Goal: Information Seeking & Learning: Learn about a topic

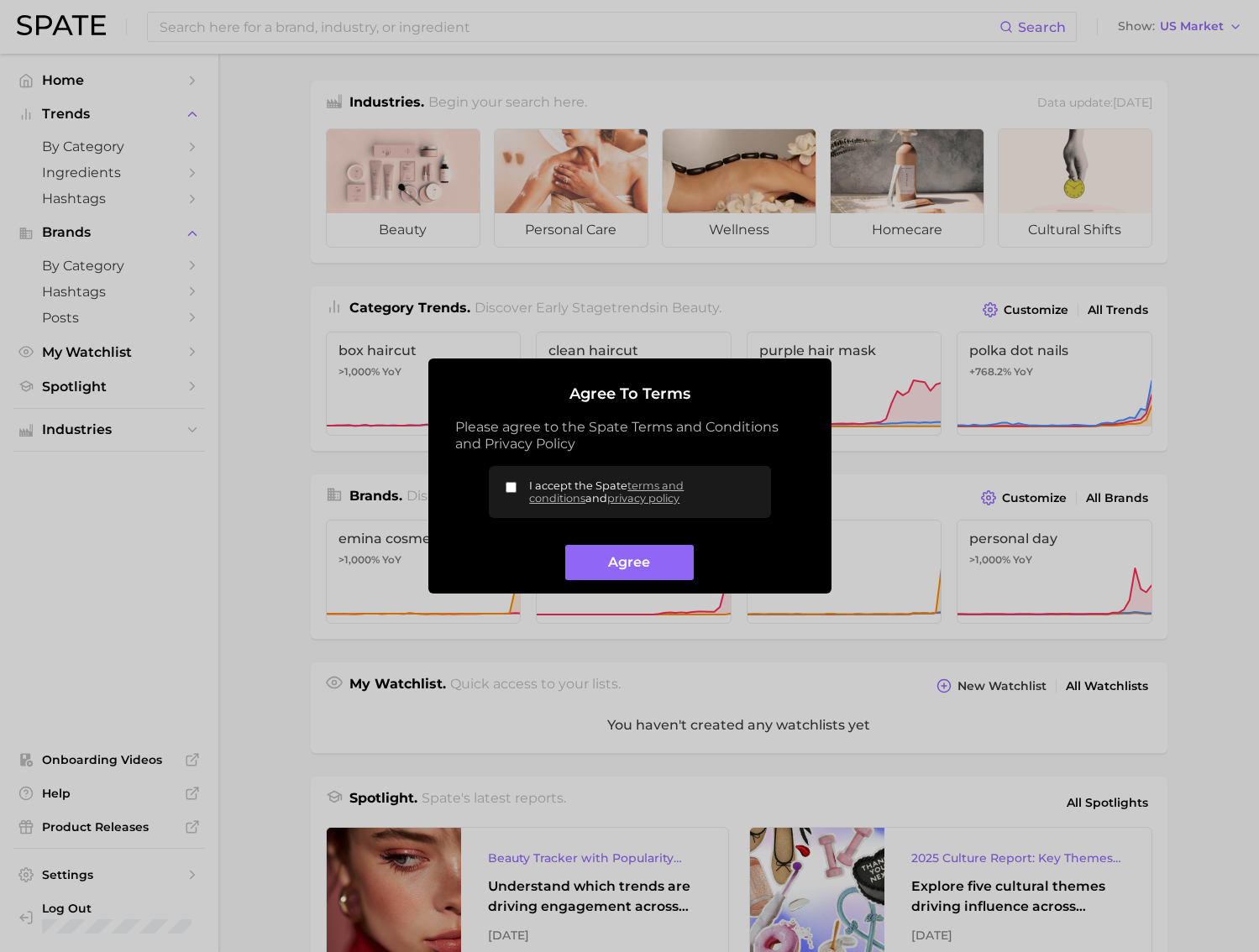
click at [509, 486] on input "I accept the Spate terms and conditions and privacy policy" at bounding box center [511, 487] width 11 height 11
checkbox input "true"
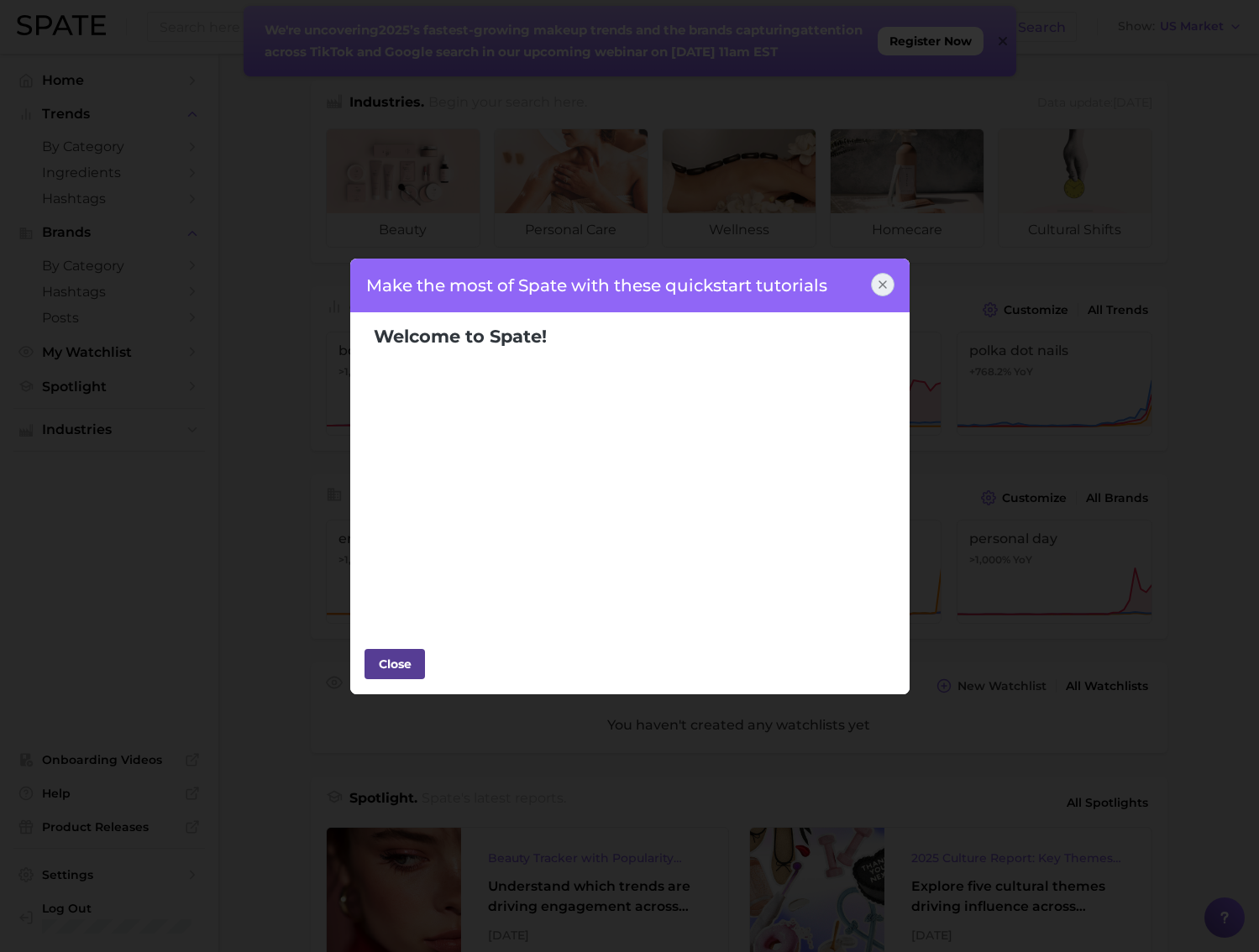
click at [411, 667] on div "Close" at bounding box center [395, 664] width 51 height 25
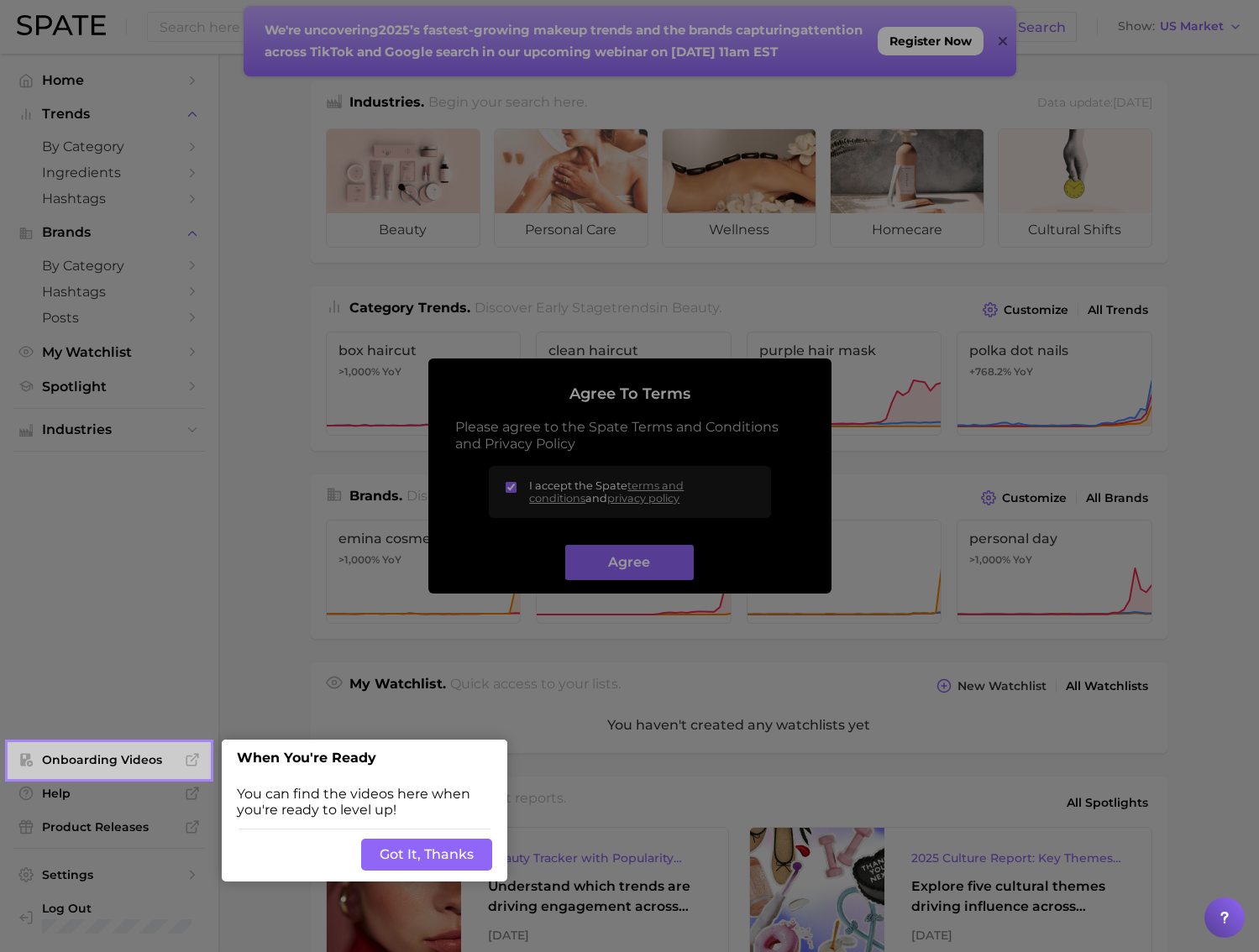
click at [442, 858] on button "Got It, Thanks" at bounding box center [427, 855] width 131 height 32
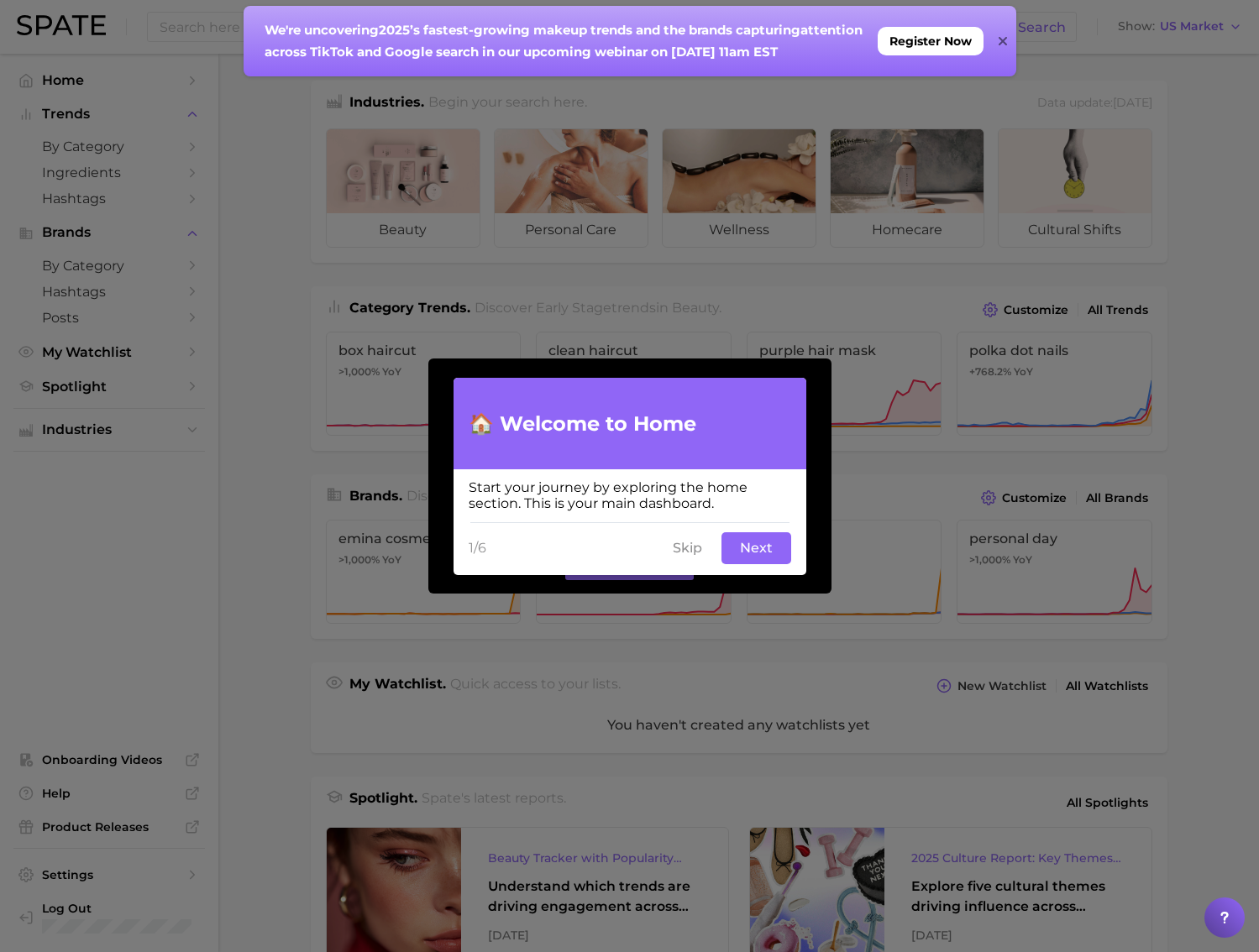
click at [760, 545] on button "Next" at bounding box center [756, 548] width 70 height 32
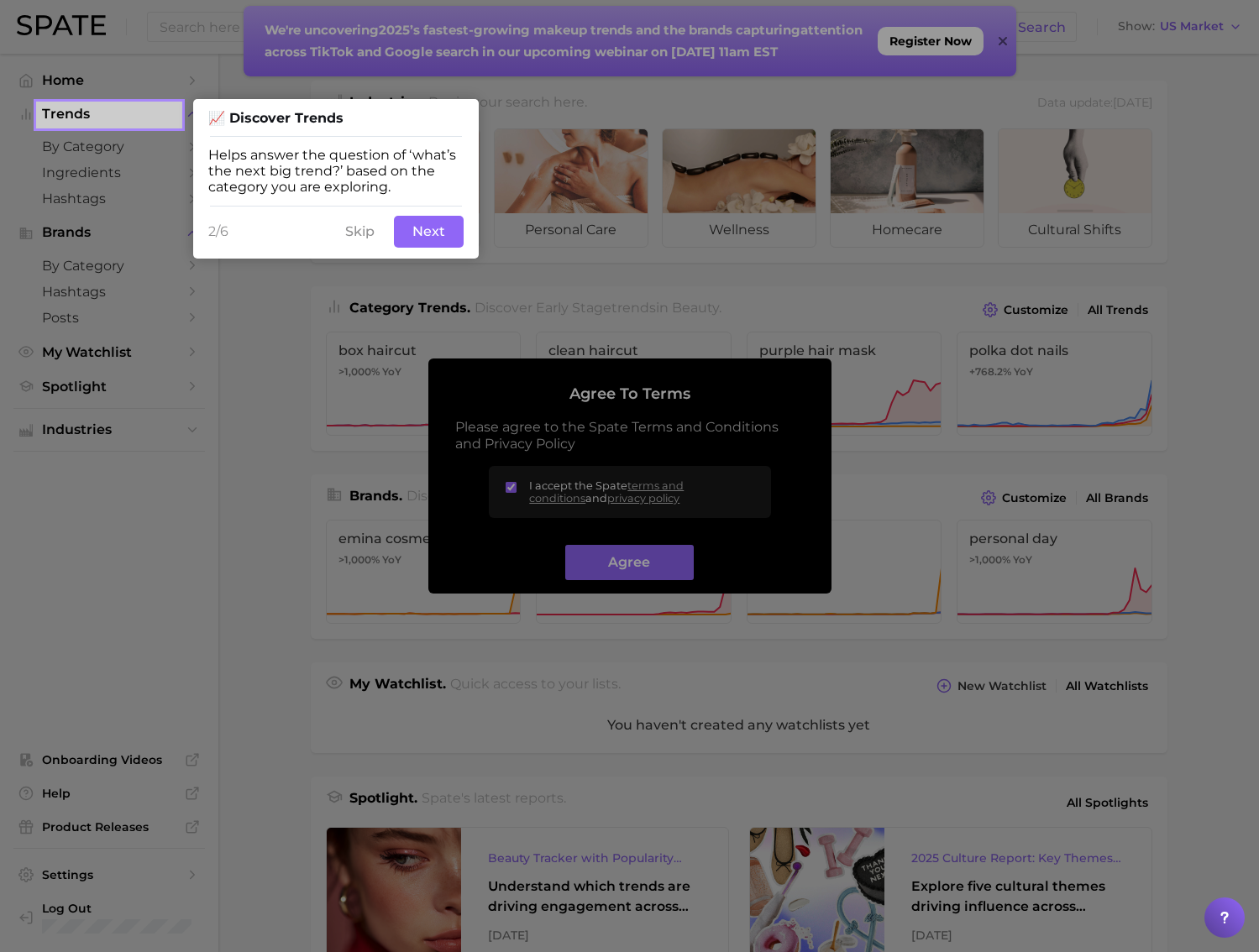
click at [422, 238] on button "Next" at bounding box center [428, 232] width 70 height 32
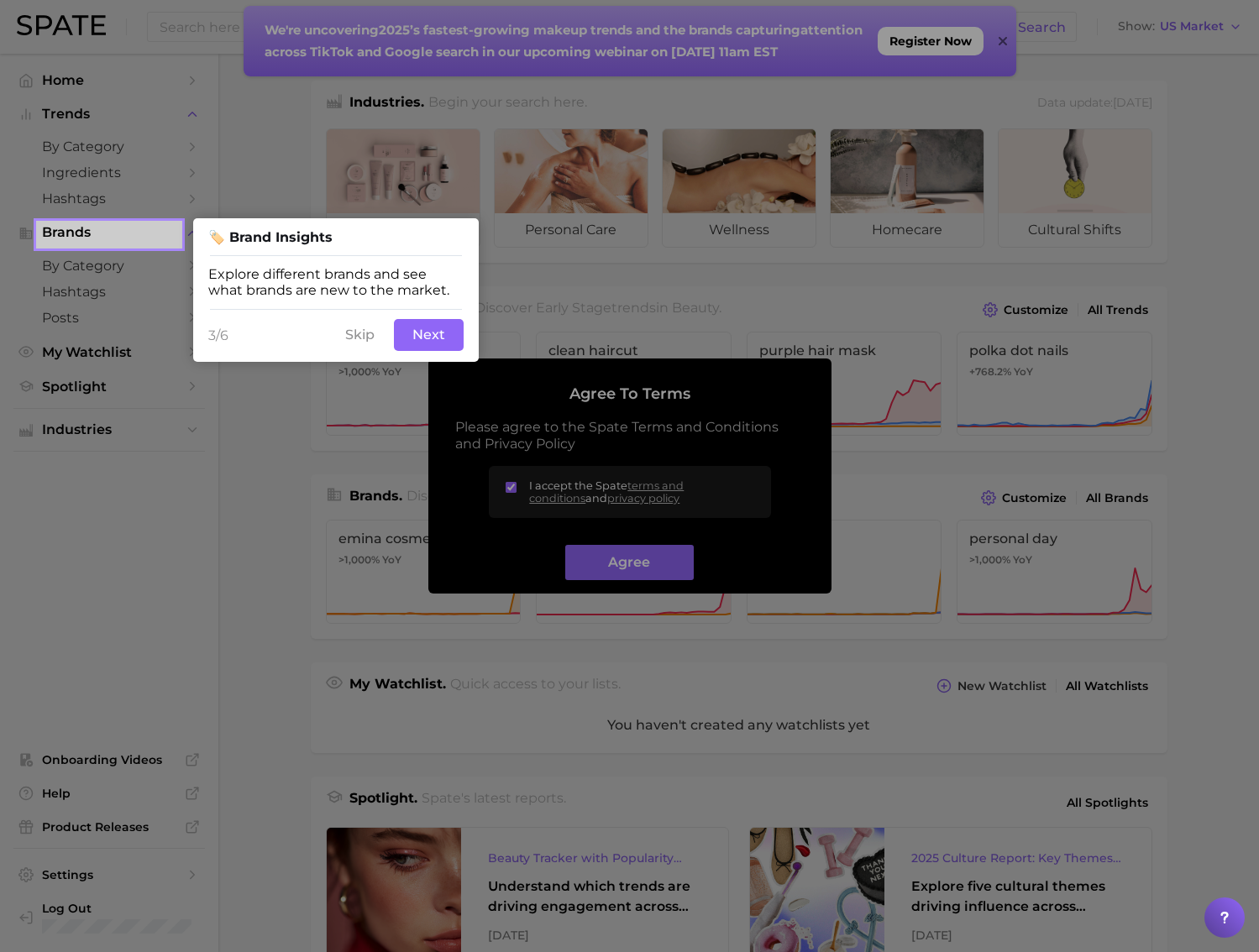
click at [439, 339] on button "Next" at bounding box center [428, 335] width 70 height 32
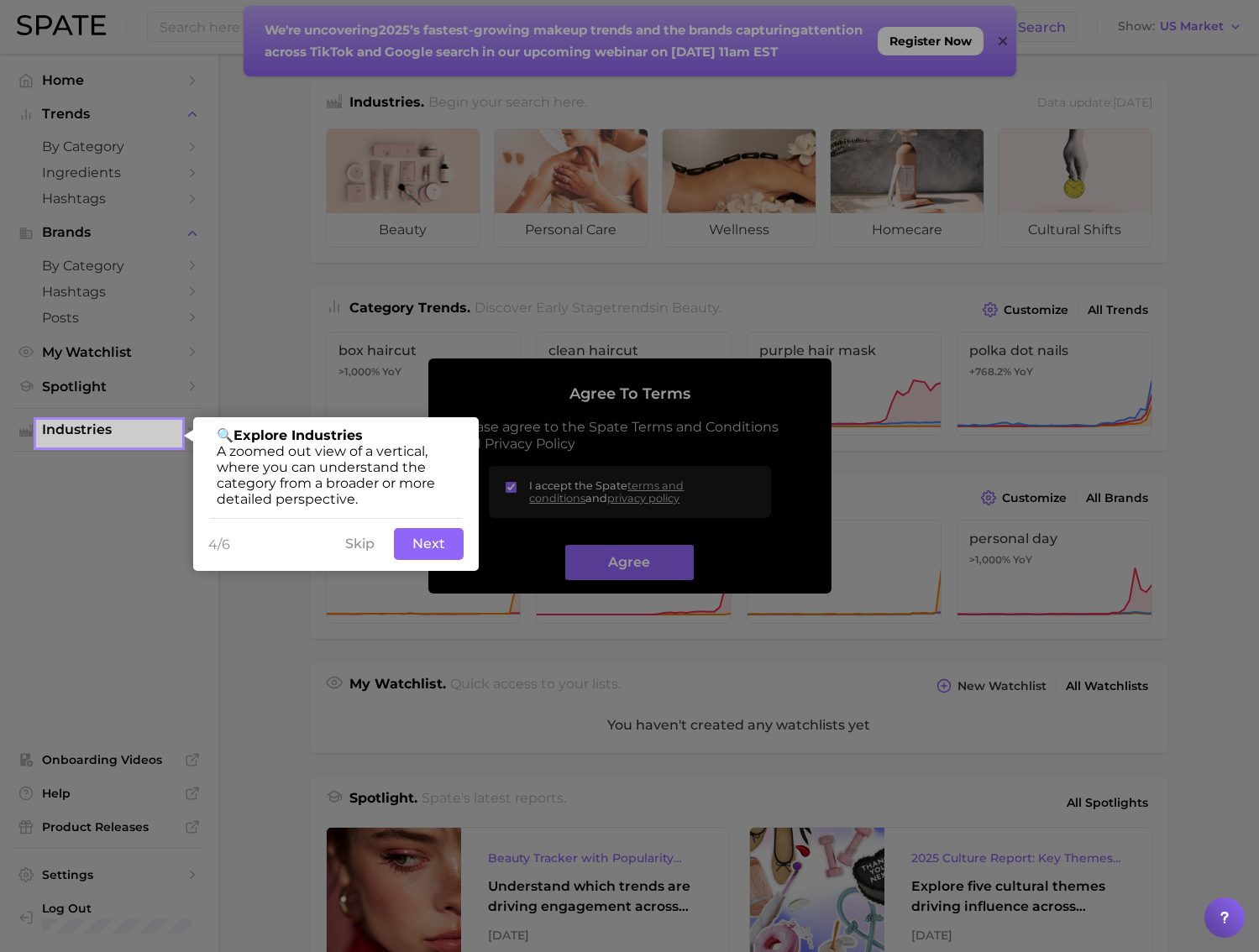
click at [433, 555] on button "Next" at bounding box center [428, 544] width 70 height 32
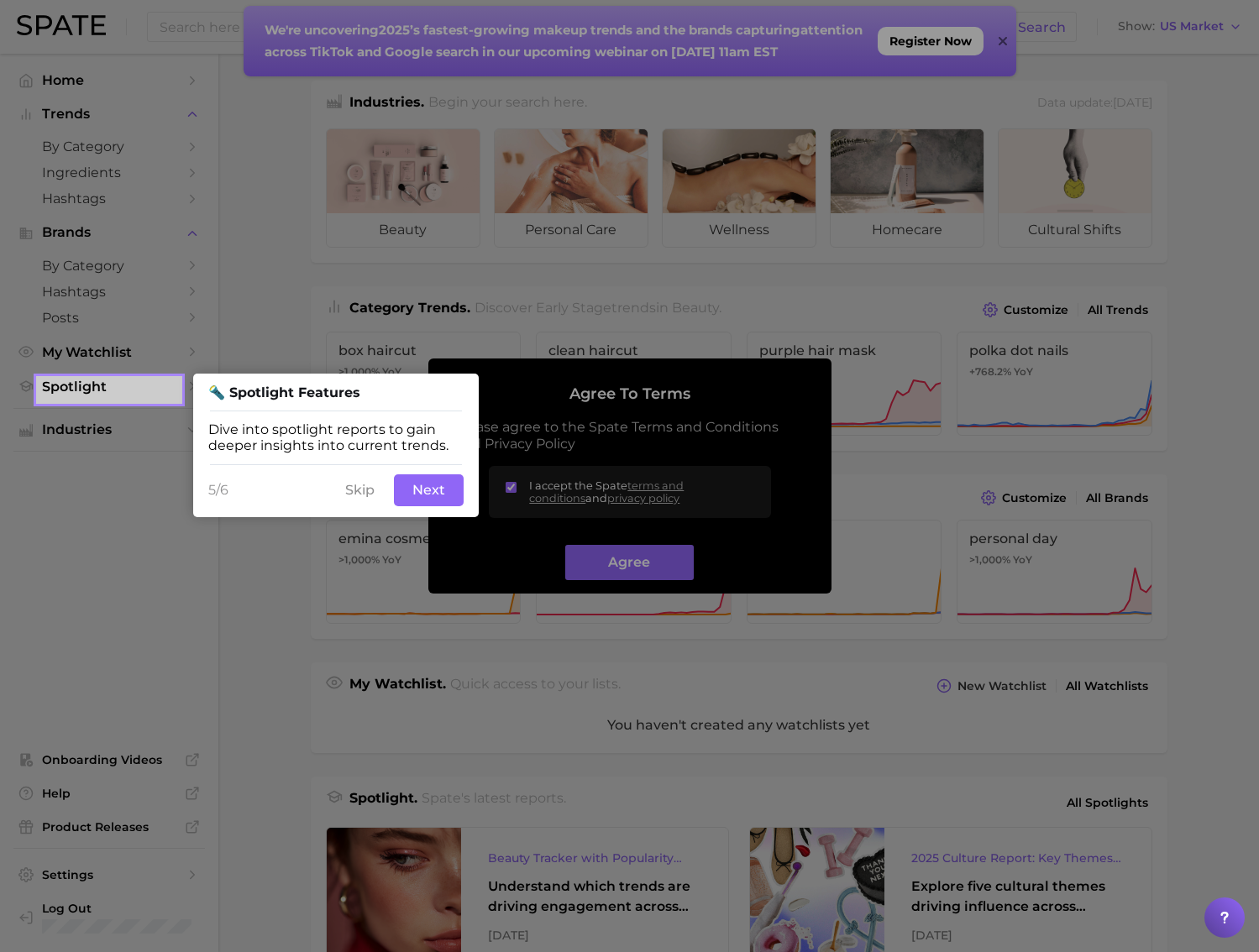
click at [436, 501] on button "Next" at bounding box center [428, 490] width 70 height 32
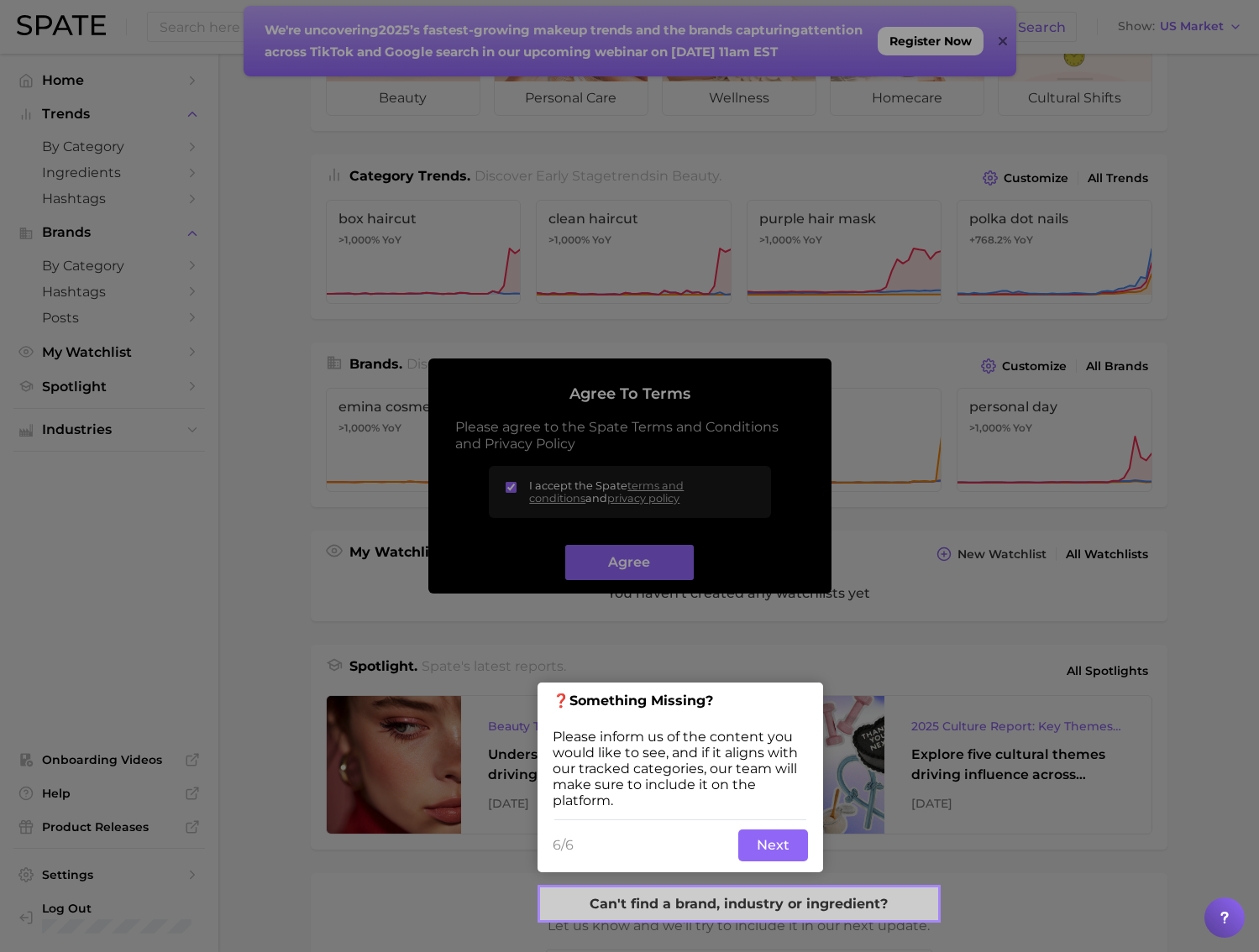
scroll to position [136, 0]
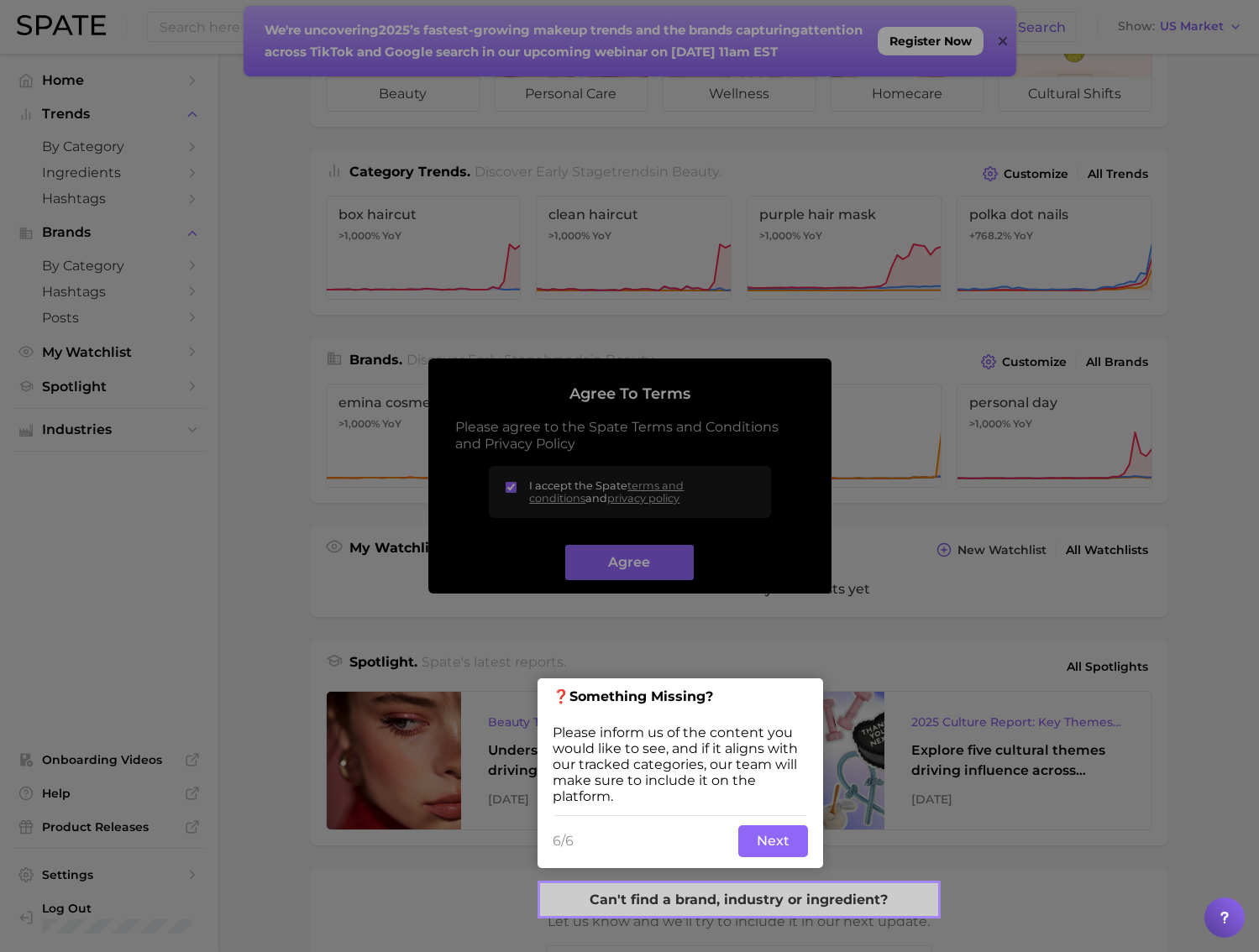
click at [776, 849] on button "Next" at bounding box center [773, 841] width 70 height 32
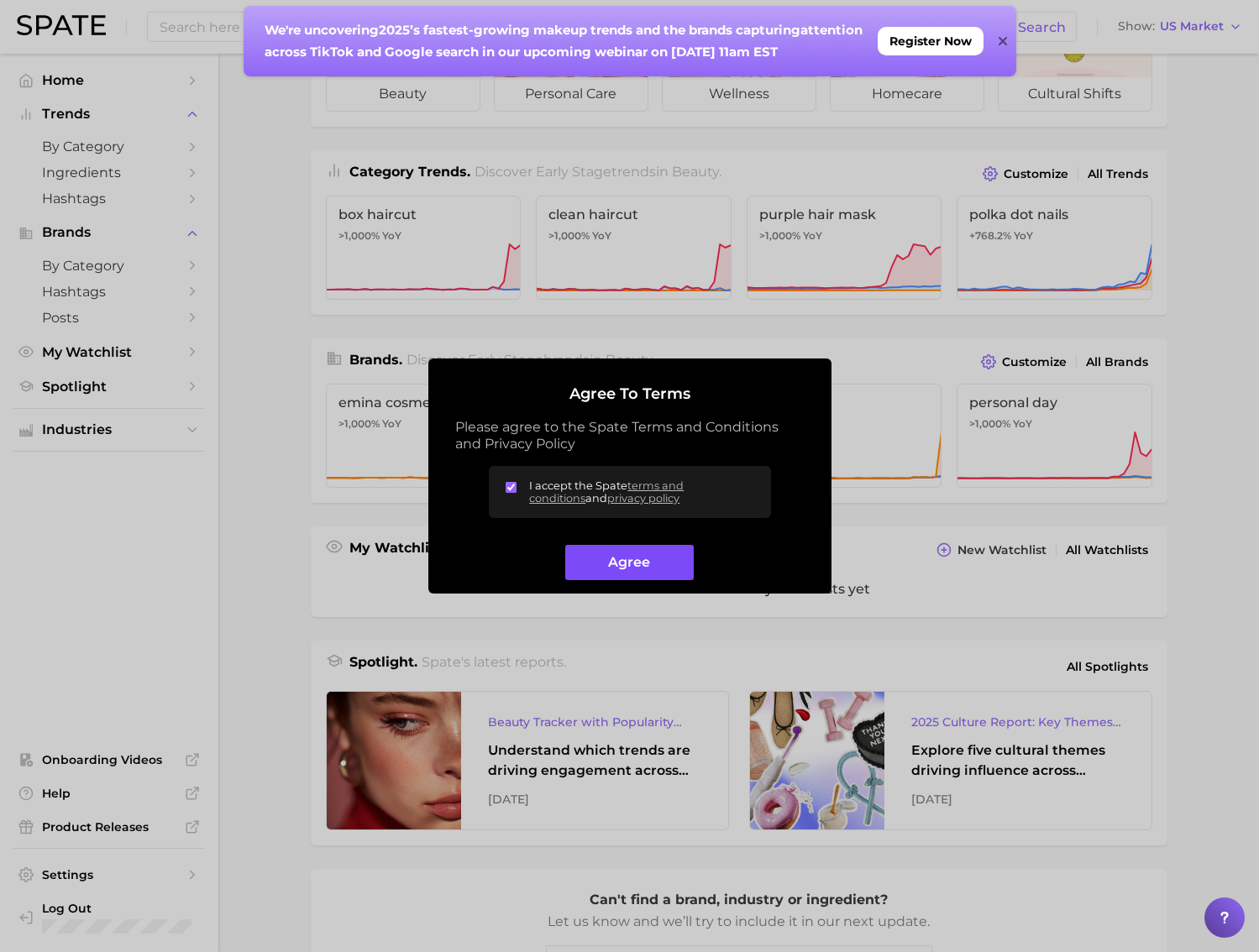
click at [633, 572] on button "Agree" at bounding box center [629, 563] width 128 height 36
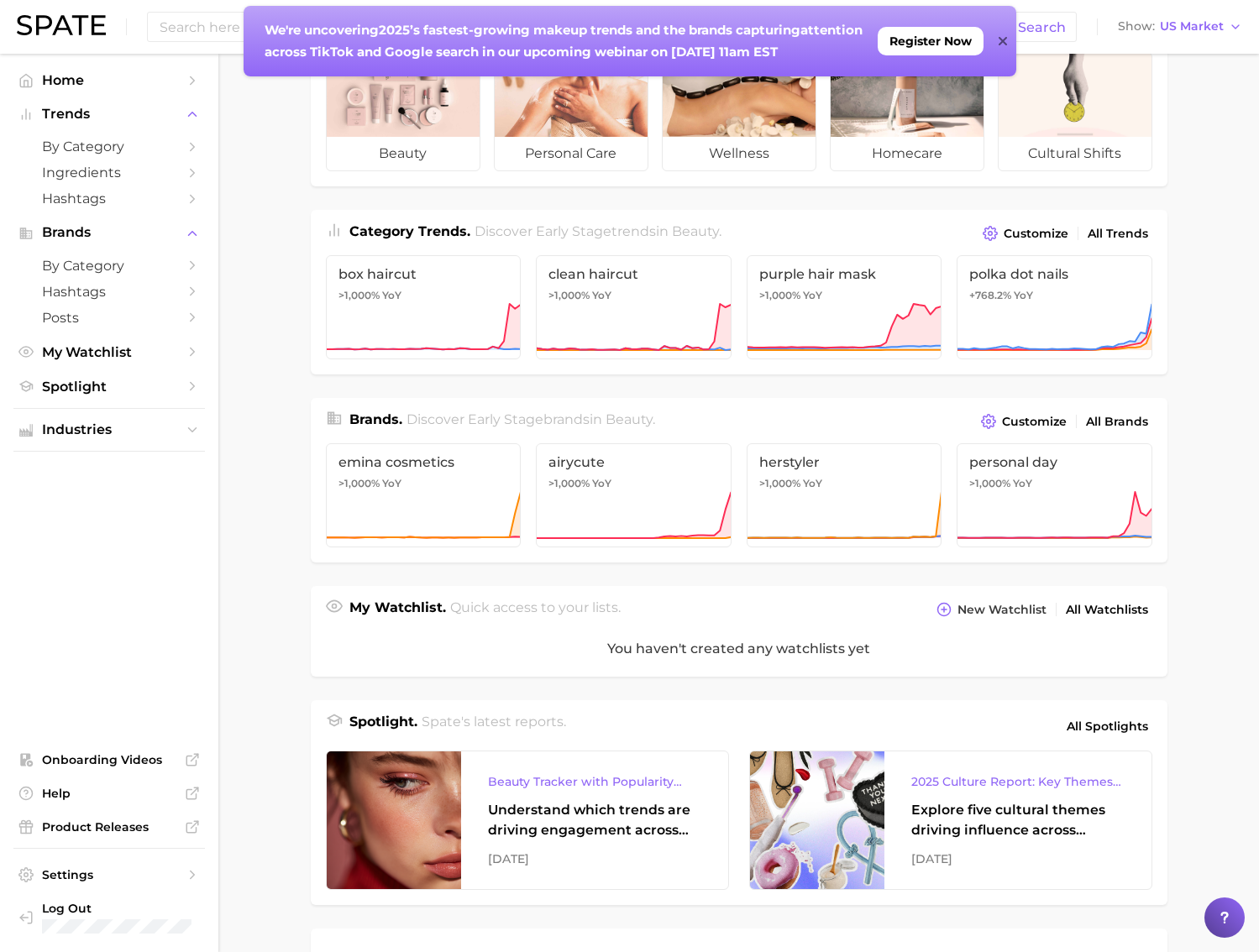
scroll to position [0, 0]
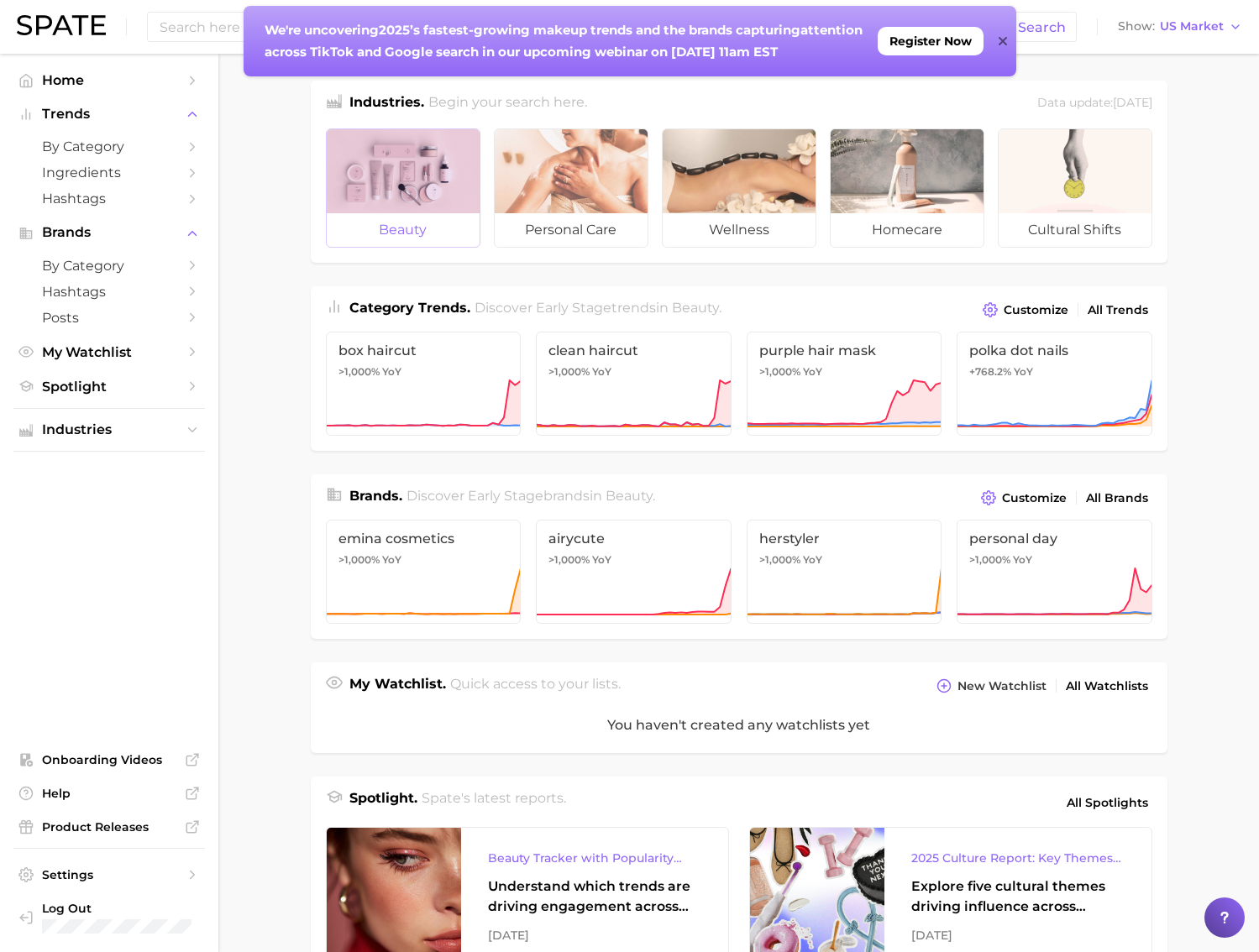
click at [370, 214] on span "beauty" at bounding box center [402, 230] width 152 height 34
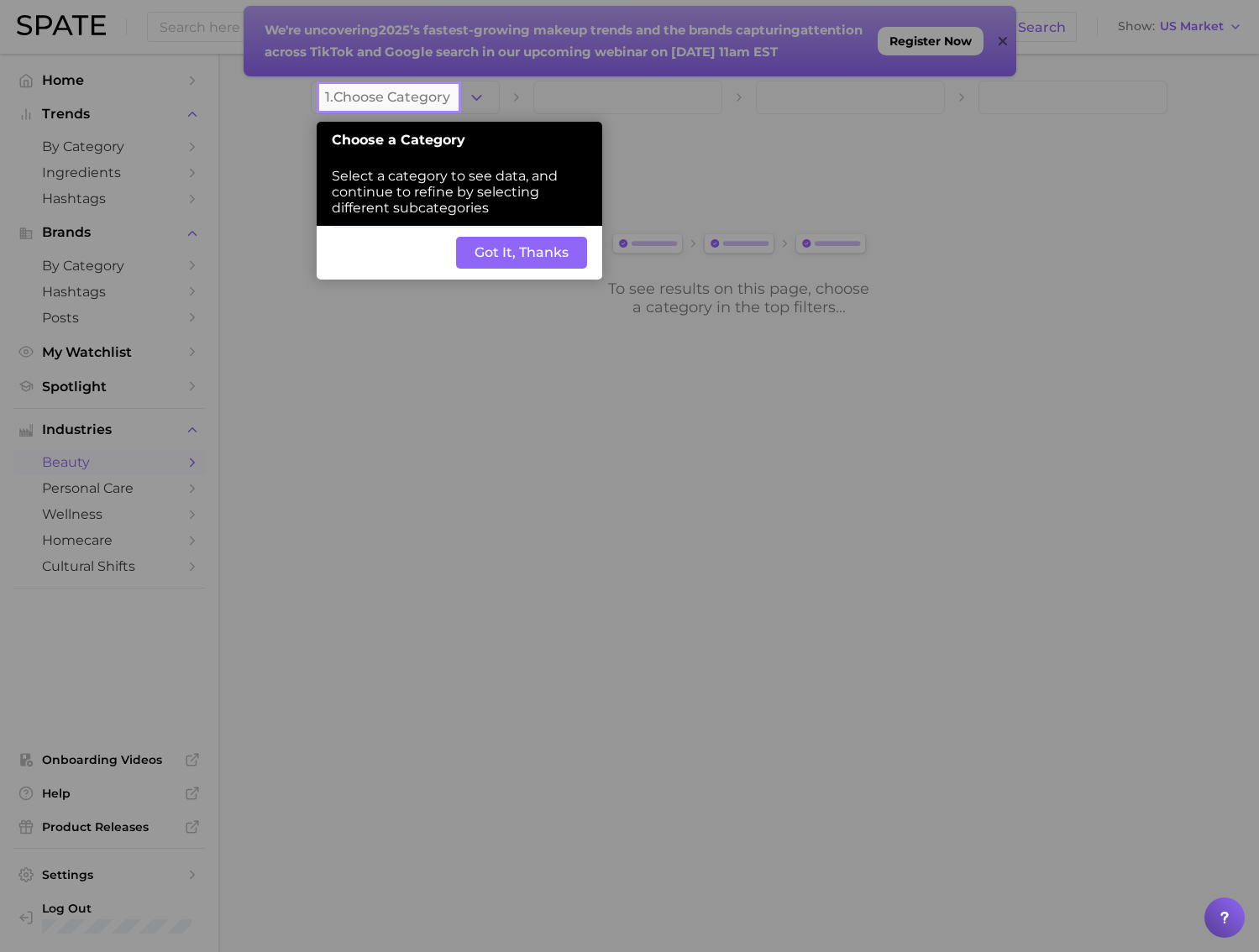
click at [543, 260] on button "Got It, Thanks" at bounding box center [521, 252] width 131 height 32
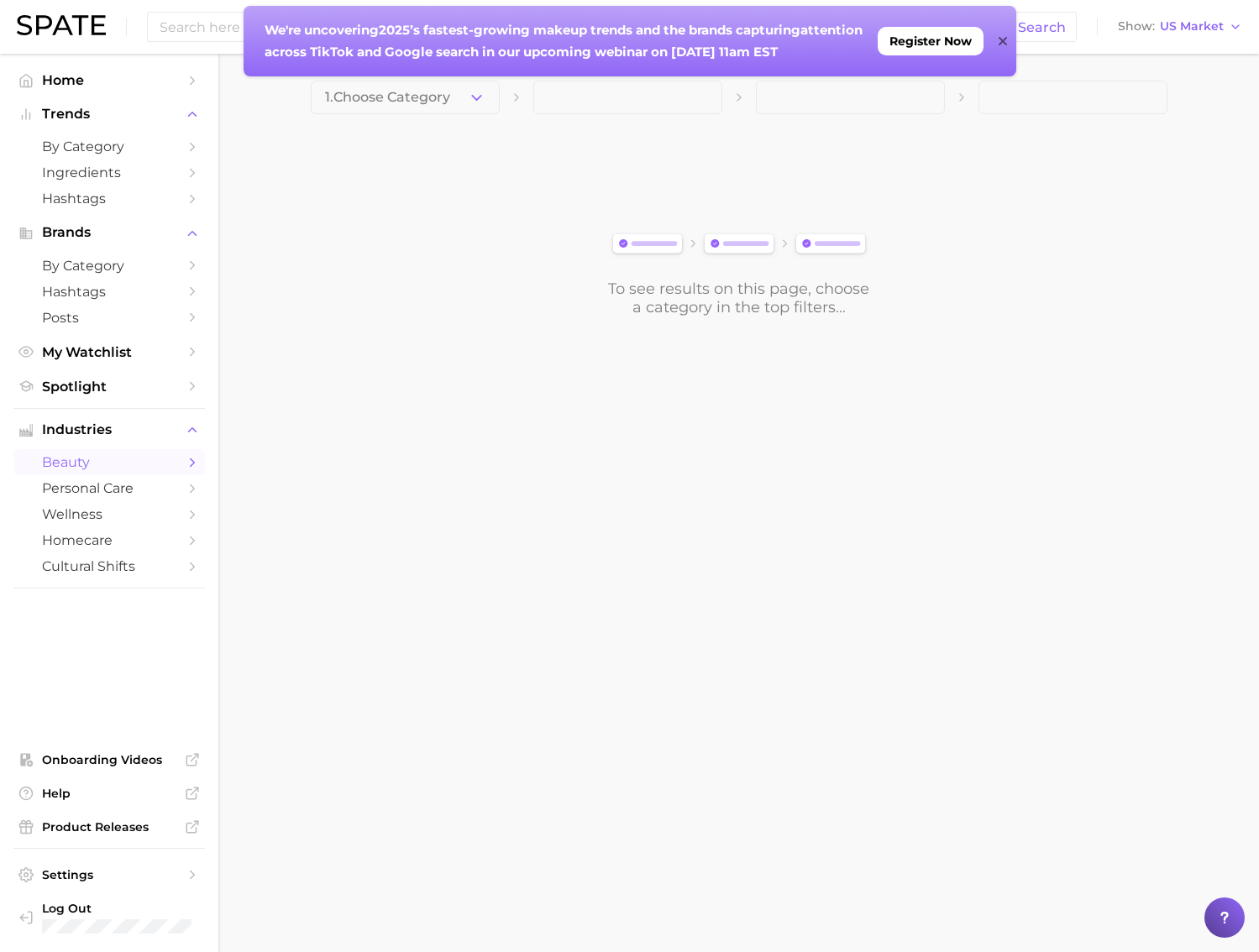
click at [1002, 45] on icon at bounding box center [1002, 41] width 8 height 13
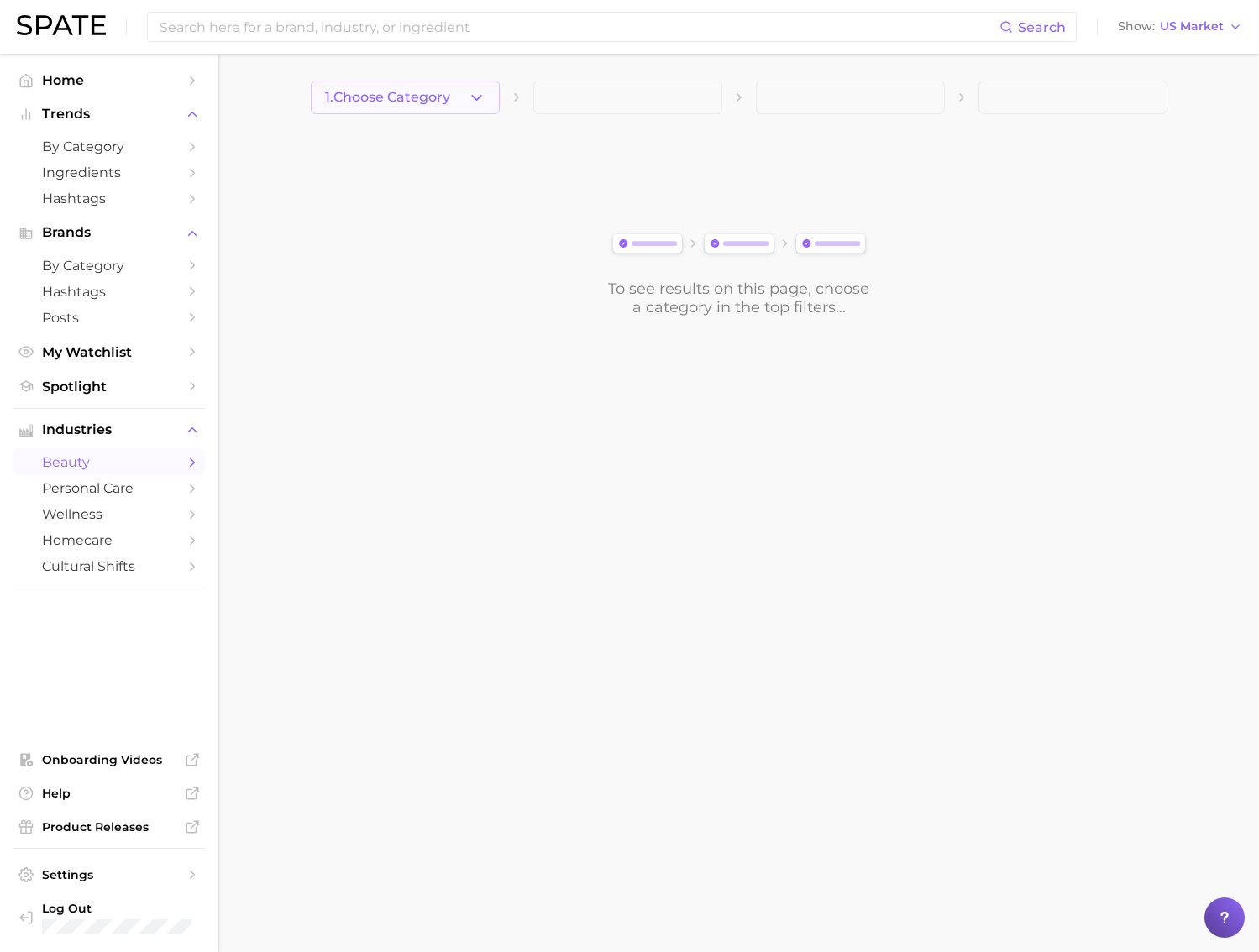
click at [460, 93] on button "1. Choose Category" at bounding box center [405, 97] width 189 height 34
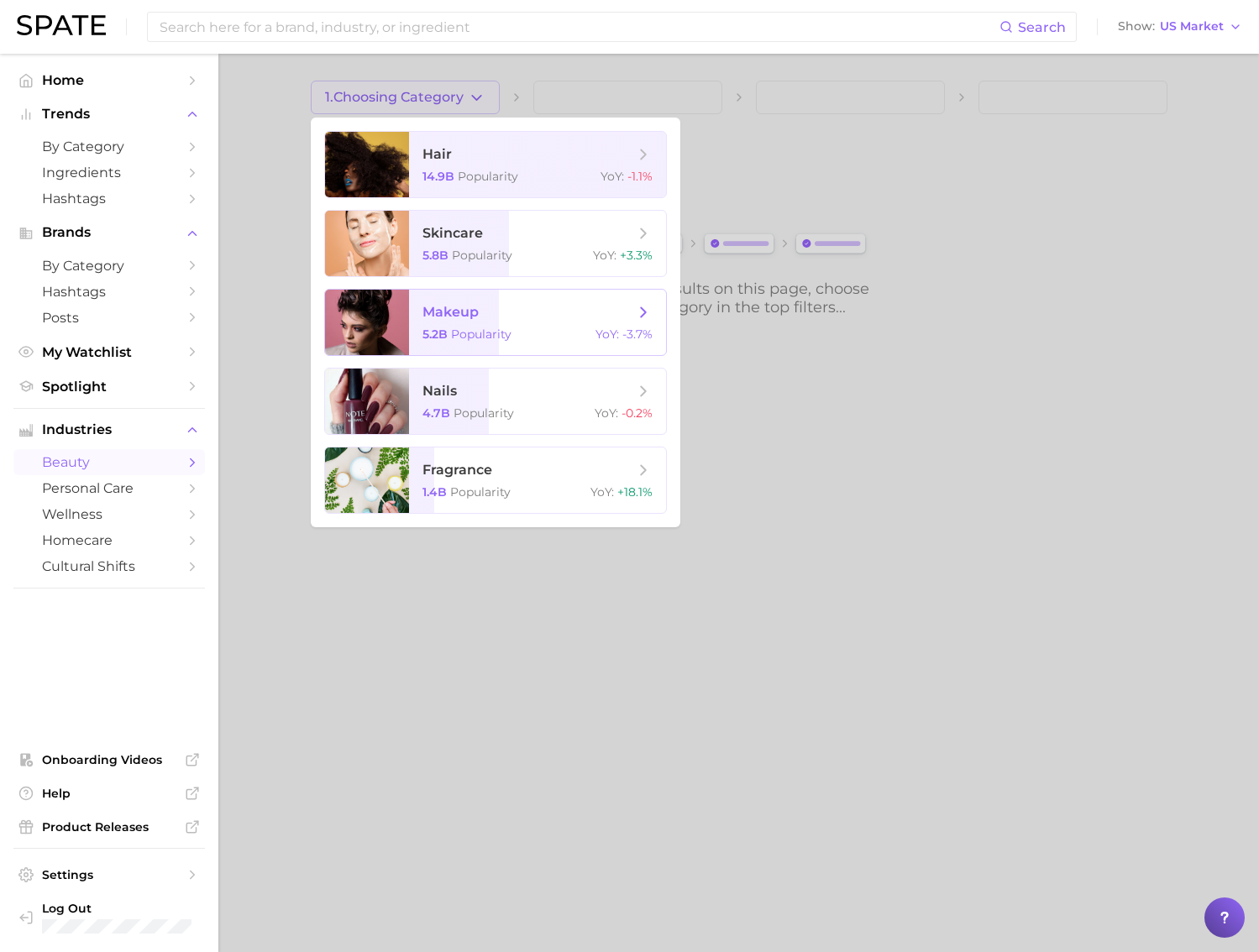
click at [550, 316] on span "makeup" at bounding box center [528, 312] width 211 height 19
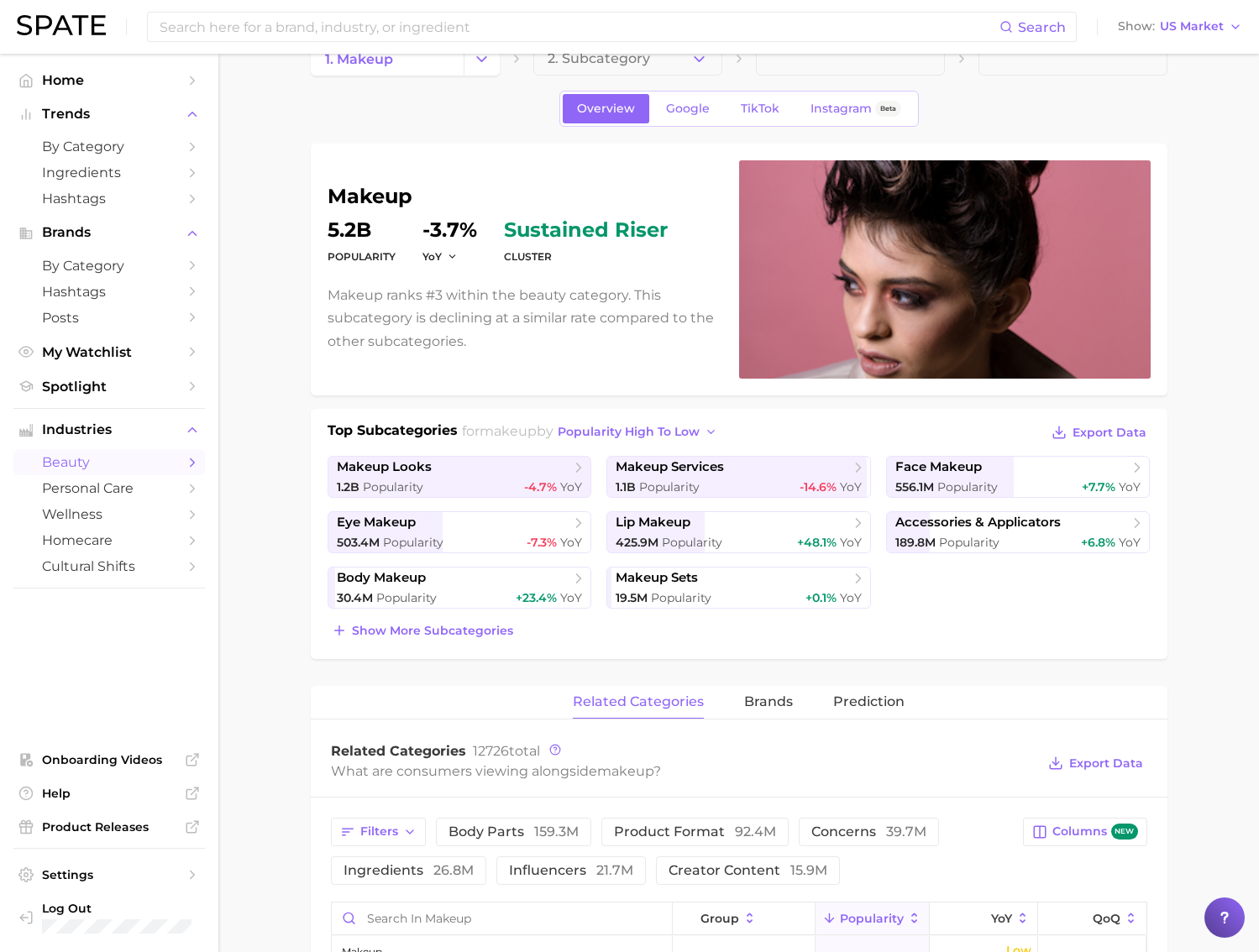
scroll to position [65, 0]
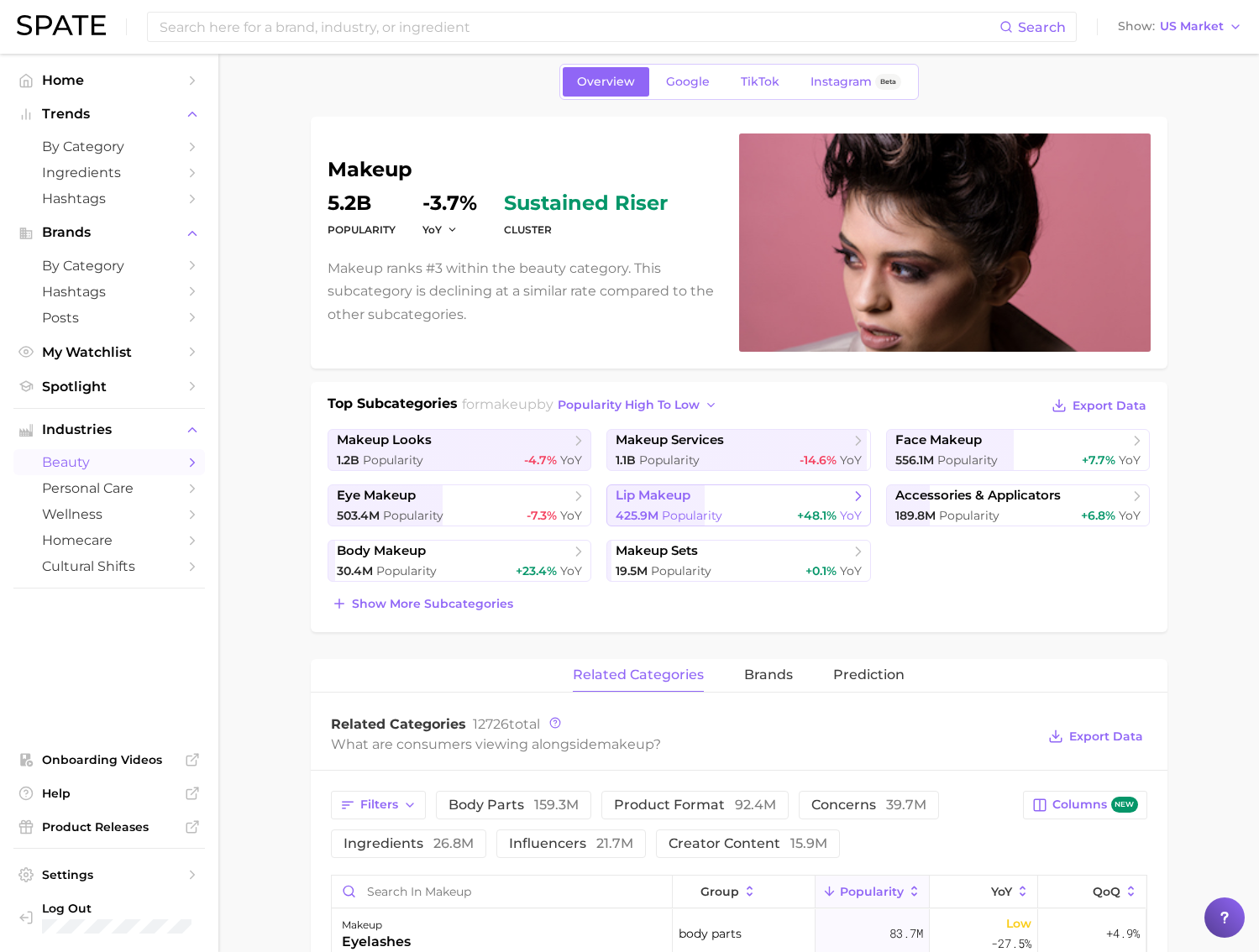
click at [794, 511] on div "425.9m Popularity +48.1% YoY" at bounding box center [738, 515] width 246 height 16
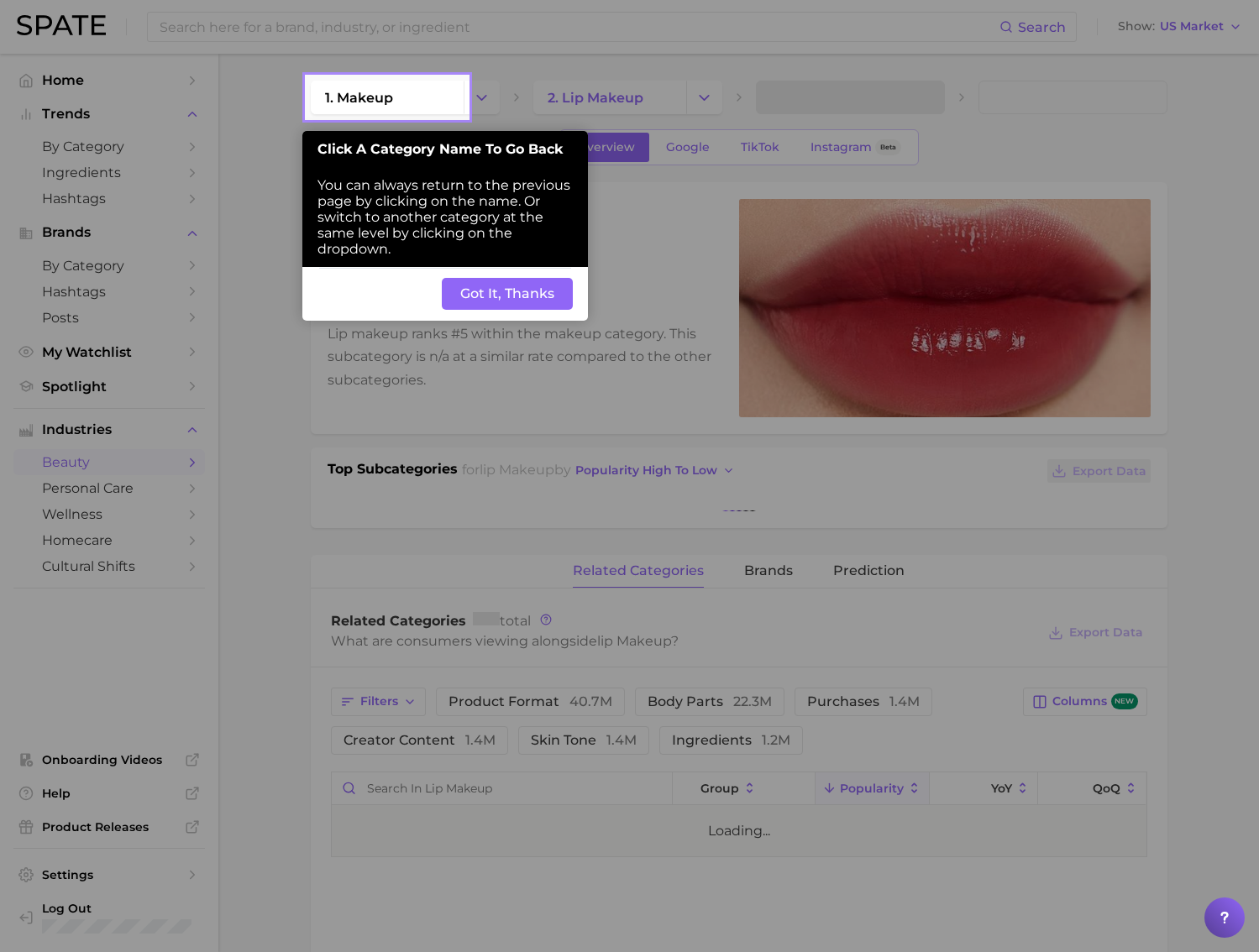
click at [505, 299] on button "Got It, Thanks" at bounding box center [507, 294] width 131 height 32
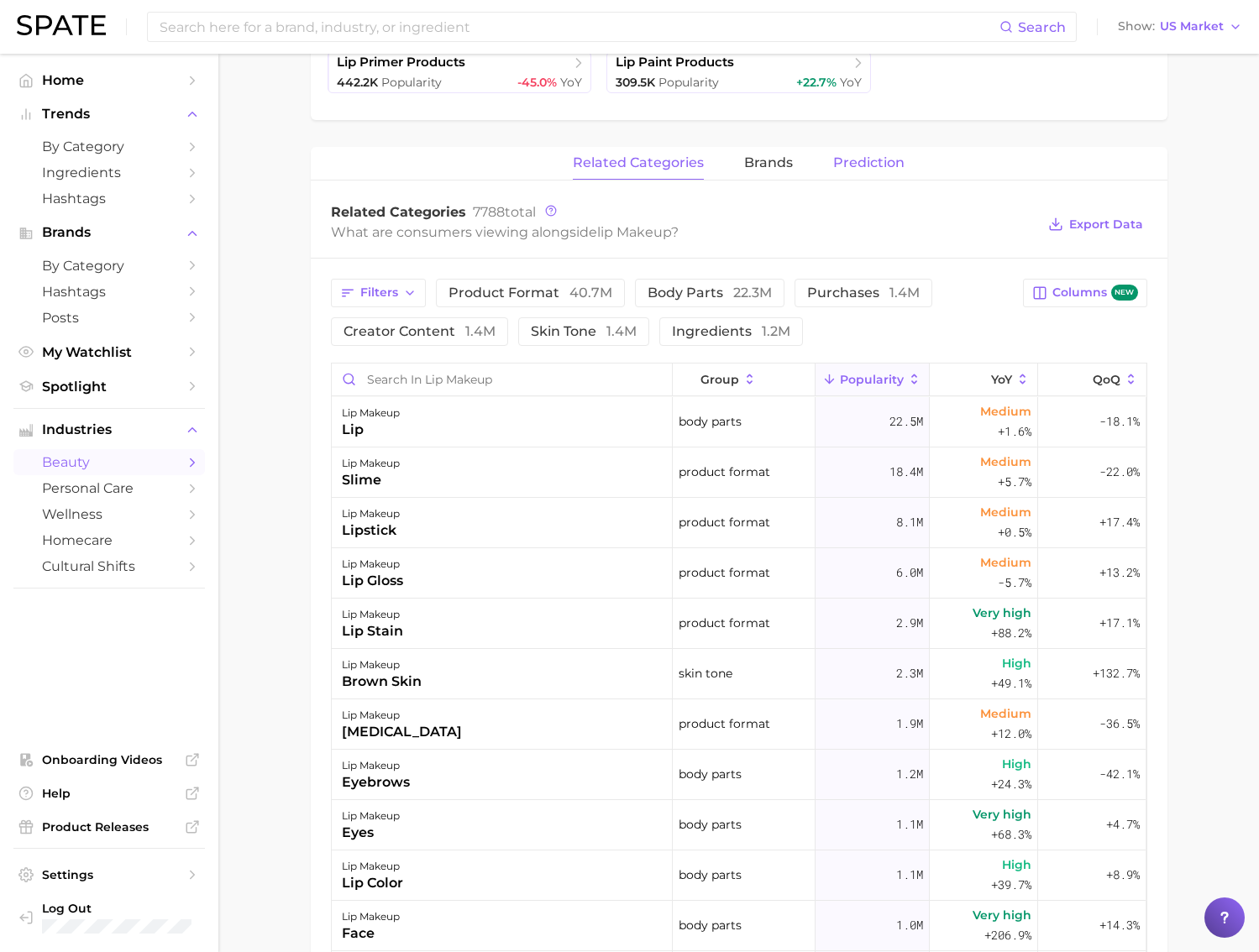
click at [847, 166] on span "Prediction" at bounding box center [868, 163] width 71 height 15
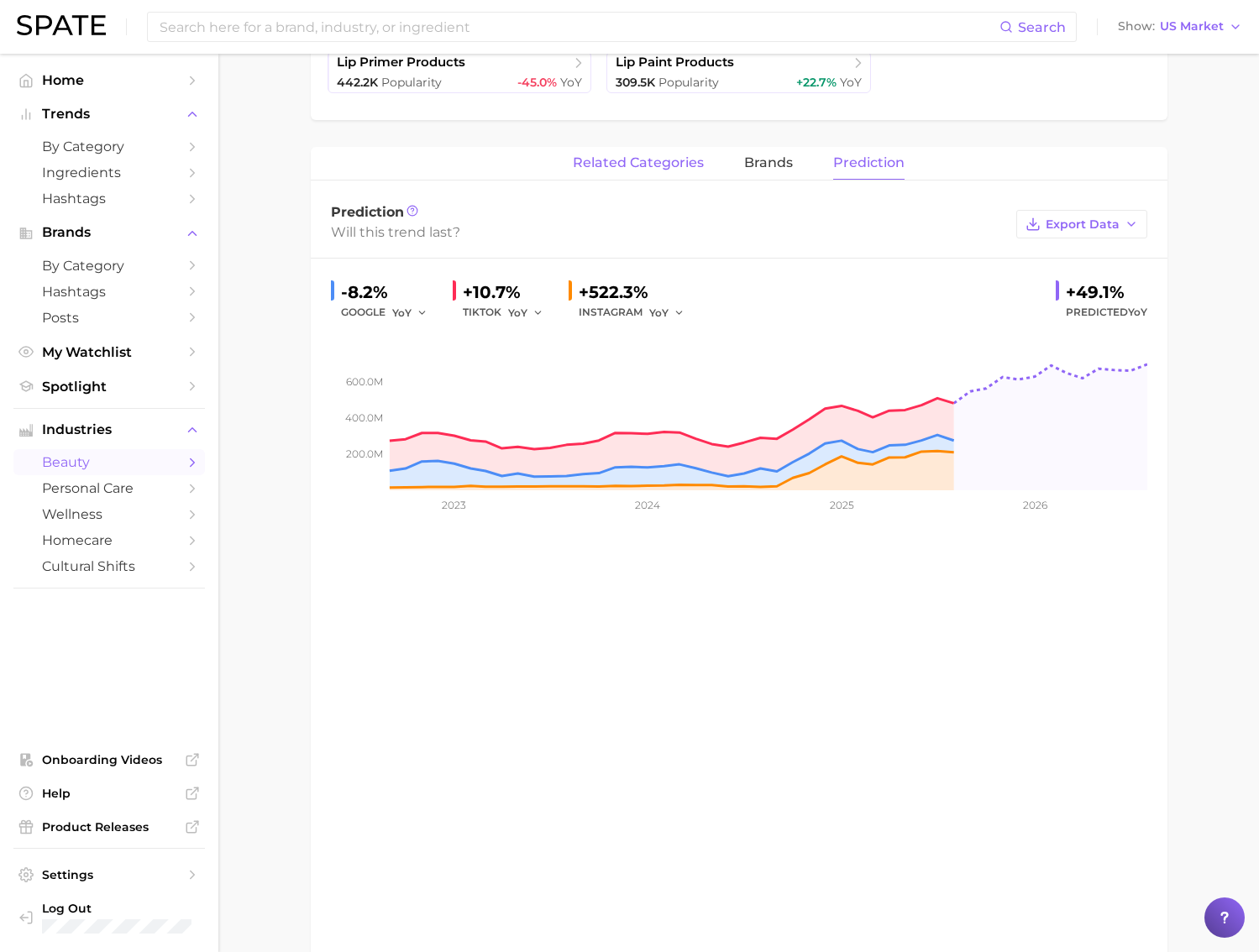
click at [610, 165] on span "related categories" at bounding box center [638, 163] width 131 height 15
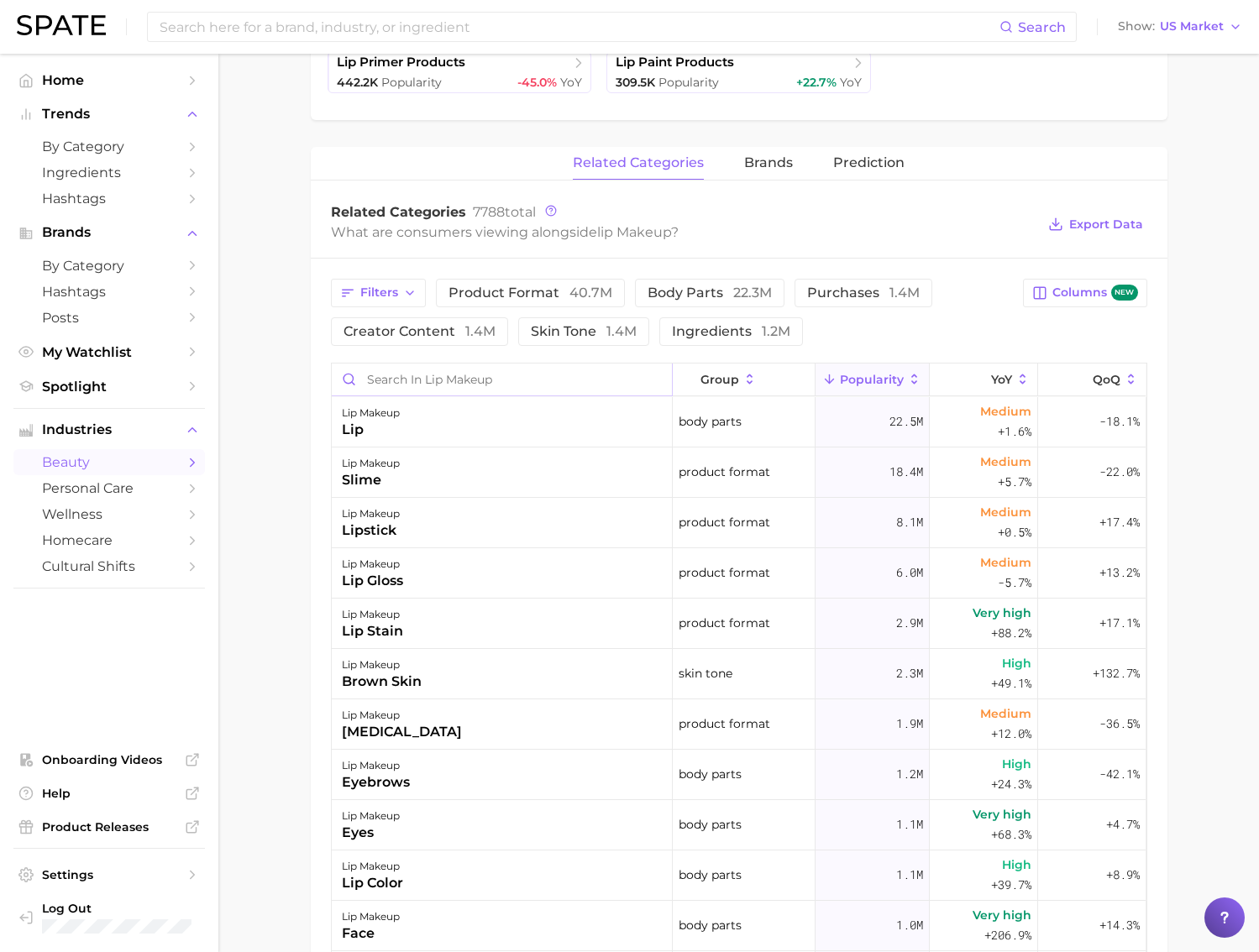
click at [425, 378] on input "Search in lip makeup" at bounding box center [502, 380] width 340 height 32
type input "lip oil"
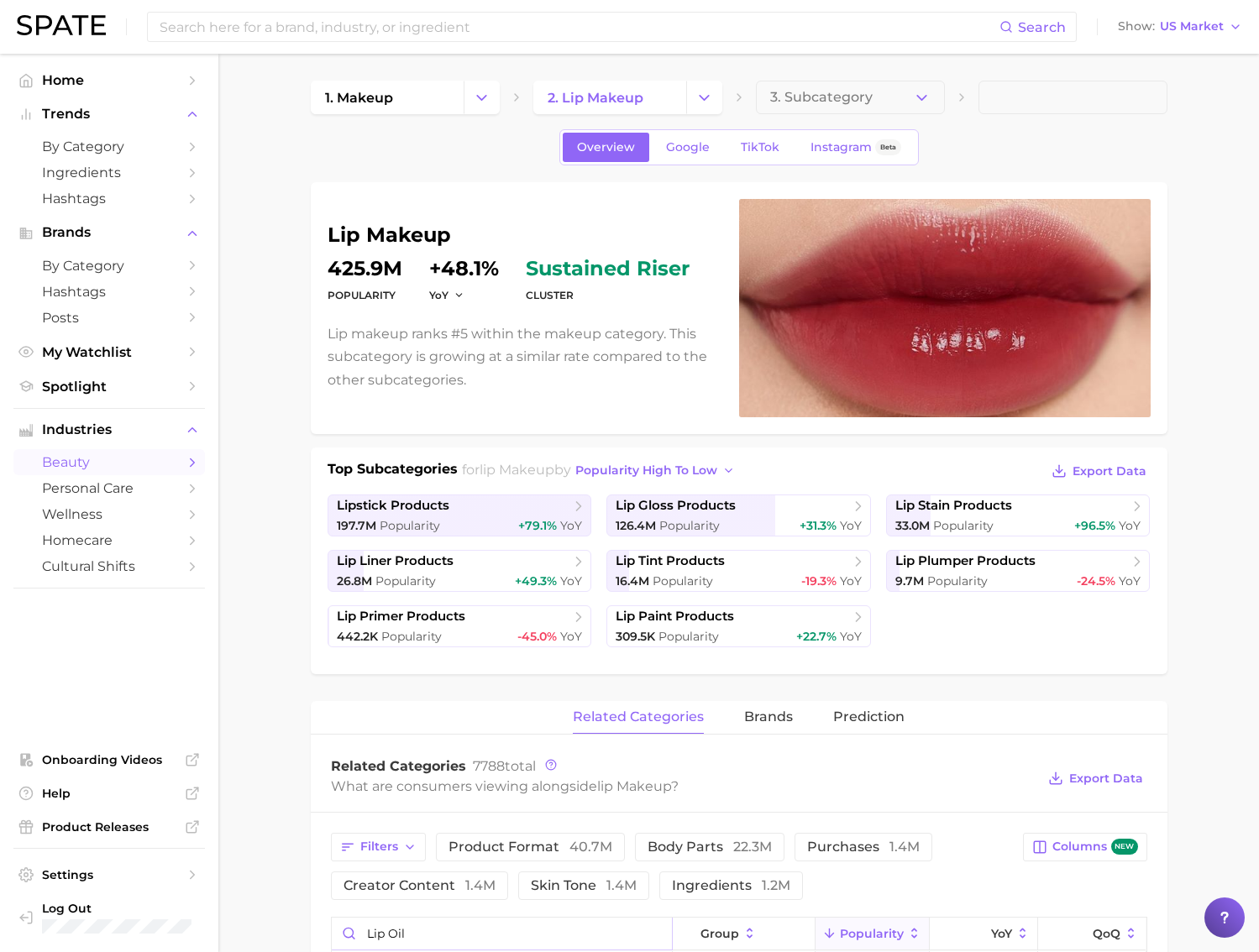
scroll to position [495, 0]
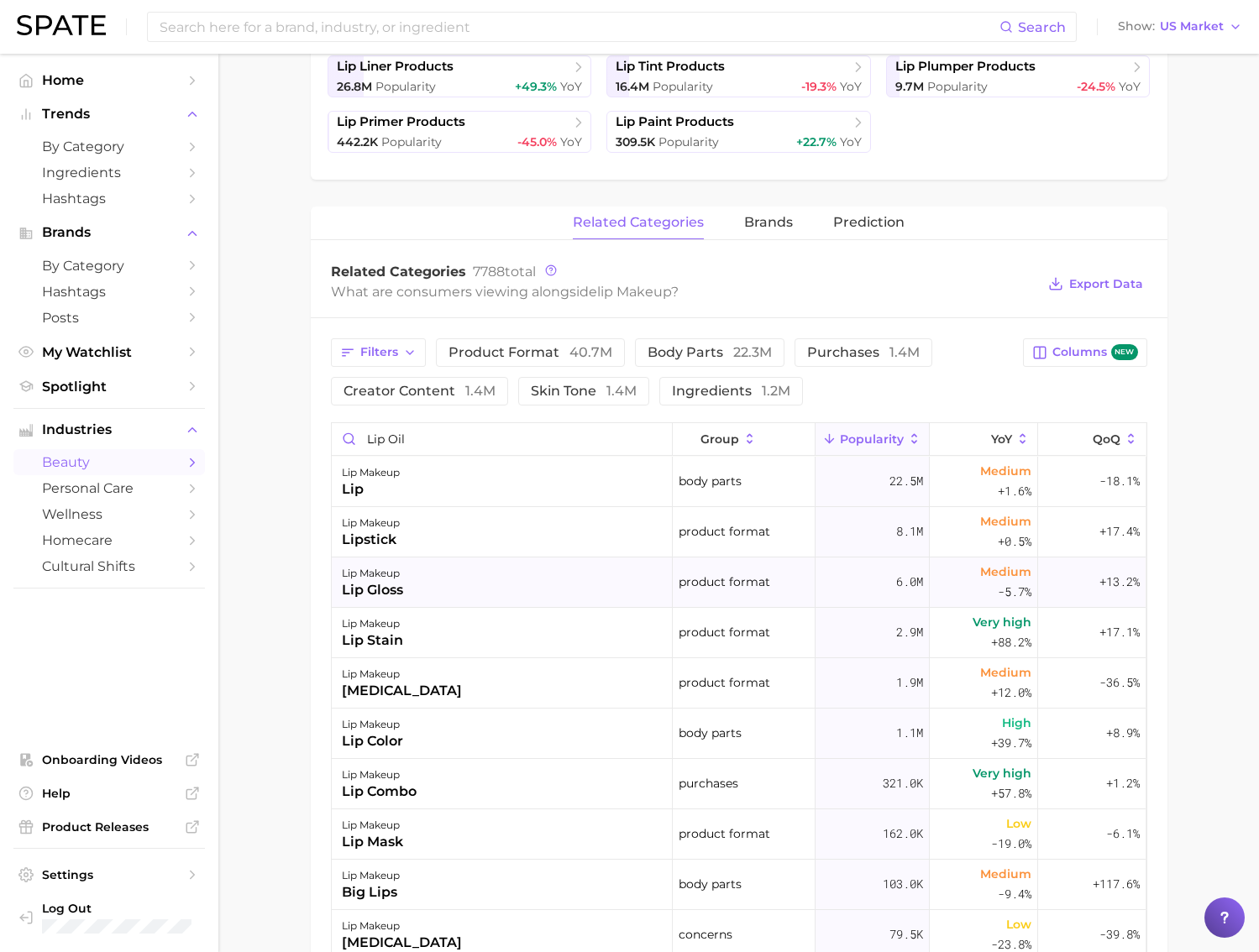
click at [456, 590] on div "lip makeup lip gloss" at bounding box center [502, 583] width 340 height 50
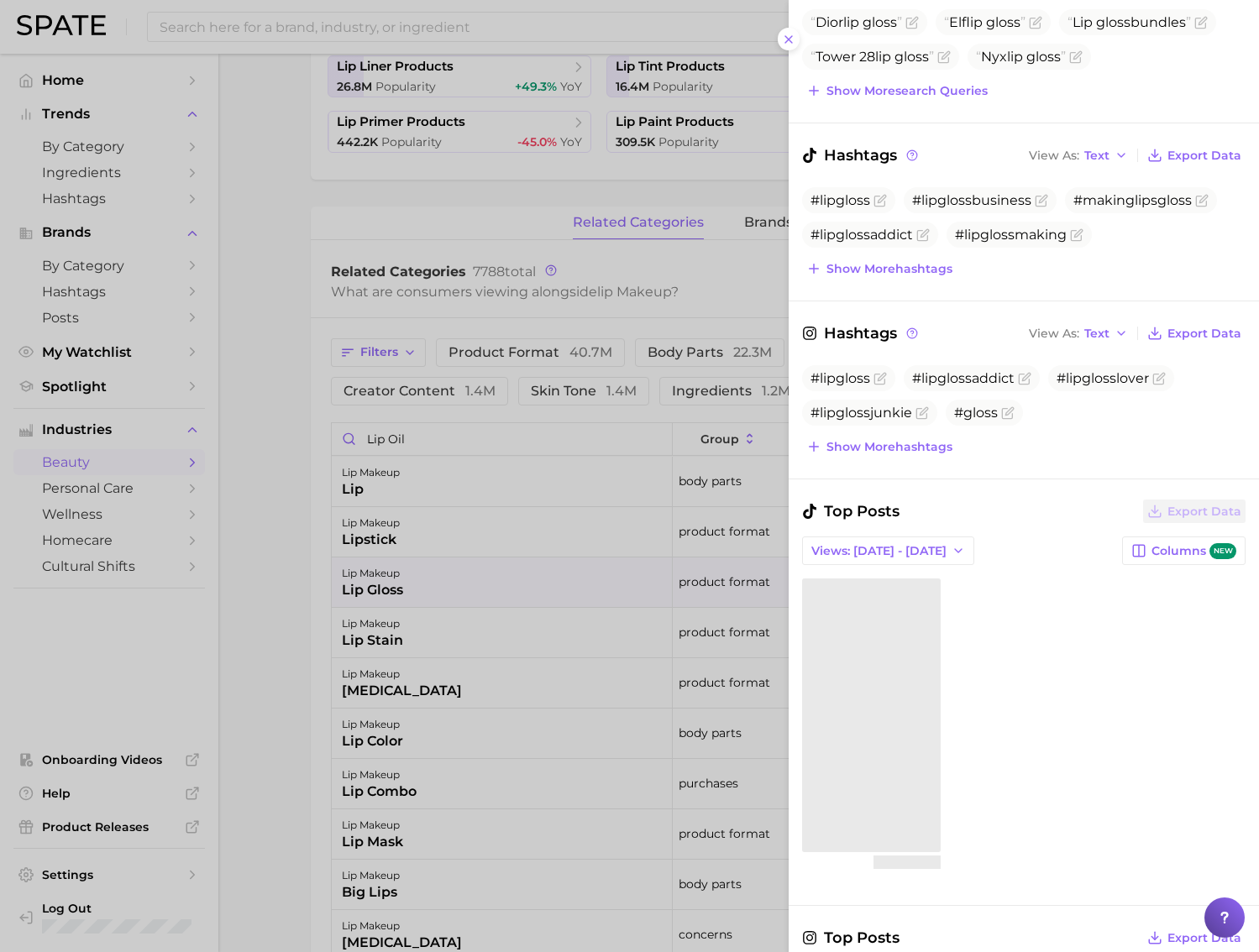
scroll to position [0, 0]
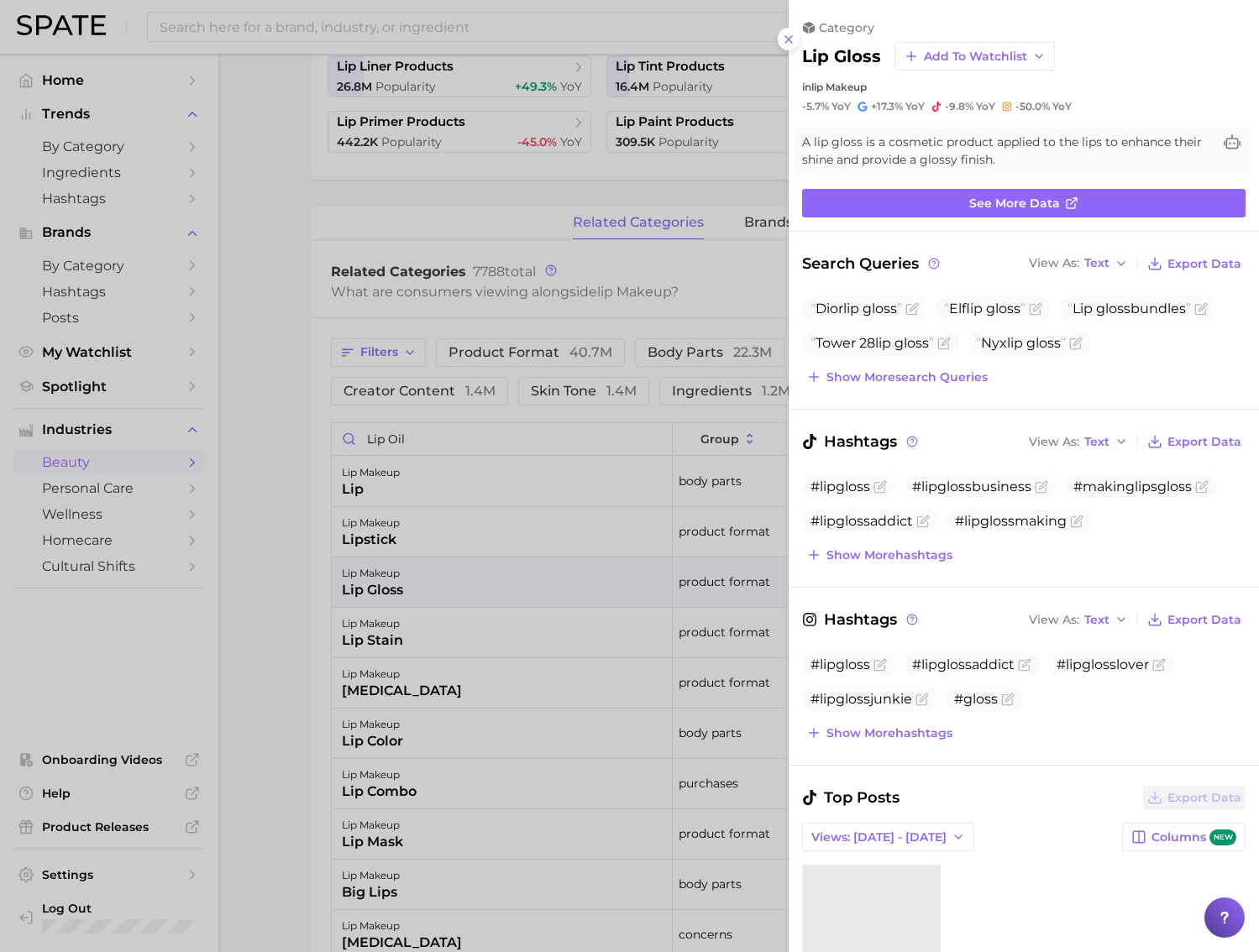
click at [530, 405] on div at bounding box center [630, 476] width 1259 height 952
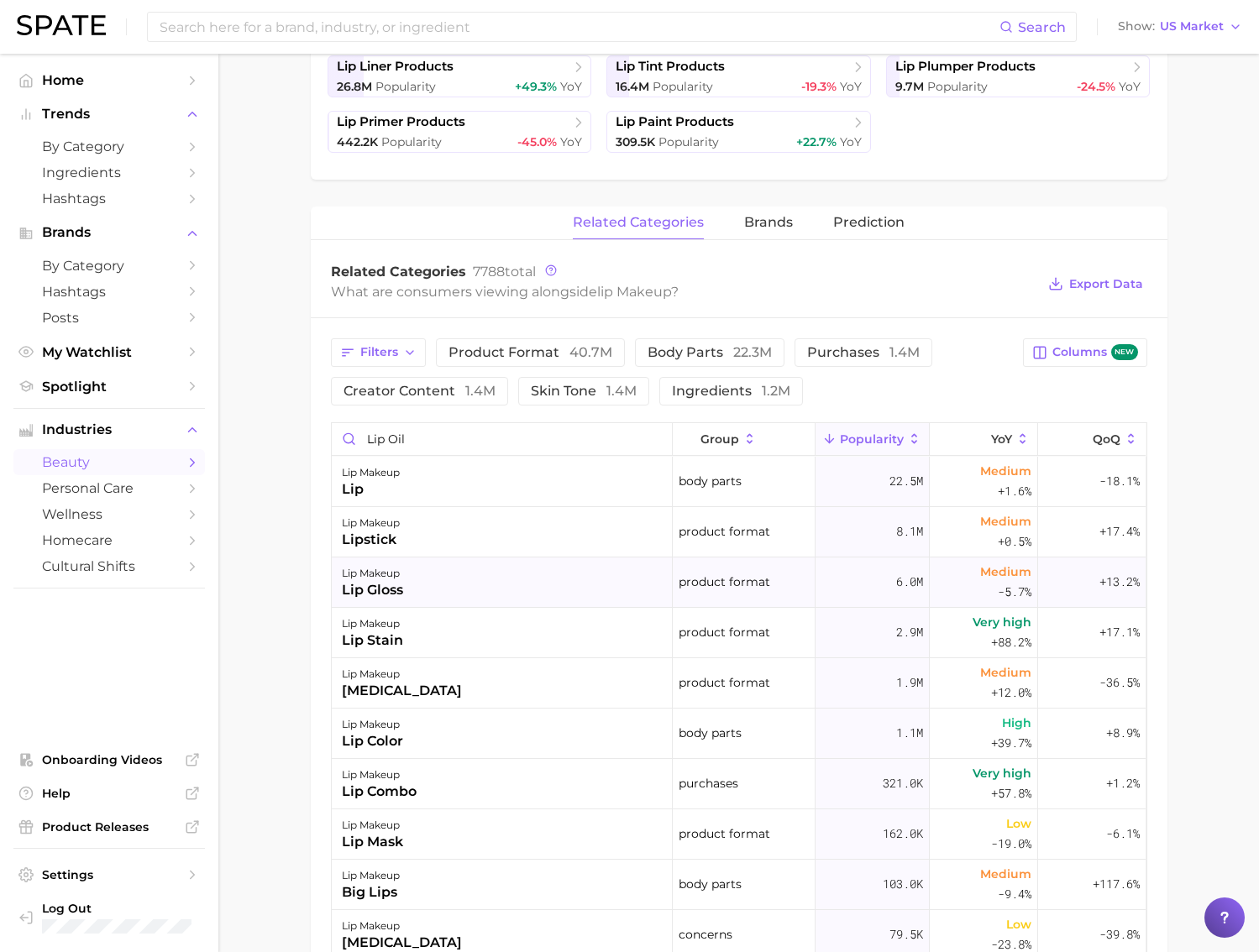
click at [490, 583] on div "lip makeup lip gloss" at bounding box center [502, 583] width 340 height 50
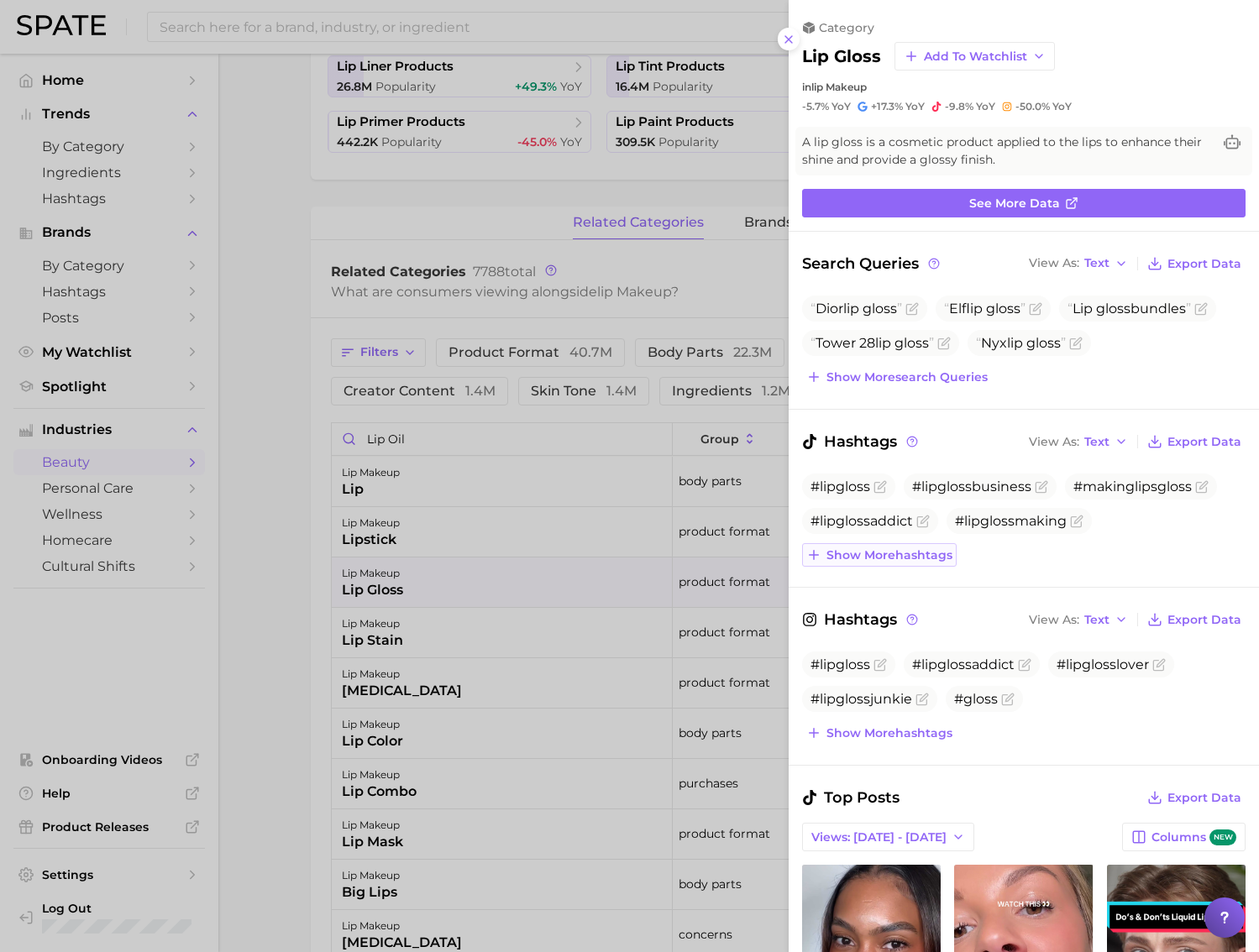
click at [893, 554] on span "Show more hashtags" at bounding box center [889, 555] width 126 height 14
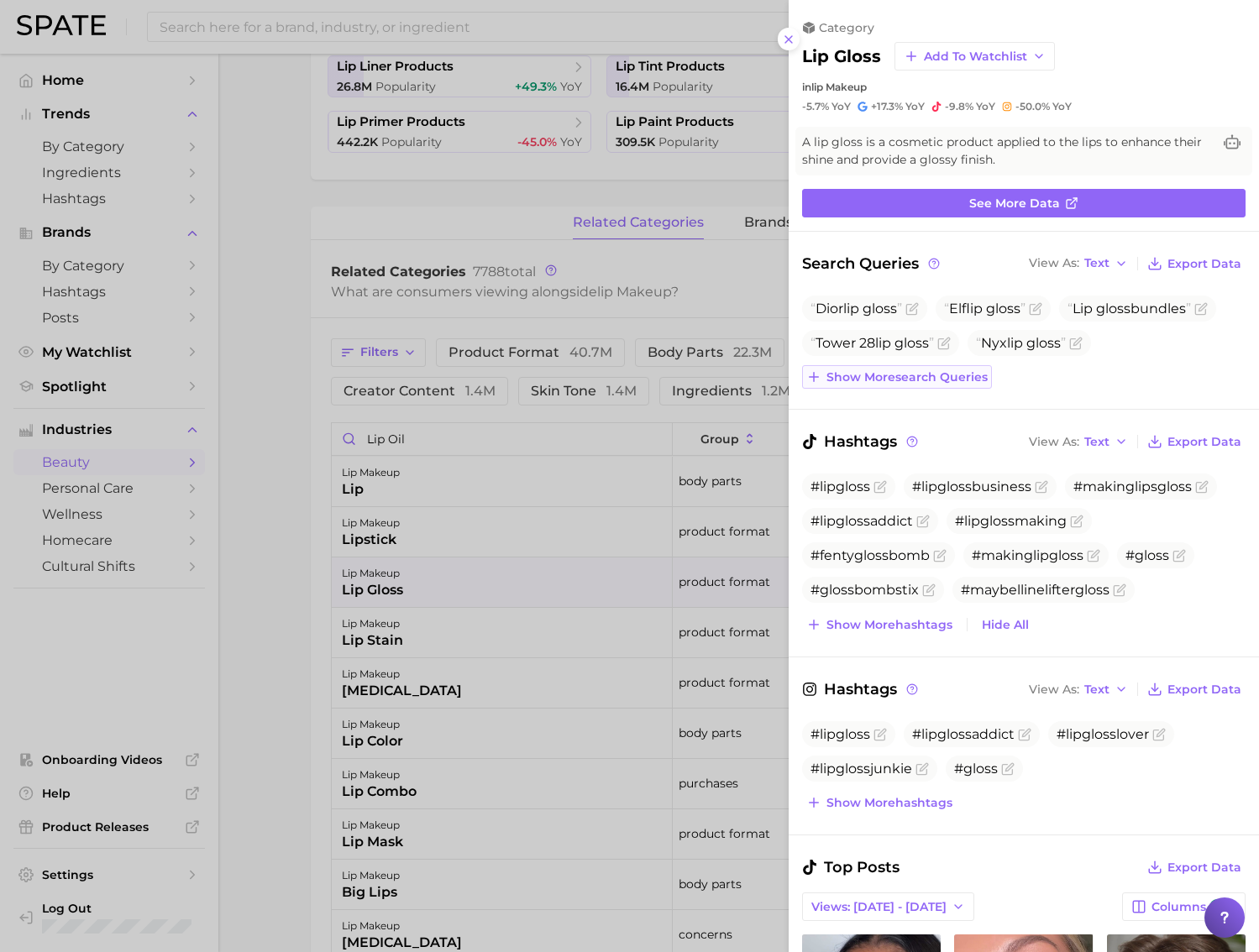
click at [817, 380] on icon at bounding box center [814, 377] width 15 height 15
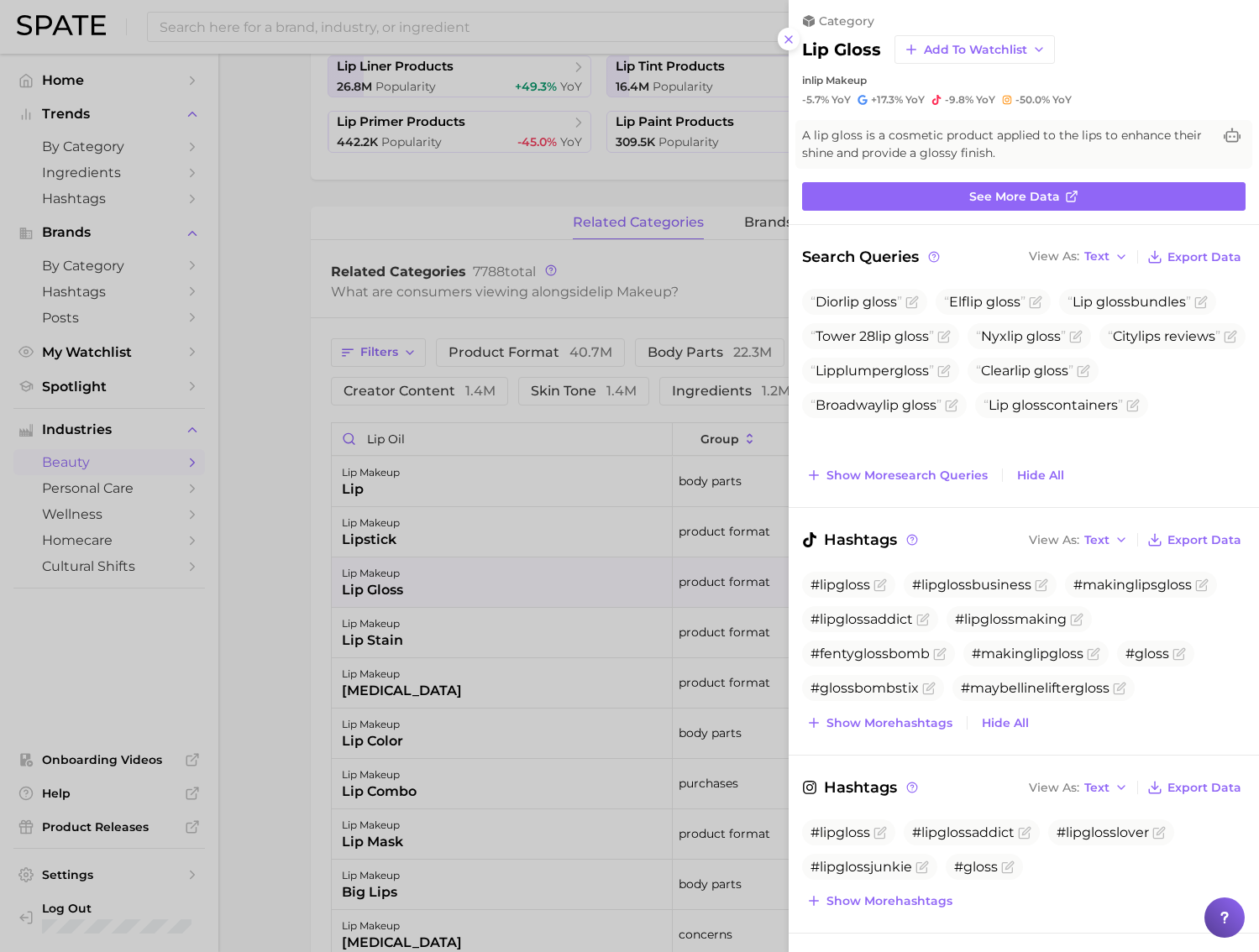
click at [584, 382] on div at bounding box center [630, 476] width 1259 height 952
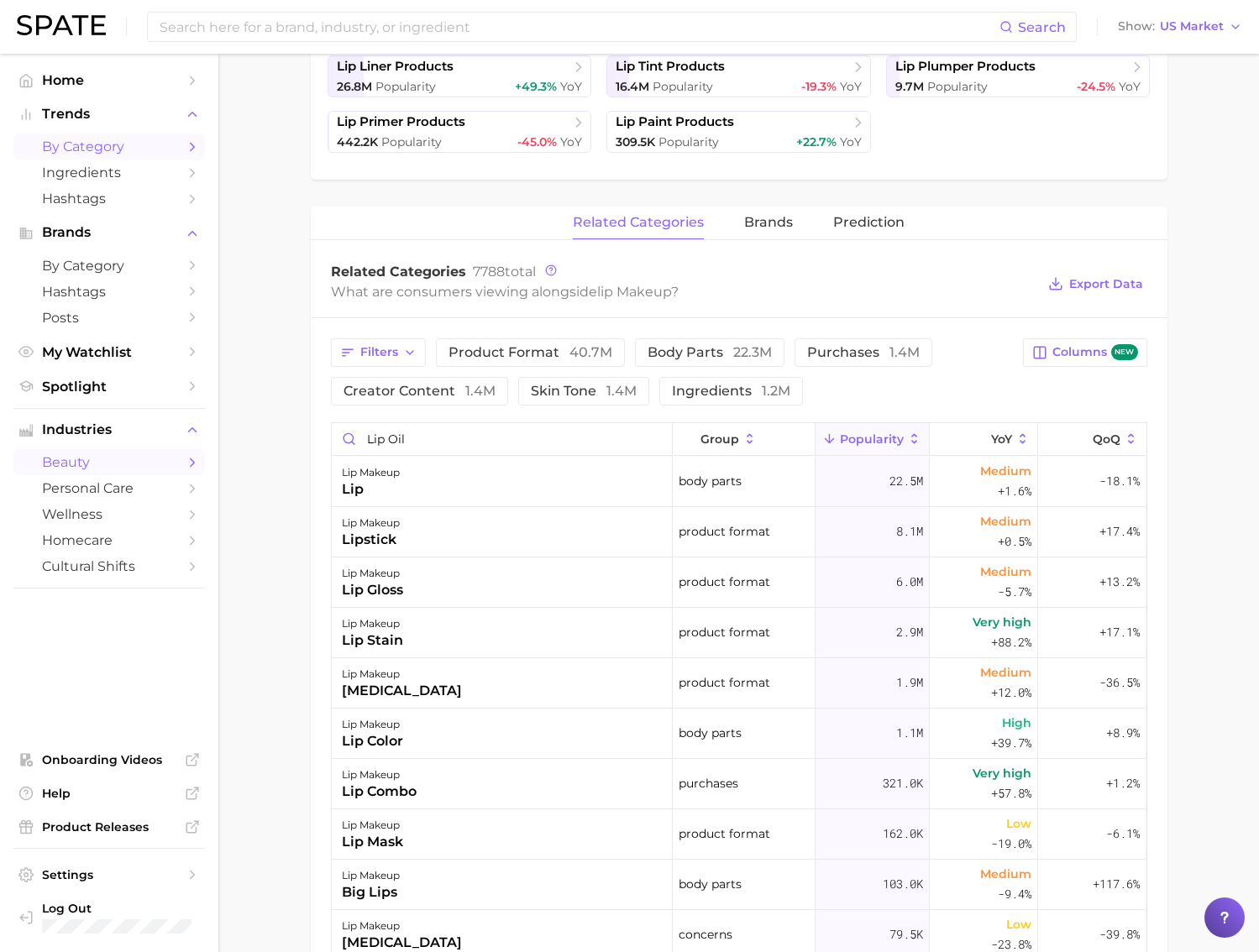
click at [111, 157] on link "by Category" at bounding box center [109, 147] width 192 height 26
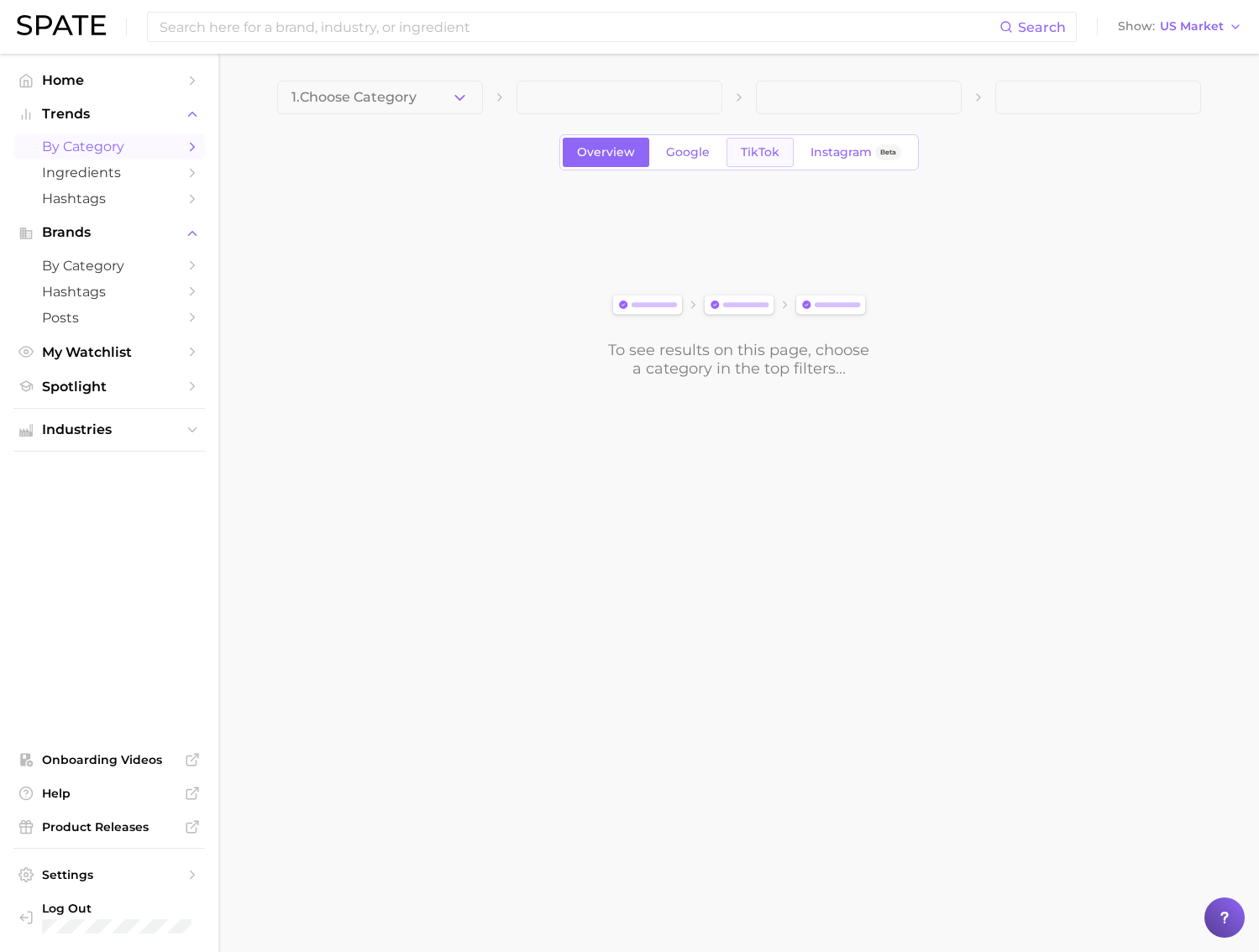
click at [754, 162] on link "TikTok" at bounding box center [760, 151] width 67 height 29
click at [439, 103] on button "1. Choose Category" at bounding box center [380, 97] width 206 height 34
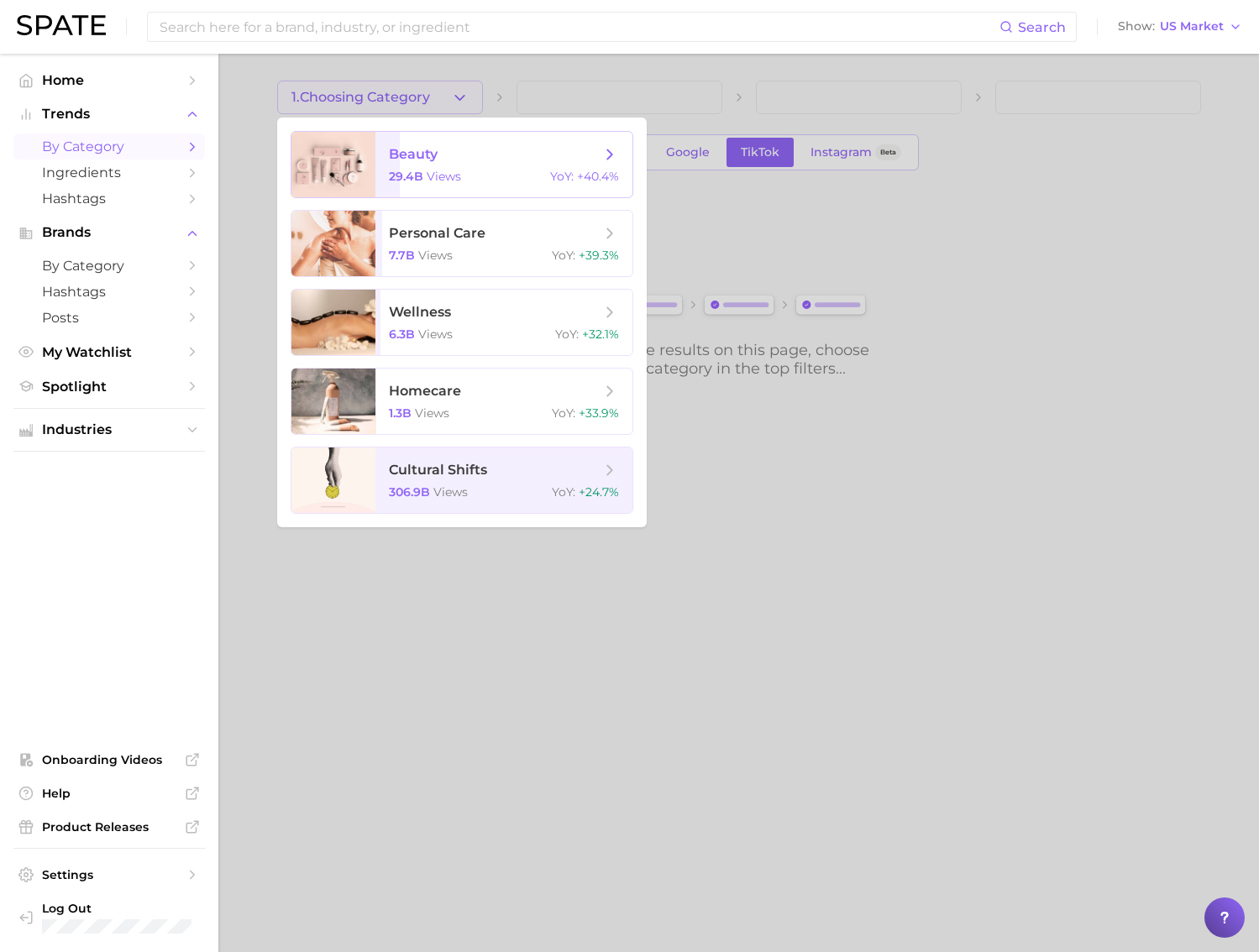
click at [445, 174] on span "views" at bounding box center [443, 176] width 35 height 15
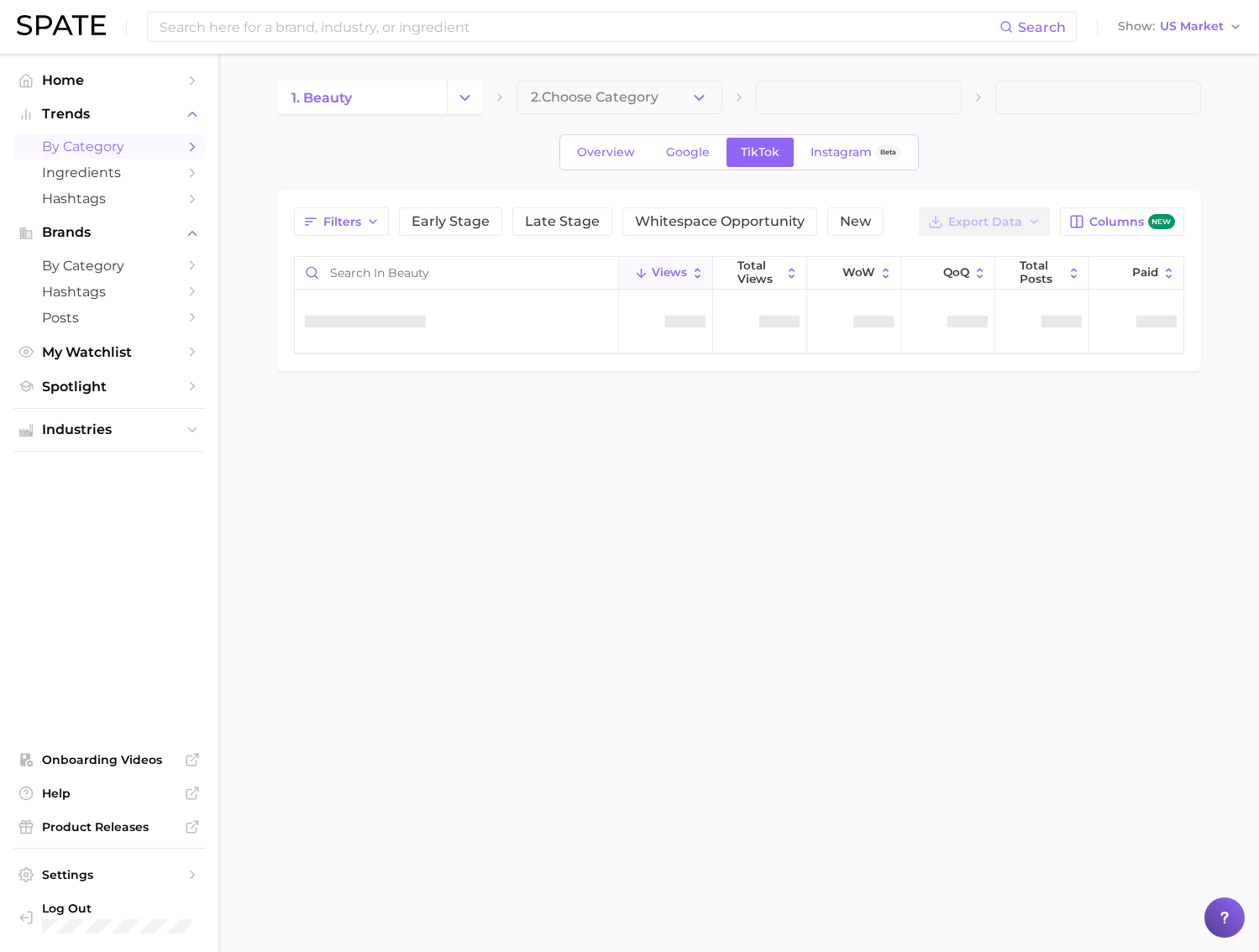
click at [637, 85] on button "2. Choose Category" at bounding box center [619, 97] width 206 height 34
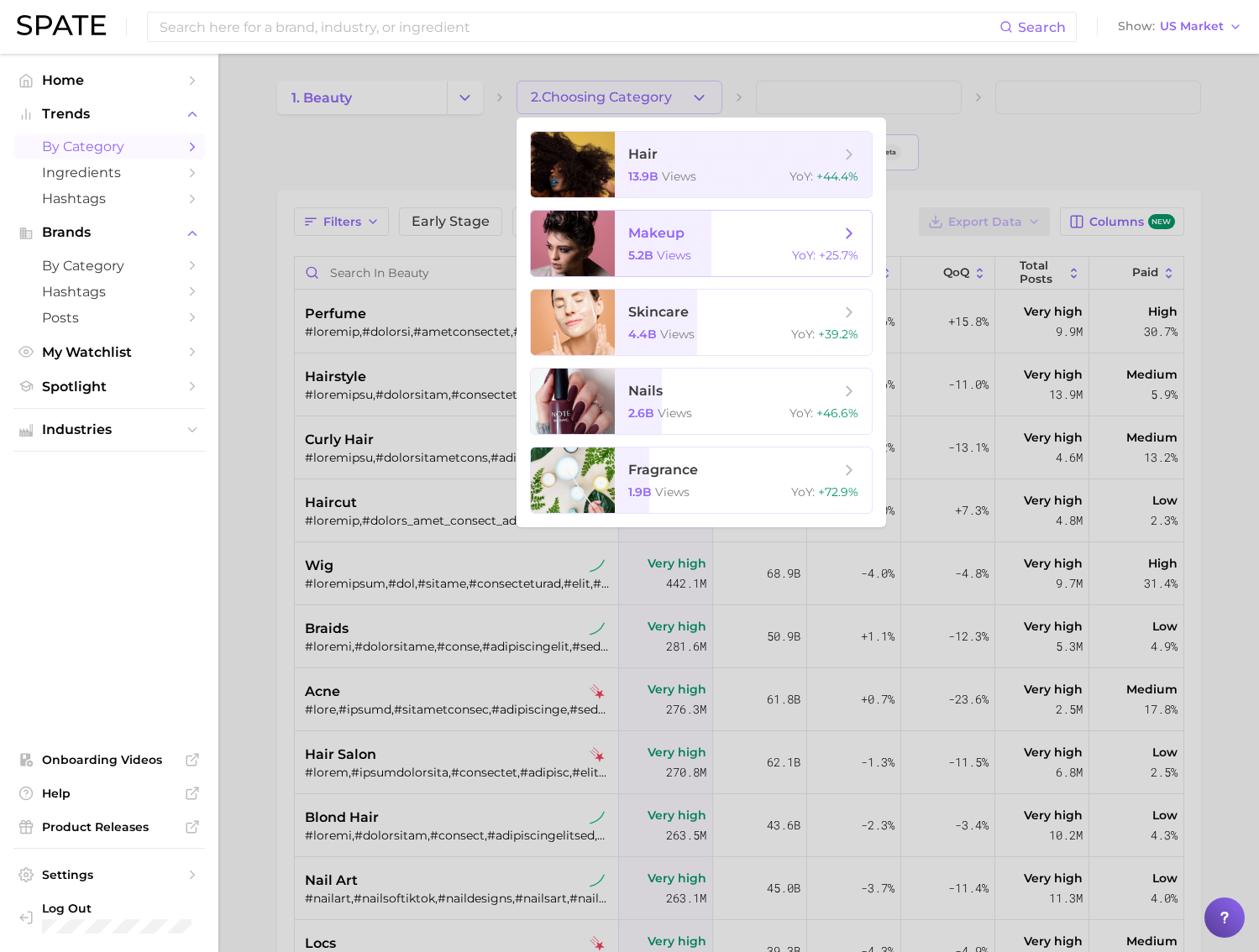
click at [731, 242] on span "makeup 5.2b views YoY : +25.7%" at bounding box center [743, 243] width 257 height 65
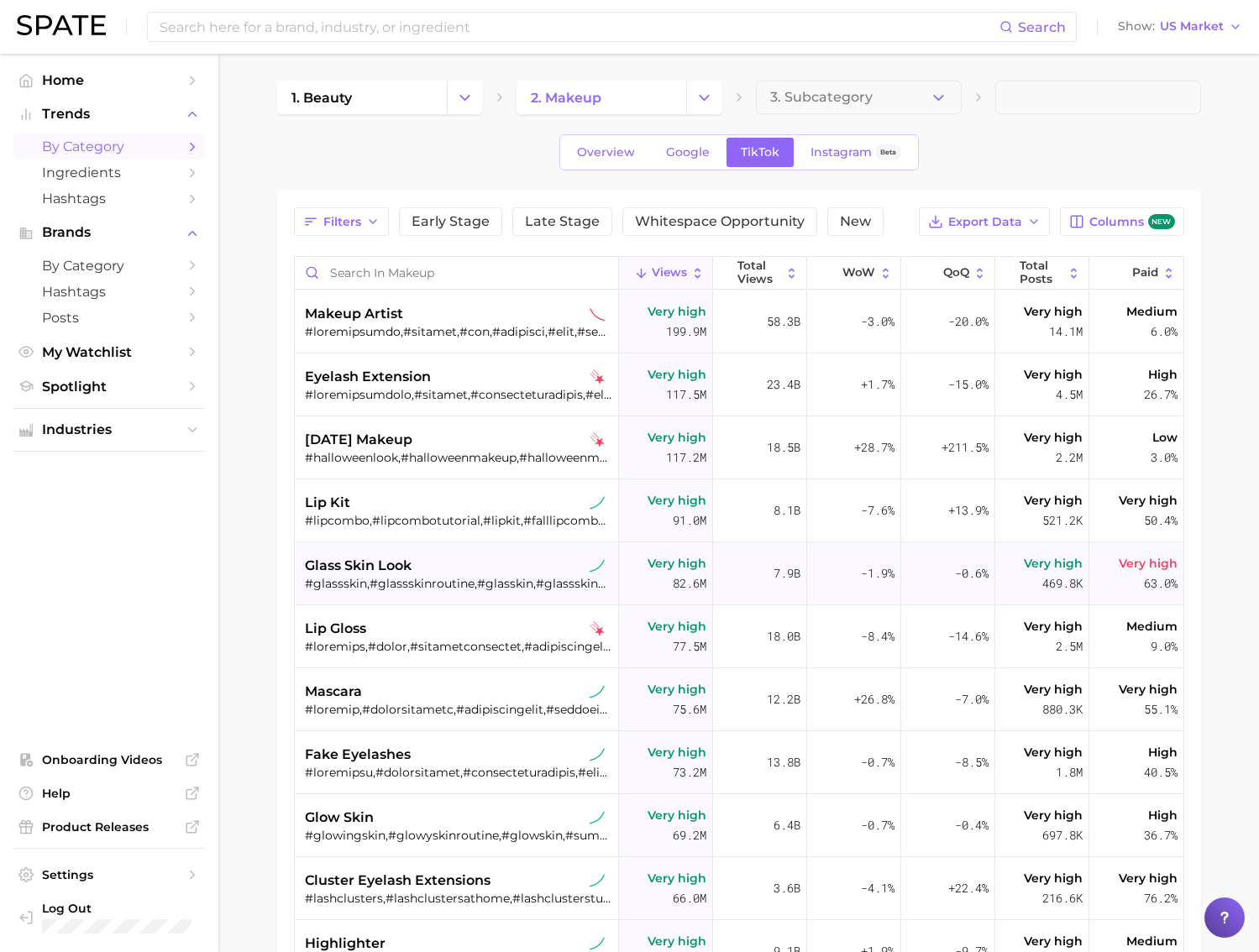
click at [472, 575] on div "glass skin look" at bounding box center [458, 566] width 308 height 21
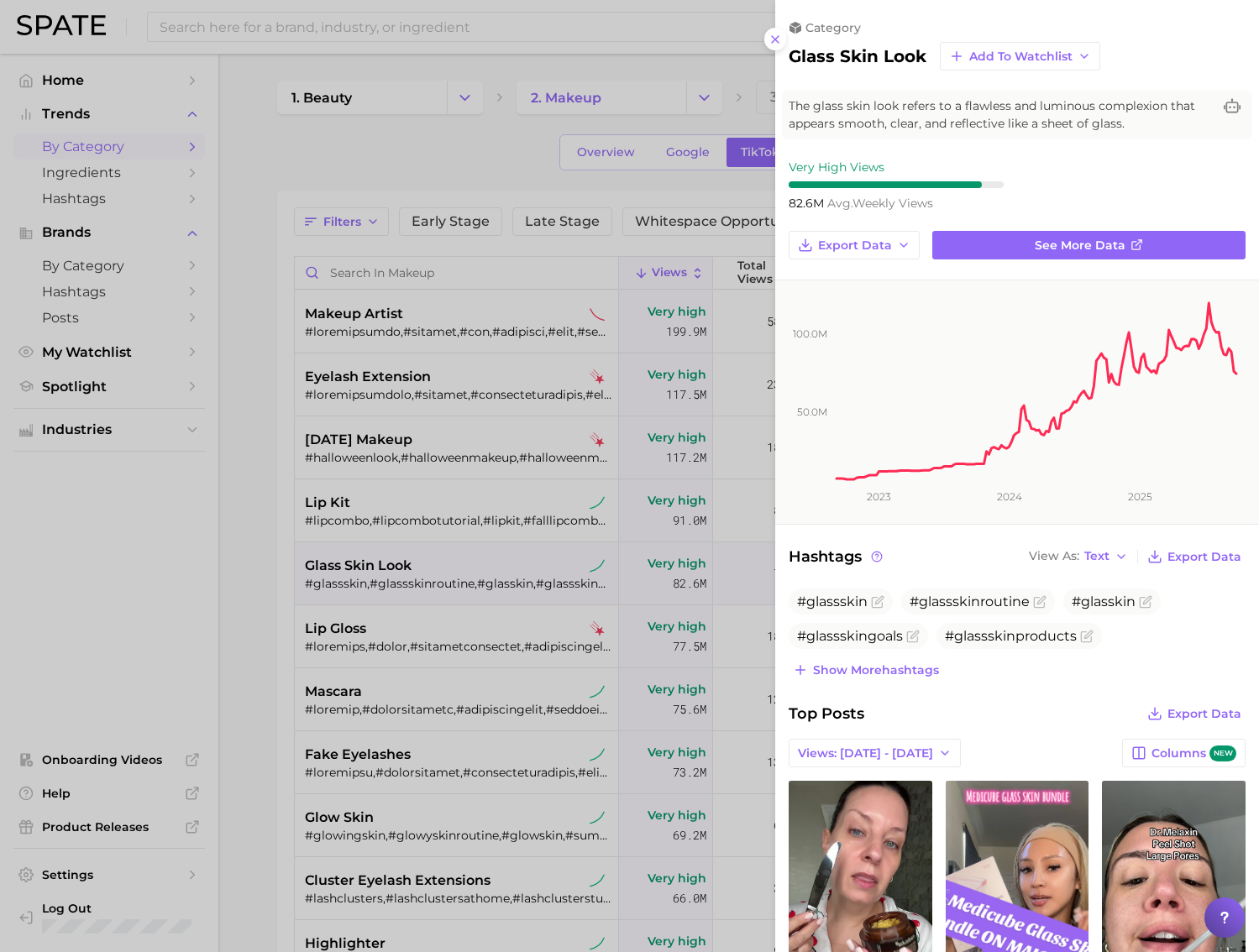
click at [600, 372] on div at bounding box center [630, 476] width 1259 height 952
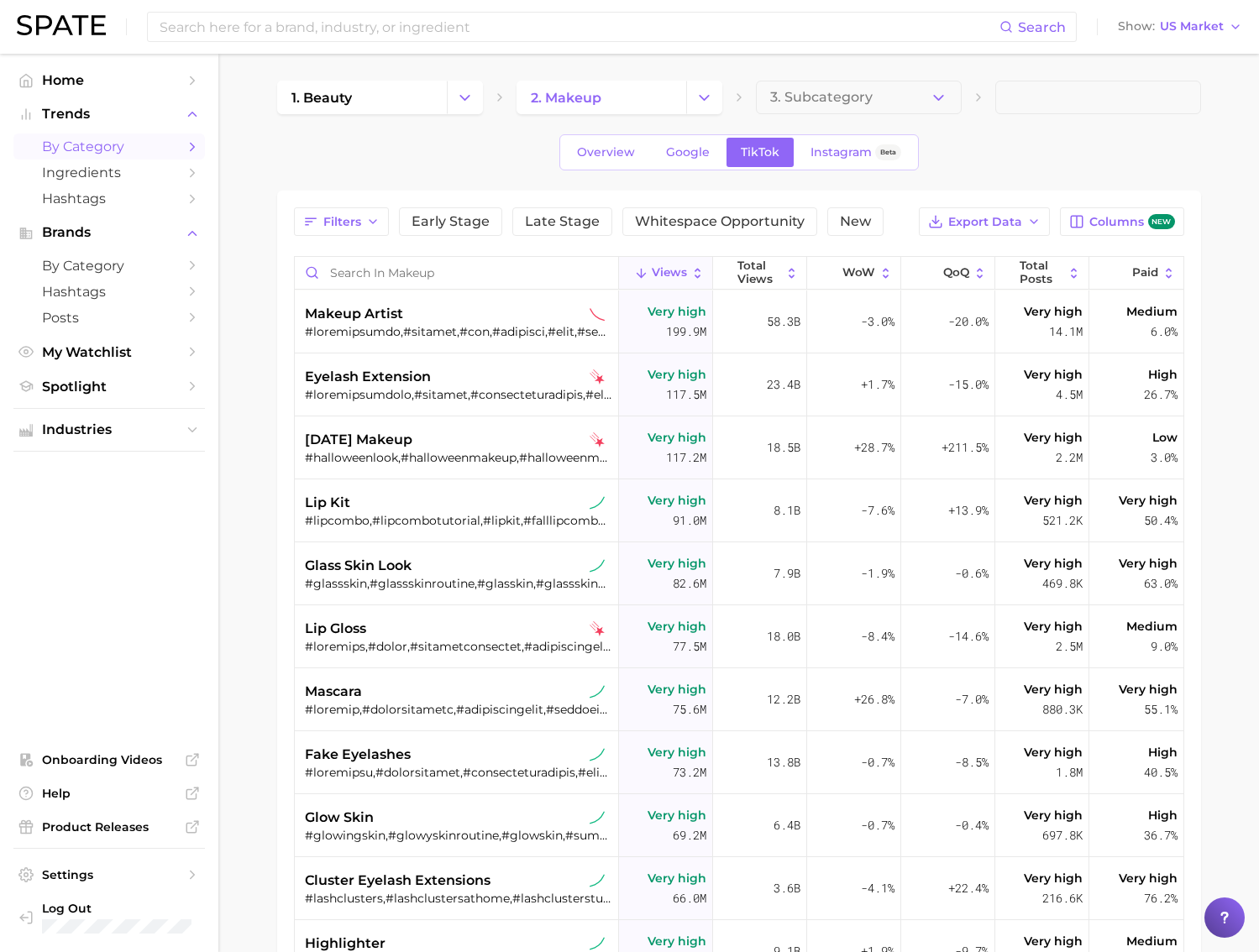
scroll to position [339, 0]
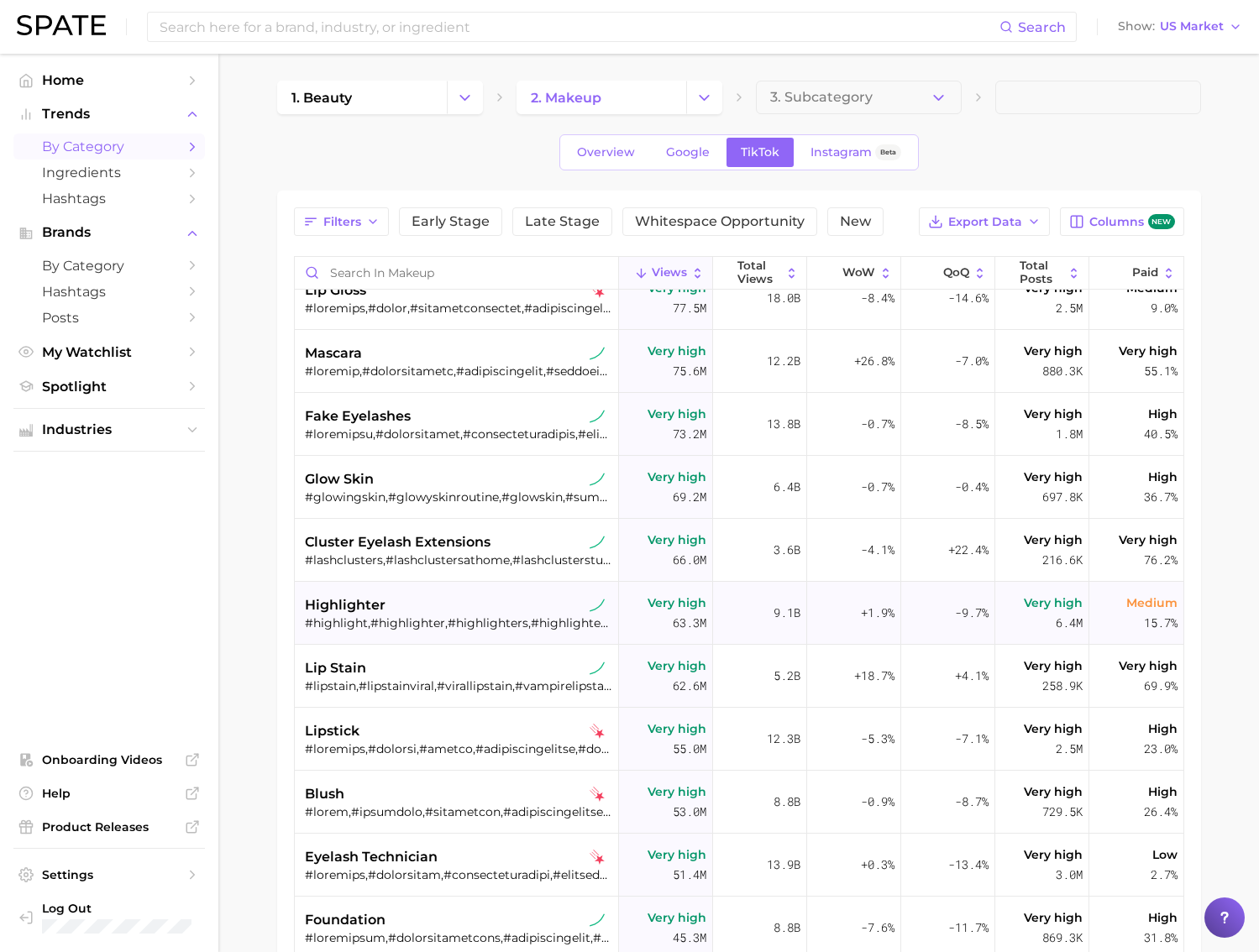
click at [543, 631] on div "highlighter #highlight,#highlighter,#highlighters,#highlighterhack,#glitterhigh…" at bounding box center [458, 613] width 308 height 63
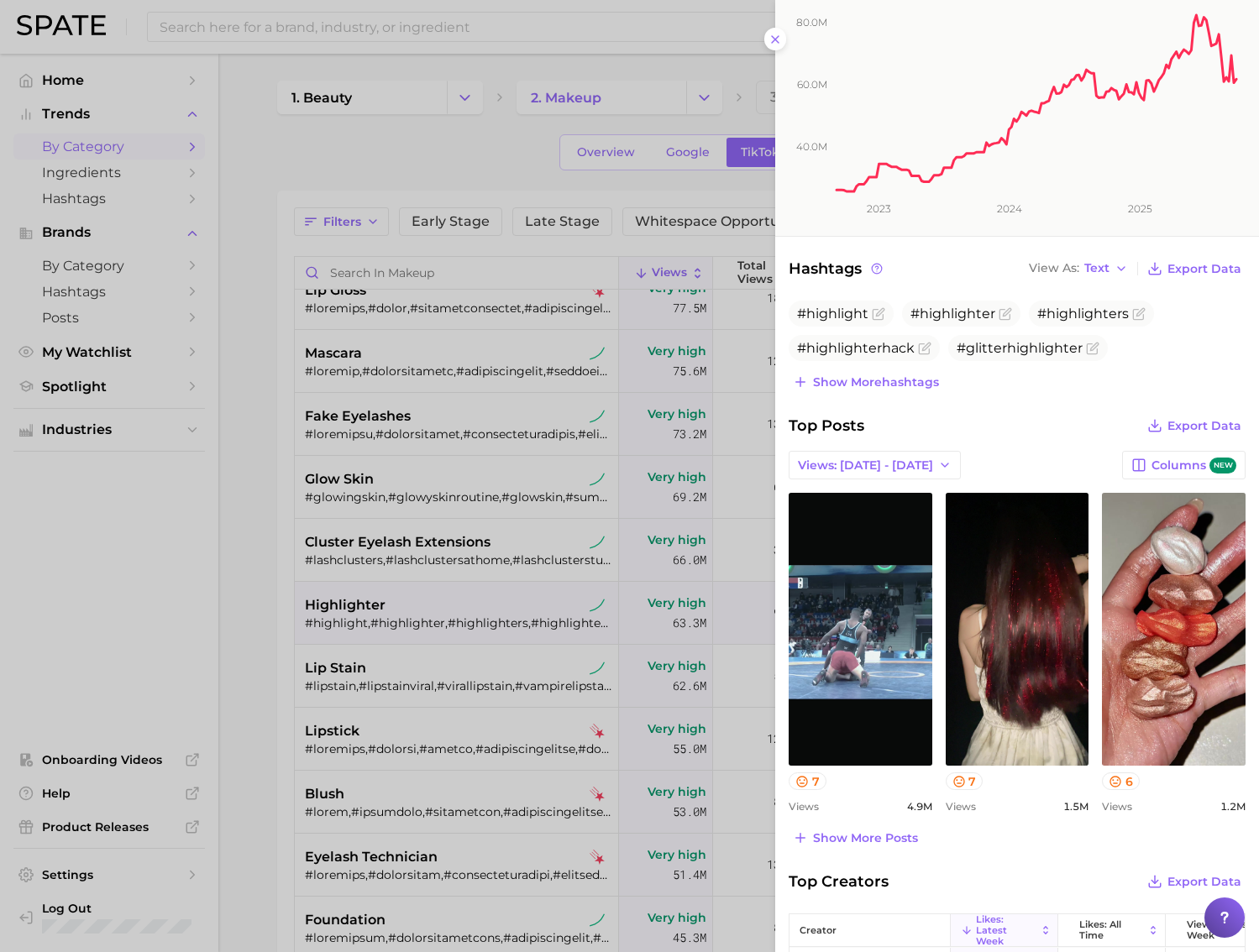
scroll to position [0, 0]
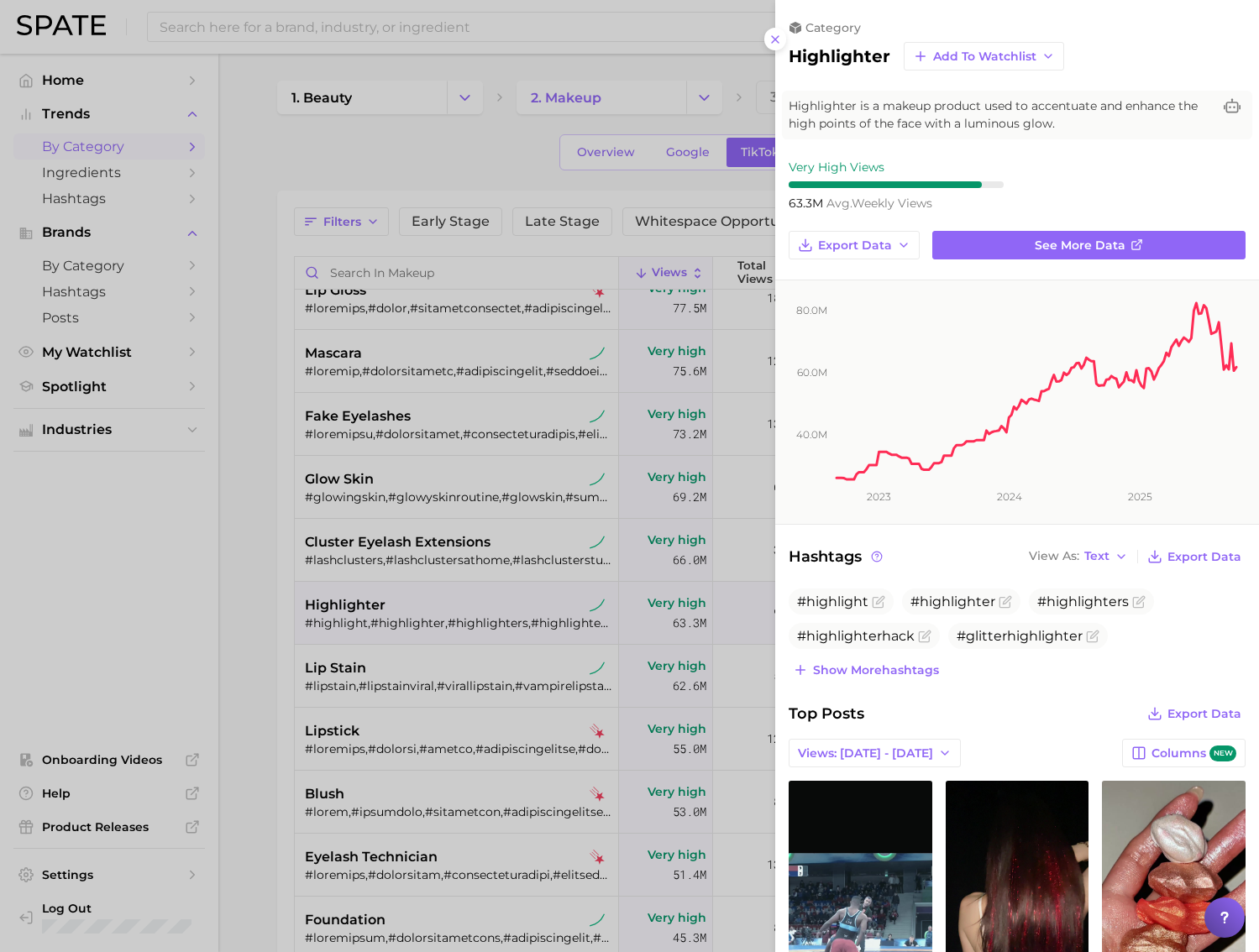
click at [503, 393] on div at bounding box center [630, 476] width 1259 height 952
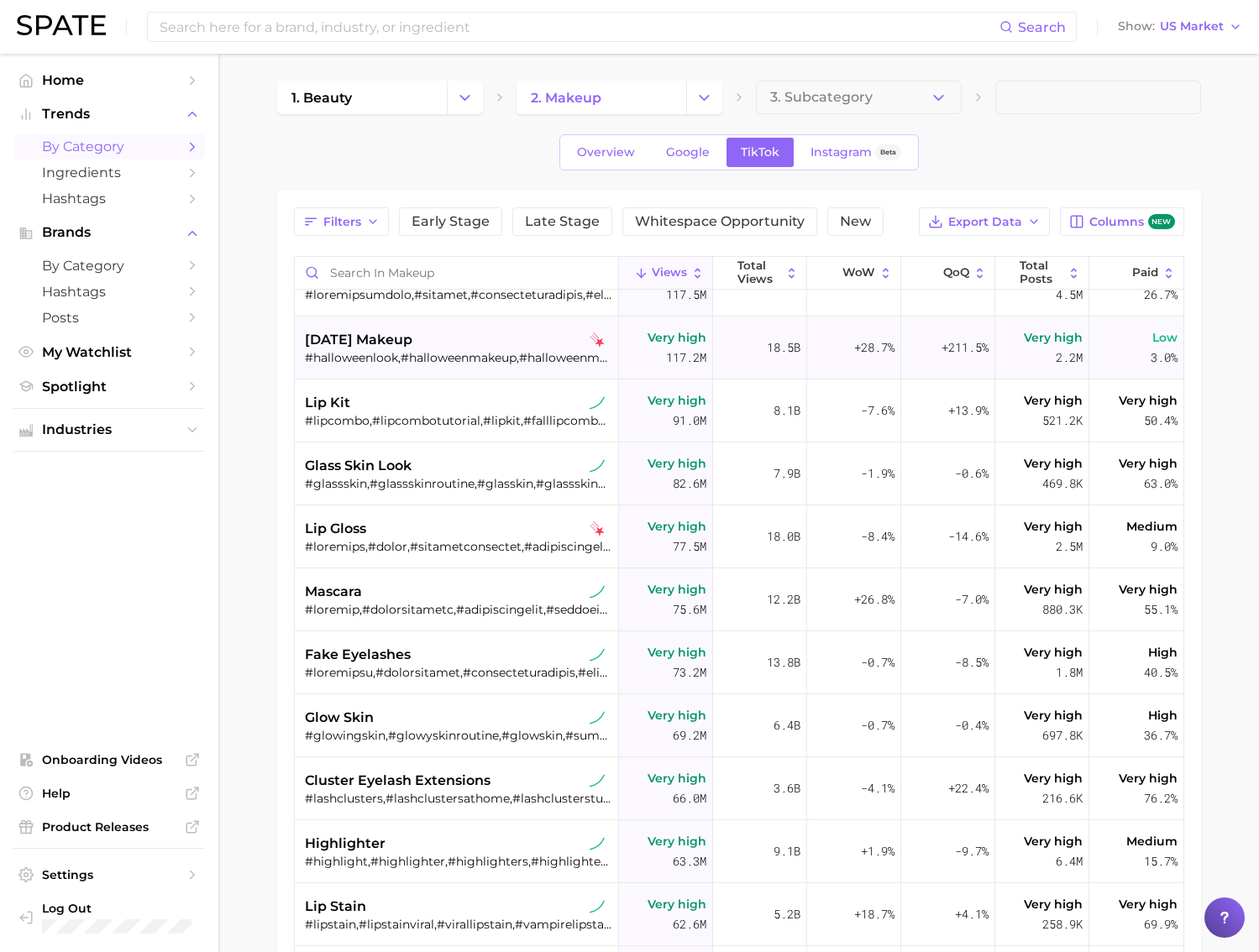
scroll to position [111, 0]
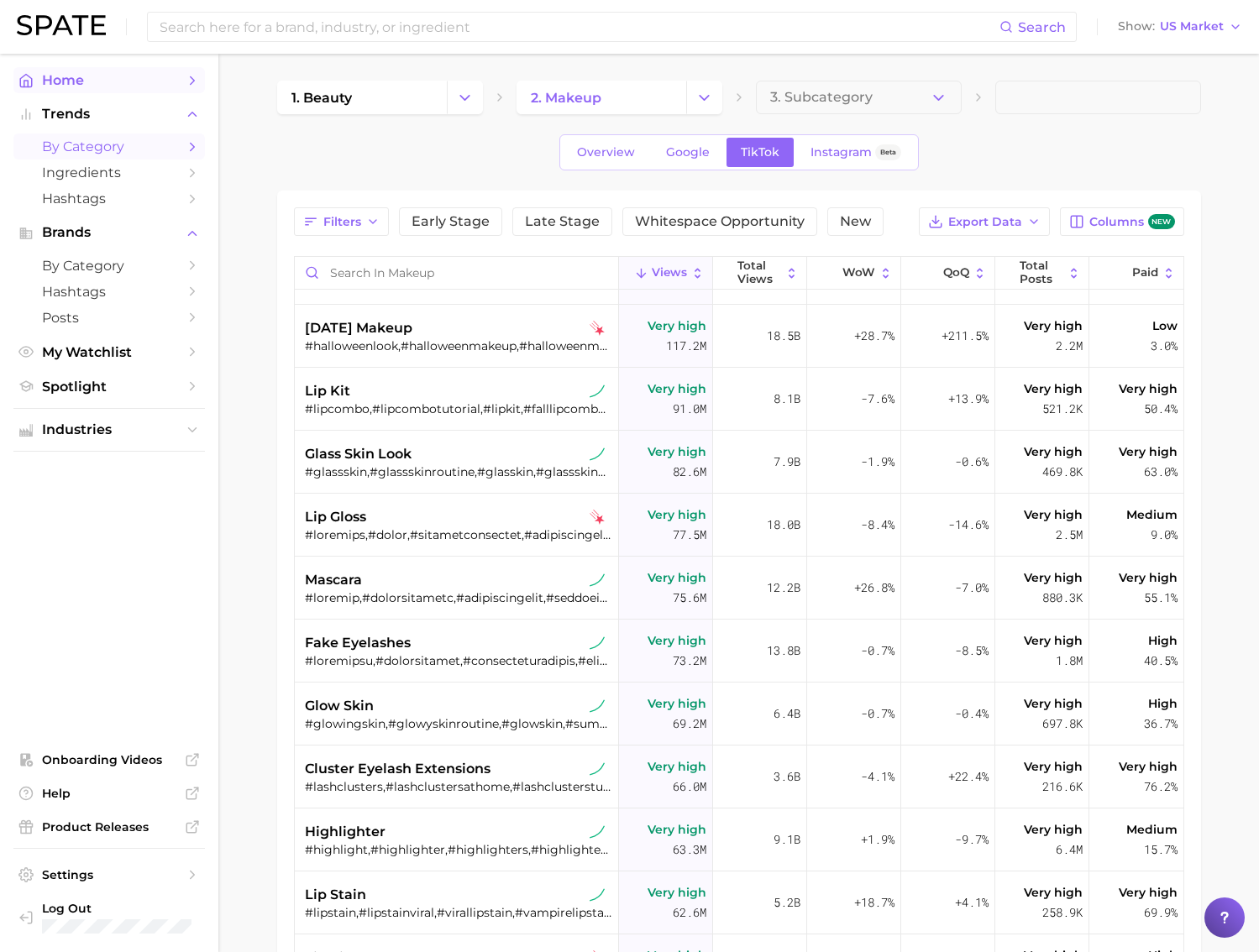
click at [107, 84] on span "Home" at bounding box center [109, 79] width 135 height 16
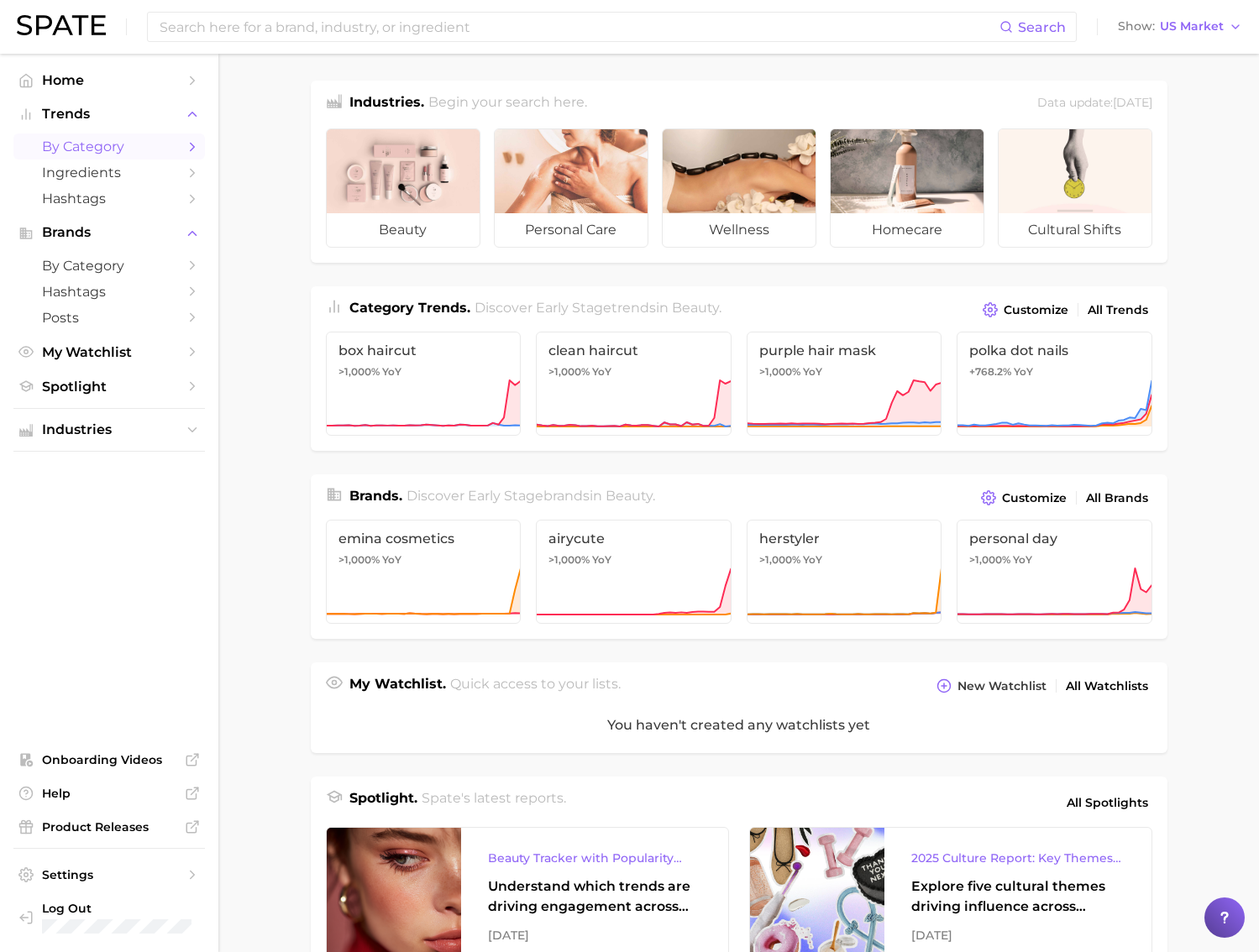
click at [90, 145] on span "by Category" at bounding box center [109, 146] width 135 height 16
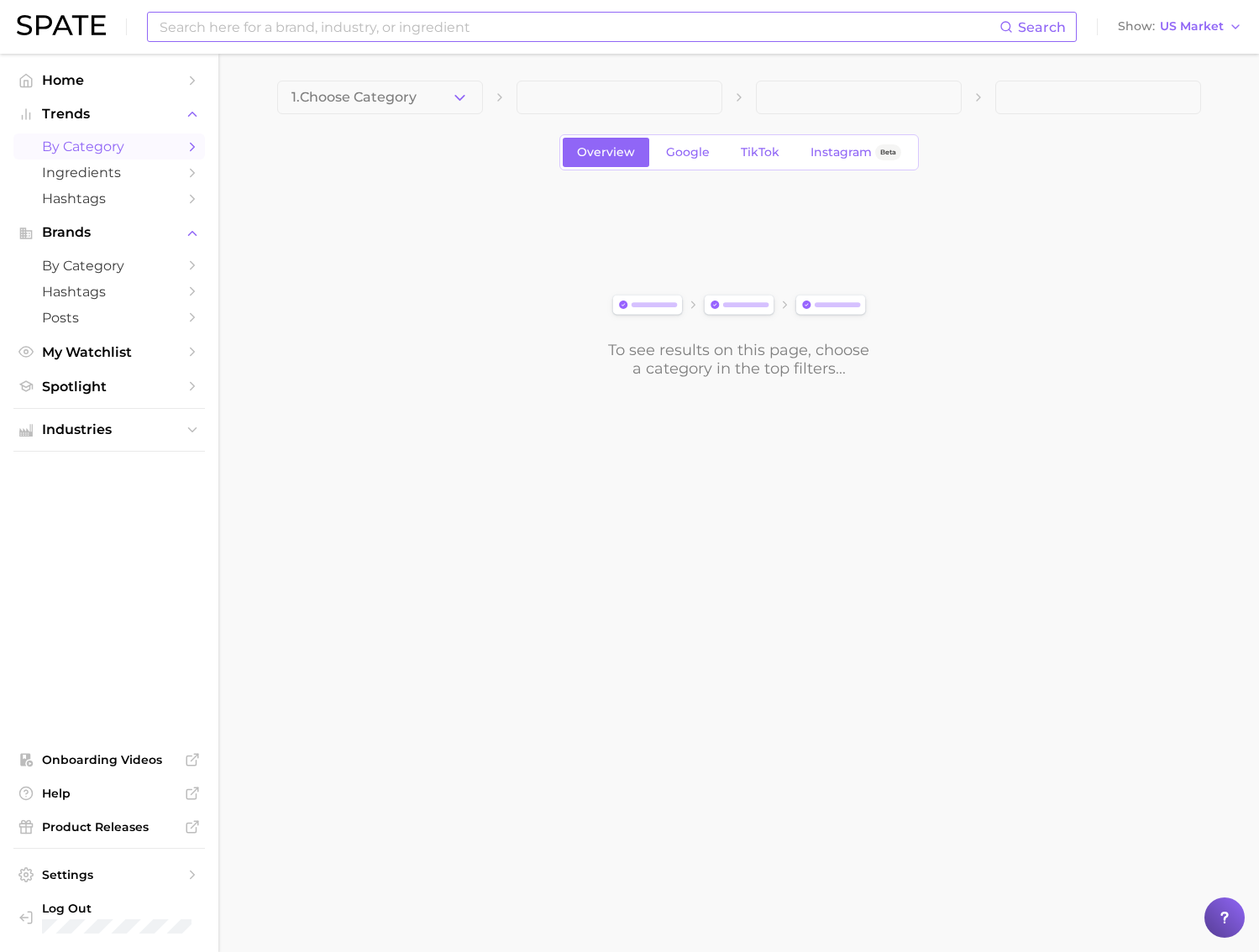
click at [297, 29] on input at bounding box center [578, 26] width 841 height 29
type input "shelby ann"
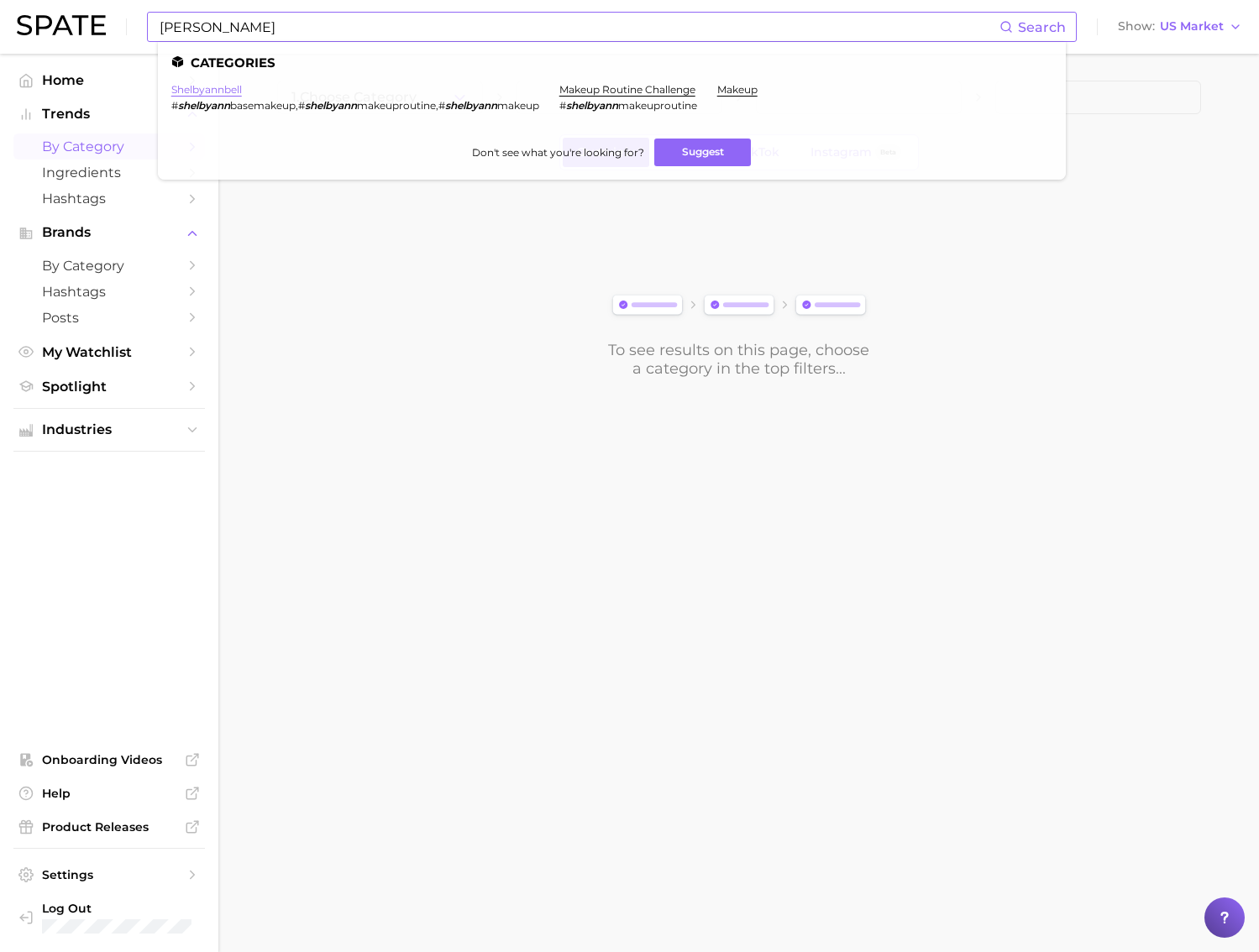
click at [217, 93] on link "shelbyannbell" at bounding box center [206, 89] width 70 height 12
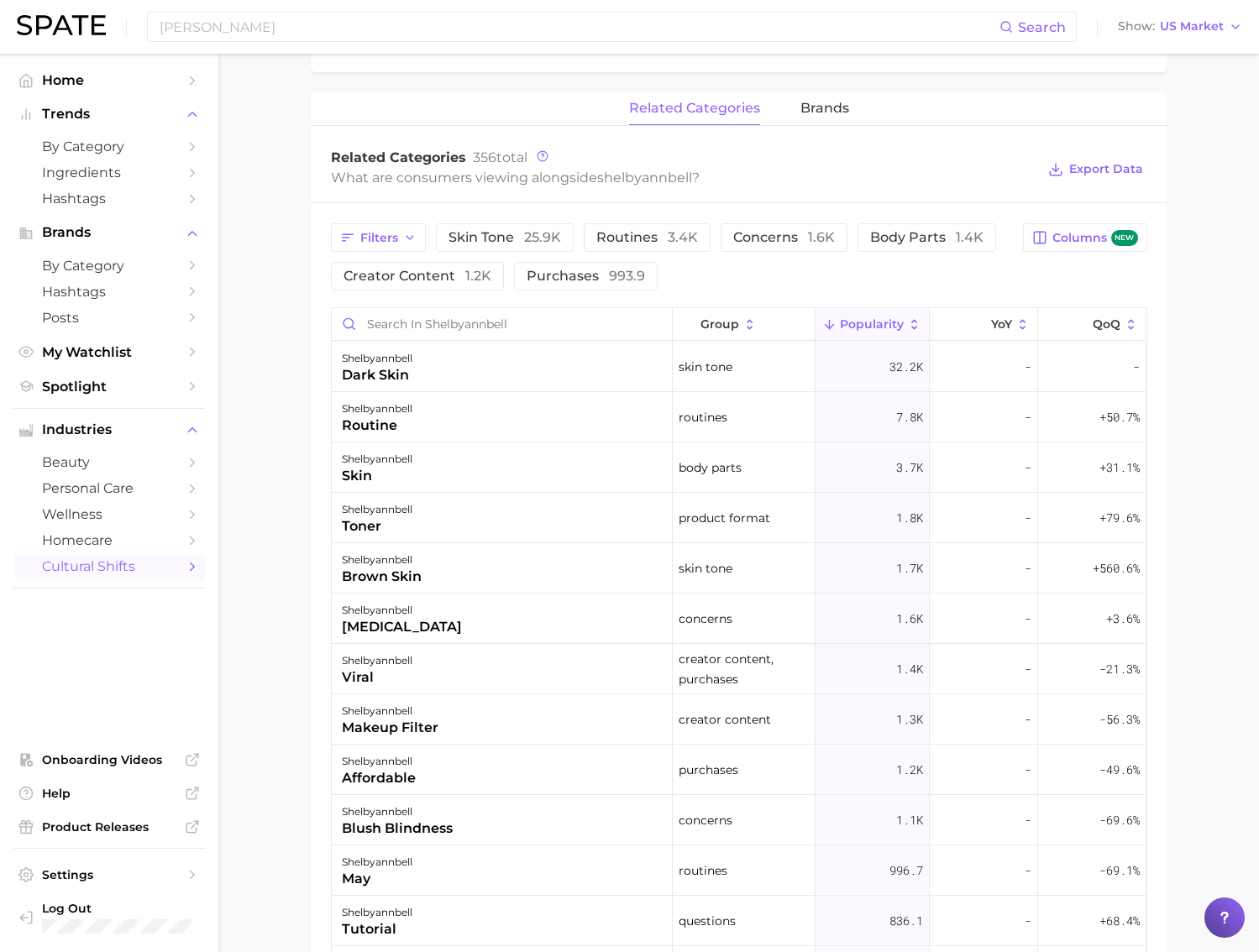
scroll to position [650, 0]
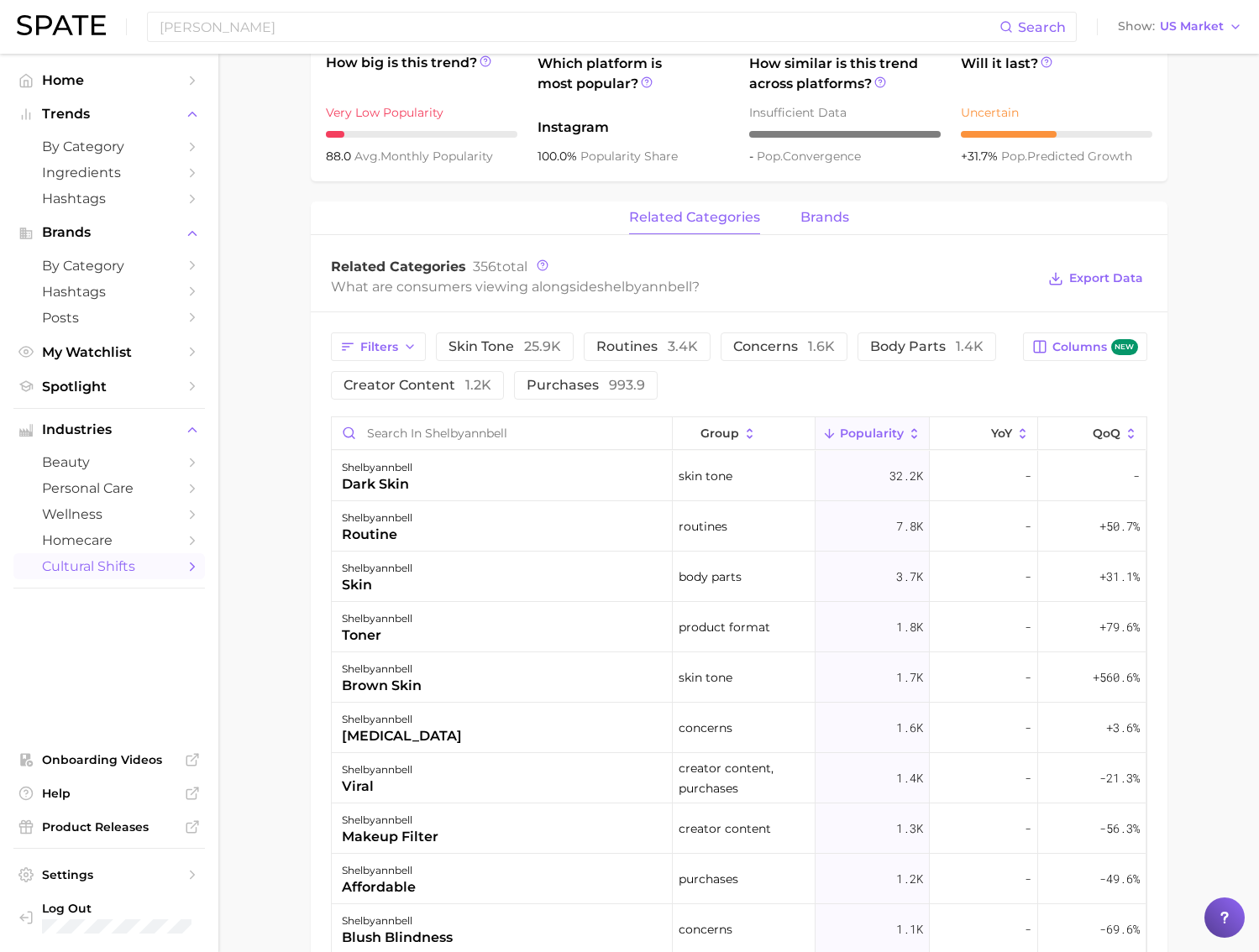
click at [816, 228] on button "brands" at bounding box center [824, 217] width 49 height 33
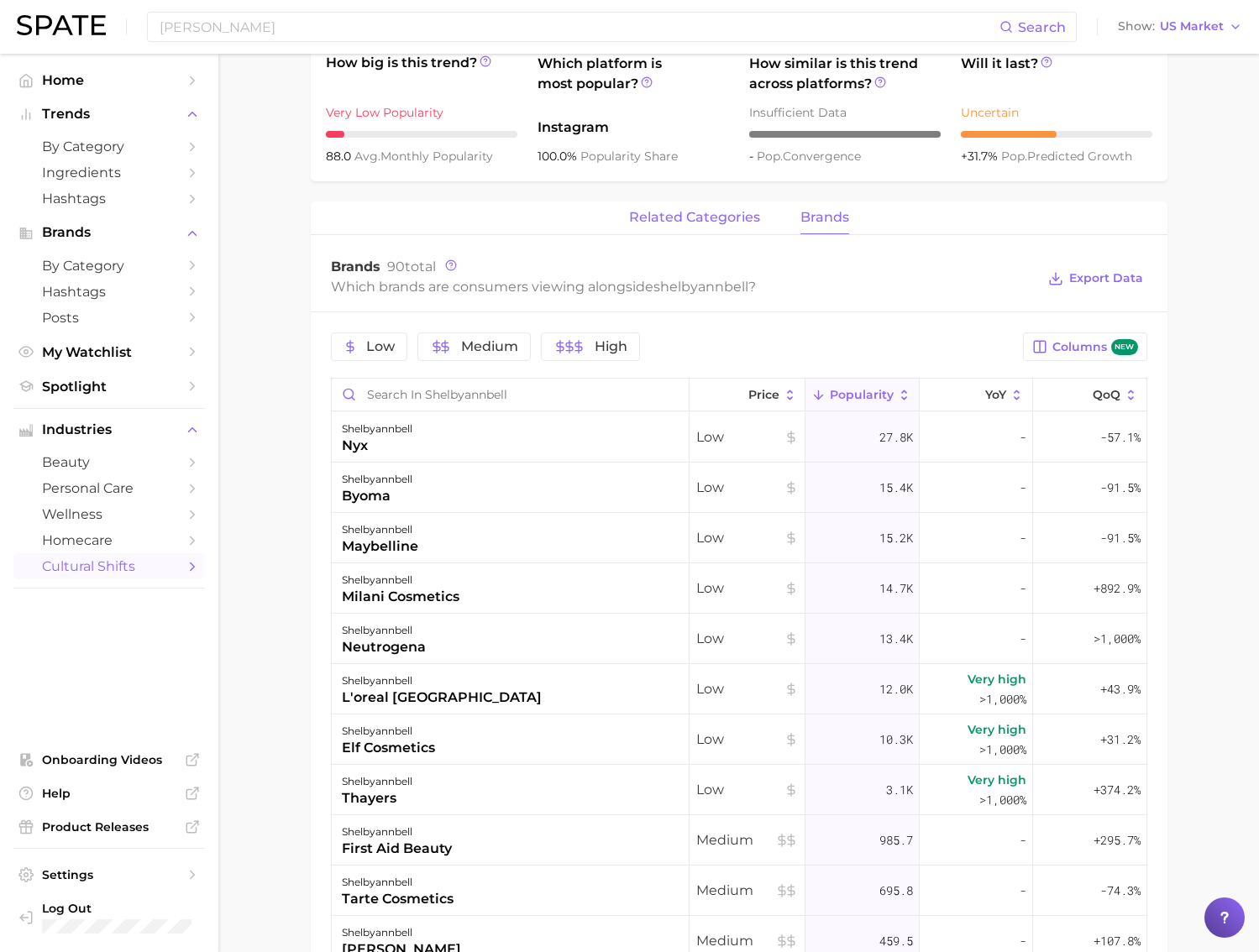
click at [704, 234] on button "related categories" at bounding box center [694, 217] width 131 height 33
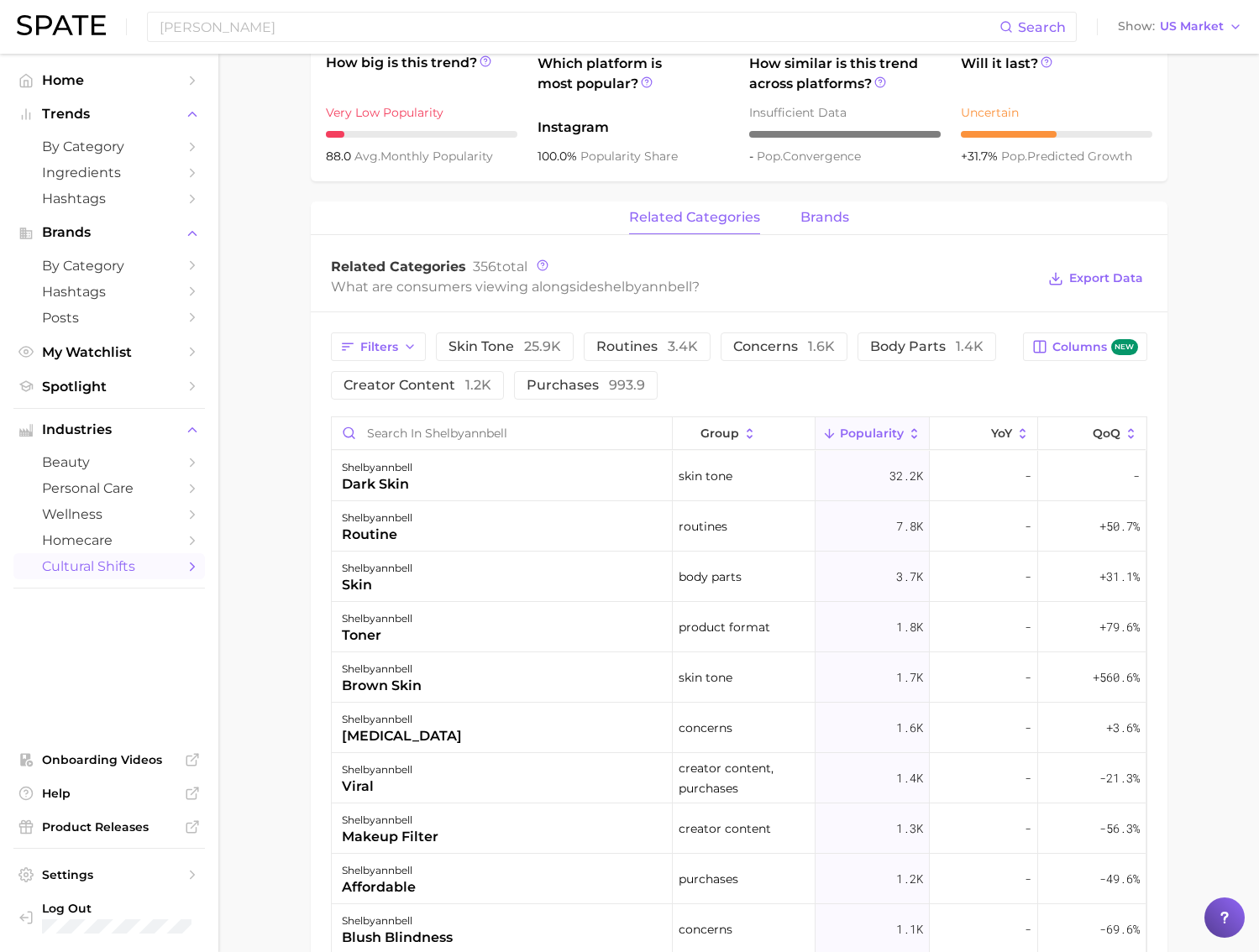
click at [798, 233] on div "related categories brands" at bounding box center [739, 218] width 857 height 34
click at [809, 221] on span "brands" at bounding box center [824, 217] width 49 height 15
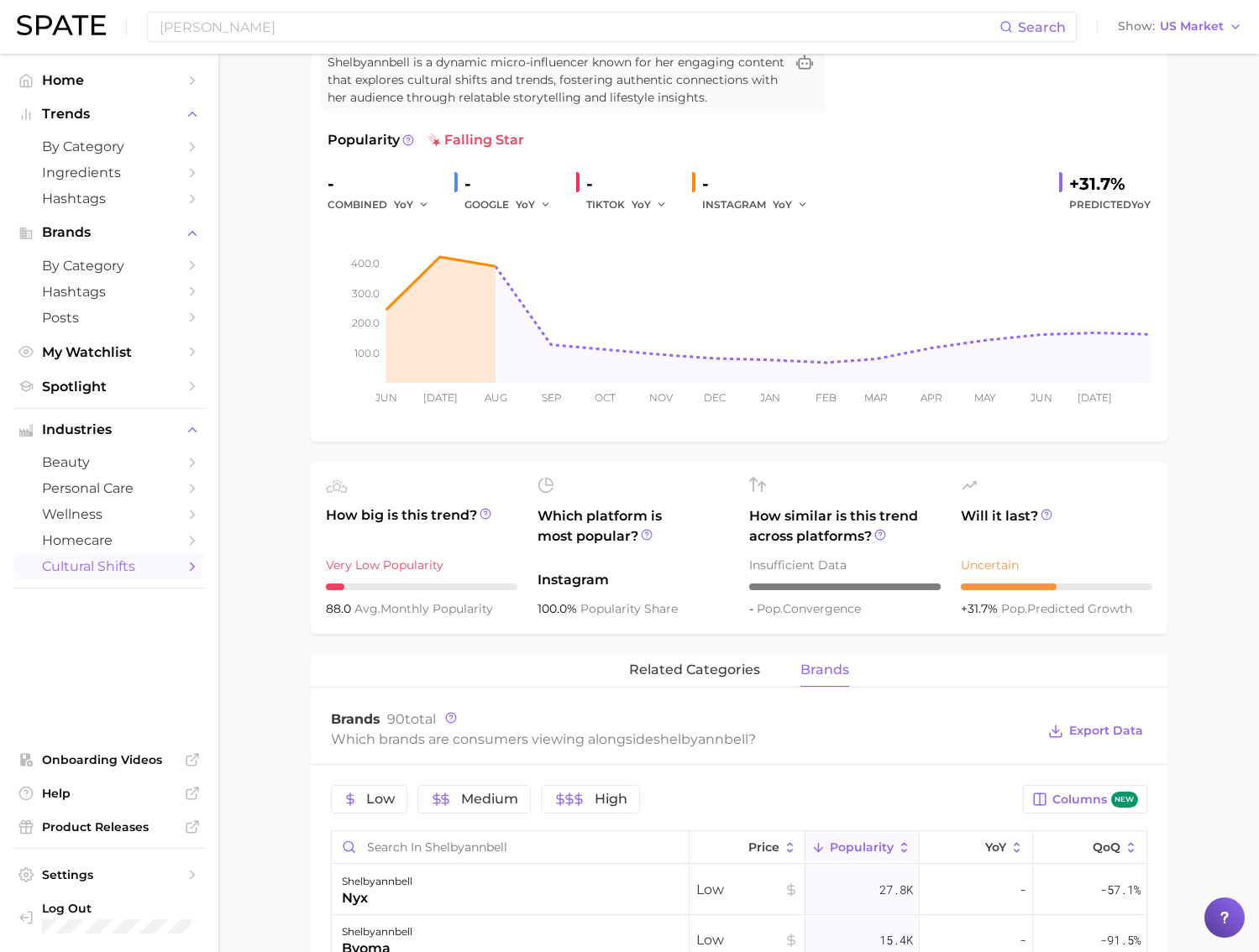
scroll to position [151, 0]
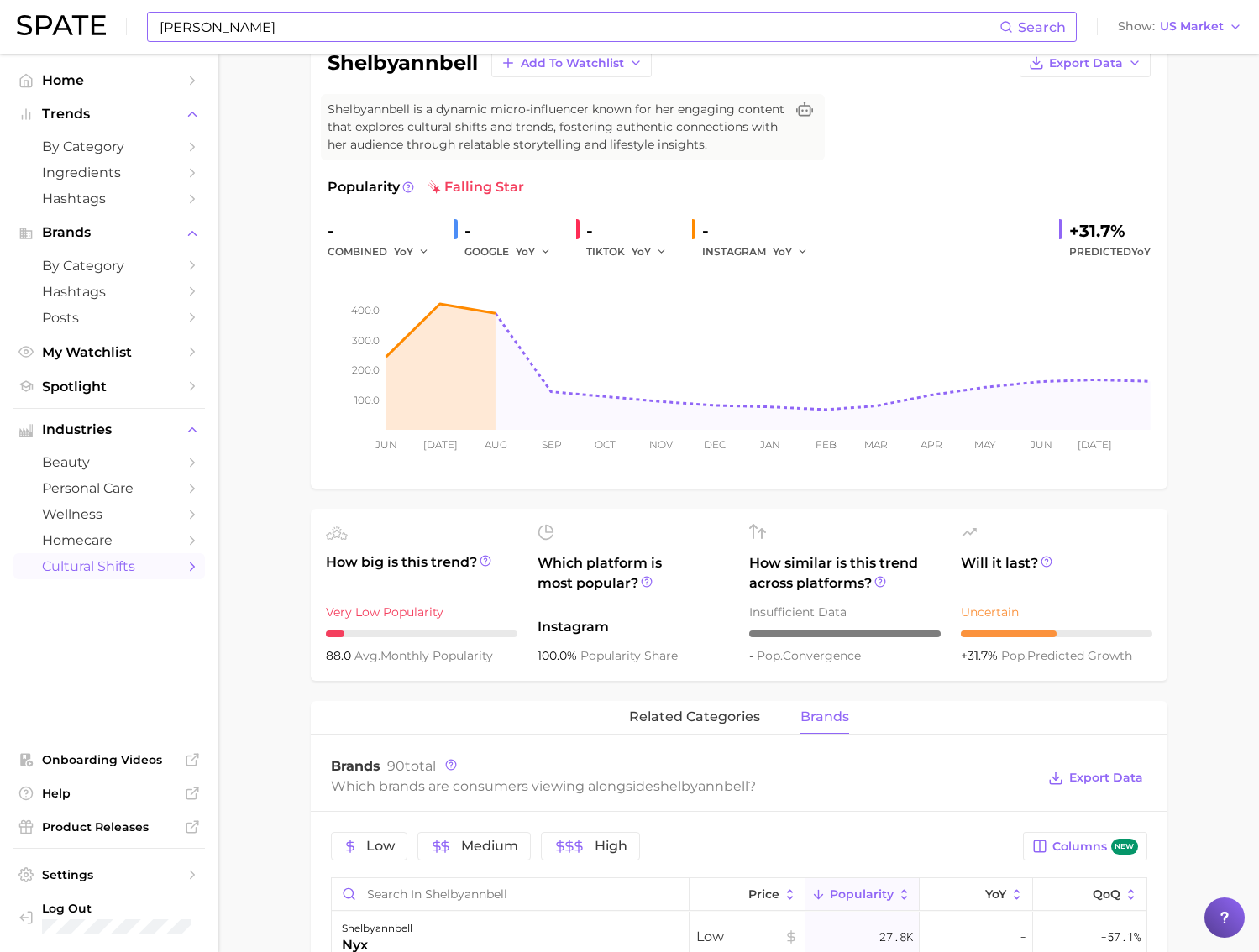
click at [324, 36] on input "shelby ann" at bounding box center [578, 26] width 841 height 29
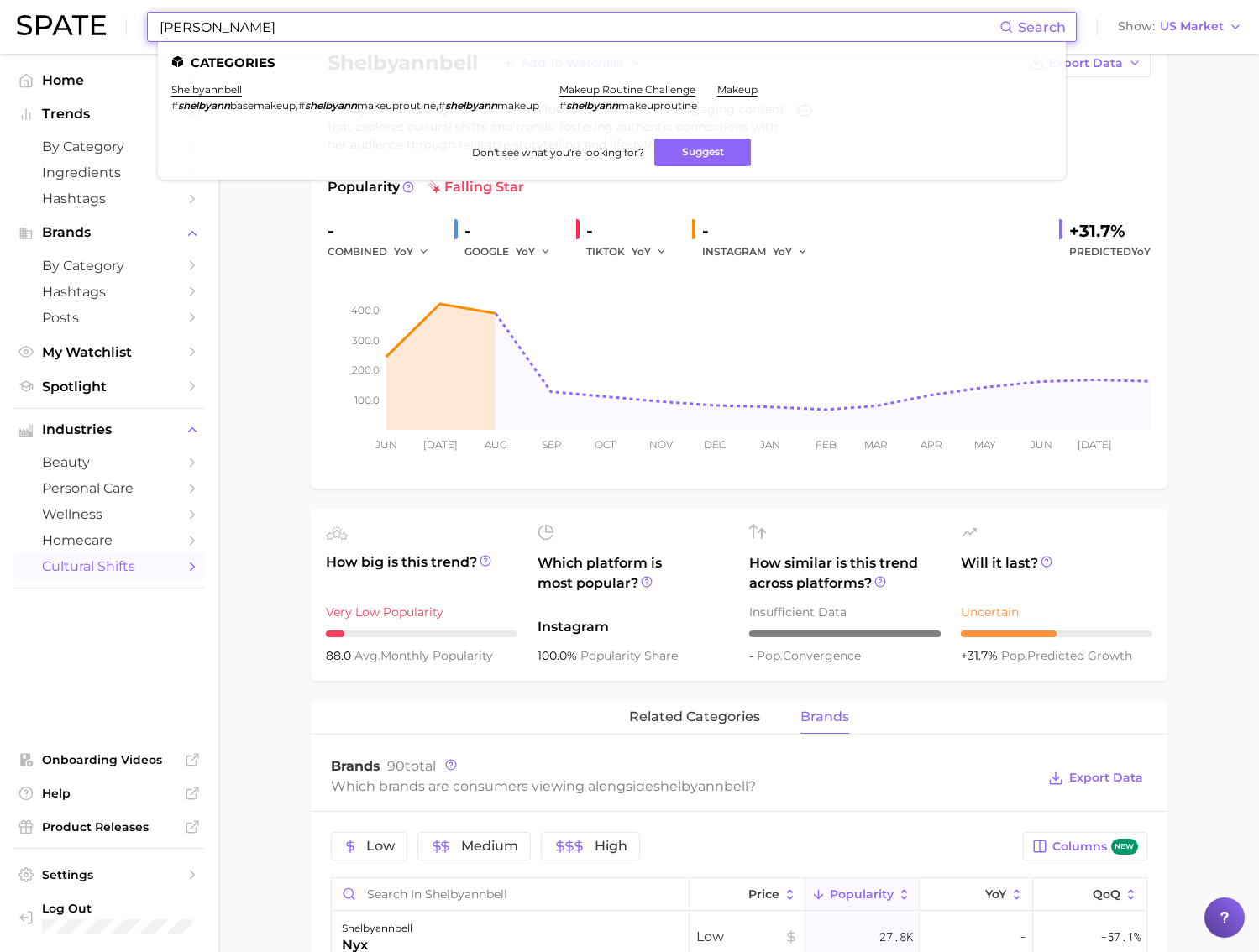
click at [324, 36] on input "shelby ann" at bounding box center [578, 26] width 841 height 29
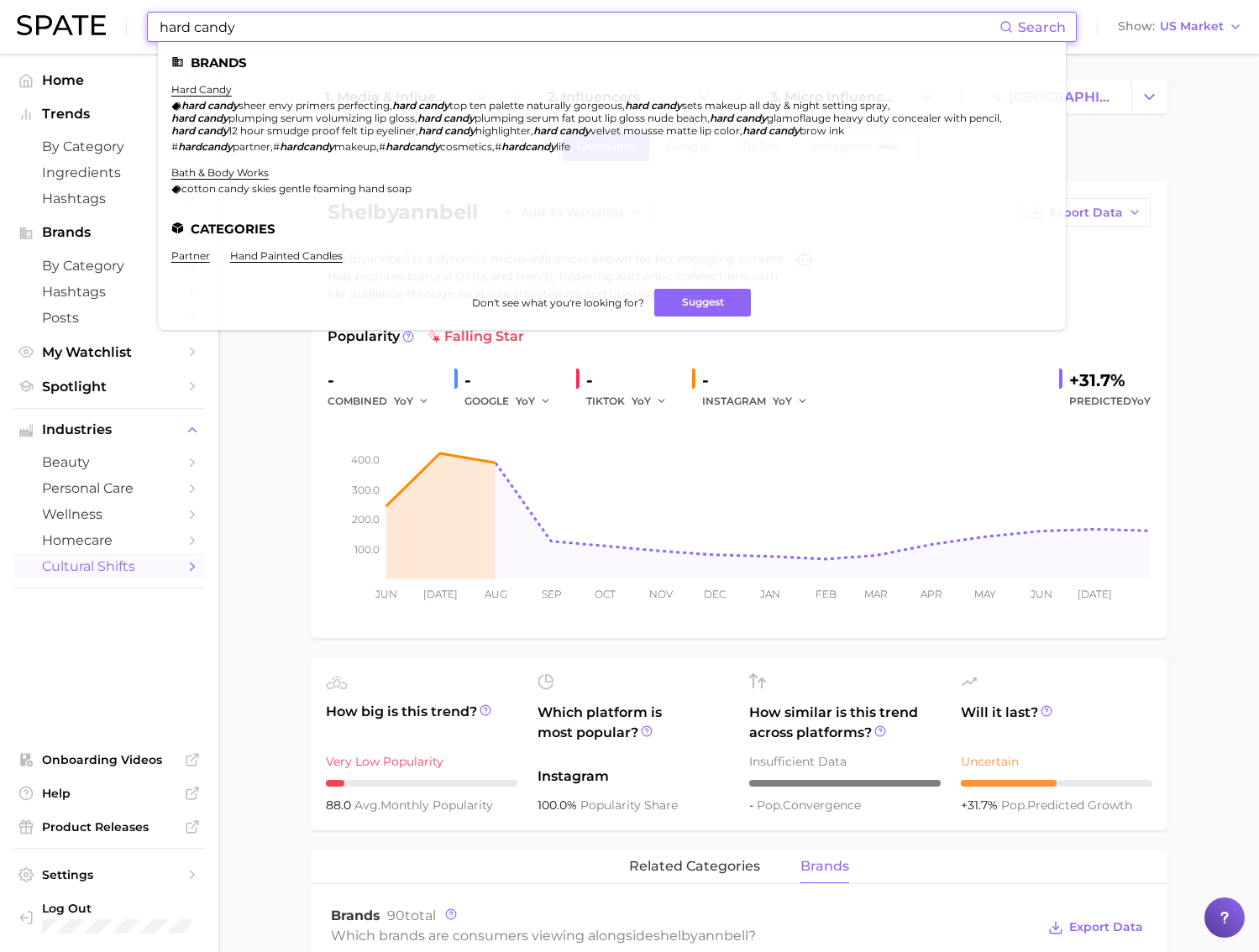
scroll to position [0, 0]
type input "hard candy"
click at [210, 91] on link "hard candy" at bounding box center [201, 89] width 61 height 12
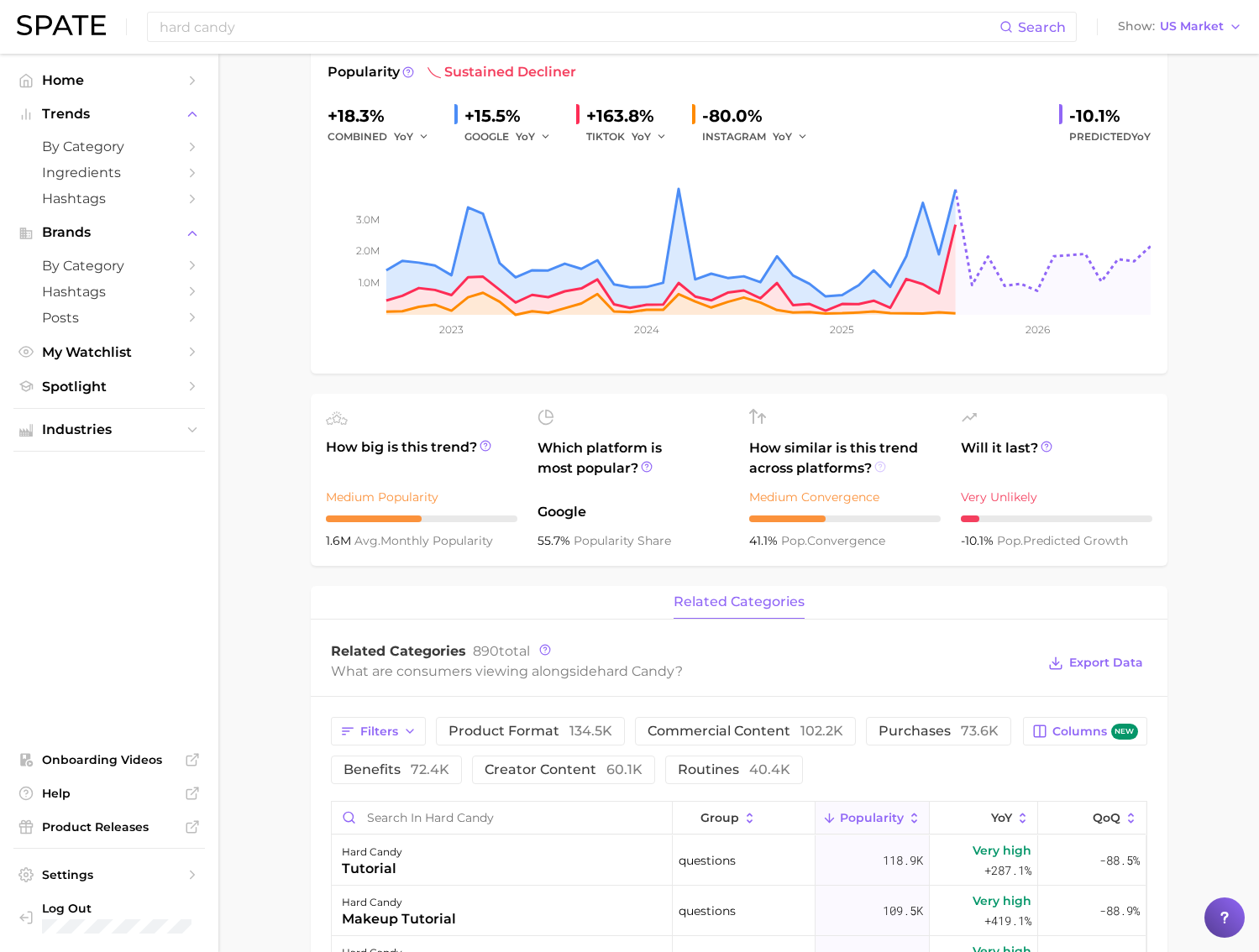
scroll to position [49, 0]
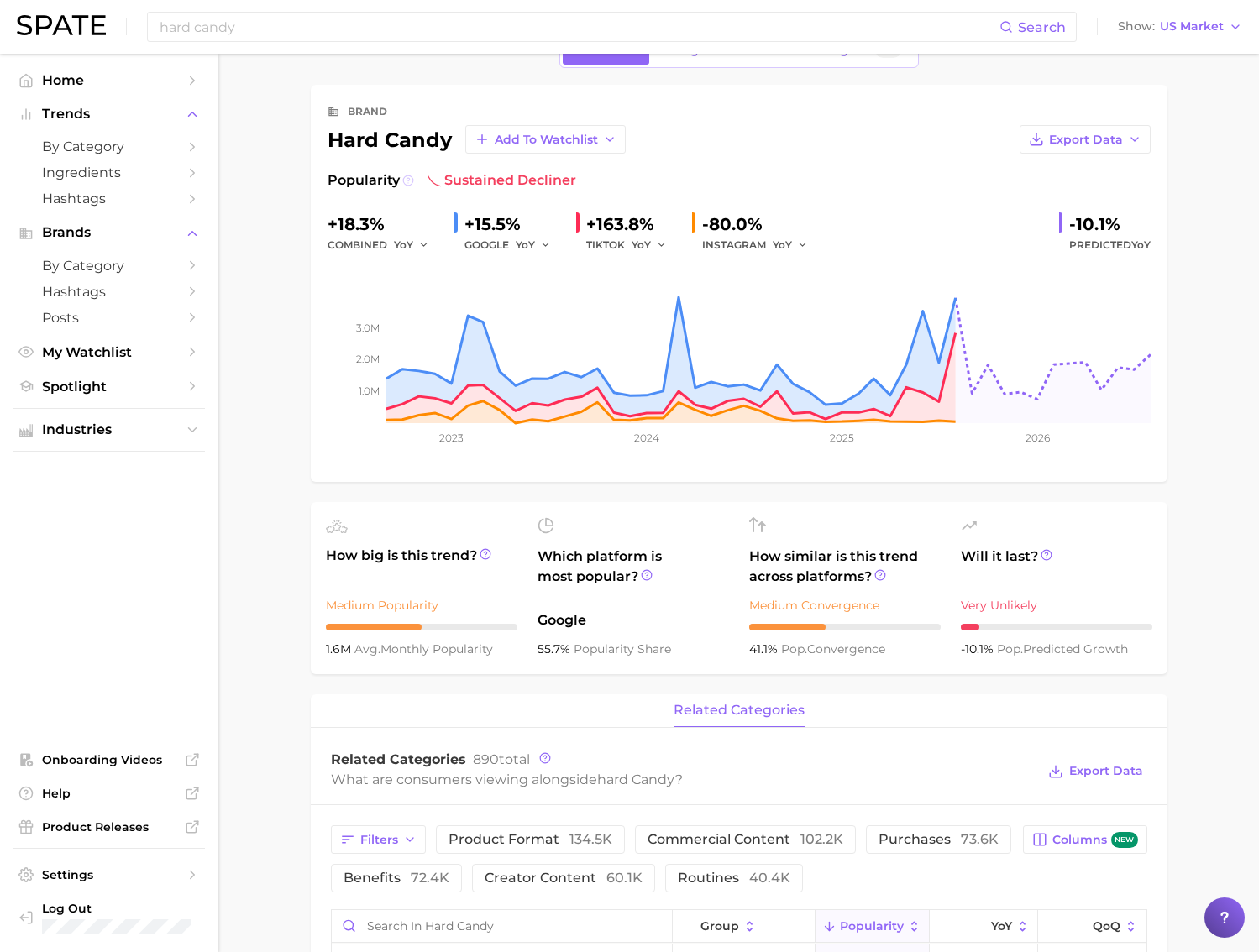
click at [402, 180] on icon at bounding box center [408, 180] width 12 height 12
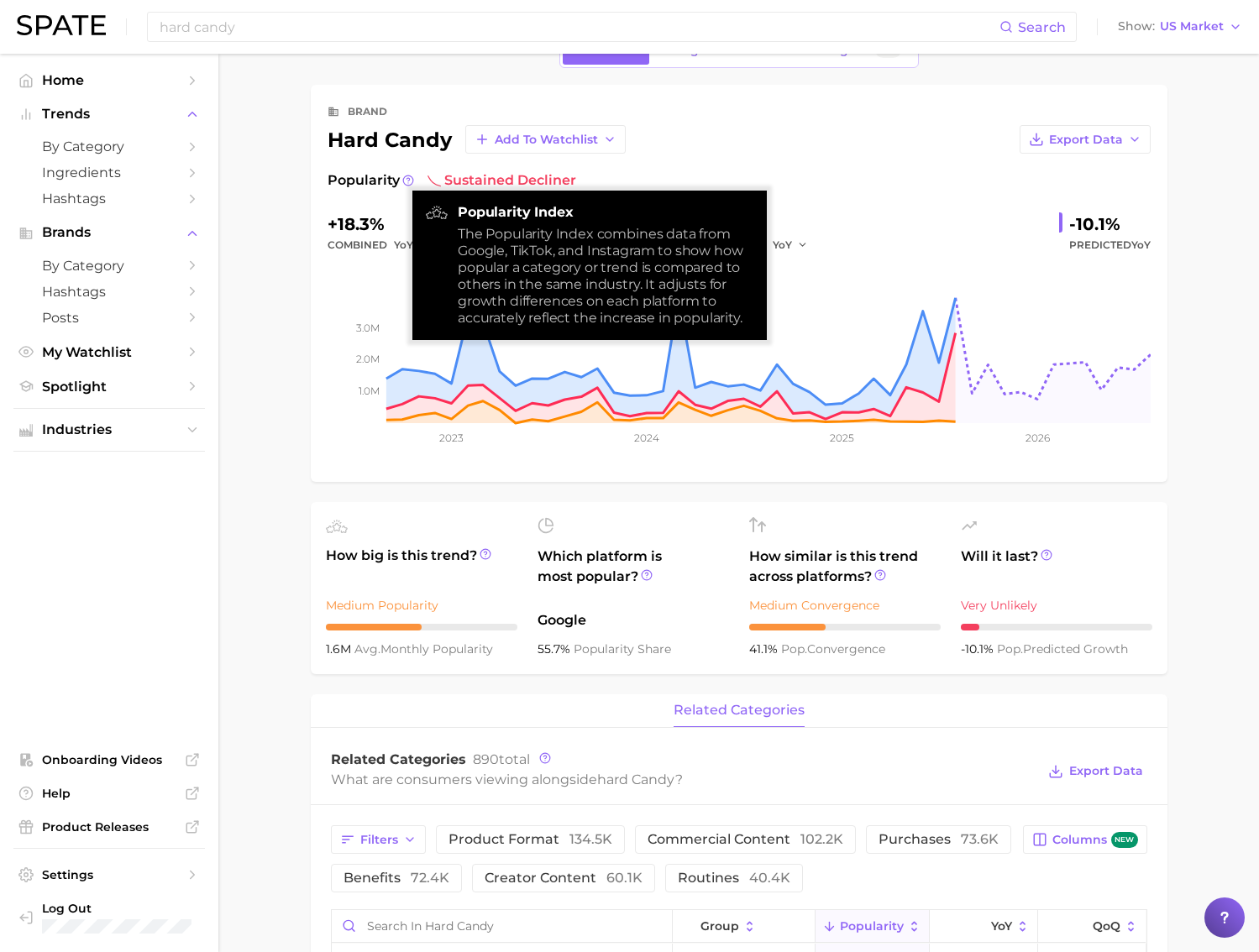
click at [418, 170] on div "Popularity sustained decliner" at bounding box center [739, 180] width 823 height 21
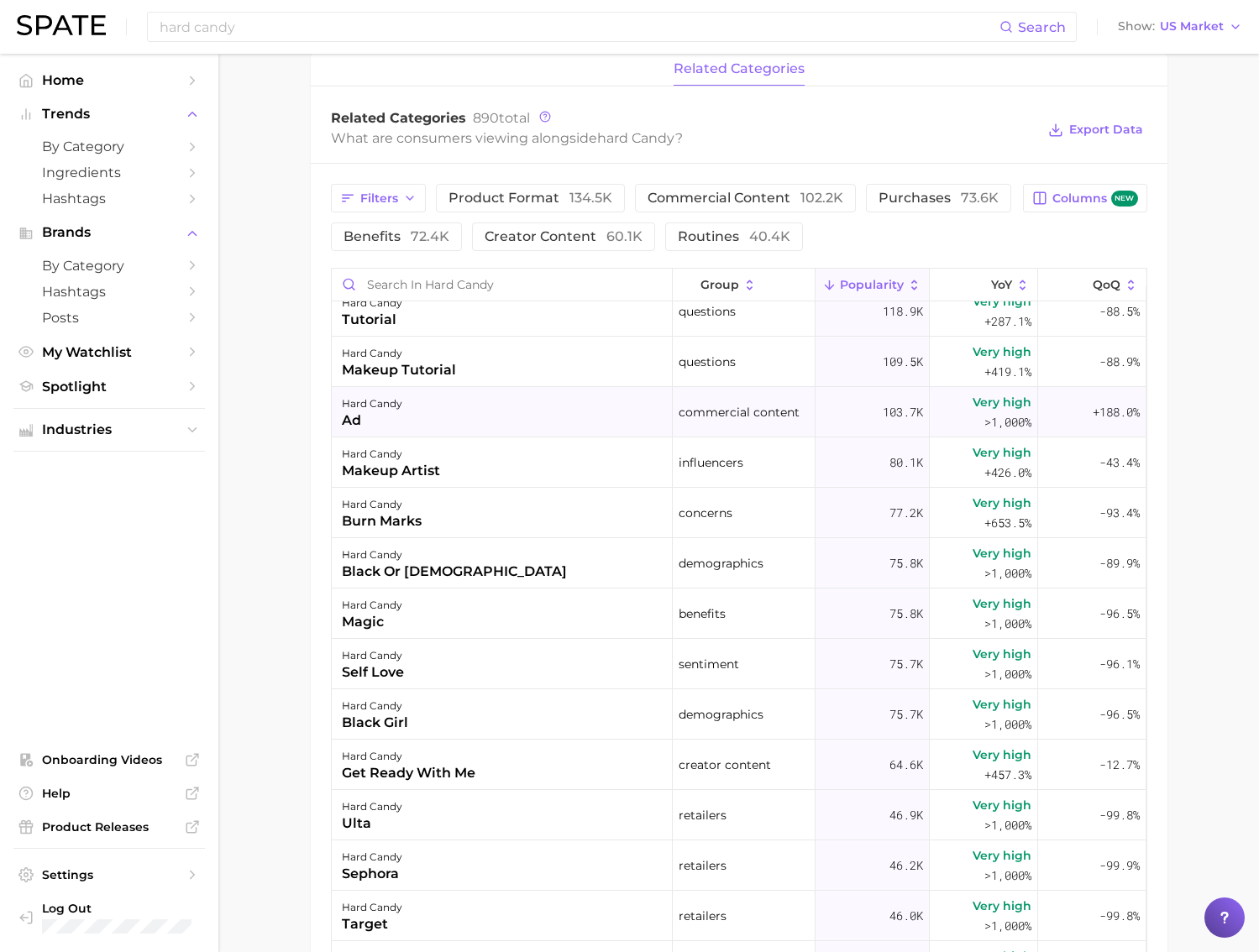
scroll to position [0, 0]
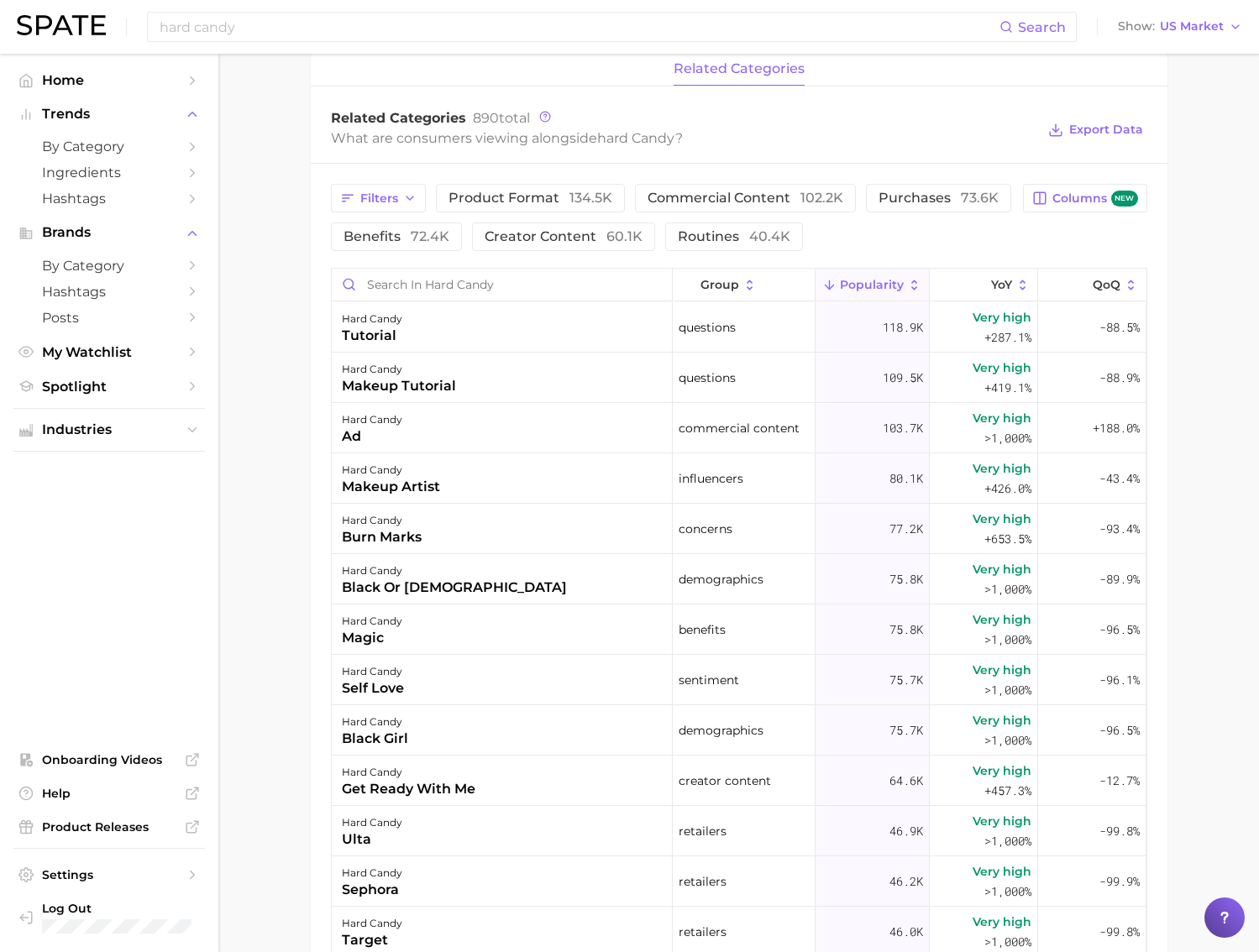
click at [450, 140] on div "What are consumers viewing alongside hard candy ?" at bounding box center [684, 138] width 705 height 22
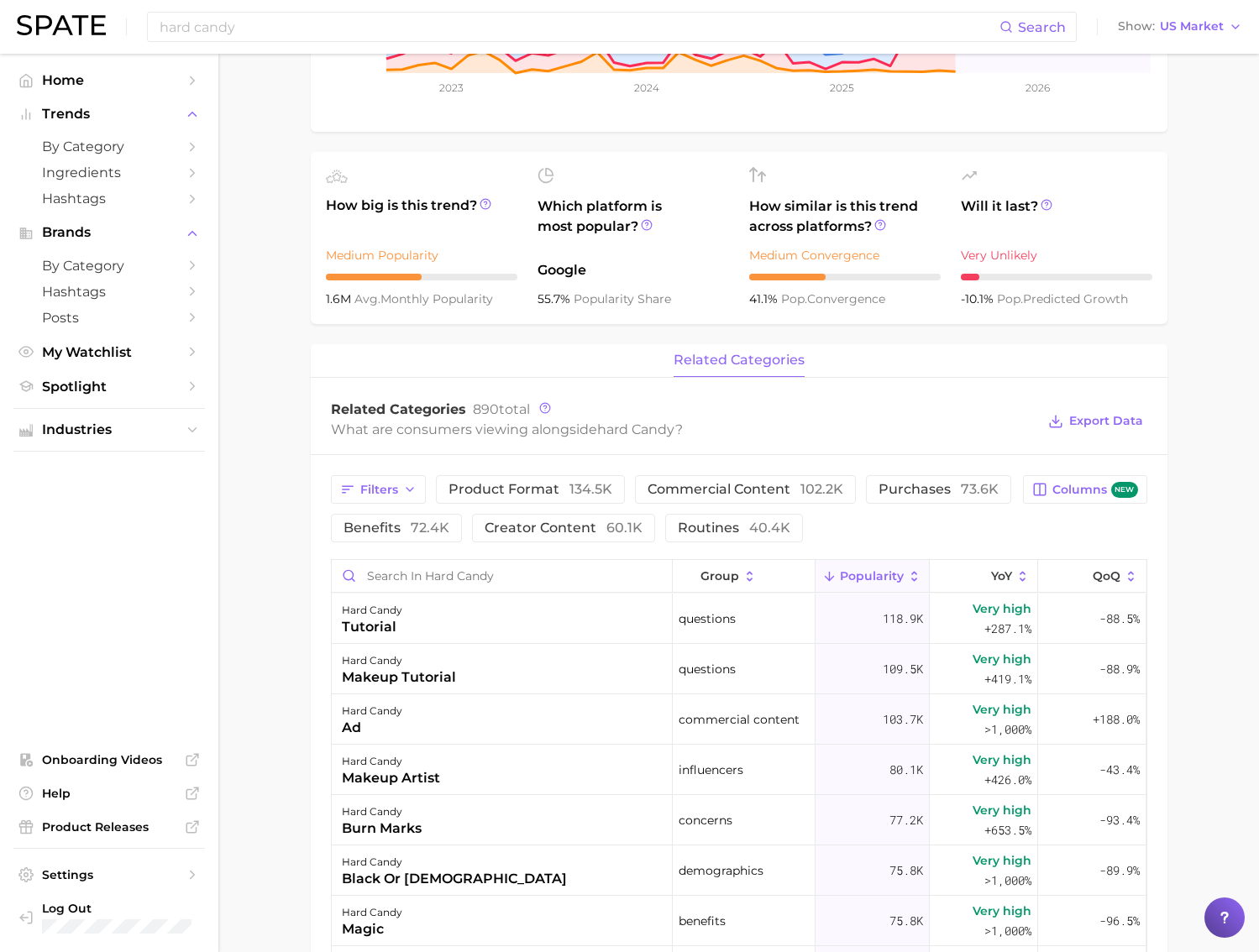
scroll to position [385, 0]
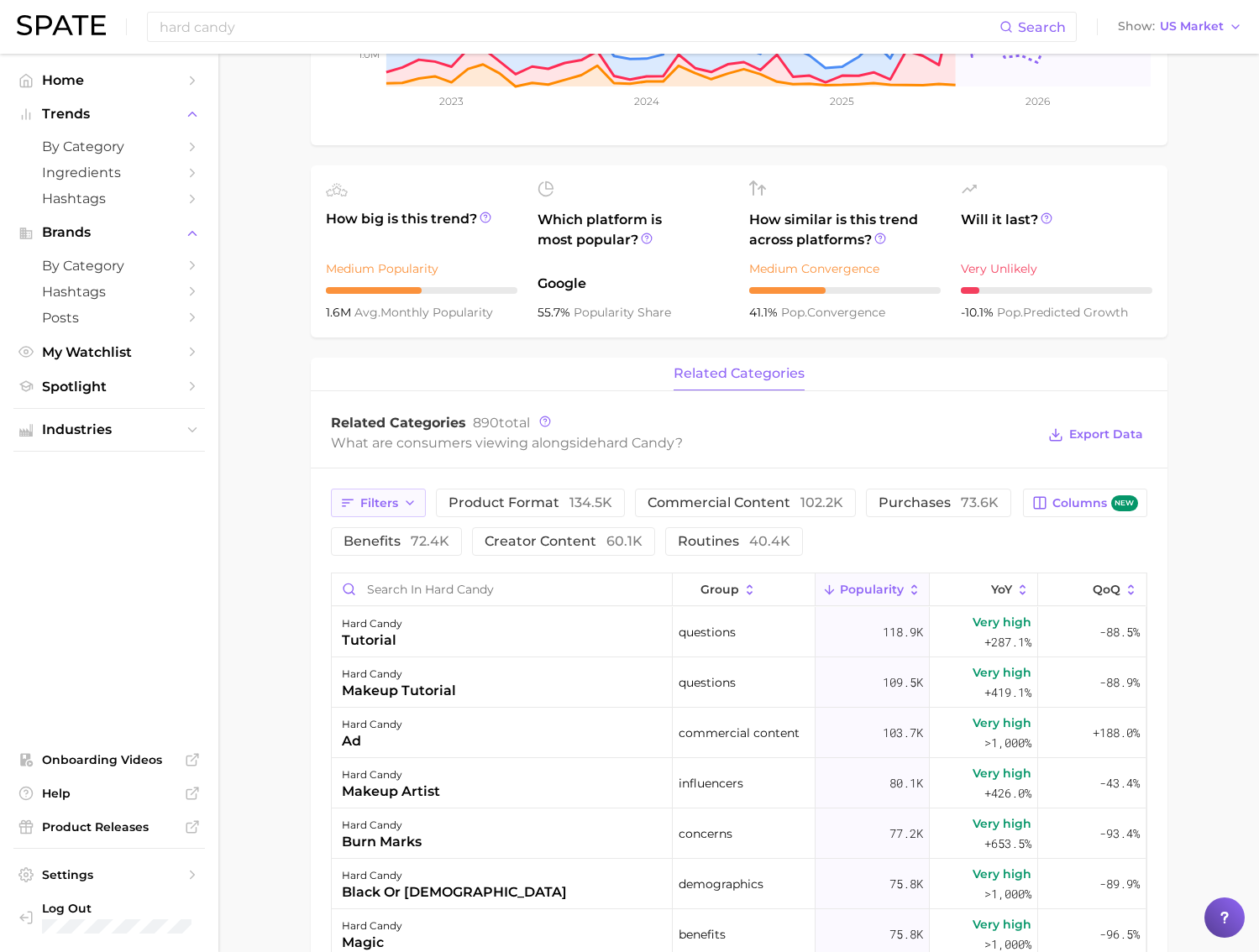
click at [390, 495] on button "Filters" at bounding box center [378, 502] width 94 height 29
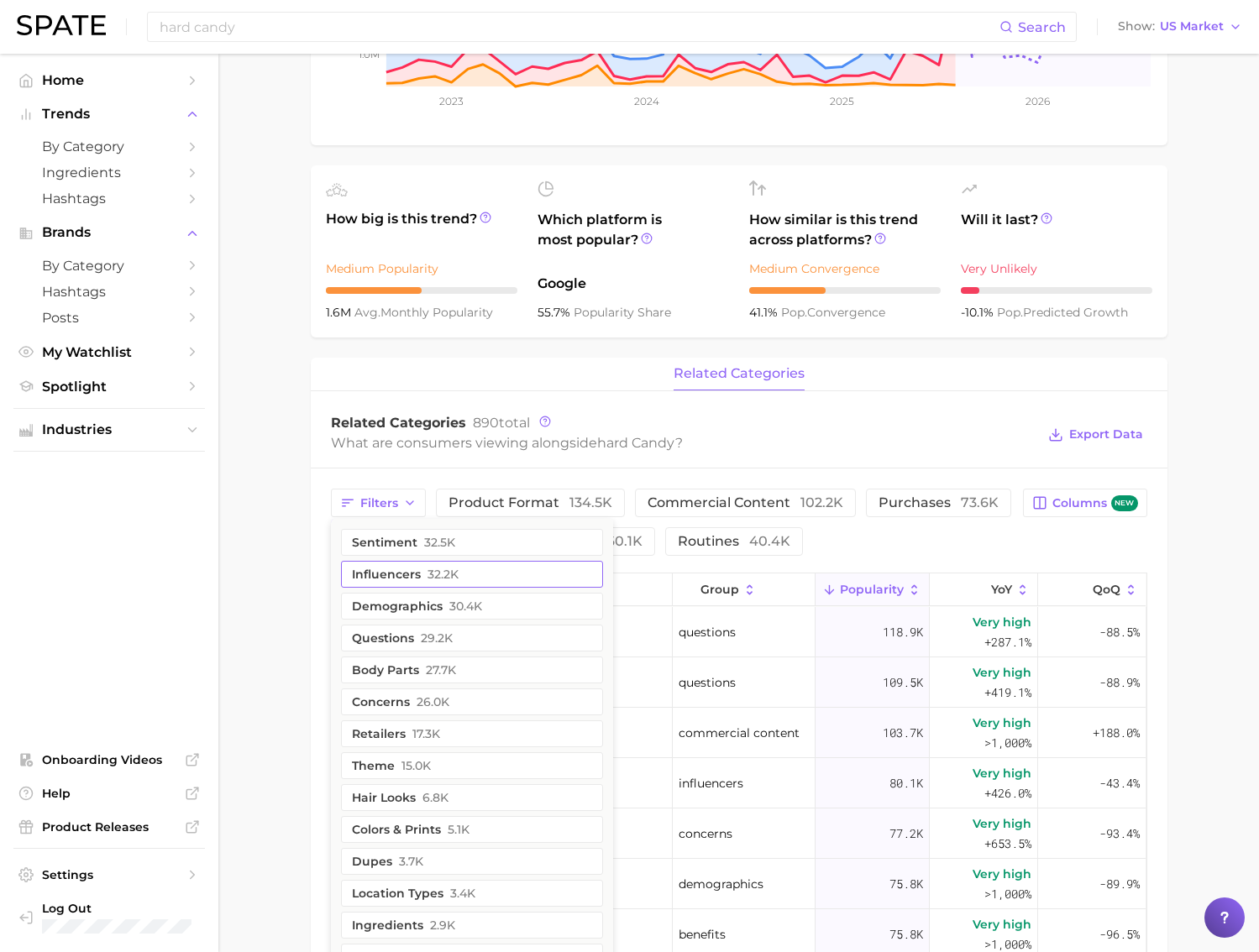
click at [511, 575] on button "influencers 32.2k" at bounding box center [471, 574] width 262 height 27
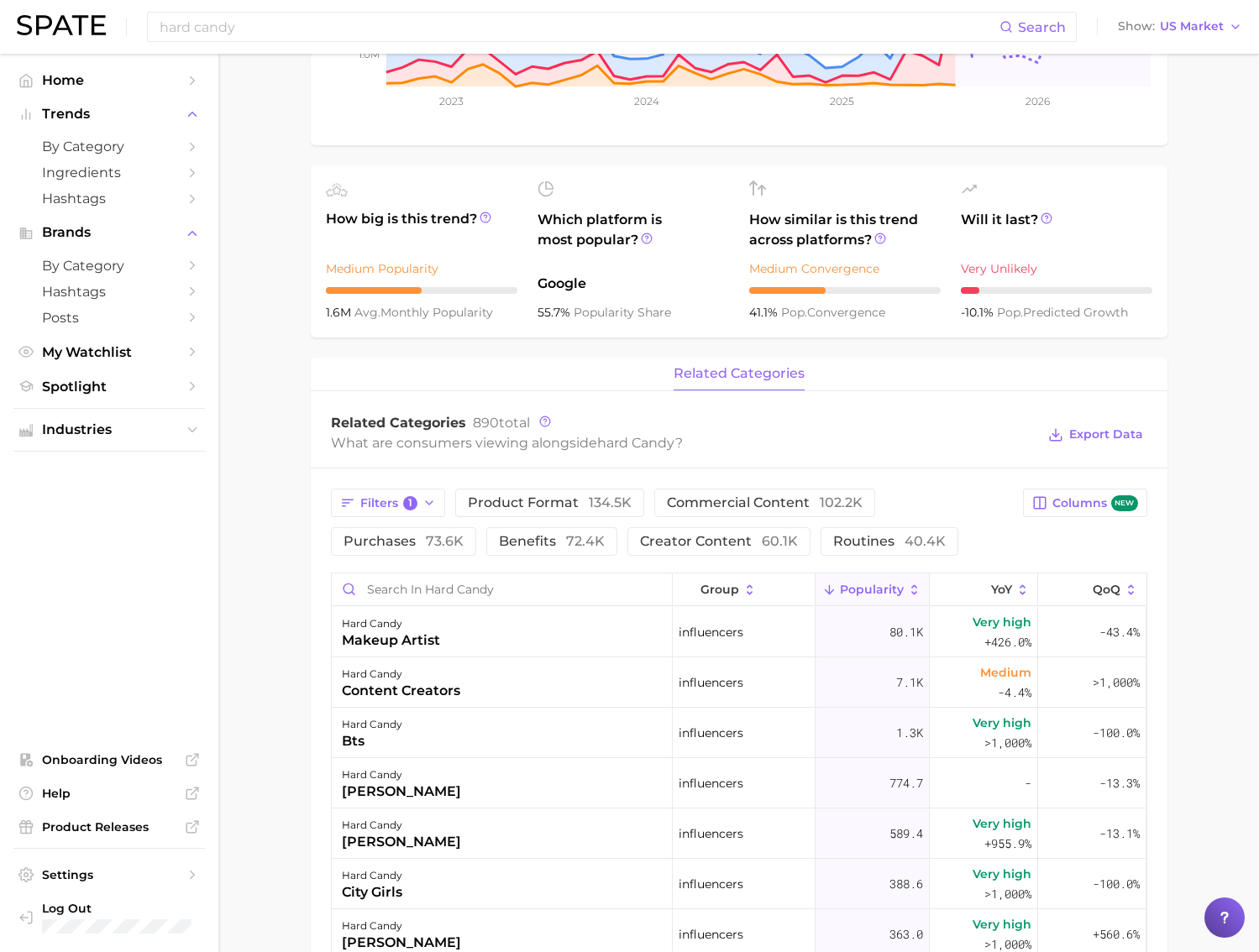
click at [650, 463] on div "Related Categories 890 total What are consumers viewing alongside hard candy ? …" at bounding box center [739, 435] width 857 height 67
click at [606, 636] on div "hard candy makeup artist" at bounding box center [502, 632] width 340 height 50
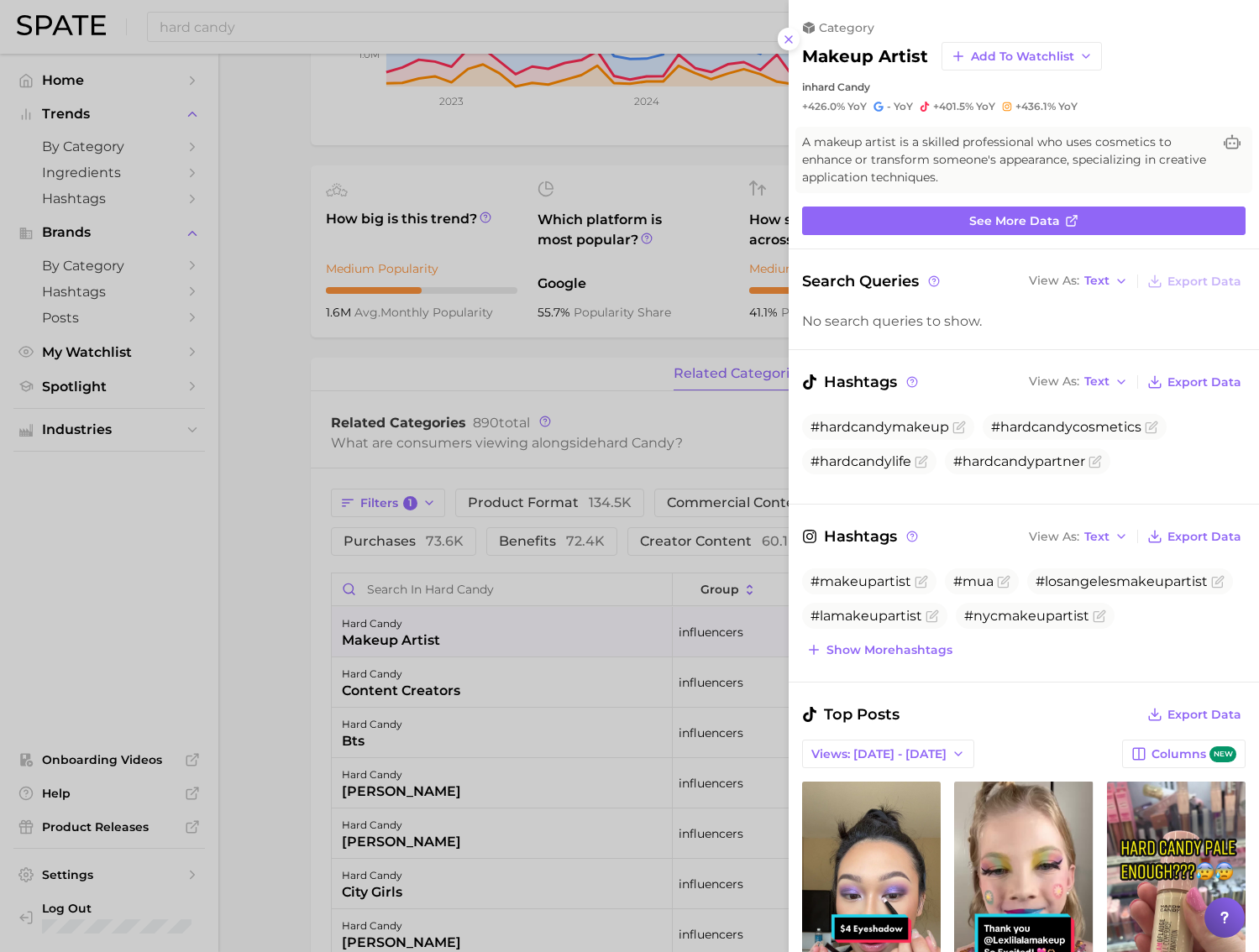
scroll to position [642, 0]
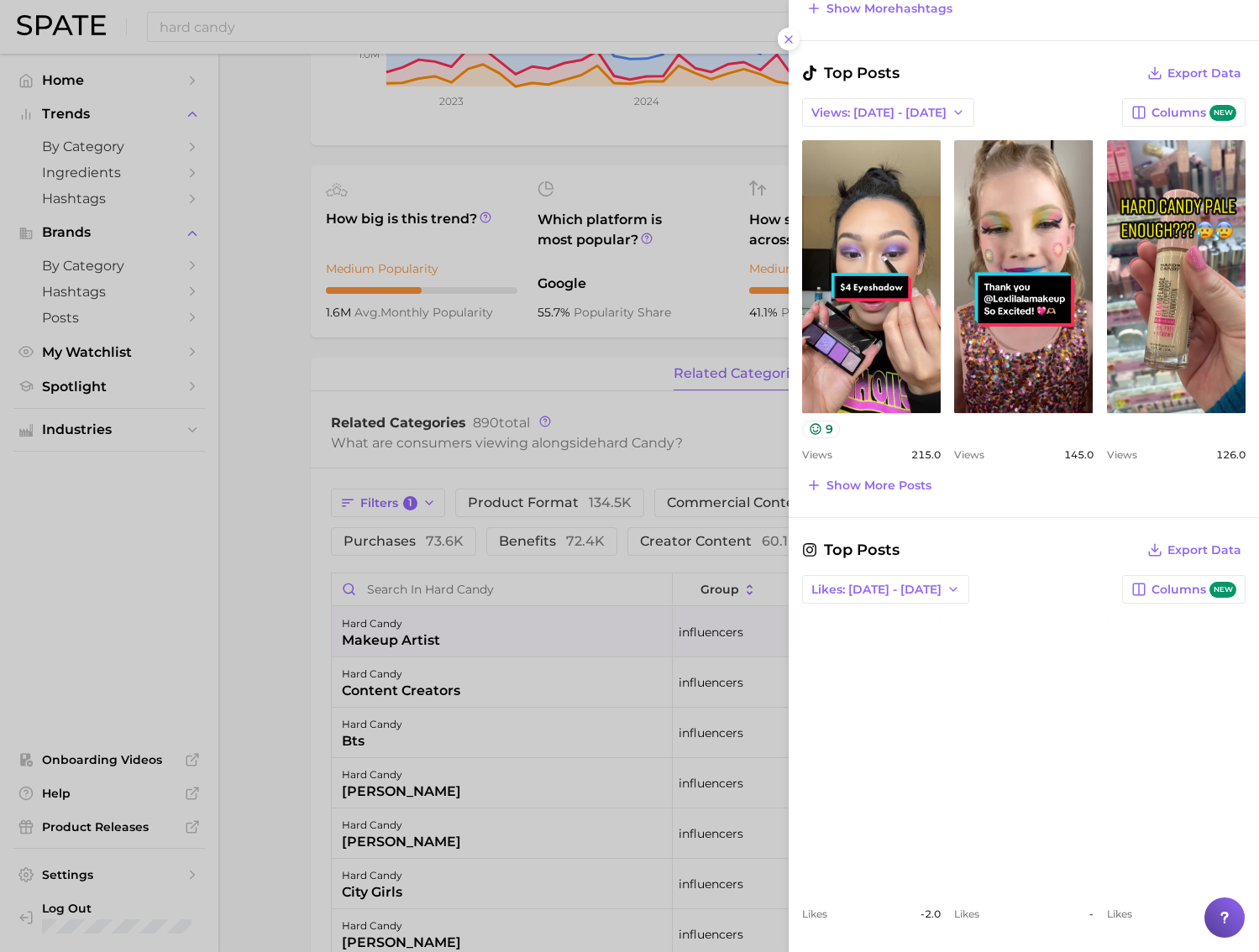
click at [417, 462] on div at bounding box center [630, 476] width 1259 height 952
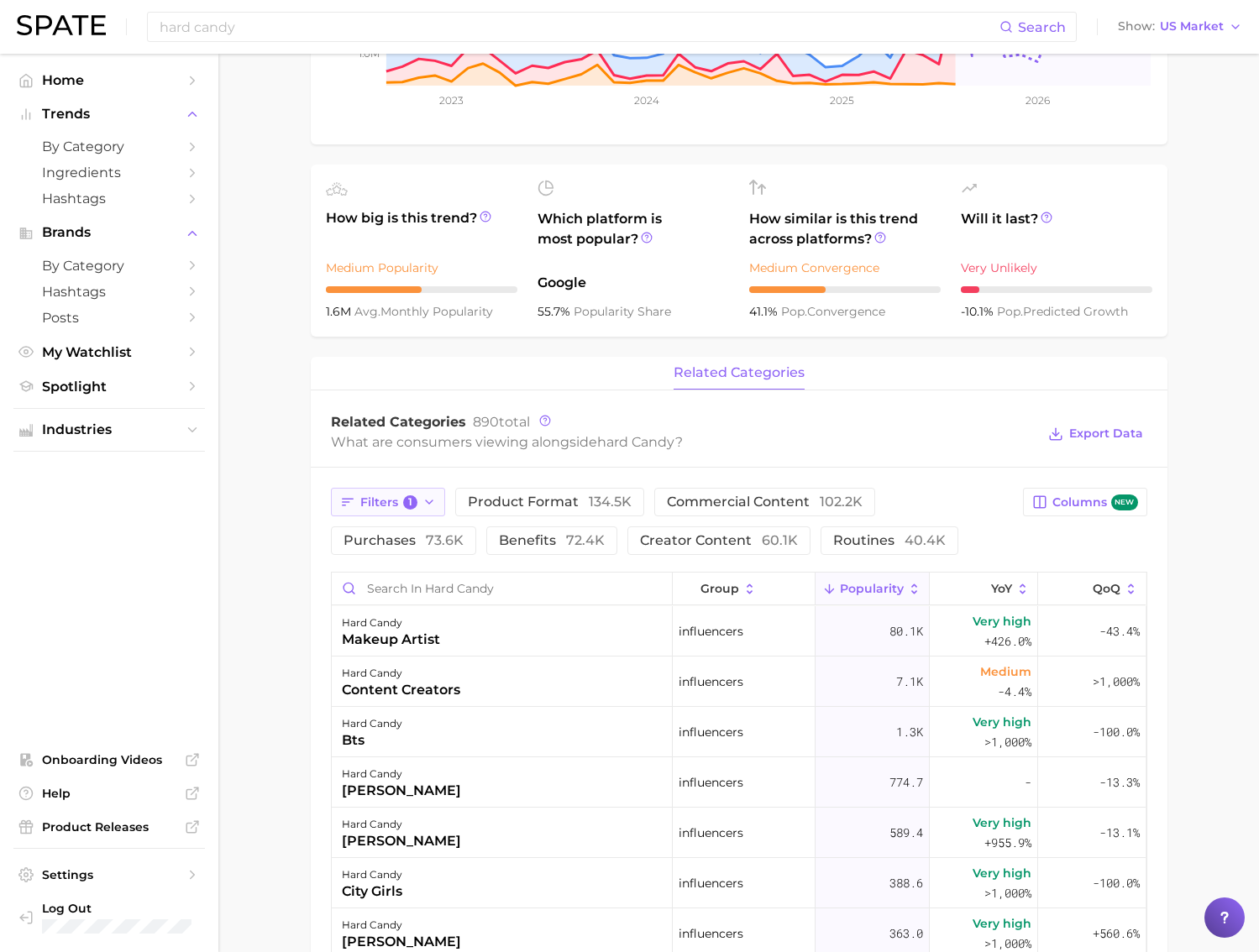
scroll to position [388, 0]
click at [422, 502] on icon "button" at bounding box center [428, 500] width 13 height 13
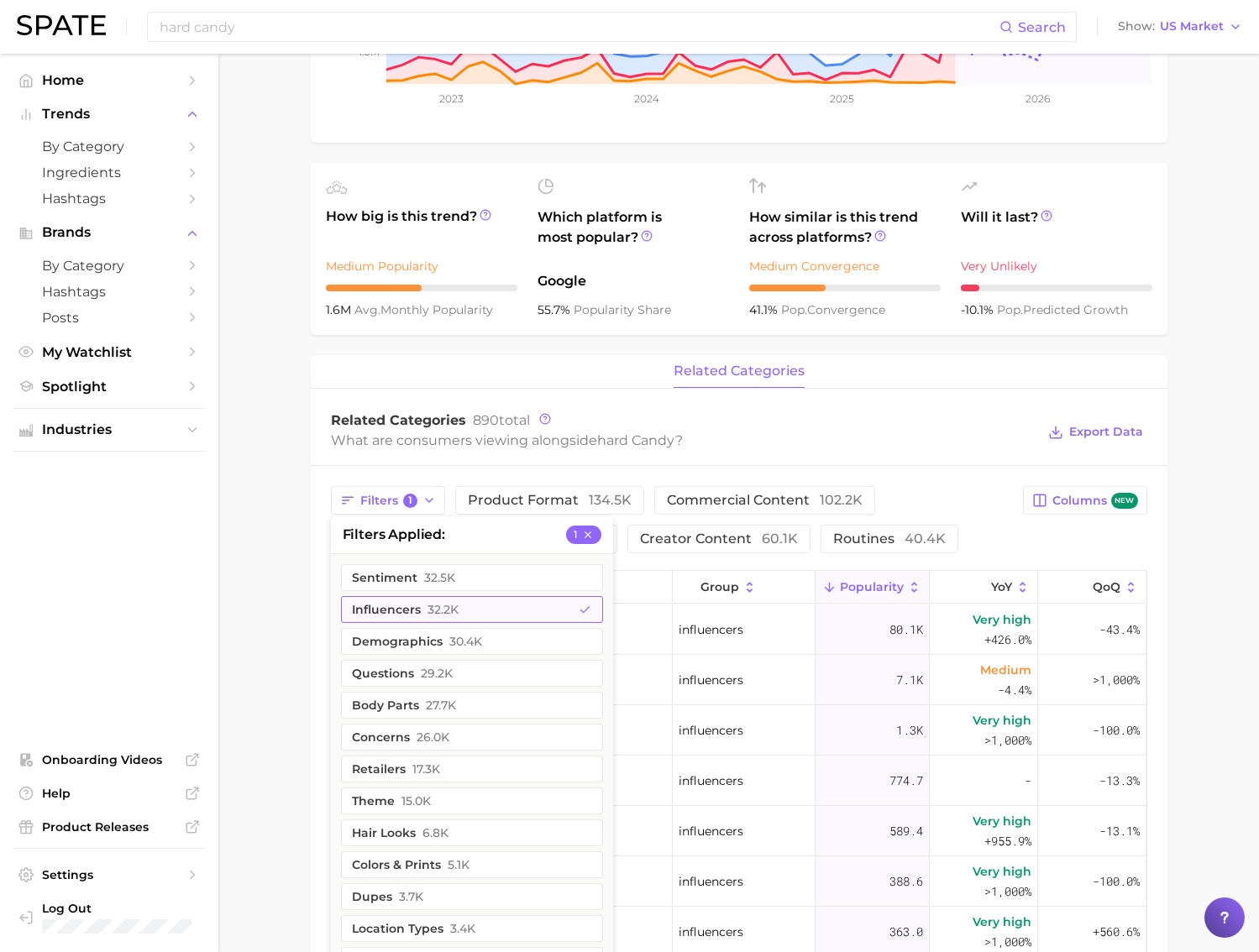
click at [479, 609] on button "influencers 32.2k" at bounding box center [471, 609] width 262 height 27
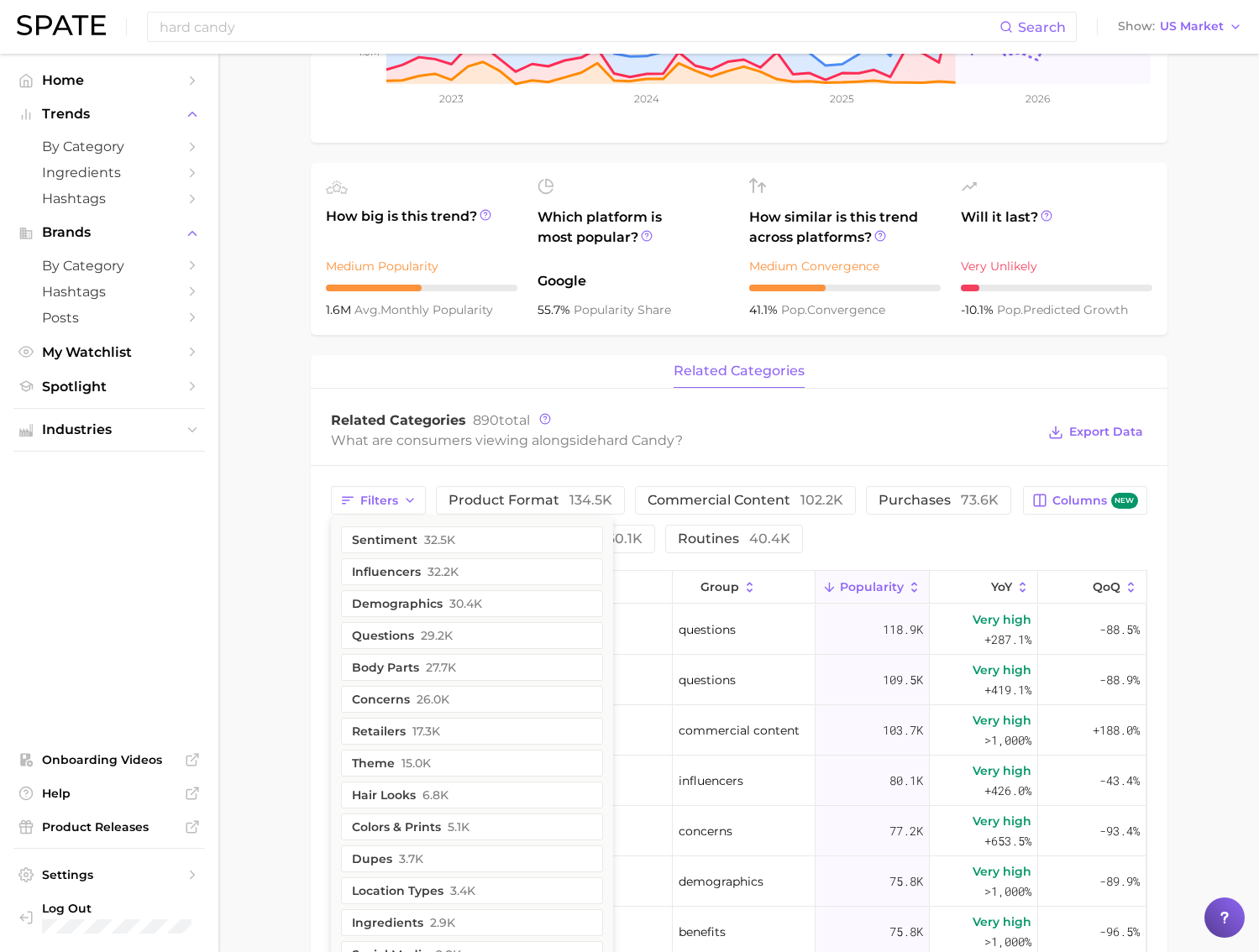
click at [489, 439] on div "What are consumers viewing alongside hard candy ?" at bounding box center [684, 440] width 705 height 22
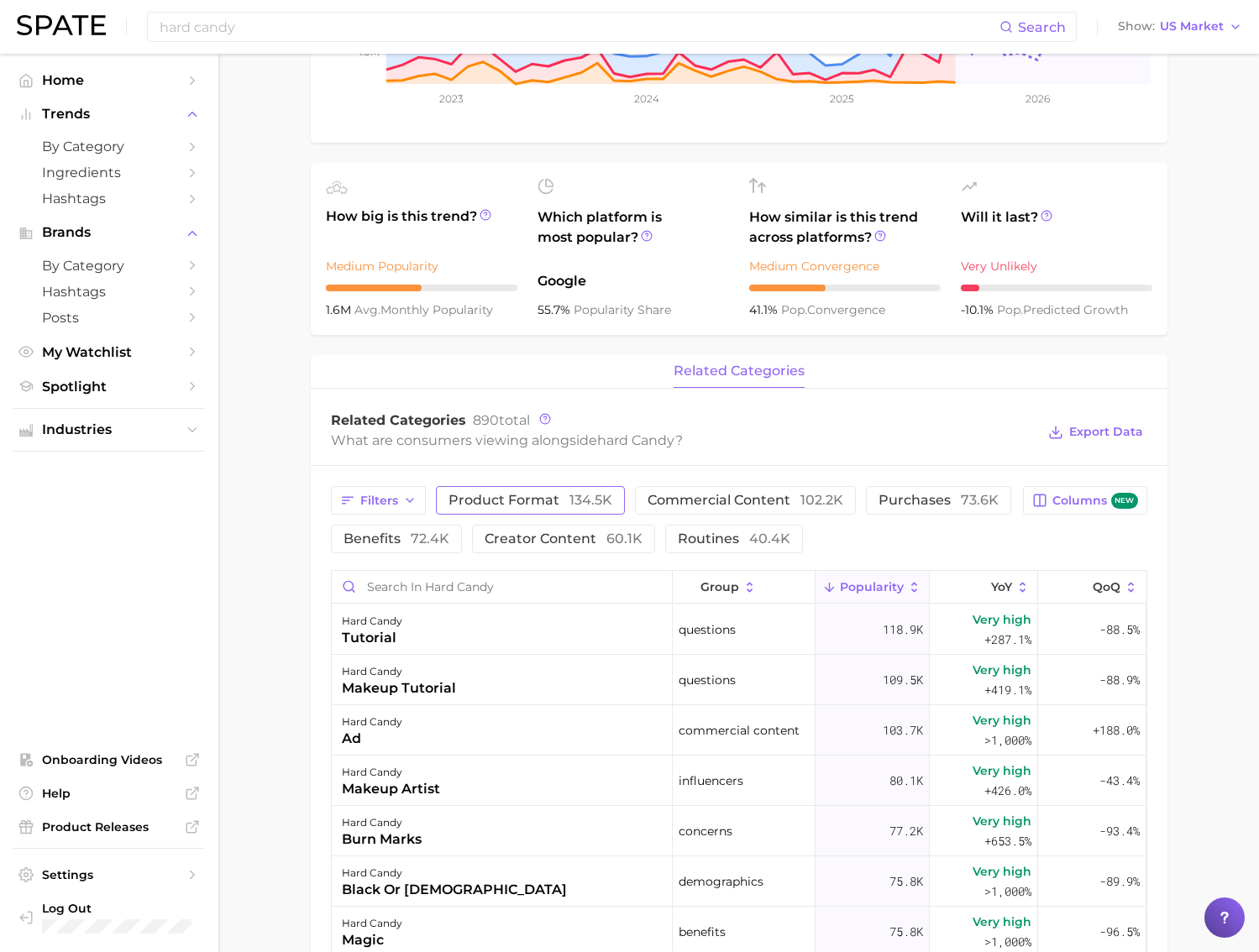
click at [542, 496] on span "product format 134.5k" at bounding box center [529, 500] width 164 height 13
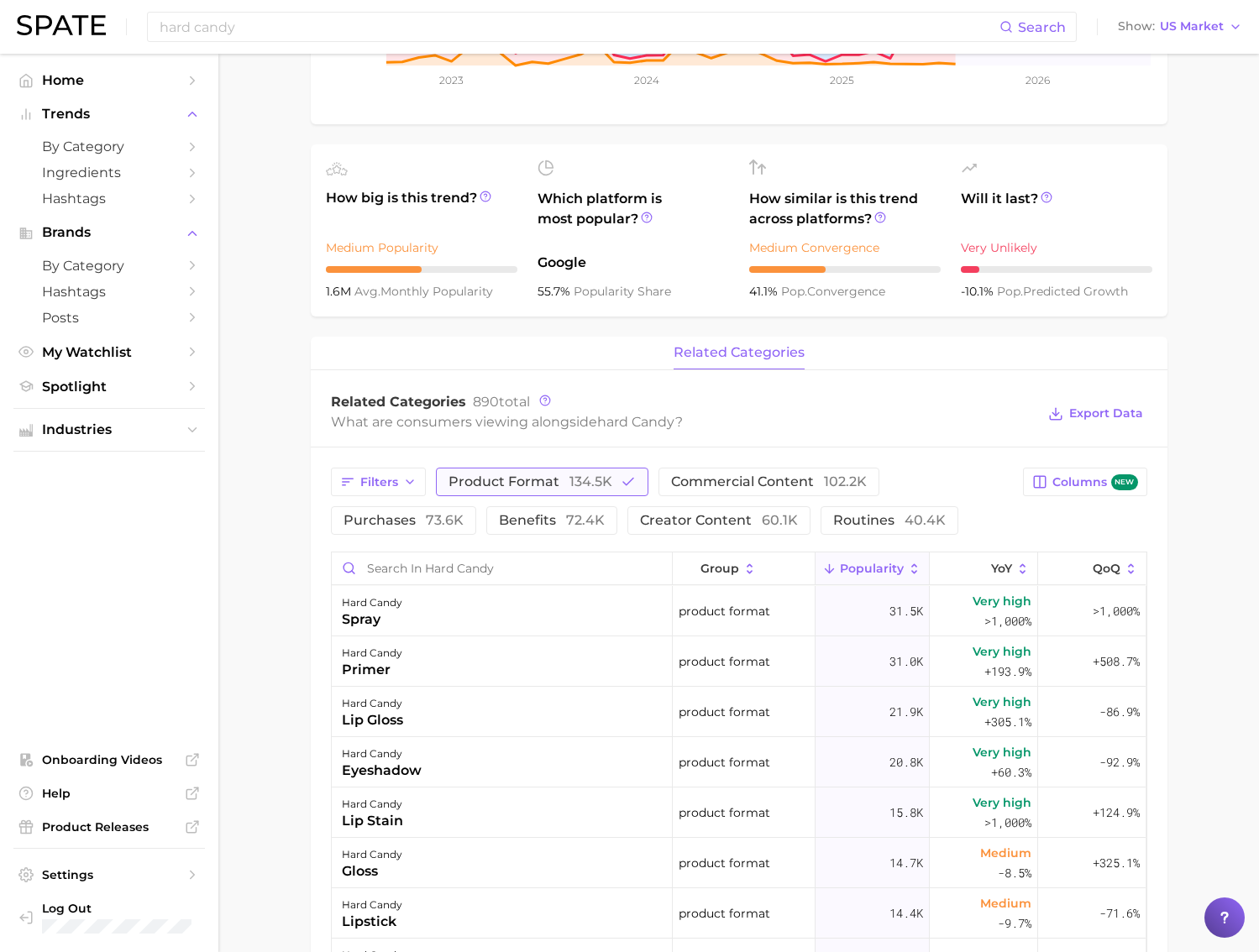
click at [528, 480] on span "product format 134.5k" at bounding box center [529, 482] width 164 height 13
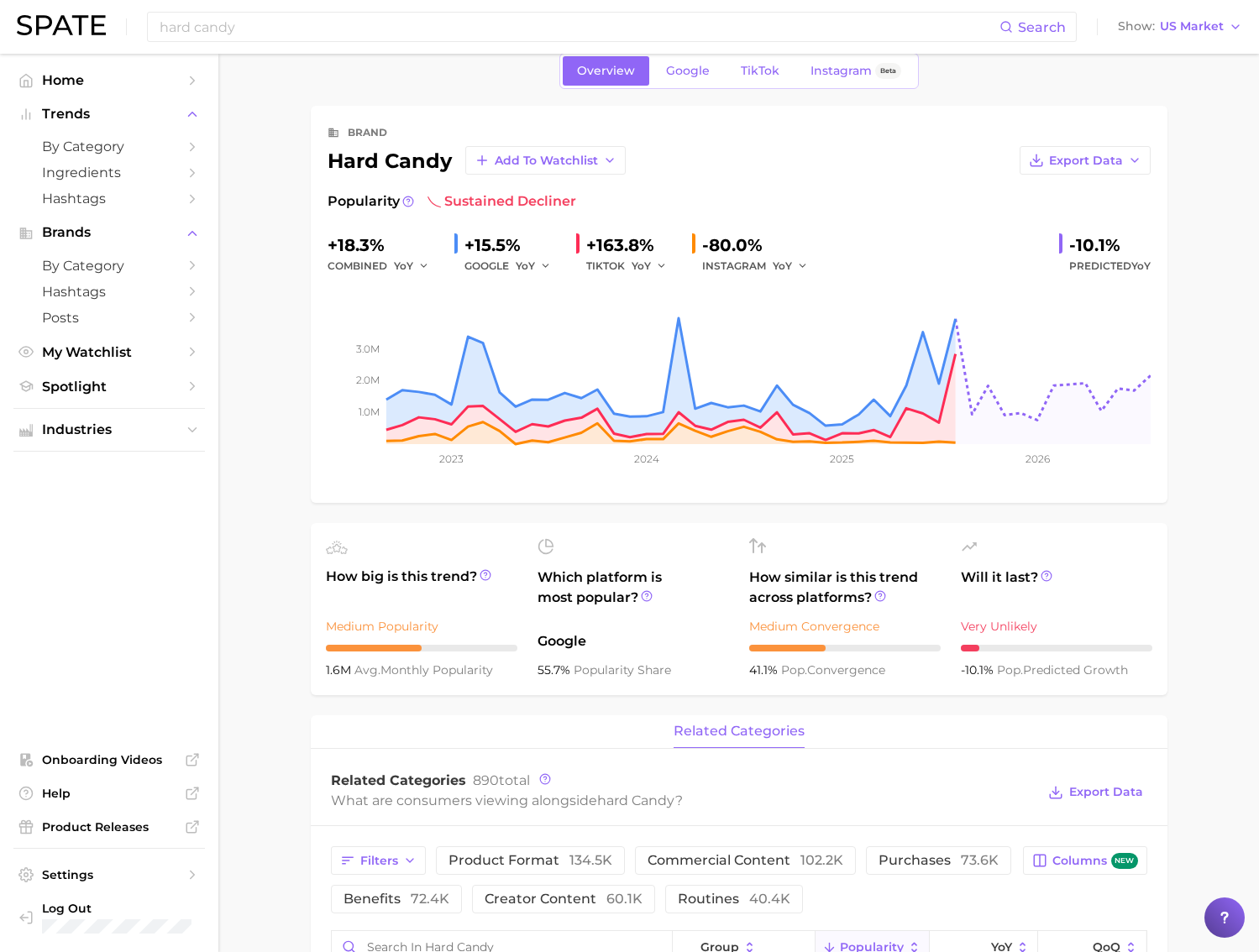
scroll to position [0, 0]
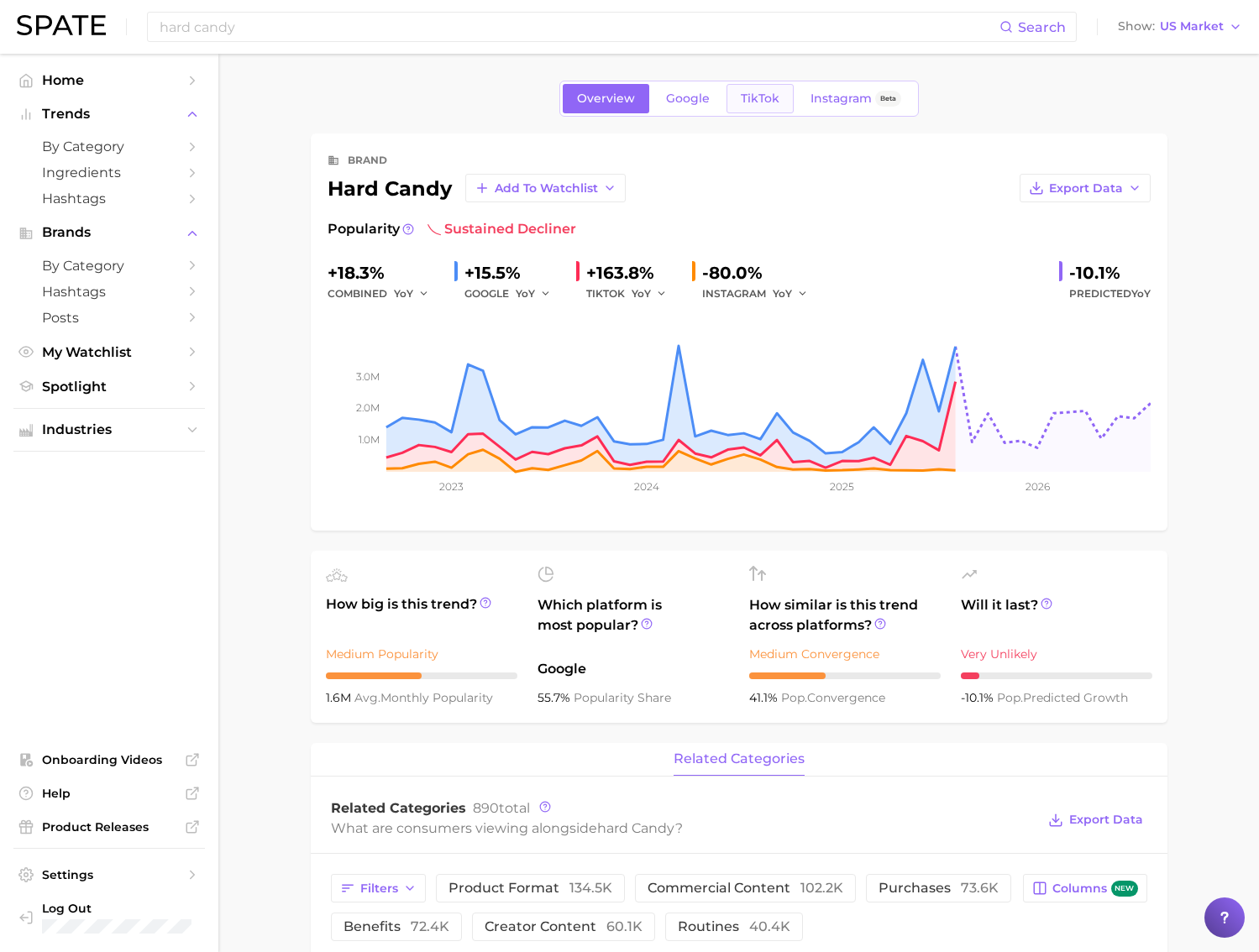
click at [752, 100] on span "TikTok" at bounding box center [760, 98] width 38 height 14
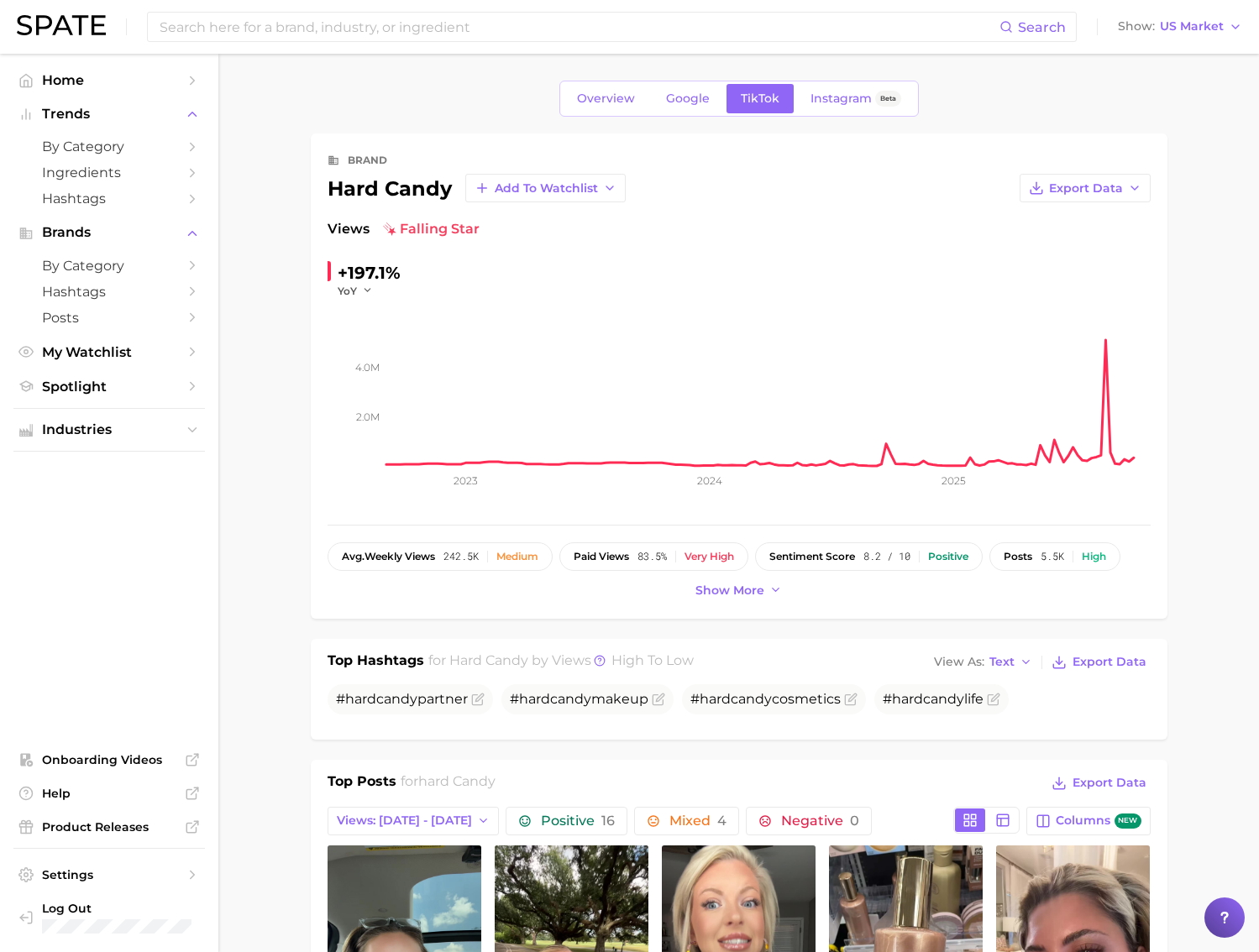
click at [387, 230] on img at bounding box center [389, 229] width 13 height 13
click at [873, 105] on div "Instagram Beta" at bounding box center [855, 98] width 91 height 14
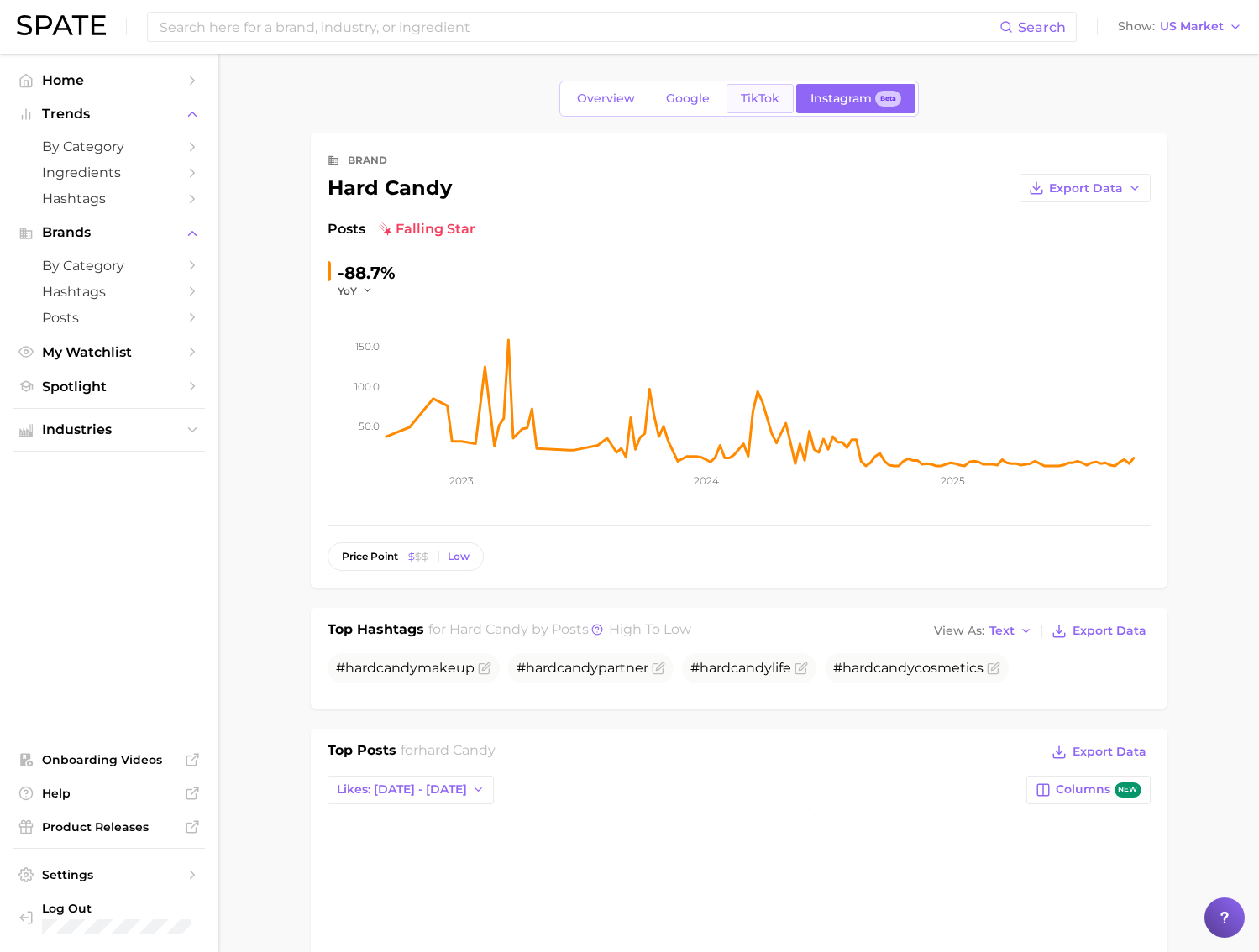
click at [788, 107] on link "TikTok" at bounding box center [760, 98] width 67 height 29
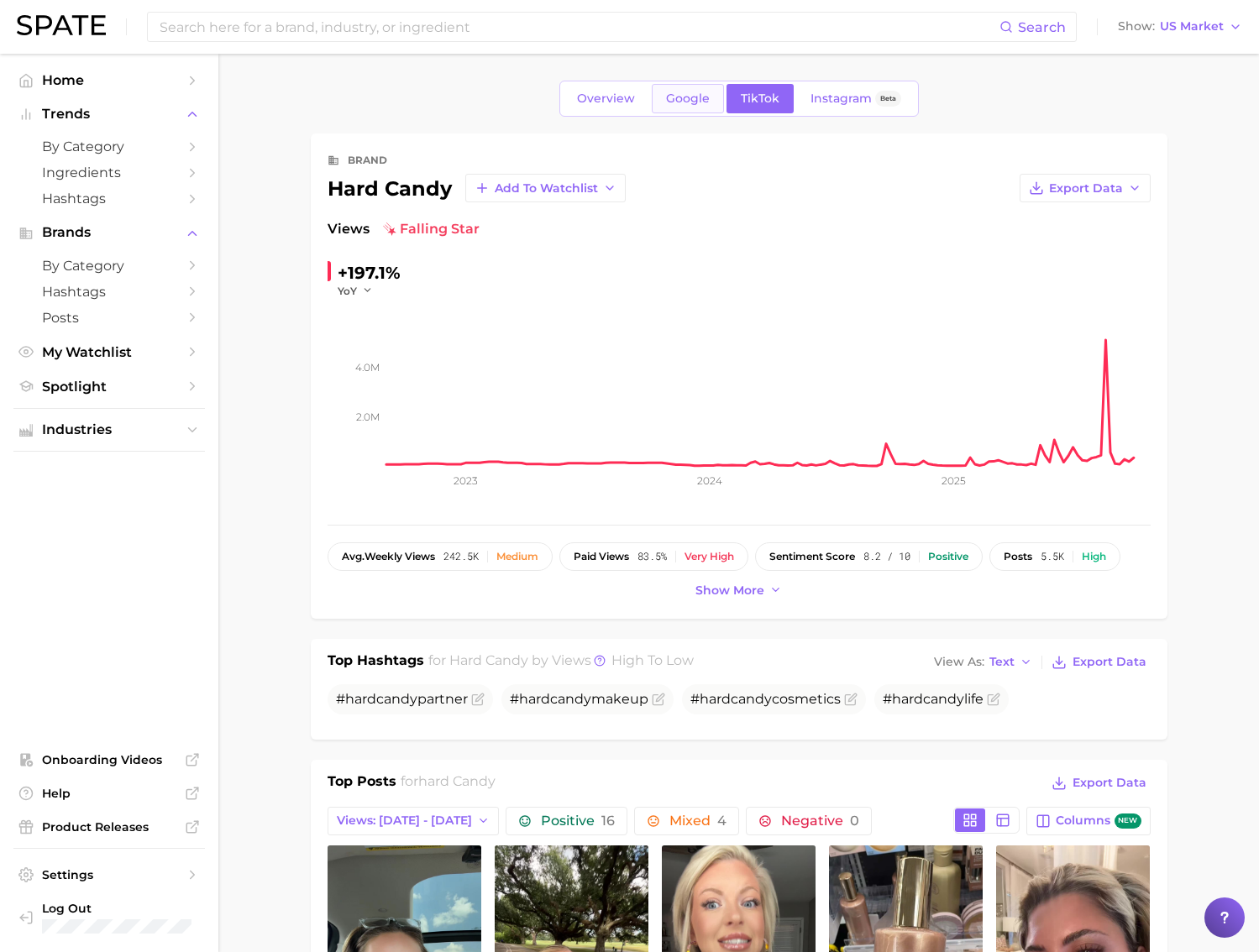
click at [681, 106] on link "Google" at bounding box center [687, 98] width 72 height 29
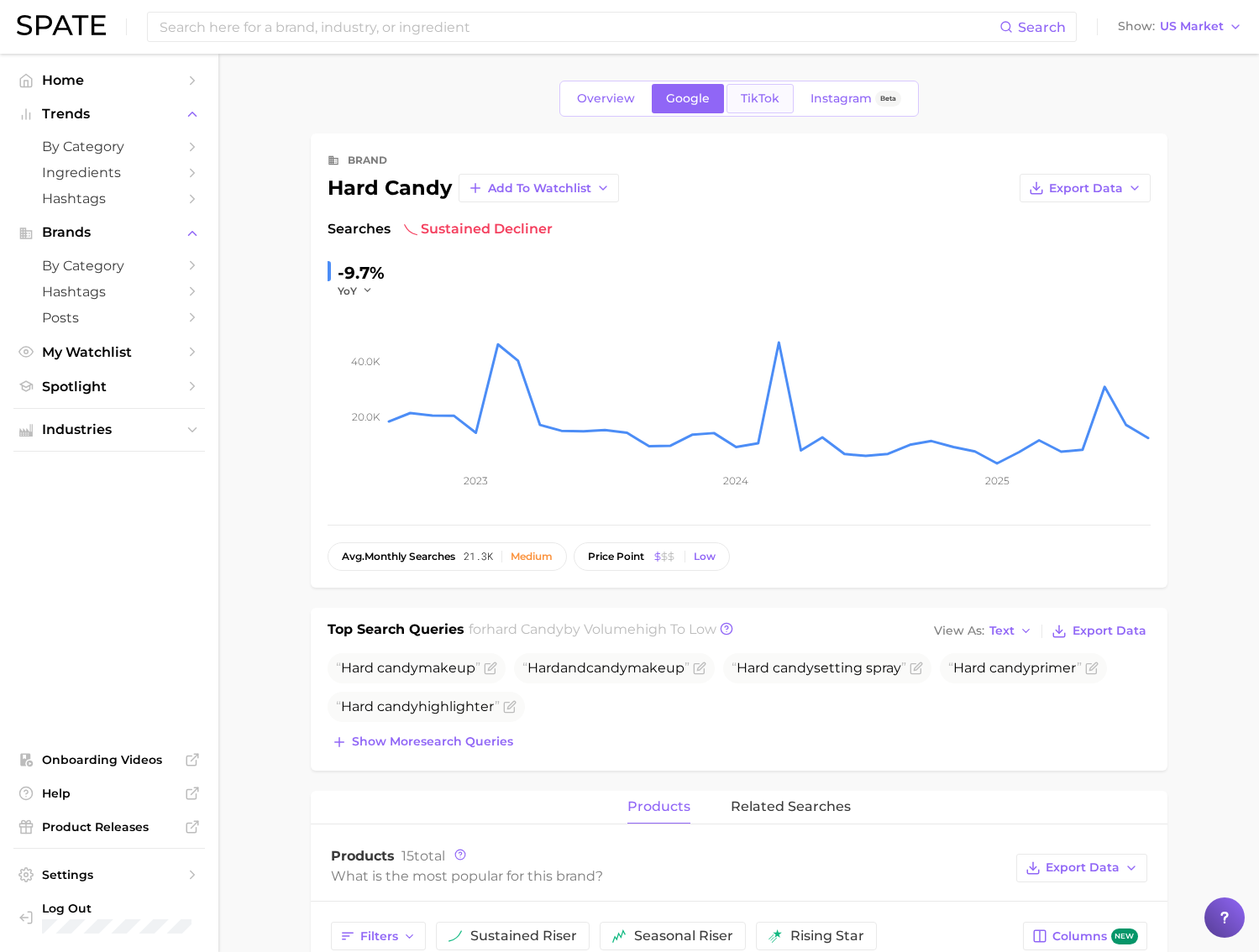
click at [750, 108] on link "TikTok" at bounding box center [760, 98] width 67 height 29
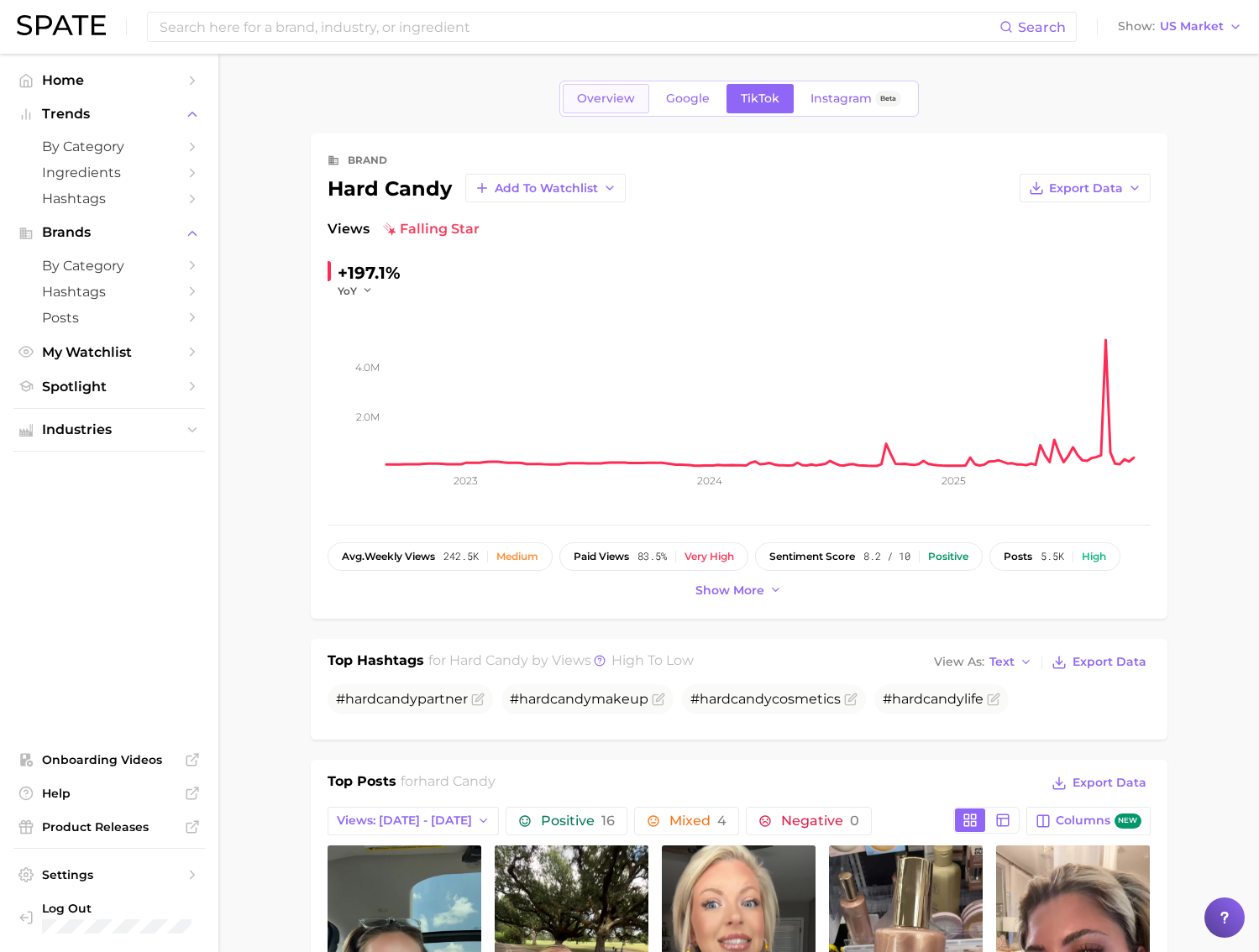
click at [619, 105] on span "Overview" at bounding box center [606, 98] width 58 height 14
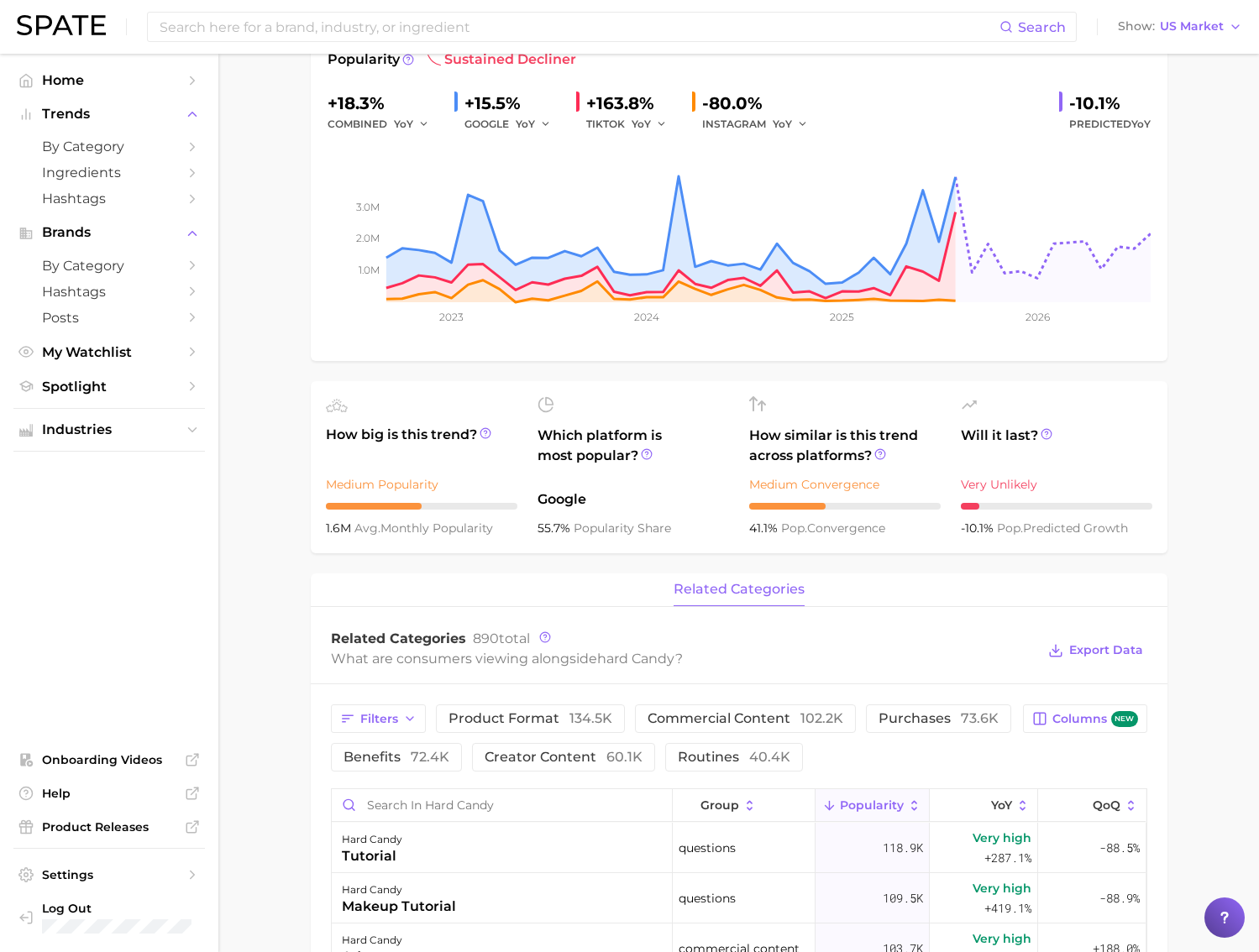
scroll to position [349, 0]
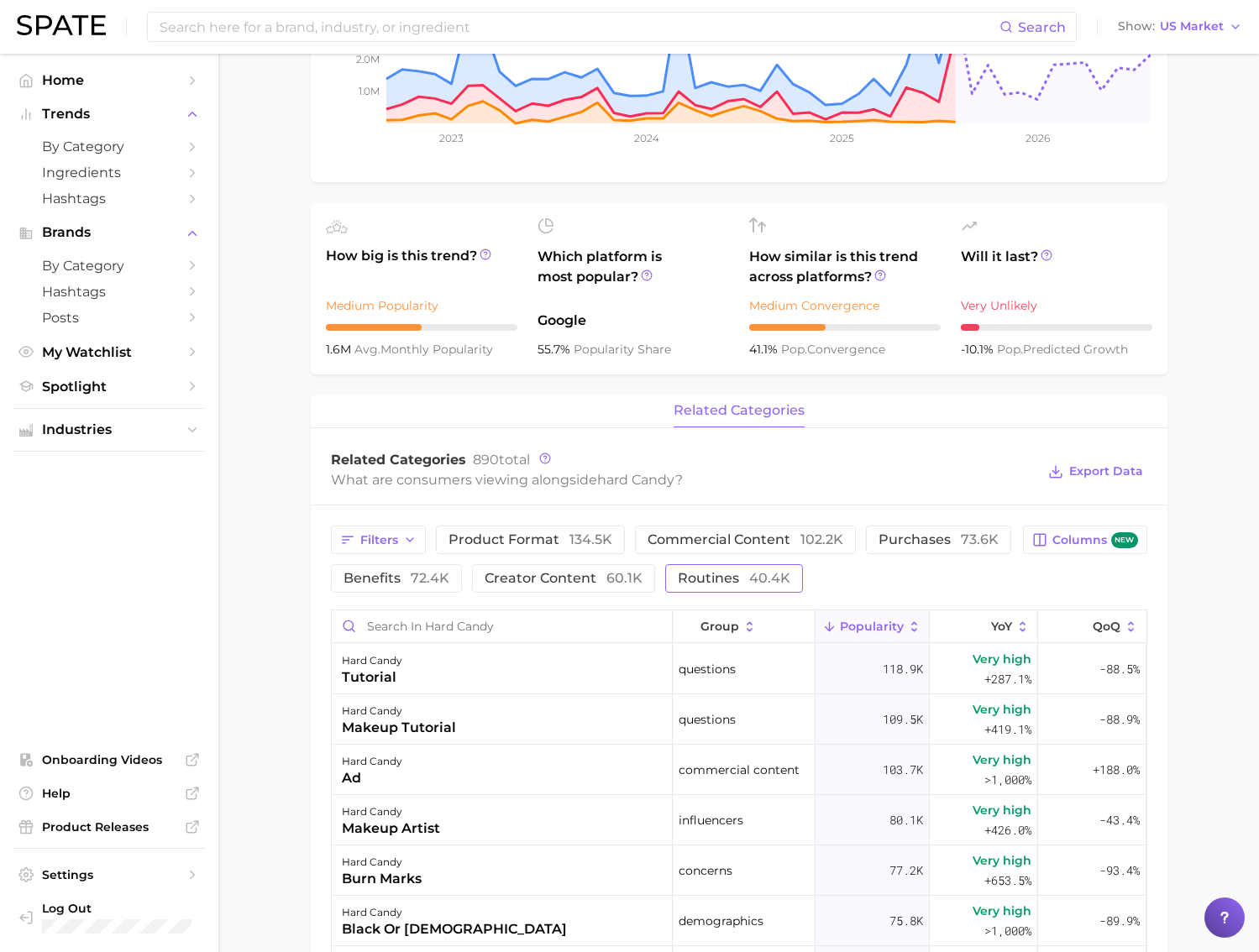
drag, startPoint x: 734, startPoint y: 578, endPoint x: 781, endPoint y: 570, distance: 47.7
click at [734, 578] on span "routines 40.4k" at bounding box center [733, 578] width 112 height 13
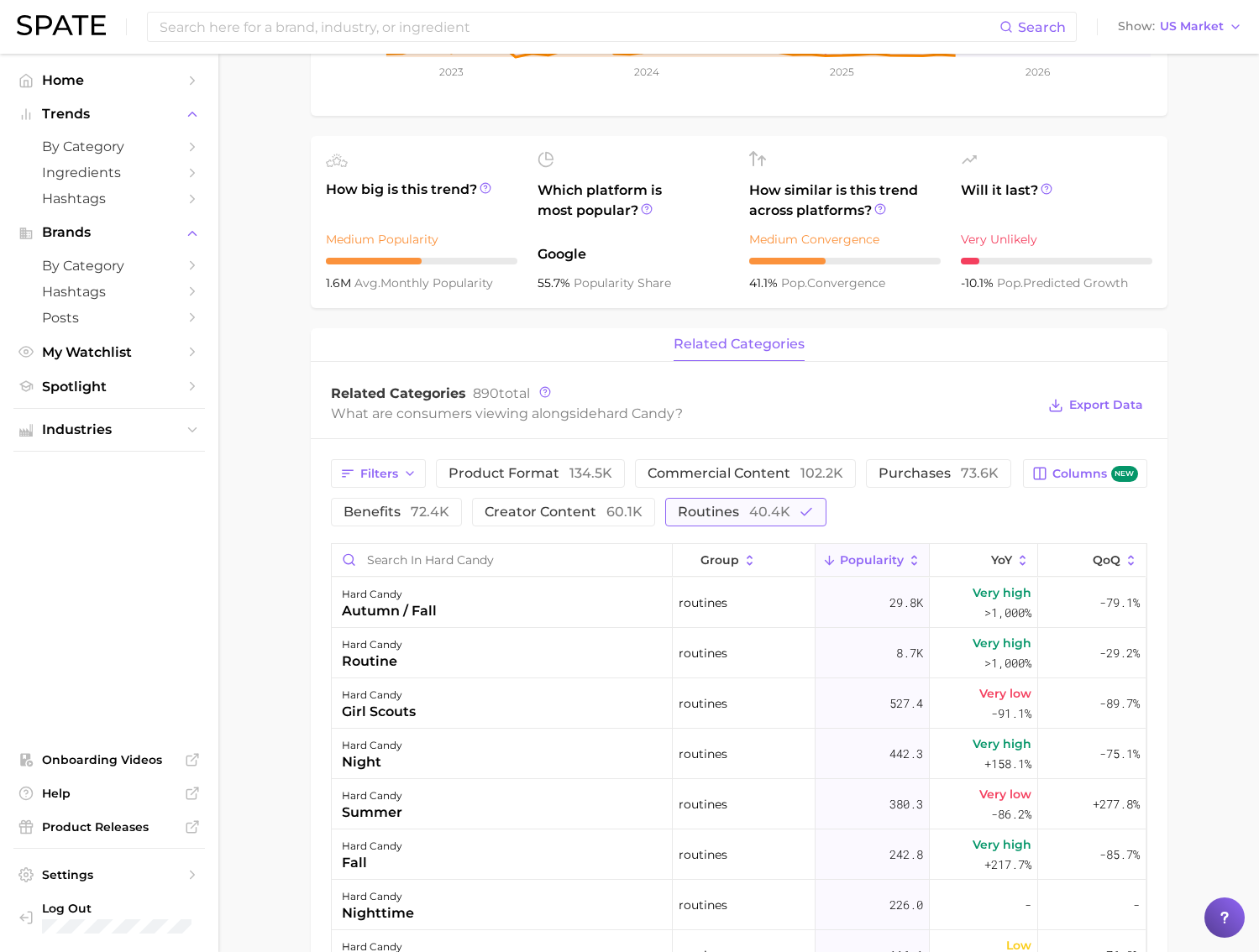
click at [703, 507] on span "routines 40.4k" at bounding box center [733, 512] width 112 height 13
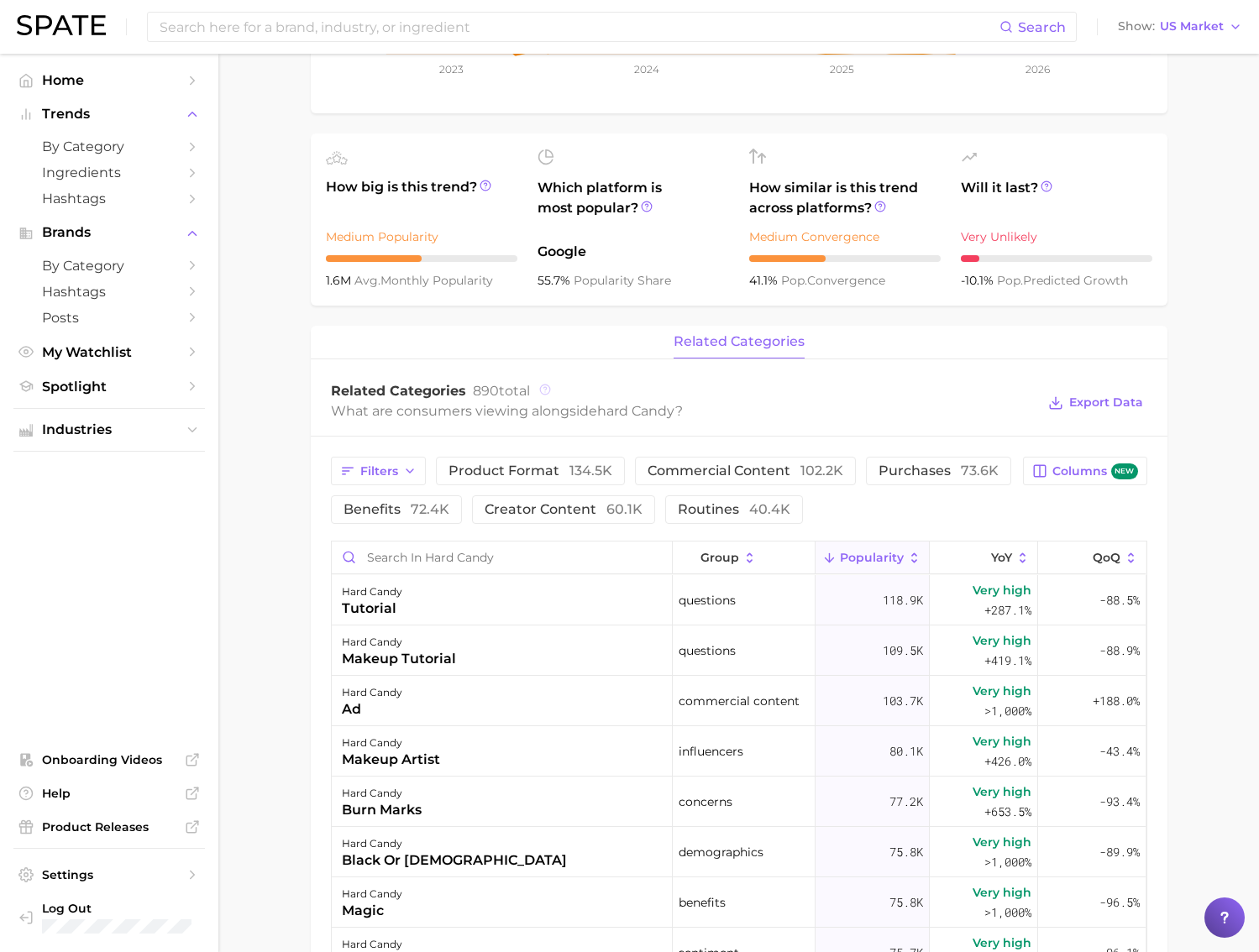
click at [544, 390] on icon at bounding box center [544, 389] width 12 height 12
click at [952, 473] on span "purchases 73.6k" at bounding box center [938, 470] width 120 height 13
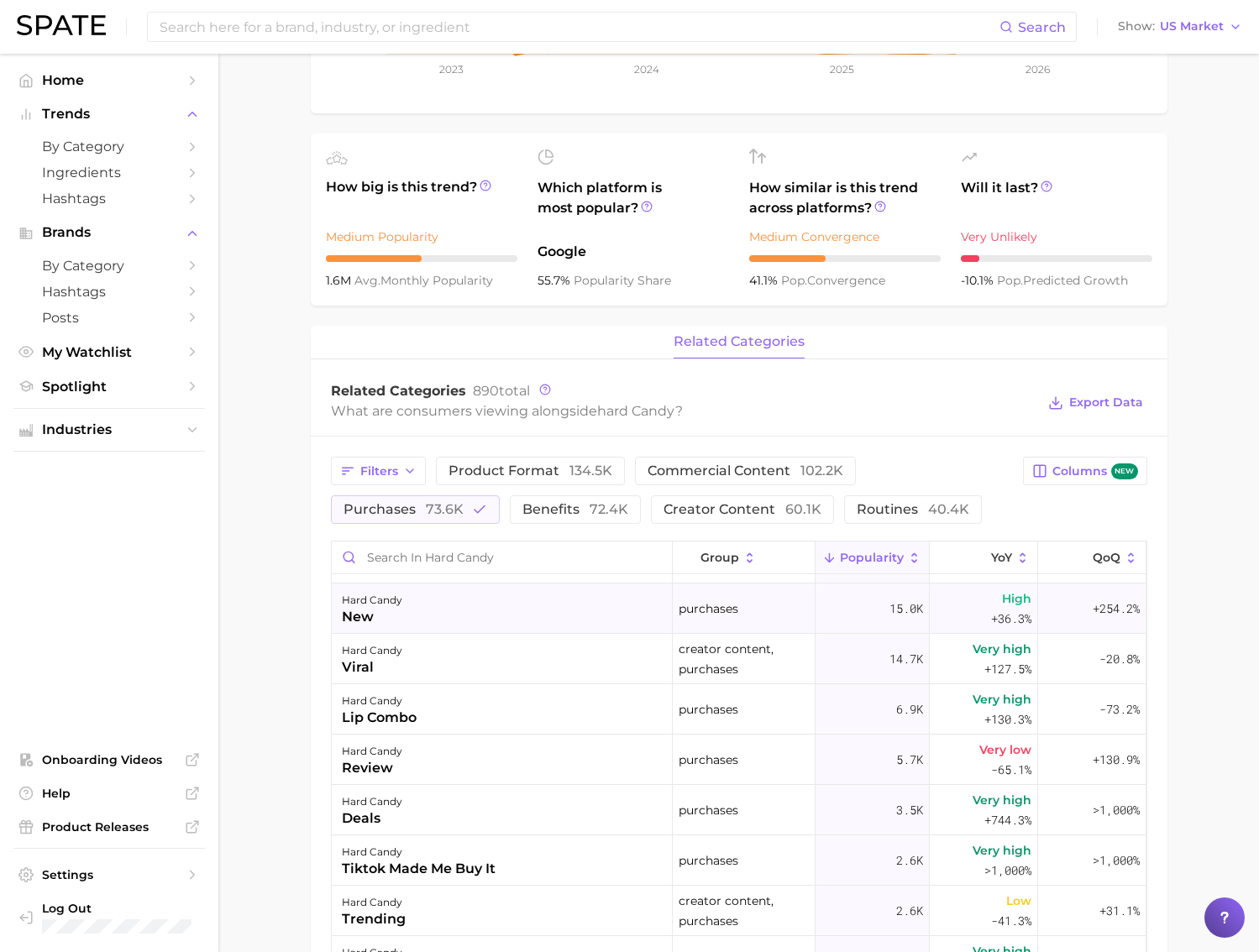
scroll to position [174, 0]
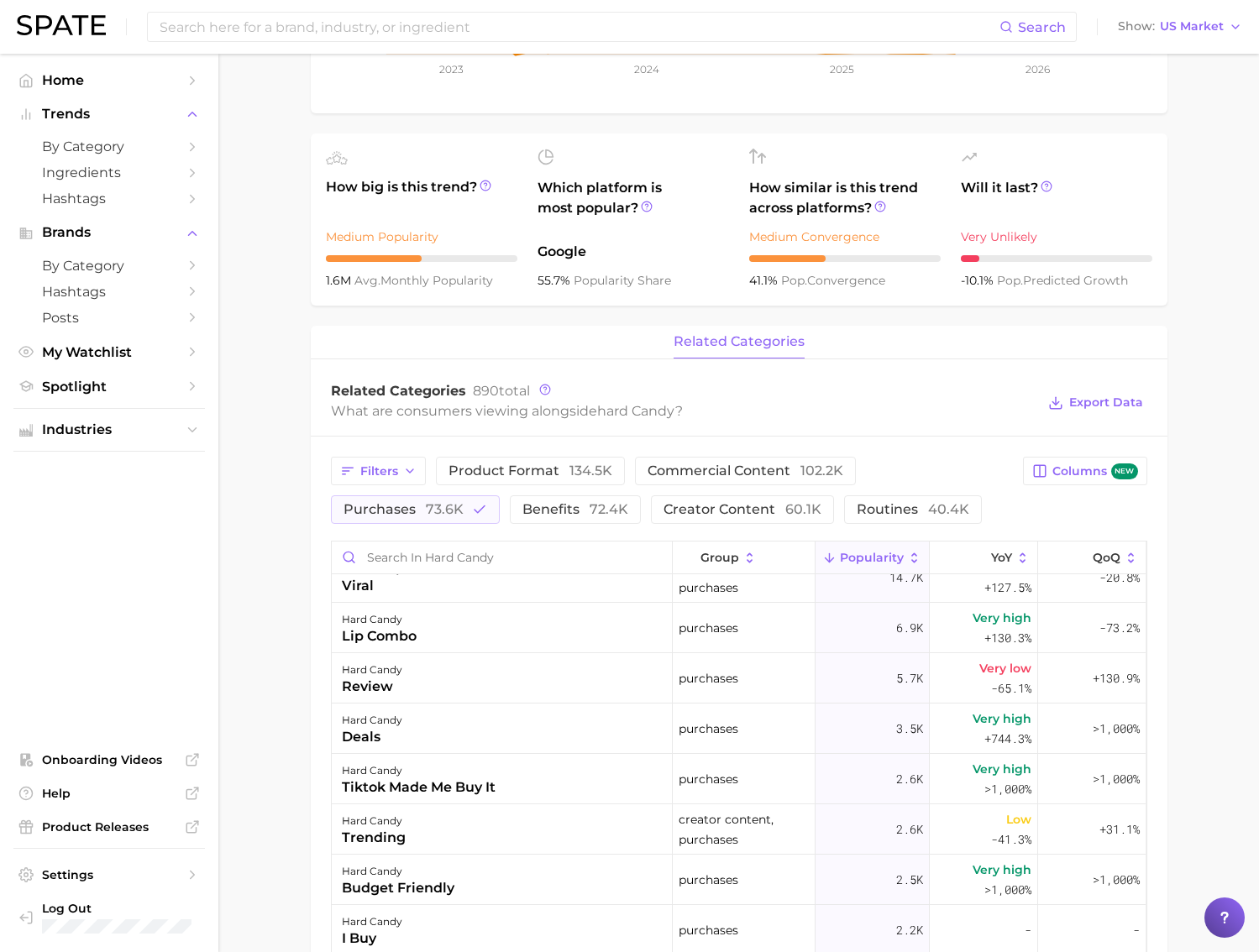
click at [560, 646] on div "hard candy lip combo" at bounding box center [502, 627] width 340 height 50
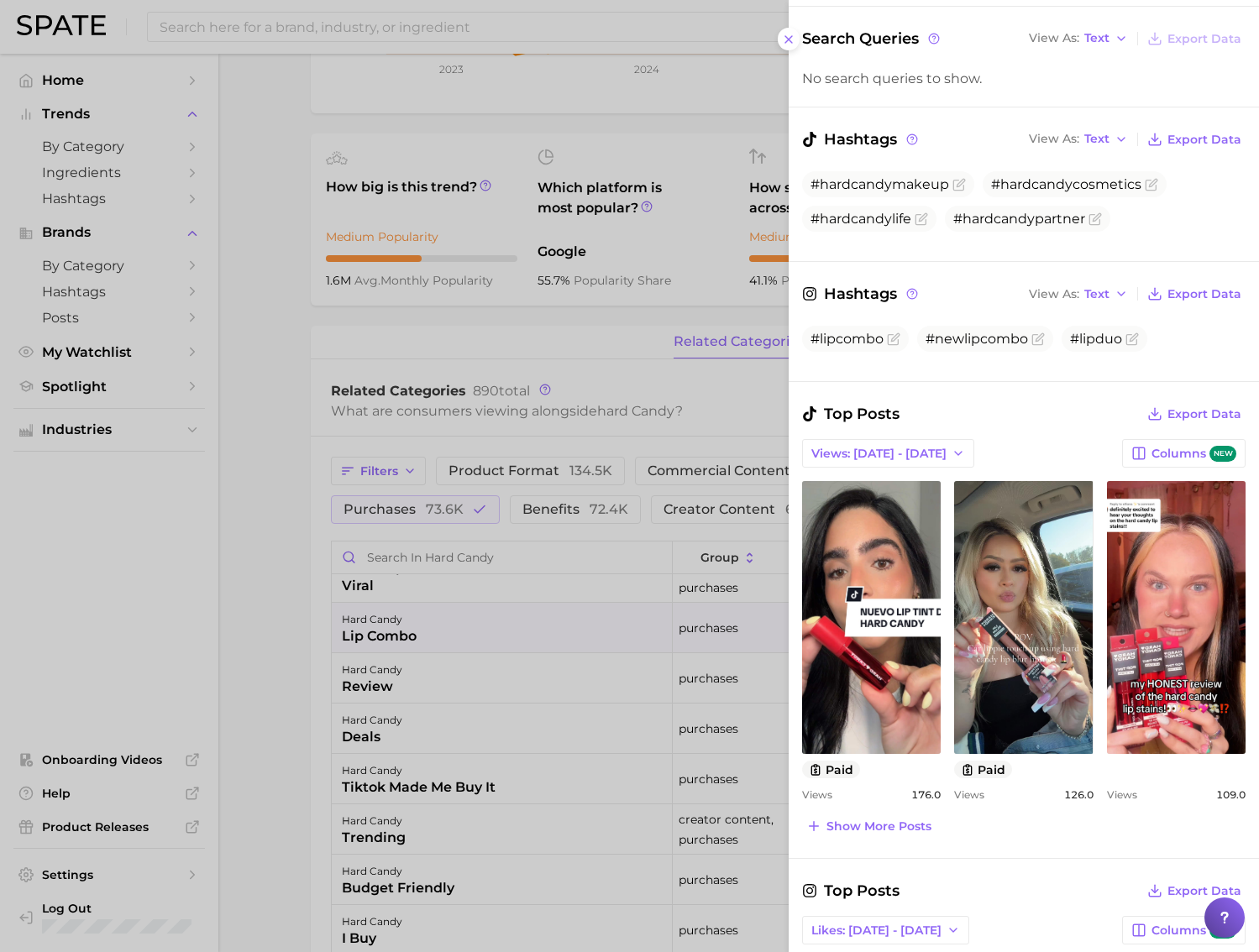
scroll to position [137, 0]
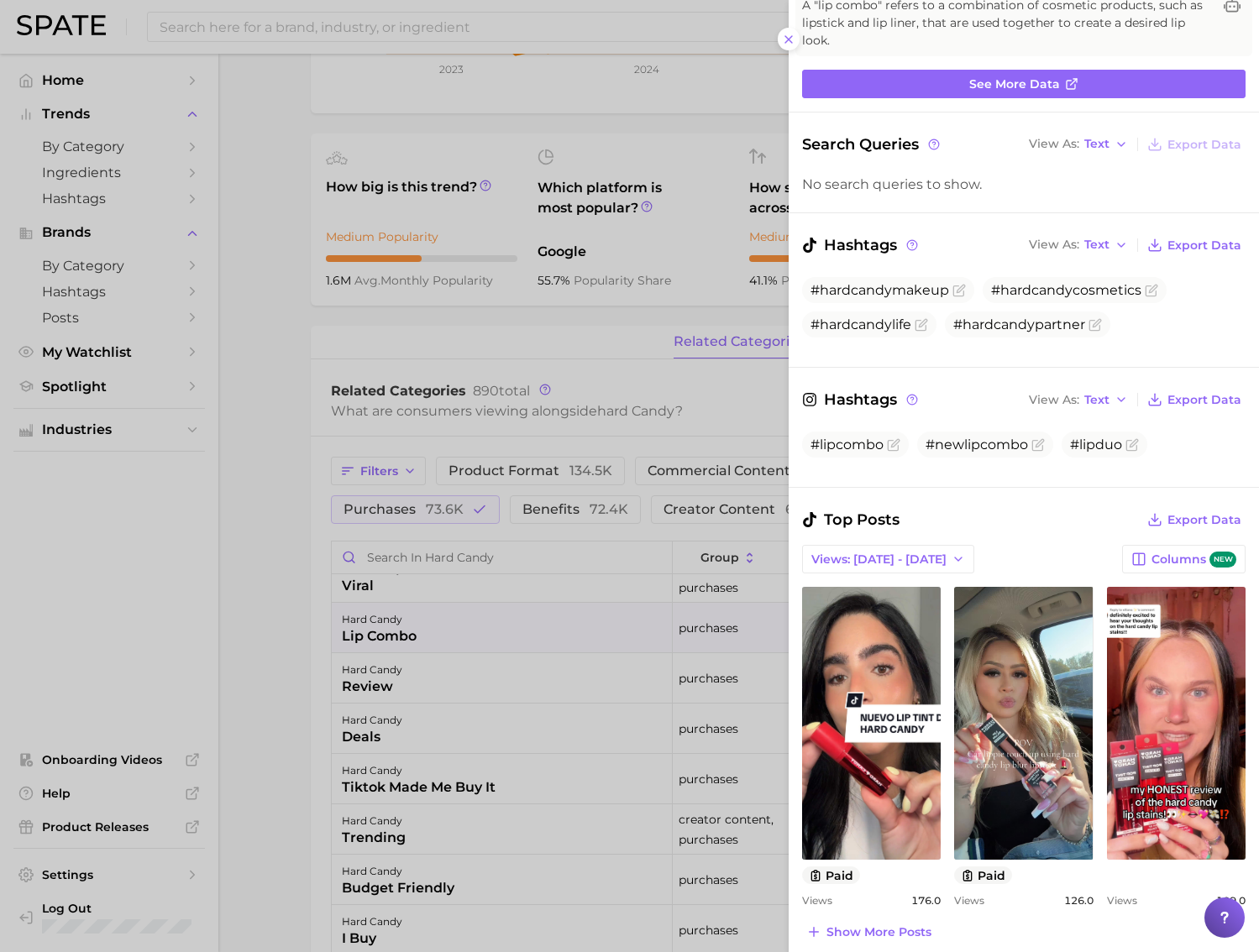
click at [413, 666] on div at bounding box center [630, 476] width 1259 height 952
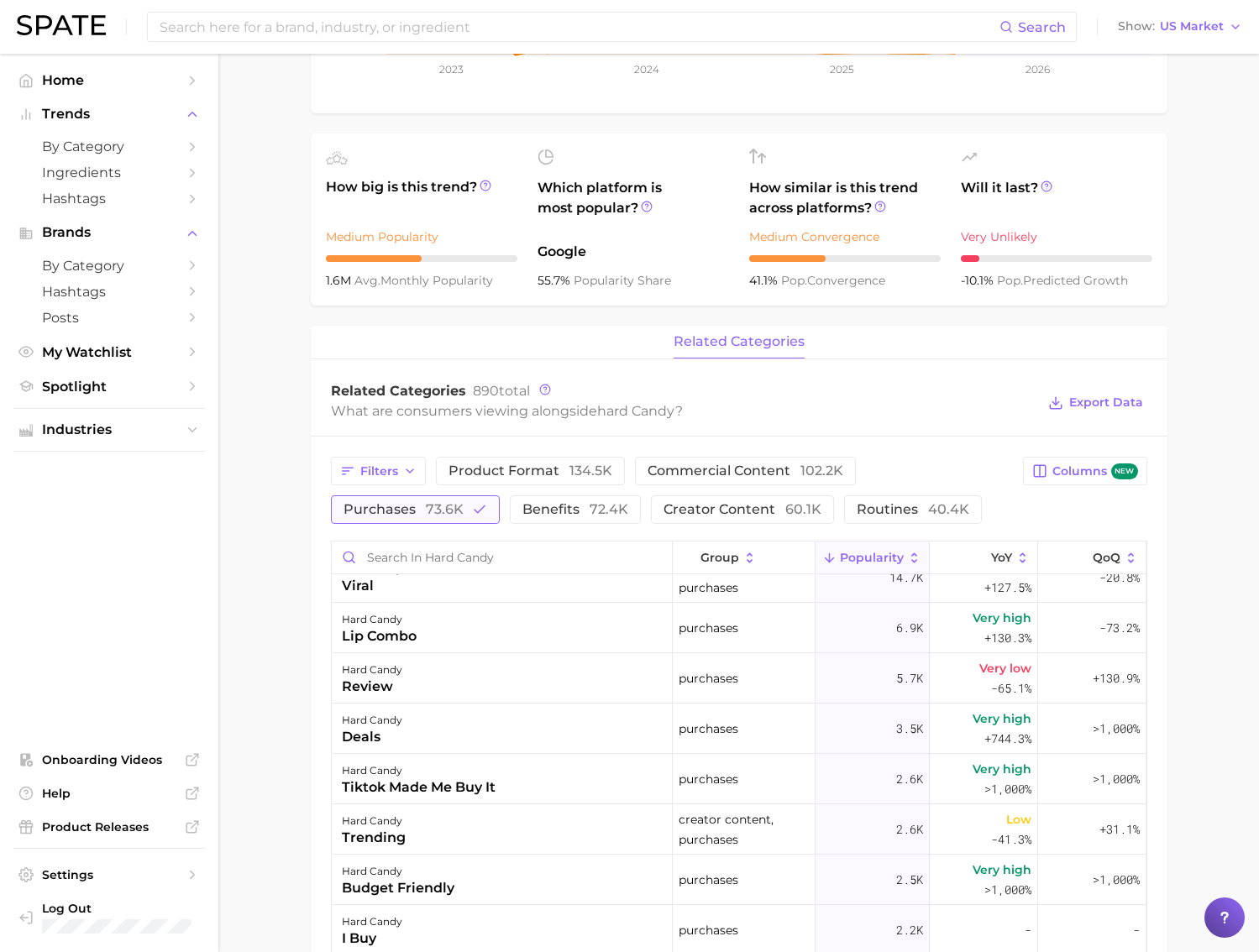
click at [459, 512] on span "73.6k" at bounding box center [444, 509] width 37 height 16
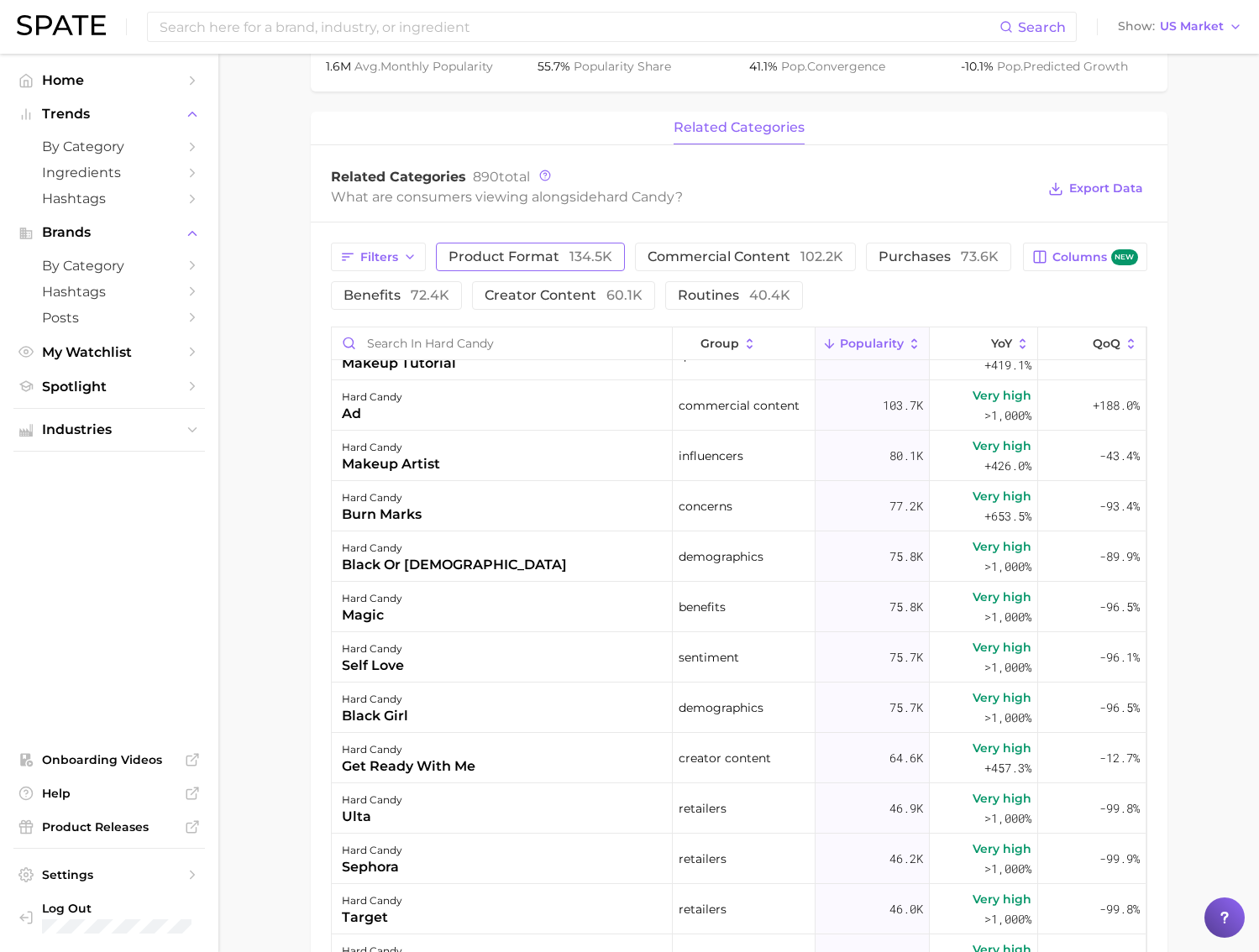
scroll to position [83, 0]
click at [555, 556] on div "hard candy black or african american" at bounding box center [502, 555] width 340 height 50
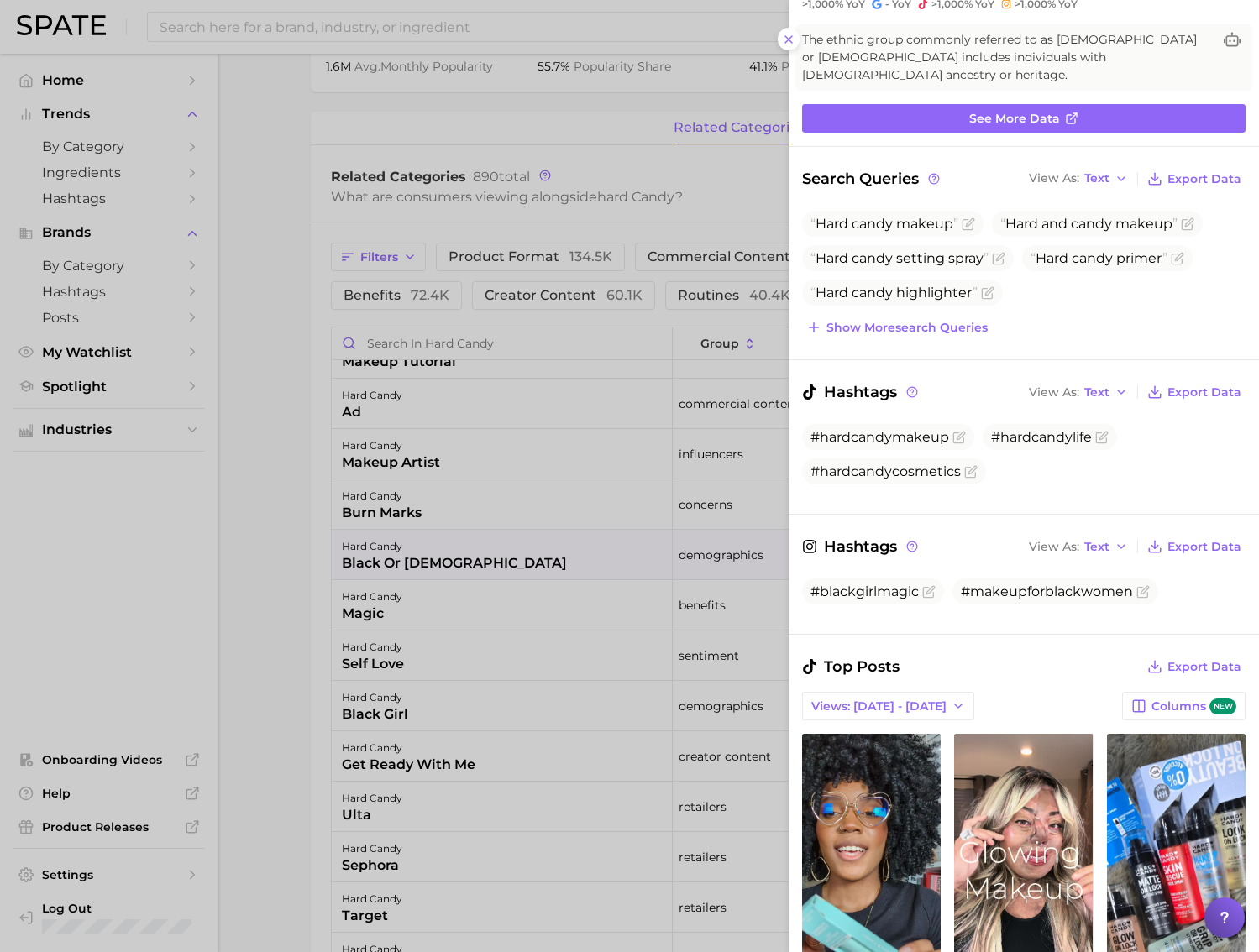
scroll to position [272, 0]
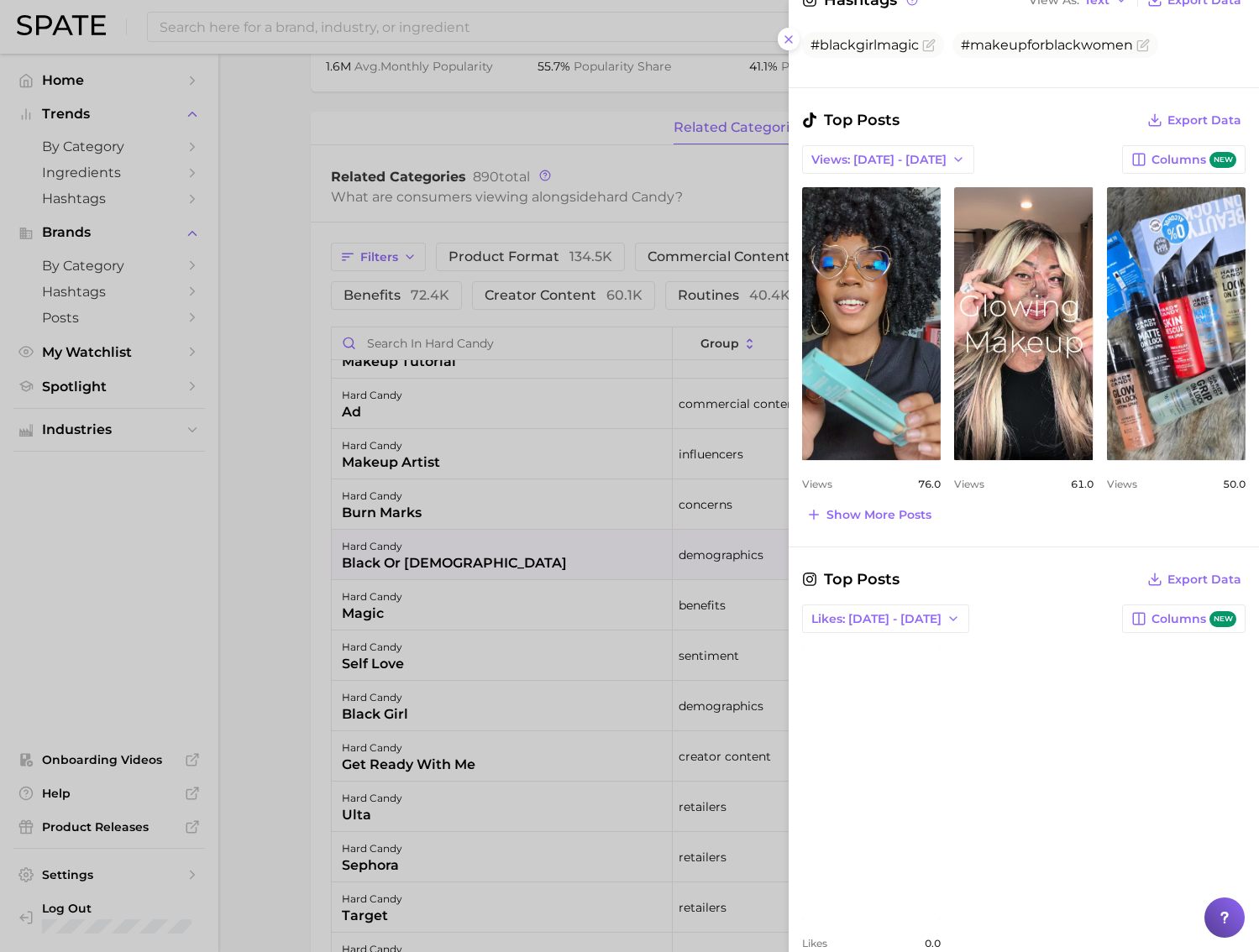
click at [566, 589] on div at bounding box center [630, 476] width 1259 height 952
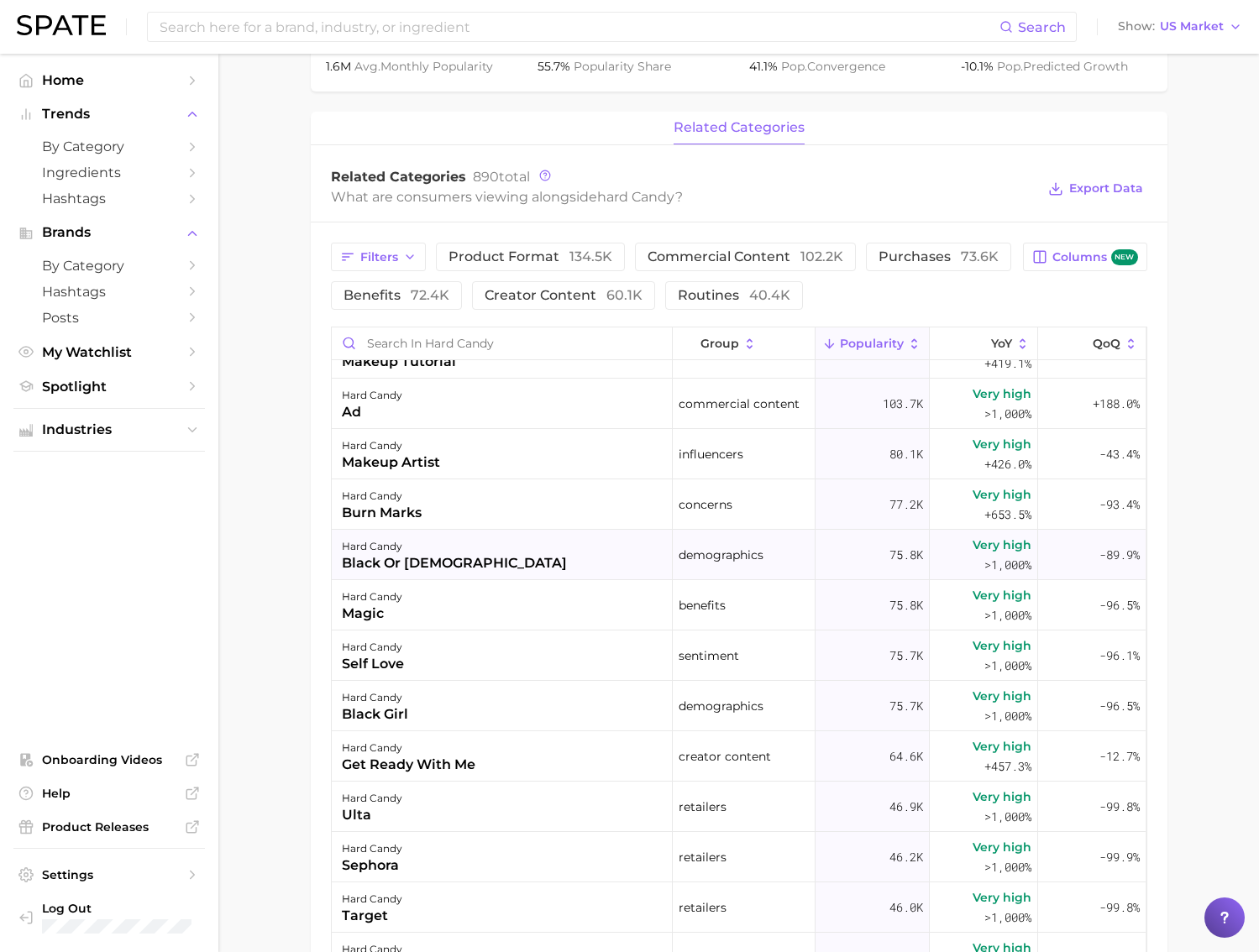
click at [431, 550] on div "hard candy" at bounding box center [454, 547] width 225 height 21
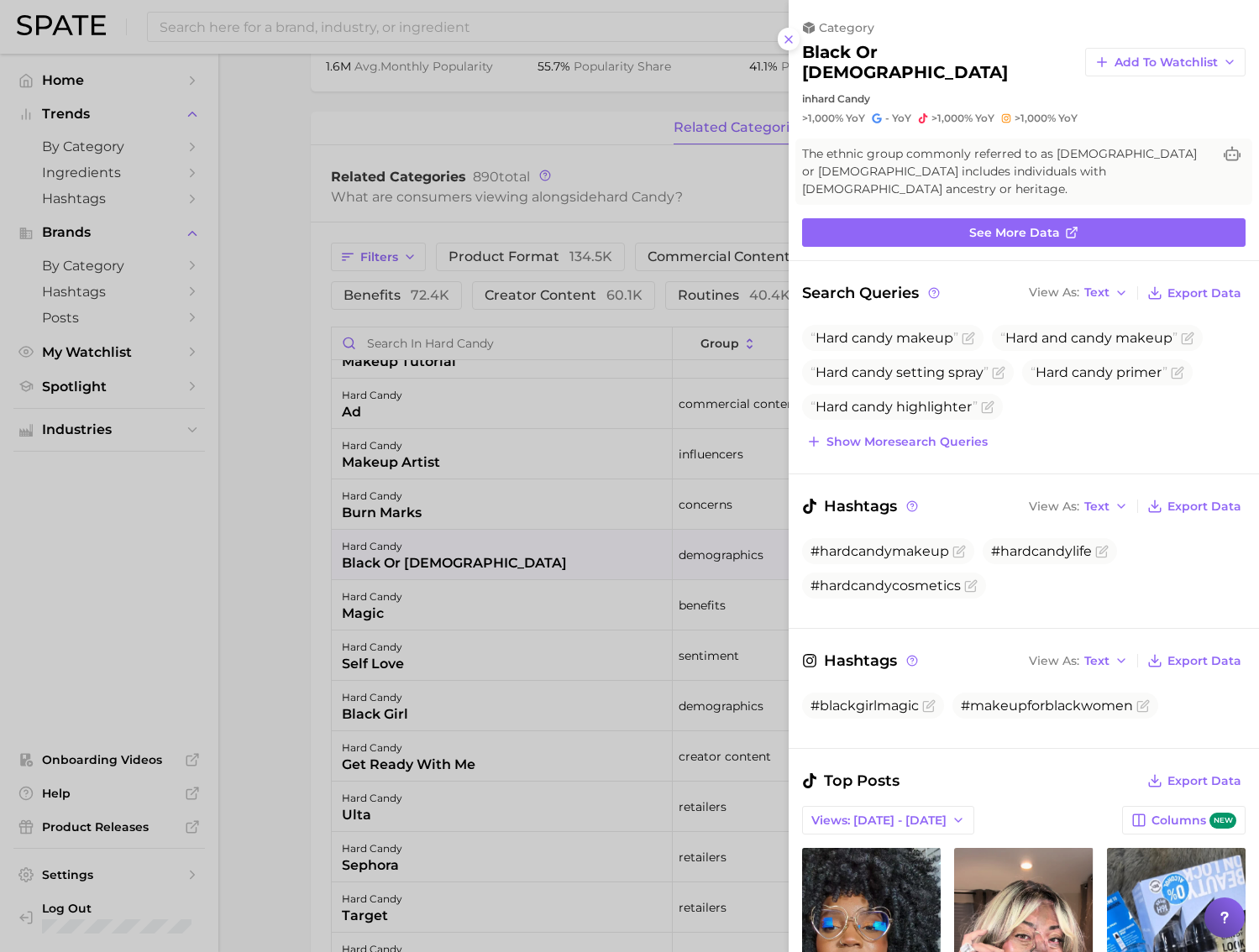
click at [450, 553] on div at bounding box center [630, 476] width 1259 height 952
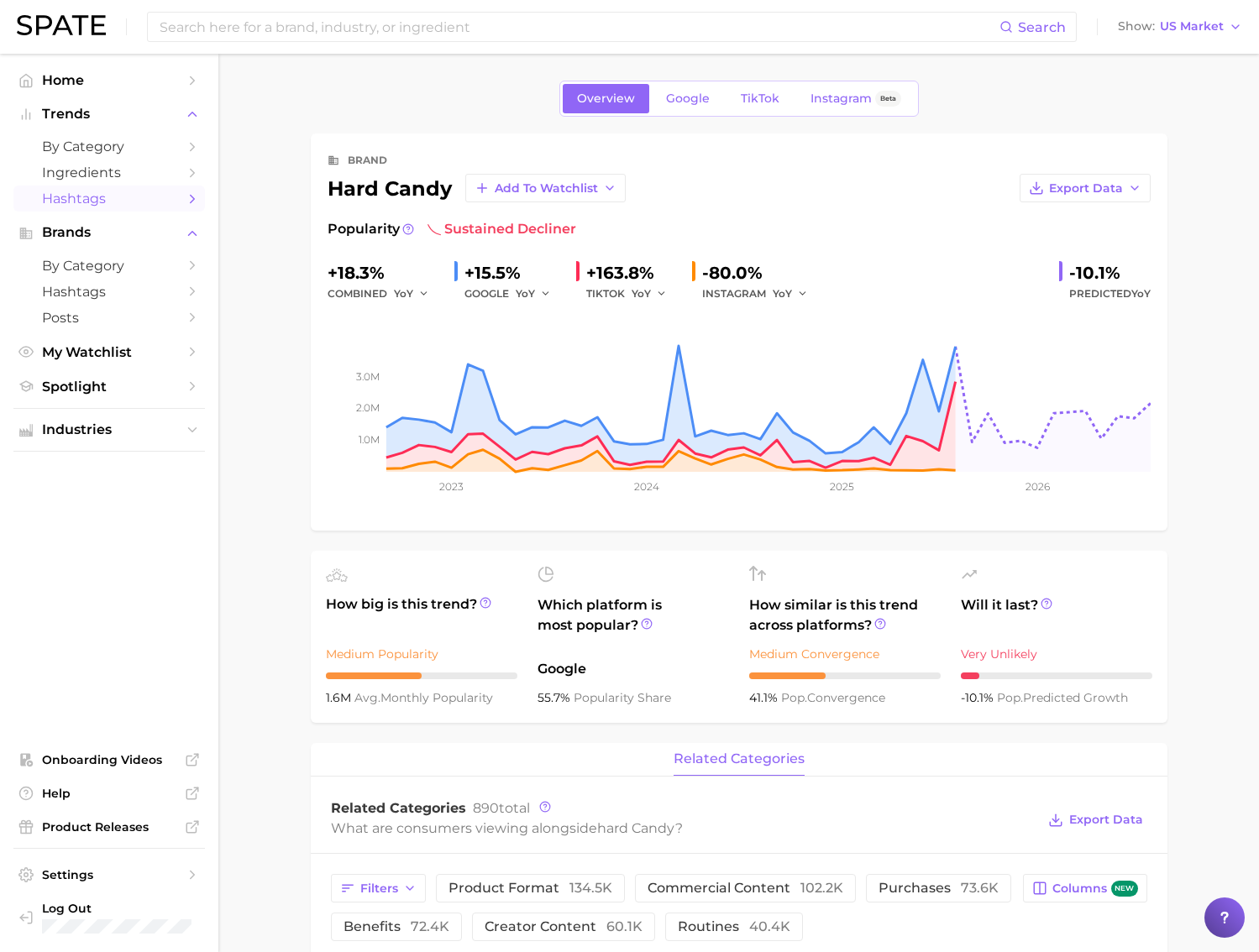
click at [134, 191] on link "Hashtags" at bounding box center [109, 198] width 192 height 26
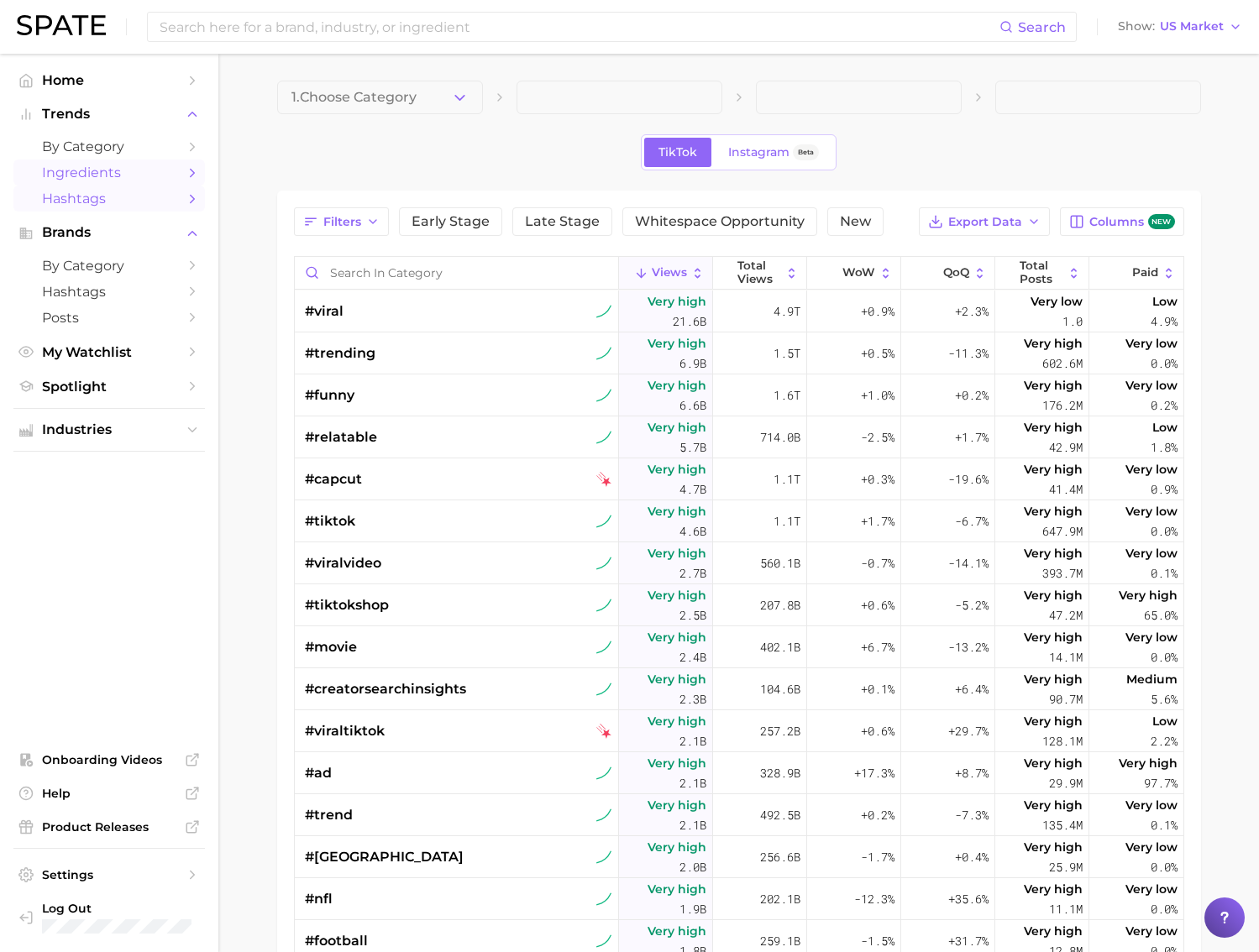
click at [127, 182] on link "Ingredients" at bounding box center [109, 173] width 192 height 26
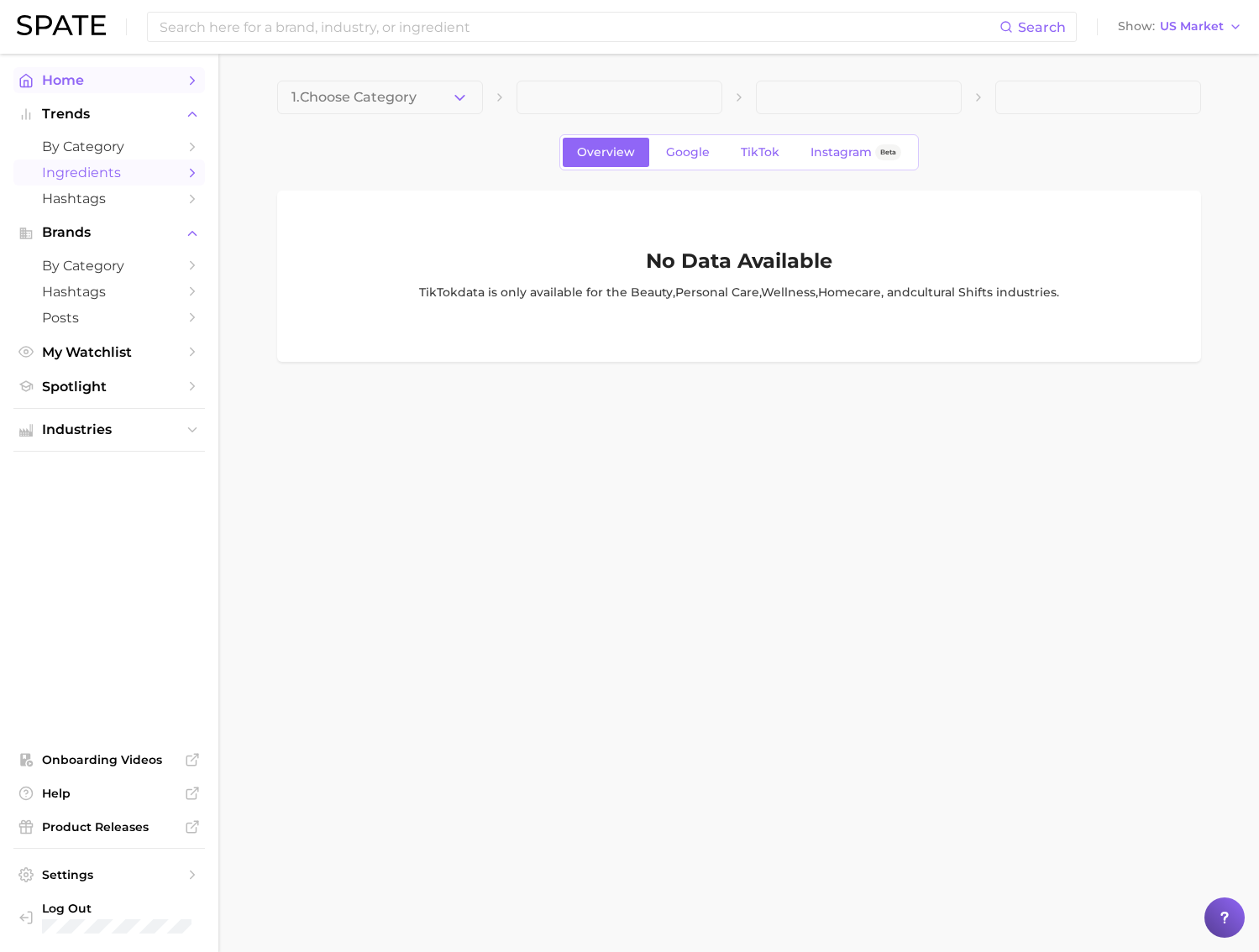
click at [92, 86] on span "Home" at bounding box center [109, 79] width 135 height 16
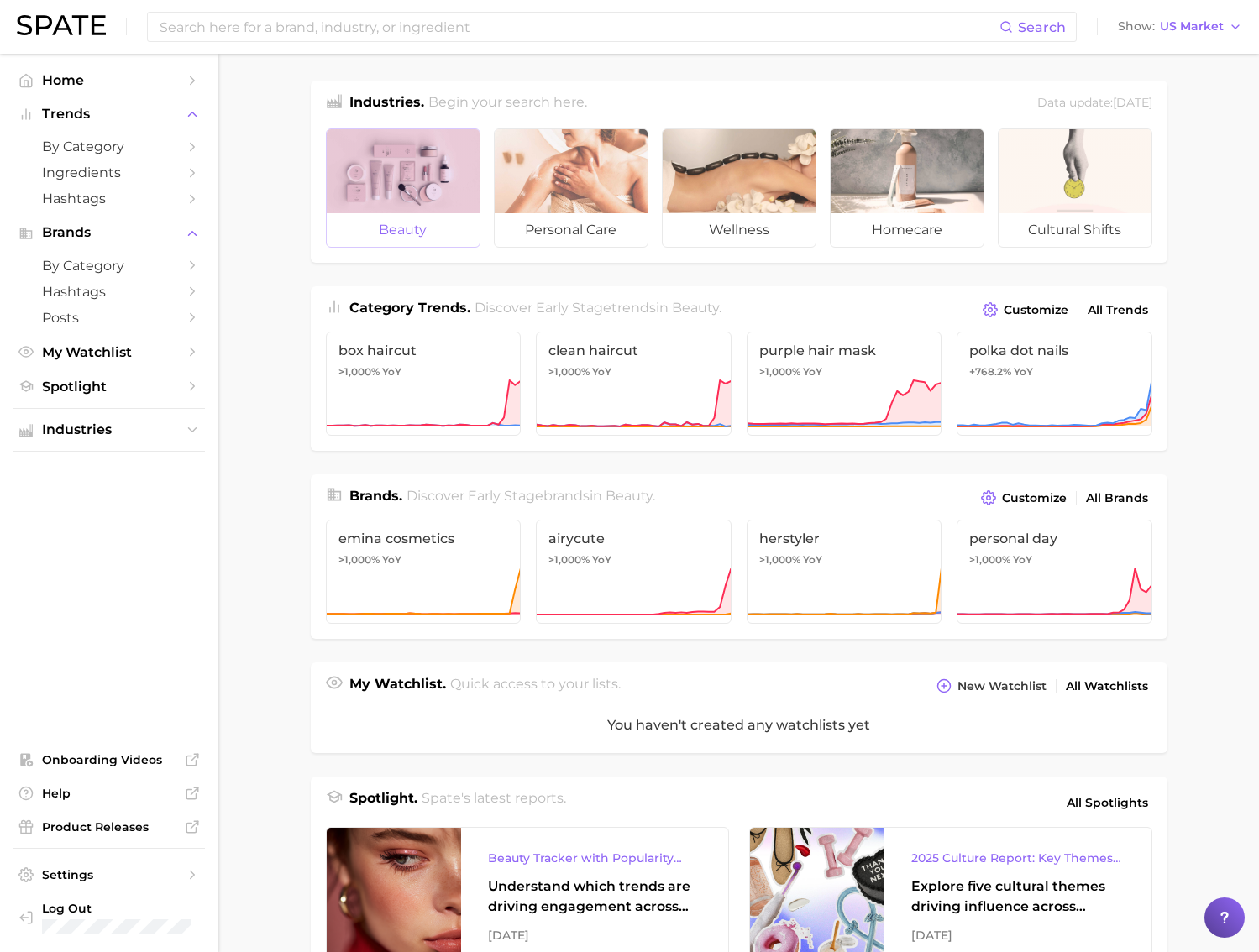
click at [417, 173] on div at bounding box center [402, 171] width 152 height 84
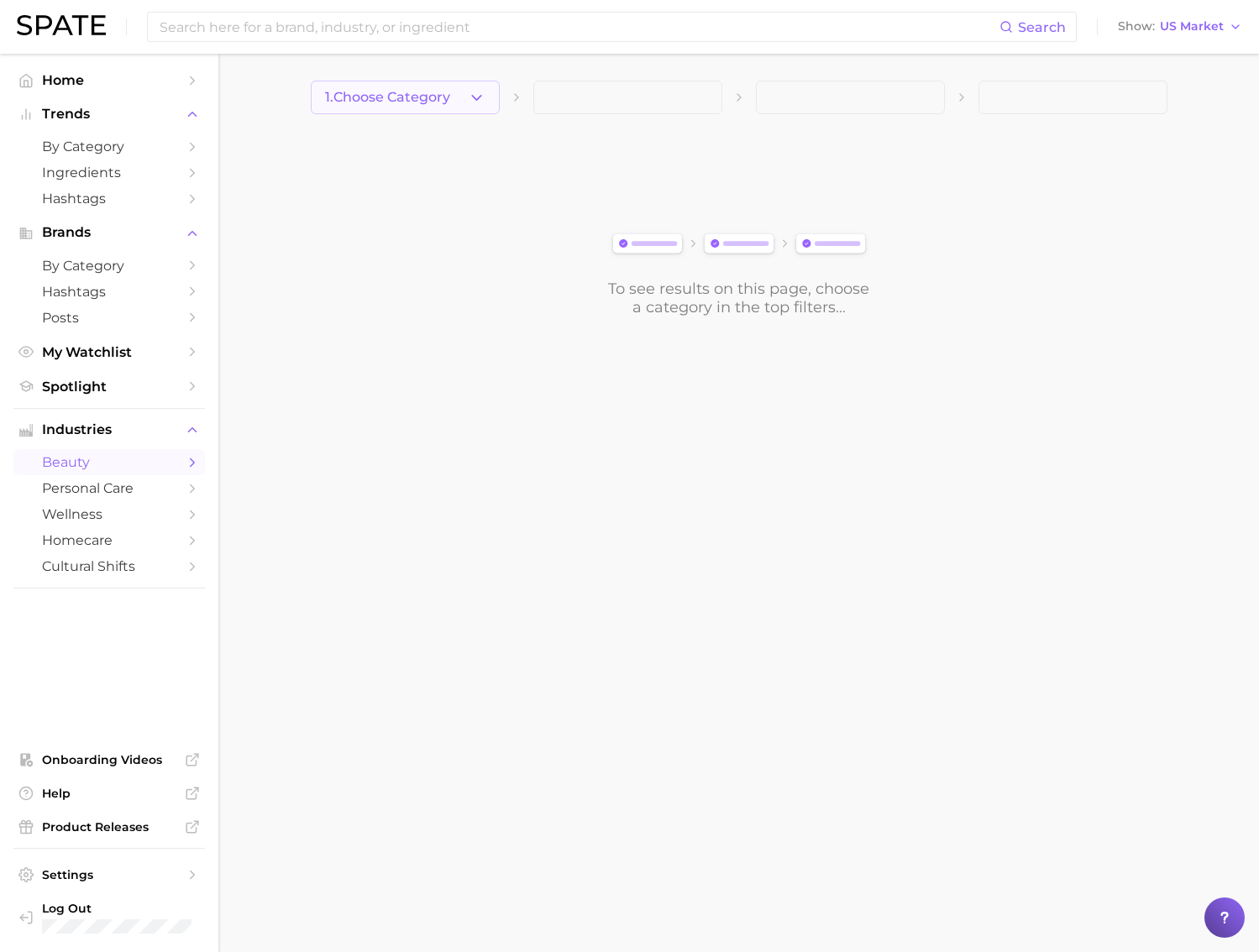
click at [427, 91] on span "1. Choose Category" at bounding box center [387, 97] width 125 height 15
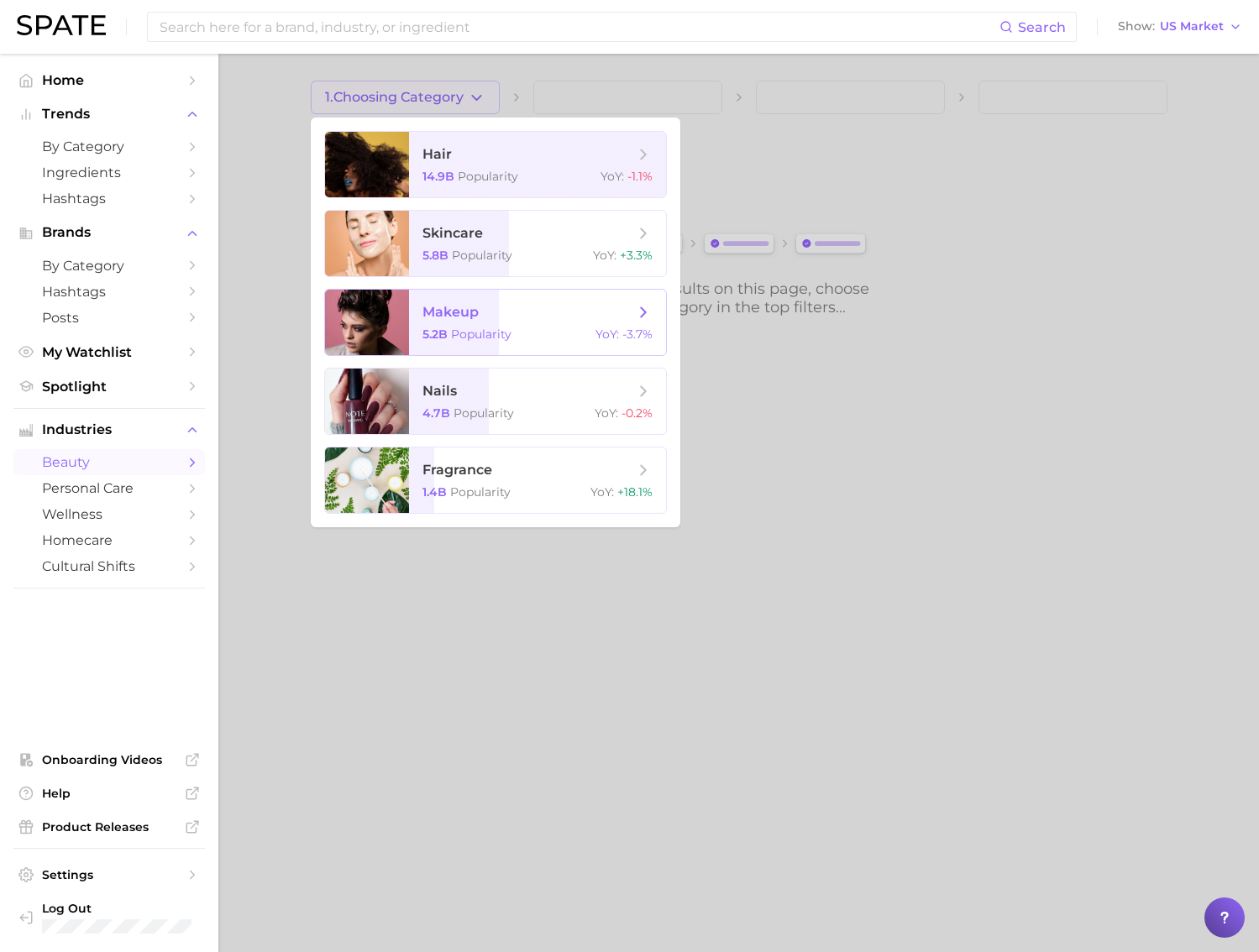
click at [585, 341] on span "makeup 5.2b Popularity YoY : -3.7%" at bounding box center [537, 323] width 257 height 65
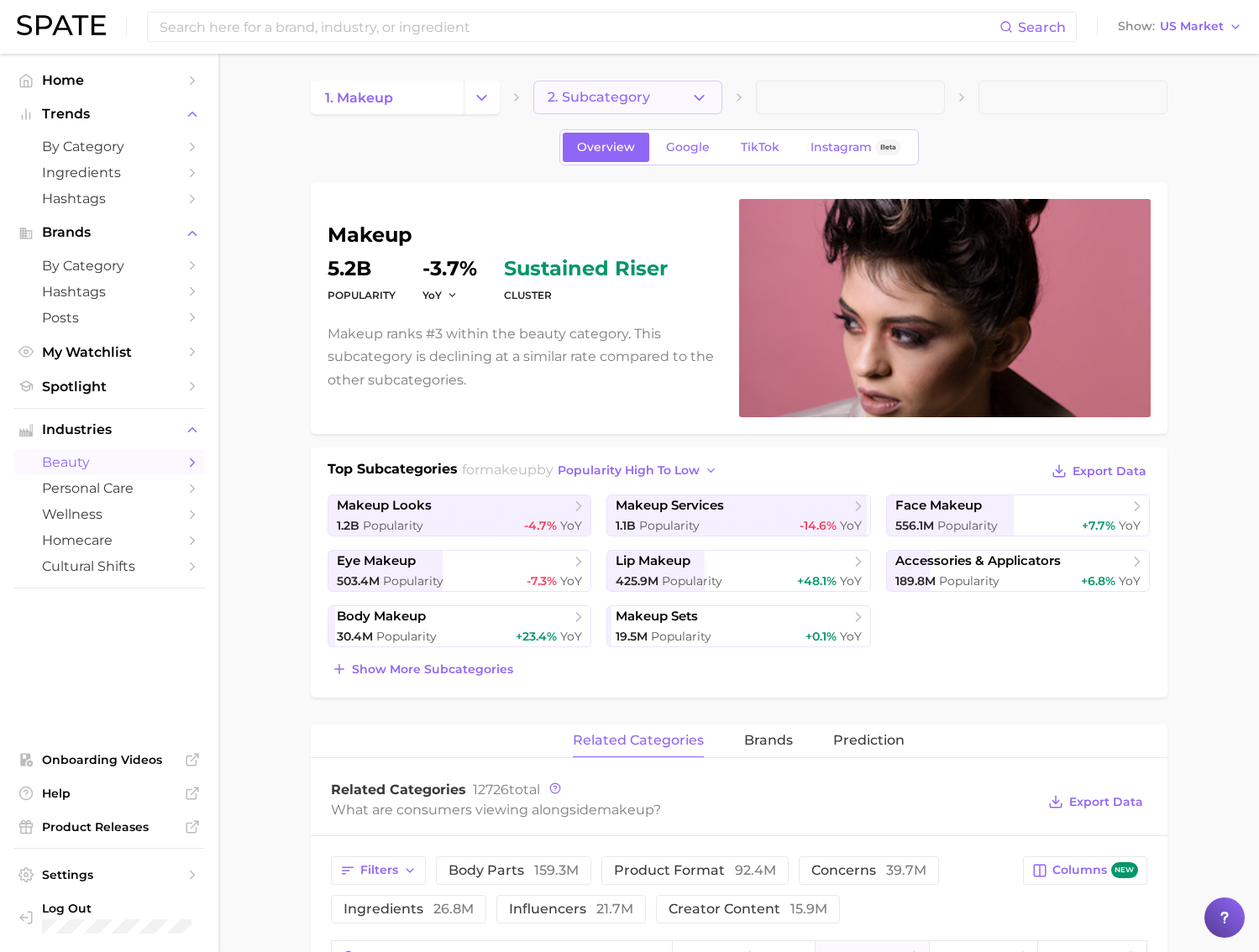
click at [628, 102] on span "2. Subcategory" at bounding box center [599, 97] width 103 height 15
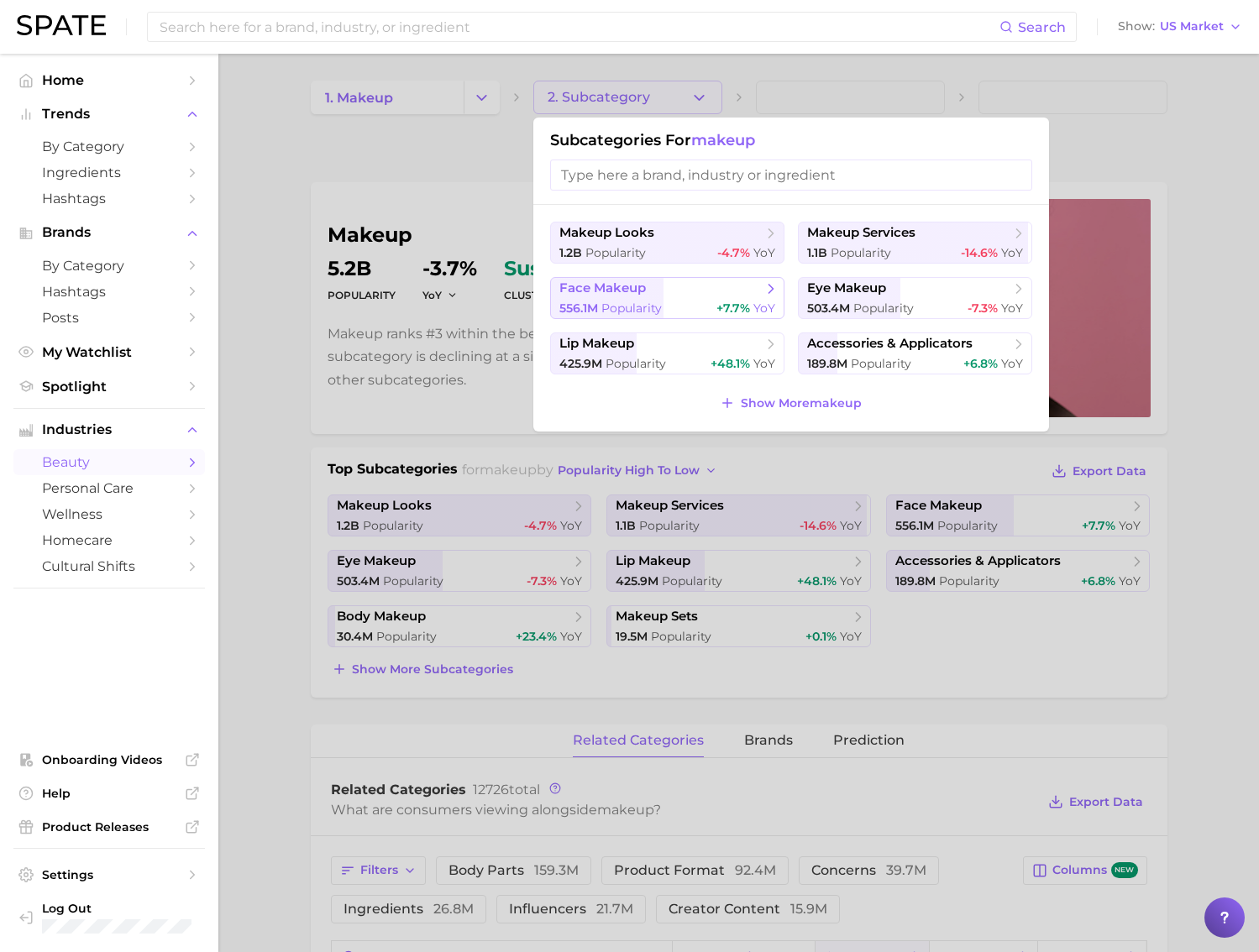
click at [693, 314] on div "556.1m Popularity +7.7% YoY" at bounding box center [667, 308] width 216 height 16
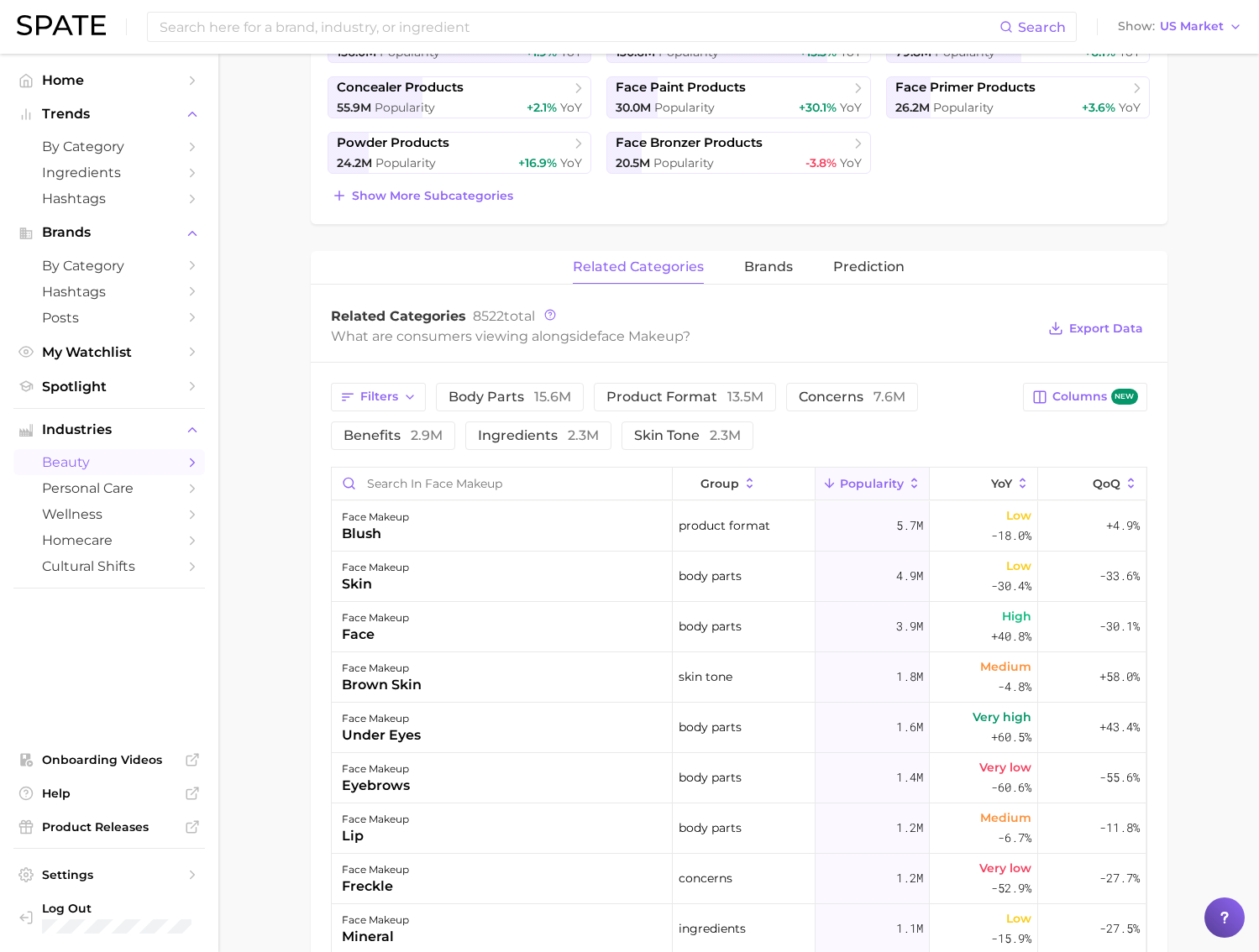
scroll to position [609, 0]
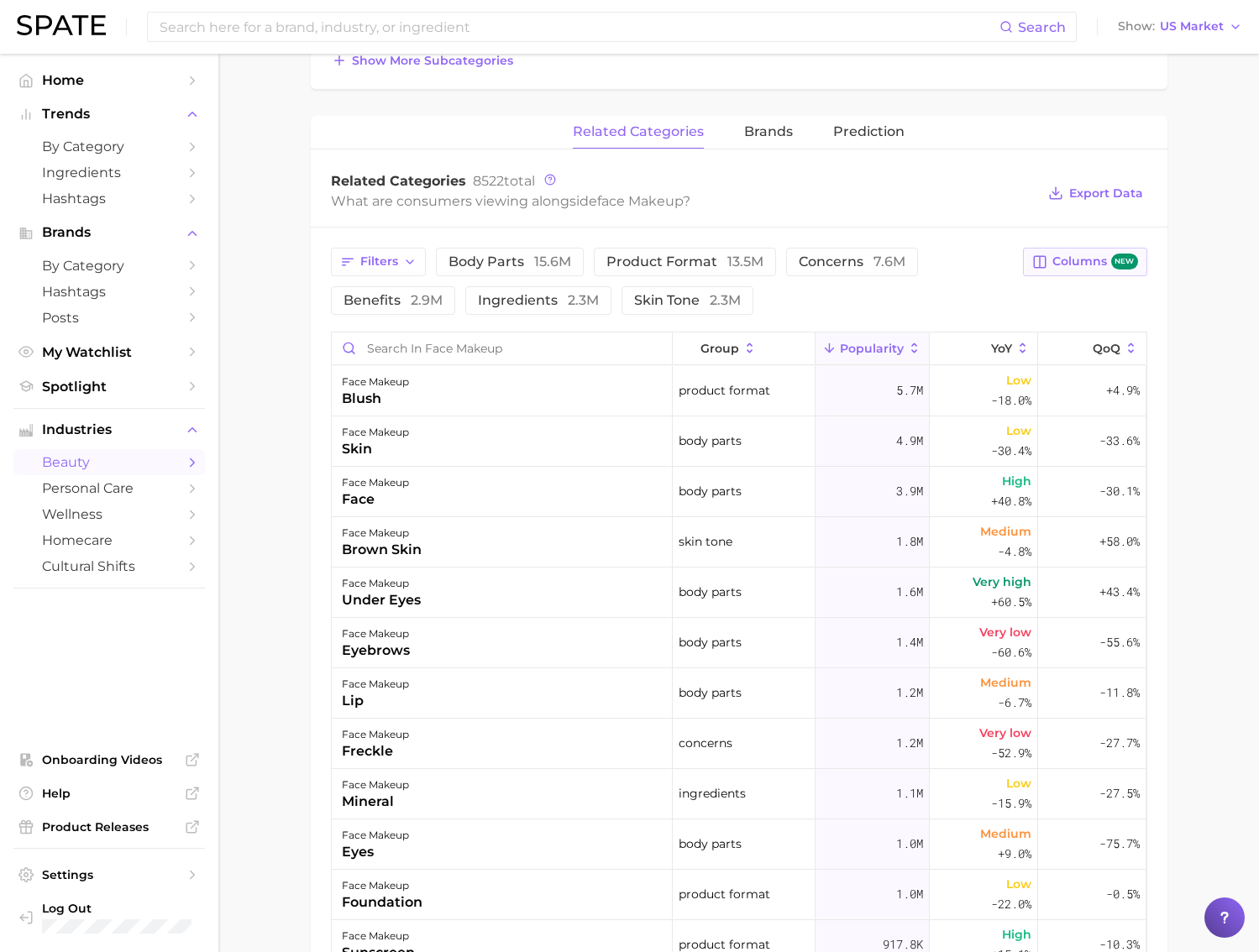
click at [1085, 267] on span "Columns new" at bounding box center [1094, 261] width 85 height 16
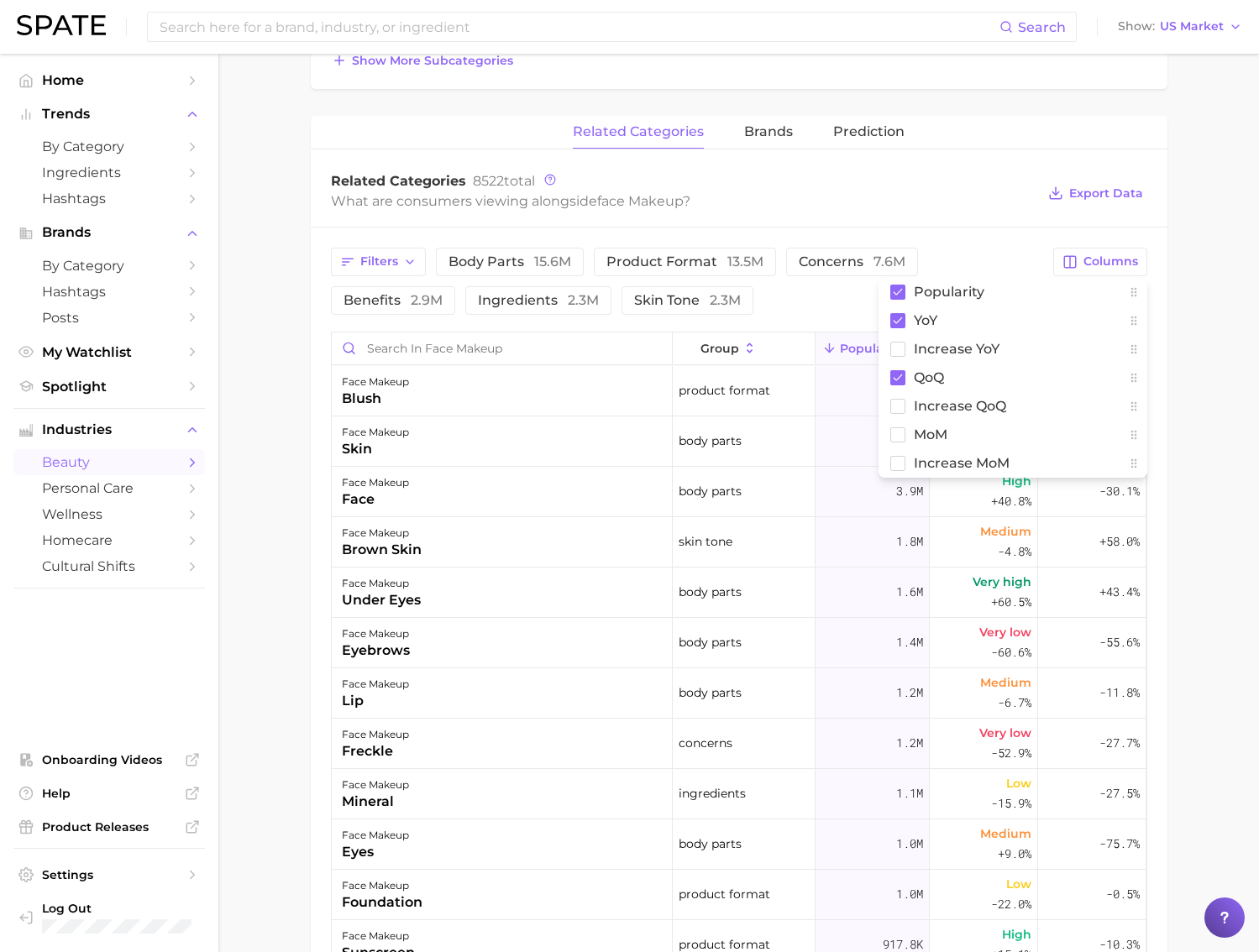
click at [974, 248] on div "Filters body parts 15.6m product format 13.5m concerns 7.6m benefits 2.9m ingre…" at bounding box center [687, 281] width 713 height 67
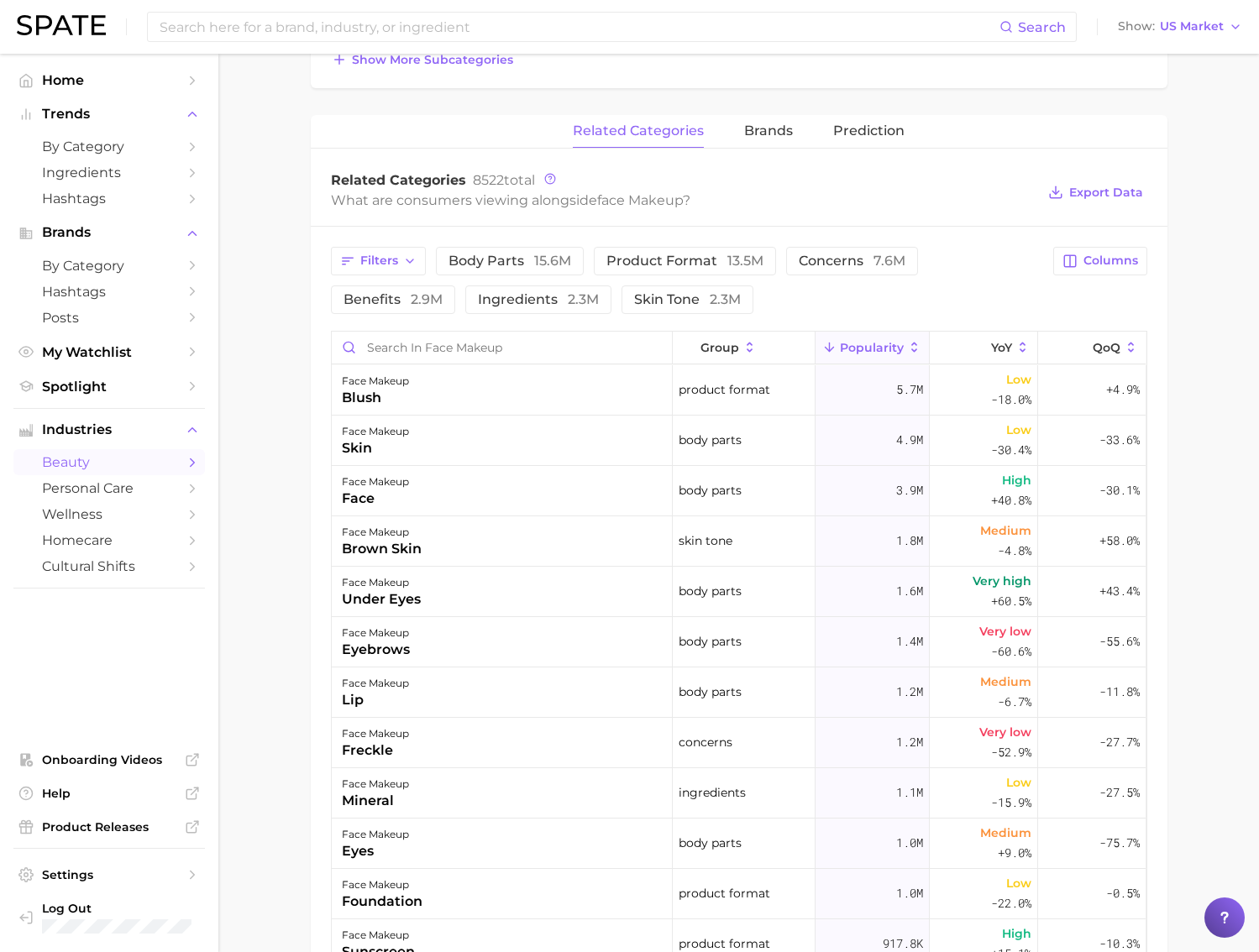
scroll to position [613, 0]
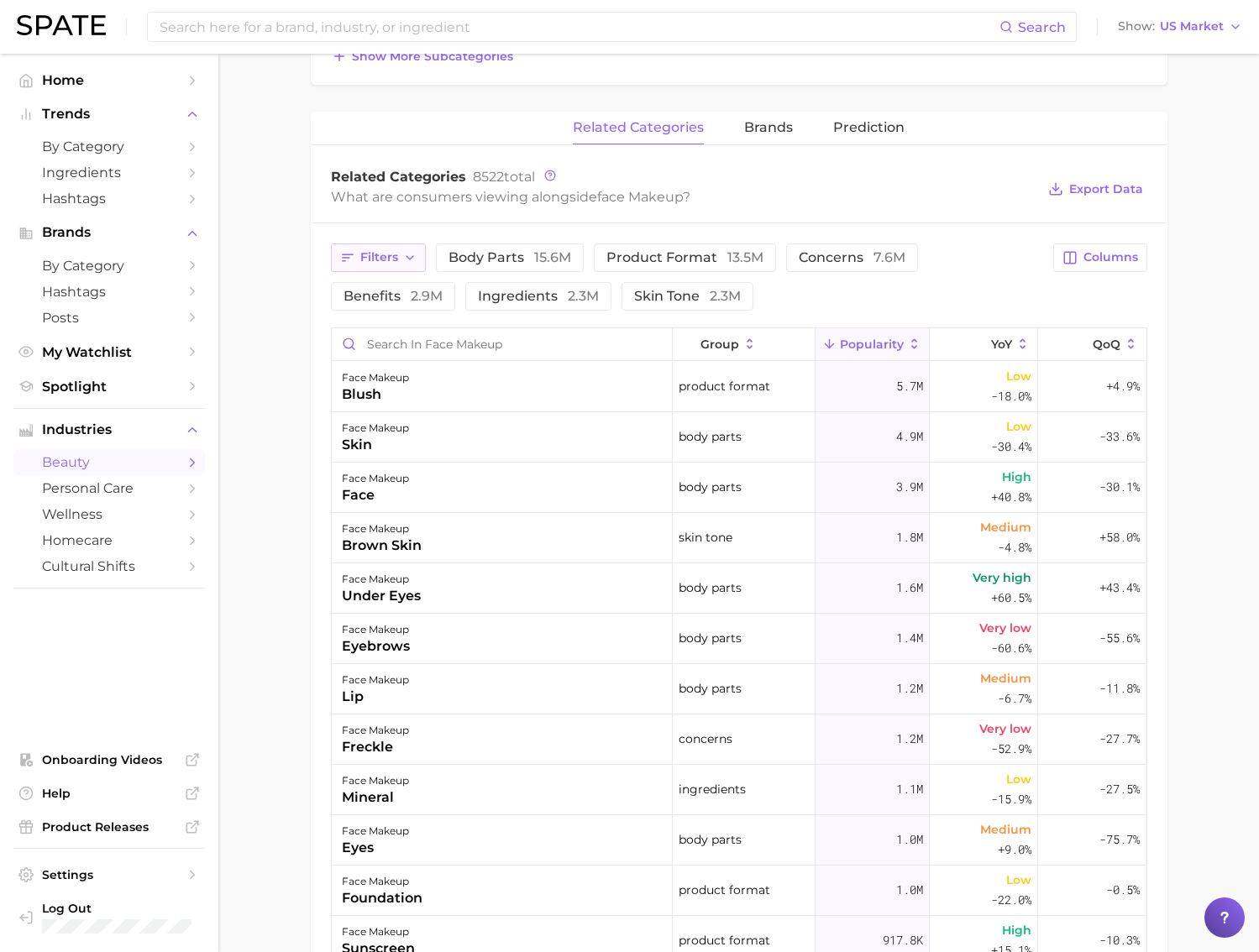
click at [358, 244] on button "Filters" at bounding box center [378, 257] width 94 height 29
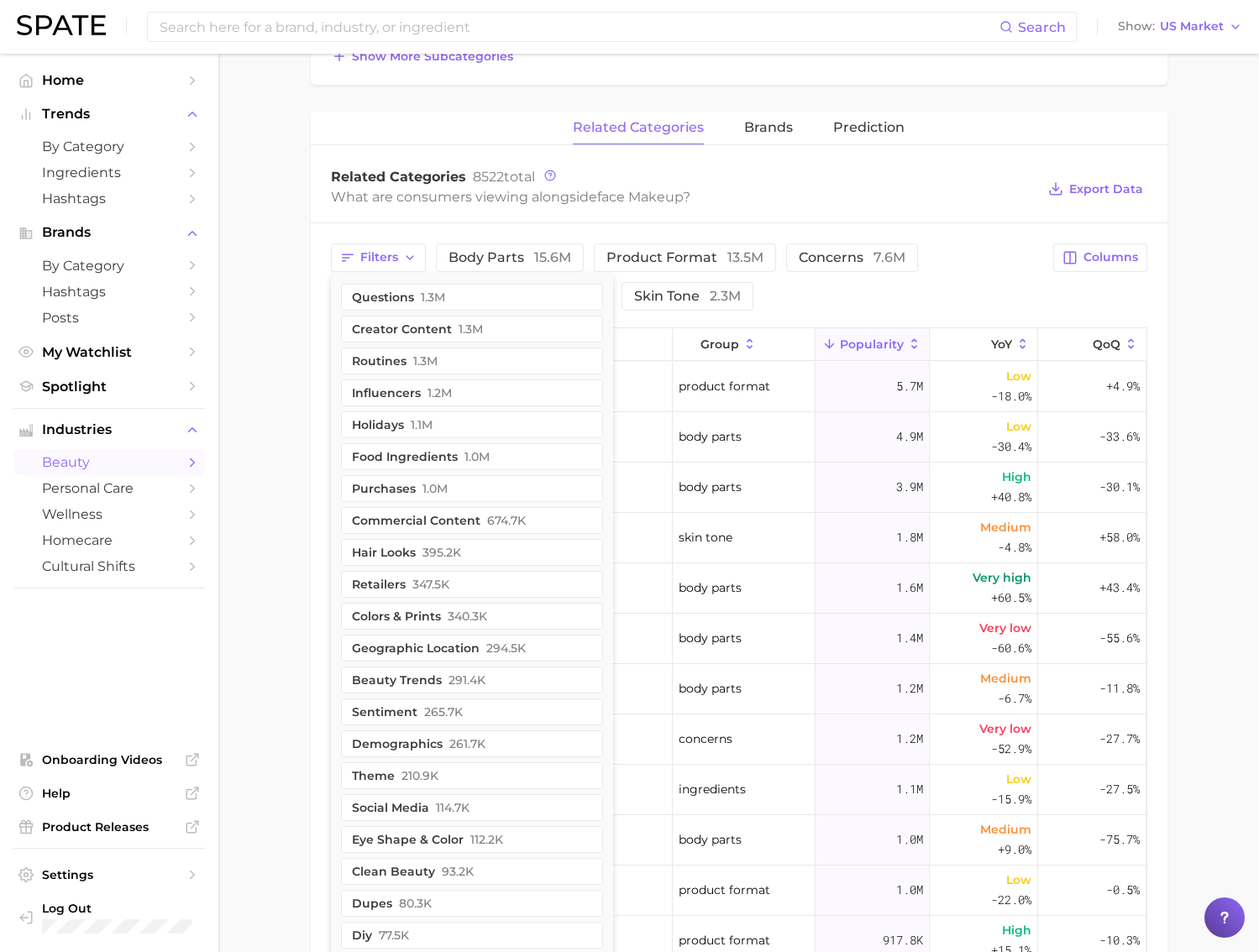
click at [354, 174] on span "Related Categories" at bounding box center [398, 176] width 136 height 16
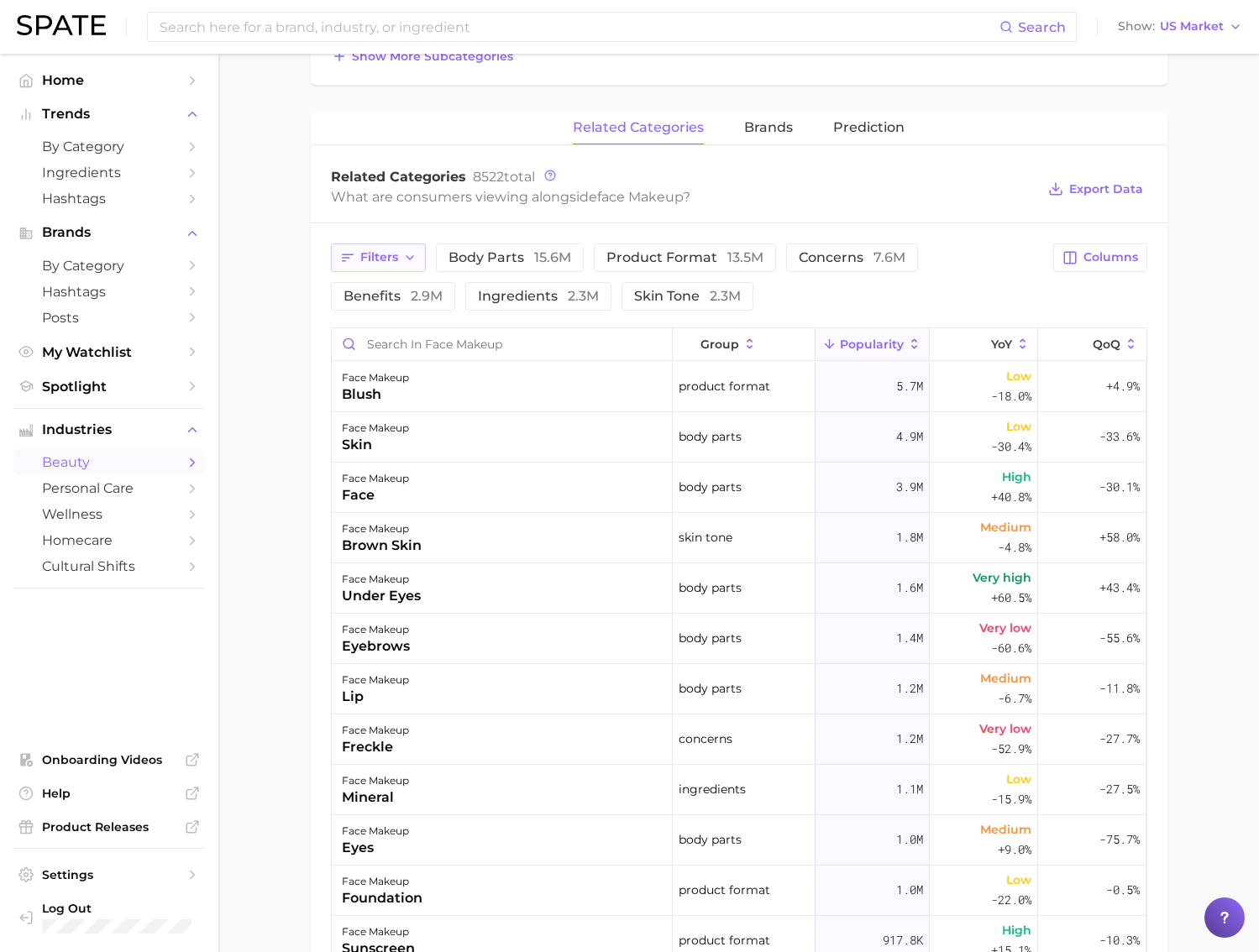
click at [377, 252] on span "Filters" at bounding box center [379, 256] width 37 height 14
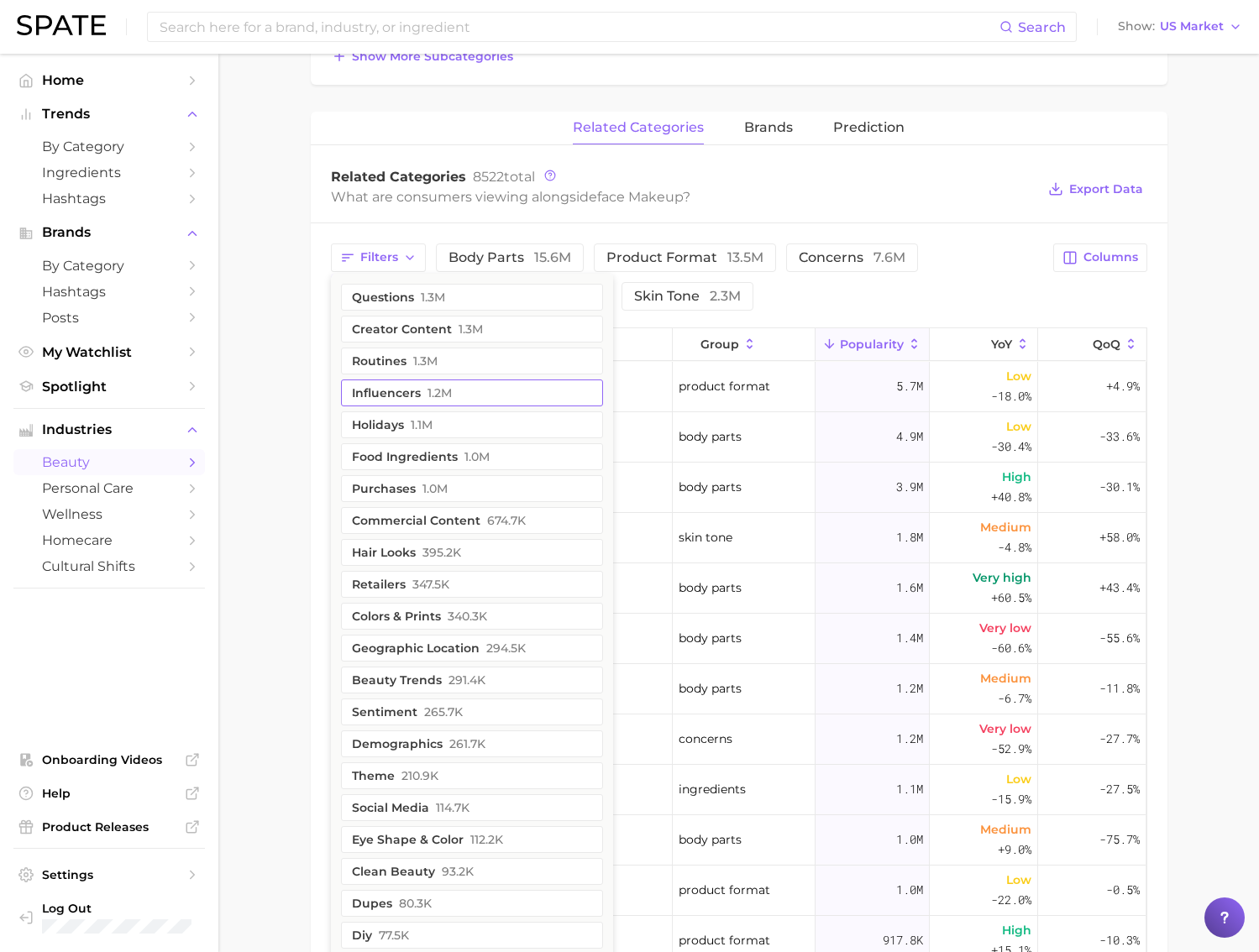
click at [431, 389] on span "1.2m" at bounding box center [440, 393] width 24 height 13
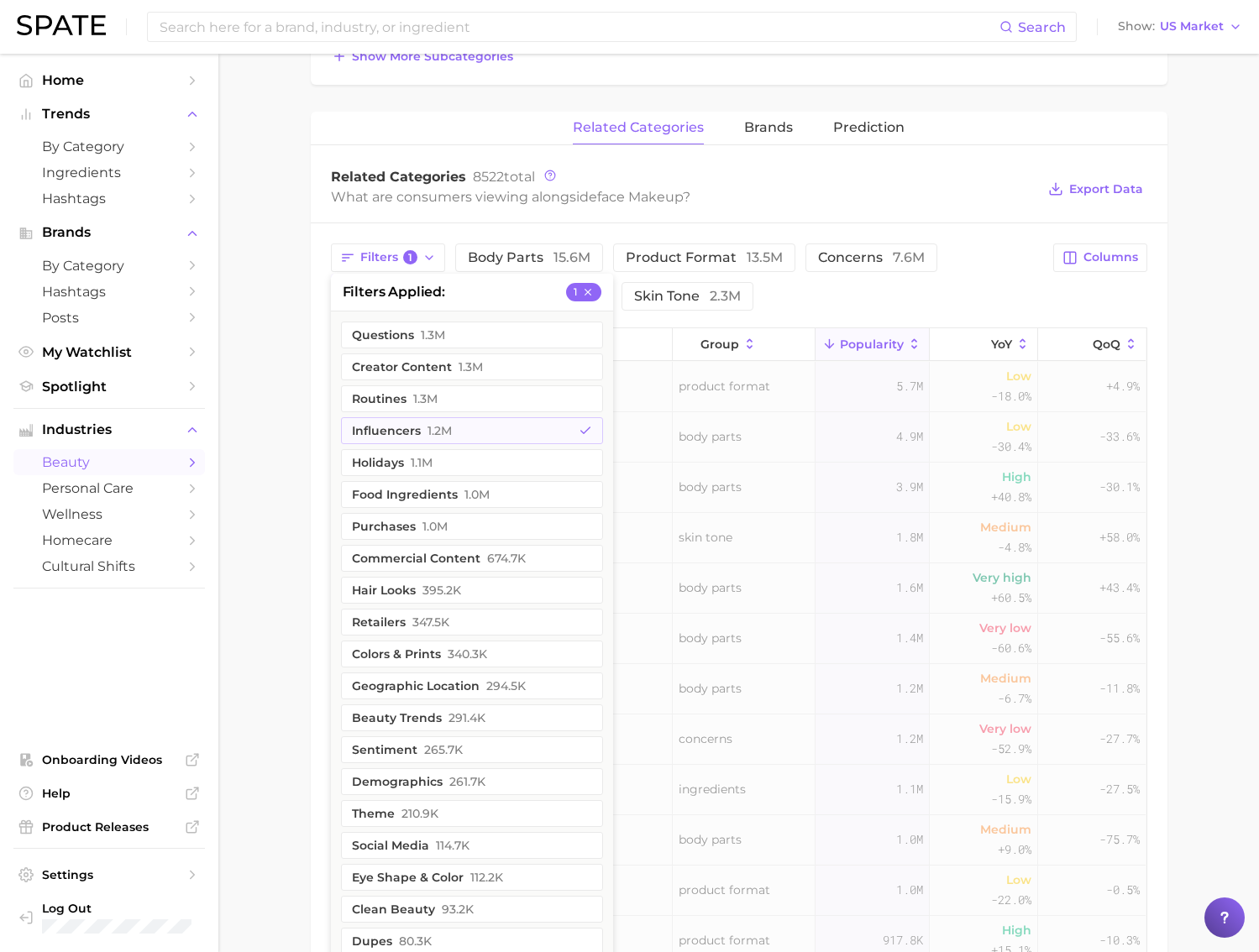
click at [224, 294] on main "1. makeup 2. face makeup 3. Subcategory Overview Google TikTok Instagram Beta f…" at bounding box center [738, 411] width 1040 height 1942
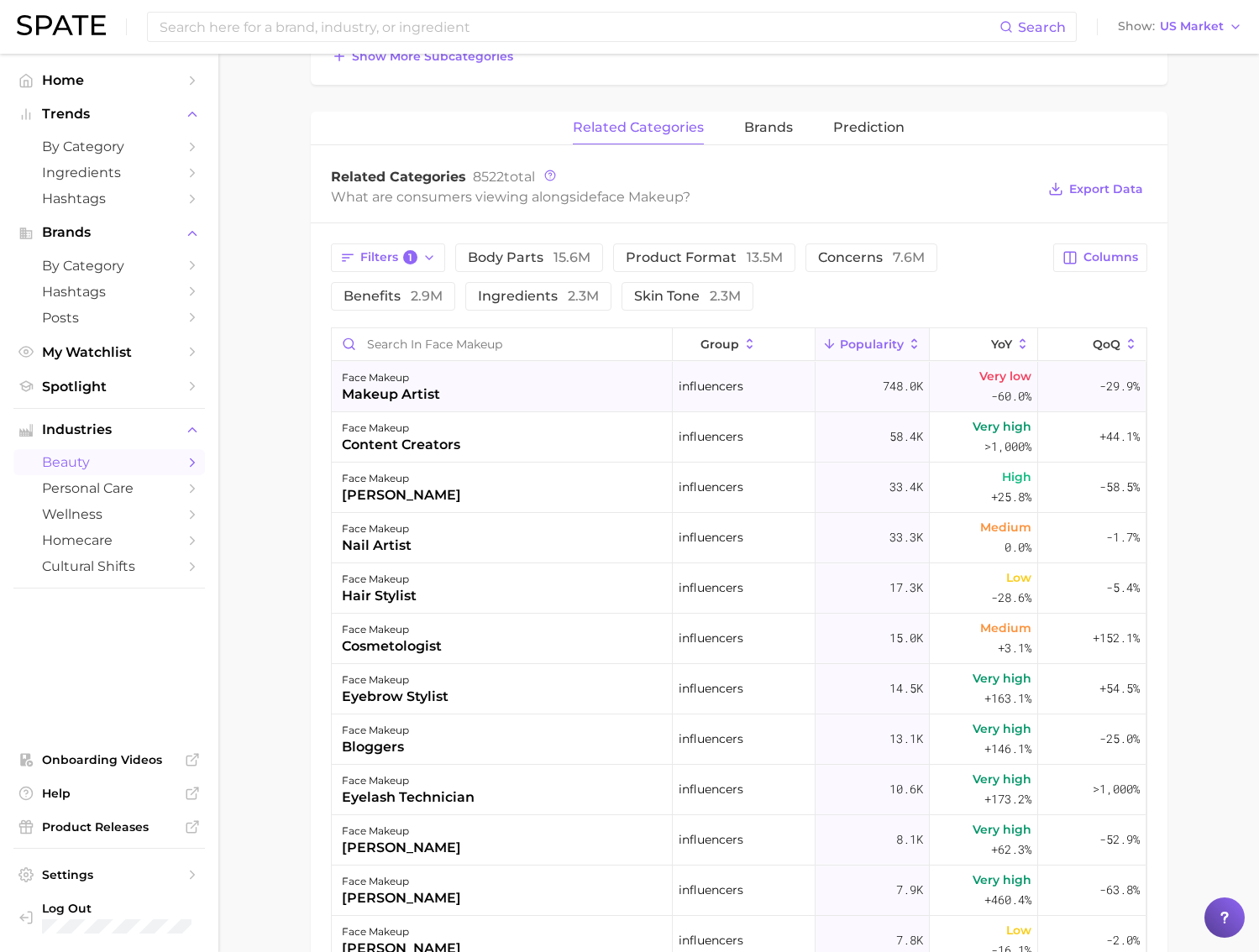
click at [525, 390] on div "face makeup makeup artist" at bounding box center [502, 387] width 340 height 50
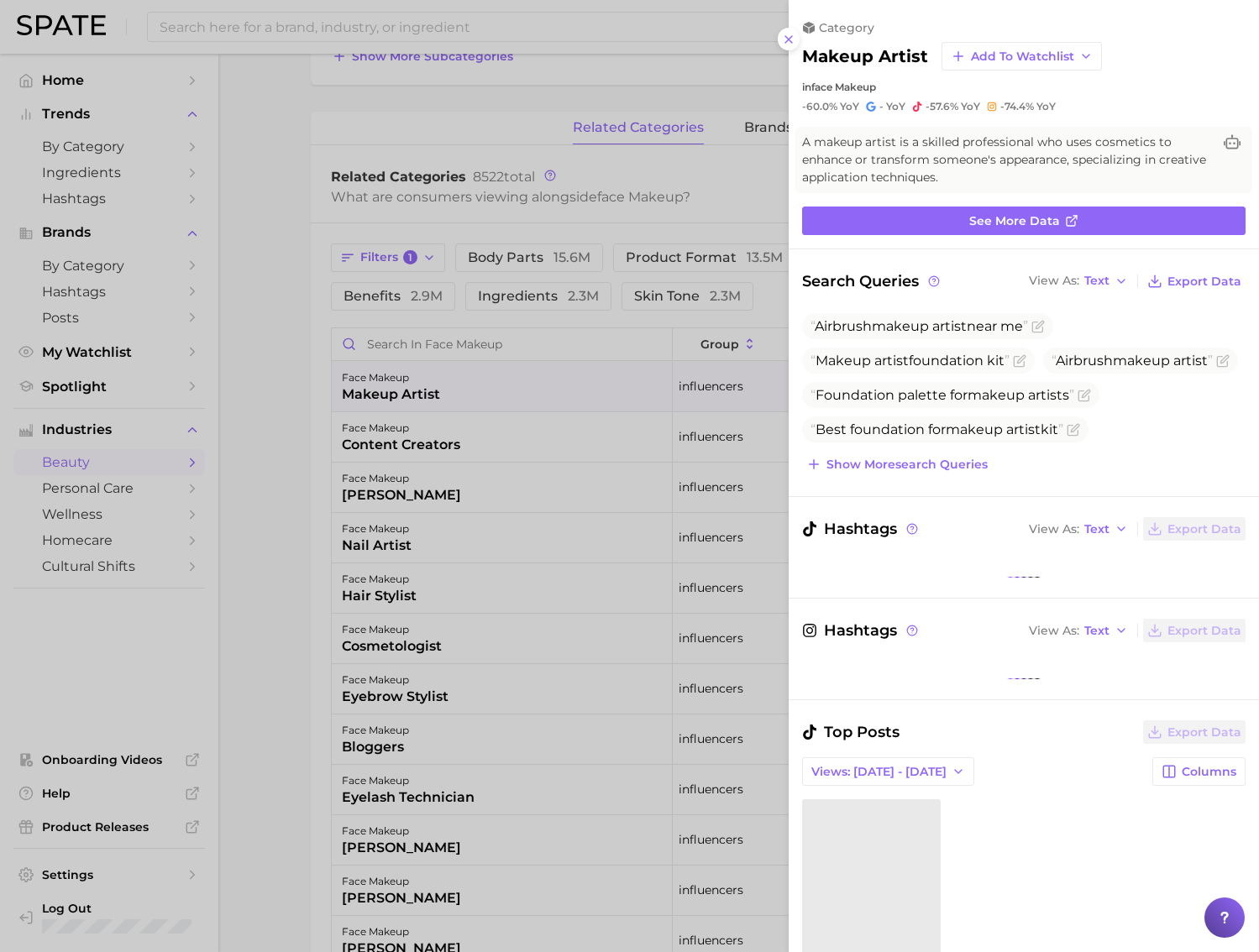
click at [525, 390] on div at bounding box center [630, 476] width 1259 height 952
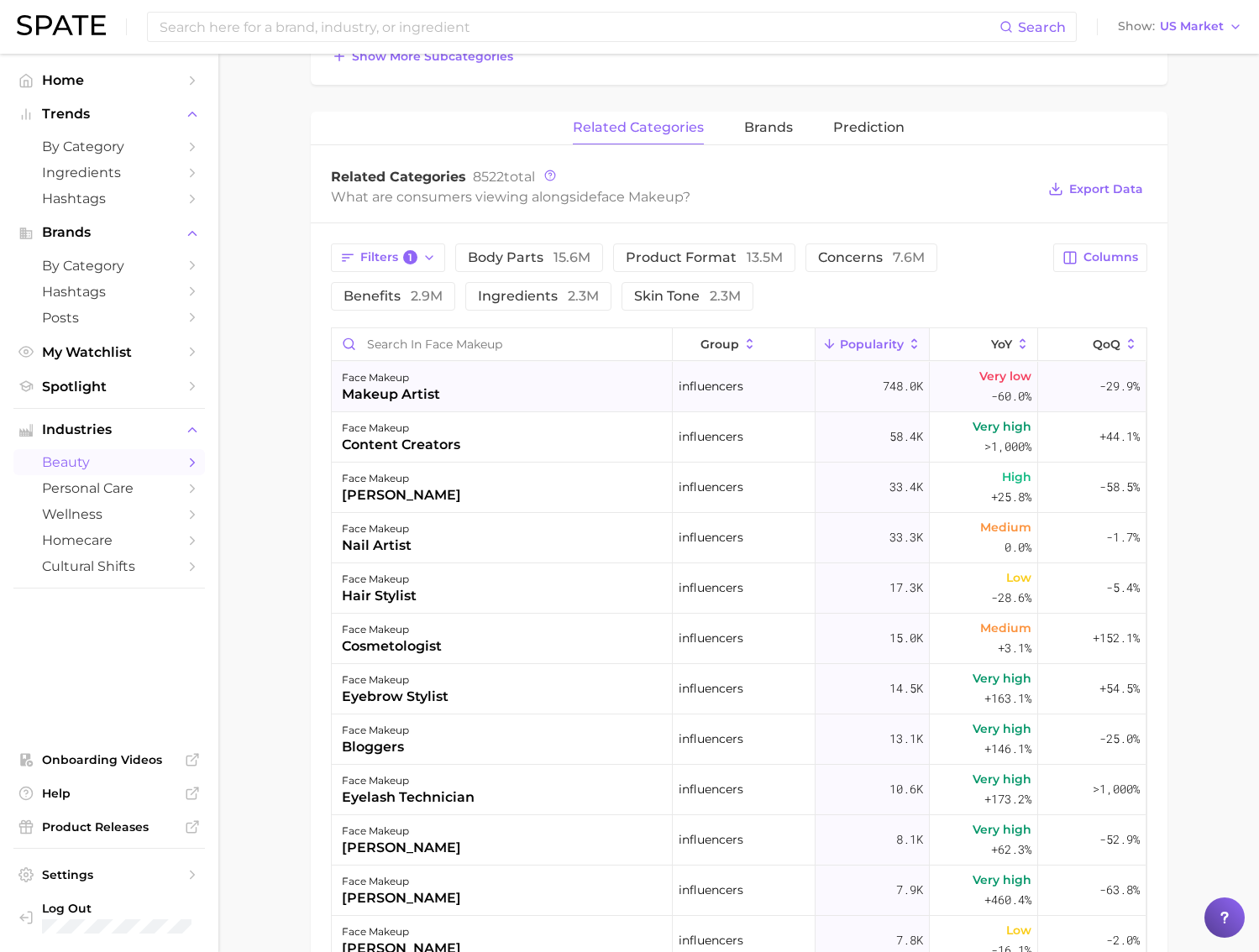
click at [525, 391] on div "face makeup makeup artist" at bounding box center [502, 387] width 340 height 50
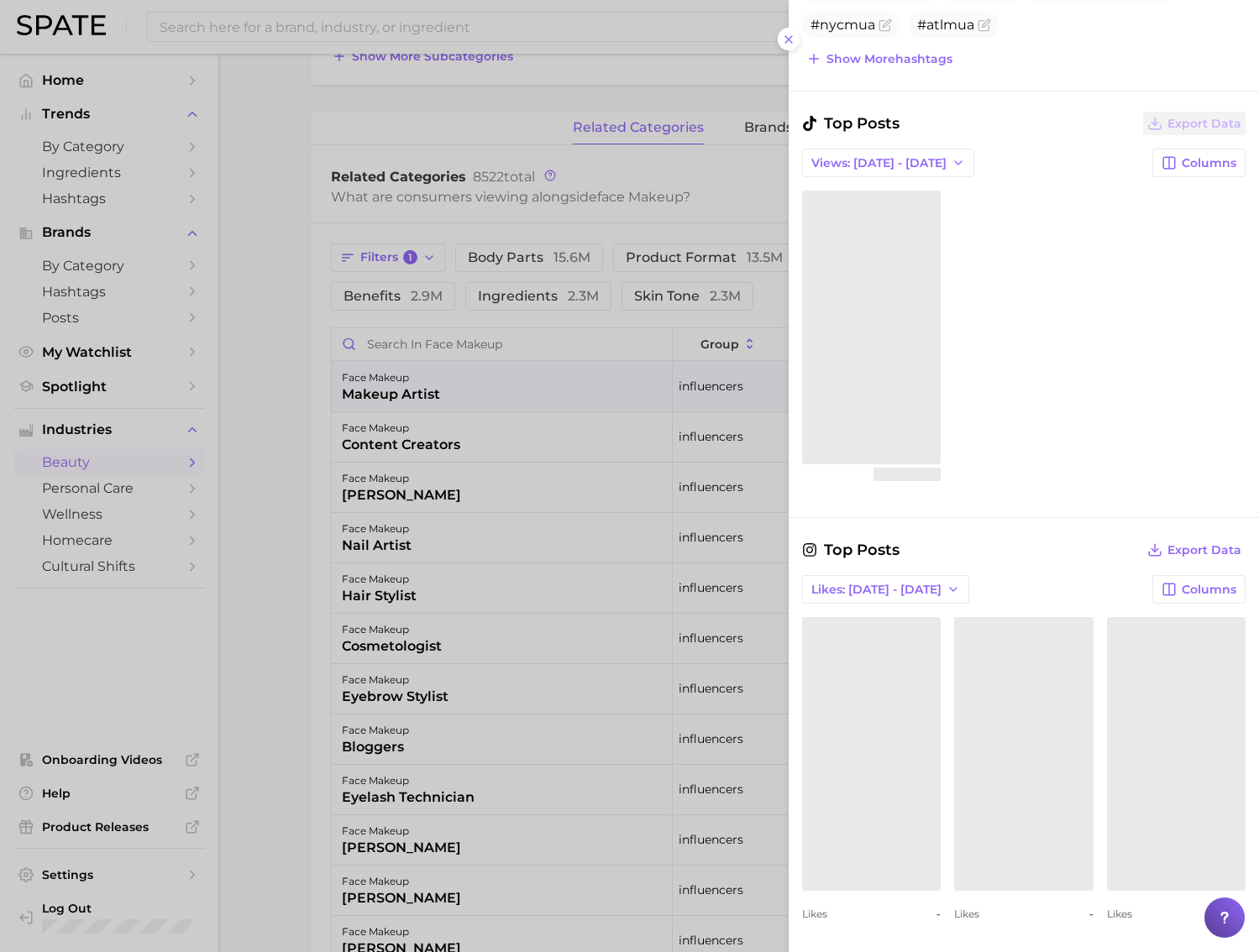
scroll to position [761, 0]
click at [261, 259] on div at bounding box center [630, 476] width 1259 height 952
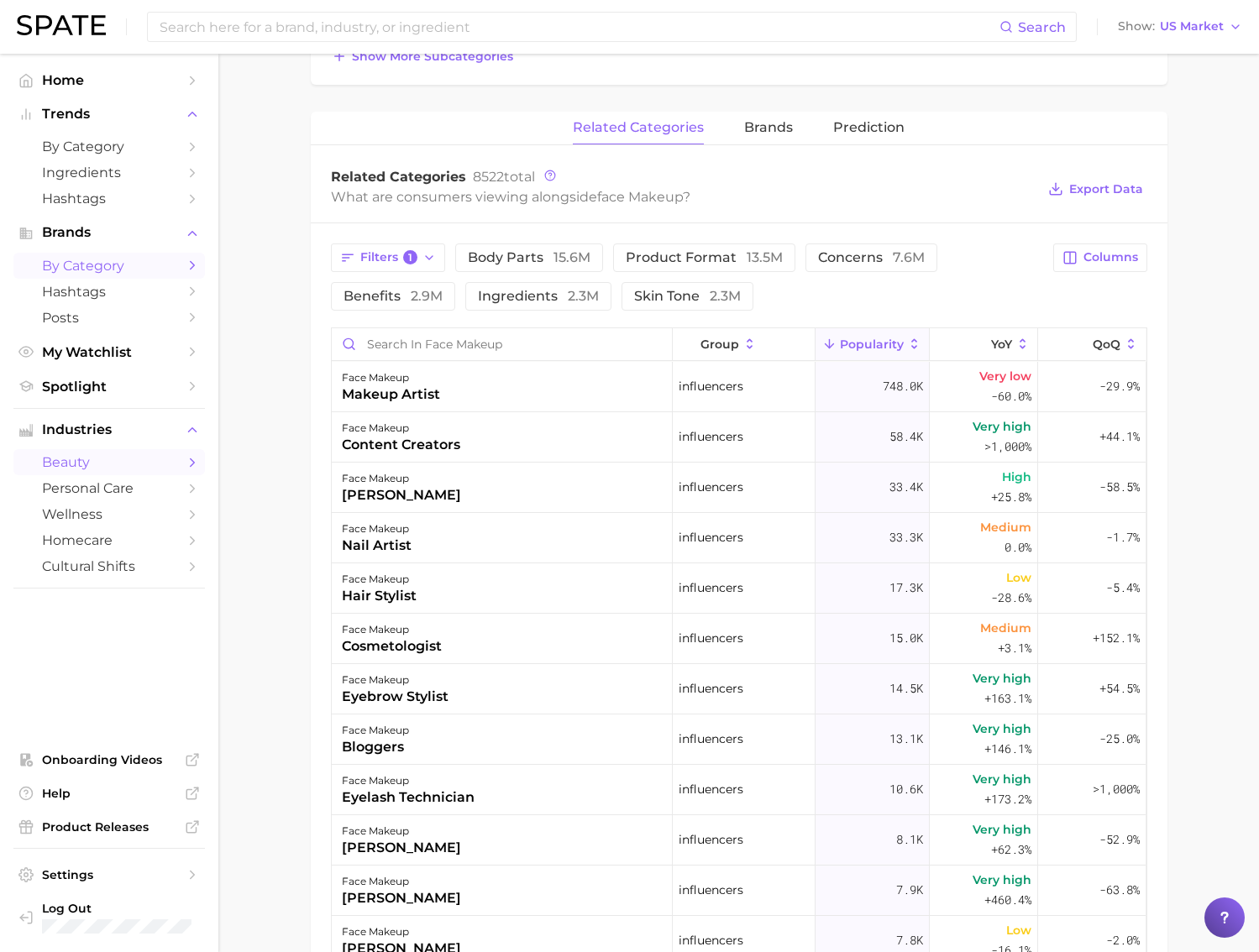
click at [134, 261] on span "by Category" at bounding box center [109, 266] width 135 height 16
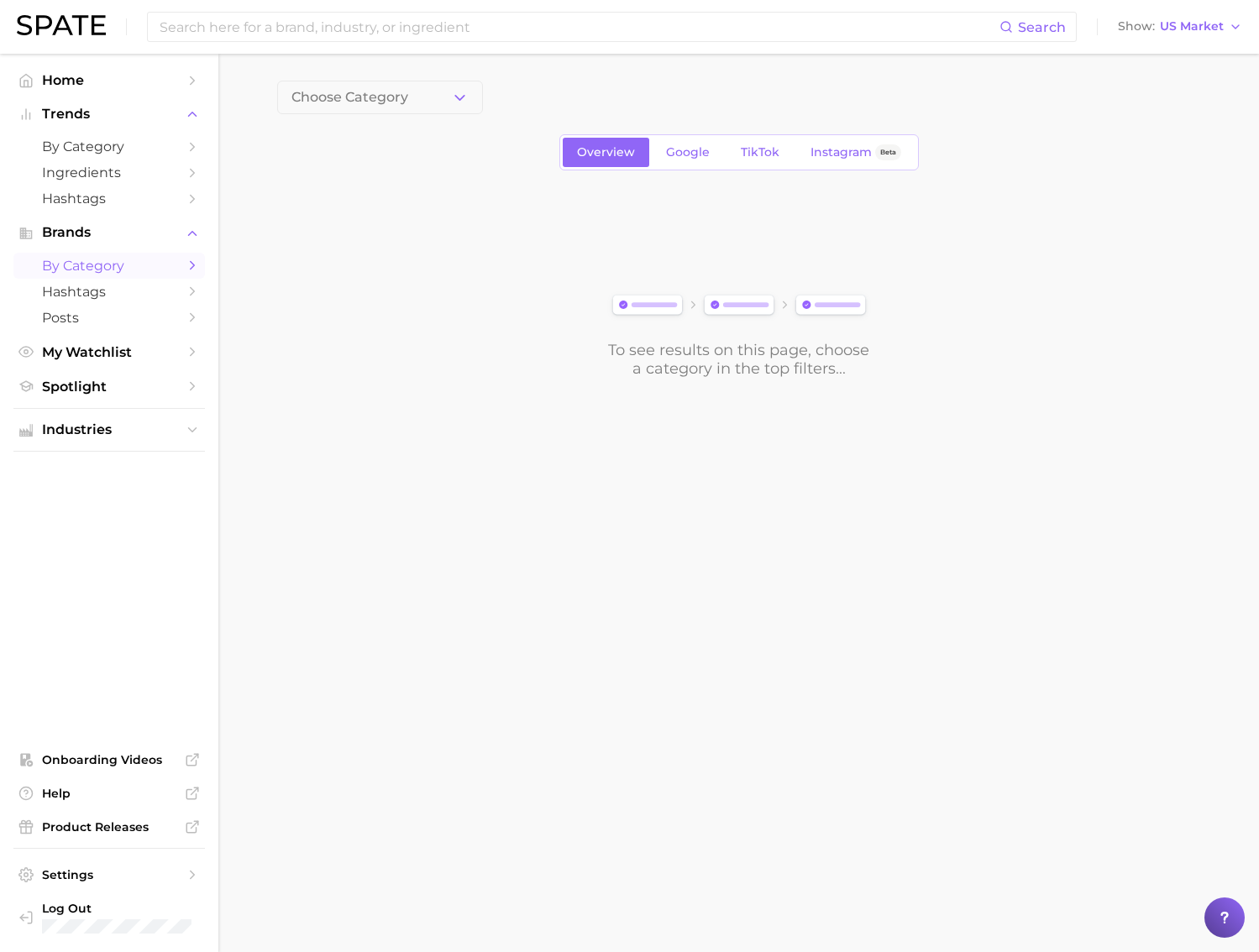
click at [407, 104] on button "Choose Category" at bounding box center [380, 97] width 206 height 34
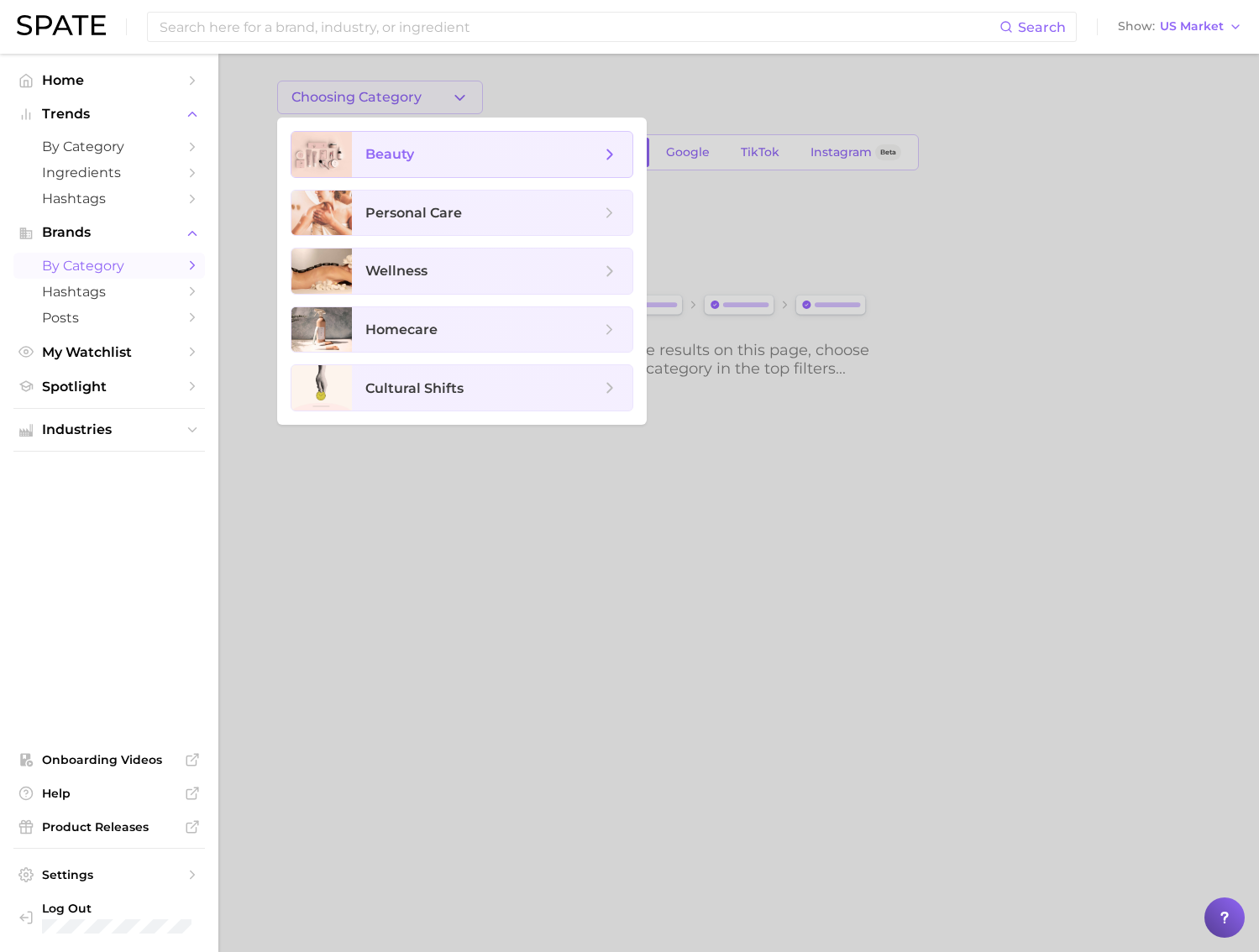
click at [445, 160] on span "beauty" at bounding box center [482, 154] width 235 height 19
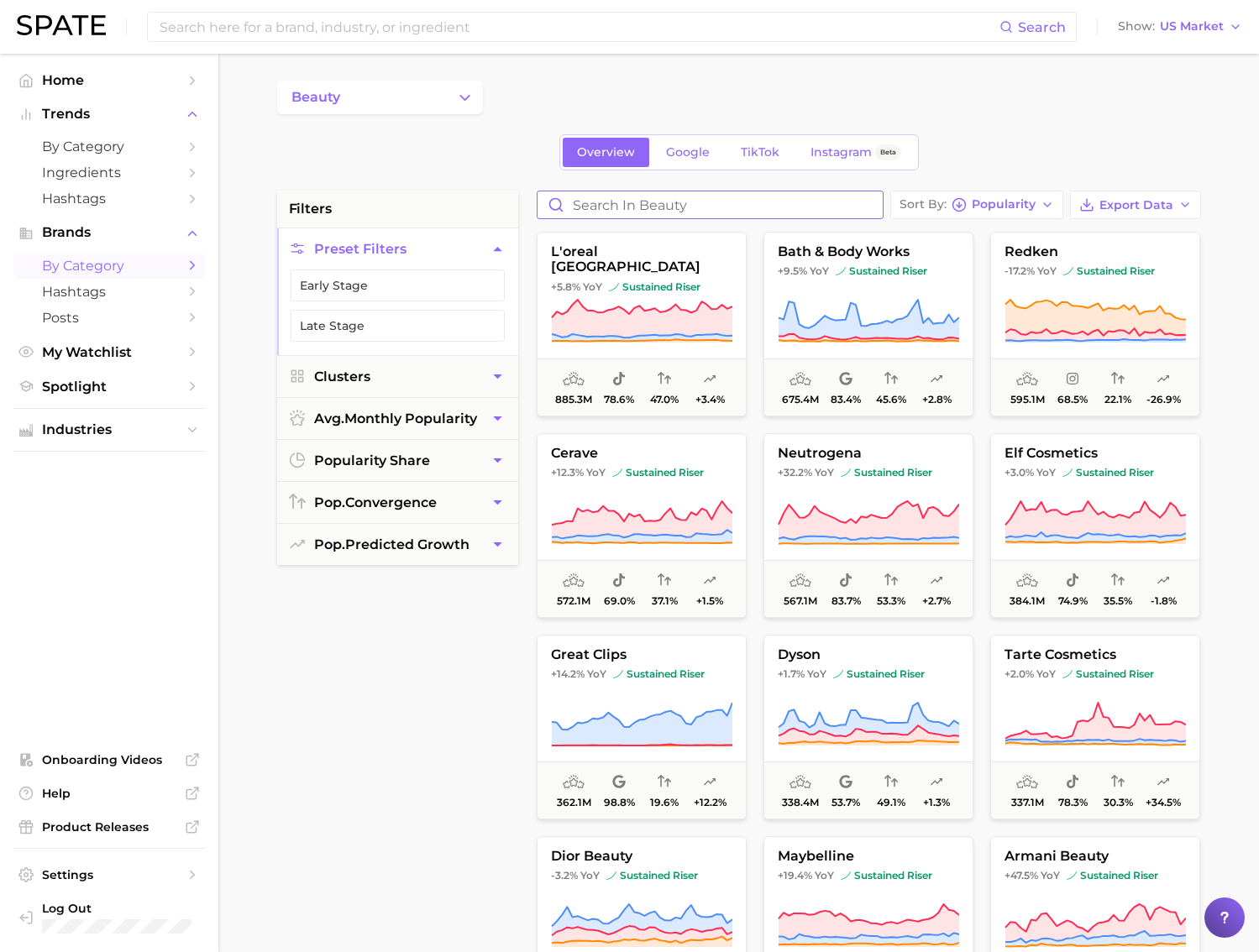
click at [601, 201] on input "Search in beauty" at bounding box center [709, 205] width 345 height 27
type input "hard candy"
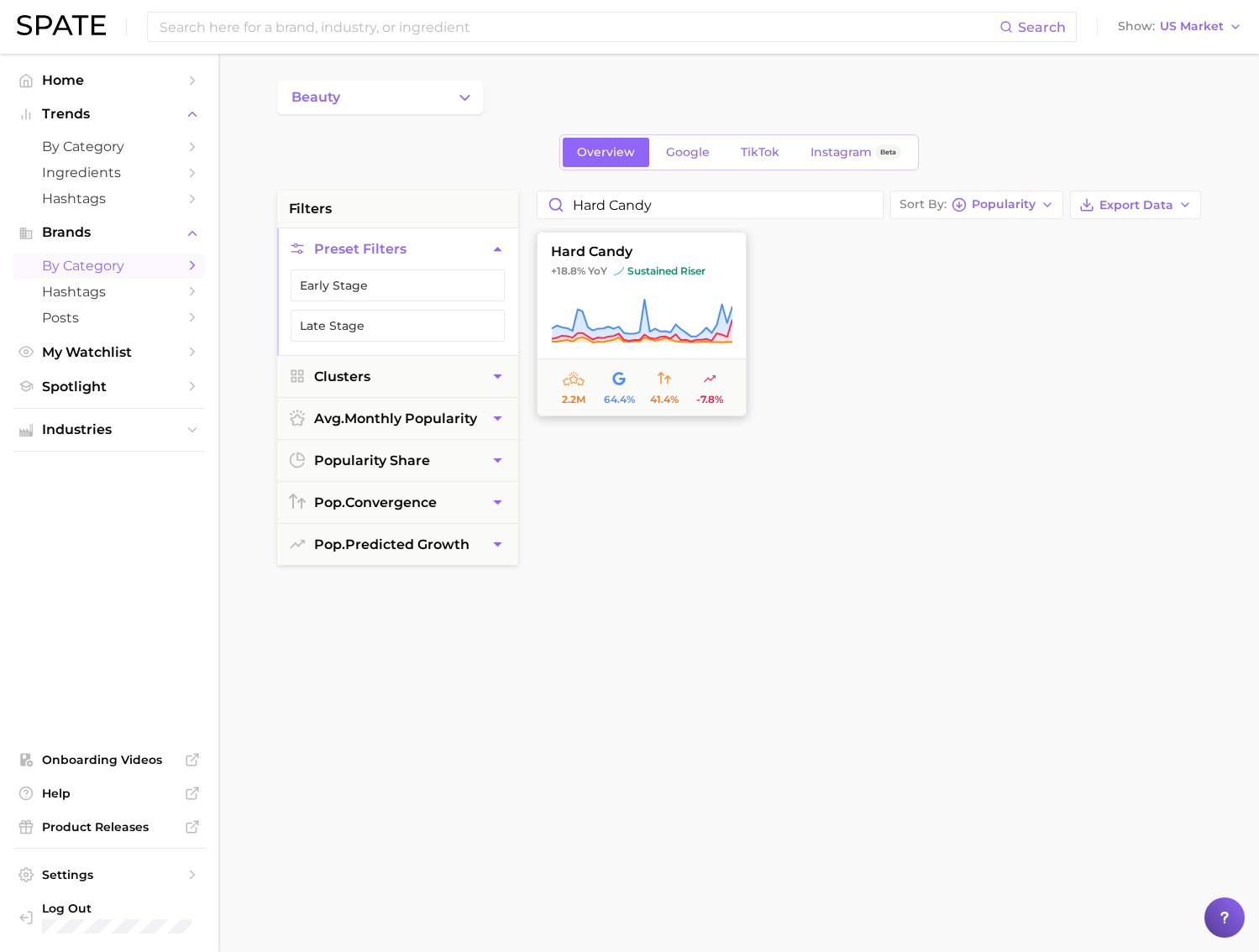
click at [602, 297] on button "hard candy +18.8% YoY sustained riser 2.2m 64.4% 41.4% -7.8%" at bounding box center [642, 324] width 210 height 184
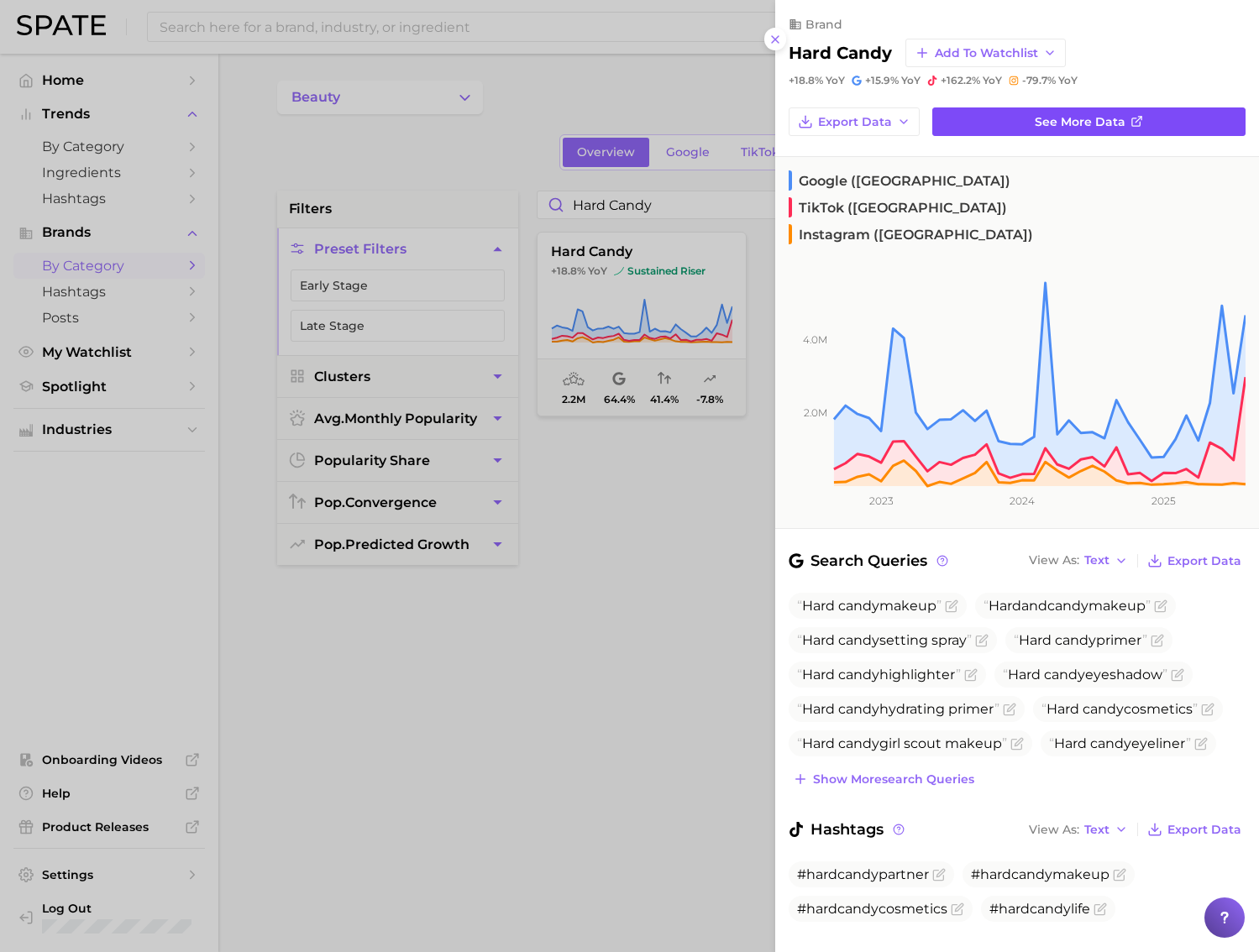
click at [989, 125] on link "See more data" at bounding box center [1088, 122] width 313 height 29
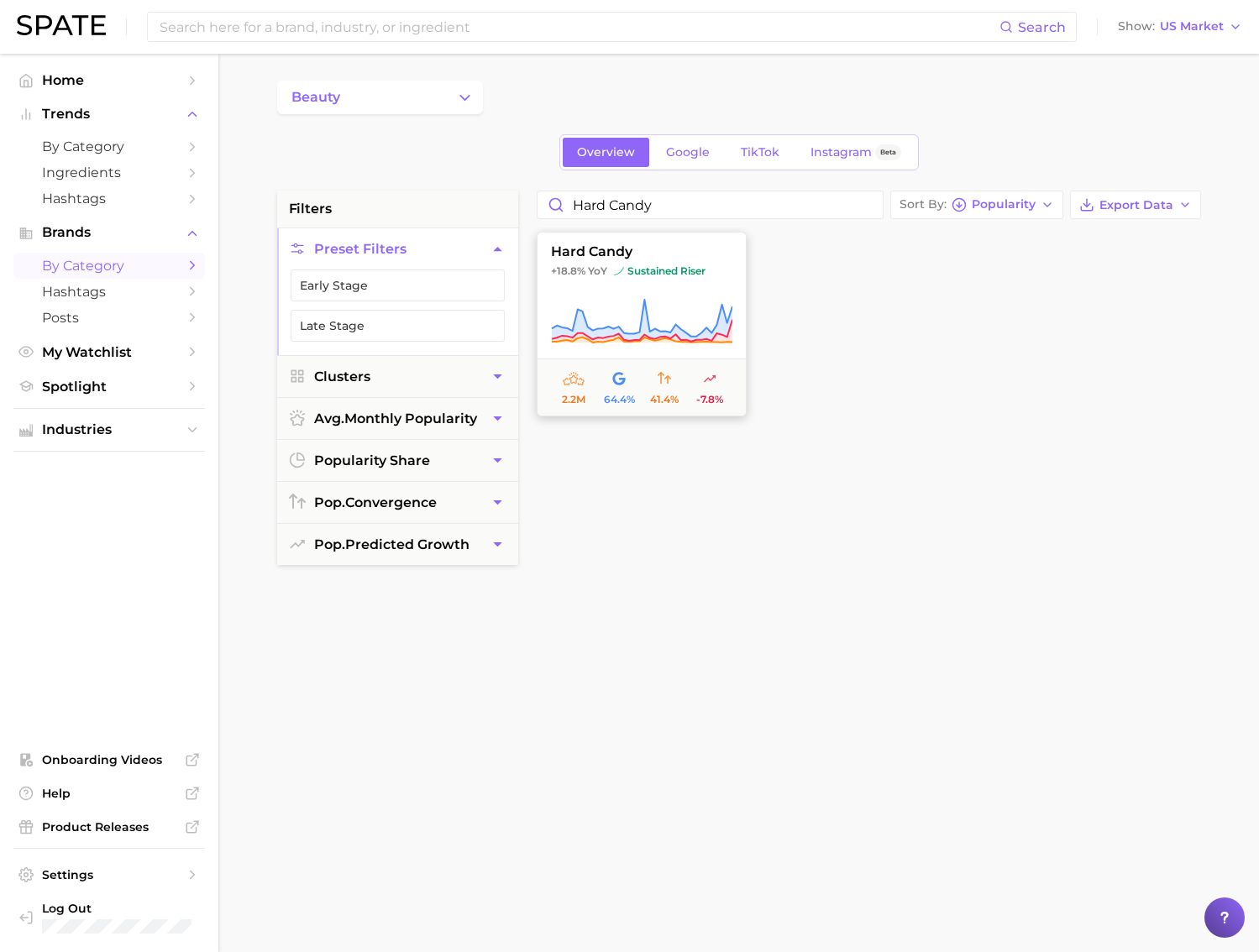
click at [670, 298] on icon at bounding box center [642, 322] width 181 height 47
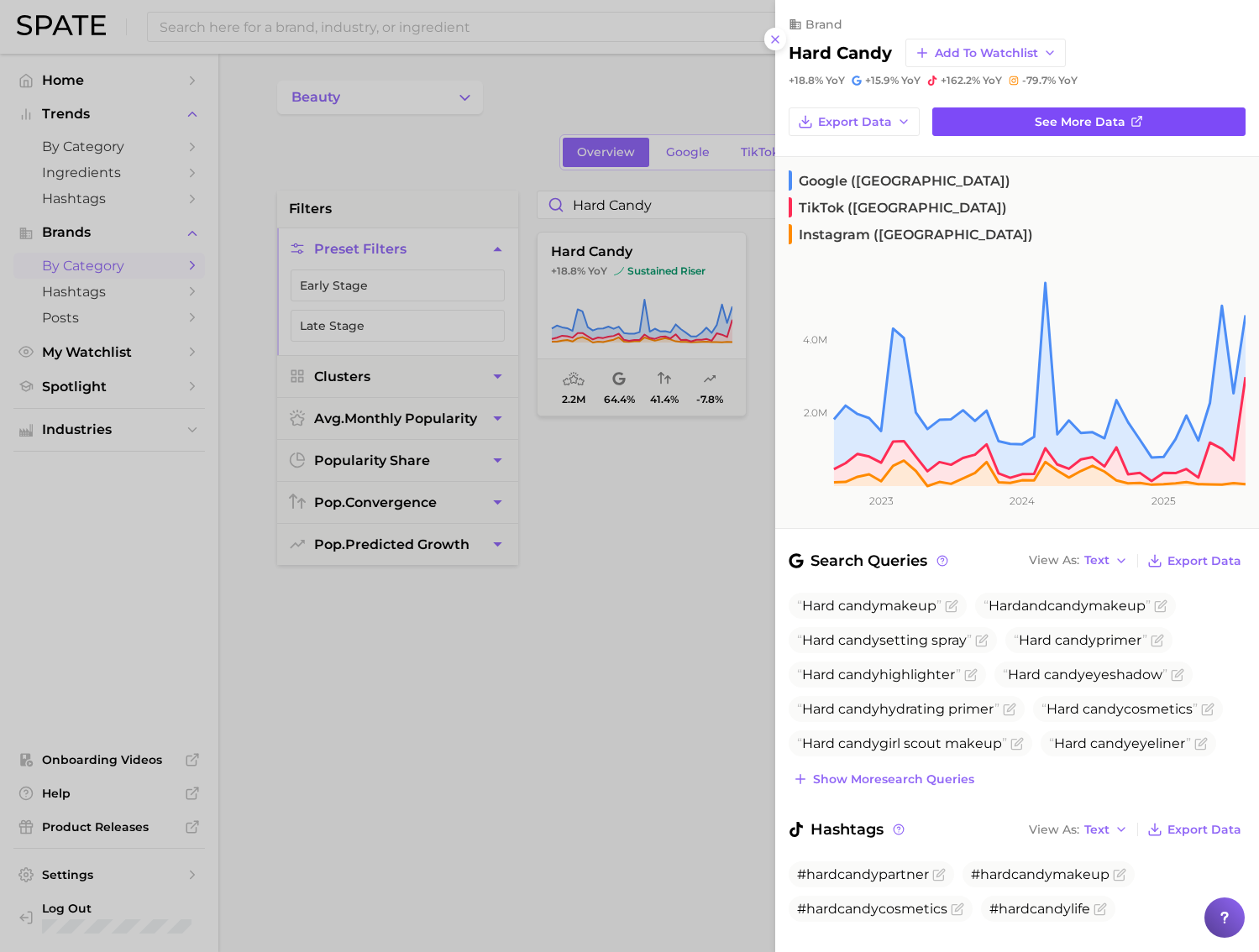
click at [1026, 116] on link "See more data" at bounding box center [1088, 122] width 313 height 29
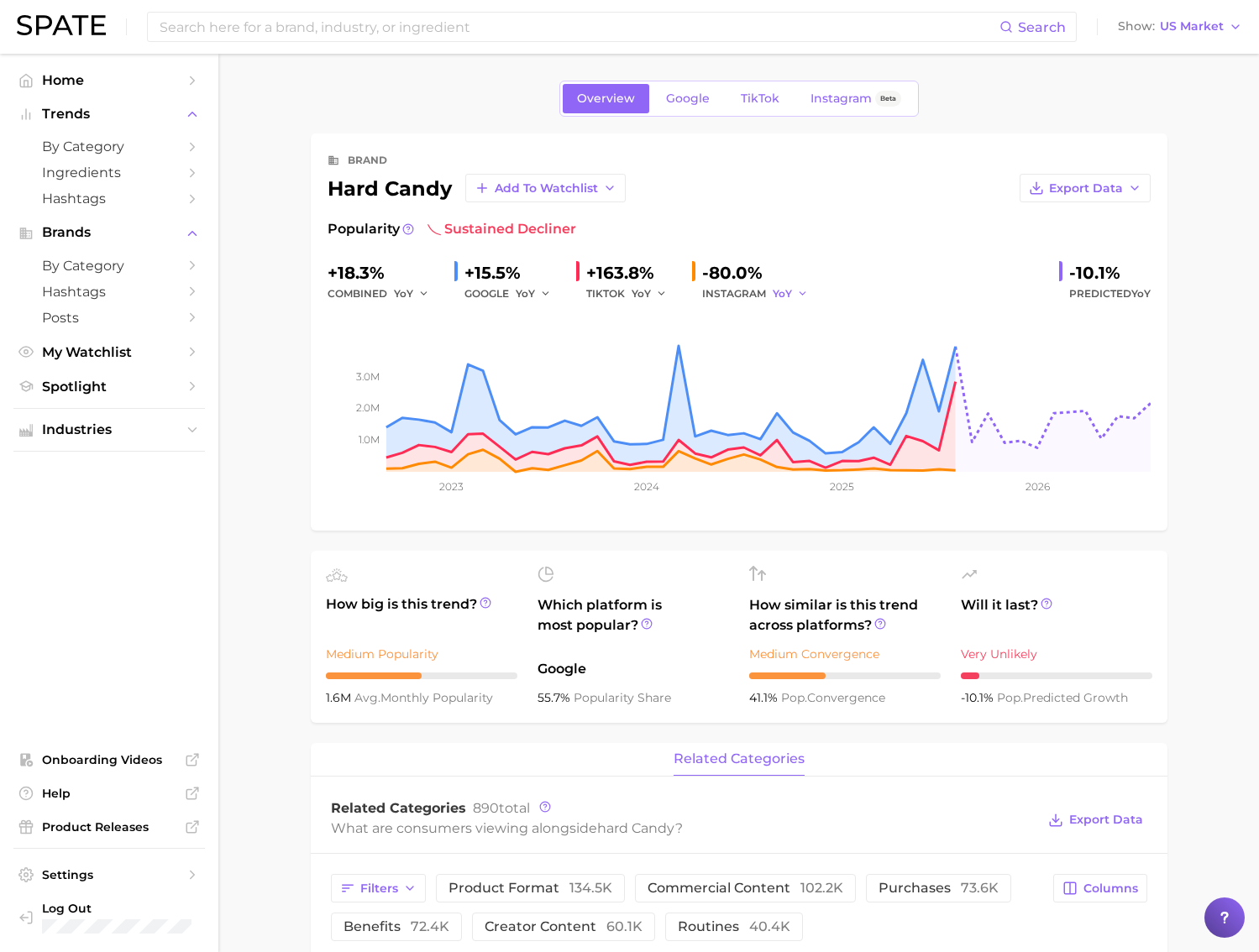
click at [802, 299] on button "YoY" at bounding box center [790, 294] width 36 height 21
click at [793, 380] on span "MoM" at bounding box center [795, 380] width 29 height 14
drag, startPoint x: 644, startPoint y: 295, endPoint x: 646, endPoint y: 305, distance: 10.2
click at [644, 295] on span "YoY" at bounding box center [641, 293] width 20 height 14
click at [672, 382] on button "MoM" at bounding box center [723, 381] width 184 height 30
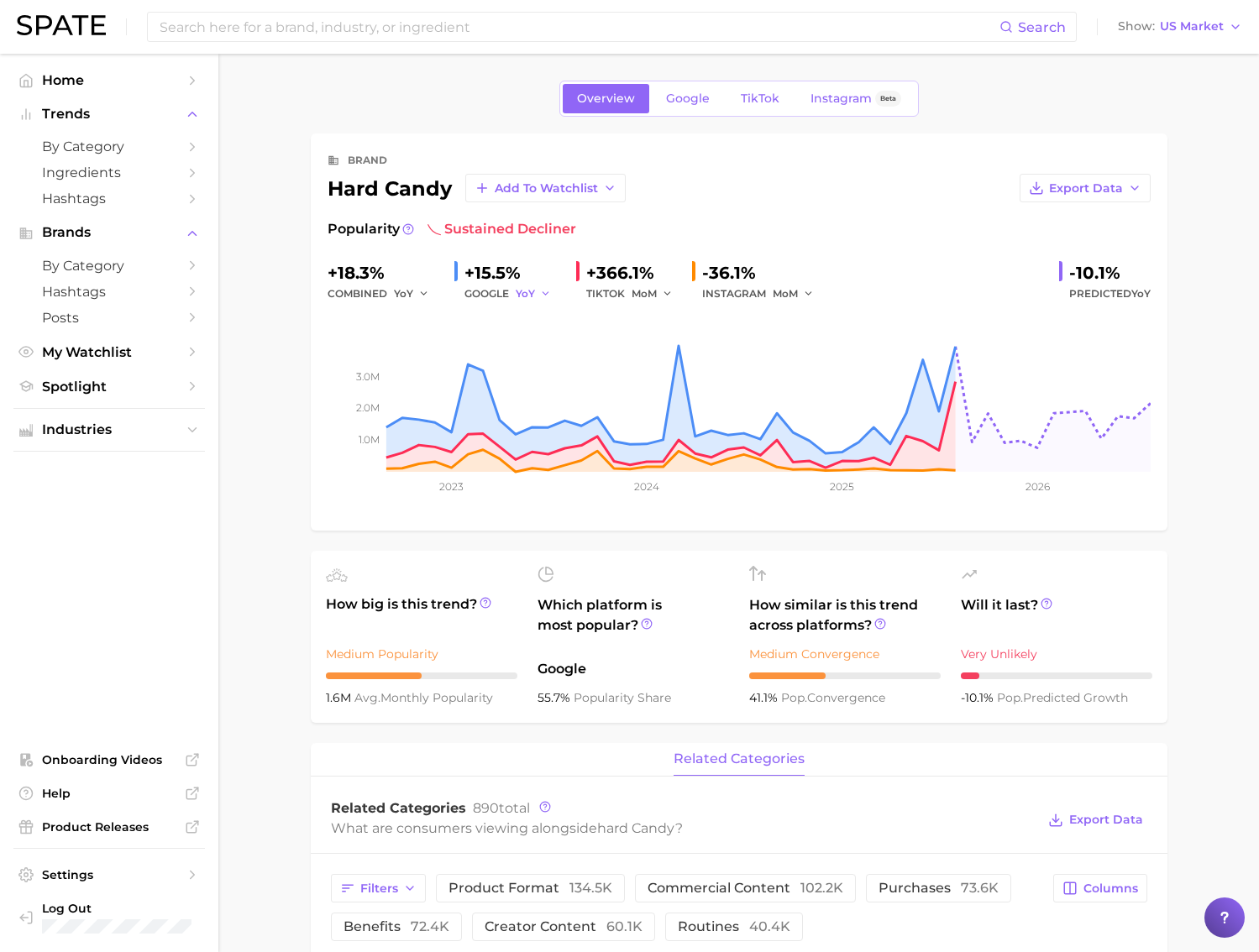
click at [530, 290] on span "YoY" at bounding box center [525, 293] width 20 height 14
click at [557, 382] on button "MoM" at bounding box center [607, 381] width 184 height 30
drag, startPoint x: 383, startPoint y: 296, endPoint x: 417, endPoint y: 319, distance: 41.0
click at [383, 296] on div "combined YoY" at bounding box center [383, 294] width 113 height 21
click at [408, 291] on span "YoY" at bounding box center [403, 293] width 20 height 14
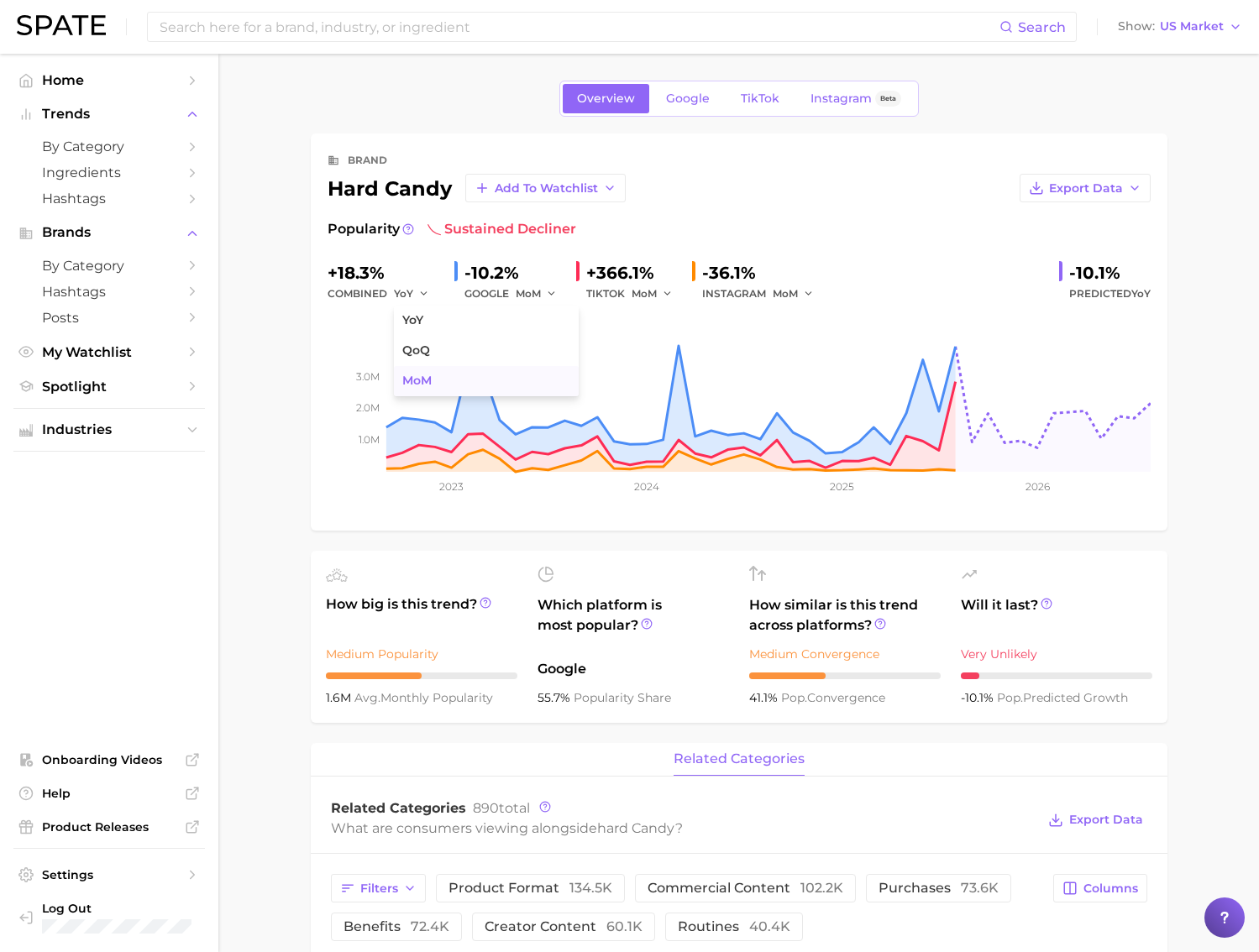
click at [479, 392] on button "MoM" at bounding box center [485, 381] width 184 height 30
click at [403, 234] on icon at bounding box center [408, 229] width 12 height 12
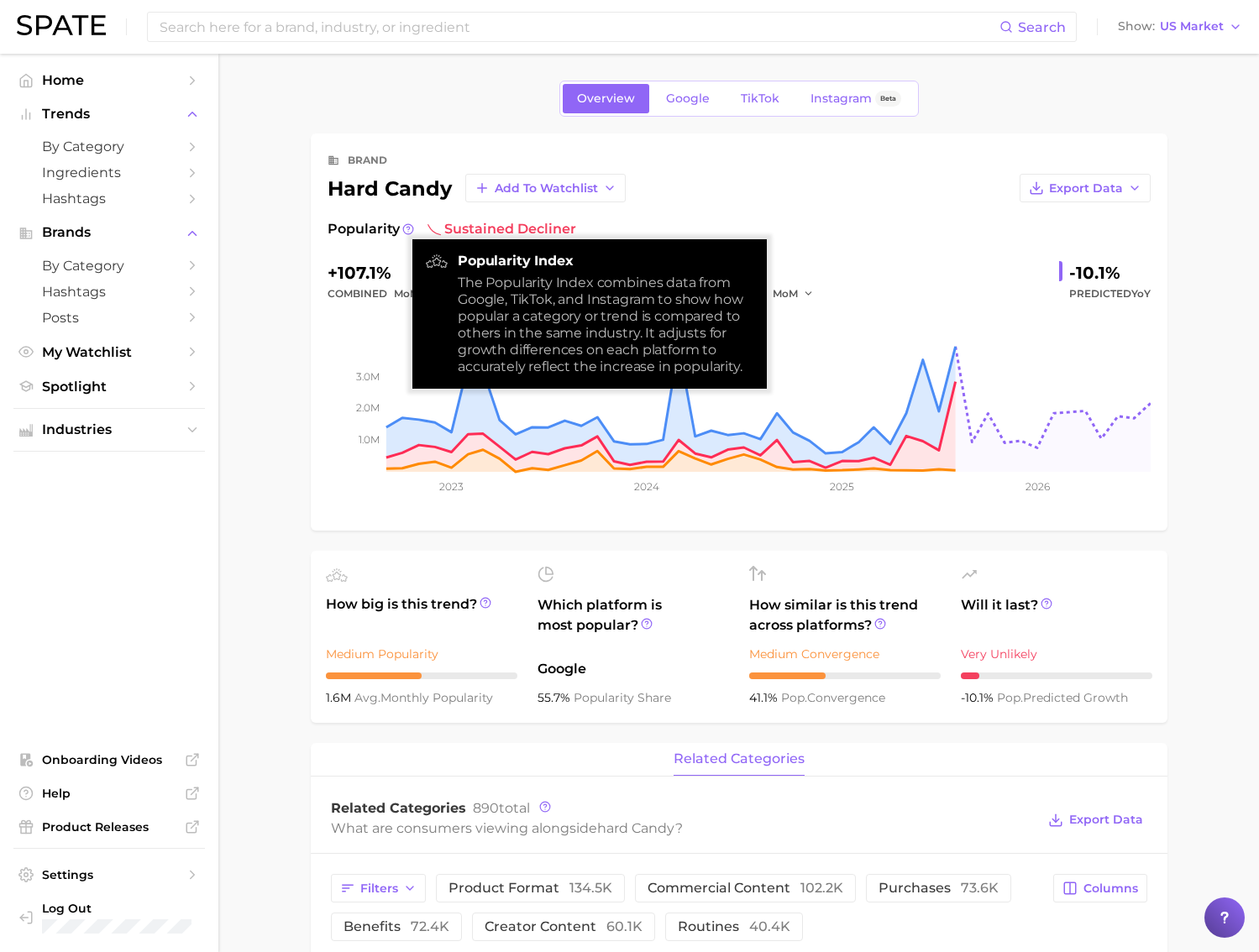
click at [832, 206] on div "brand hard candy Add to Watchlist Export Data Popularity sustained decliner +10…" at bounding box center [739, 332] width 823 height 364
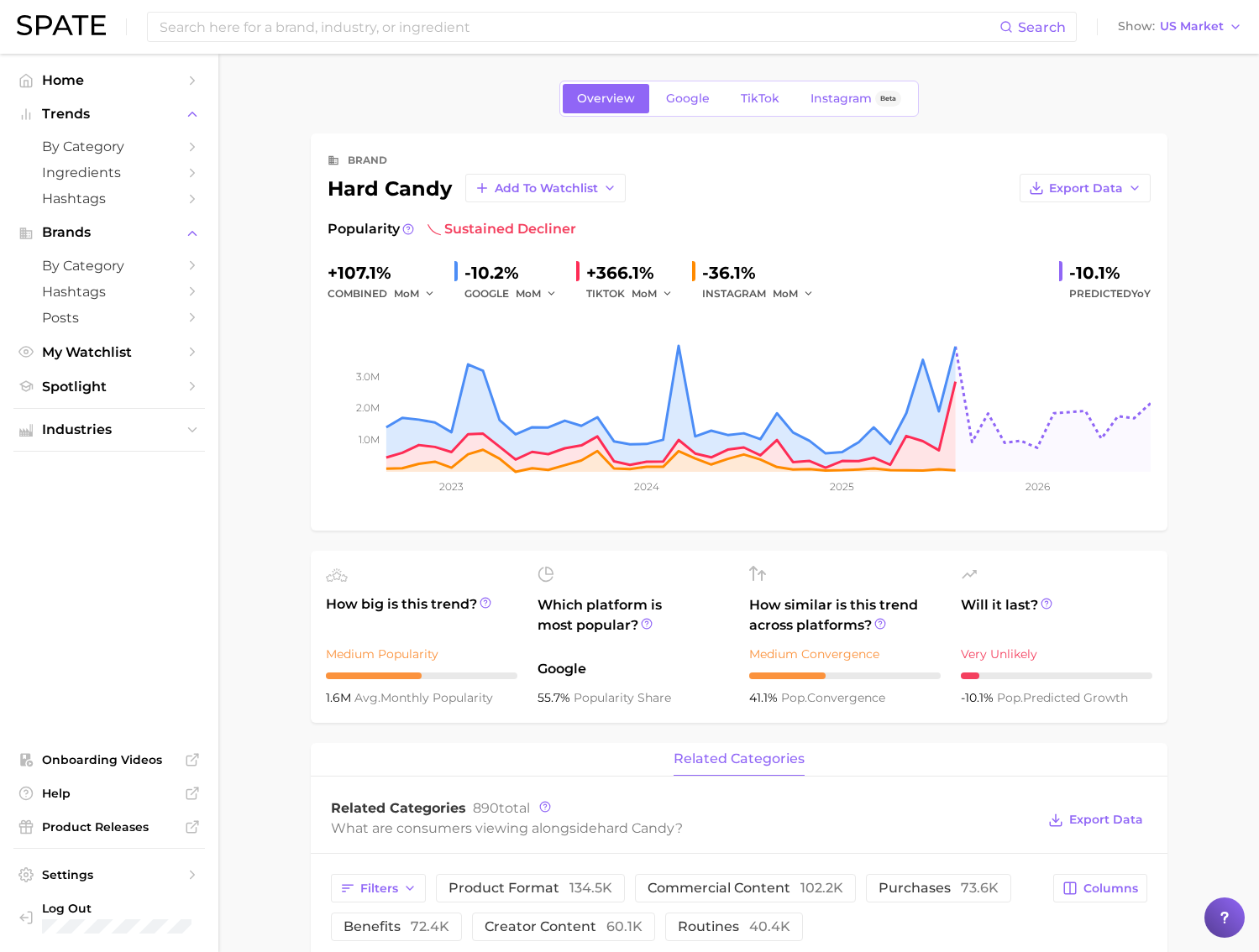
click at [1109, 286] on span "Predicted YoY" at bounding box center [1109, 294] width 81 height 21
click at [1139, 294] on span "YoY" at bounding box center [1140, 293] width 20 height 12
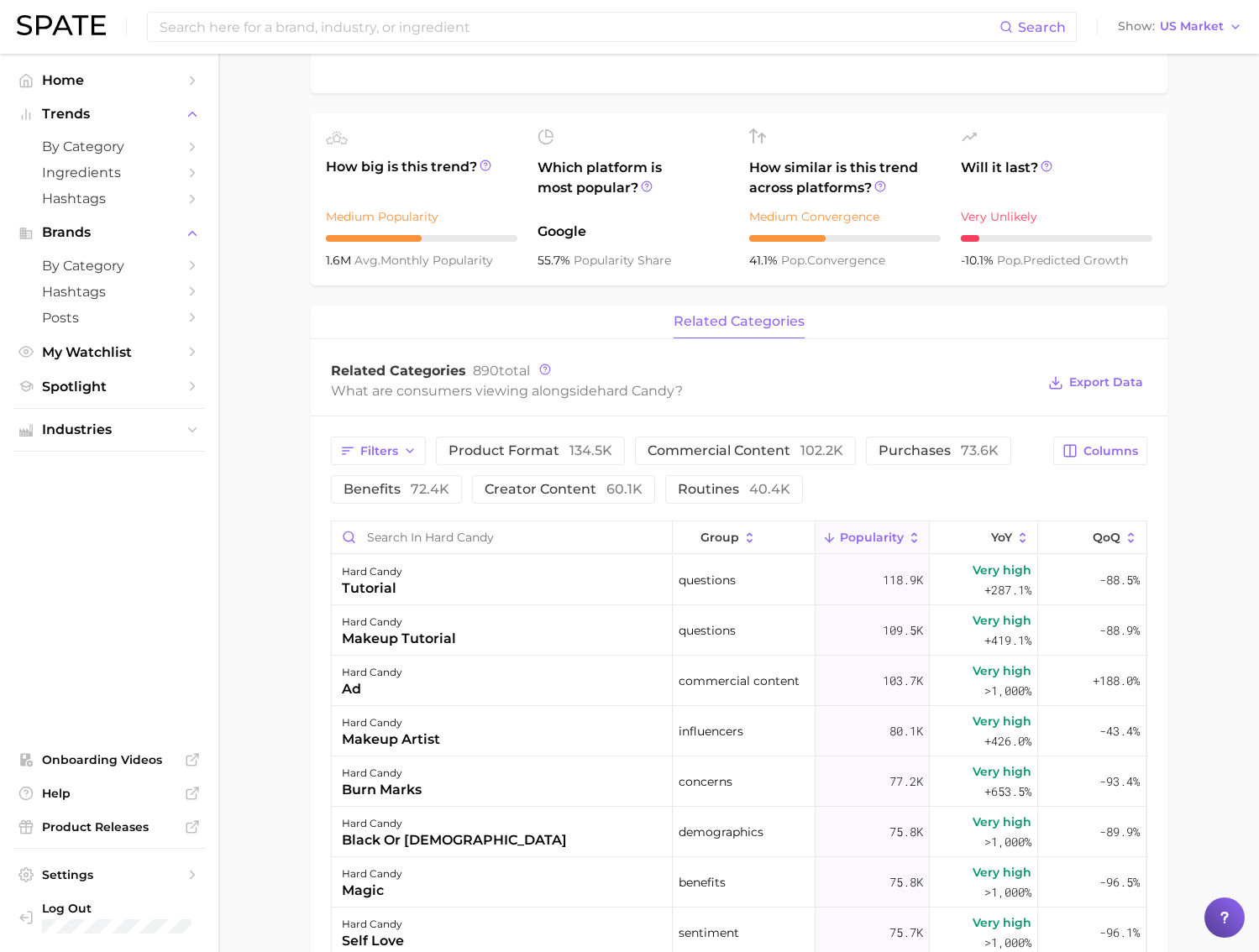
scroll to position [436, 0]
click at [388, 457] on span "Filters" at bounding box center [379, 453] width 37 height 14
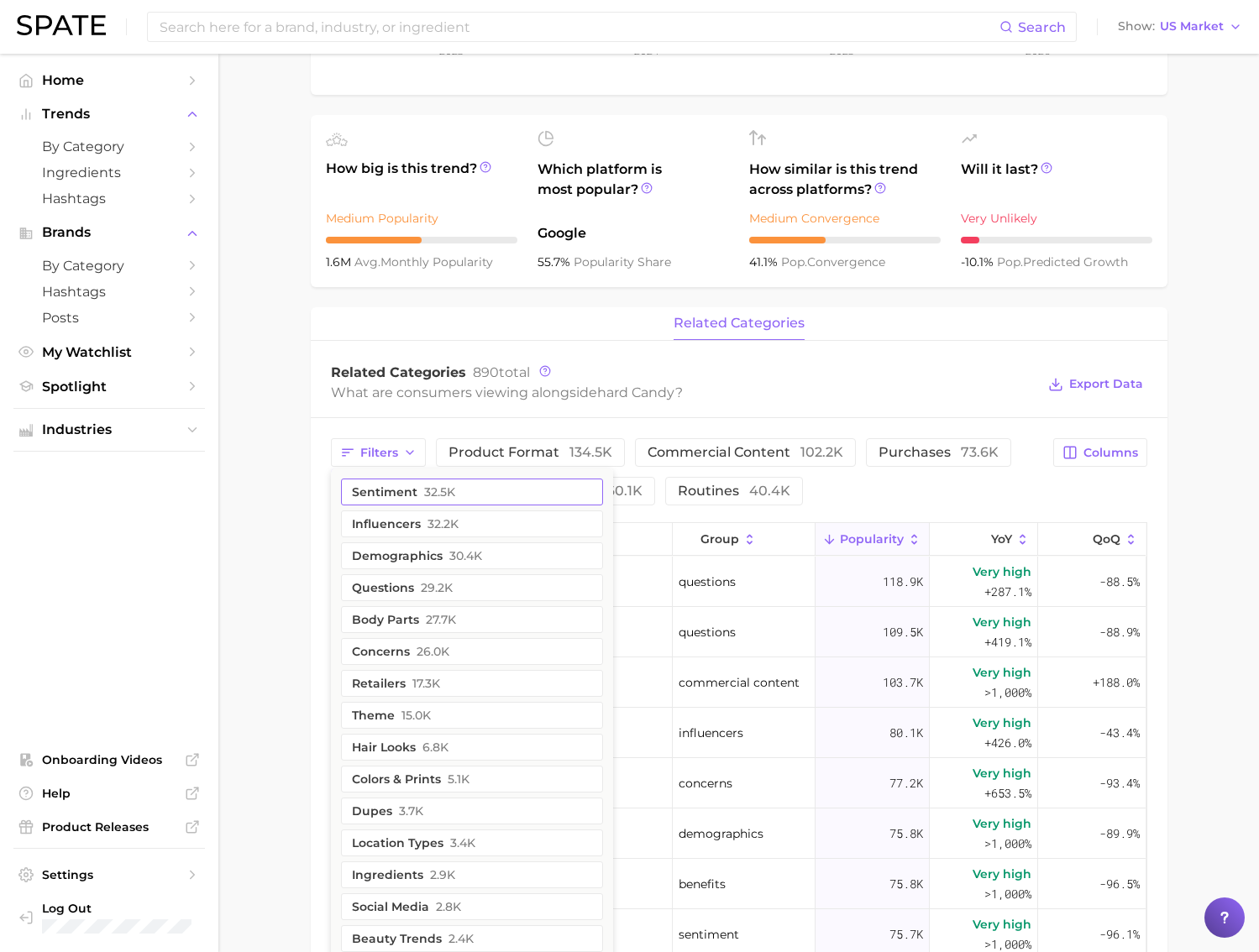
click at [424, 528] on button "influencers 32.2k" at bounding box center [471, 524] width 262 height 27
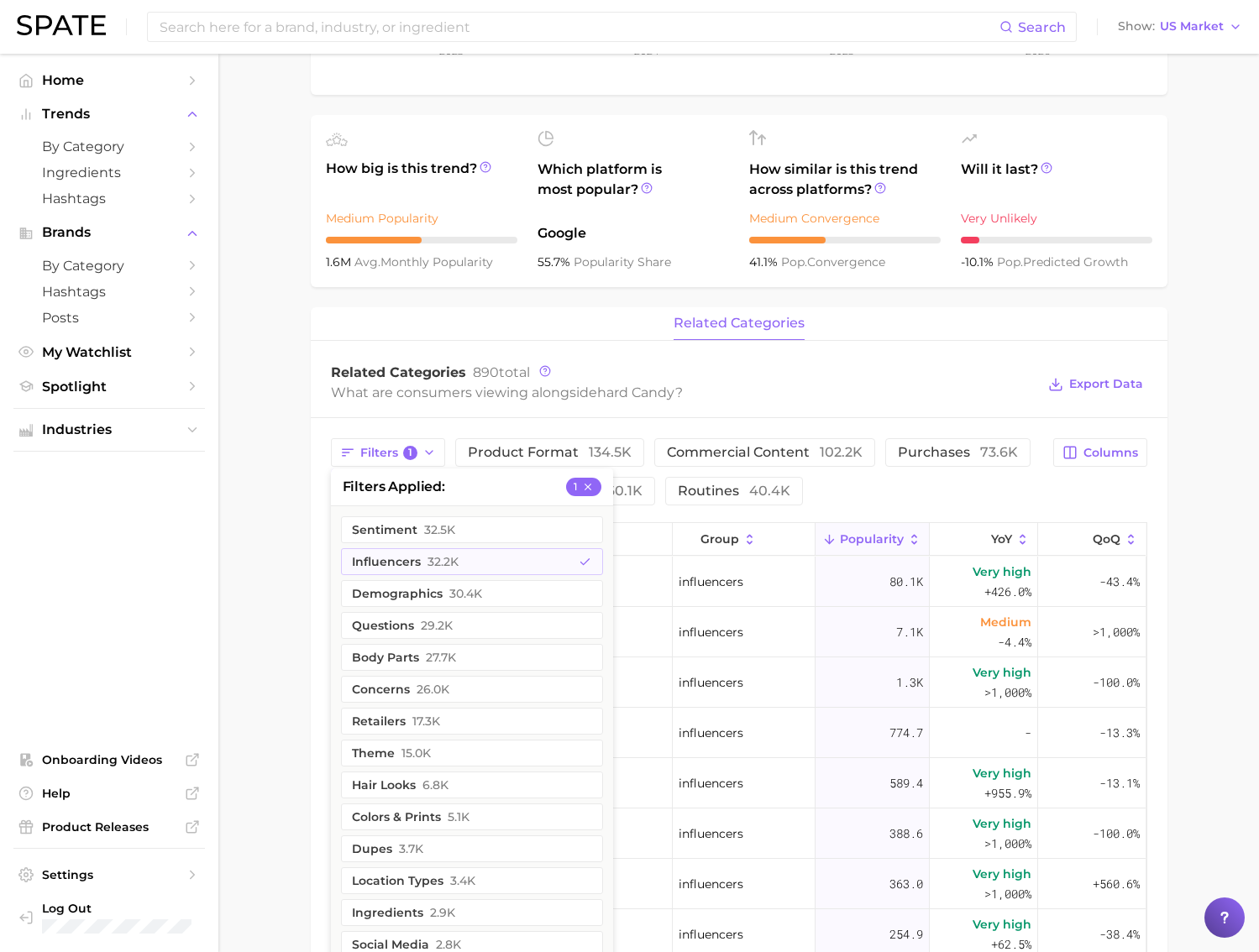
click at [255, 529] on main "Overview Google TikTok Instagram Beta brand hard candy Add to Watchlist Export …" at bounding box center [738, 599] width 1040 height 1960
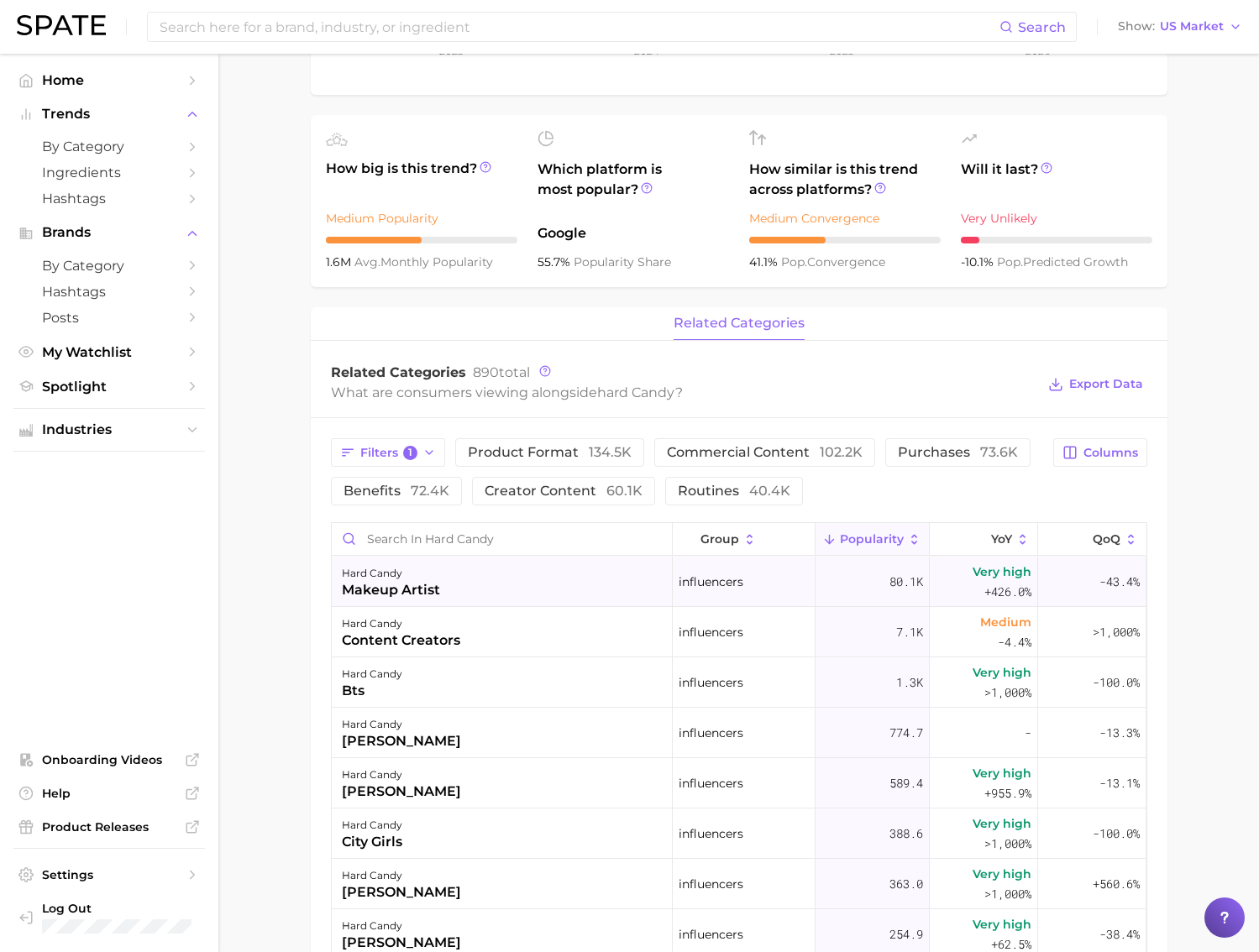
click at [430, 584] on div "makeup artist" at bounding box center [390, 590] width 98 height 21
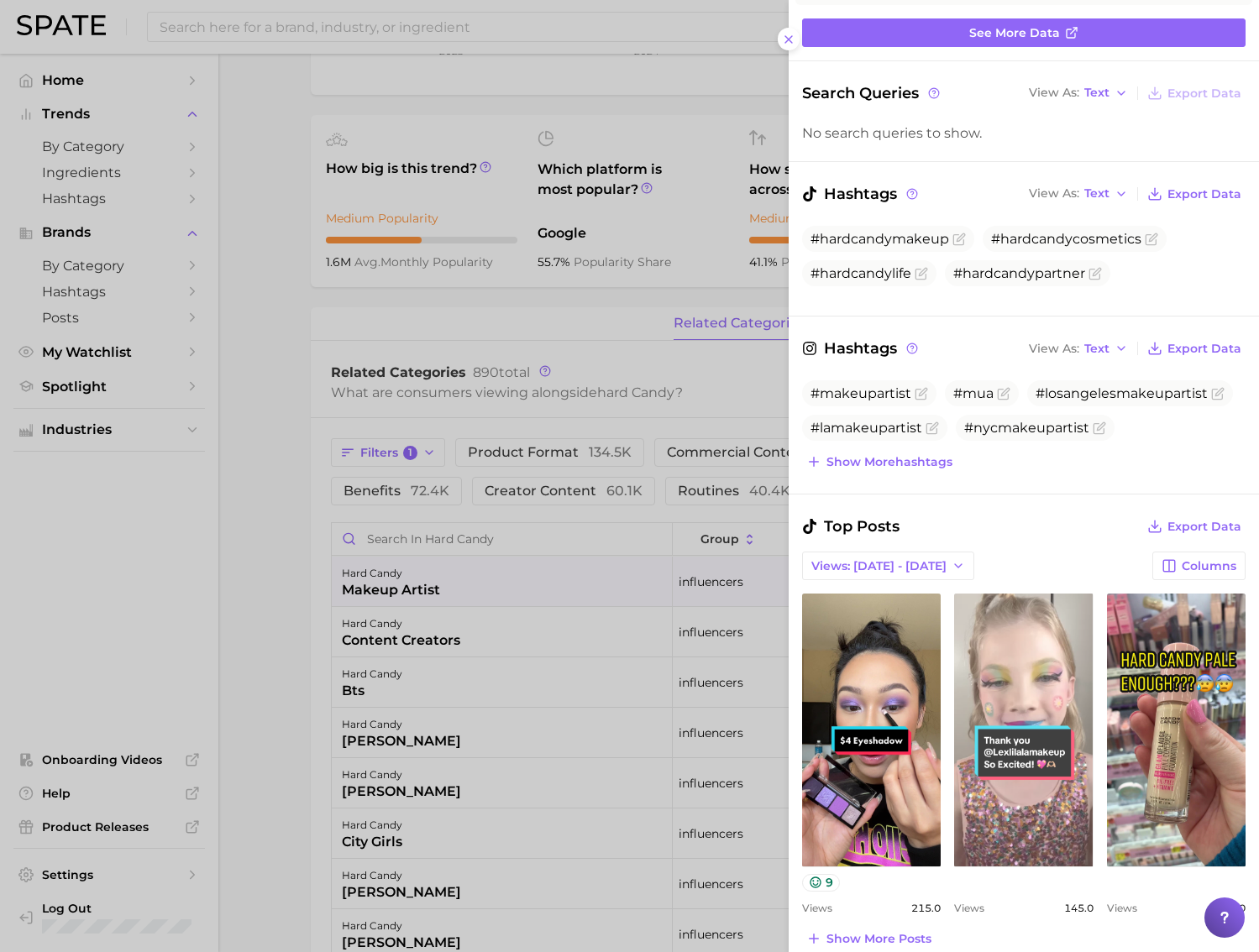
scroll to position [509, 0]
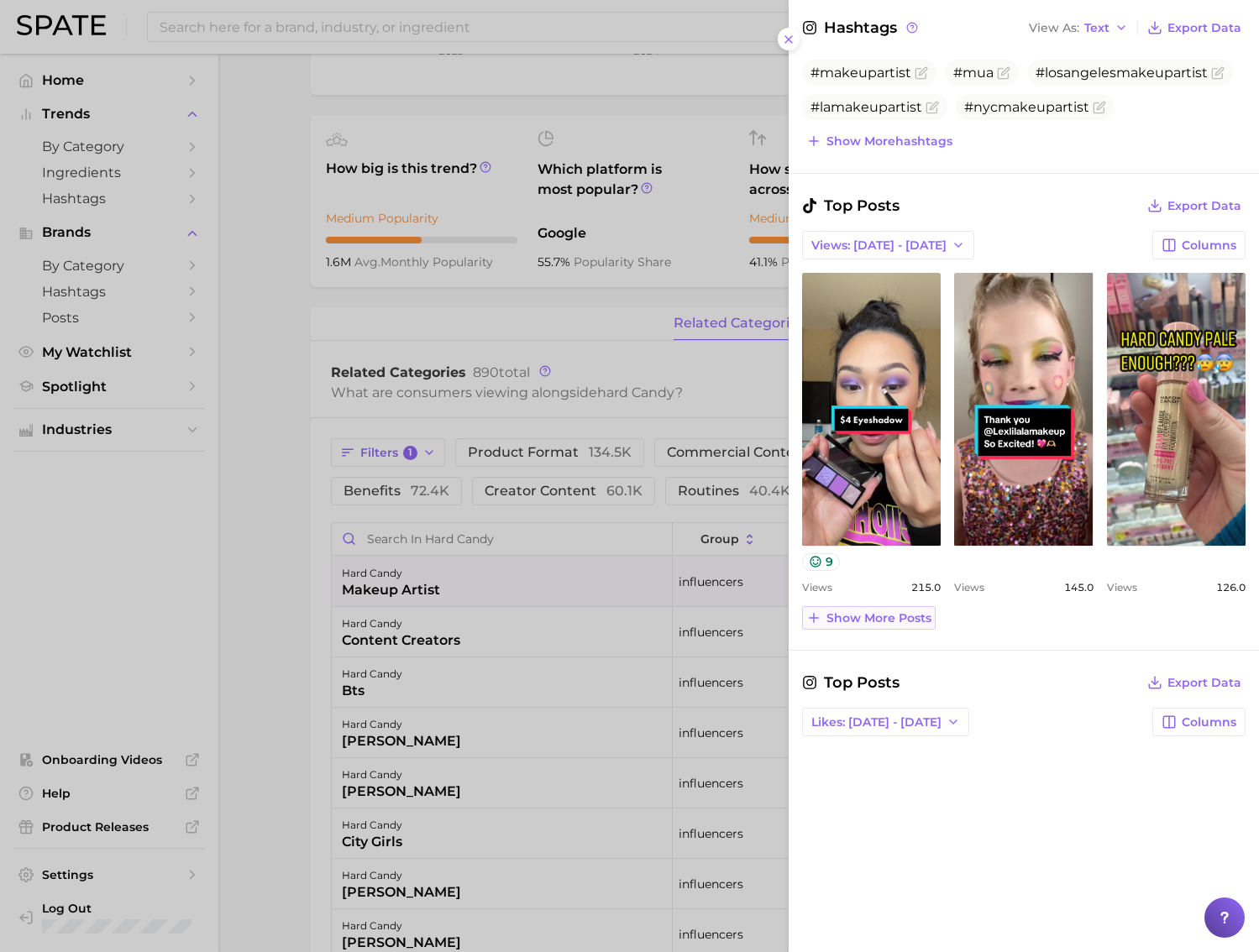
click at [911, 621] on span "Show more posts" at bounding box center [878, 617] width 105 height 14
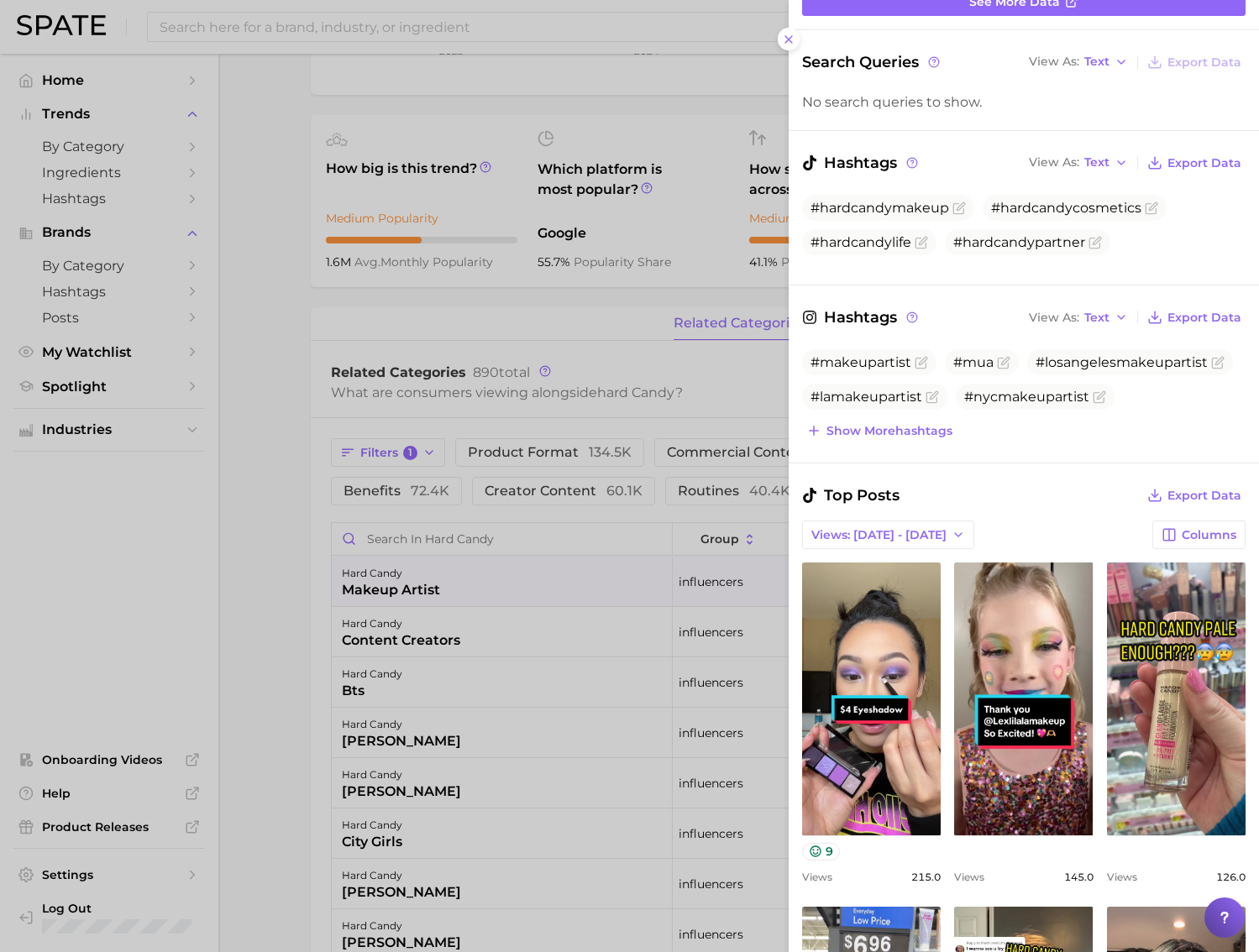
scroll to position [0, 0]
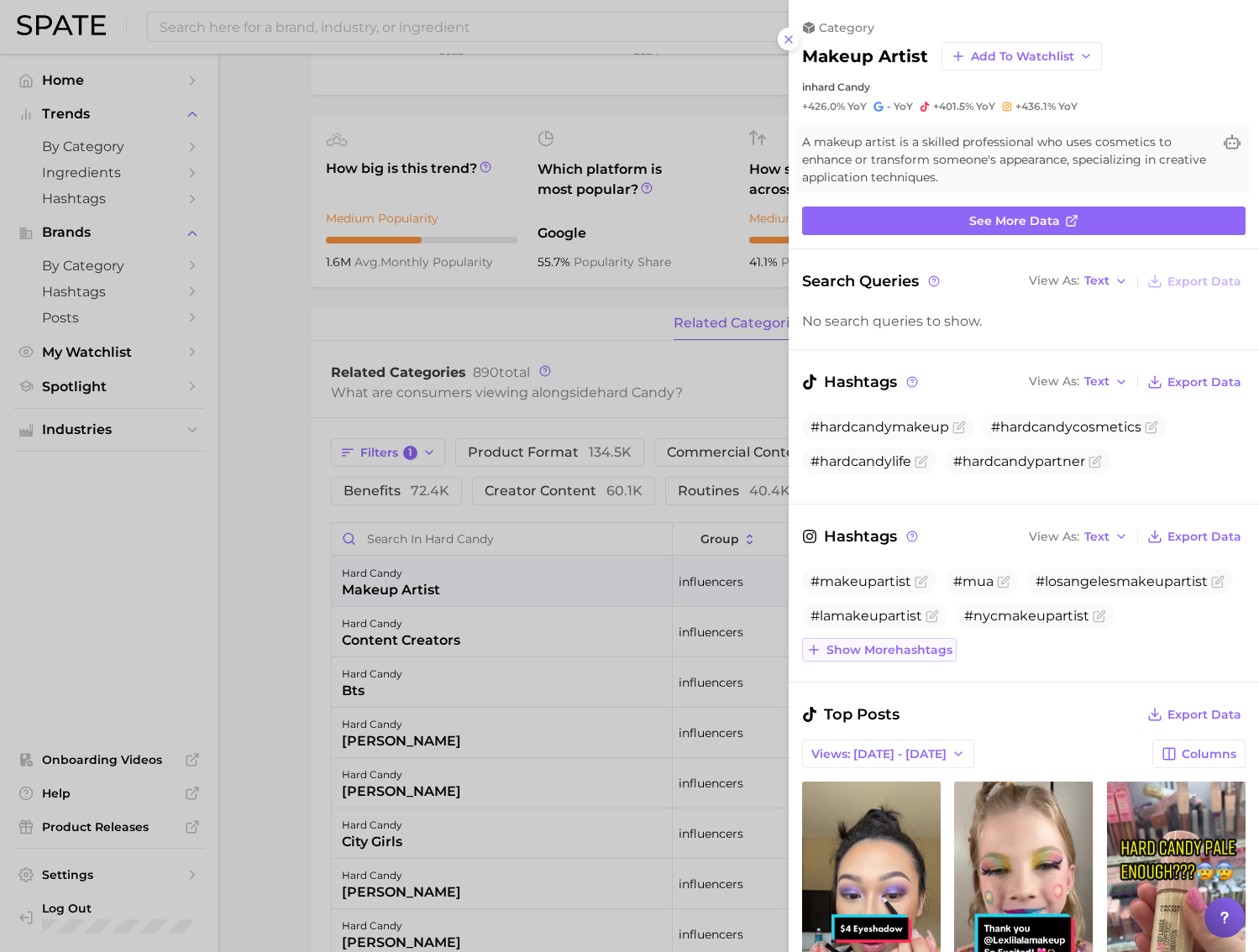
click at [915, 650] on span "Show more hashtags" at bounding box center [889, 650] width 126 height 14
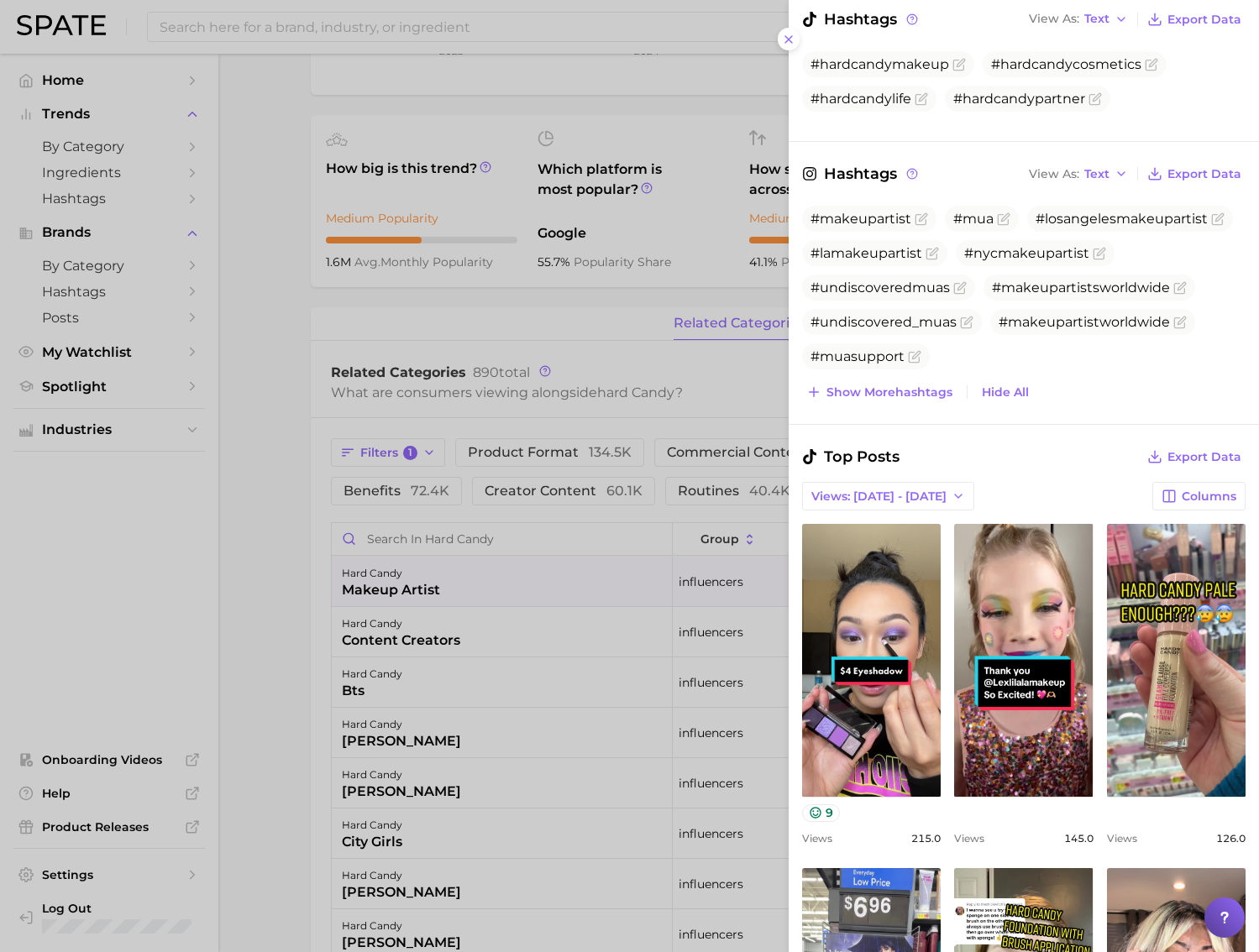
scroll to position [304, 0]
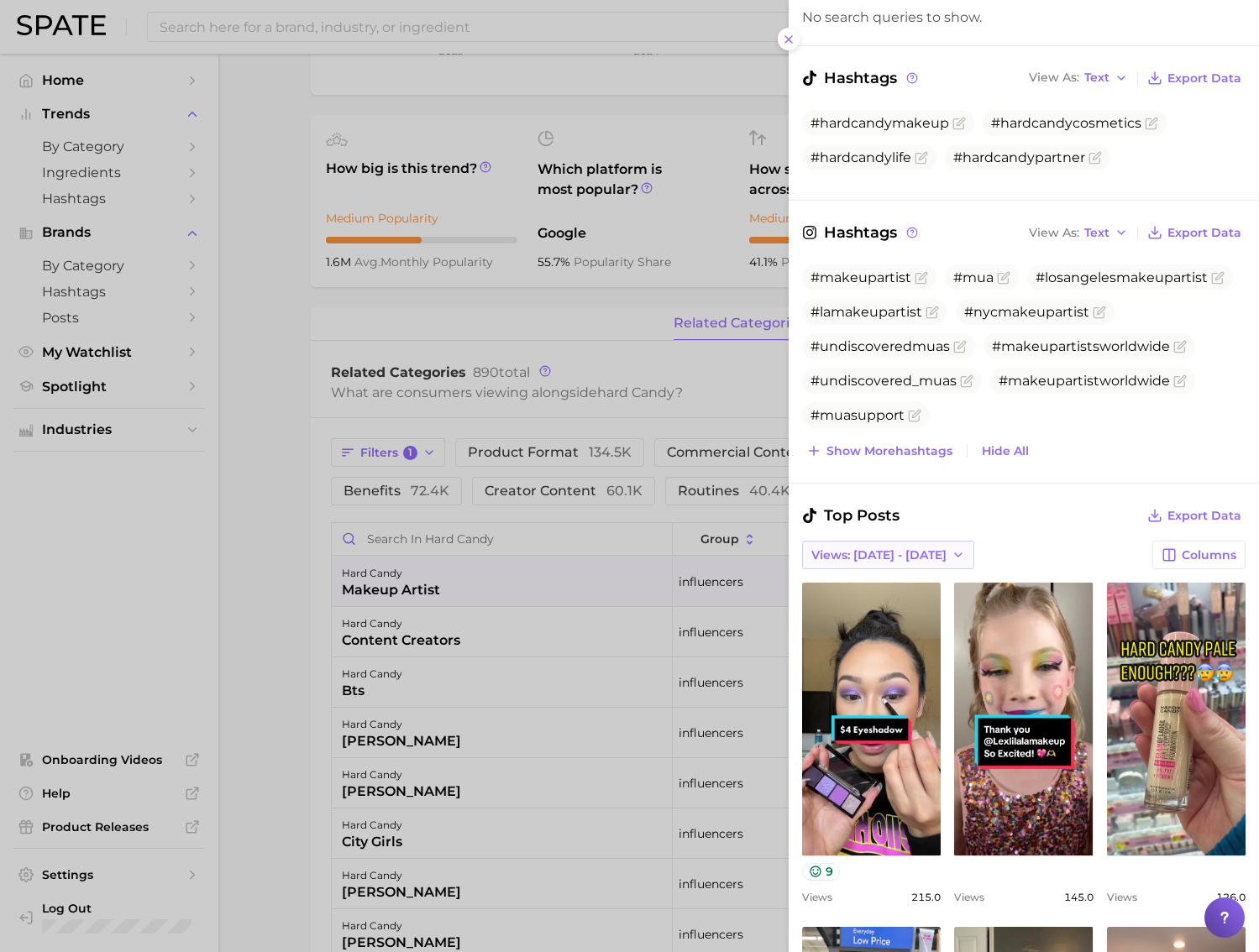
click at [861, 562] on button "Views: [DATE] - [DATE]" at bounding box center [888, 555] width 172 height 29
click at [879, 611] on button "Total Views" at bounding box center [893, 616] width 184 height 30
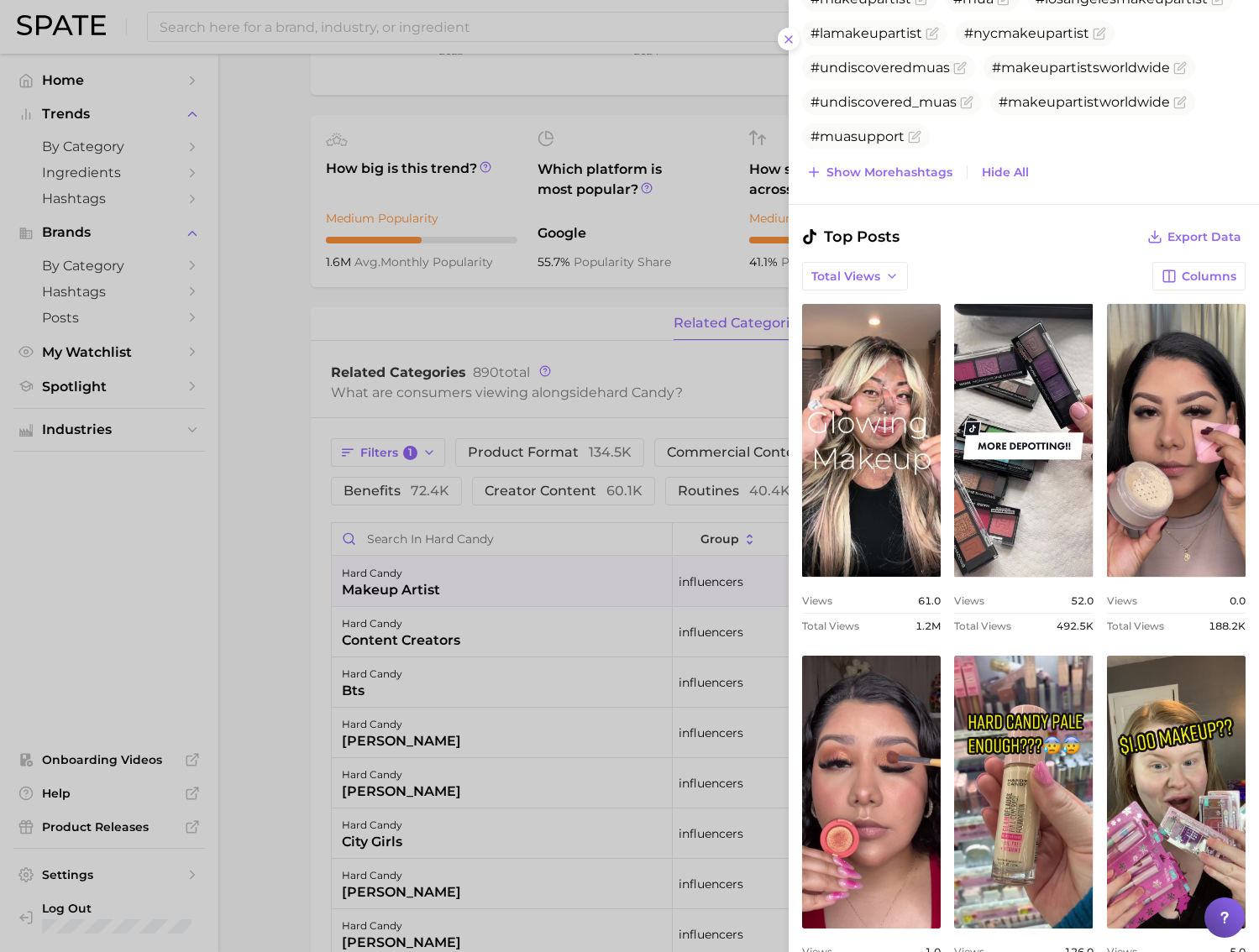
scroll to position [340, 0]
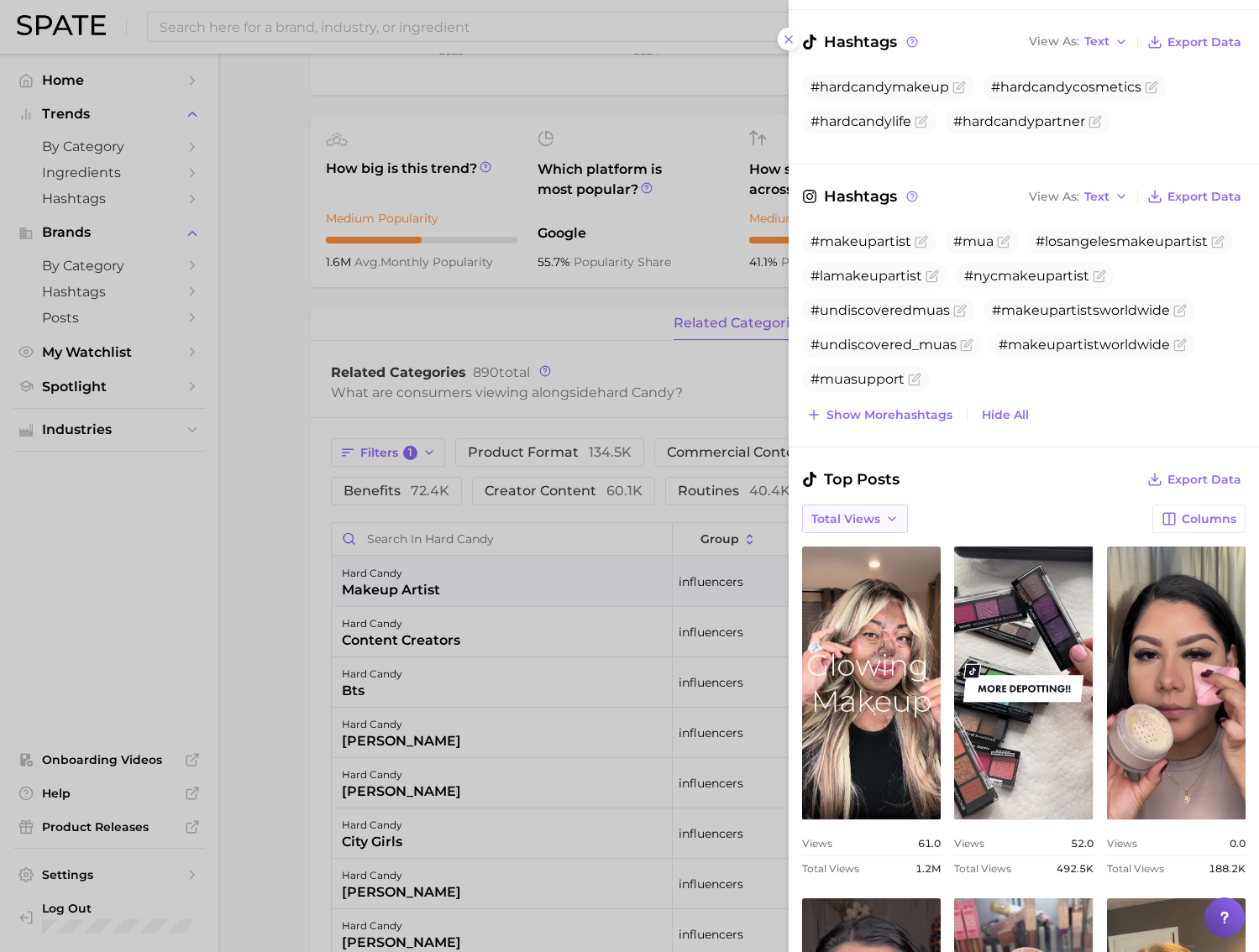
click at [861, 512] on span "Total Views" at bounding box center [846, 519] width 69 height 14
click at [899, 545] on span "Views: [DATE] - [DATE]" at bounding box center [877, 550] width 136 height 14
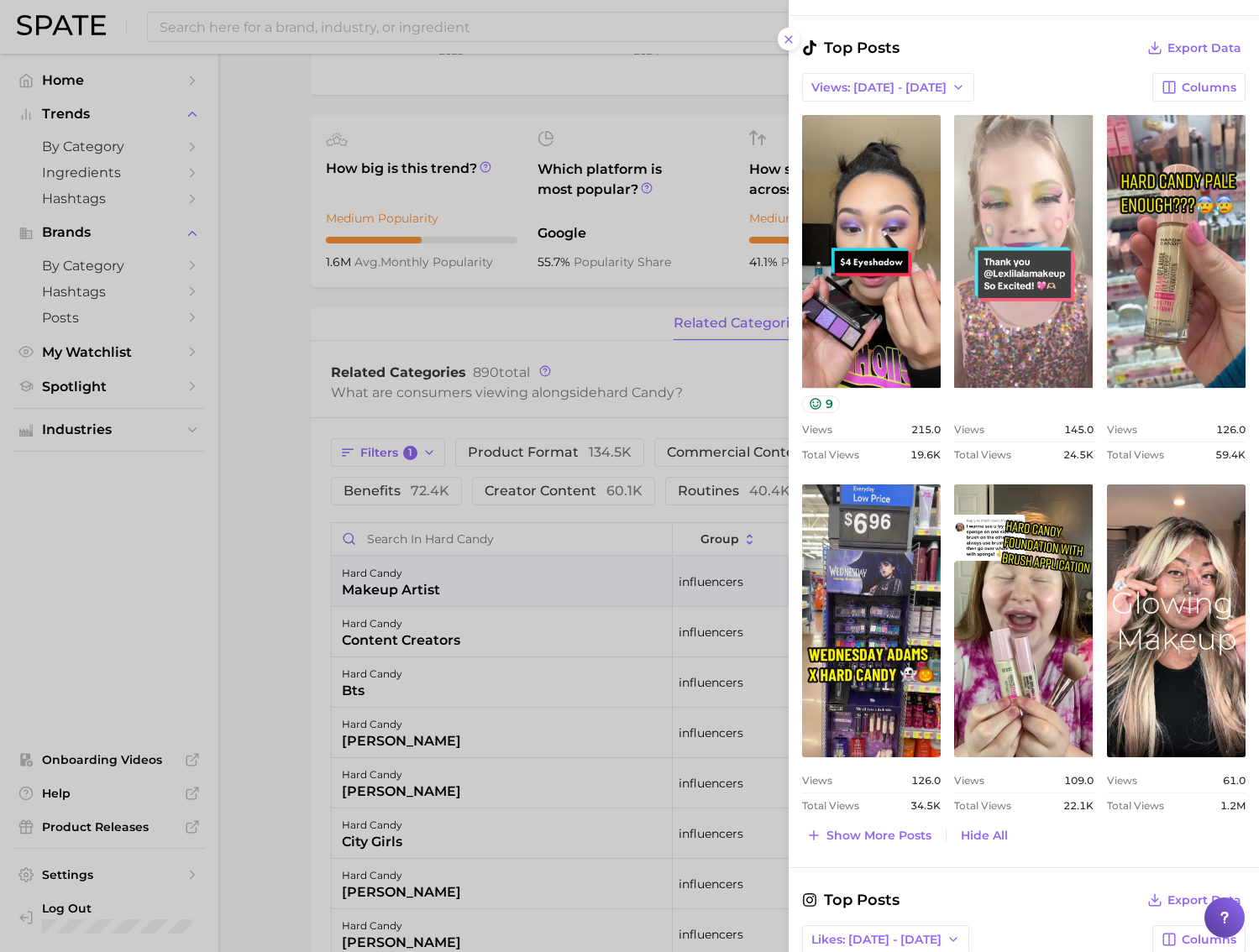
scroll to position [800, 0]
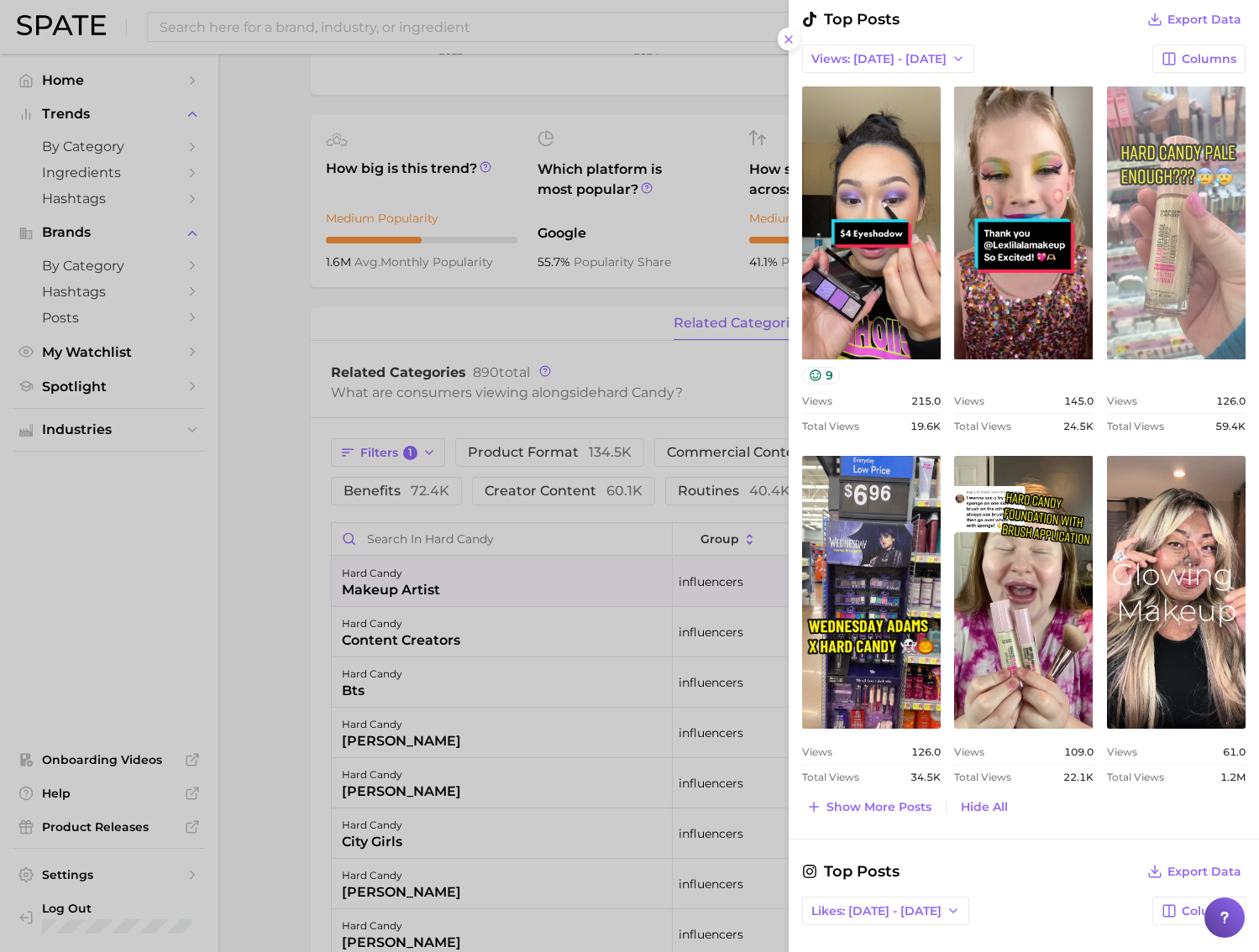
click at [1171, 325] on link "view post on TikTok" at bounding box center [1176, 223] width 138 height 273
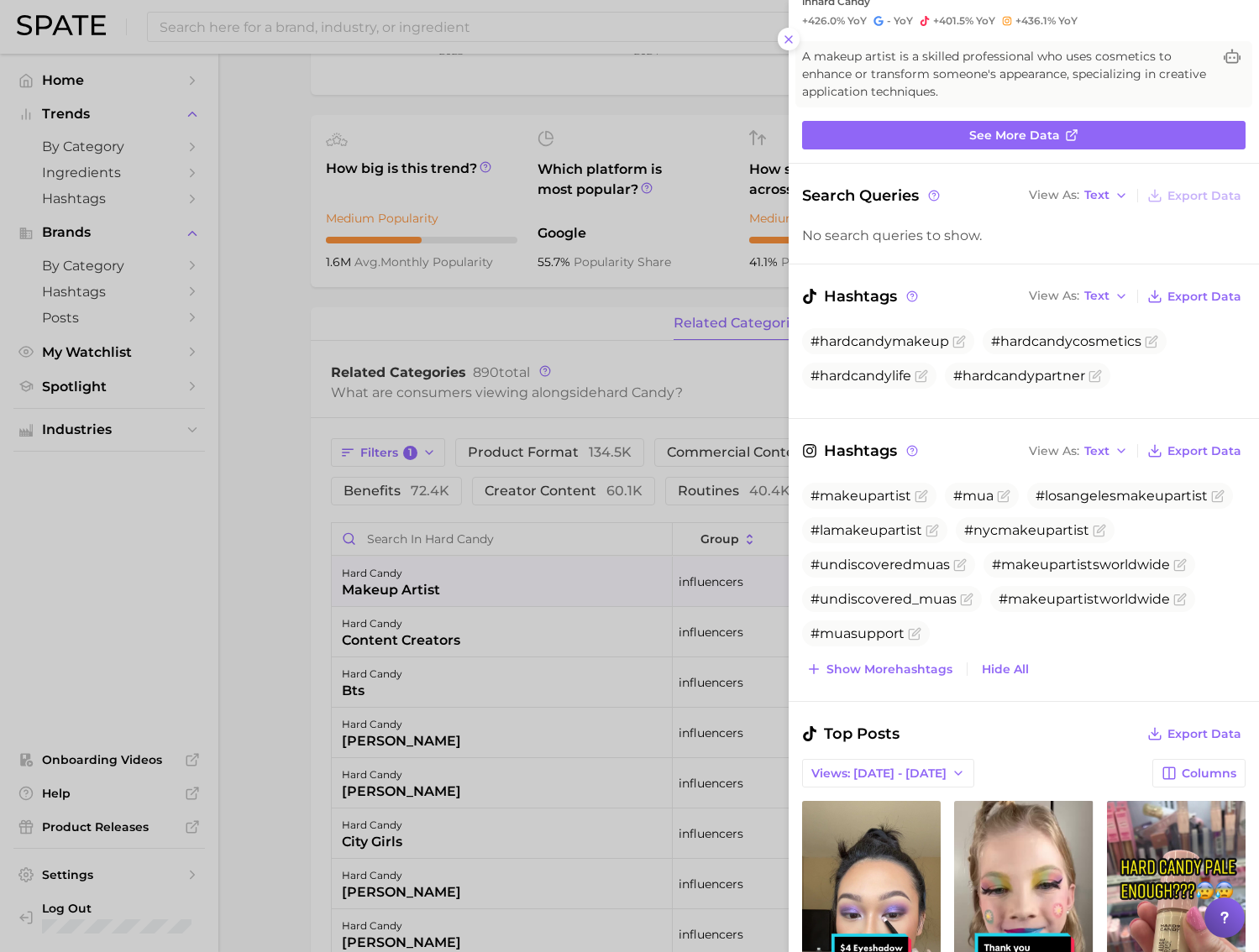
scroll to position [0, 0]
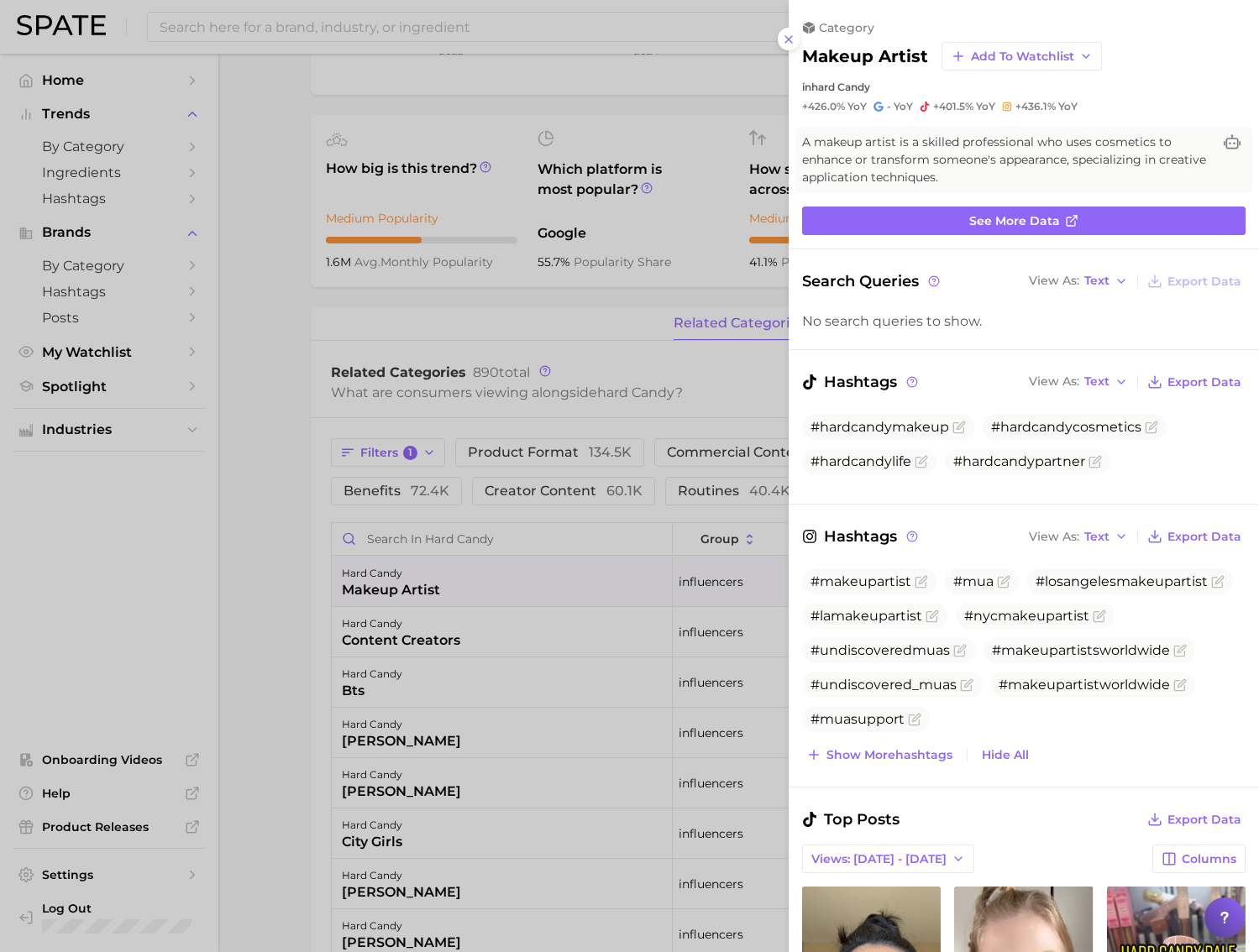
click at [601, 442] on div at bounding box center [630, 476] width 1259 height 952
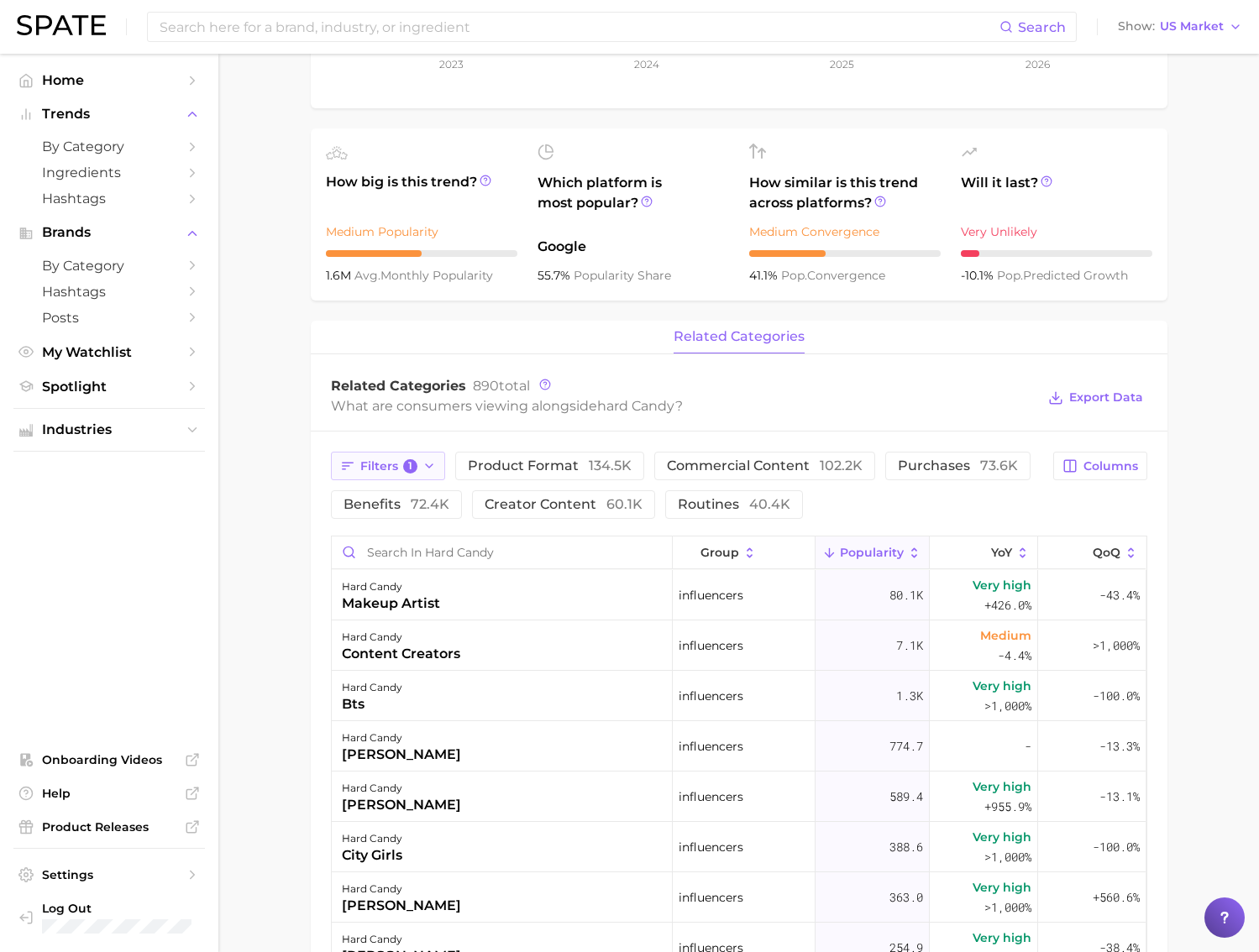
click at [416, 460] on button "Filters 1" at bounding box center [388, 466] width 115 height 29
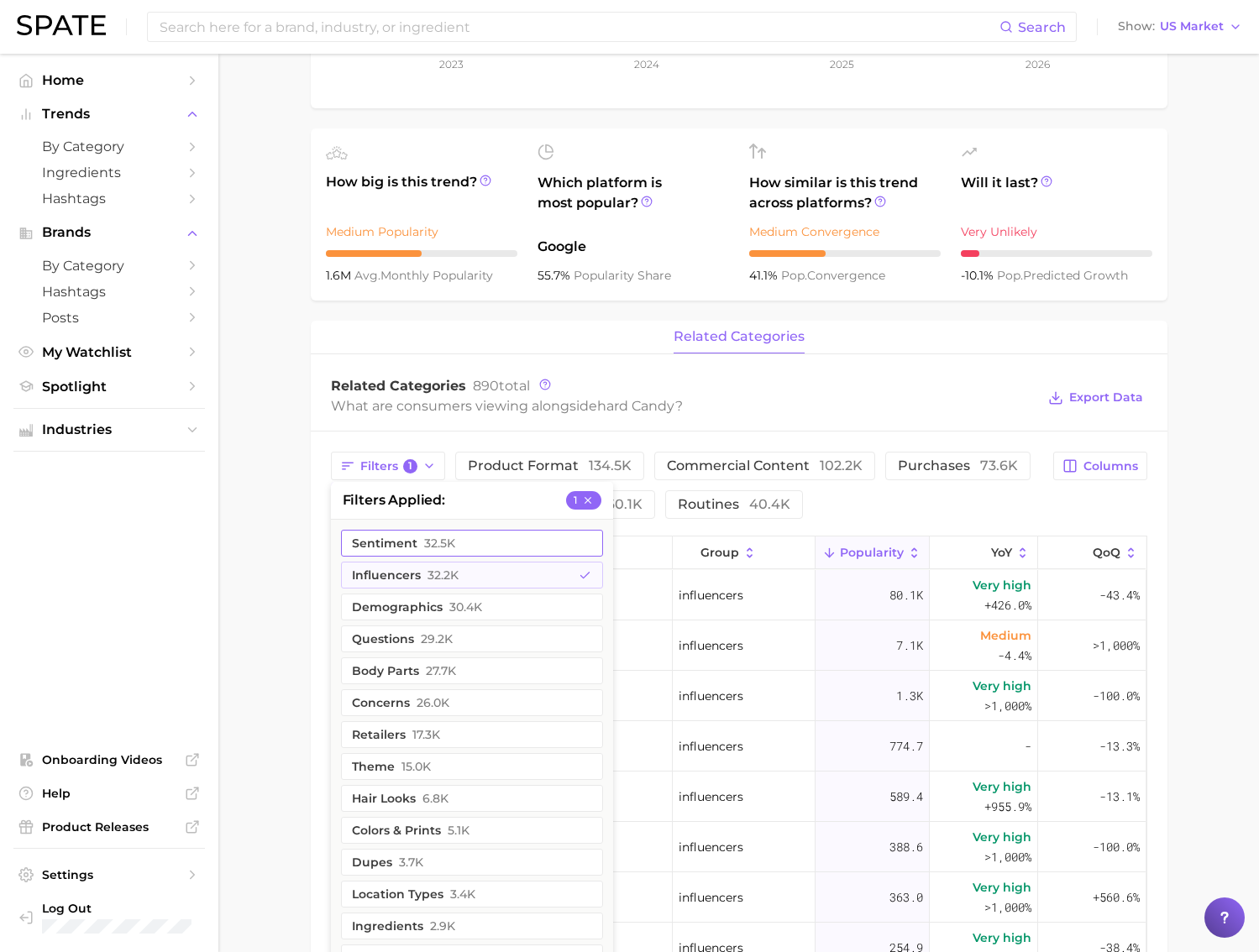
click at [468, 551] on button "sentiment 32.5k" at bounding box center [471, 542] width 262 height 27
click at [243, 447] on main "Overview Google TikTok Instagram Beta brand hard candy Add to Watchlist Export …" at bounding box center [738, 612] width 1040 height 1960
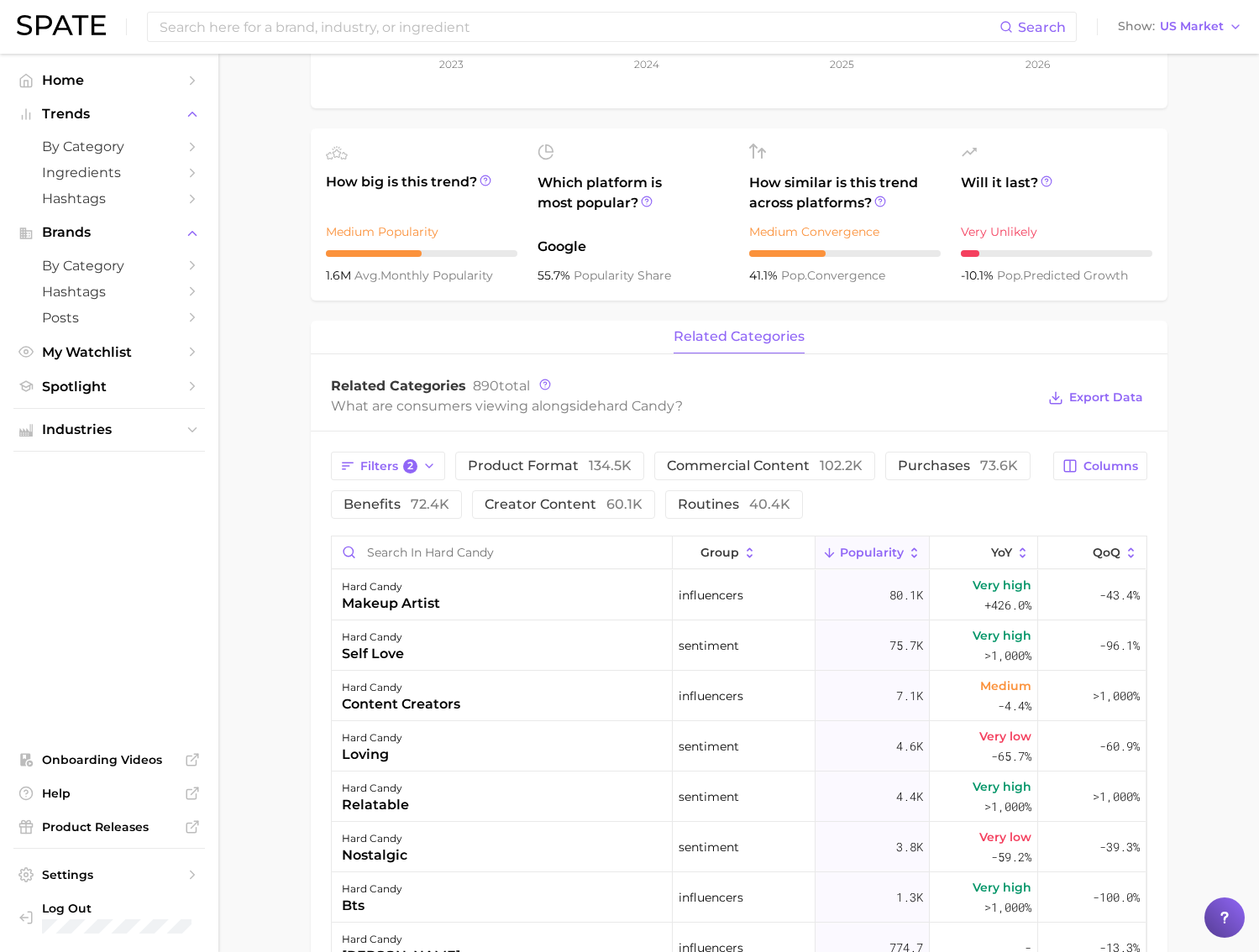
click at [281, 581] on main "Overview Google TikTok Instagram Beta brand hard candy Add to Watchlist Export …" at bounding box center [738, 612] width 1040 height 1960
click at [390, 652] on div "self love" at bounding box center [372, 654] width 62 height 21
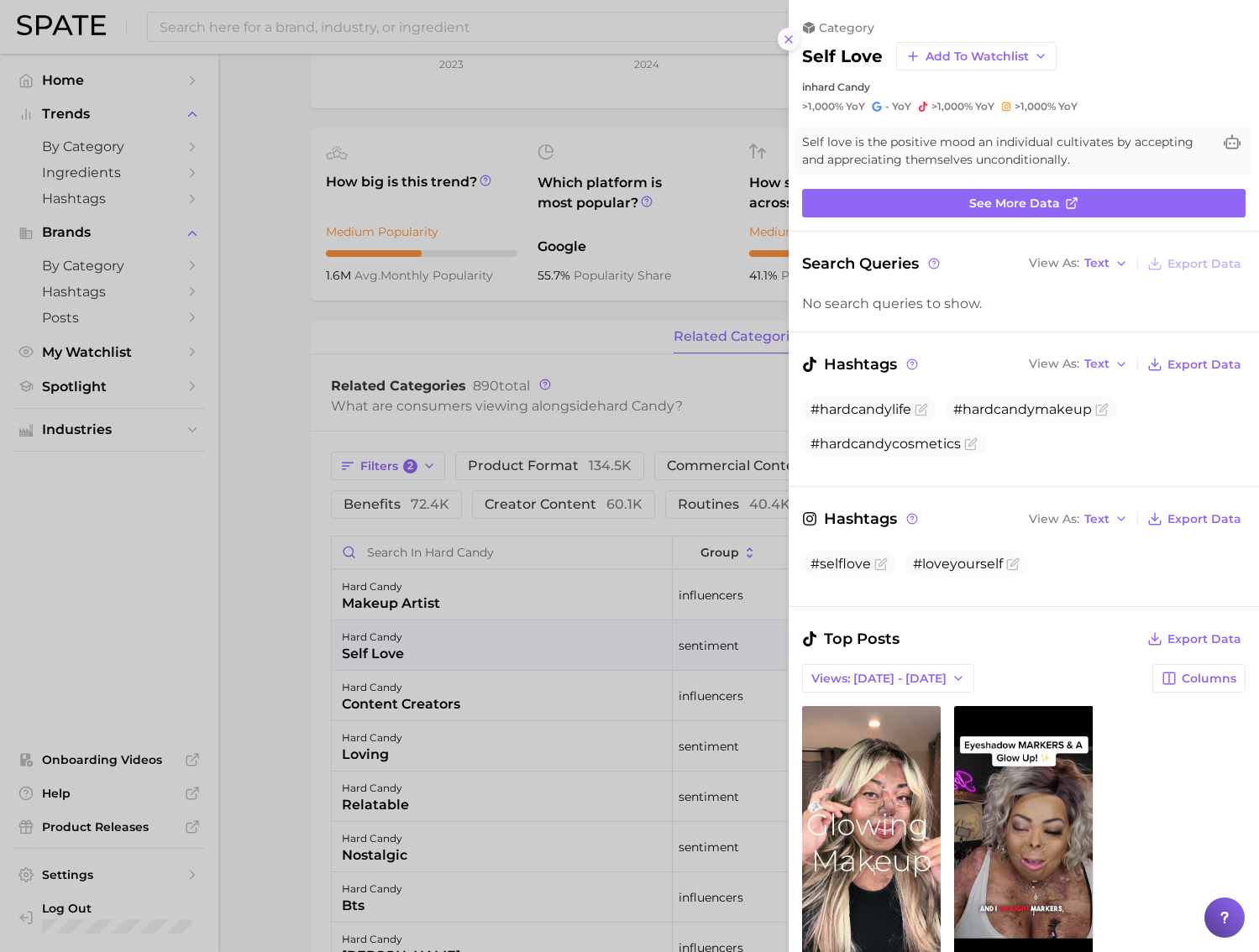
click at [789, 29] on button at bounding box center [789, 39] width 22 height 22
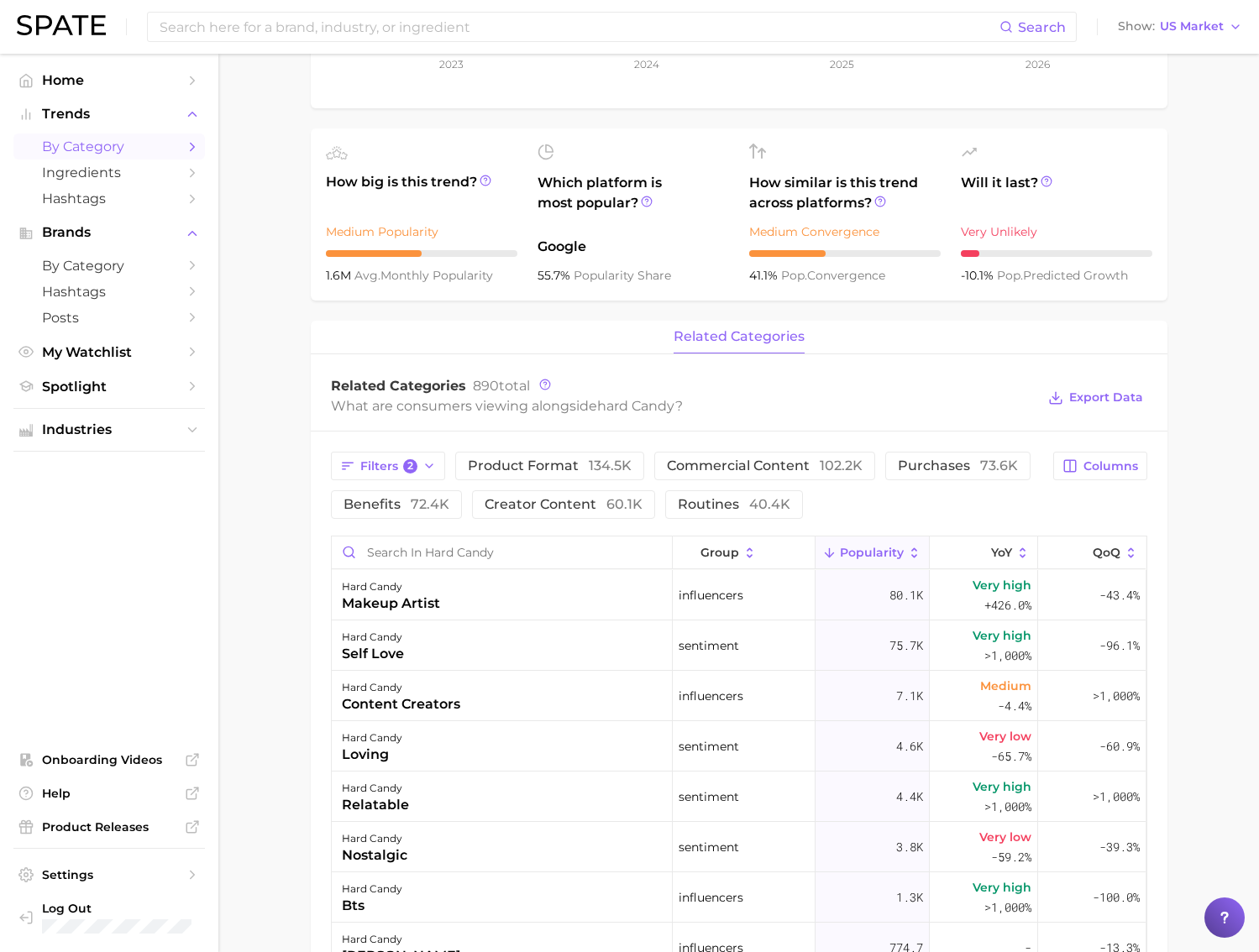
click at [73, 140] on span "by Category" at bounding box center [109, 146] width 135 height 16
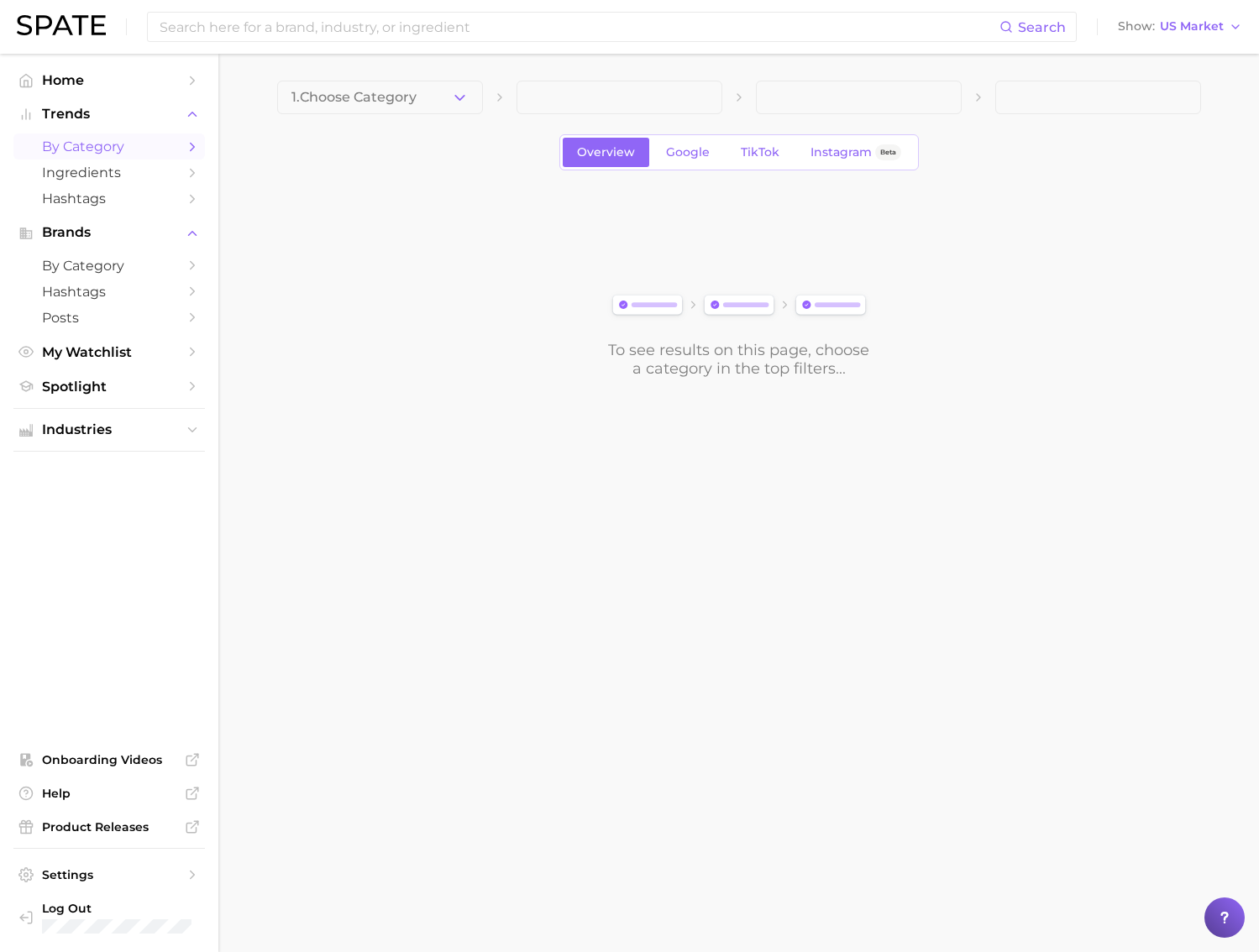
click at [716, 127] on div "1. Choose Category Overview Google TikTok Instagram Beta To see results on this…" at bounding box center [738, 229] width 923 height 297
click at [741, 138] on link "TikTok" at bounding box center [760, 151] width 67 height 29
click at [79, 78] on span "Home" at bounding box center [109, 79] width 135 height 16
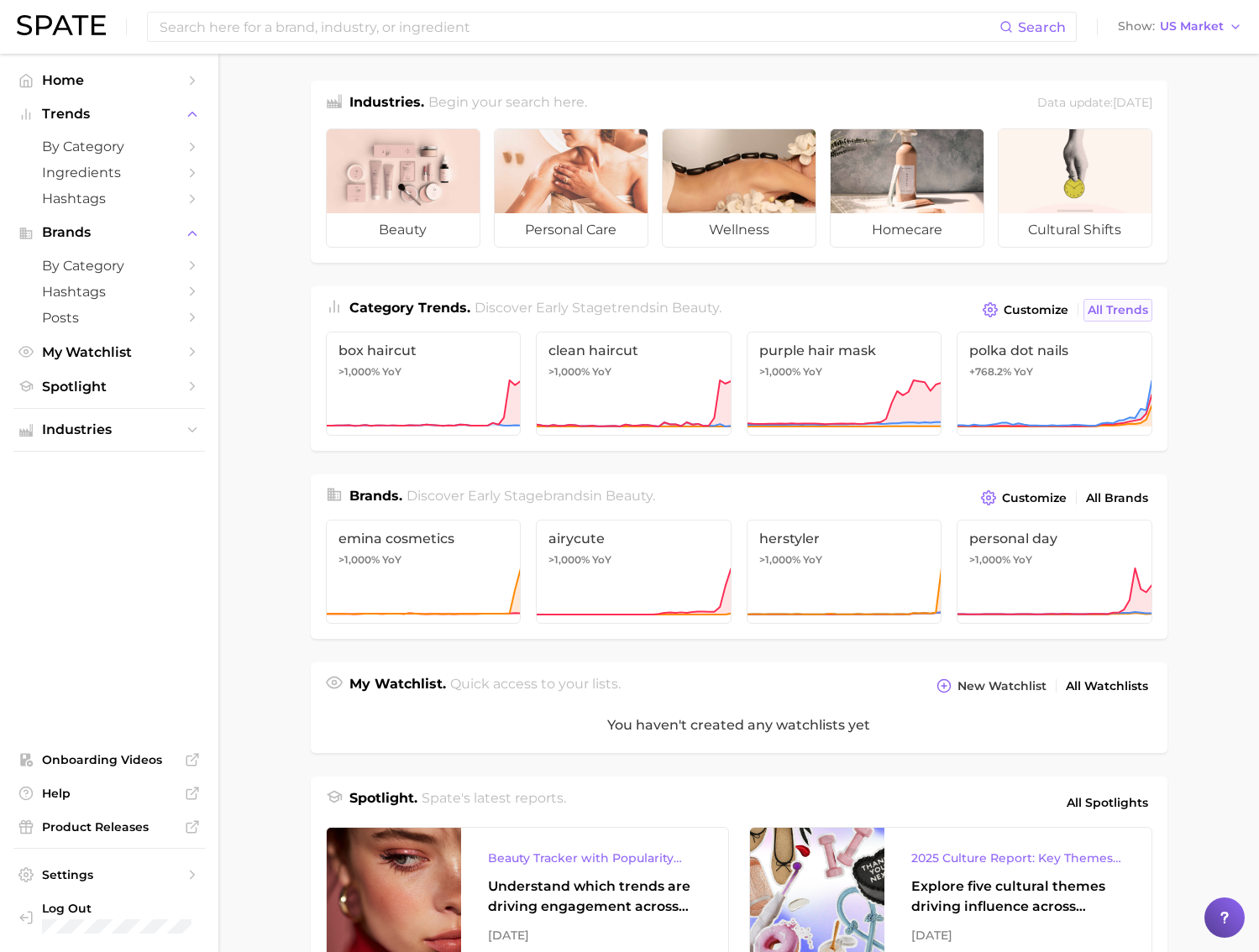
click at [1093, 315] on span "All Trends" at bounding box center [1117, 310] width 61 height 14
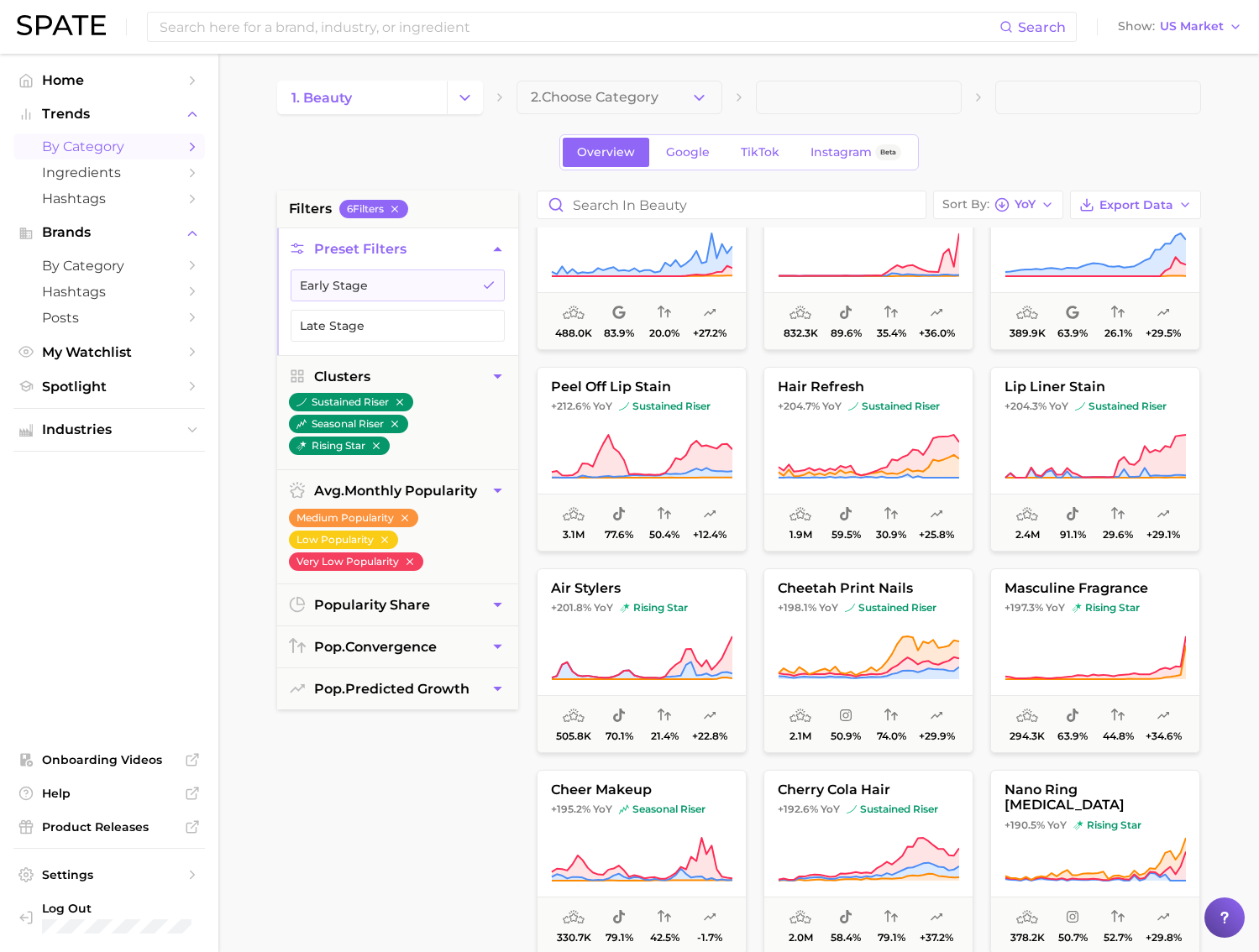
scroll to position [2835, 0]
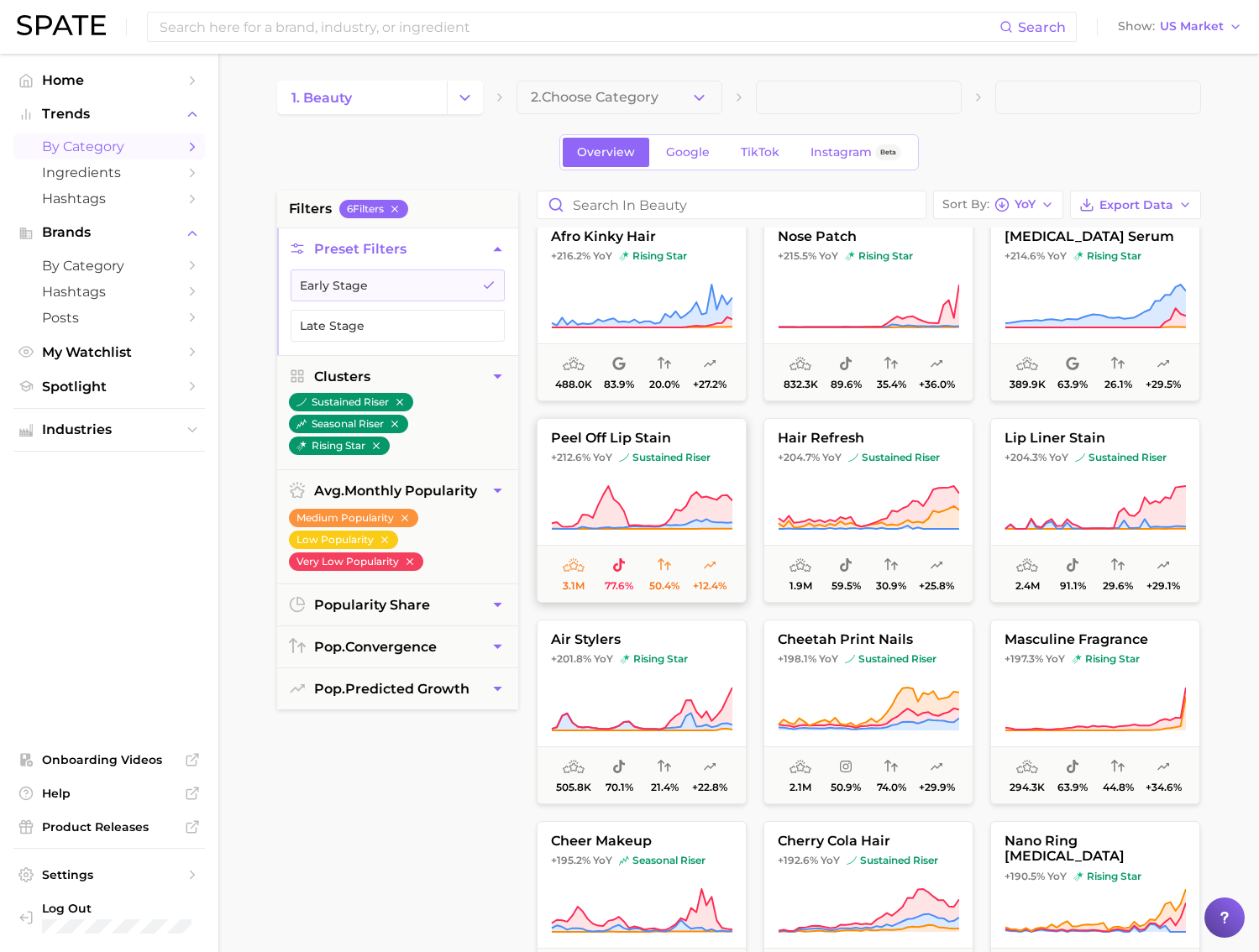
click at [674, 477] on button "peel off lip stain +212.6% YoY sustained riser 3.1m 77.6% 50.4% +12.4%" at bounding box center [642, 510] width 210 height 184
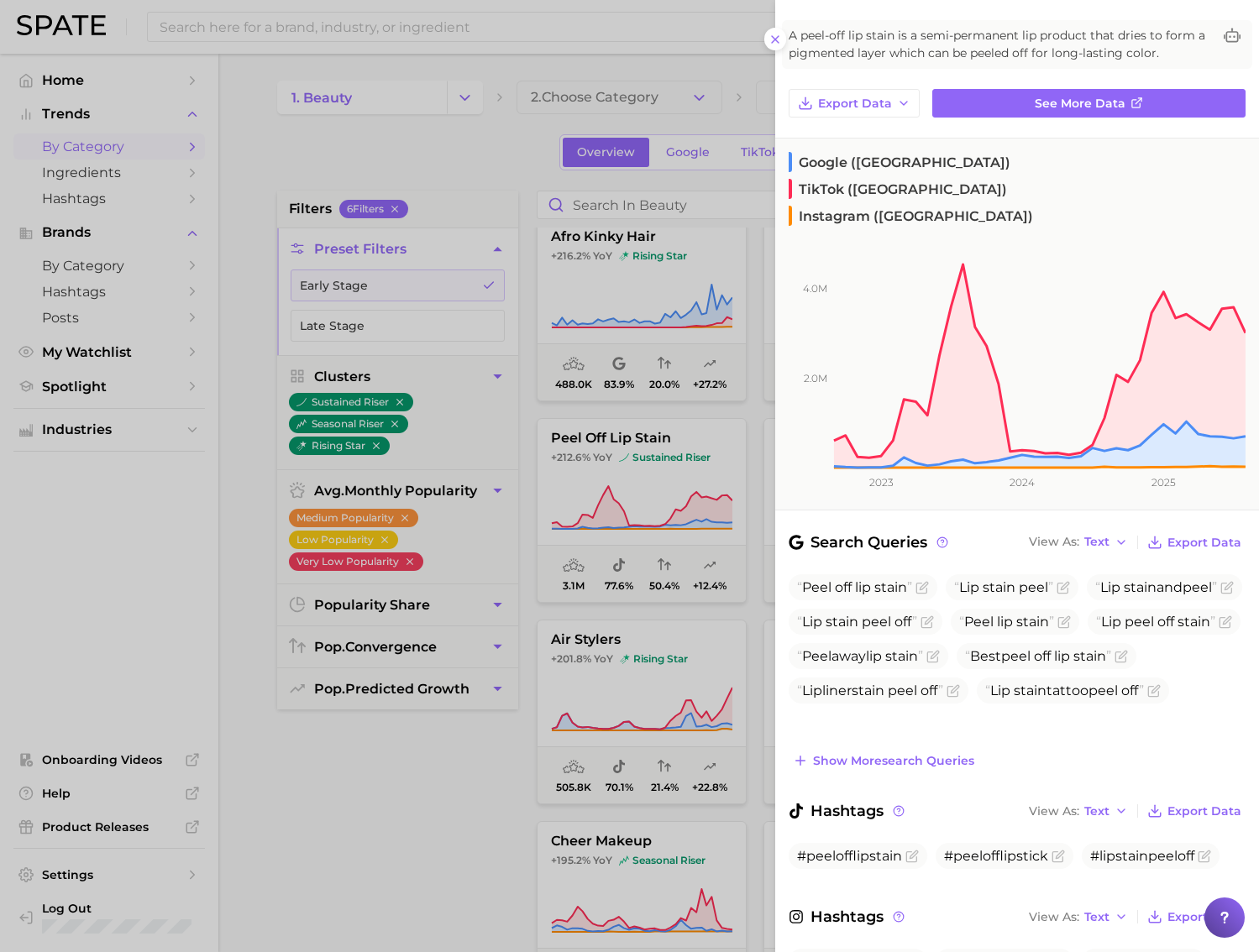
scroll to position [156, 0]
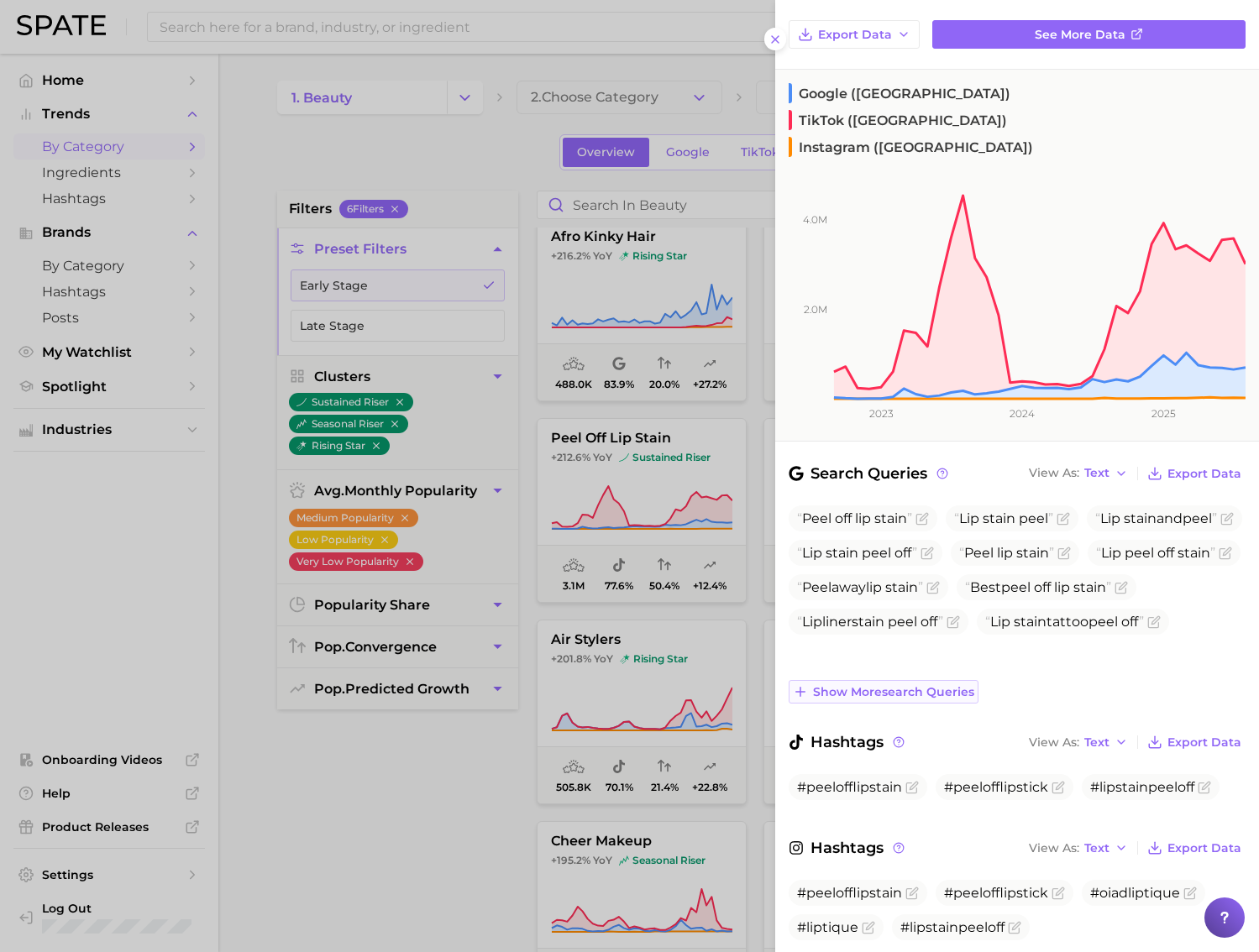
click at [944, 685] on span "Show more search queries" at bounding box center [893, 691] width 161 height 14
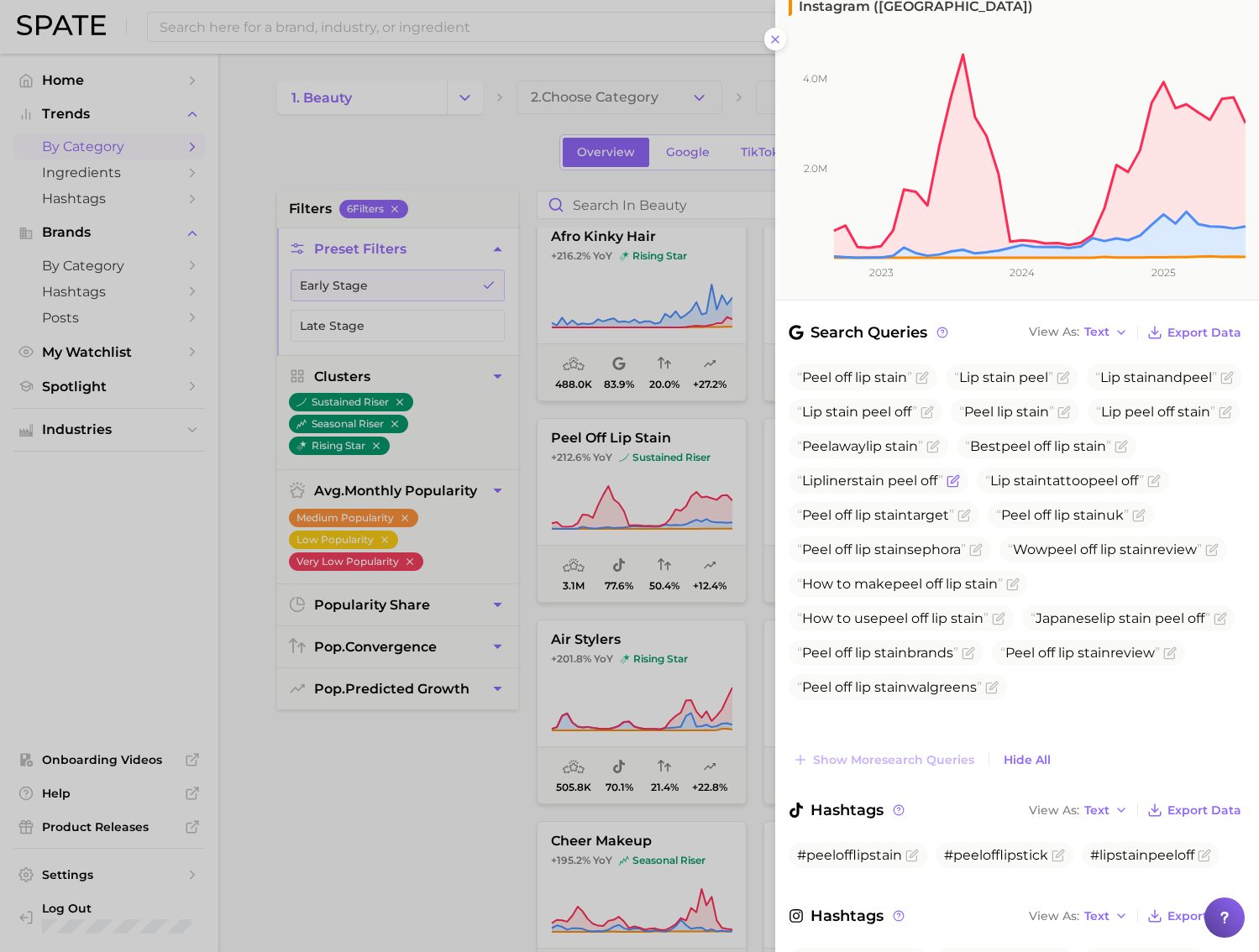
scroll to position [365, 0]
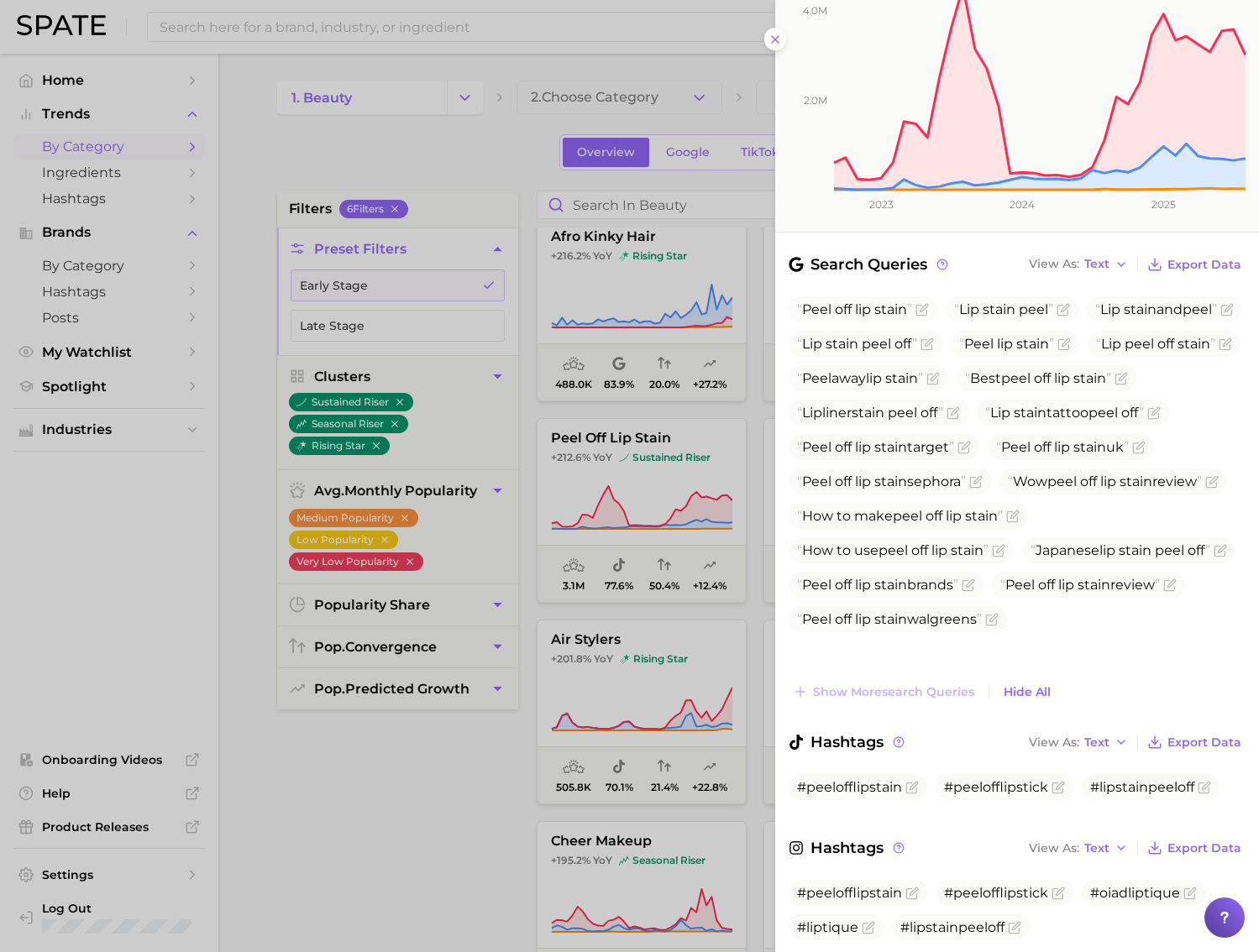
click at [658, 584] on div at bounding box center [630, 476] width 1259 height 952
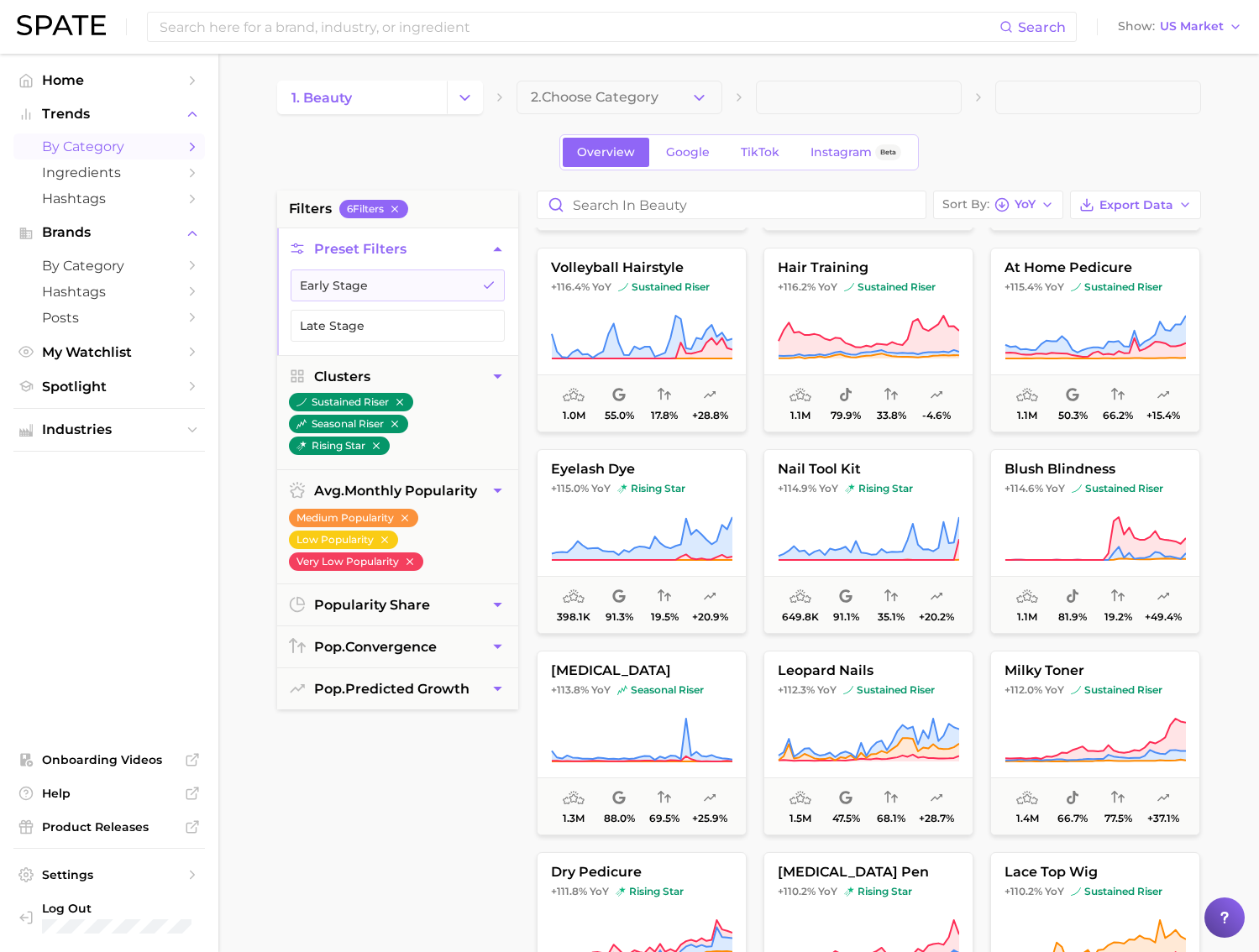
scroll to position [7416, 0]
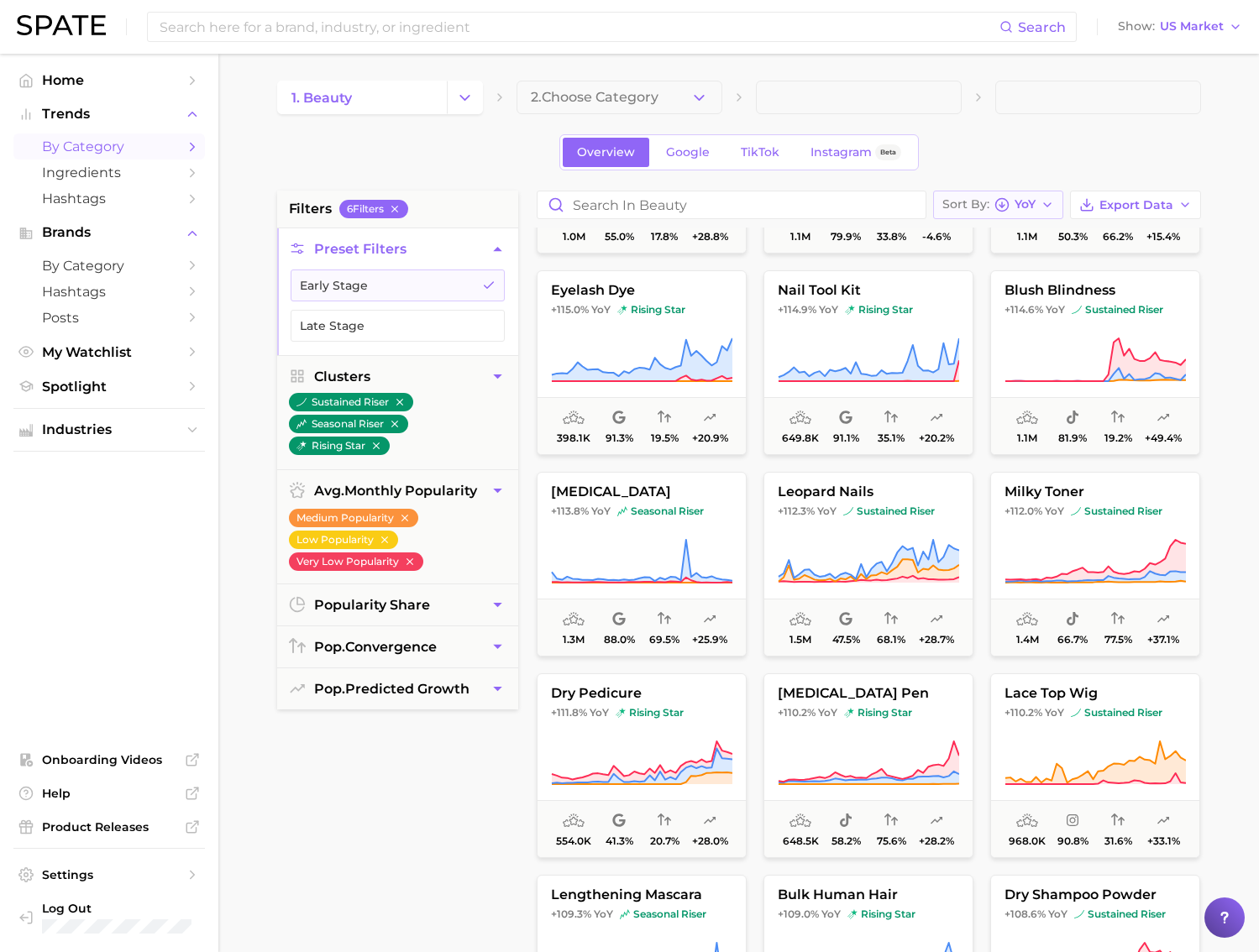
click at [1027, 209] on span "YoY" at bounding box center [1024, 205] width 21 height 9
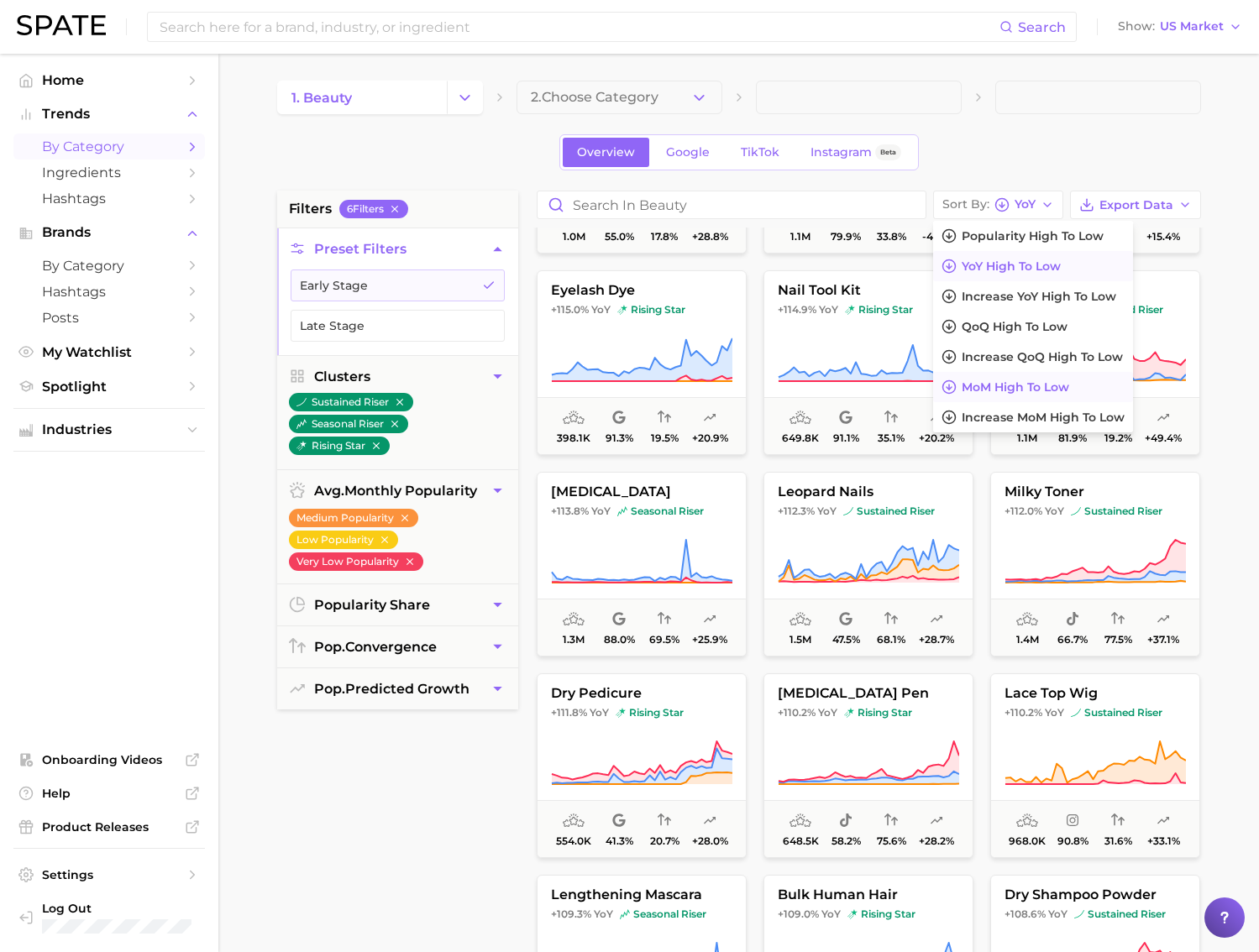
click at [1105, 382] on button "MoM high to low" at bounding box center [1033, 387] width 200 height 30
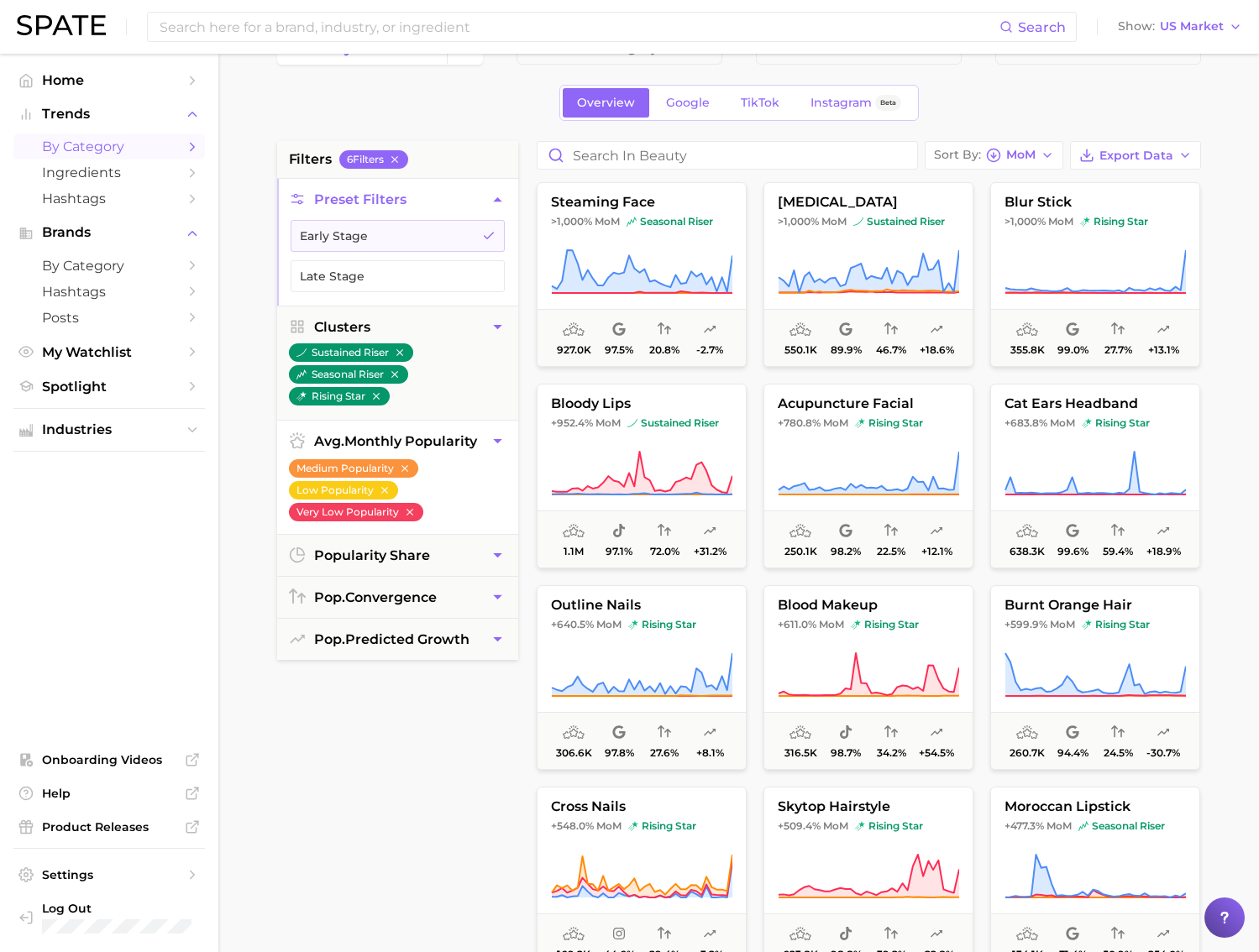
scroll to position [56, 0]
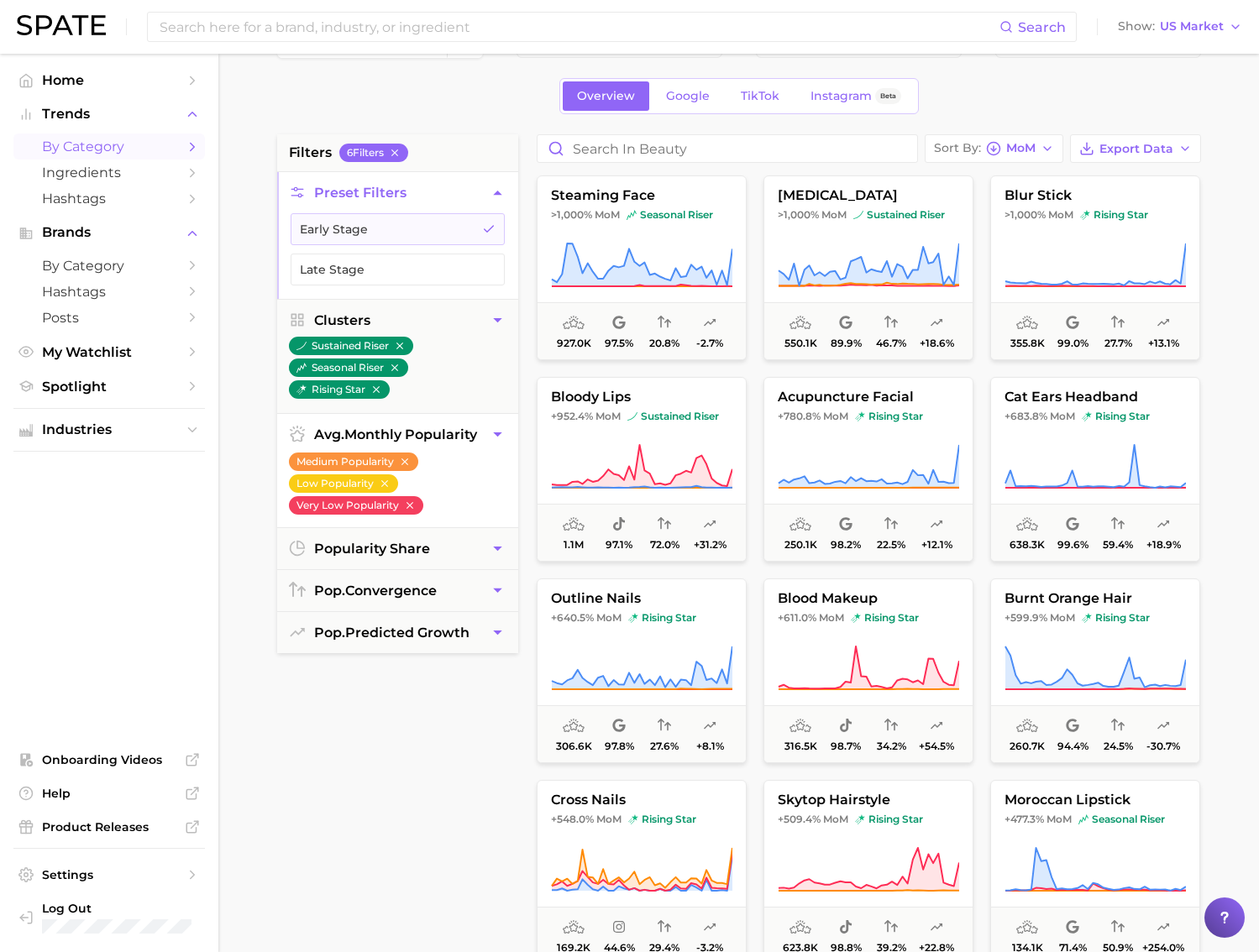
click at [495, 432] on icon "button" at bounding box center [497, 434] width 8 height 4
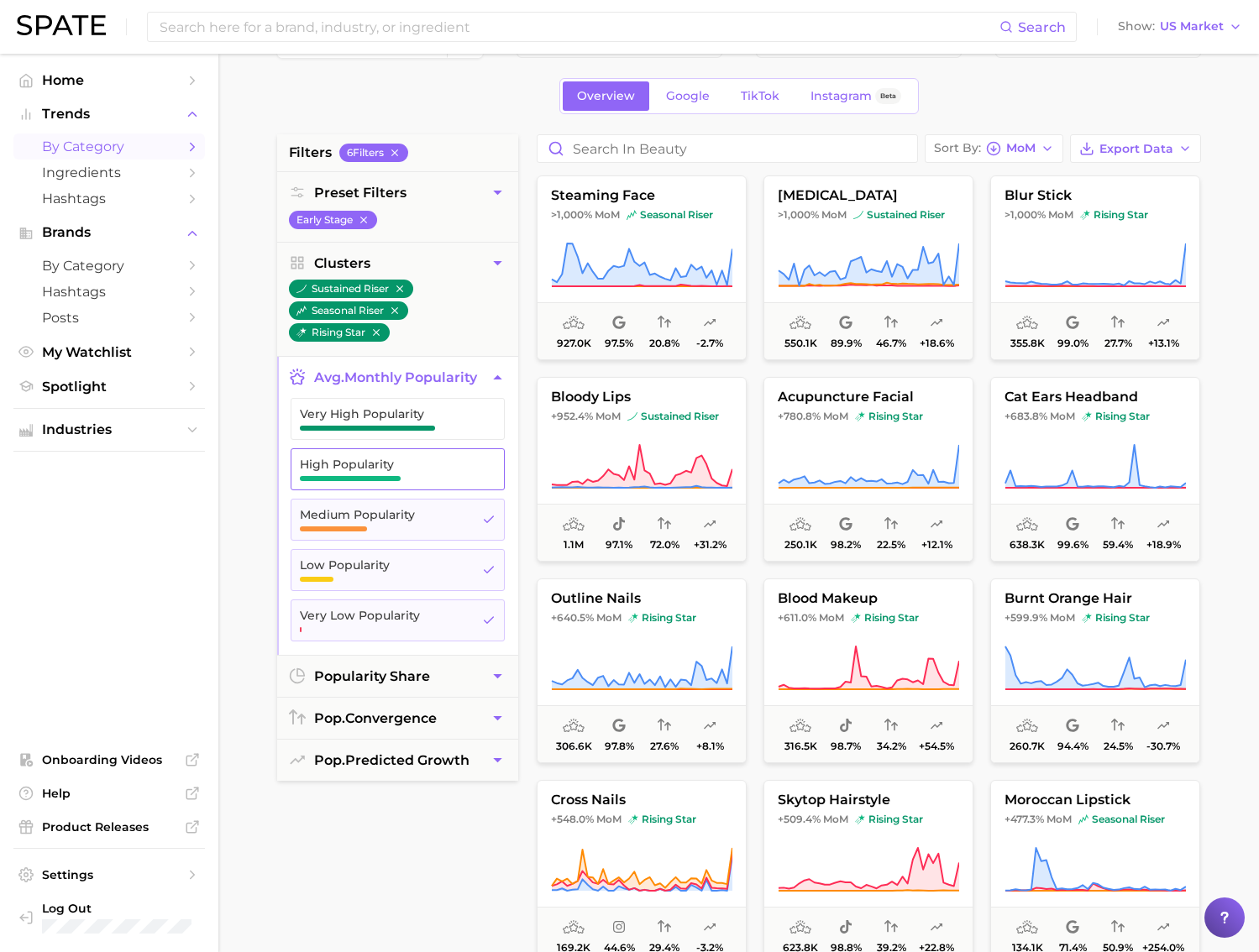
click at [409, 471] on span "High Popularity" at bounding box center [383, 469] width 168 height 23
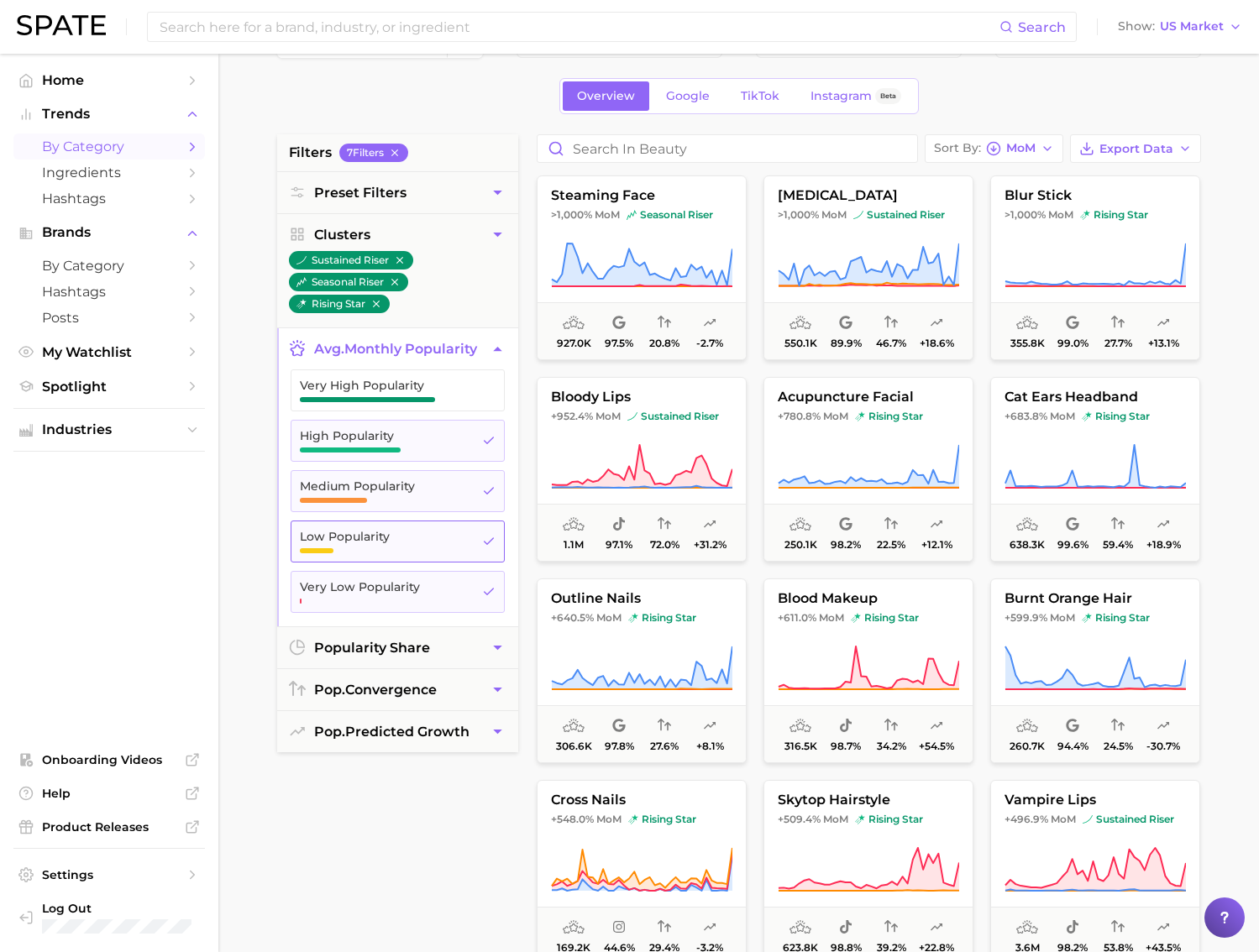
drag, startPoint x: 423, startPoint y: 500, endPoint x: 469, endPoint y: 527, distance: 53.3
click at [423, 500] on span "Medium Popularity" at bounding box center [383, 491] width 168 height 23
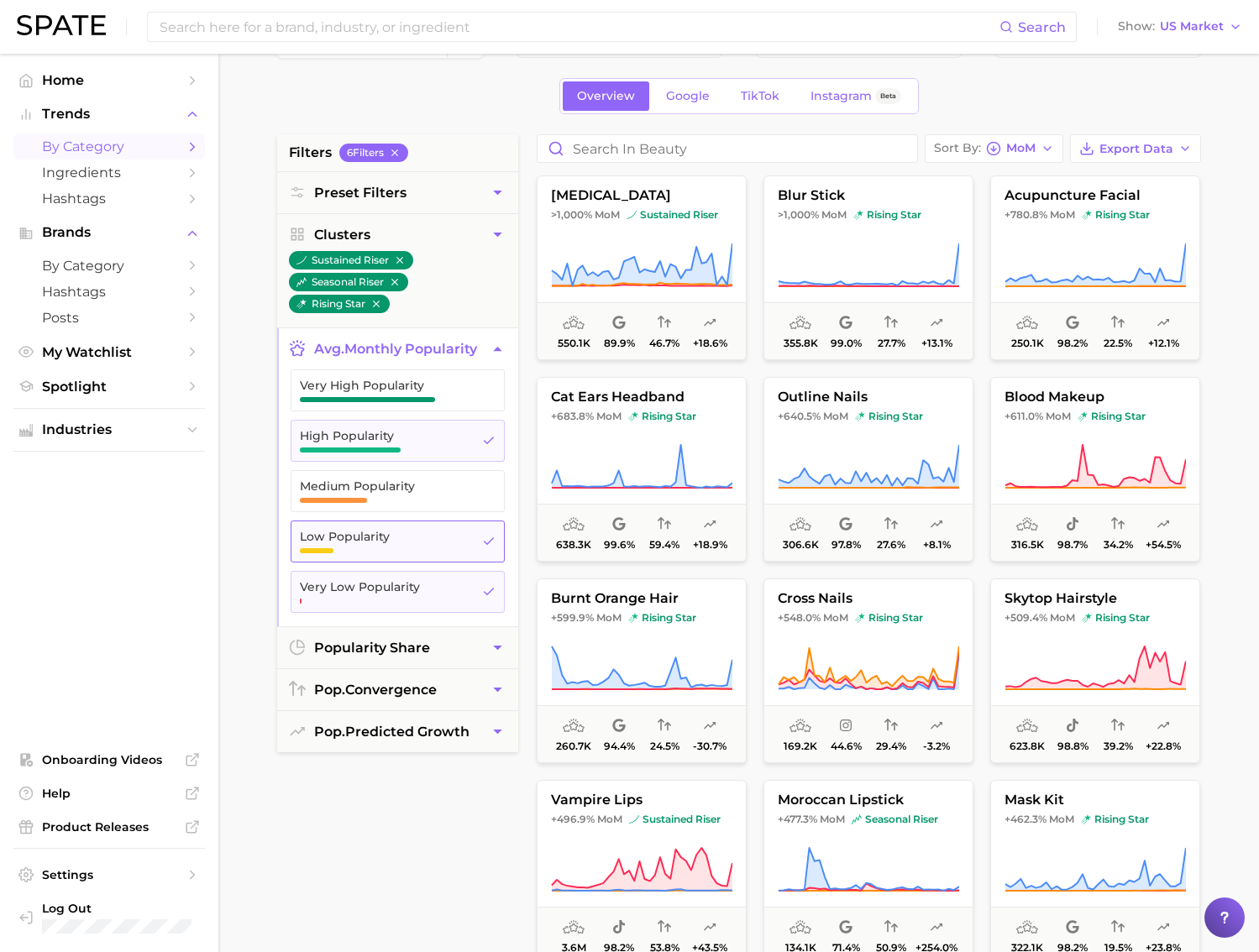
click at [461, 529] on span "Low Popularity" at bounding box center [383, 536] width 168 height 13
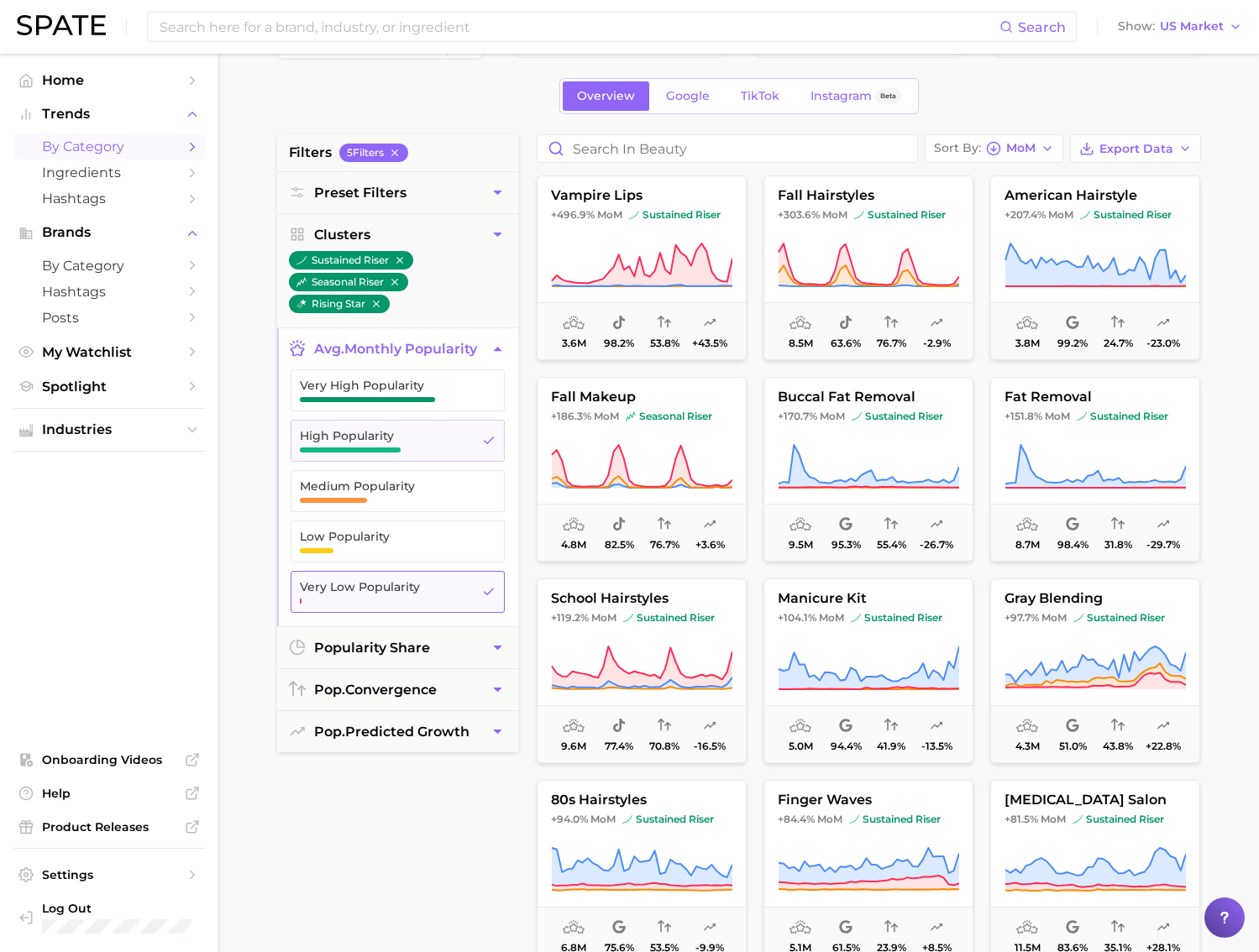
click at [481, 584] on button "Very Low Popularity" at bounding box center [398, 591] width 214 height 42
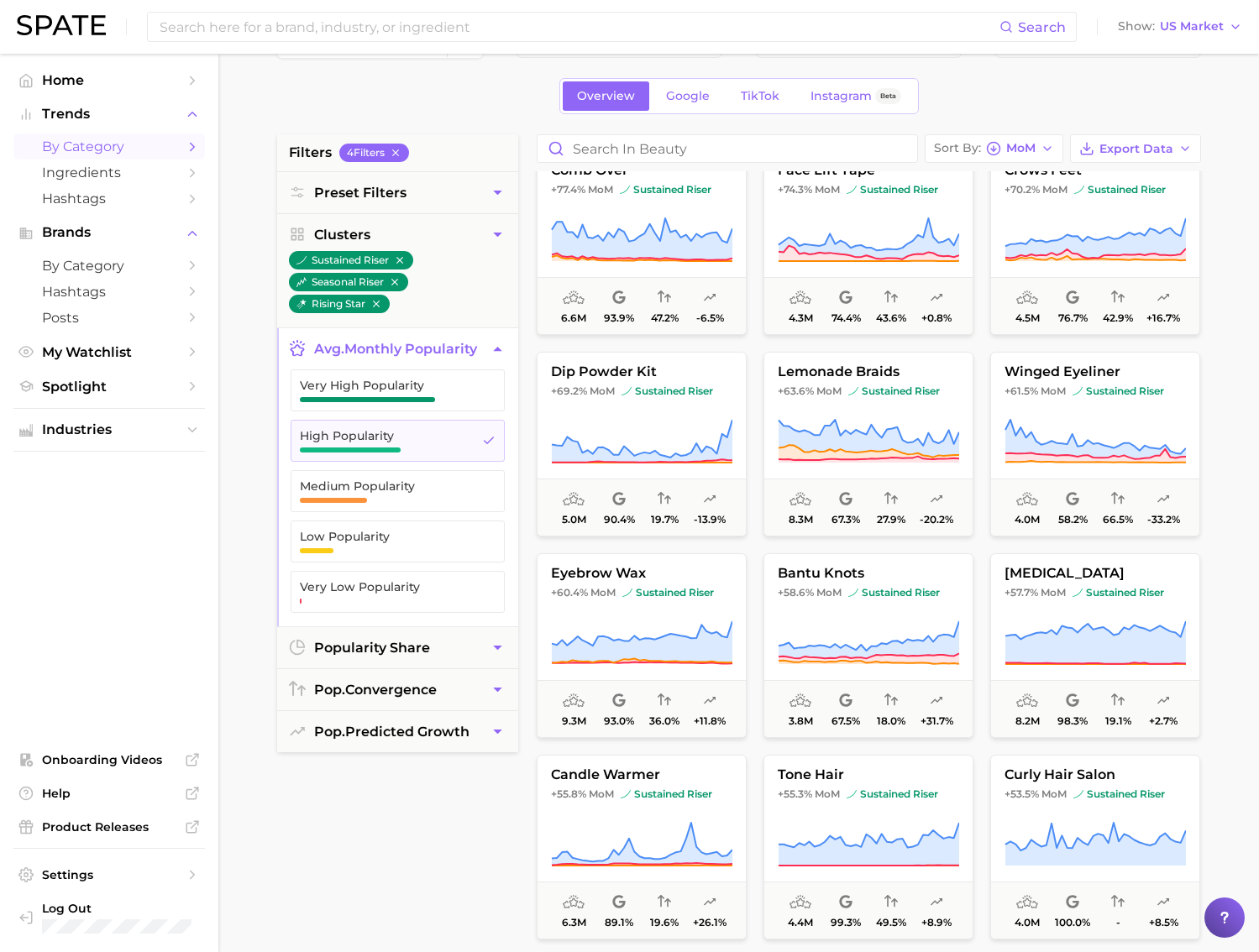
scroll to position [1054, 0]
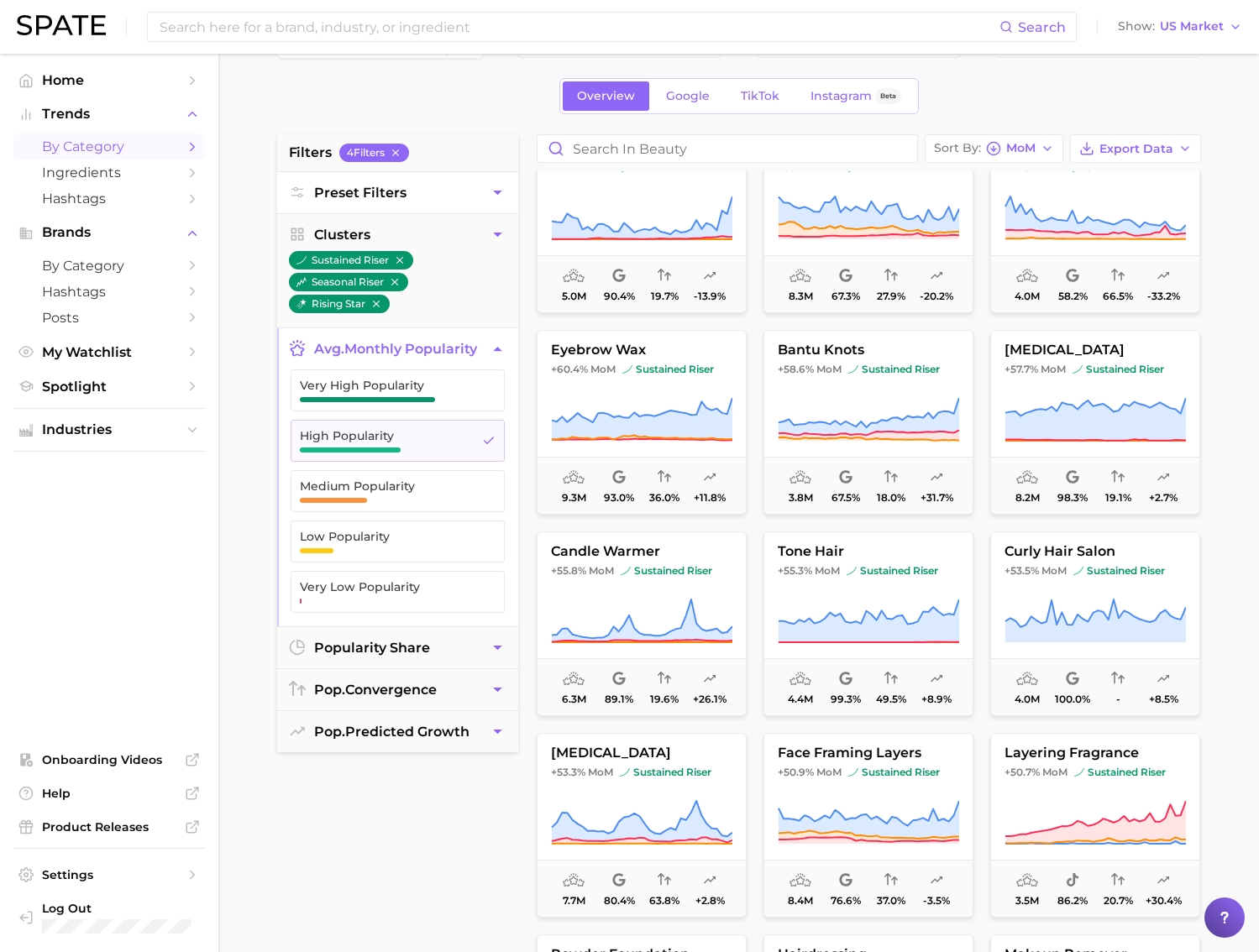
click at [456, 209] on button "Preset Filters" at bounding box center [398, 193] width 241 height 41
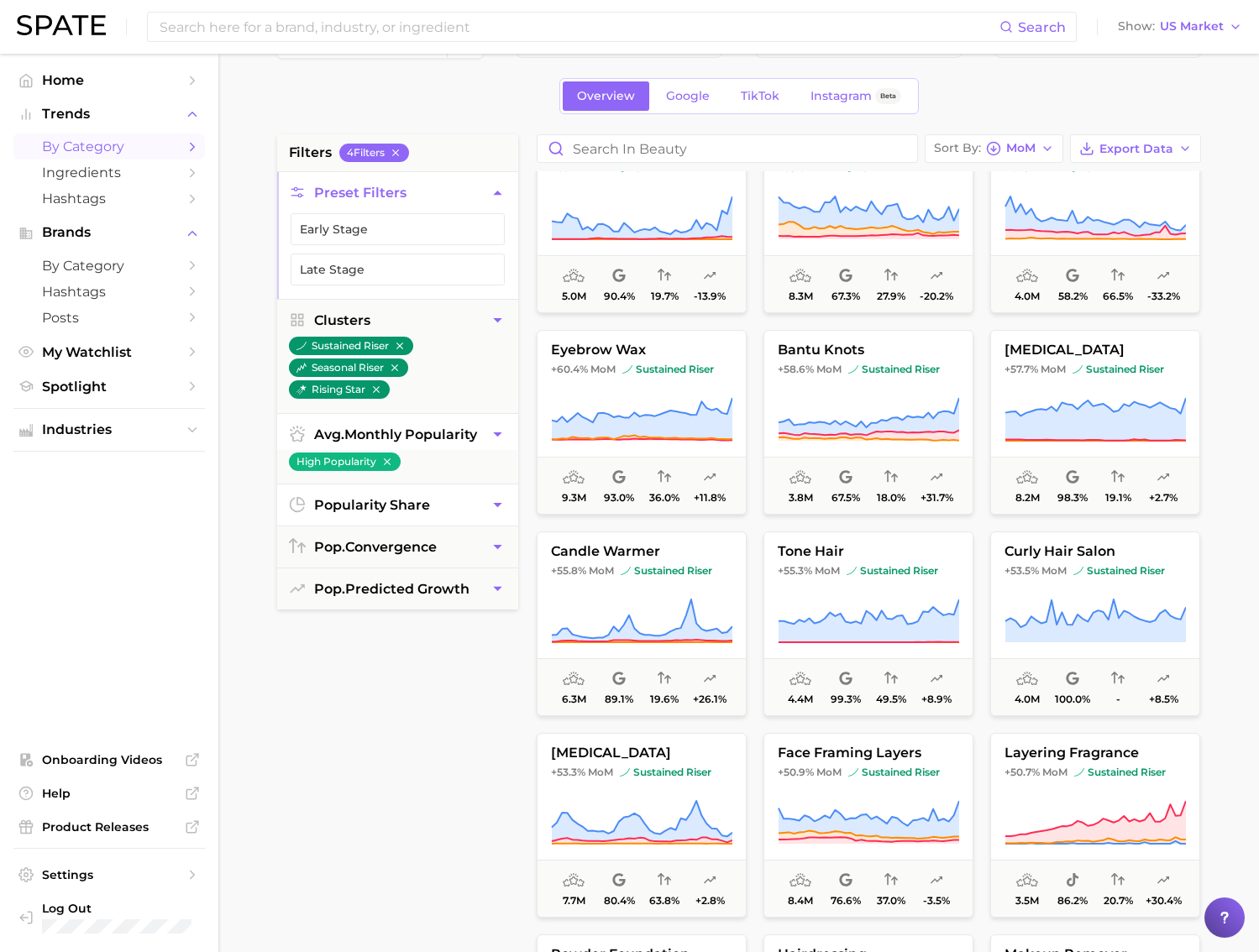
click at [495, 498] on icon "button" at bounding box center [497, 504] width 18 height 18
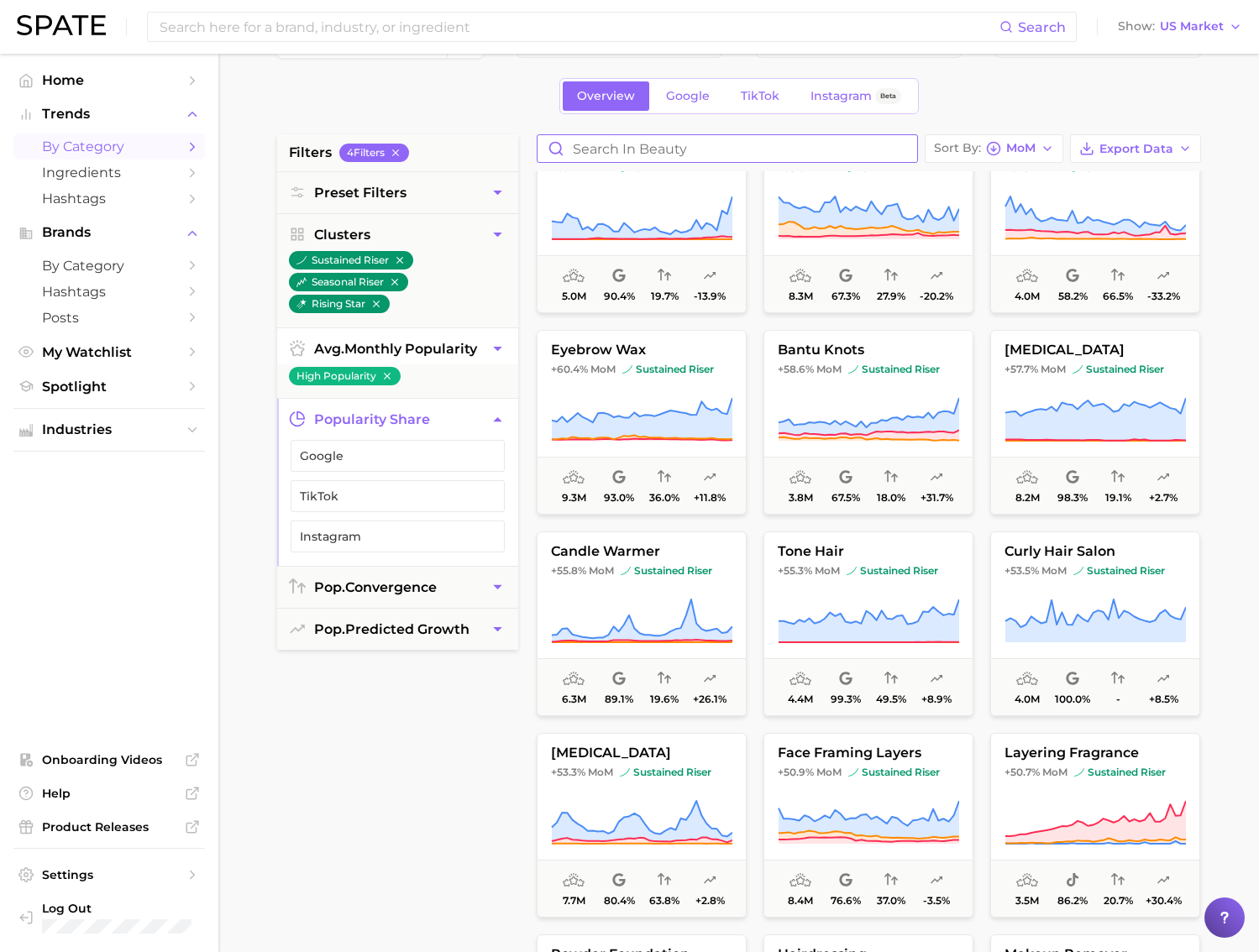
click at [803, 143] on input "Search in beauty" at bounding box center [727, 149] width 380 height 27
click at [777, 104] on link "TikTok" at bounding box center [760, 95] width 67 height 29
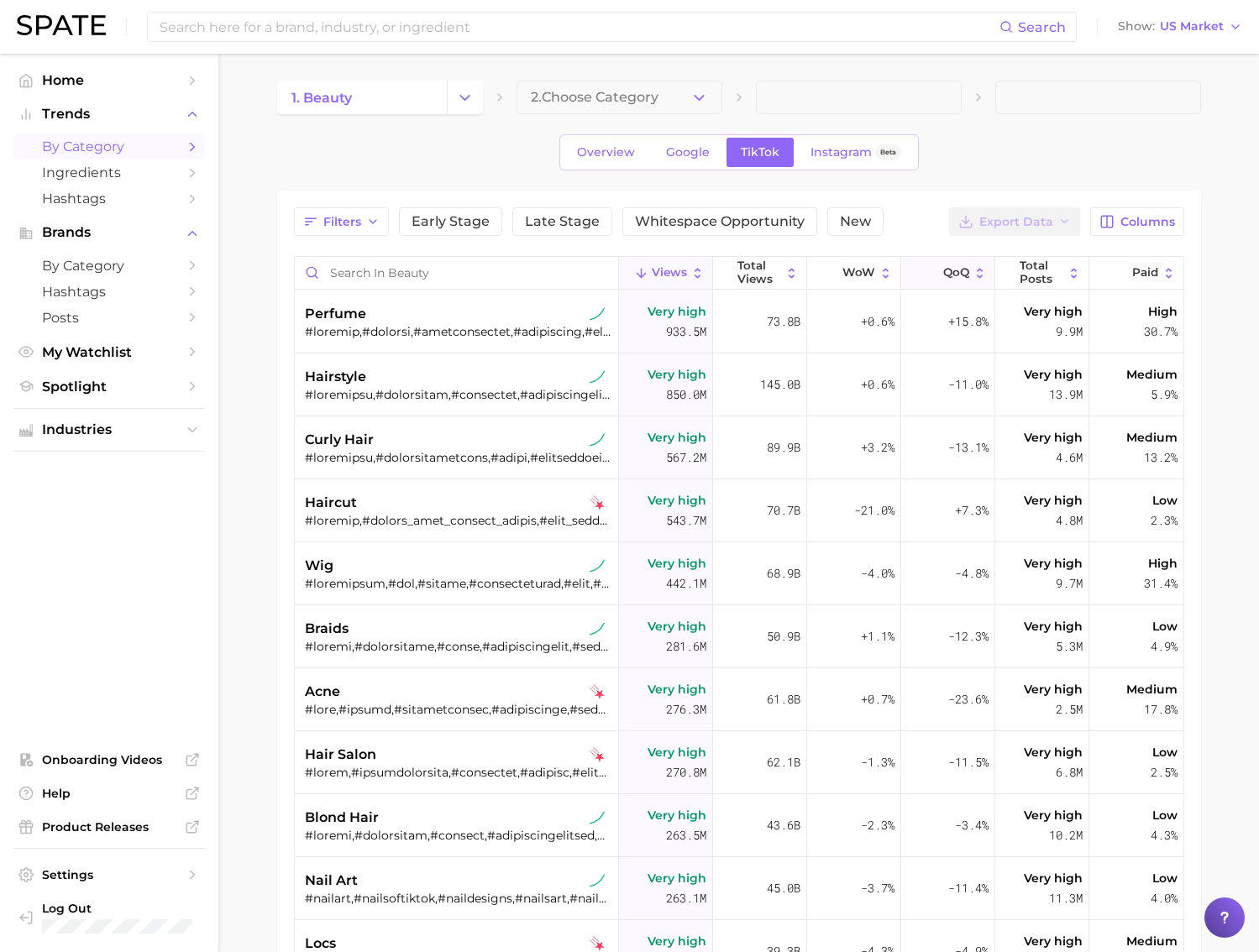
scroll to position [16, 0]
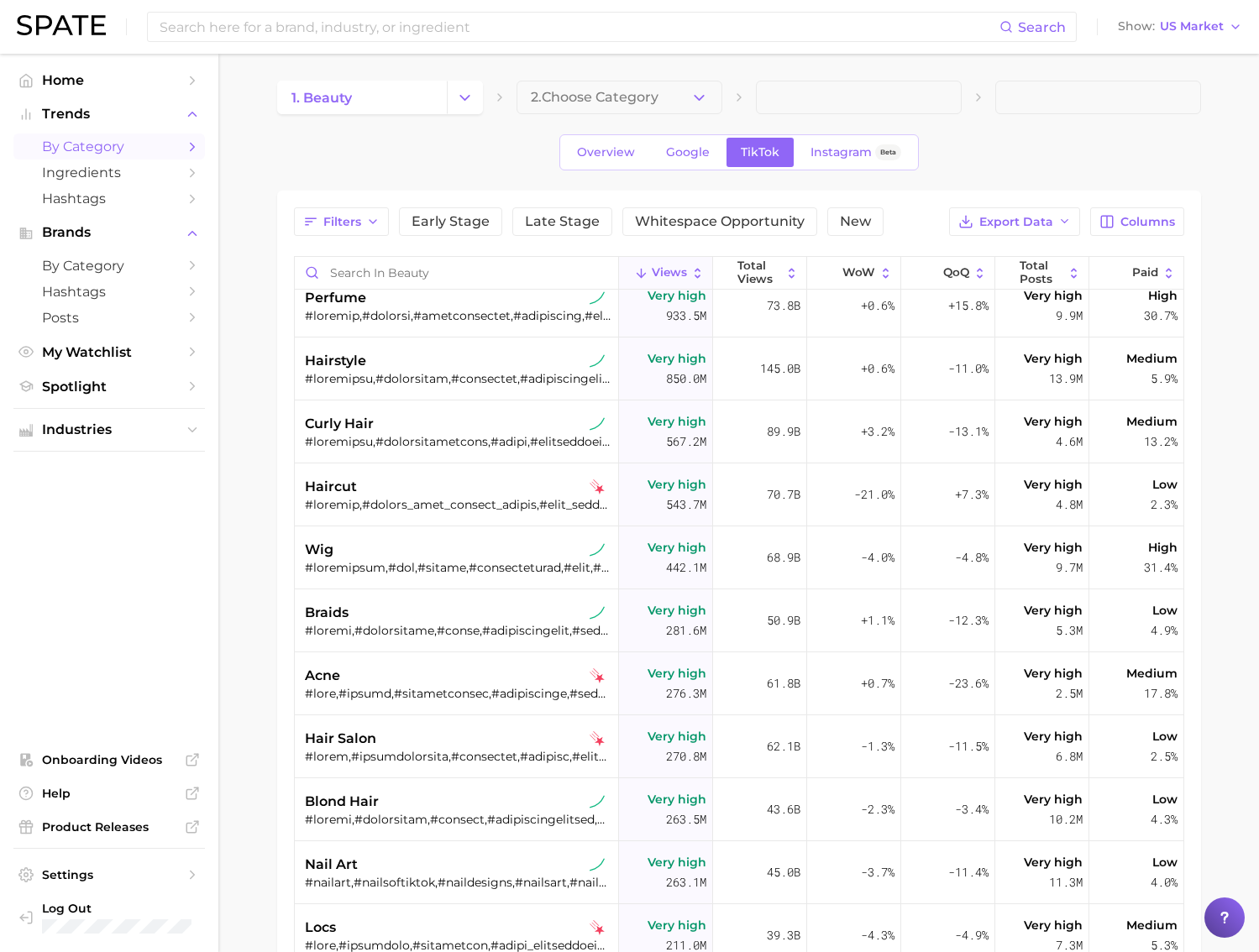
click at [468, 215] on span "Early Stage" at bounding box center [450, 222] width 78 height 13
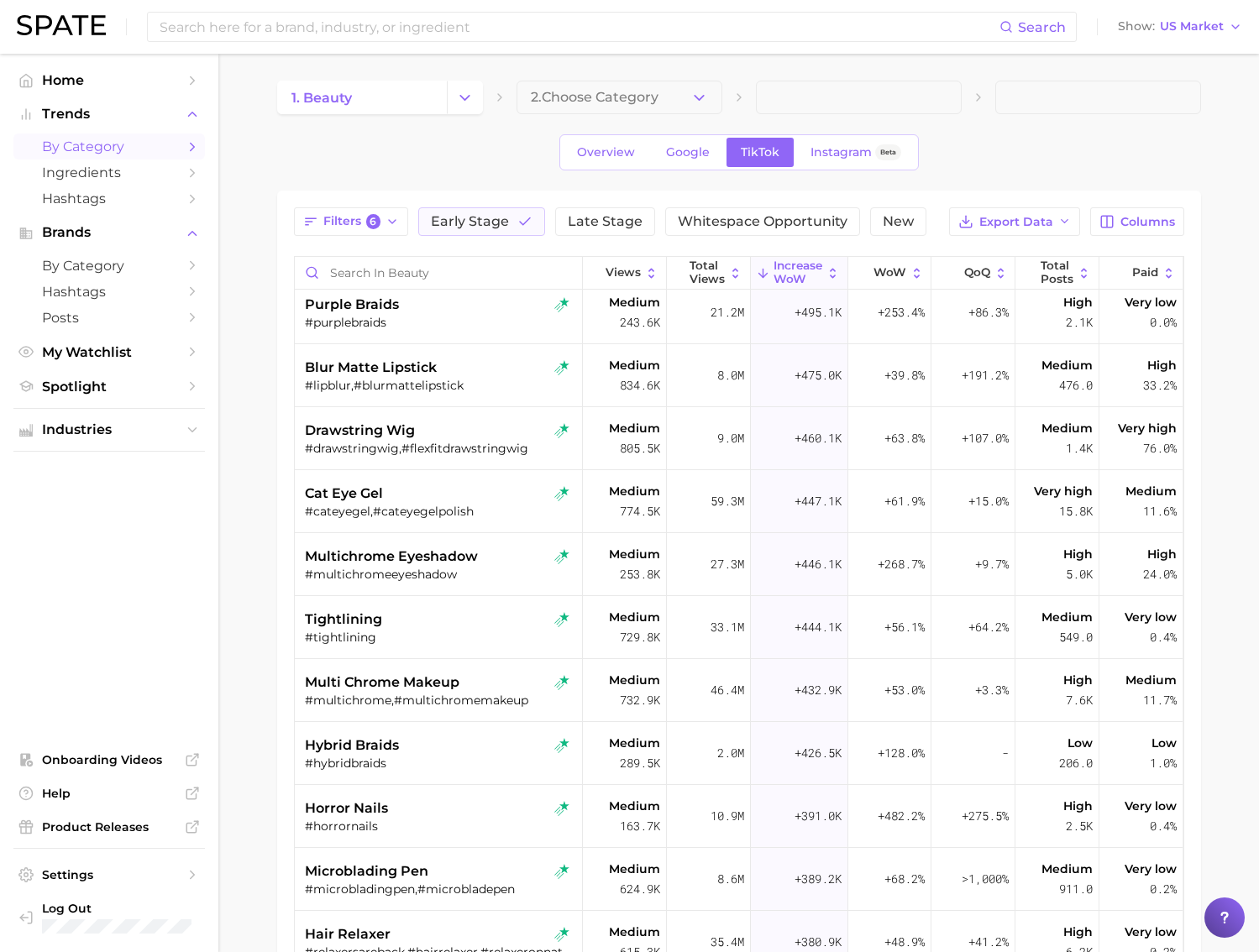
scroll to position [3640, 0]
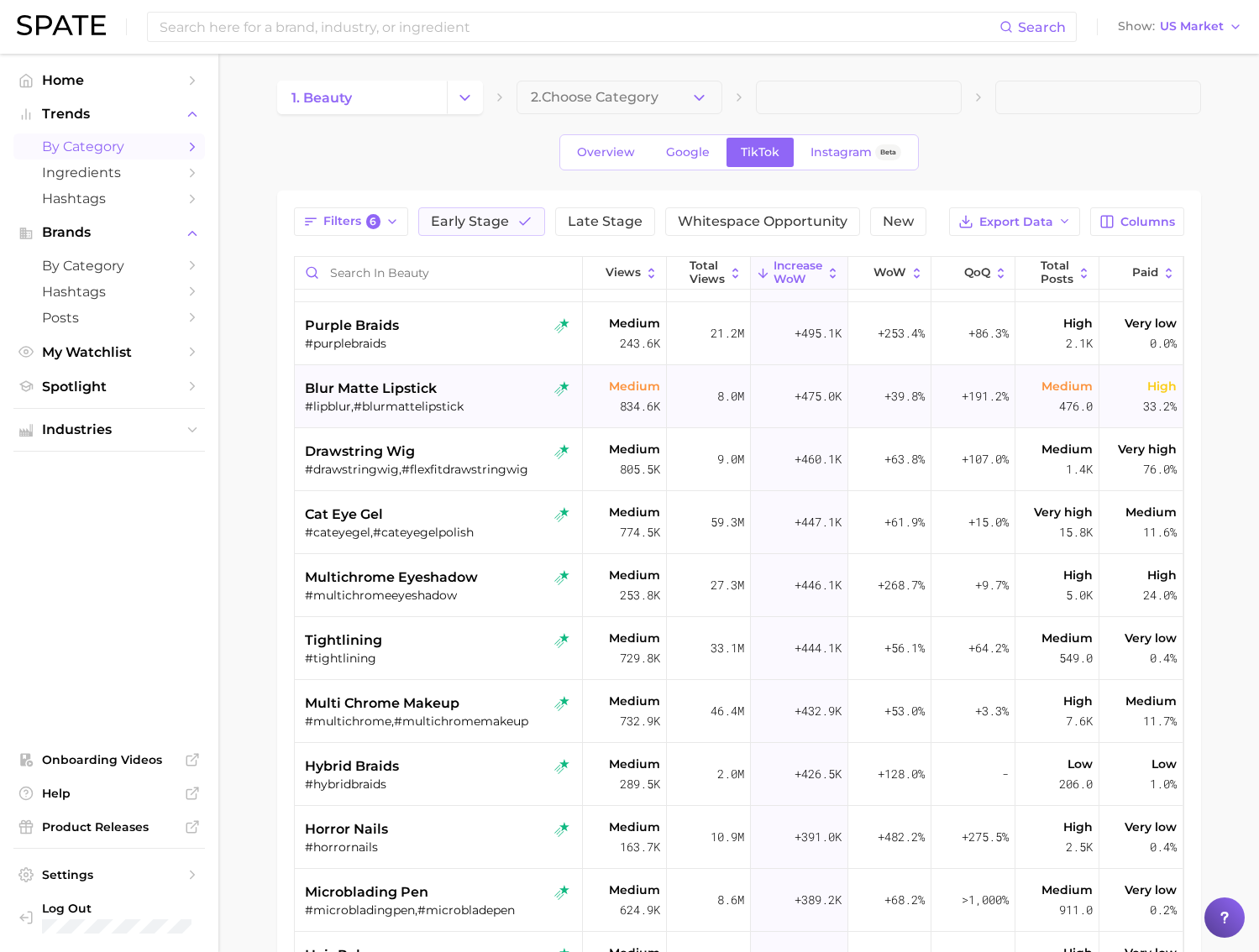
click at [504, 404] on div "#lipblur,#blurmattelipstick" at bounding box center [441, 406] width 271 height 15
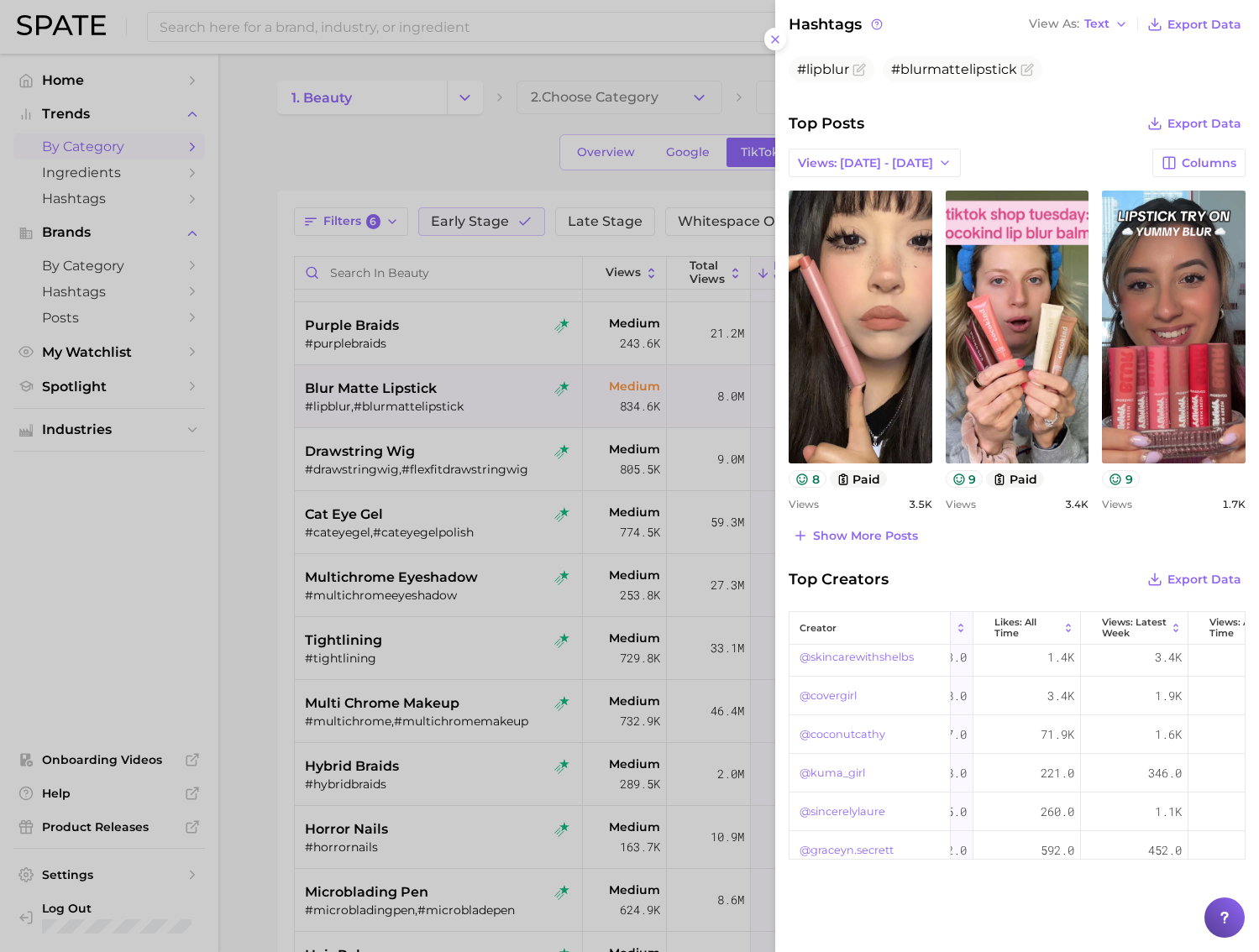
scroll to position [48, 85]
click at [1176, 627] on icon at bounding box center [1175, 627] width 12 height 12
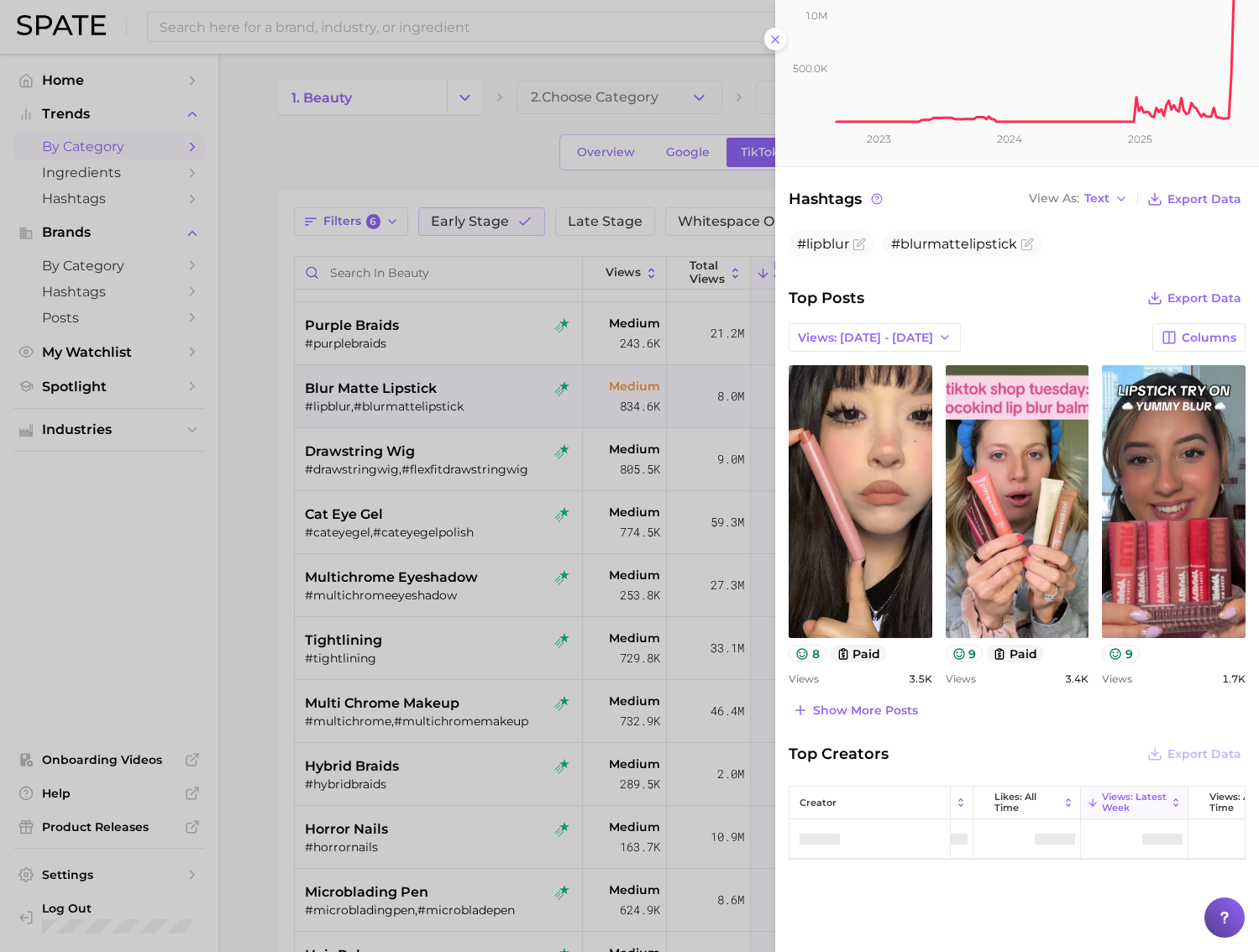
scroll to position [532, 0]
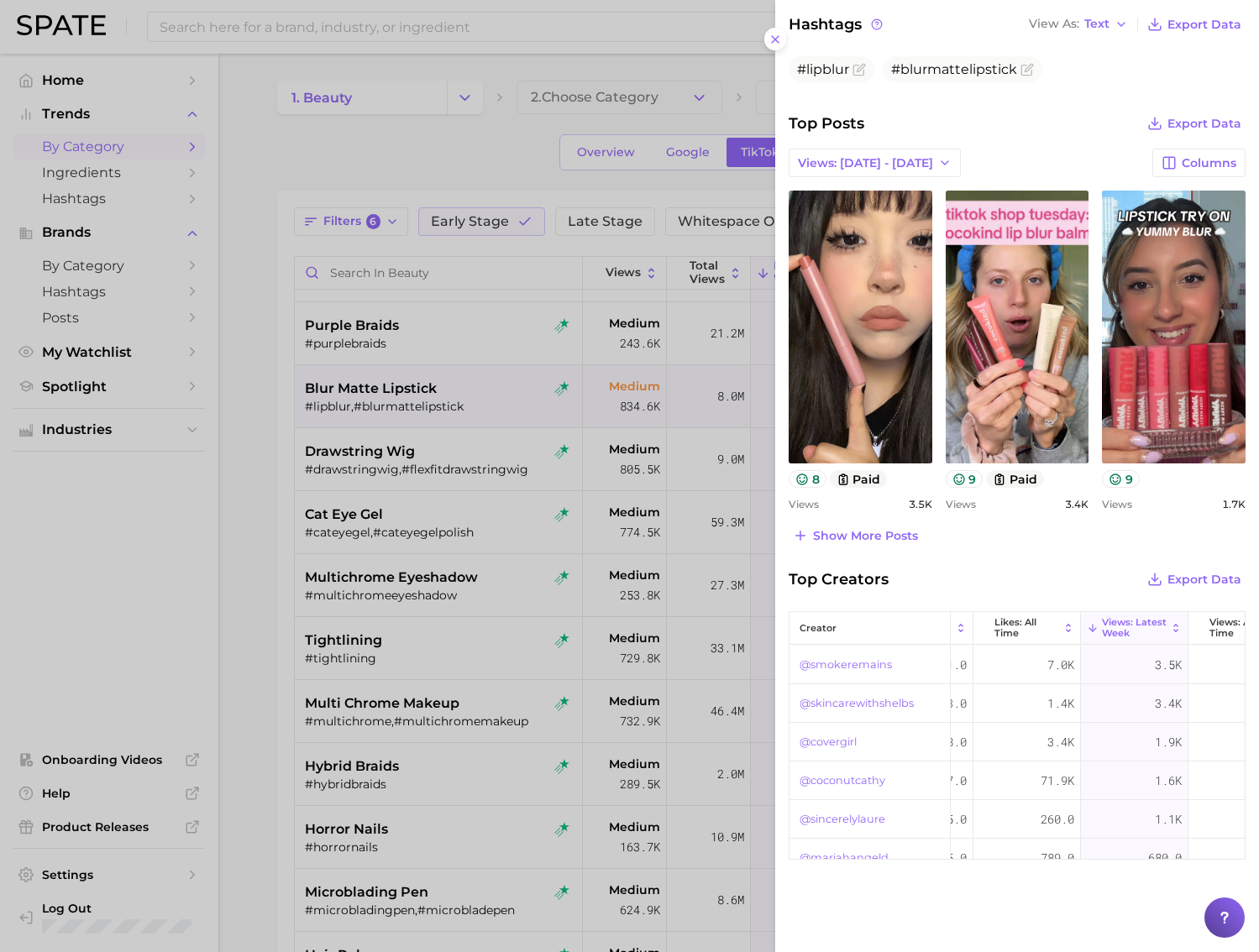
click at [1175, 632] on button "Views: Latest Week" at bounding box center [1134, 627] width 108 height 33
click at [1175, 629] on icon at bounding box center [1175, 627] width 12 height 12
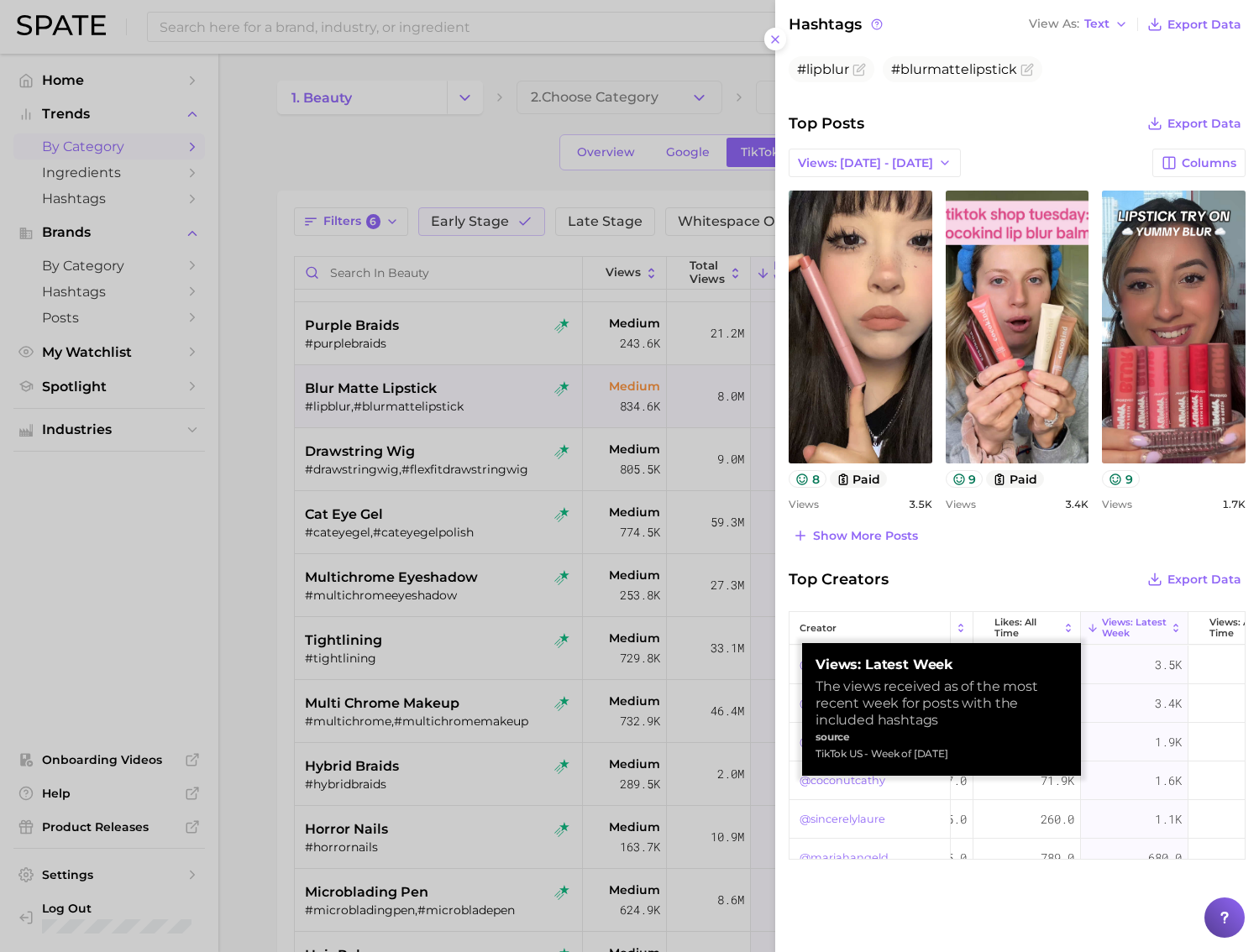
click at [1177, 627] on icon at bounding box center [1175, 627] width 12 height 12
click at [1179, 622] on icon at bounding box center [1175, 627] width 12 height 12
click at [1096, 627] on icon at bounding box center [1093, 627] width 12 height 12
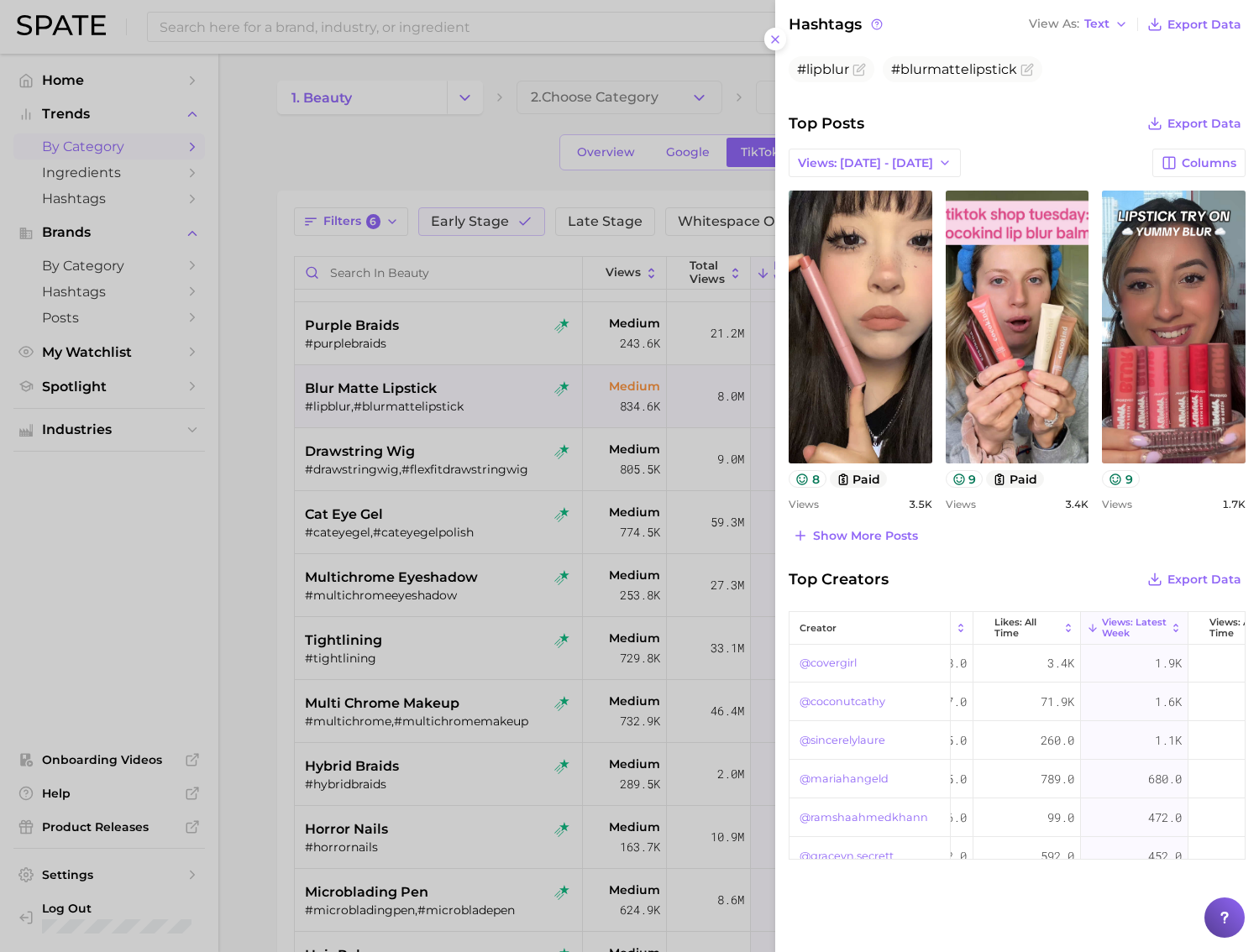
scroll to position [0, 85]
click at [838, 667] on link "@smokeremains" at bounding box center [846, 665] width 93 height 21
click at [644, 289] on div at bounding box center [630, 476] width 1259 height 952
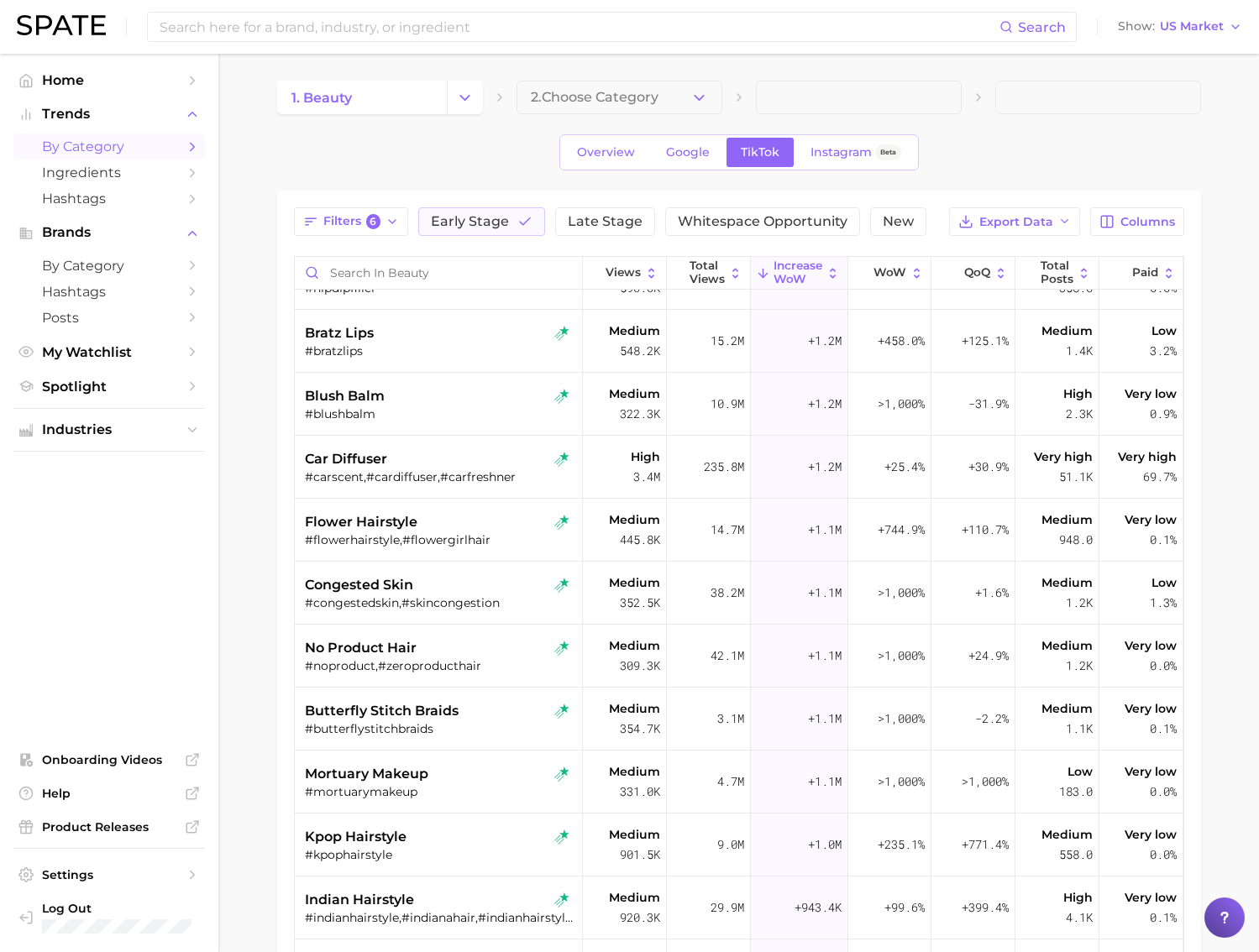
scroll to position [0, 0]
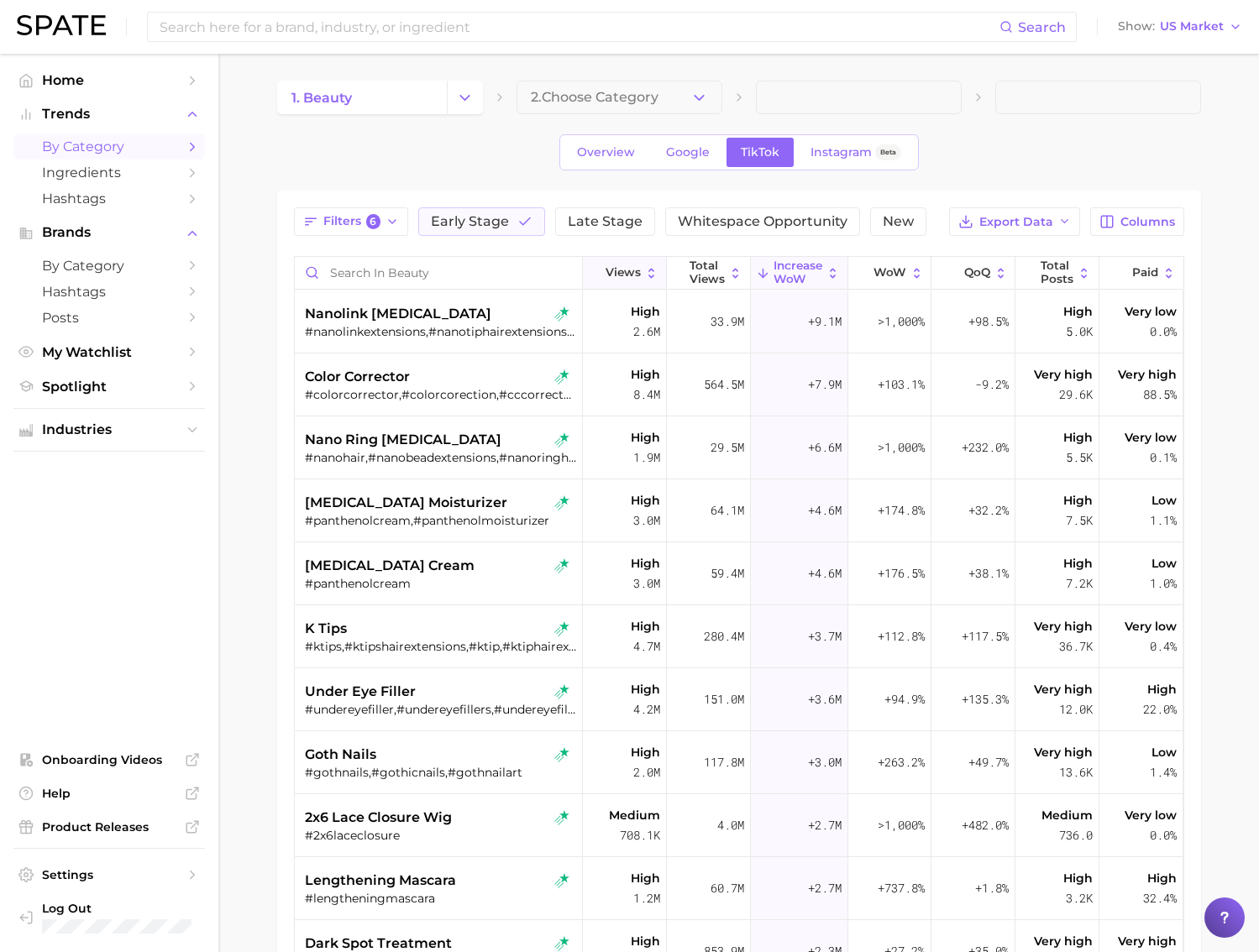
click at [652, 275] on icon at bounding box center [650, 273] width 14 height 14
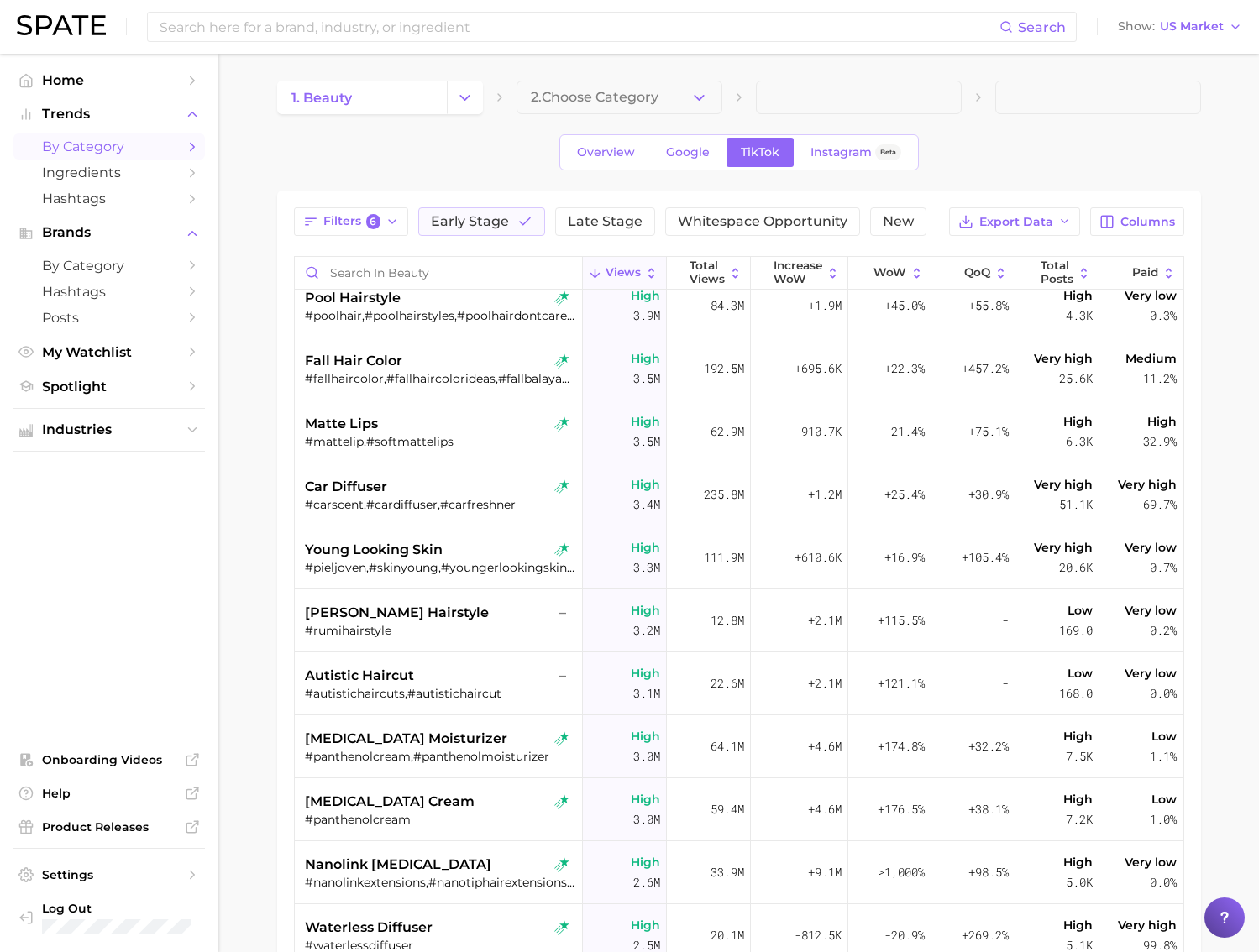
scroll to position [585, 0]
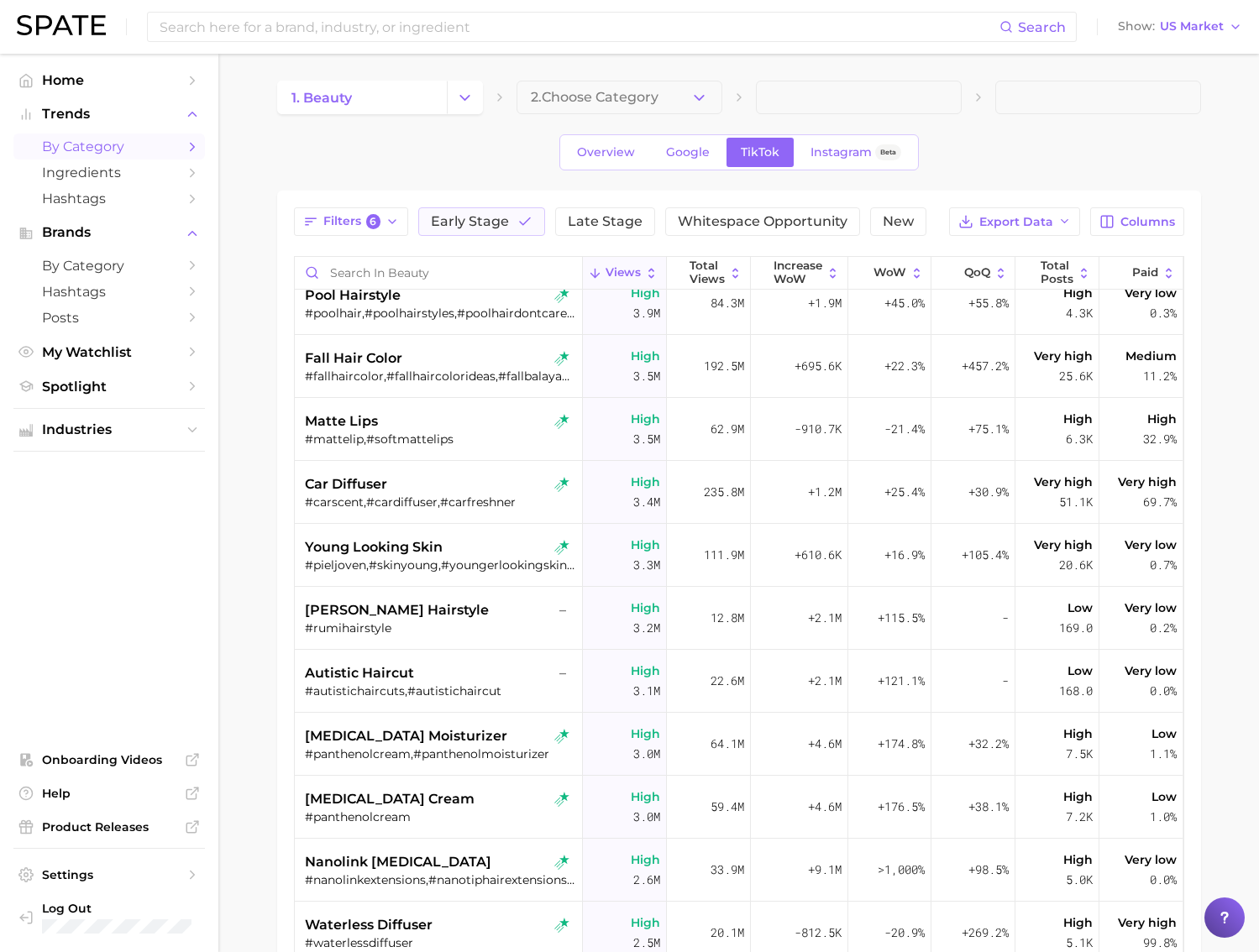
click at [507, 414] on div "matte lips" at bounding box center [441, 422] width 271 height 21
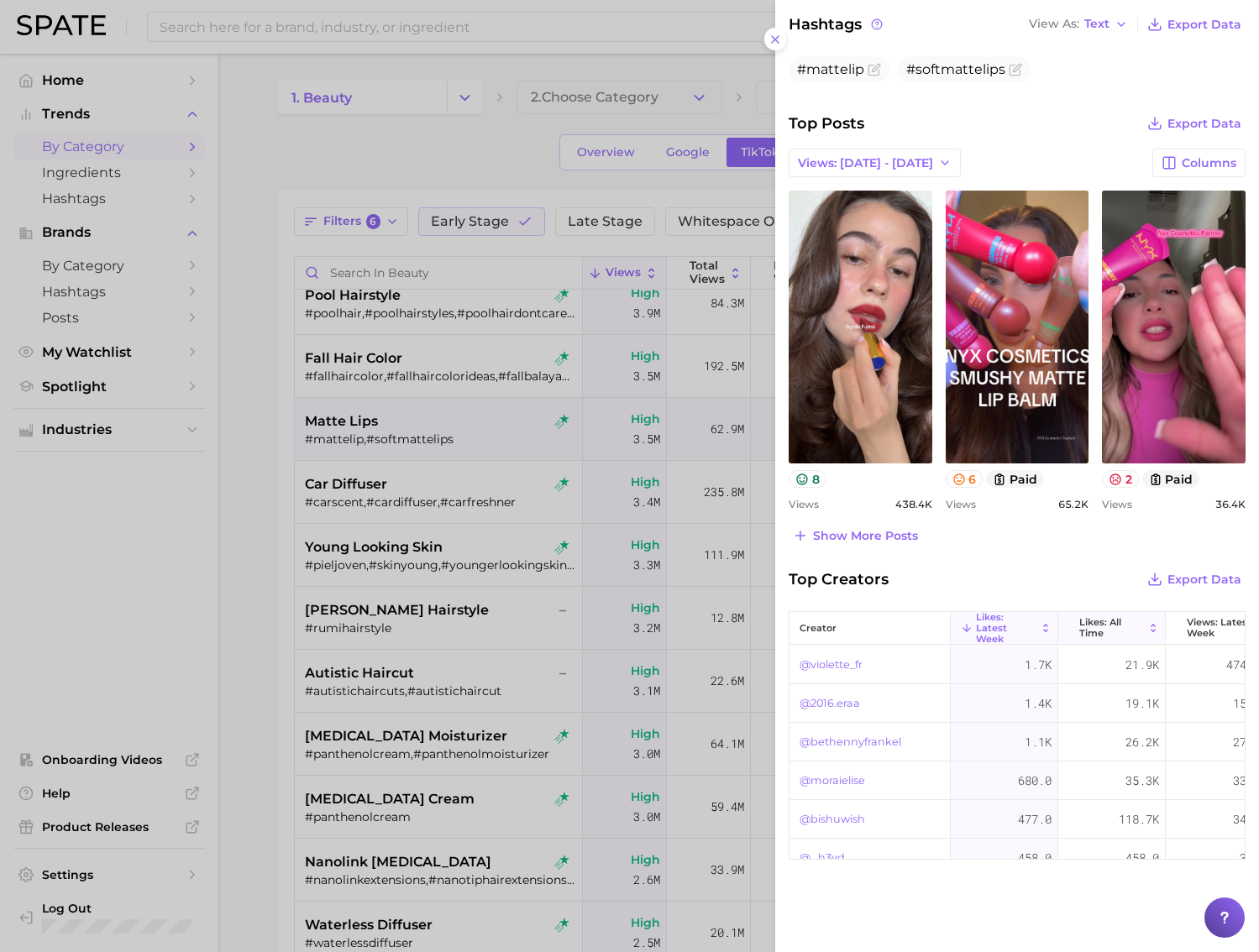
scroll to position [0, 136]
click at [1128, 634] on button "Views: Latest Week" at bounding box center [1082, 627] width 108 height 33
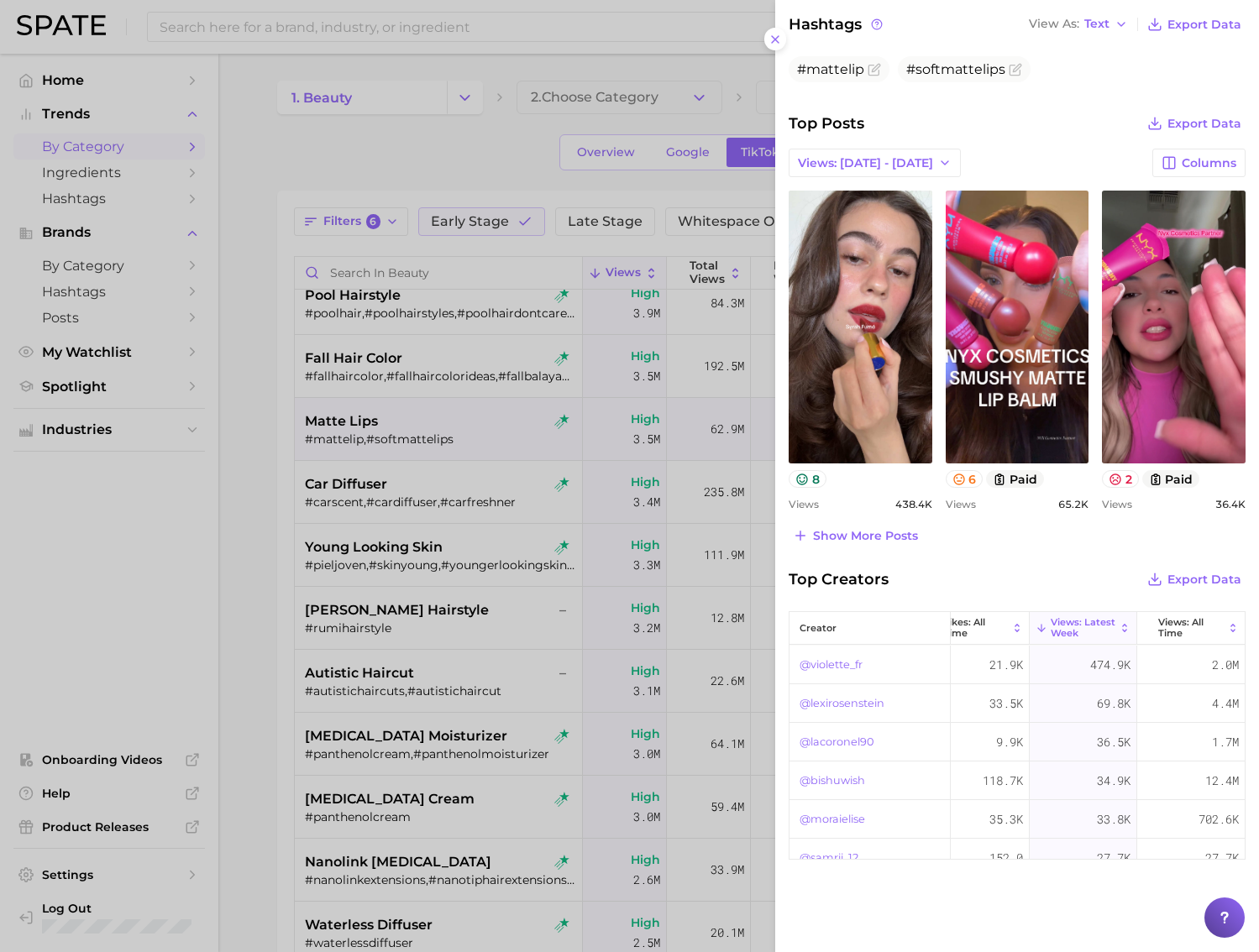
click at [857, 700] on link "@lexirosenstein" at bounding box center [842, 703] width 85 height 21
click at [238, 184] on div at bounding box center [630, 476] width 1259 height 952
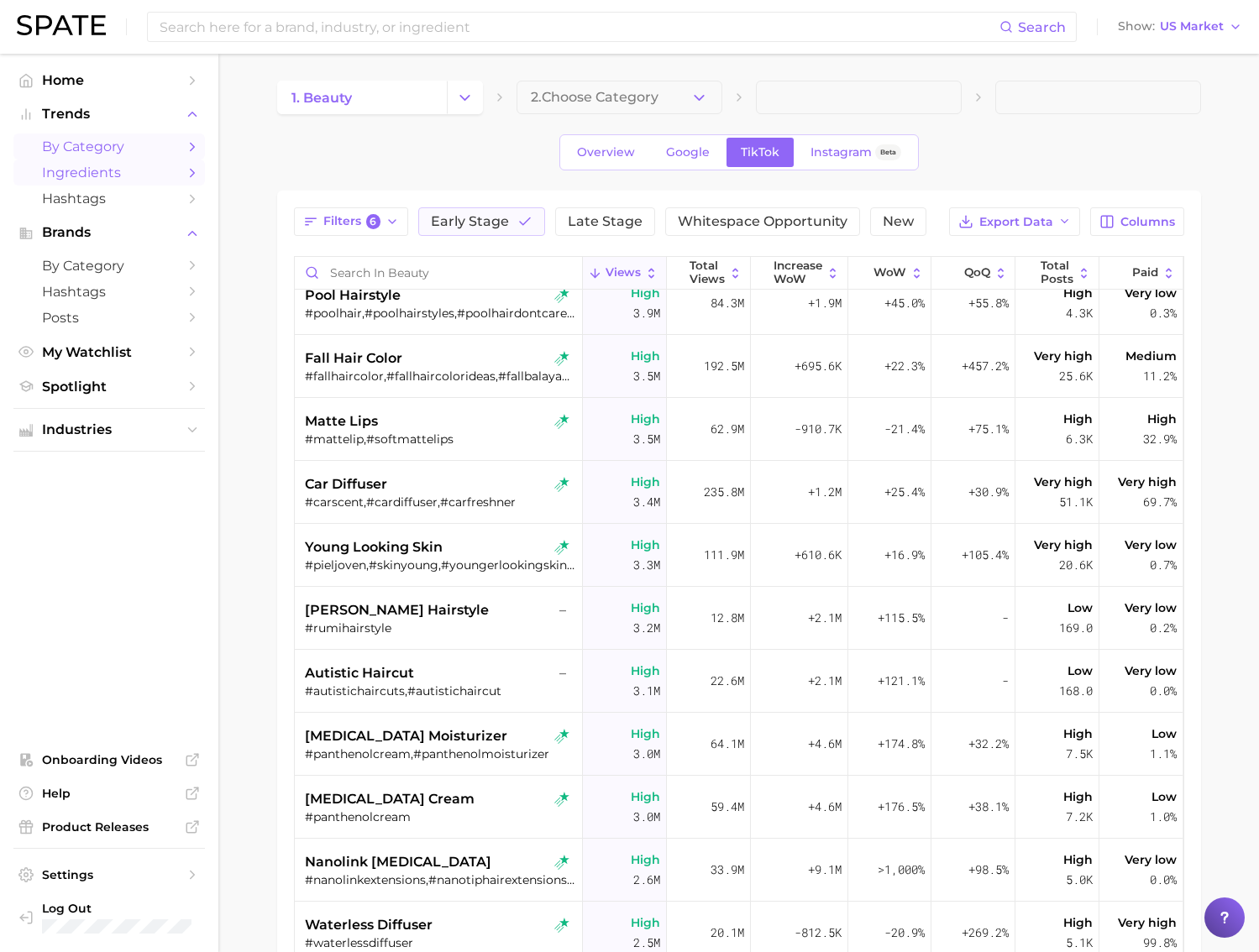
click at [124, 184] on link "Ingredients" at bounding box center [109, 173] width 192 height 26
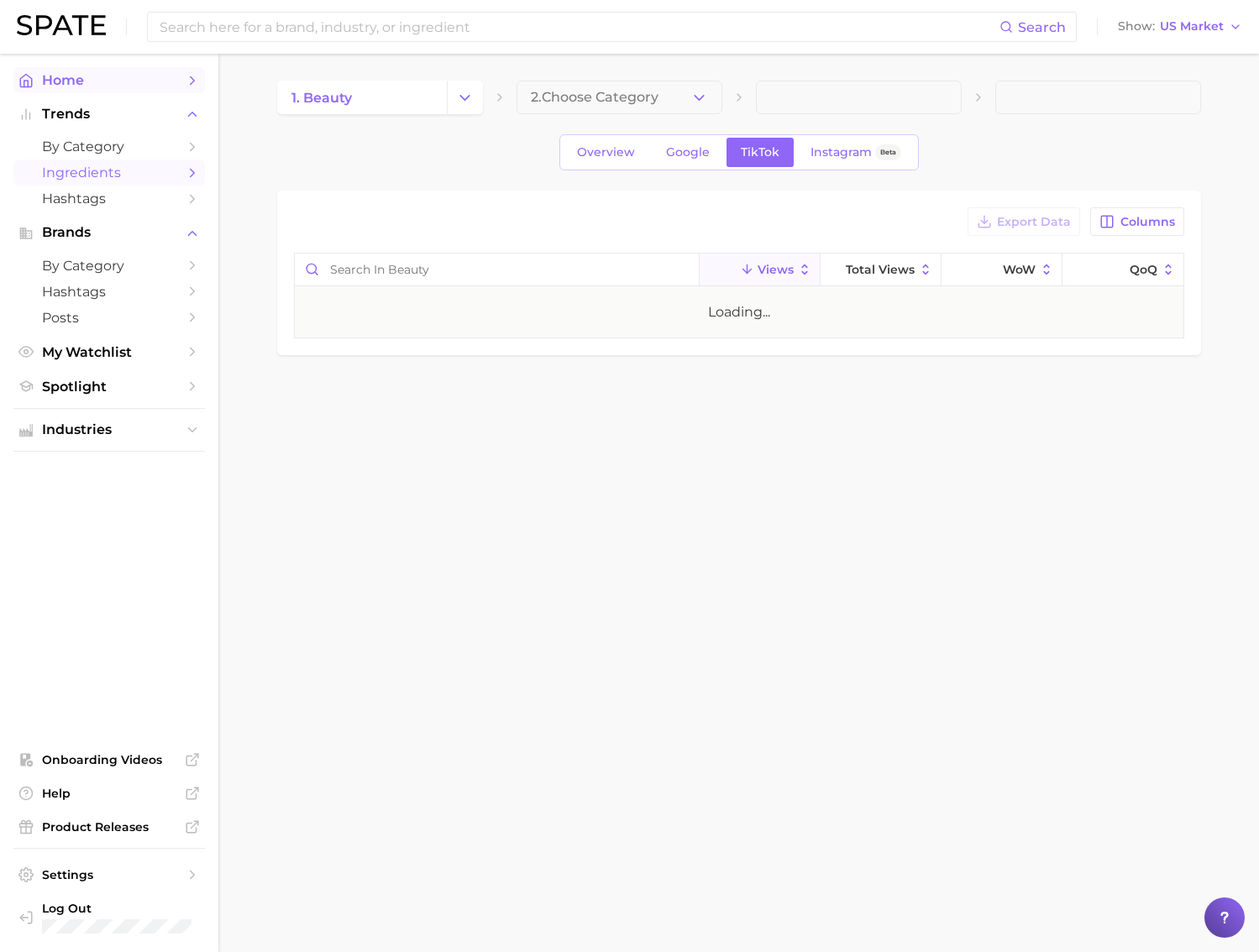
click at [86, 89] on link "Home" at bounding box center [109, 80] width 192 height 26
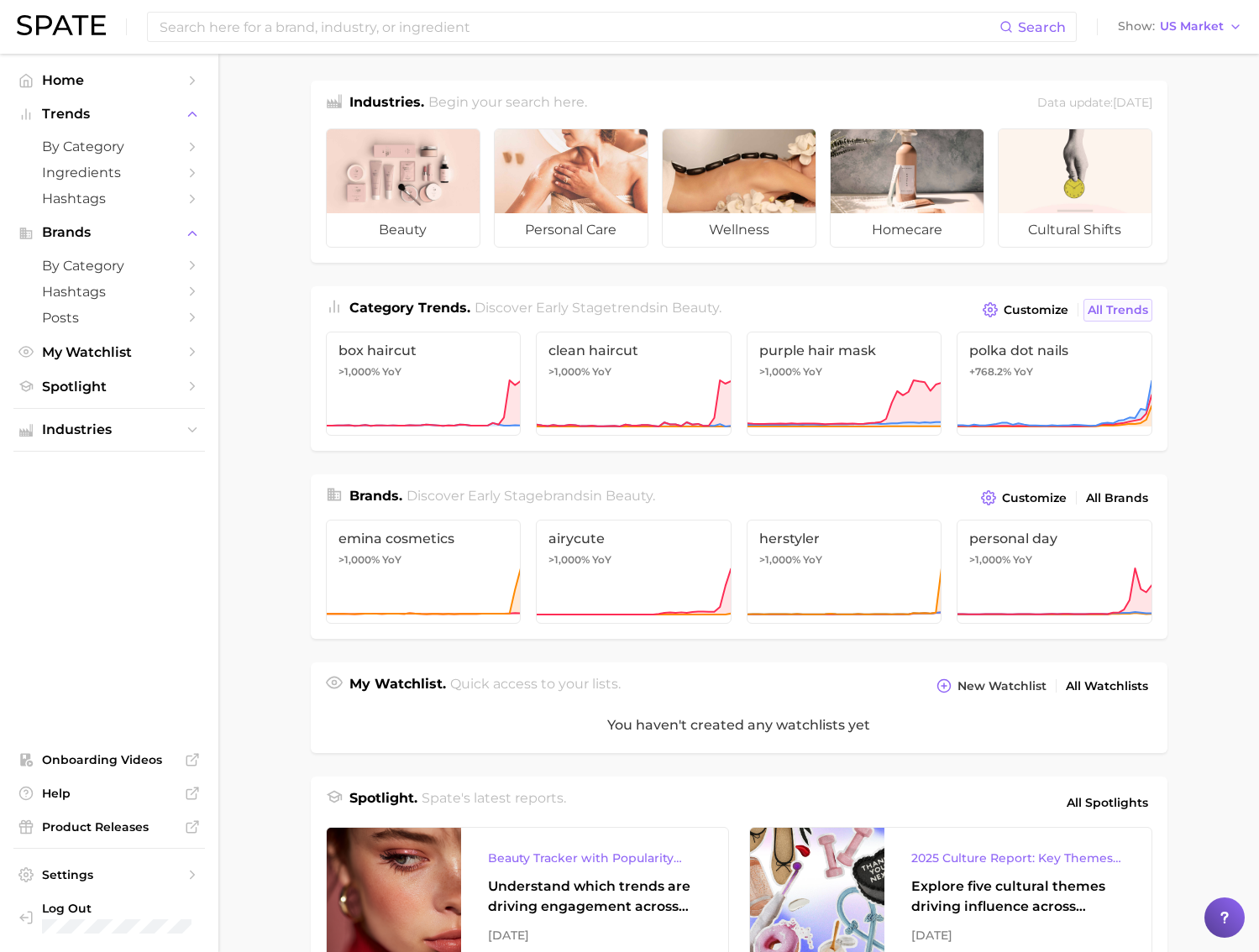
click at [1125, 312] on span "All Trends" at bounding box center [1117, 310] width 61 height 14
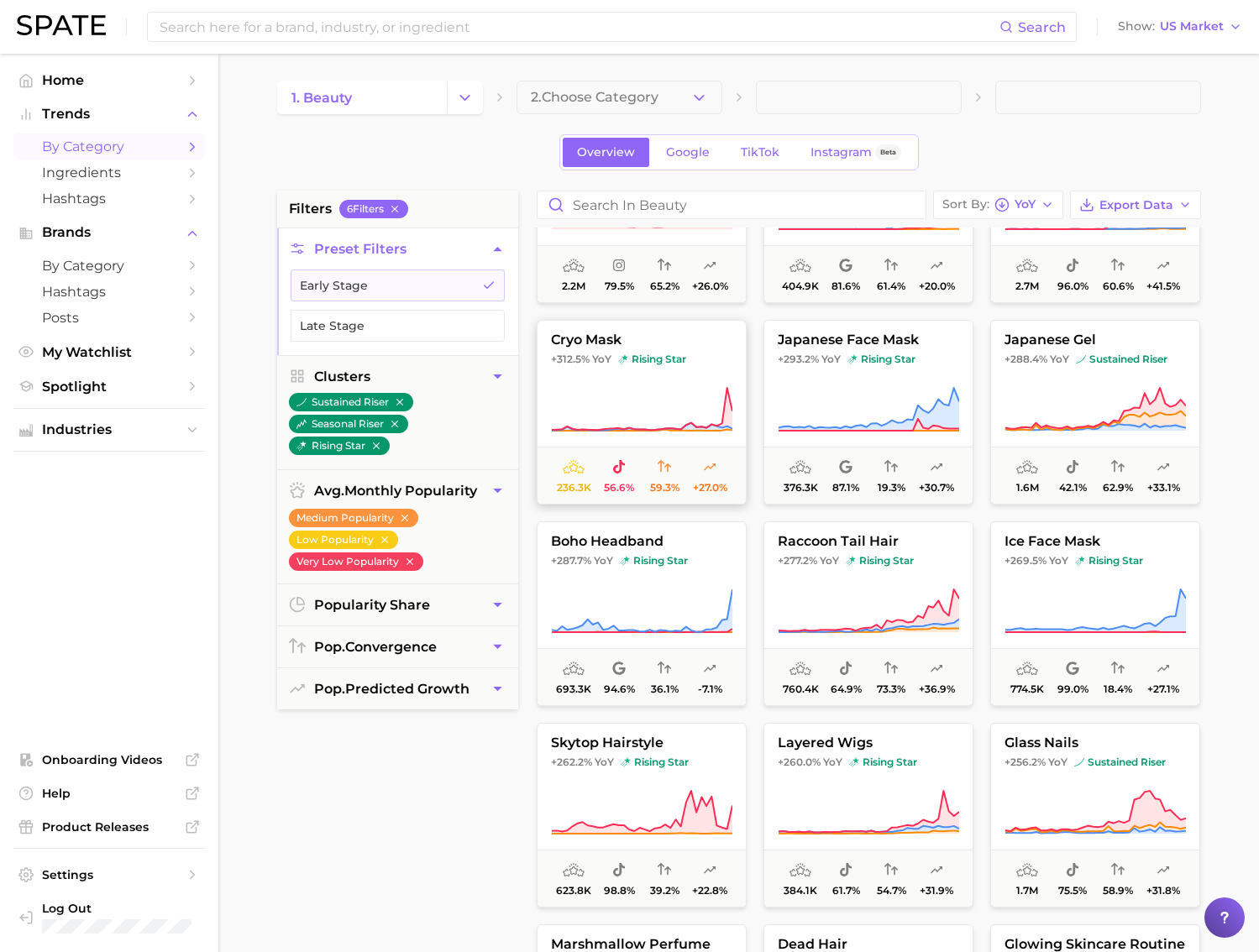
scroll to position [1132, 0]
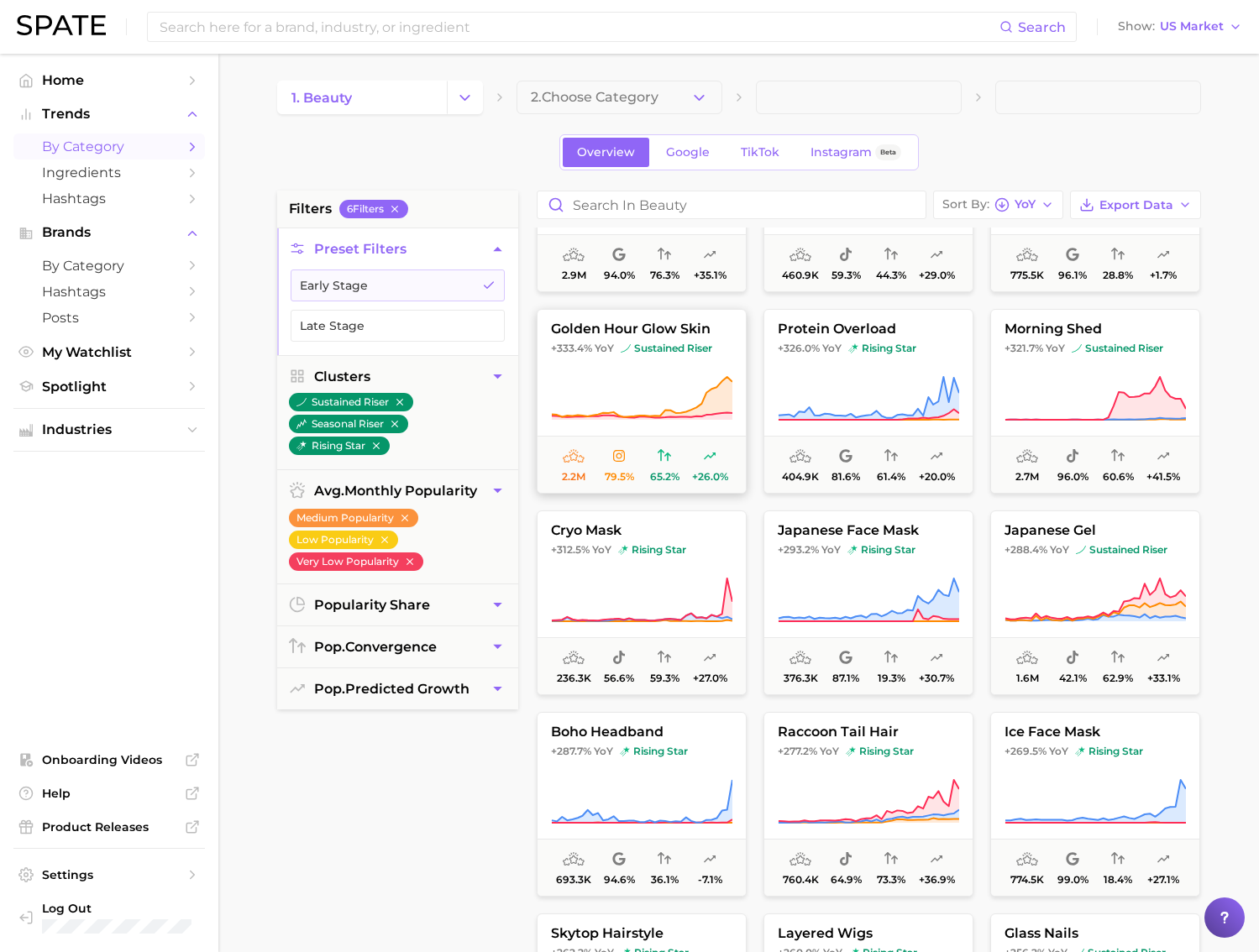
click at [629, 352] on img at bounding box center [625, 348] width 10 height 10
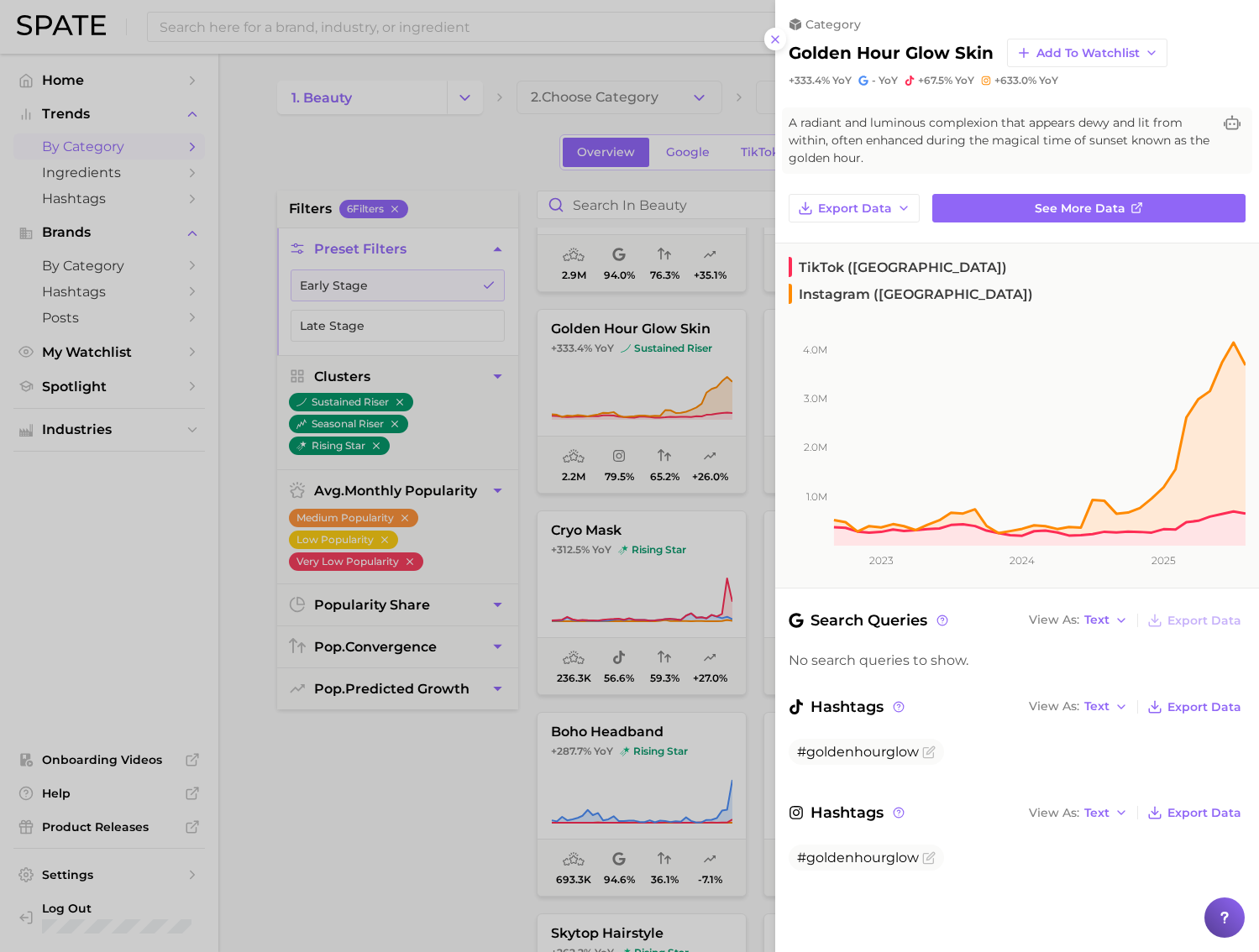
click at [562, 441] on div at bounding box center [630, 476] width 1259 height 952
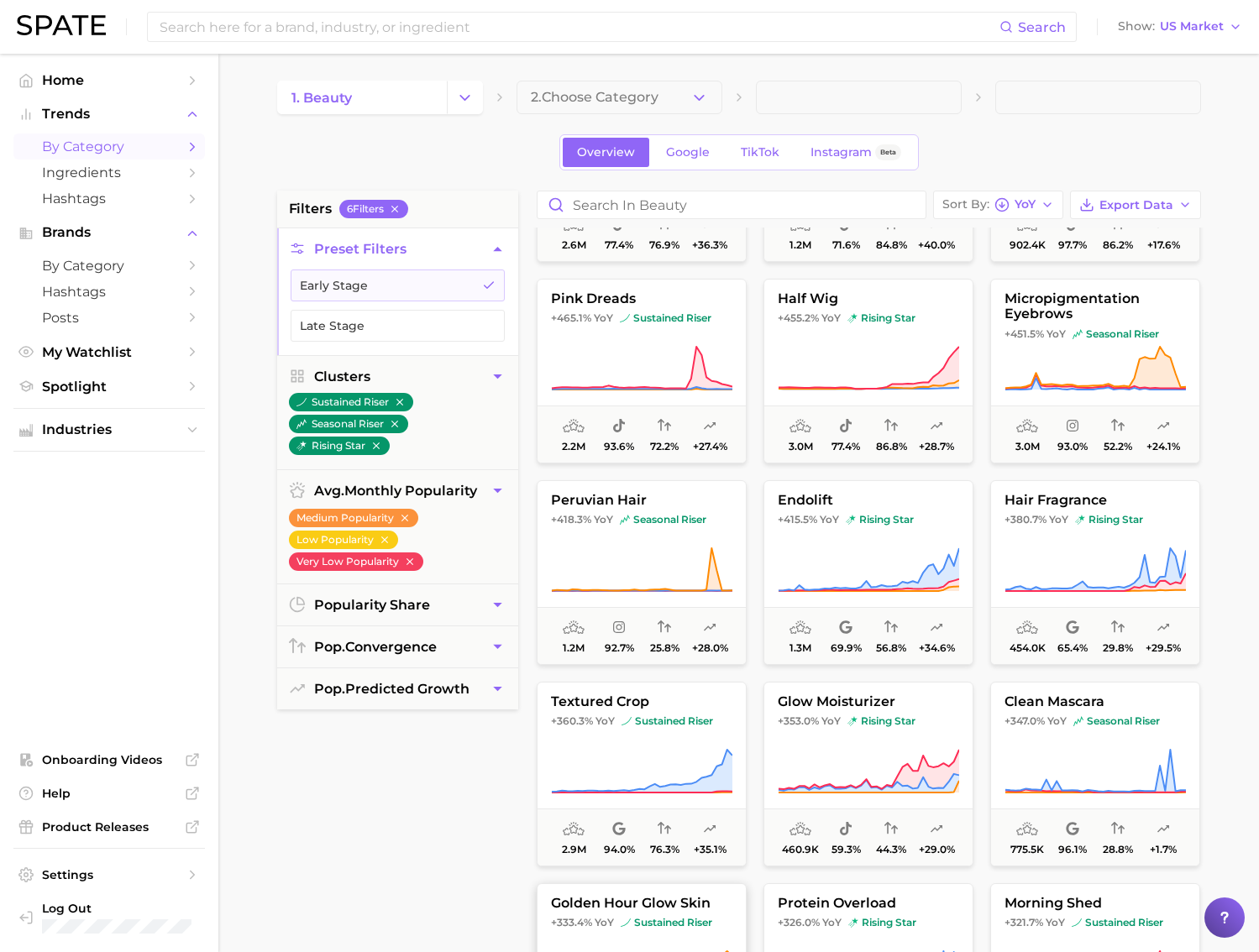
scroll to position [927, 0]
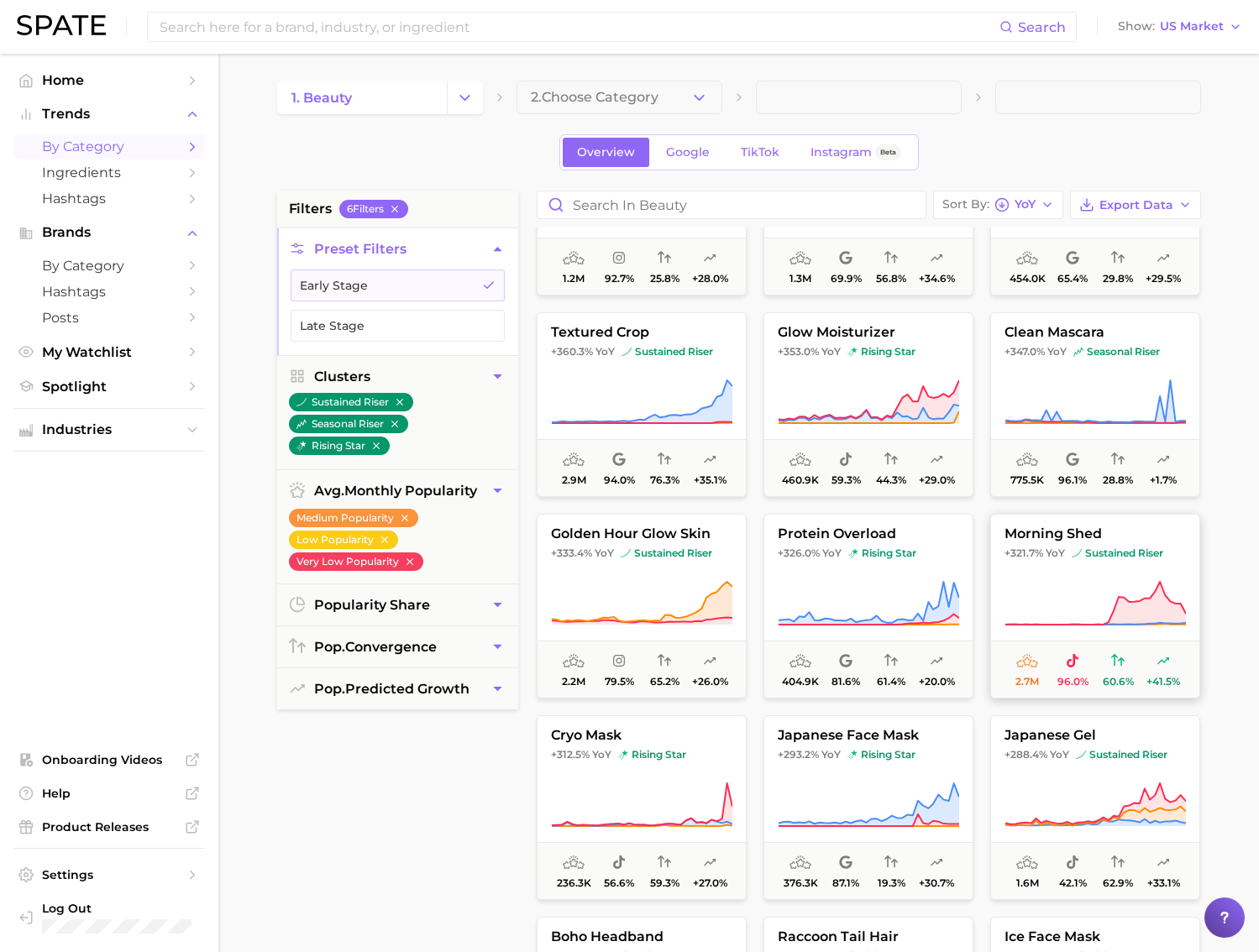
click at [1135, 581] on icon at bounding box center [1095, 603] width 181 height 47
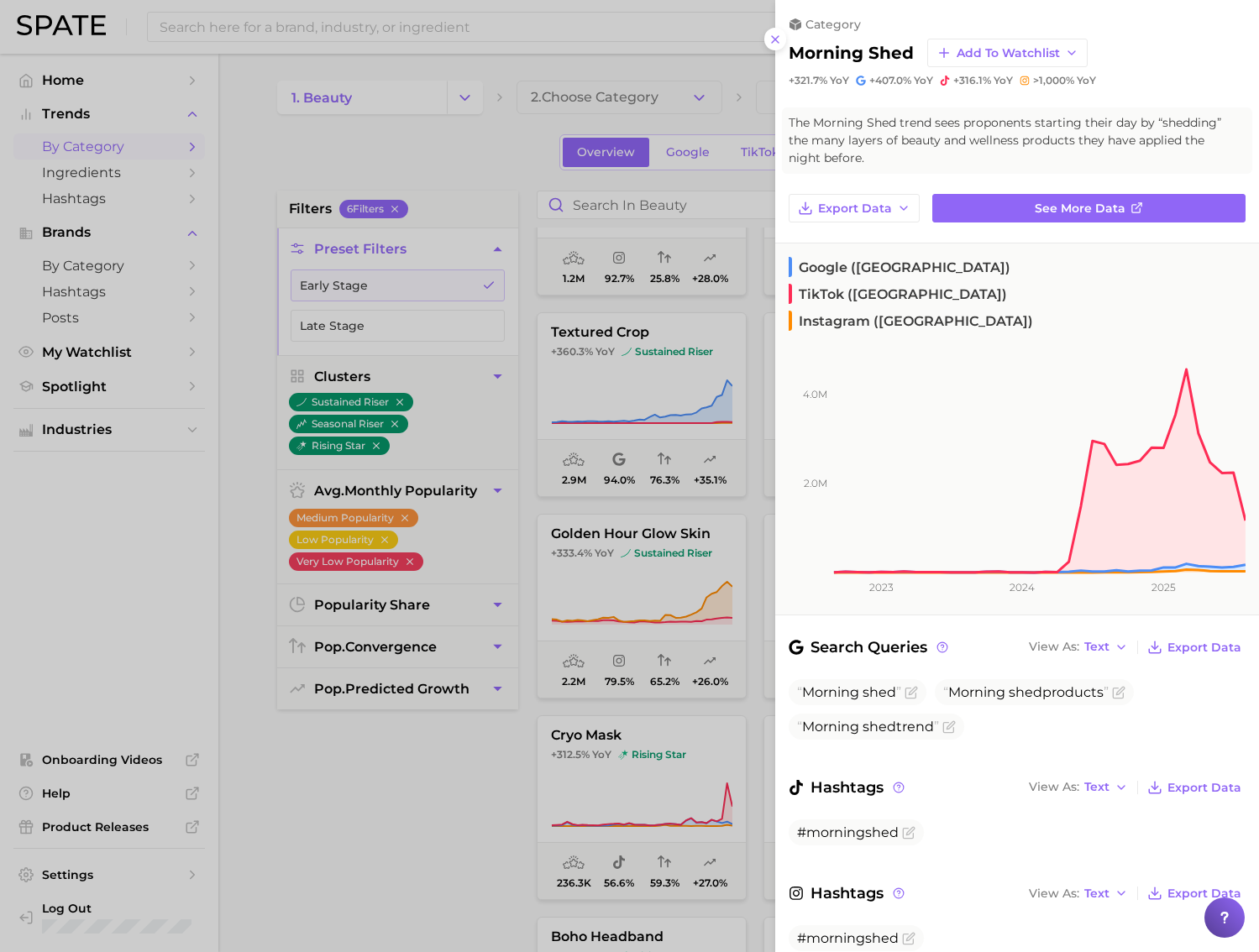
click at [637, 439] on div at bounding box center [630, 476] width 1259 height 952
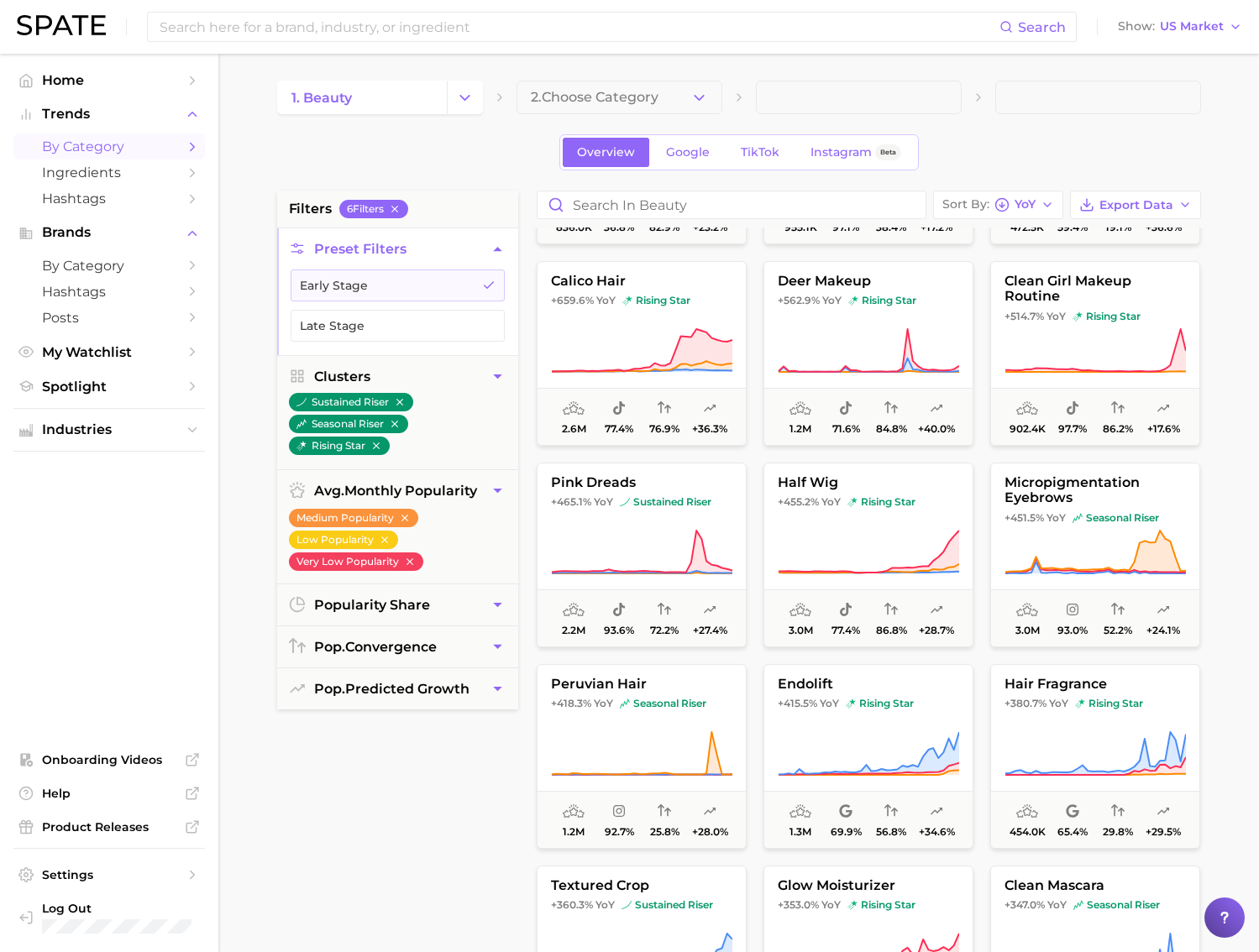
scroll to position [353, 0]
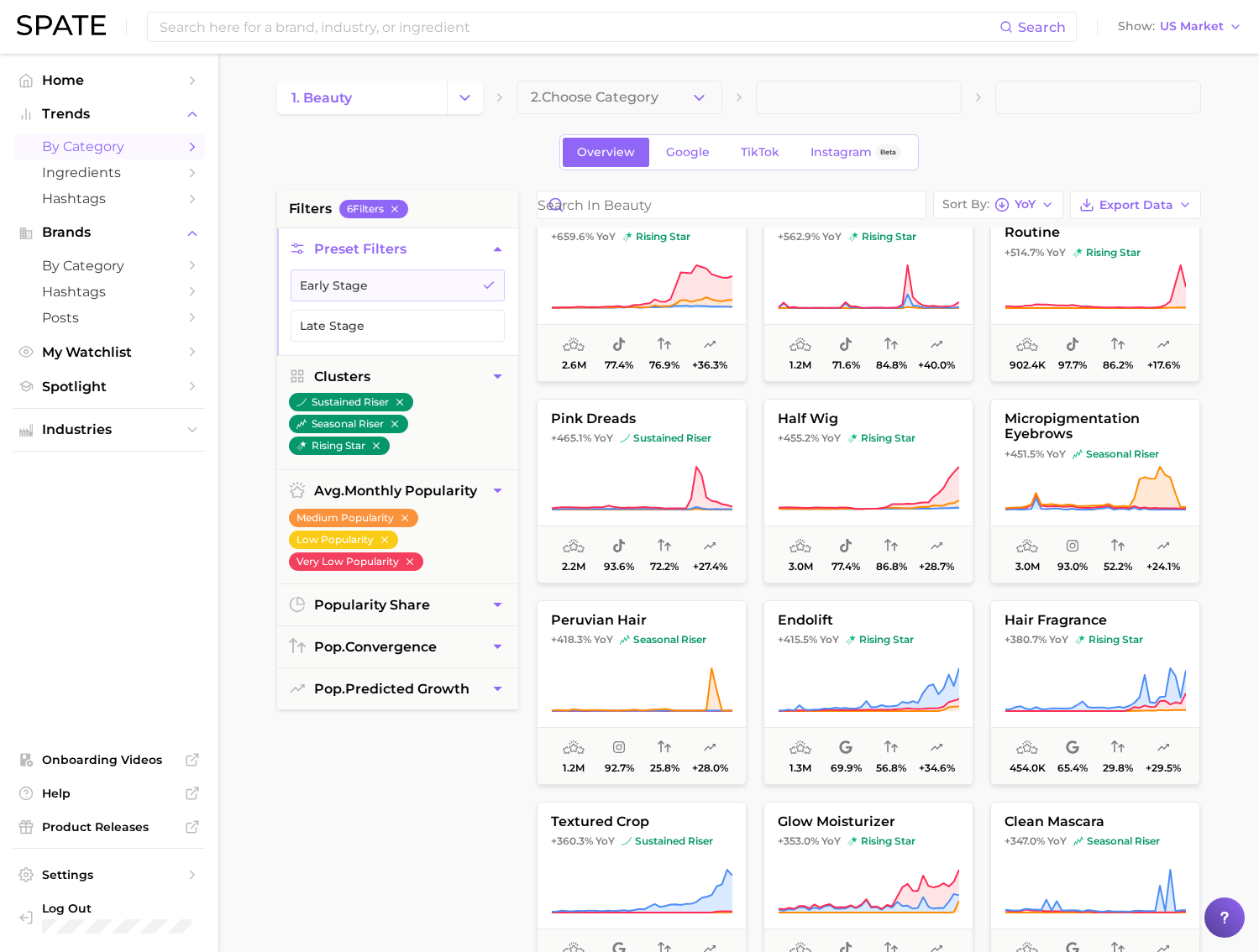
scroll to position [436, 0]
click at [1175, 490] on icon at bounding box center [1095, 490] width 181 height 47
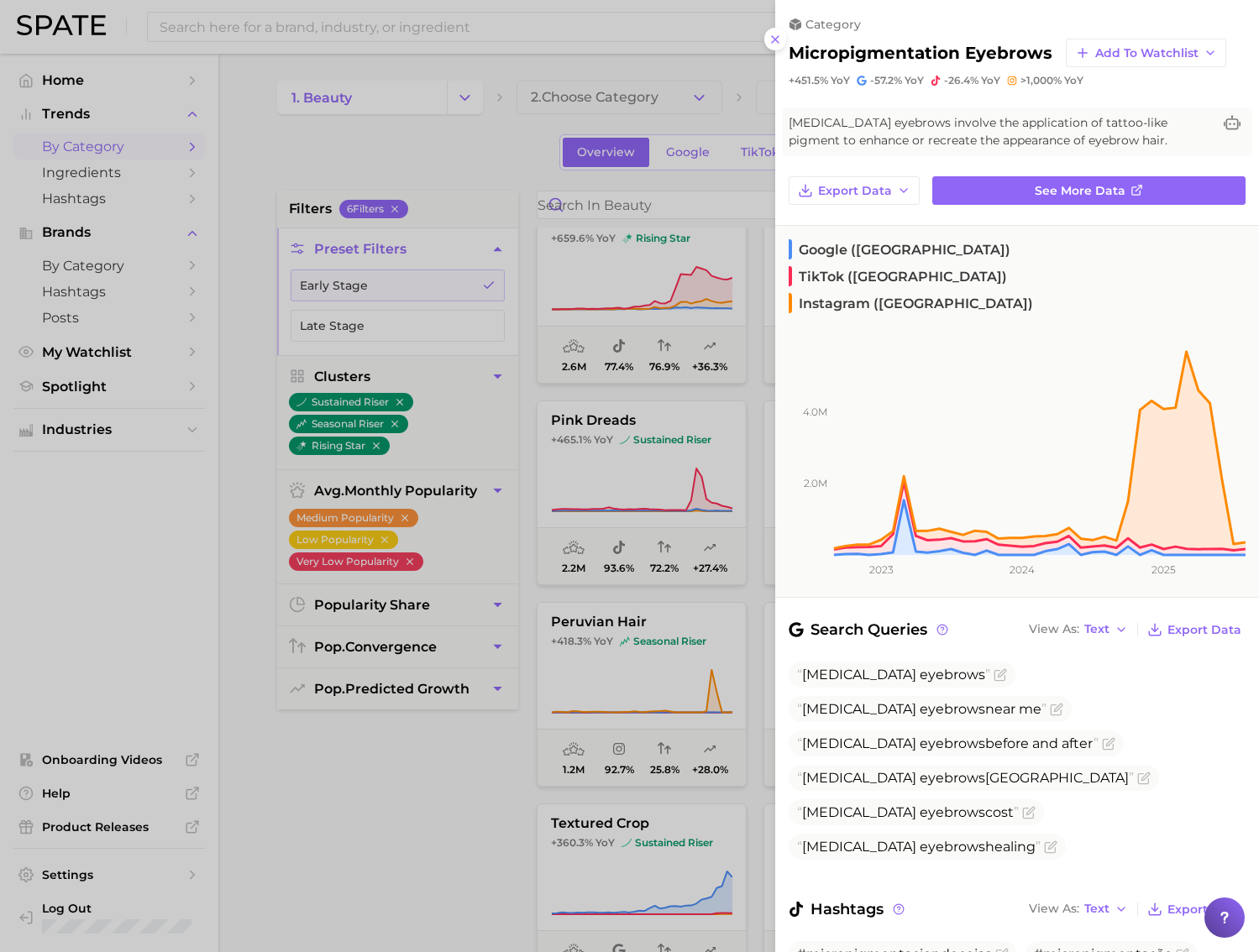
click at [709, 454] on div at bounding box center [630, 476] width 1259 height 952
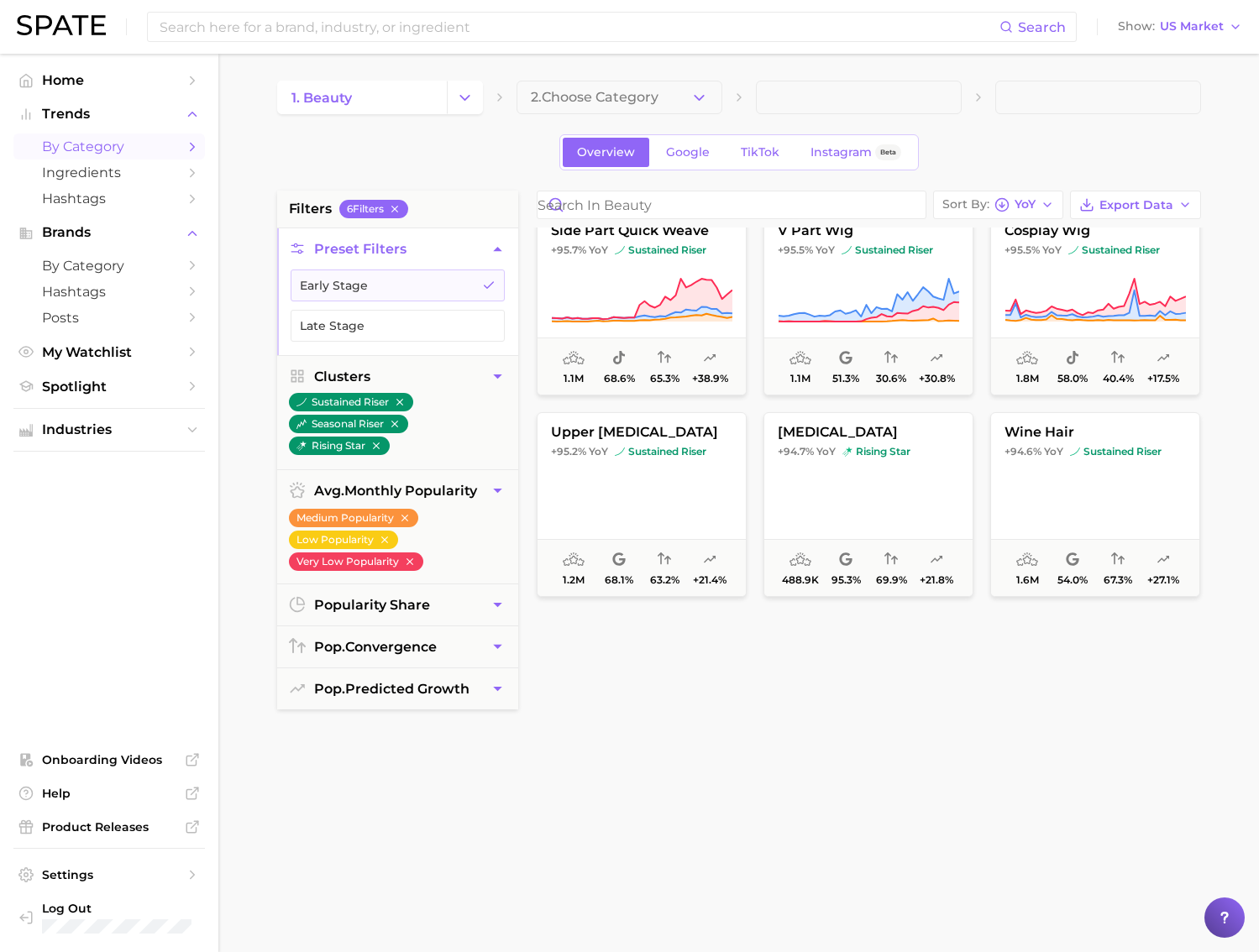
scroll to position [10243, 0]
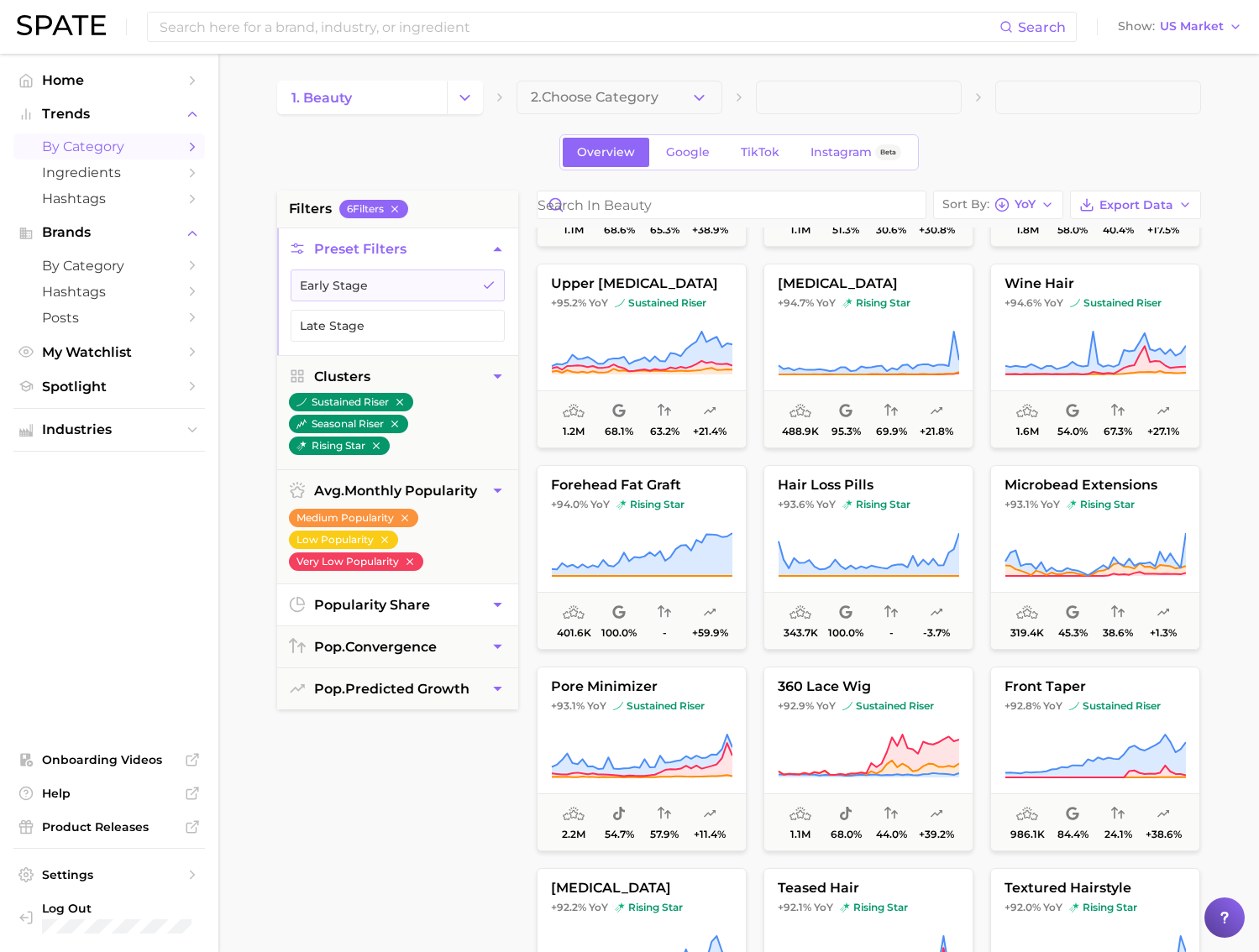
click at [464, 618] on button "popularity share" at bounding box center [398, 605] width 241 height 41
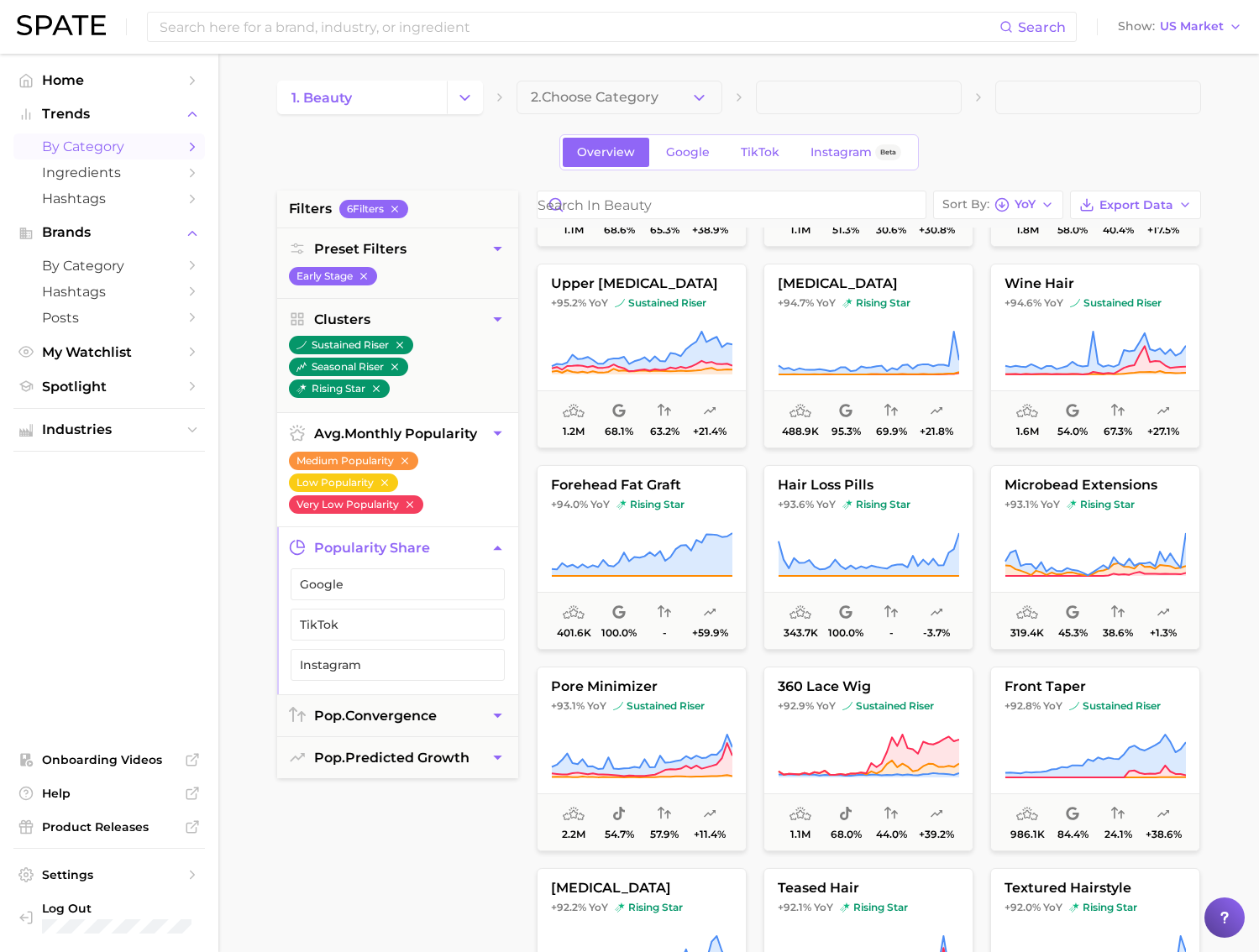
click at [496, 428] on icon "button" at bounding box center [497, 433] width 18 height 18
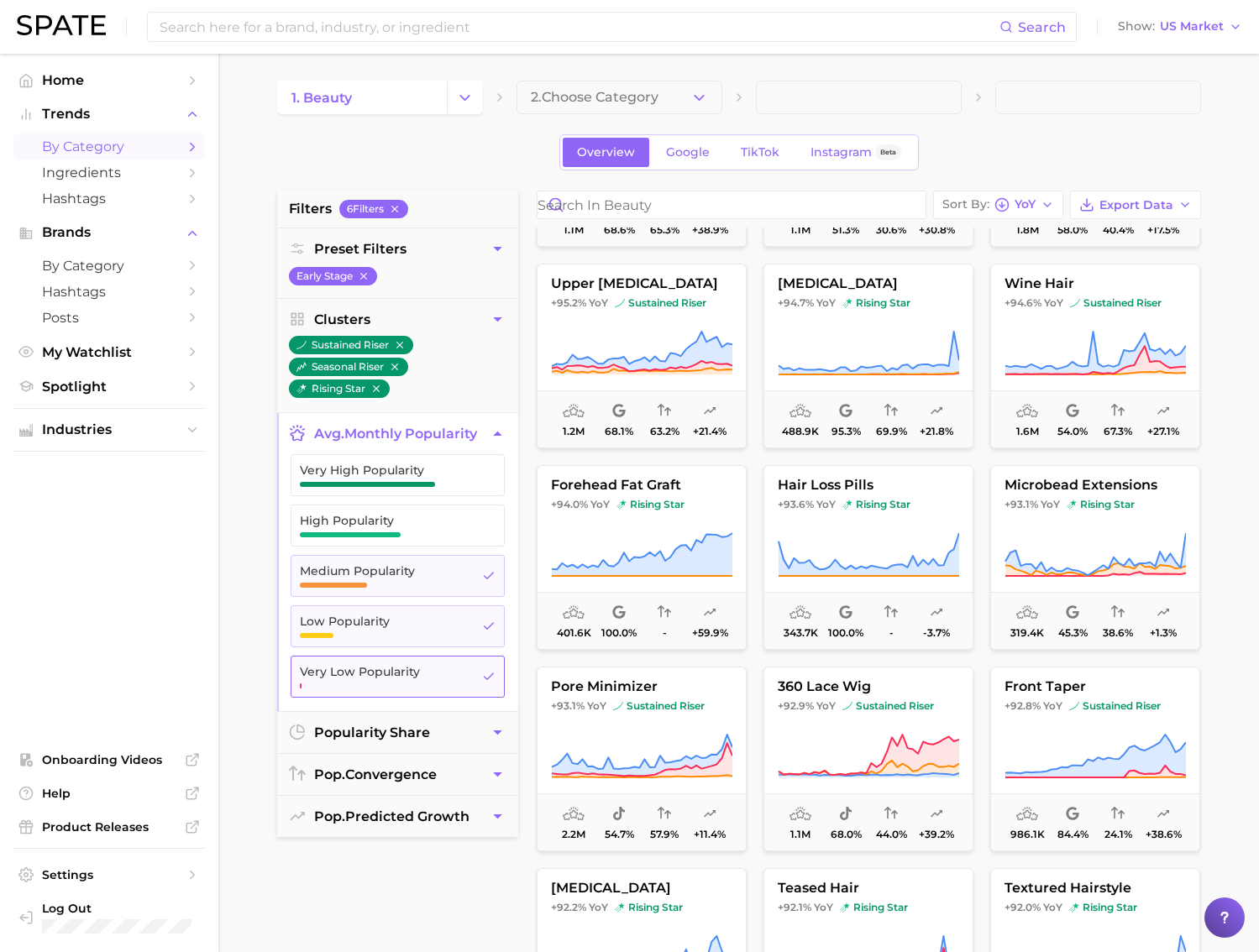
click at [412, 586] on span "Medium Popularity" at bounding box center [383, 575] width 168 height 23
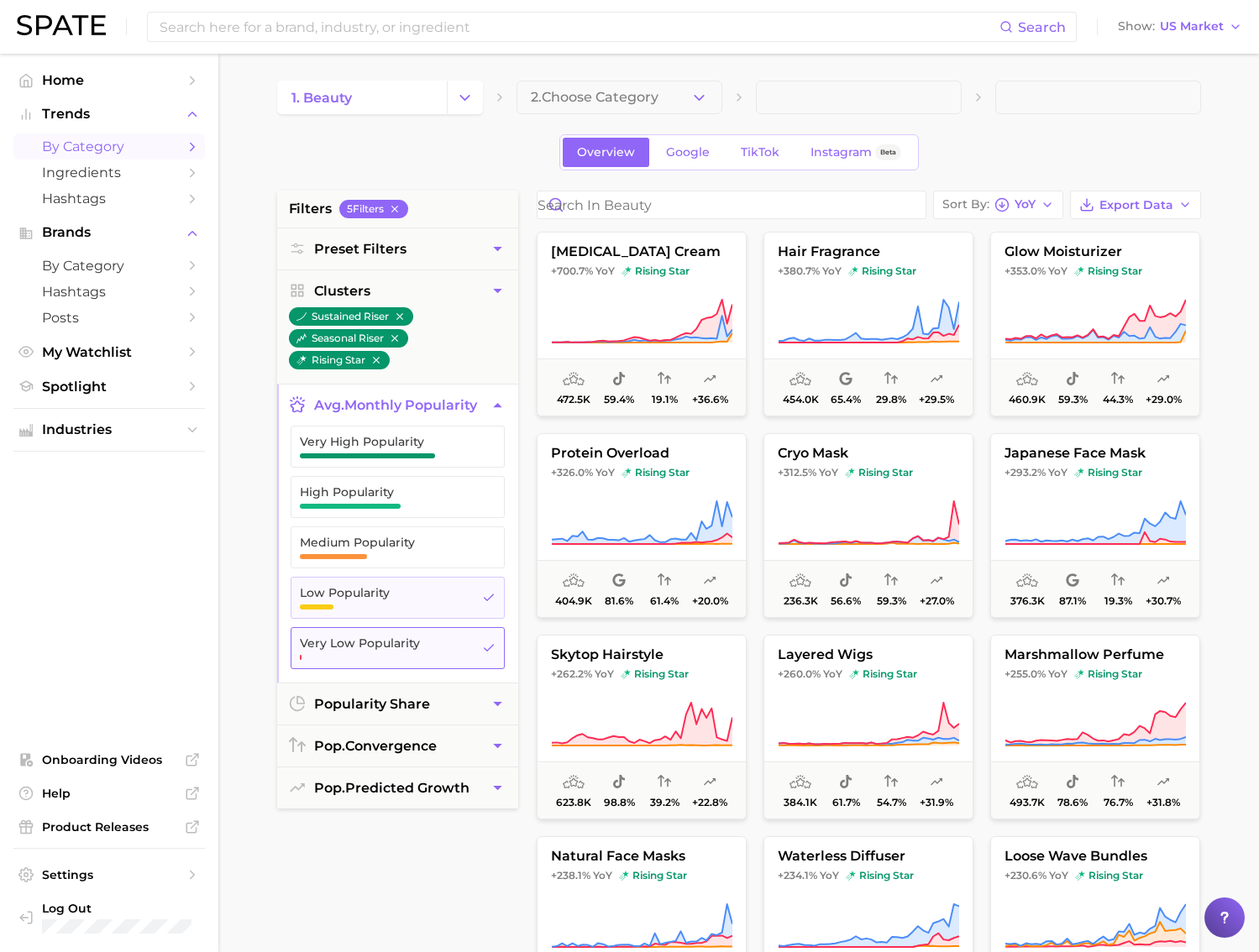
click at [443, 628] on button "Very Low Popularity" at bounding box center [398, 648] width 214 height 42
click at [445, 596] on span "Low Popularity" at bounding box center [383, 593] width 168 height 13
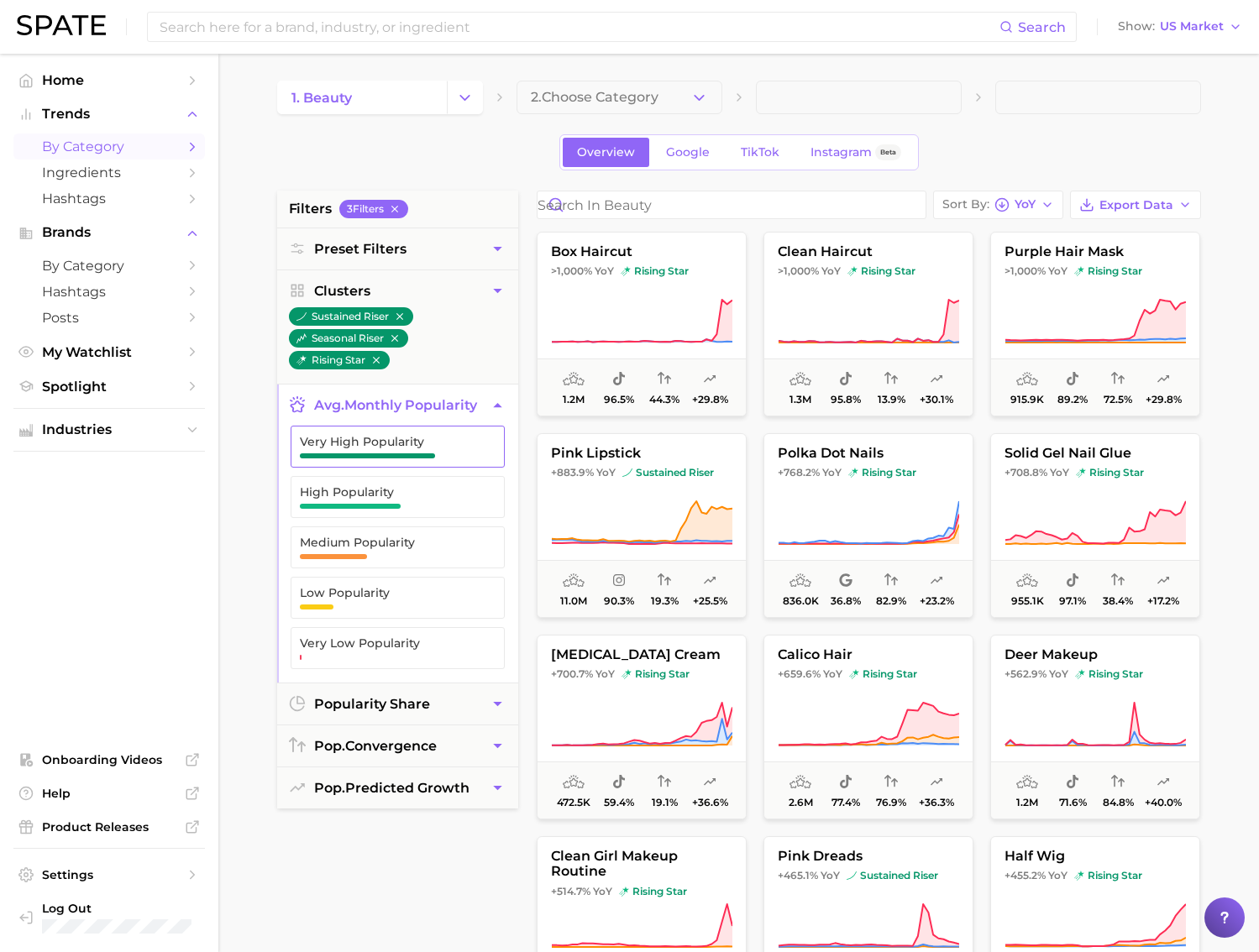
click at [427, 455] on span "button" at bounding box center [367, 455] width 136 height 5
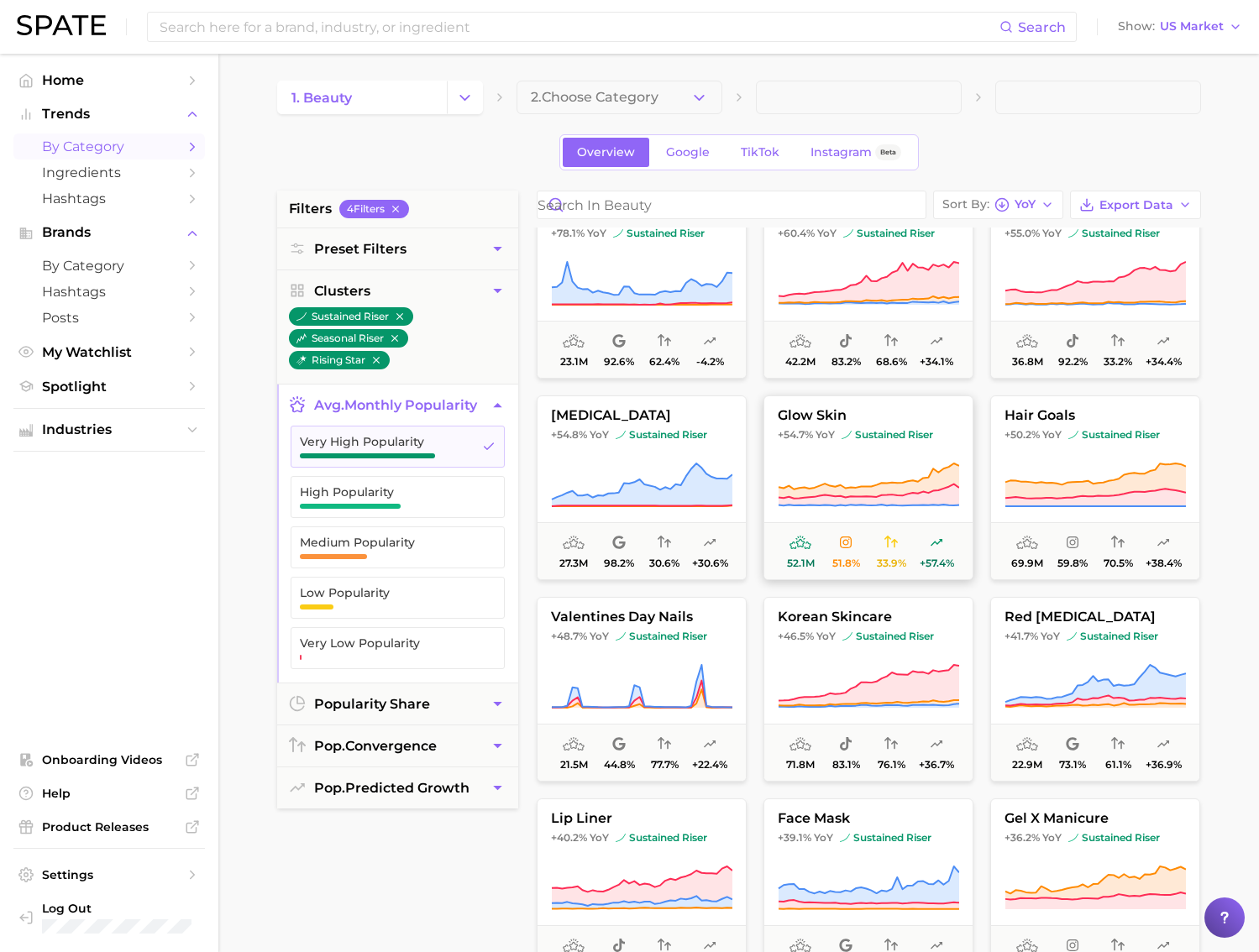
scroll to position [441, 0]
click at [859, 445] on button "glow skin +54.7% YoY sustained riser 52.1m 51.8% 33.9% +57.4%" at bounding box center [868, 486] width 210 height 184
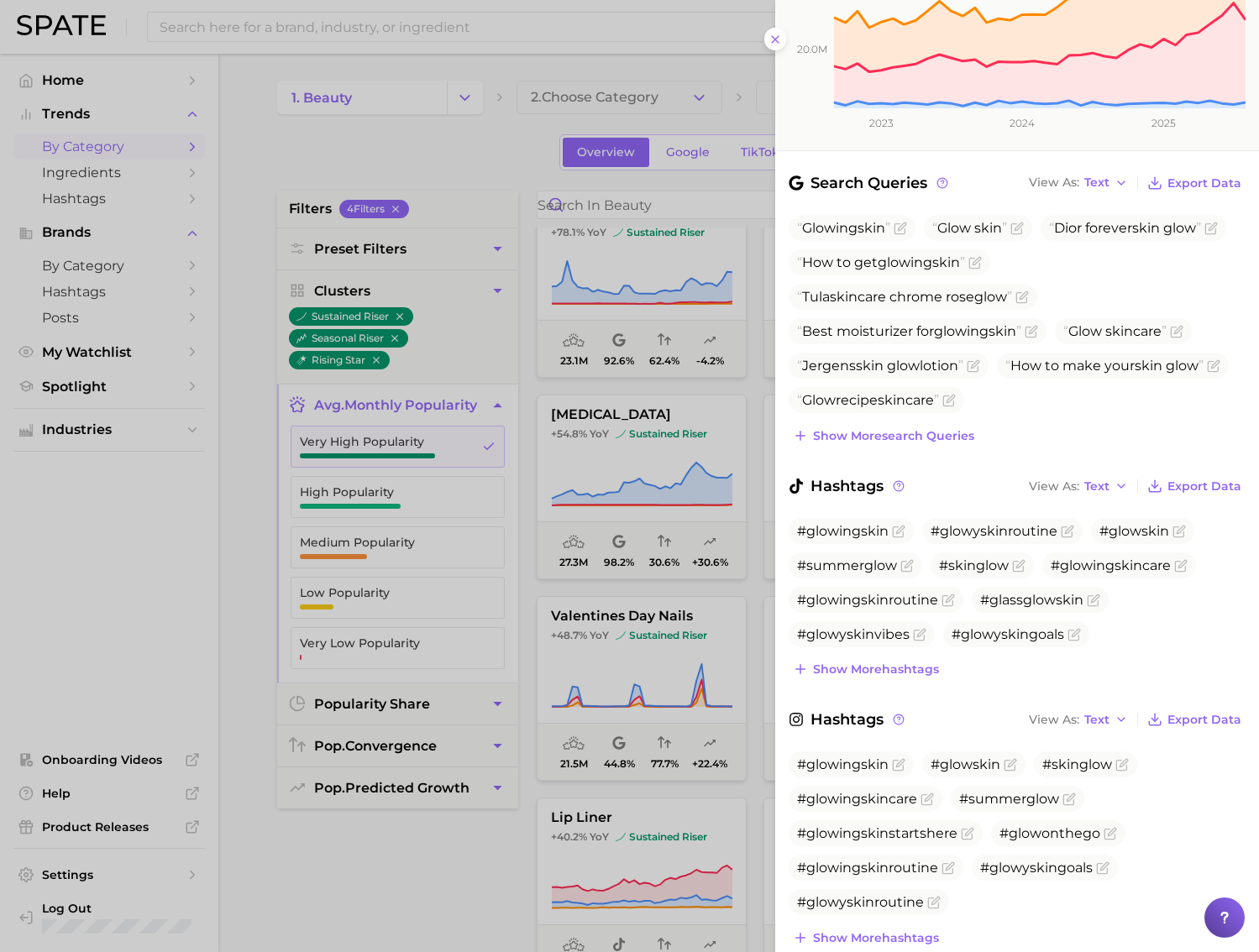
scroll to position [0, 0]
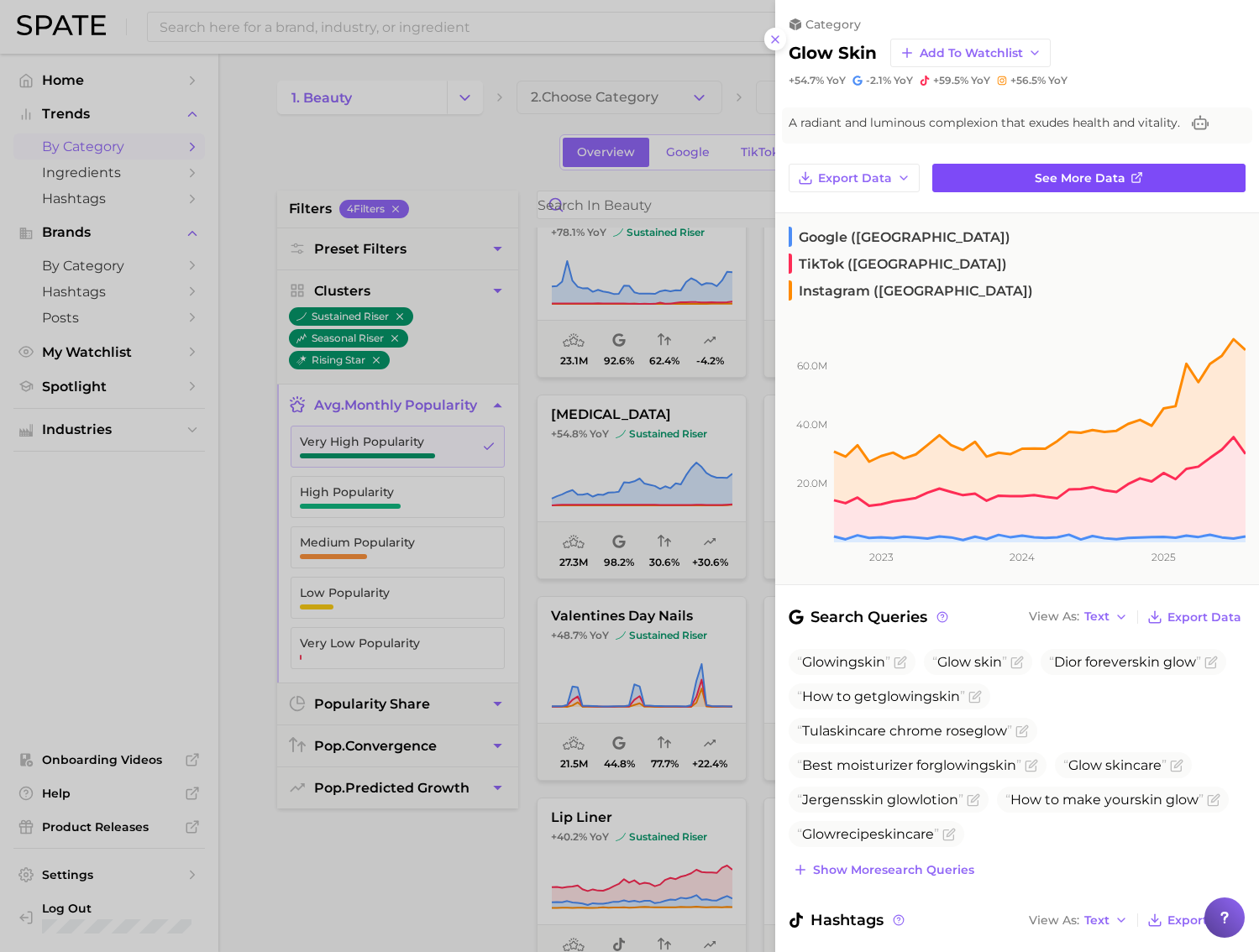
click at [1142, 177] on link "See more data" at bounding box center [1088, 178] width 313 height 29
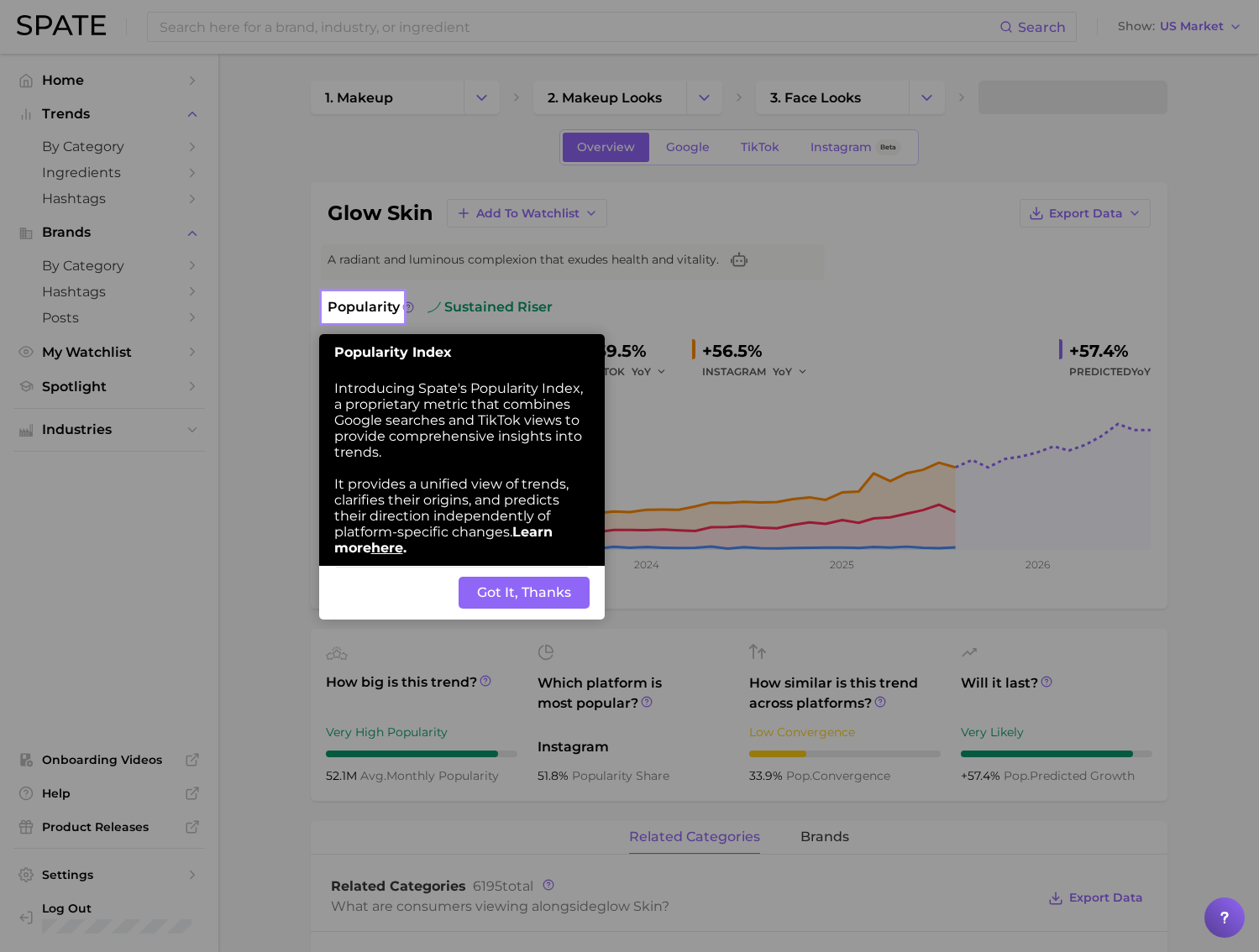
click at [551, 593] on button "Got It, Thanks" at bounding box center [524, 593] width 131 height 32
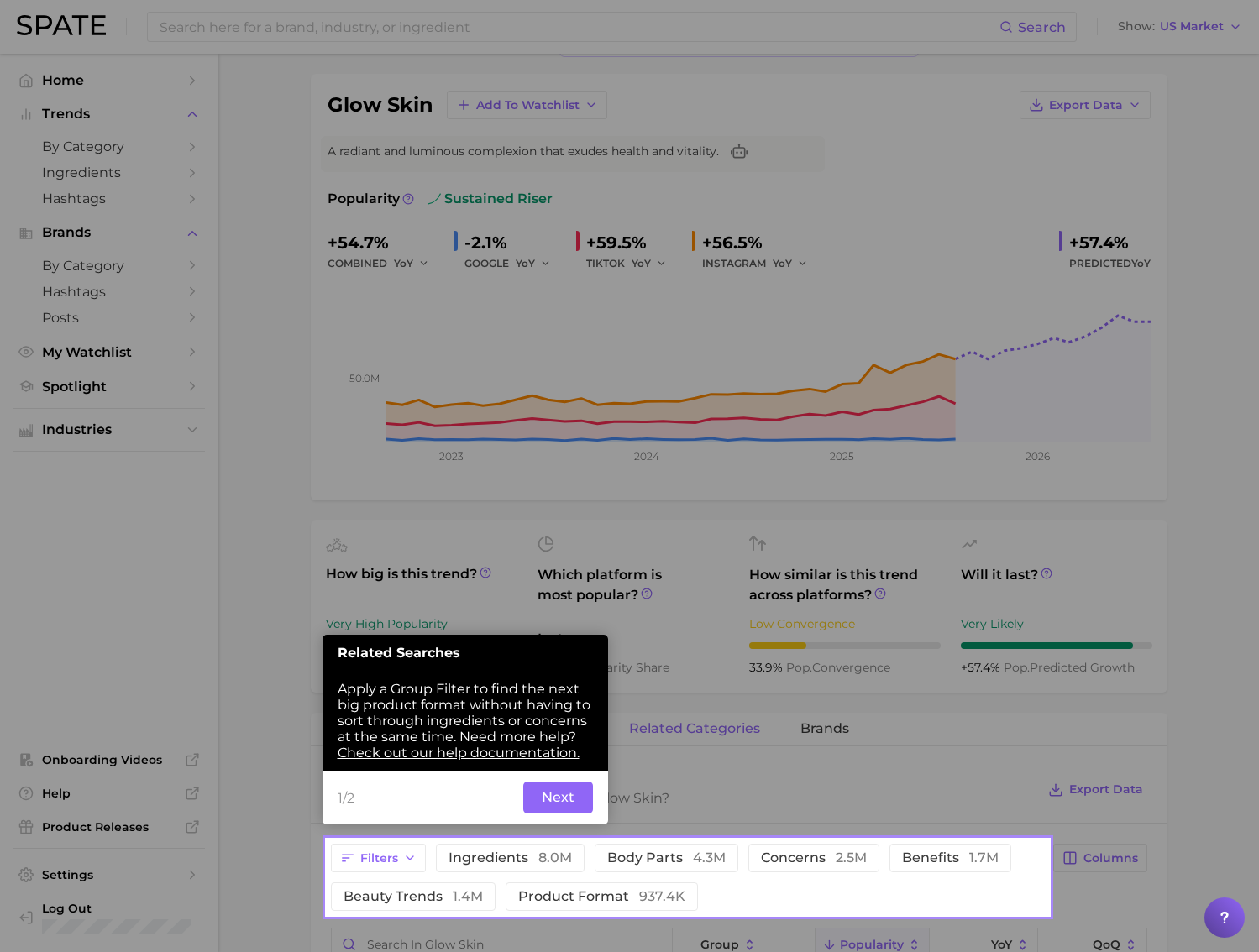
scroll to position [109, 0]
click at [566, 801] on button "Next" at bounding box center [557, 797] width 70 height 32
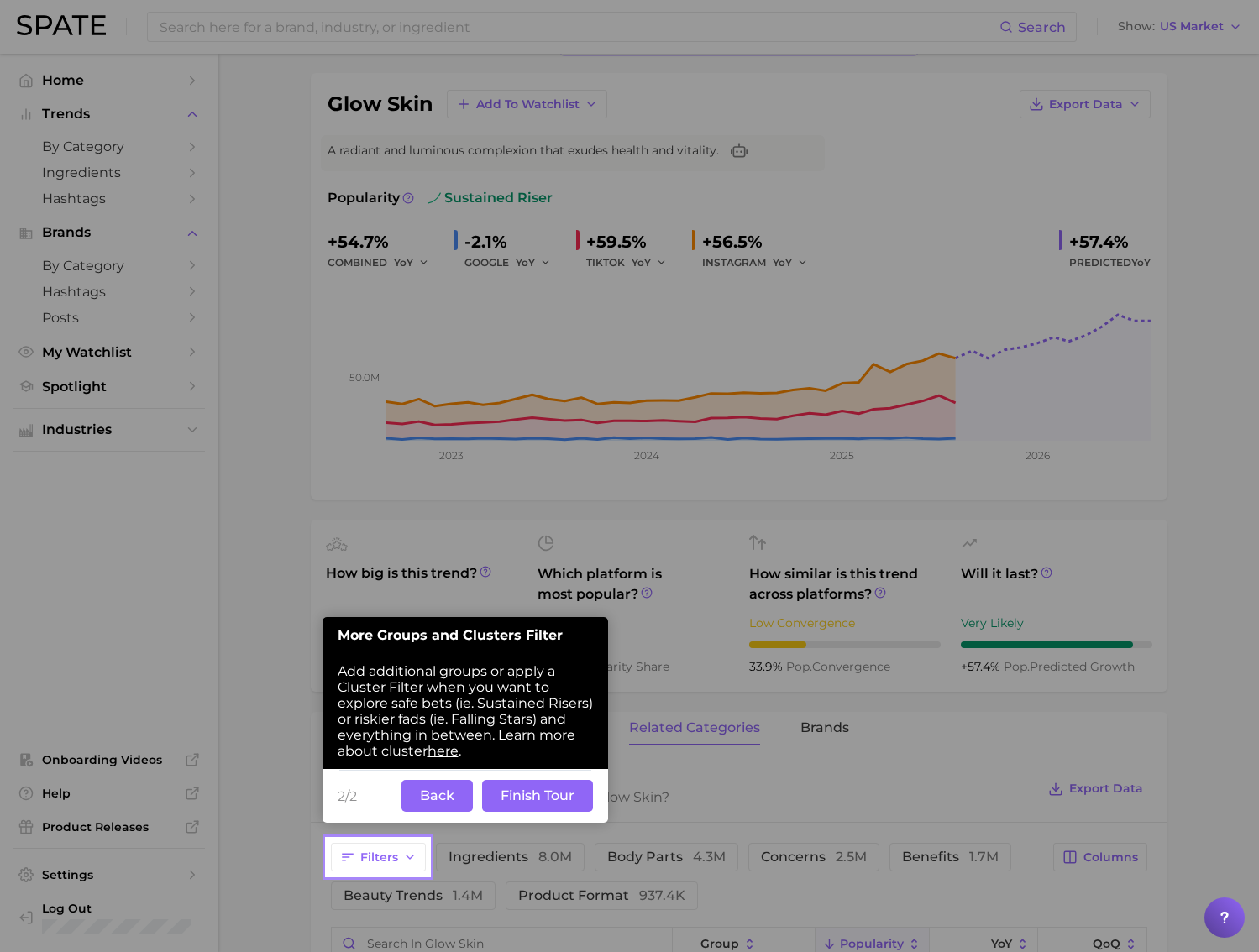
click at [545, 800] on button "Finish Tour" at bounding box center [537, 796] width 110 height 32
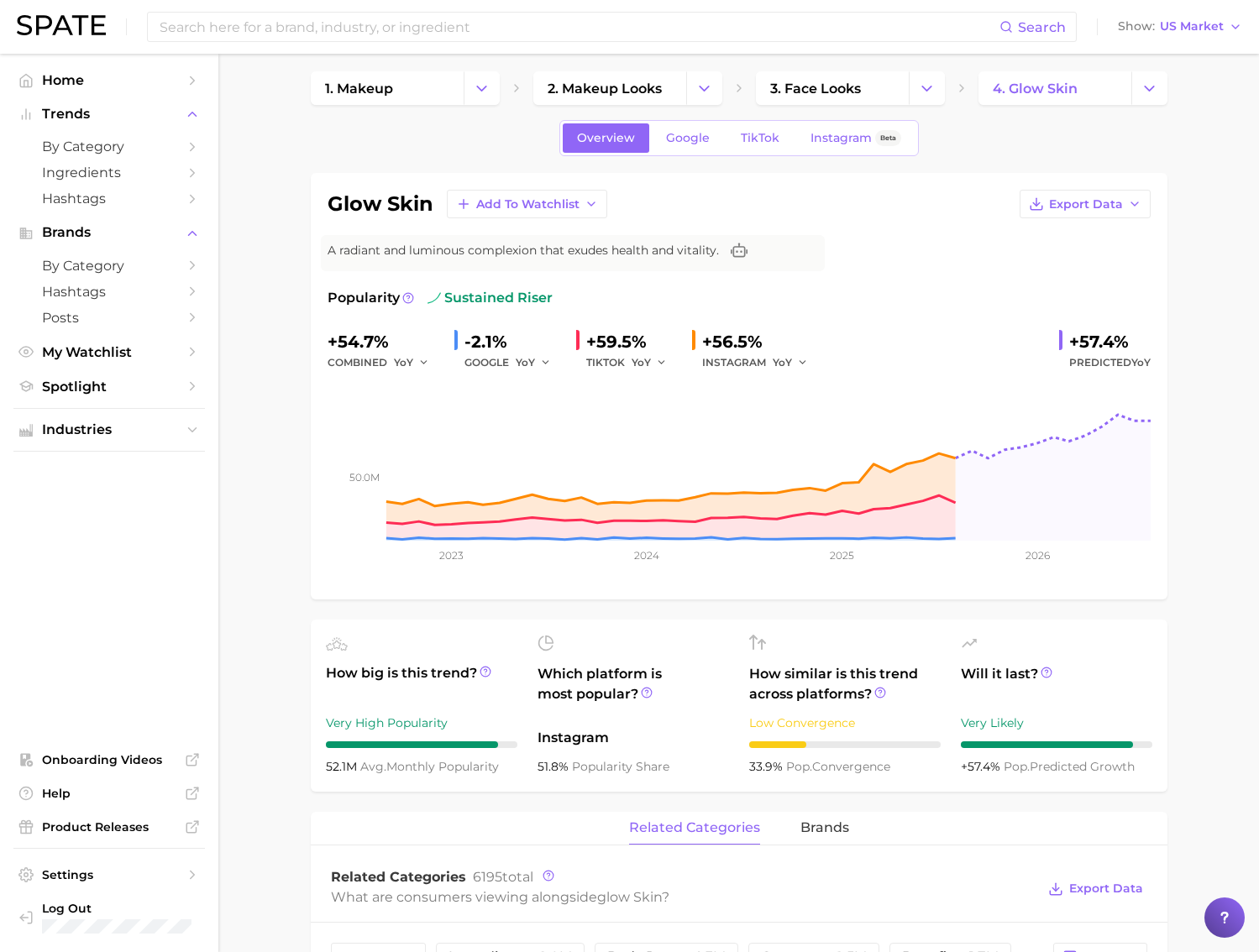
scroll to position [0, 0]
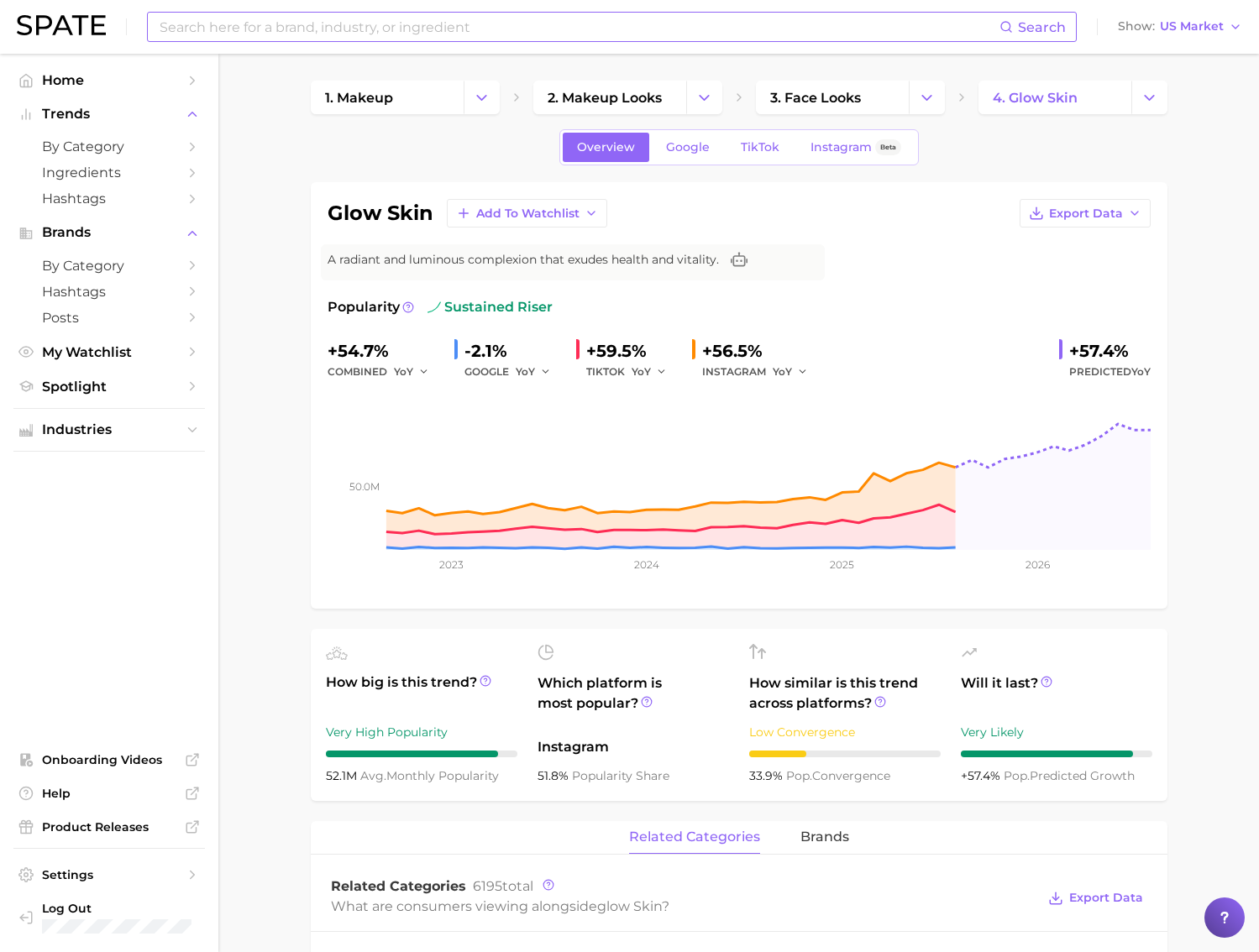
click at [508, 36] on input at bounding box center [578, 26] width 841 height 29
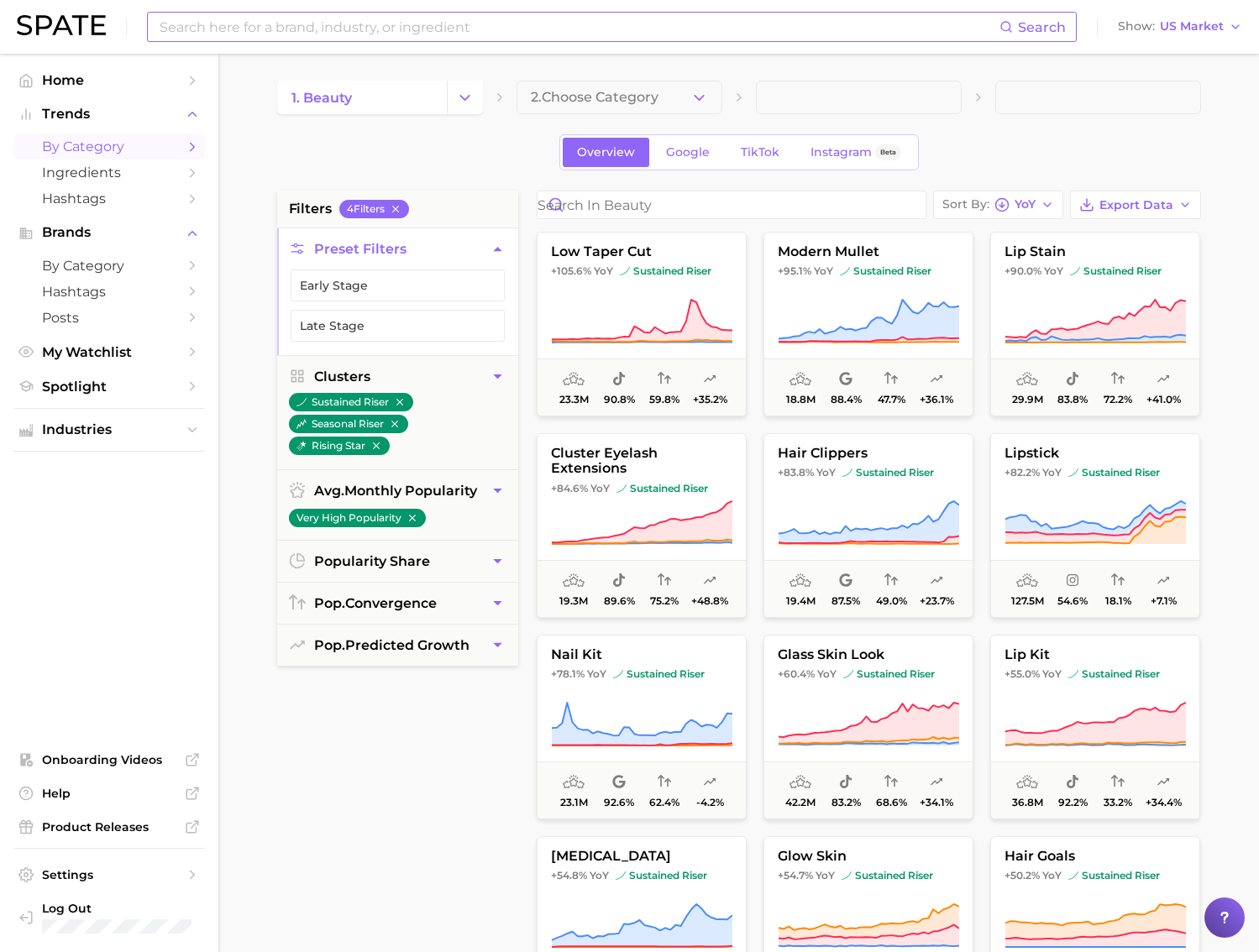
click at [418, 29] on input at bounding box center [578, 26] width 841 height 29
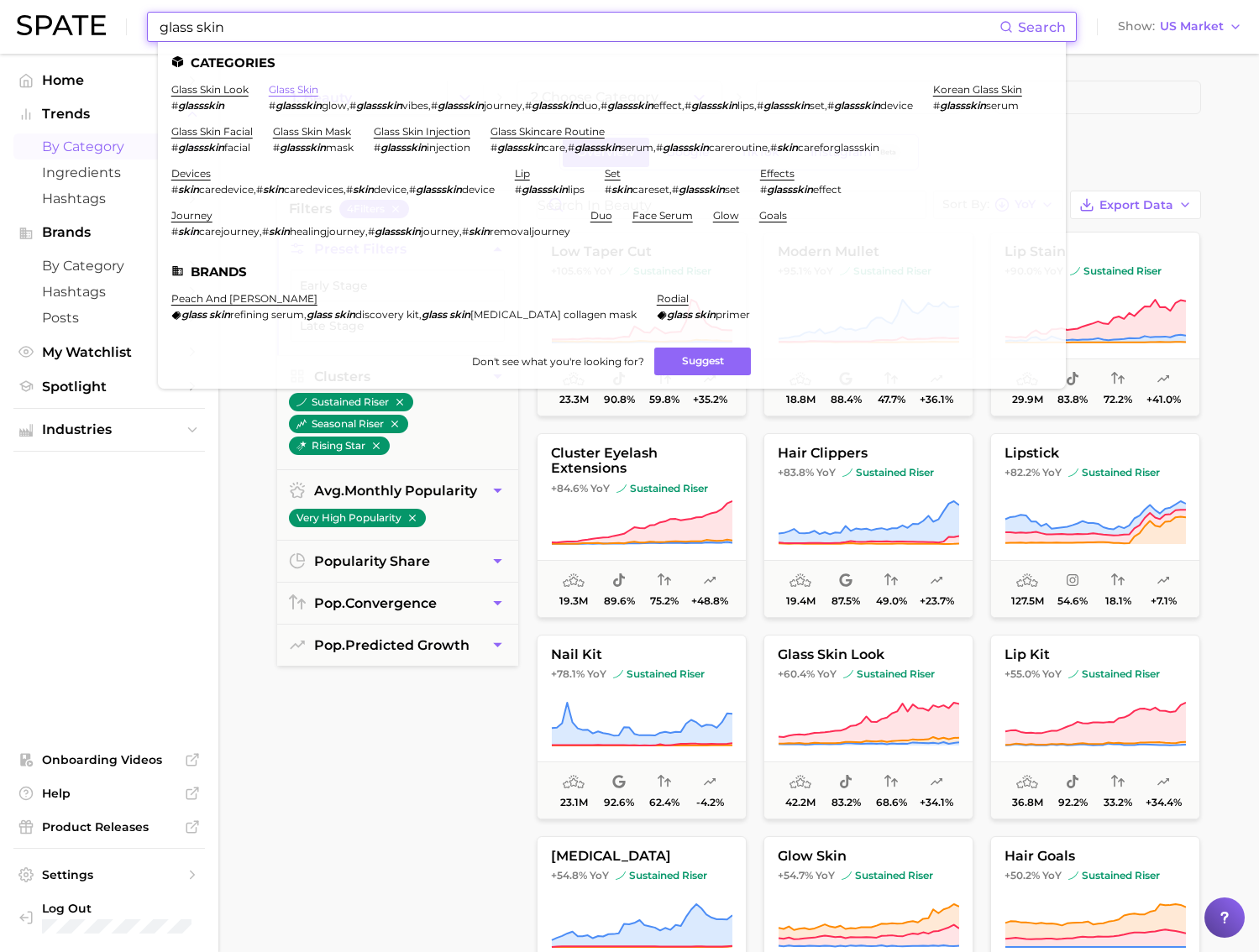
type input "glass skin"
click at [299, 91] on link "glass skin" at bounding box center [293, 89] width 50 height 12
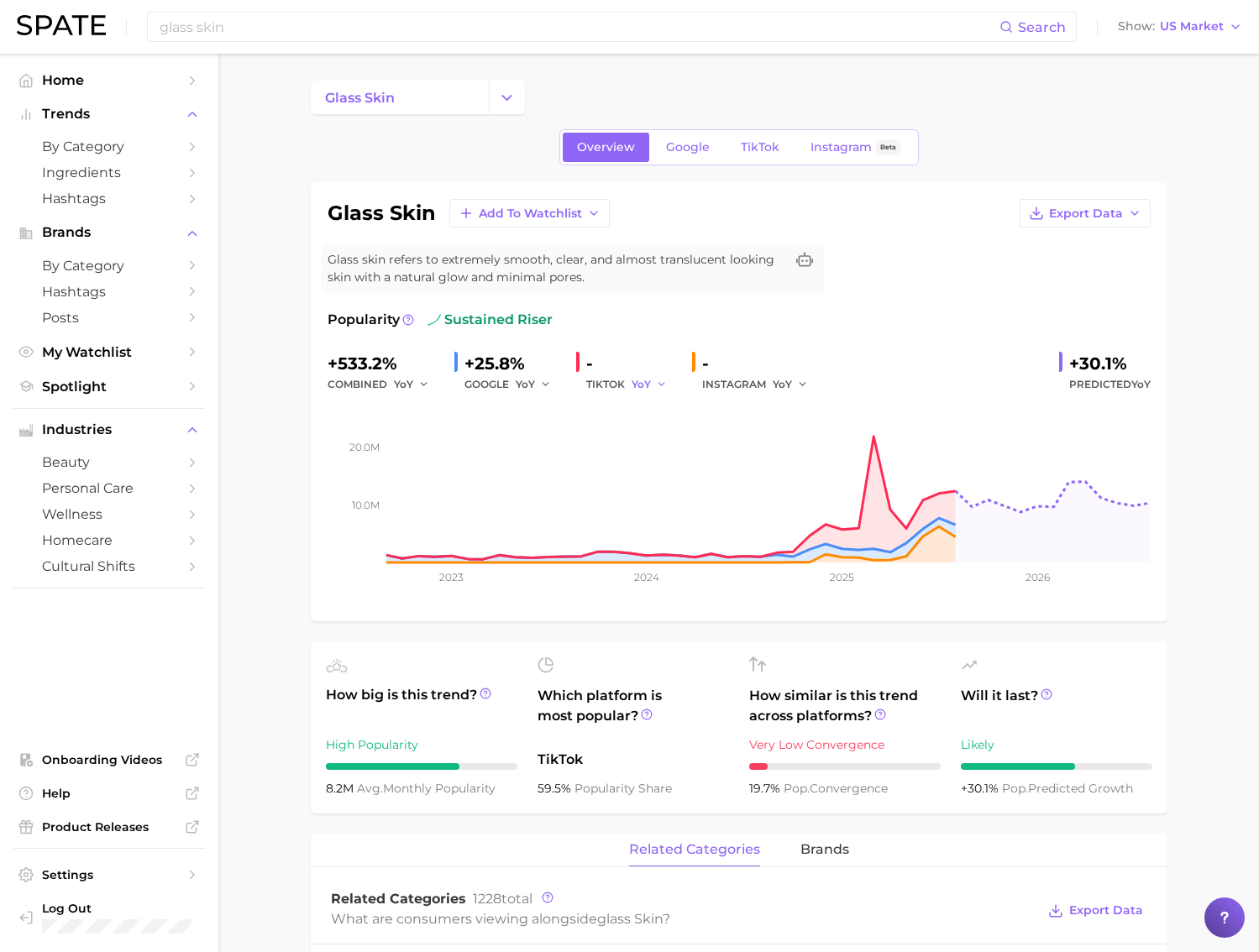
click at [657, 382] on icon "button" at bounding box center [661, 384] width 12 height 12
click at [411, 369] on div "+533.2%" at bounding box center [383, 363] width 113 height 27
click at [415, 382] on button "YoY" at bounding box center [412, 384] width 36 height 21
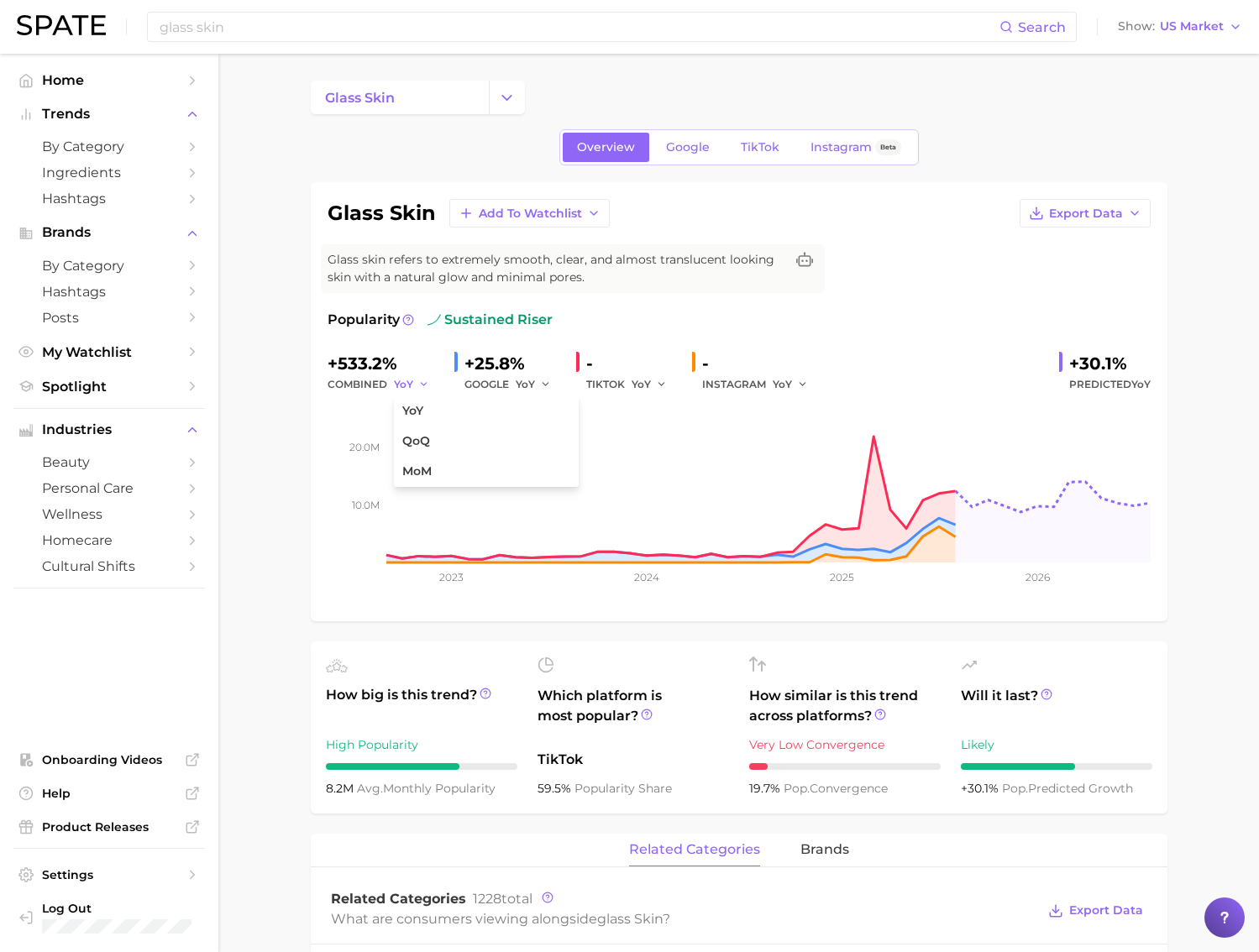
click at [415, 382] on button "YoY" at bounding box center [412, 384] width 36 height 21
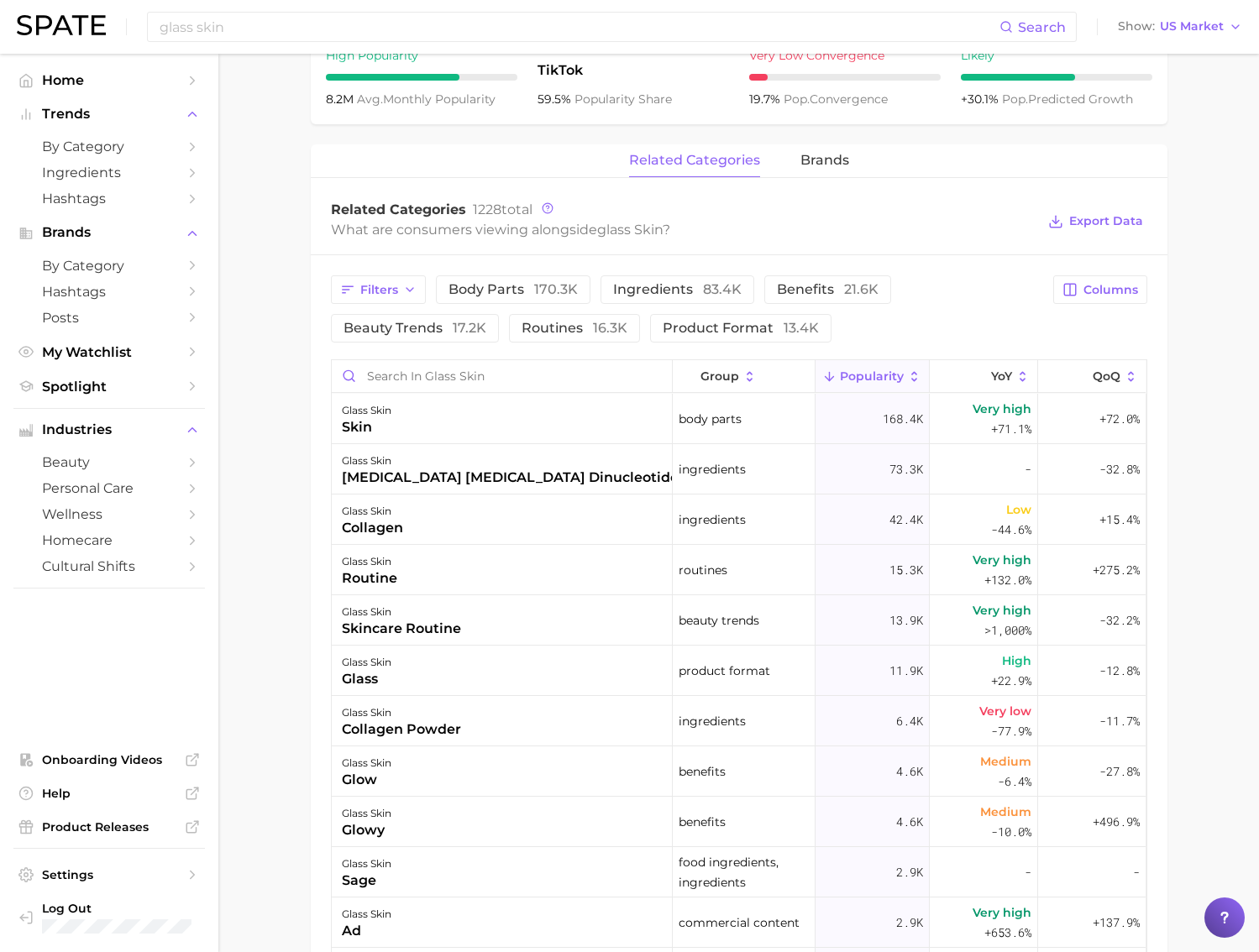
scroll to position [694, 0]
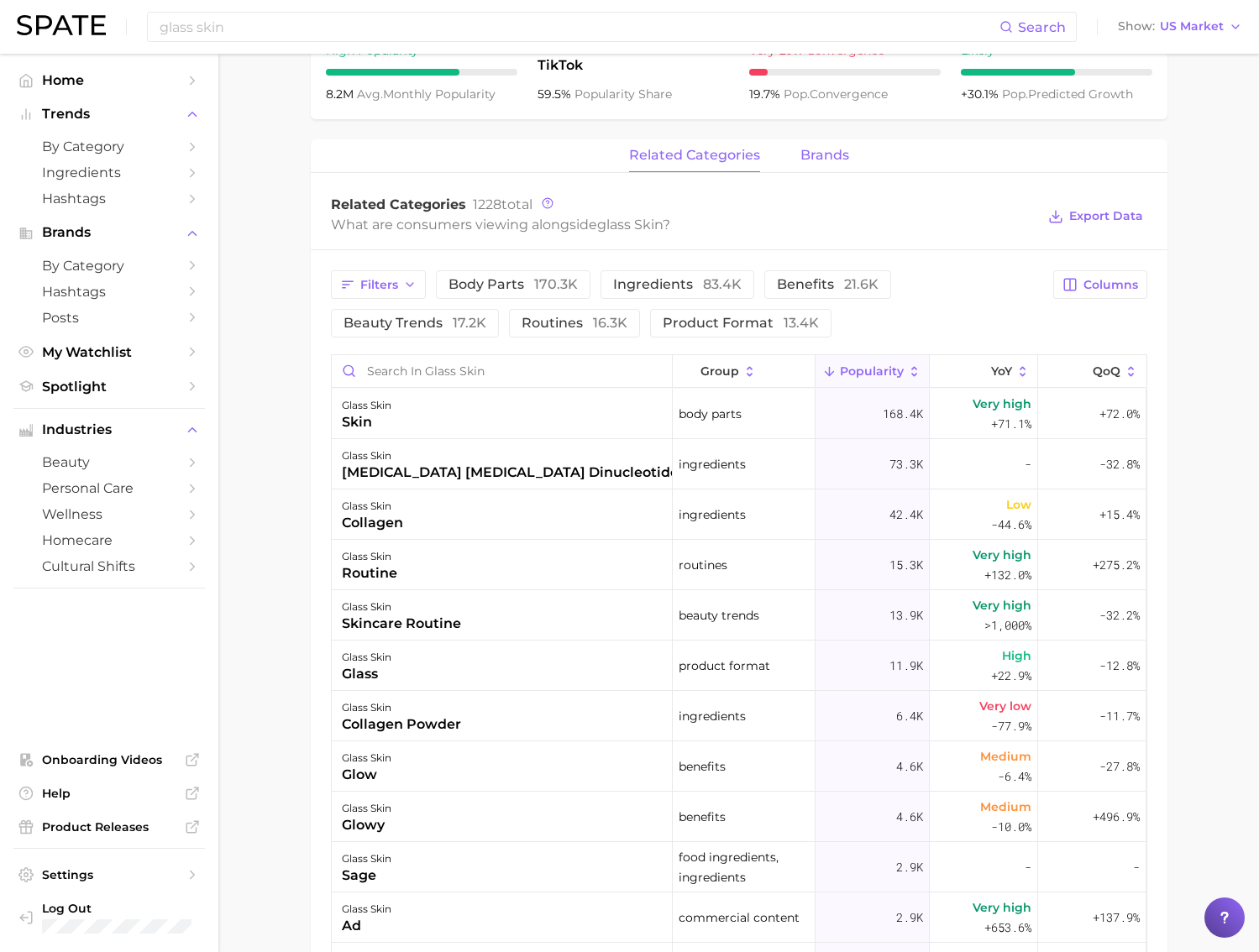
click at [825, 165] on button "brands" at bounding box center [824, 155] width 49 height 33
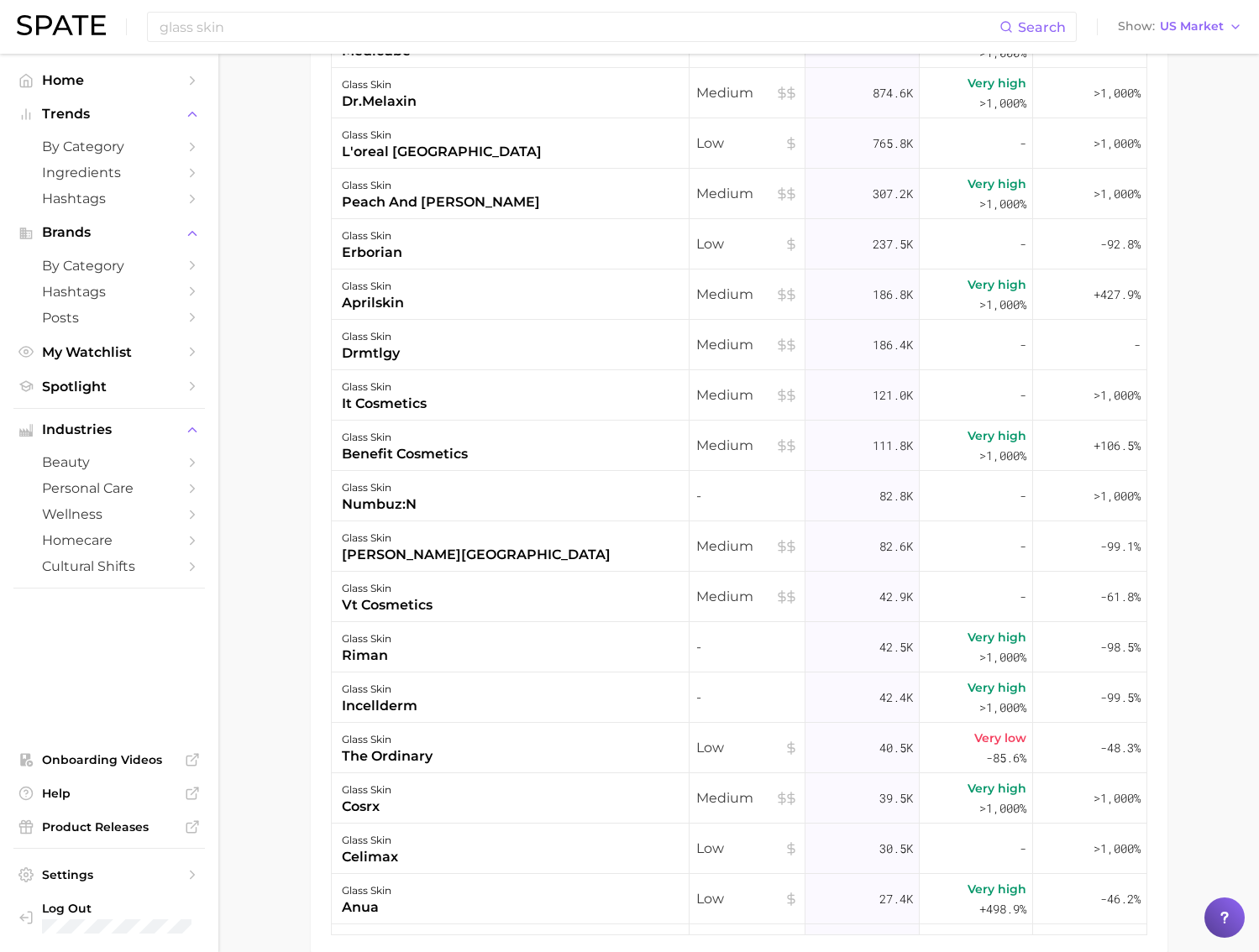
scroll to position [1029, 0]
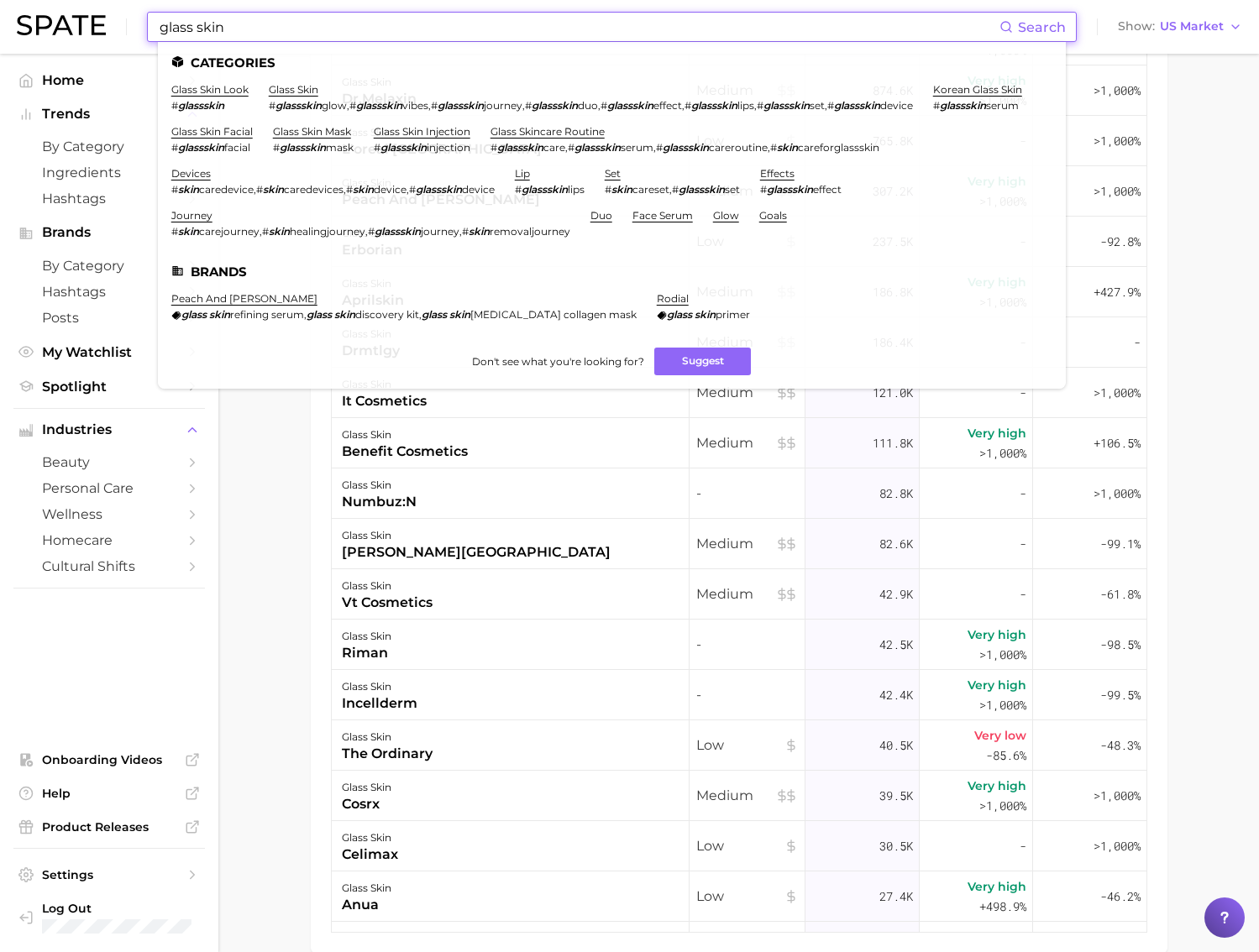
click at [318, 27] on input "glass skin" at bounding box center [578, 26] width 841 height 29
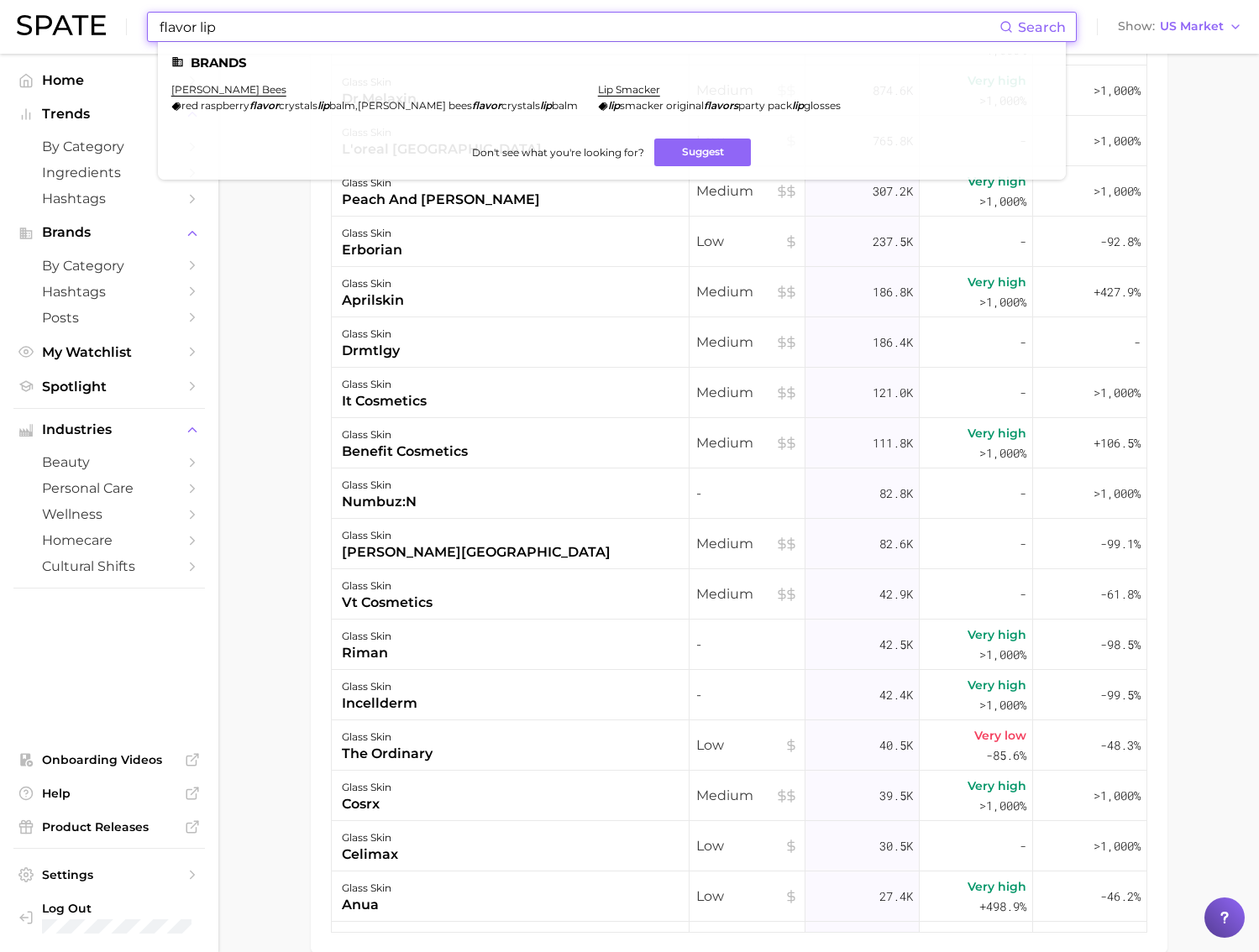
click at [210, 36] on input "flavor lip" at bounding box center [578, 26] width 841 height 29
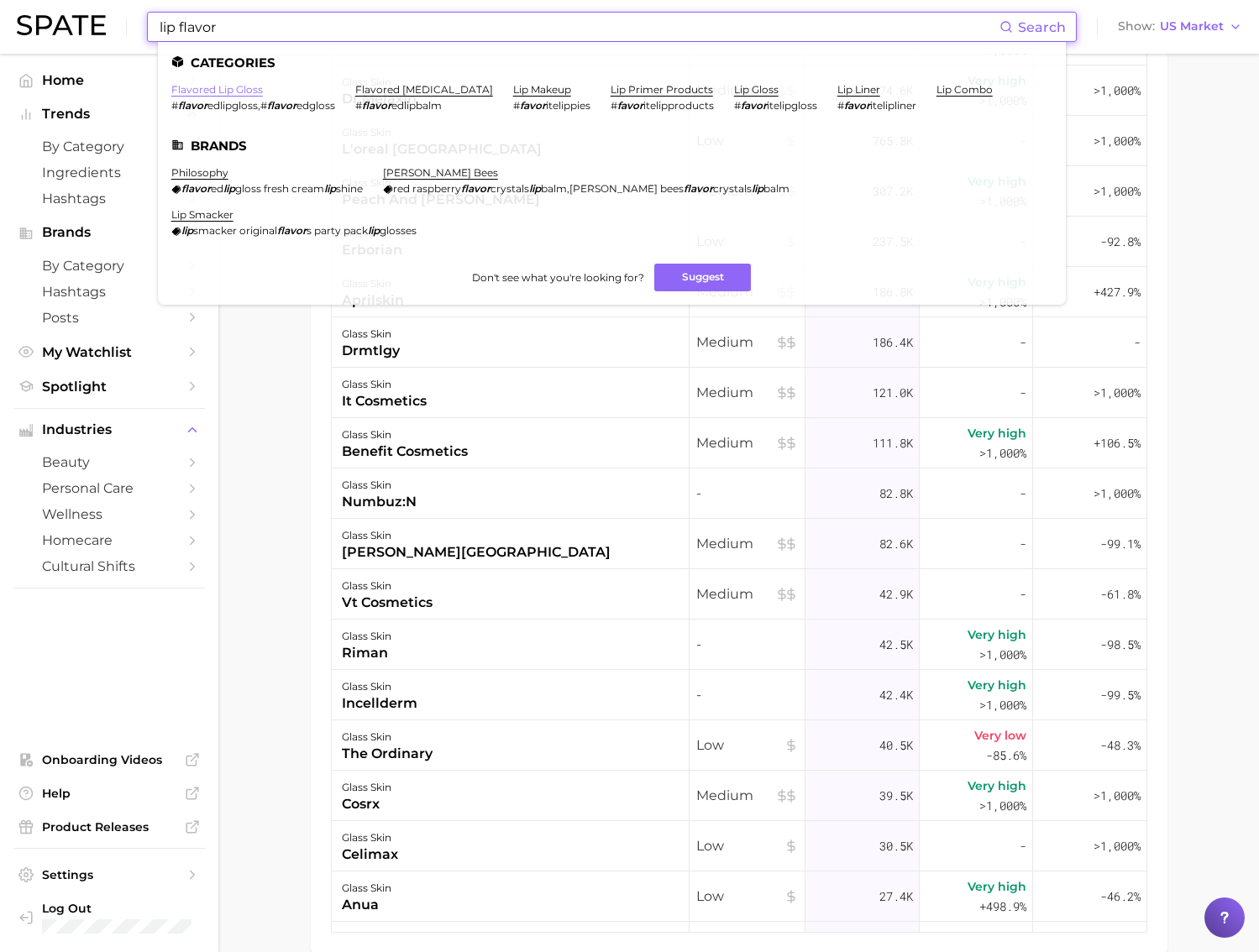
type input "lip flavor"
click at [216, 84] on link "flavored lip gloss" at bounding box center [217, 89] width 92 height 12
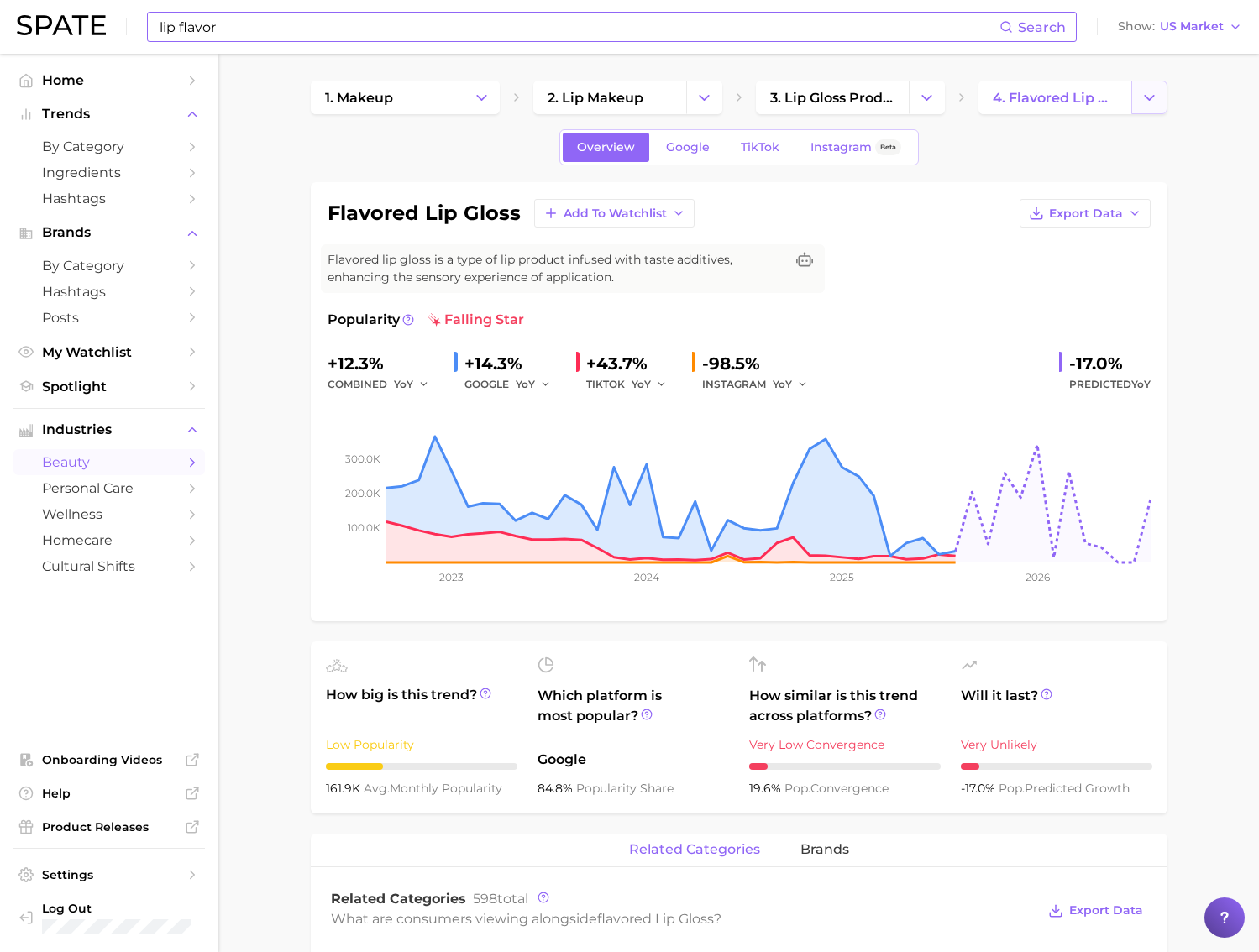
click at [1144, 100] on icon "Change Category" at bounding box center [1149, 97] width 18 height 18
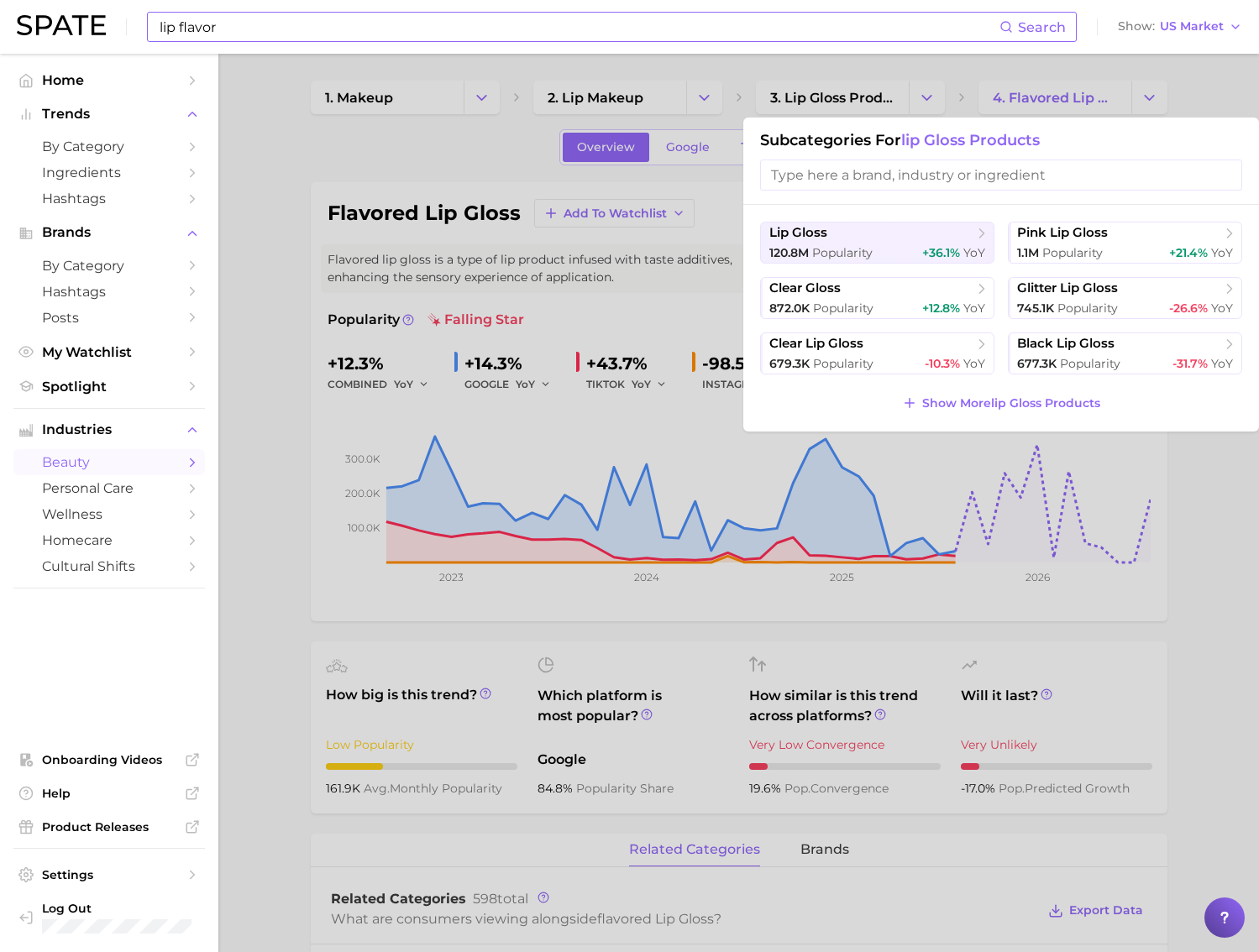
click at [1183, 86] on div at bounding box center [630, 476] width 1259 height 952
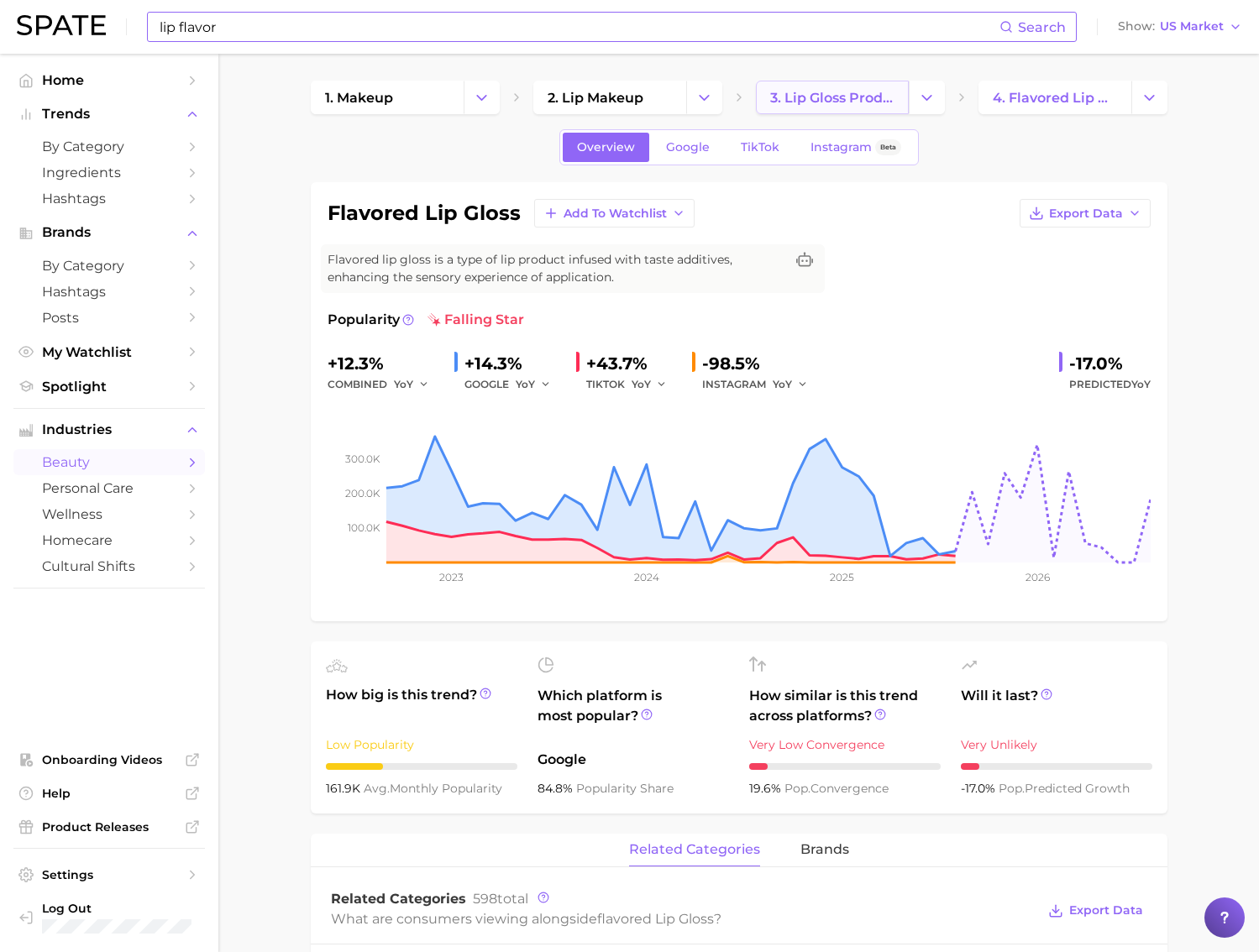
click at [865, 90] on span "3. lip gloss products" at bounding box center [832, 97] width 124 height 16
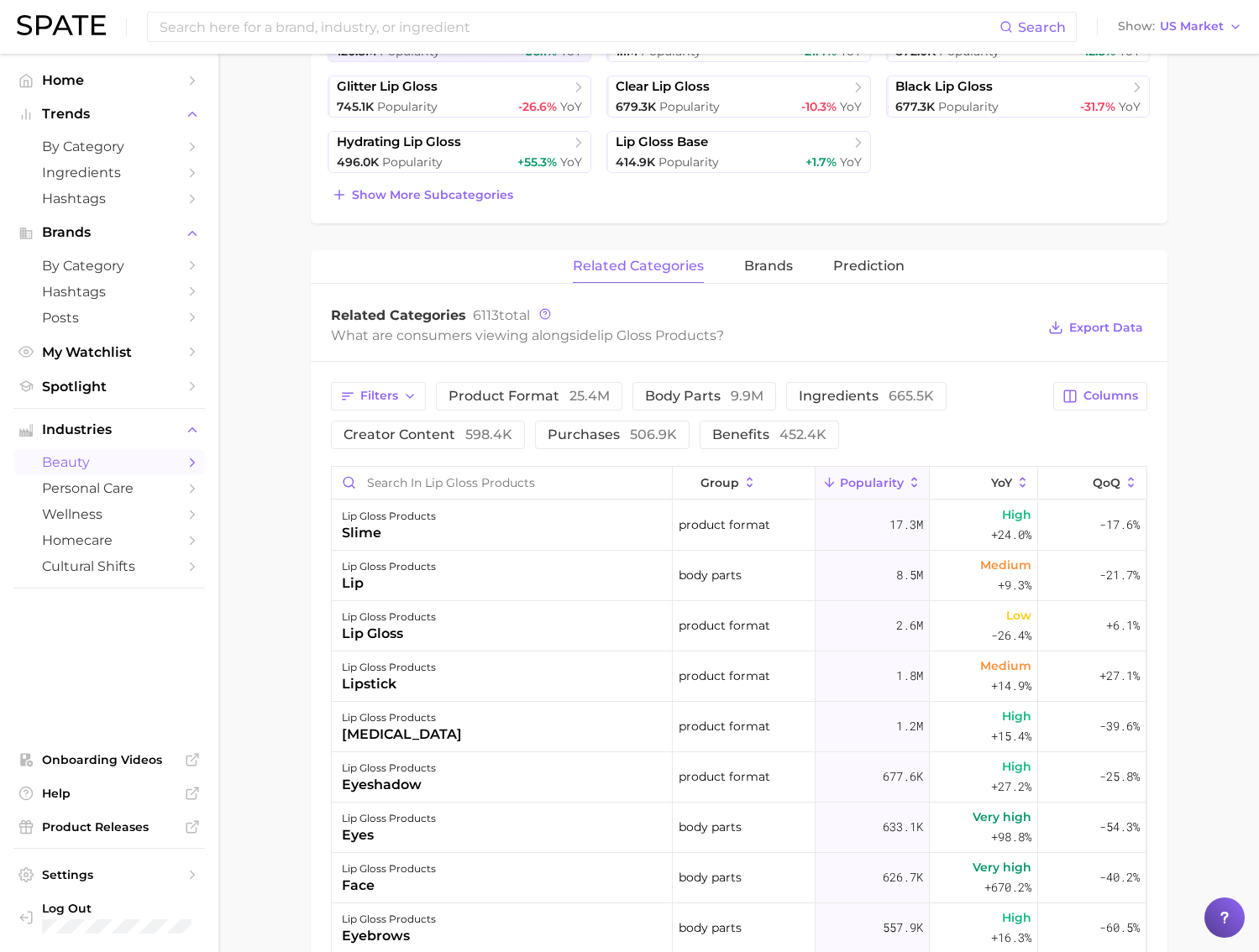
scroll to position [481, 0]
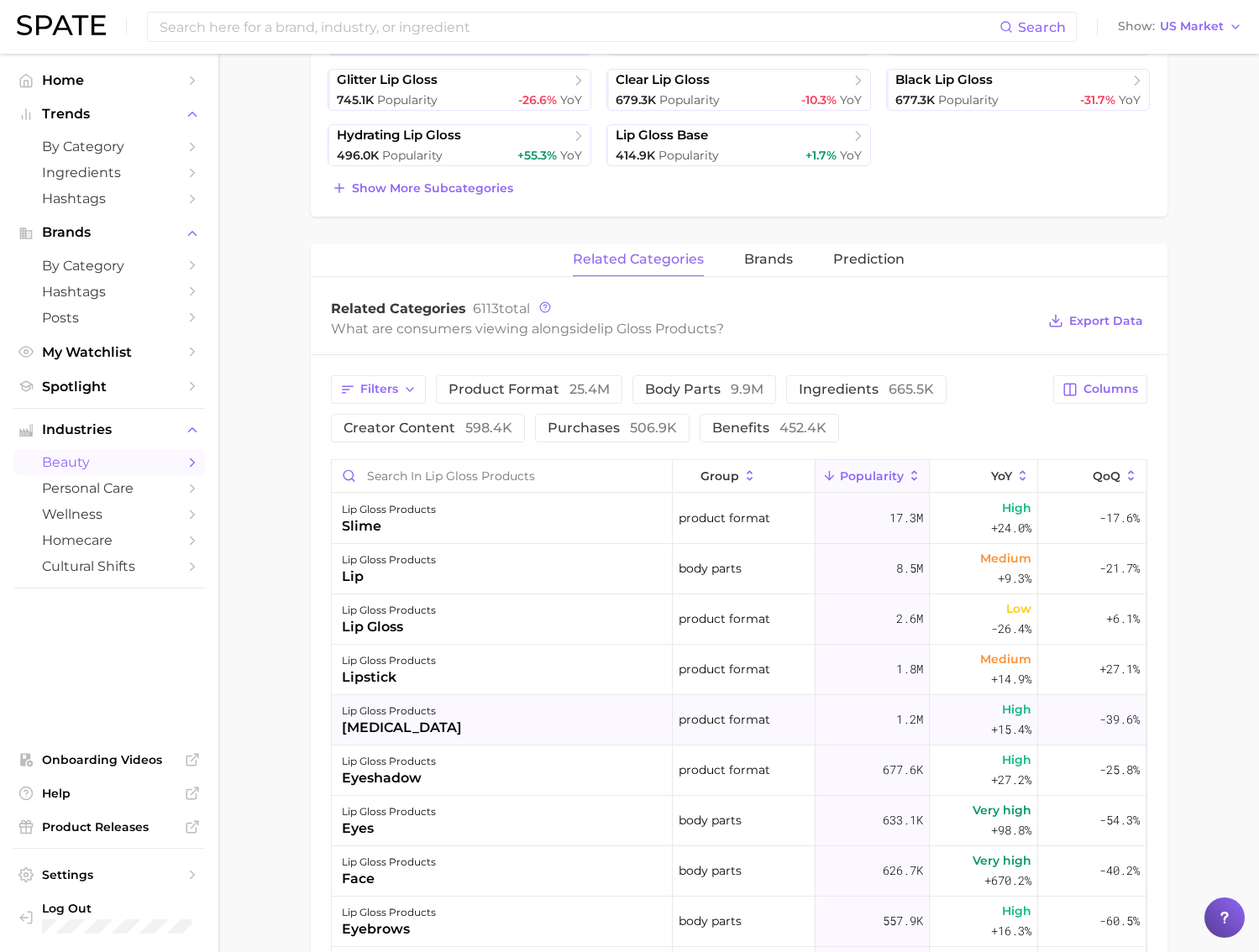
click at [578, 733] on div "lip gloss products lip balm" at bounding box center [502, 720] width 340 height 50
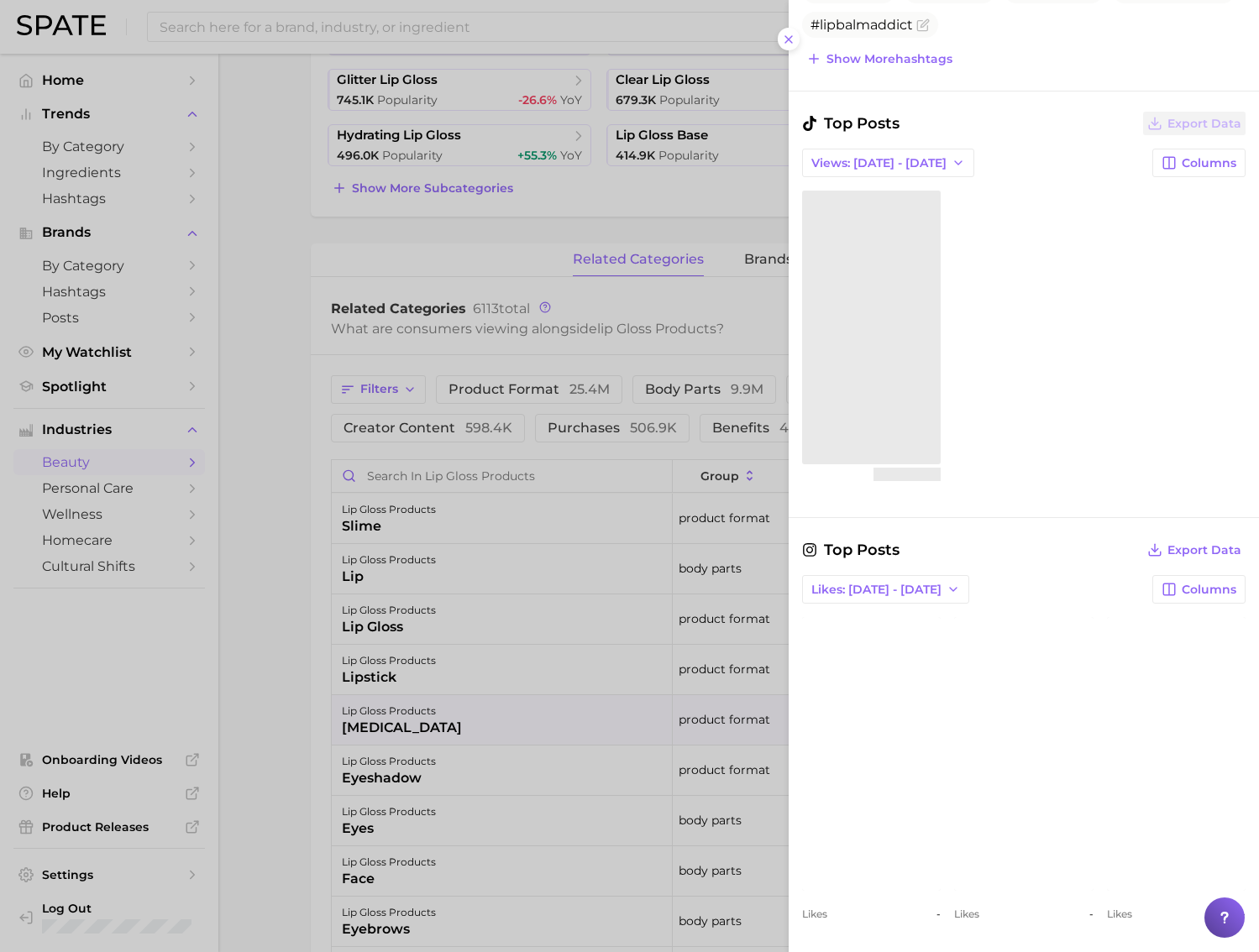
scroll to position [797, 0]
click at [302, 592] on div at bounding box center [630, 476] width 1259 height 952
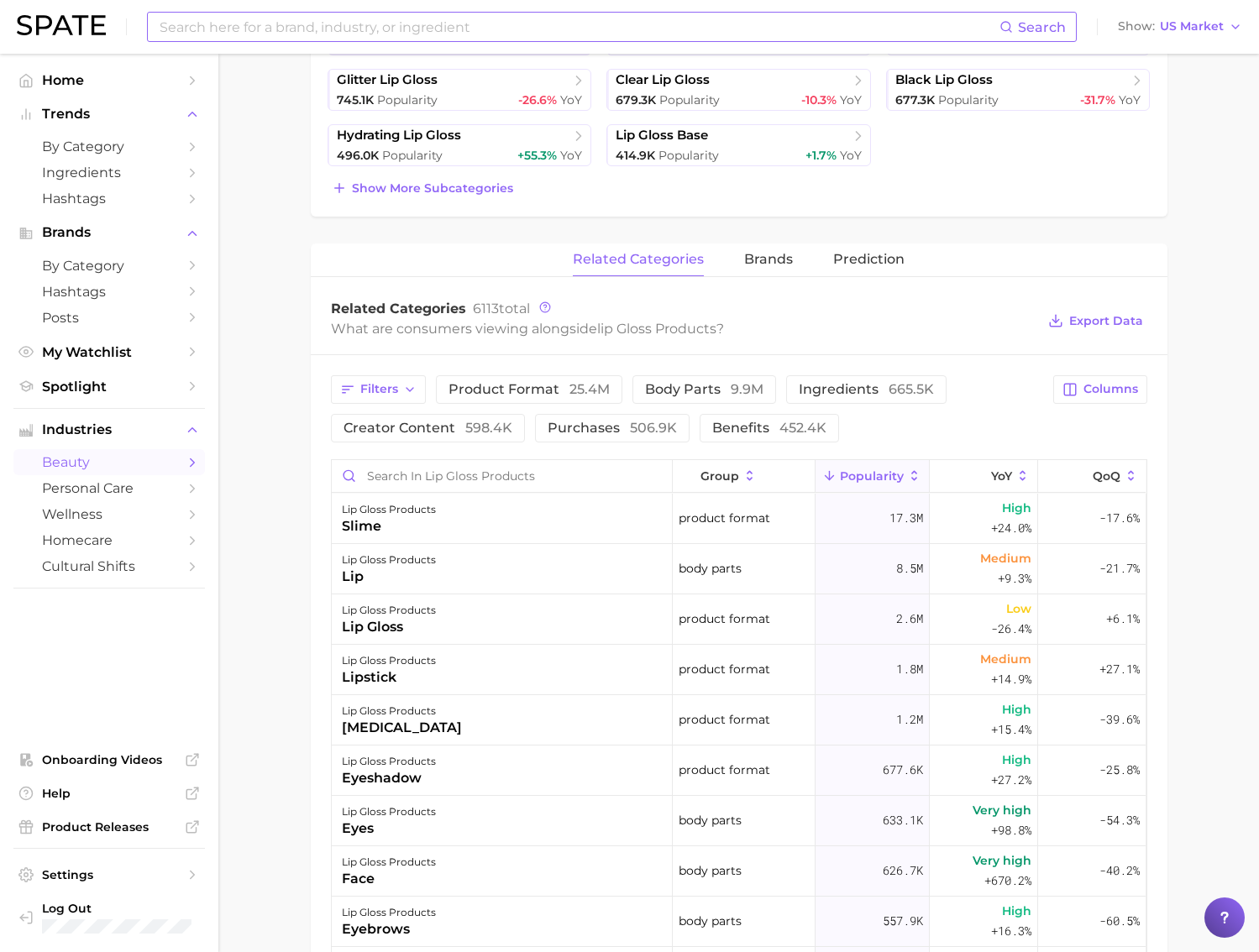
click at [244, 39] on input at bounding box center [578, 26] width 841 height 29
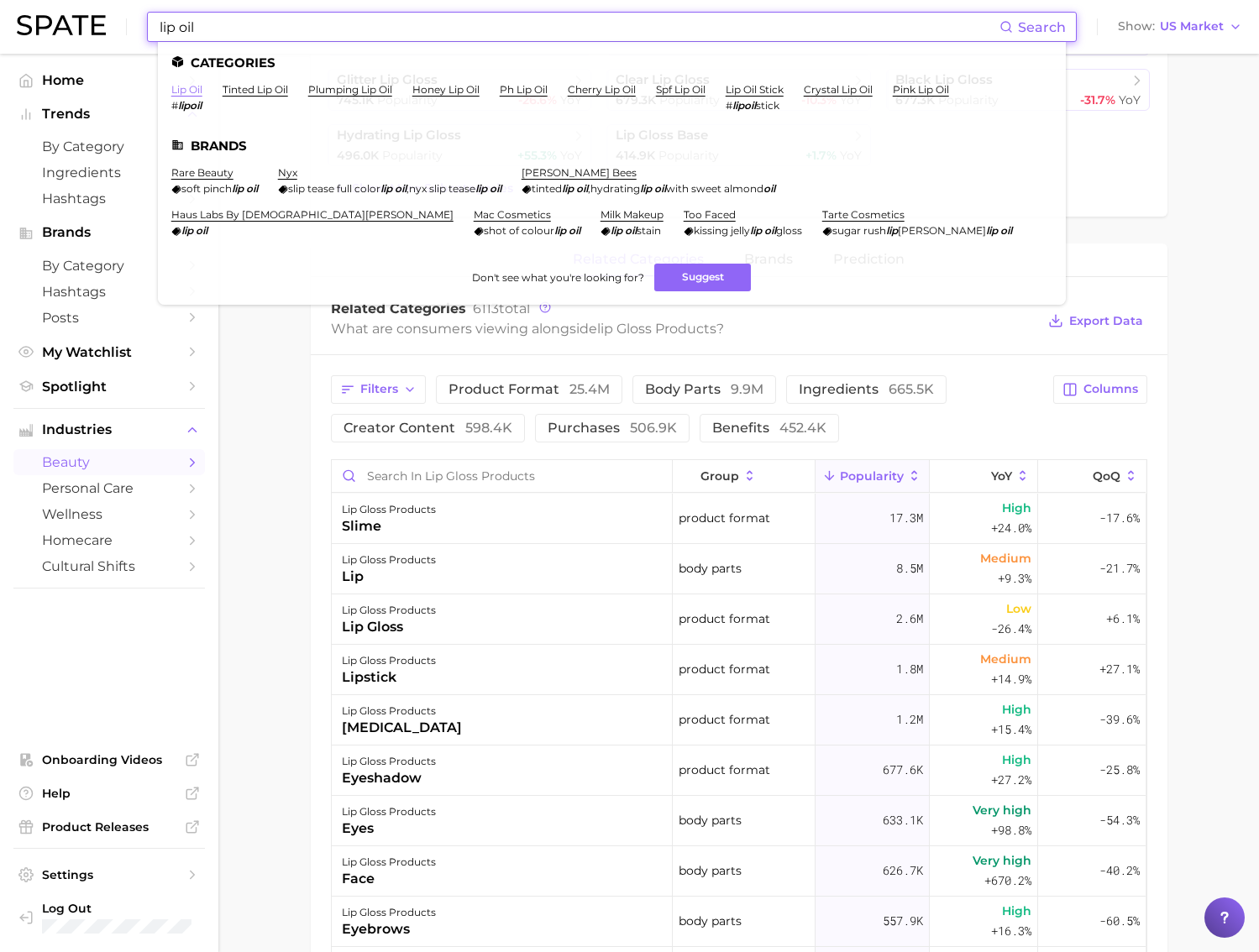
type input "lip oil"
click at [173, 87] on link "lip oil" at bounding box center [186, 89] width 31 height 12
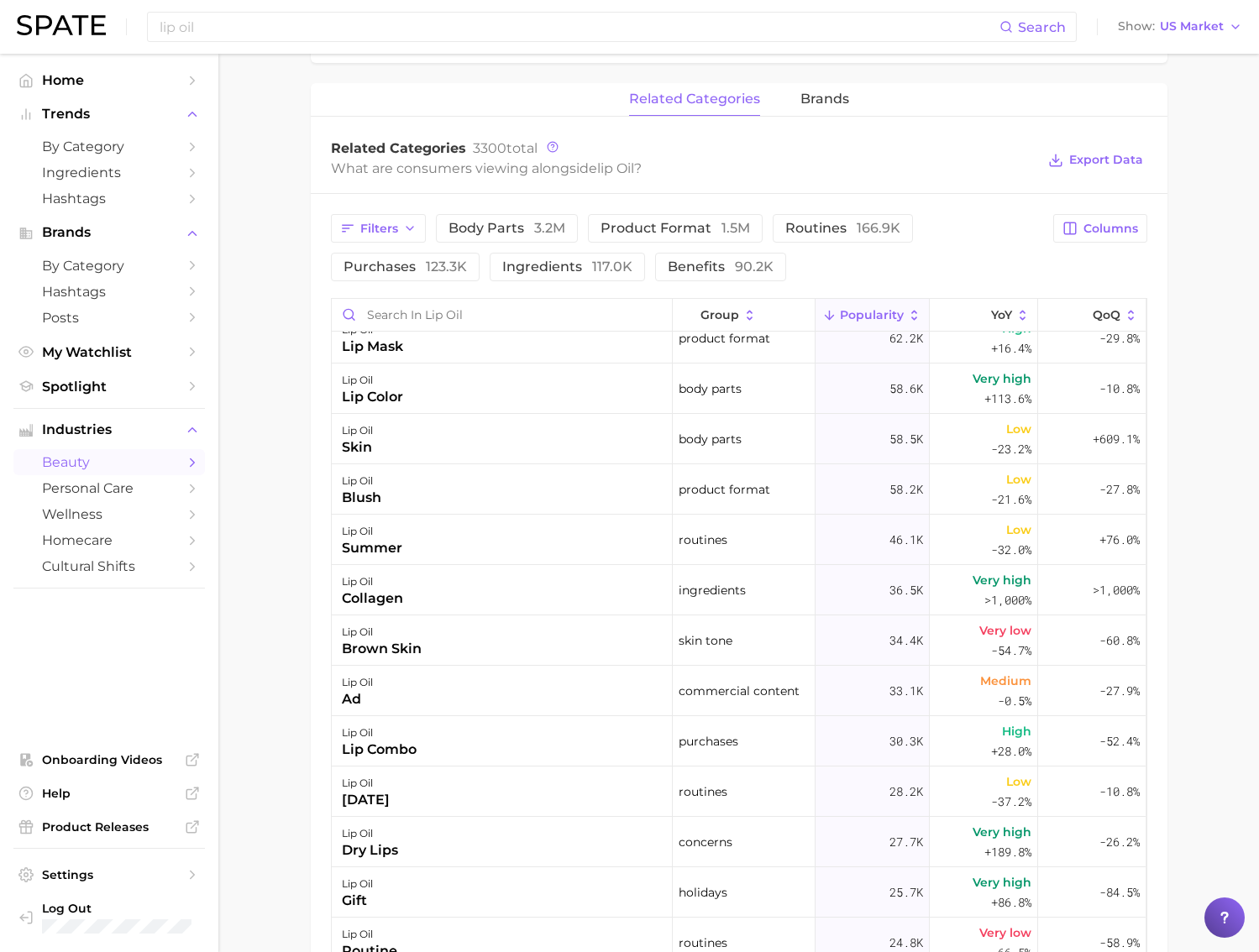
scroll to position [537, 0]
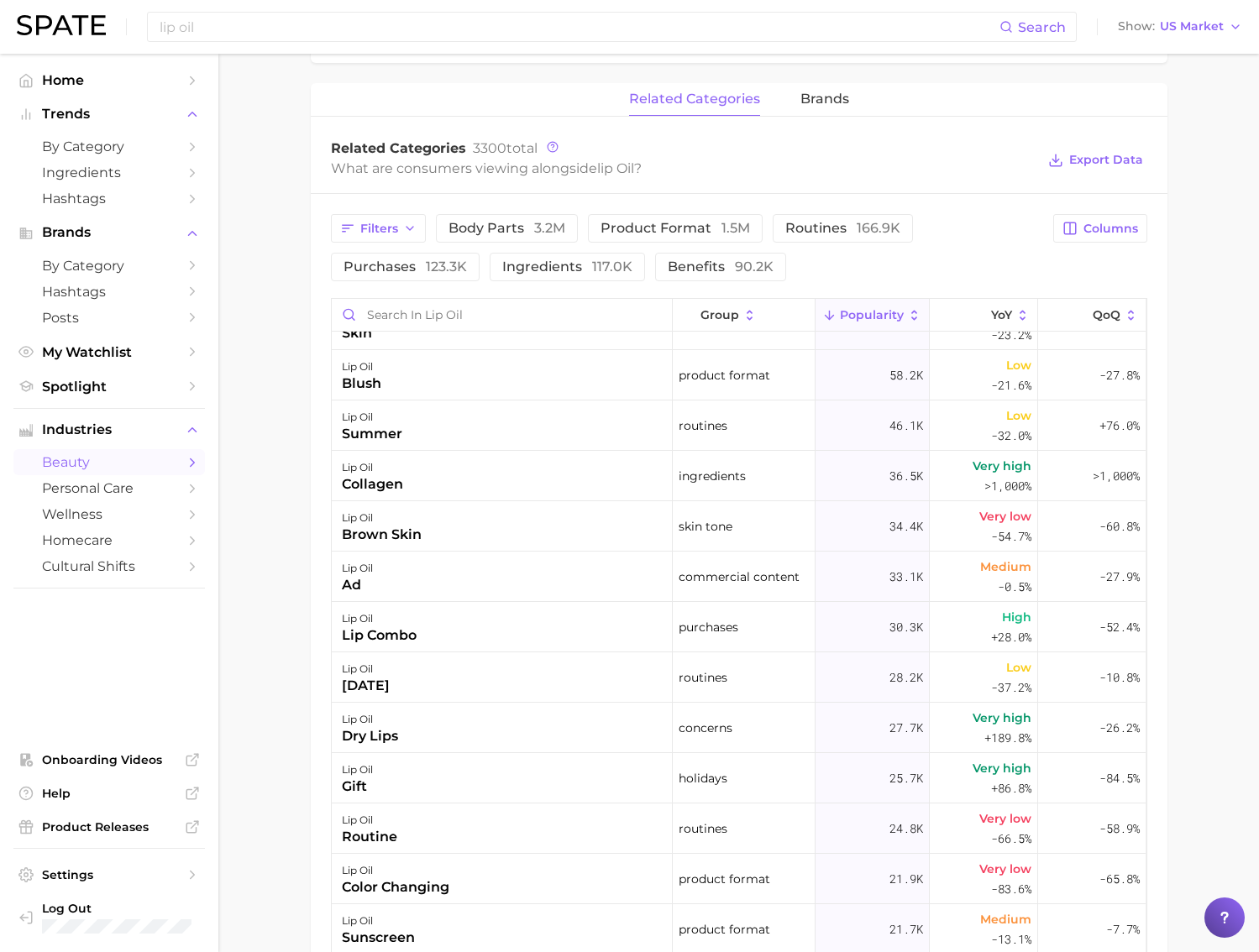
drag, startPoint x: 707, startPoint y: 265, endPoint x: 717, endPoint y: 282, distance: 19.7
click at [707, 265] on span "benefits 90.2k" at bounding box center [720, 267] width 106 height 13
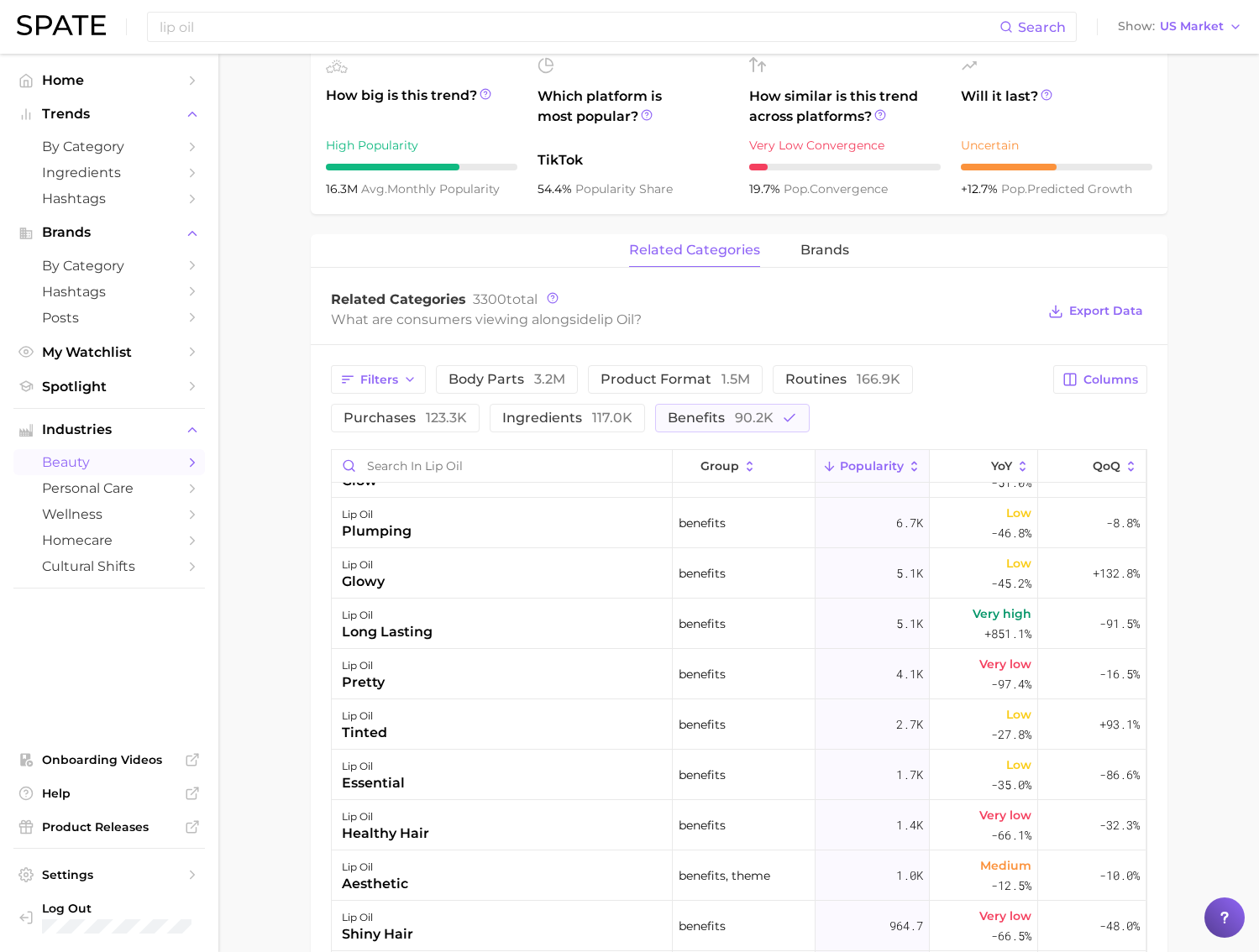
scroll to position [0, 0]
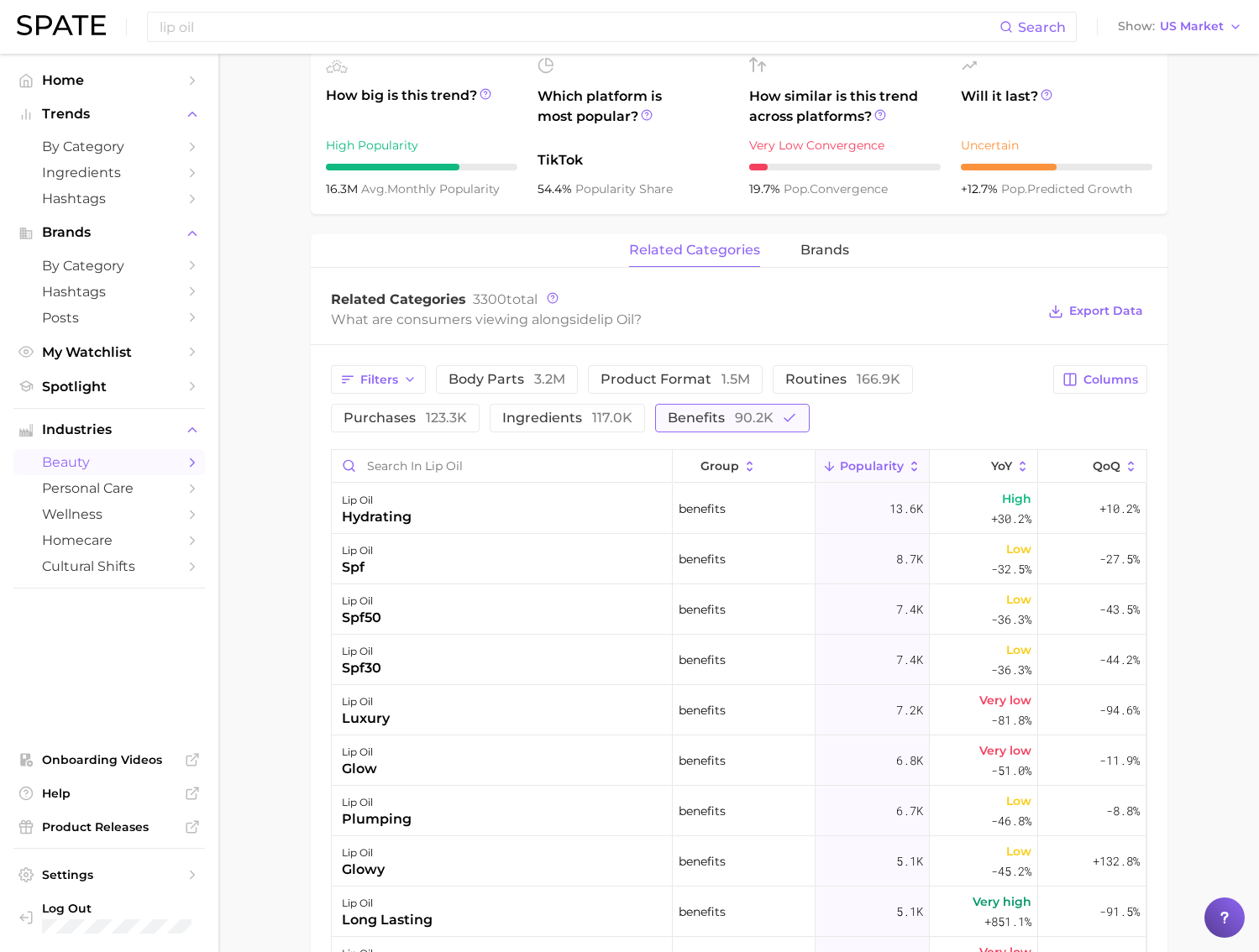
click at [717, 422] on span "benefits 90.2k" at bounding box center [720, 418] width 106 height 13
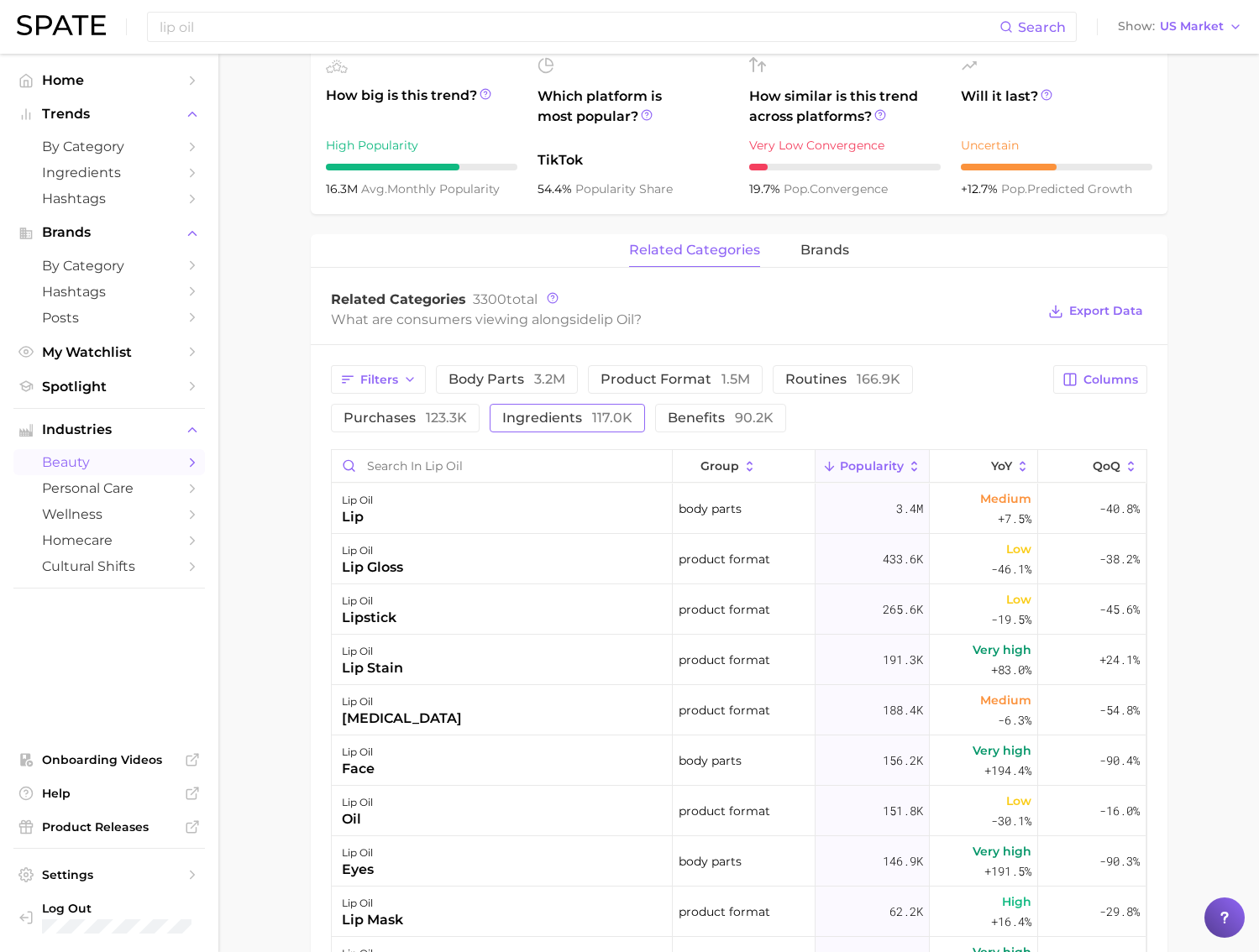
click at [578, 429] on button "ingredients 117.0k" at bounding box center [567, 418] width 155 height 29
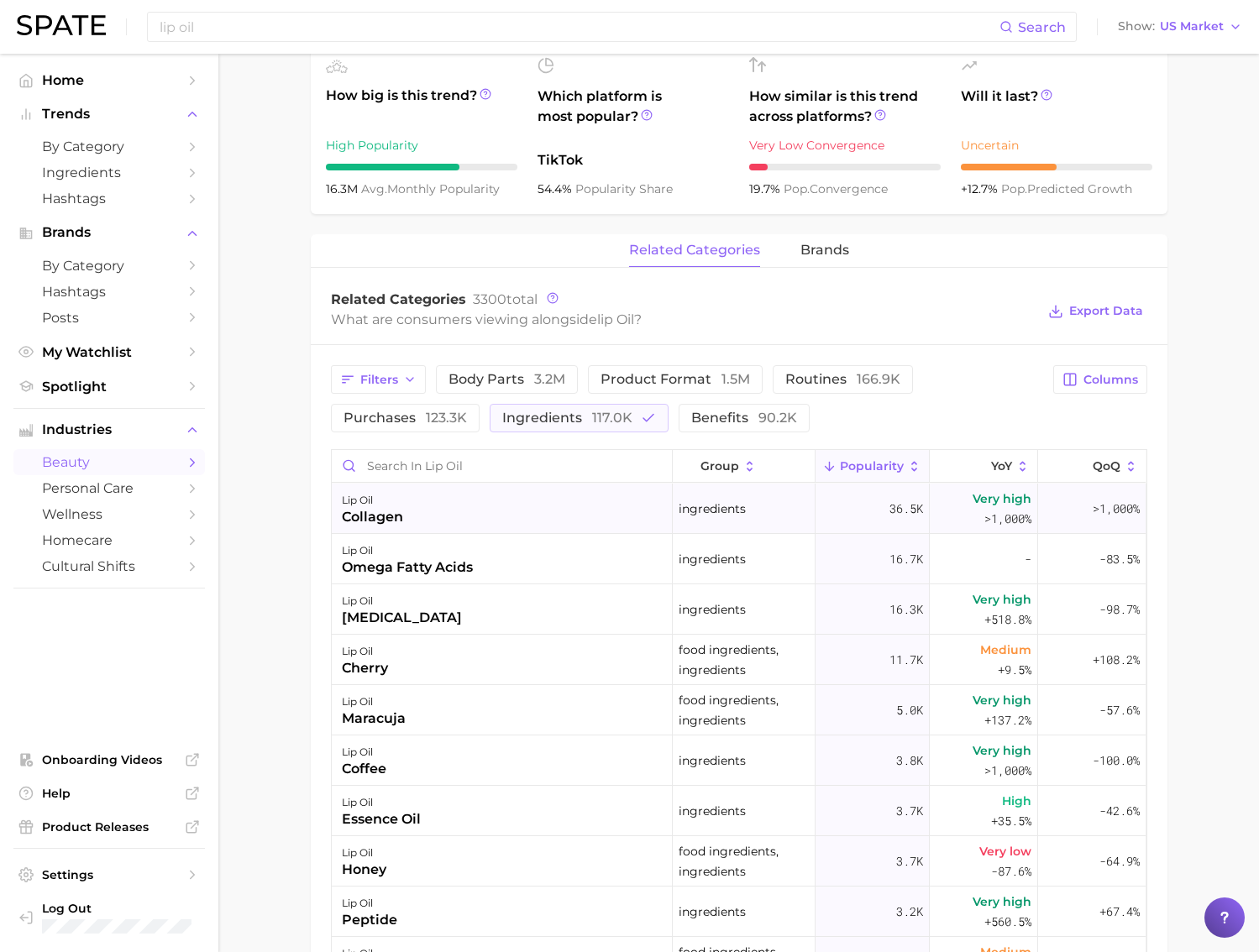
click at [562, 506] on div "lip oil collagen" at bounding box center [502, 509] width 340 height 50
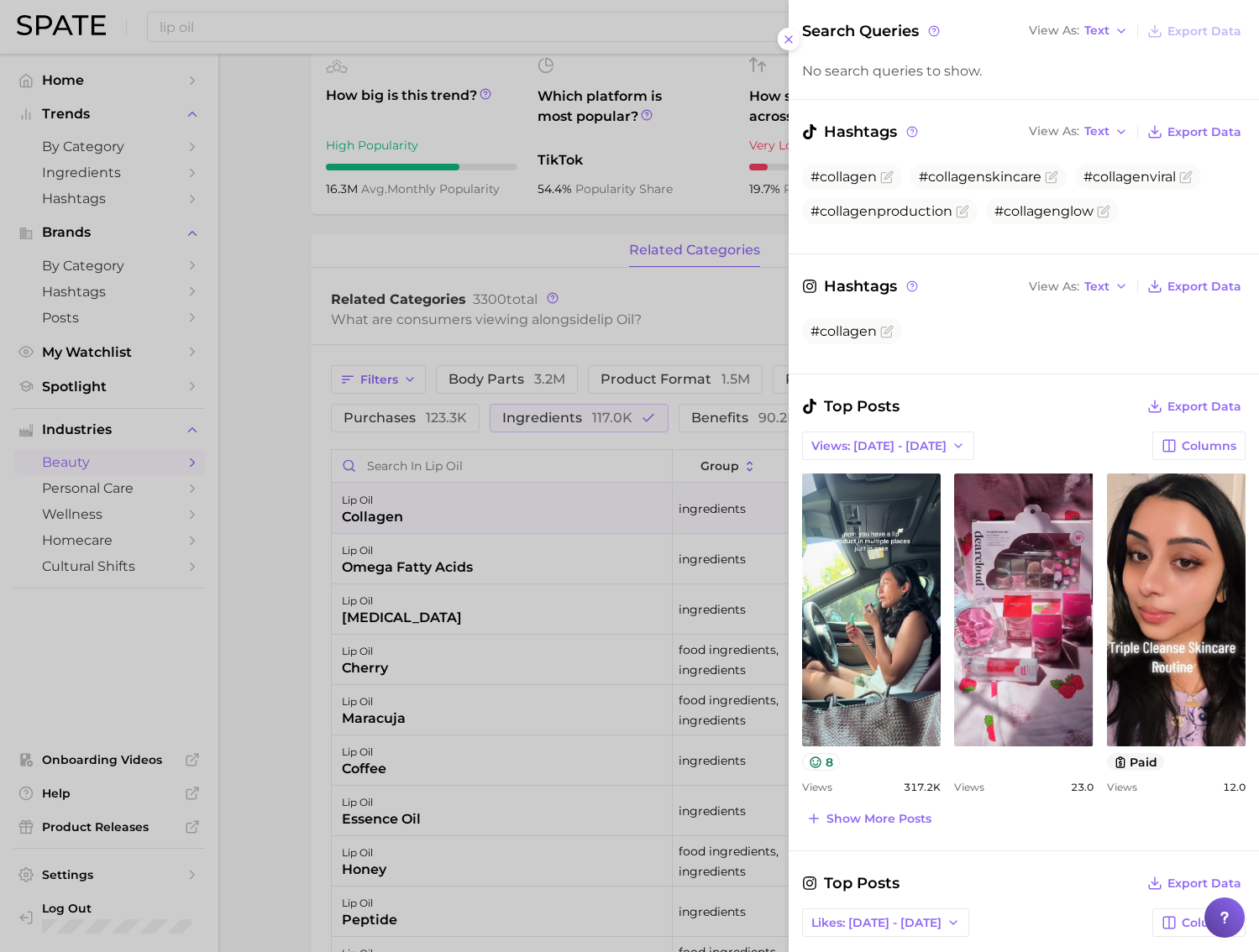
scroll to position [465, 0]
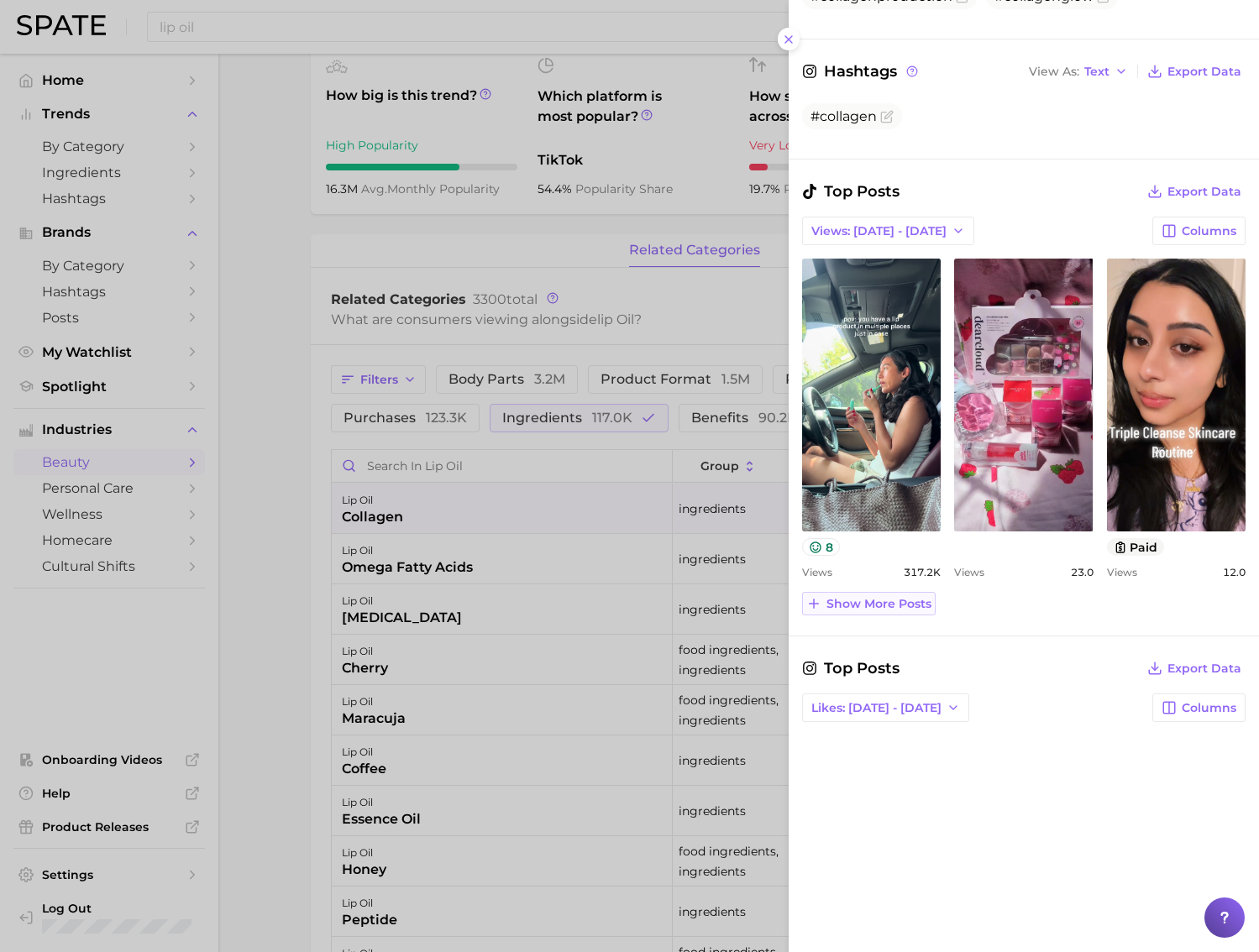
click at [880, 611] on button "Show more posts" at bounding box center [868, 603] width 134 height 23
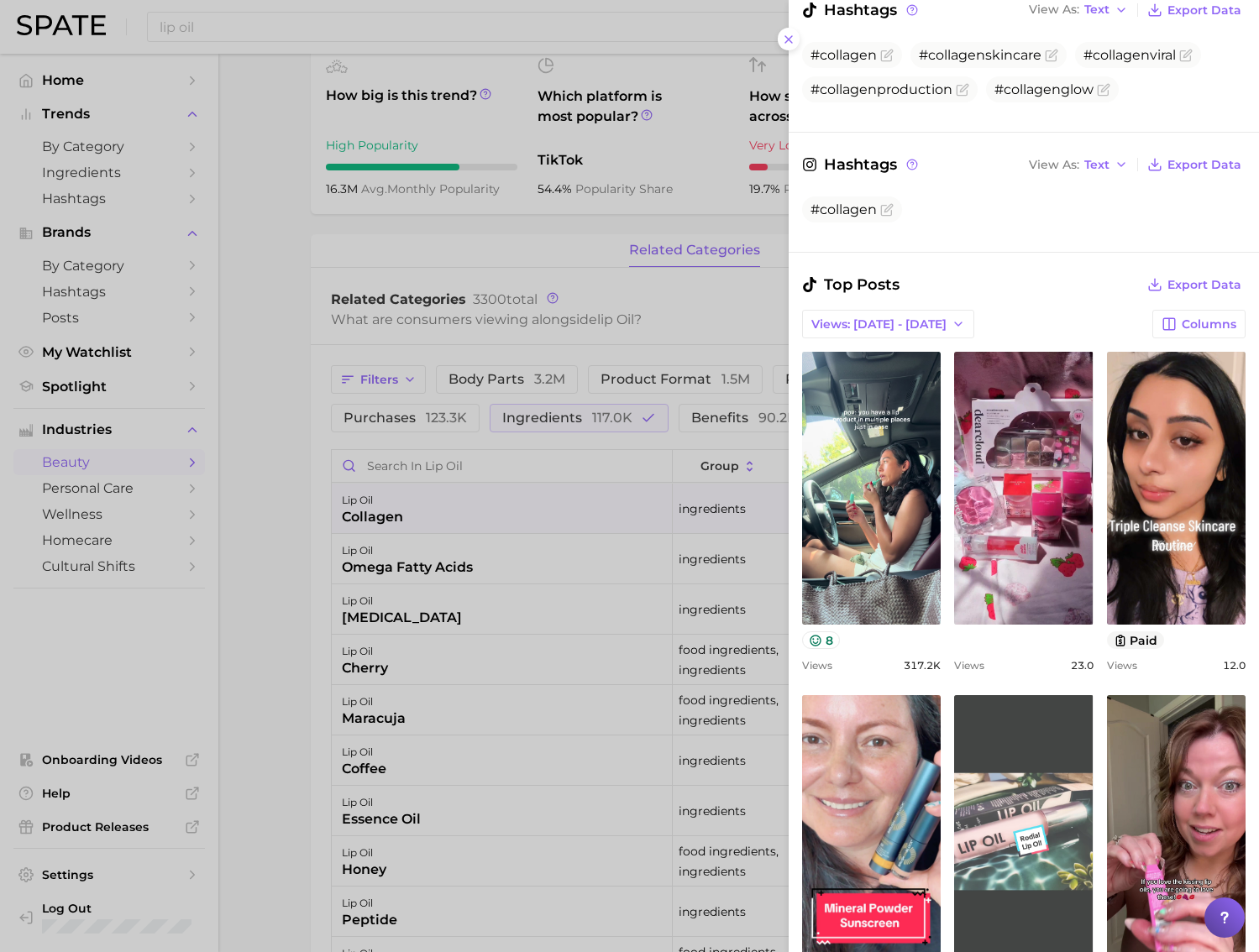
scroll to position [0, 0]
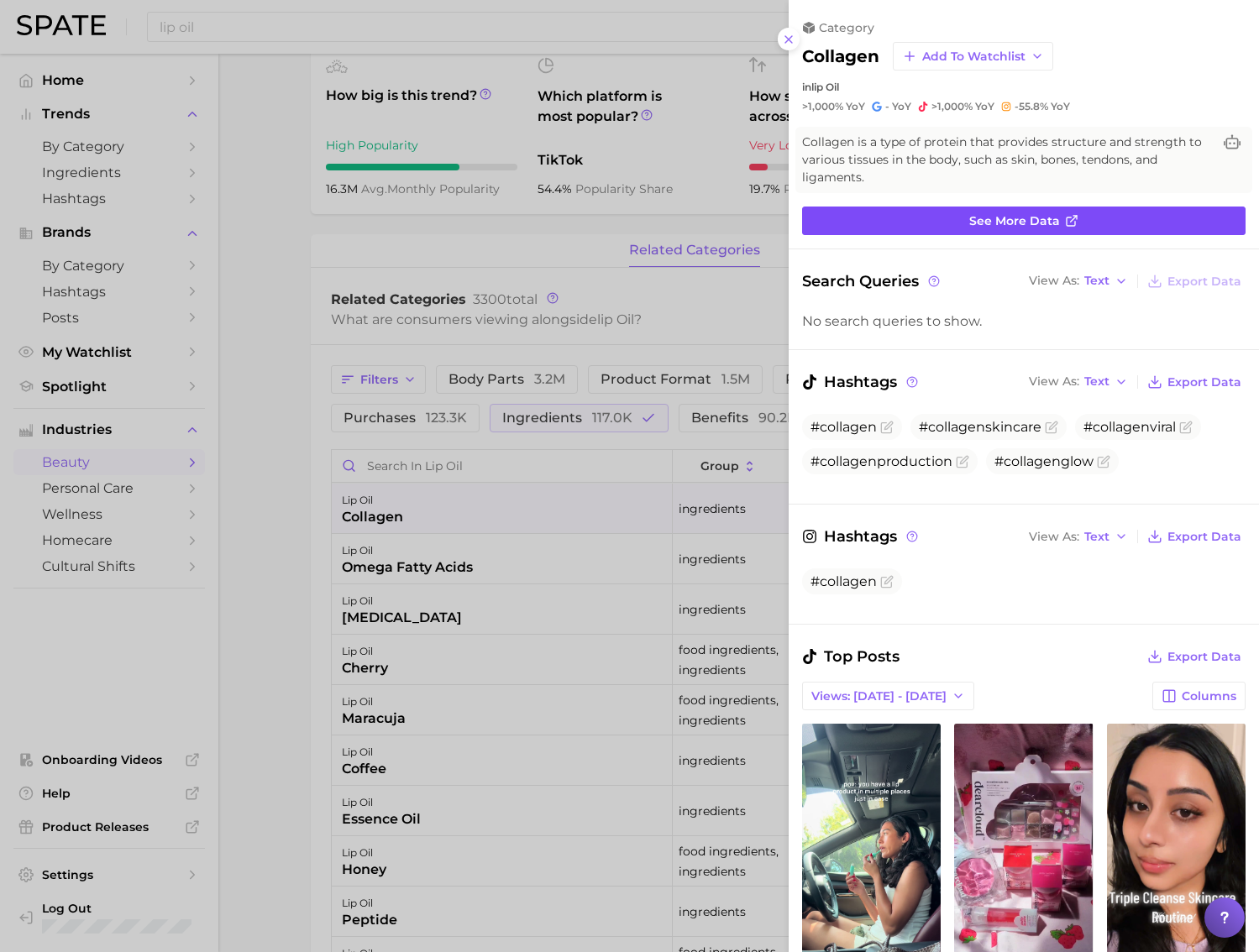
click at [925, 226] on link "See more data" at bounding box center [1023, 221] width 443 height 29
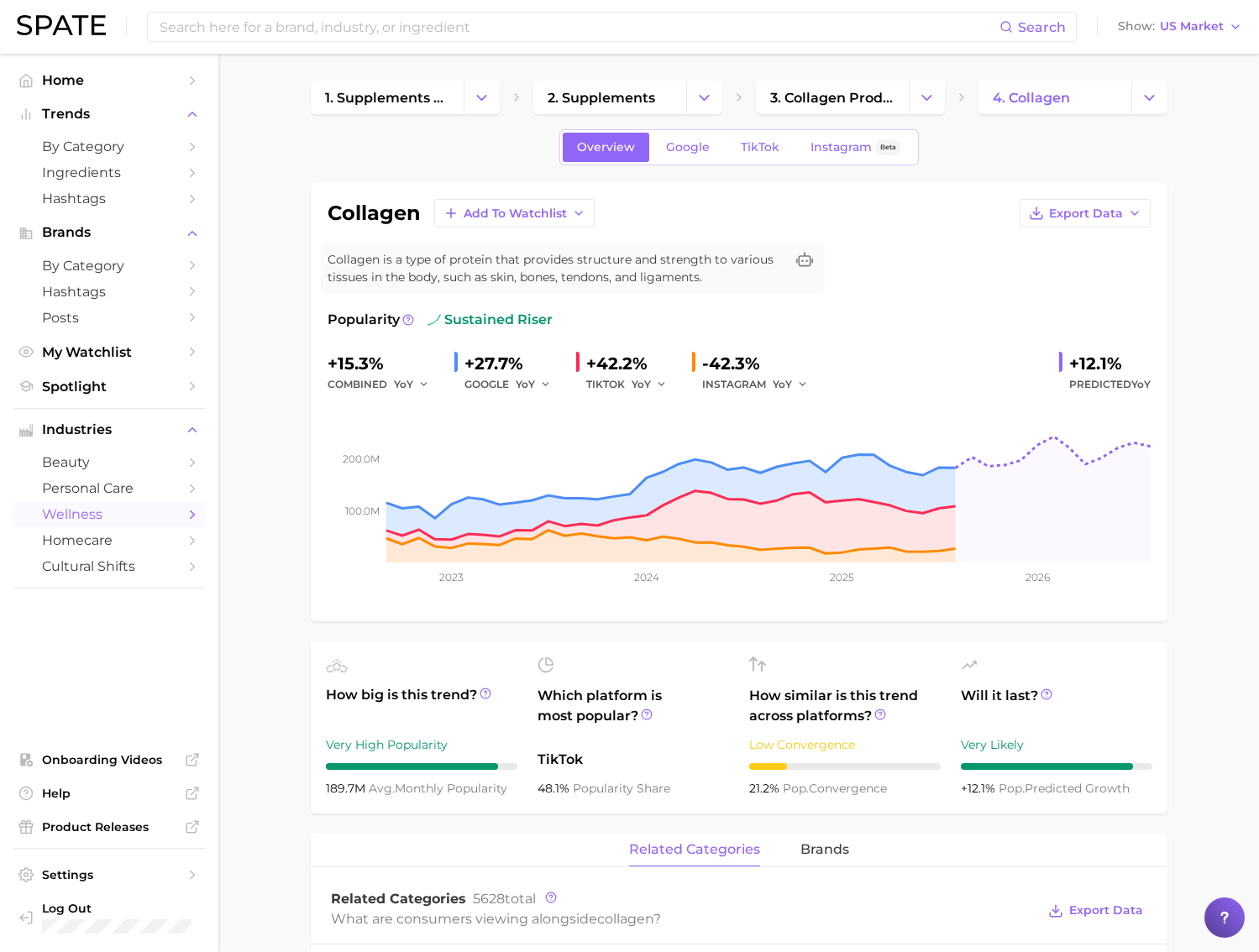
type input "lip oil"
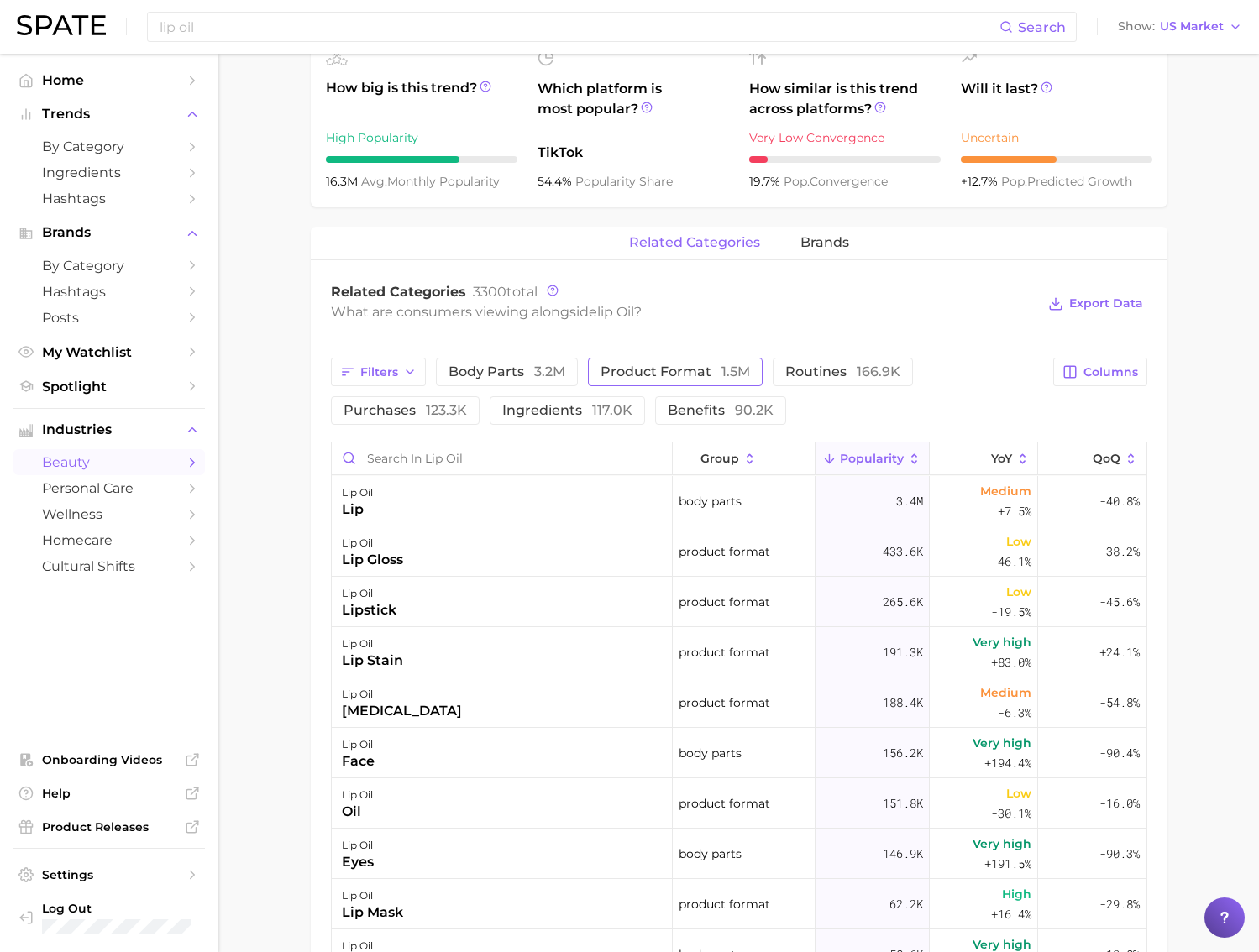
click at [651, 383] on button "product format 1.5m" at bounding box center [674, 371] width 175 height 29
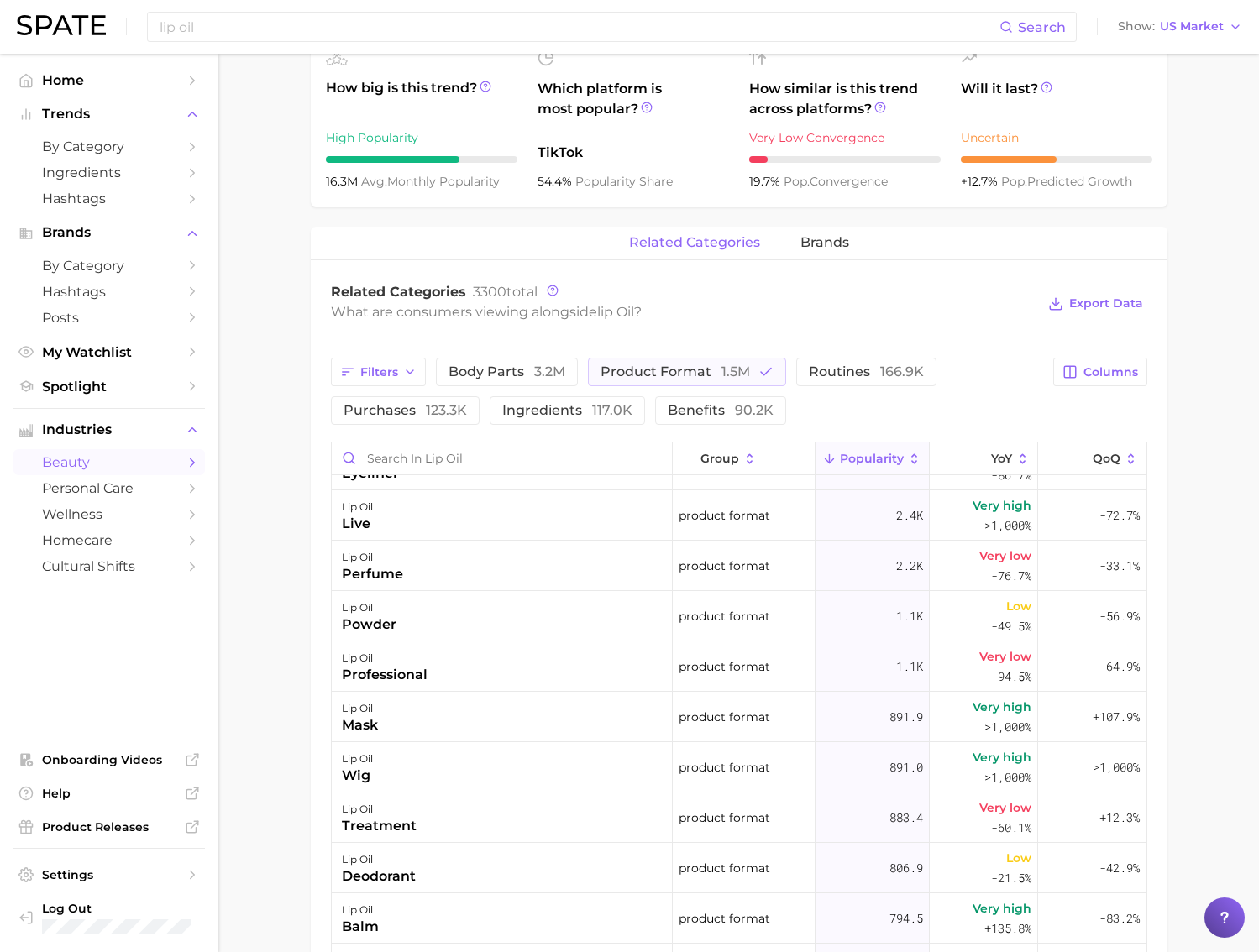
scroll to position [1099, 0]
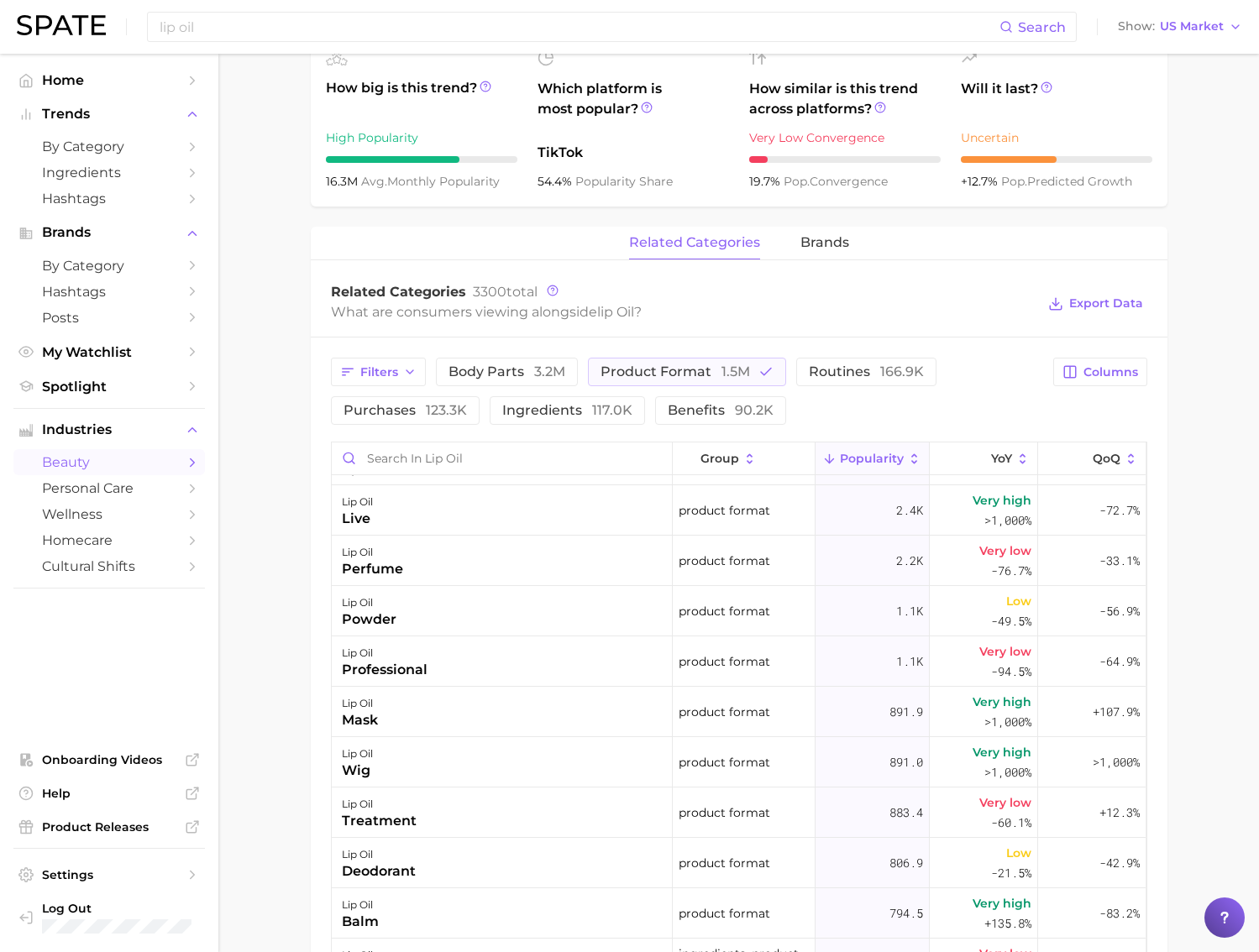
click at [635, 586] on div "lip oil perfume" at bounding box center [502, 561] width 340 height 50
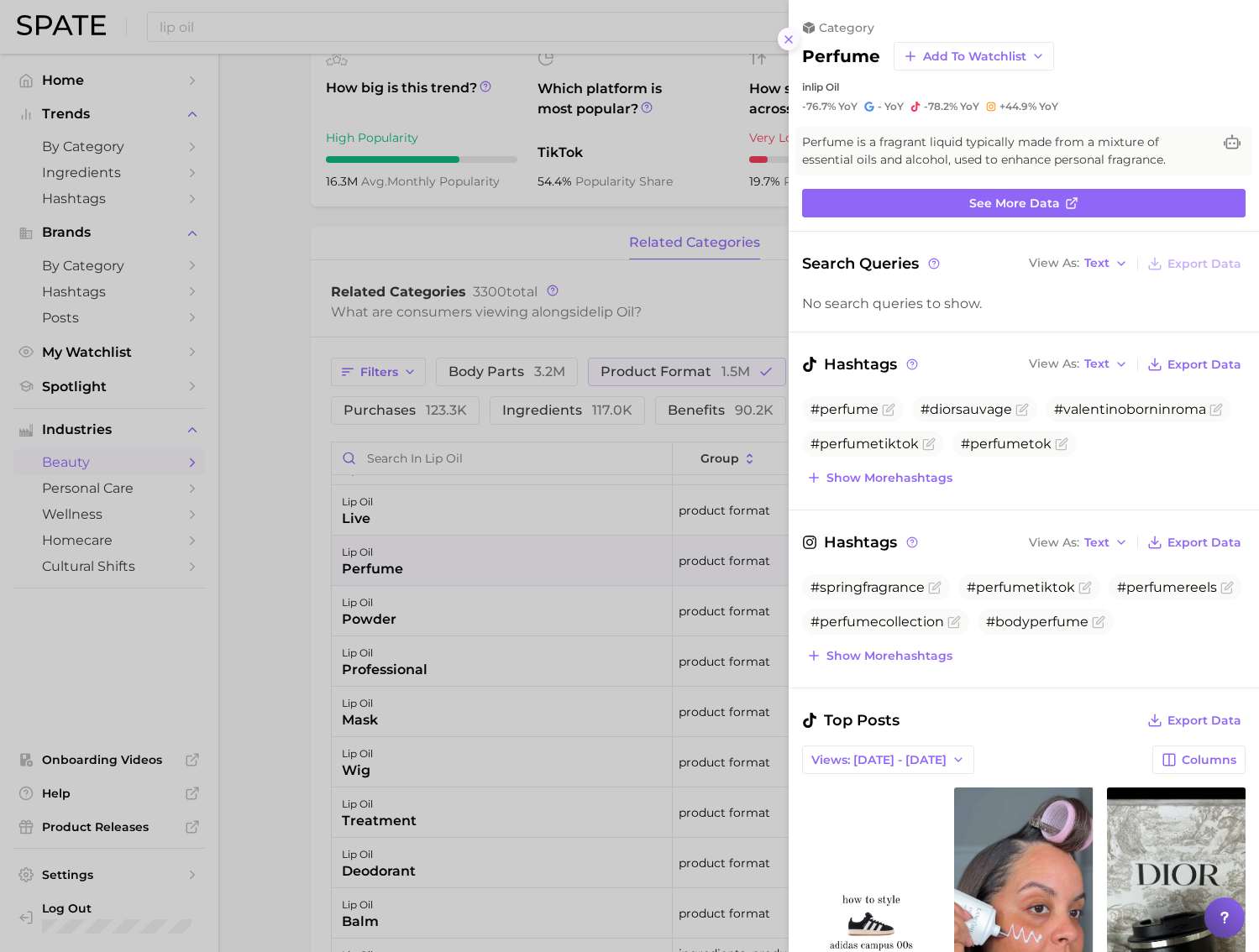
scroll to position [0, 0]
click at [782, 41] on icon at bounding box center [789, 39] width 13 height 13
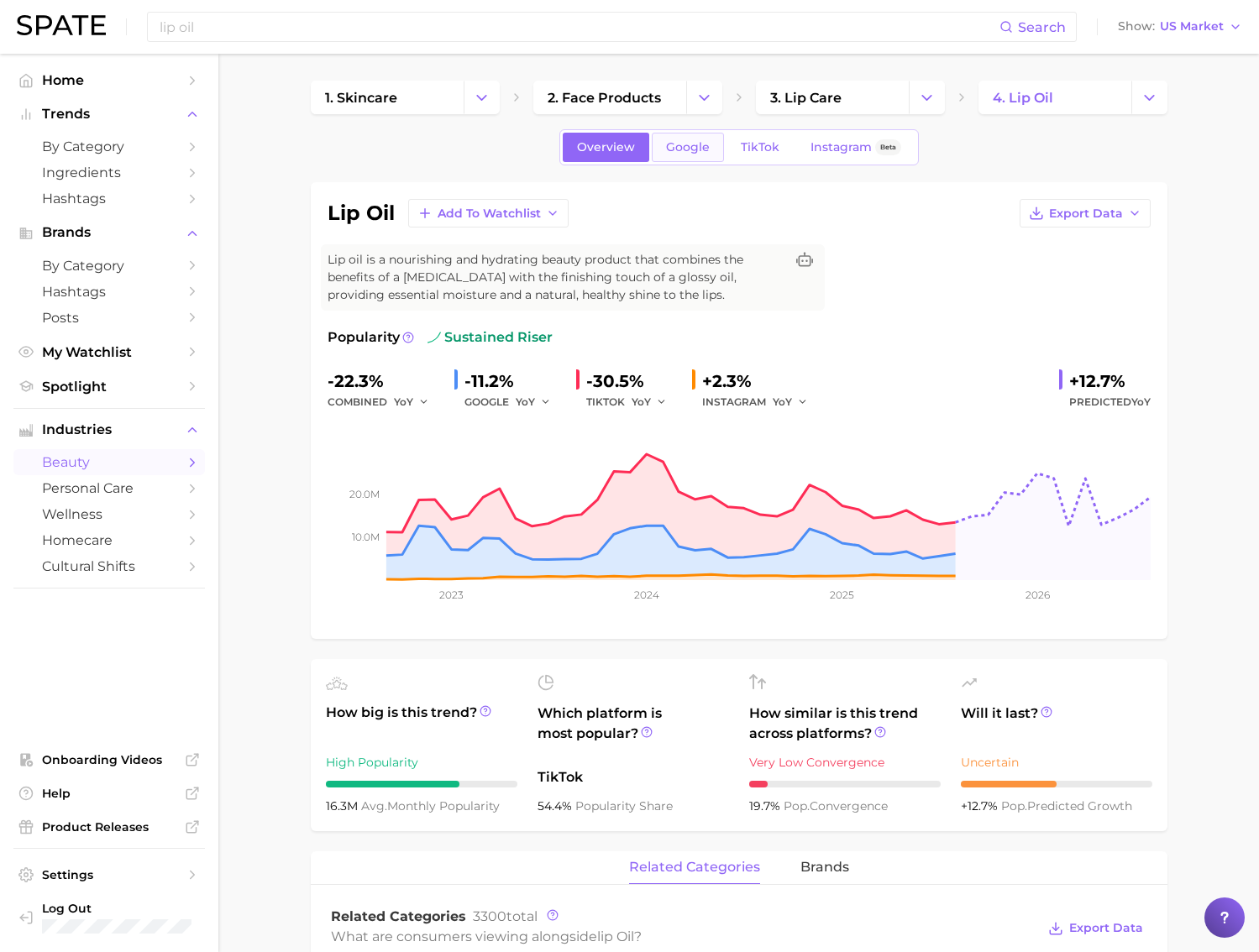
click at [666, 146] on span "Google" at bounding box center [687, 147] width 44 height 14
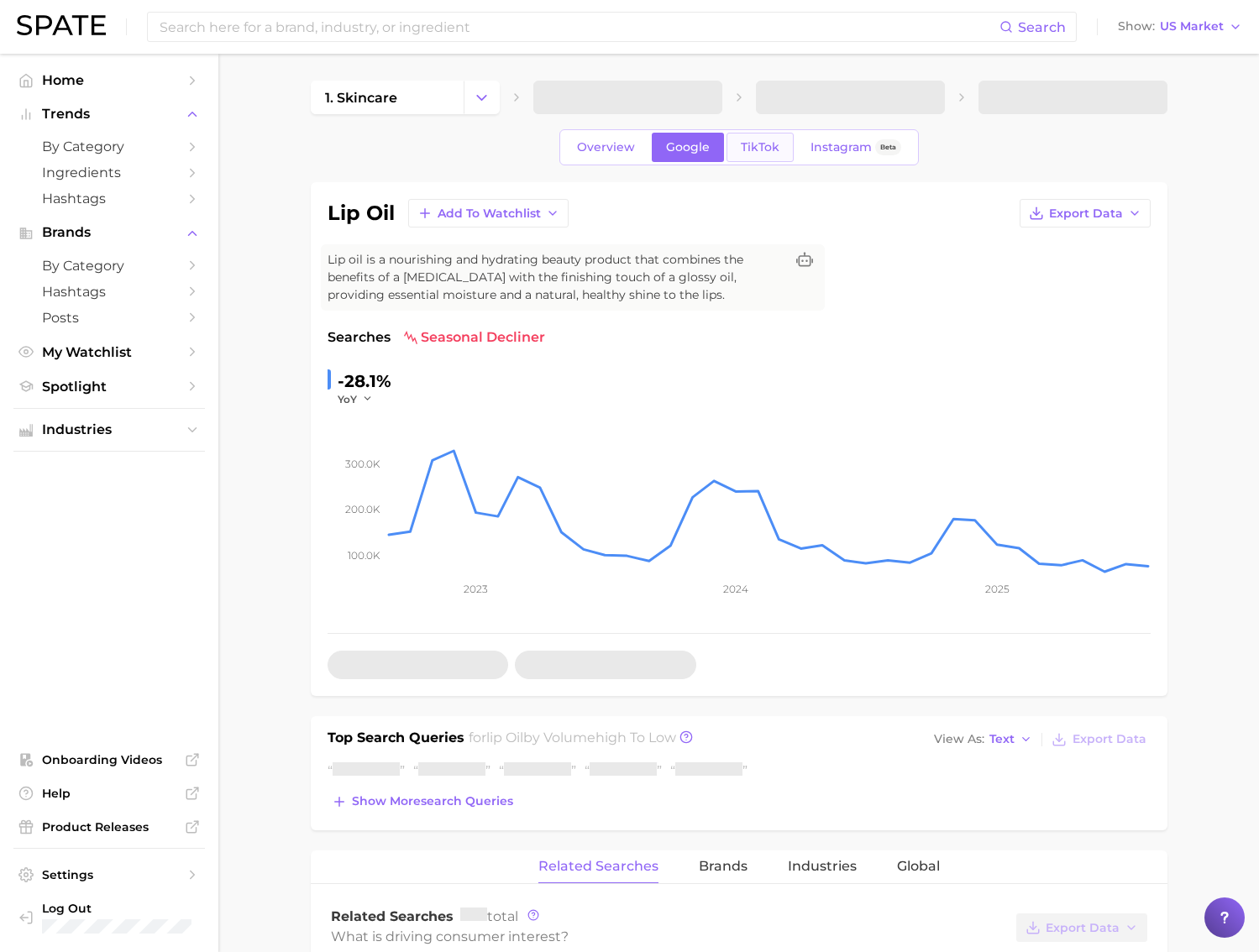
click at [758, 160] on link "TikTok" at bounding box center [760, 147] width 67 height 29
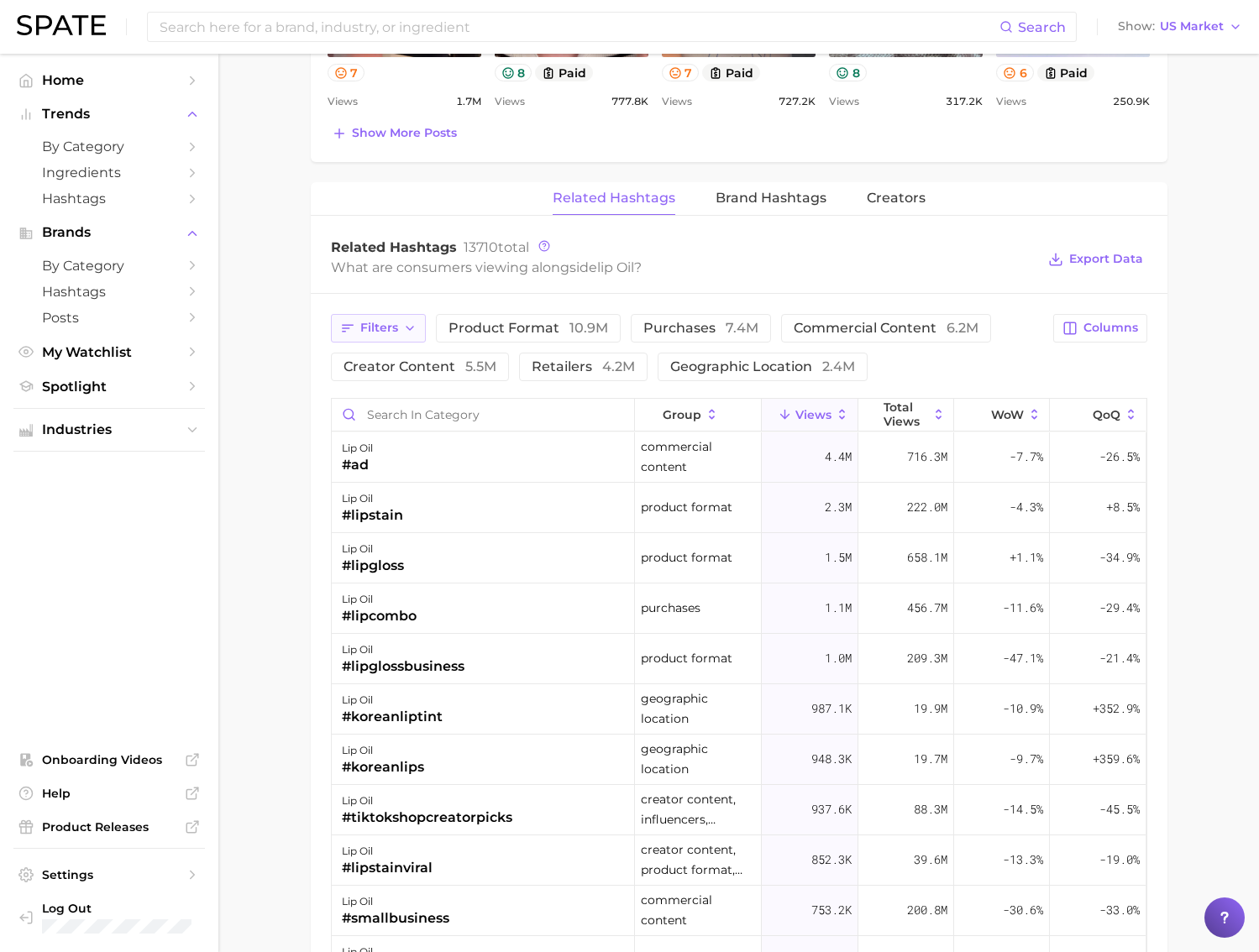
click at [365, 339] on button "Filters" at bounding box center [378, 328] width 94 height 29
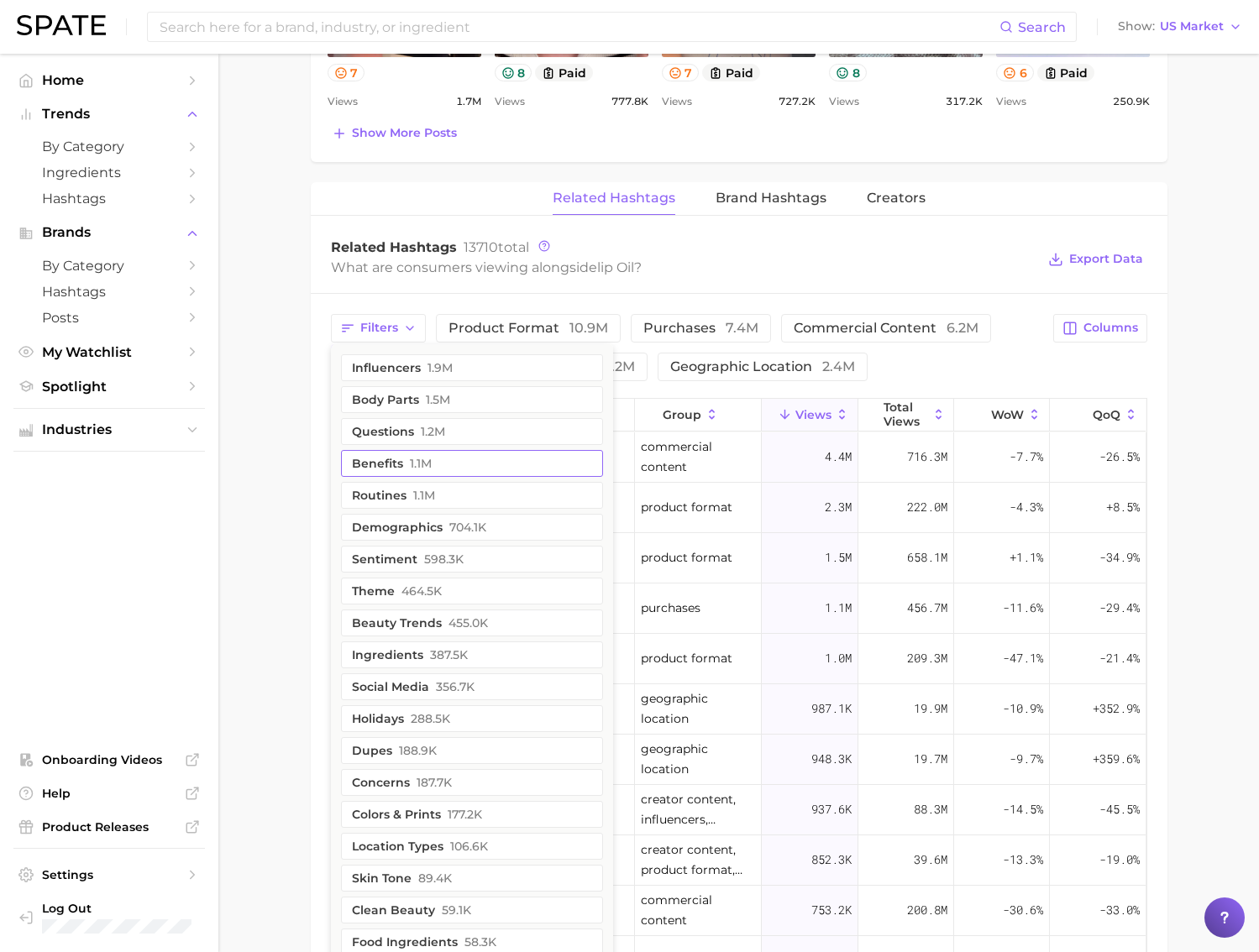
click at [444, 455] on button "benefits 1.1m" at bounding box center [471, 463] width 262 height 27
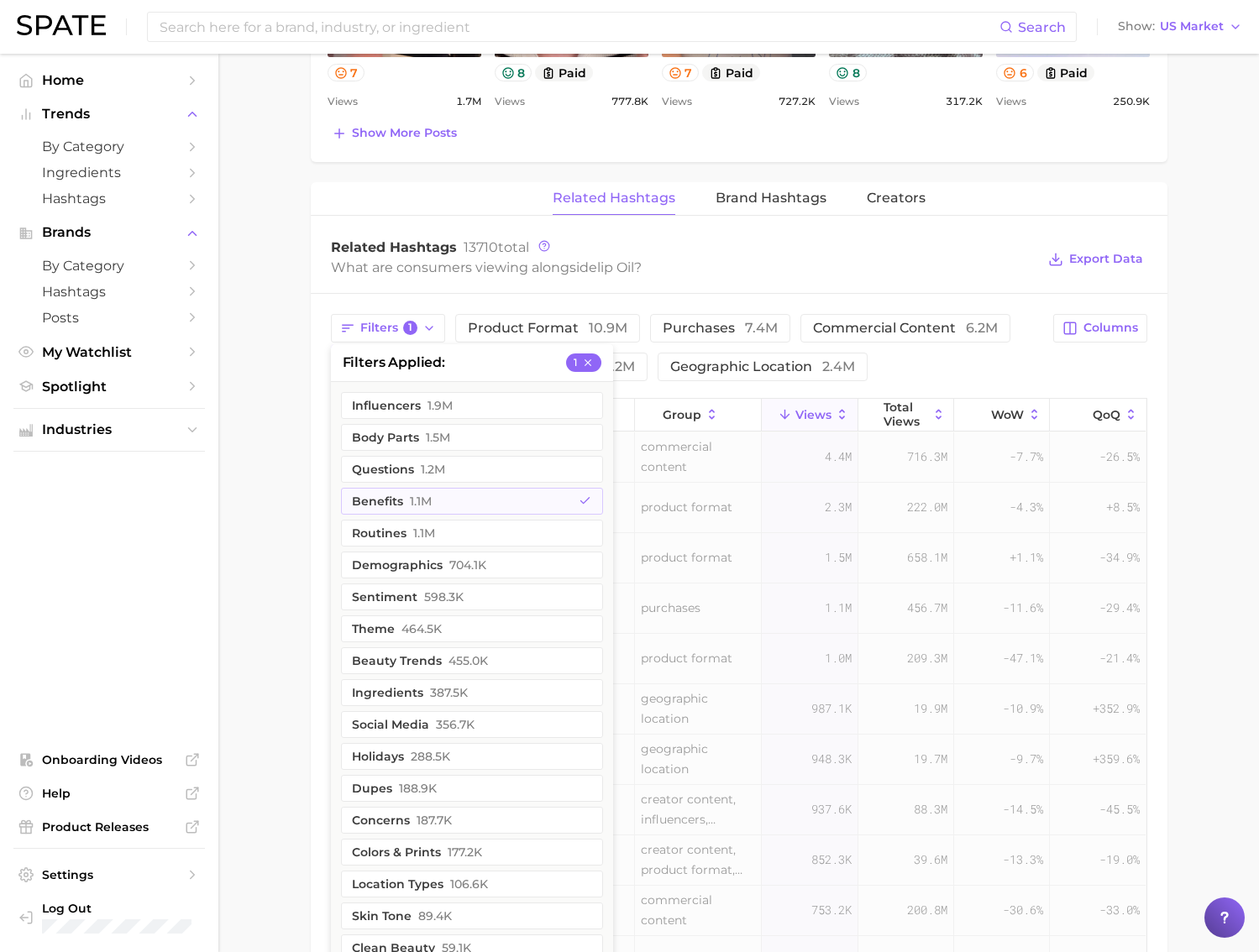
click at [275, 460] on main "1. skincare 2. face products 3. lip care 4. lip oil Overview Google TikTok Inst…" at bounding box center [738, 157] width 1040 height 2593
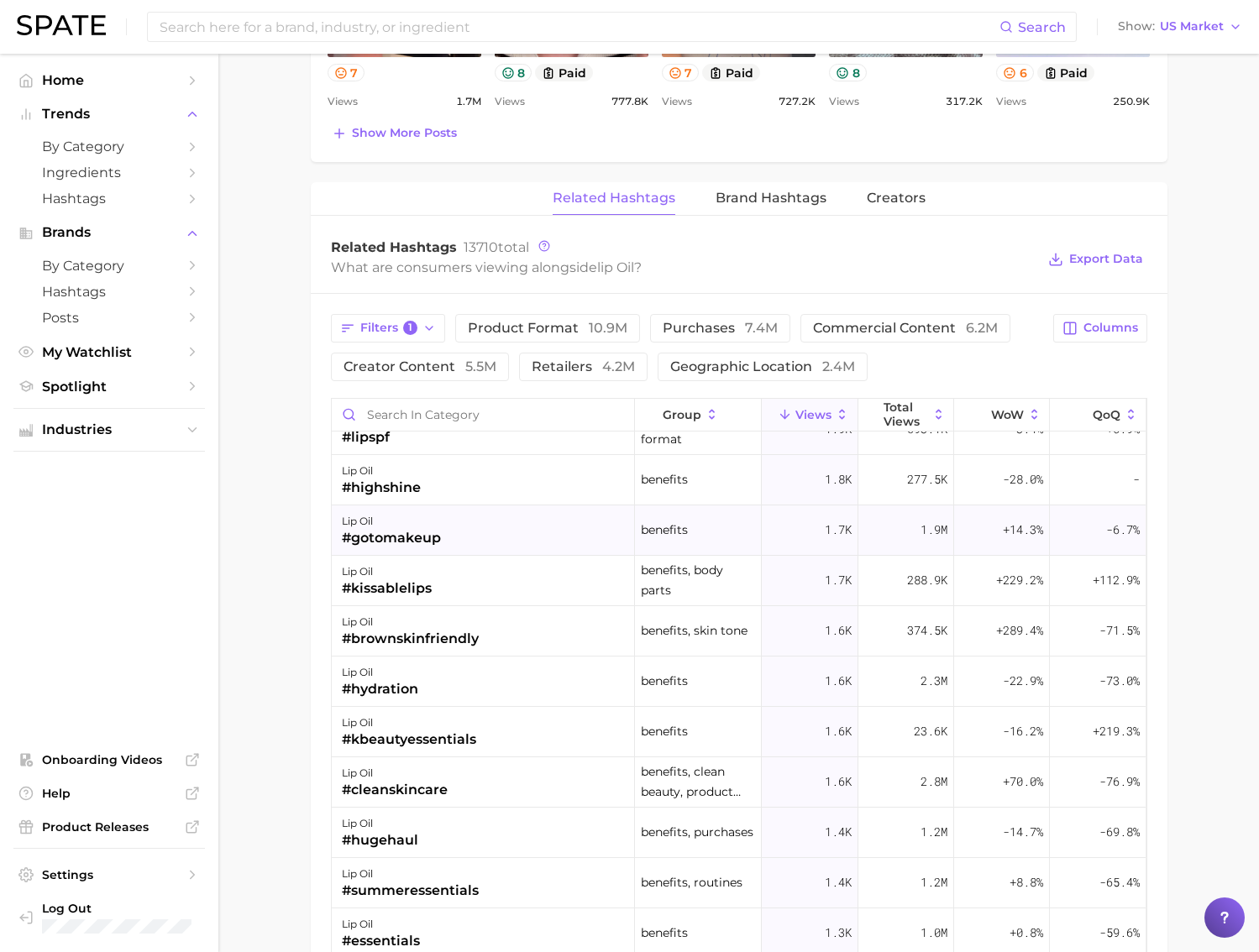
scroll to position [2196, 0]
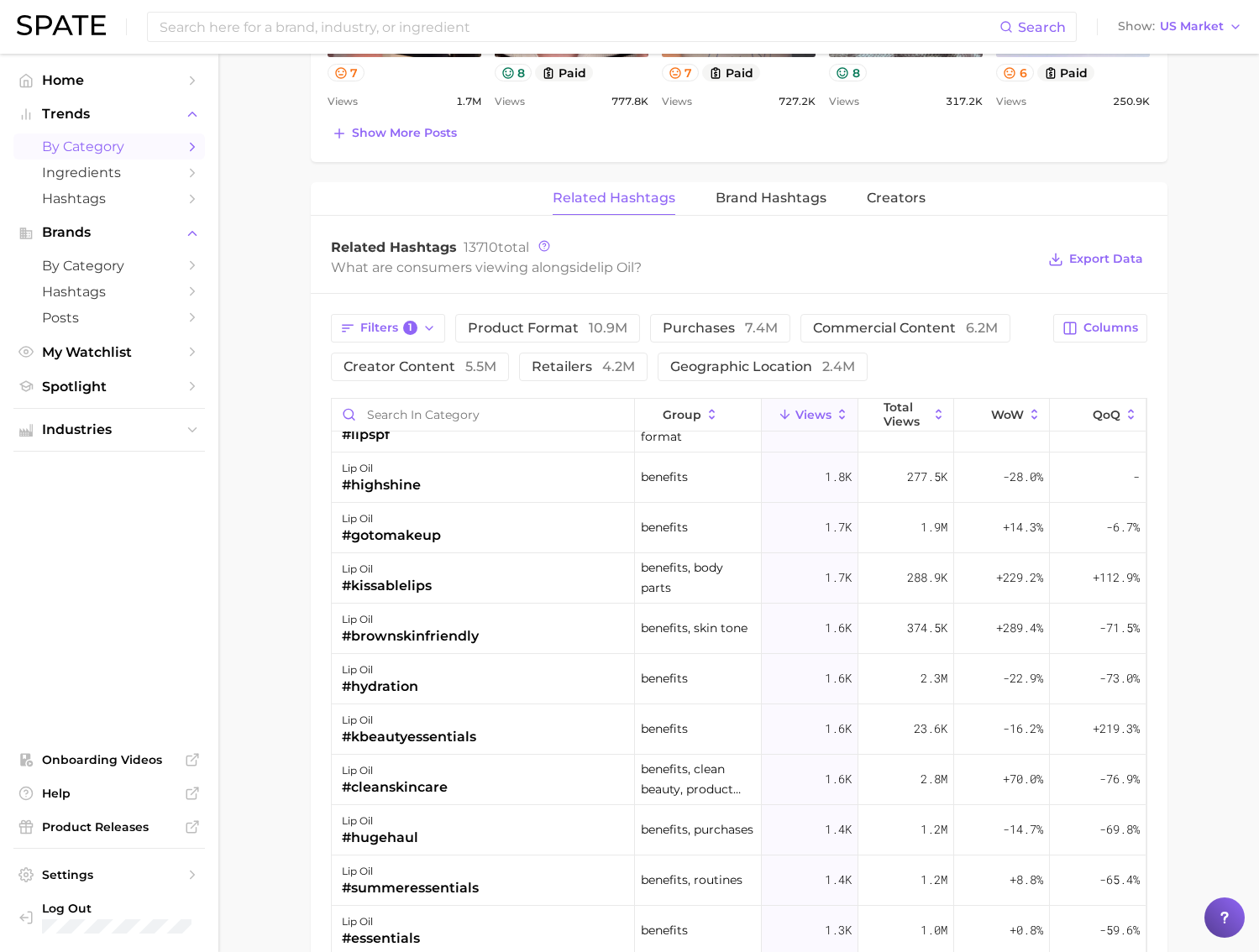
click at [119, 157] on link "by Category" at bounding box center [109, 147] width 192 height 26
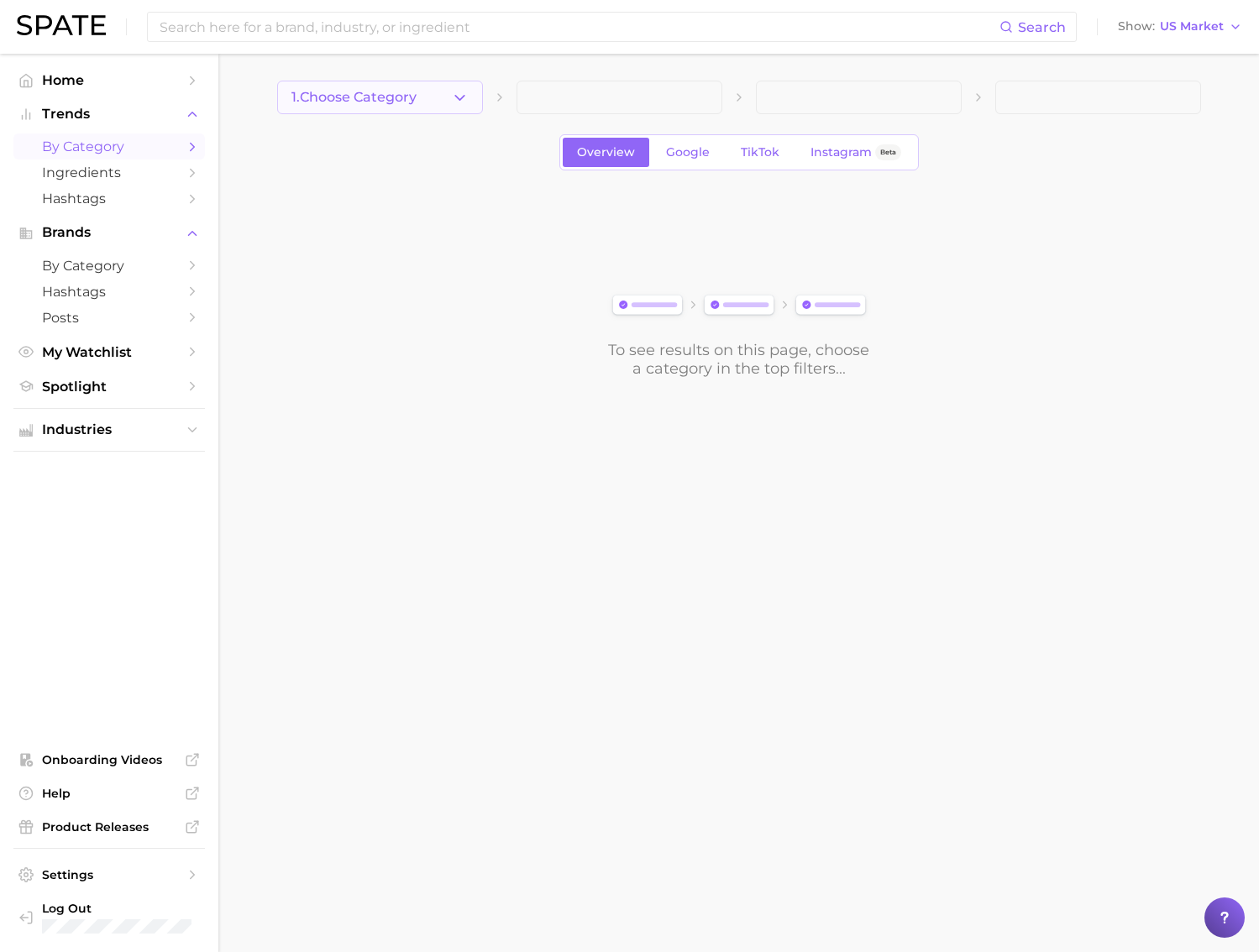
click at [419, 99] on button "1. Choose Category" at bounding box center [380, 97] width 206 height 34
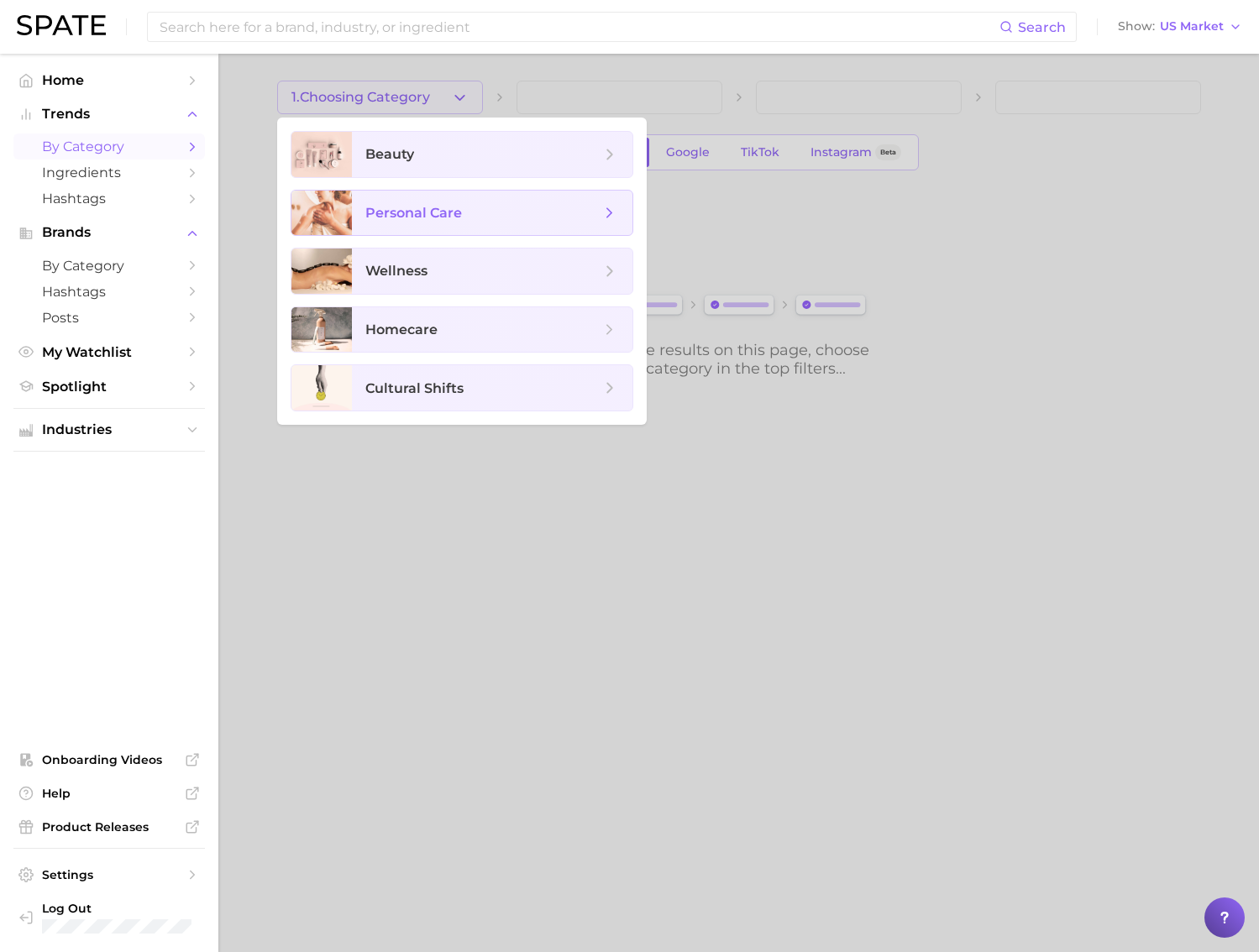
click at [470, 217] on span "personal care" at bounding box center [482, 213] width 235 height 19
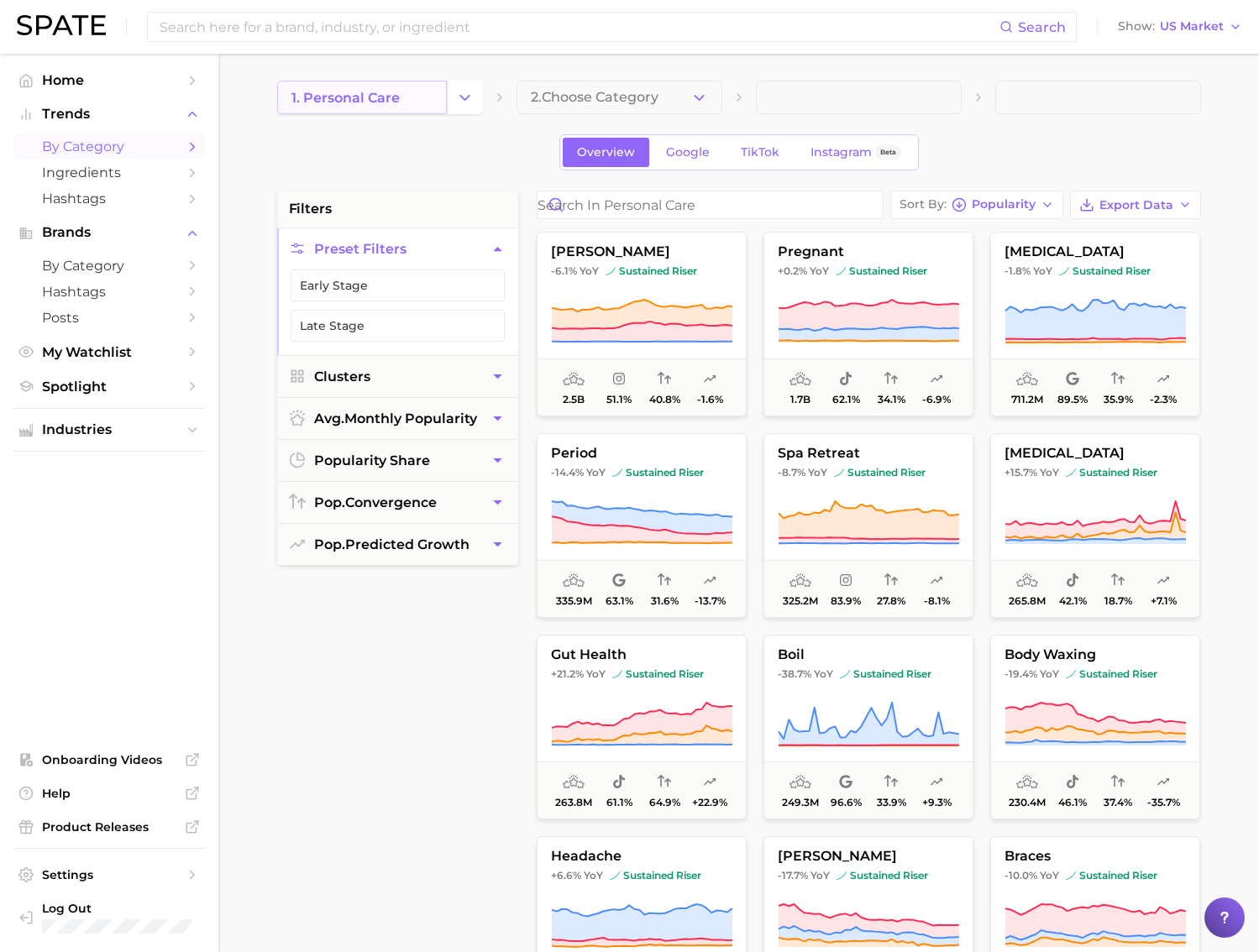
click at [323, 103] on span "1. personal care" at bounding box center [345, 97] width 109 height 16
click at [460, 100] on icon "Change Category" at bounding box center [464, 97] width 18 height 18
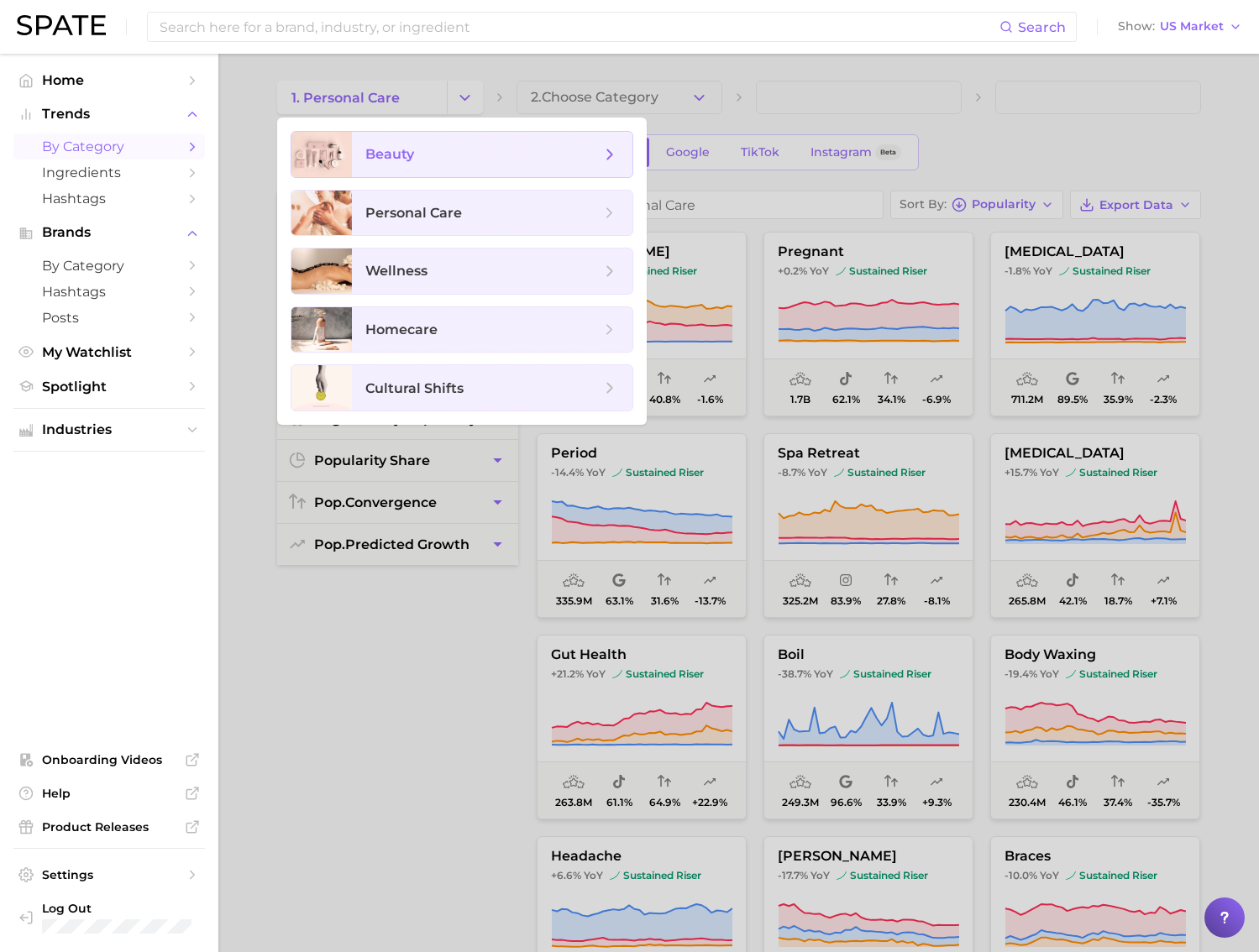
click at [459, 155] on span "beauty" at bounding box center [482, 154] width 235 height 19
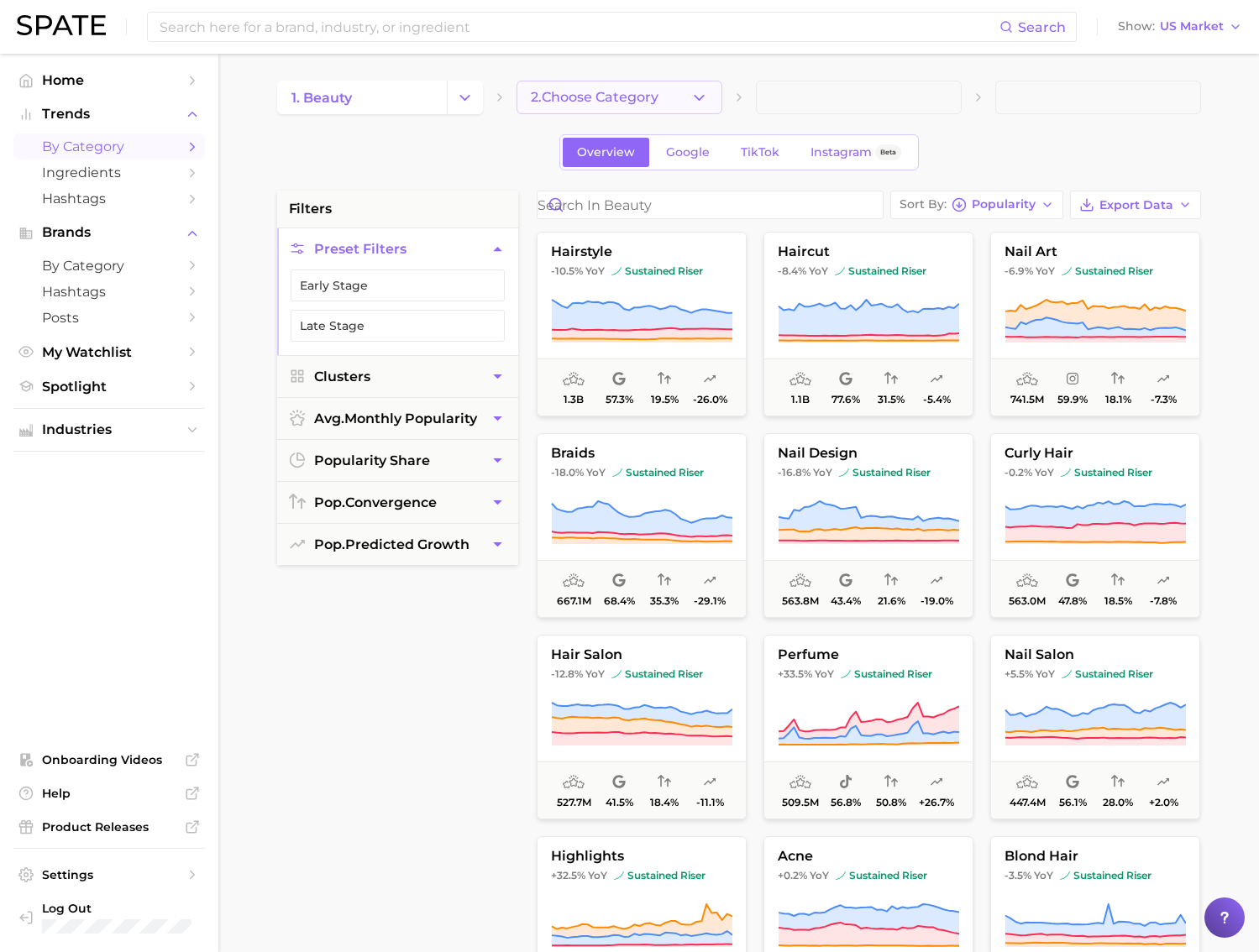
click at [606, 106] on button "2. Choose Category" at bounding box center [619, 97] width 206 height 34
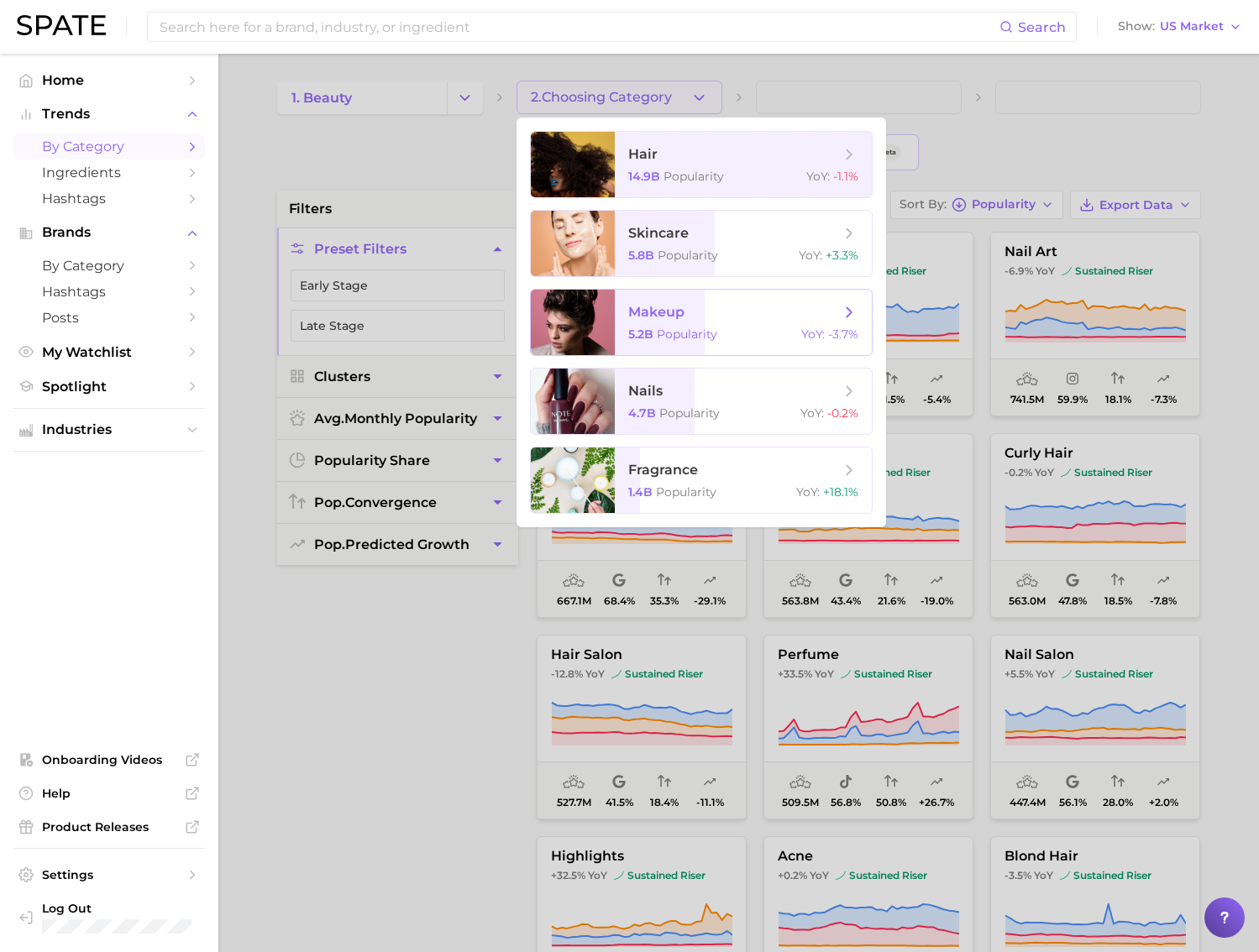
click at [726, 326] on div "5.2b Popularity YoY : -3.7%" at bounding box center [743, 334] width 230 height 15
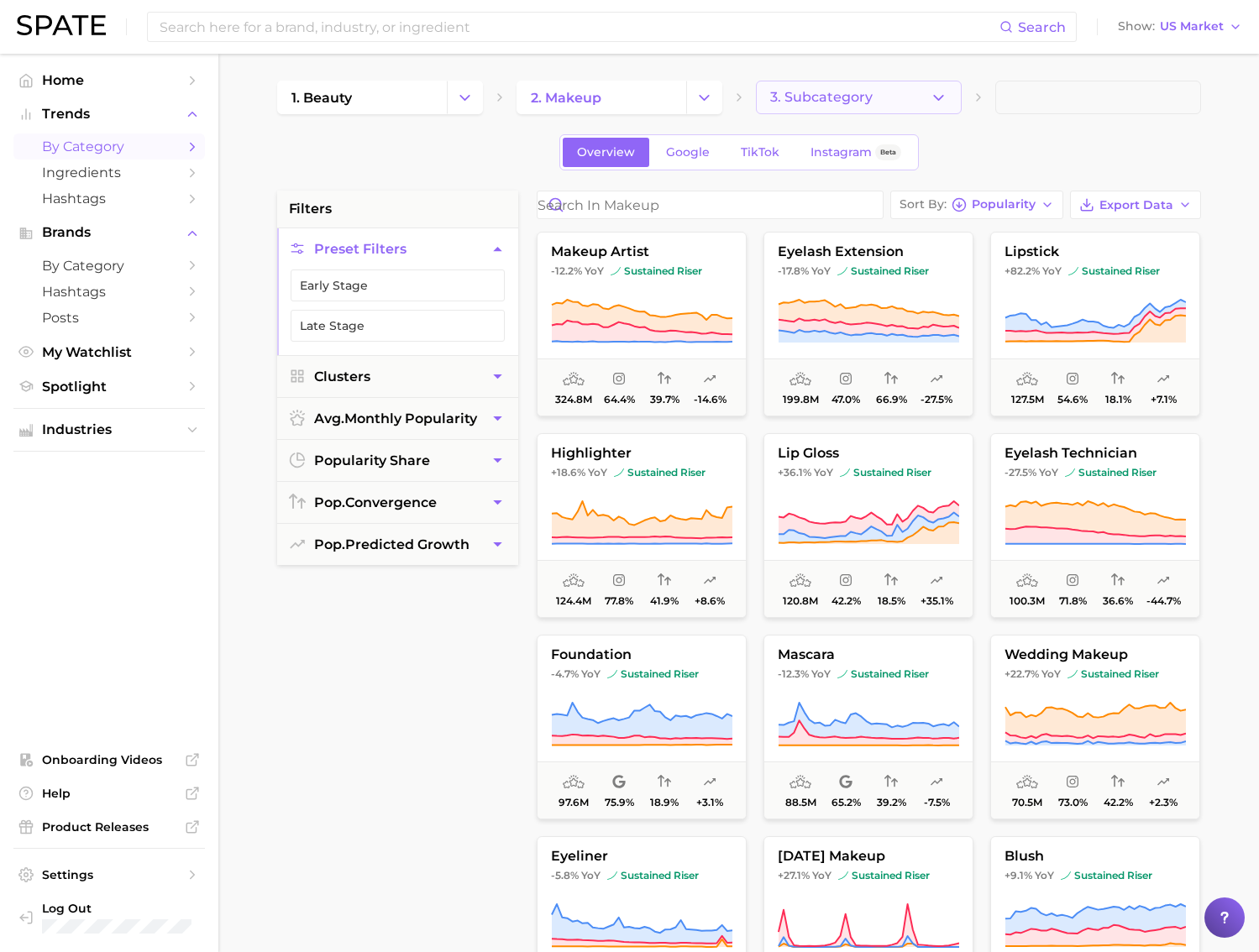
click at [812, 90] on span "3. Subcategory" at bounding box center [821, 97] width 103 height 15
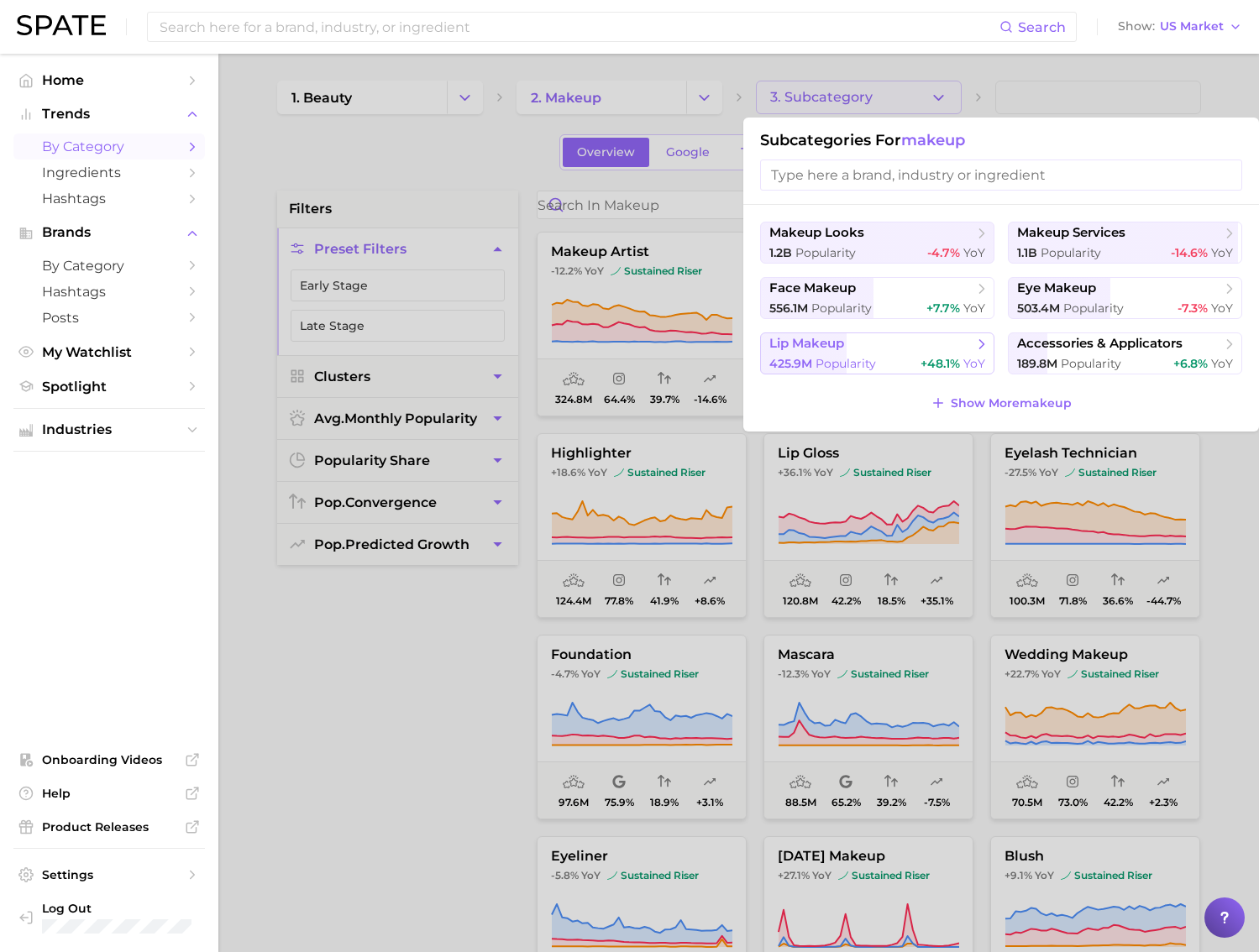
click at [832, 352] on span "lip makeup" at bounding box center [871, 344] width 204 height 17
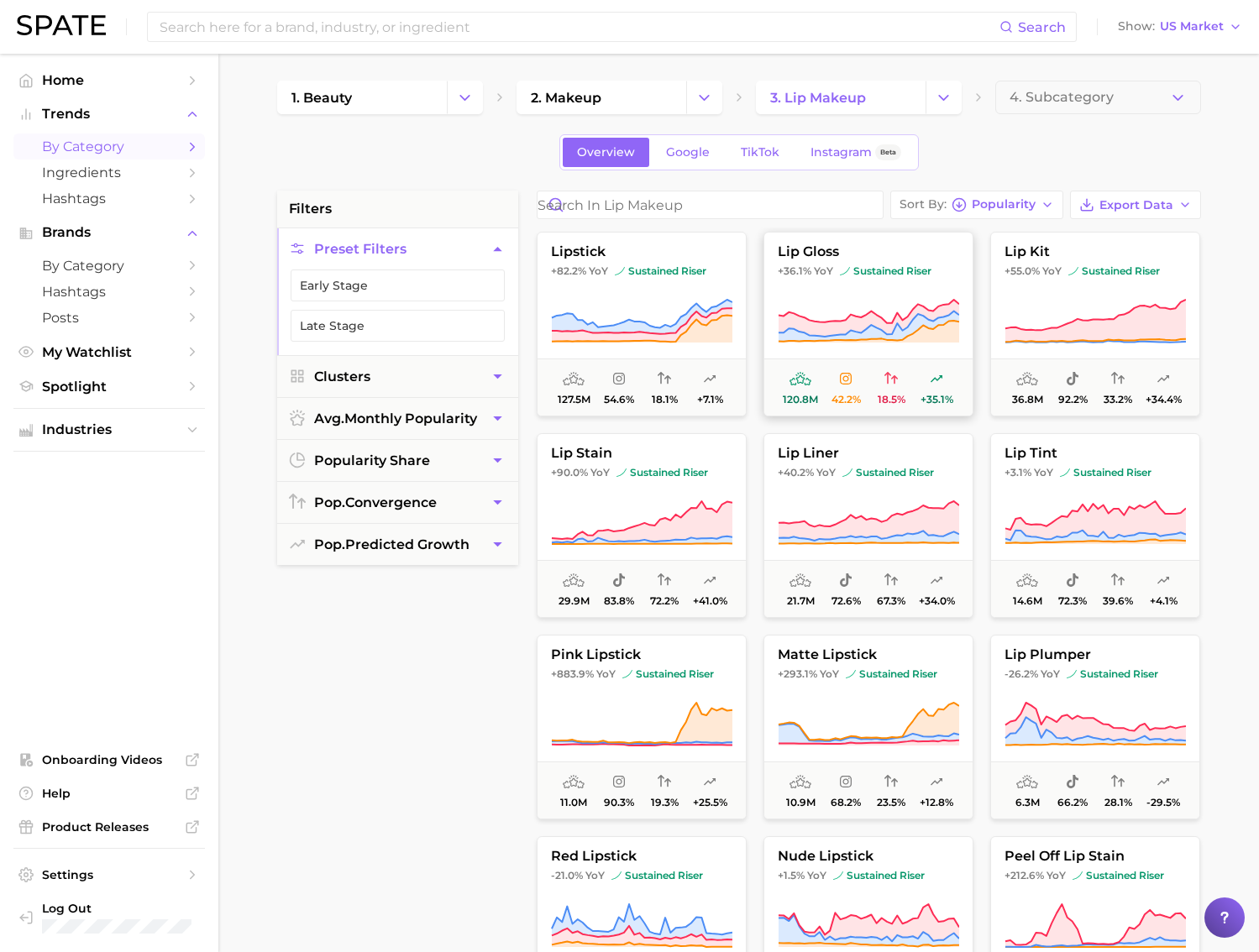
click at [886, 282] on button "lip gloss +36.1% YoY sustained riser 120.8m 42.2% 18.5% +35.1%" at bounding box center [868, 324] width 210 height 184
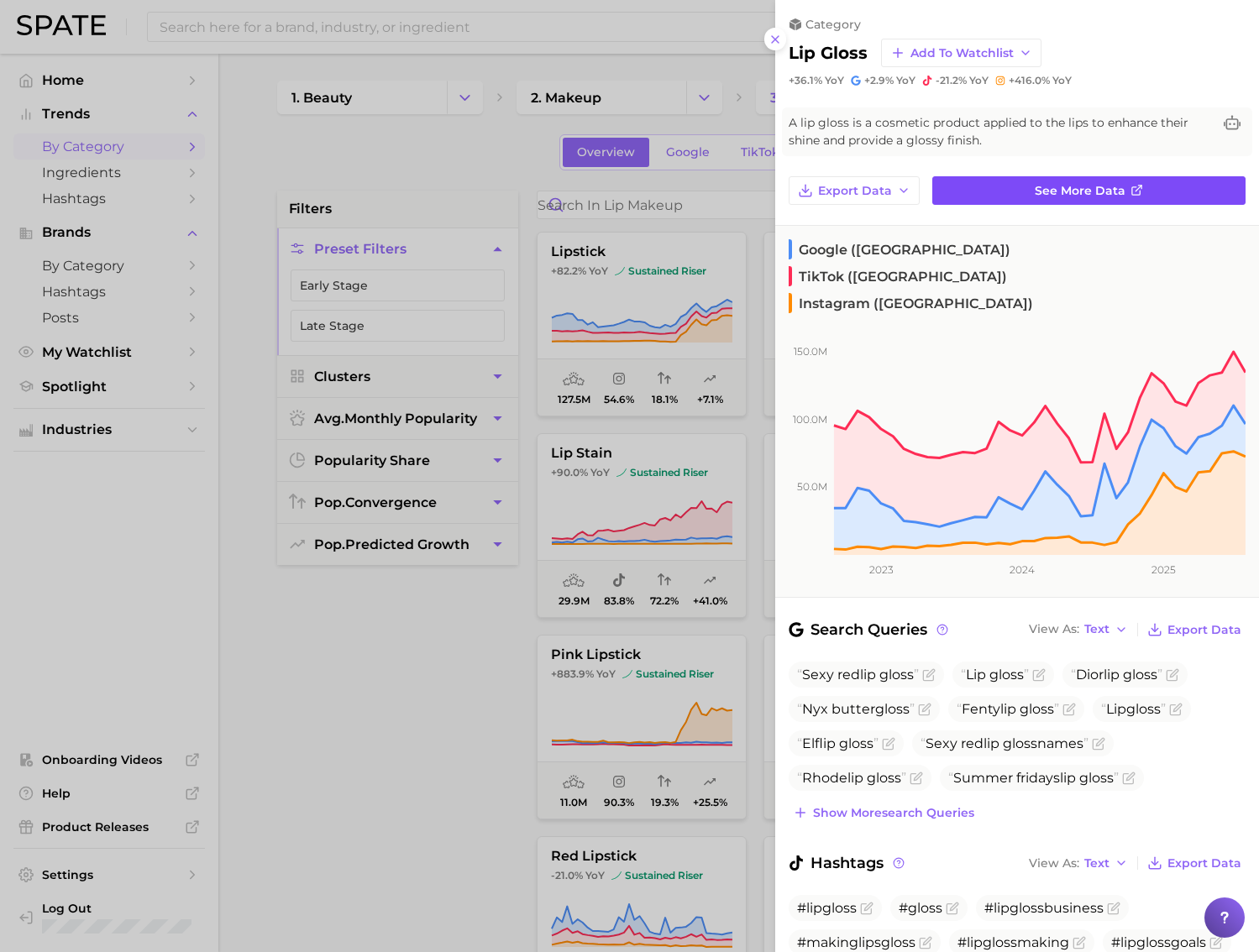
click at [1035, 189] on span "See more data" at bounding box center [1079, 191] width 91 height 14
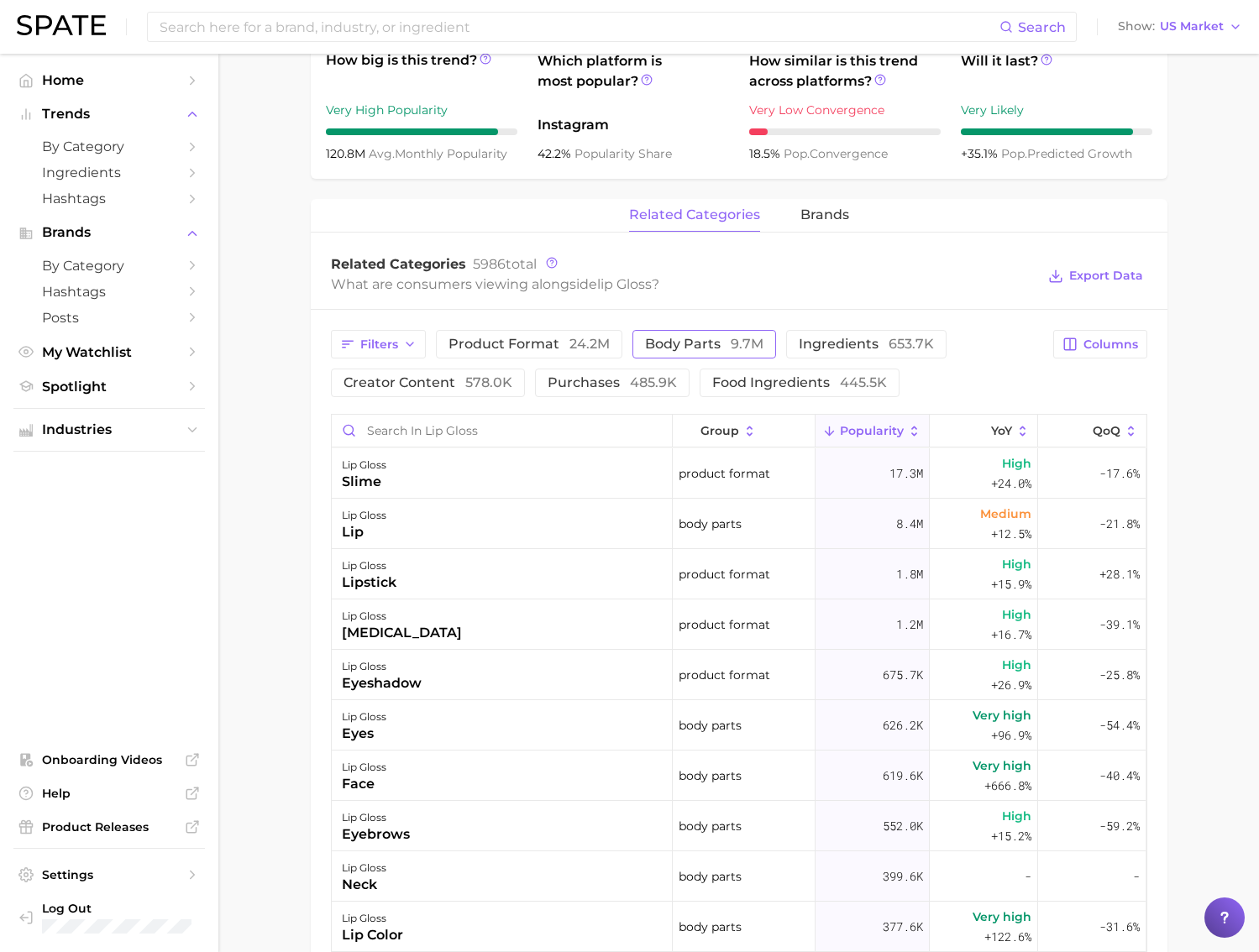
scroll to position [632, 0]
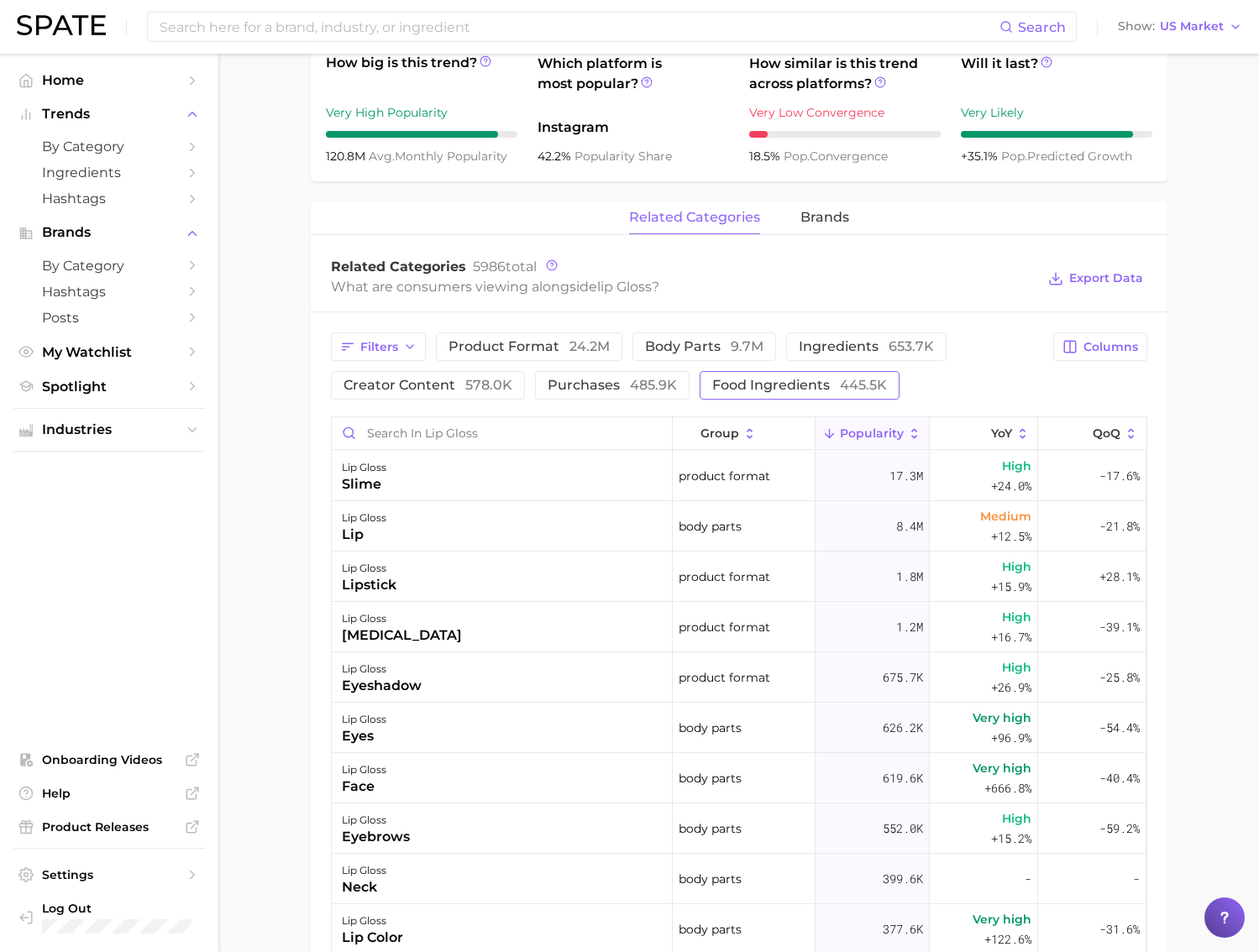
click at [713, 386] on span "food ingredients 445.5k" at bounding box center [799, 385] width 175 height 13
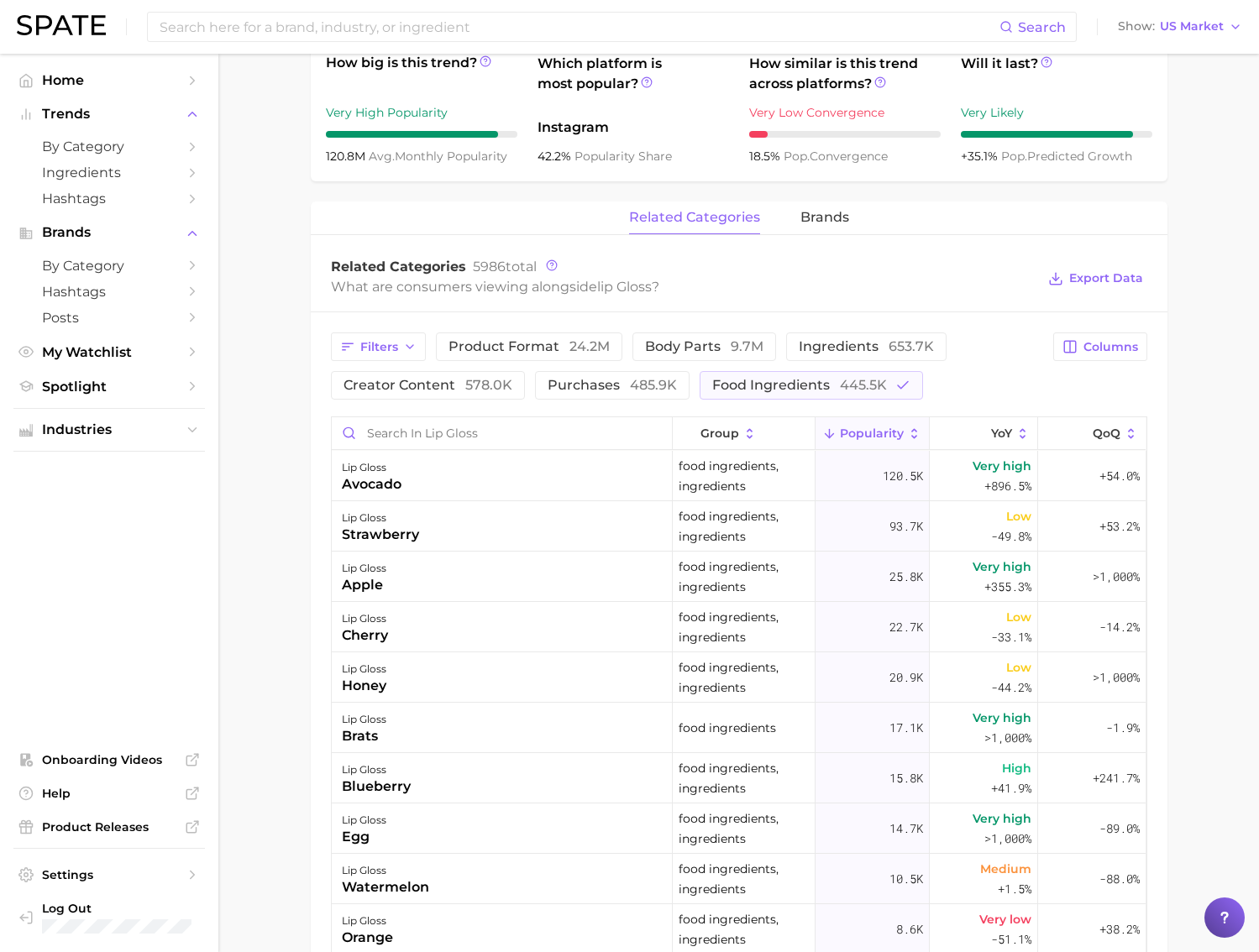
click at [909, 440] on icon at bounding box center [914, 434] width 15 height 15
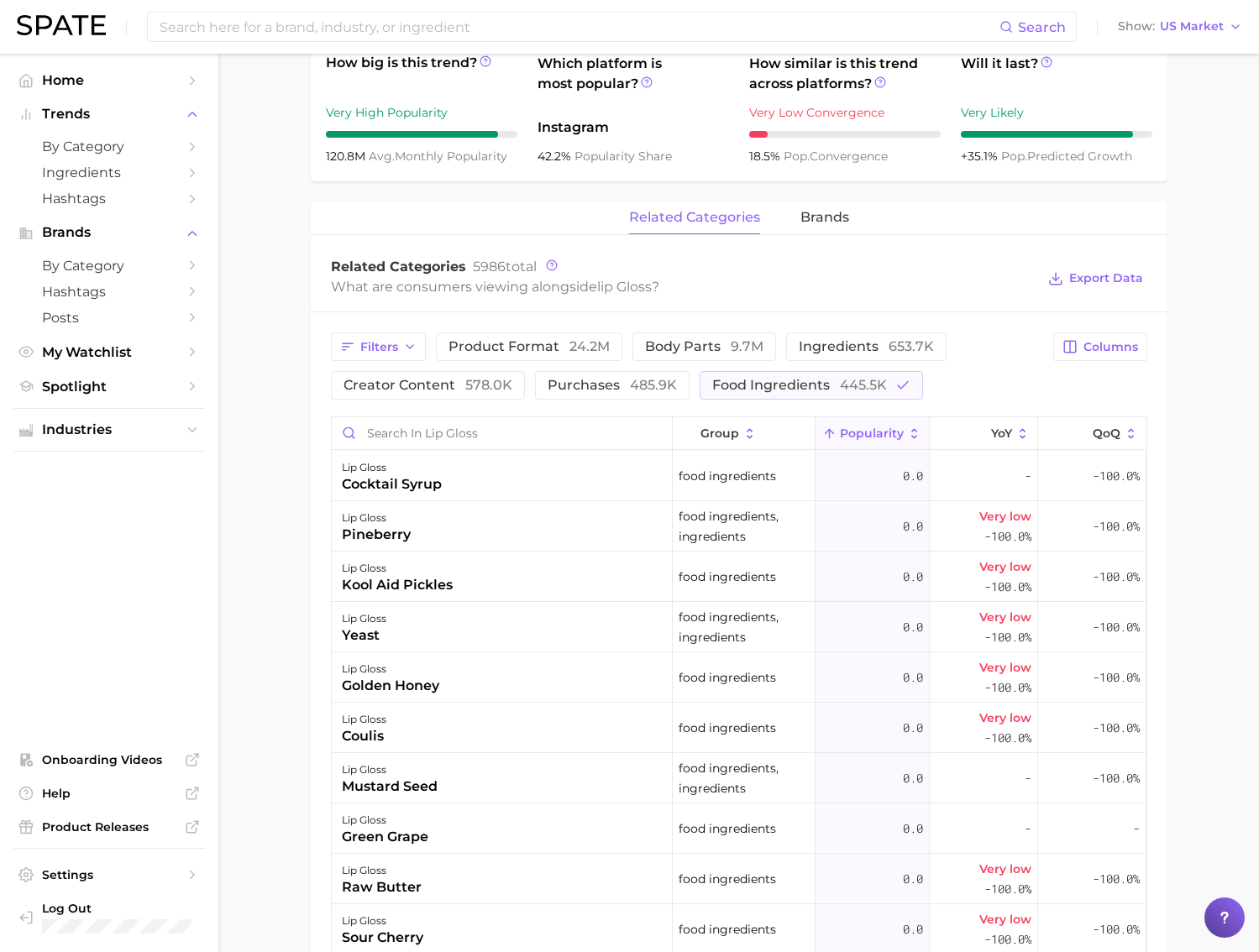
click at [915, 438] on icon at bounding box center [914, 434] width 15 height 15
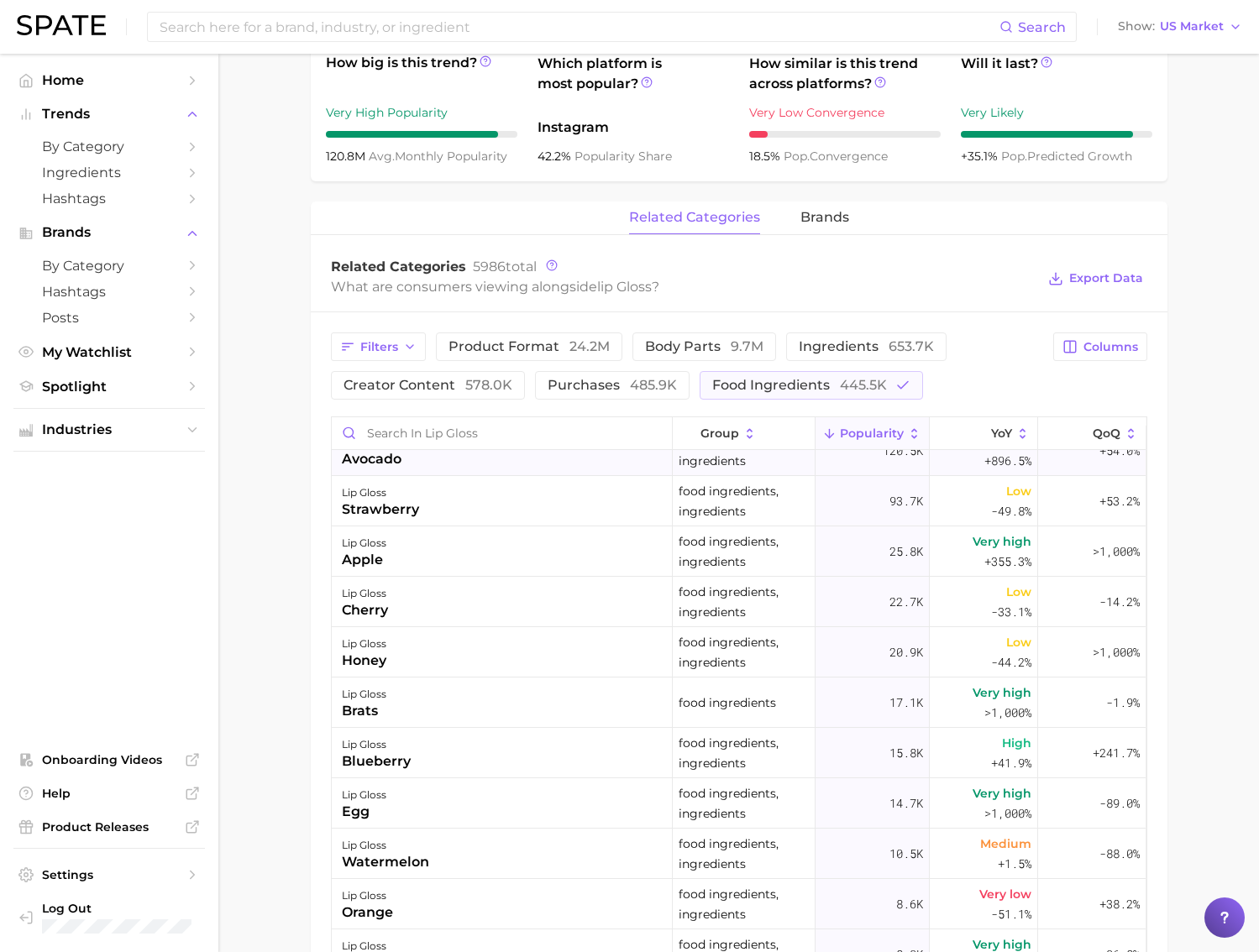
scroll to position [0, 0]
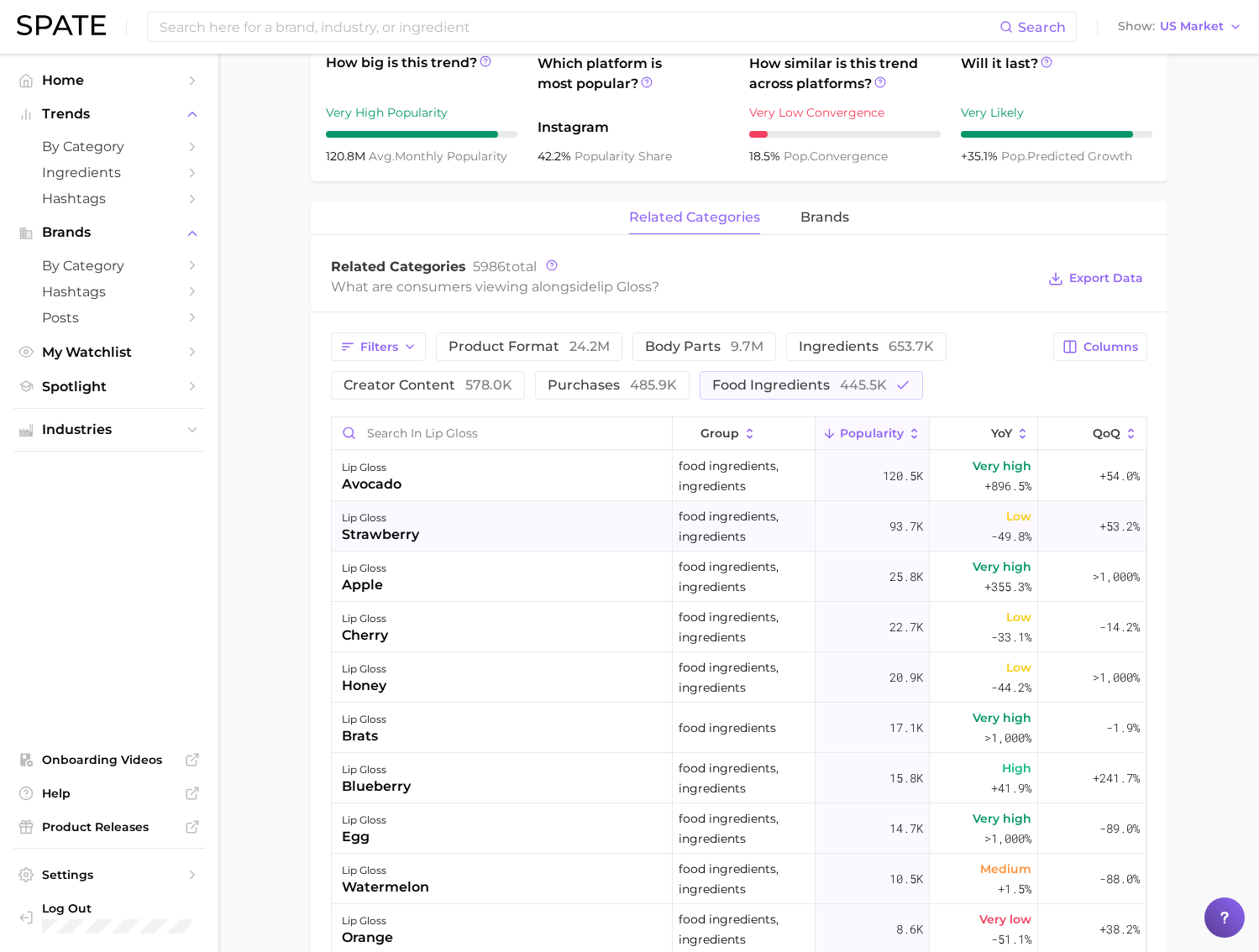
click at [613, 528] on div "lip gloss strawberry" at bounding box center [502, 526] width 340 height 50
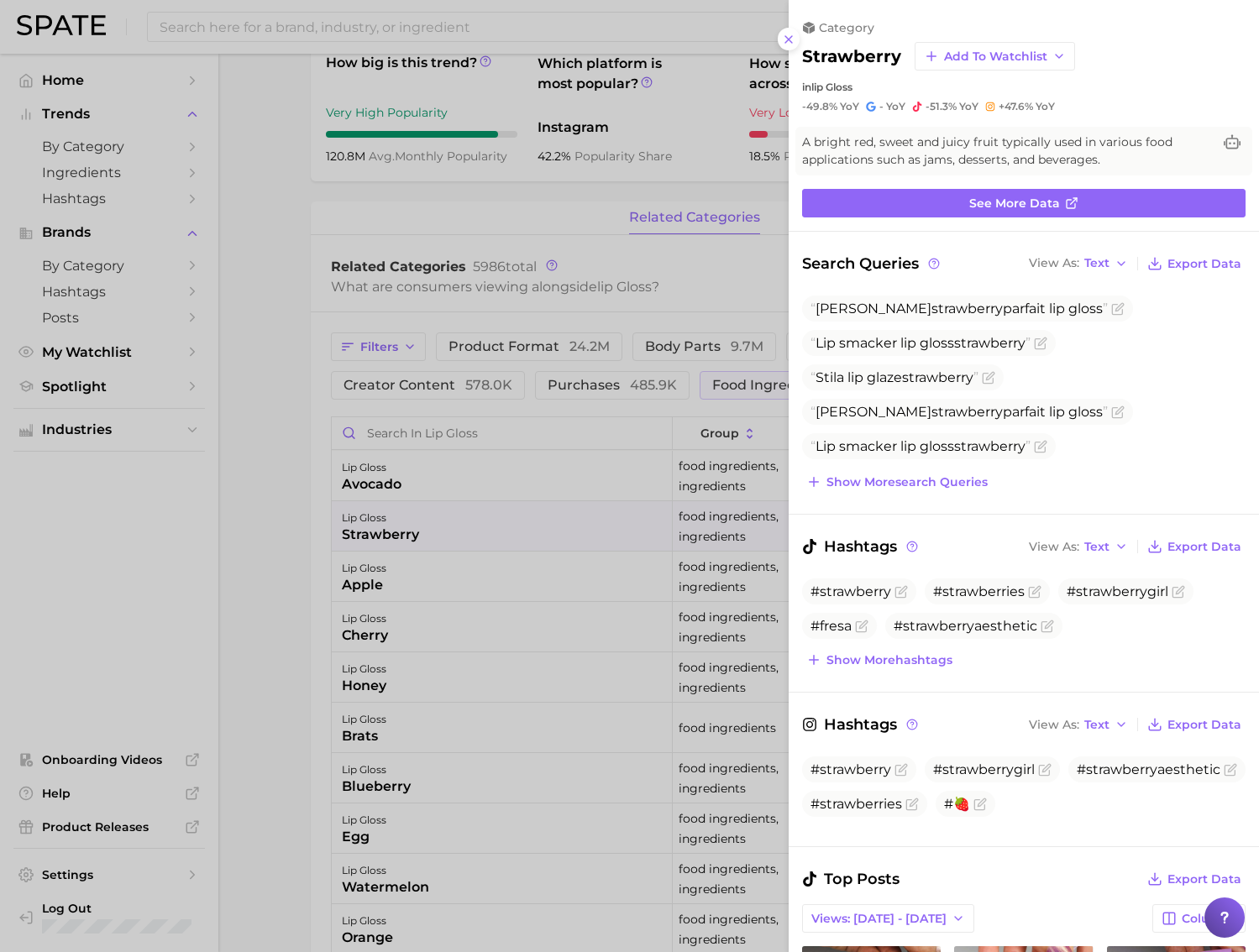
click at [275, 442] on div at bounding box center [630, 476] width 1259 height 952
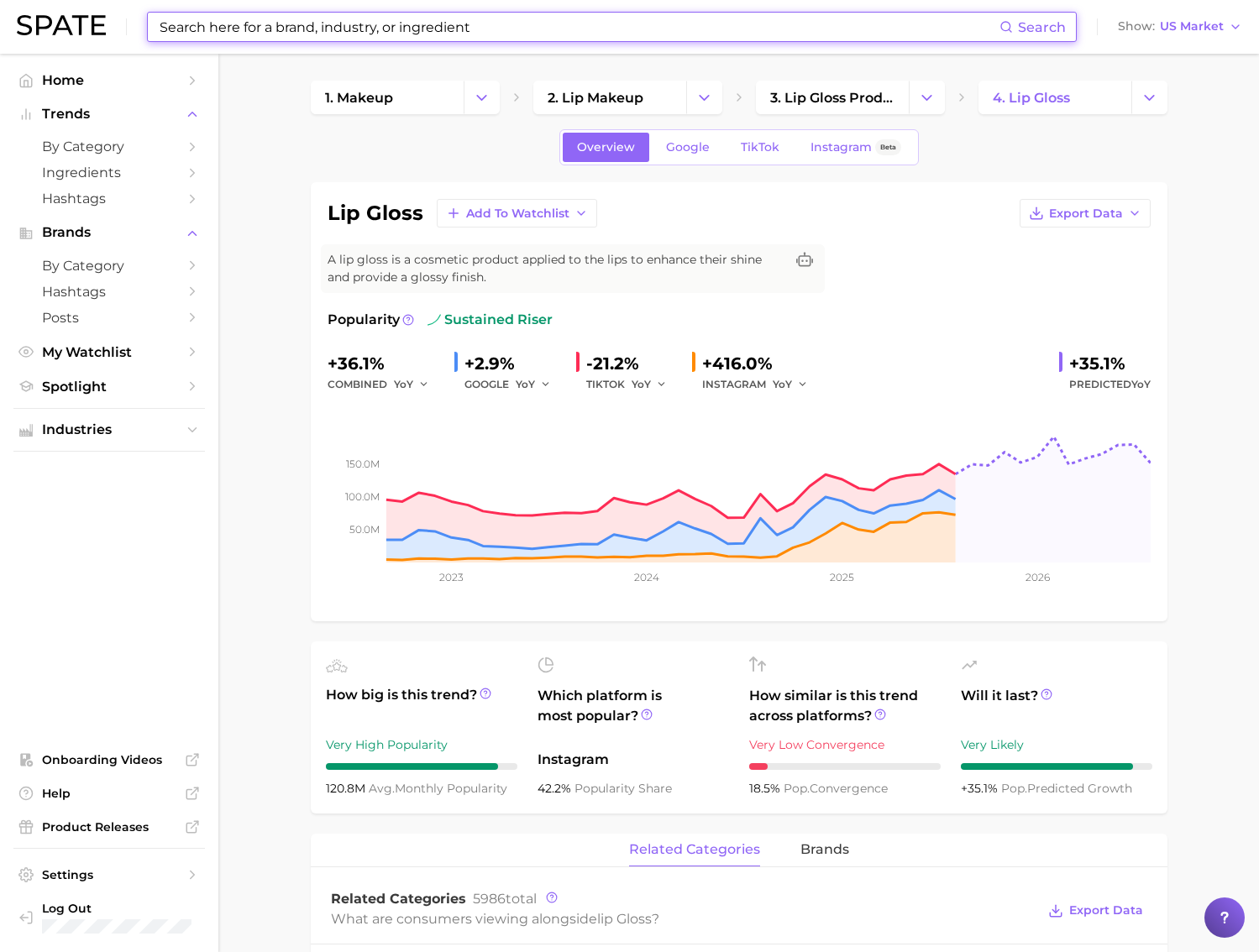
click at [404, 35] on input at bounding box center [578, 26] width 841 height 29
type input "i"
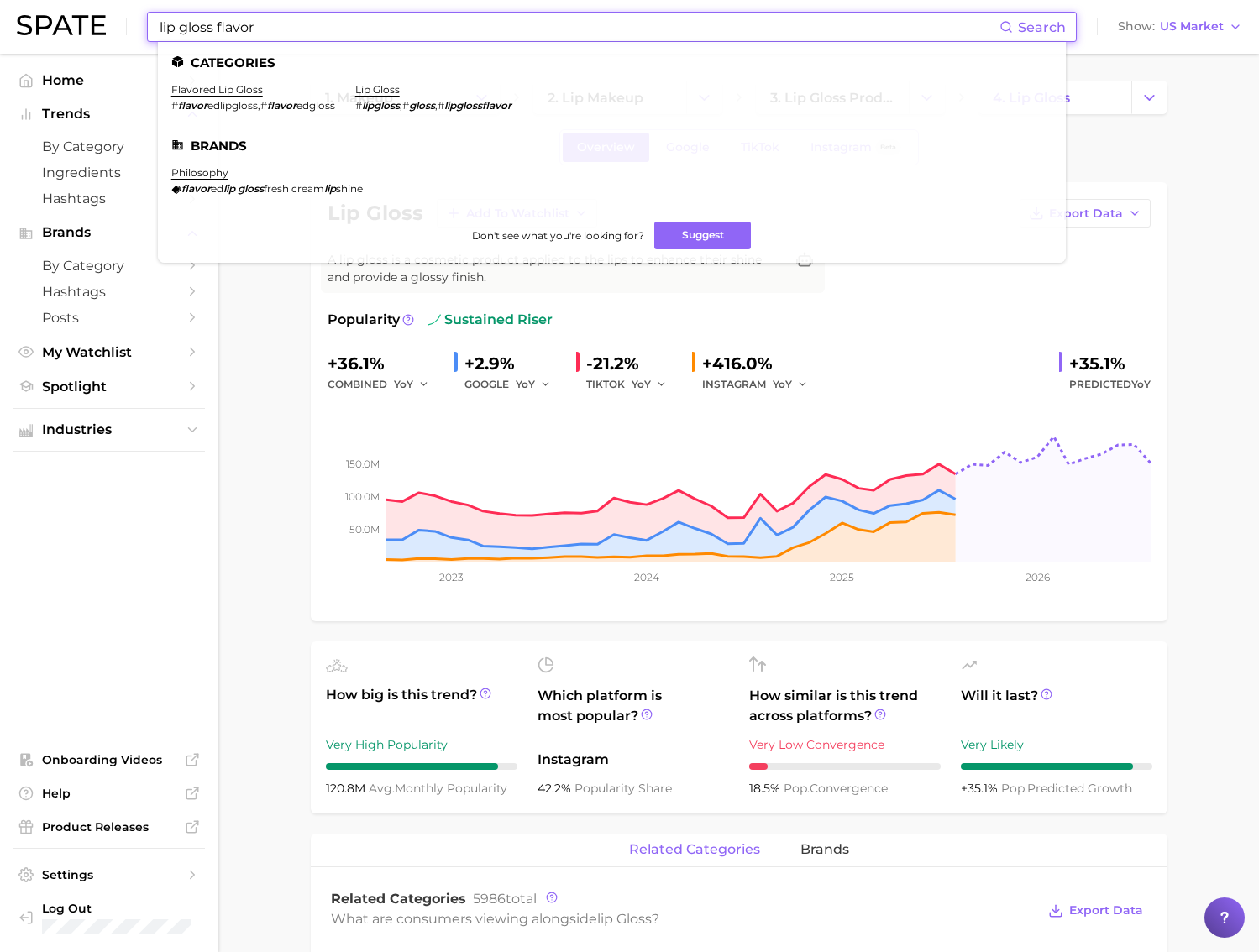
click at [222, 35] on input "lip gloss flavor" at bounding box center [578, 26] width 841 height 29
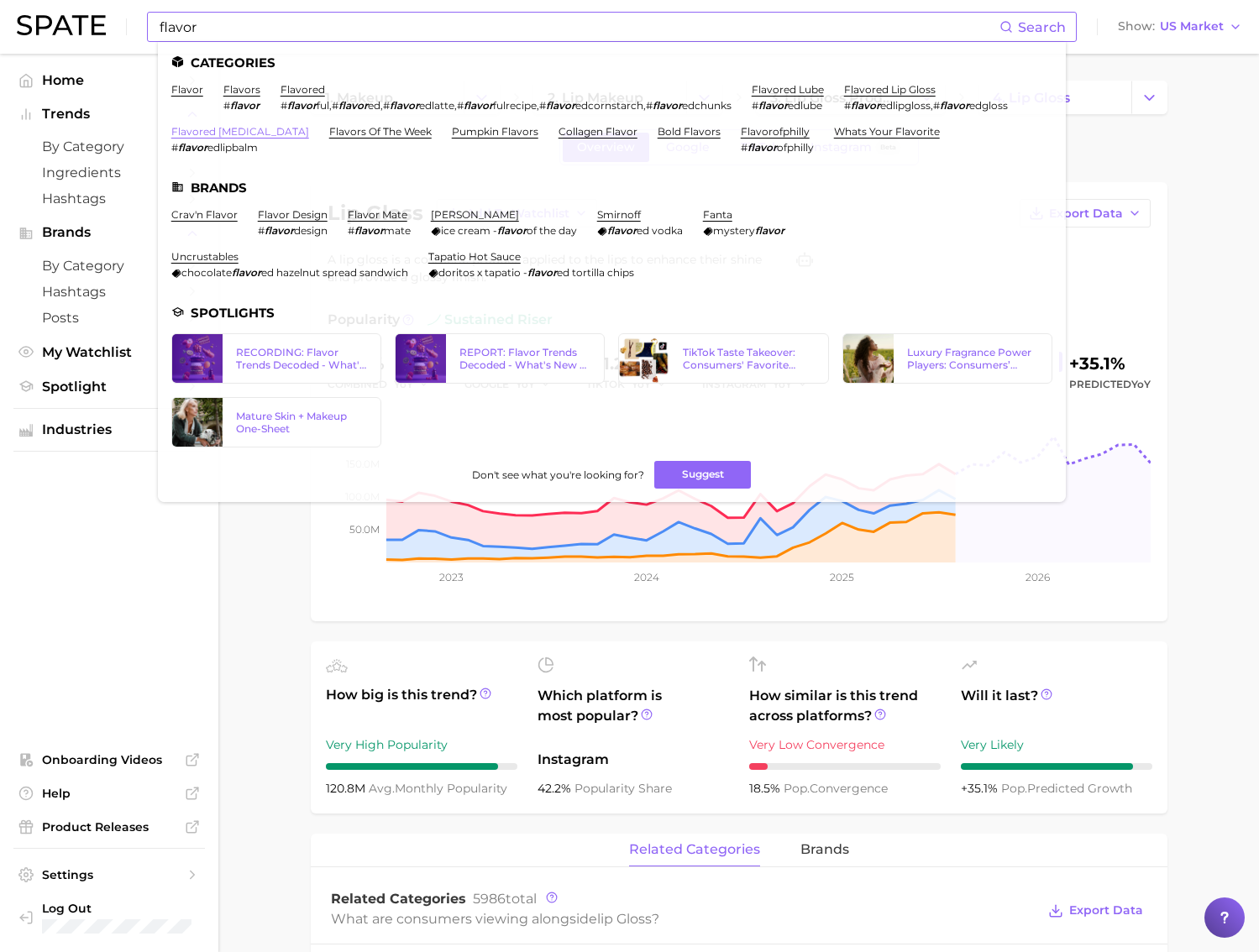
click at [232, 129] on link "flavored lip balm" at bounding box center [239, 131] width 137 height 12
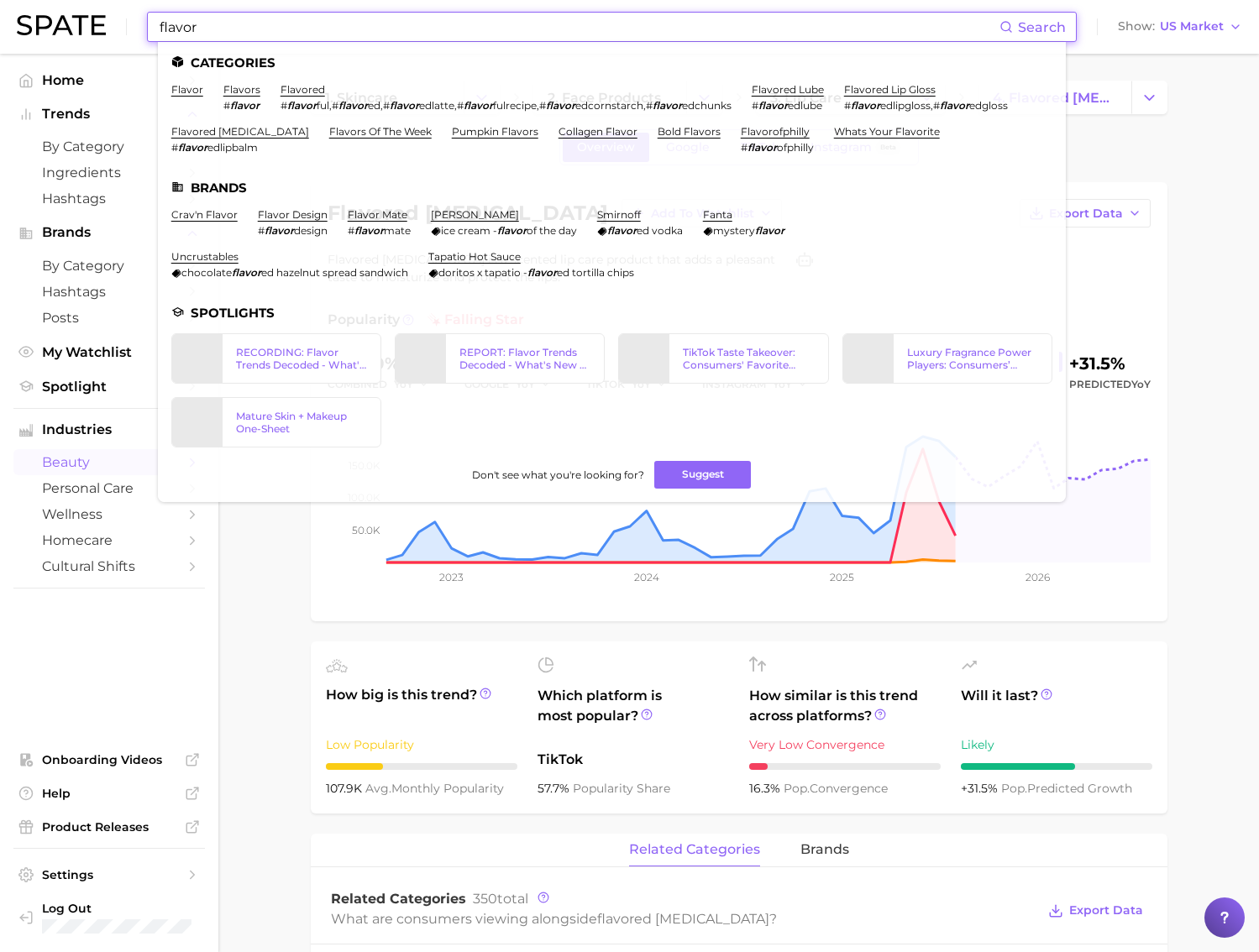
click at [299, 31] on input "flavor" at bounding box center [578, 26] width 841 height 29
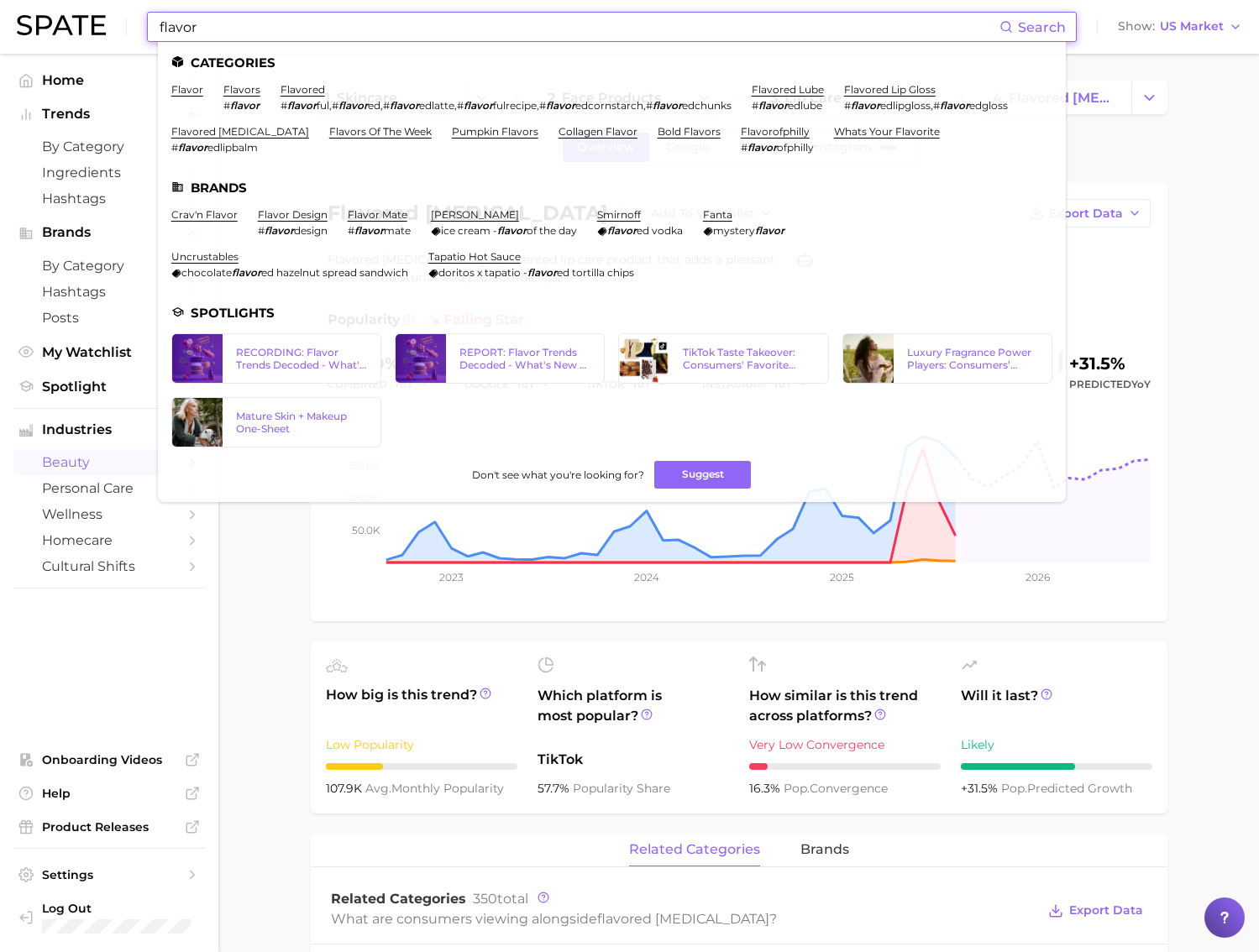
click at [298, 31] on input "flavor" at bounding box center [578, 26] width 841 height 29
type input "p"
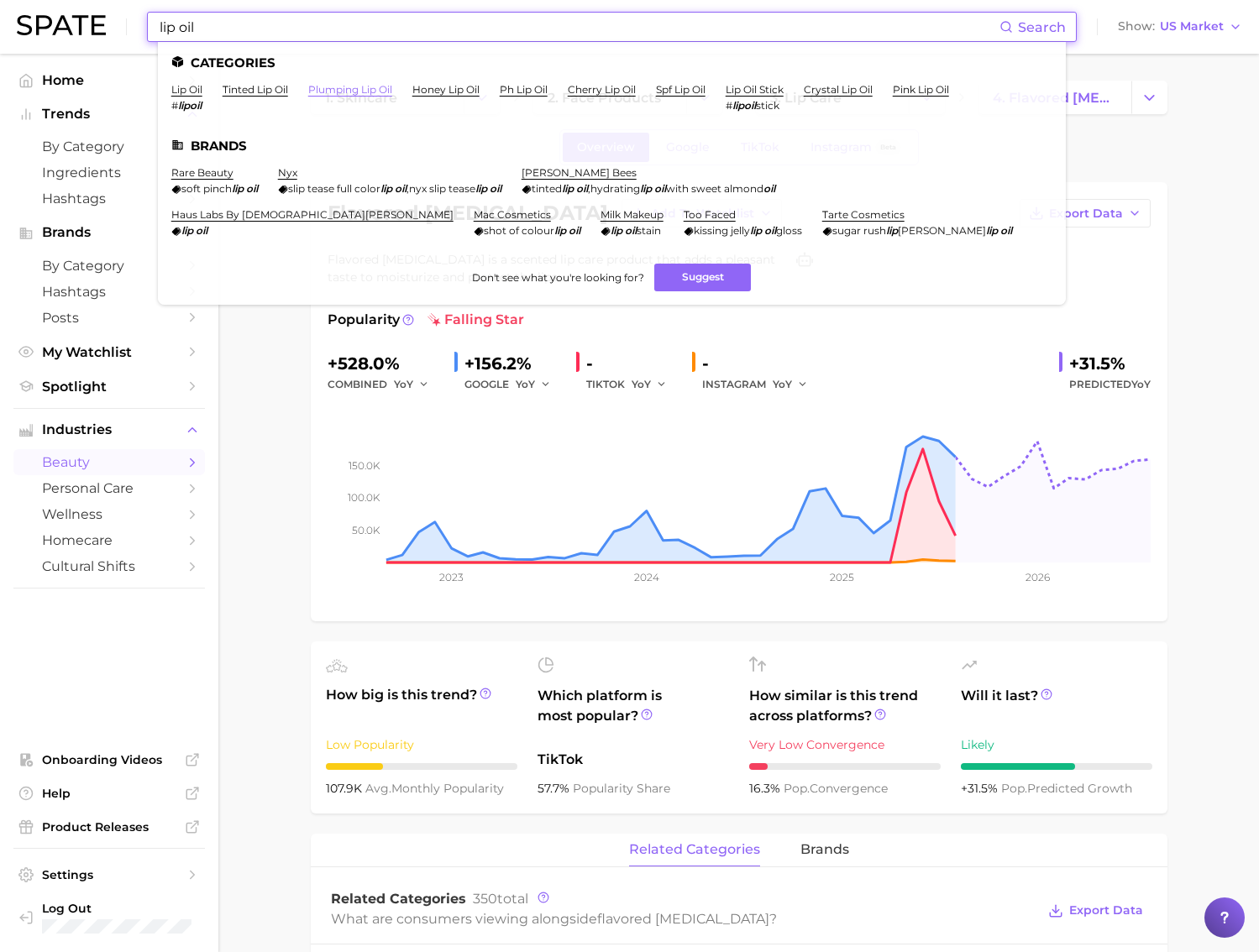
type input "lip oil"
click at [334, 90] on link "plumping lip oil" at bounding box center [350, 89] width 84 height 12
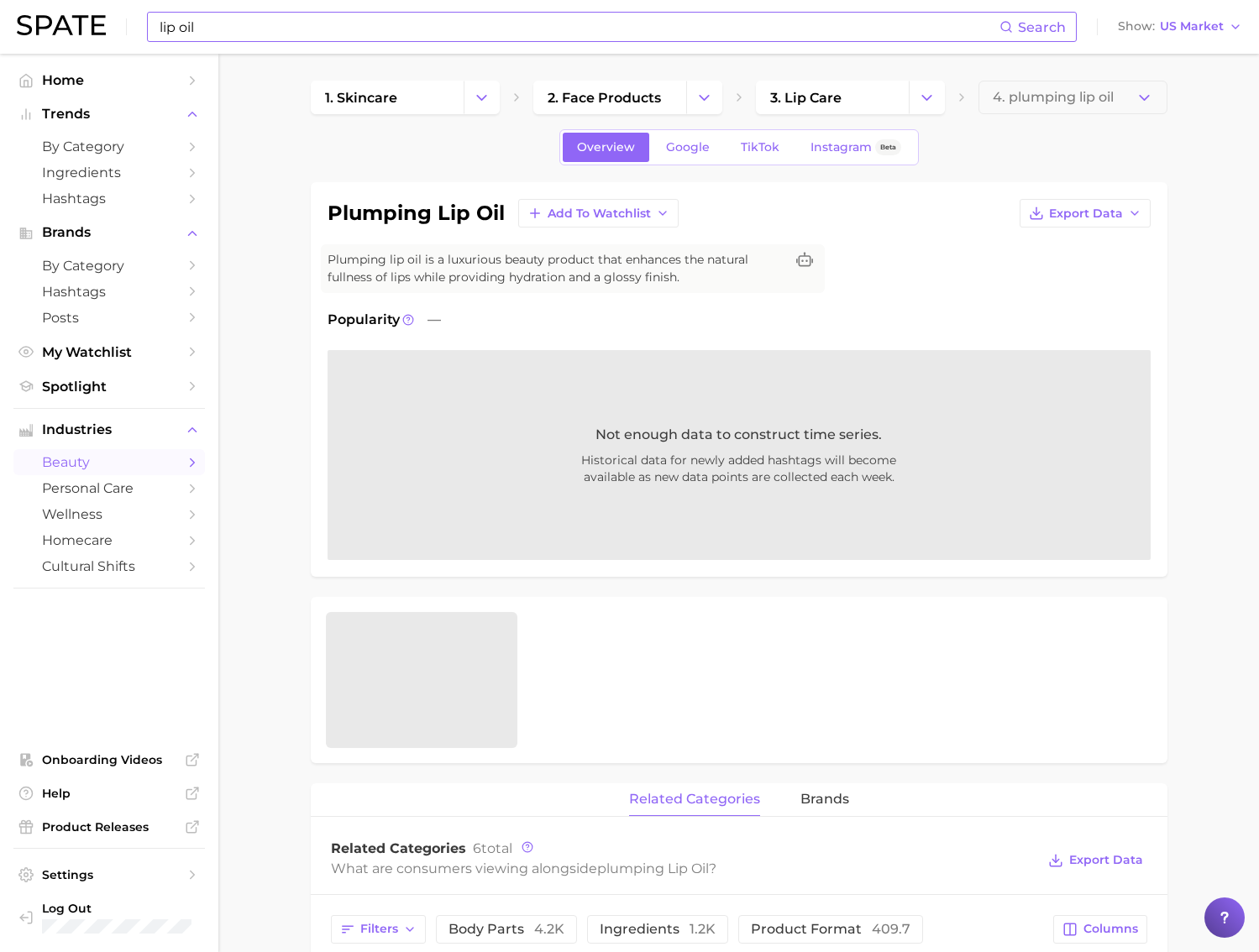
click at [285, 36] on input "lip oil" at bounding box center [578, 26] width 841 height 29
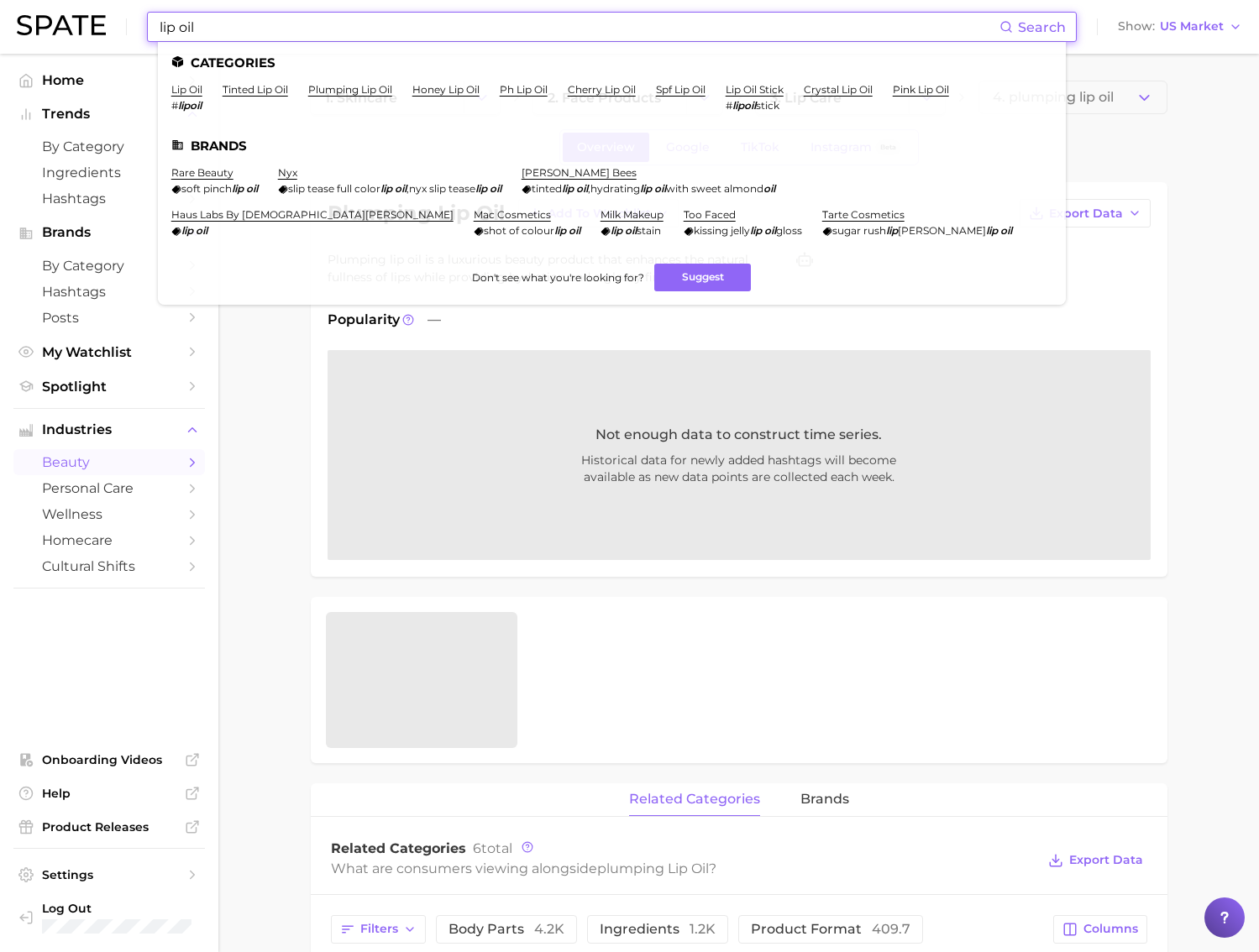
click at [285, 36] on input "lip oil" at bounding box center [578, 26] width 841 height 29
click at [612, 91] on link "cherry lip oil" at bounding box center [601, 89] width 68 height 12
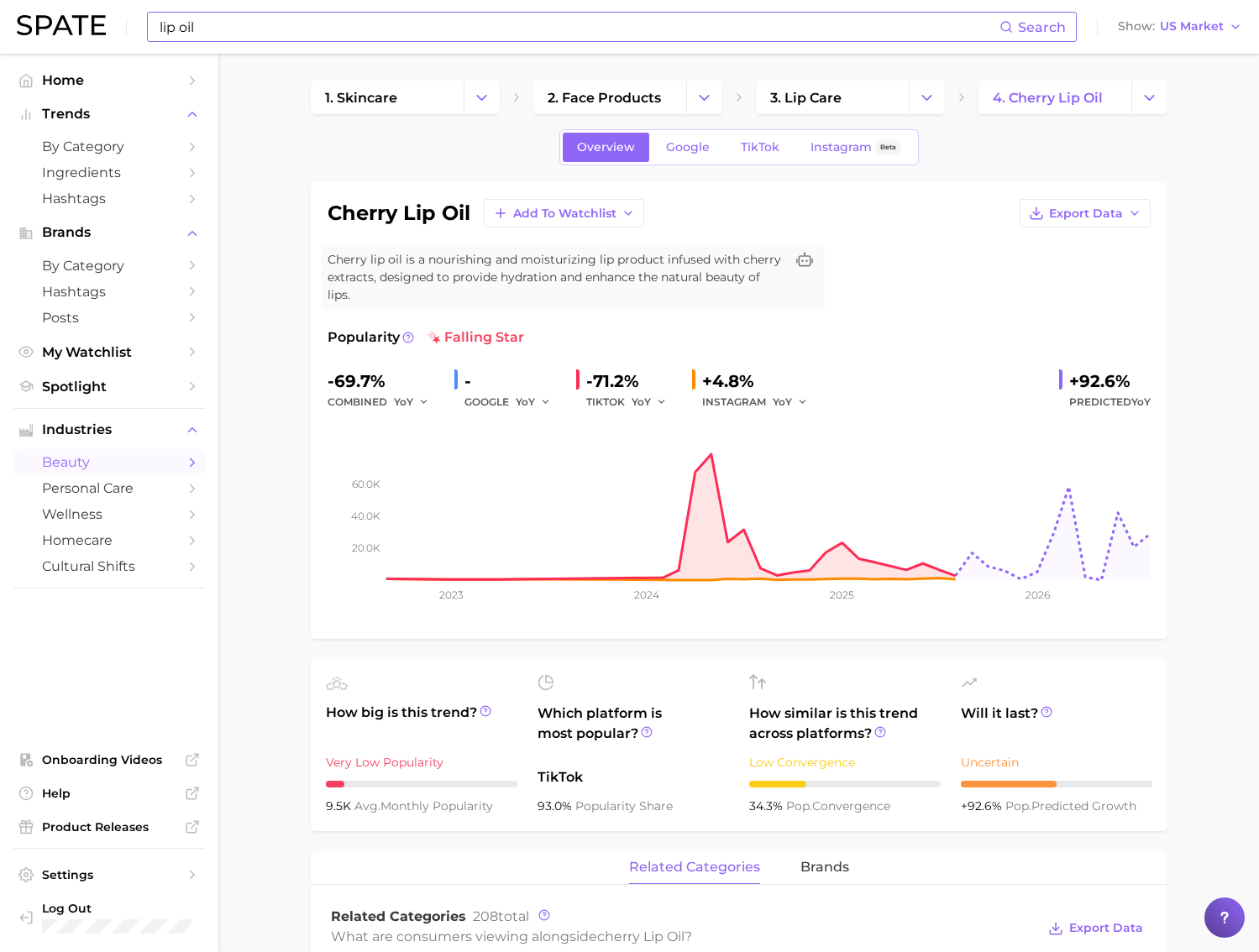
click at [294, 37] on input "lip oil" at bounding box center [578, 26] width 841 height 29
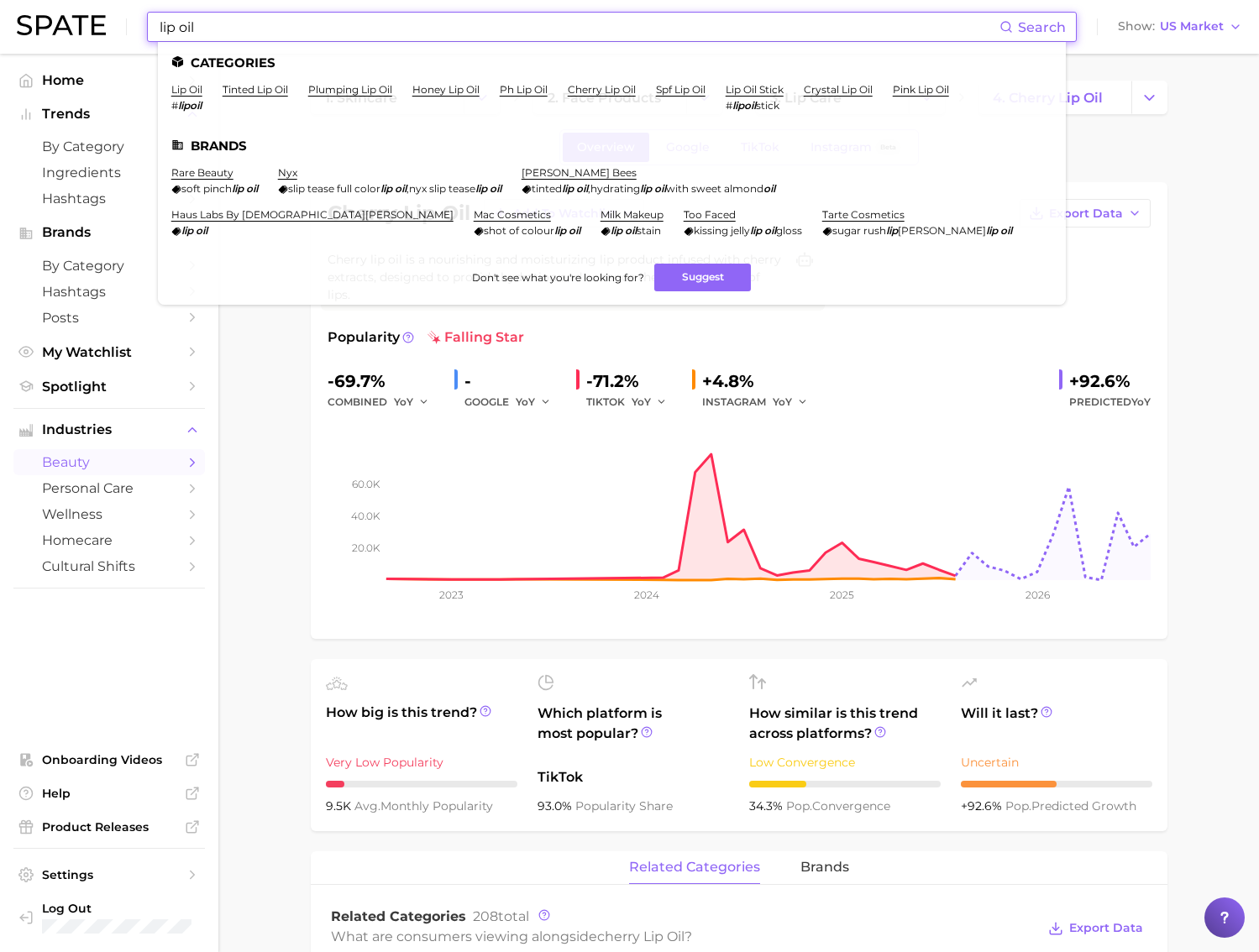
click at [181, 97] on li "lip oil # lipoil" at bounding box center [186, 97] width 31 height 29
click at [181, 89] on link "lip oil" at bounding box center [186, 89] width 31 height 12
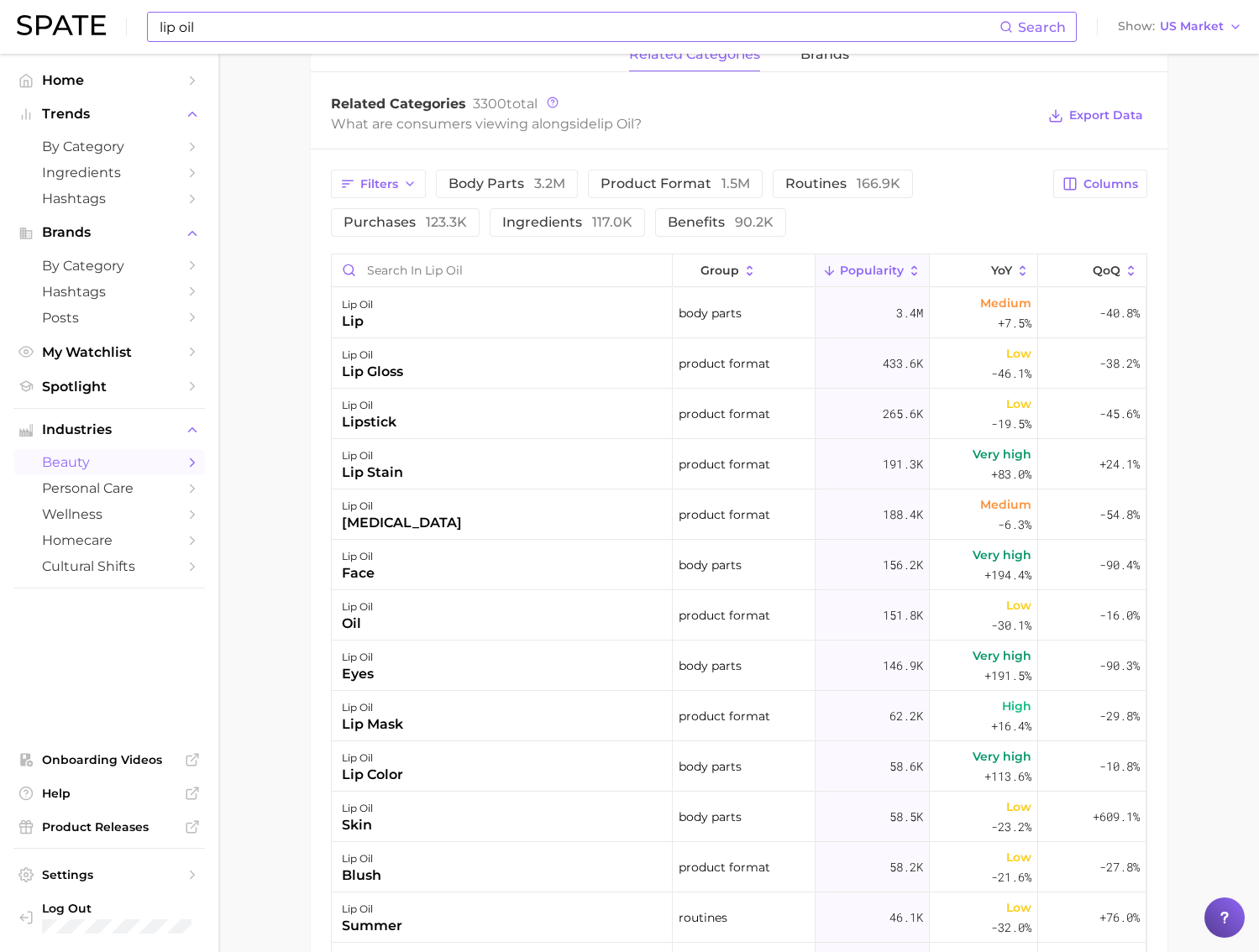
drag, startPoint x: 547, startPoint y: 217, endPoint x: 541, endPoint y: 242, distance: 25.7
click at [547, 217] on span "ingredients 117.0k" at bounding box center [567, 223] width 130 height 13
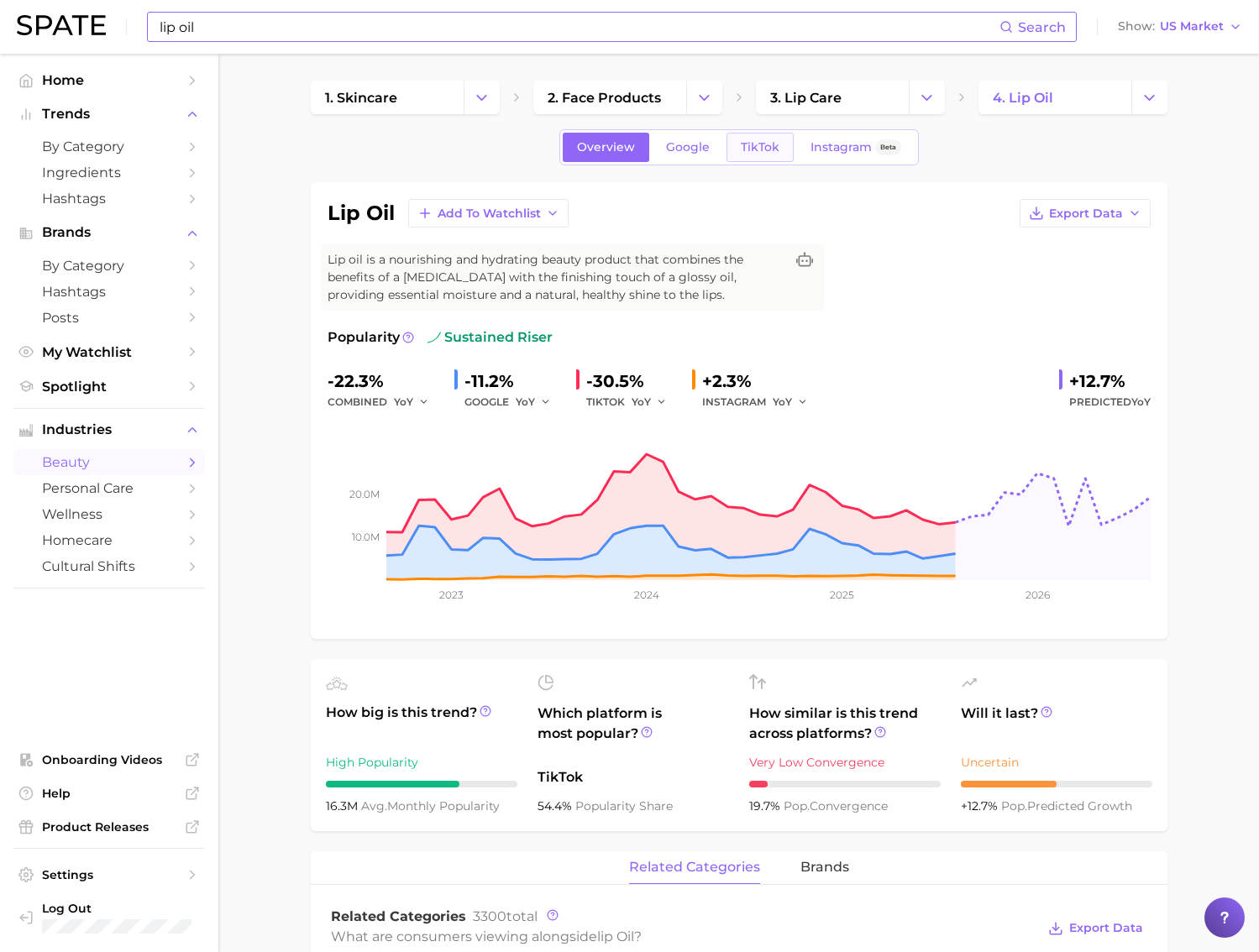
click at [746, 148] on span "TikTok" at bounding box center [760, 147] width 38 height 14
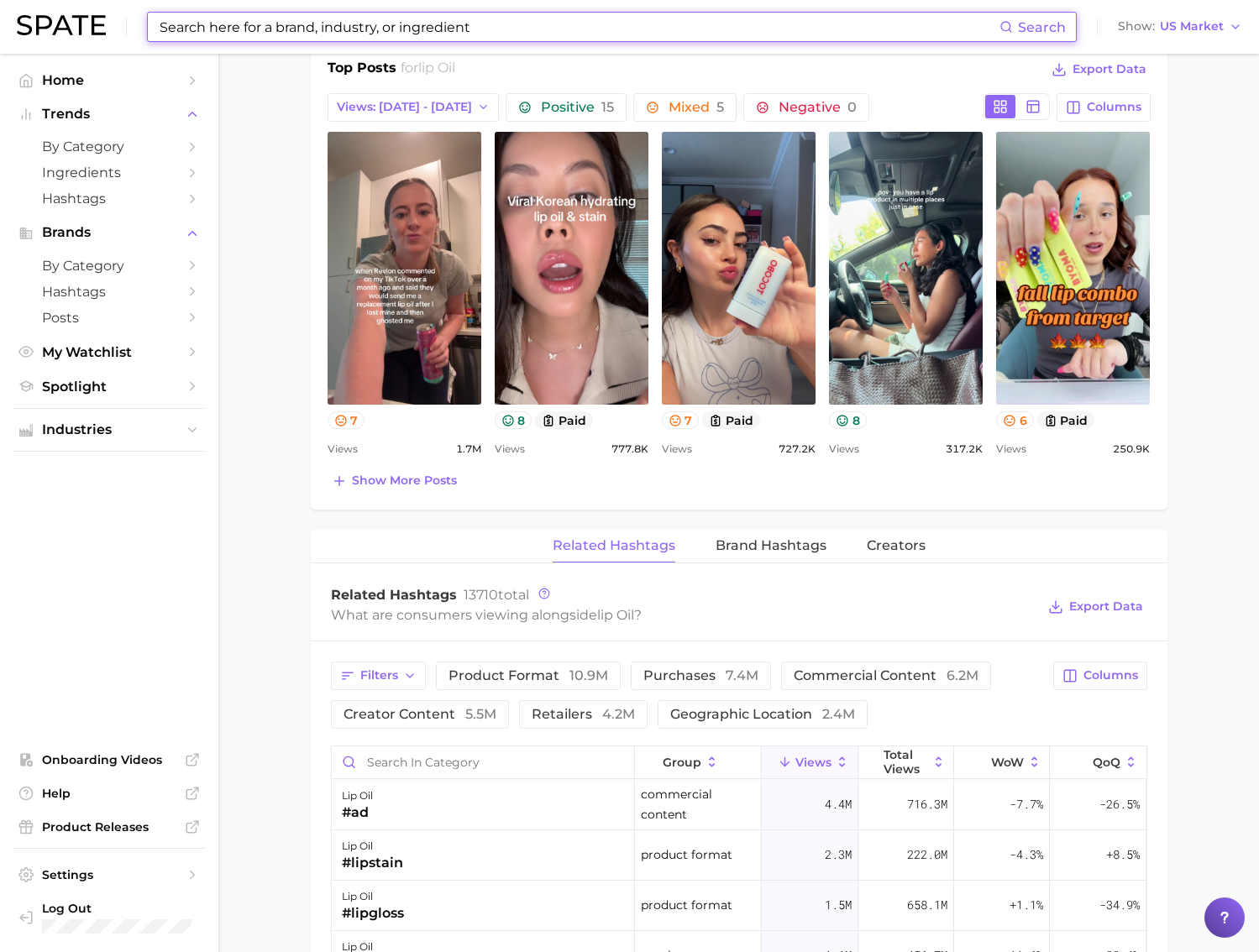
scroll to position [419, 0]
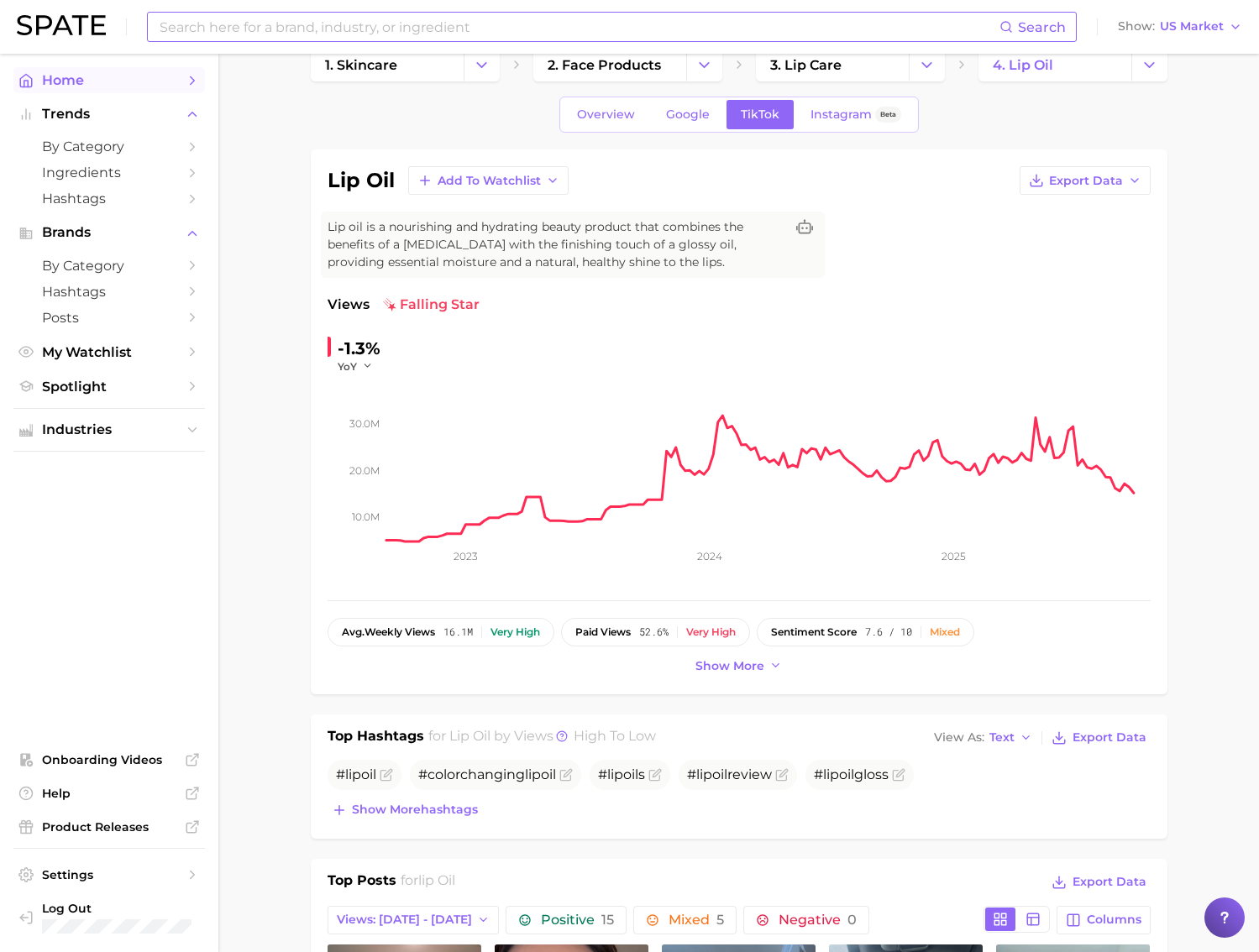
click at [119, 67] on link "Home" at bounding box center [109, 80] width 192 height 26
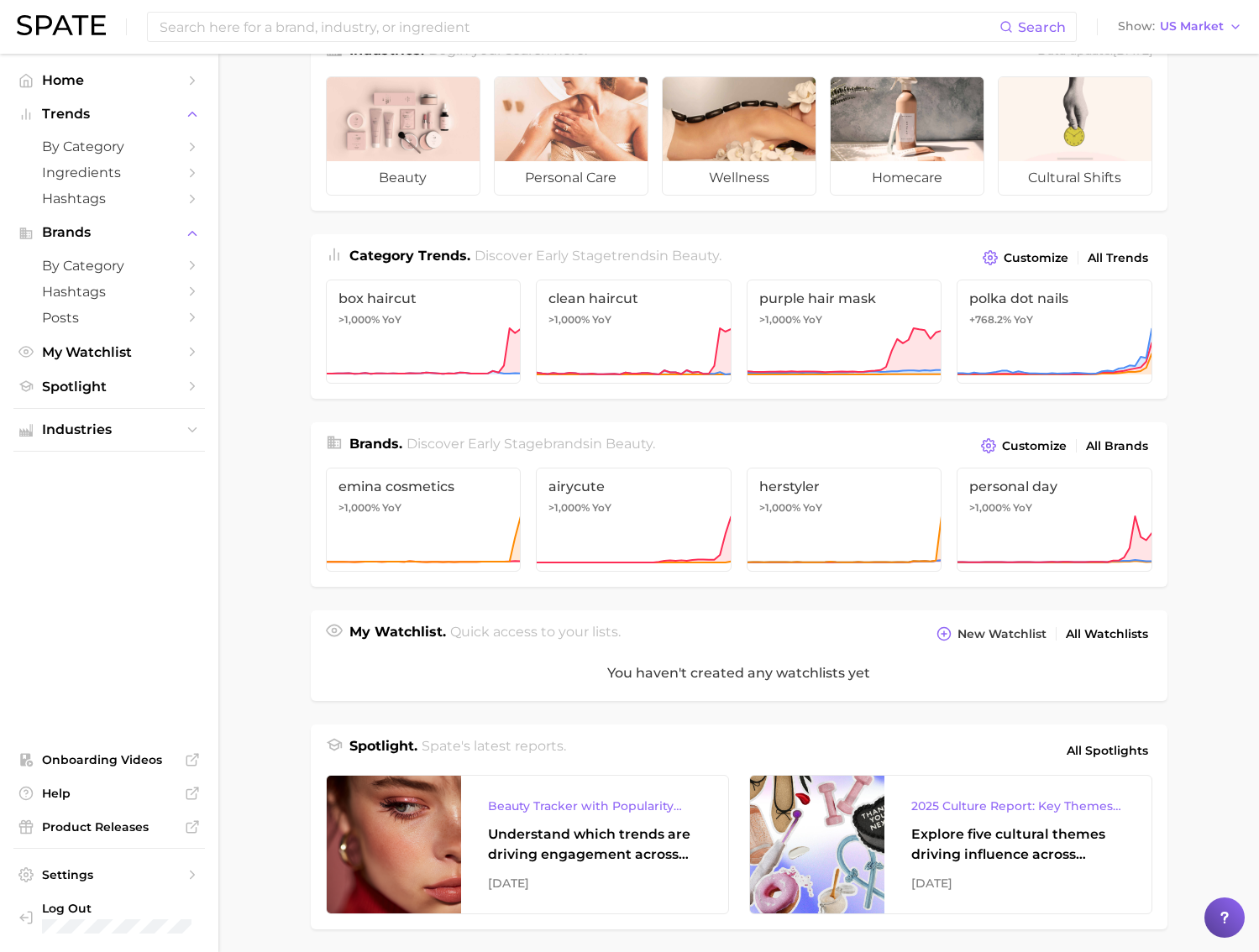
scroll to position [386, 0]
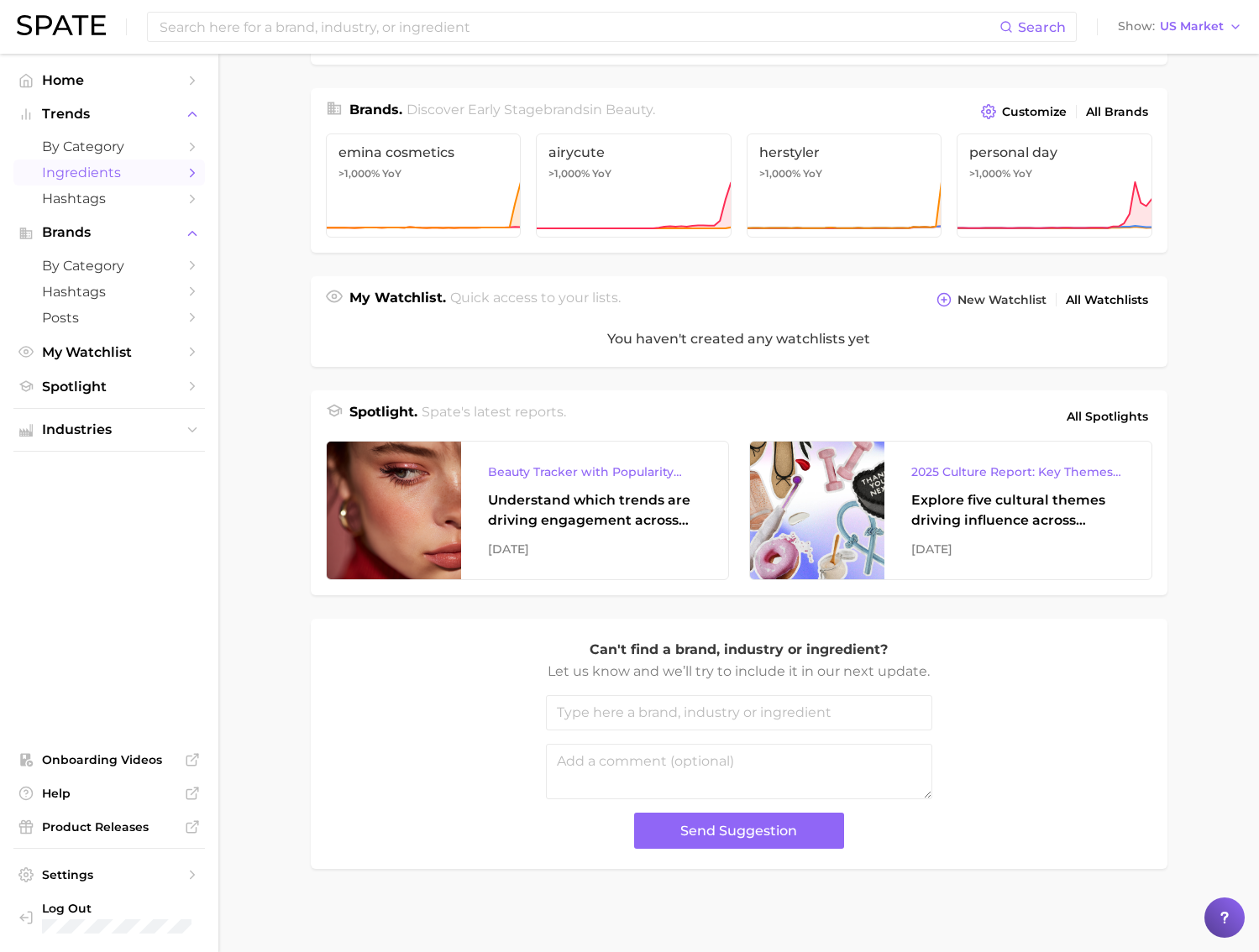
click at [168, 168] on span "Ingredients" at bounding box center [109, 172] width 135 height 16
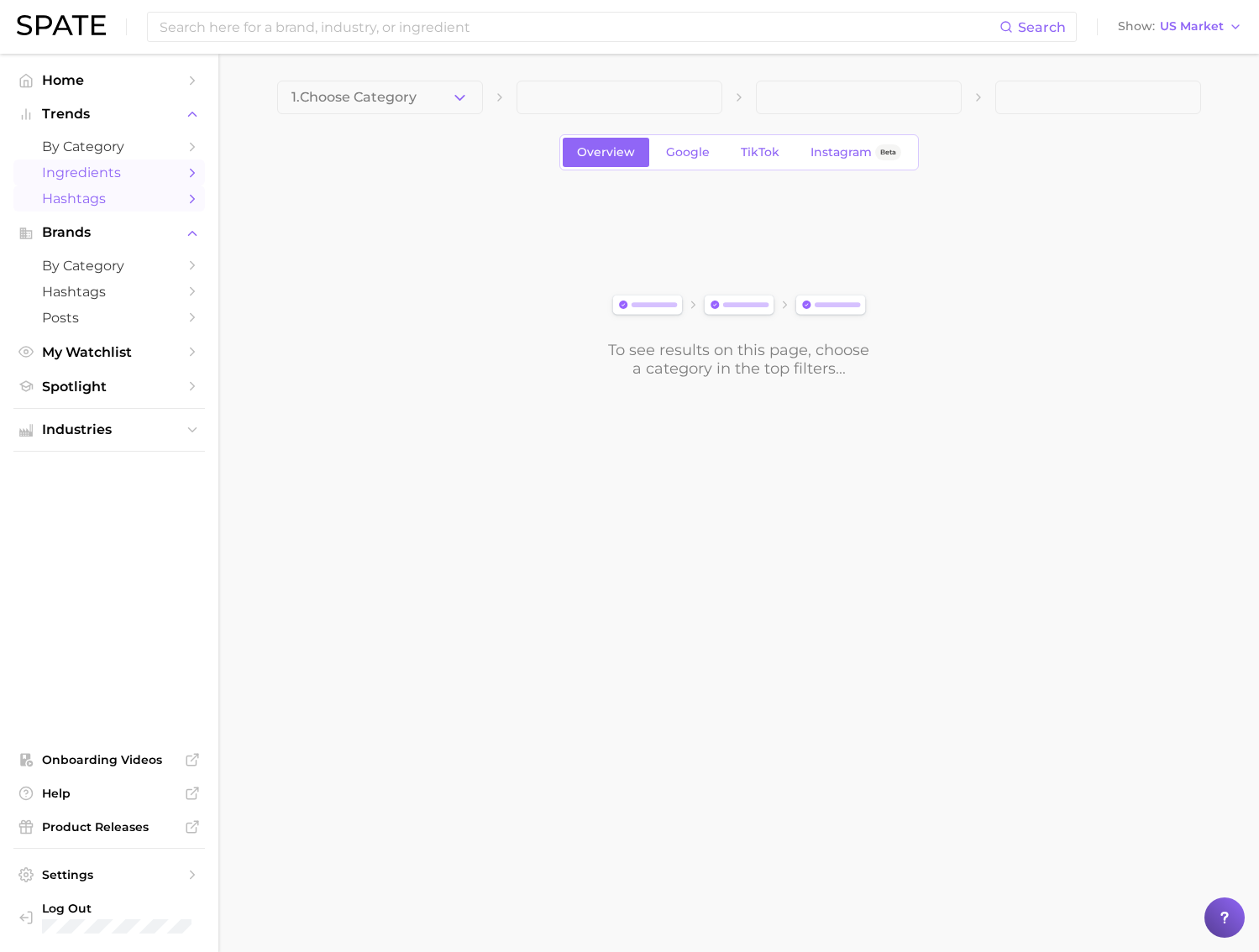
click at [119, 204] on span "Hashtags" at bounding box center [109, 198] width 135 height 16
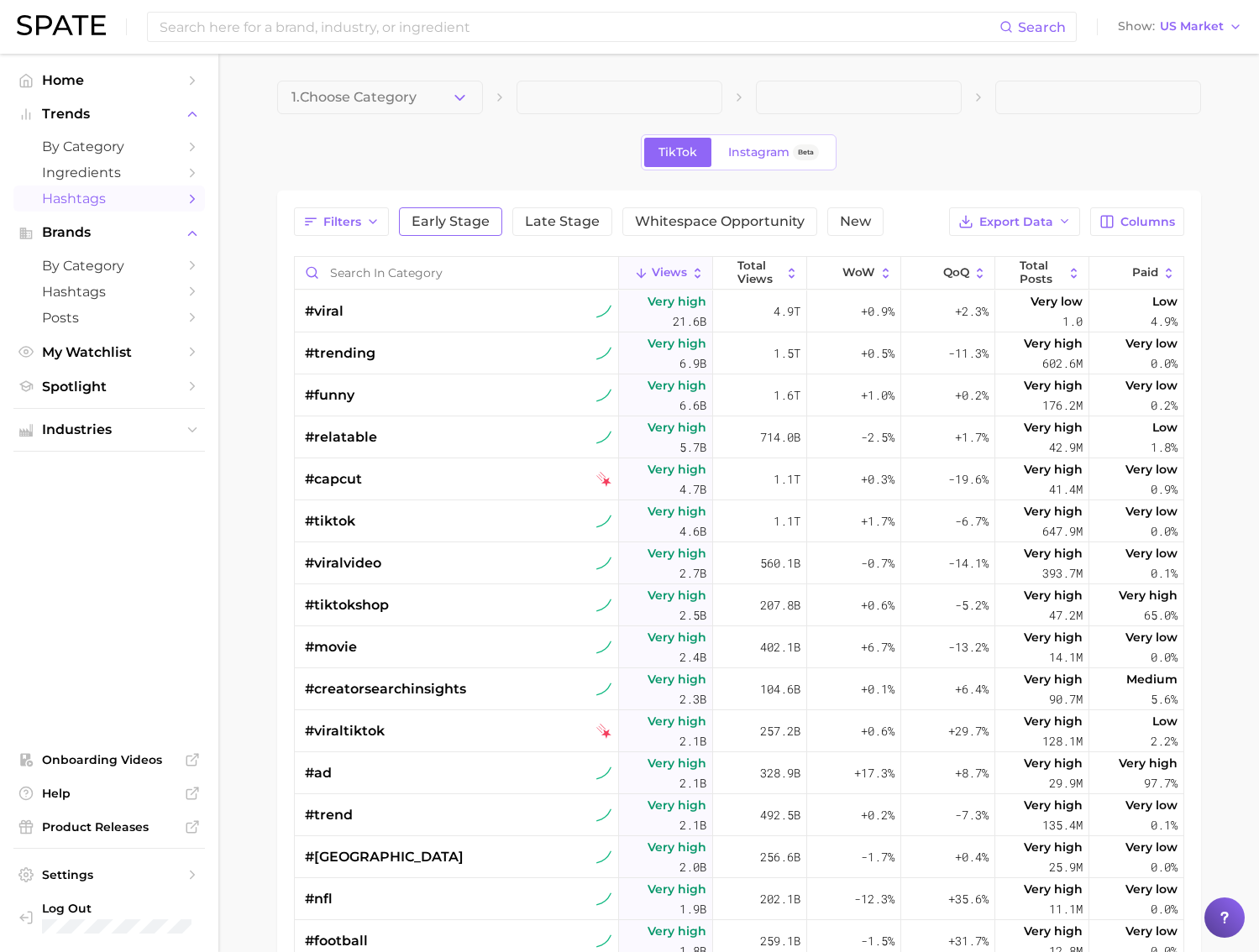
click at [446, 228] on span "Early Stage" at bounding box center [450, 222] width 78 height 13
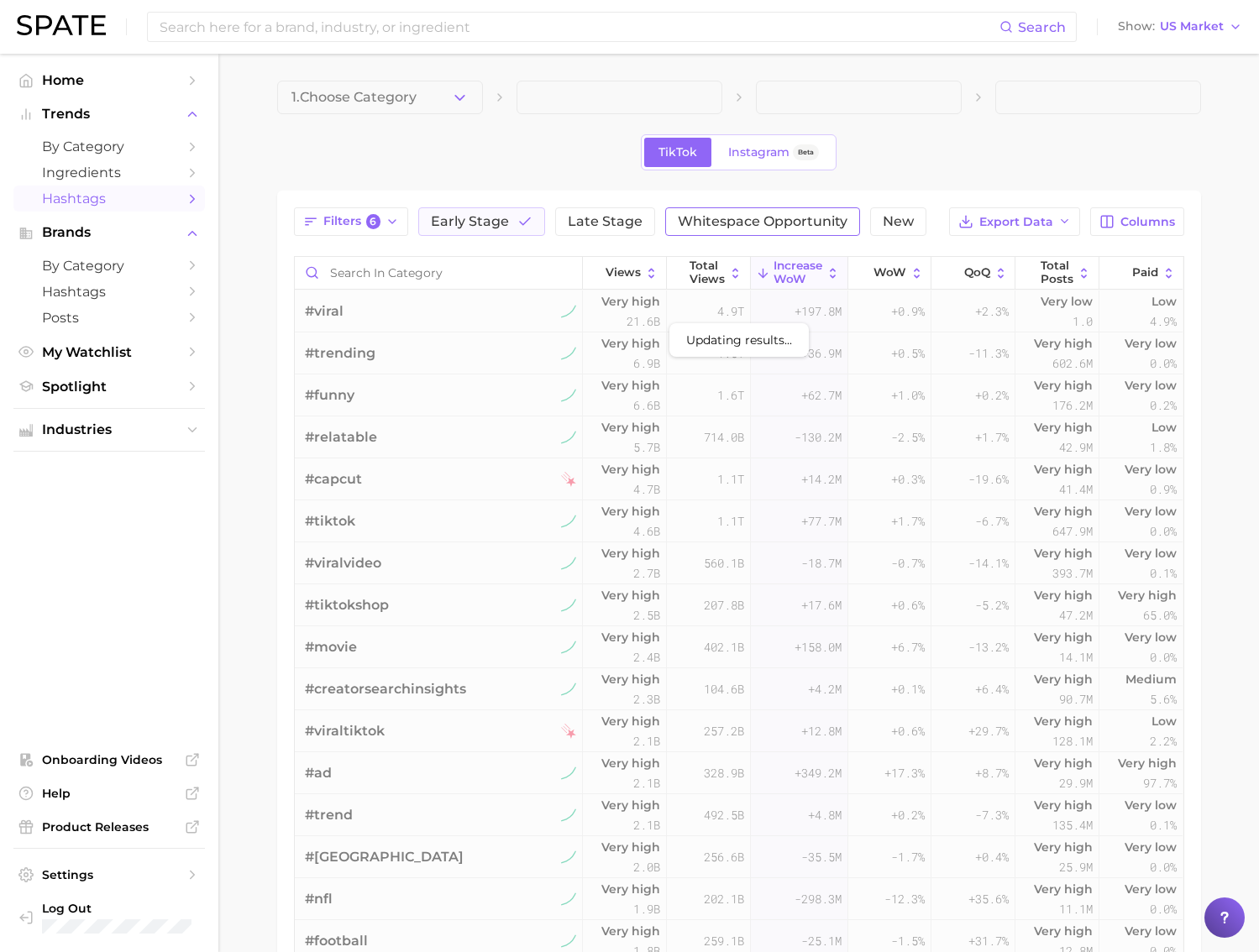
click at [731, 228] on span "Whitespace Opportunity" at bounding box center [761, 222] width 169 height 13
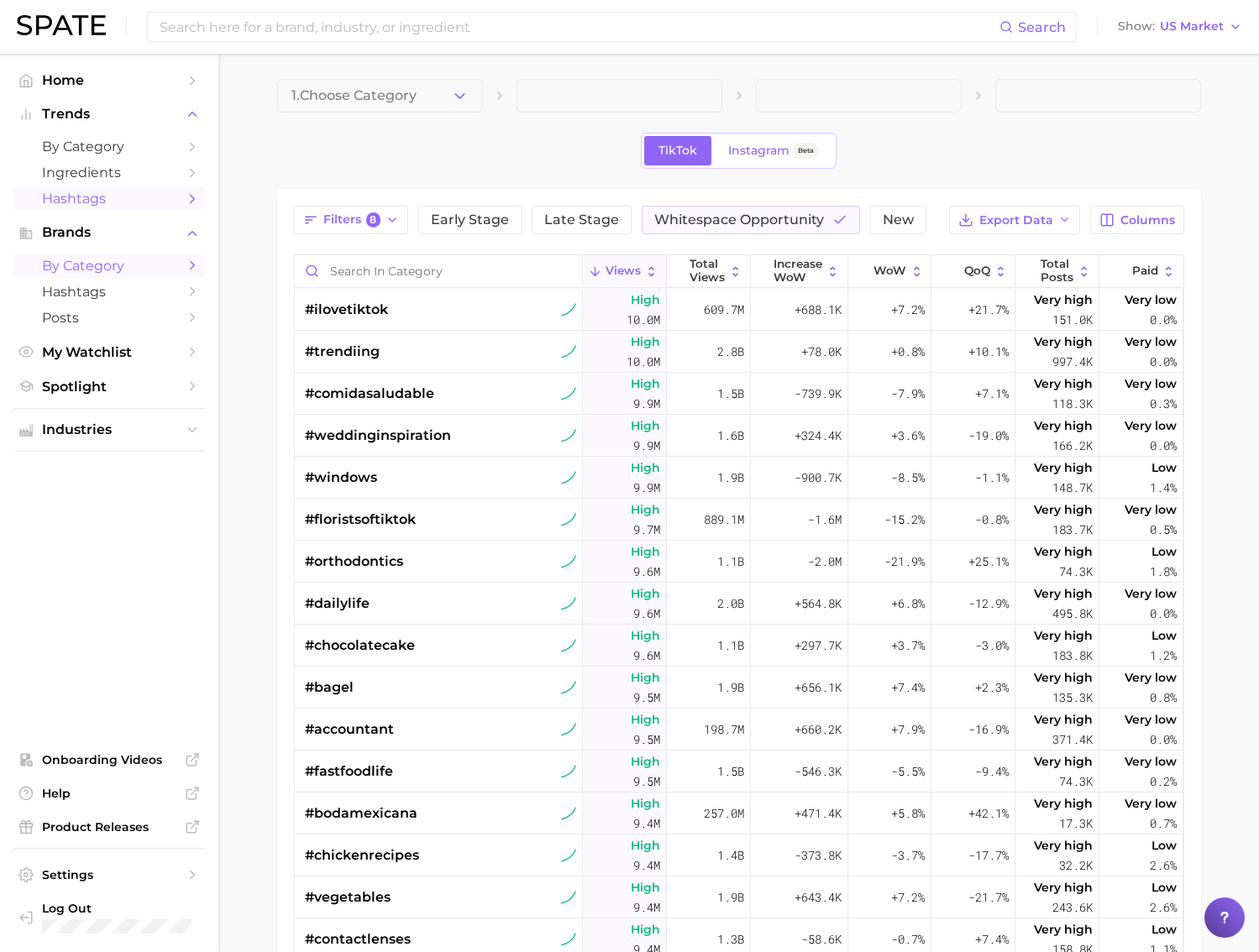
click at [116, 257] on link "by Category" at bounding box center [109, 266] width 192 height 26
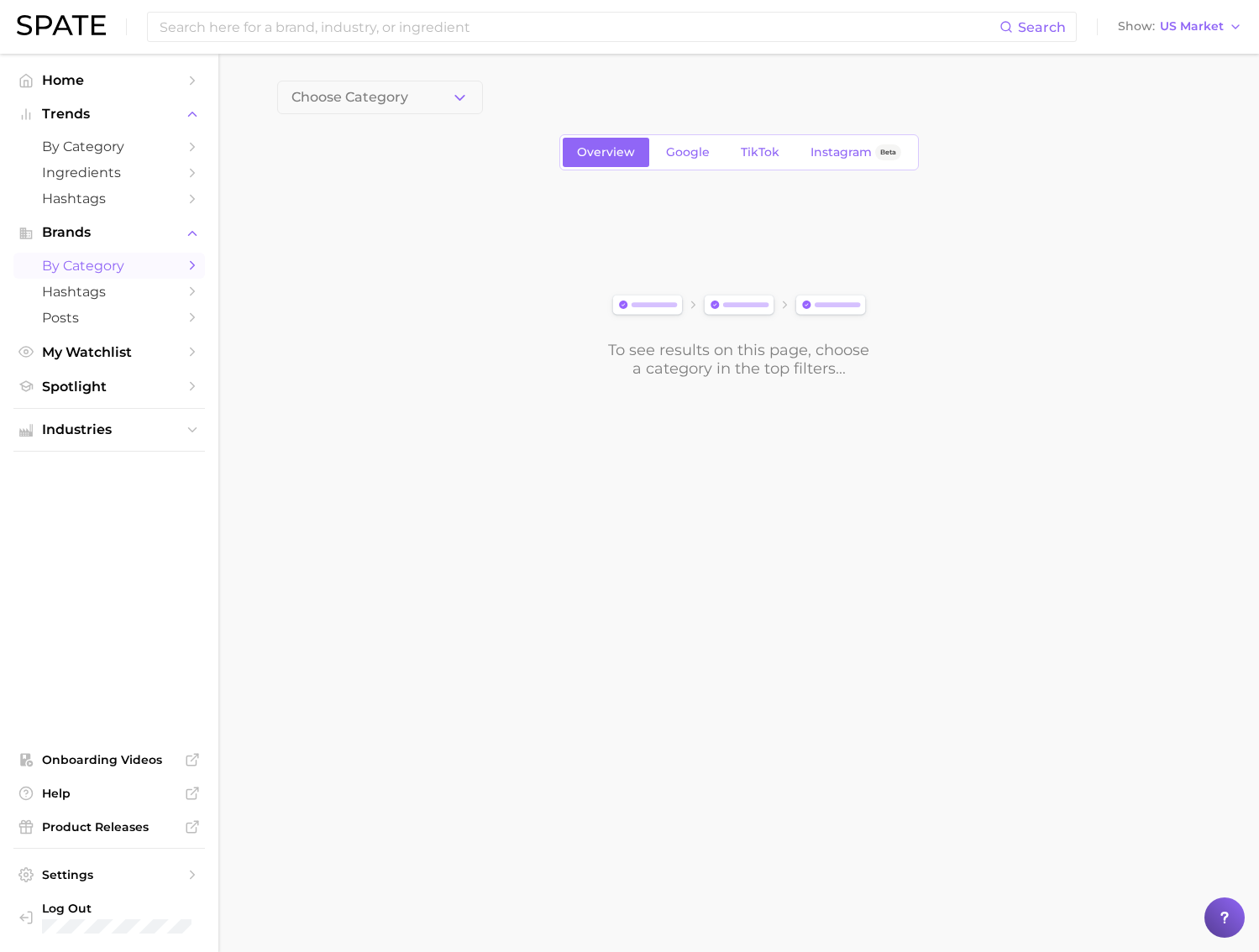
click at [365, 94] on span "Choose Category" at bounding box center [349, 97] width 117 height 15
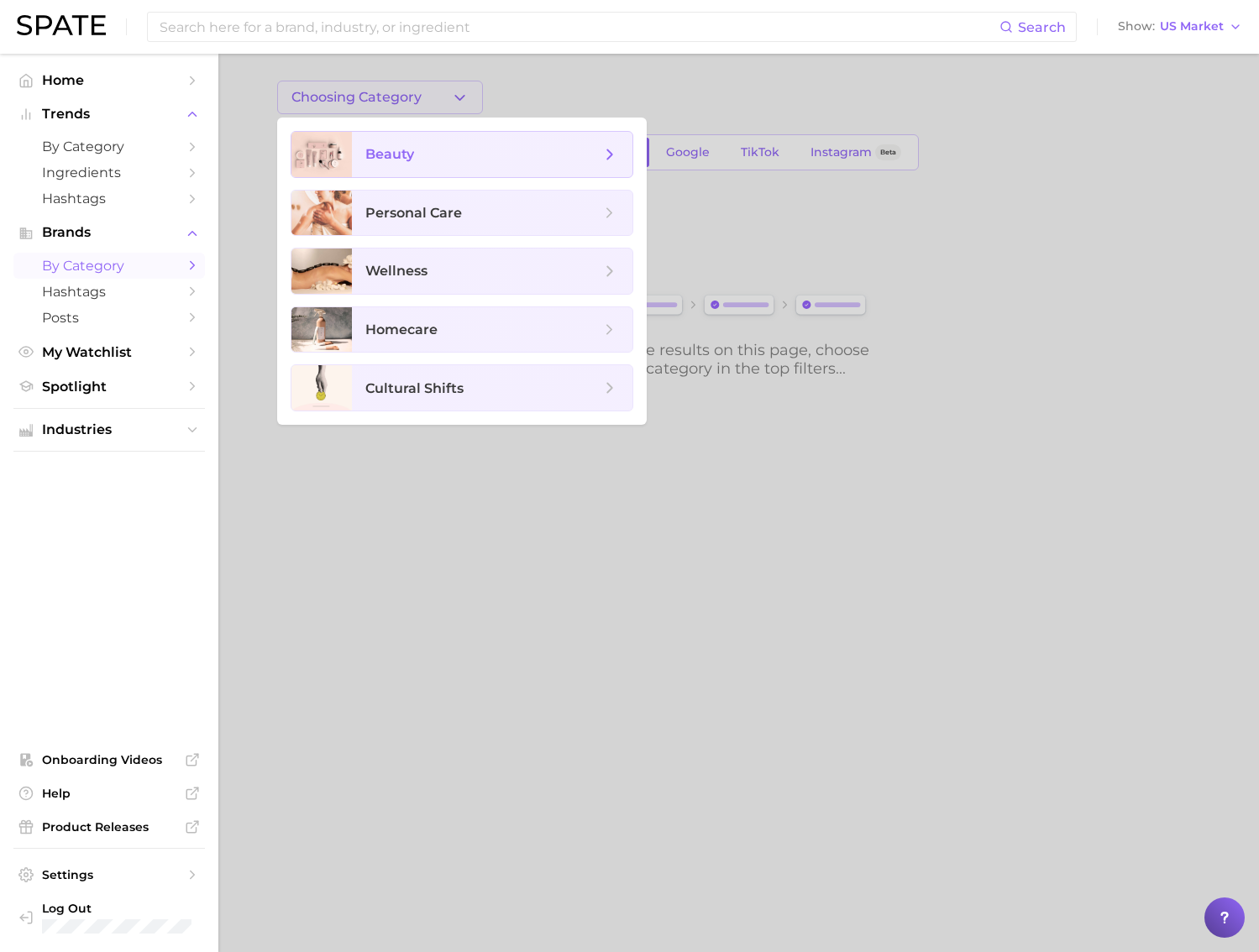
click at [413, 174] on span "beauty" at bounding box center [492, 154] width 281 height 45
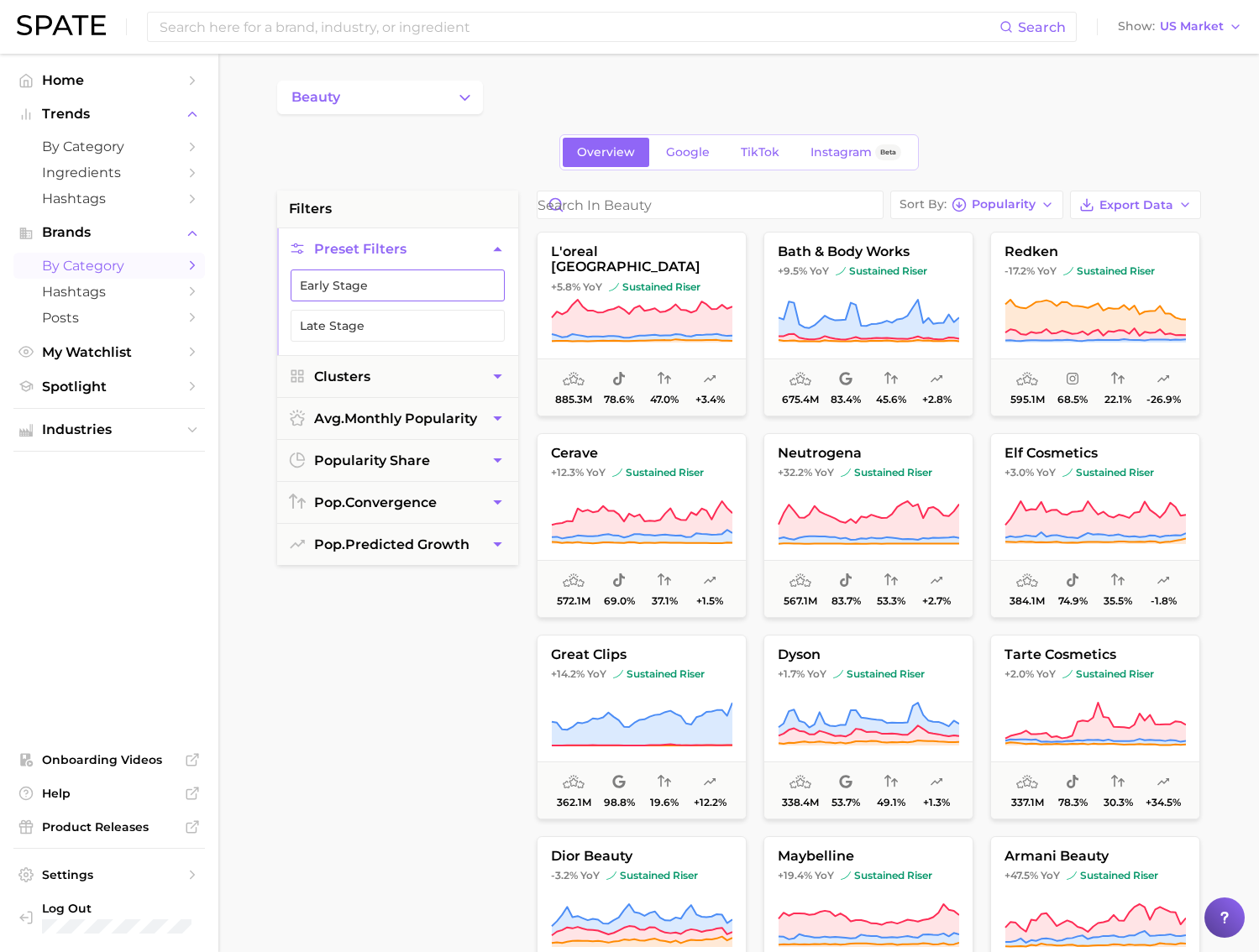
click at [443, 297] on button "Early Stage" at bounding box center [398, 285] width 214 height 32
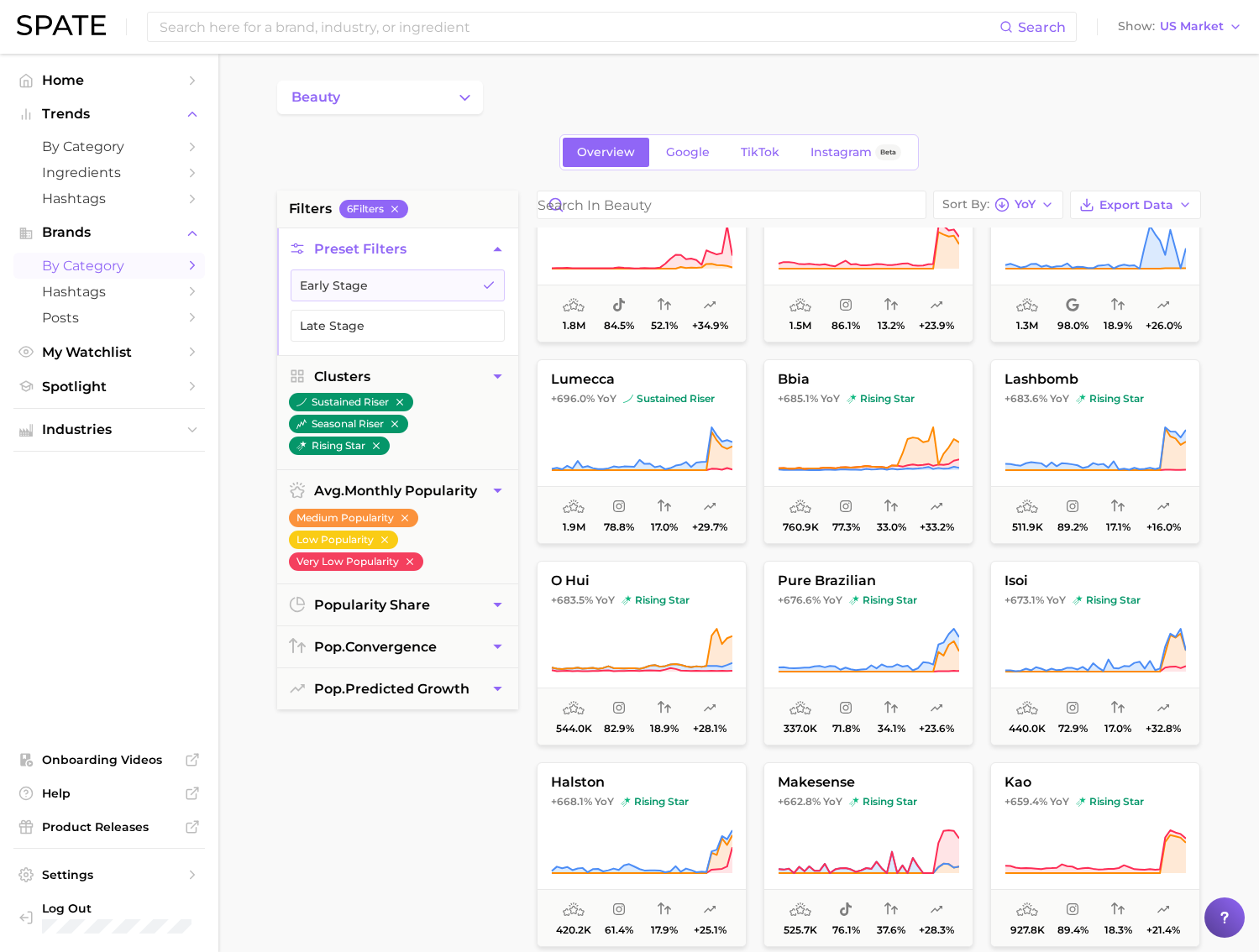
scroll to position [2618, 0]
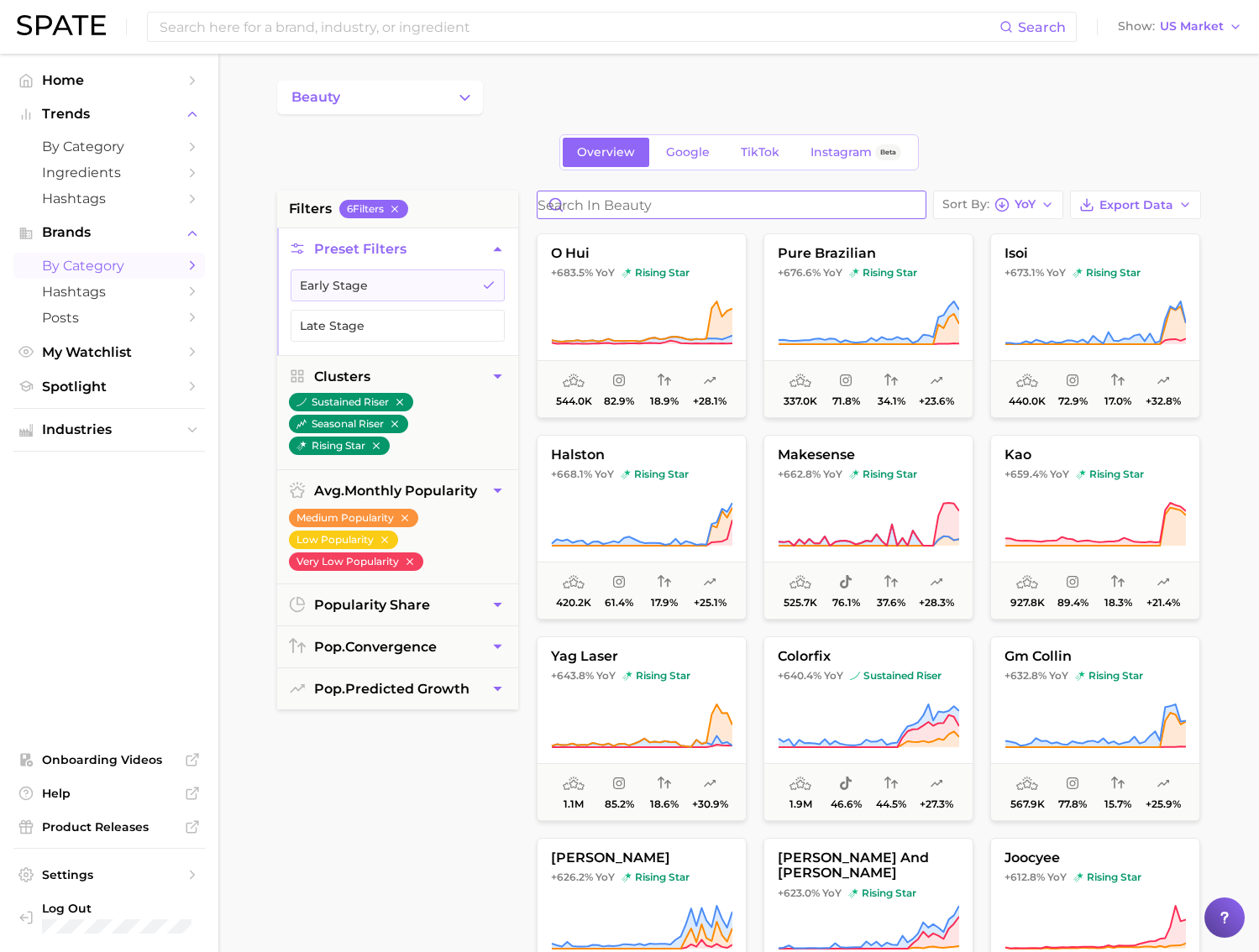
click at [659, 209] on input "Search in beauty" at bounding box center [731, 205] width 388 height 27
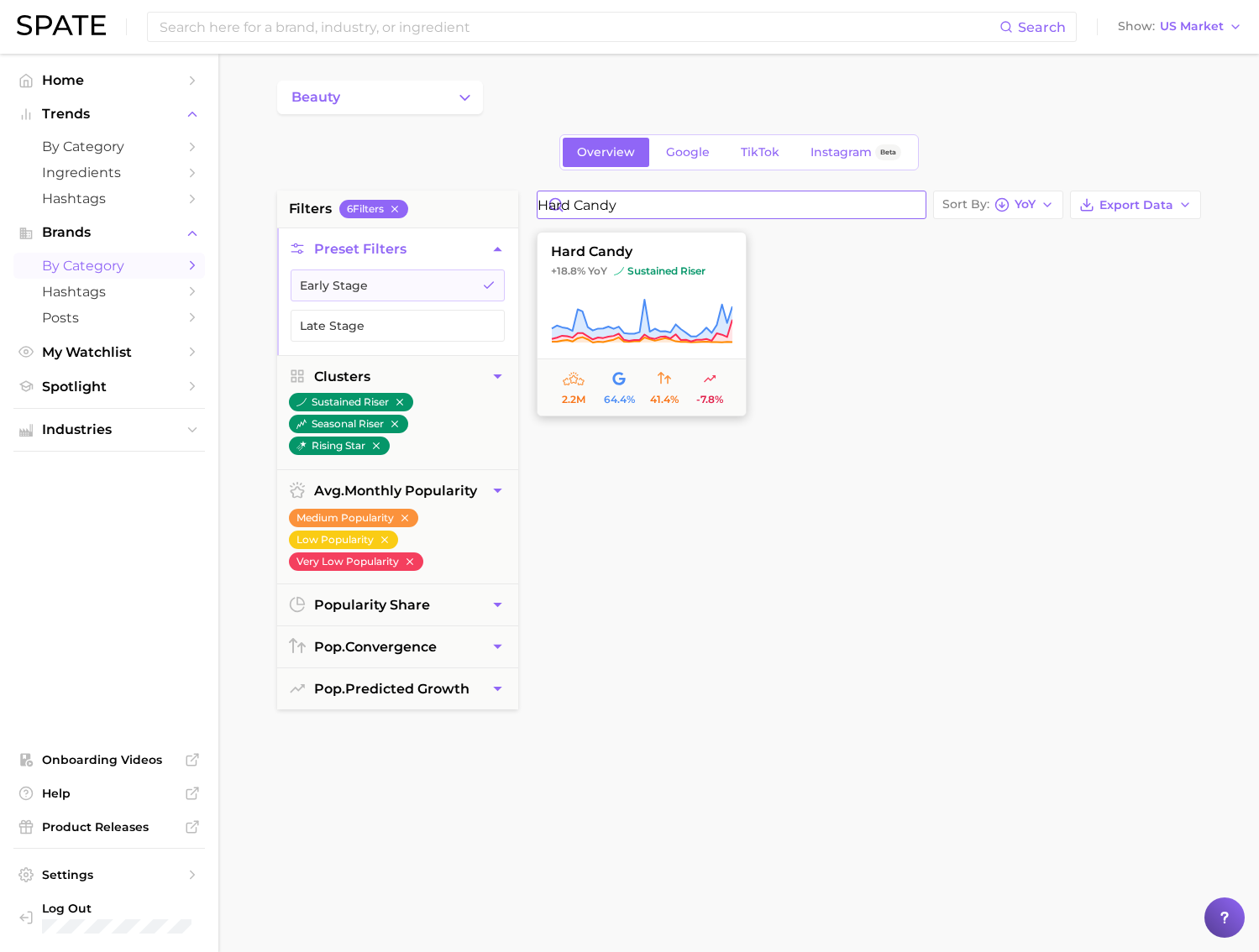
type input "hard candy"
click at [710, 397] on span "-7.8%" at bounding box center [709, 399] width 27 height 12
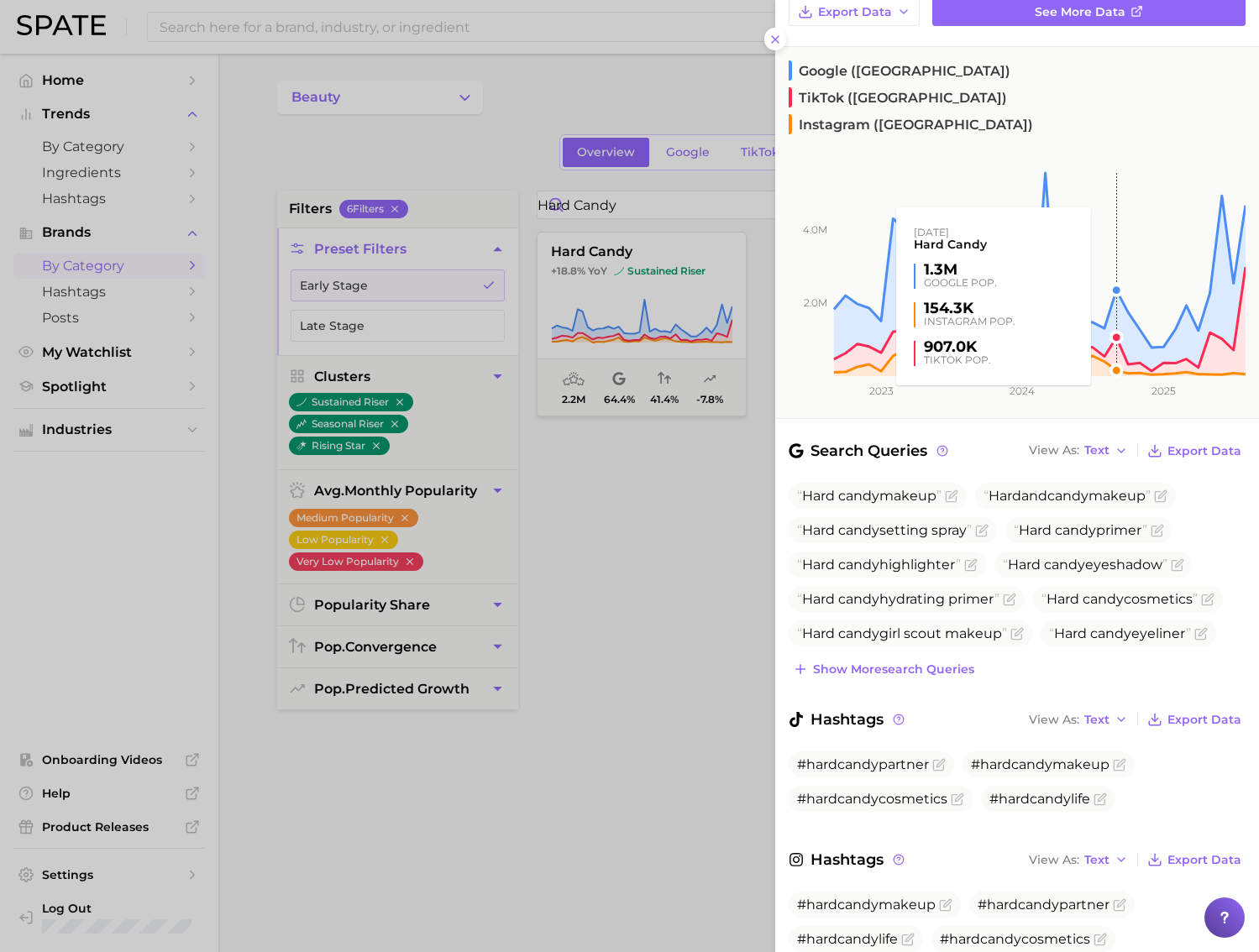
scroll to position [122, 0]
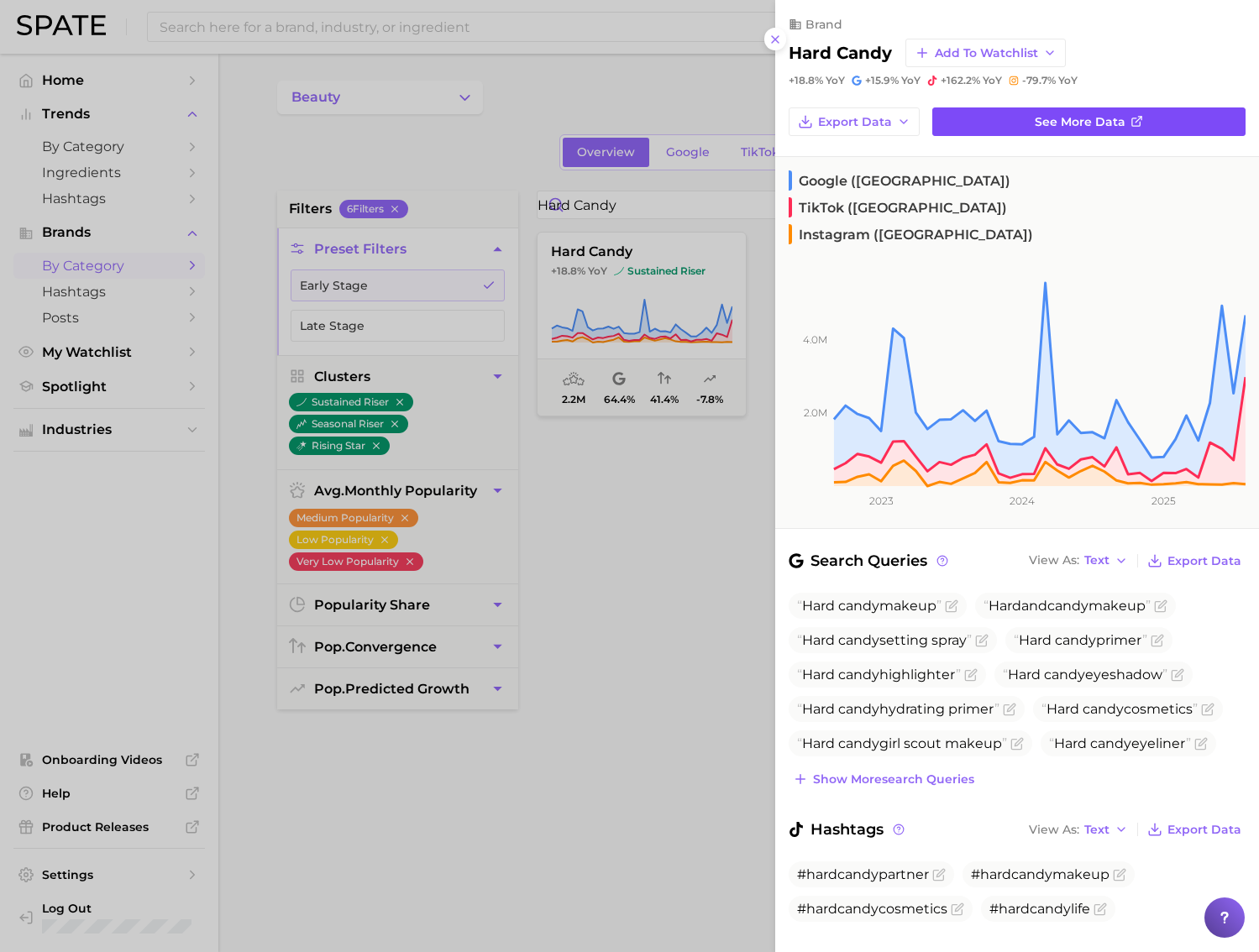
click at [1071, 127] on span "See more data" at bounding box center [1079, 122] width 91 height 14
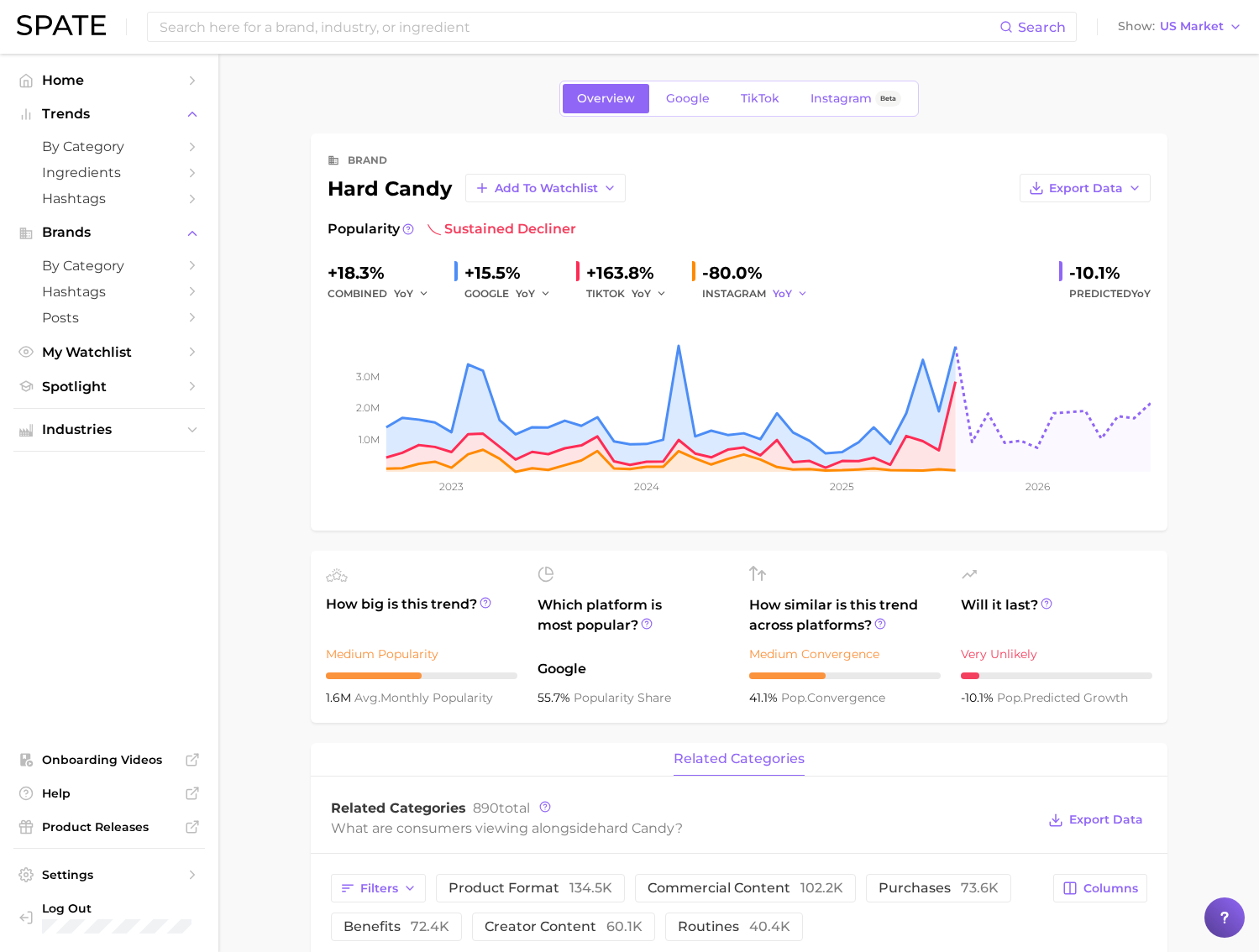
click at [802, 292] on polyline "button" at bounding box center [803, 293] width 6 height 3
click at [869, 258] on div "Popularity sustained decliner +18.3% combined YoY +15.5% GOOGLE YoY +163.8% TIK…" at bounding box center [739, 366] width 823 height 295
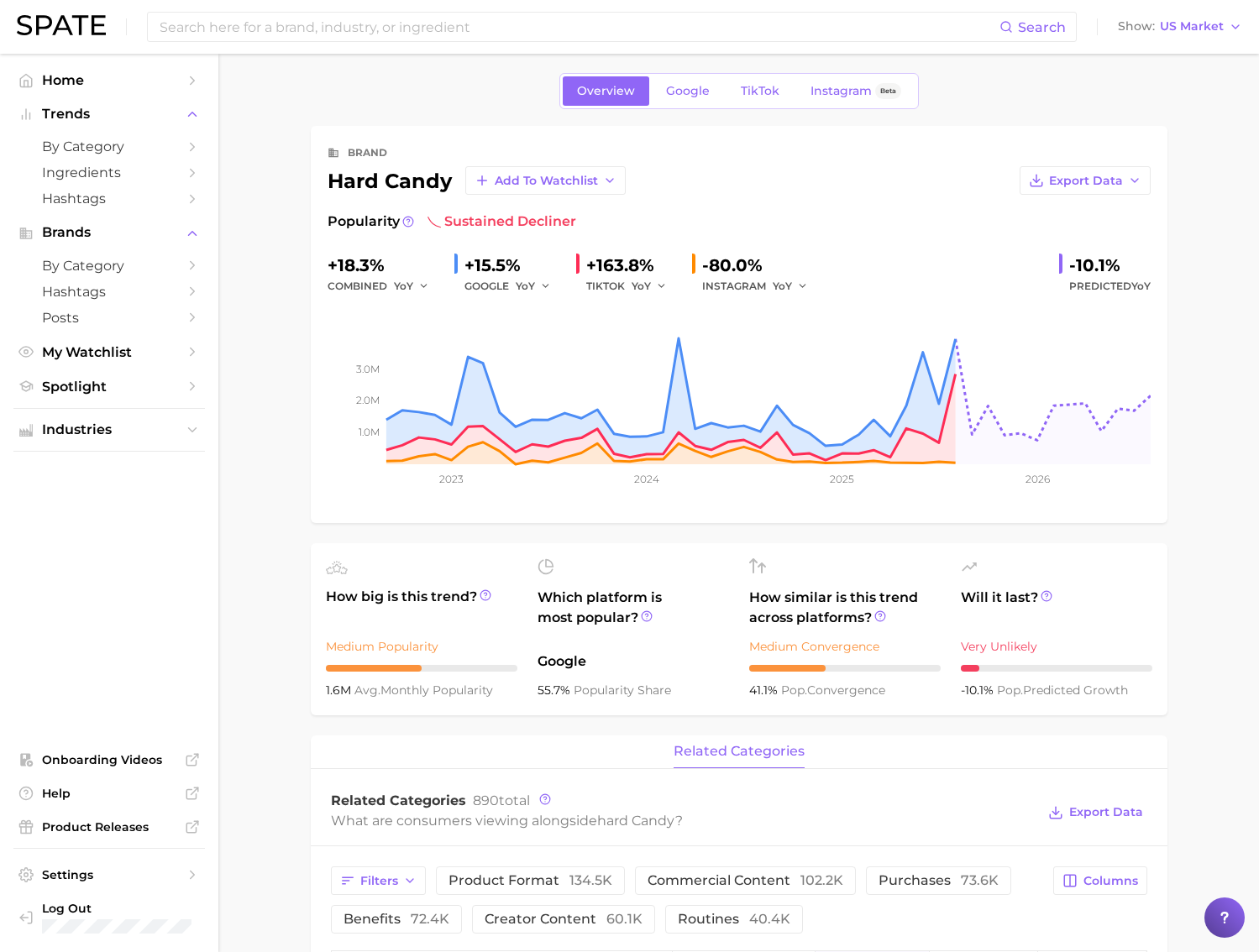
scroll to position [4, 0]
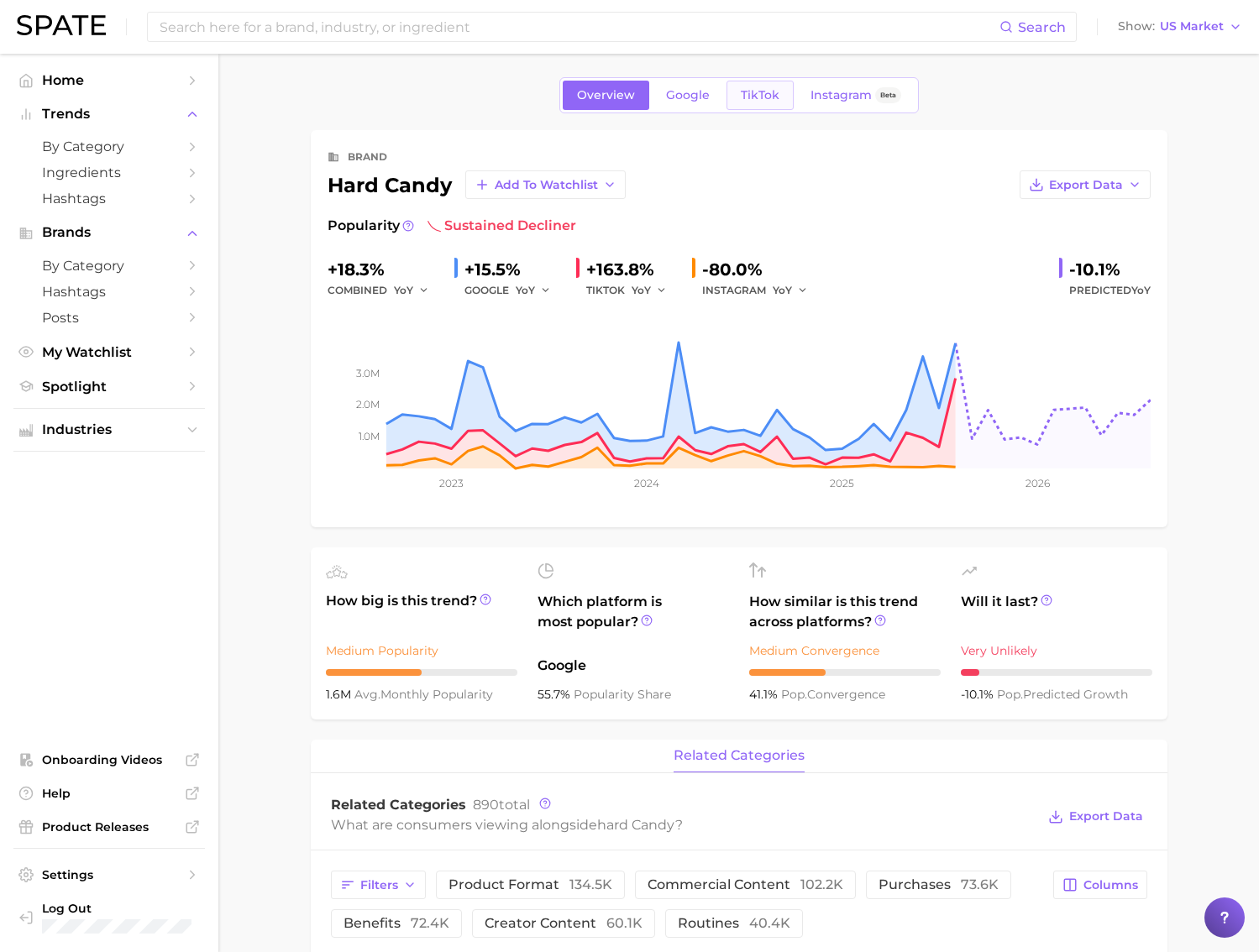
click at [749, 89] on span "TikTok" at bounding box center [760, 94] width 38 height 14
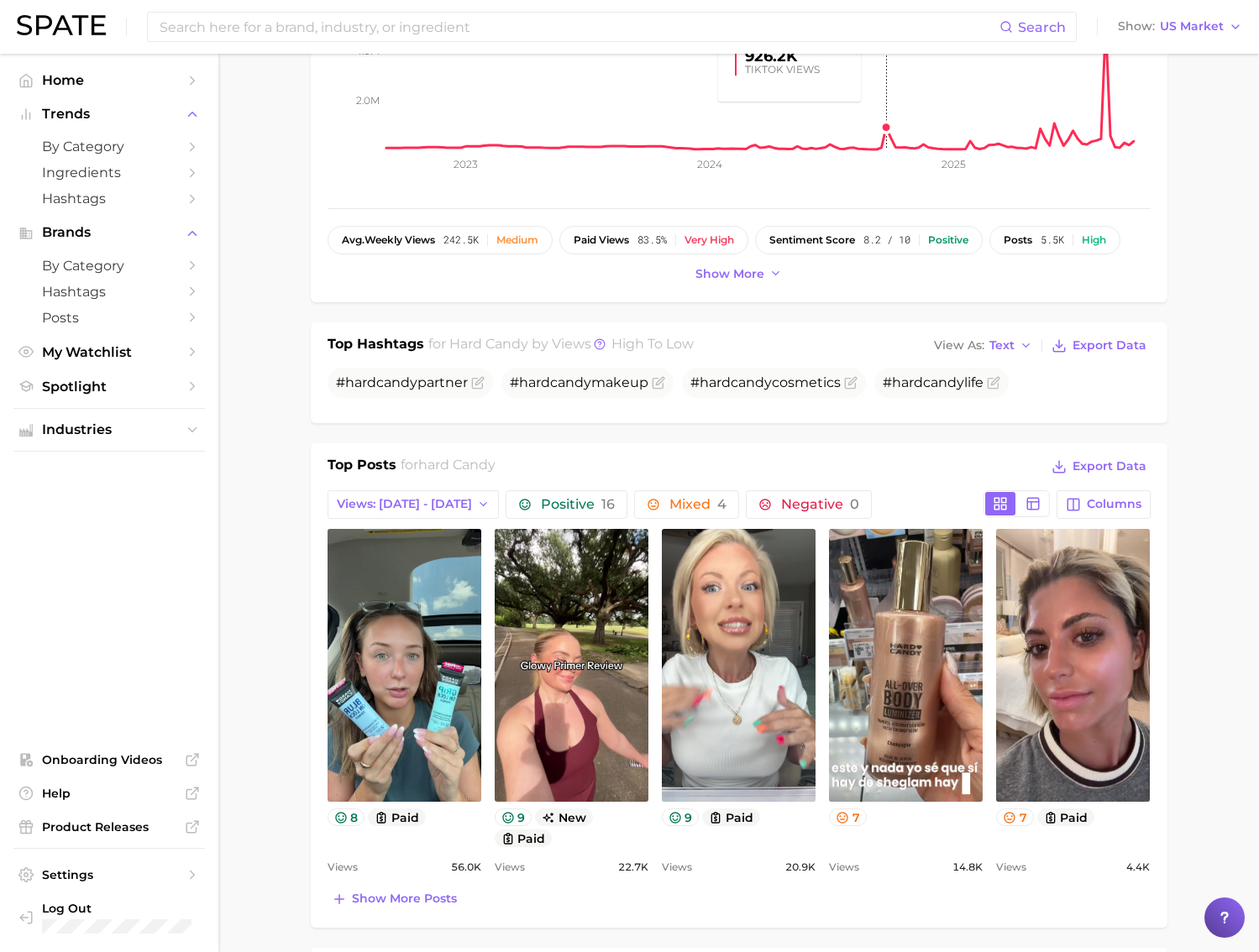
scroll to position [427, 0]
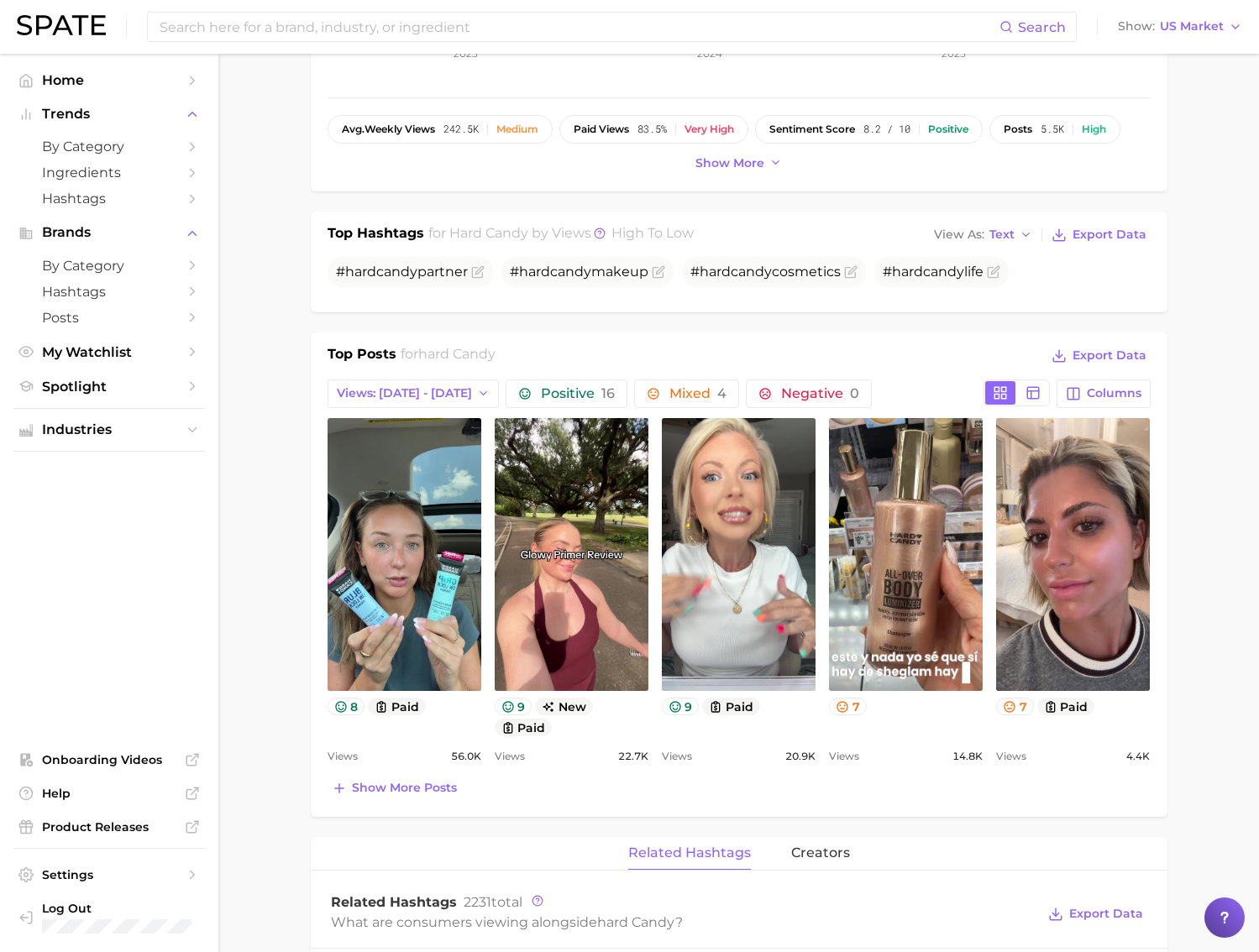
click at [379, 788] on span "Show more posts" at bounding box center [404, 787] width 105 height 14
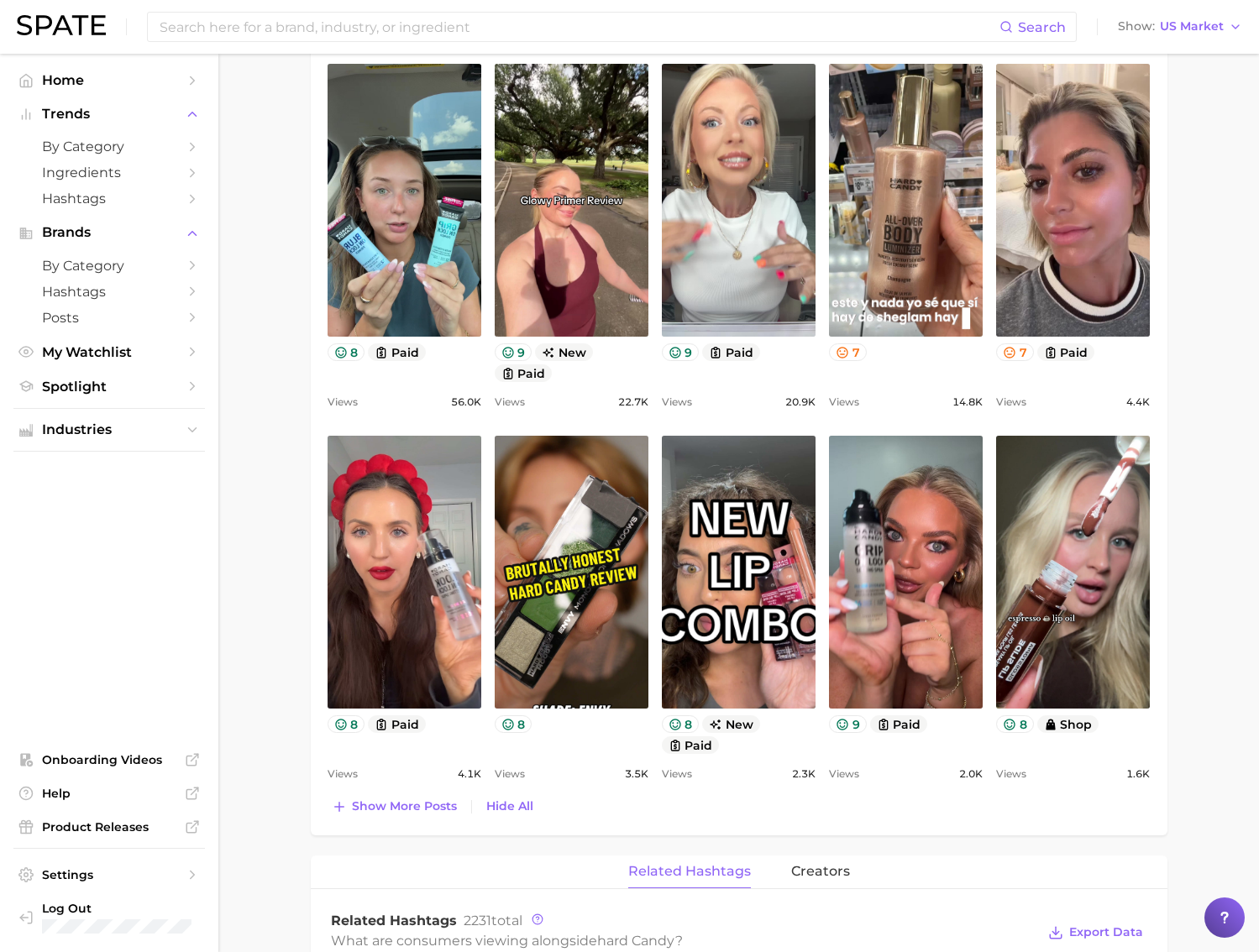
scroll to position [844, 0]
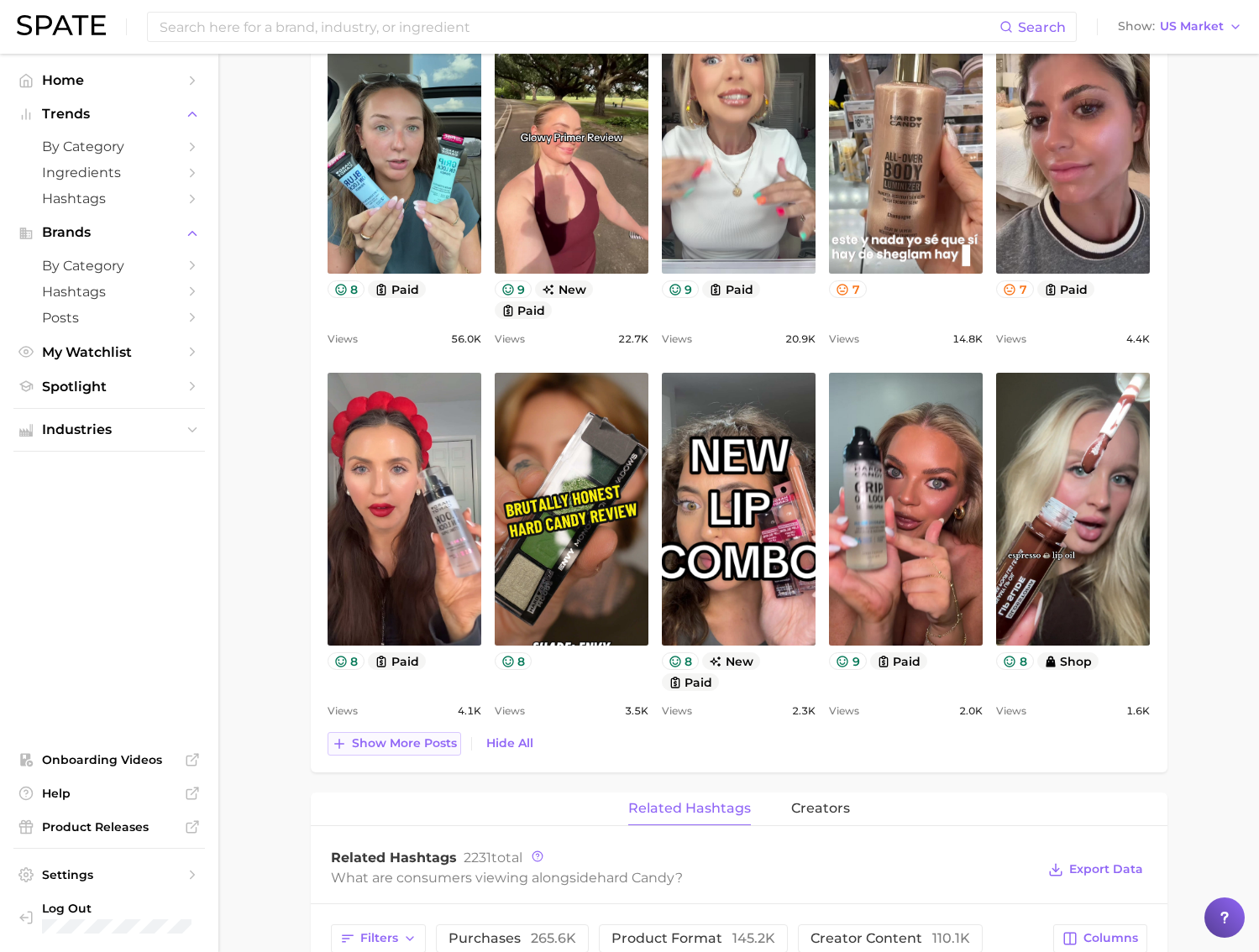
click at [434, 736] on span "Show more posts" at bounding box center [404, 743] width 105 height 14
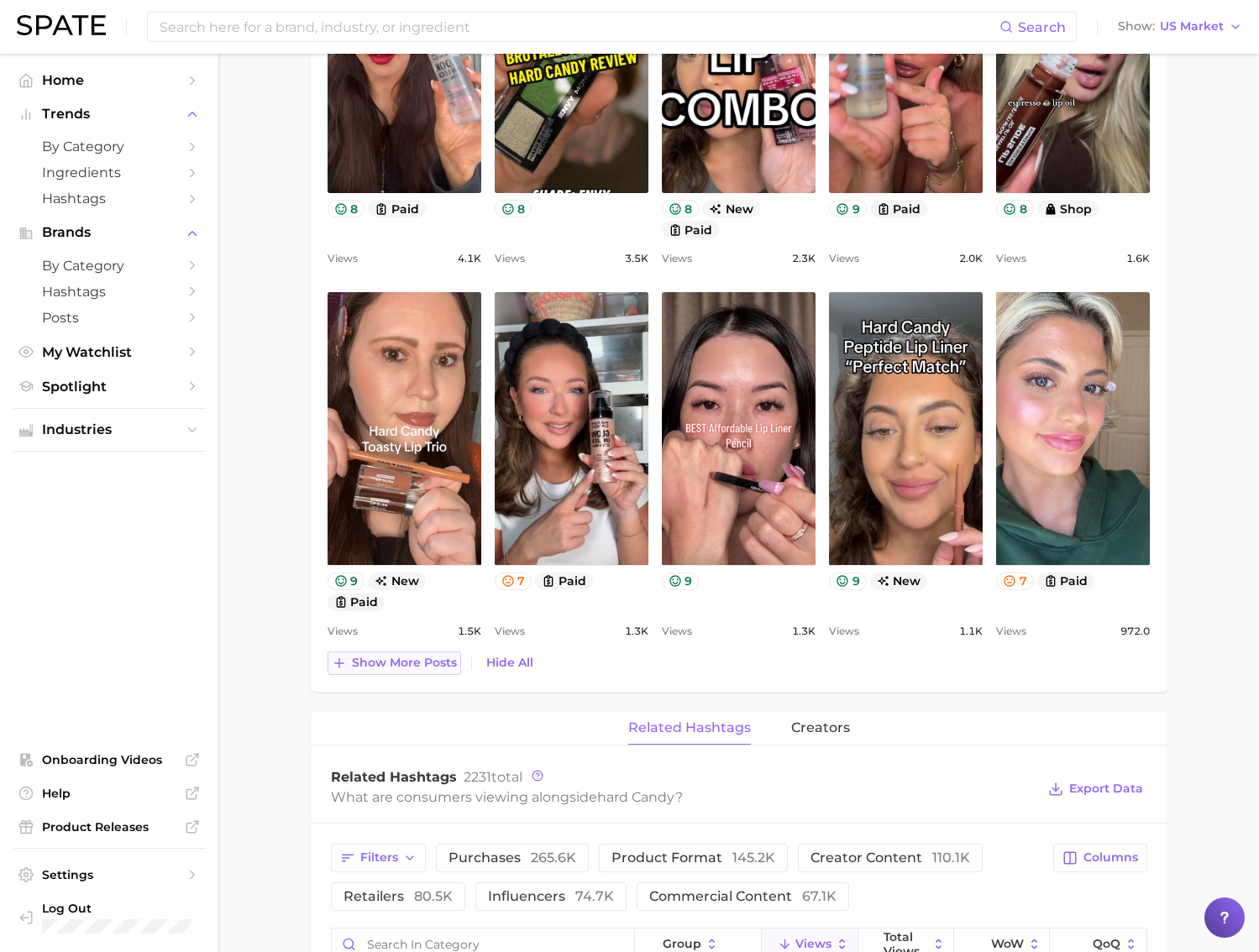
scroll to position [1300, 0]
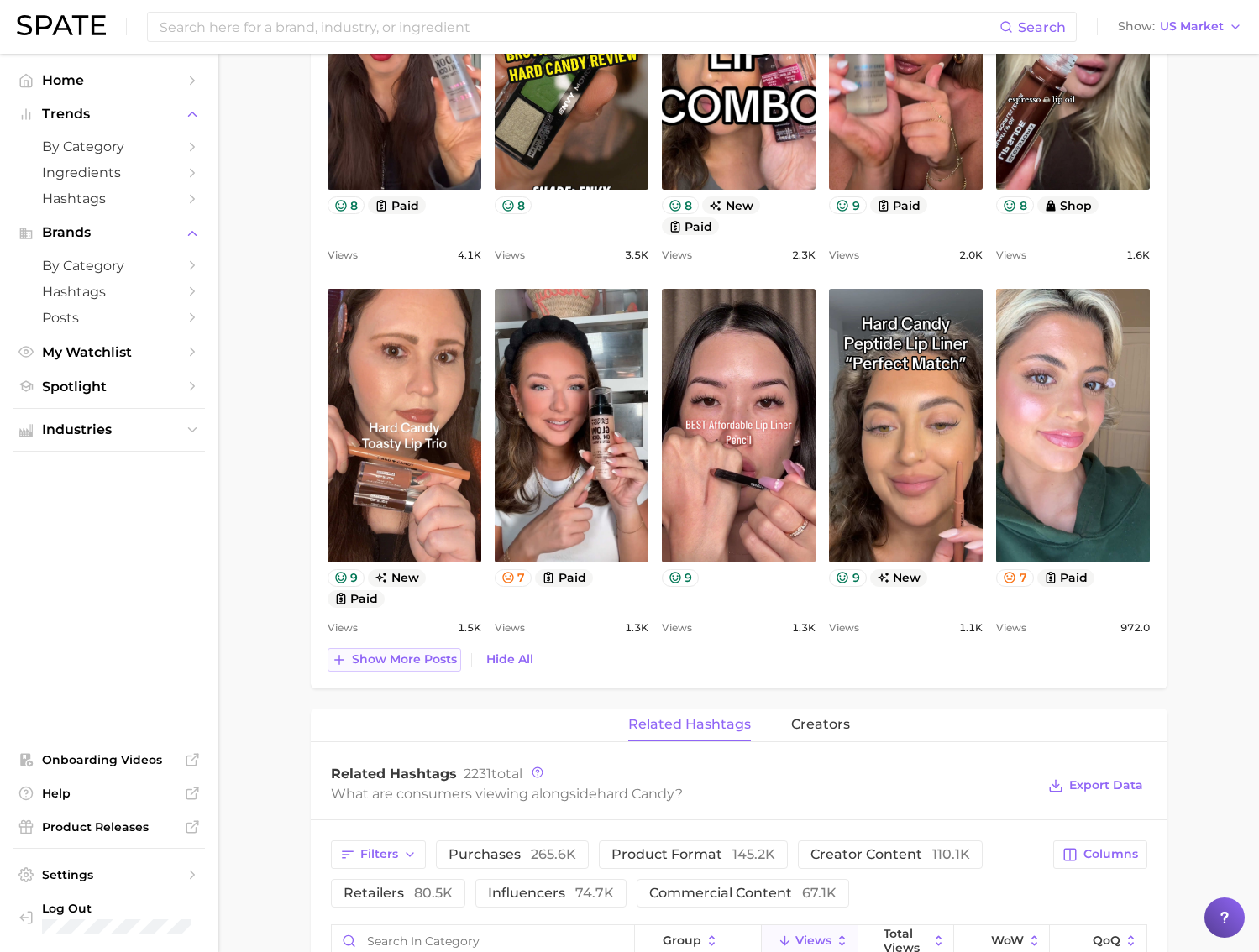
click at [384, 665] on span "Show more posts" at bounding box center [404, 658] width 105 height 14
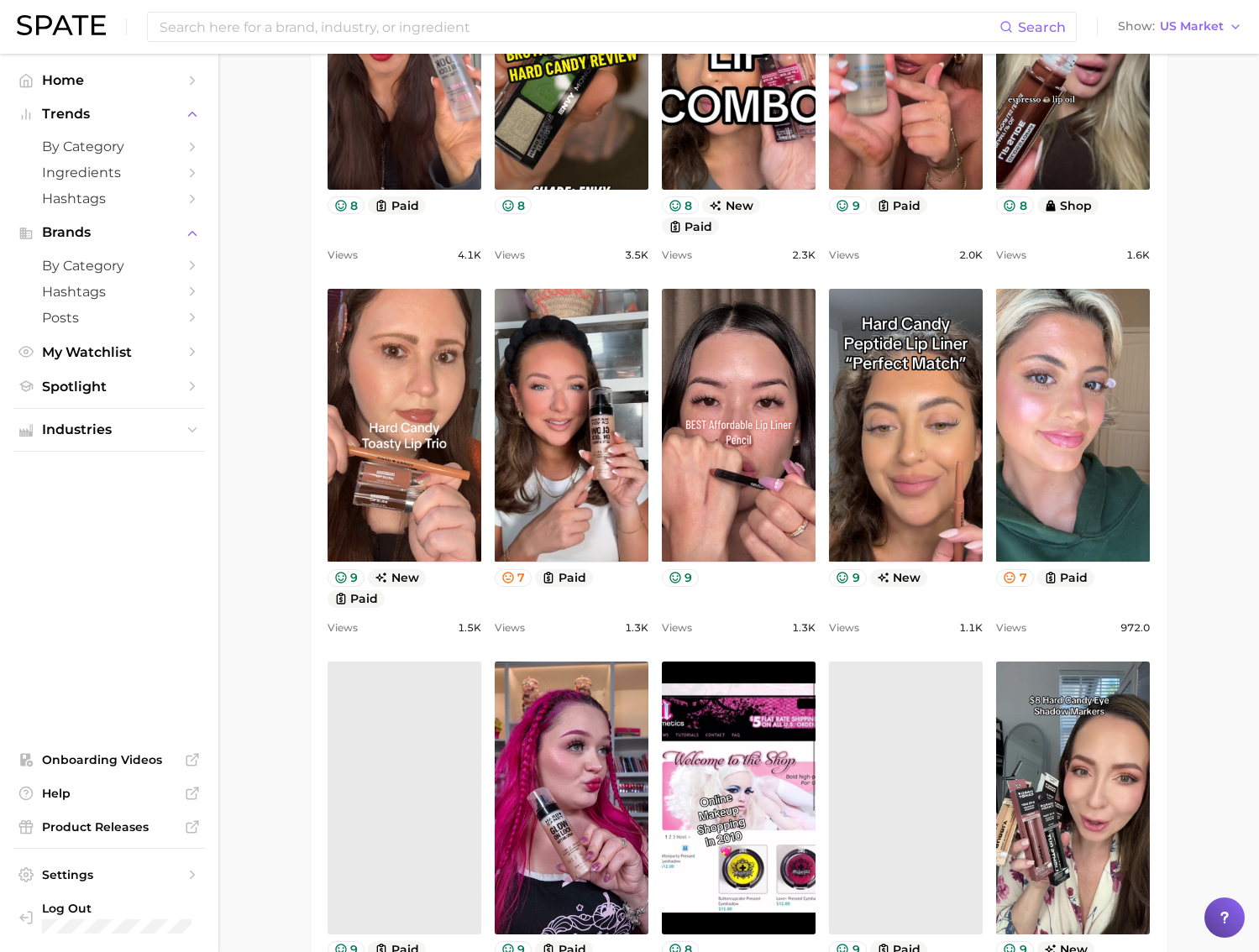
scroll to position [0, 0]
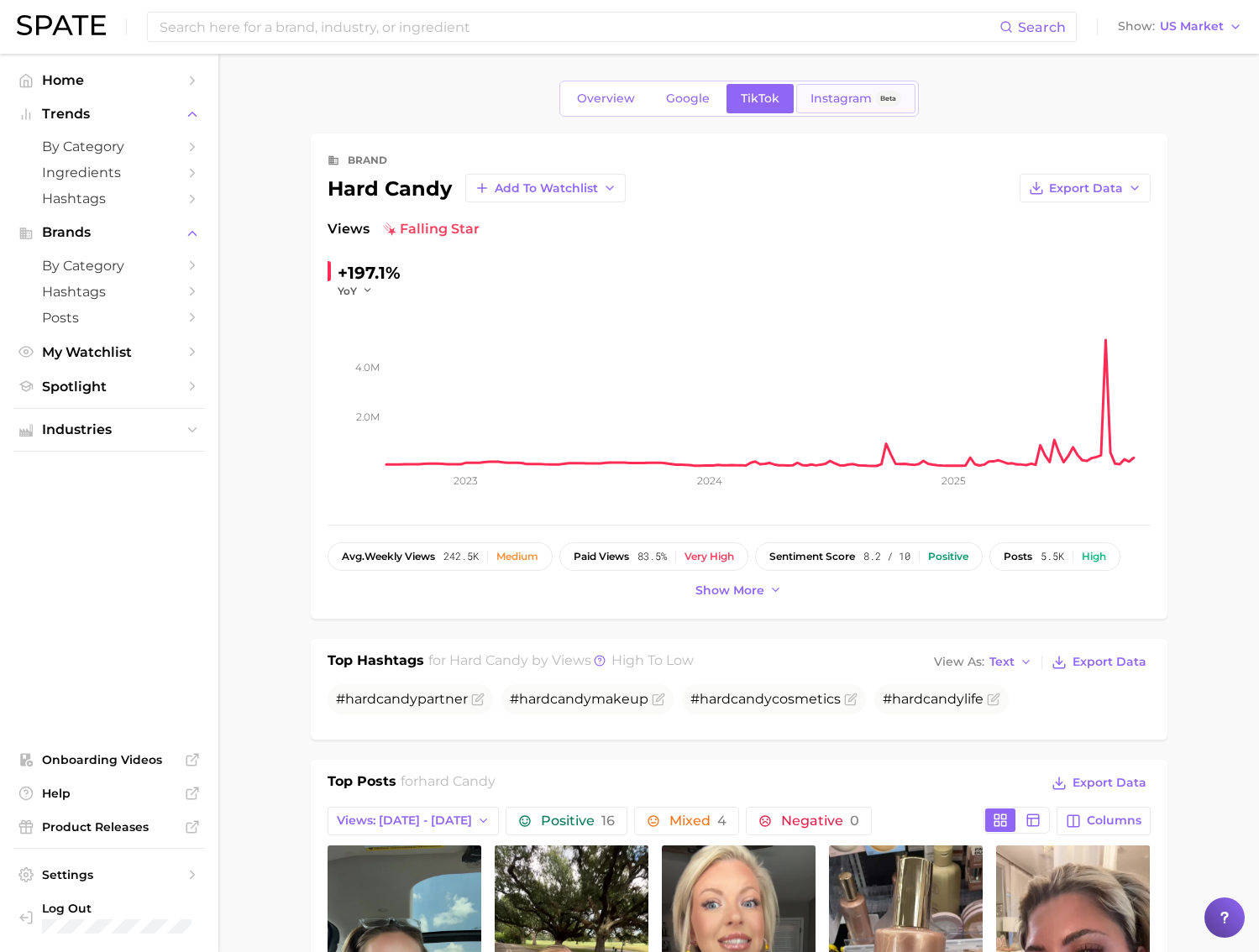
click at [819, 107] on link "Instagram Beta" at bounding box center [855, 98] width 119 height 29
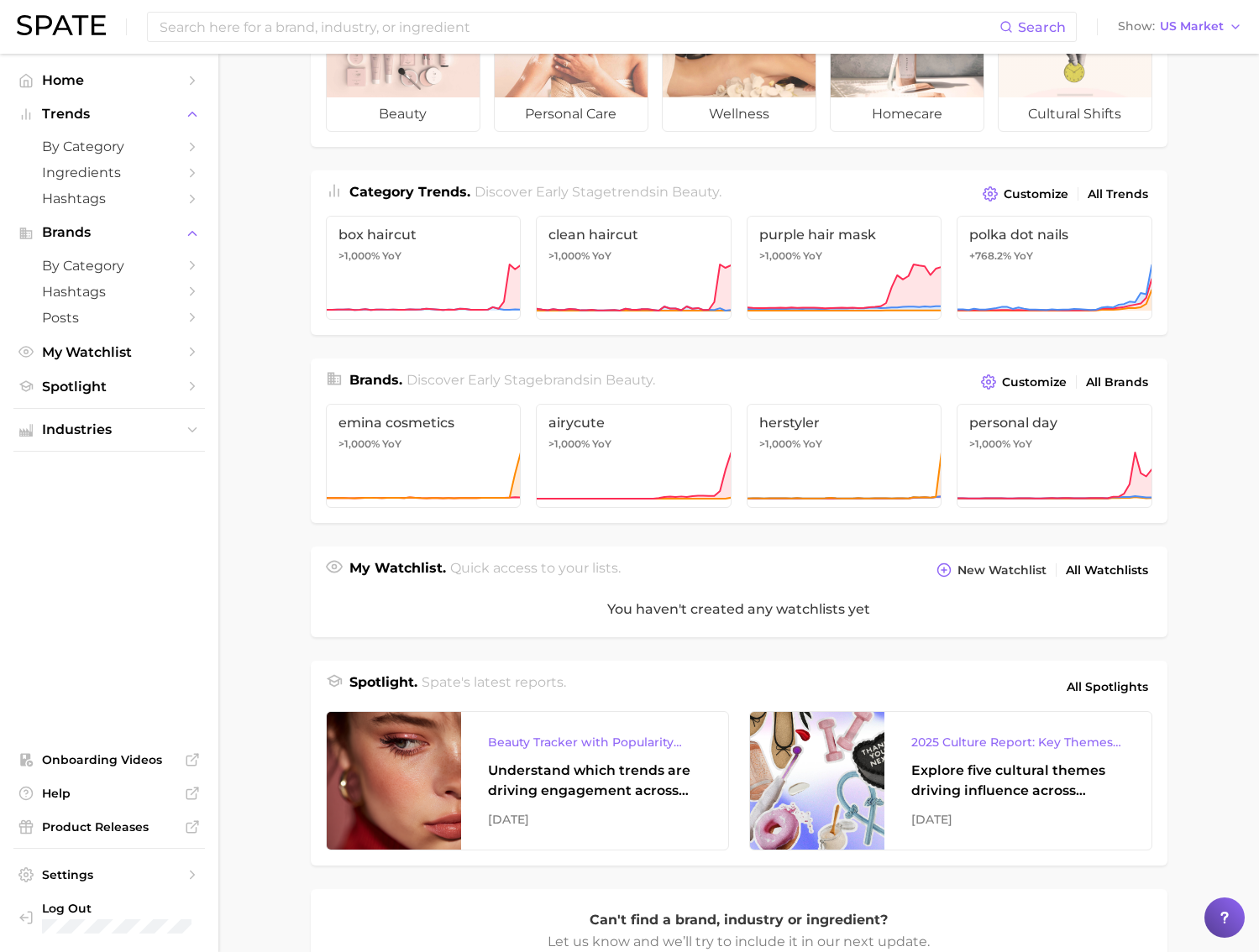
scroll to position [281, 0]
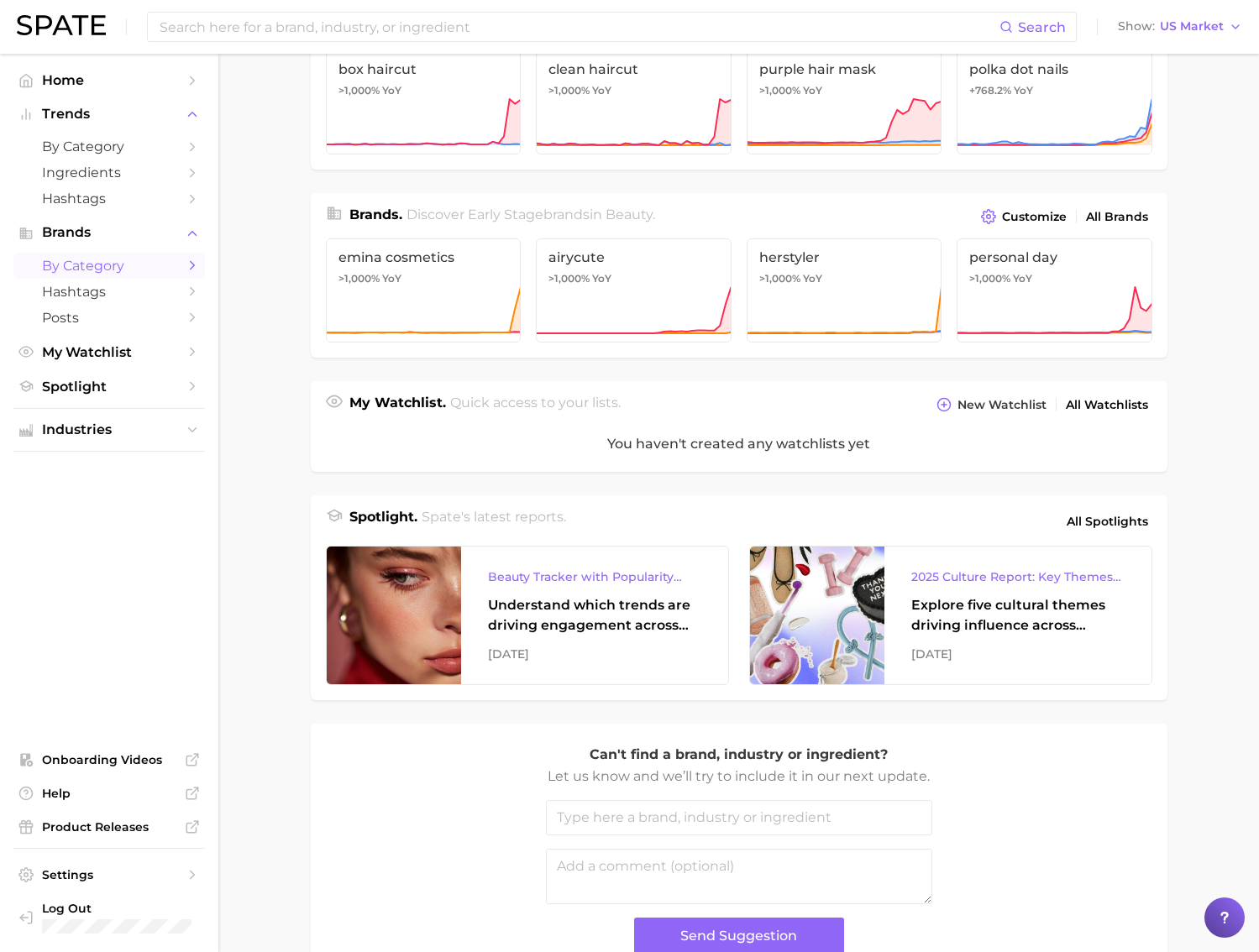
click at [143, 272] on span "by Category" at bounding box center [109, 266] width 135 height 16
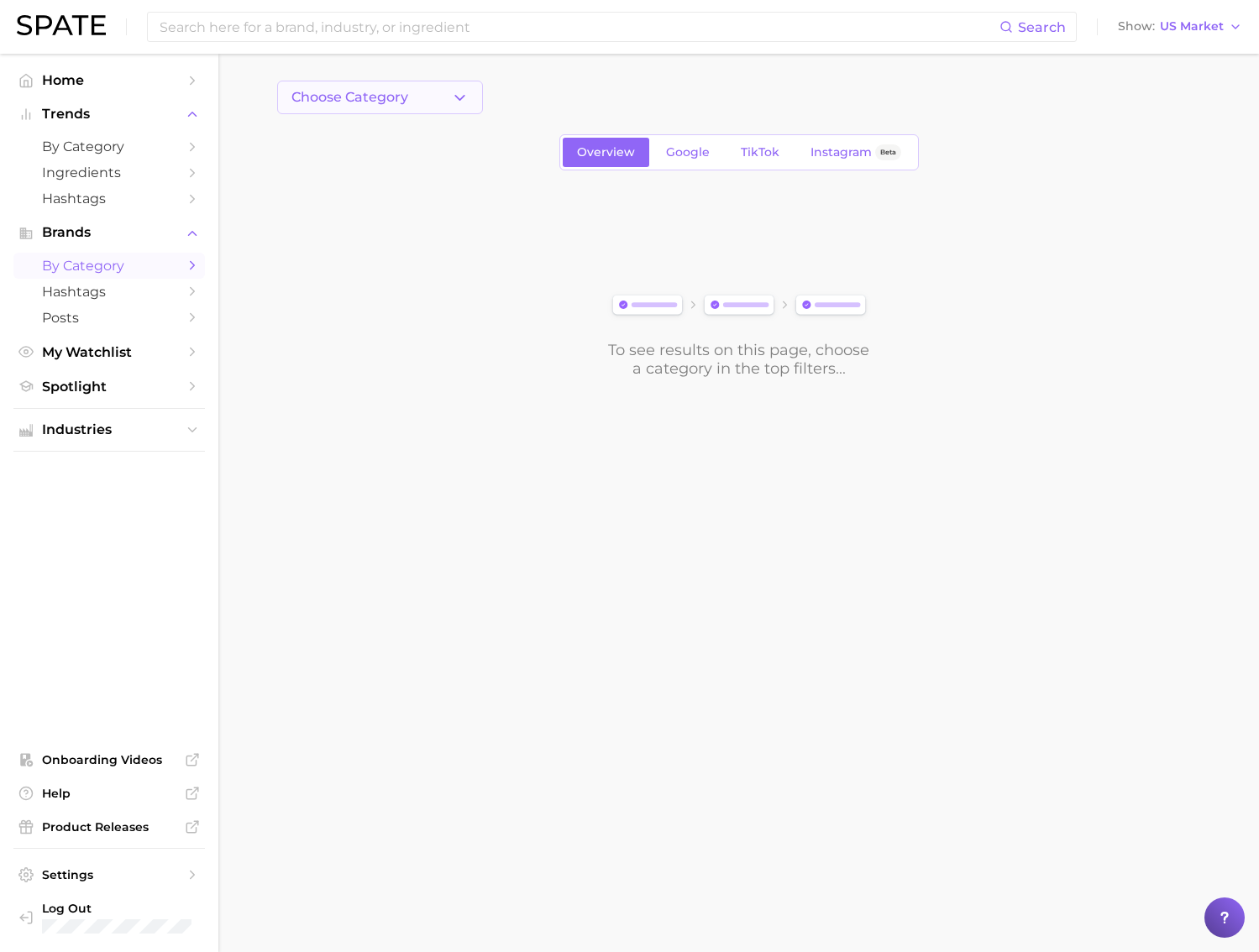
click at [394, 108] on button "Choose Category" at bounding box center [380, 97] width 206 height 34
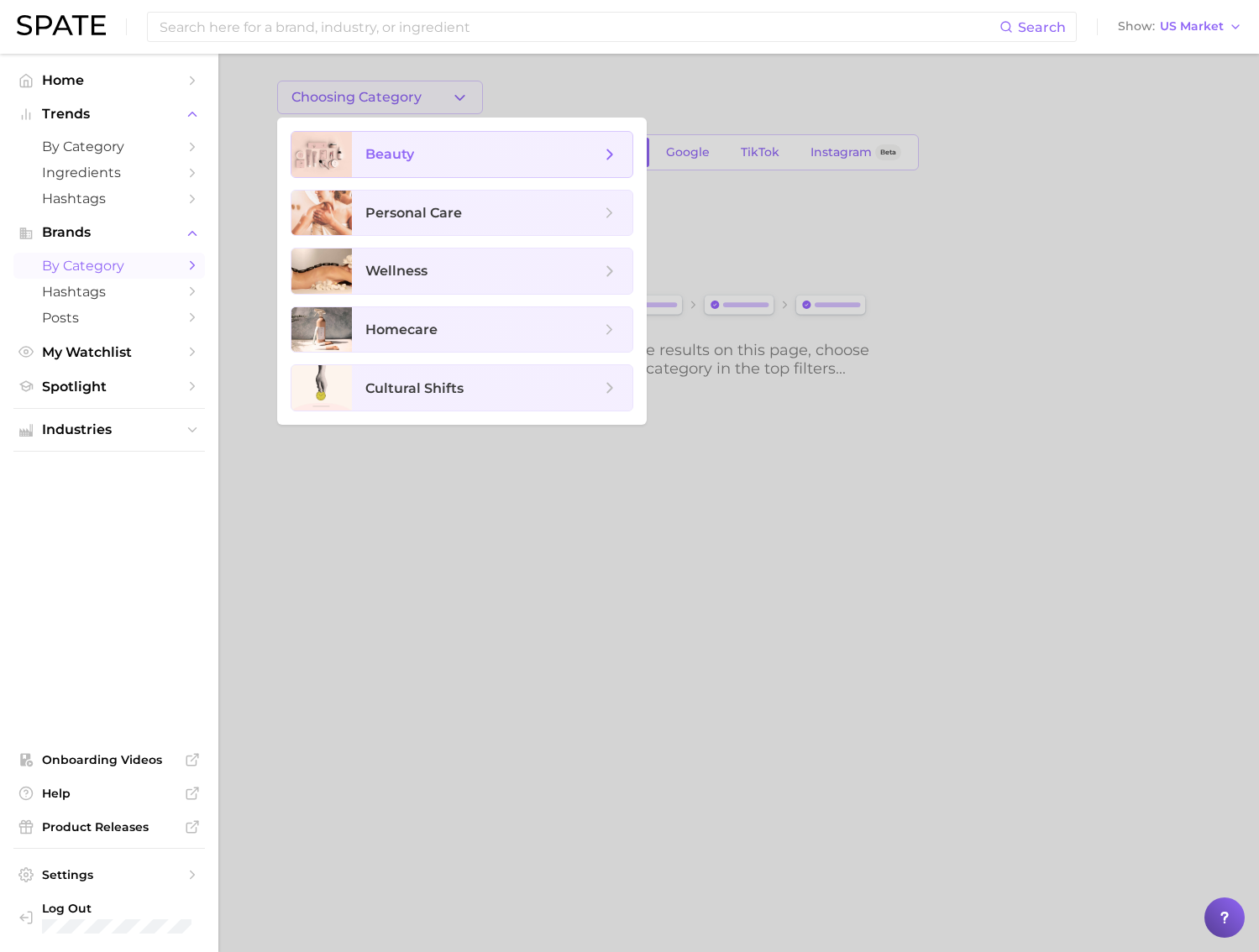
click at [456, 159] on span "beauty" at bounding box center [482, 154] width 235 height 19
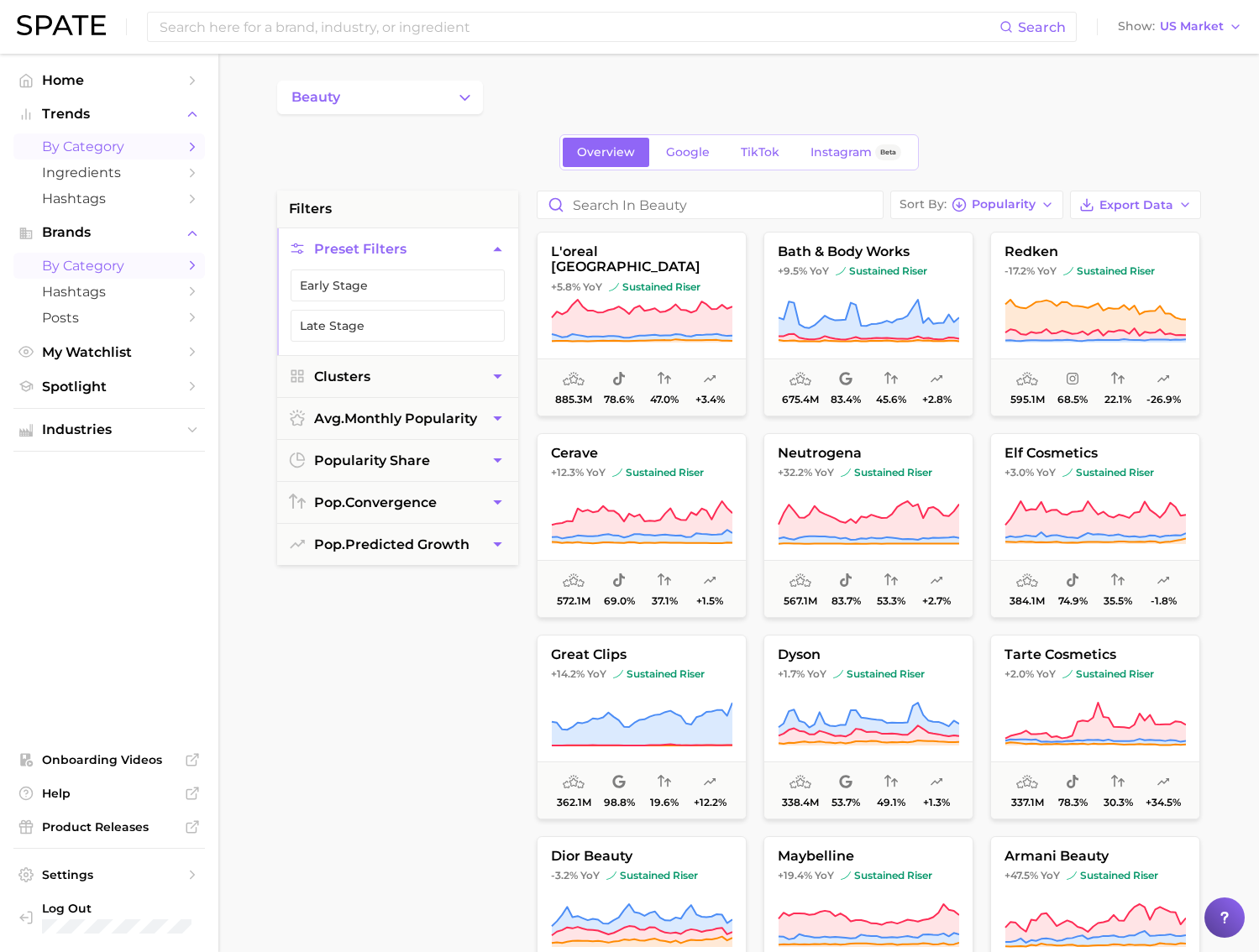
click at [131, 159] on link "by Category" at bounding box center [109, 147] width 192 height 26
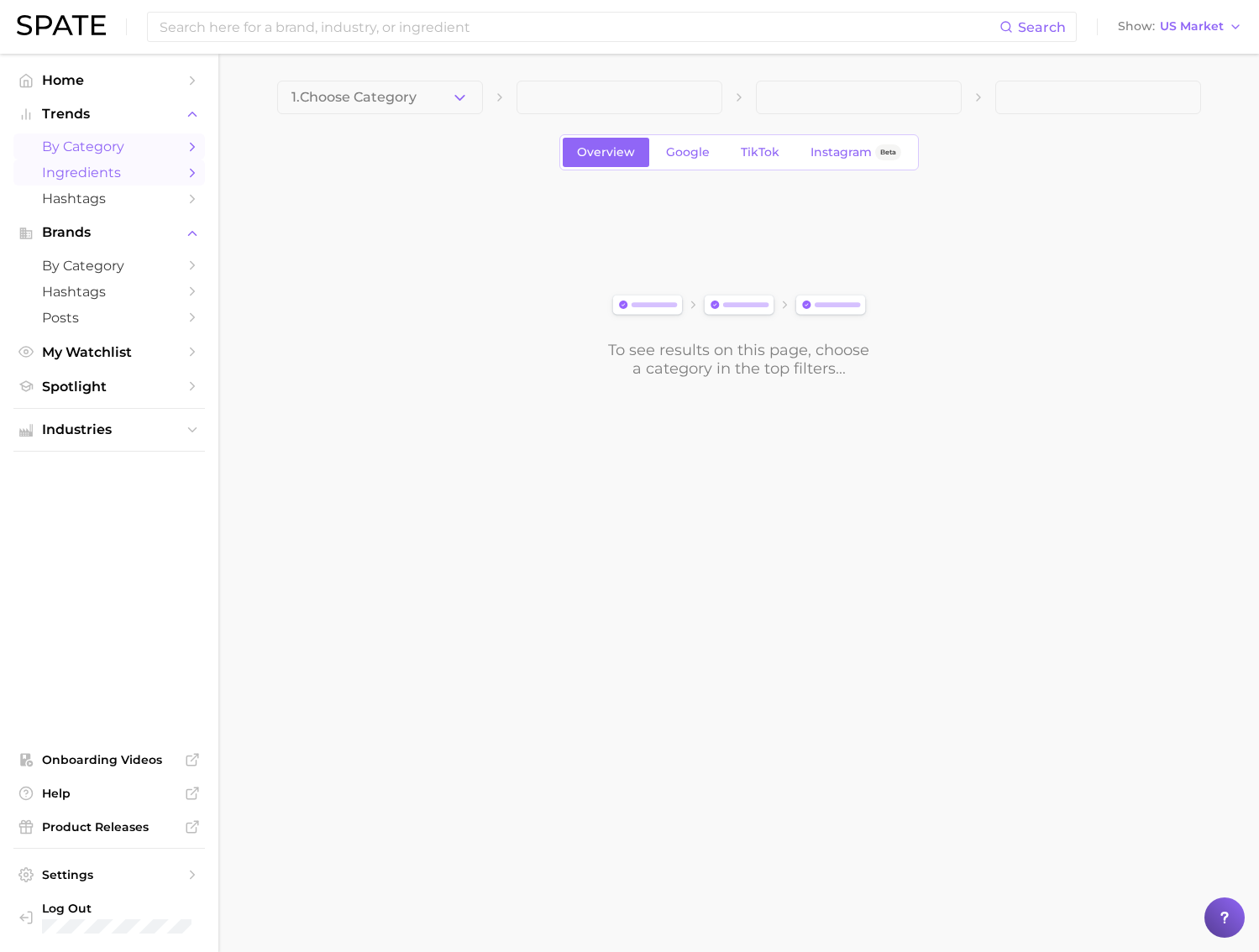
click at [160, 180] on span "Ingredients" at bounding box center [109, 172] width 135 height 16
click at [402, 85] on button "1. Choose Category" at bounding box center [380, 97] width 206 height 34
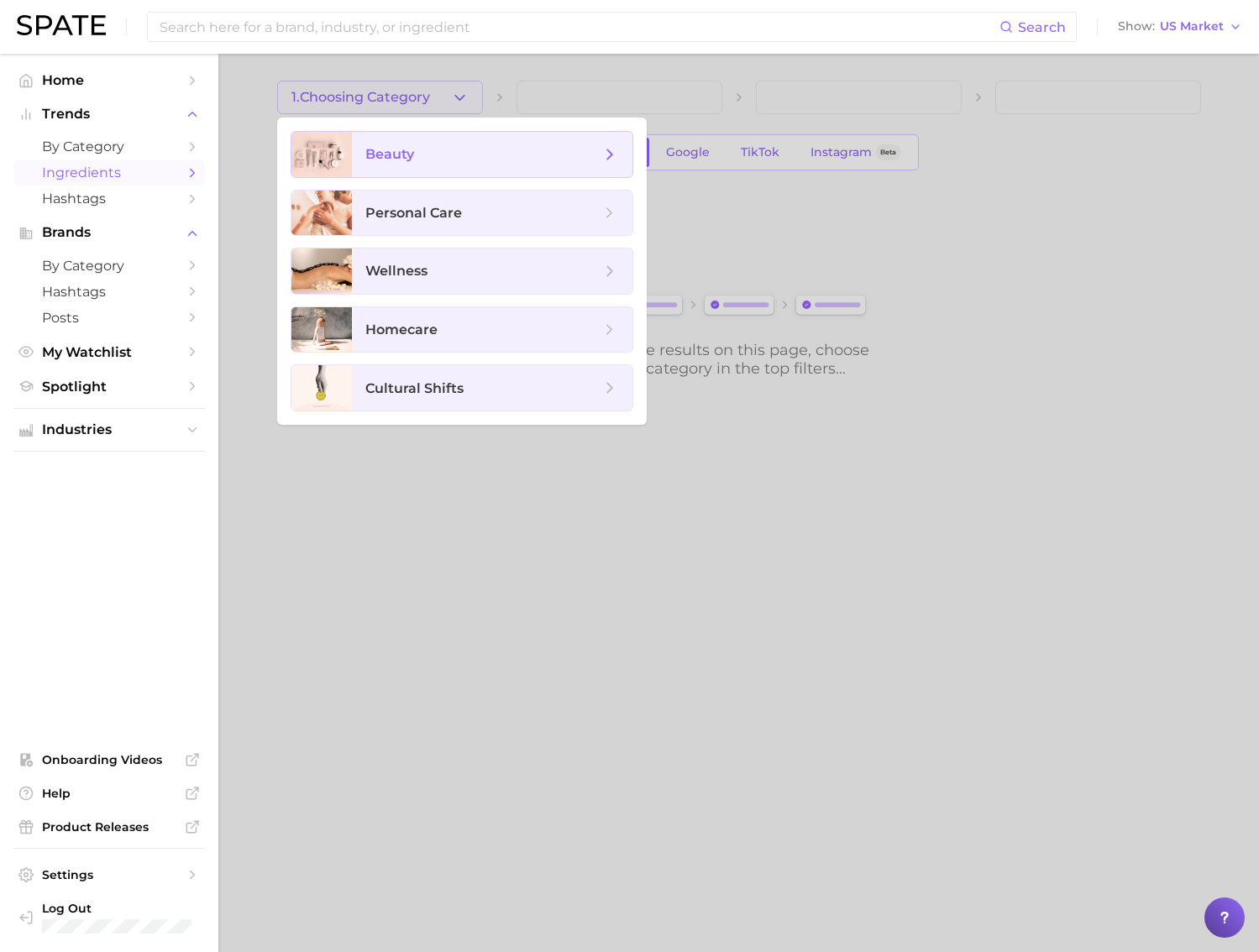
click at [407, 158] on span "beauty" at bounding box center [389, 153] width 49 height 16
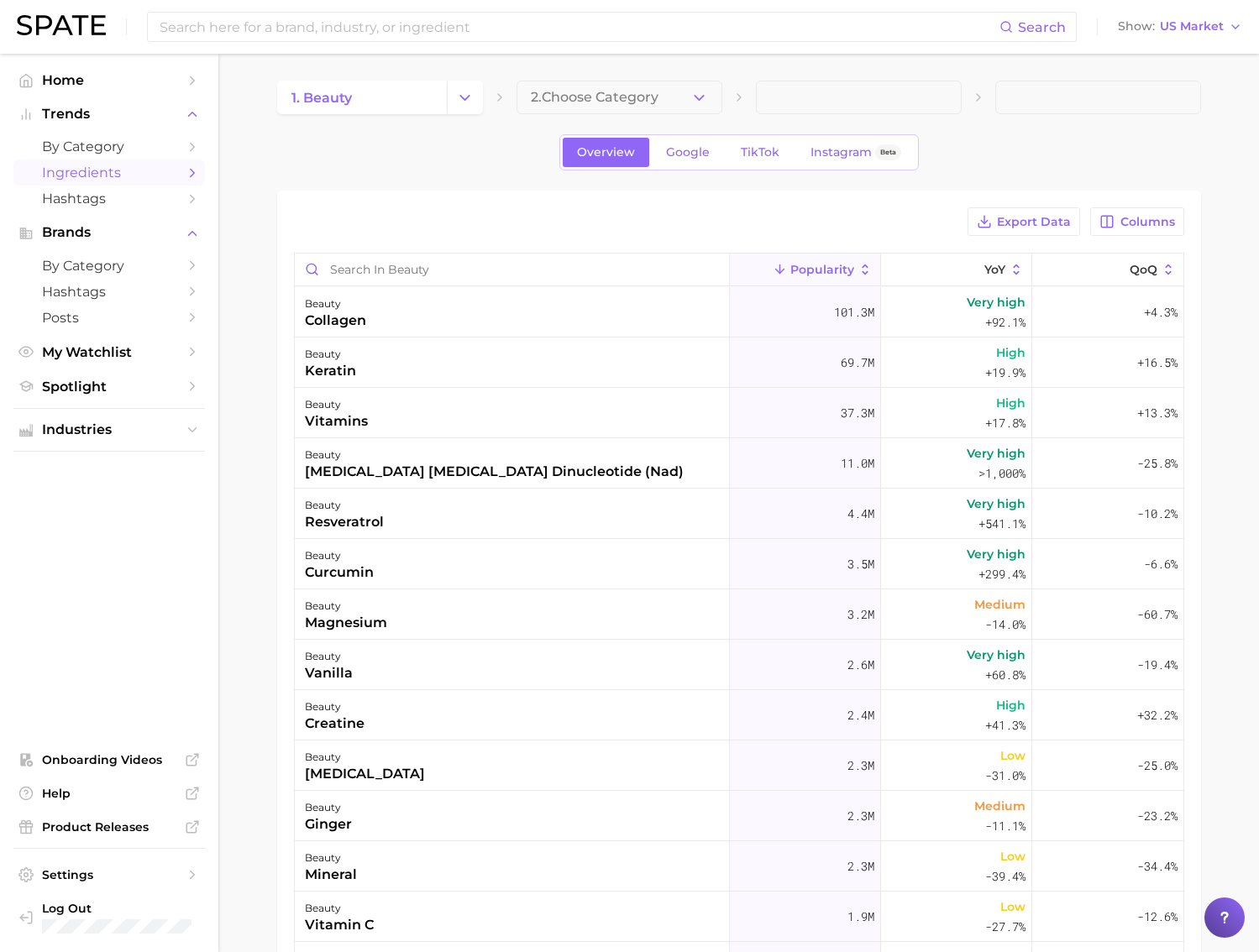
click at [595, 91] on span "2. Choose Category" at bounding box center [594, 97] width 127 height 15
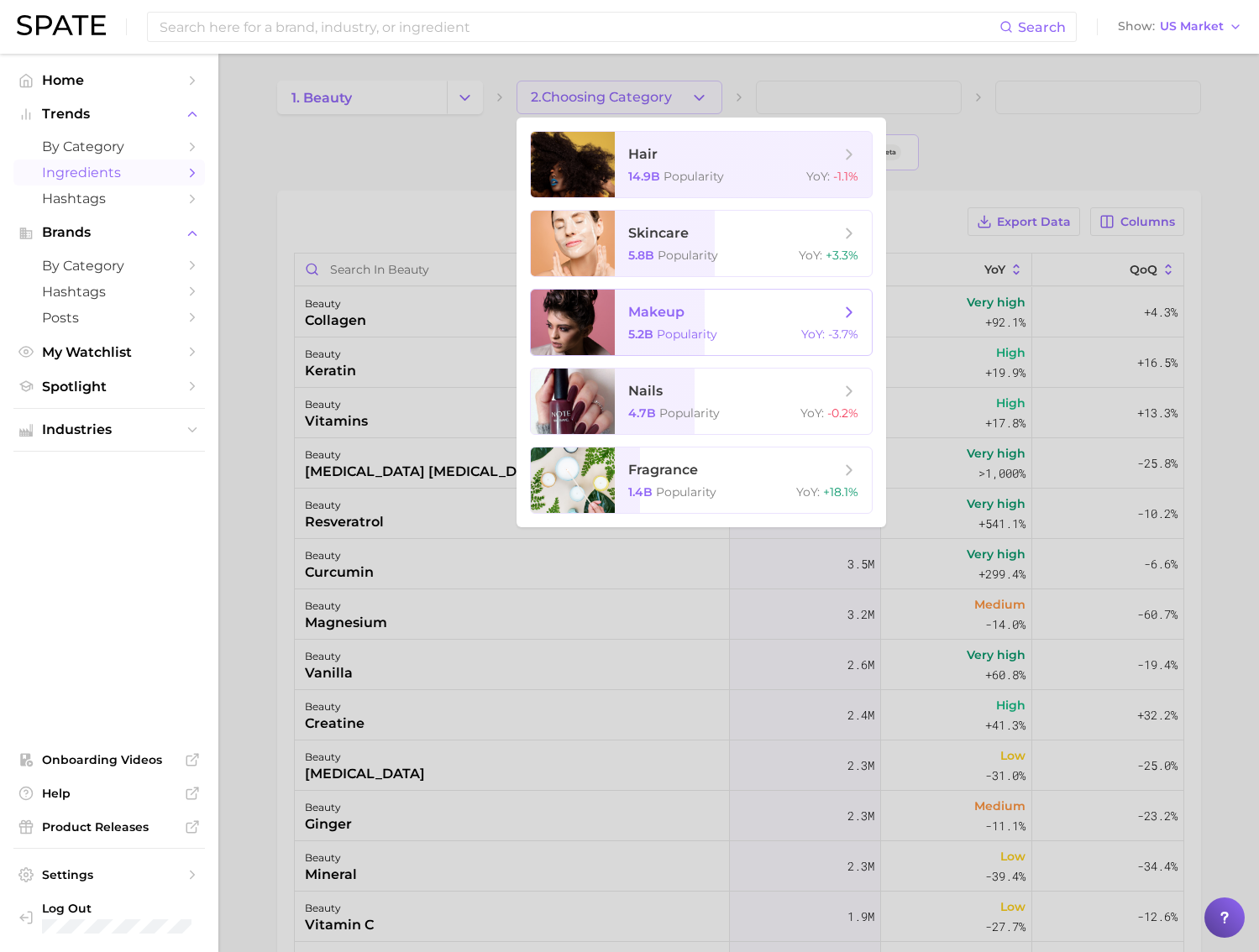
click at [738, 321] on span "makeup 5.2b Popularity YoY : -3.7%" at bounding box center [743, 323] width 257 height 65
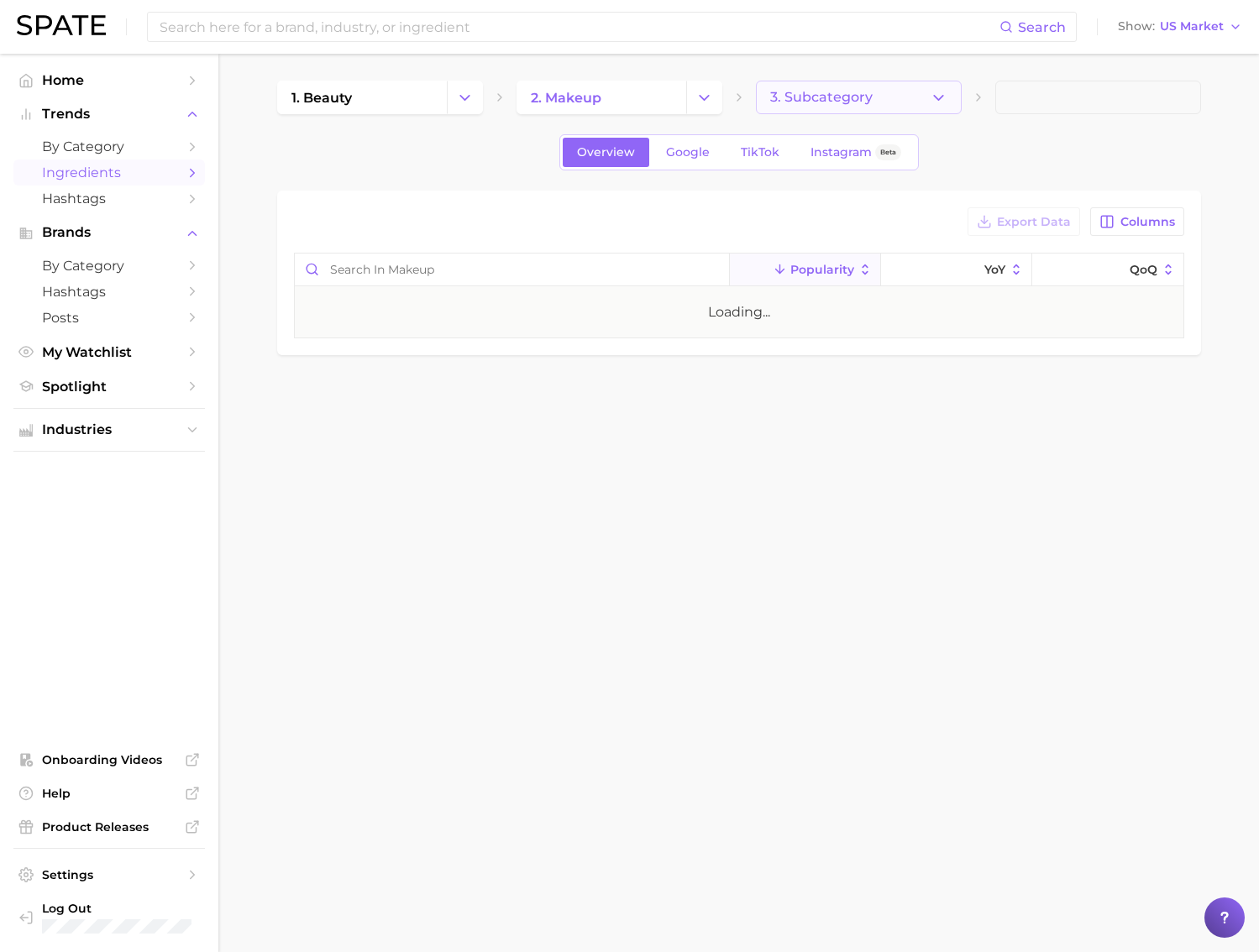
click at [792, 106] on button "3. Subcategory" at bounding box center [859, 97] width 206 height 34
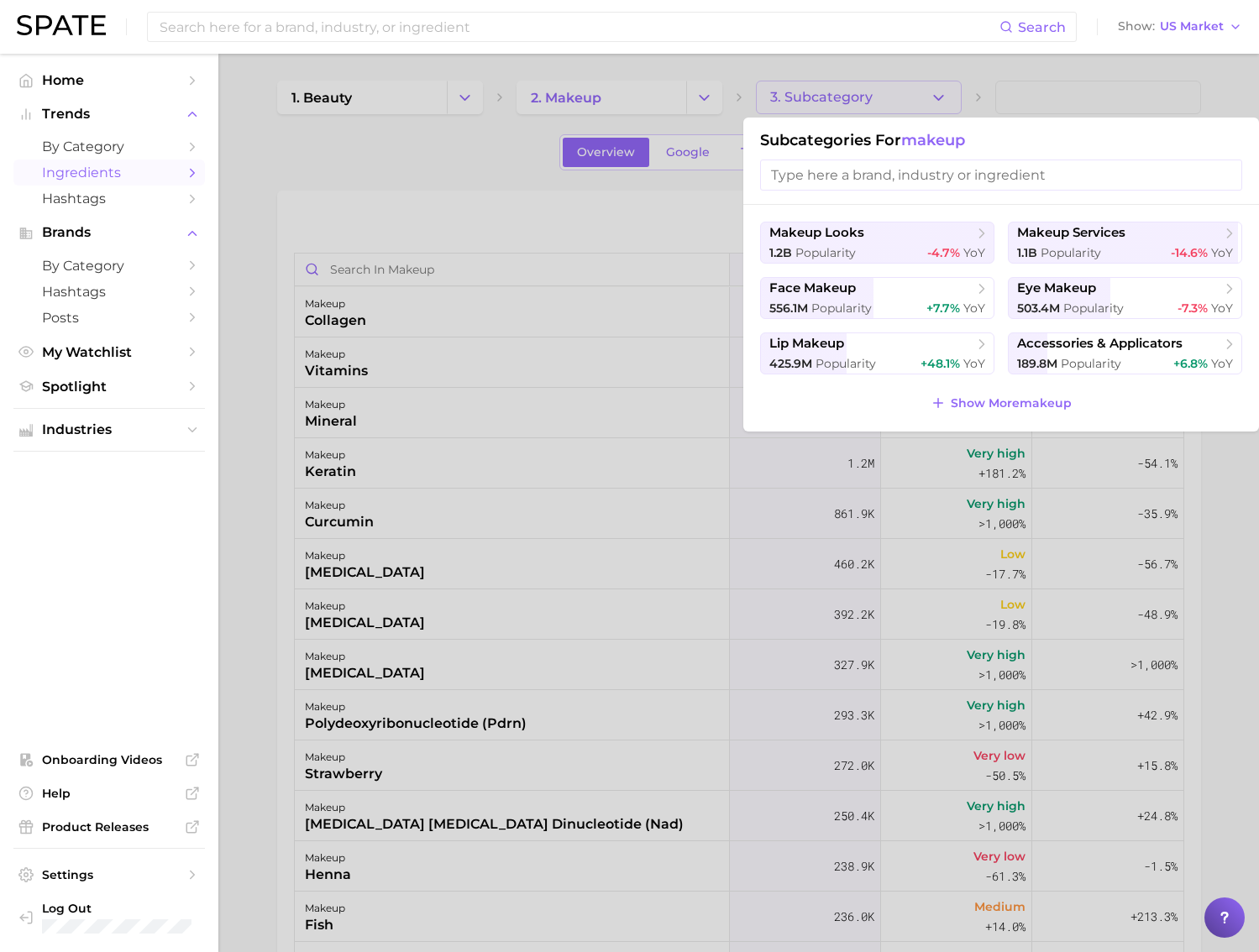
click at [841, 361] on span "Popularity" at bounding box center [846, 364] width 61 height 15
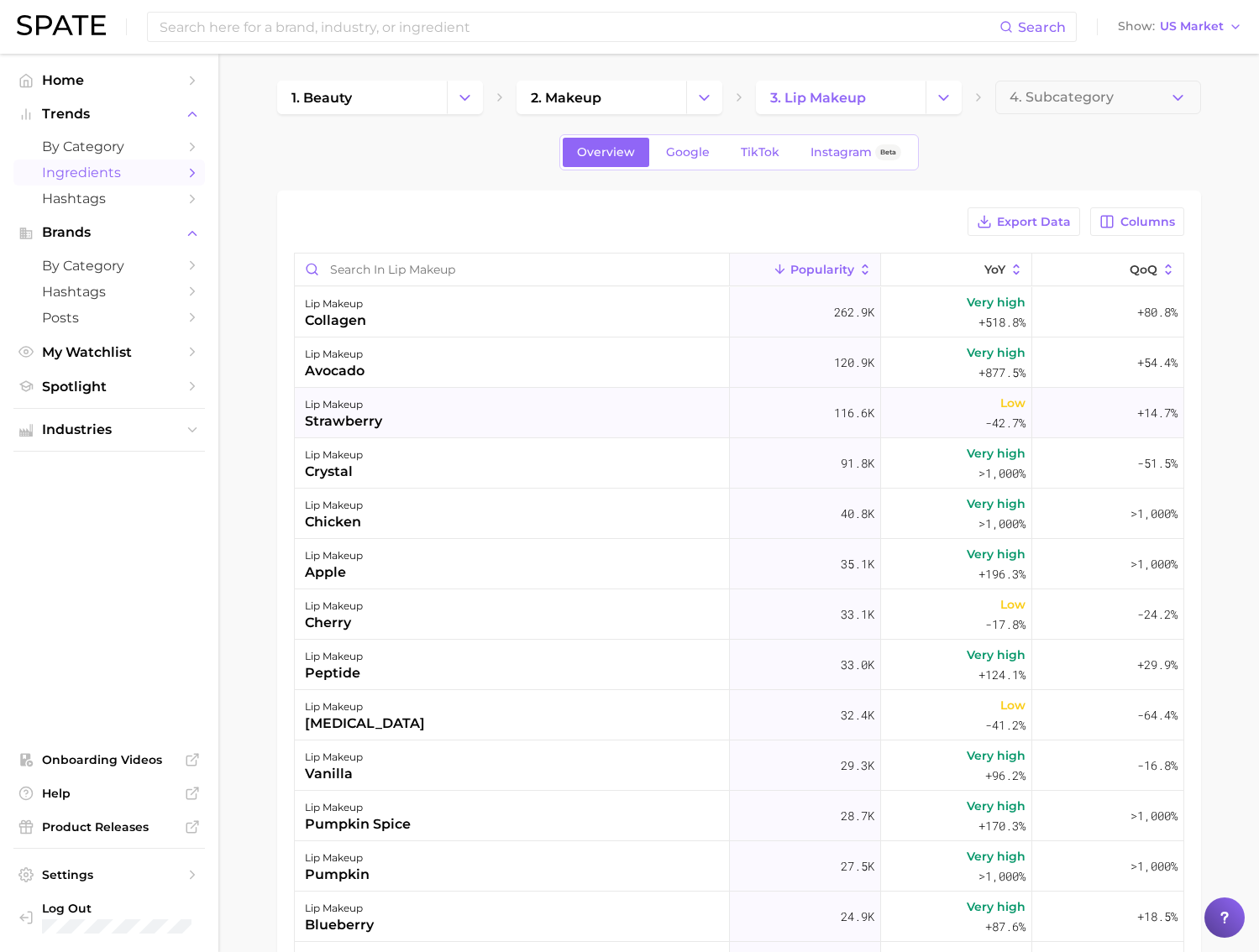
click at [686, 406] on div "lip makeup strawberry" at bounding box center [512, 413] width 435 height 50
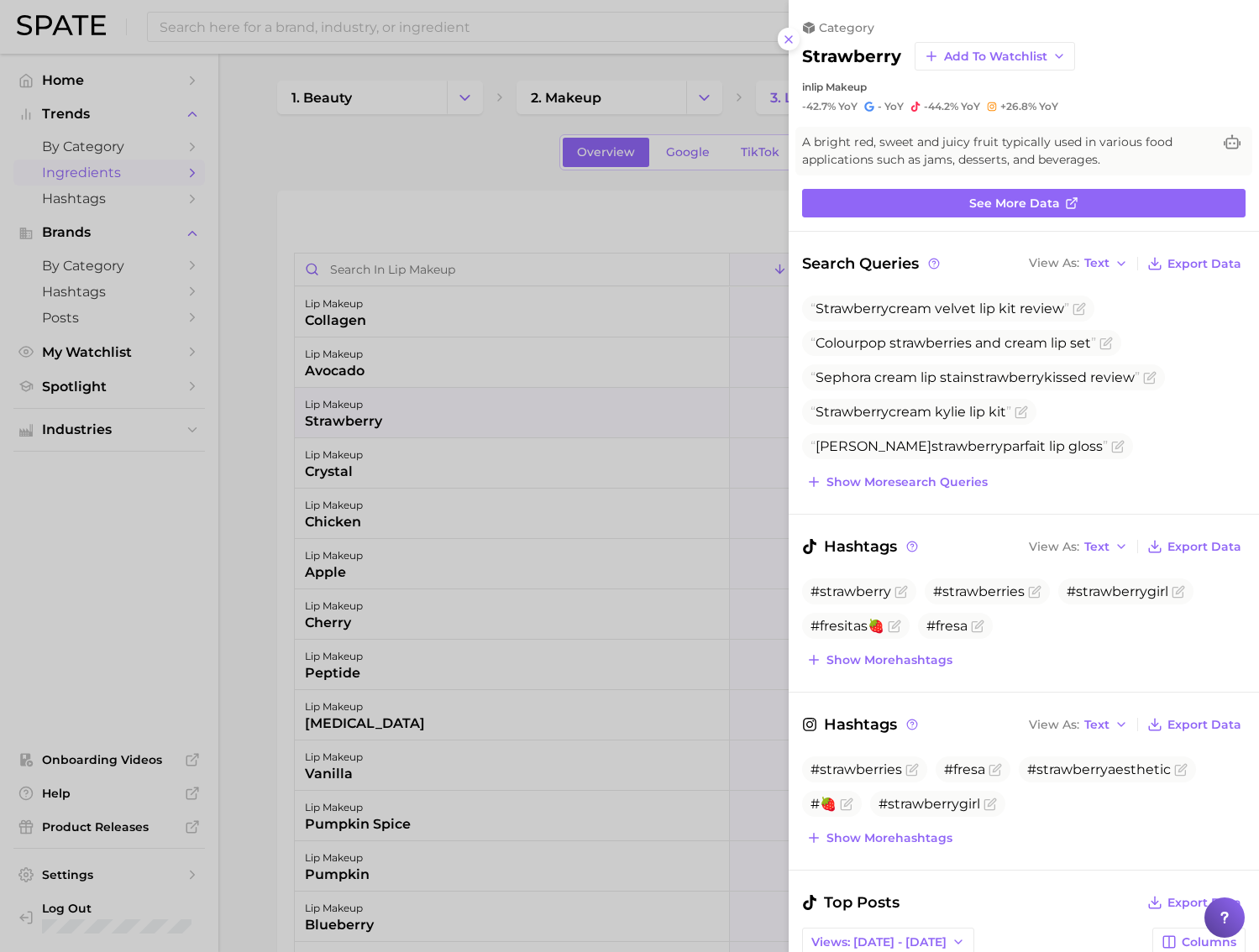
click at [447, 197] on div at bounding box center [630, 476] width 1259 height 952
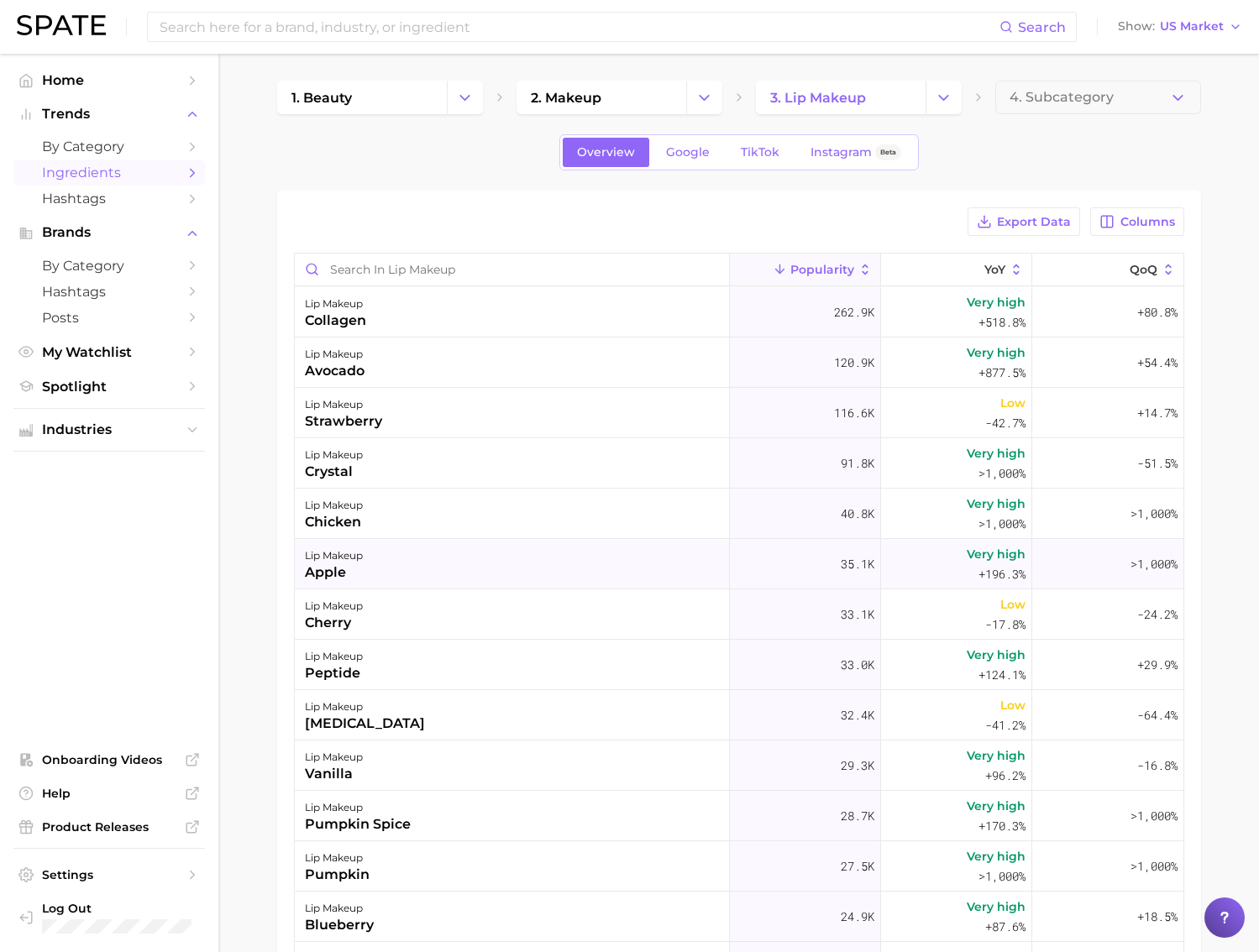
click at [658, 564] on div "lip makeup apple" at bounding box center [512, 564] width 435 height 50
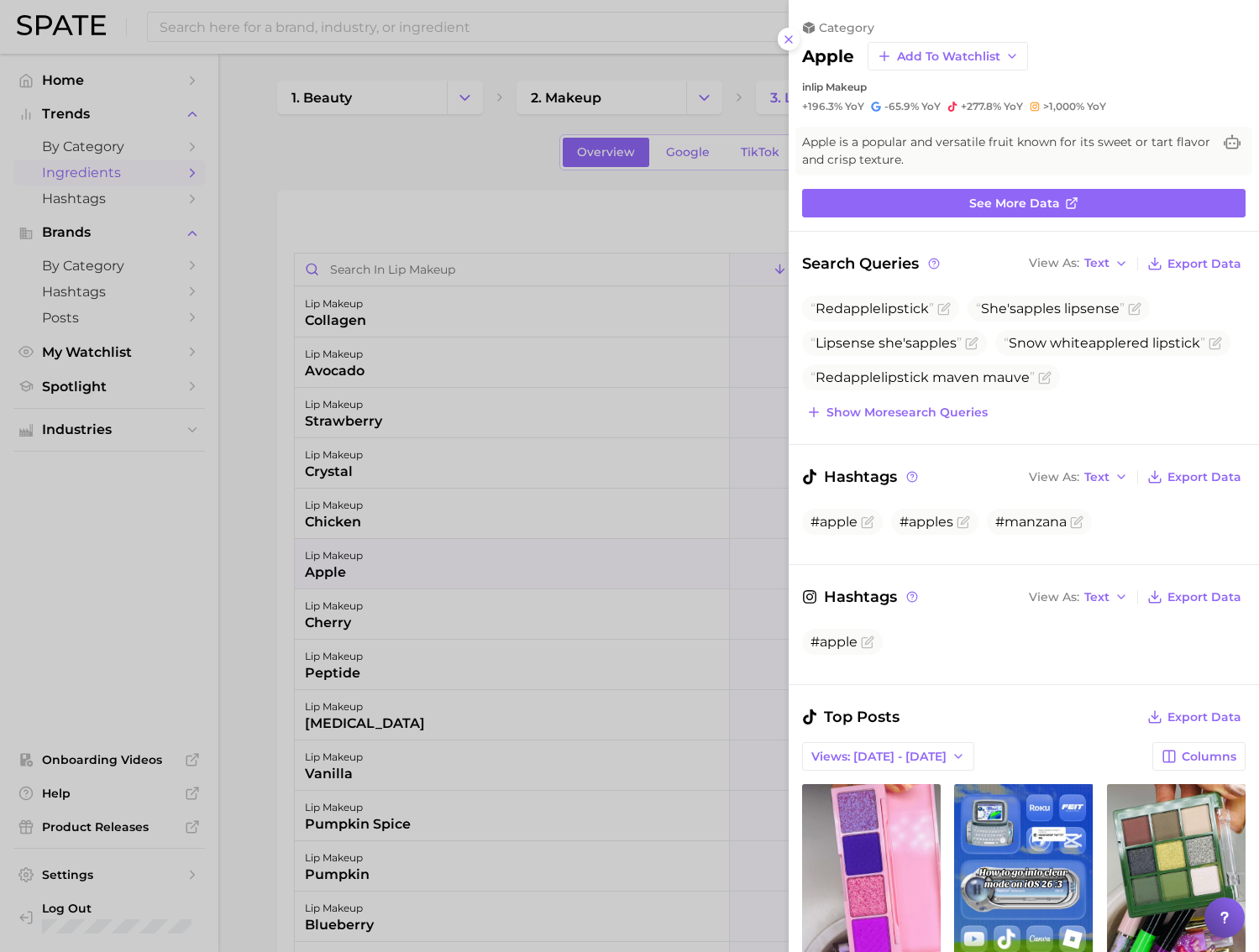
click at [654, 541] on div at bounding box center [630, 476] width 1259 height 952
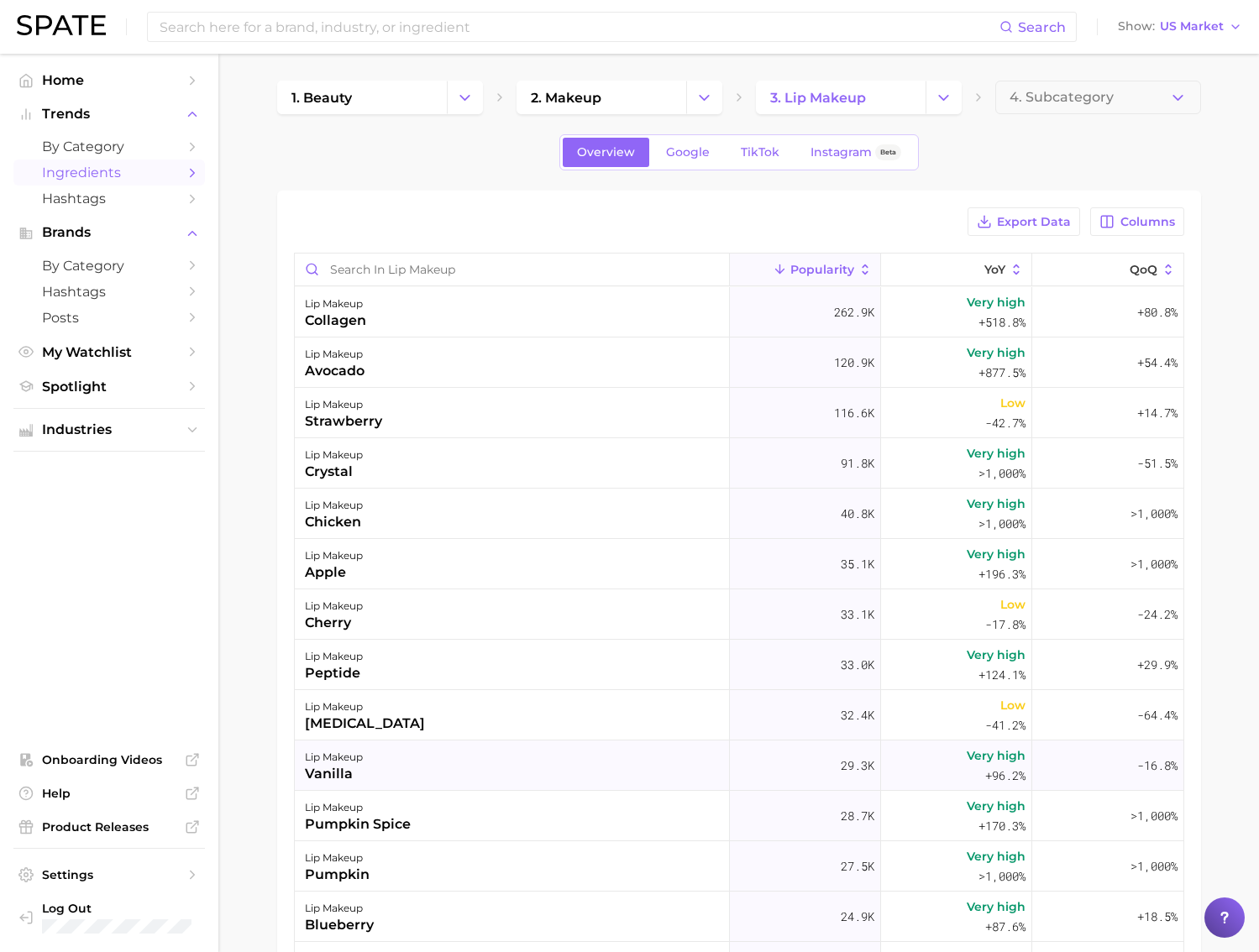
click at [702, 757] on div "lip makeup vanilla" at bounding box center [512, 766] width 435 height 50
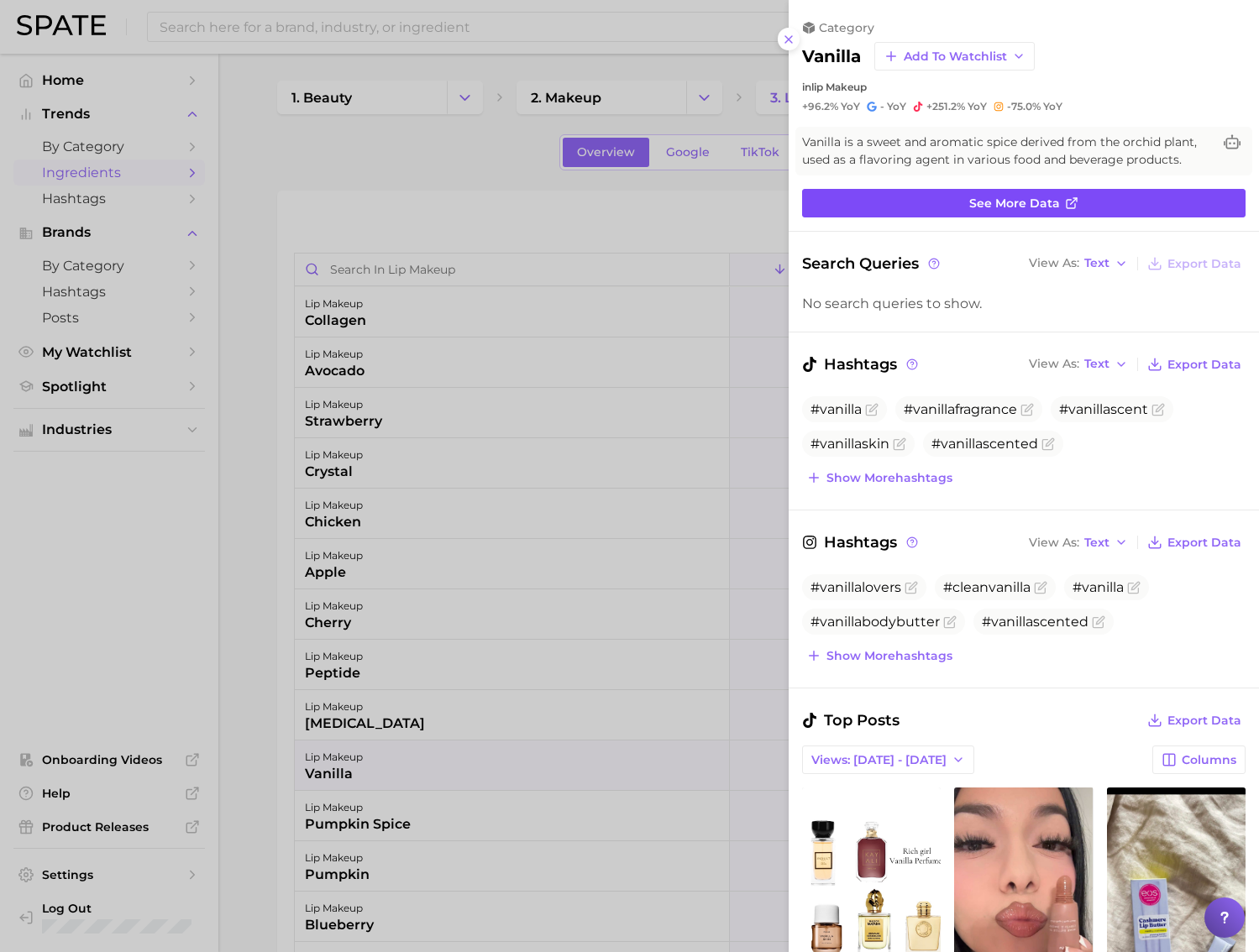
click at [913, 209] on link "See more data" at bounding box center [1023, 203] width 443 height 29
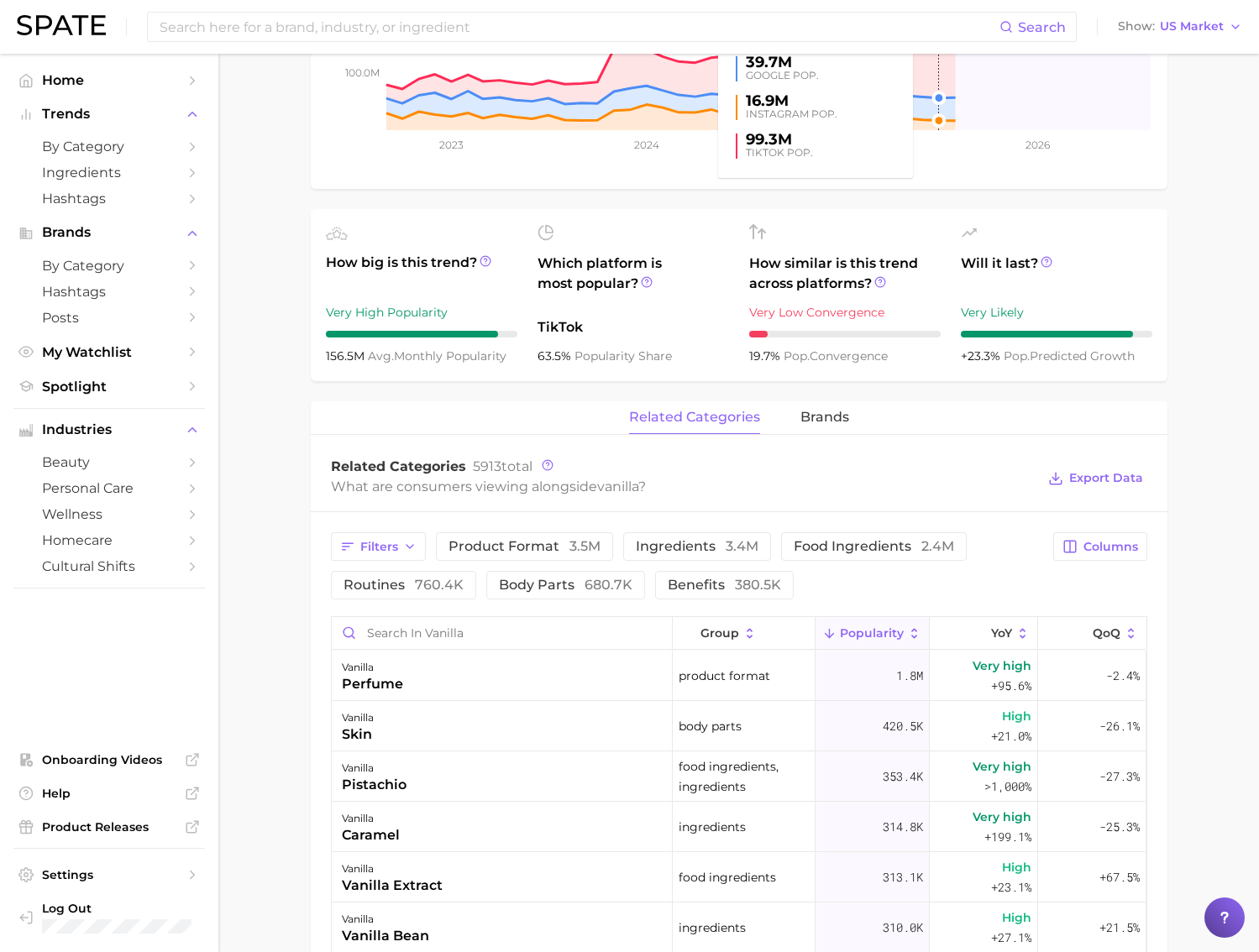
scroll to position [501, 0]
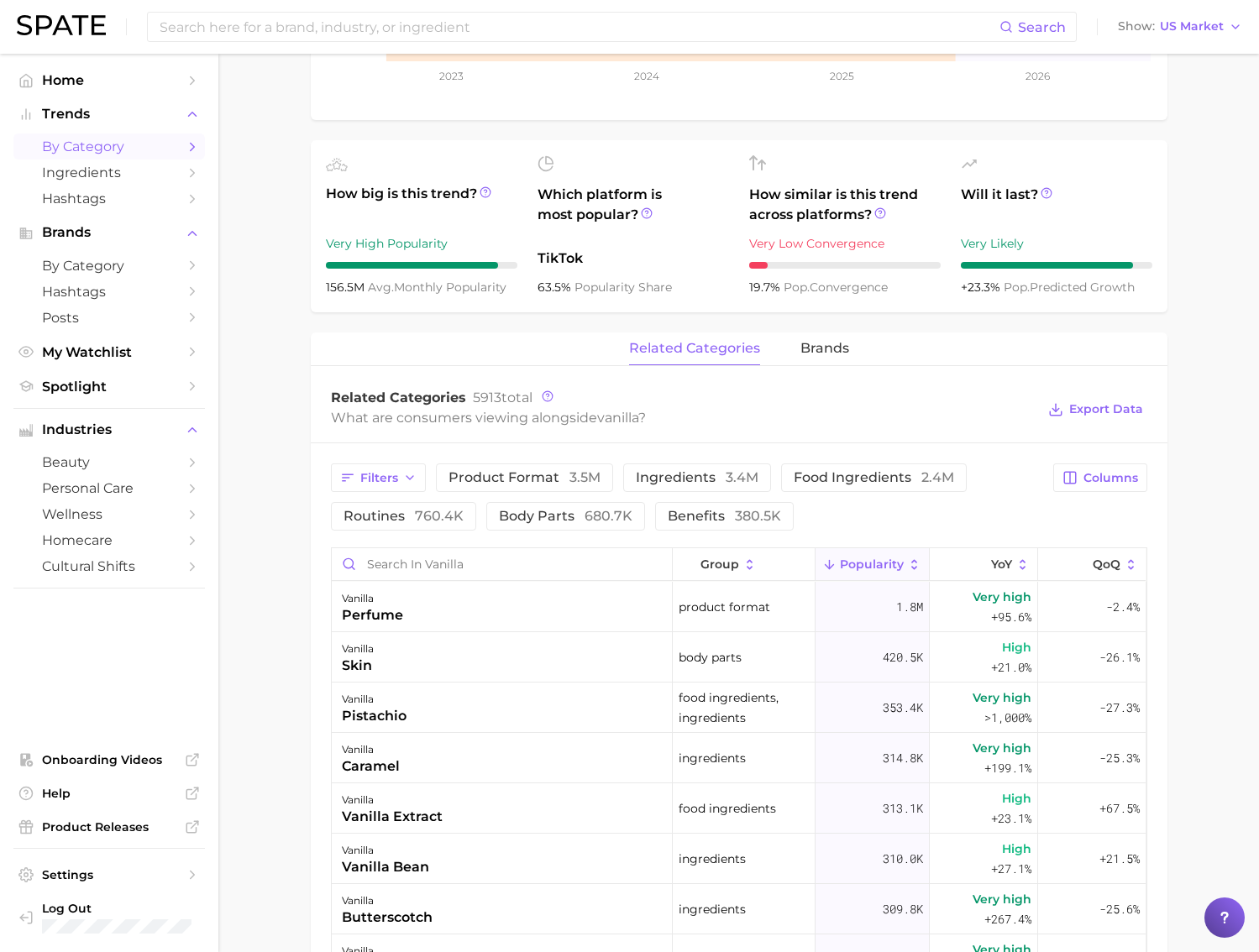
click at [120, 155] on link "by Category" at bounding box center [109, 147] width 192 height 26
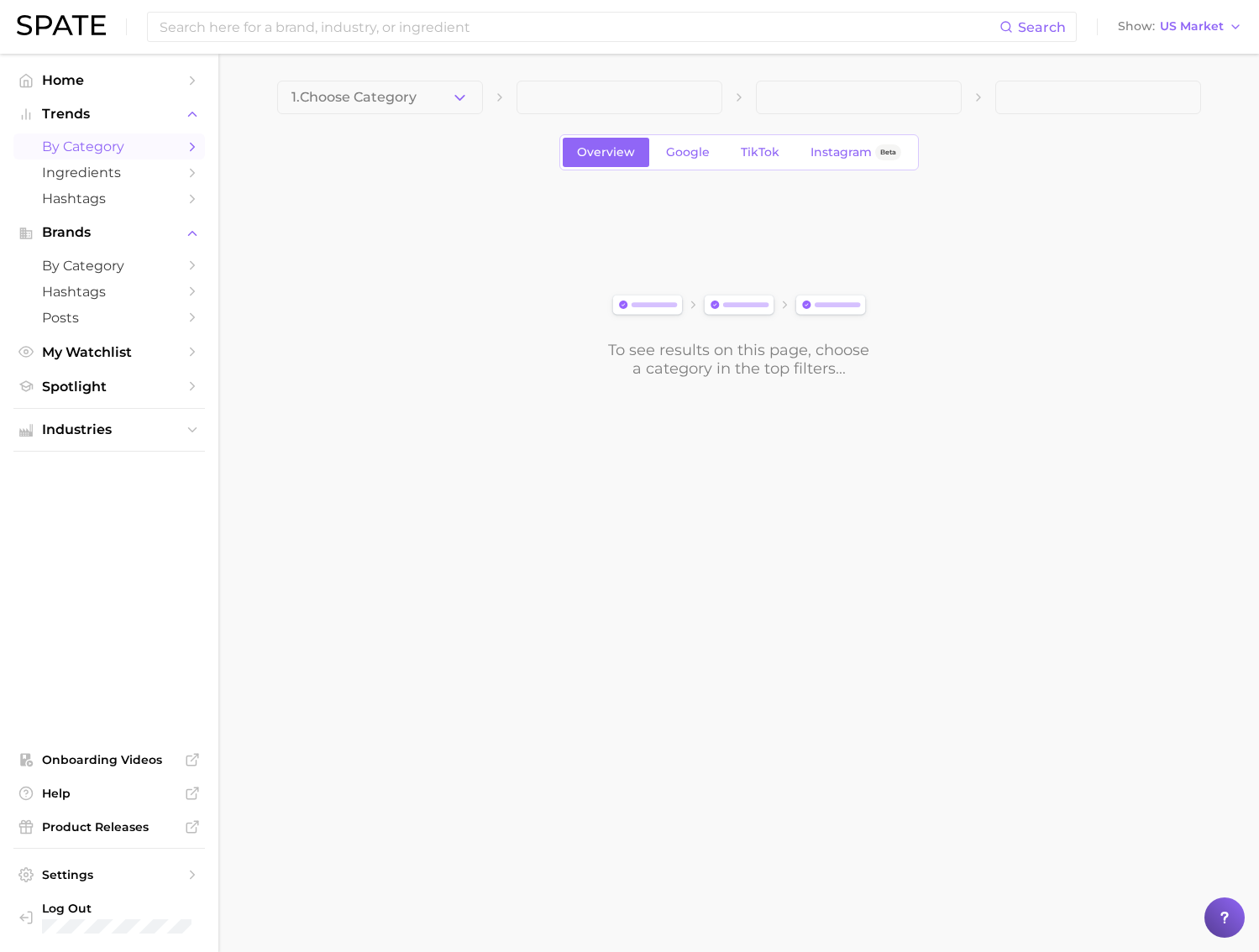
click at [448, 110] on button "1. Choose Category" at bounding box center [380, 97] width 206 height 34
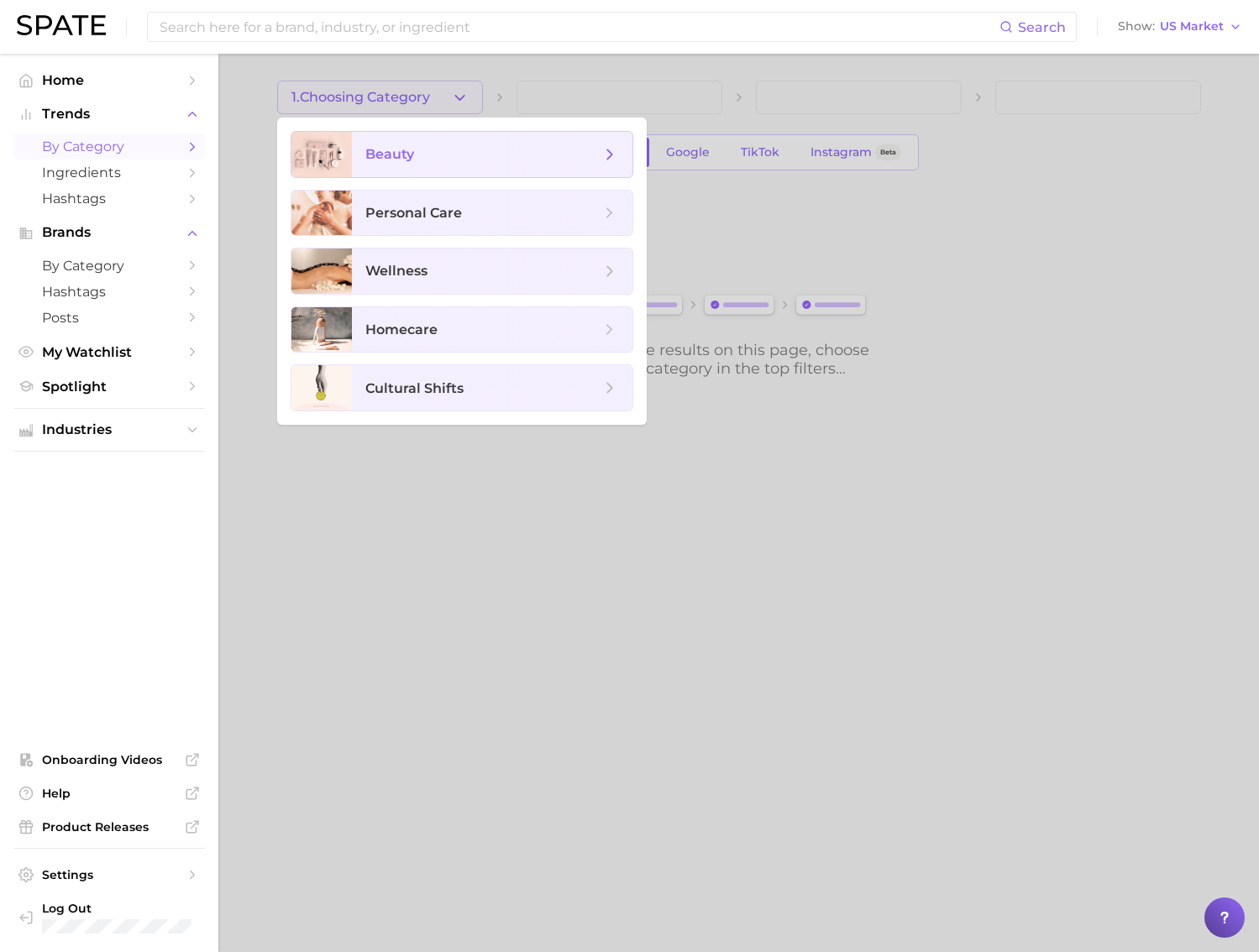
click at [471, 166] on span "beauty" at bounding box center [492, 154] width 281 height 45
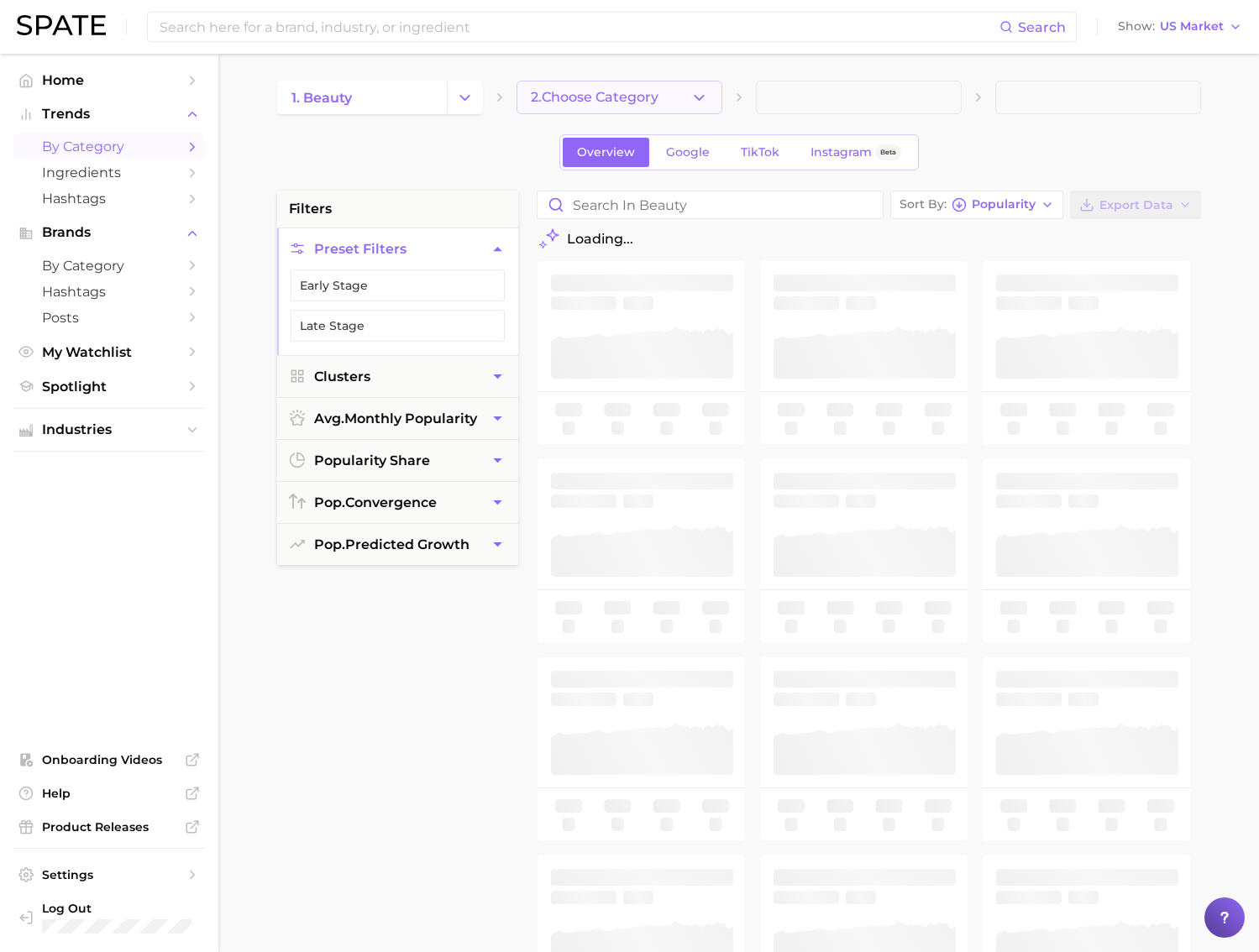
click at [580, 104] on span "2. Choose Category" at bounding box center [594, 97] width 127 height 15
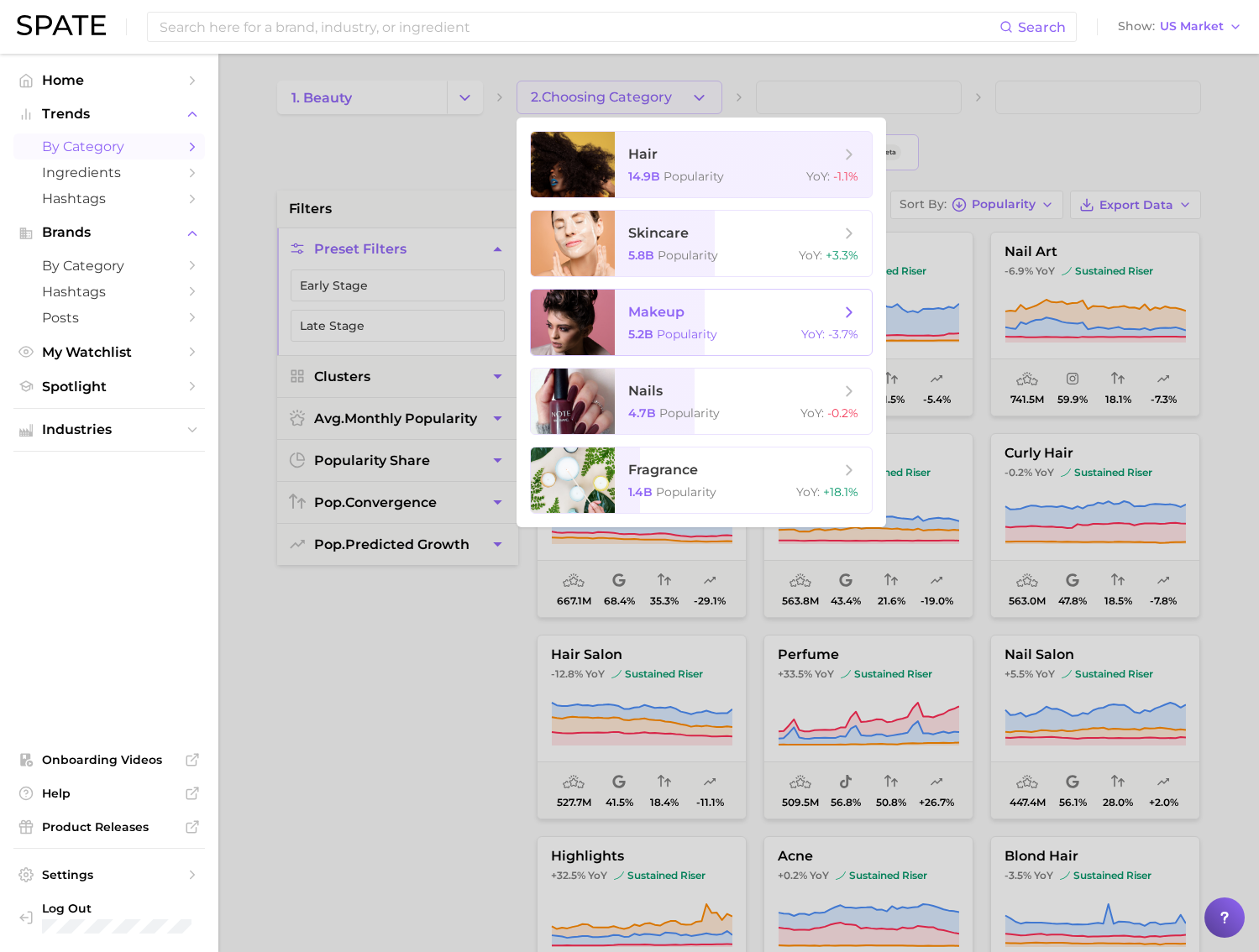
click at [741, 325] on span "makeup 5.2b Popularity YoY : -3.7%" at bounding box center [743, 323] width 257 height 65
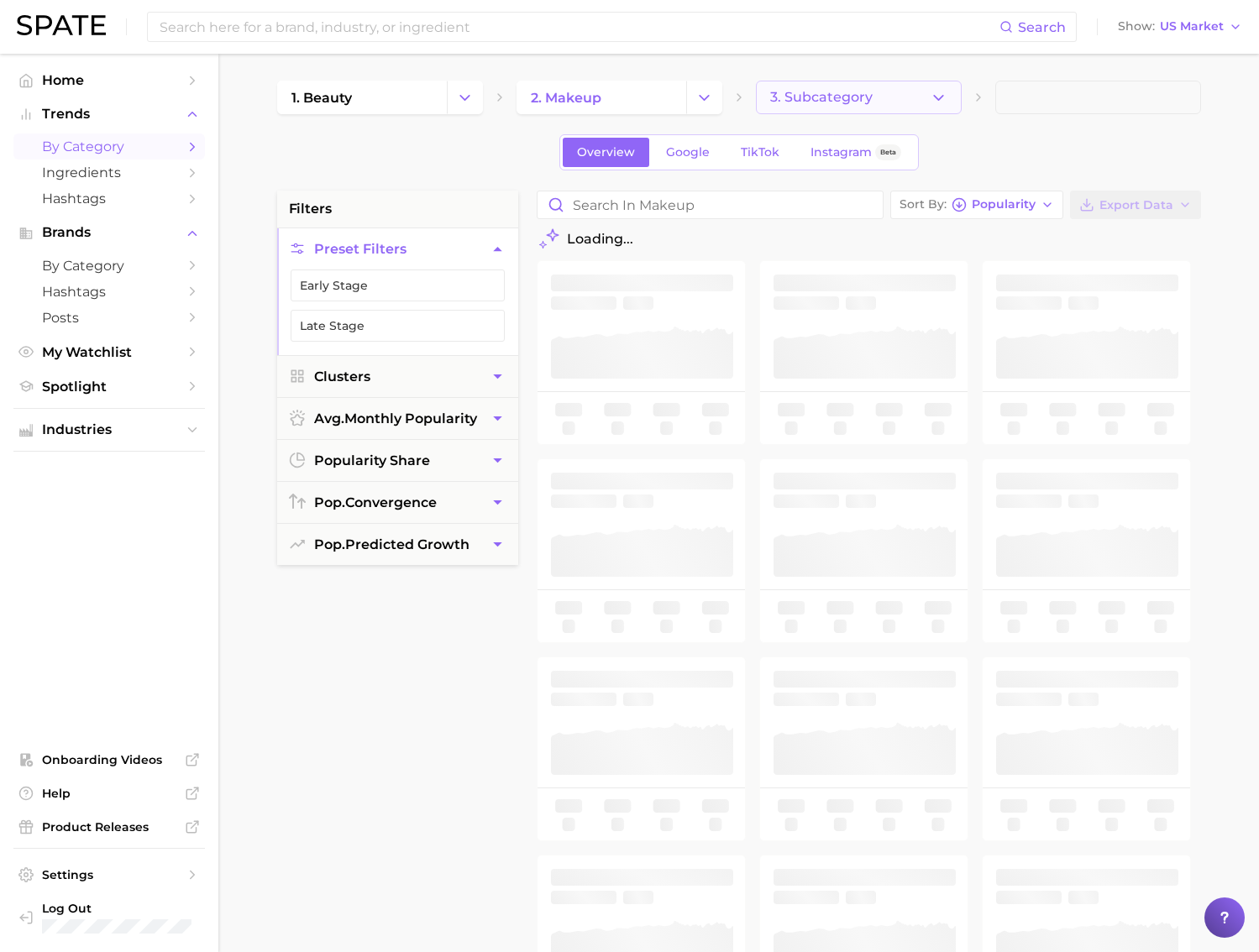
click at [825, 107] on button "3. Subcategory" at bounding box center [859, 97] width 206 height 34
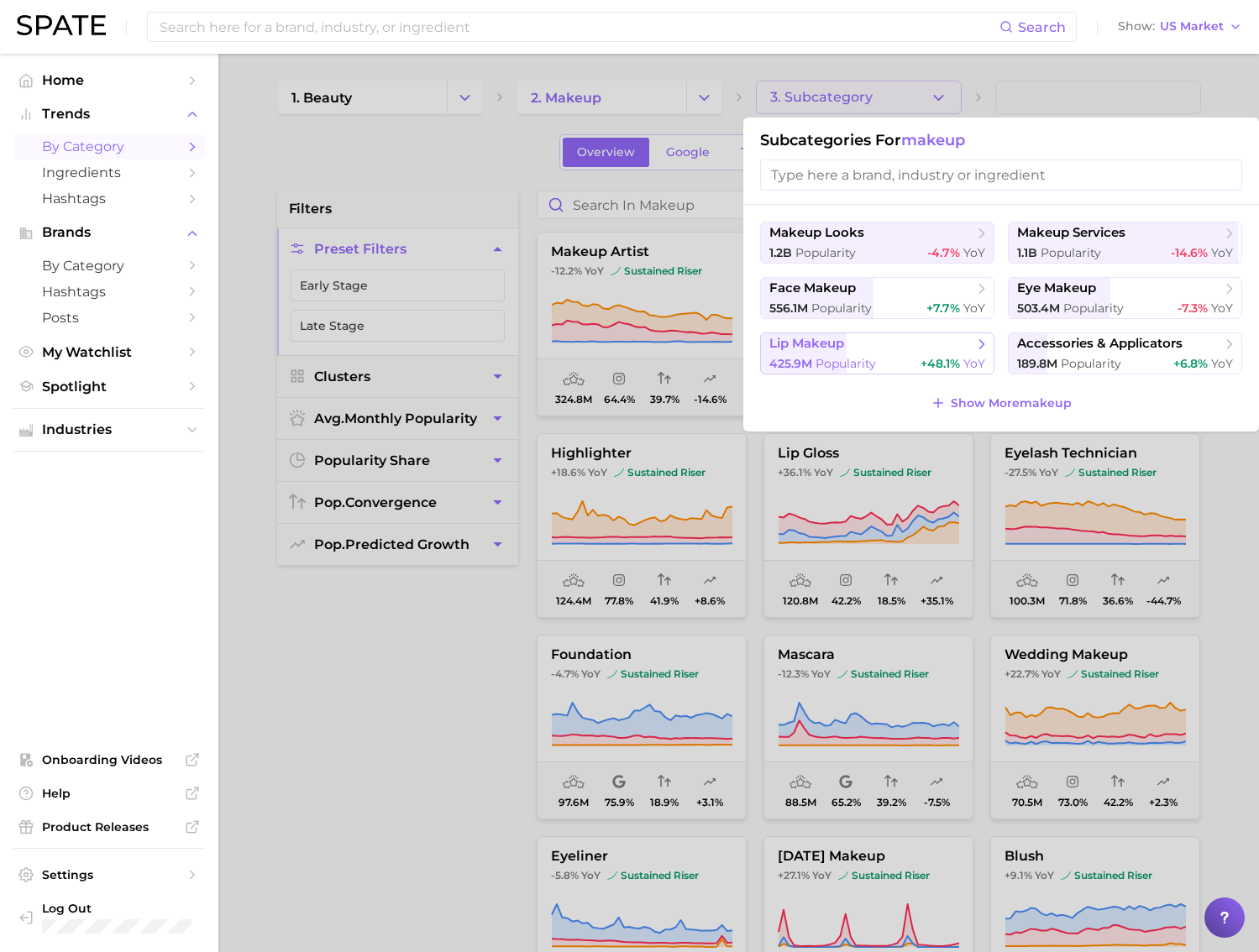
click at [894, 352] on span "lip makeup" at bounding box center [871, 344] width 204 height 17
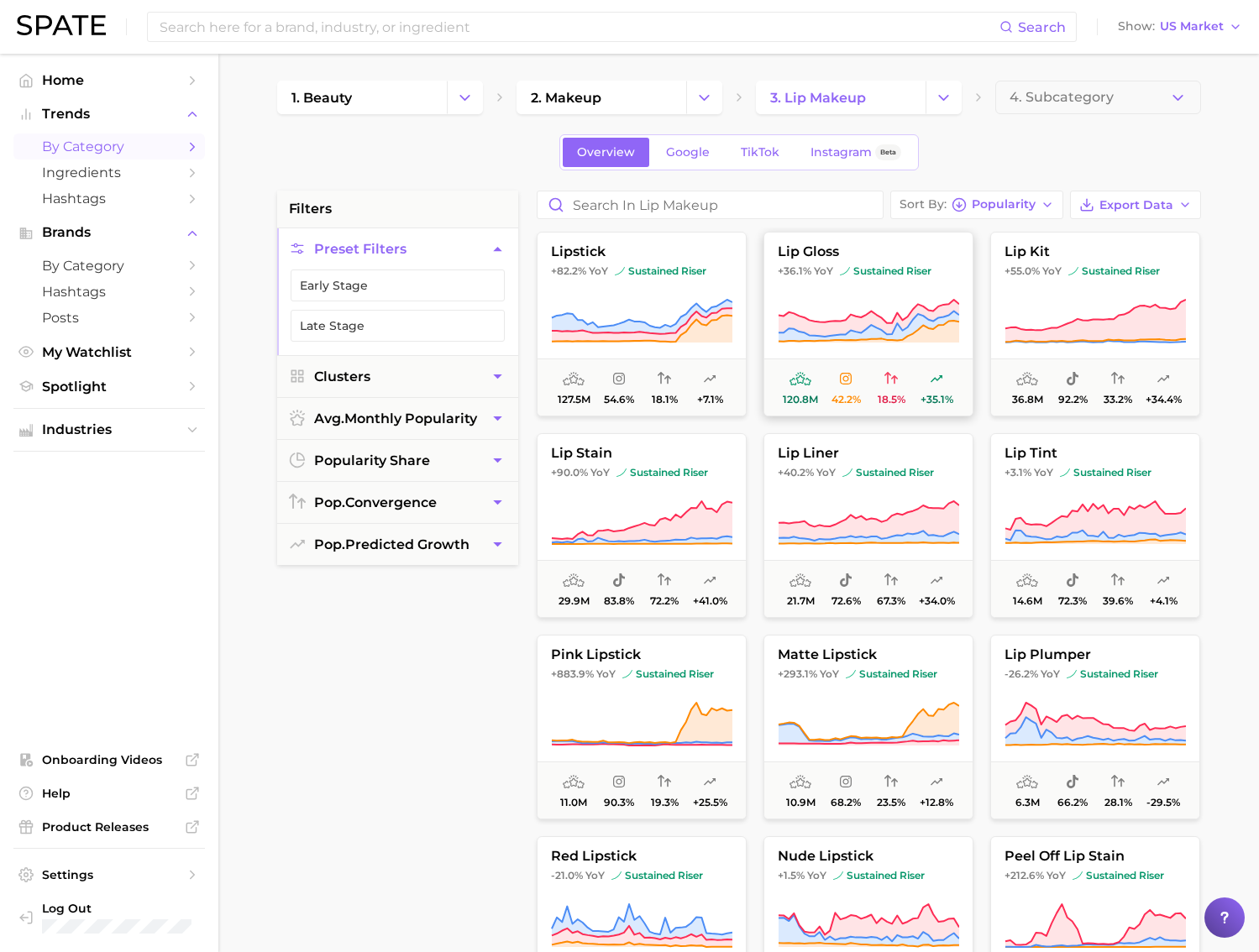
click at [808, 291] on button "lip gloss +36.1% YoY sustained riser 120.8m 42.2% 18.5% +35.1%" at bounding box center [868, 324] width 210 height 184
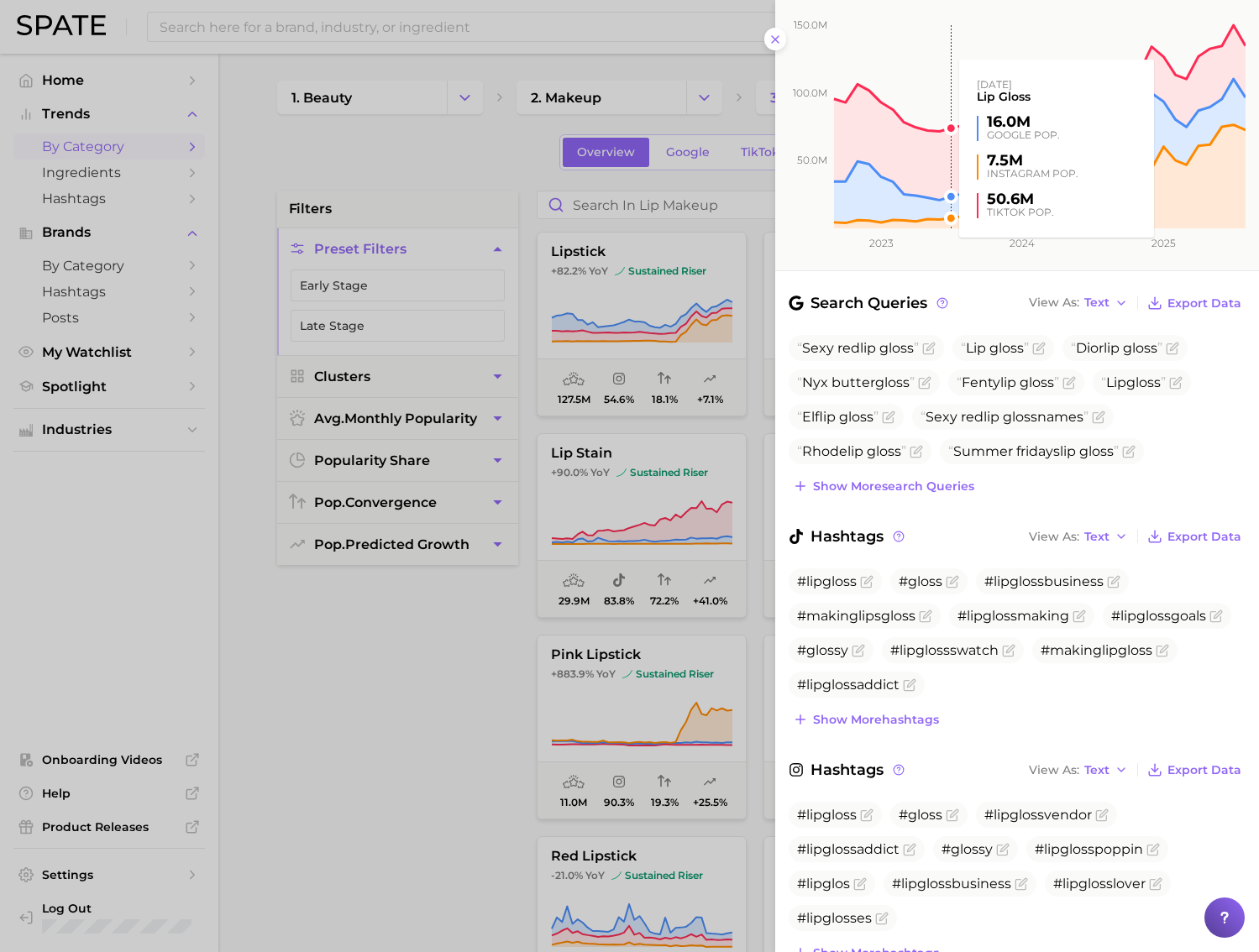
scroll to position [341, 0]
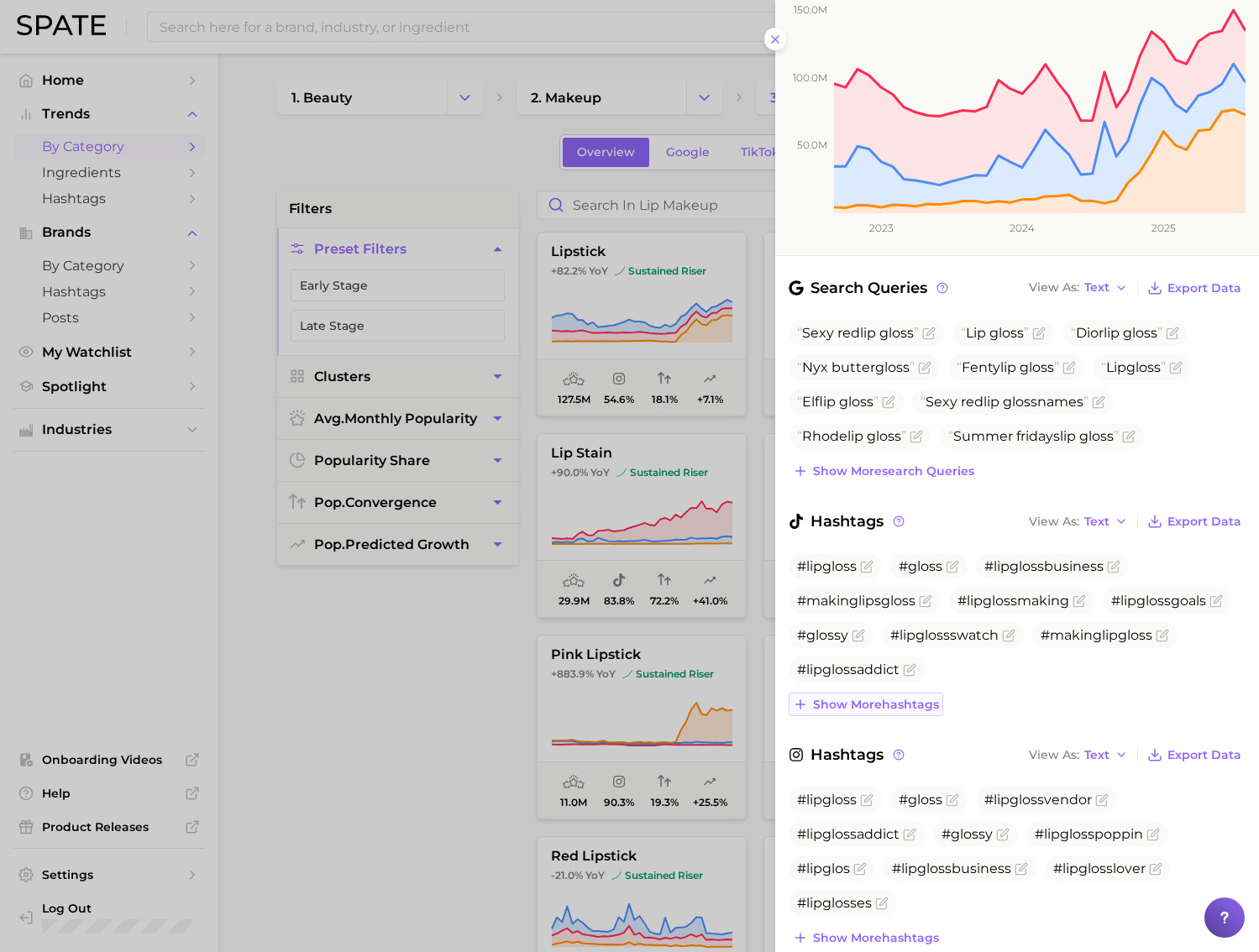
click at [904, 693] on button "Show more hashtags" at bounding box center [865, 704] width 154 height 23
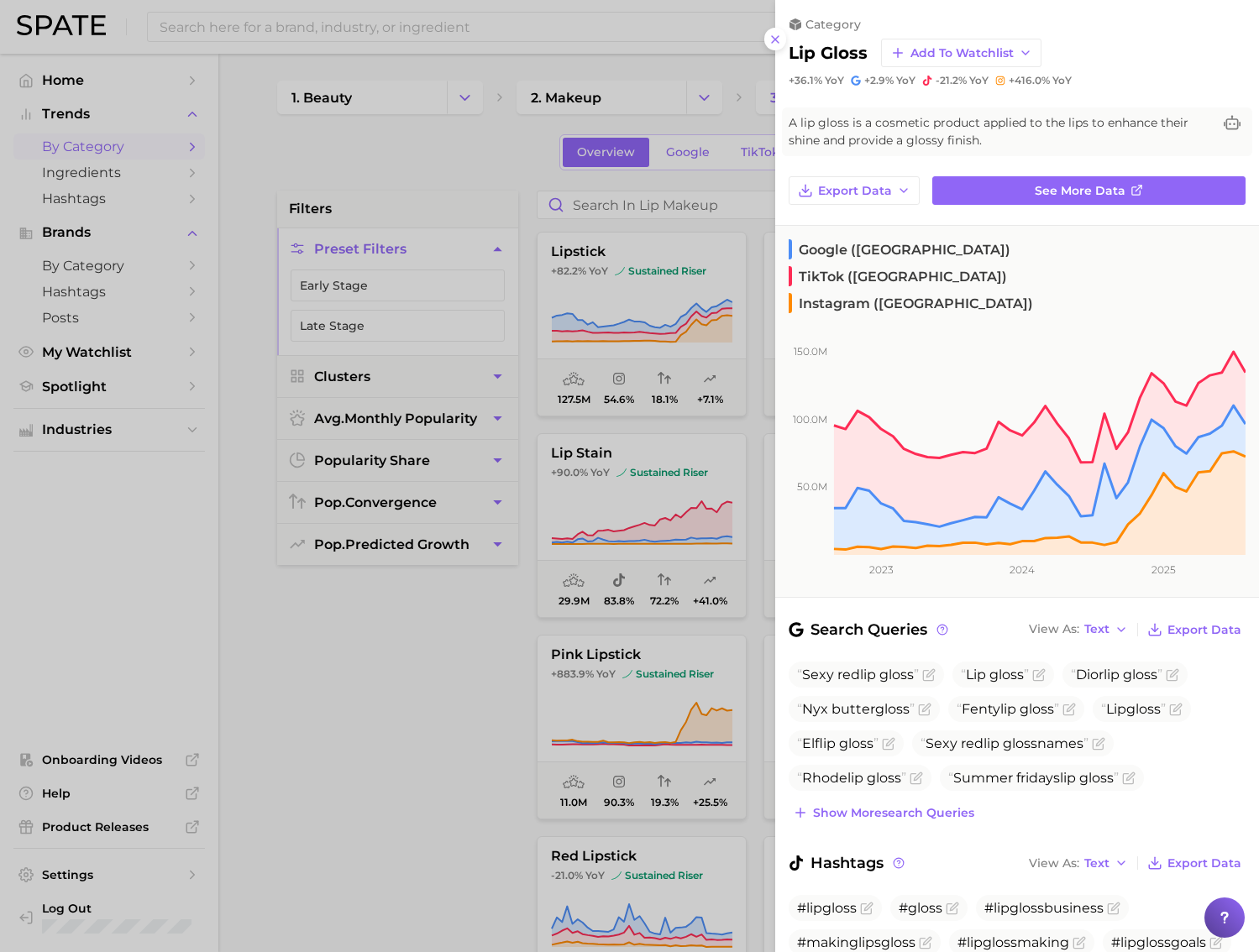
scroll to position [8, 0]
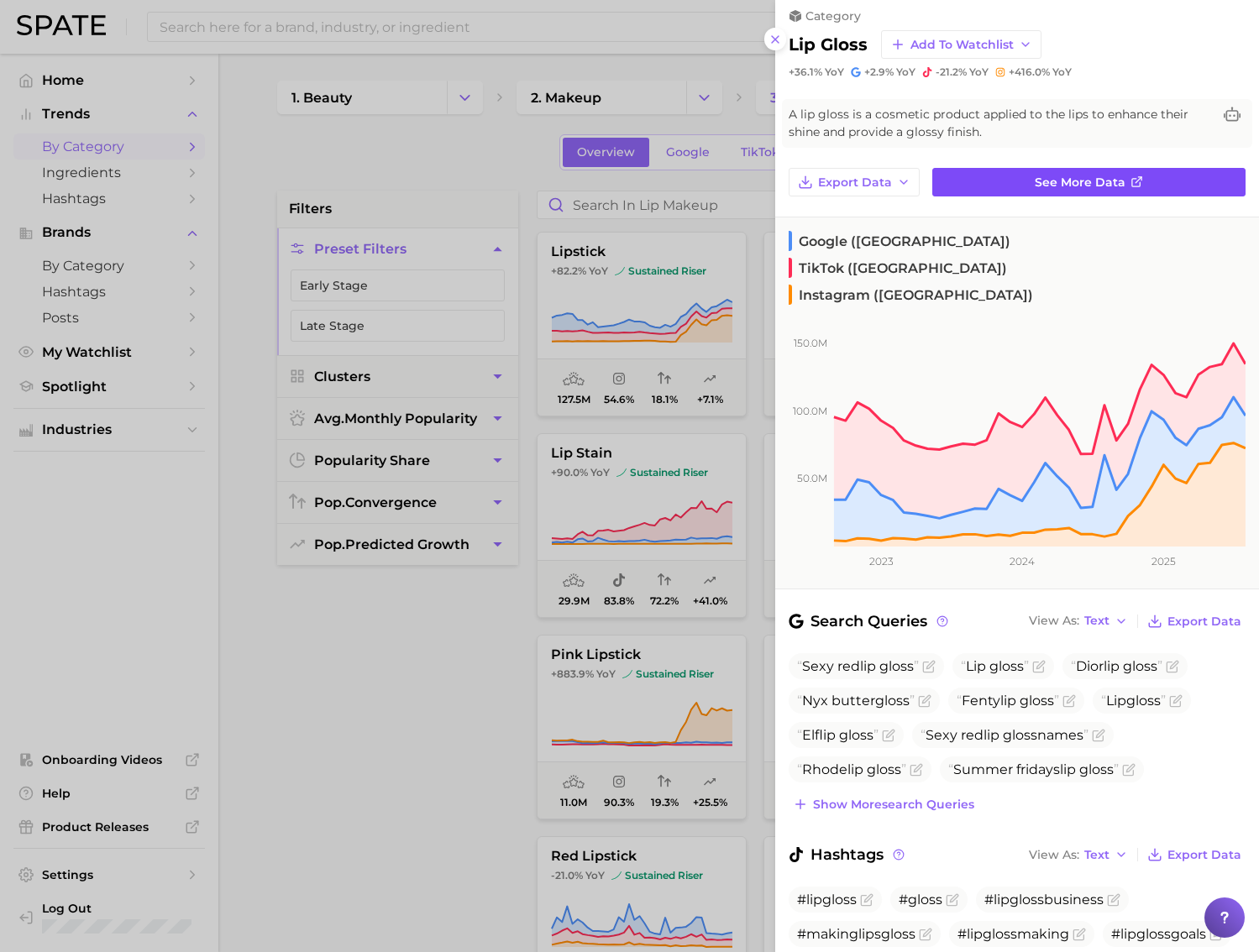
click at [1027, 184] on link "See more data" at bounding box center [1088, 182] width 313 height 29
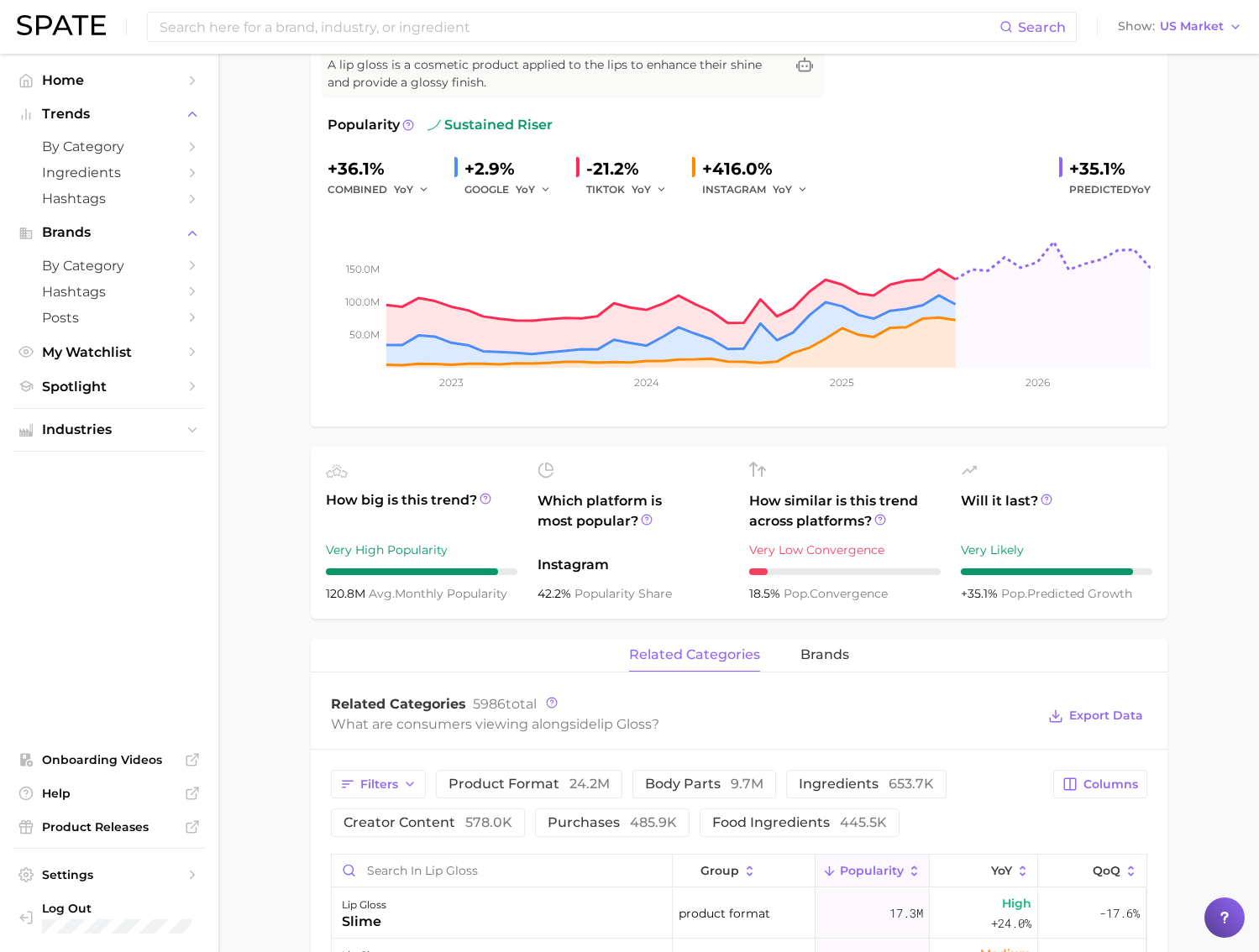
scroll to position [629, 0]
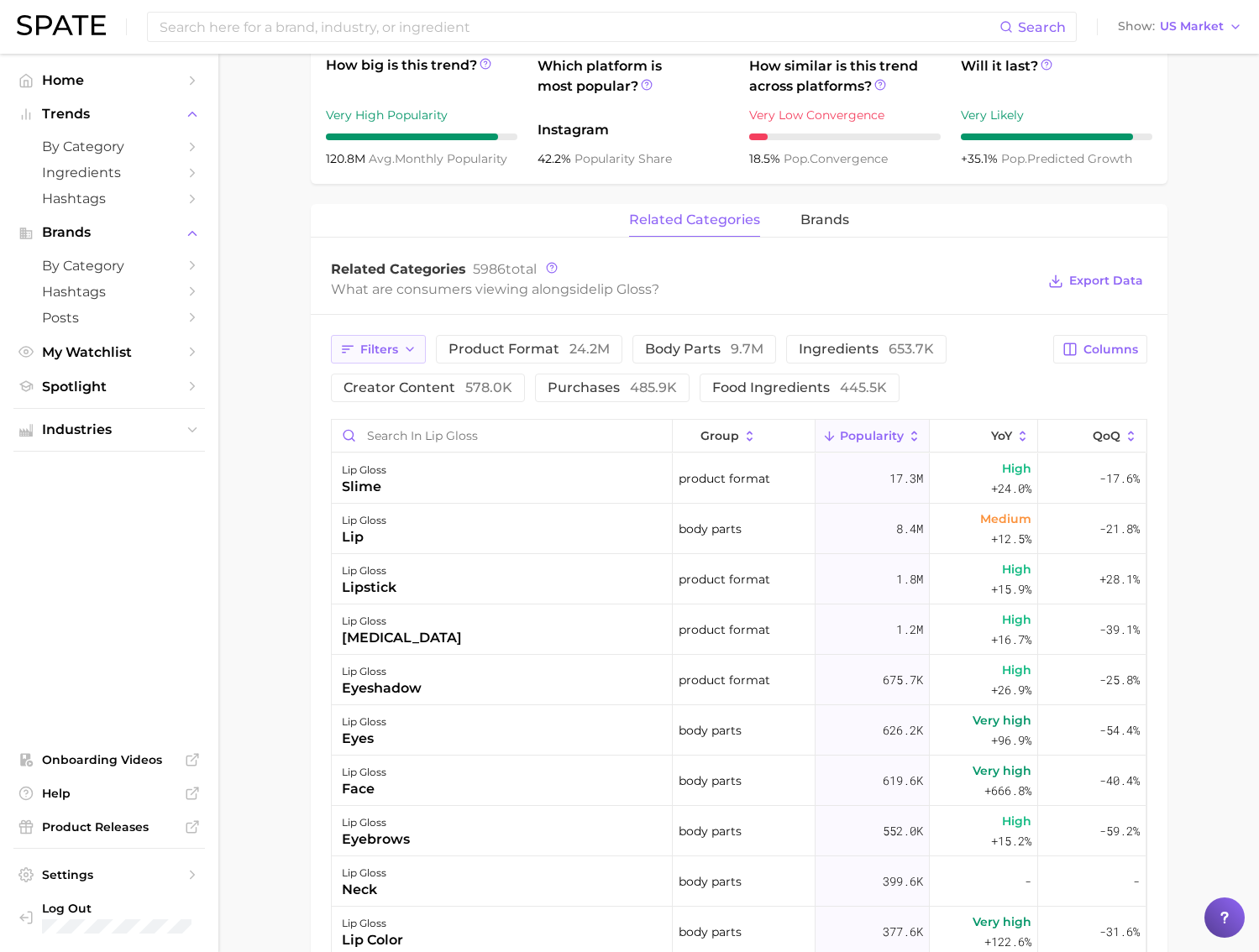
click at [361, 349] on span "Filters" at bounding box center [379, 349] width 37 height 14
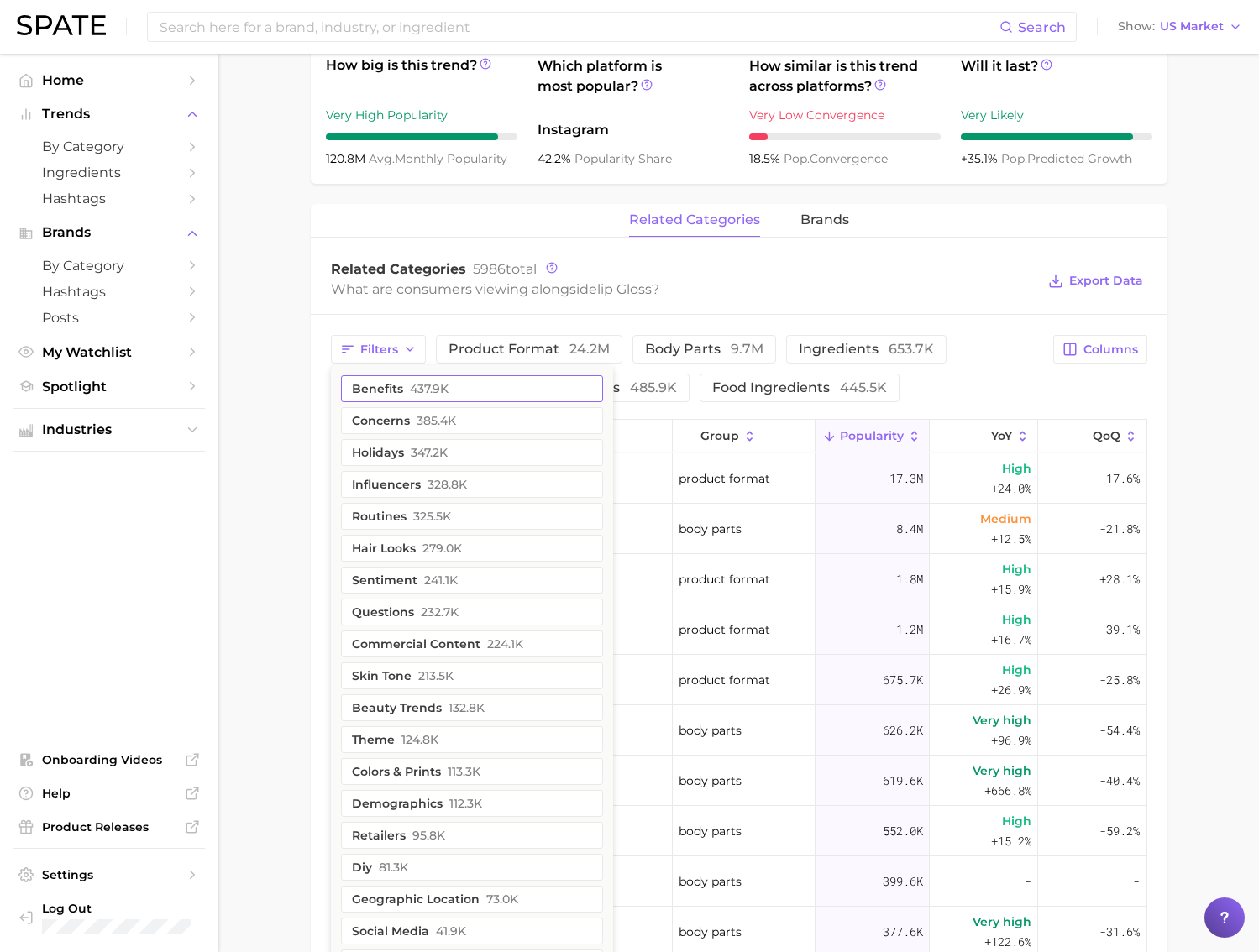
click at [443, 397] on button "benefits 437.9k" at bounding box center [471, 388] width 262 height 27
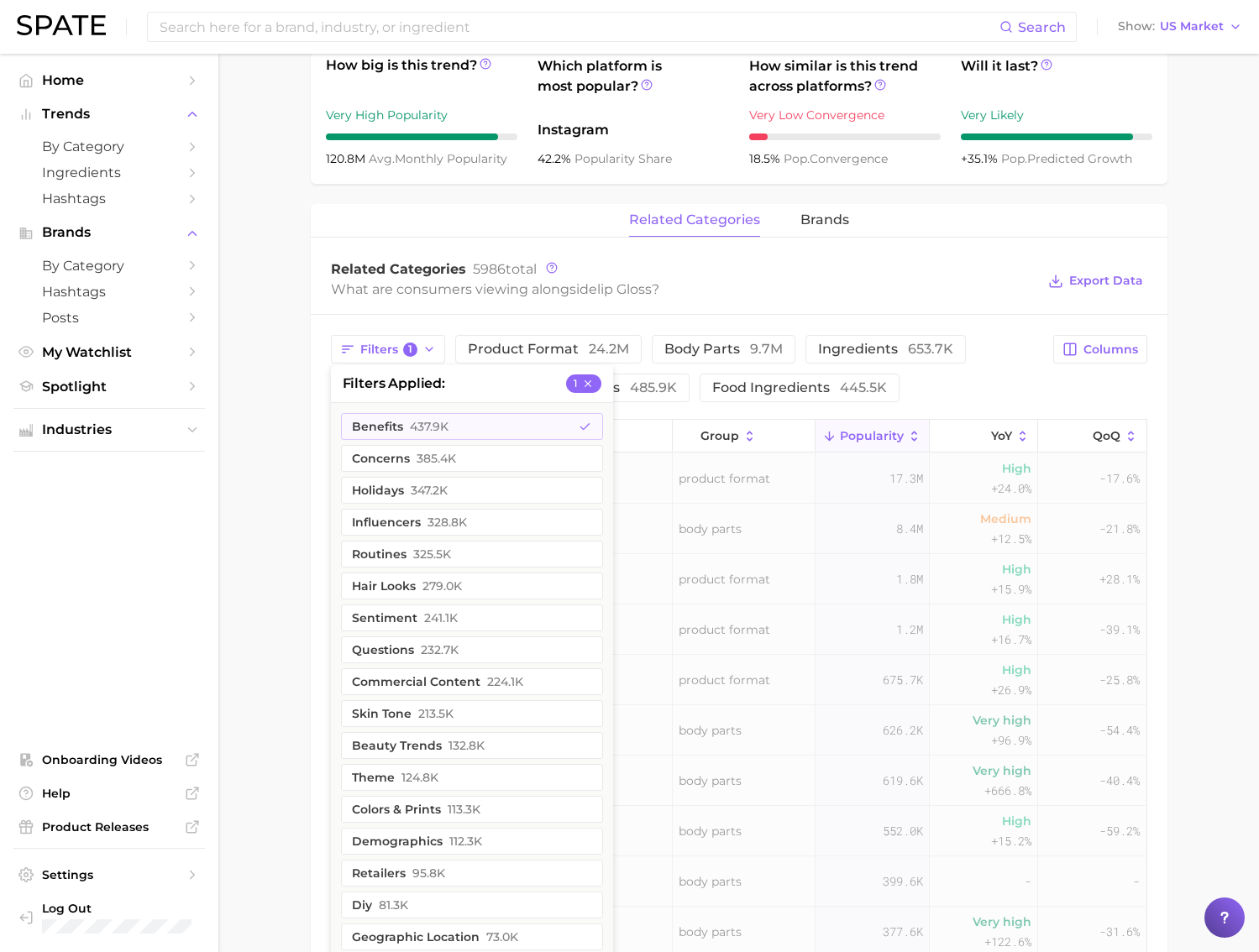
click at [522, 308] on div "Related Categories 5986 total What are consumers viewing alongside lip gloss ? …" at bounding box center [739, 281] width 857 height 67
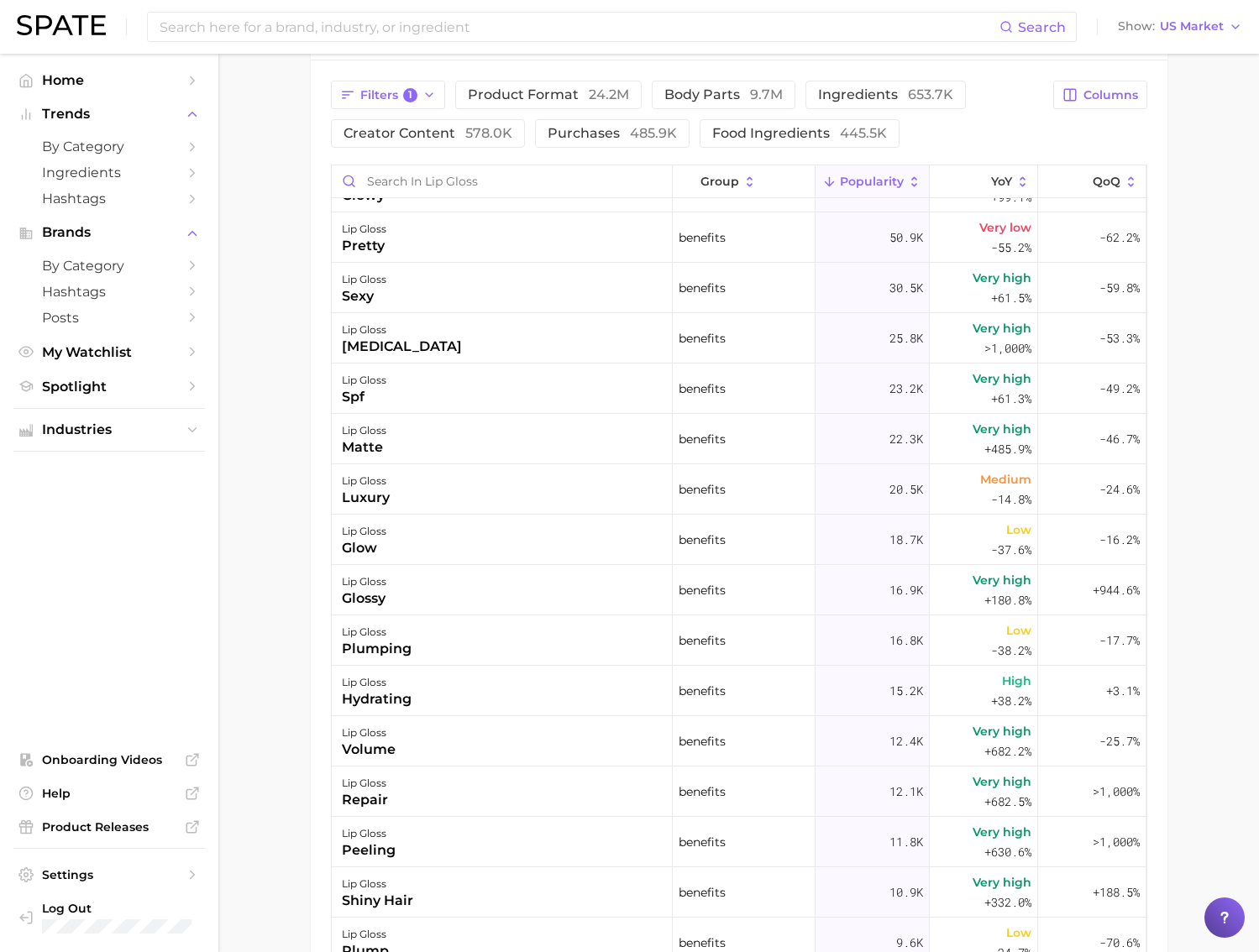
scroll to position [0, 0]
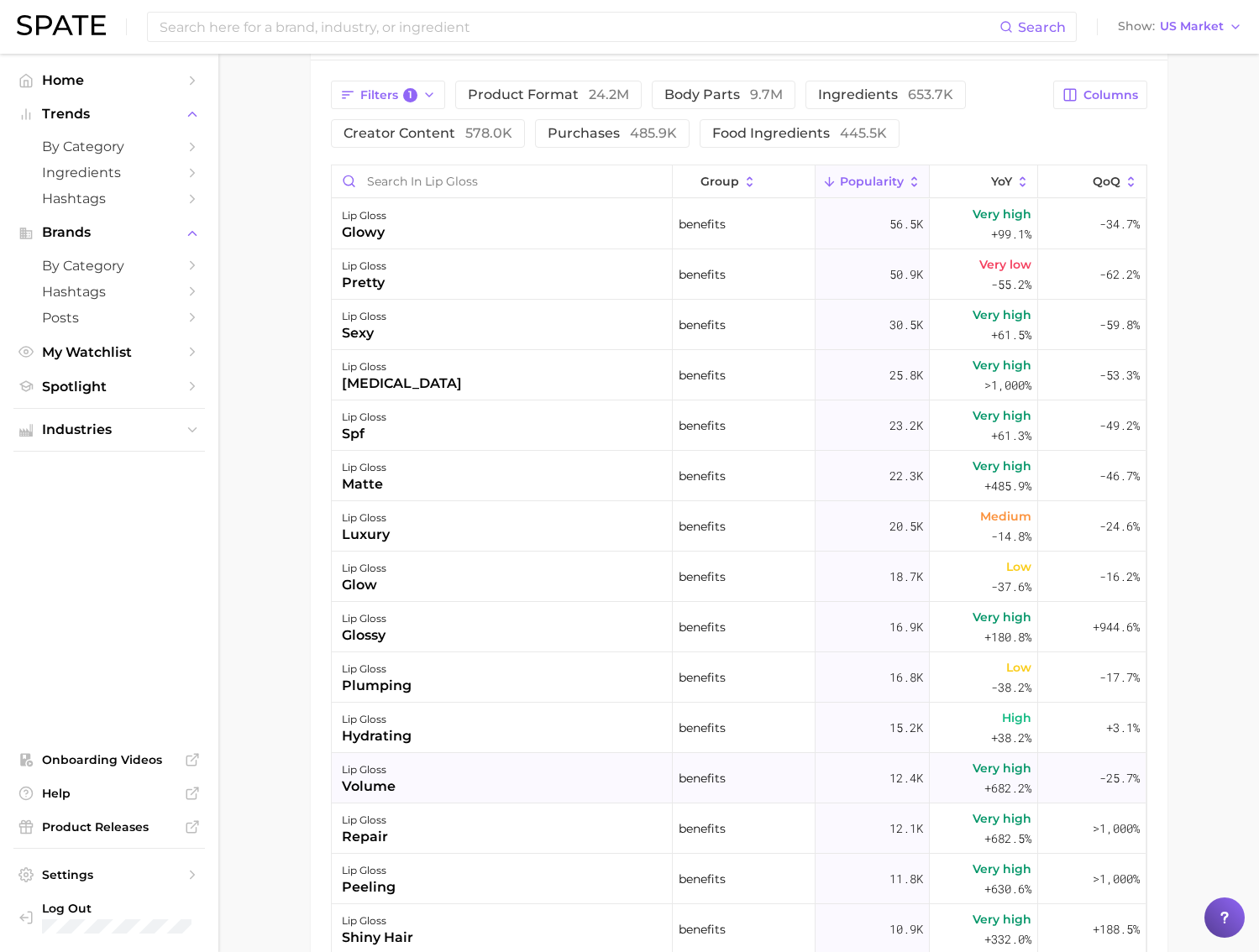
click at [791, 789] on div "benefits" at bounding box center [744, 778] width 143 height 50
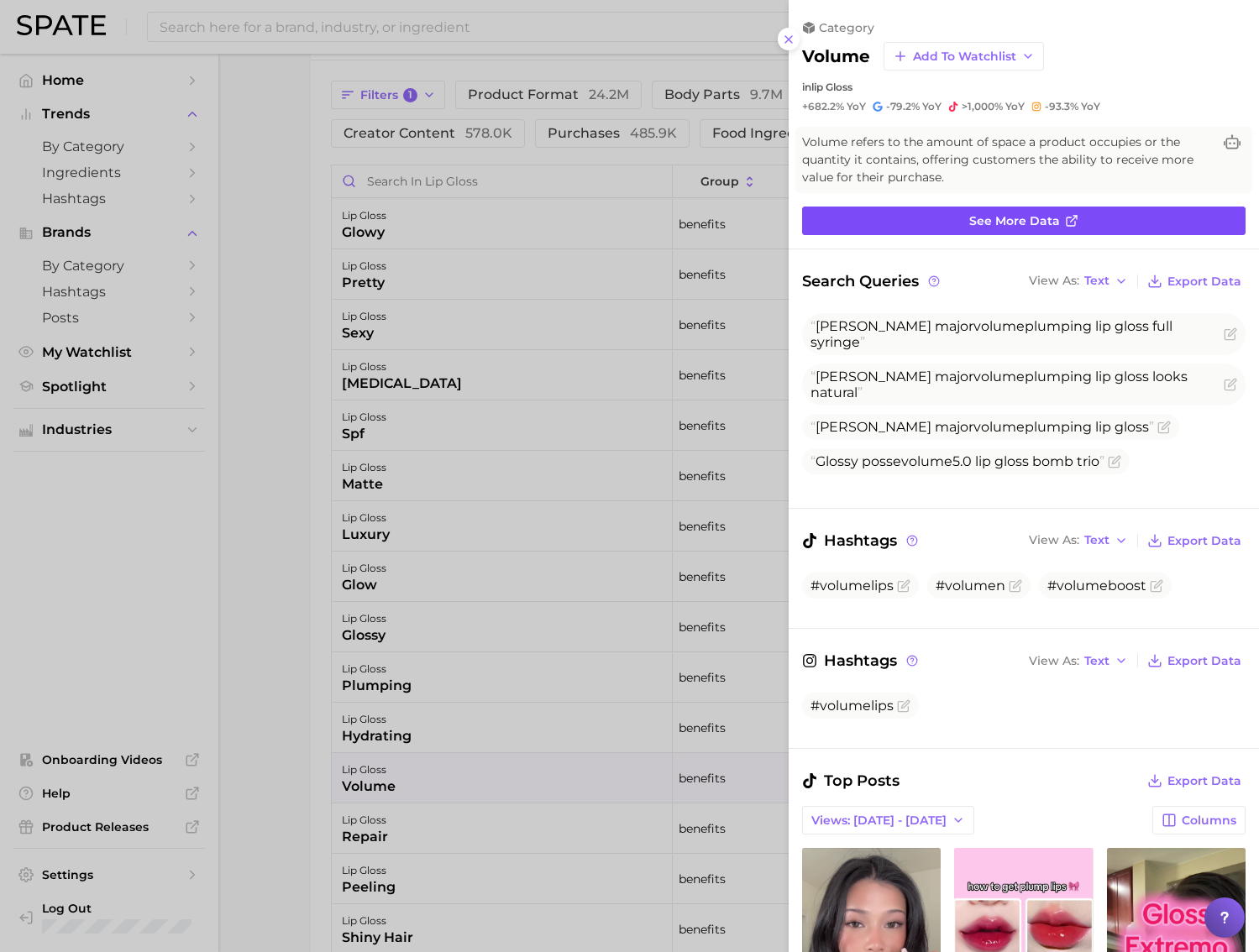
click at [848, 232] on link "See more data" at bounding box center [1023, 221] width 443 height 29
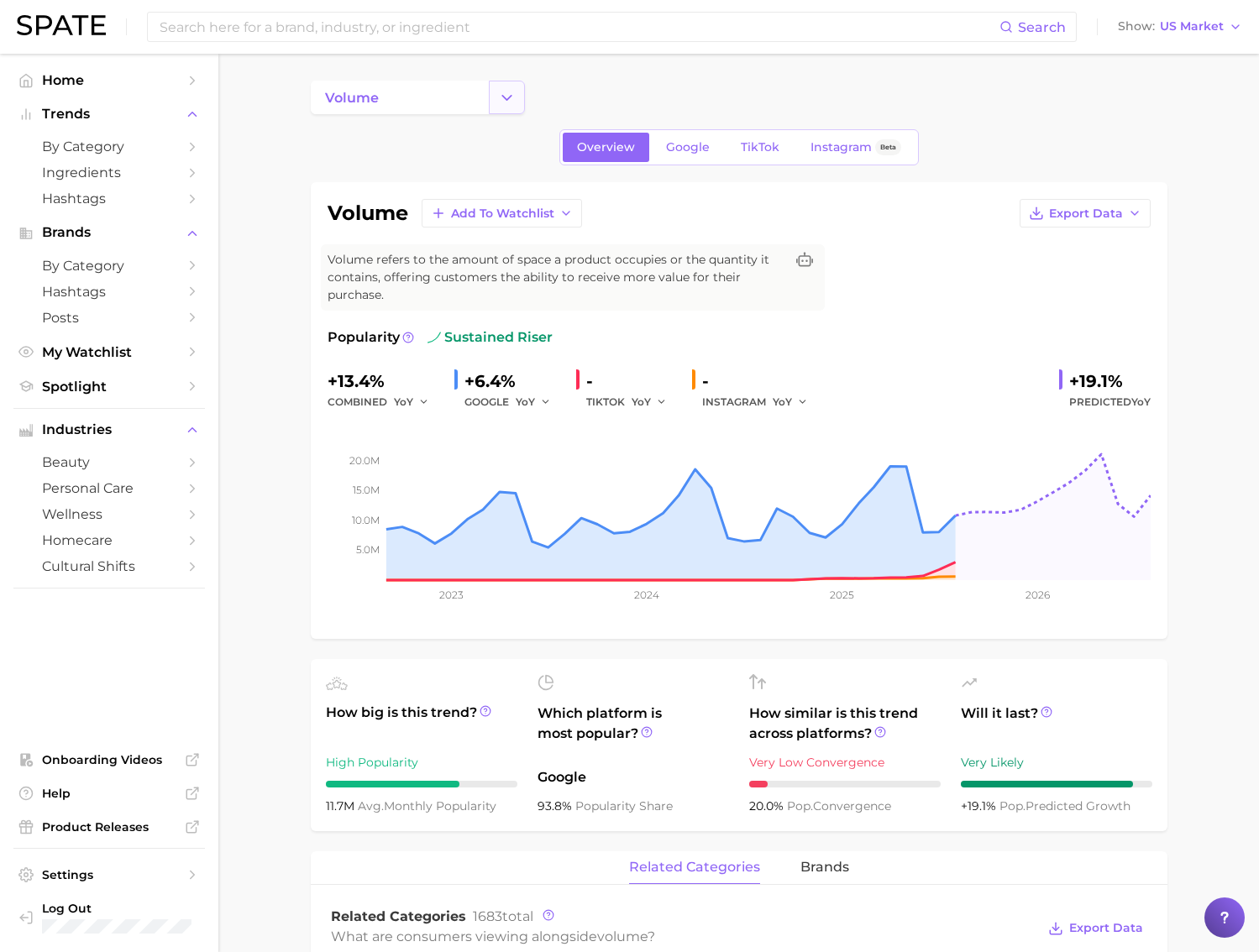
click at [504, 103] on icon "Change Category" at bounding box center [506, 97] width 18 height 18
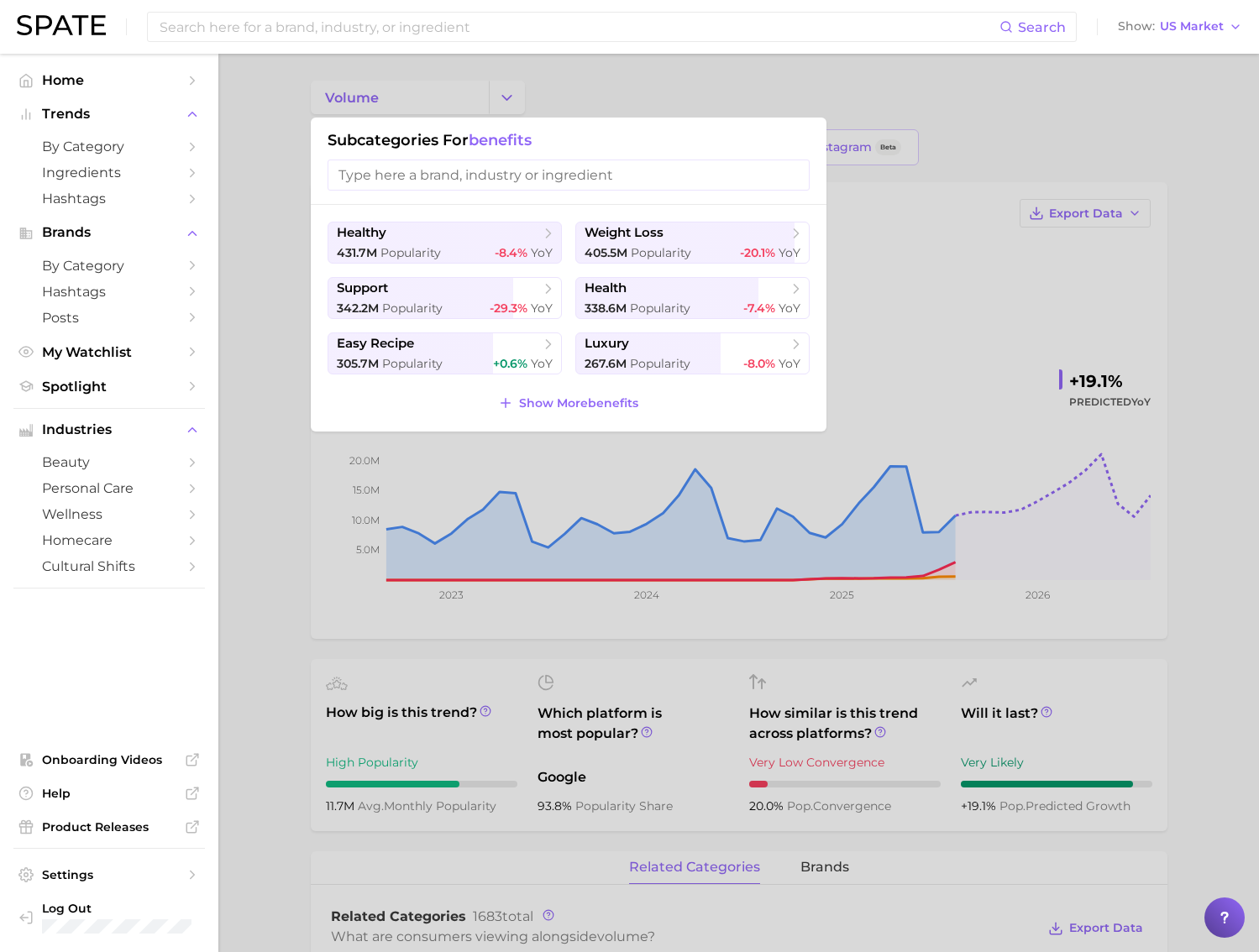
click at [622, 102] on div at bounding box center [630, 476] width 1259 height 952
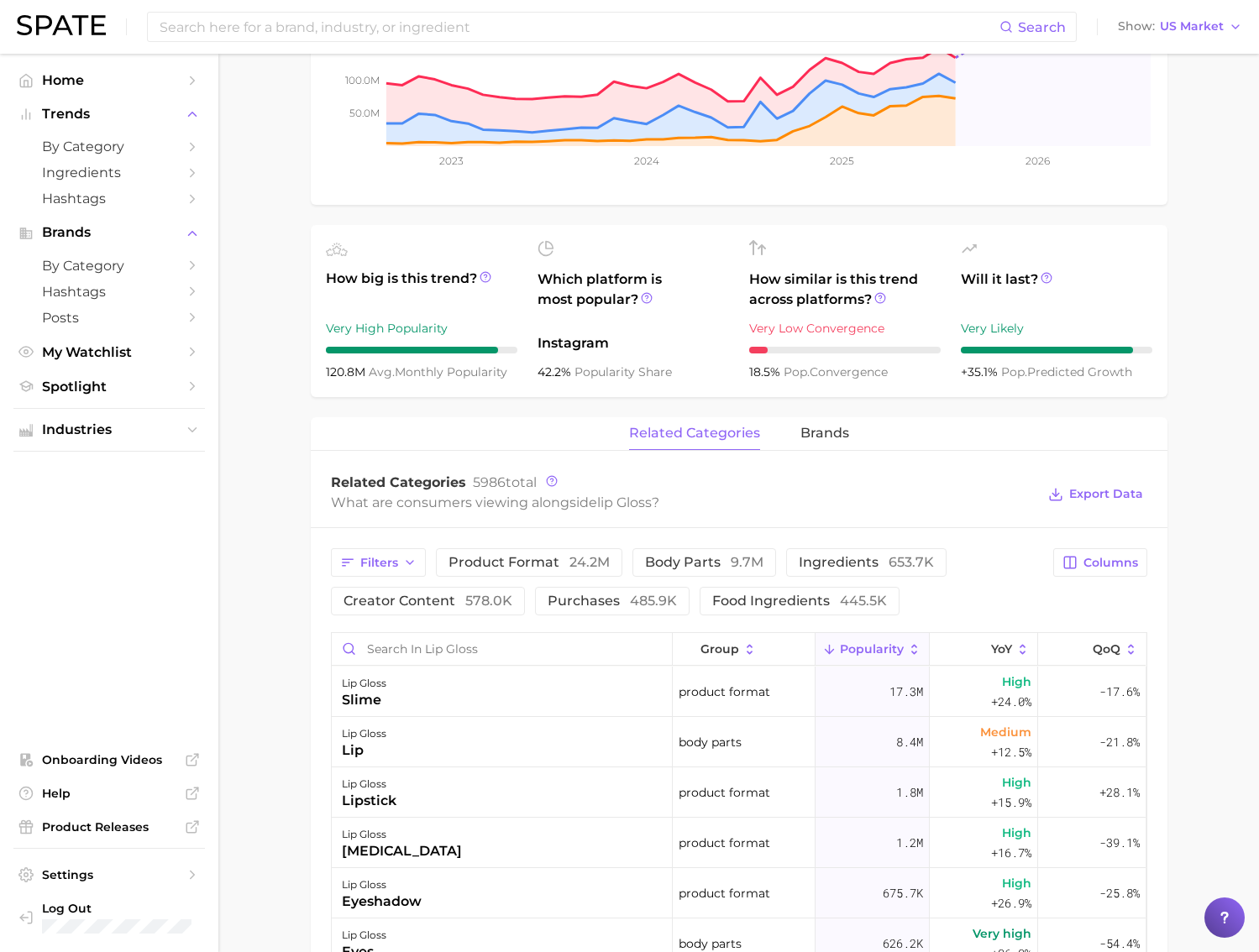
scroll to position [422, 0]
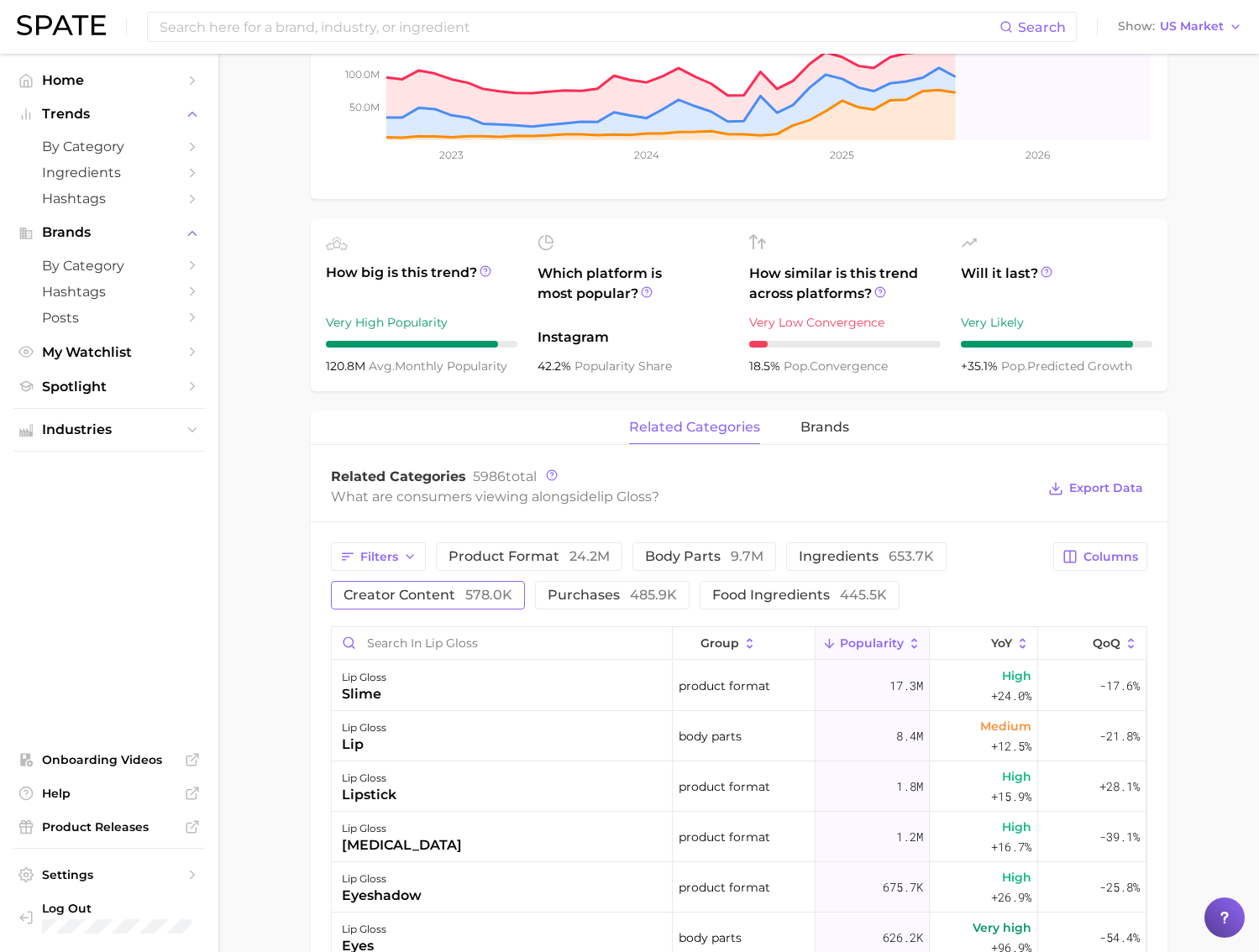
click at [429, 598] on span "creator content 578.0k" at bounding box center [427, 595] width 168 height 13
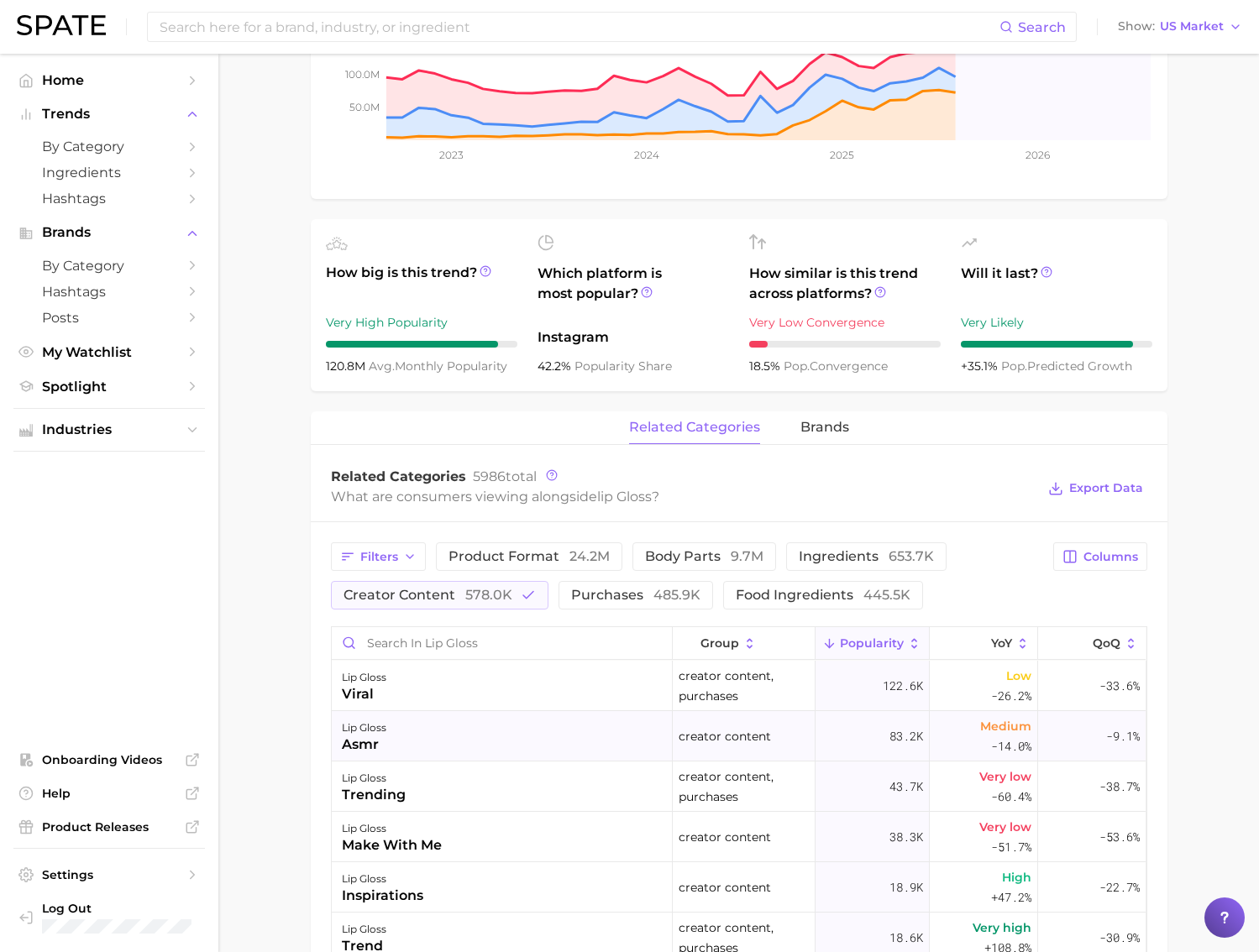
click at [592, 740] on div "lip gloss asmr" at bounding box center [502, 736] width 340 height 50
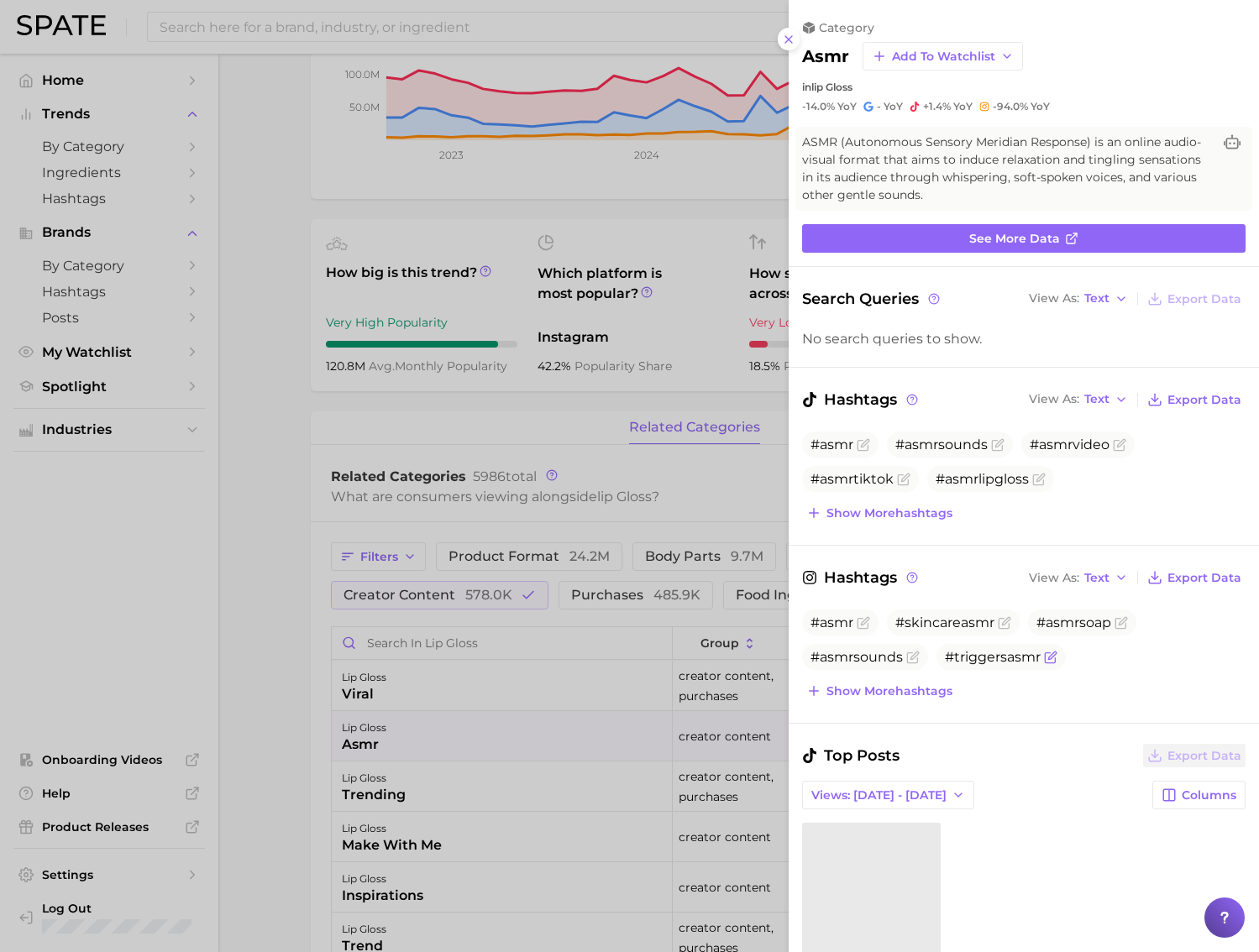
scroll to position [204, 0]
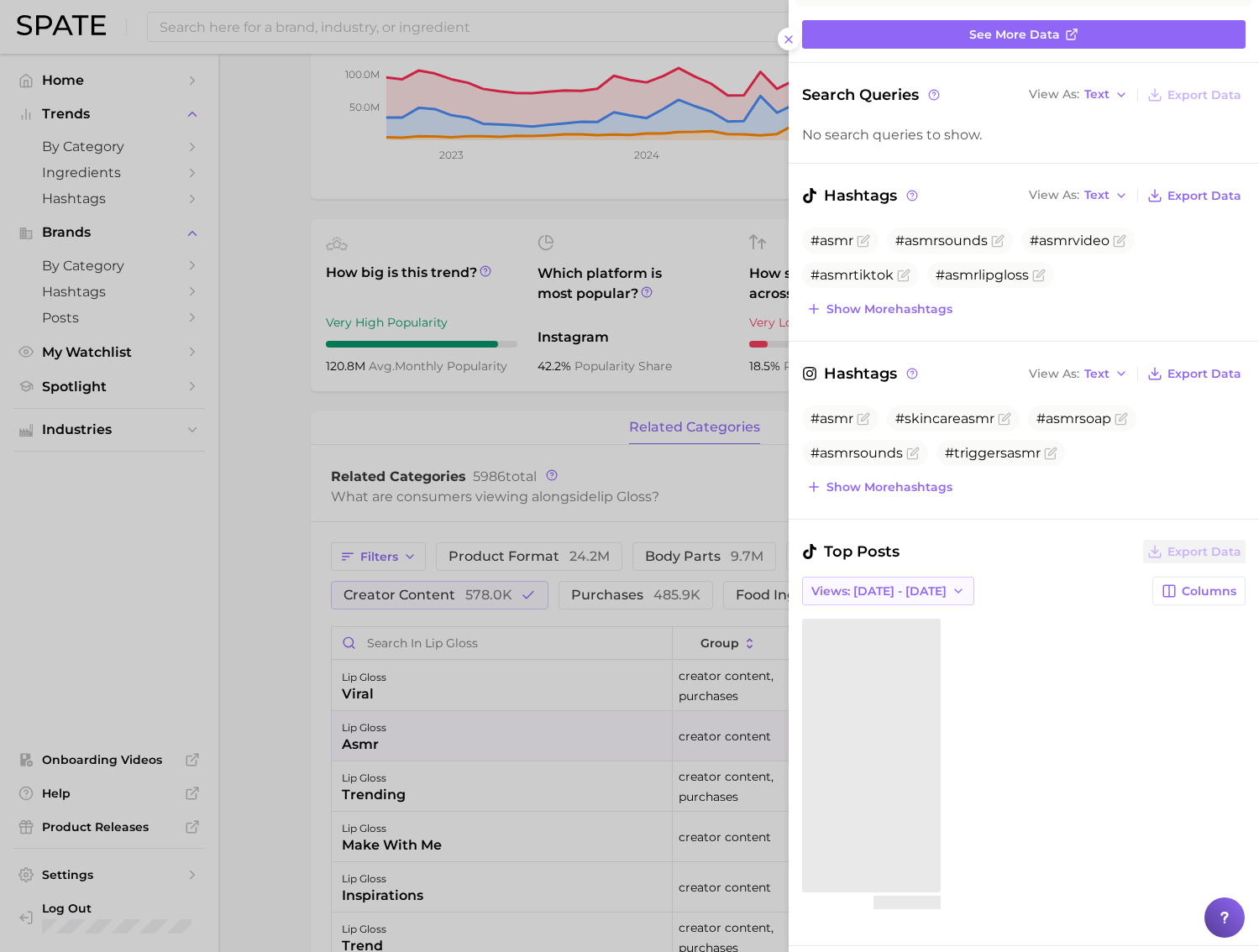
click at [910, 598] on button "Views: [DATE] - [DATE]" at bounding box center [888, 591] width 172 height 29
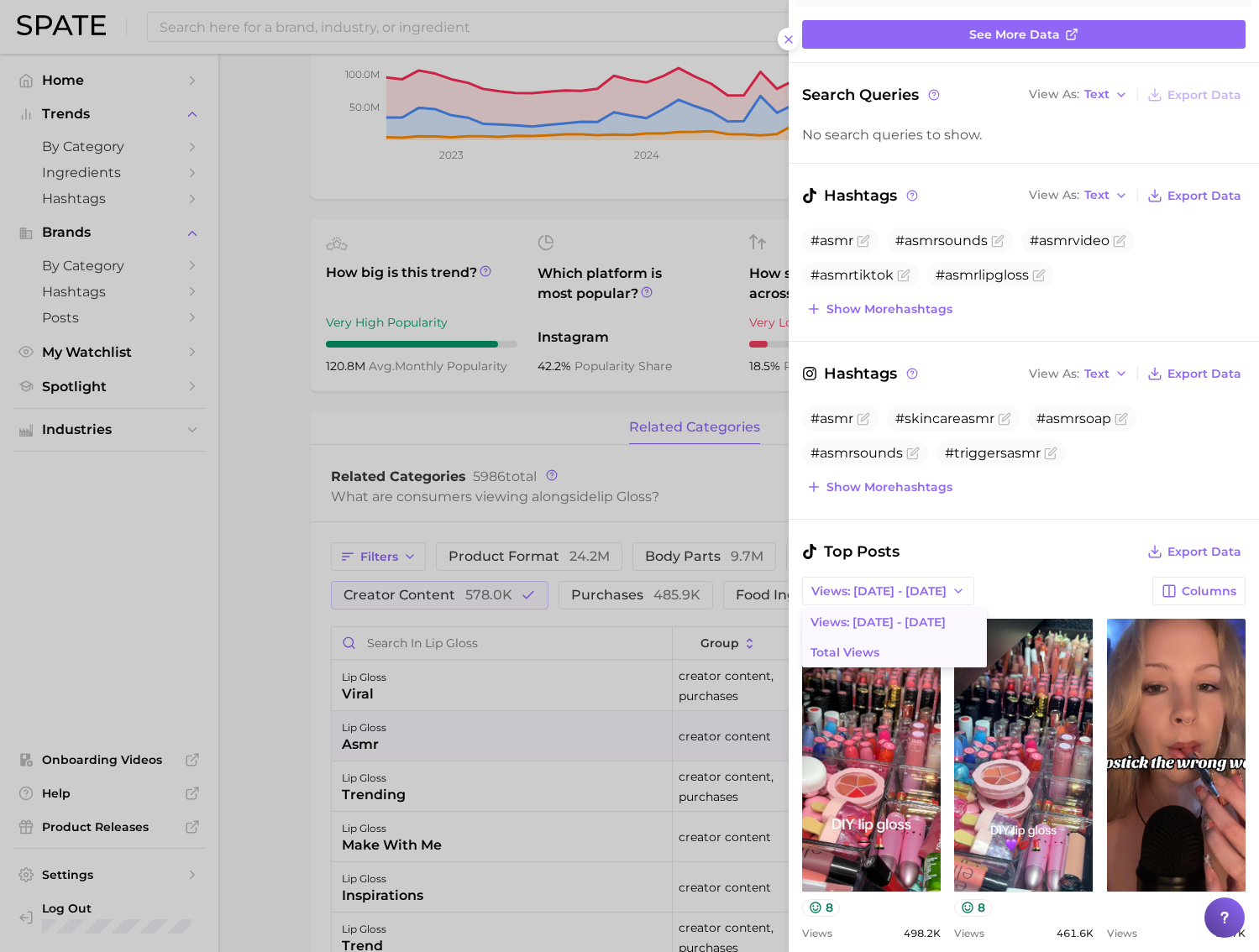
scroll to position [0, 0]
click at [919, 652] on button "Total Views" at bounding box center [893, 652] width 184 height 30
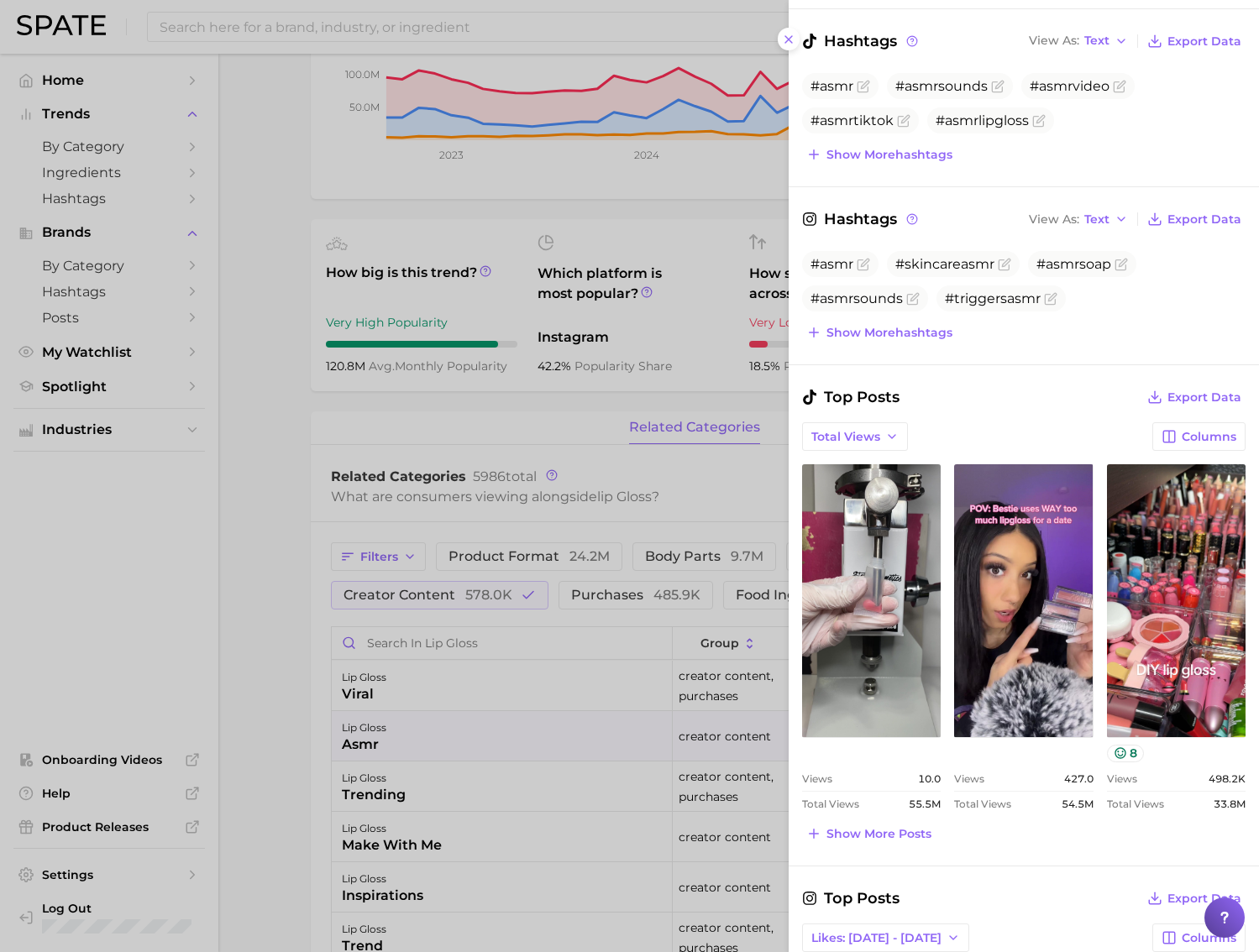
scroll to position [438, 0]
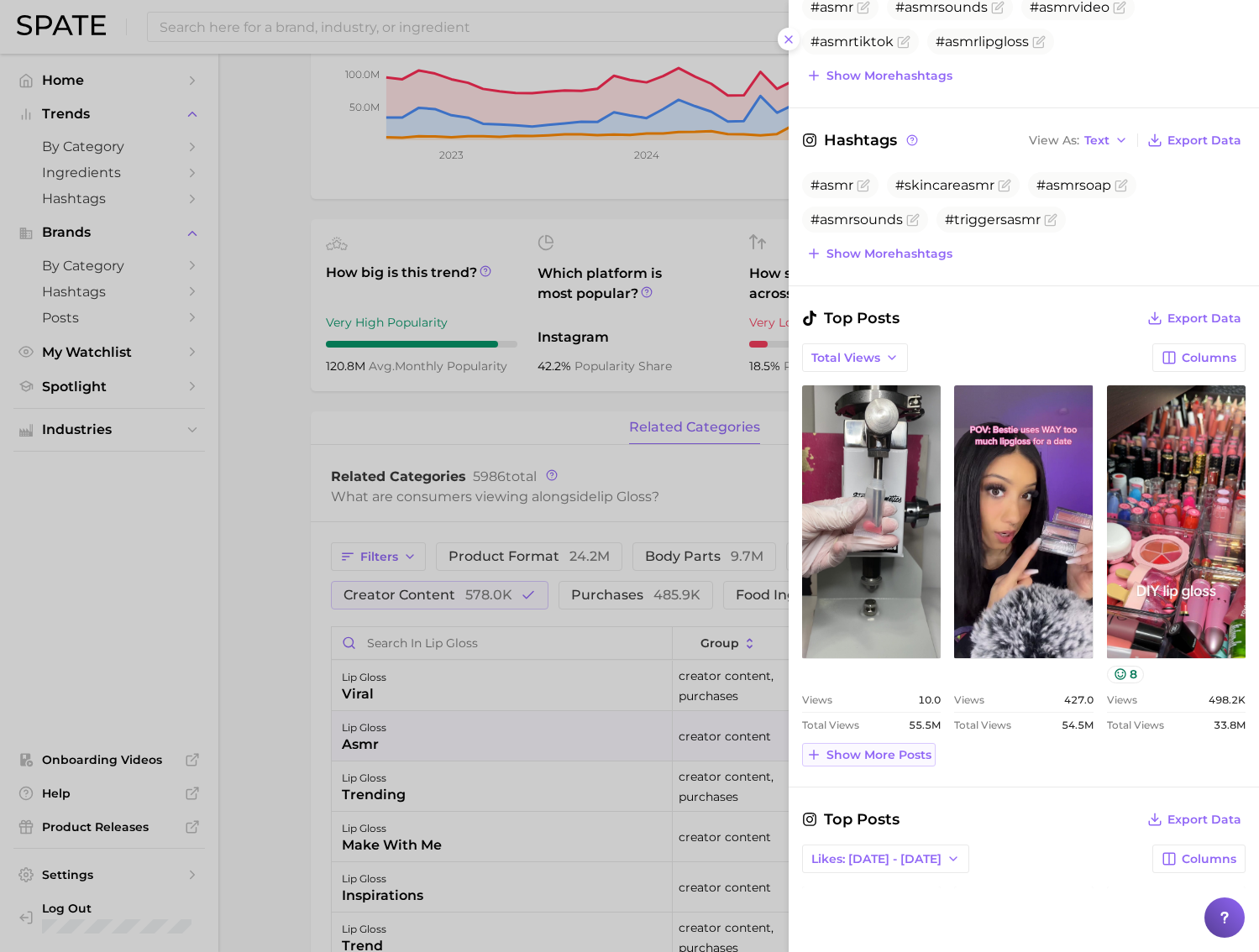
click at [870, 753] on span "Show more posts" at bounding box center [878, 755] width 105 height 14
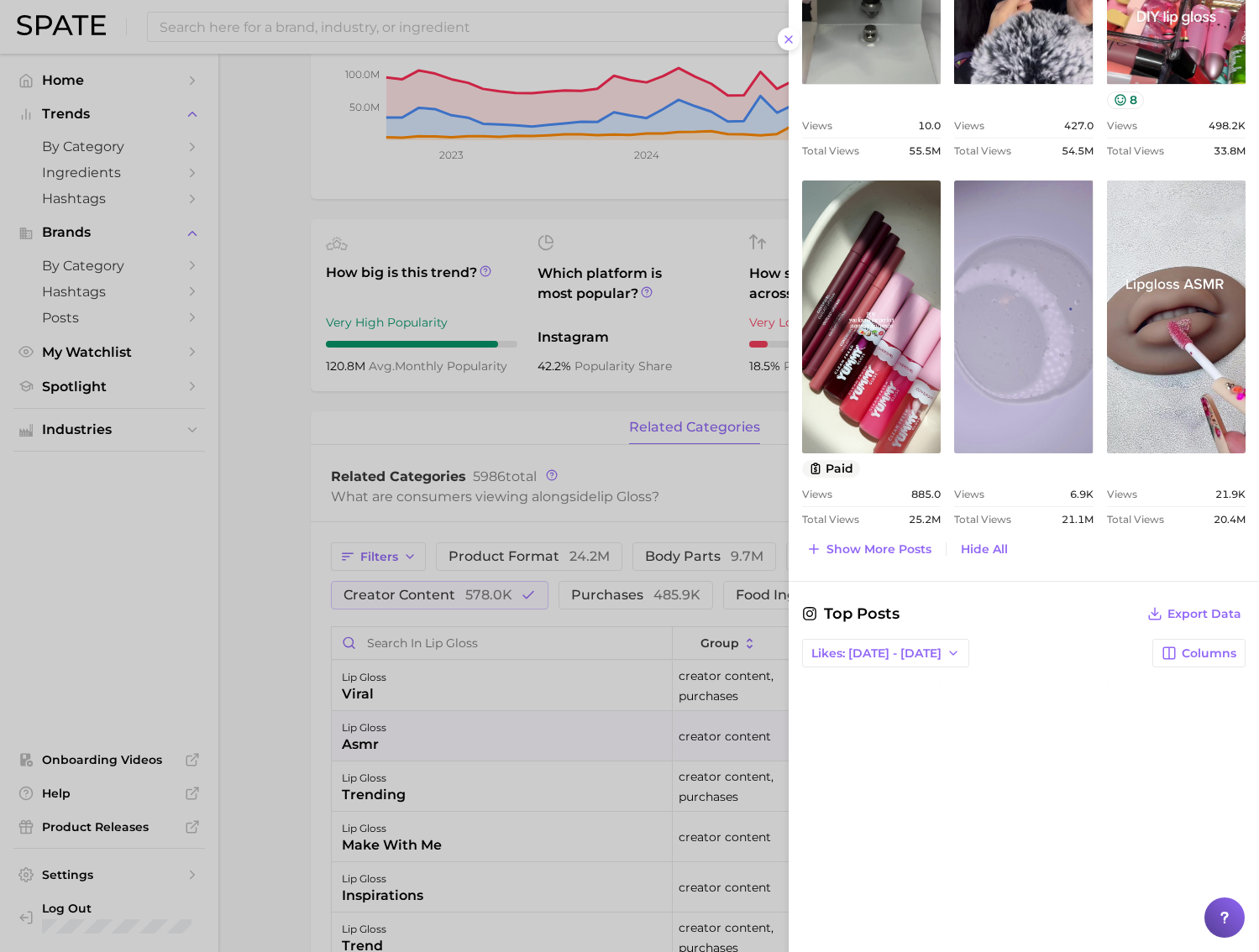
scroll to position [1075, 0]
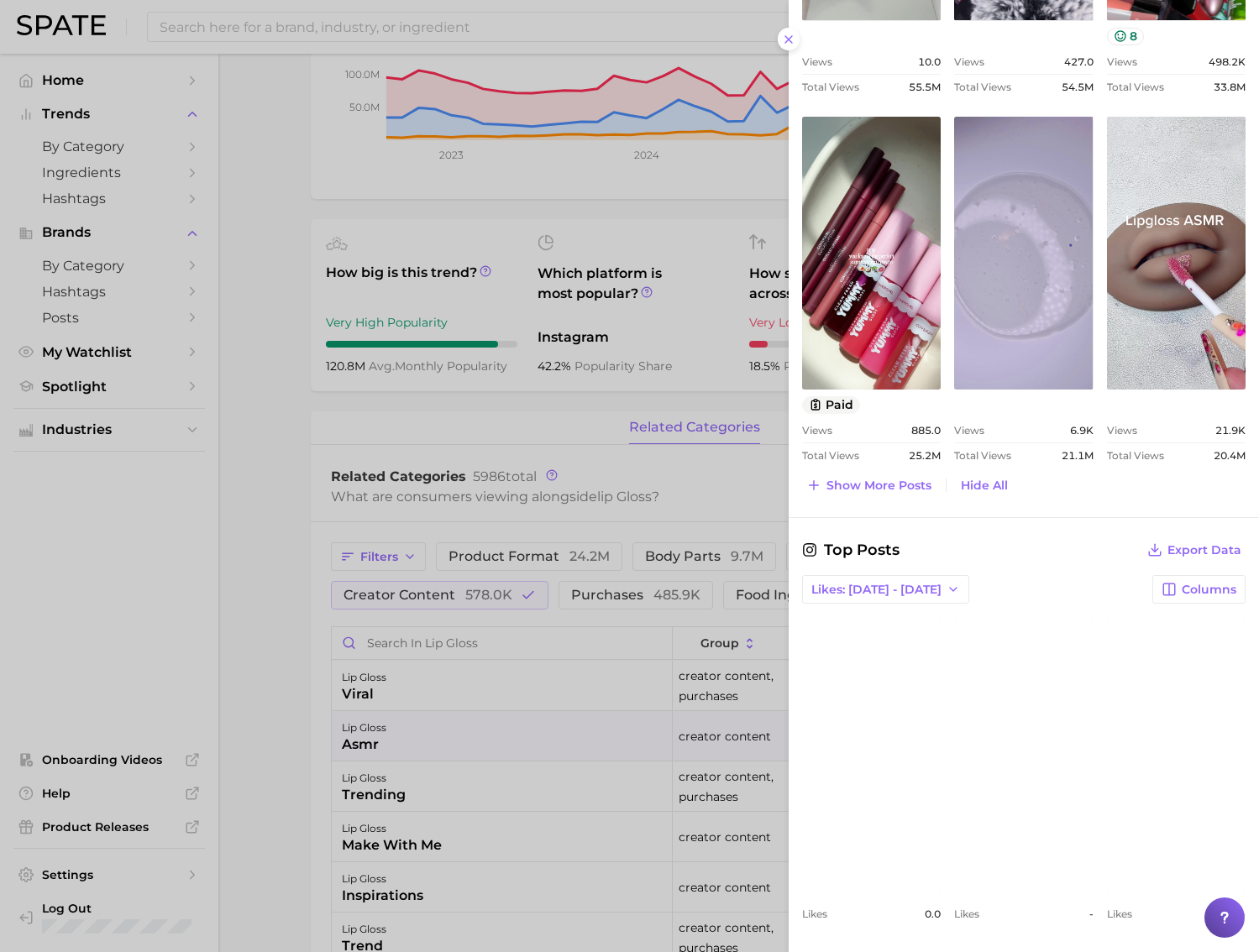
click at [718, 607] on div at bounding box center [630, 476] width 1259 height 952
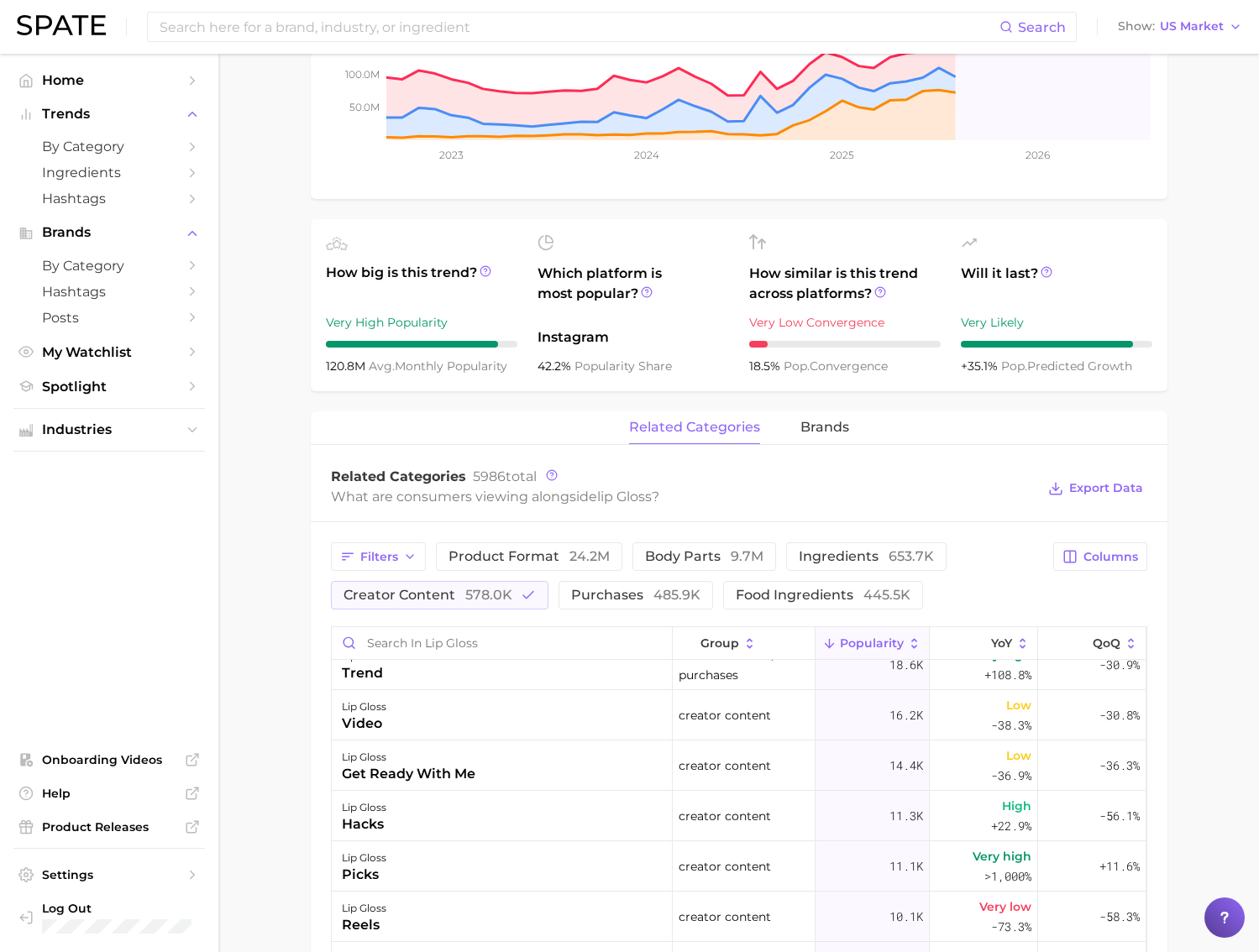
scroll to position [352, 0]
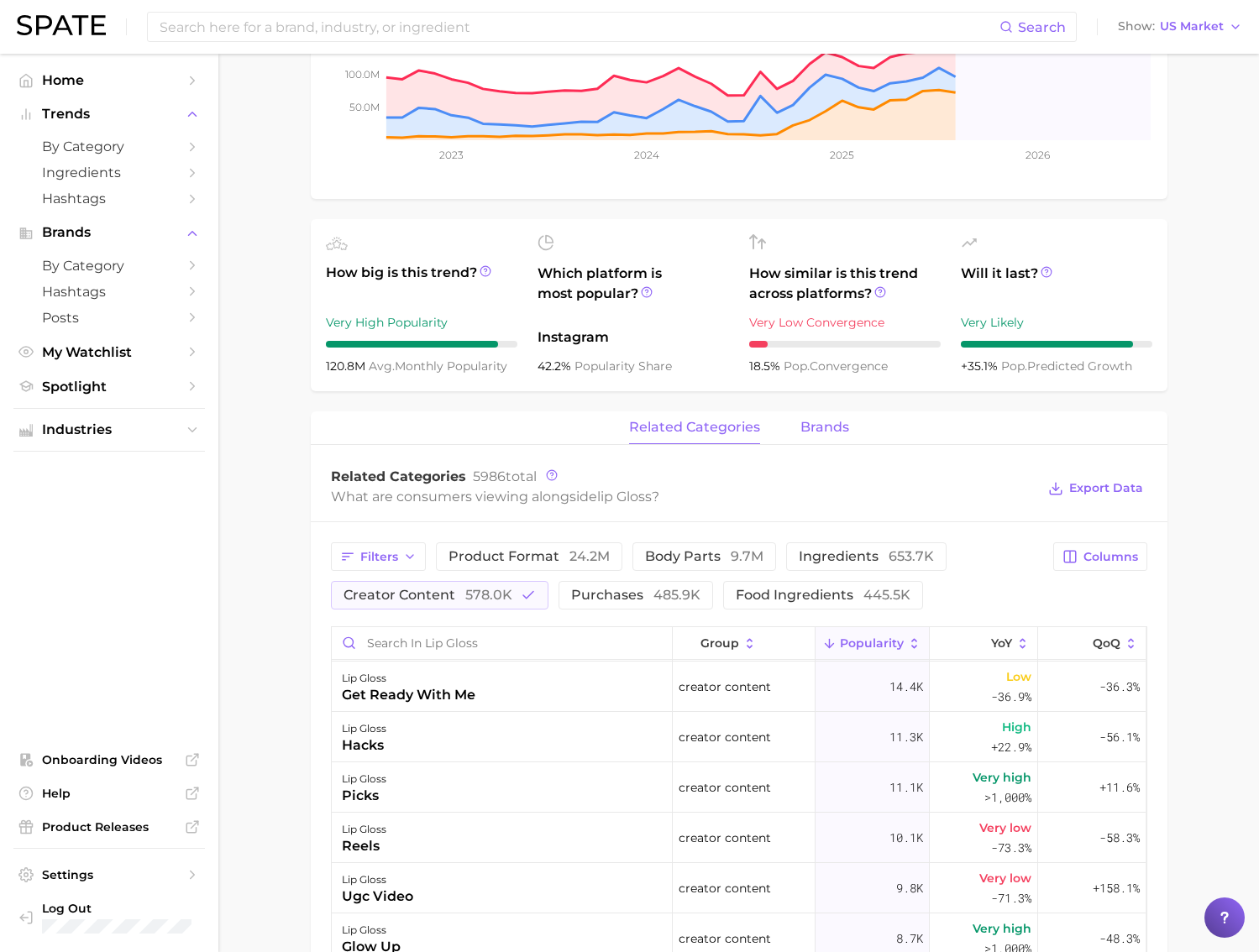
click at [821, 434] on span "brands" at bounding box center [824, 427] width 49 height 15
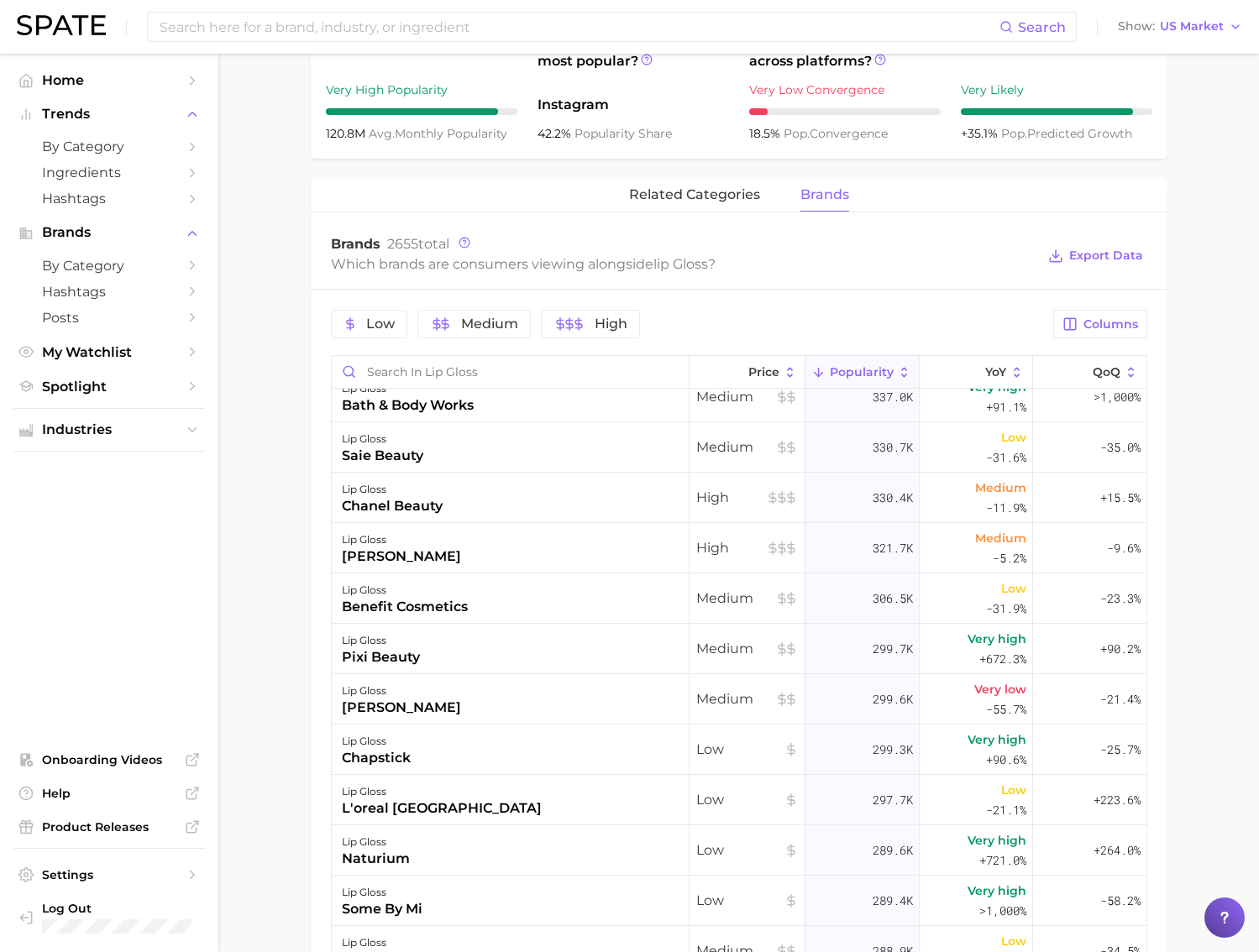
scroll to position [0, 0]
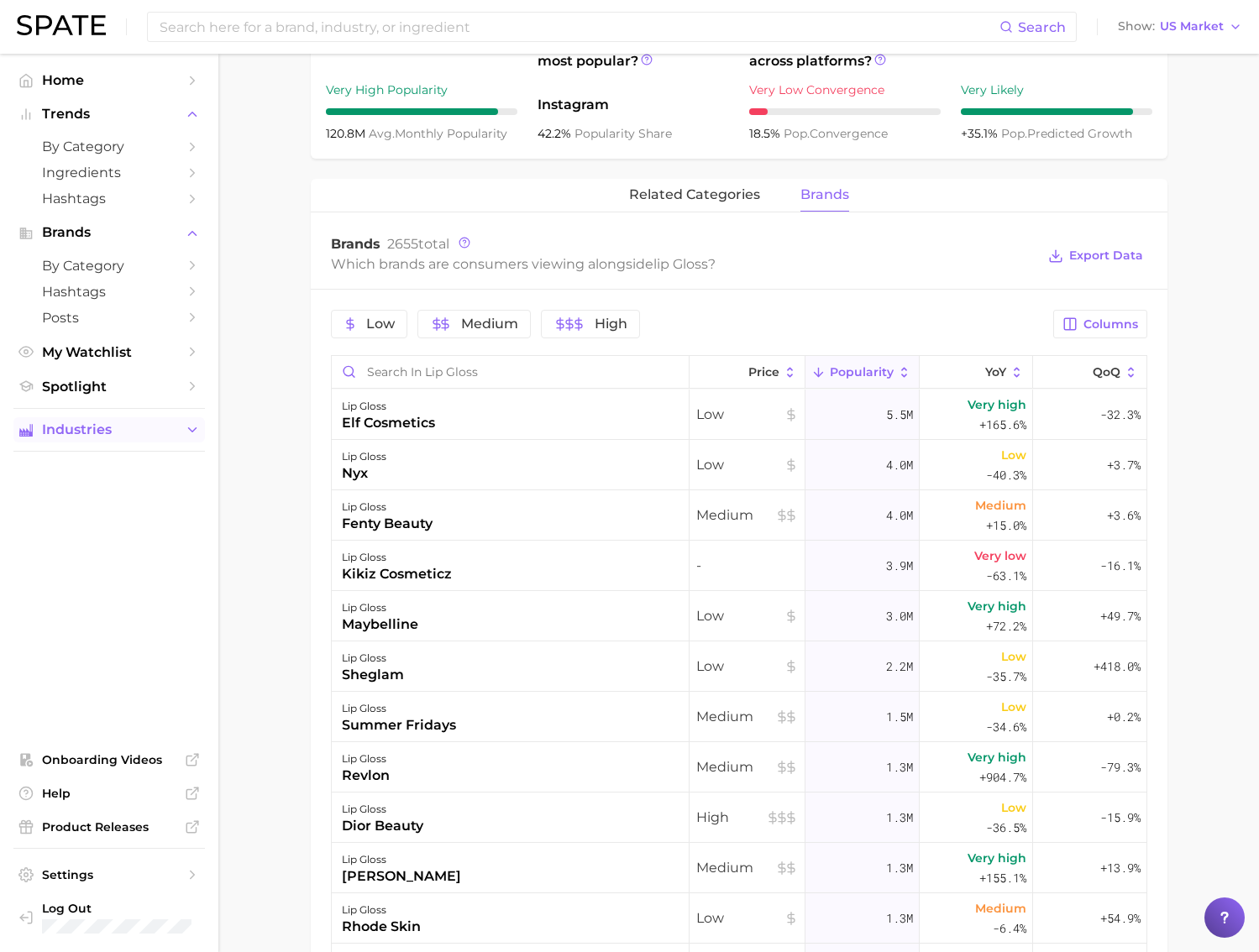
drag, startPoint x: 86, startPoint y: 447, endPoint x: 96, endPoint y: 442, distance: 11.2
click at [86, 447] on ul "Industries" at bounding box center [109, 429] width 192 height 44
click at [103, 438] on span "Industries" at bounding box center [109, 429] width 135 height 15
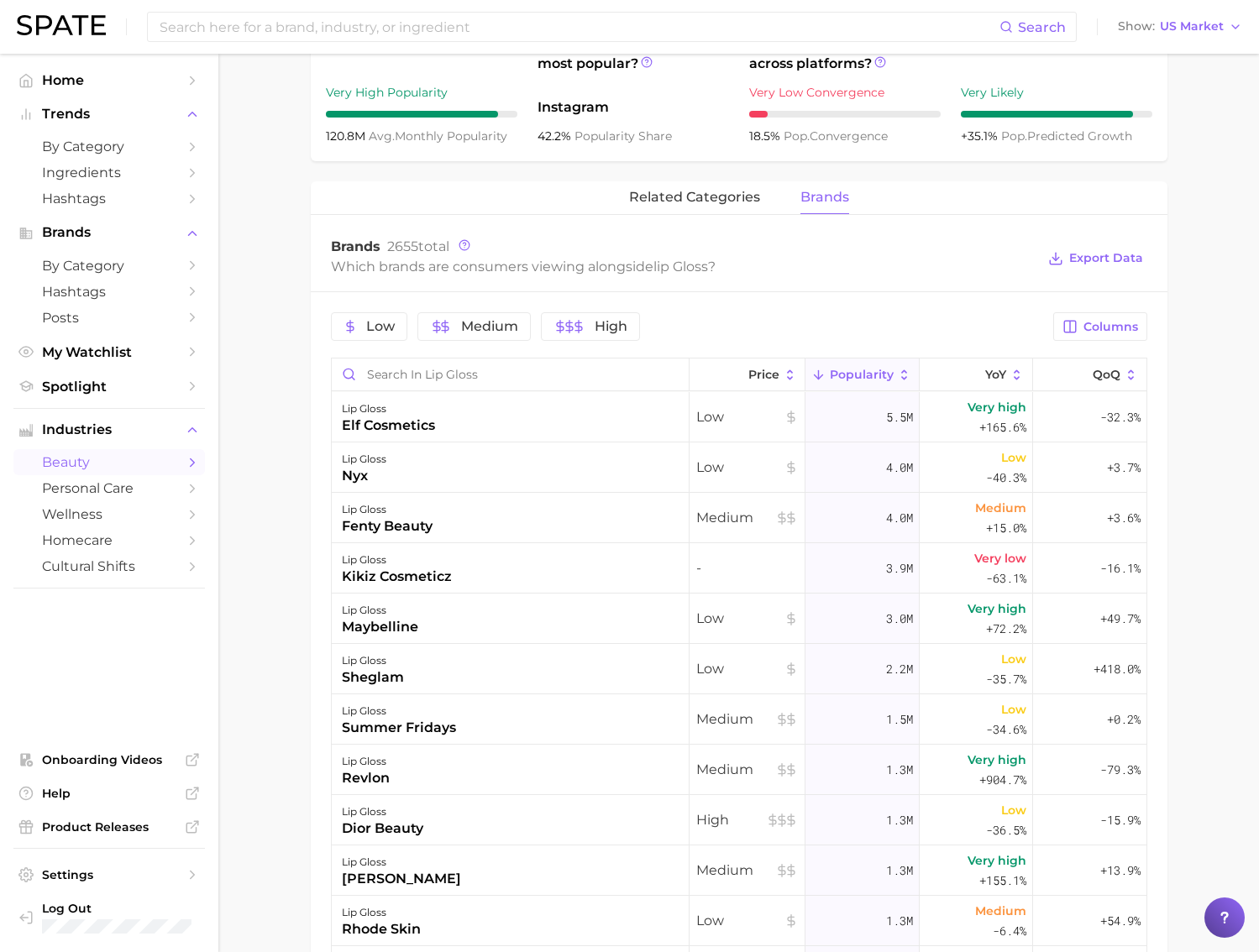
click at [103, 470] on span "beauty" at bounding box center [109, 462] width 135 height 16
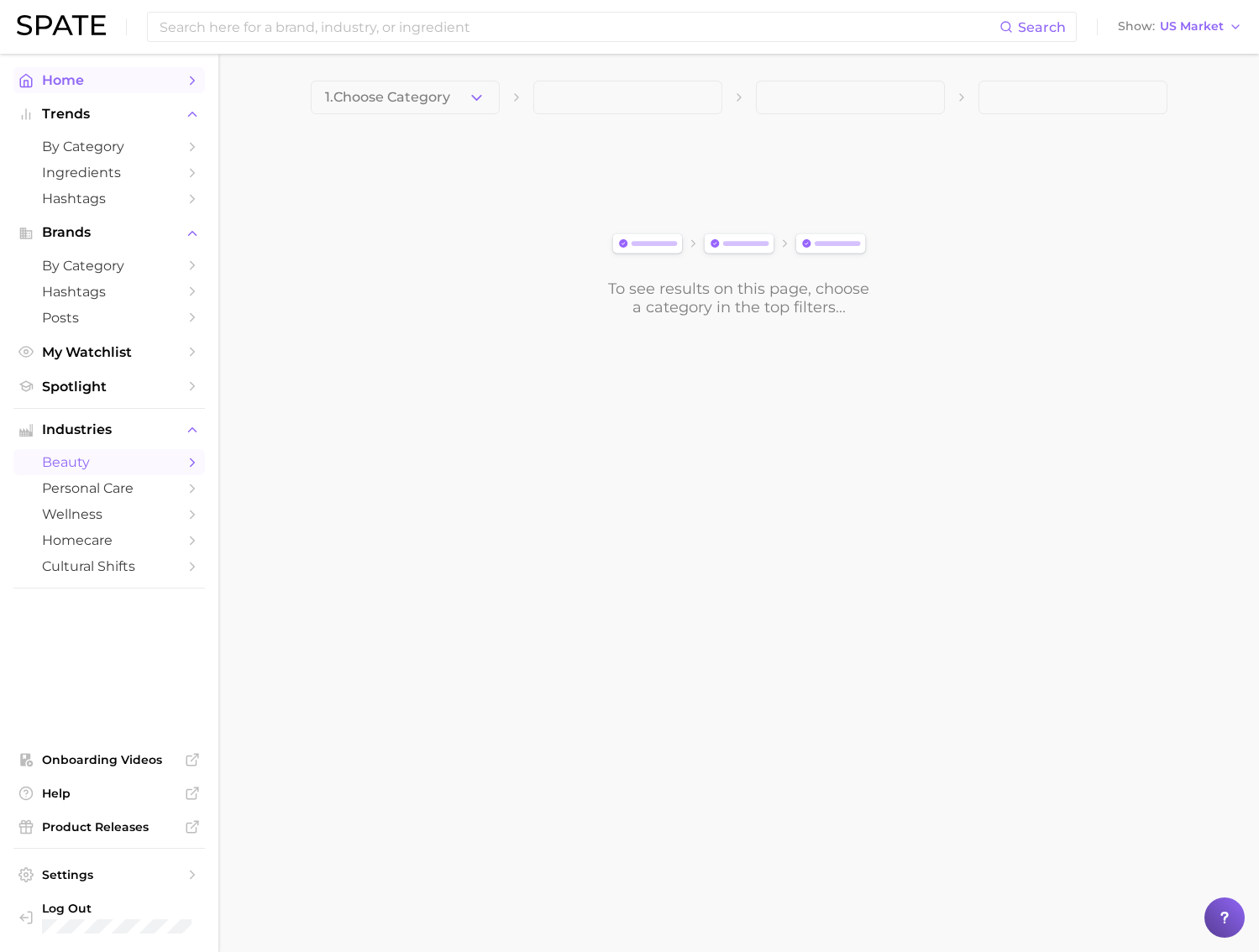
click at [109, 76] on span "Home" at bounding box center [109, 79] width 135 height 16
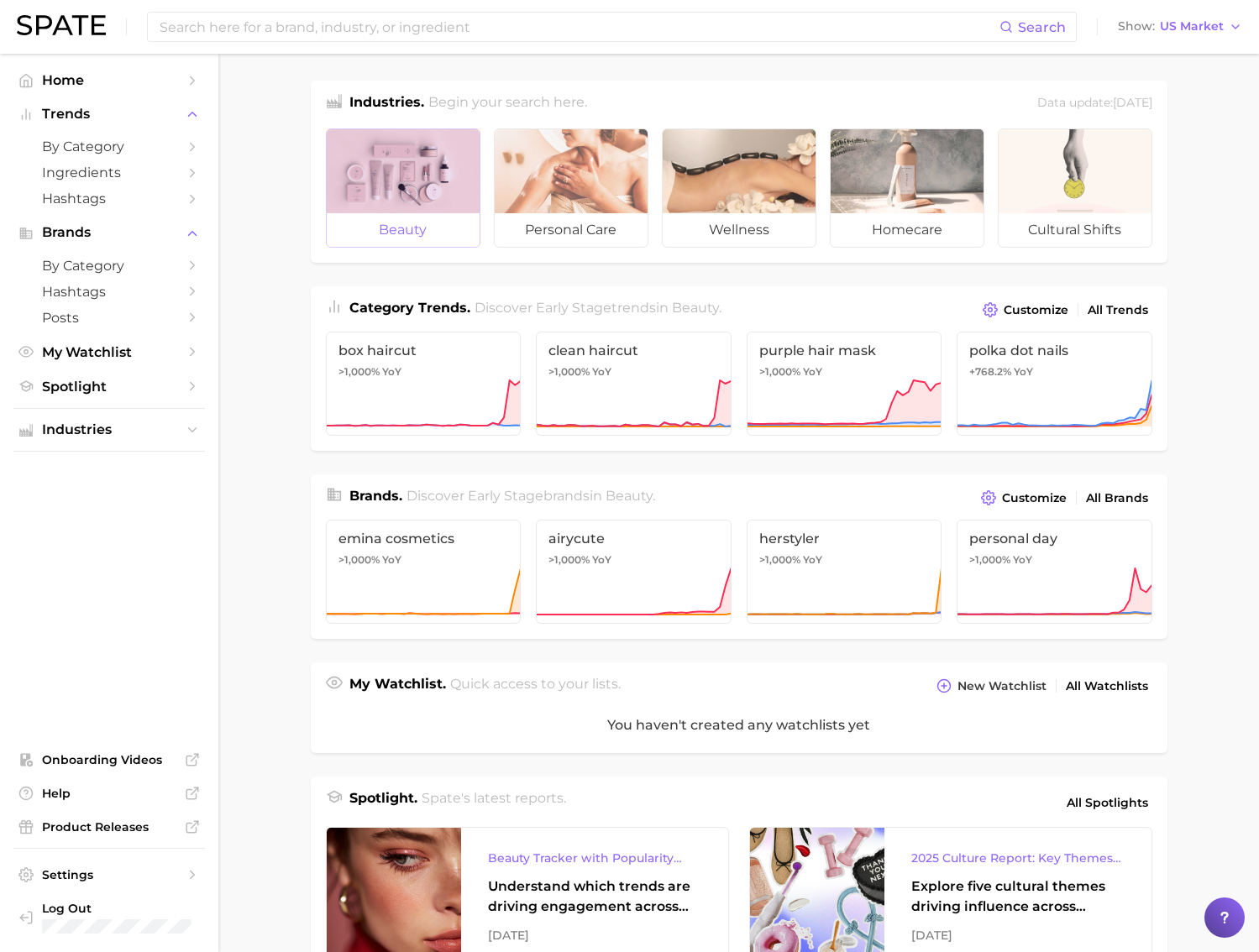
click at [371, 200] on div at bounding box center [402, 171] width 152 height 84
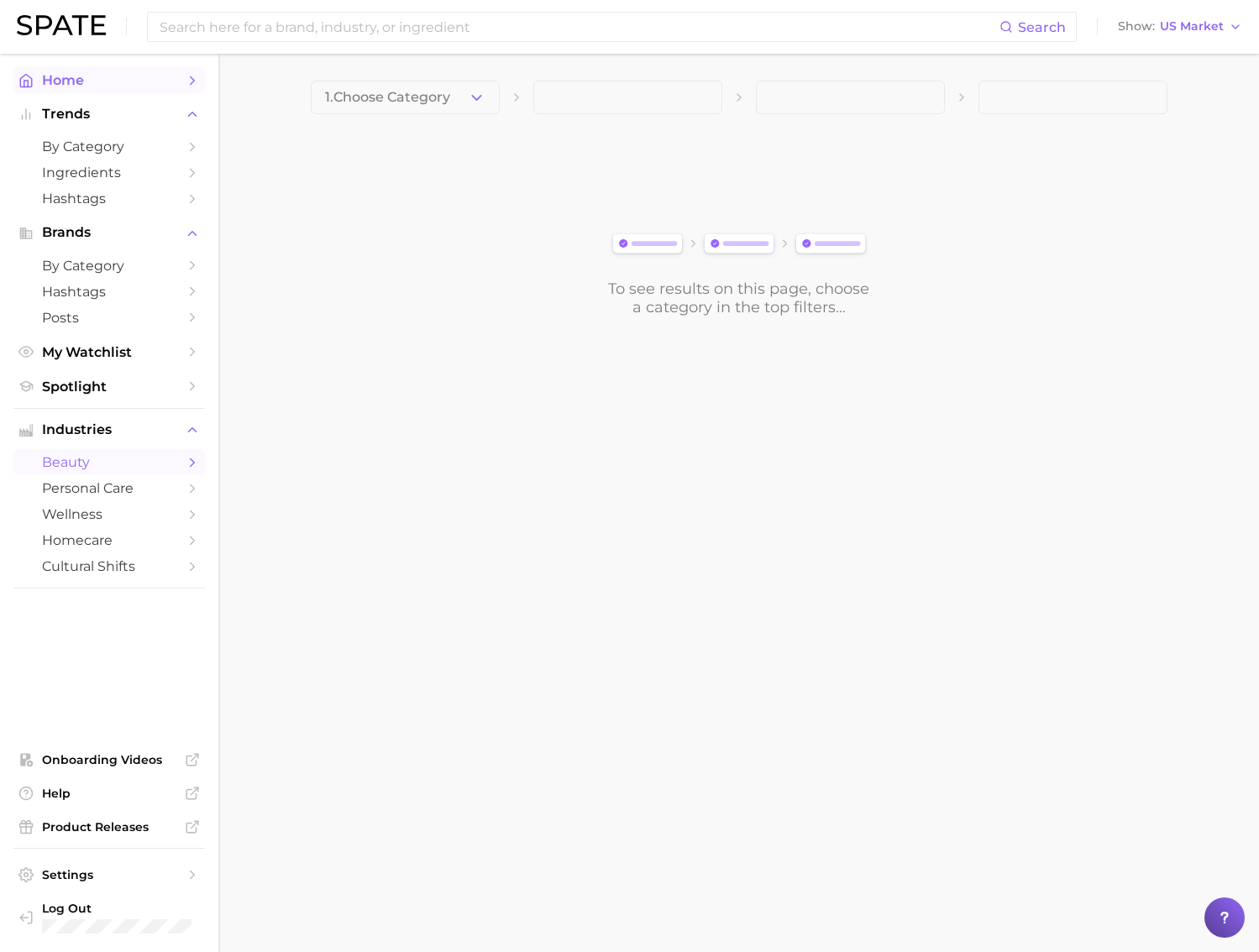
click at [86, 83] on span "Home" at bounding box center [109, 79] width 135 height 16
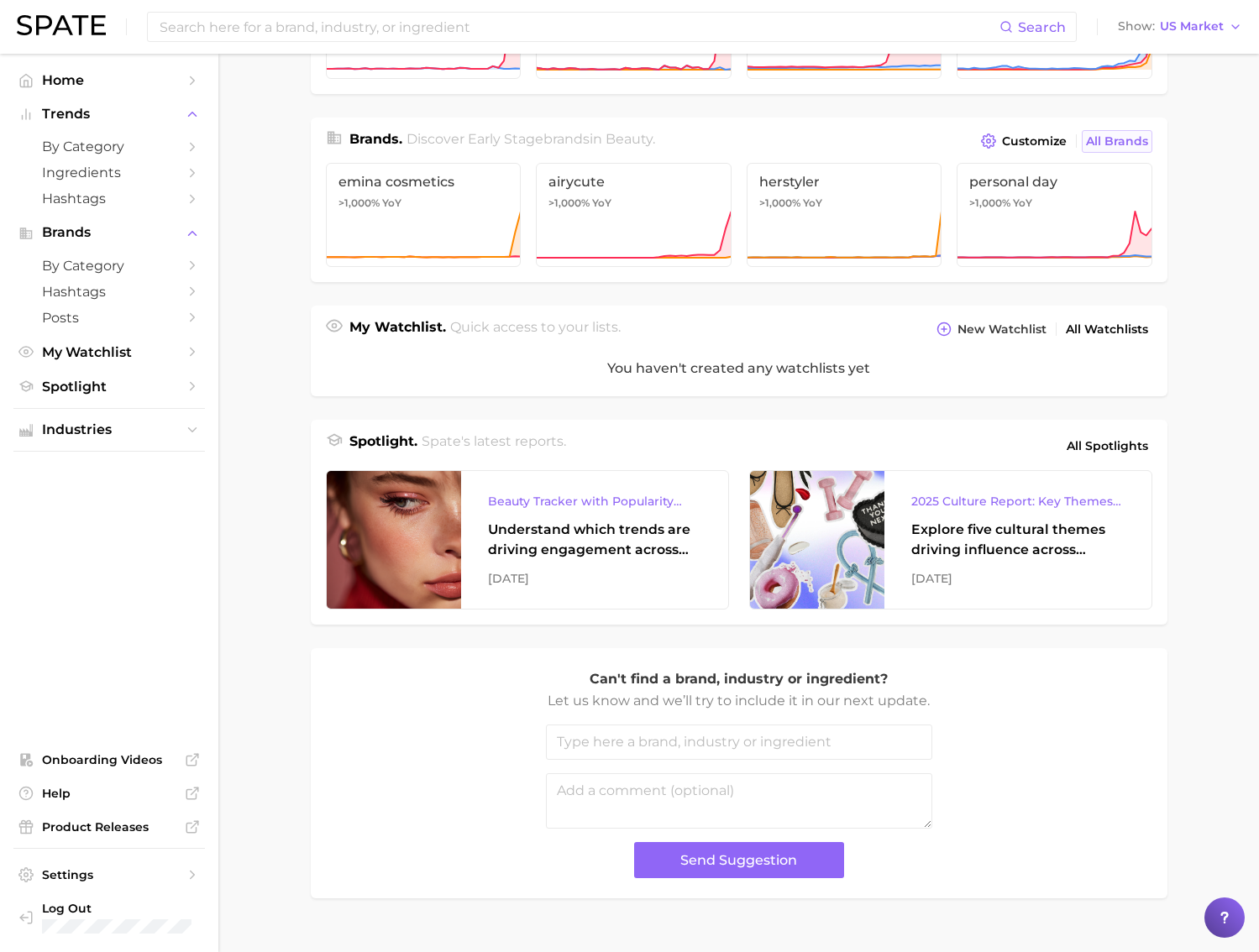
scroll to position [386, 0]
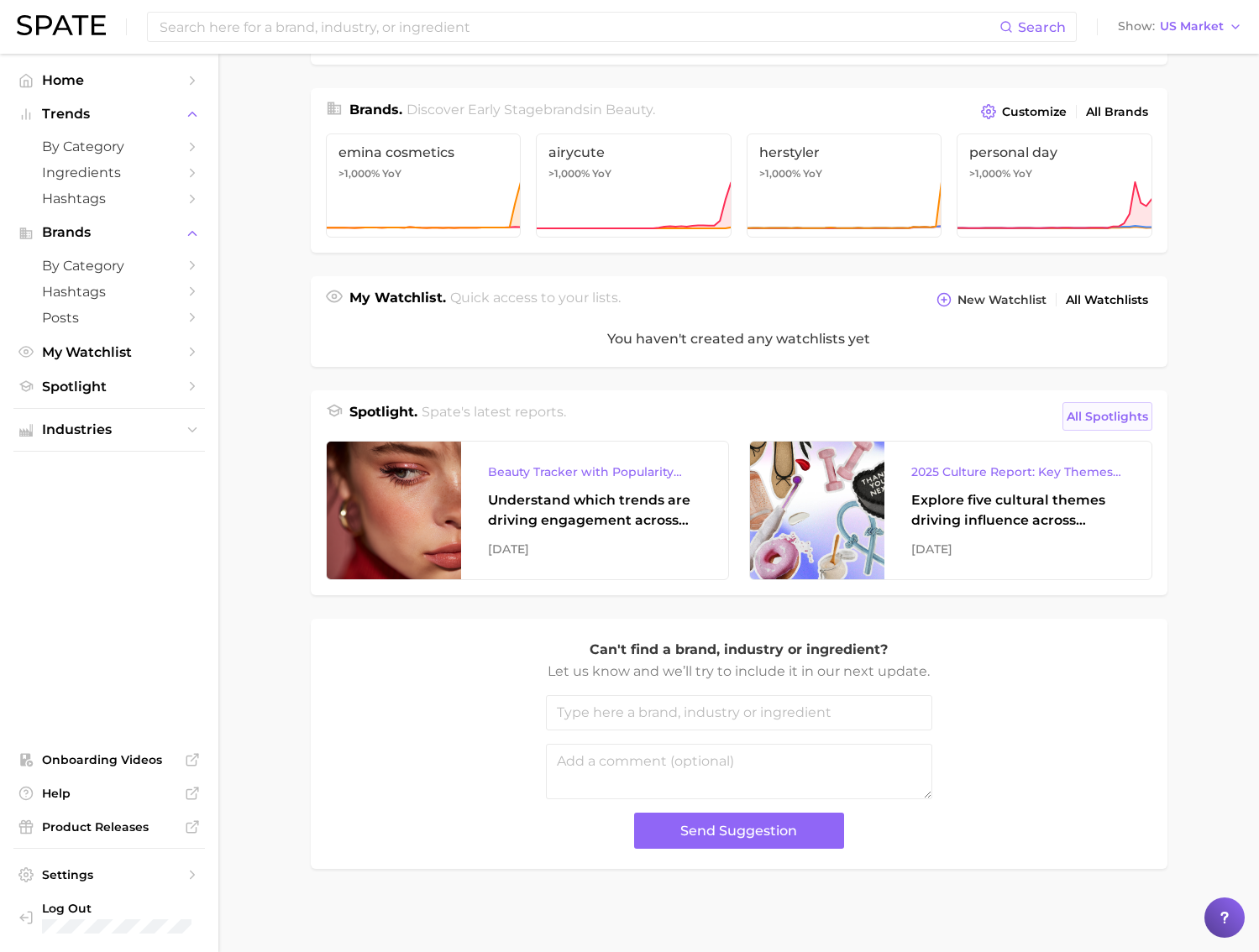
click at [1130, 412] on span "All Spotlights" at bounding box center [1107, 416] width 81 height 21
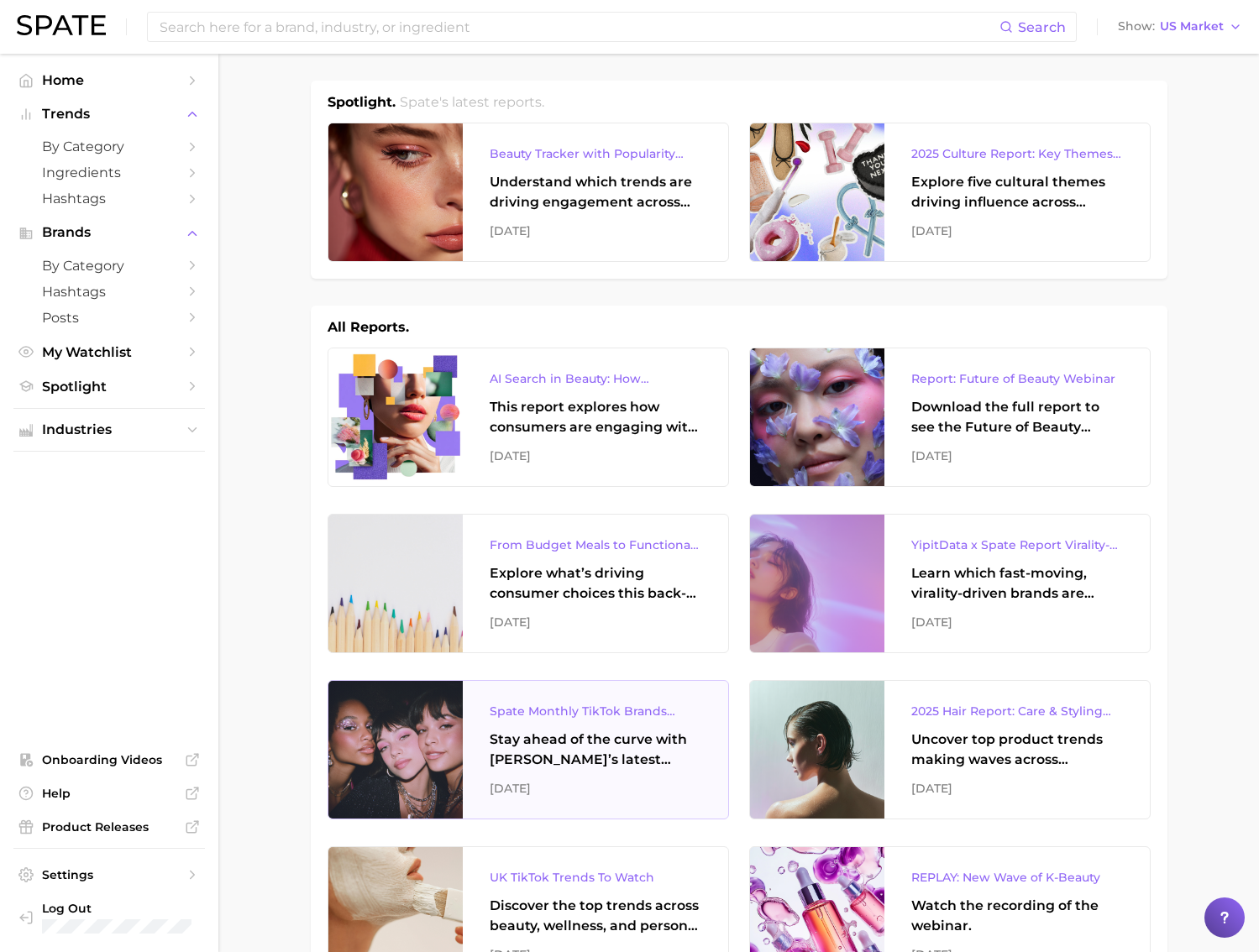
click at [666, 801] on div "Spate Monthly TikTok Brands Tracker Stay ahead of the curve with Spate’s latest…" at bounding box center [596, 749] width 266 height 137
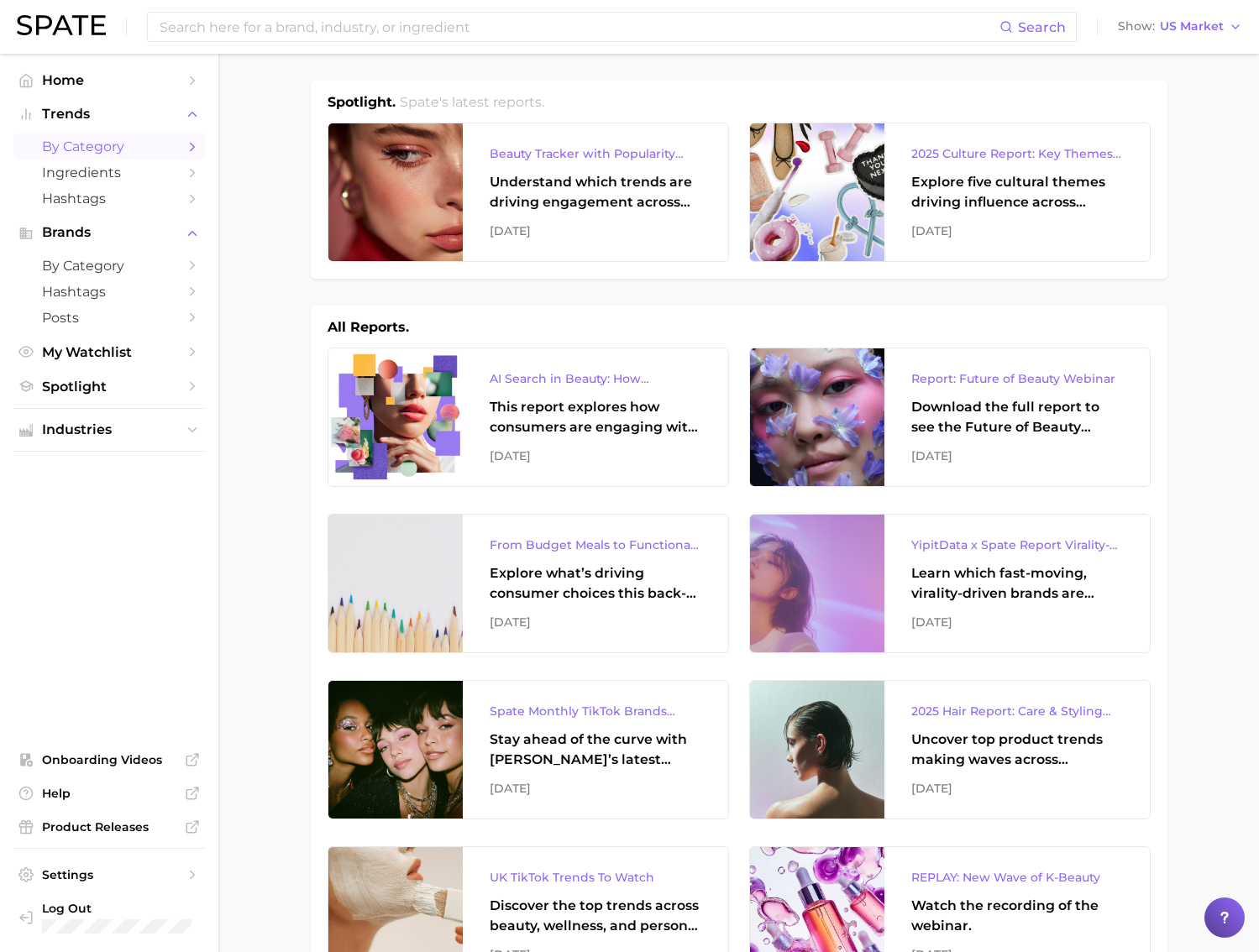
click at [119, 149] on span "by Category" at bounding box center [109, 146] width 135 height 16
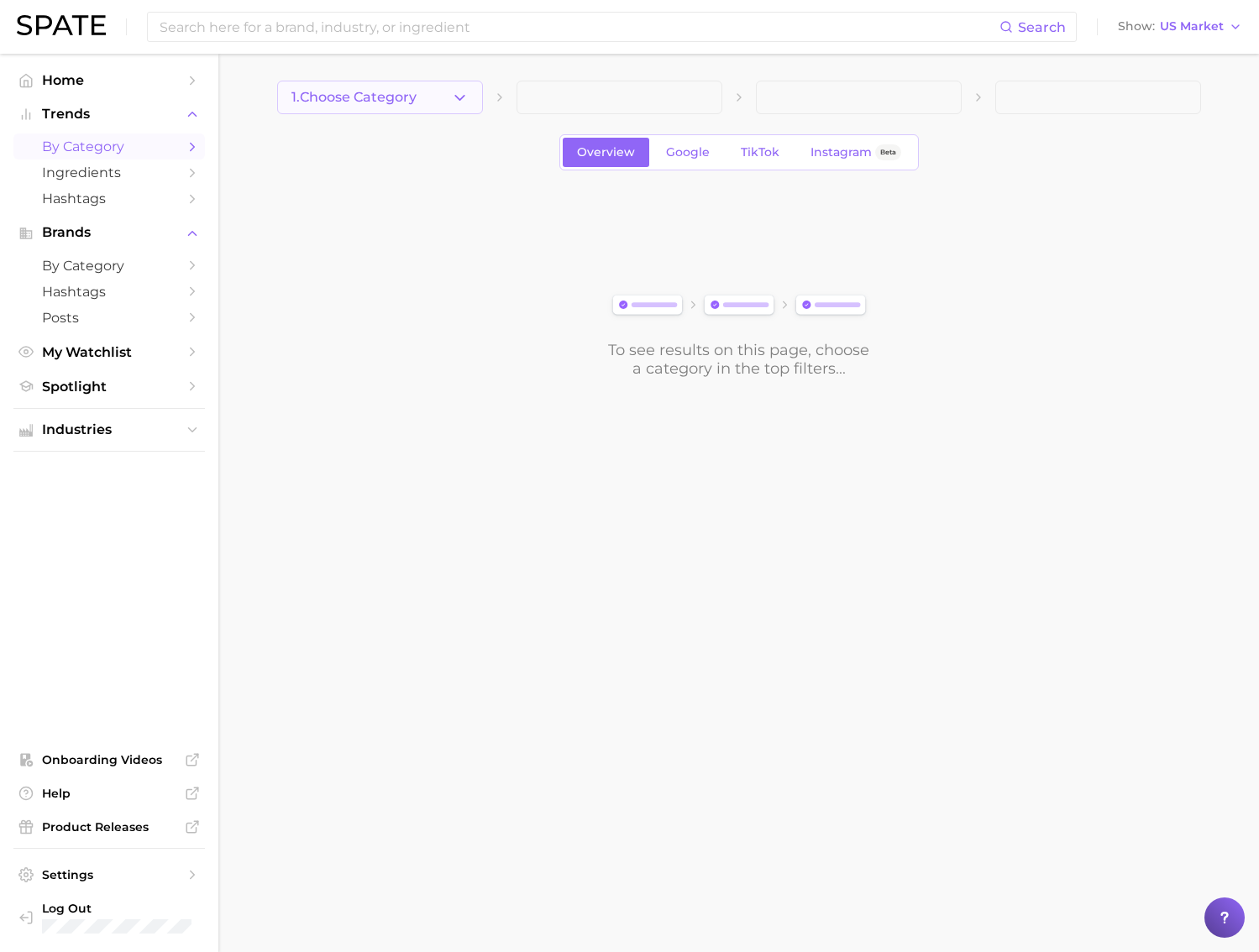
click at [466, 110] on button "1. Choose Category" at bounding box center [380, 97] width 206 height 34
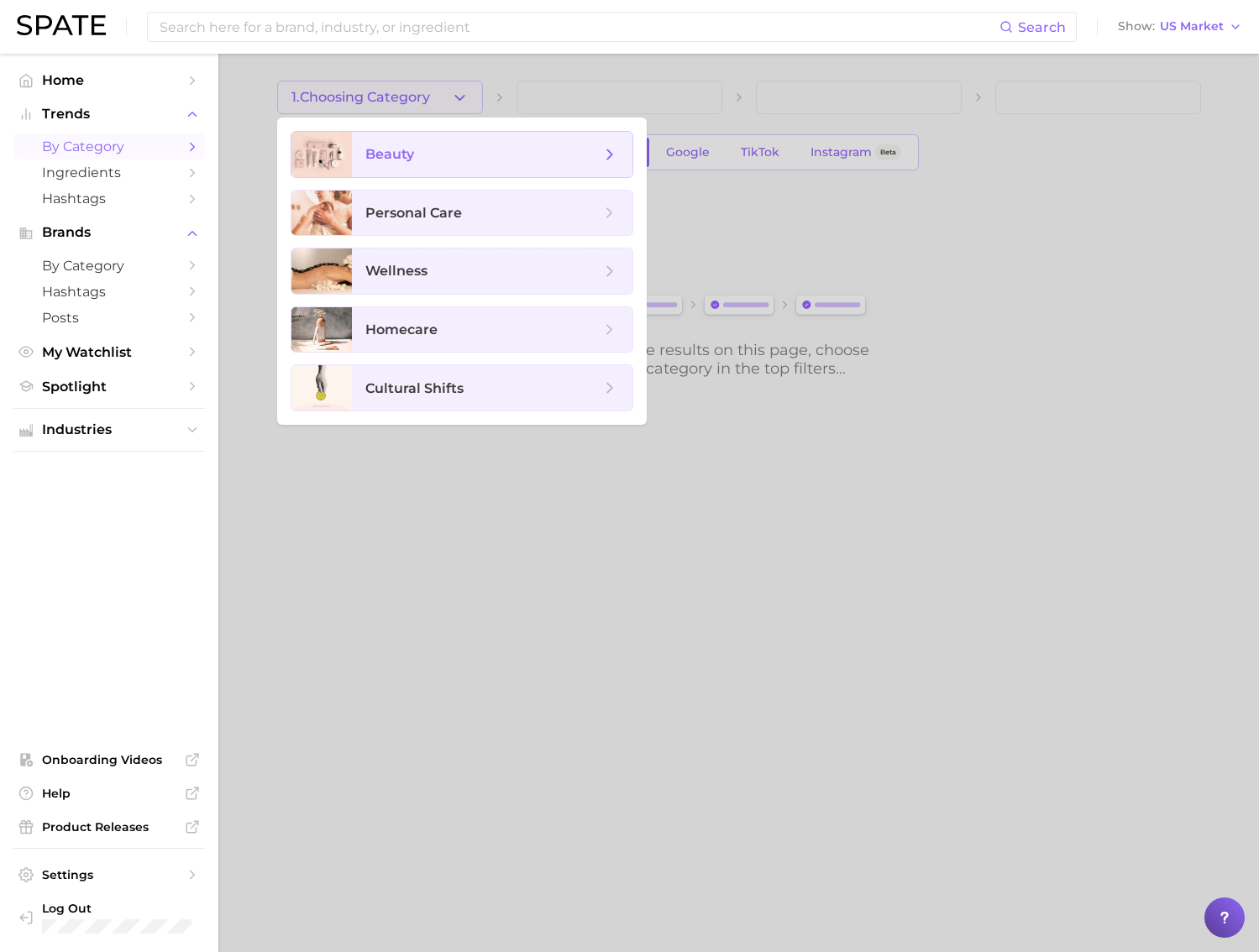
click at [467, 168] on span "beauty" at bounding box center [492, 154] width 281 height 45
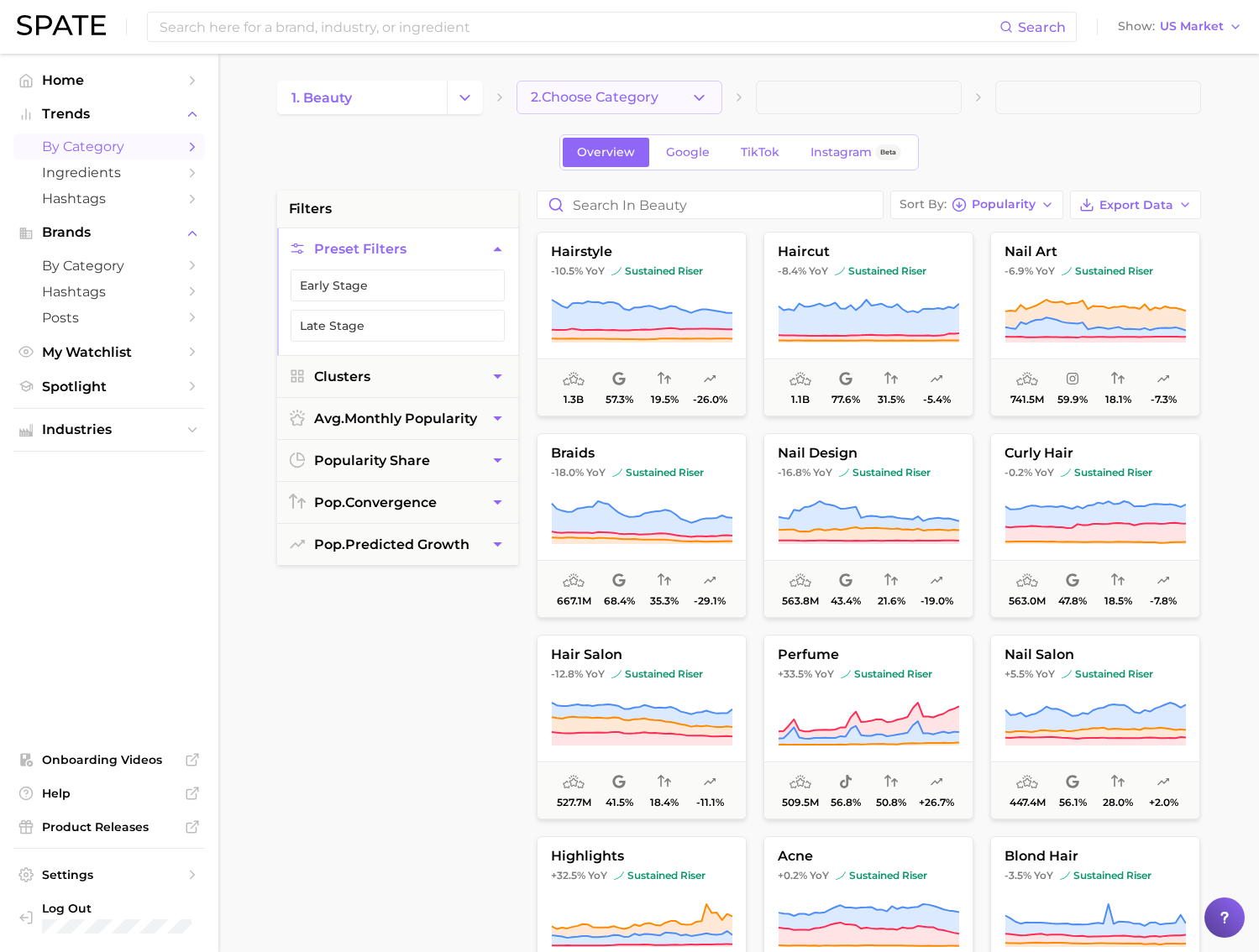
click at [603, 95] on span "2. Choose Category" at bounding box center [594, 97] width 127 height 15
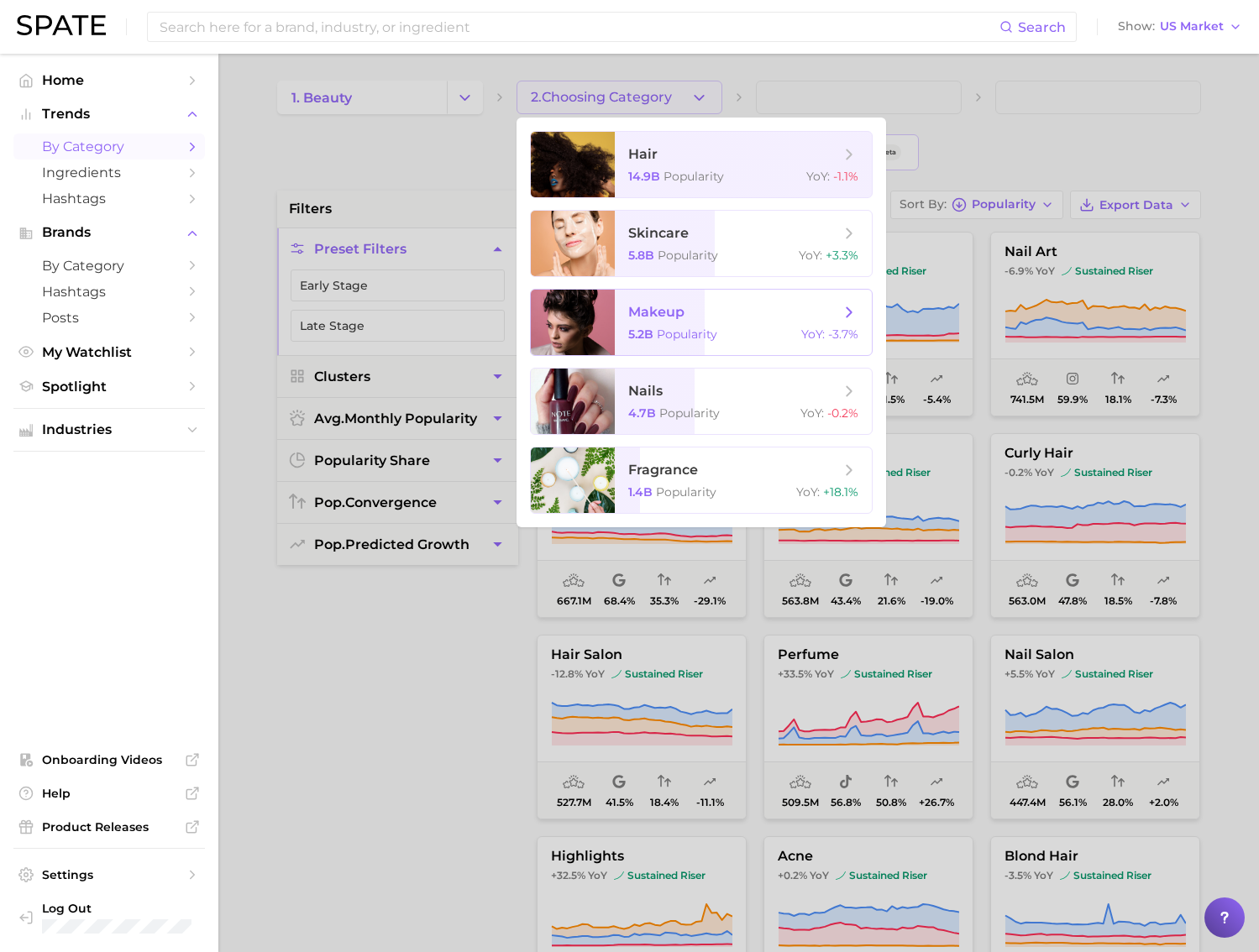
click at [777, 342] on span "makeup 5.2b Popularity YoY : -3.7%" at bounding box center [743, 323] width 257 height 65
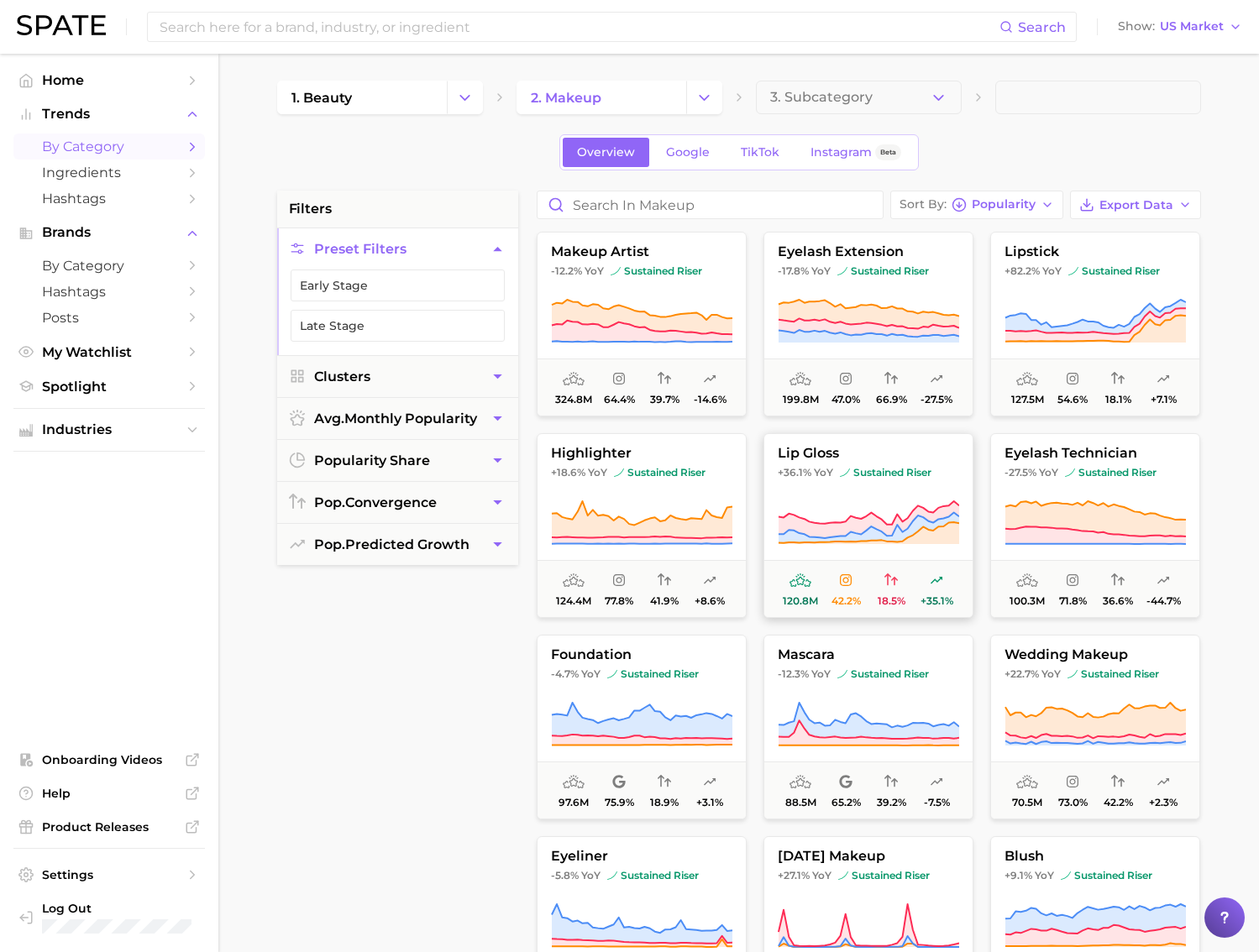
click at [866, 472] on span "sustained riser" at bounding box center [886, 472] width 92 height 13
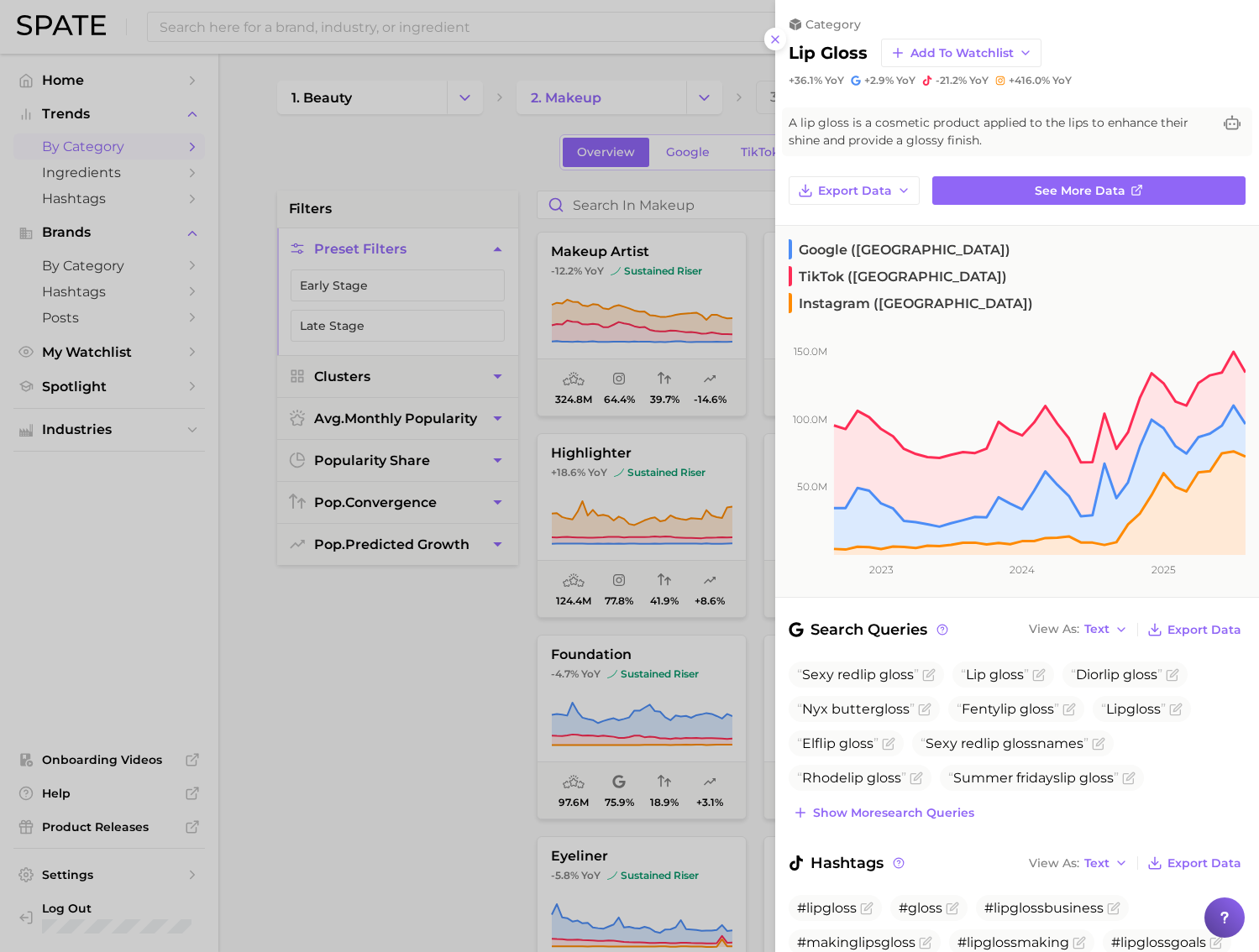
click at [702, 499] on div at bounding box center [630, 476] width 1259 height 952
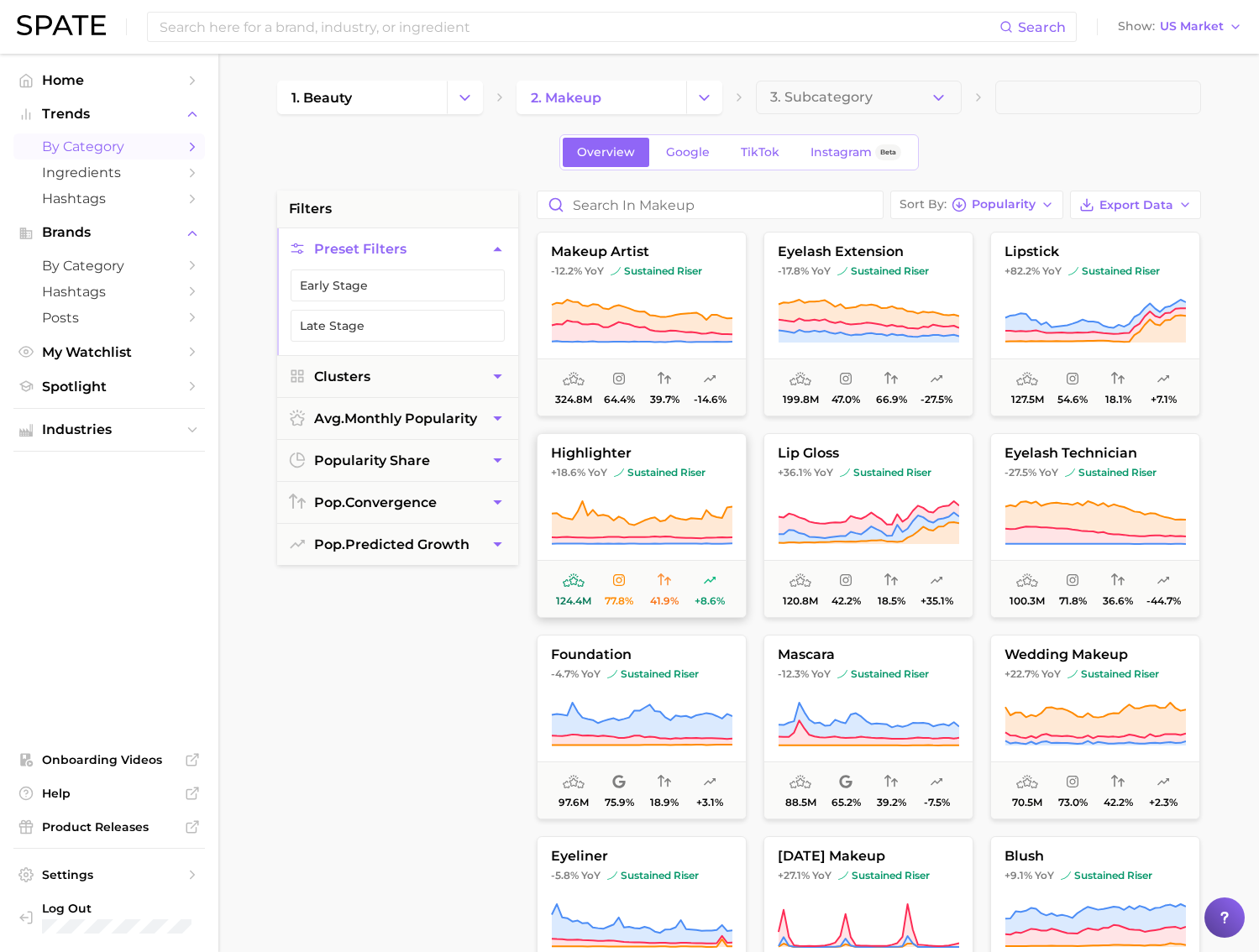
click at [674, 454] on span "highlighter" at bounding box center [641, 454] width 209 height 15
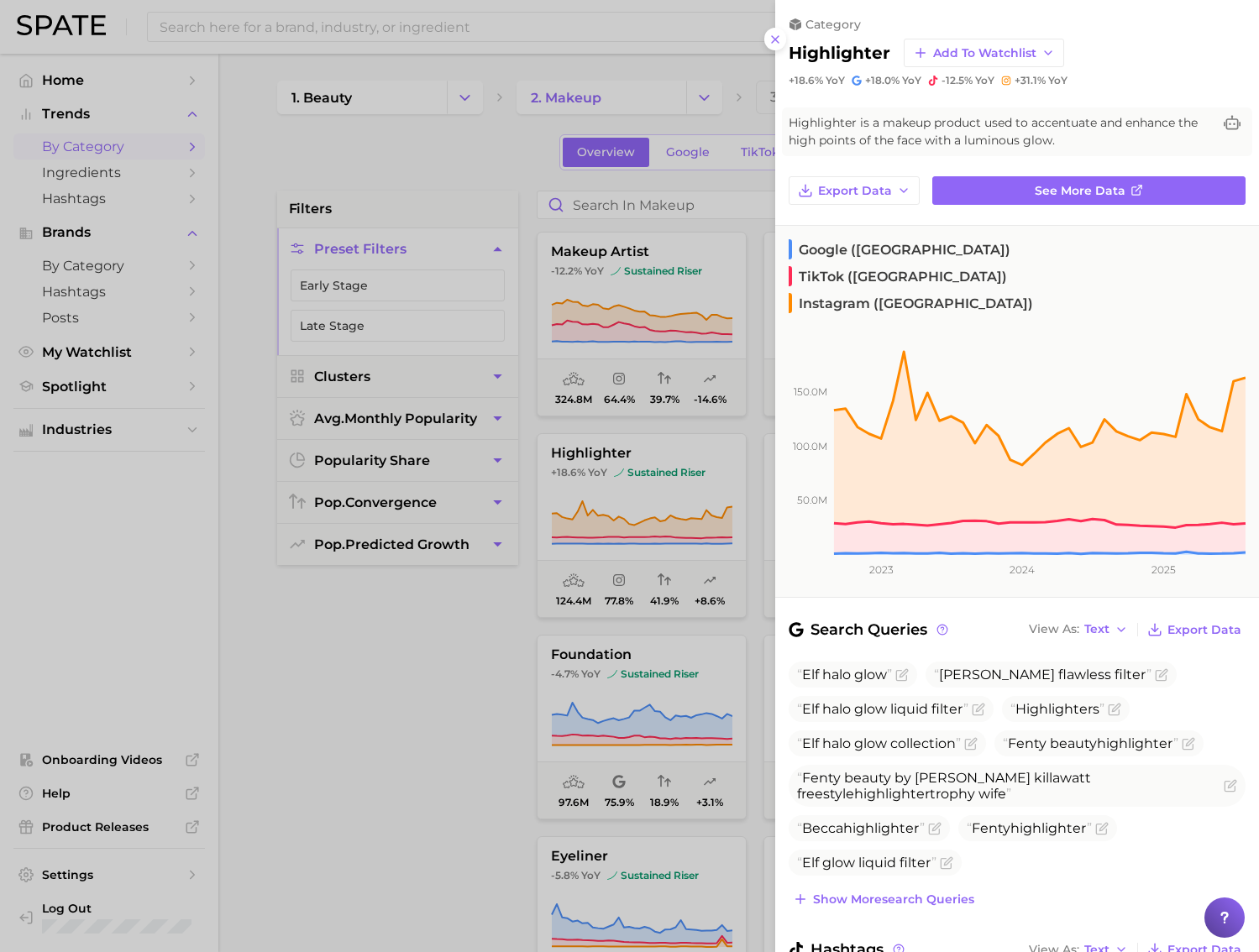
click at [489, 709] on div at bounding box center [630, 476] width 1259 height 952
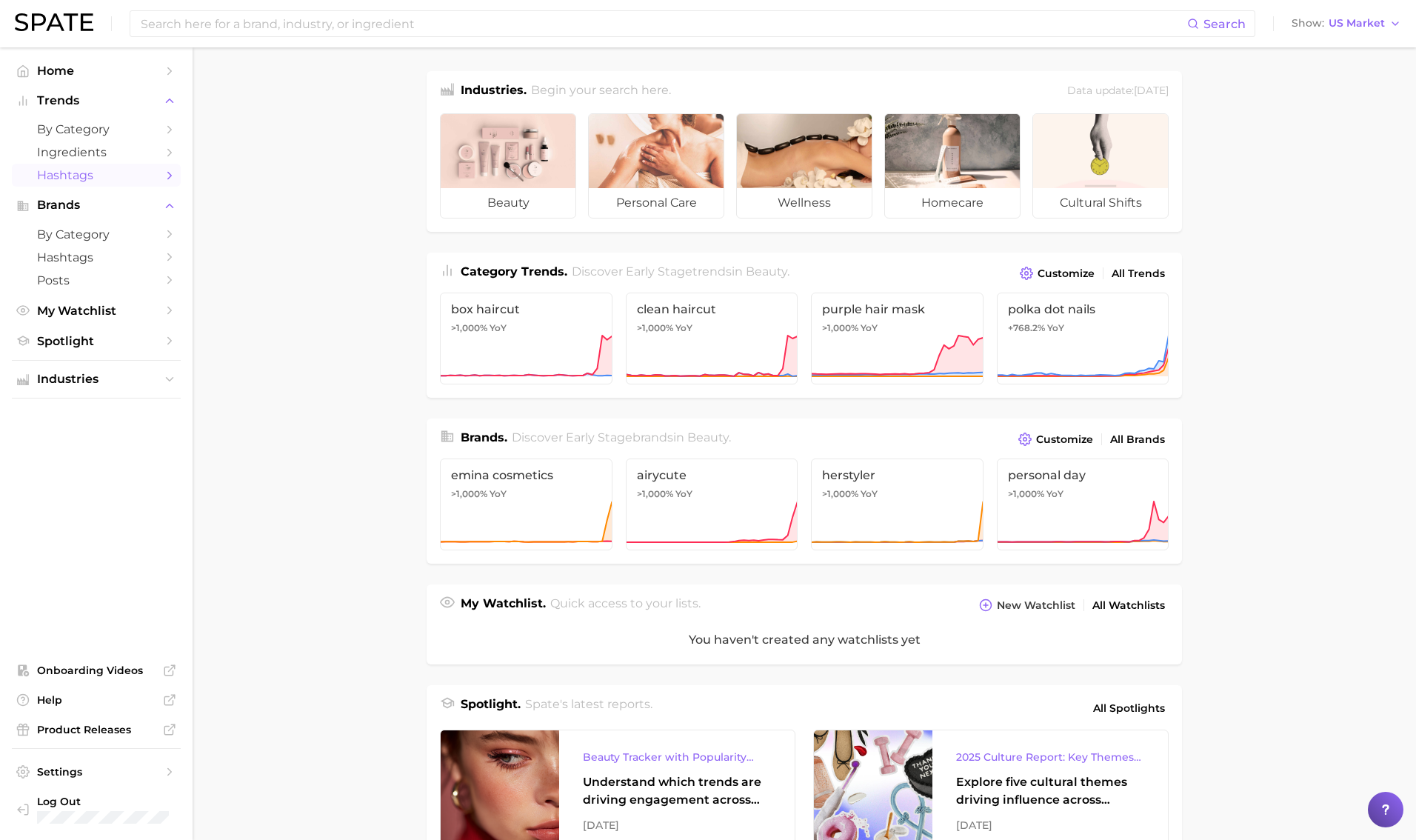
click at [99, 176] on span "Hashtags" at bounding box center [97, 175] width 119 height 14
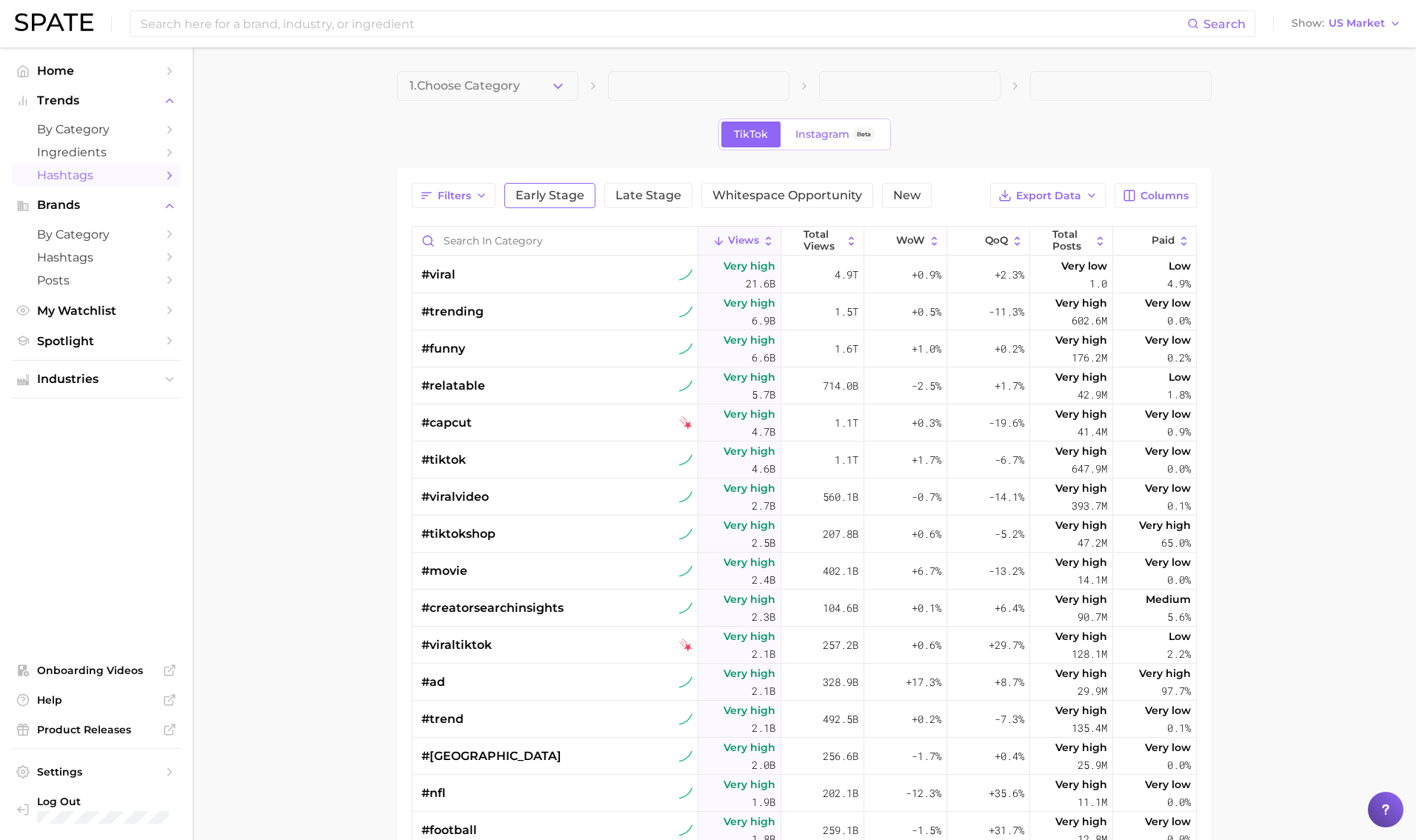
click at [528, 185] on button "Early Stage" at bounding box center [550, 196] width 91 height 26
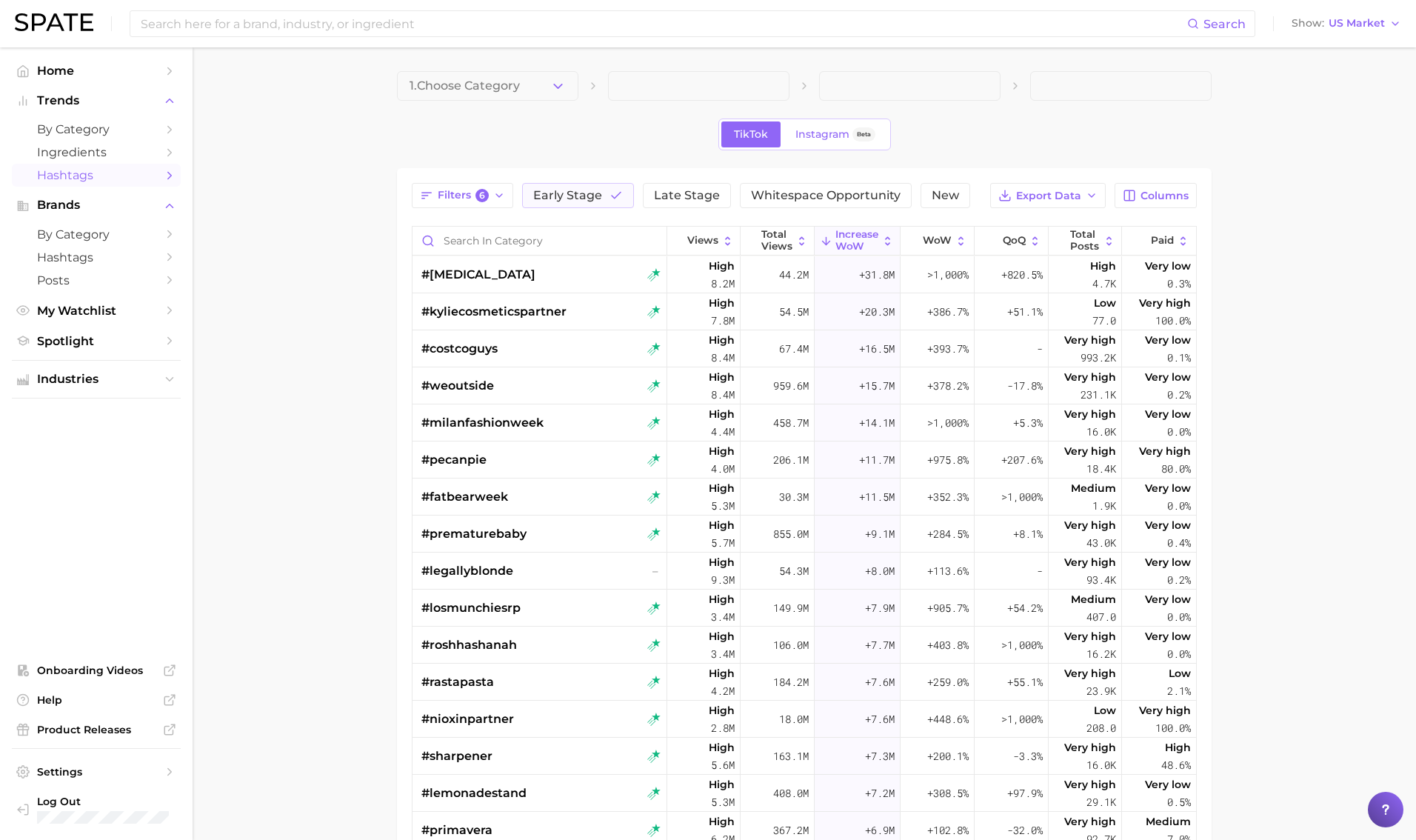
drag, startPoint x: 508, startPoint y: 87, endPoint x: 507, endPoint y: 98, distance: 11.0
click at [508, 87] on span "1. Choose Category" at bounding box center [465, 86] width 111 height 13
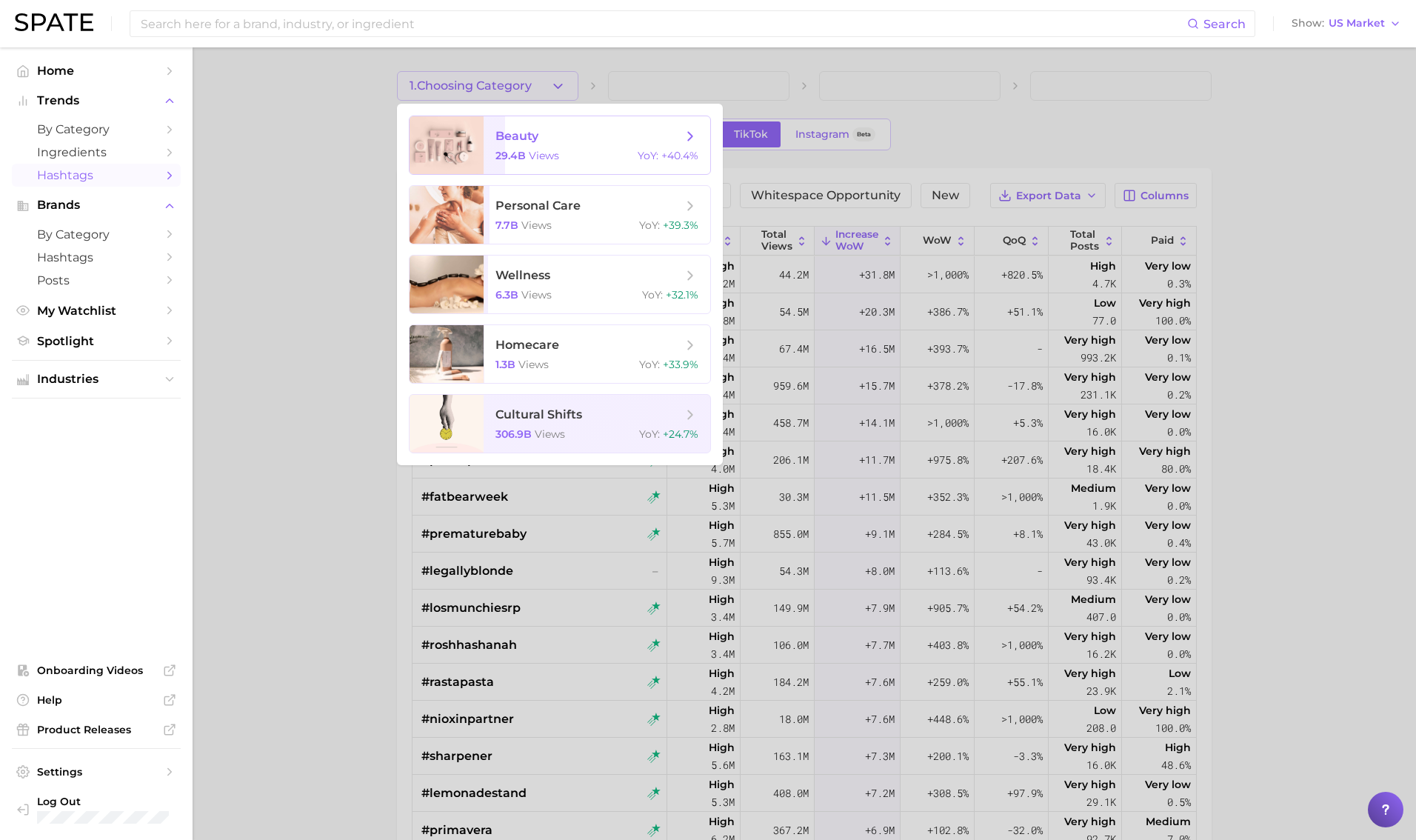
click at [517, 150] on span "29.4b" at bounding box center [511, 155] width 31 height 13
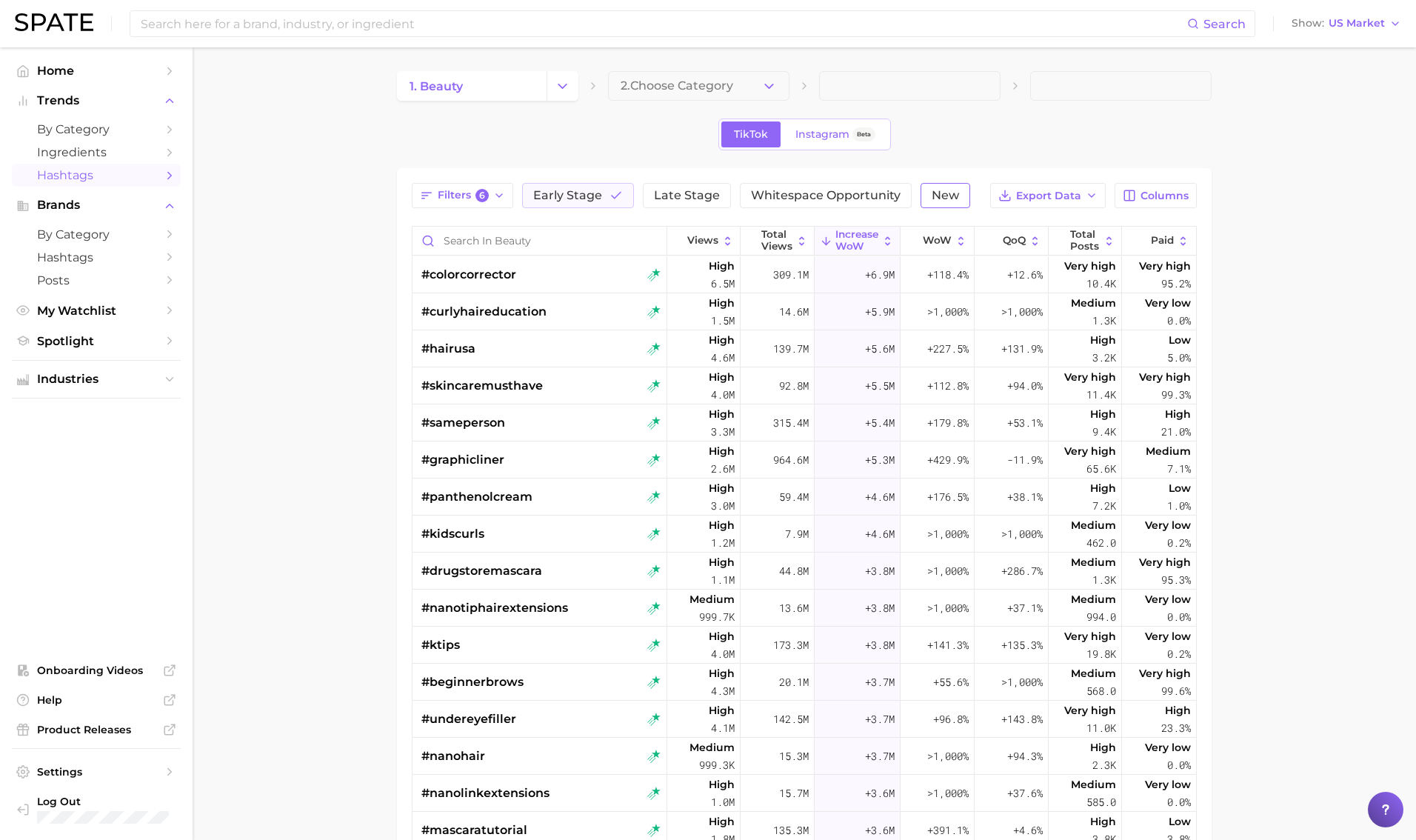
click at [858, 191] on span "New" at bounding box center [945, 196] width 27 height 12
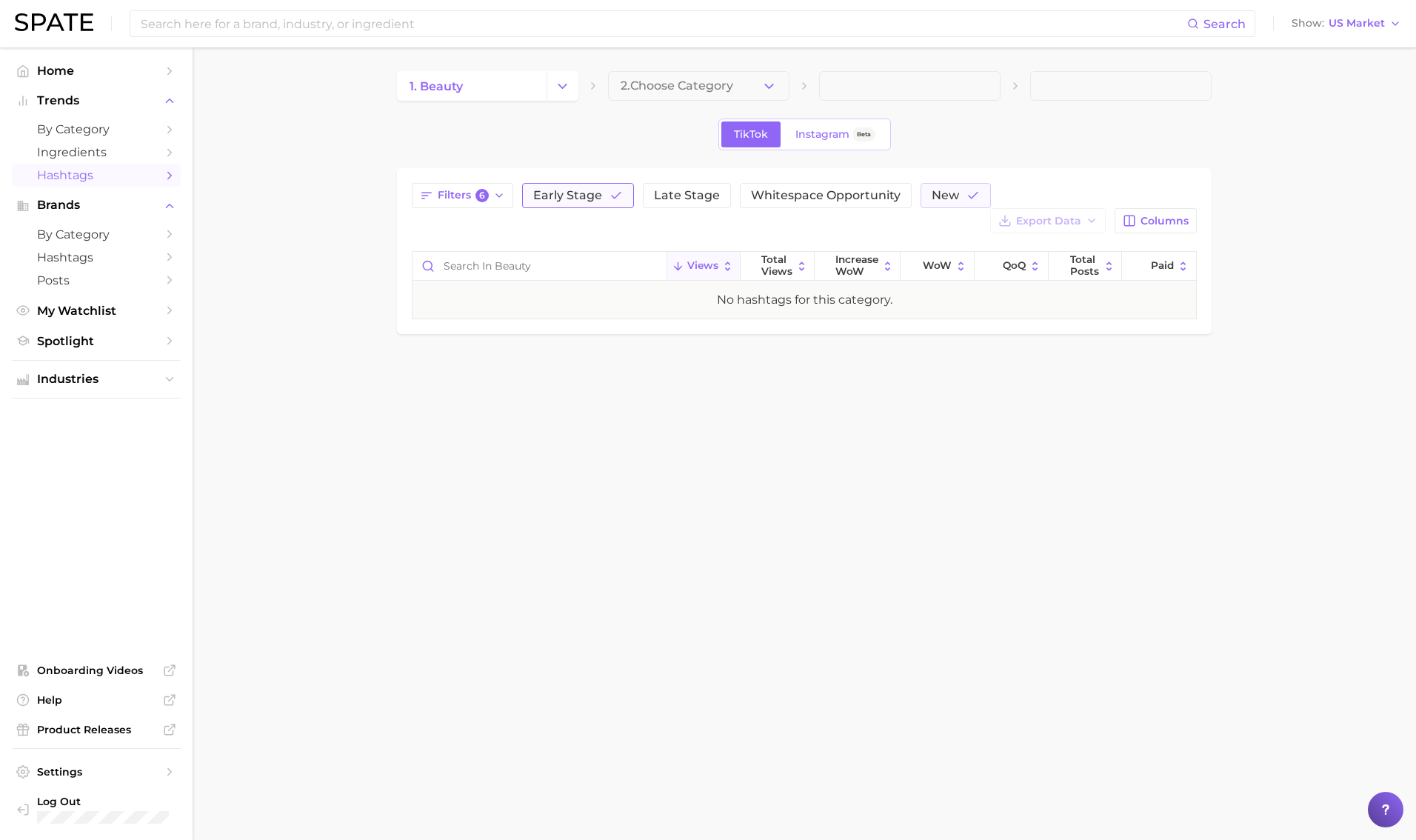
click at [595, 190] on span "Early Stage" at bounding box center [567, 196] width 68 height 12
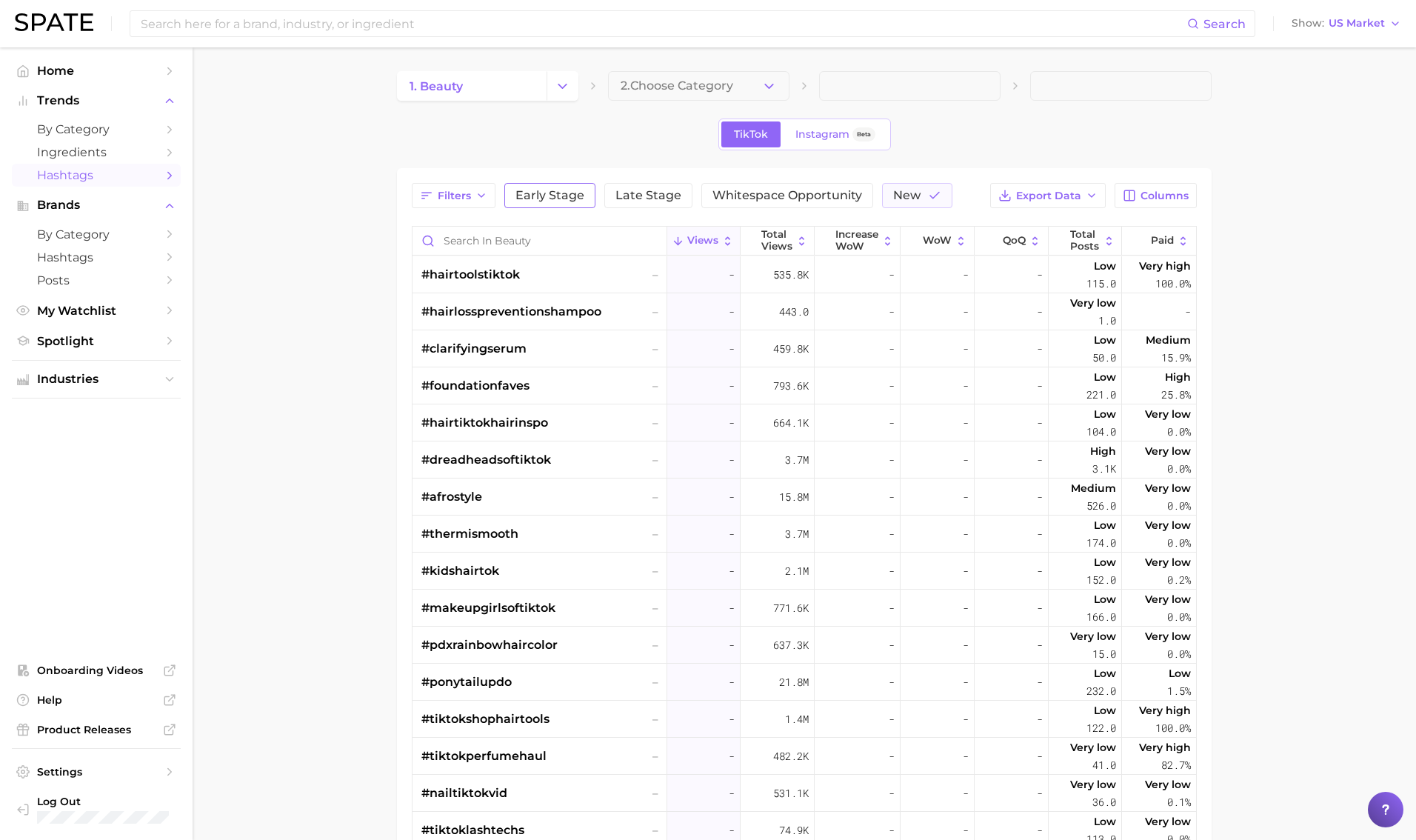
click at [547, 199] on span "Early Stage" at bounding box center [550, 196] width 68 height 12
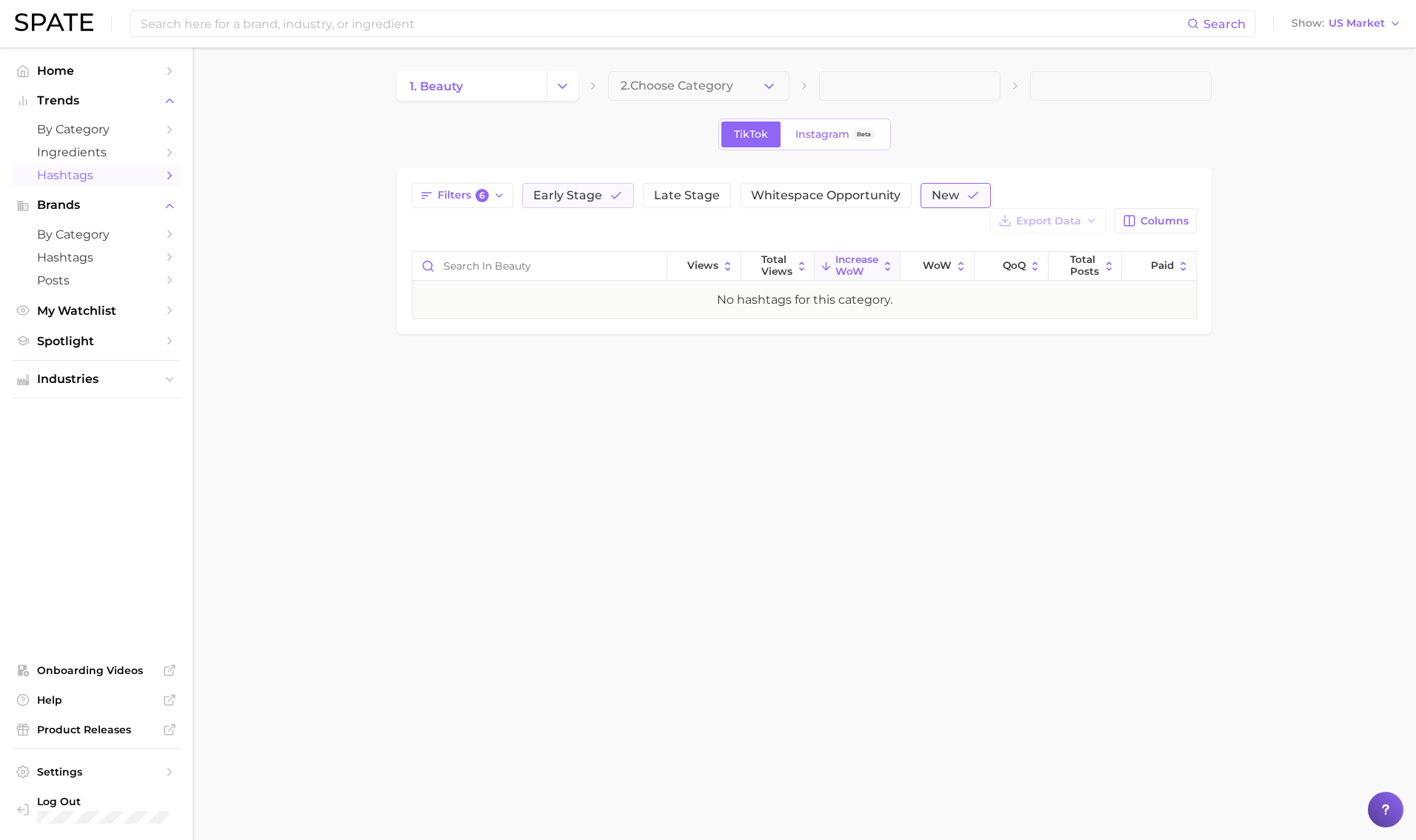
click at [858, 191] on span "New" at bounding box center [945, 196] width 27 height 12
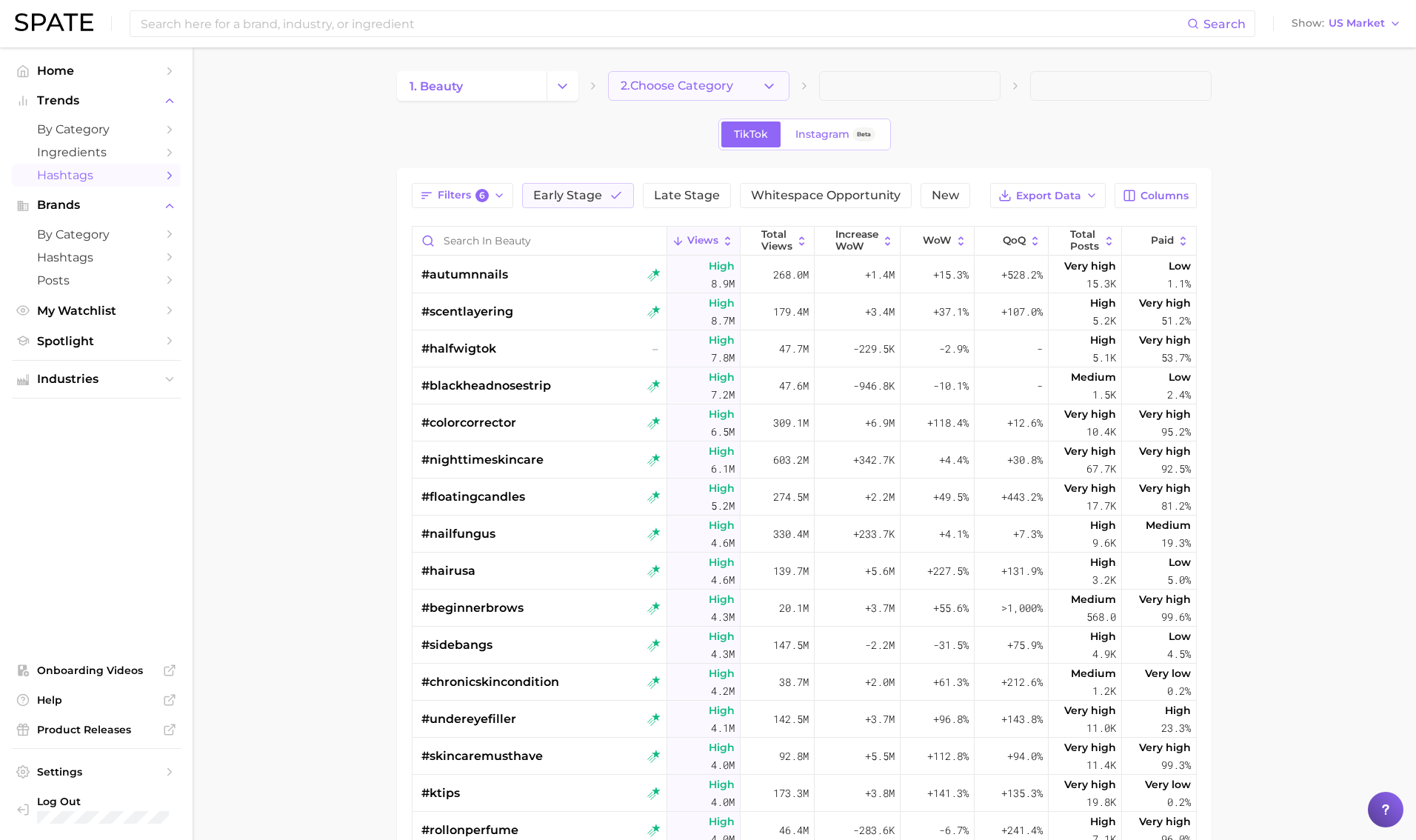
click at [682, 95] on button "2. Choose Category" at bounding box center [699, 86] width 182 height 30
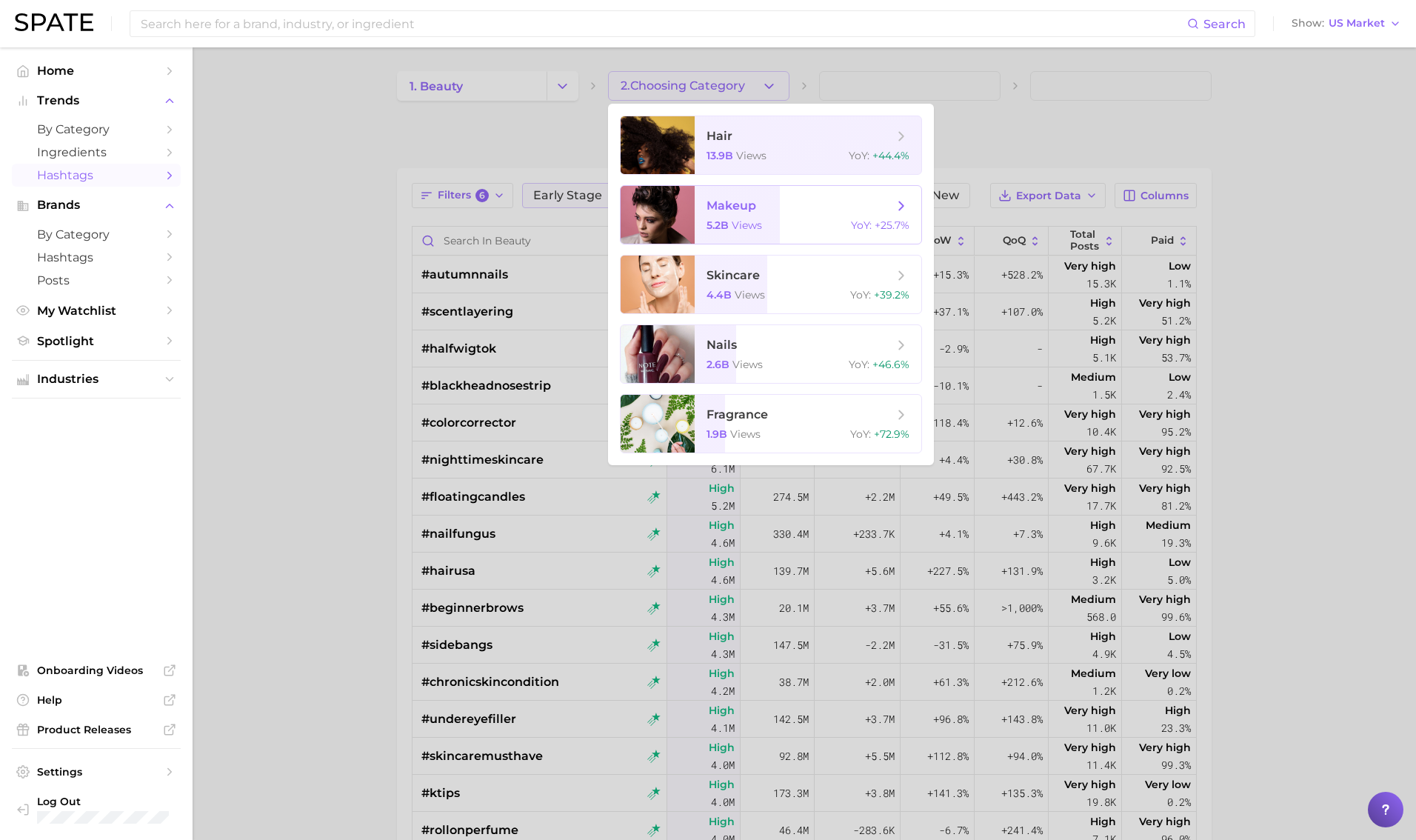
drag, startPoint x: 794, startPoint y: 248, endPoint x: 792, endPoint y: 224, distance: 24.1
click at [794, 247] on ul "hair 13.9b views YoY : +44.4% makeup 5.2b views YoY : +25.7% skincare 4.4b view…" at bounding box center [771, 285] width 326 height 361
click at [792, 224] on div "5.2b views YoY : +25.7%" at bounding box center [808, 225] width 203 height 13
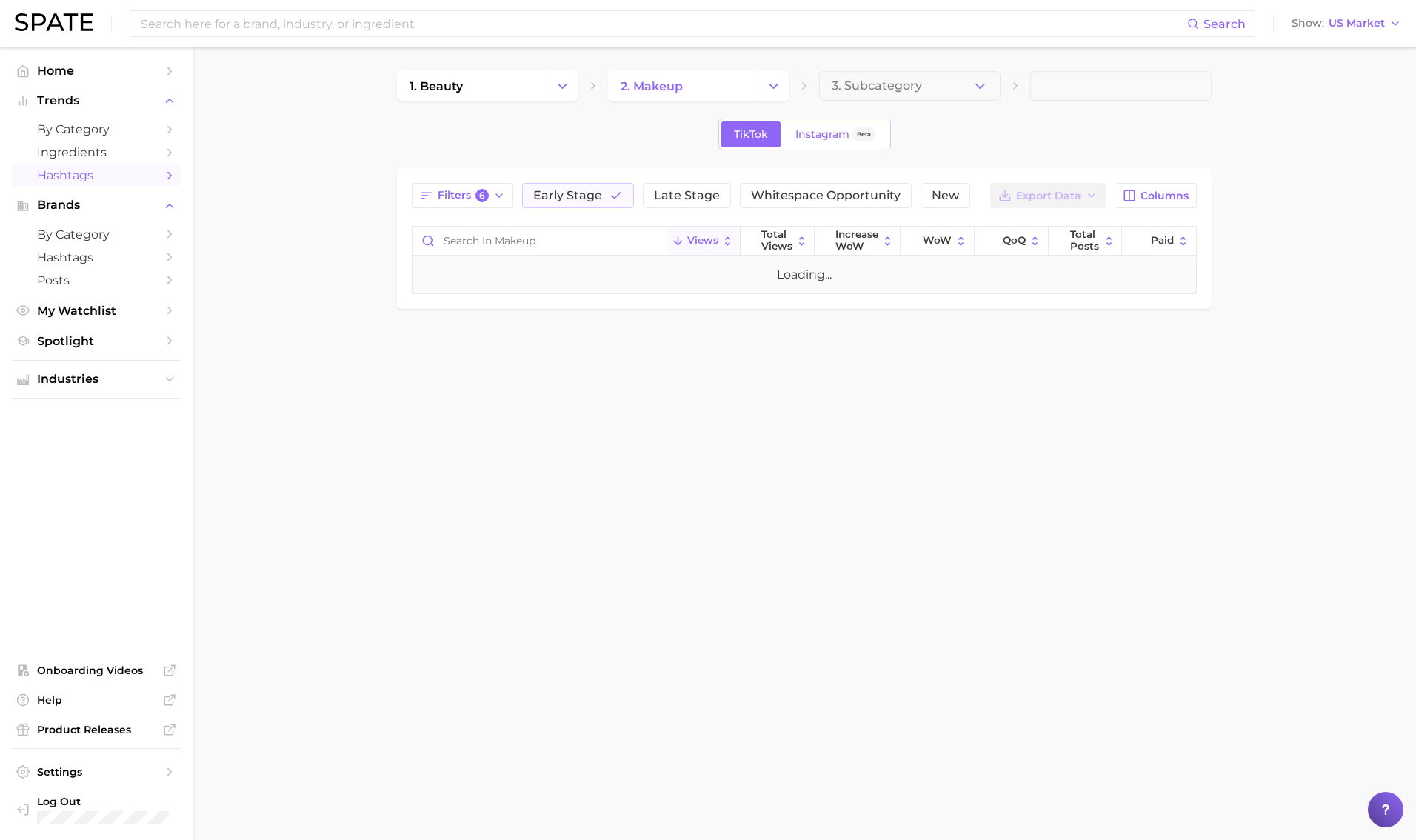
click at [251, 179] on main "1. beauty 2. makeup 3. Subcategory TikTok Instagram Beta Filters 6 Early Stage …" at bounding box center [804, 215] width 1224 height 336
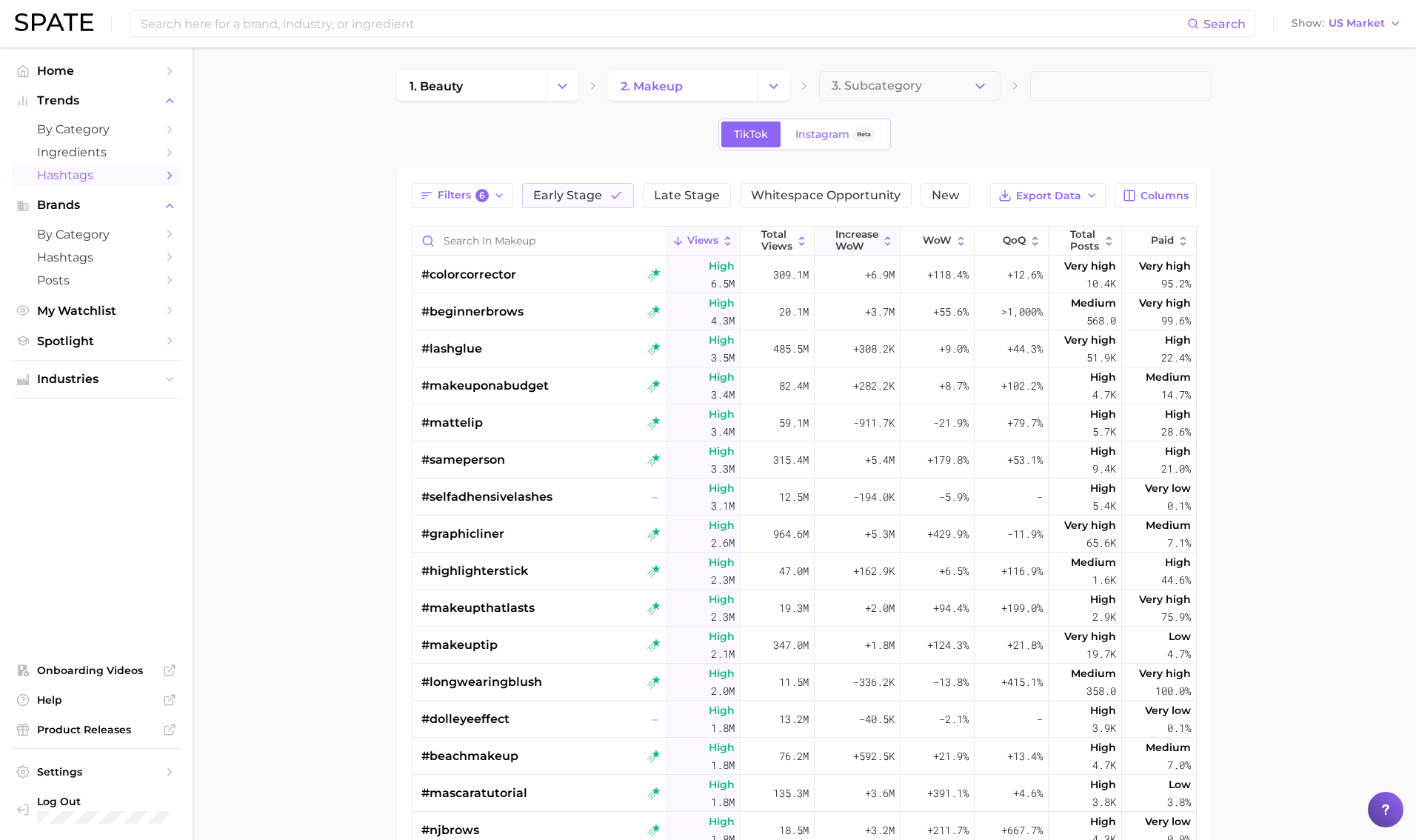
click at [858, 243] on icon at bounding box center [888, 240] width 5 height 9
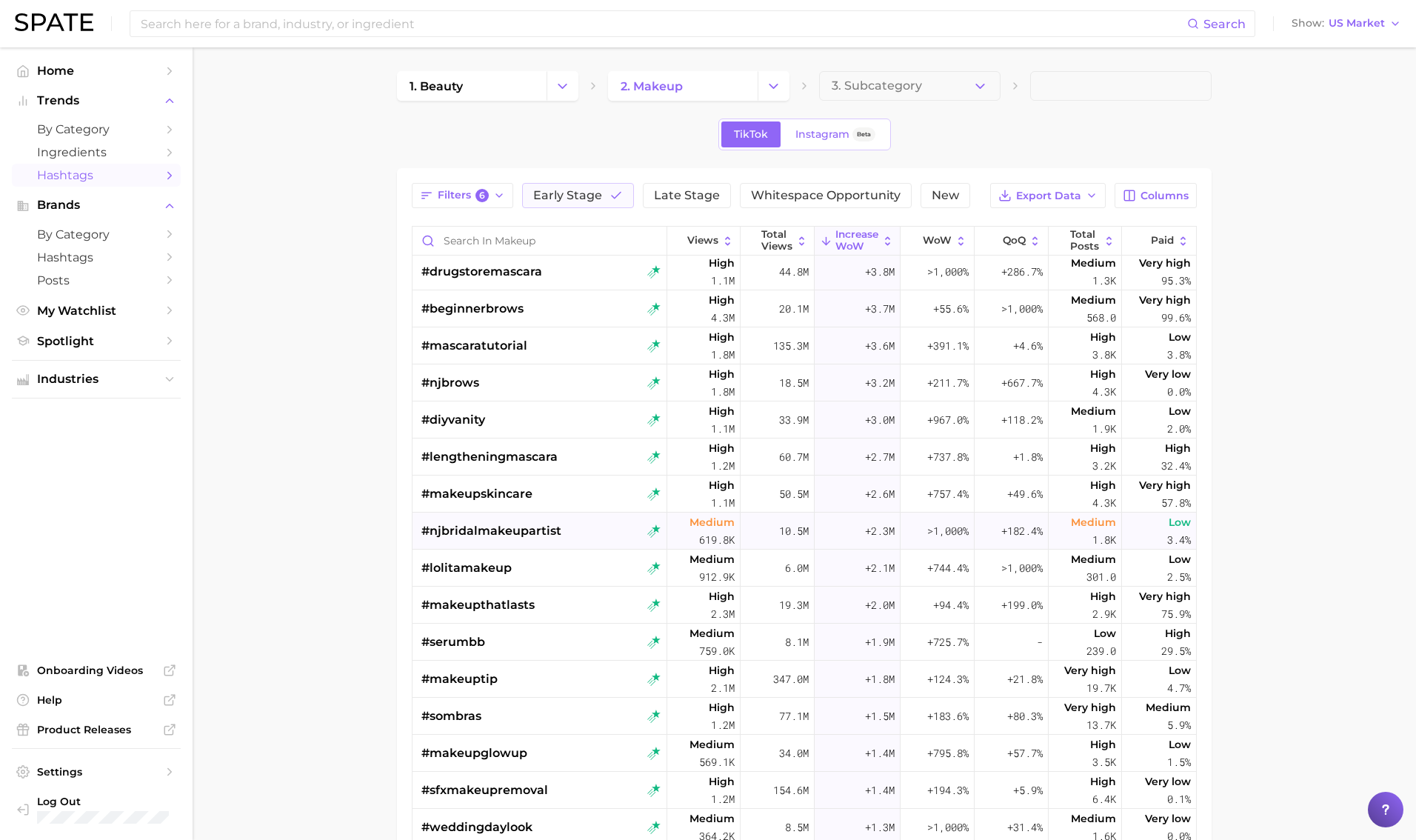
scroll to position [116, 0]
click at [607, 531] on div "#njbridalmakeupartist" at bounding box center [541, 528] width 239 height 37
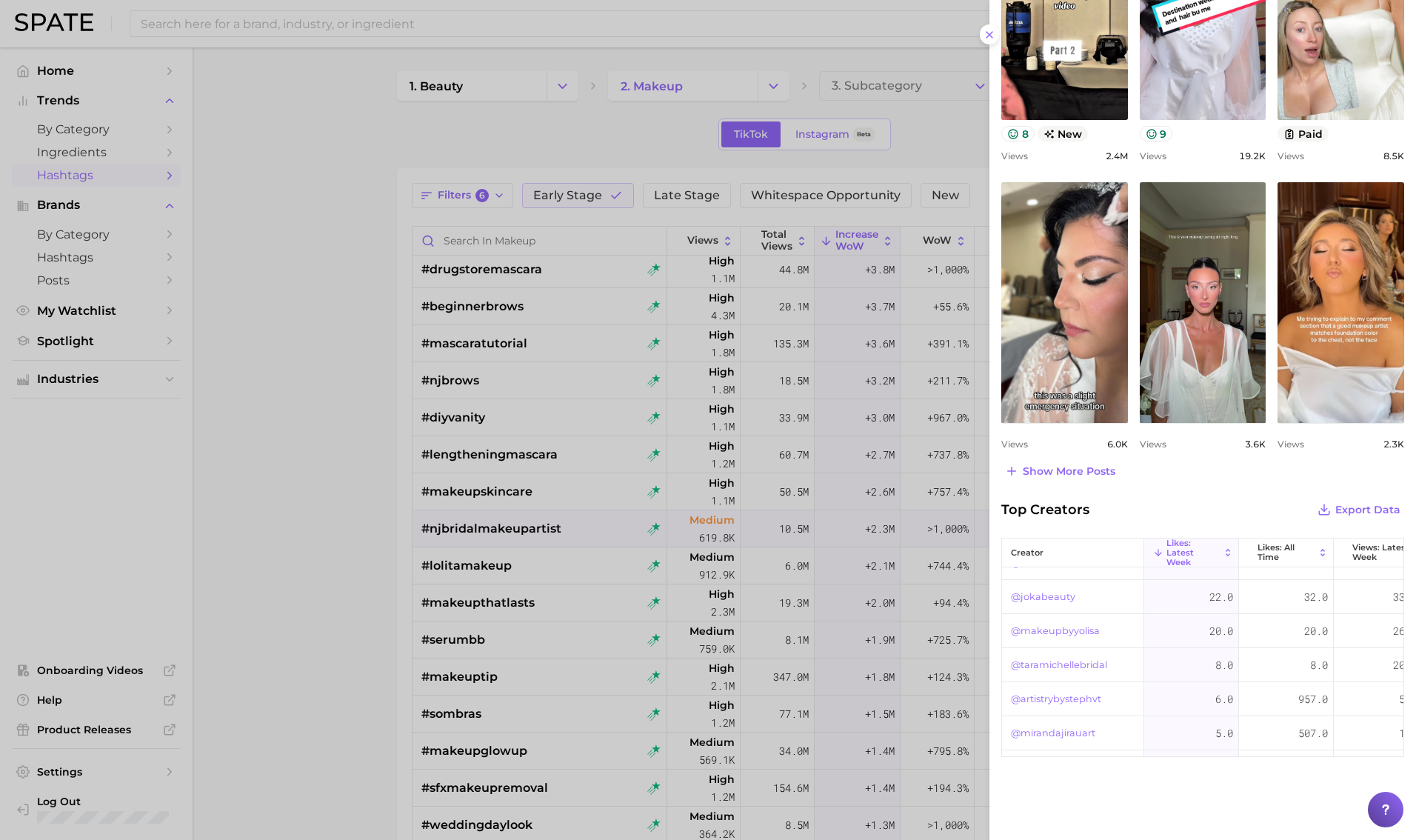
scroll to position [186, 0]
click at [312, 363] on div at bounding box center [708, 420] width 1416 height 840
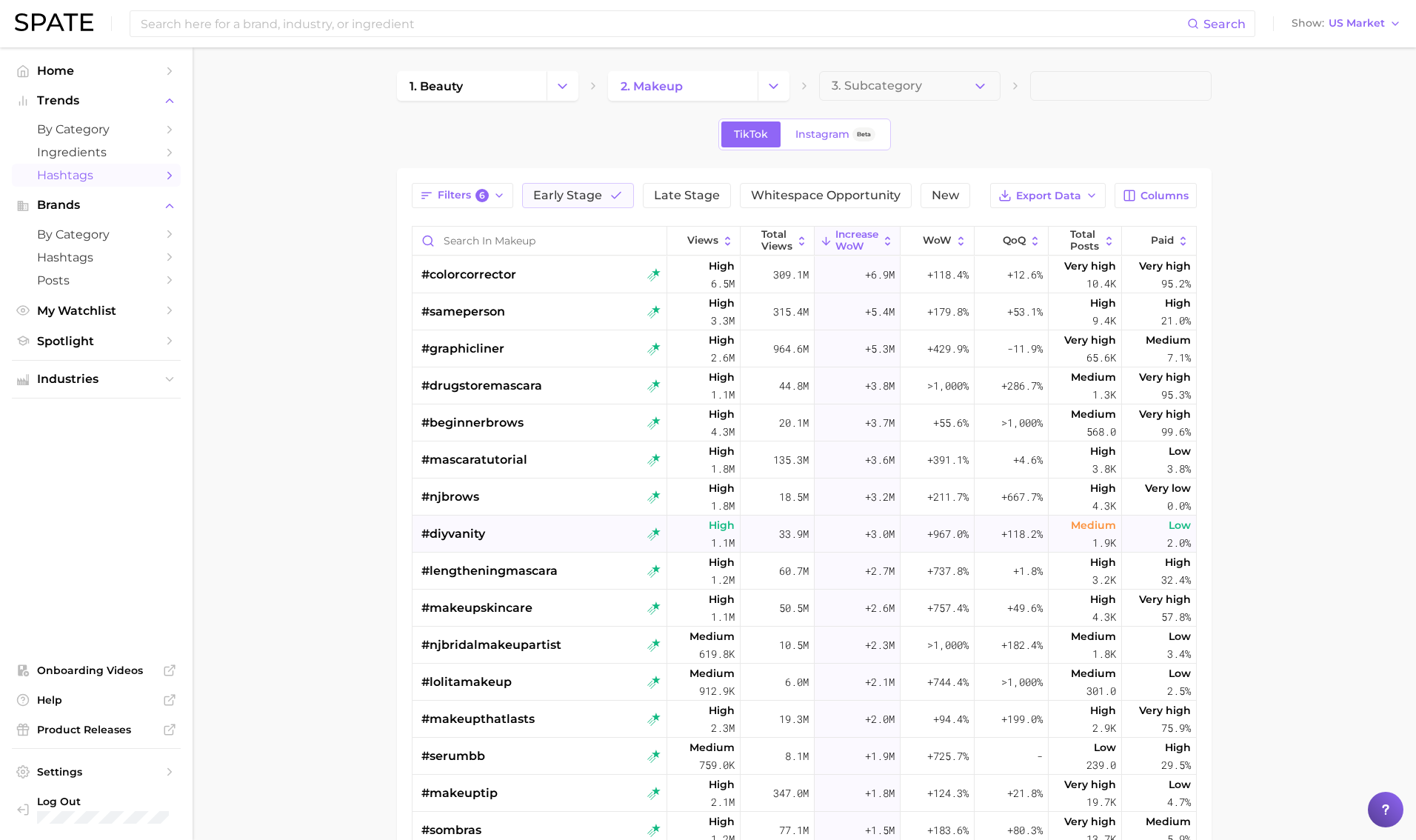
scroll to position [43, 0]
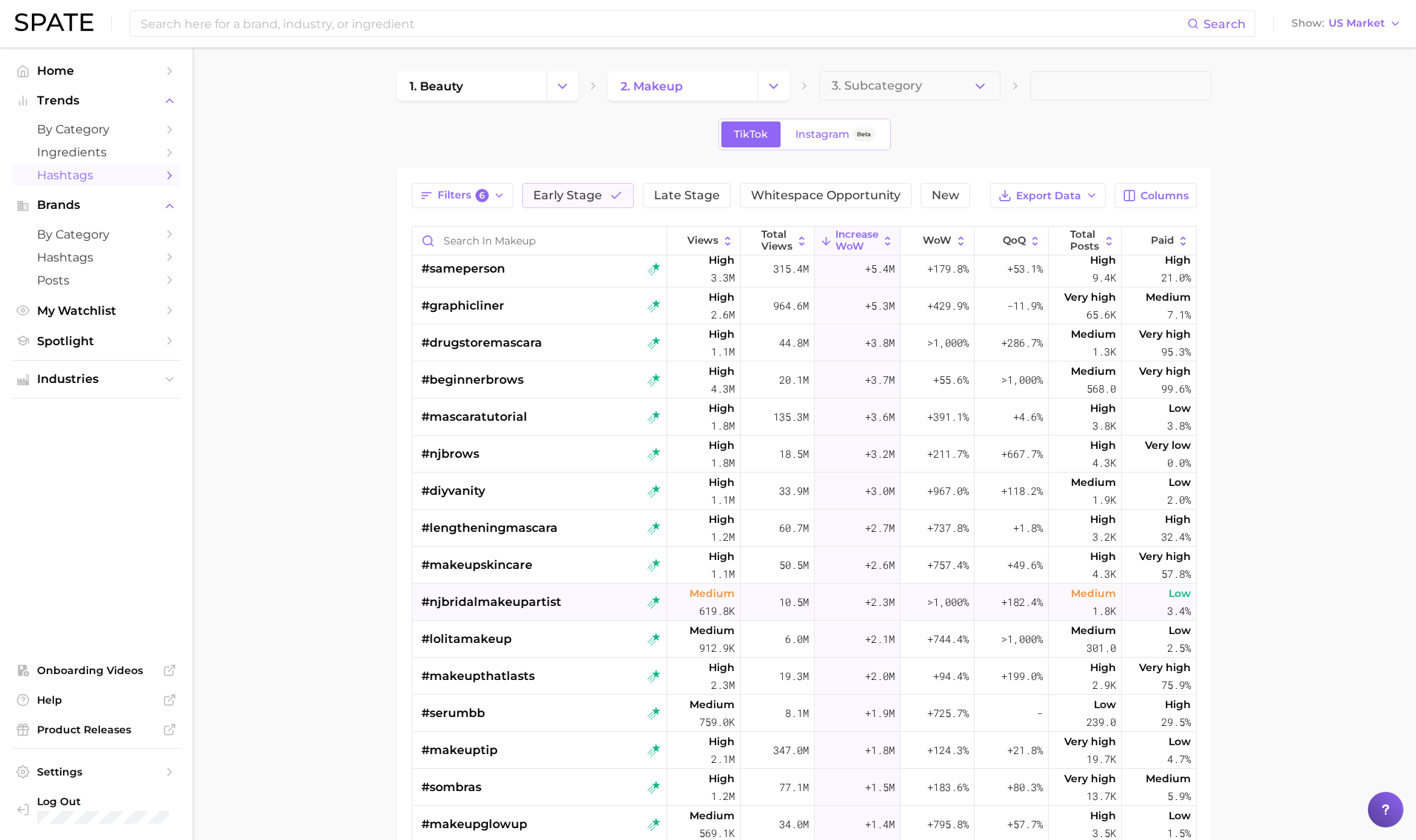
click at [622, 605] on div "#njbridalmakeupartist" at bounding box center [541, 602] width 239 height 37
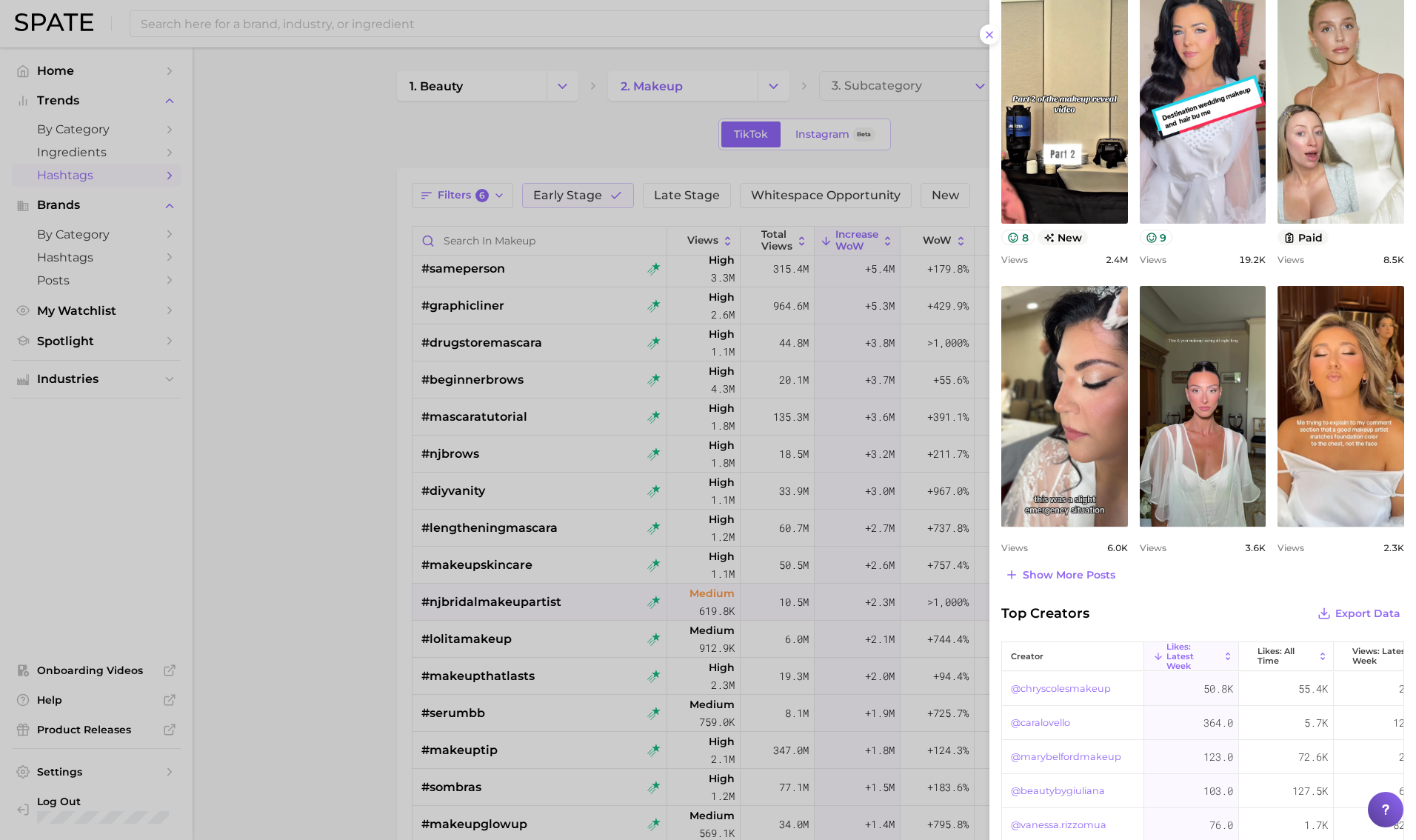
scroll to position [521, 0]
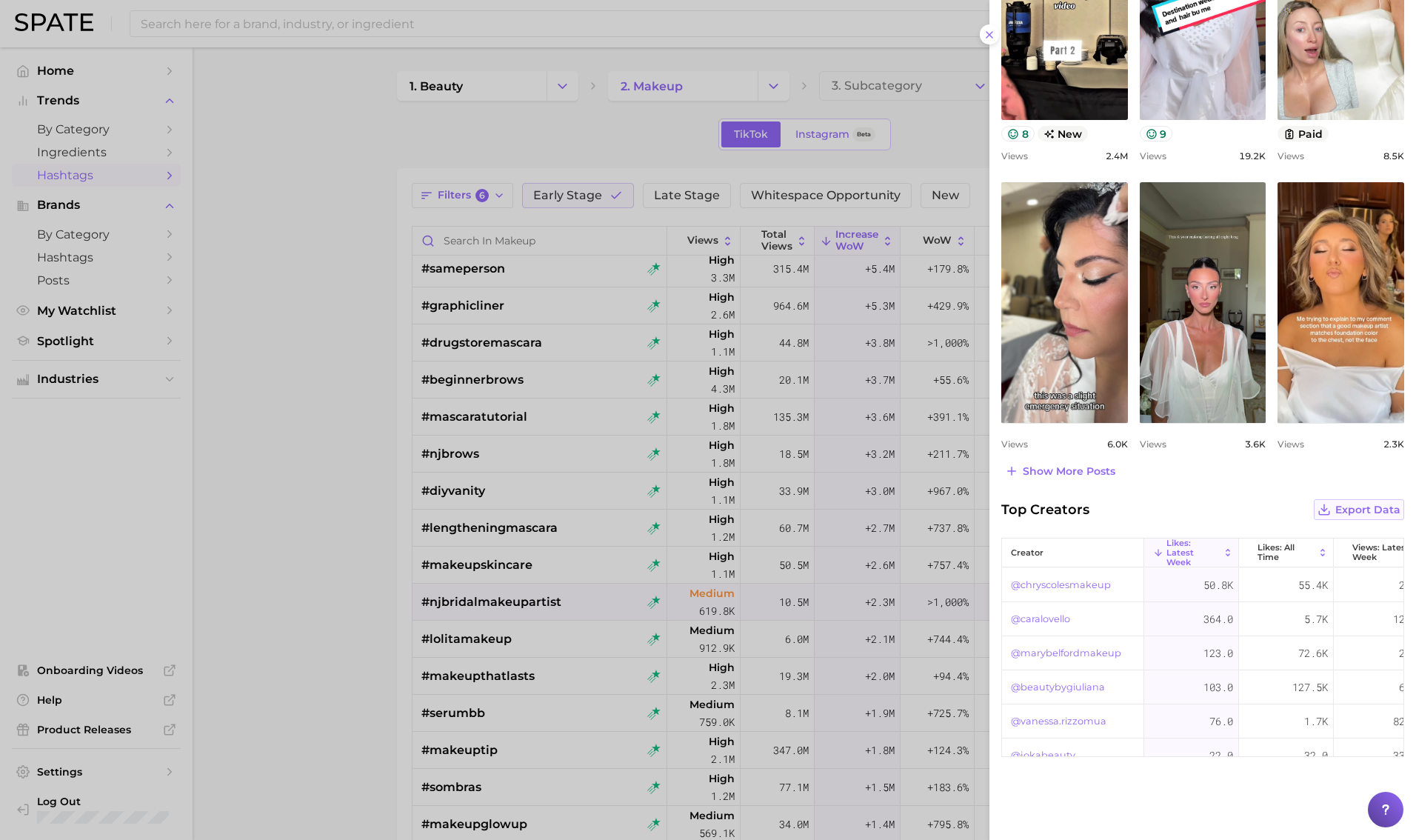
click at [858, 514] on span "Export Data" at bounding box center [1367, 509] width 65 height 12
click at [858, 706] on link "@mirandajirauart" at bounding box center [1053, 706] width 84 height 18
click at [858, 583] on link "@chryscolesmakeup" at bounding box center [1060, 585] width 100 height 18
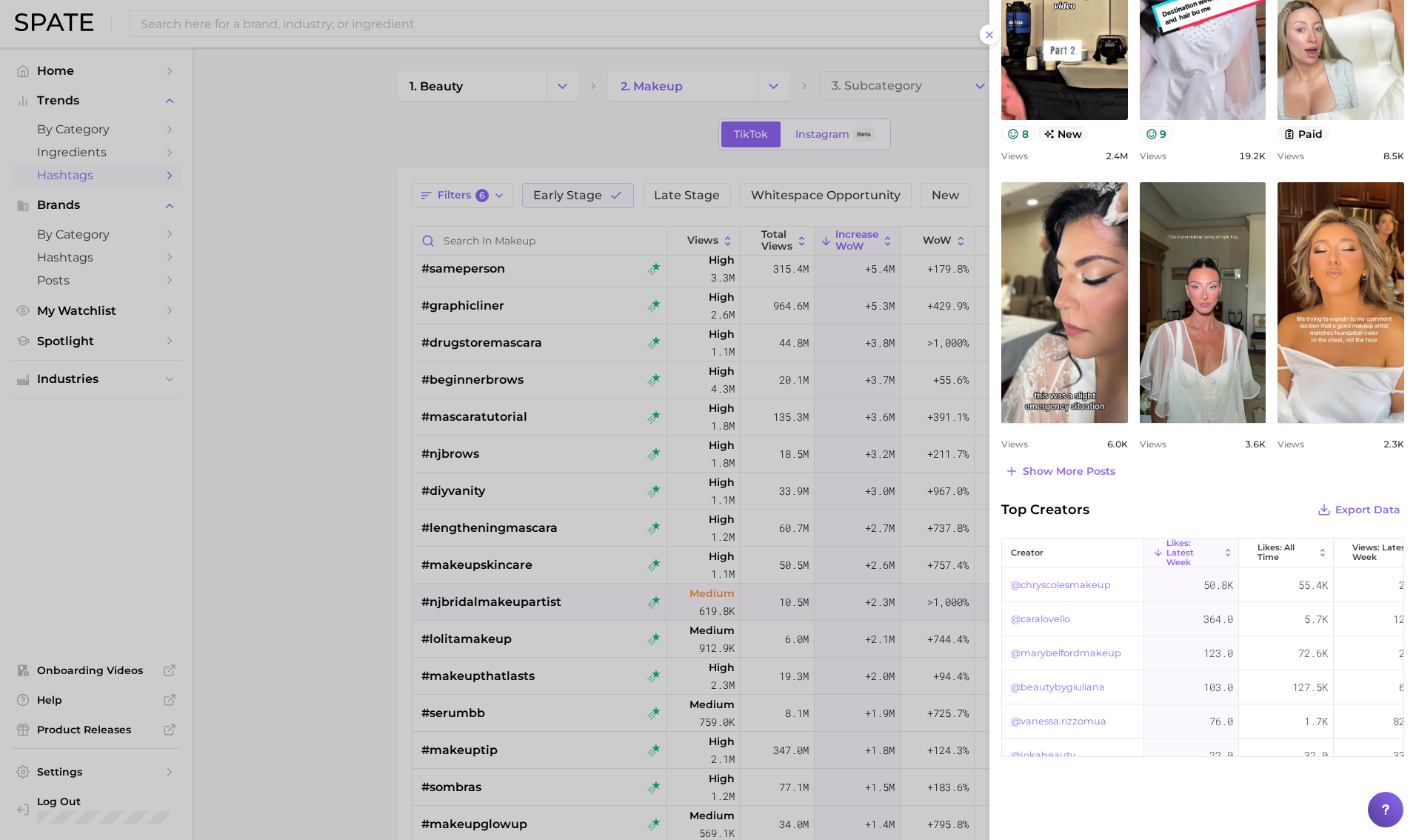
click at [858, 695] on div at bounding box center [708, 420] width 1416 height 840
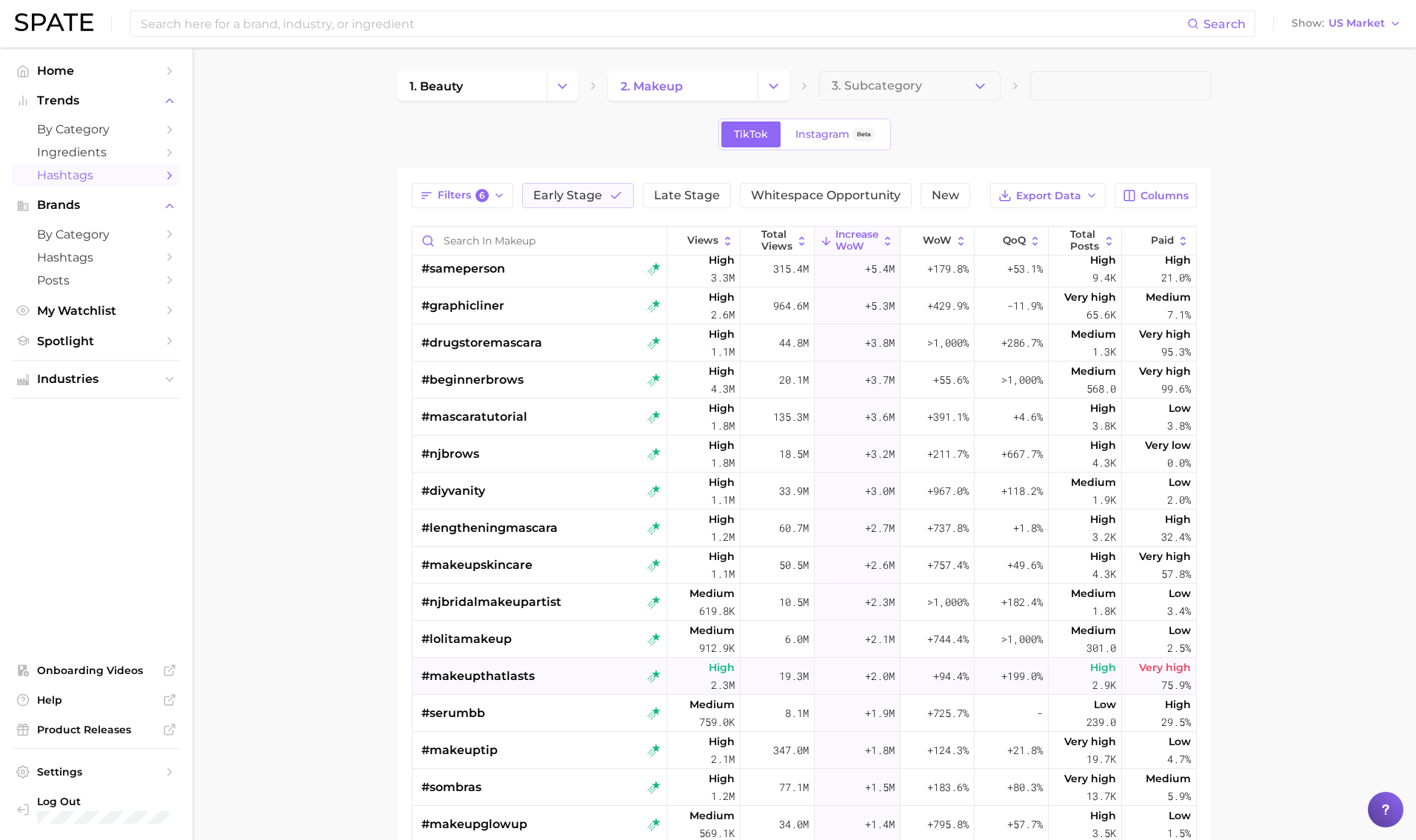
click at [552, 683] on div "#makeupthatlasts" at bounding box center [541, 676] width 239 height 37
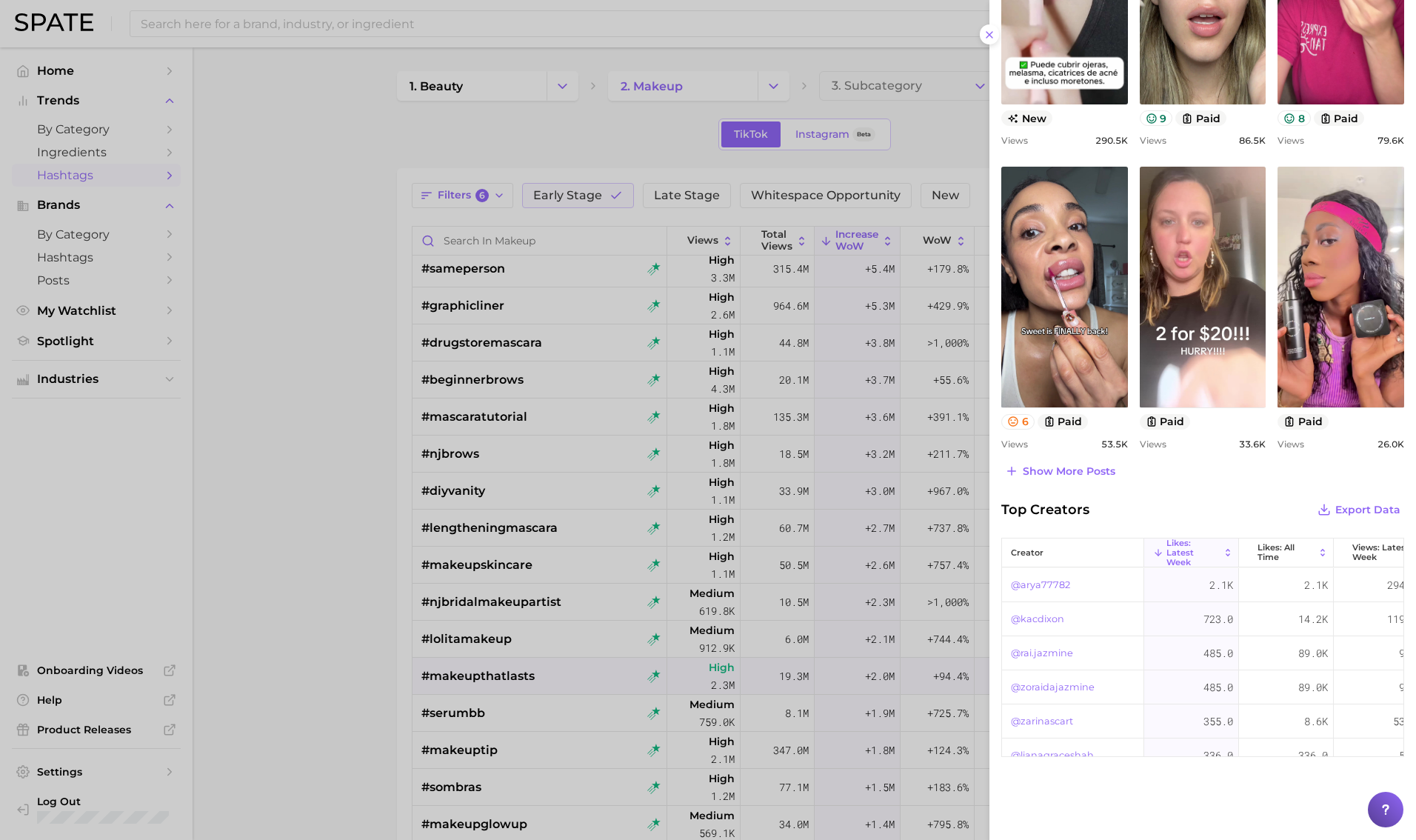
click at [858, 584] on link "@arya77782" at bounding box center [1041, 585] width 59 height 18
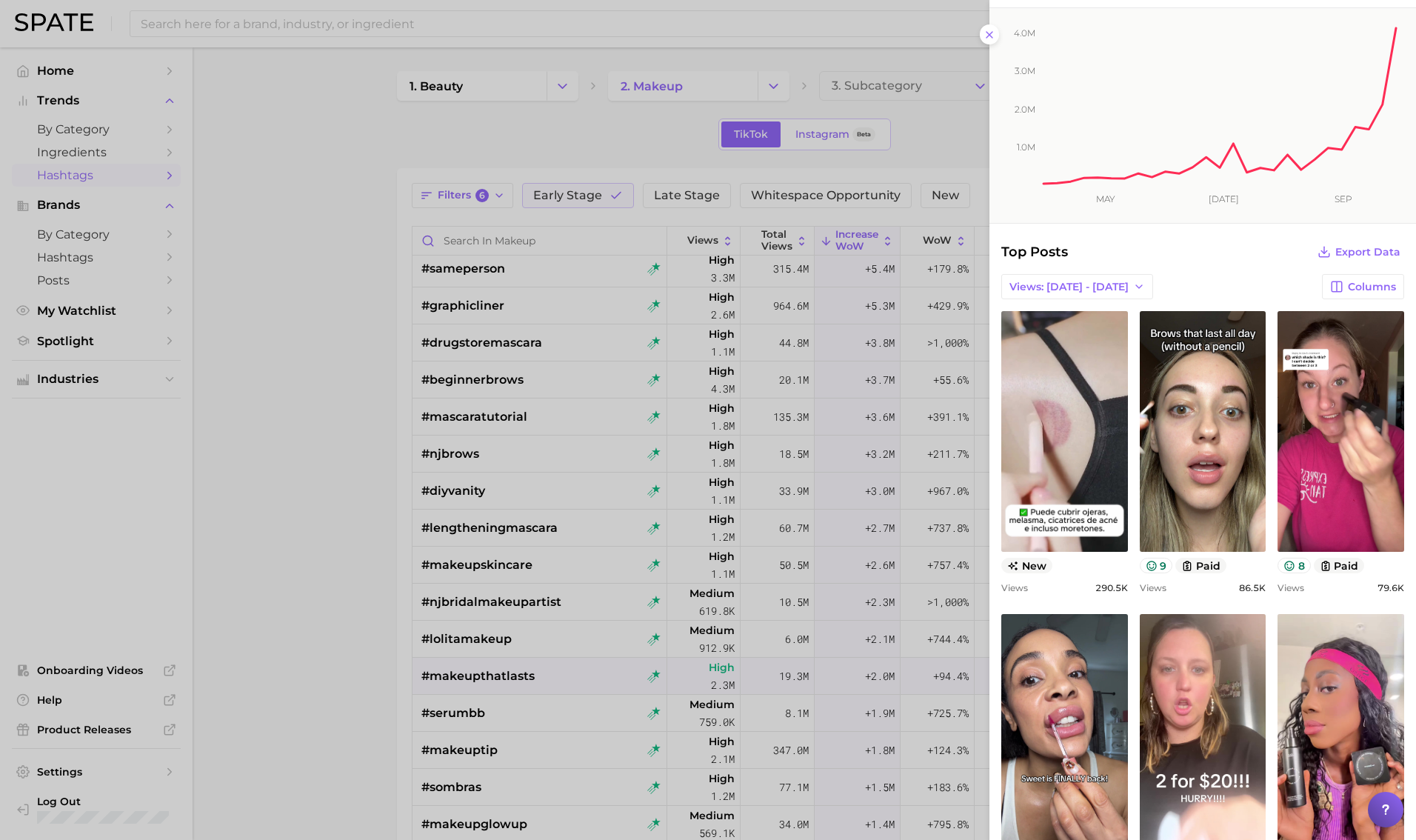
scroll to position [120, 0]
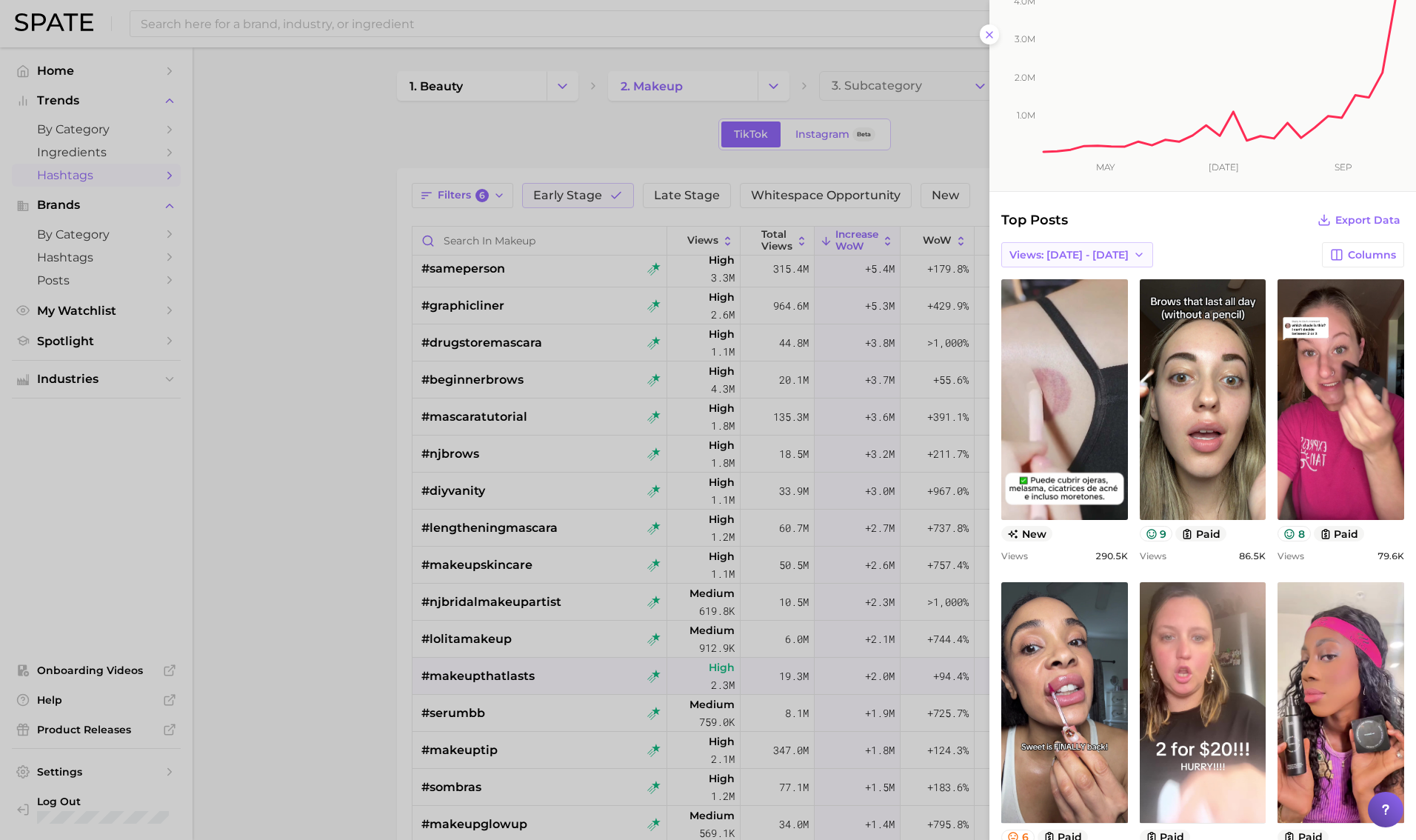
click at [858, 240] on div "Top Posts Export Data Views: [DATE] - [DATE] Columns view post on TikTok new Vi…" at bounding box center [1203, 553] width 403 height 687
click at [858, 253] on span "Views: [DATE] - [DATE]" at bounding box center [1069, 255] width 120 height 12
click at [858, 328] on button "Total Views" at bounding box center [1083, 335] width 163 height 26
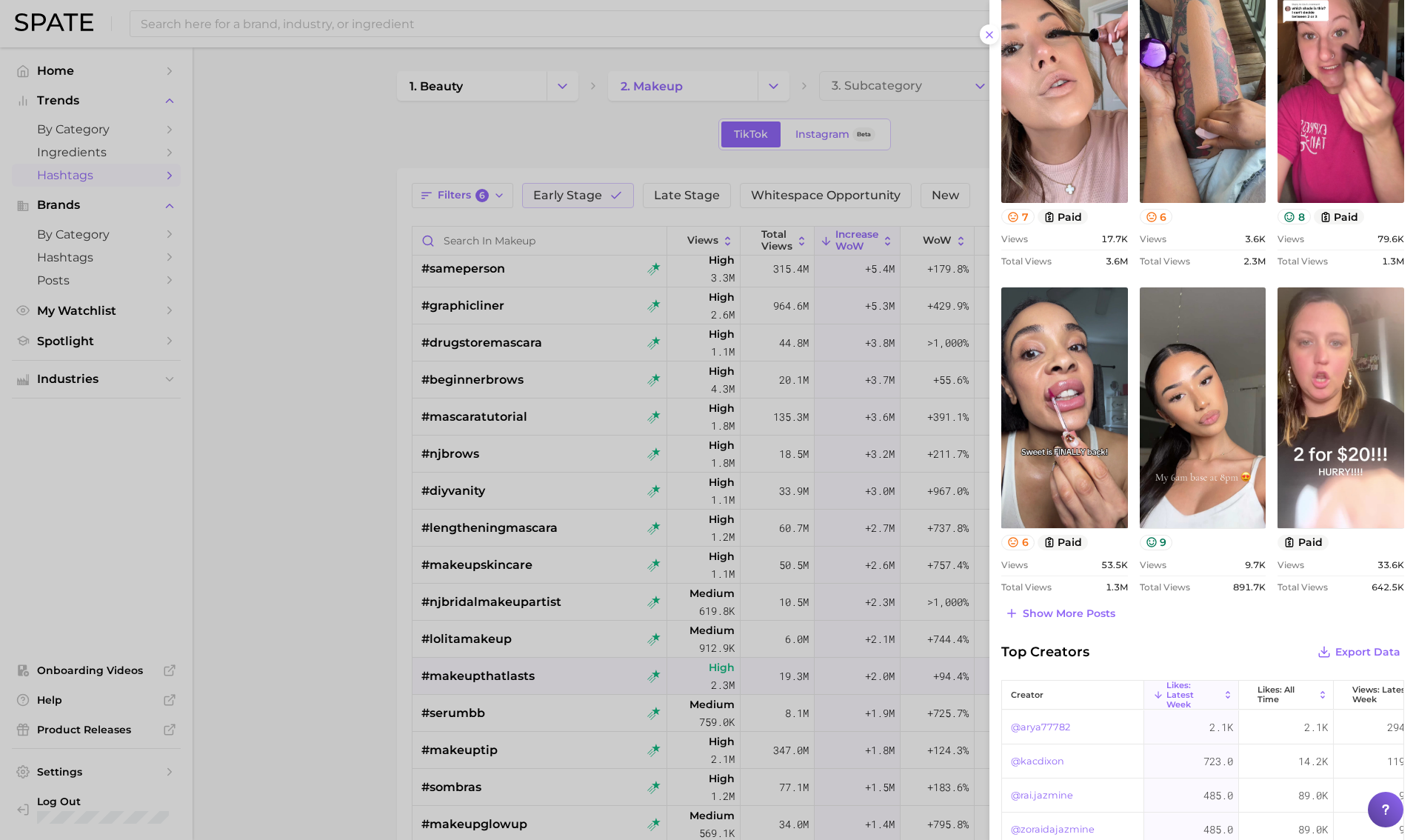
scroll to position [446, 0]
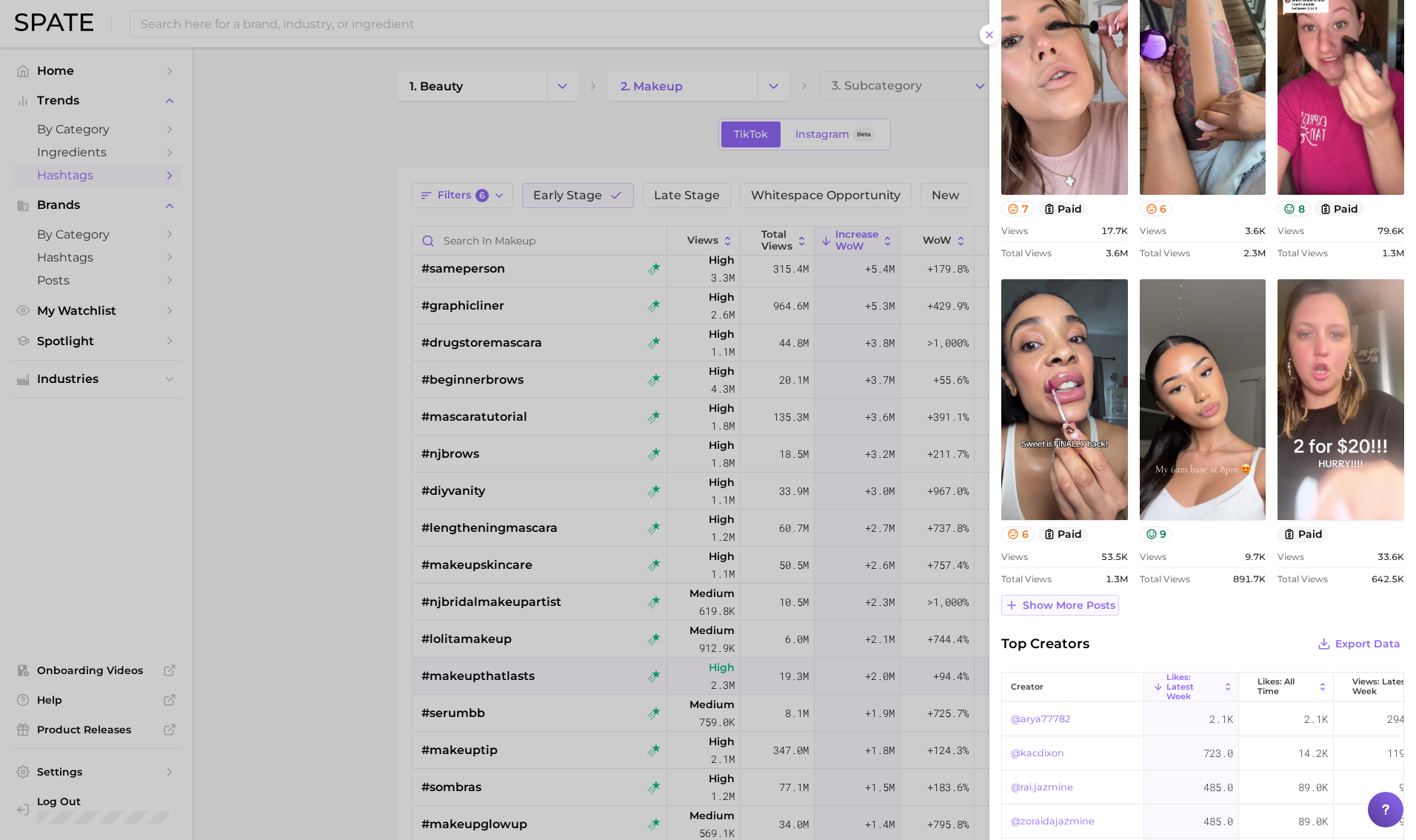
click at [858, 611] on button "Show more posts" at bounding box center [1060, 605] width 118 height 21
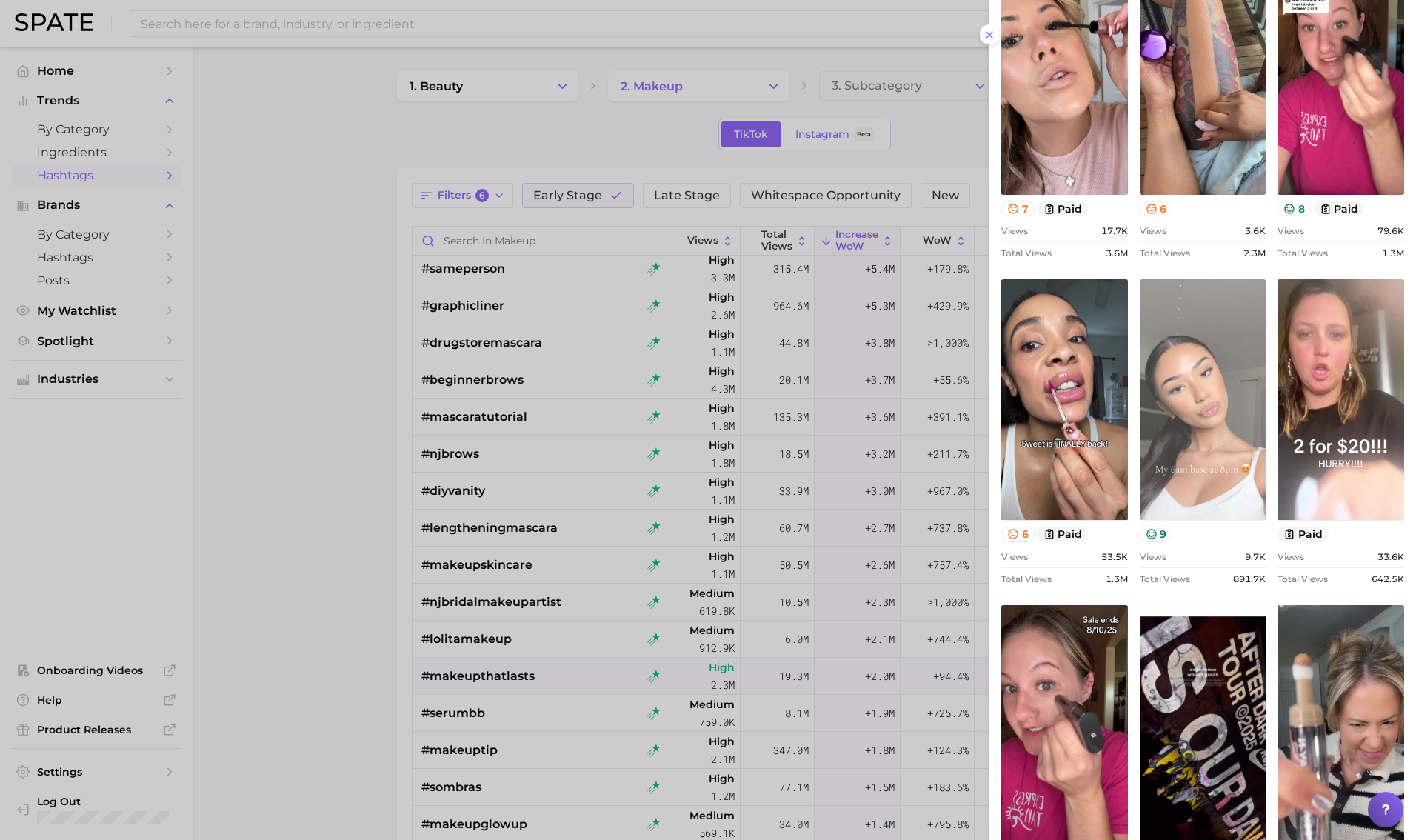
scroll to position [0, 0]
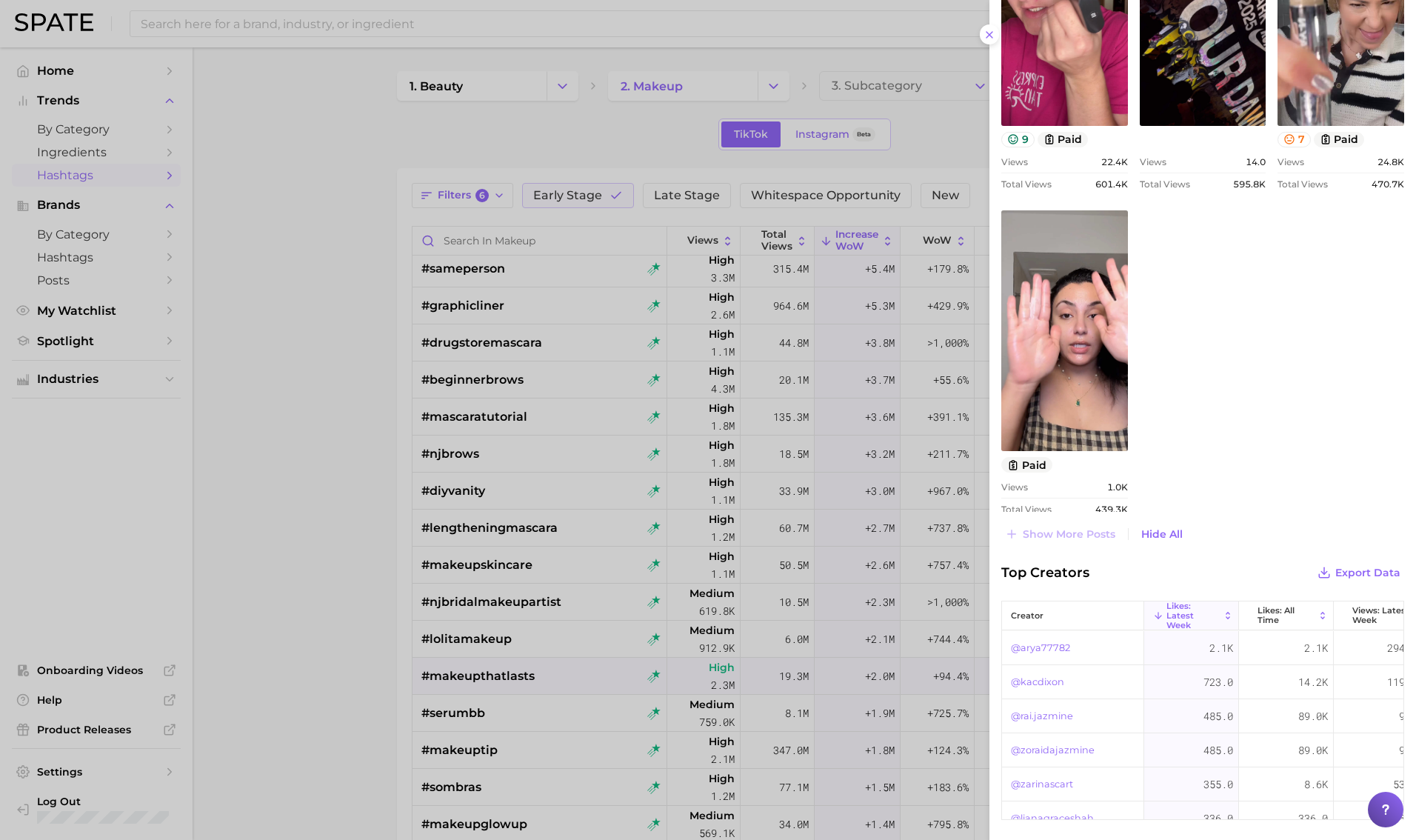
click at [417, 450] on div at bounding box center [708, 420] width 1416 height 840
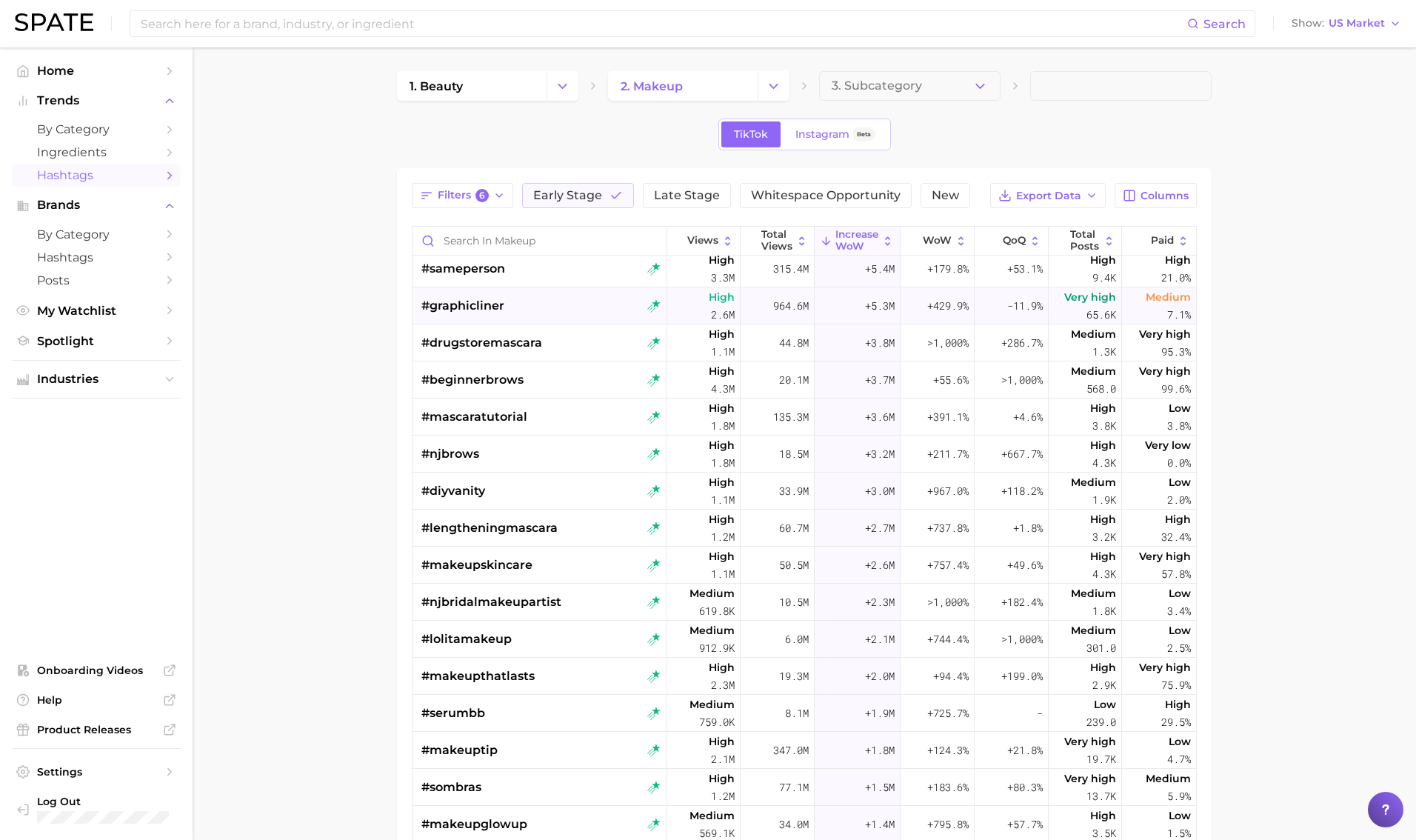
click at [536, 311] on div "#graphicliner" at bounding box center [541, 305] width 239 height 37
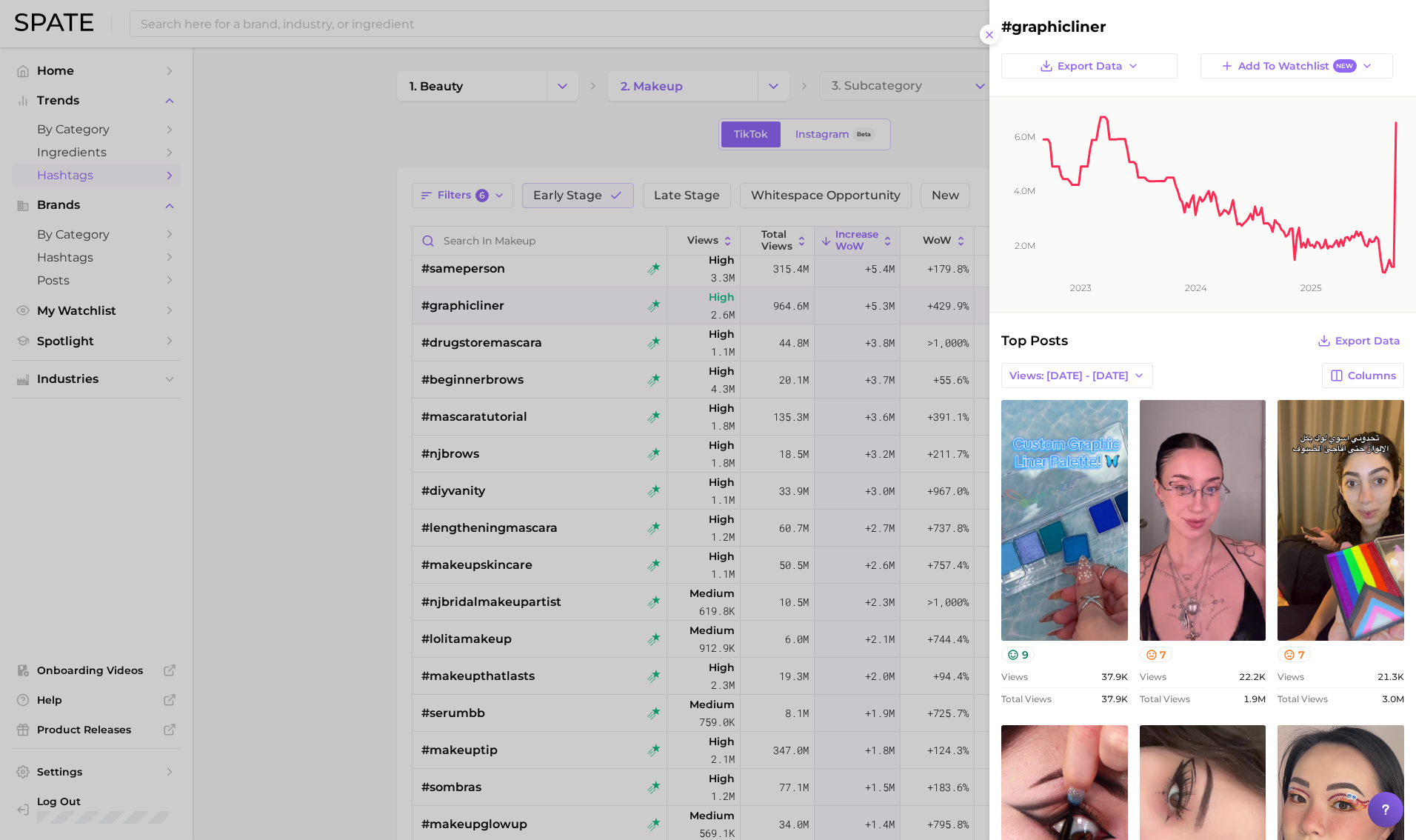
click at [329, 235] on div at bounding box center [708, 420] width 1416 height 840
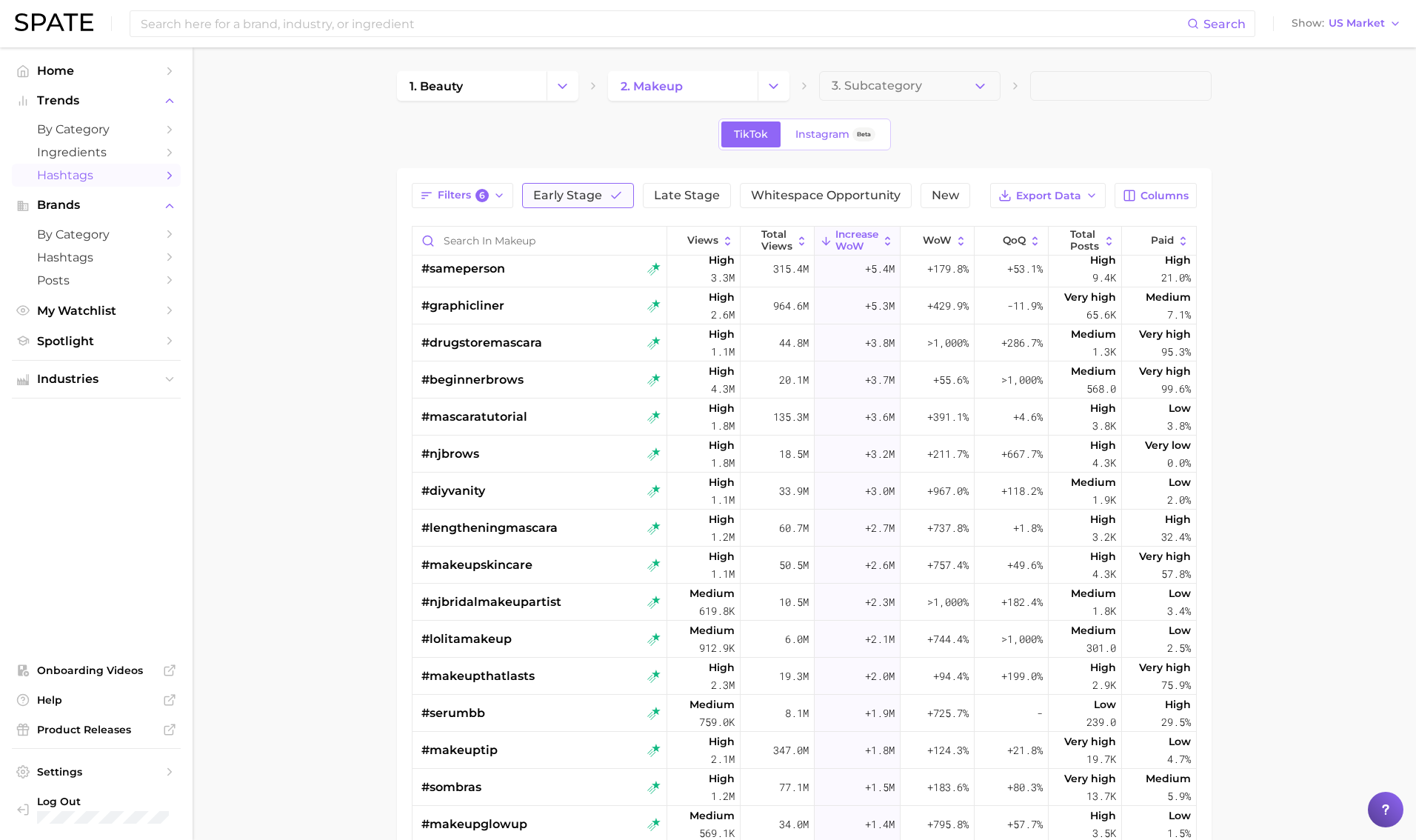
click at [600, 200] on button "Early Stage" at bounding box center [578, 196] width 112 height 26
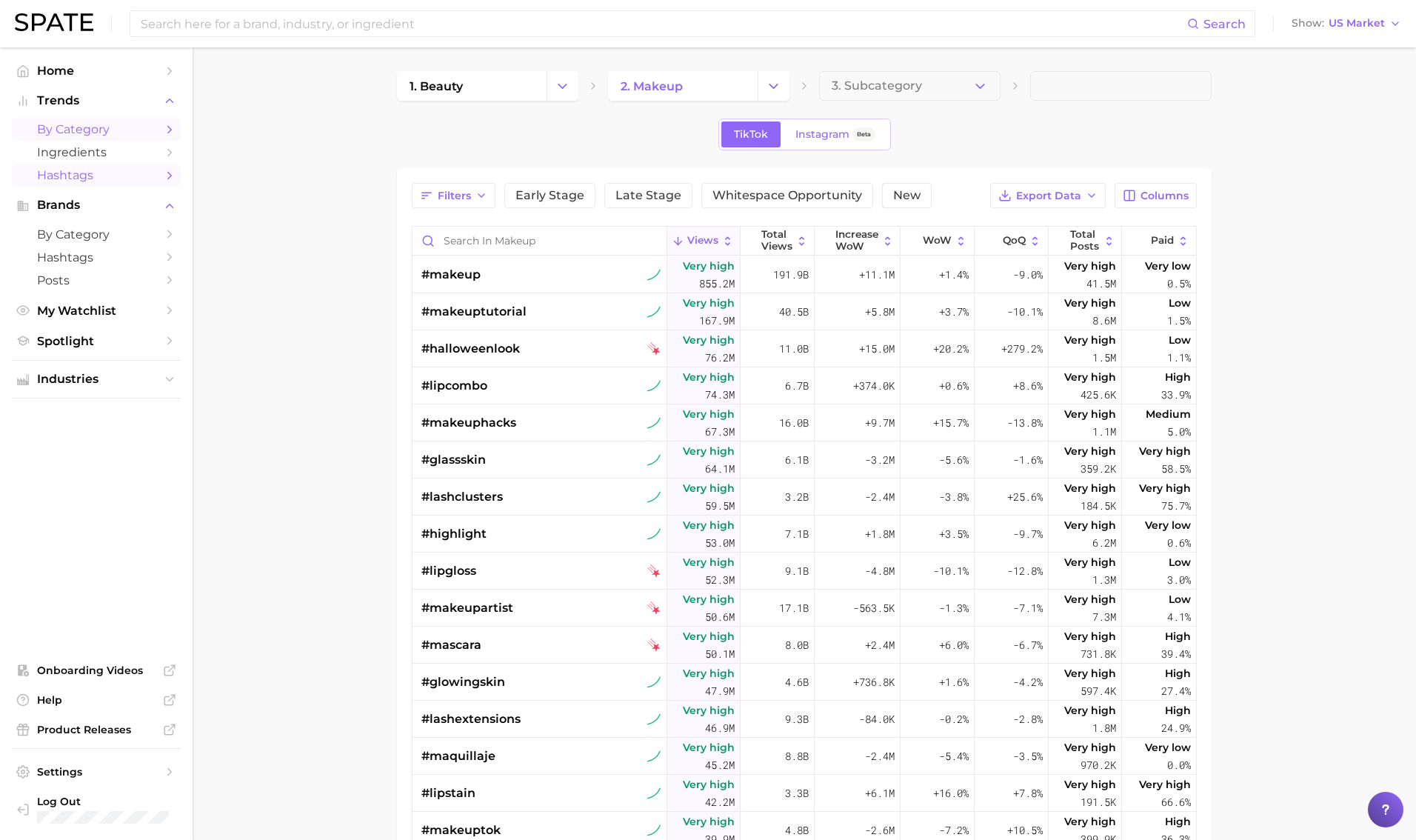
click at [80, 131] on span "by Category" at bounding box center [97, 129] width 119 height 14
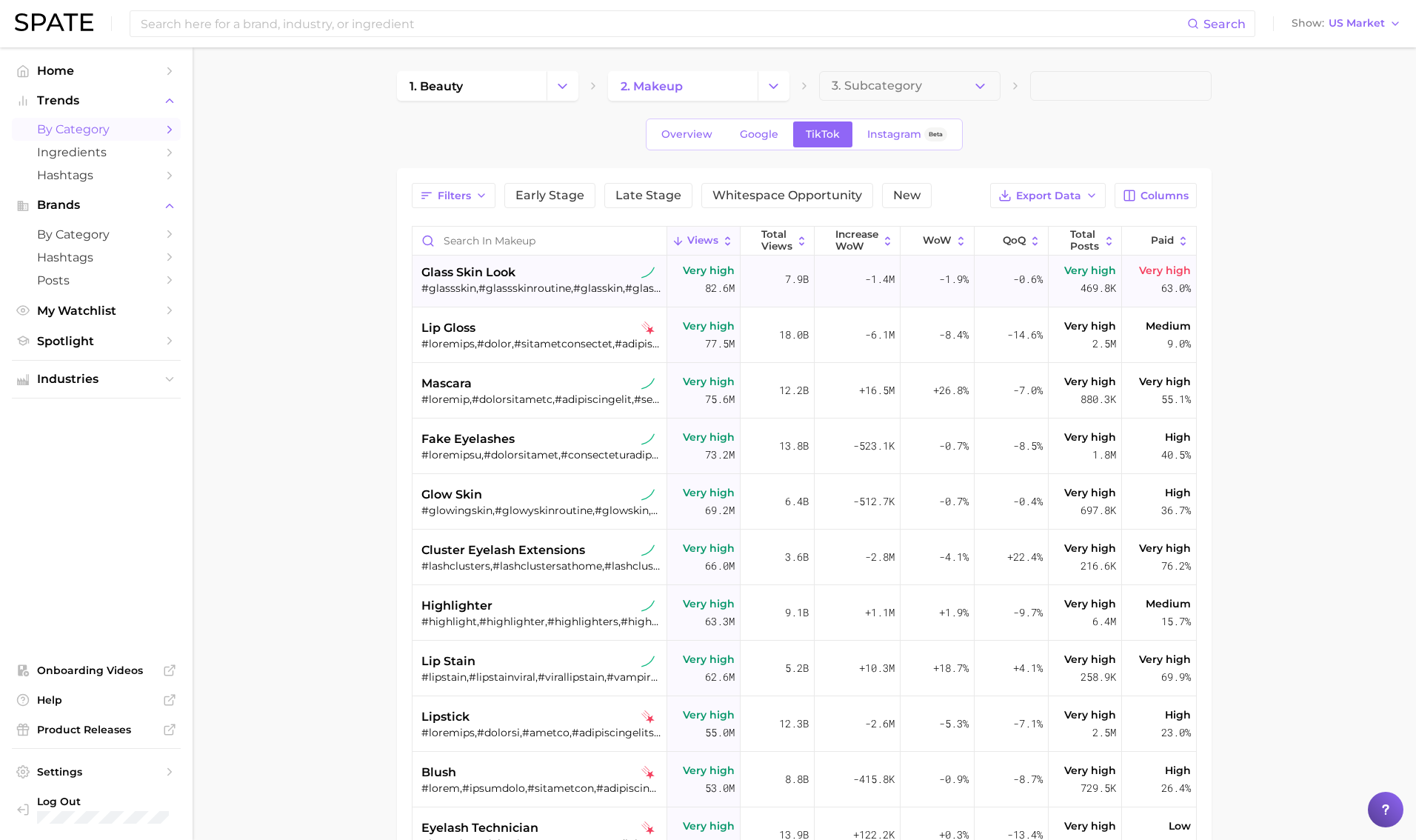
click at [539, 271] on div "glass skin look" at bounding box center [541, 273] width 239 height 18
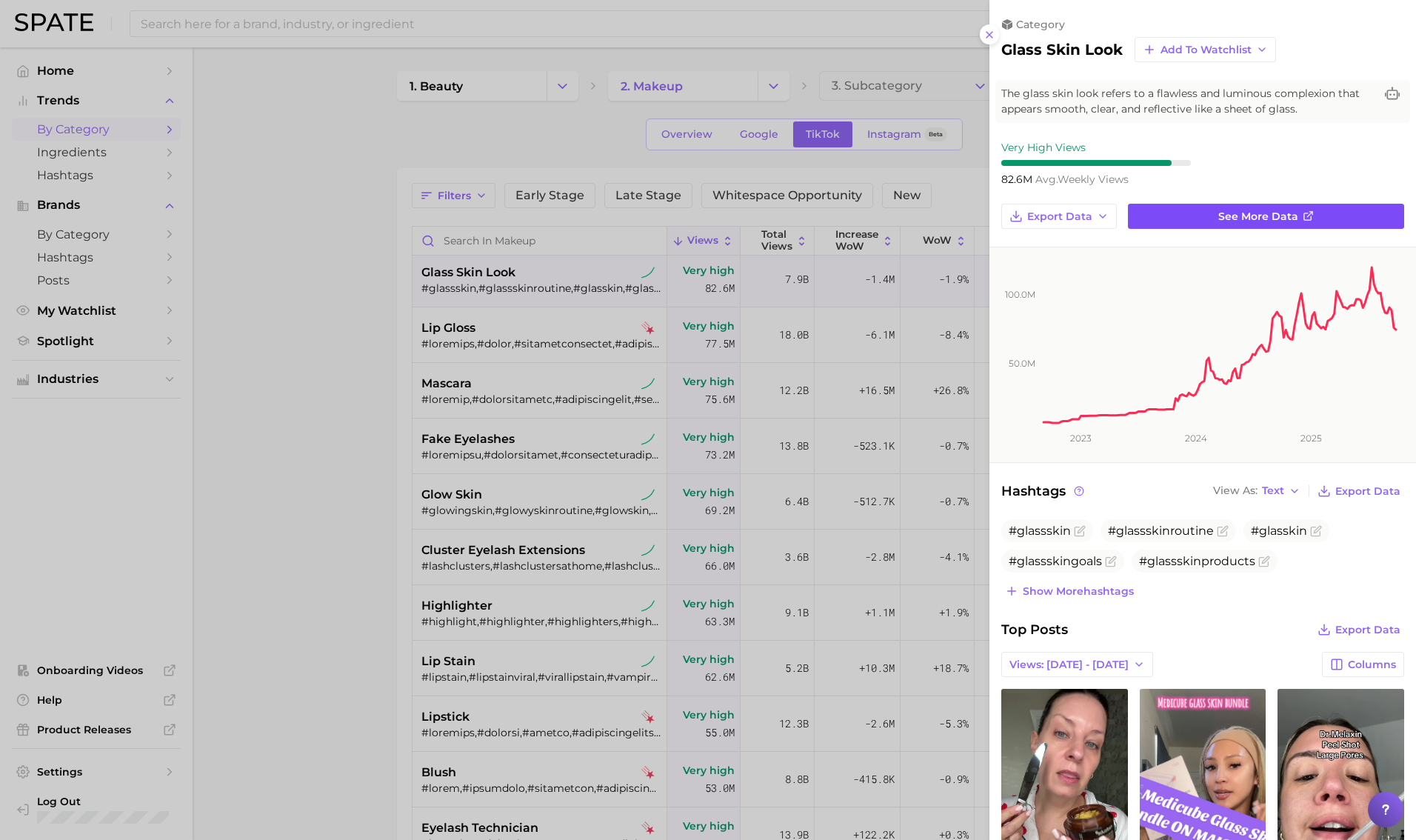
click at [858, 224] on link "See more data" at bounding box center [1266, 216] width 276 height 26
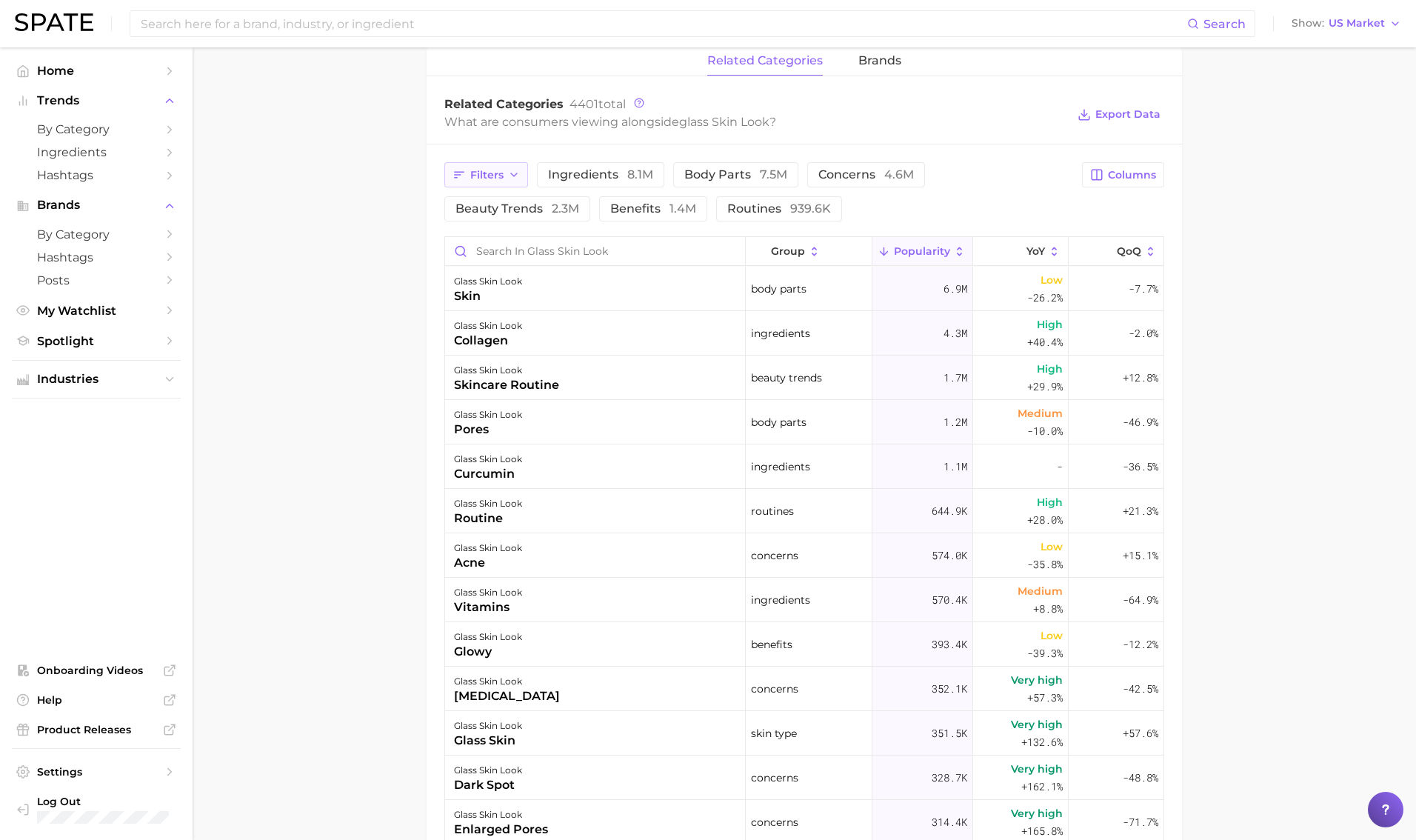
click at [478, 180] on span "Filters" at bounding box center [487, 175] width 33 height 12
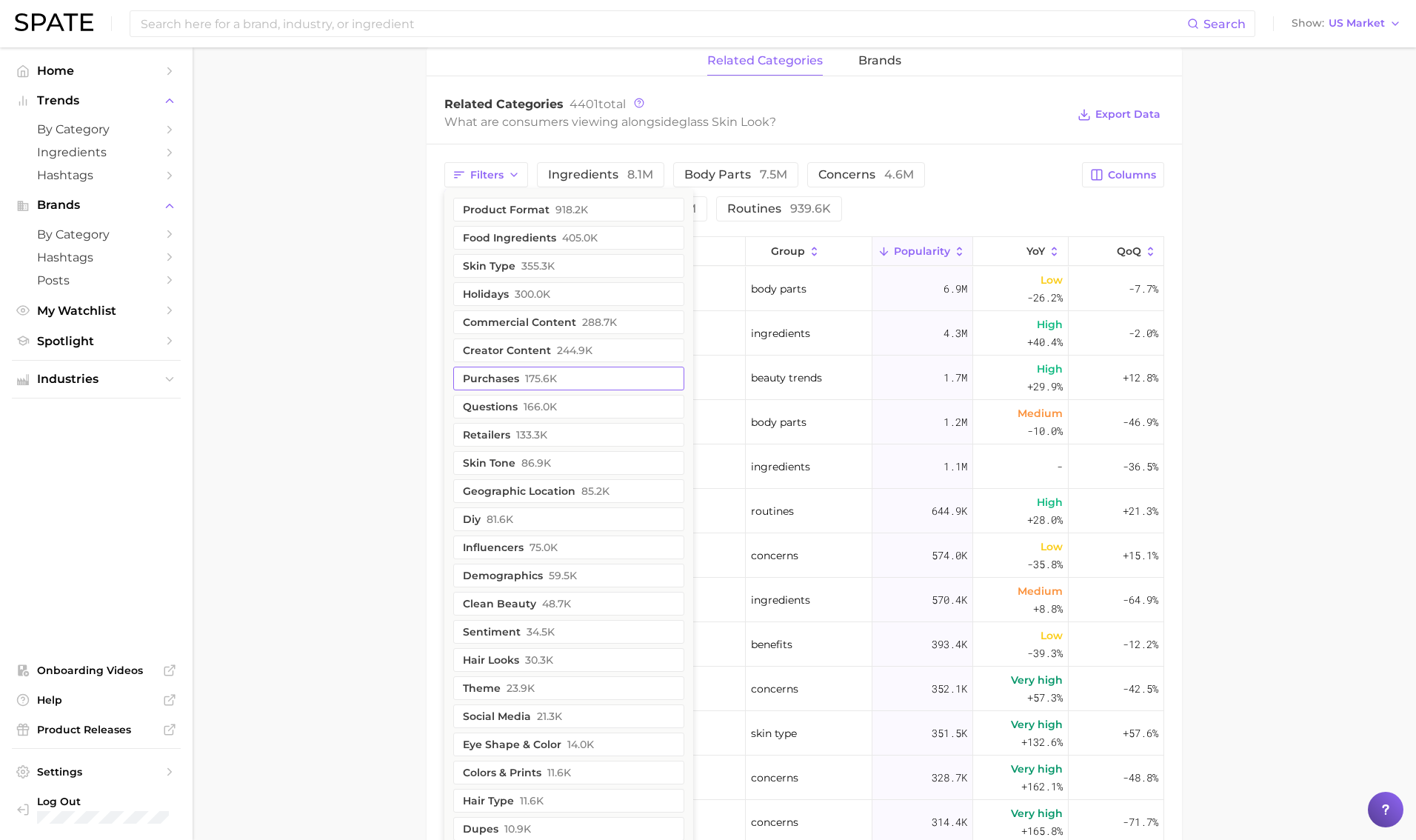
drag, startPoint x: 528, startPoint y: 403, endPoint x: 517, endPoint y: 401, distance: 11.2
click at [528, 403] on span "166.0k" at bounding box center [540, 407] width 33 height 12
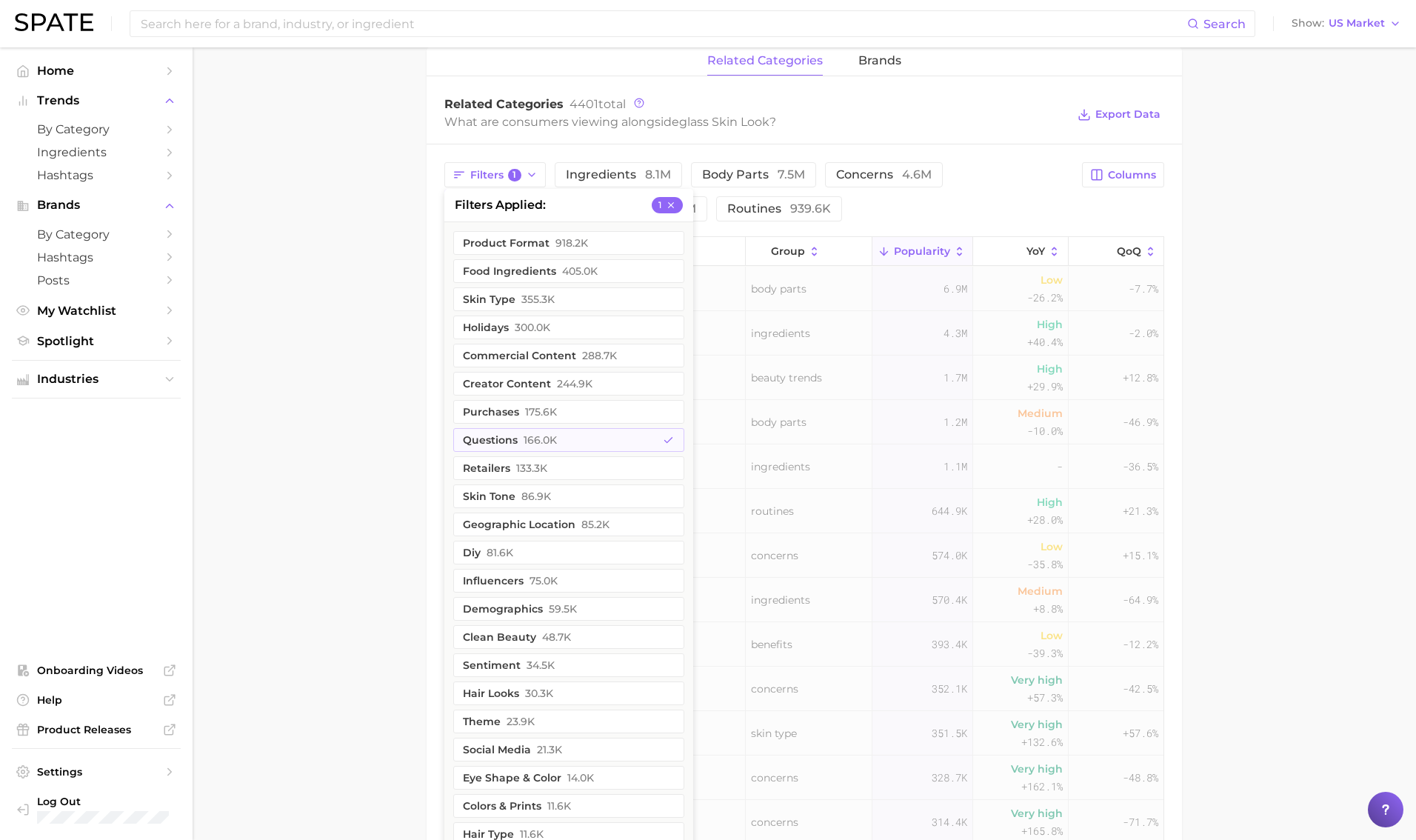
click at [371, 355] on main "1. makeup 2. makeup looks 3. face looks 4. glass skin look Overview Google TikT…" at bounding box center [804, 263] width 1224 height 1810
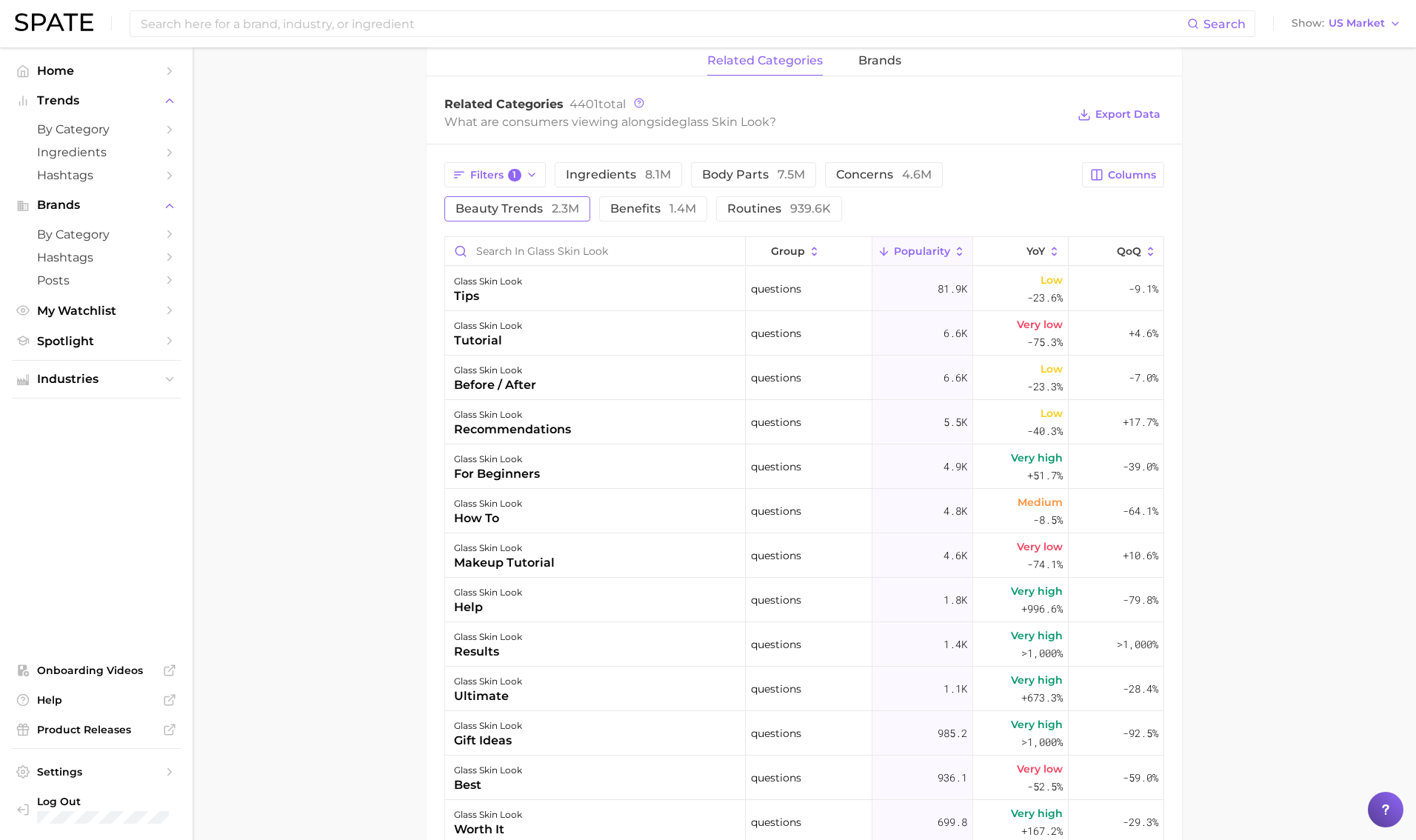
click at [550, 210] on span "beauty trends 2.3m" at bounding box center [517, 209] width 124 height 12
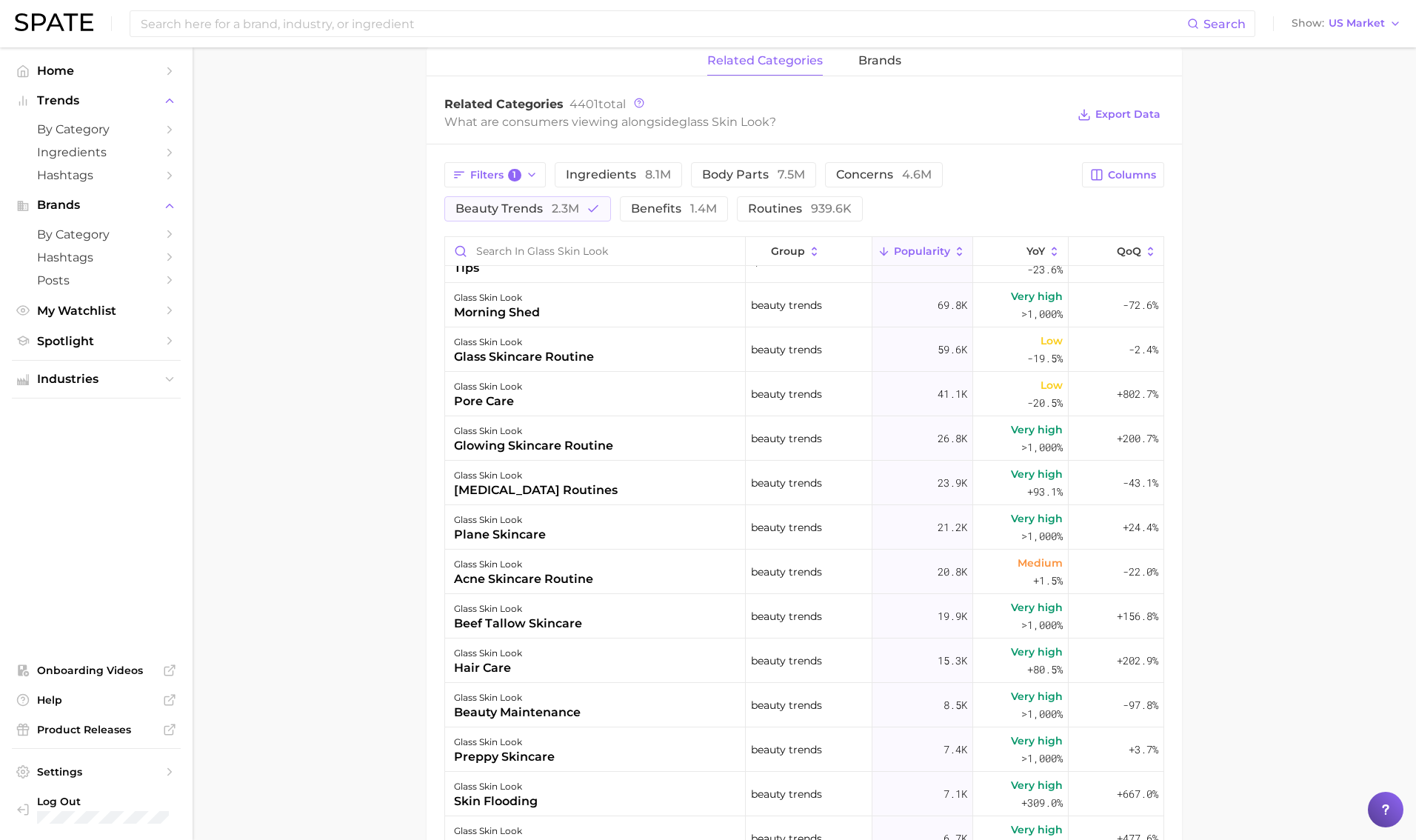
scroll to position [165, 0]
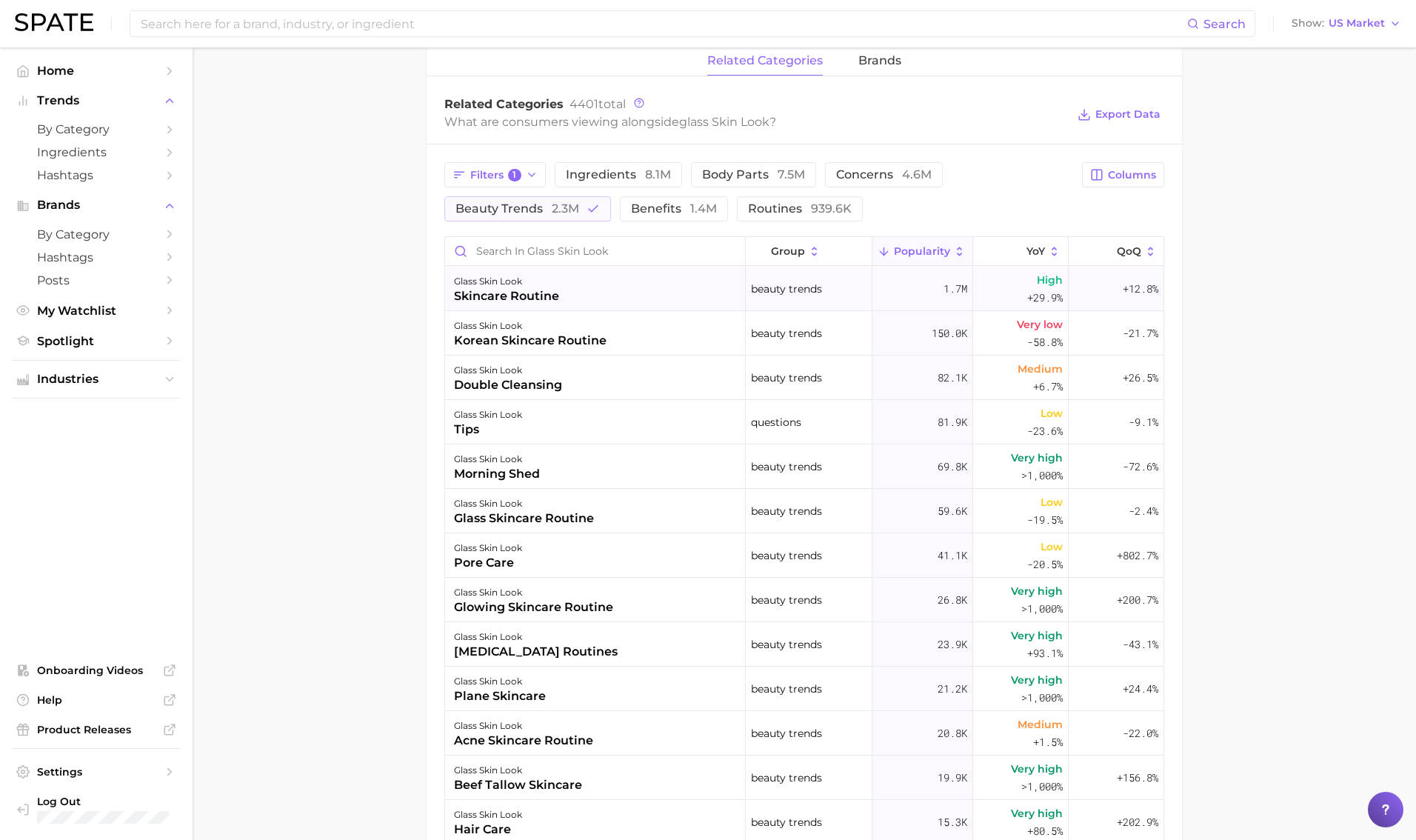
click at [616, 293] on div "glass skin look skincare routine" at bounding box center [595, 289] width 300 height 45
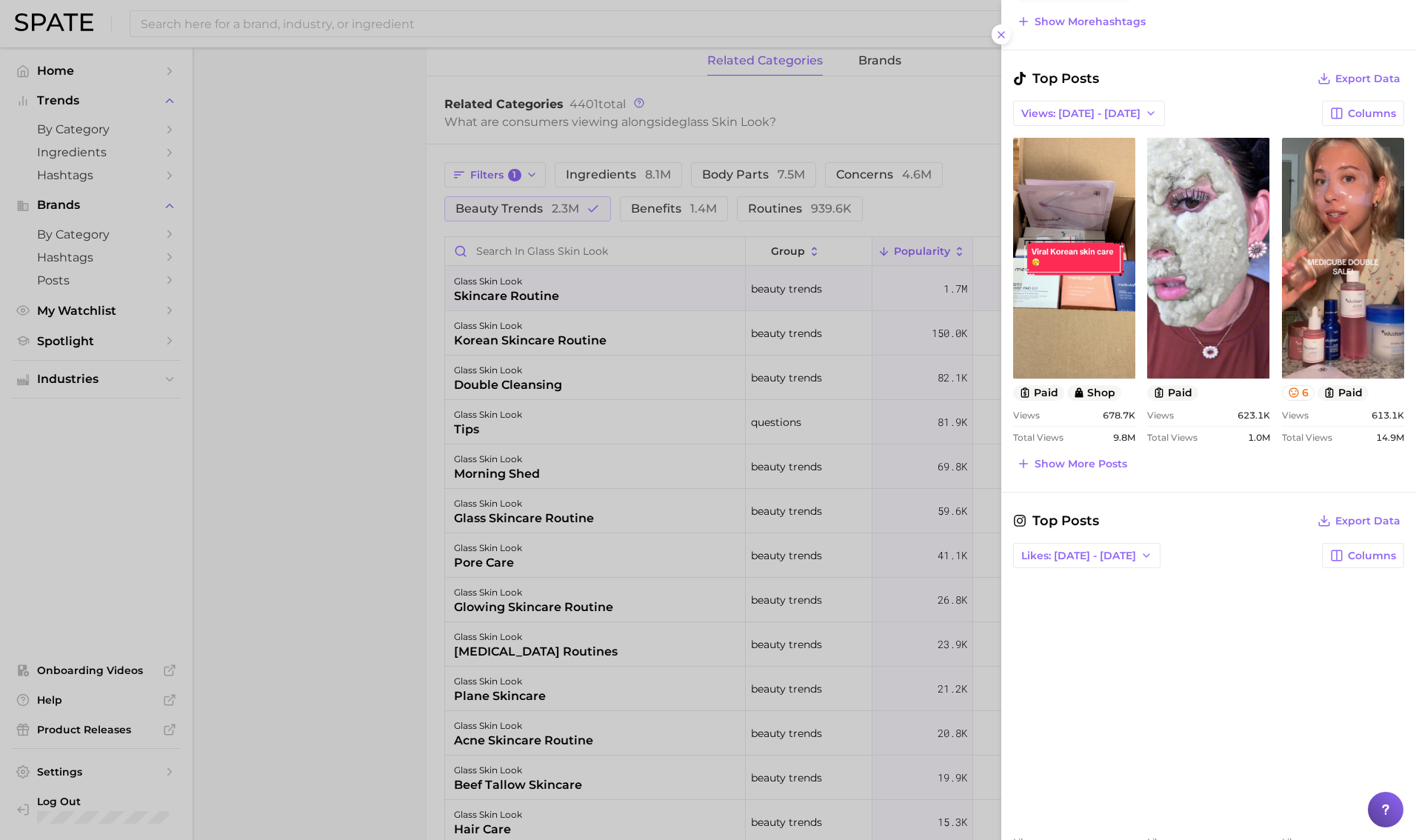
scroll to position [670, 0]
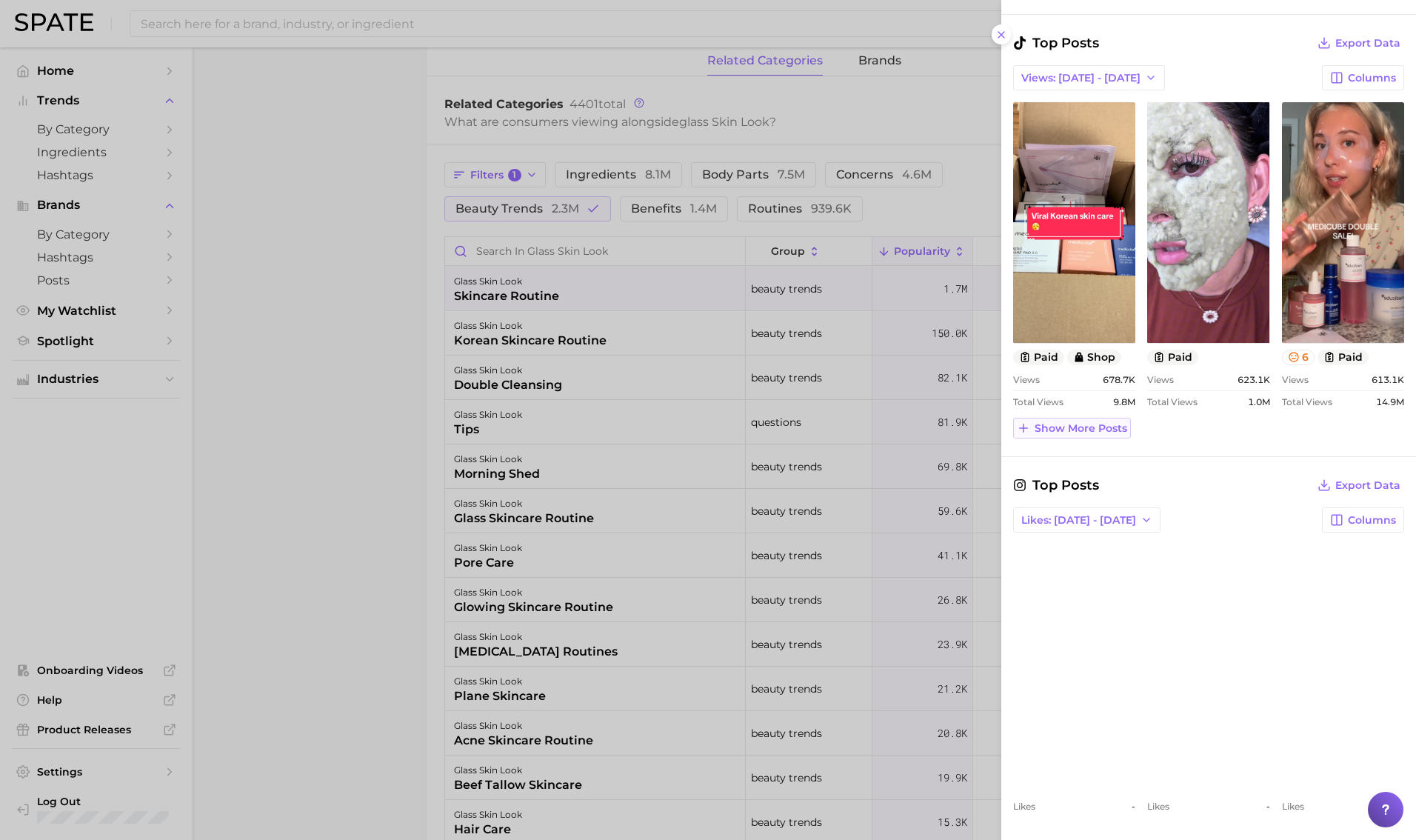
click at [858, 432] on span "Show more posts" at bounding box center [1081, 428] width 92 height 12
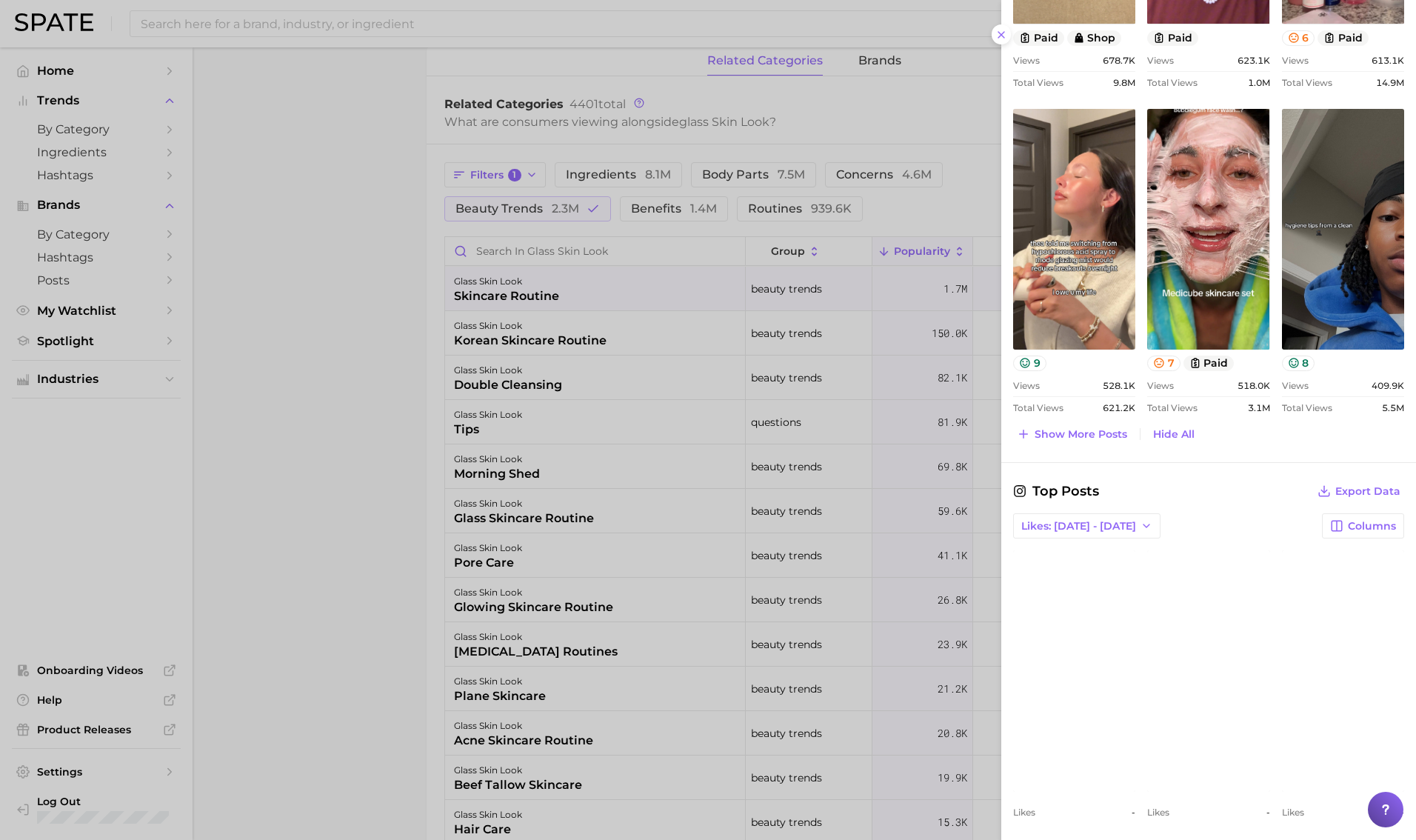
scroll to position [995, 0]
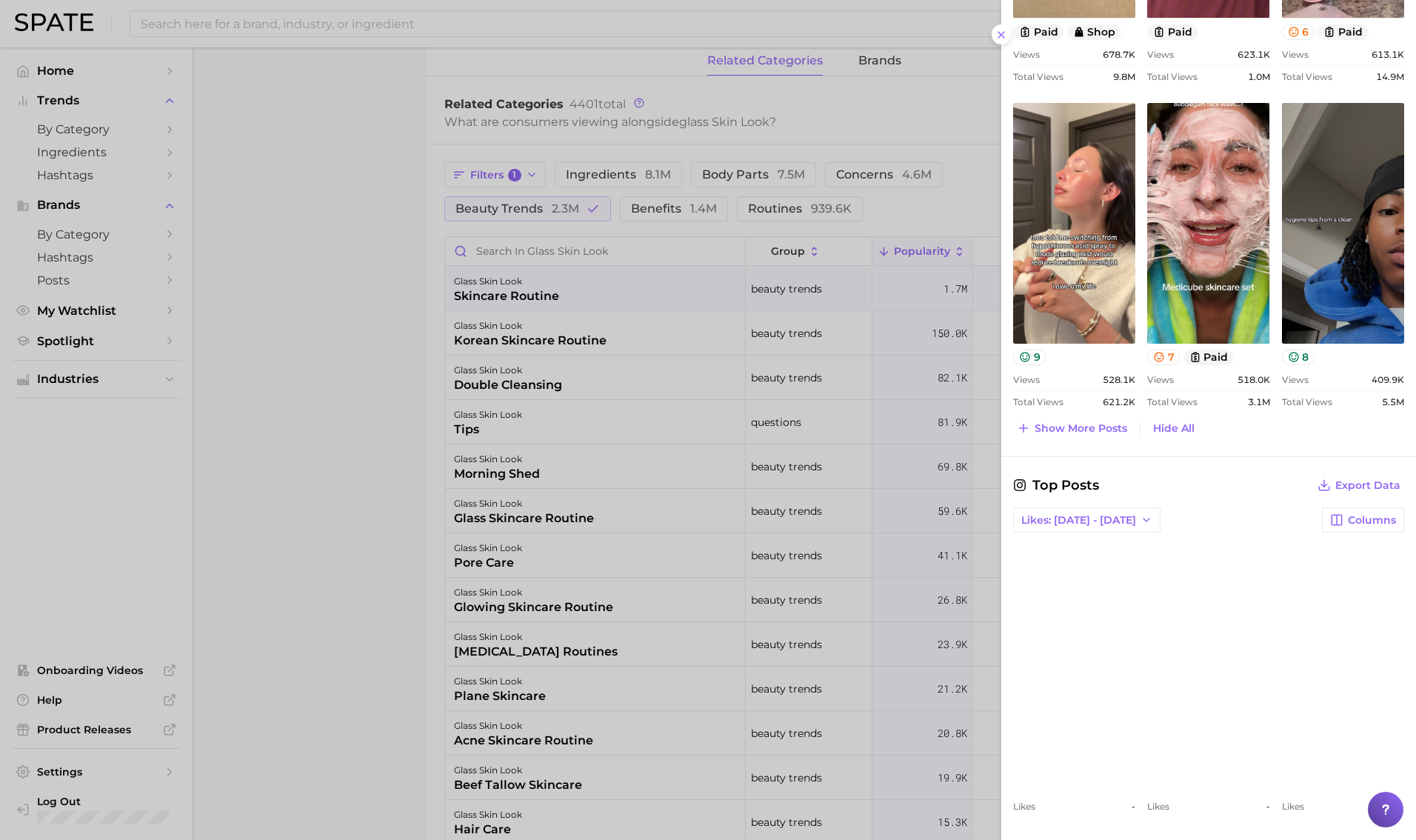
click at [858, 413] on div at bounding box center [708, 420] width 1416 height 840
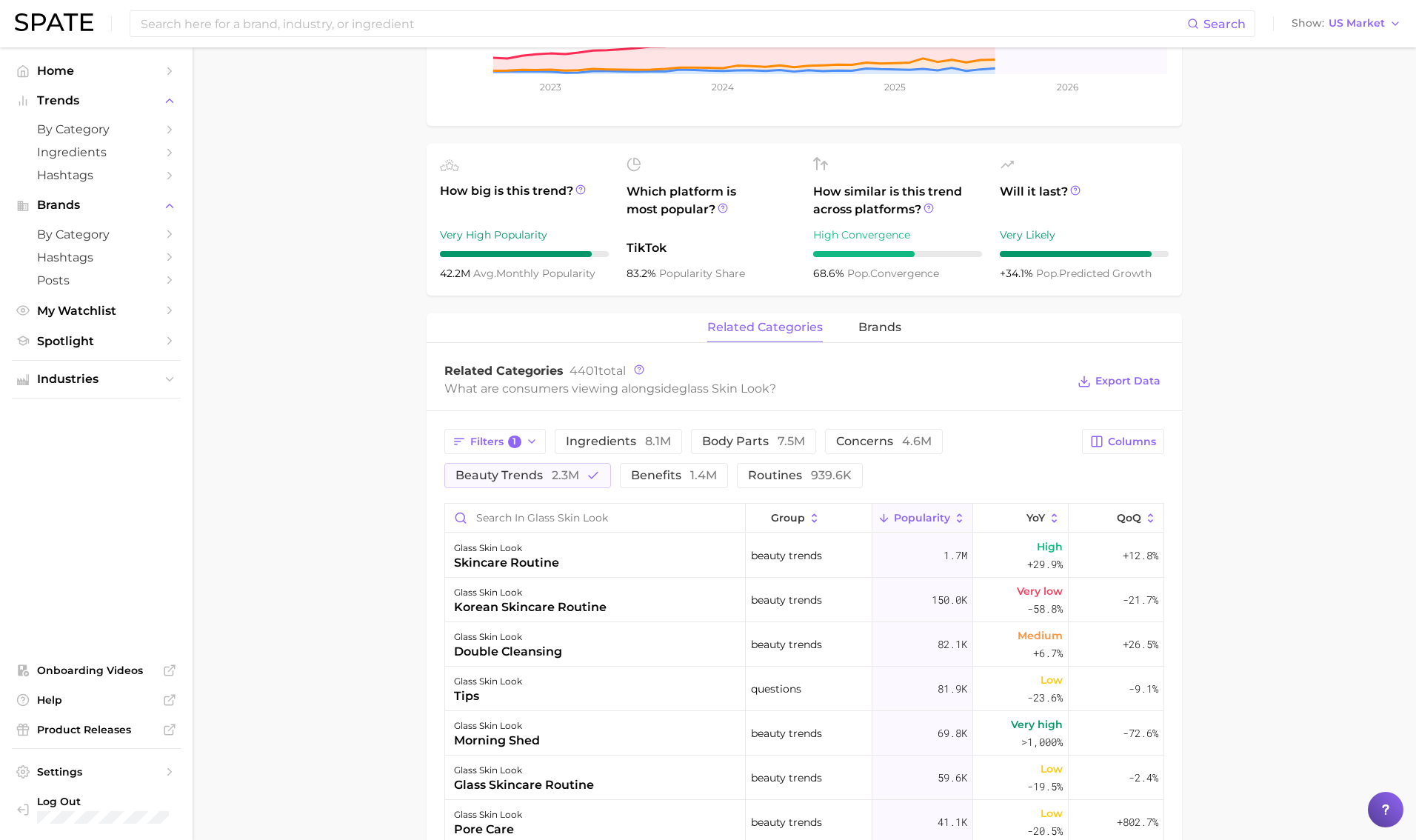
scroll to position [35, 0]
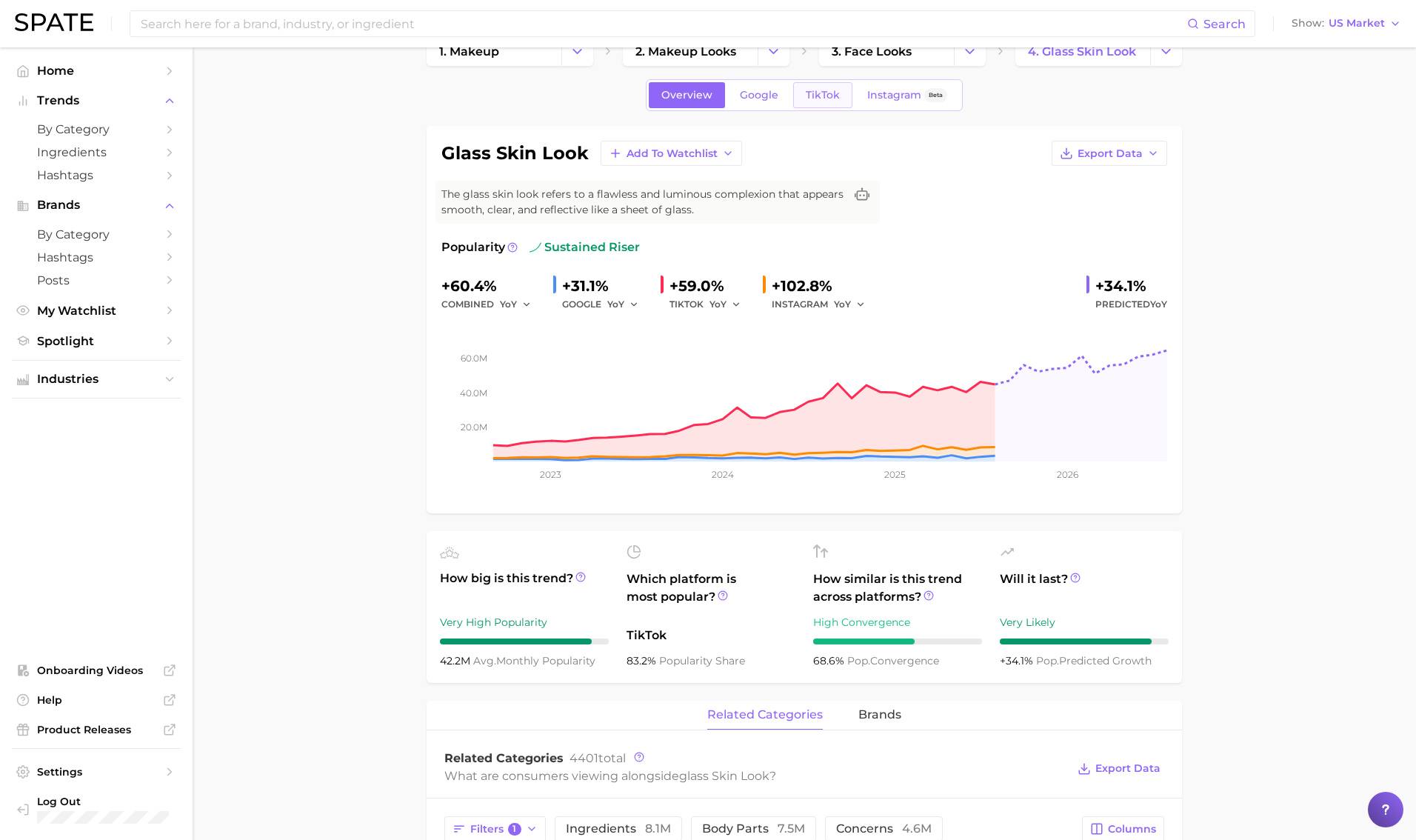
click at [829, 98] on span "TikTok" at bounding box center [823, 95] width 34 height 12
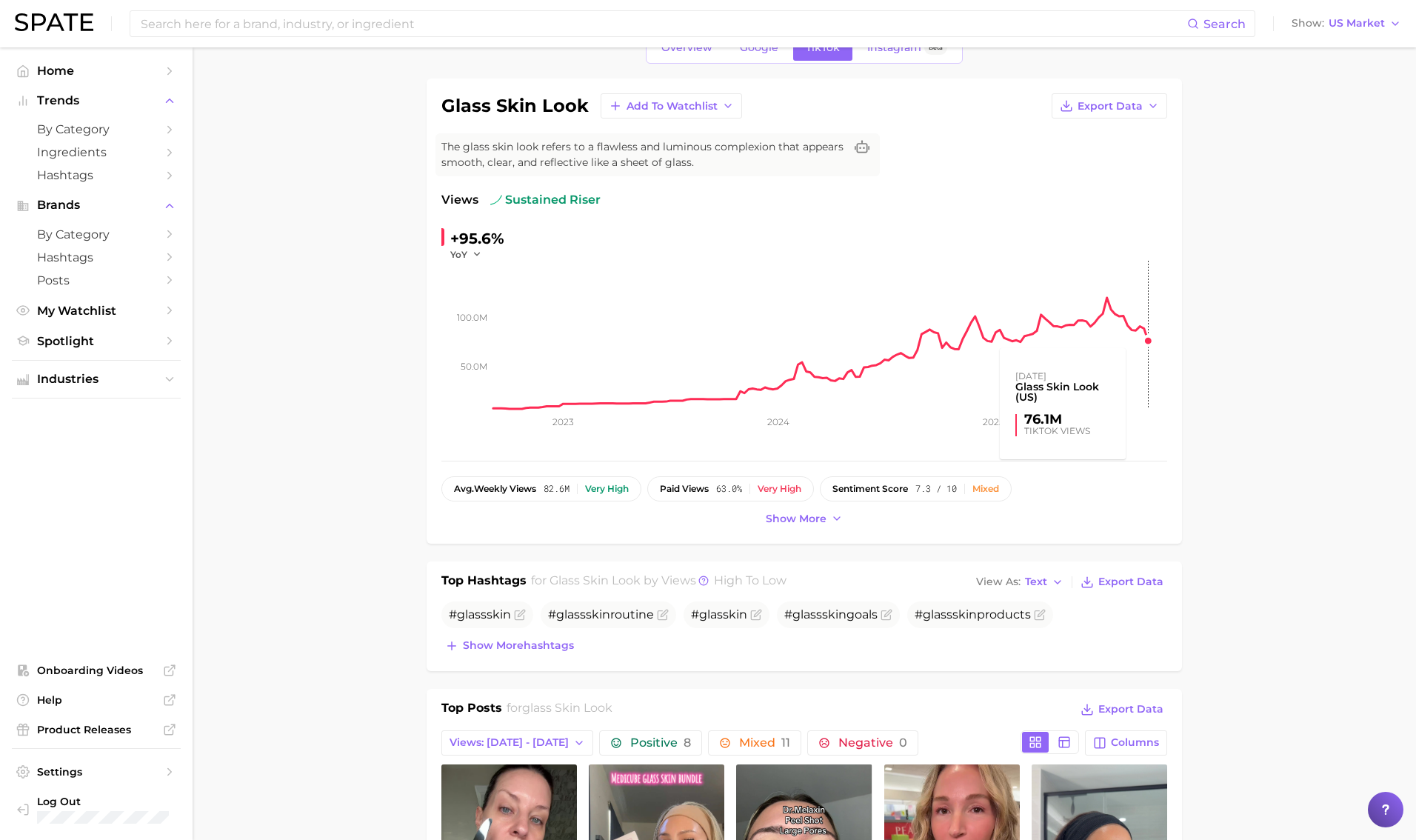
click at [858, 341] on rect at bounding box center [830, 335] width 674 height 149
click at [858, 329] on rect at bounding box center [830, 335] width 674 height 149
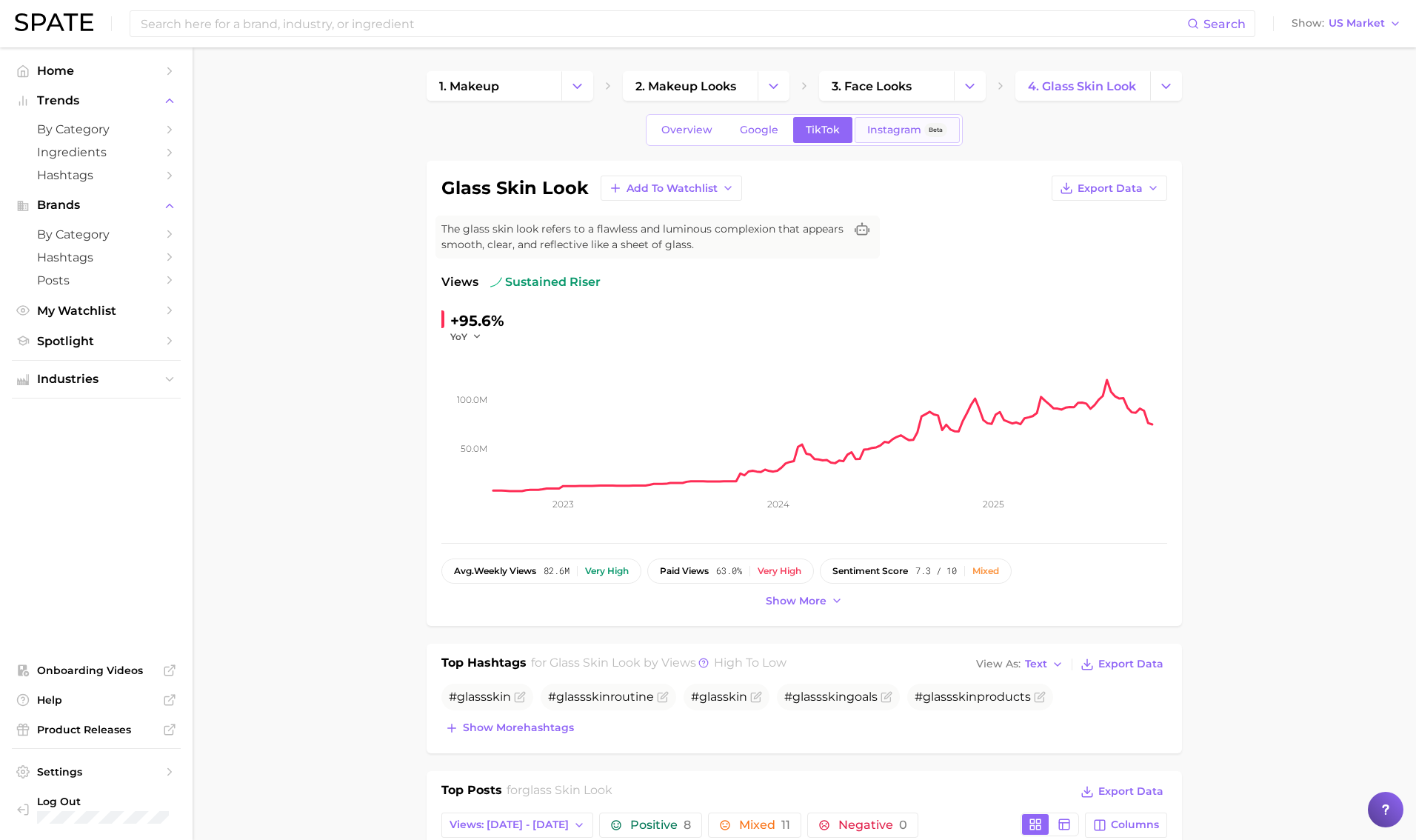
click at [858, 125] on span "Instagram" at bounding box center [894, 130] width 54 height 12
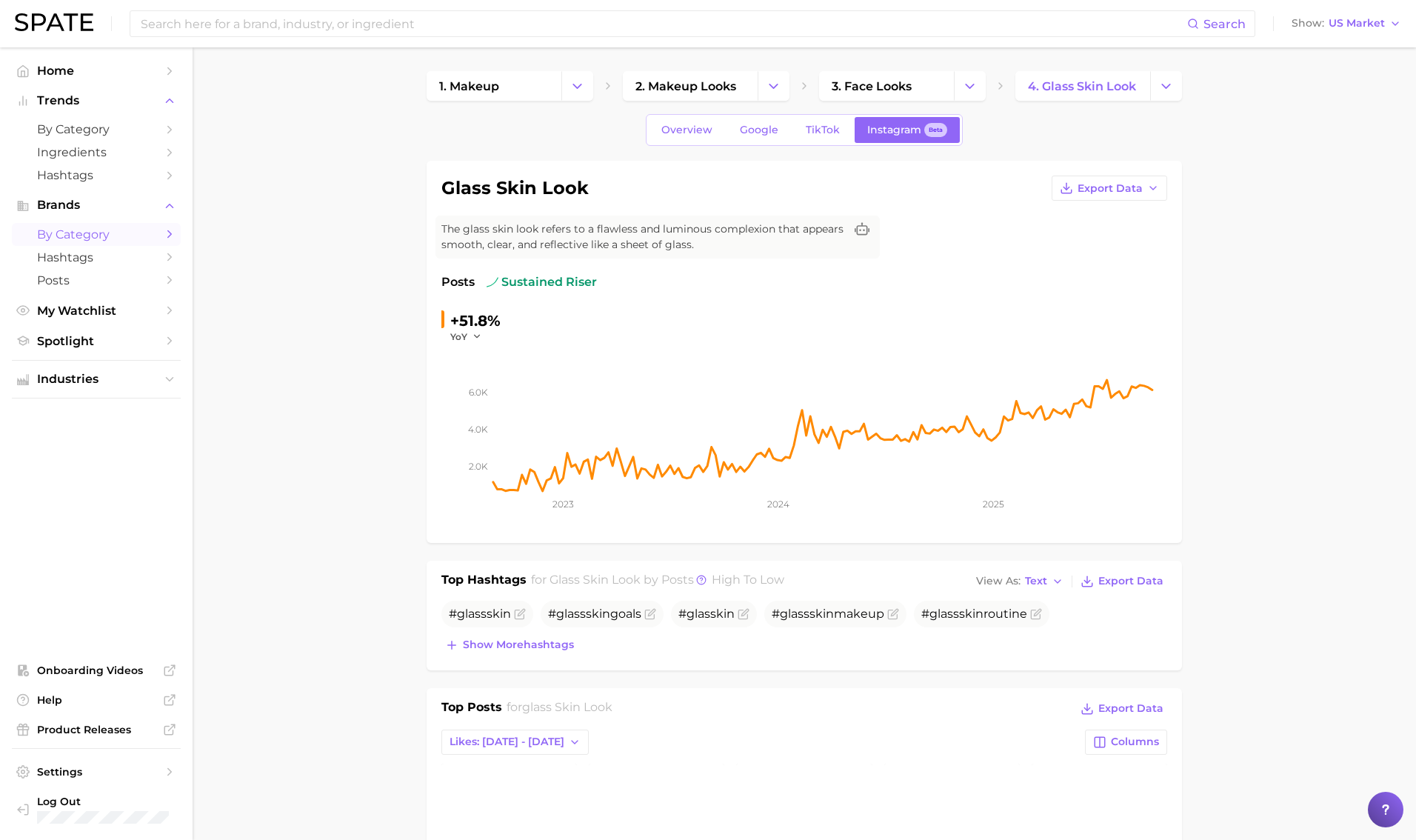
click at [93, 236] on span "by Category" at bounding box center [97, 234] width 119 height 14
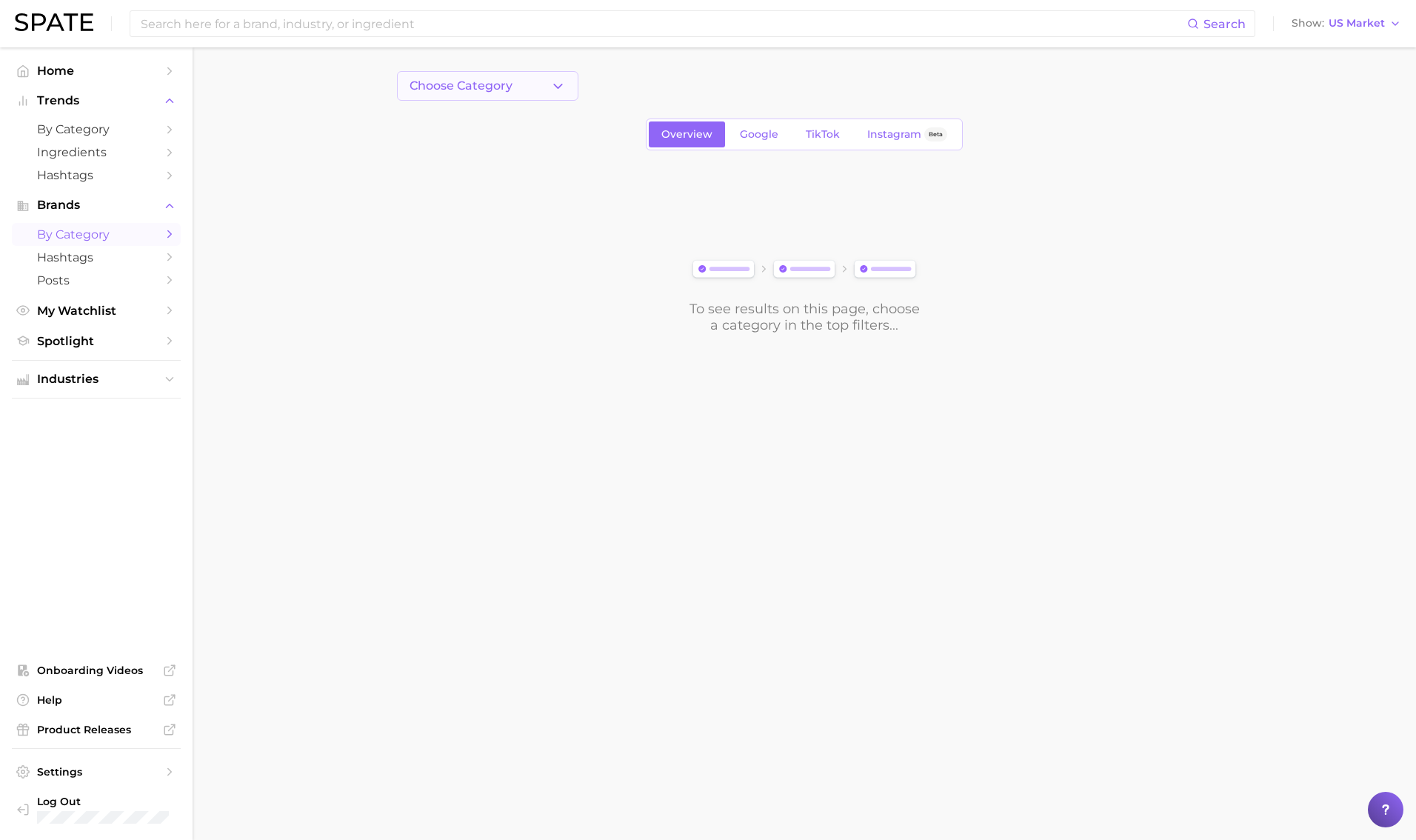
click at [474, 97] on button "Choose Category" at bounding box center [488, 86] width 182 height 30
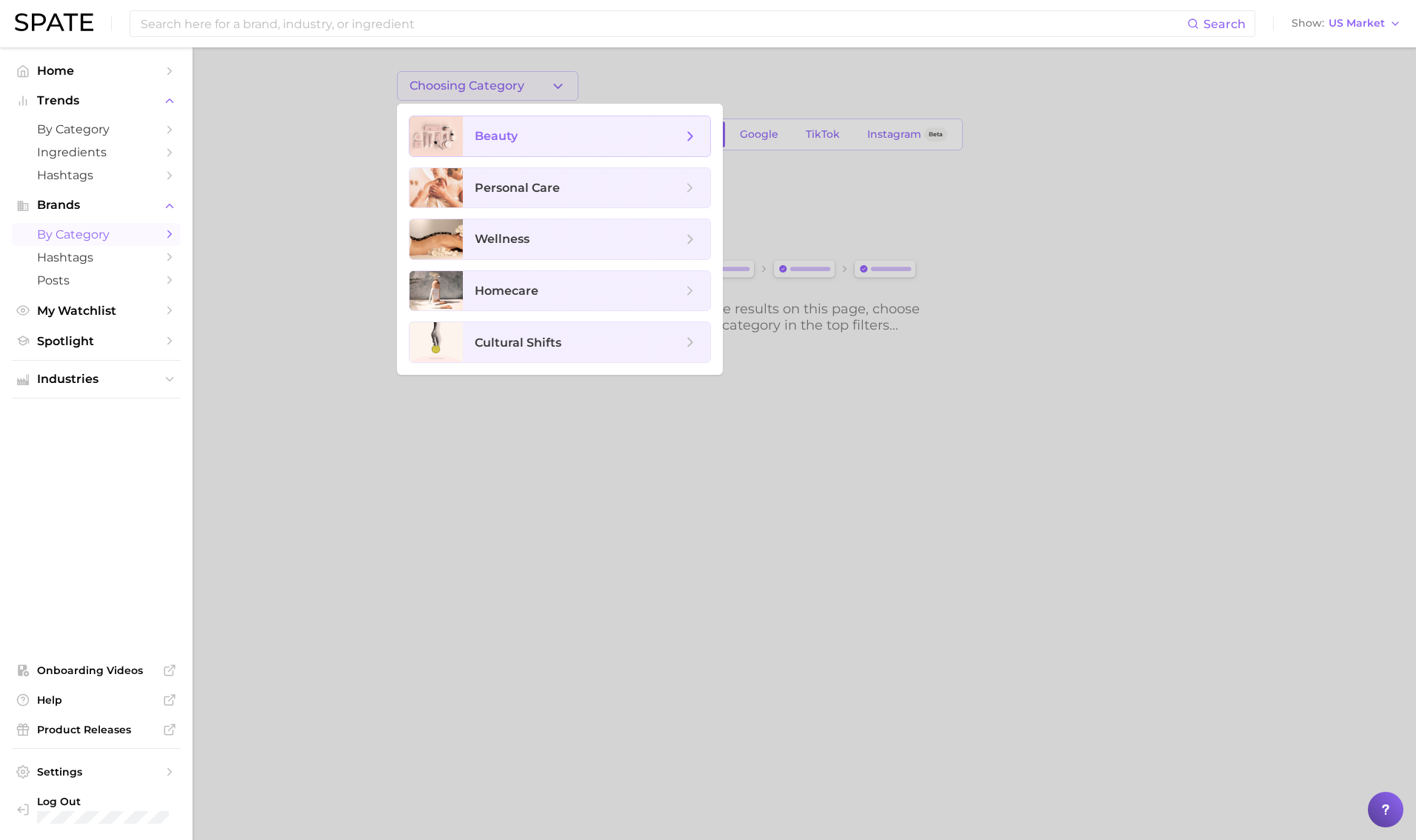
click at [536, 143] on span "beauty" at bounding box center [578, 136] width 207 height 17
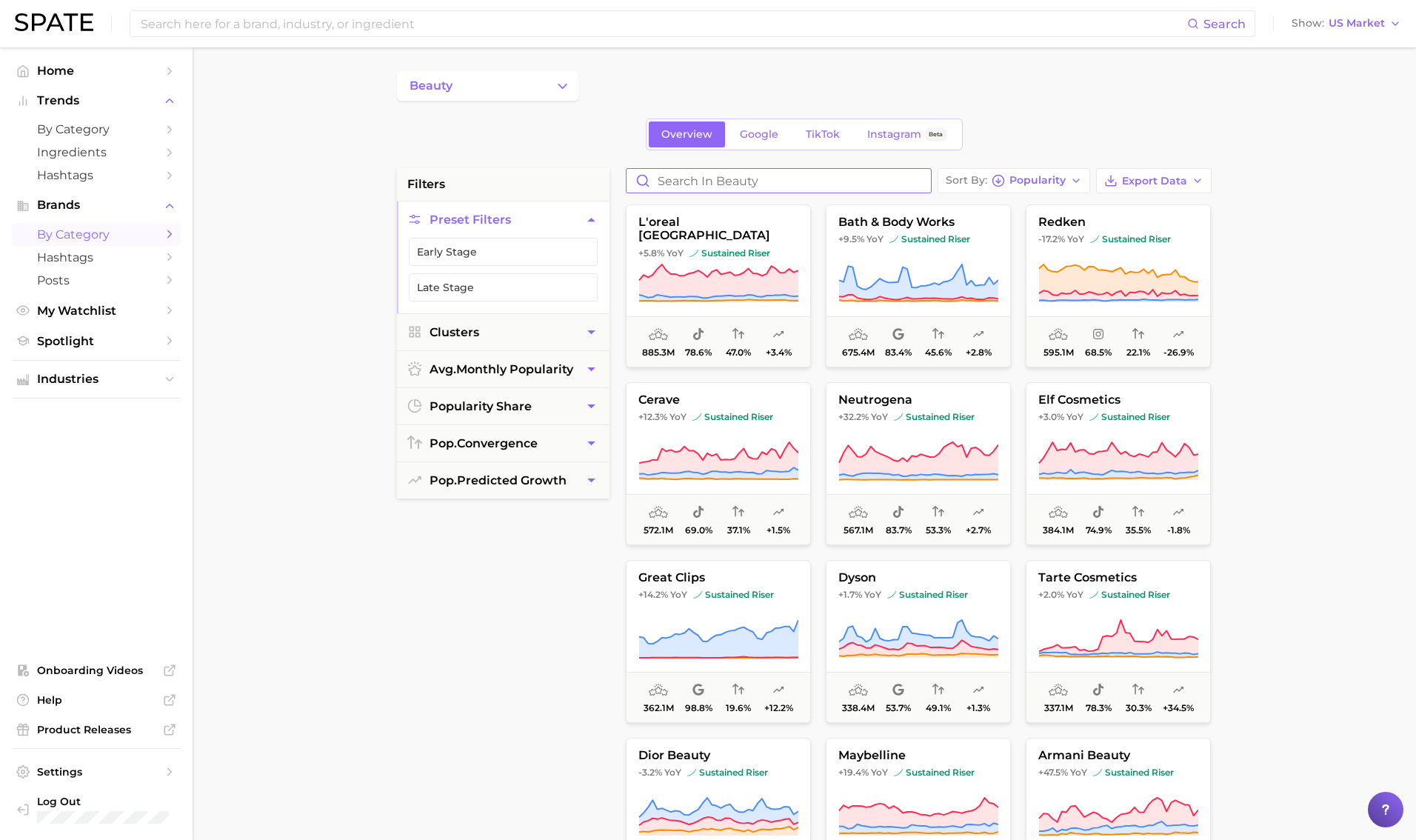
click at [730, 184] on input "Search in beauty" at bounding box center [778, 181] width 304 height 24
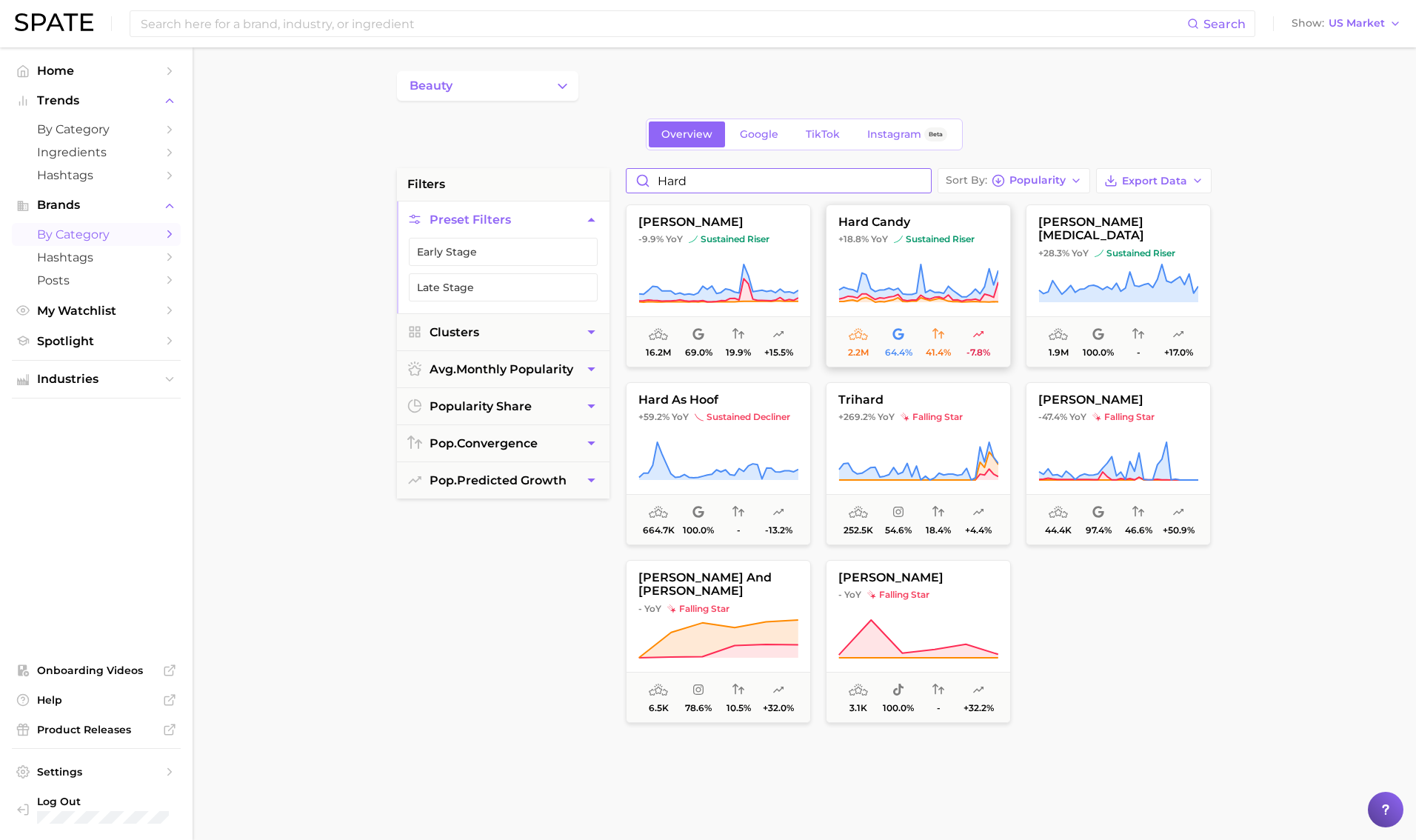
type input "hard"
click at [858, 246] on button "hard candy +18.8% YoY sustained riser 2.2m 64.4% 41.4% -7.8%" at bounding box center [918, 286] width 185 height 163
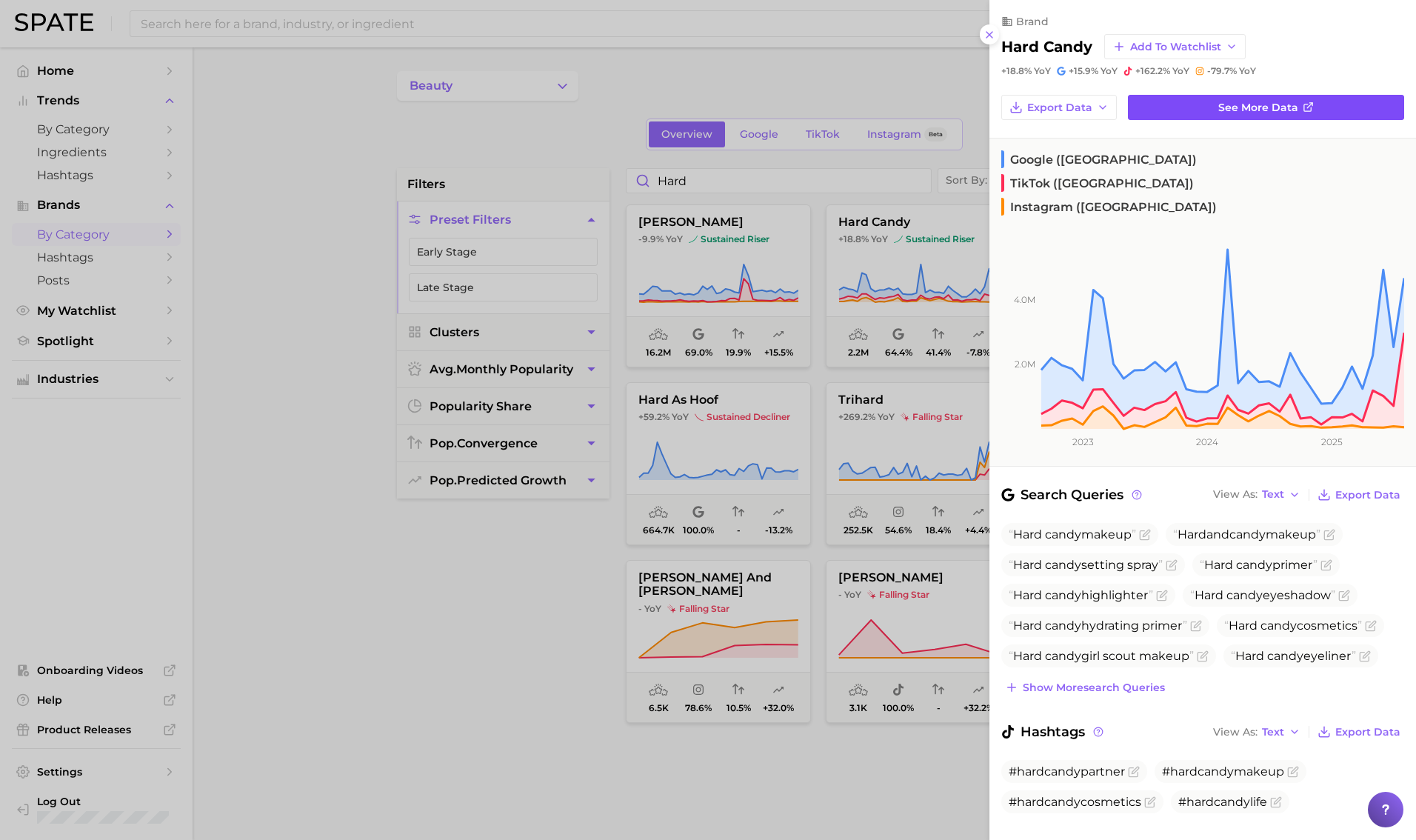
click at [858, 98] on link "See more data" at bounding box center [1266, 107] width 276 height 26
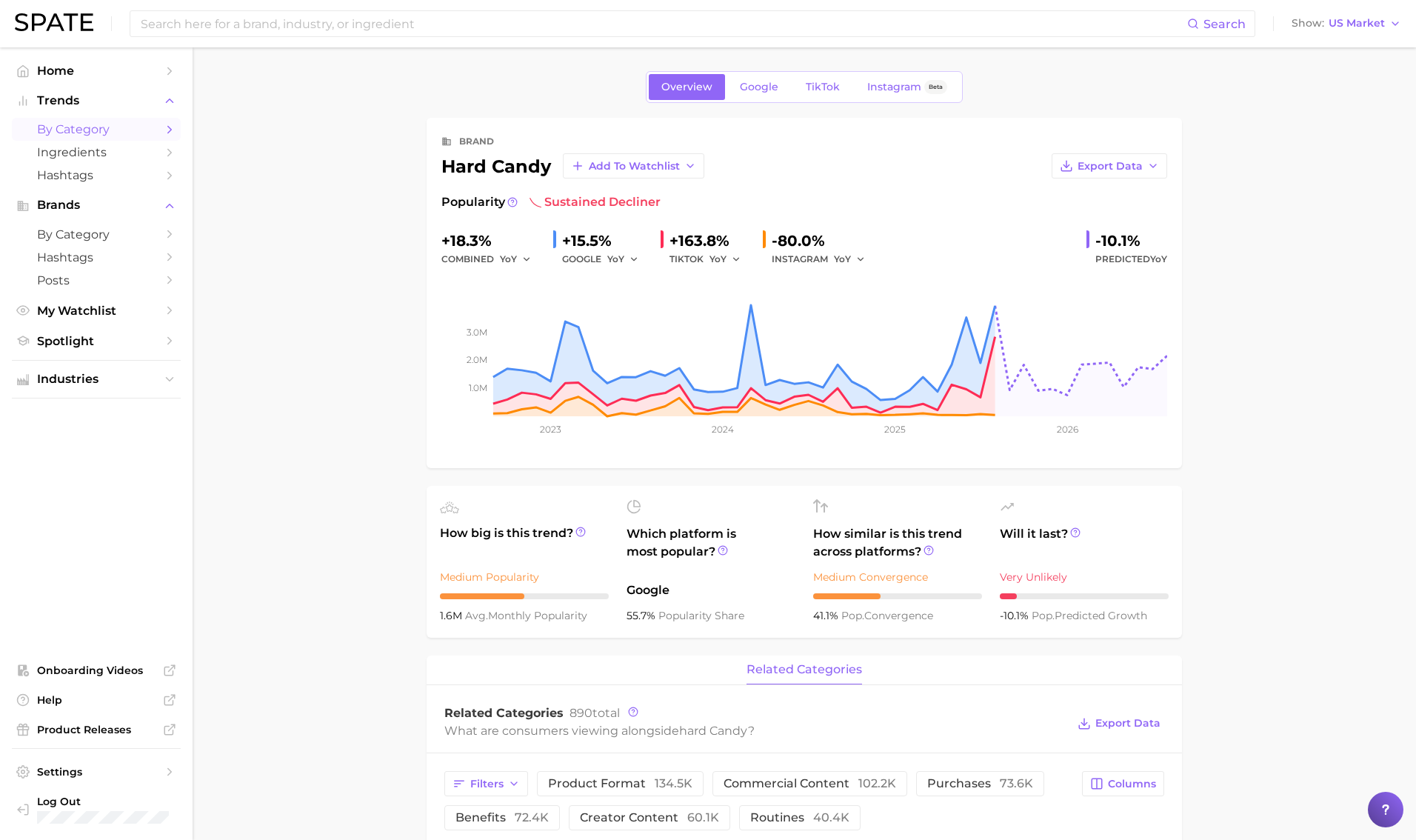
click at [84, 136] on span "by Category" at bounding box center [97, 129] width 119 height 14
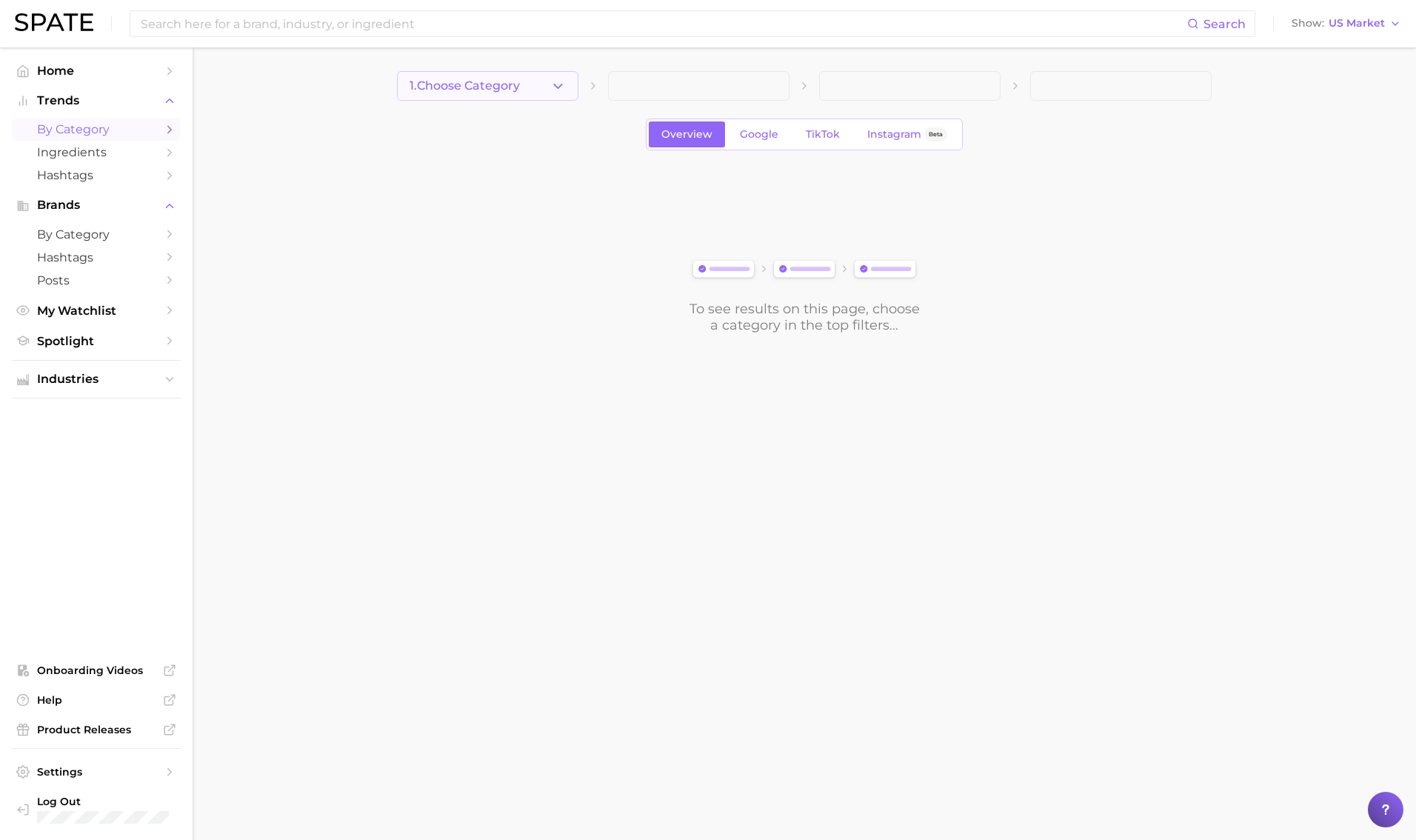
drag, startPoint x: 517, startPoint y: 89, endPoint x: 525, endPoint y: 101, distance: 14.4
click at [517, 89] on span "1. Choose Category" at bounding box center [465, 86] width 111 height 13
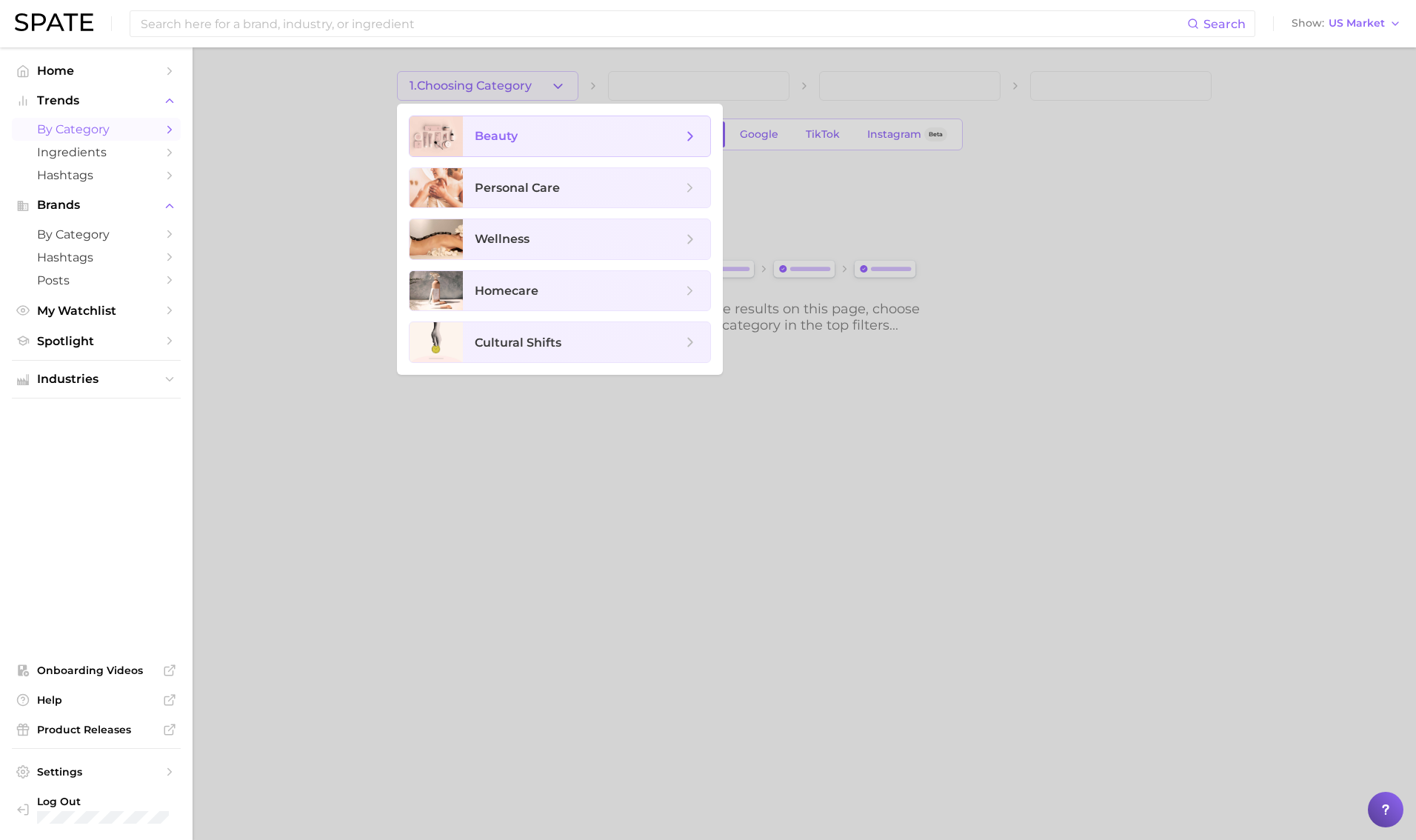
click at [556, 141] on span "beauty" at bounding box center [578, 136] width 207 height 17
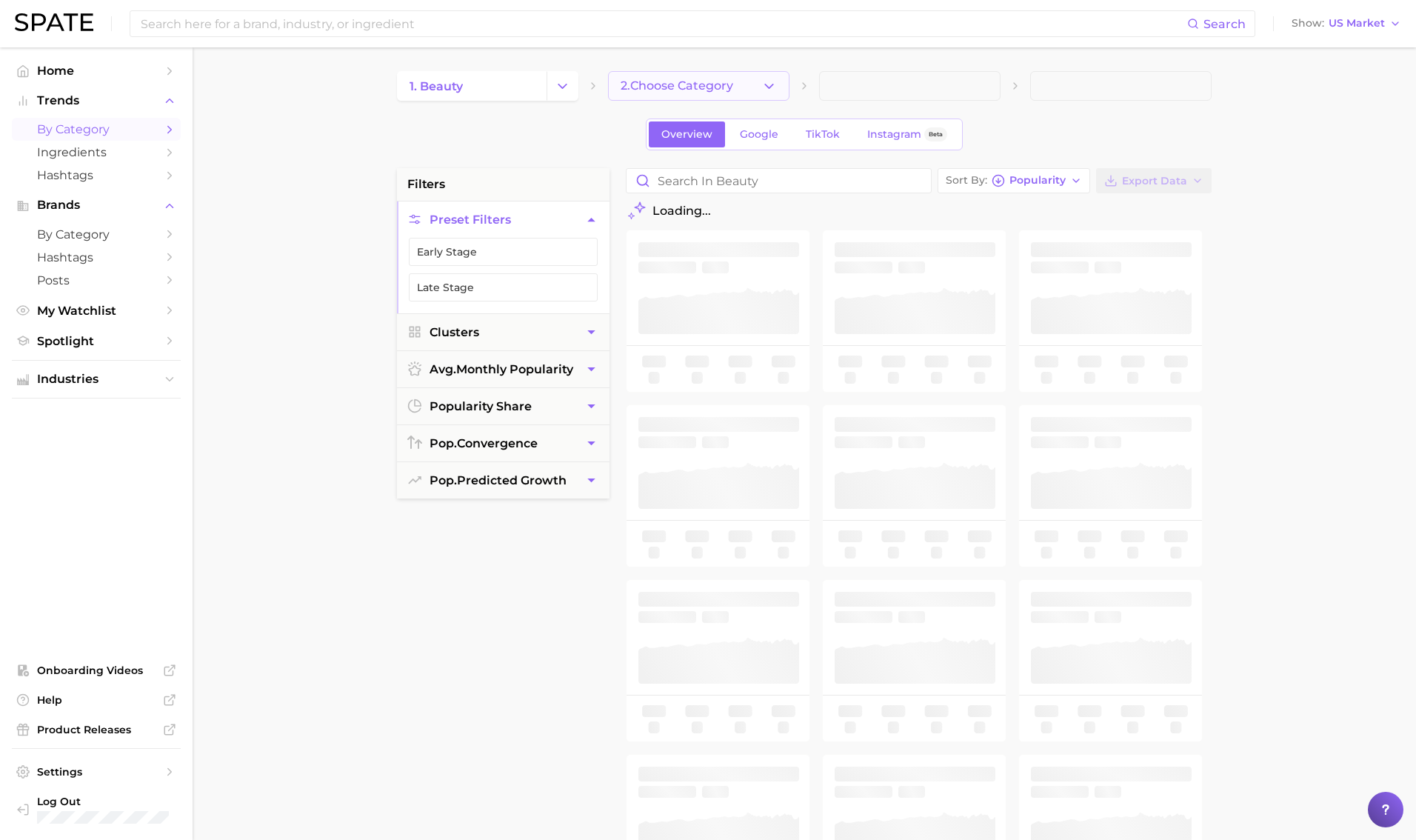
click at [716, 89] on span "2. Choose Category" at bounding box center [677, 86] width 112 height 13
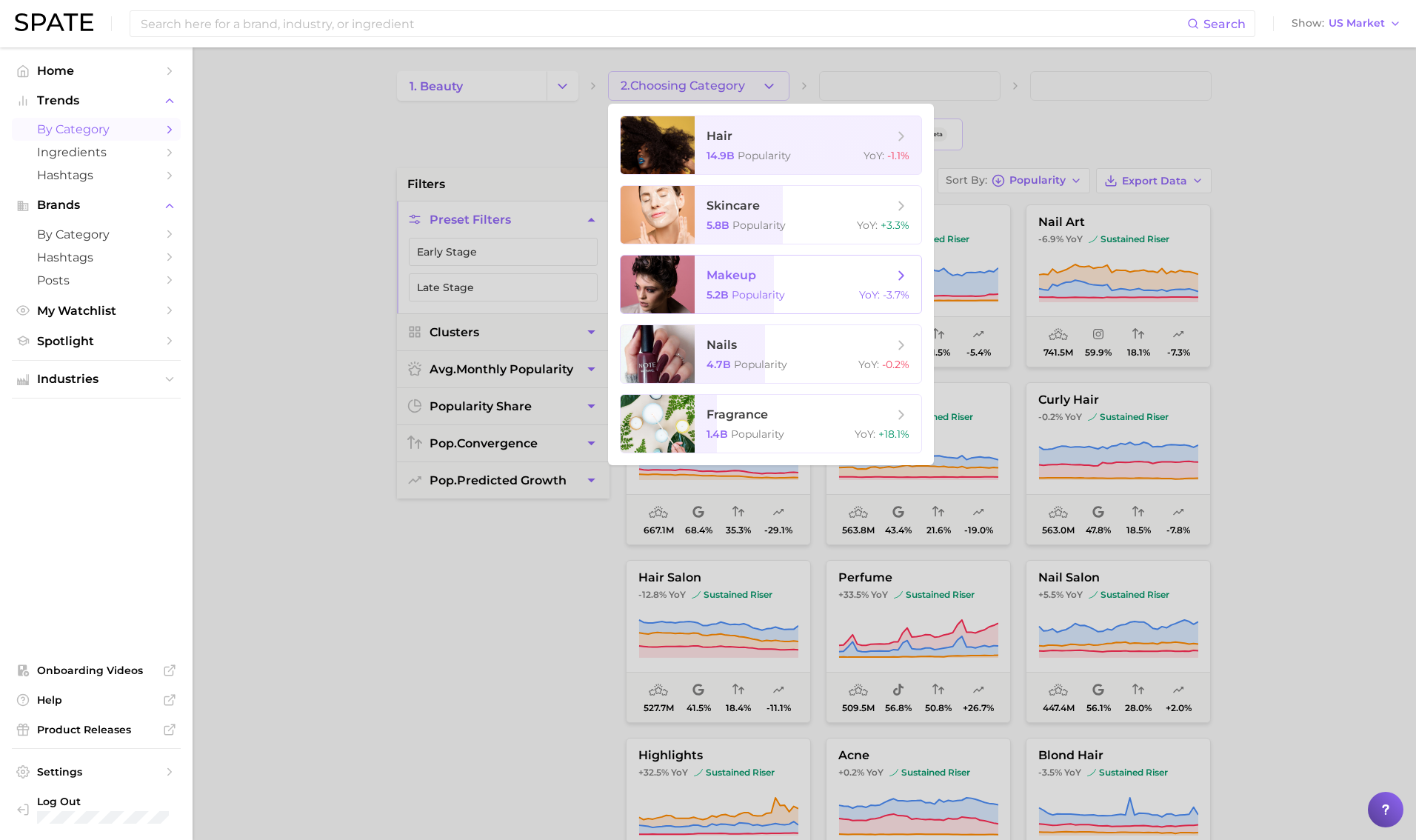
click at [855, 273] on span "makeup" at bounding box center [800, 276] width 186 height 17
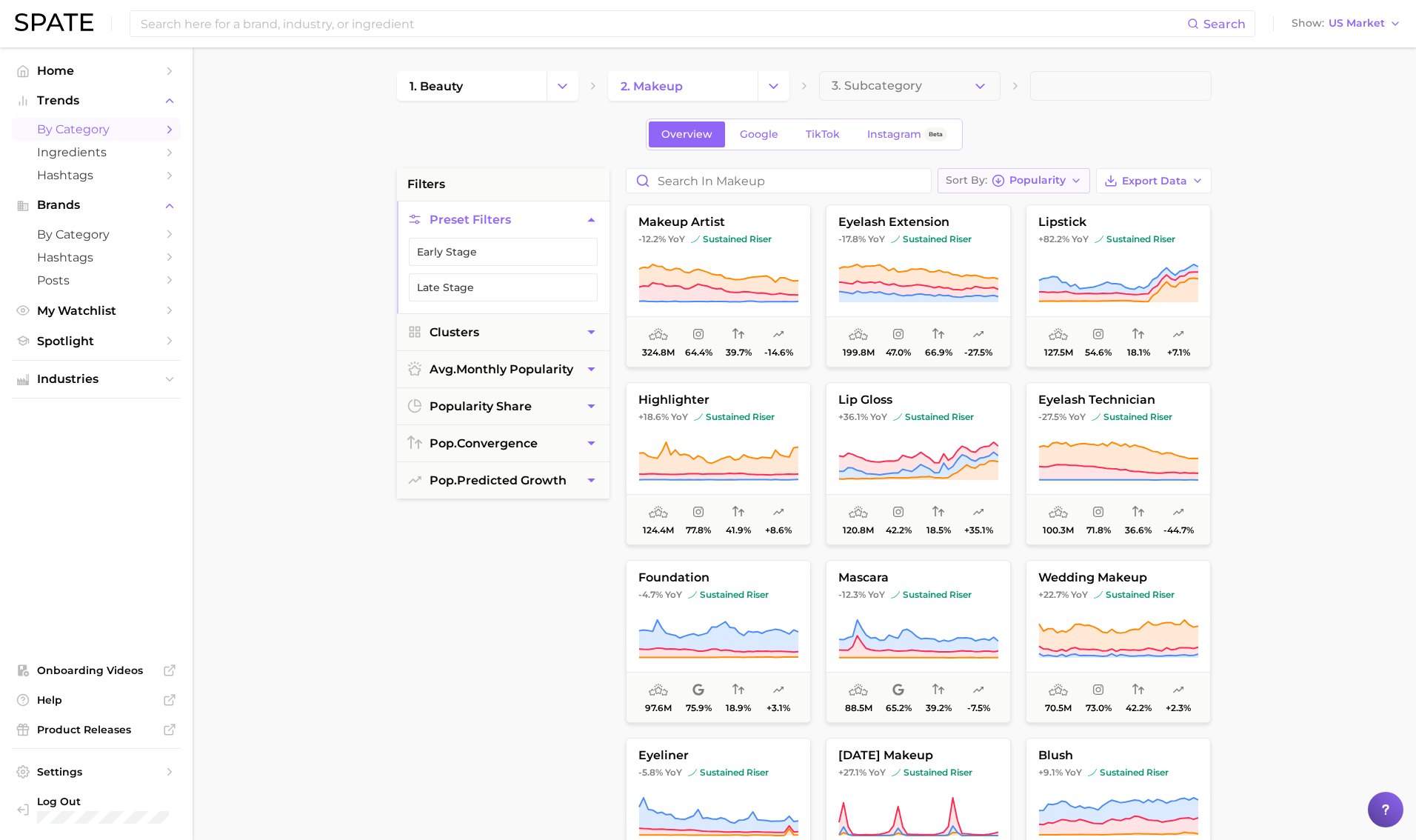
click at [858, 192] on button "Sort By Popularity" at bounding box center [1013, 181] width 153 height 26
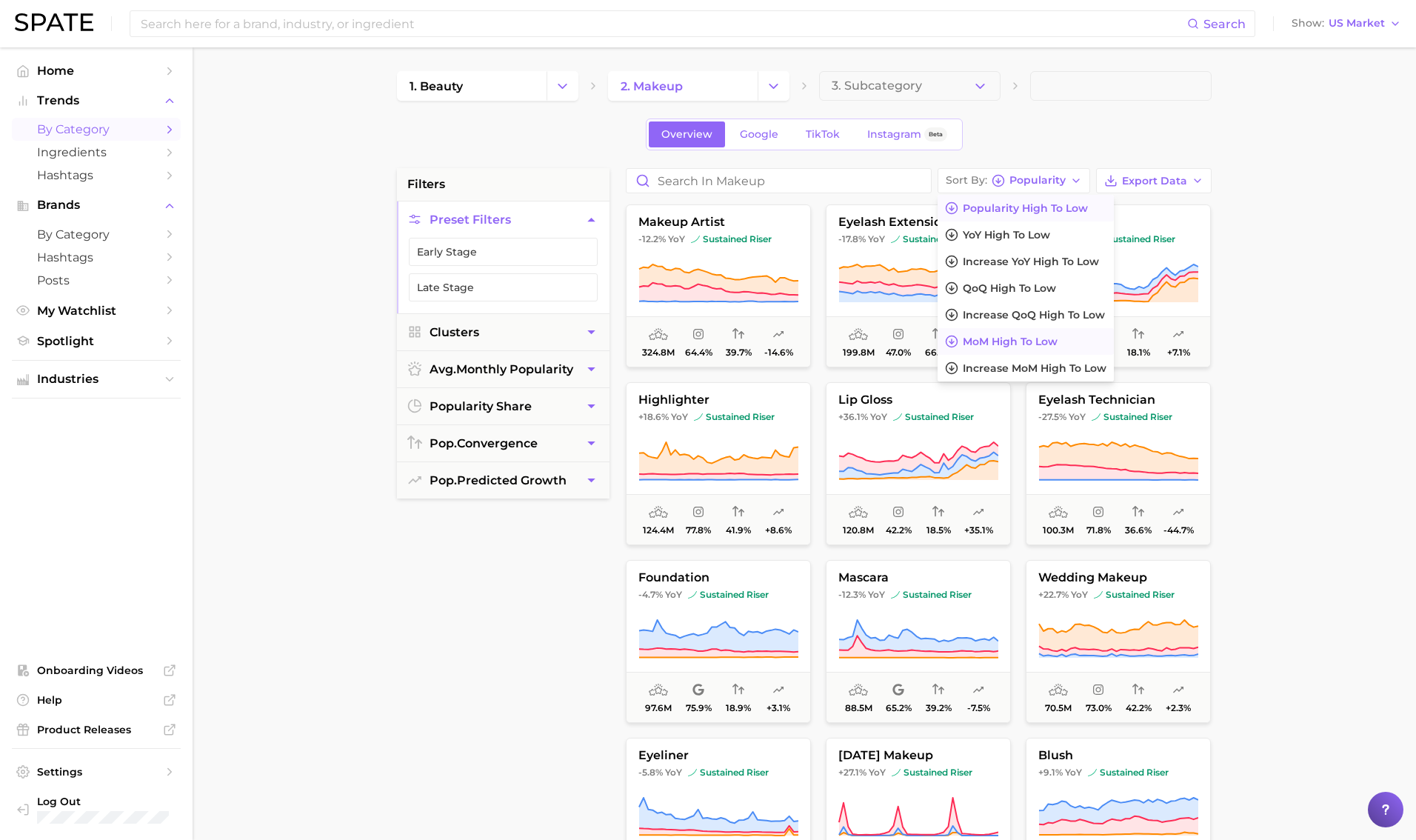
click at [858, 343] on button "MoM high to low" at bounding box center [1026, 342] width 177 height 26
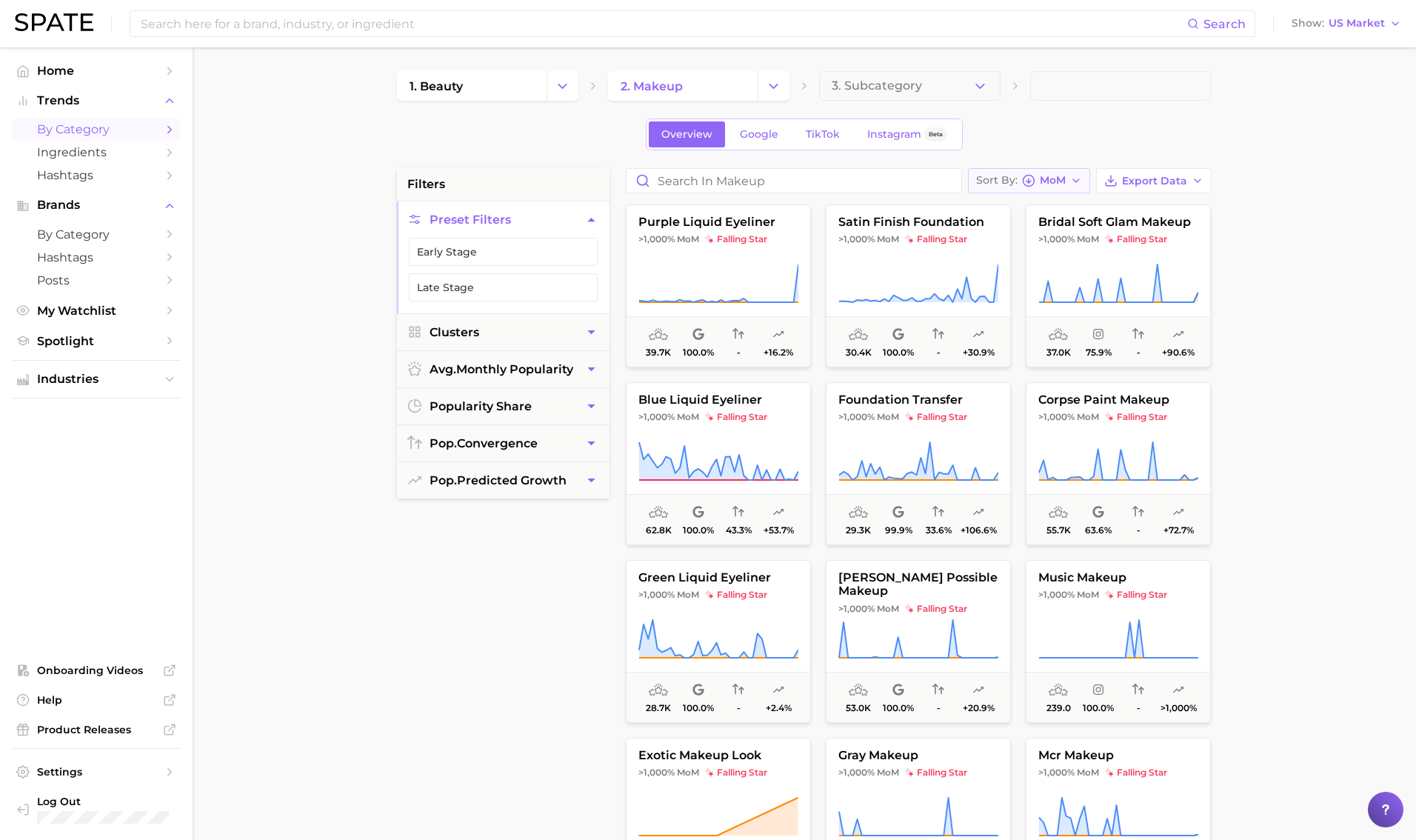
click at [858, 185] on button "Sort By MoM" at bounding box center [1029, 181] width 122 height 26
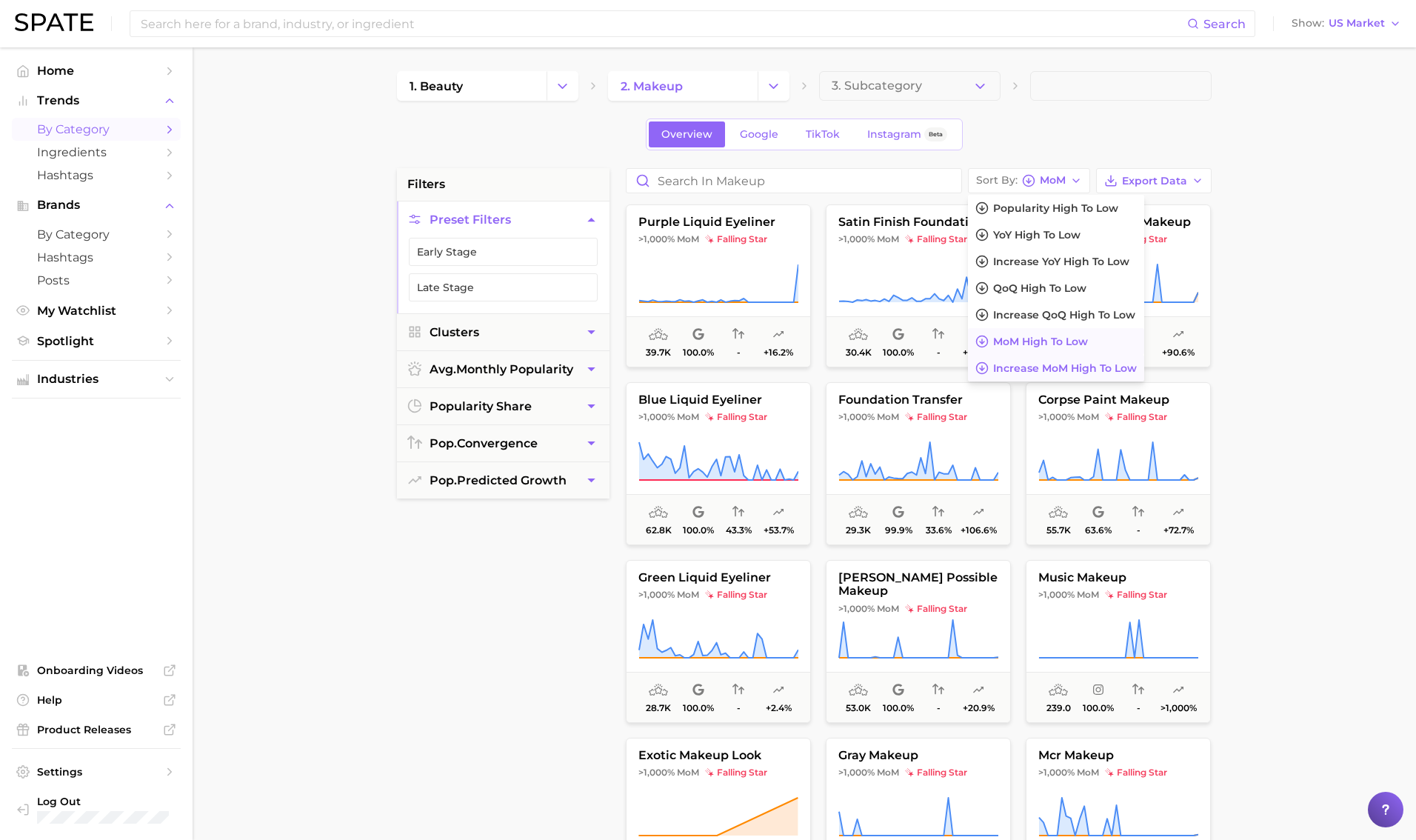
click at [858, 370] on span "Increase MoM high to low" at bounding box center [1065, 368] width 144 height 12
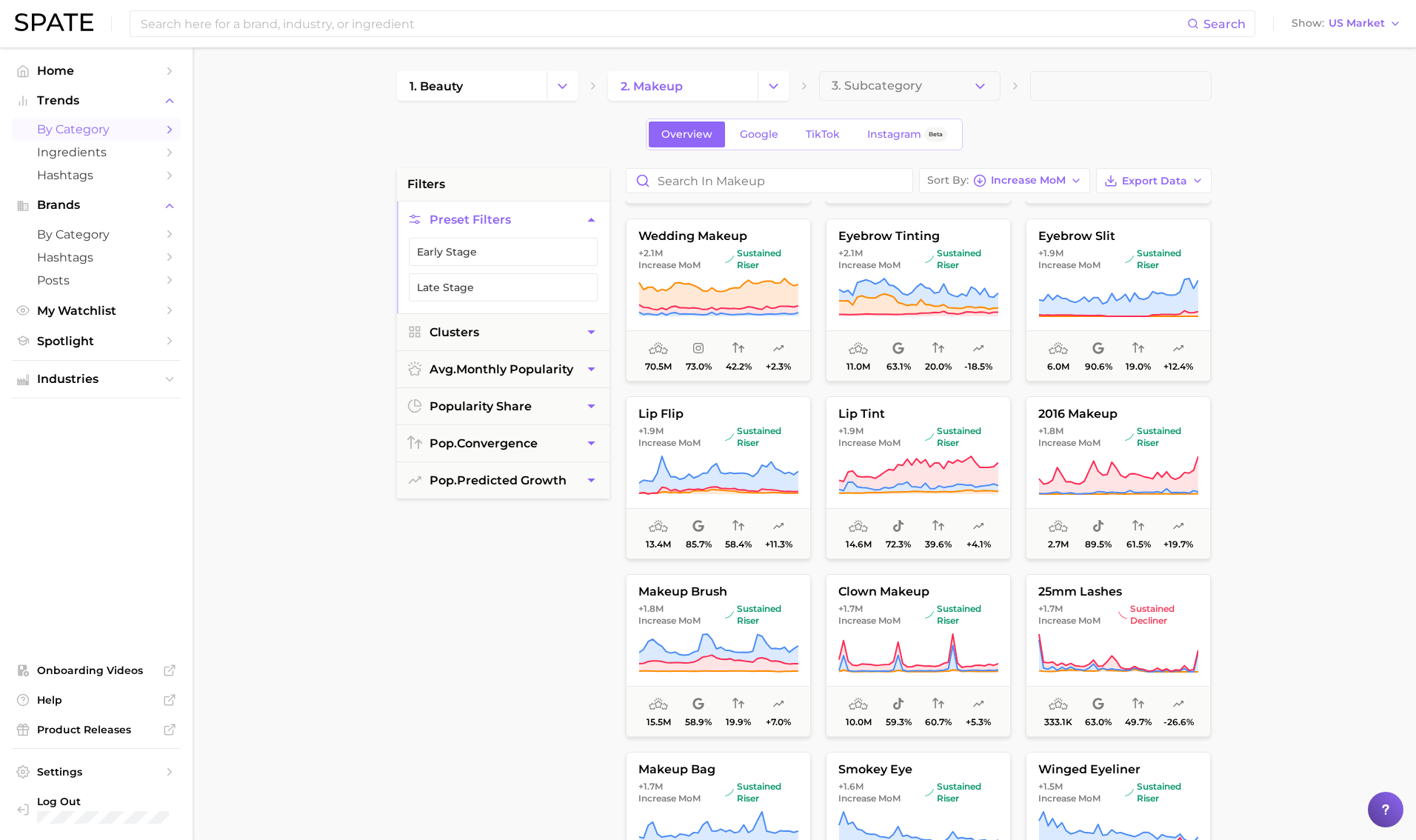
scroll to position [883, 0]
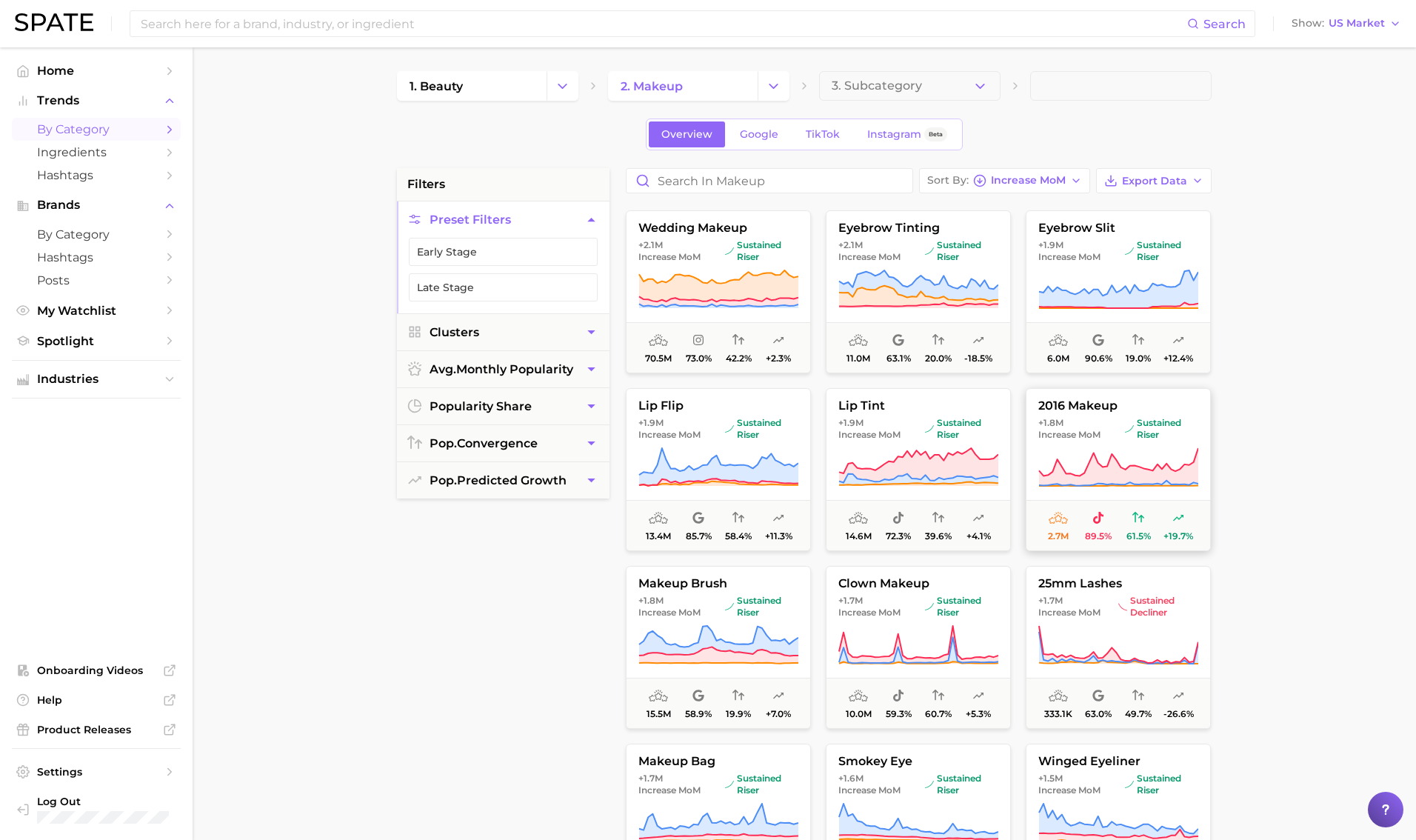
click at [858, 446] on icon at bounding box center [1118, 467] width 160 height 41
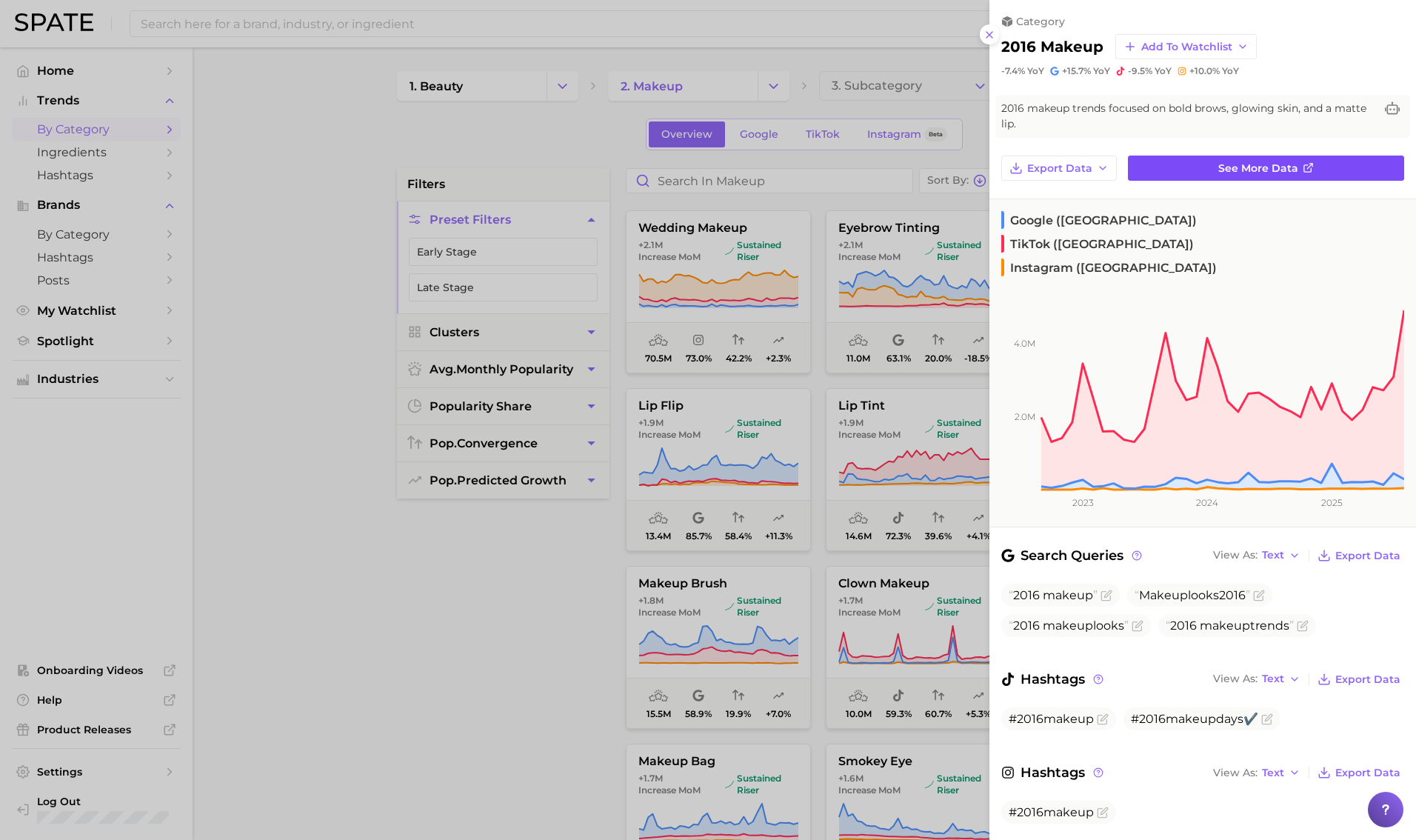
click at [858, 163] on span "See more data" at bounding box center [1258, 168] width 80 height 12
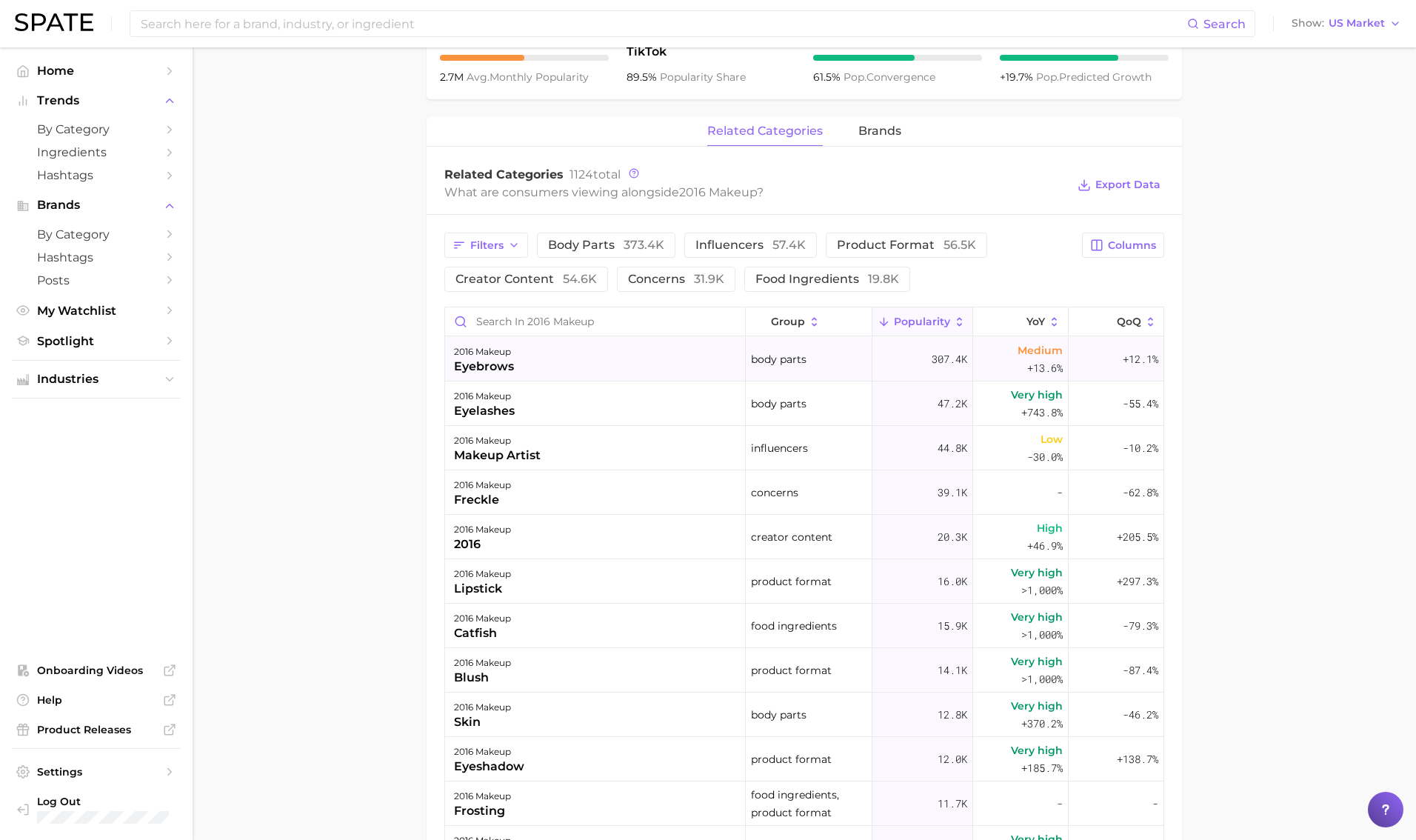
scroll to position [612, 0]
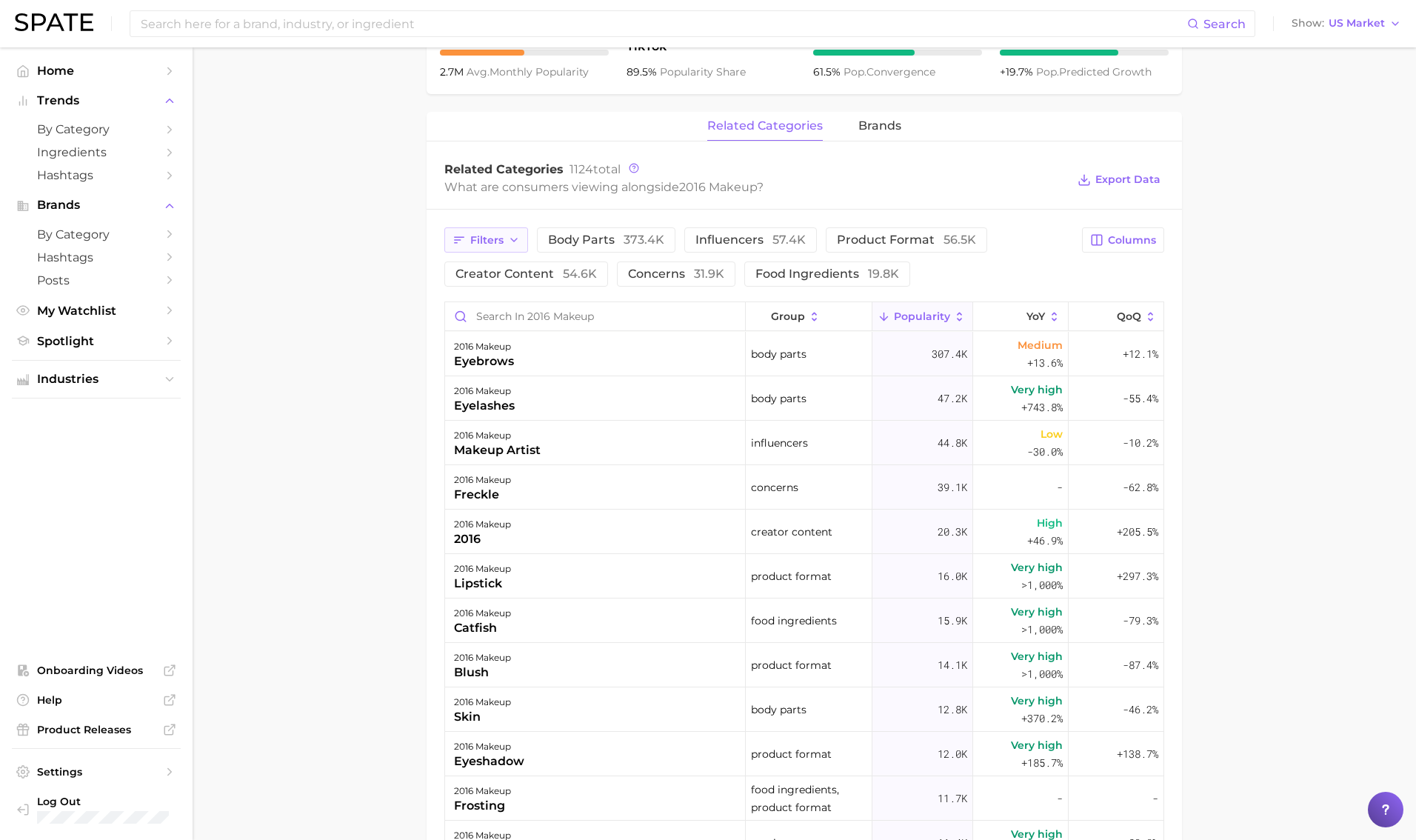
click at [472, 241] on span "Filters" at bounding box center [487, 240] width 33 height 12
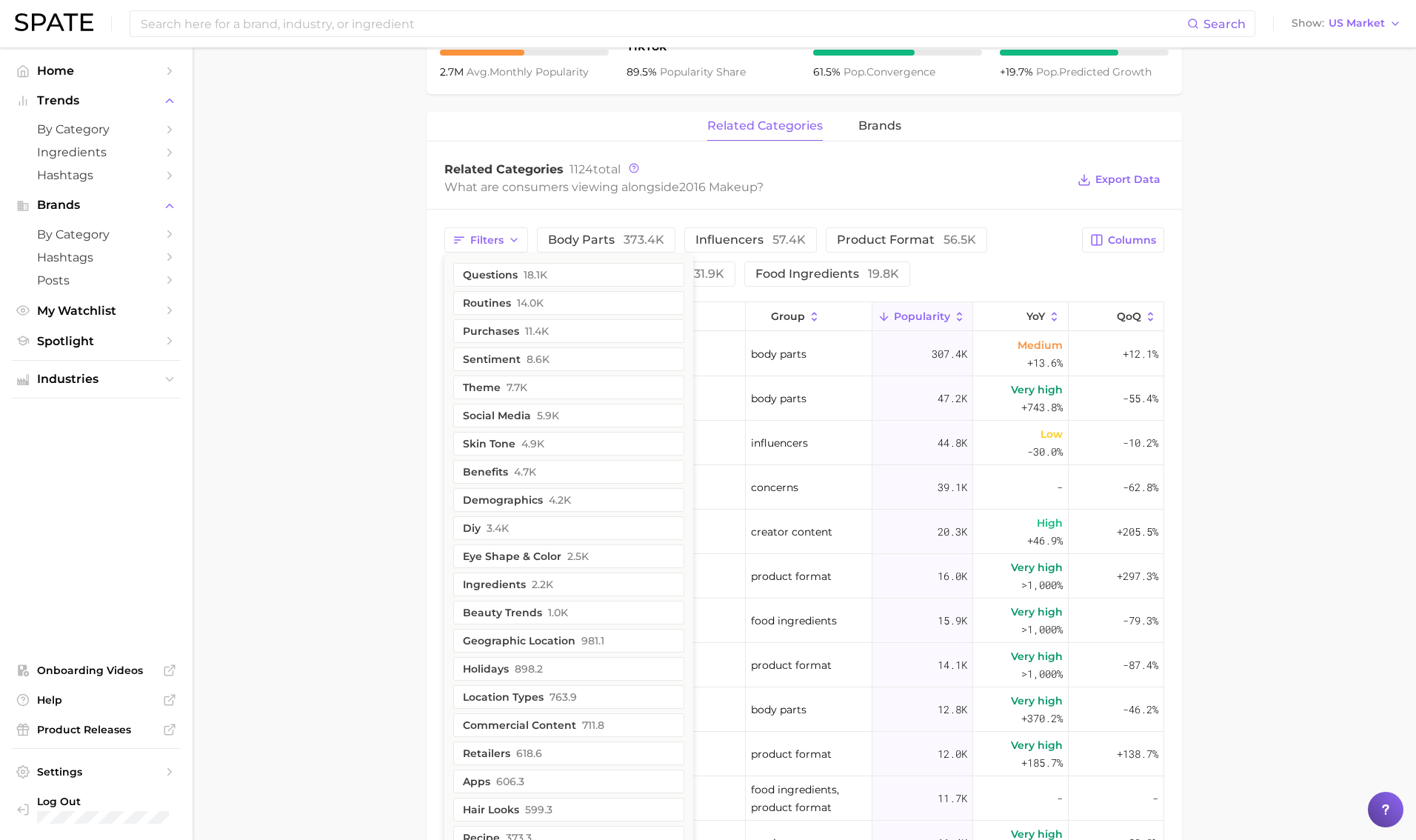
click at [809, 164] on div "Related Categories 1124 total" at bounding box center [756, 170] width 622 height 15
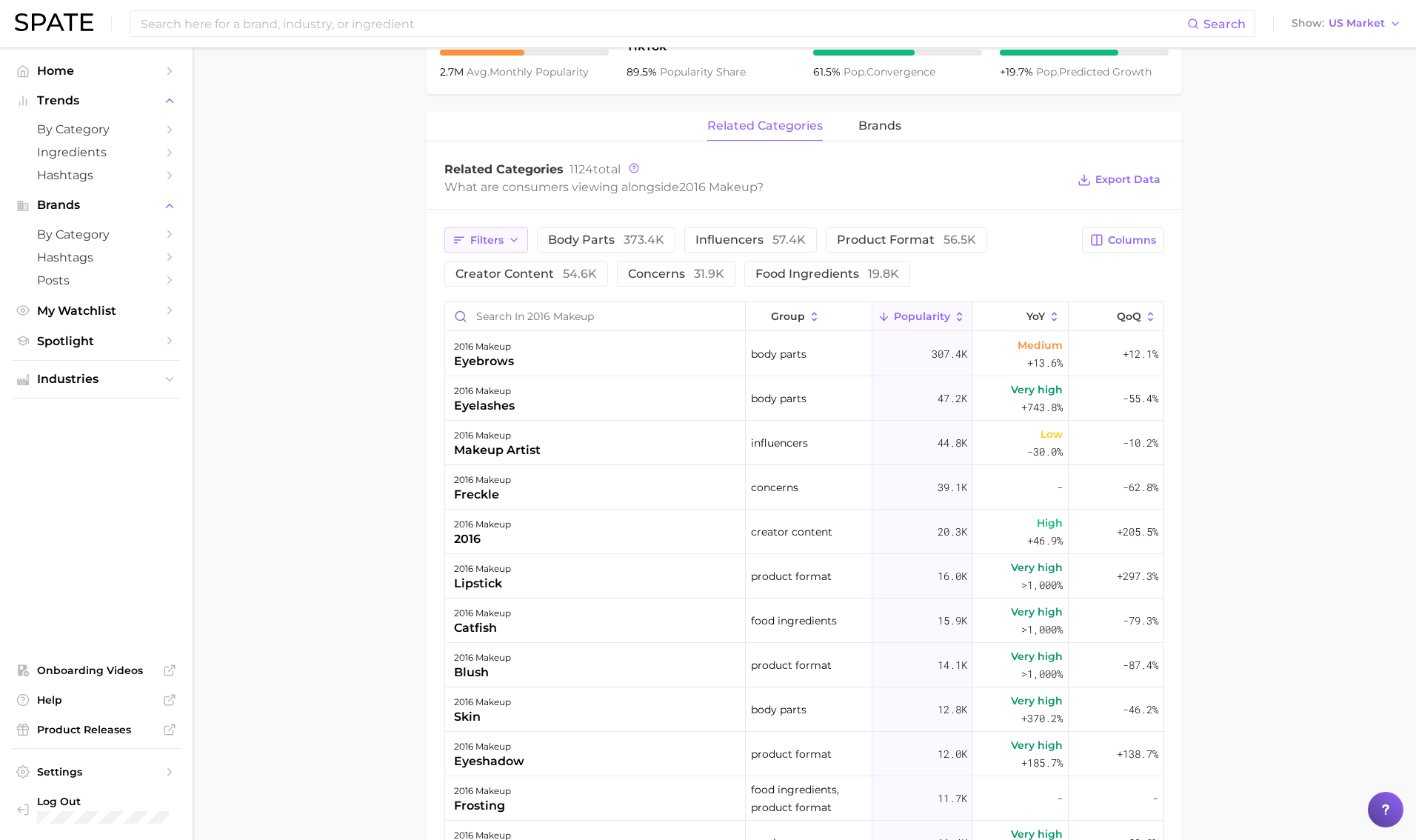
click at [452, 239] on icon "button" at bounding box center [459, 240] width 13 height 13
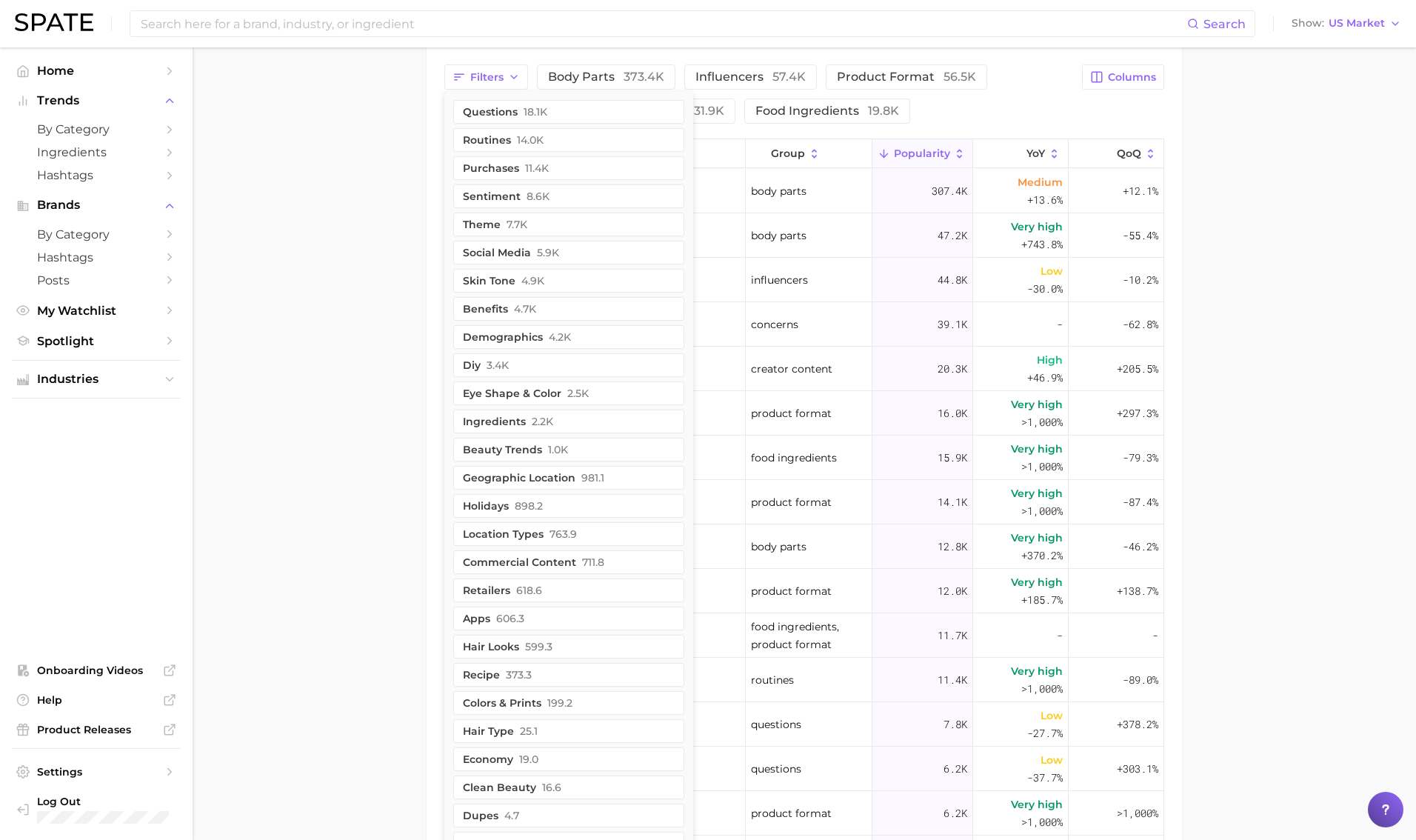
scroll to position [778, 0]
click at [394, 461] on main "1. makeup 2. makeup looks 3. general looks 4. 2016 makeup Overview Google TikTo…" at bounding box center [804, 168] width 1224 height 1798
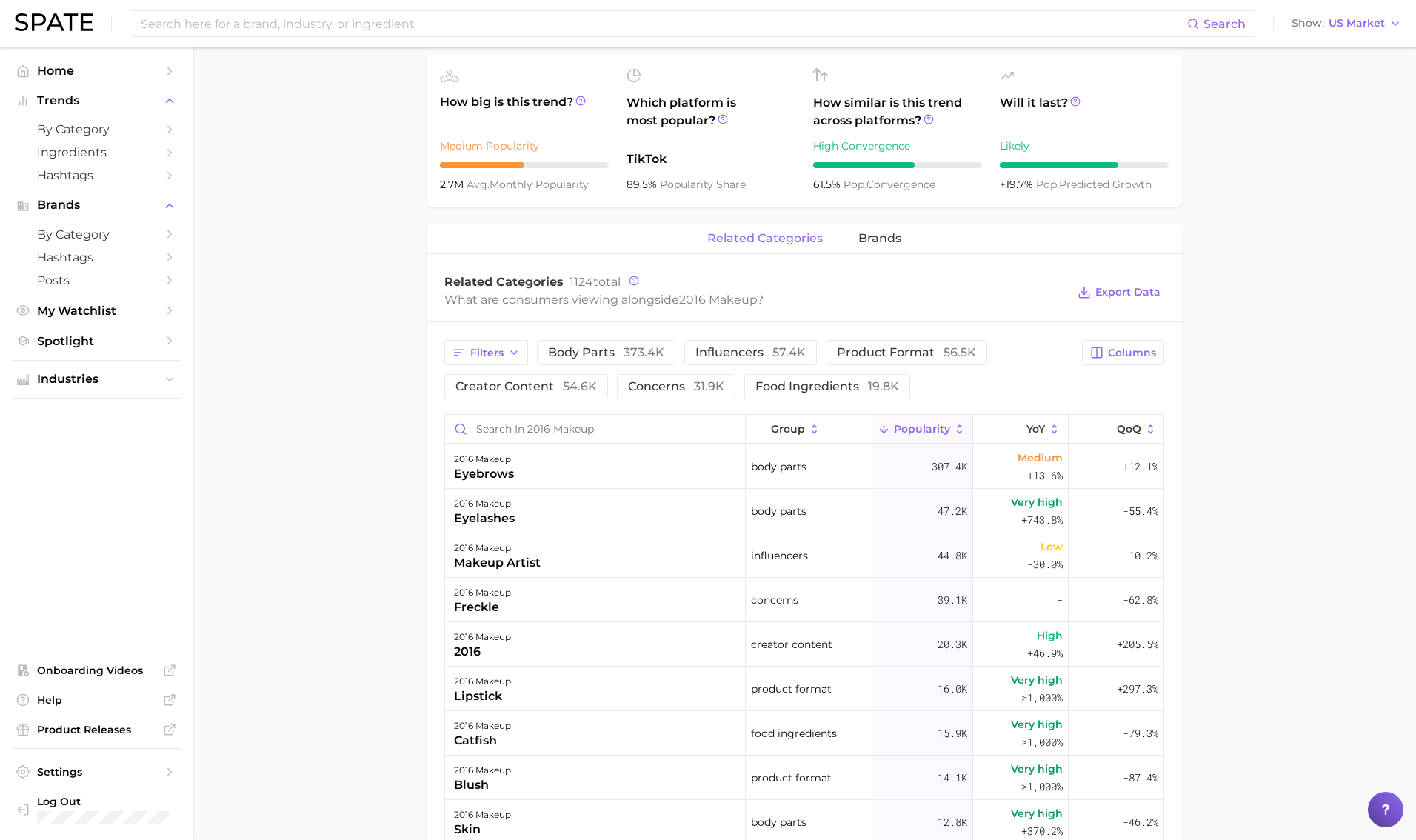
scroll to position [656, 0]
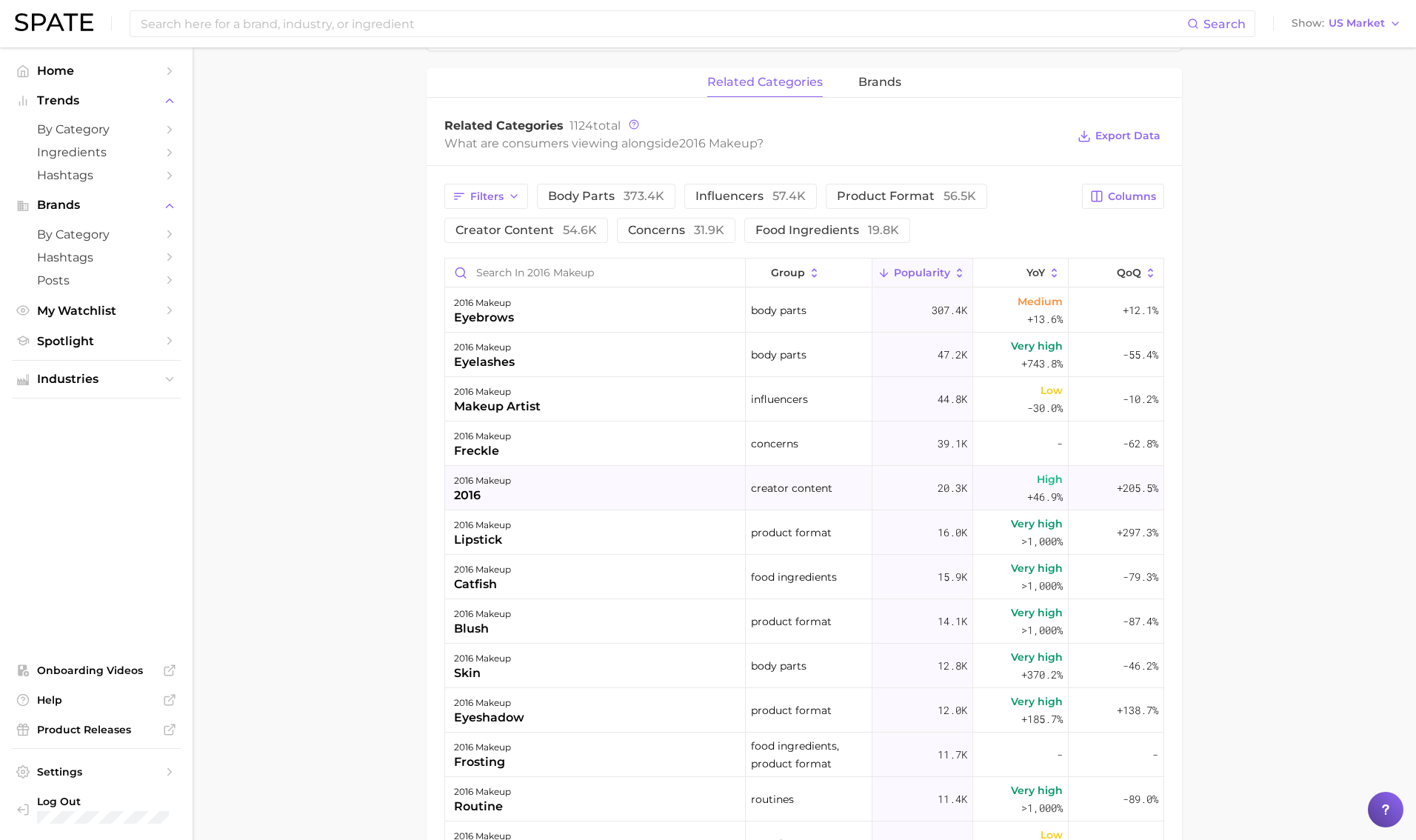
click at [612, 481] on div "2016 makeup 2016" at bounding box center [595, 488] width 300 height 45
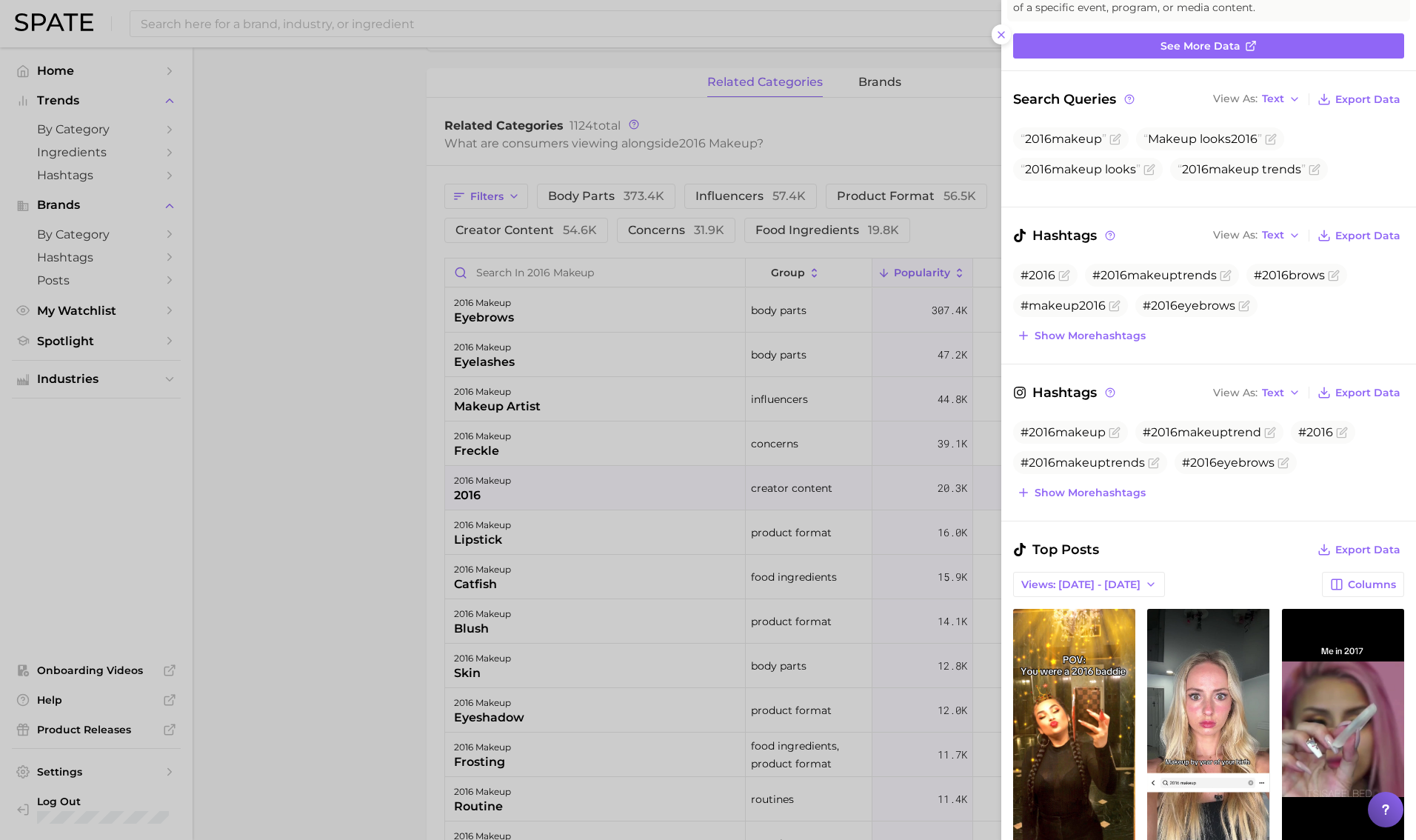
scroll to position [0, 0]
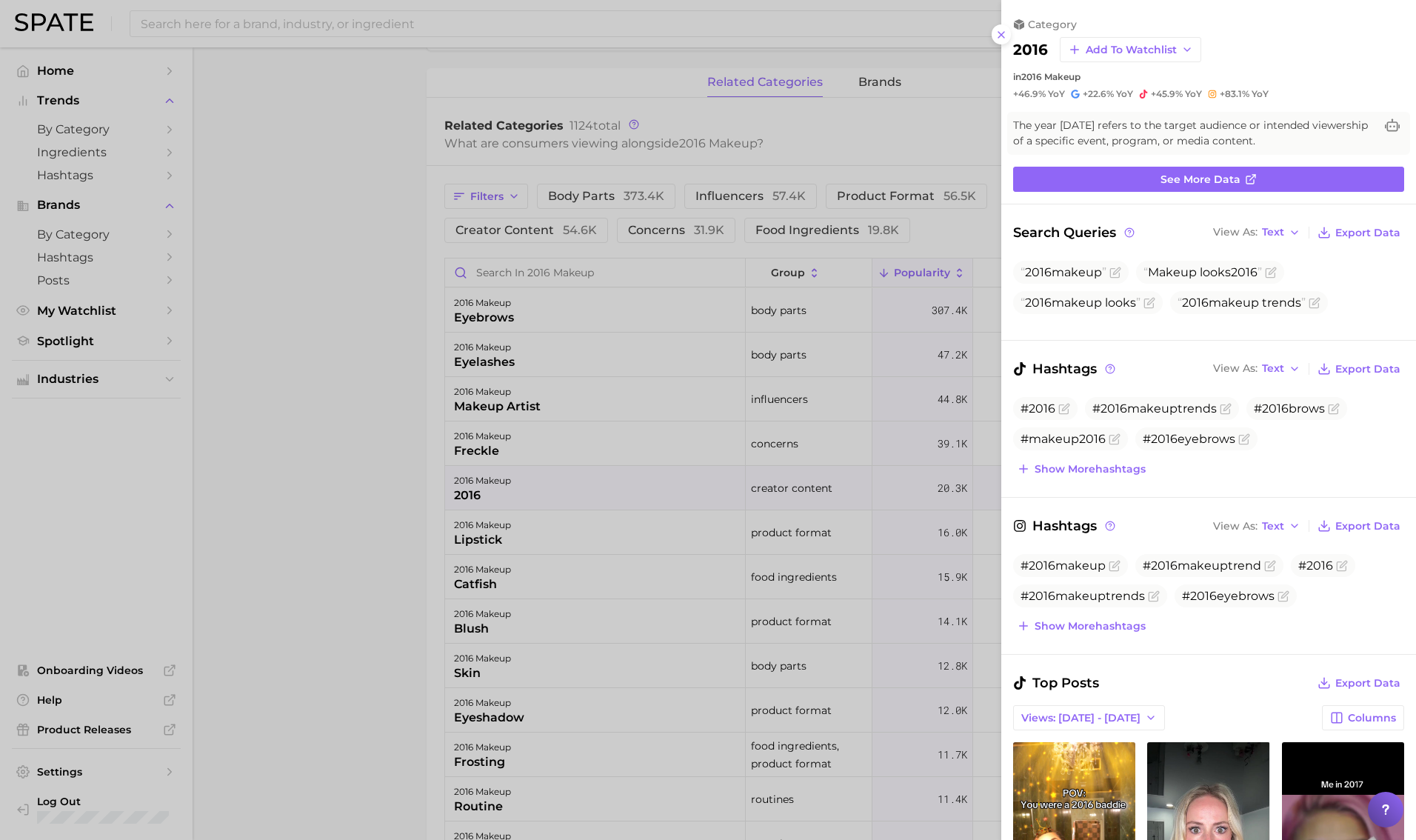
click at [850, 505] on div at bounding box center [708, 420] width 1416 height 840
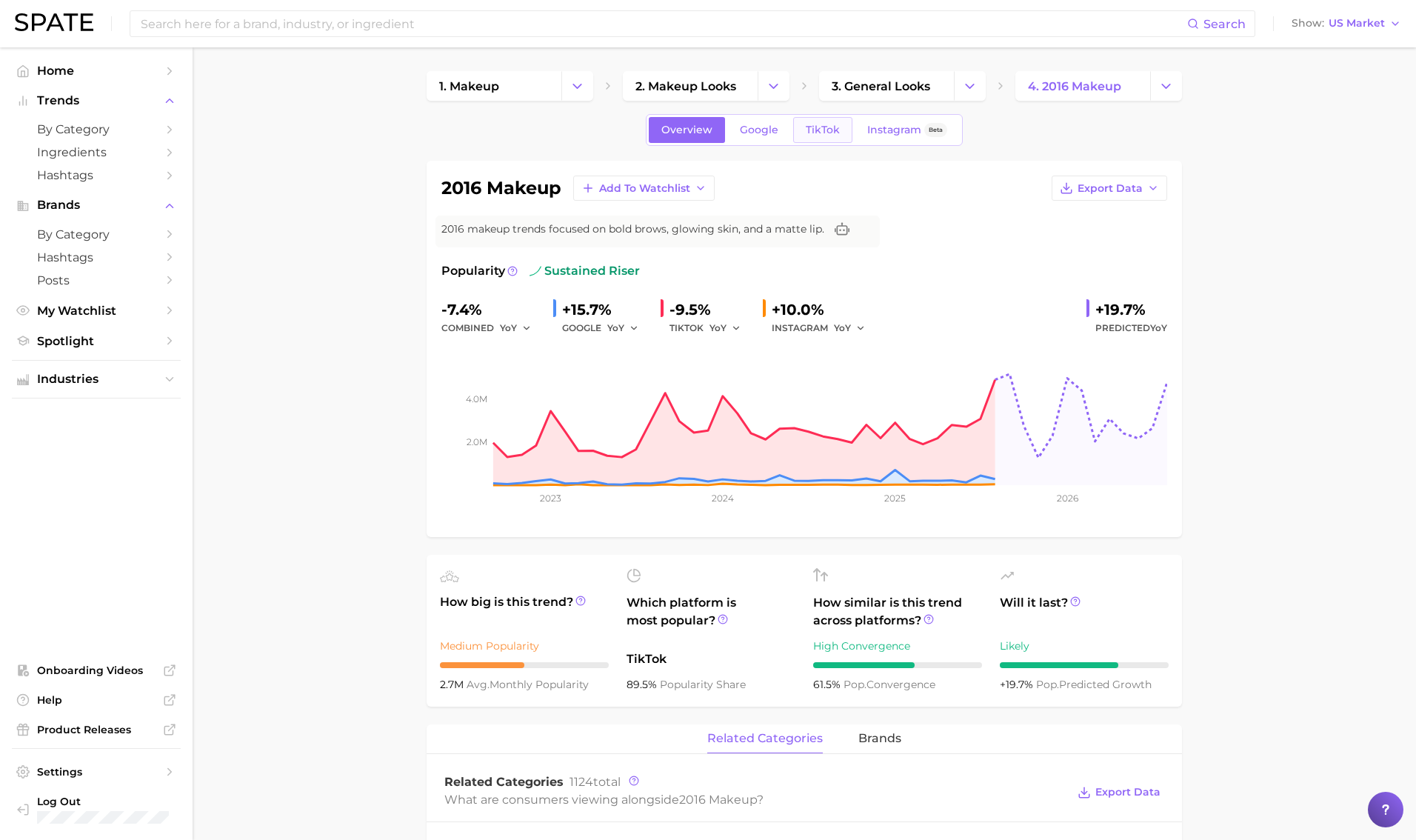
click at [830, 118] on link "TikTok" at bounding box center [823, 130] width 59 height 26
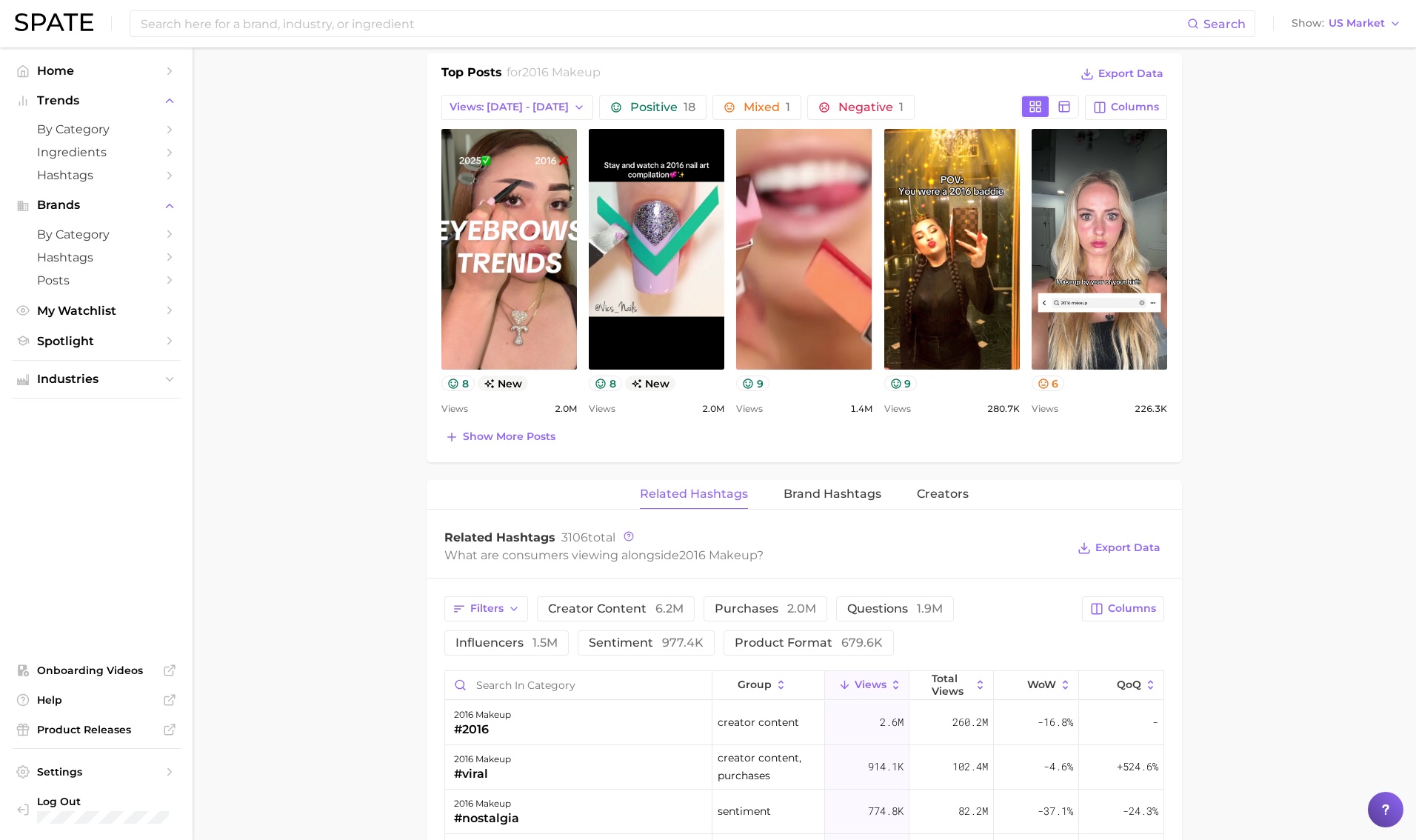
scroll to position [946, 0]
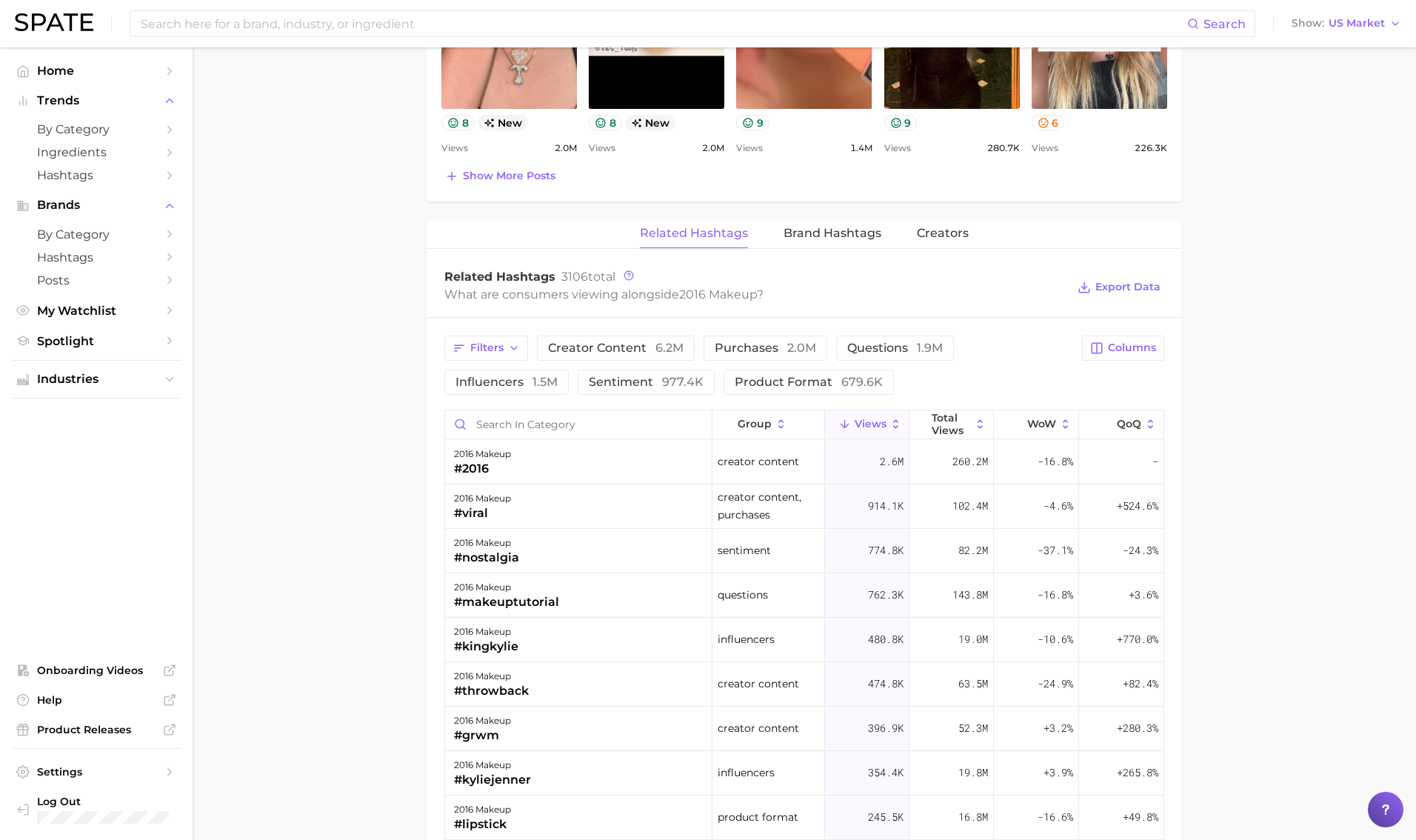
drag, startPoint x: 539, startPoint y: 381, endPoint x: 673, endPoint y: 364, distance: 135.1
click at [539, 381] on span "1.5m" at bounding box center [545, 381] width 26 height 14
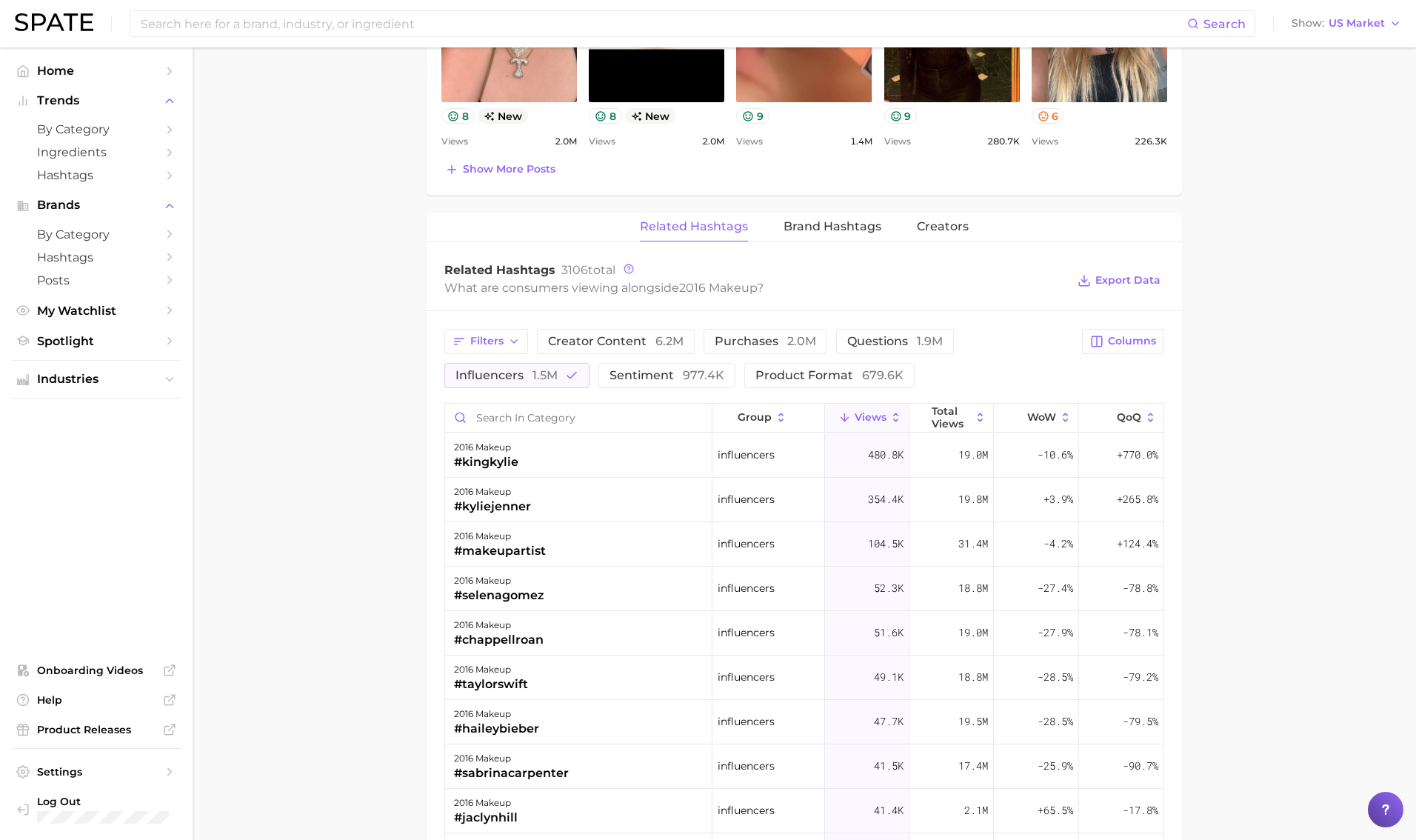
scroll to position [942, 0]
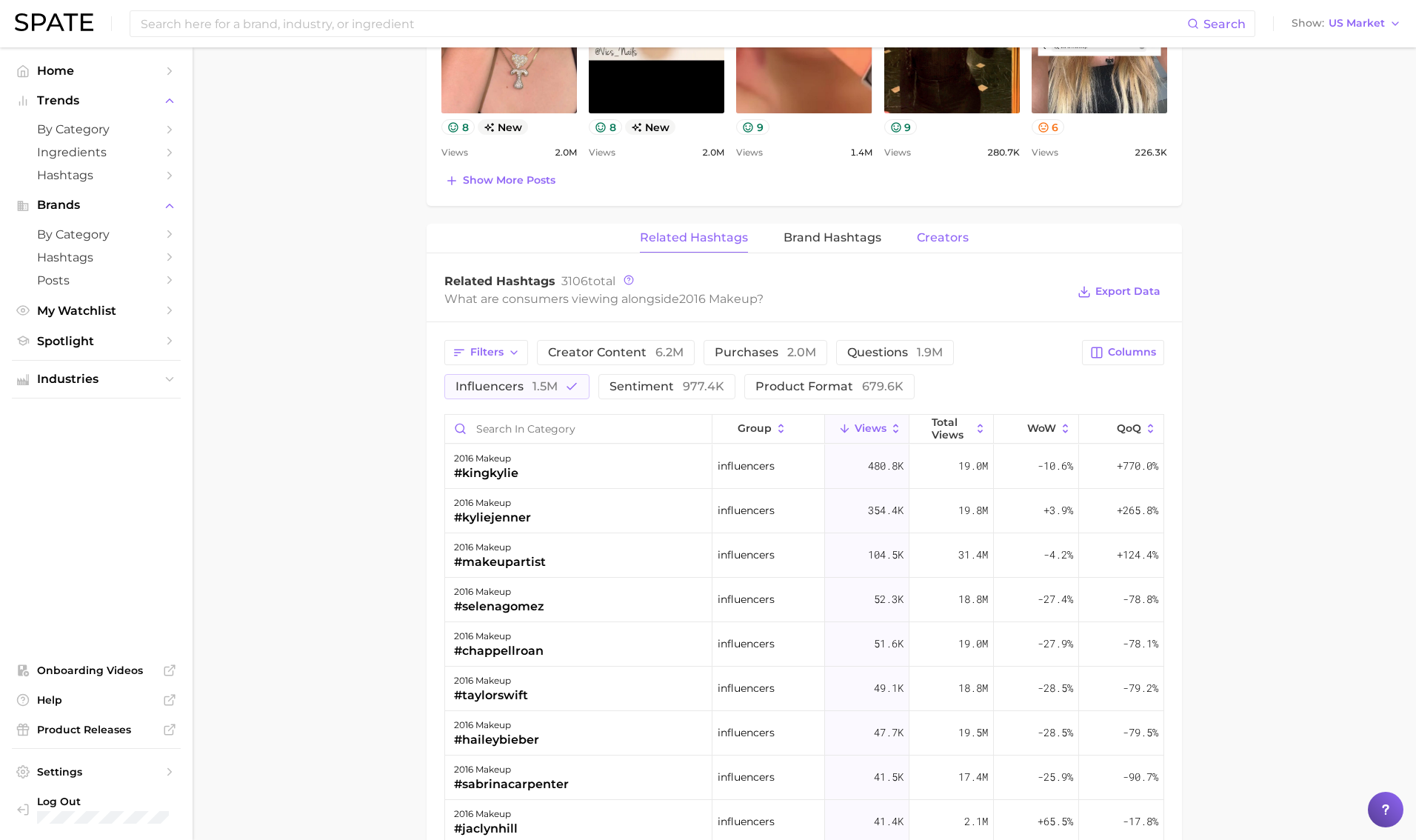
drag, startPoint x: 932, startPoint y: 240, endPoint x: 931, endPoint y: 251, distance: 11.0
click at [858, 240] on span "Creators" at bounding box center [942, 238] width 52 height 13
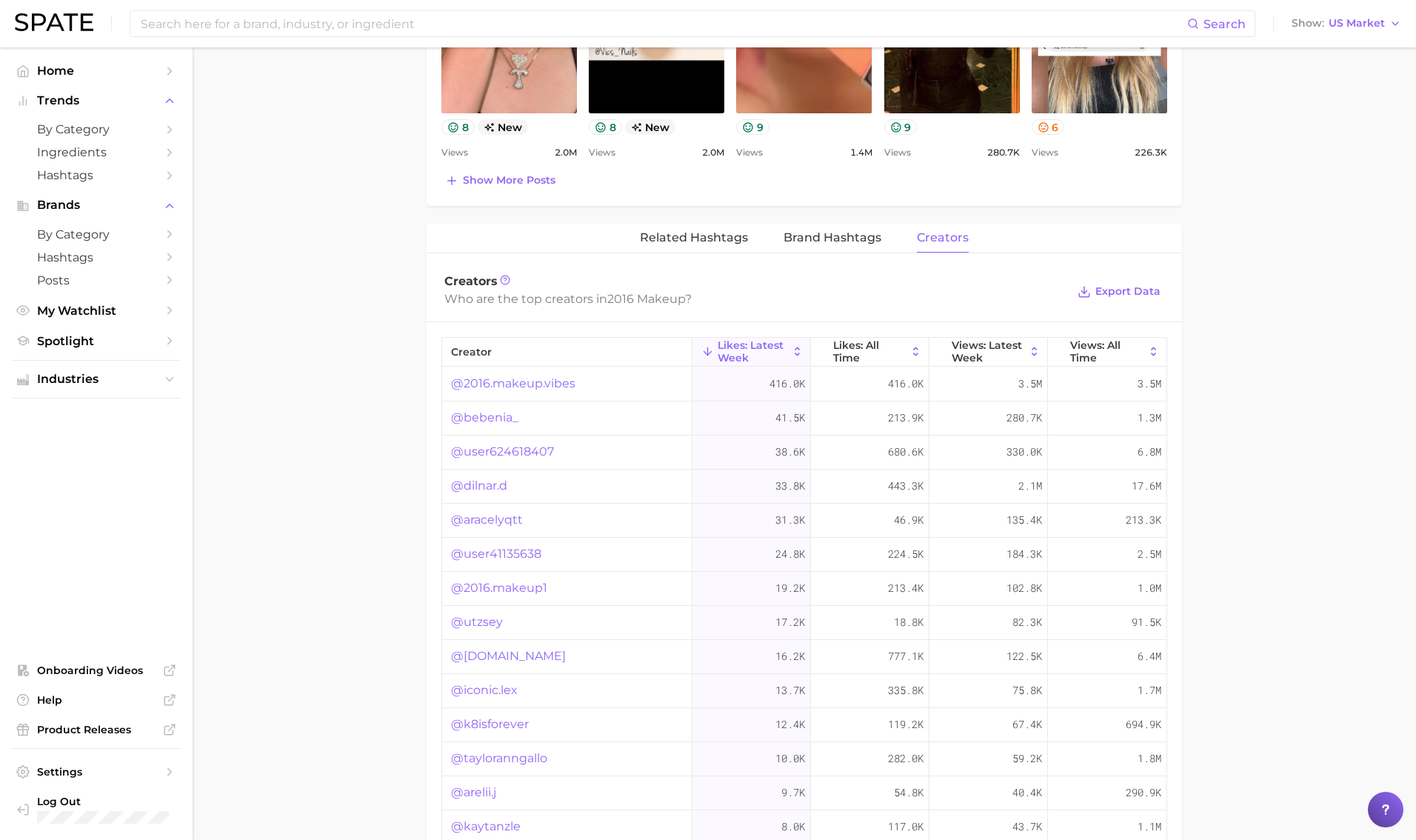
click at [555, 385] on link "@2016.makeup.vibes" at bounding box center [513, 384] width 125 height 18
click at [485, 423] on link "@bebenia_" at bounding box center [485, 418] width 68 height 18
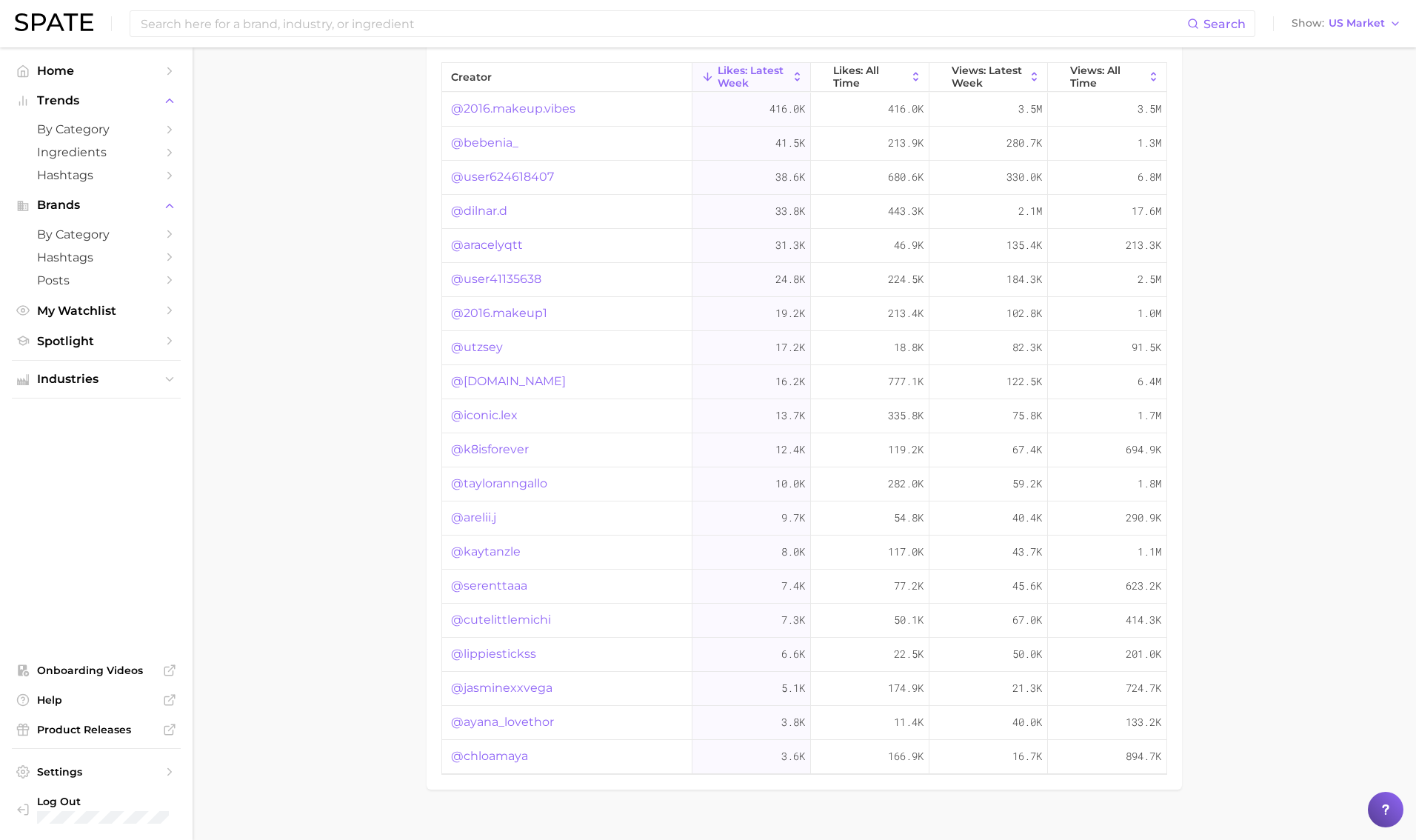
scroll to position [1219, 0]
click at [858, 80] on icon at bounding box center [1035, 75] width 13 height 13
click at [531, 245] on link "@nataliireynoldss" at bounding box center [503, 244] width 105 height 18
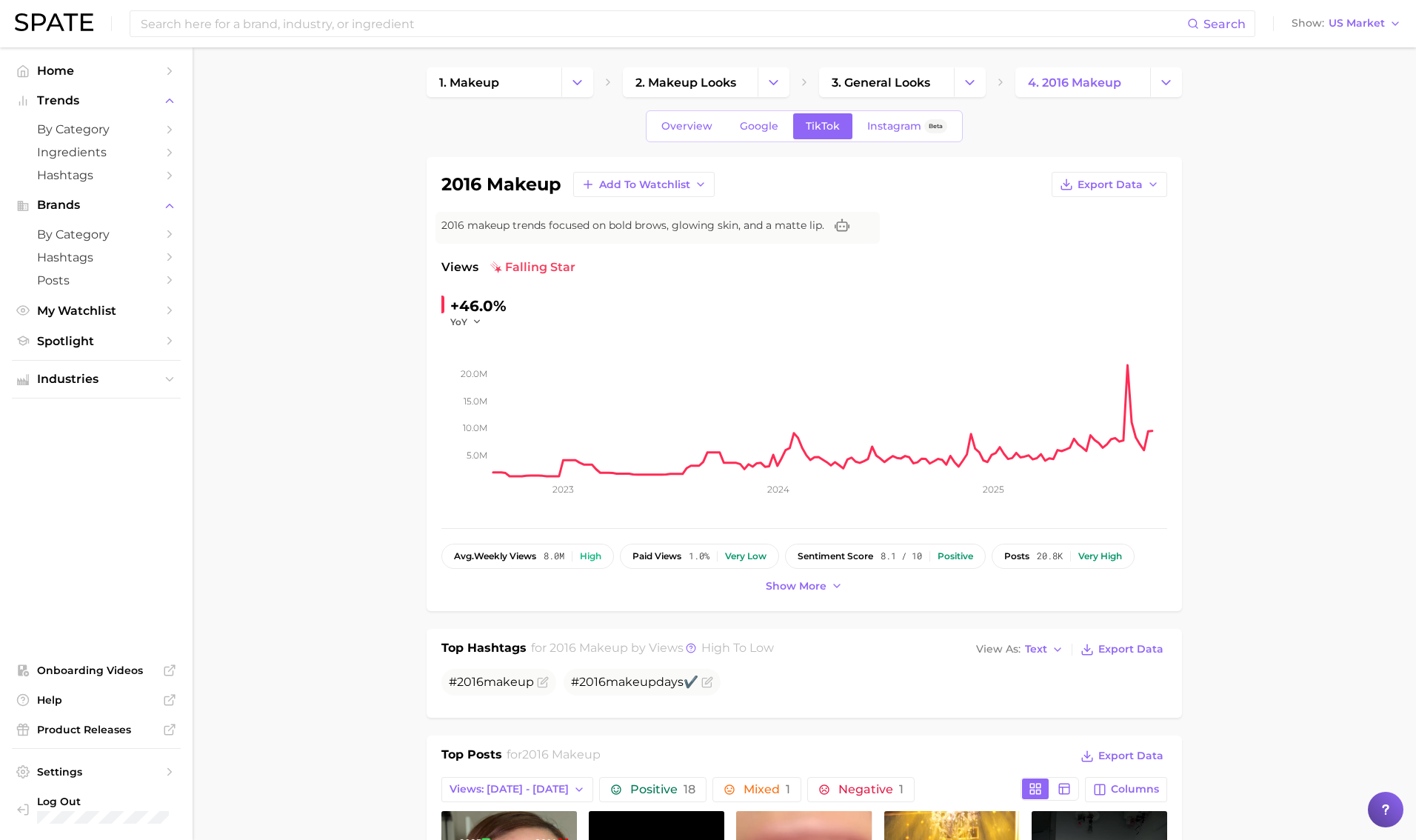
scroll to position [0, 0]
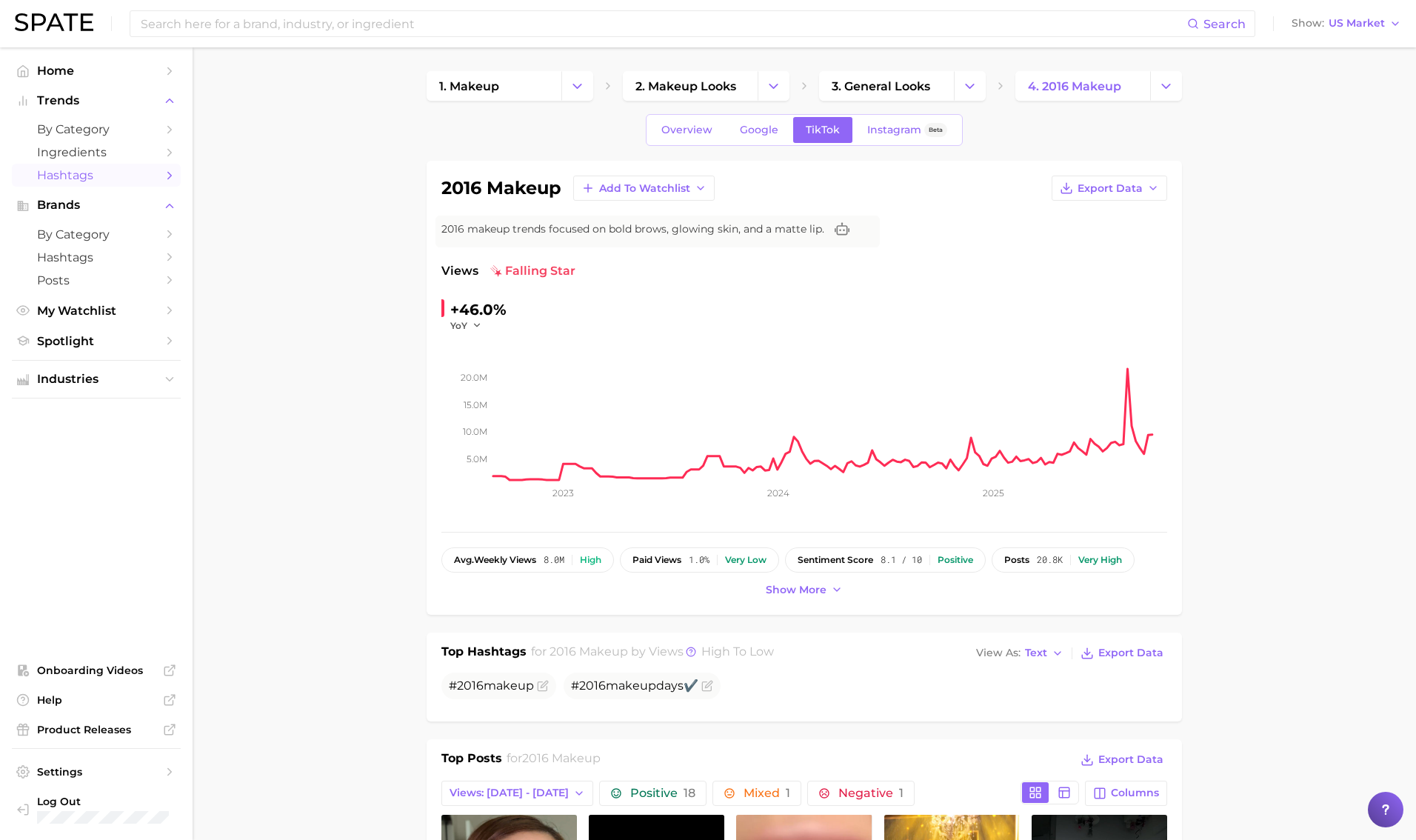
click at [57, 178] on span "Hashtags" at bounding box center [97, 175] width 119 height 14
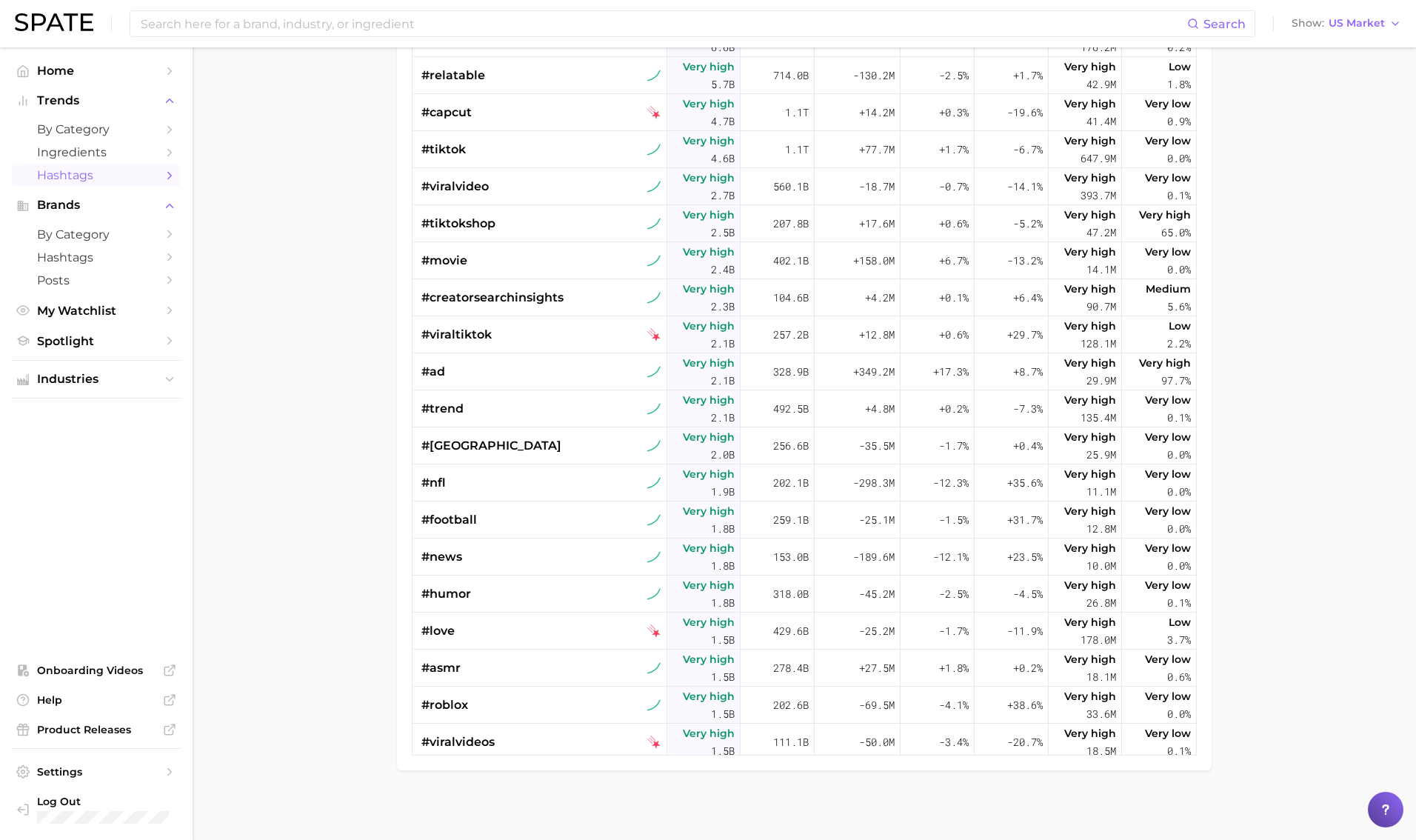
scroll to position [314, 0]
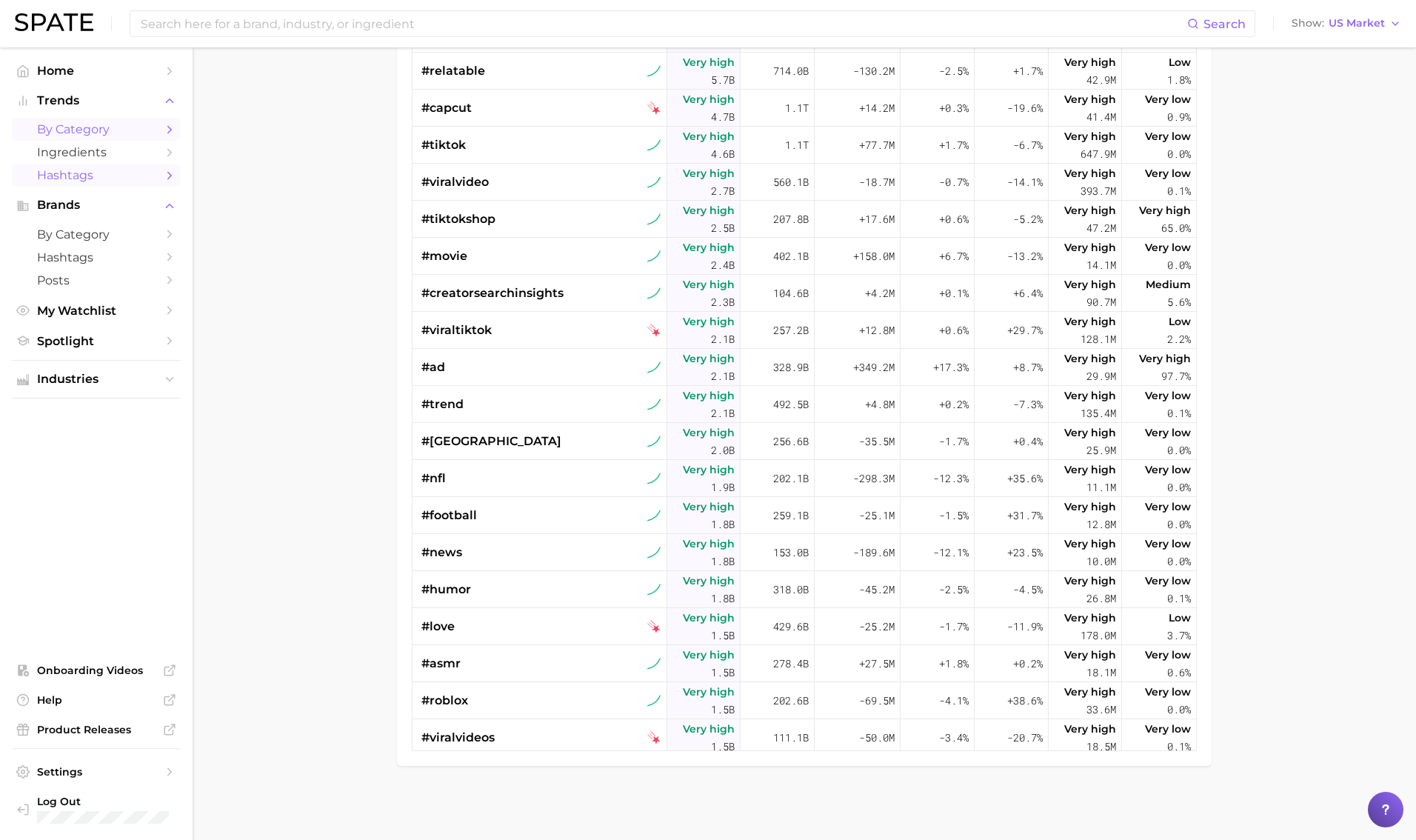
click at [155, 139] on link "by Category" at bounding box center [96, 130] width 169 height 23
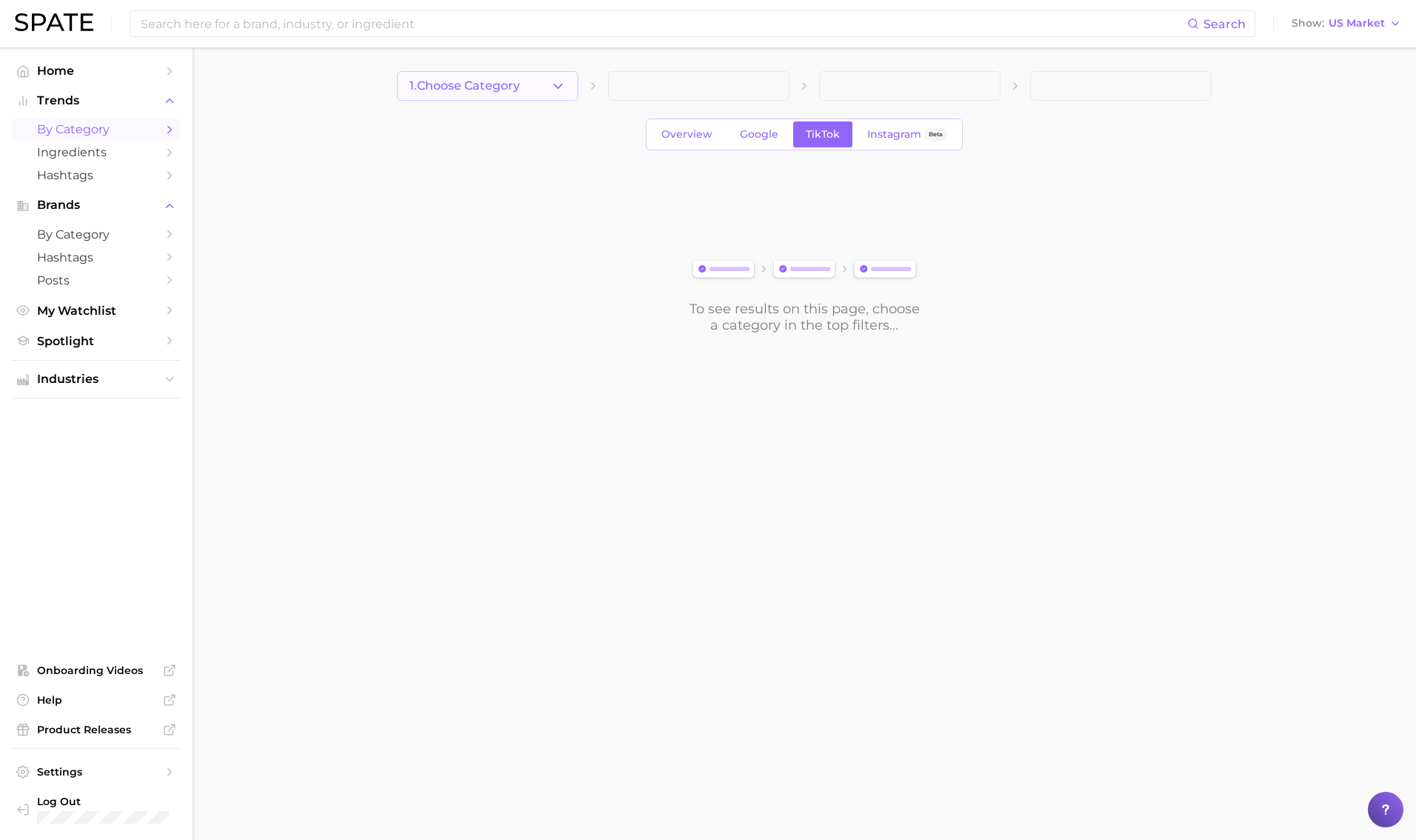
click at [526, 99] on button "1. Choose Category" at bounding box center [488, 86] width 182 height 30
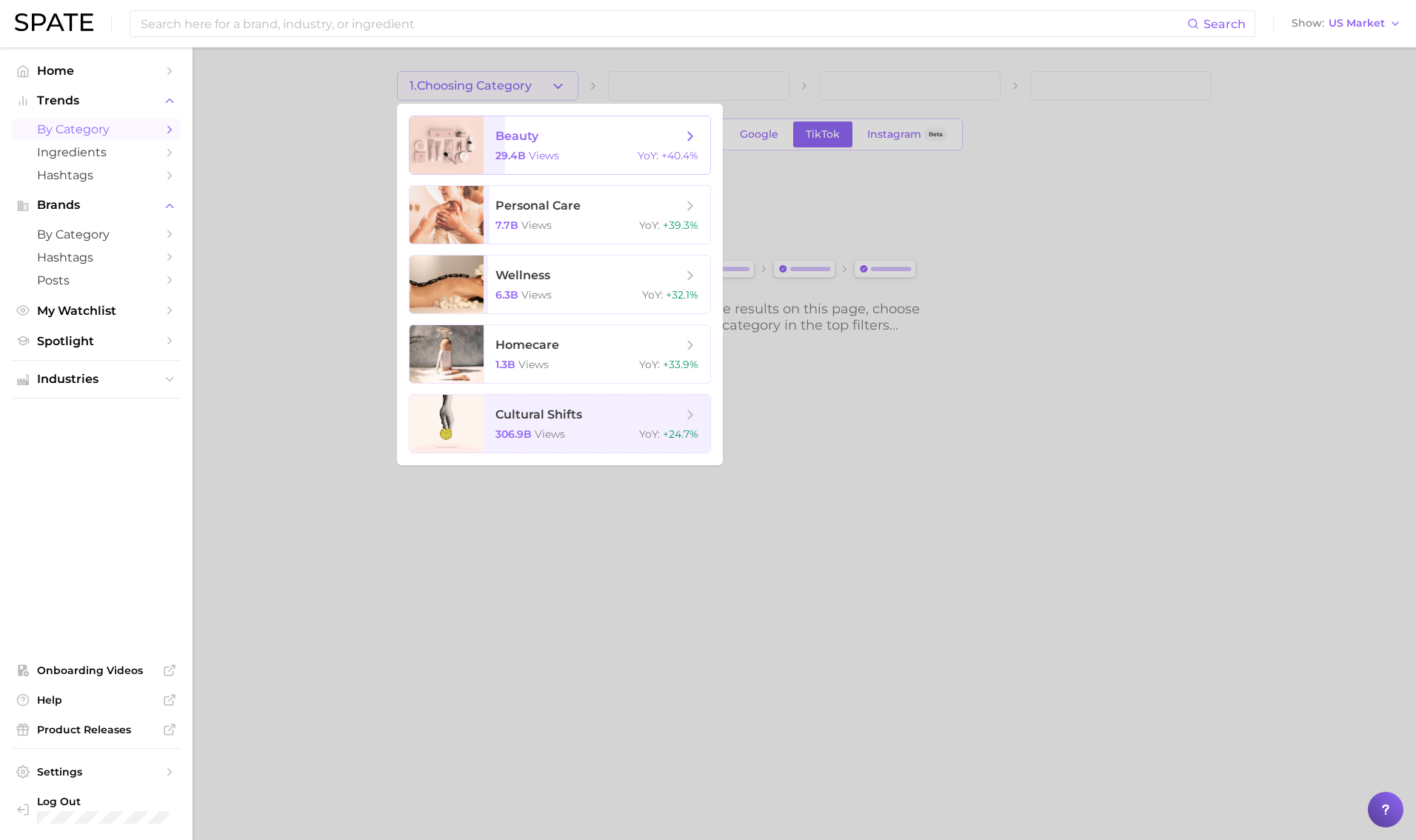
click at [588, 158] on div "29.4b views YoY : +40.4%" at bounding box center [597, 155] width 203 height 13
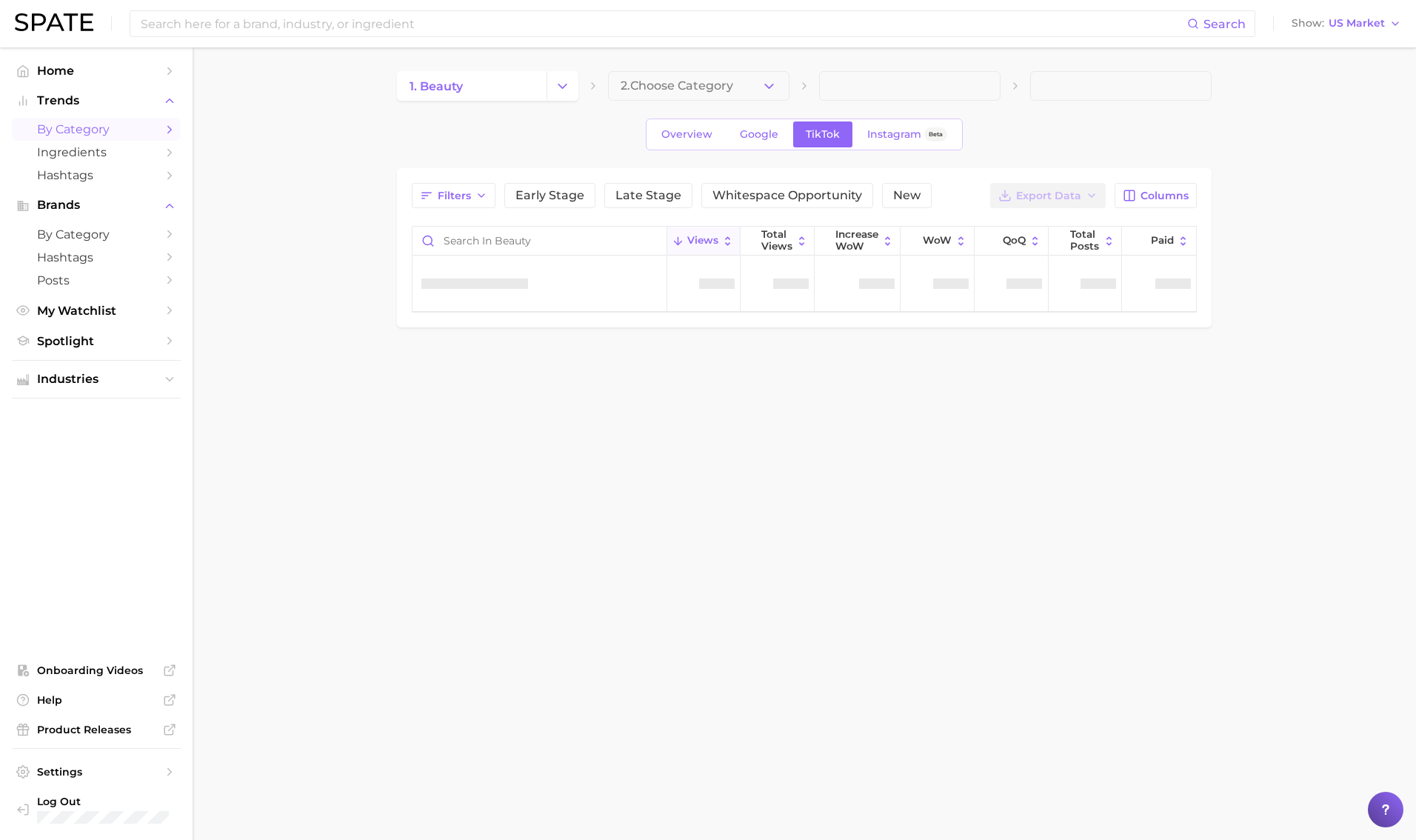
click at [669, 96] on button "2. Choose Category" at bounding box center [699, 86] width 182 height 30
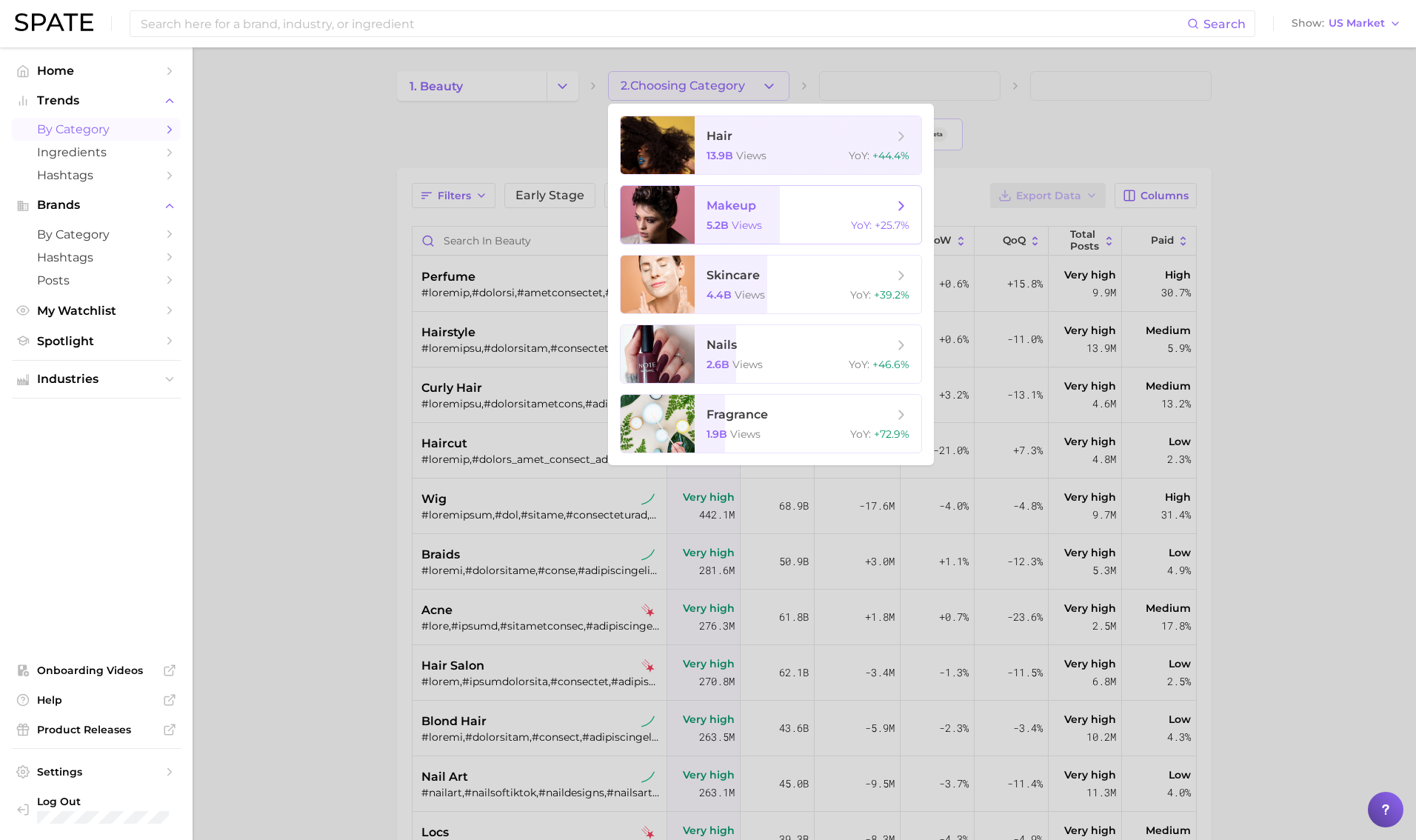
click at [771, 220] on div "5.2b views YoY : +25.7%" at bounding box center [808, 225] width 203 height 13
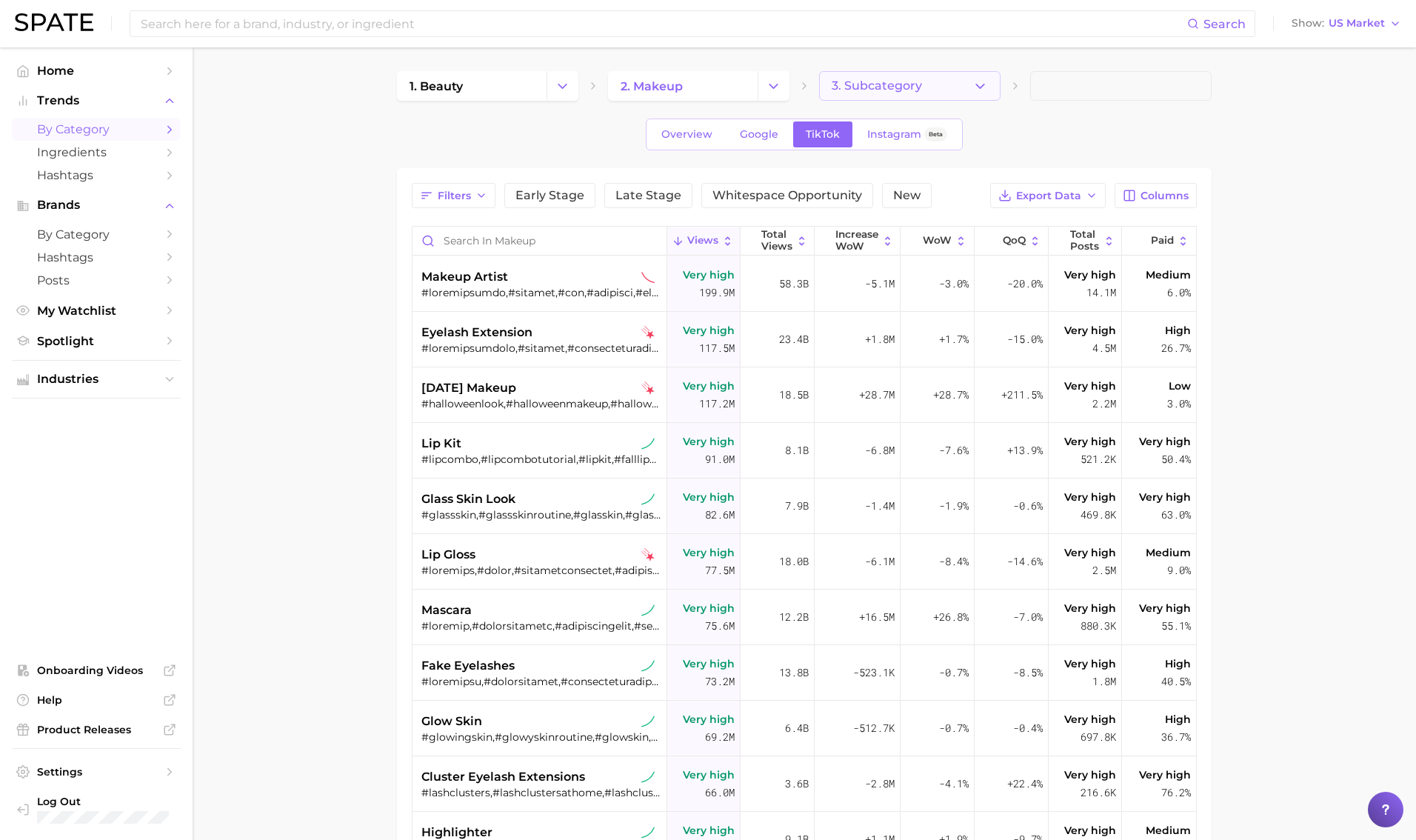
click at [858, 97] on button "3. Subcategory" at bounding box center [910, 86] width 182 height 30
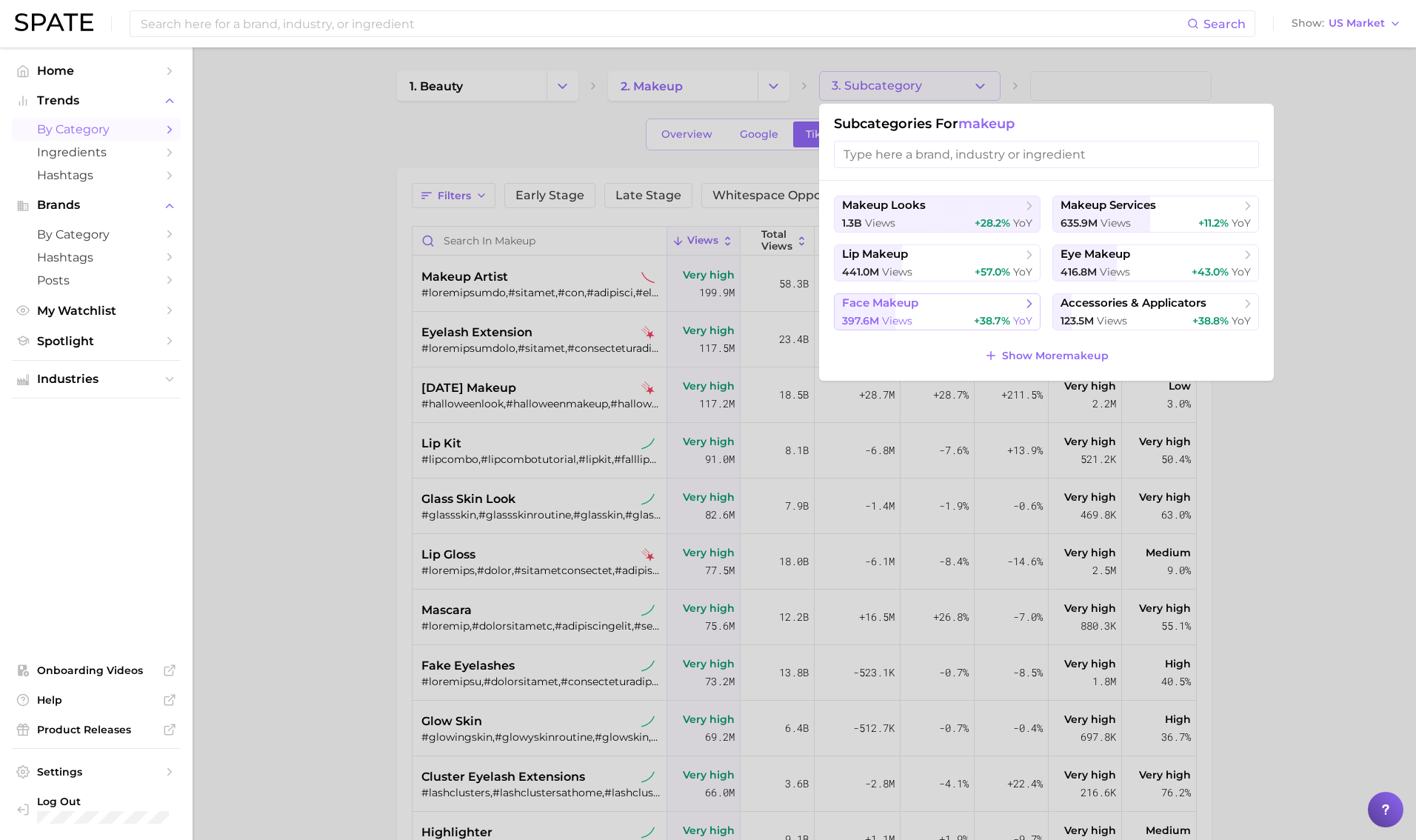
click at [858, 314] on div "397.6m views +38.7% YoY" at bounding box center [937, 321] width 191 height 14
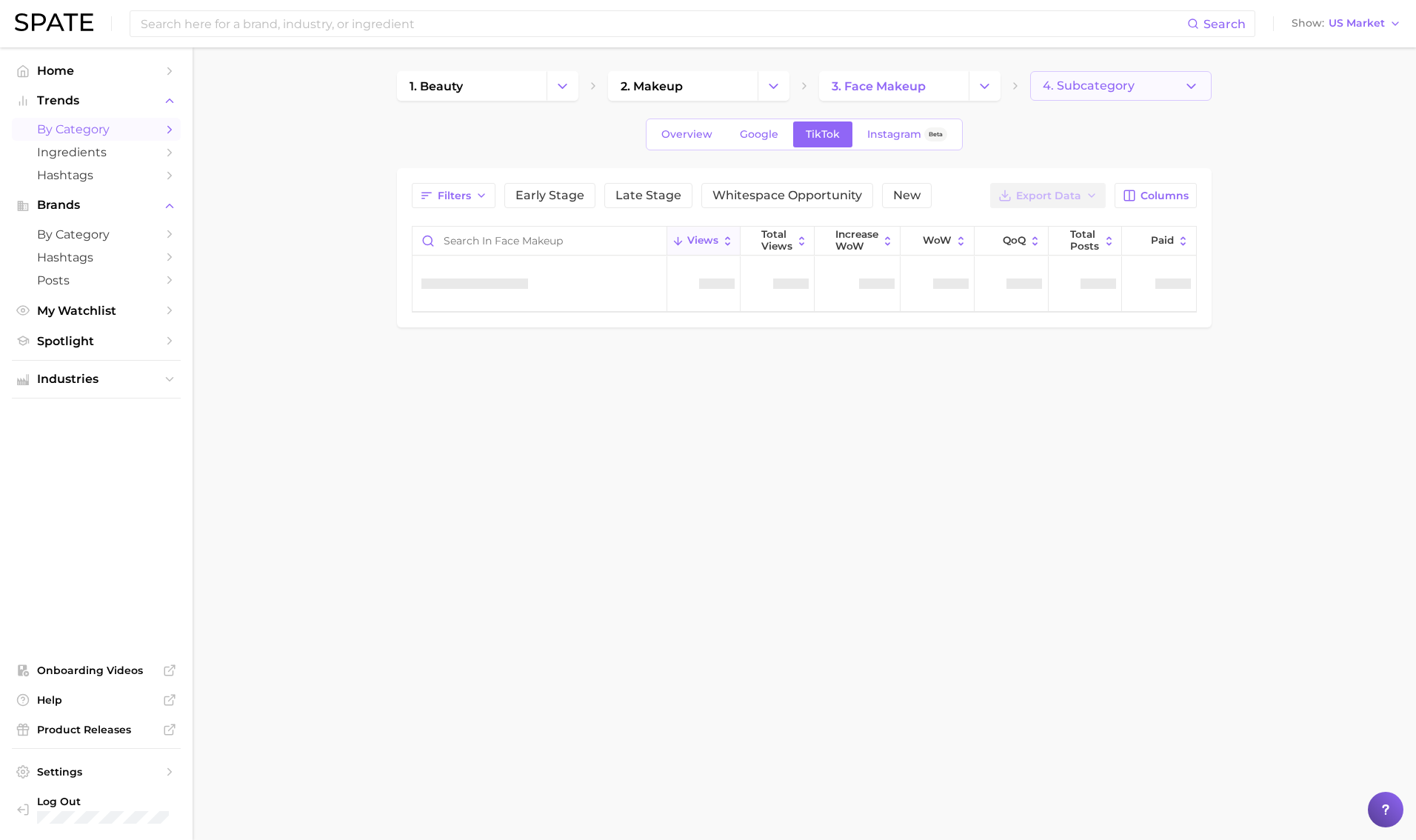
click at [858, 80] on span "4. Subcategory" at bounding box center [1088, 86] width 92 height 13
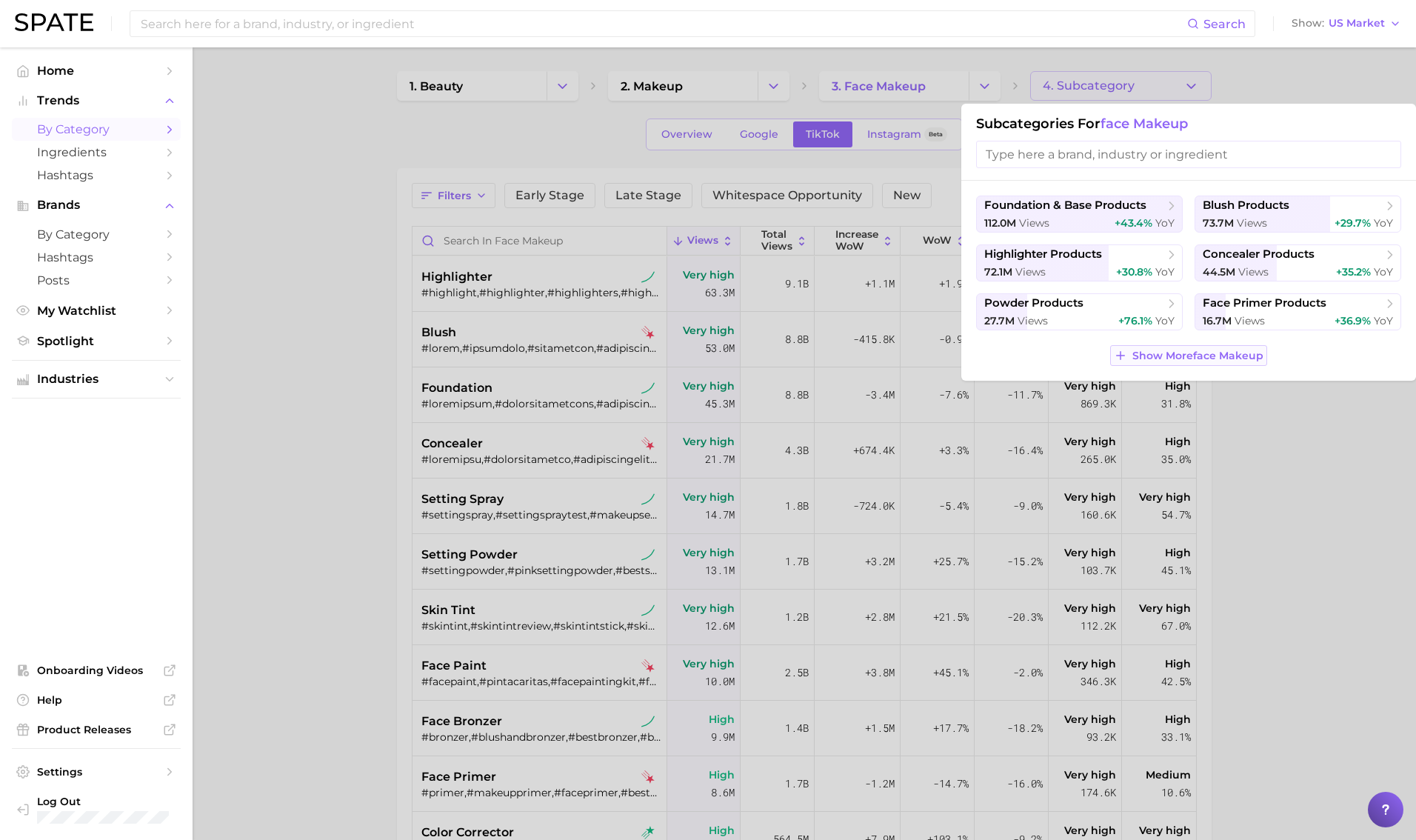
click at [858, 362] on button "Show More face makeup" at bounding box center [1188, 355] width 156 height 21
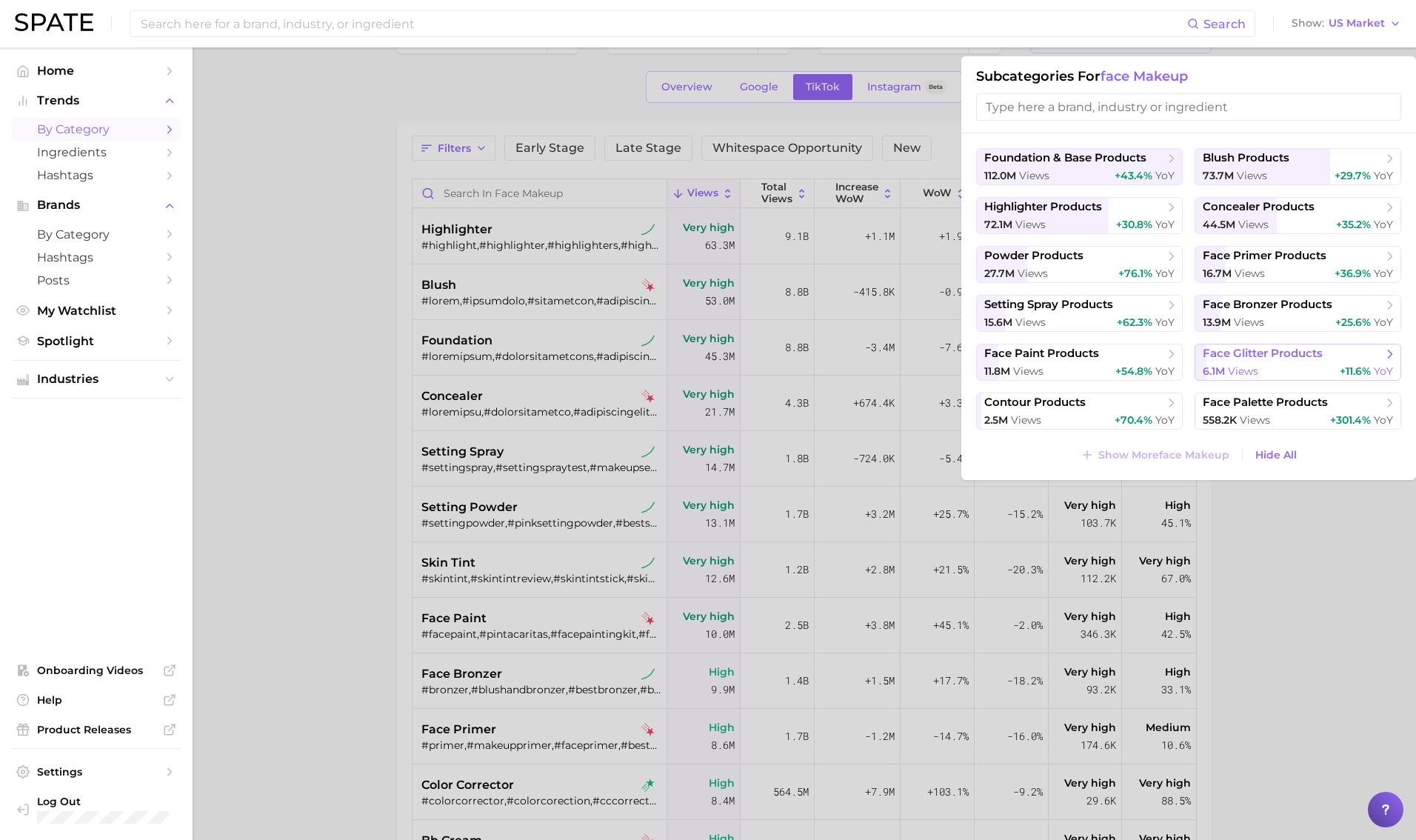
scroll to position [53, 0]
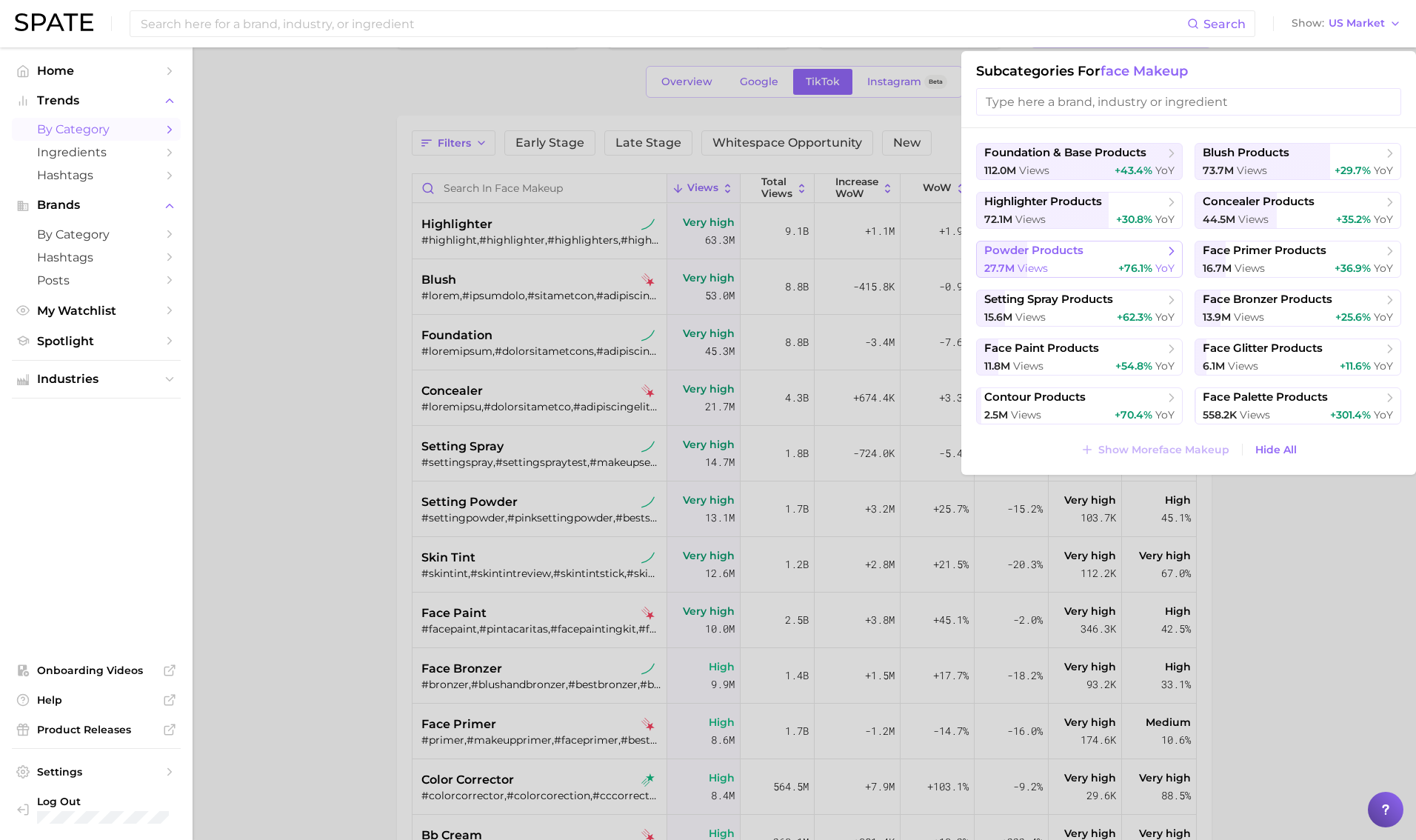
click at [858, 268] on span "27.7m" at bounding box center [999, 268] width 31 height 13
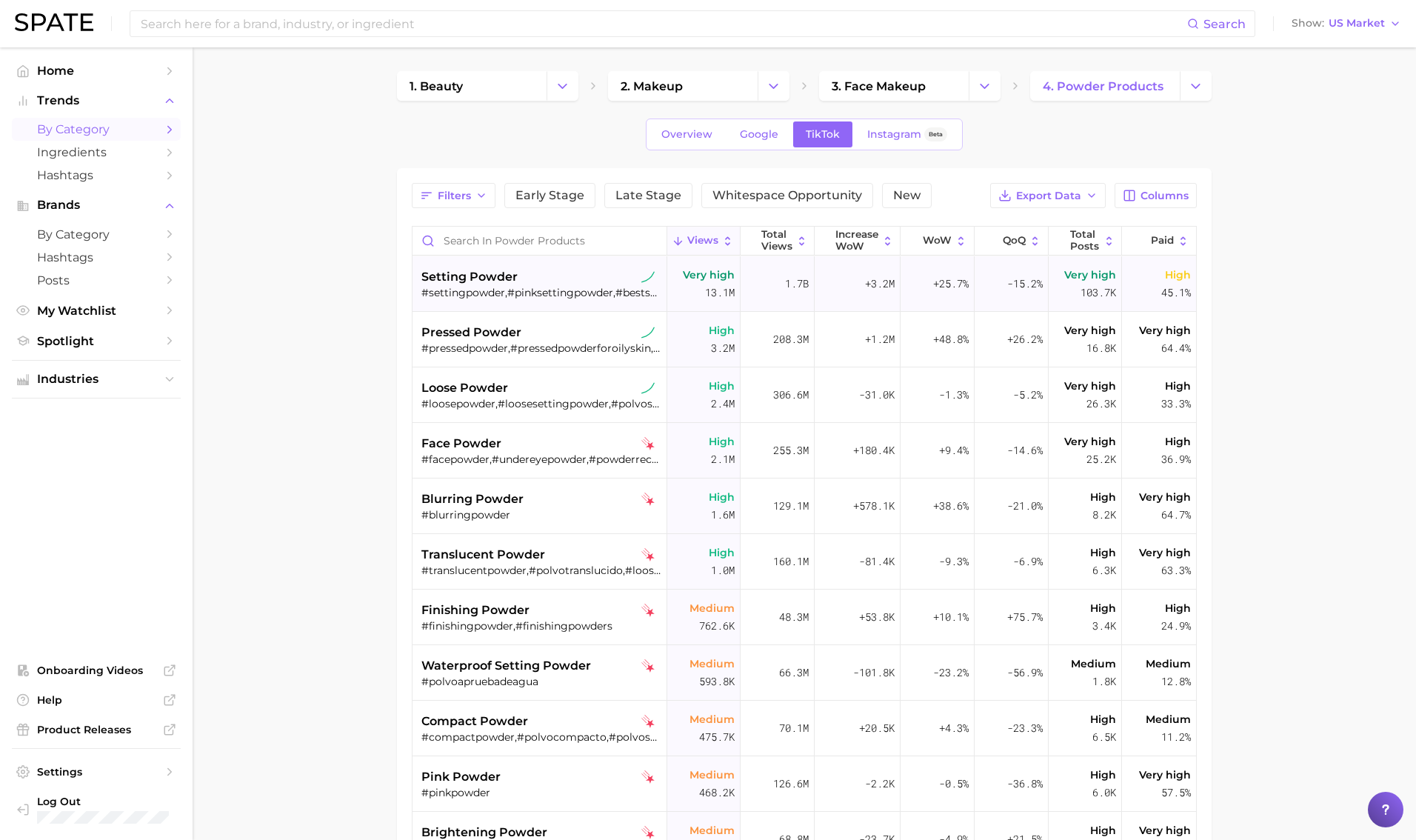
click at [656, 273] on div "setting powder" at bounding box center [541, 277] width 239 height 18
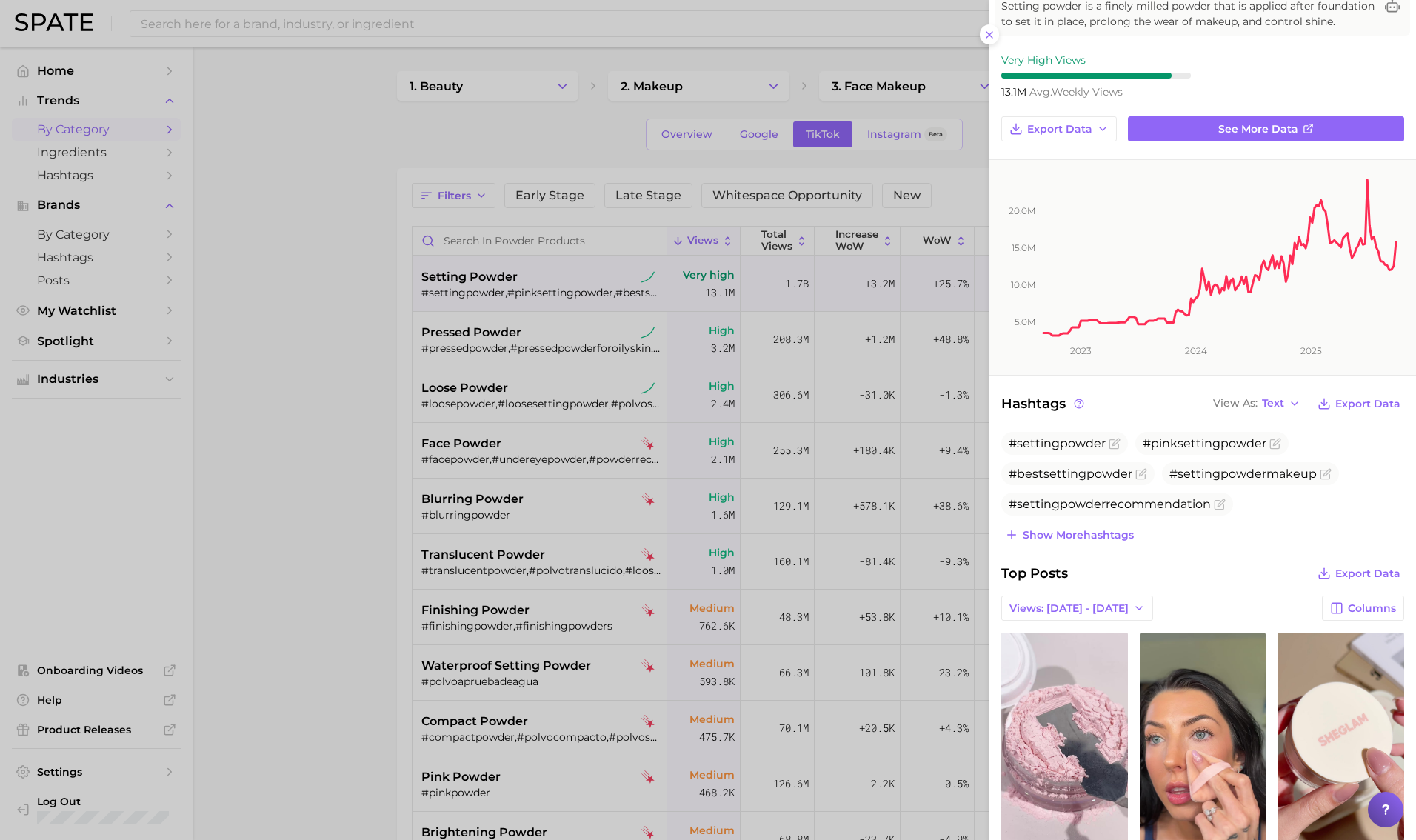
scroll to position [76, 0]
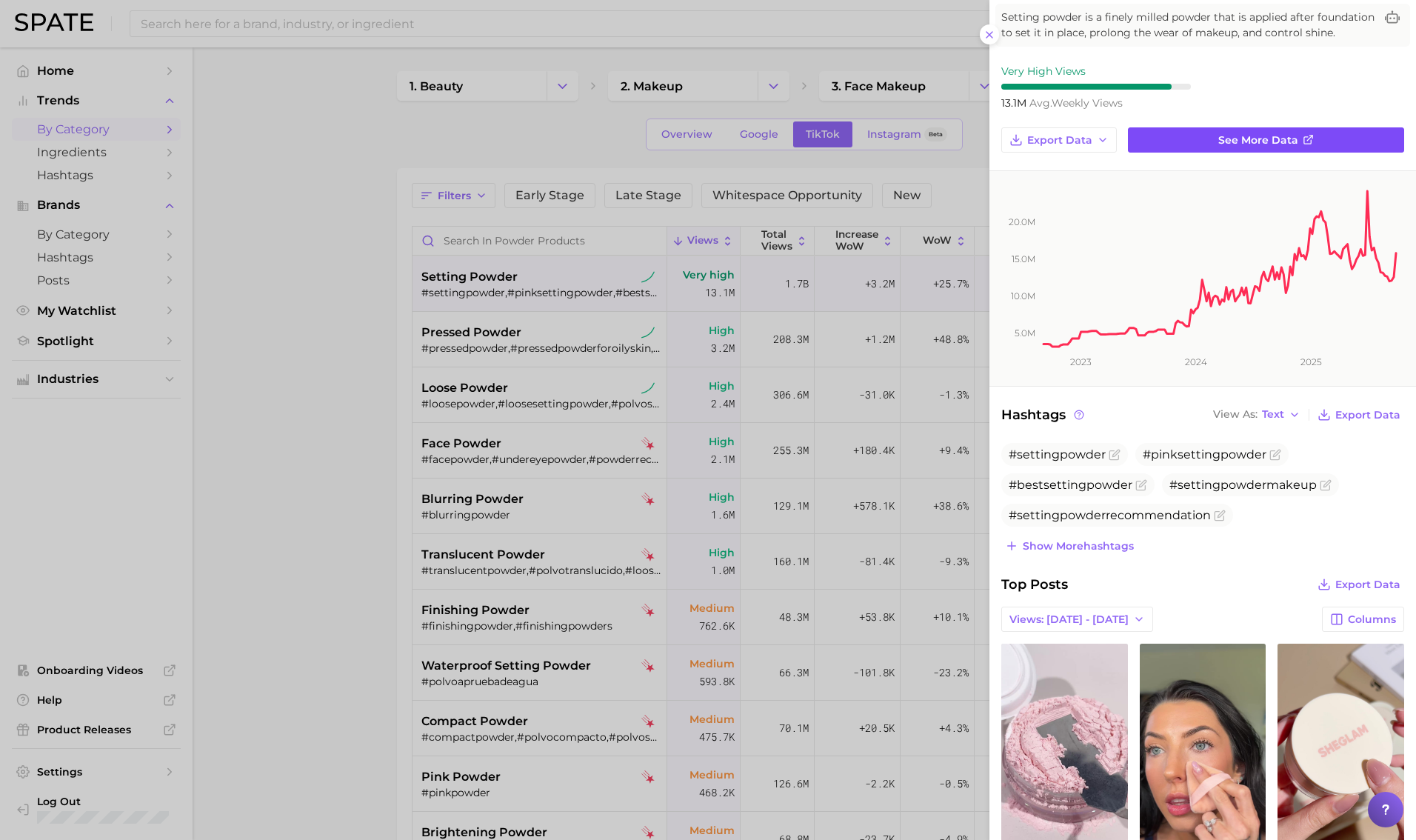
click at [858, 134] on span "See more data" at bounding box center [1258, 139] width 80 height 12
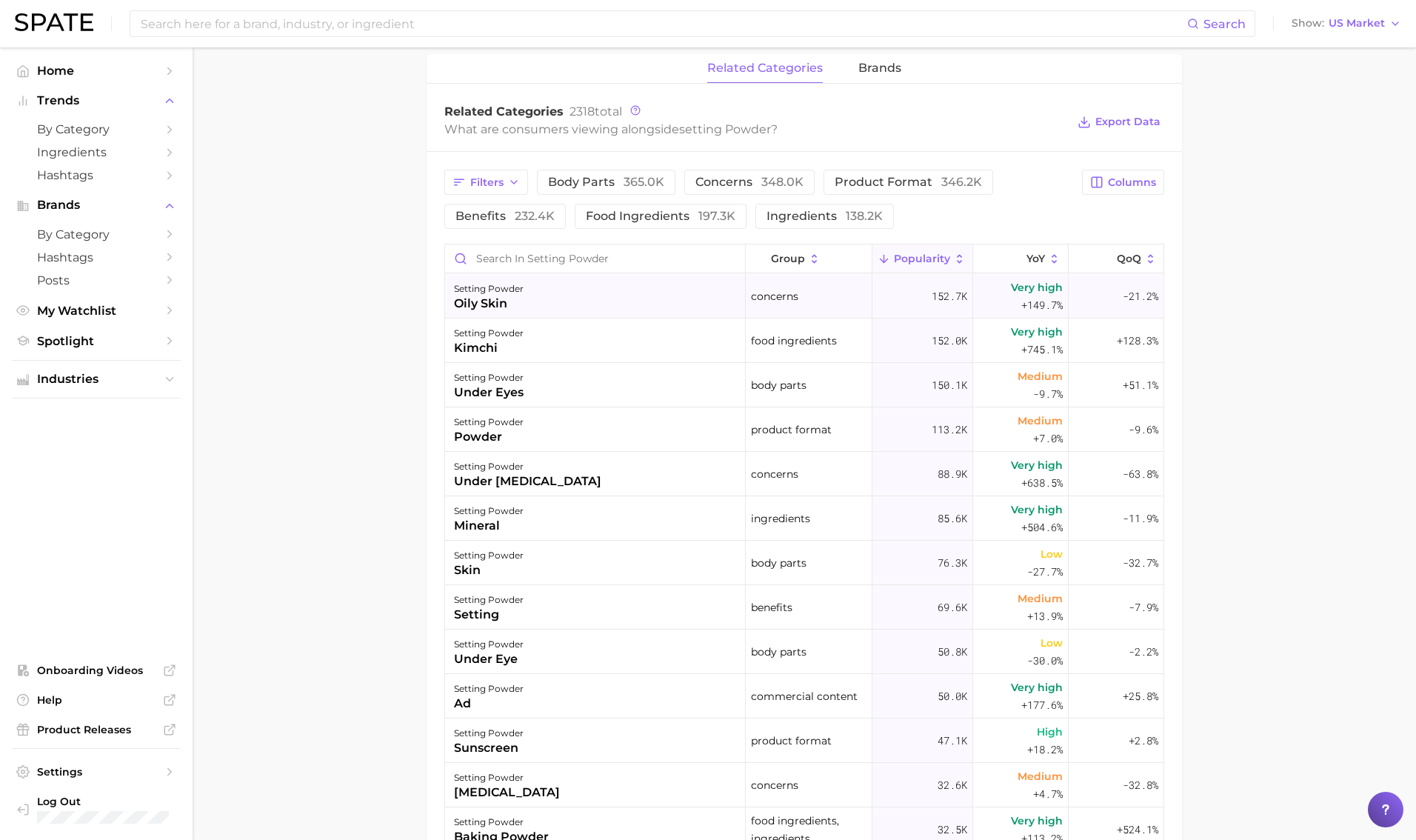
scroll to position [686, 0]
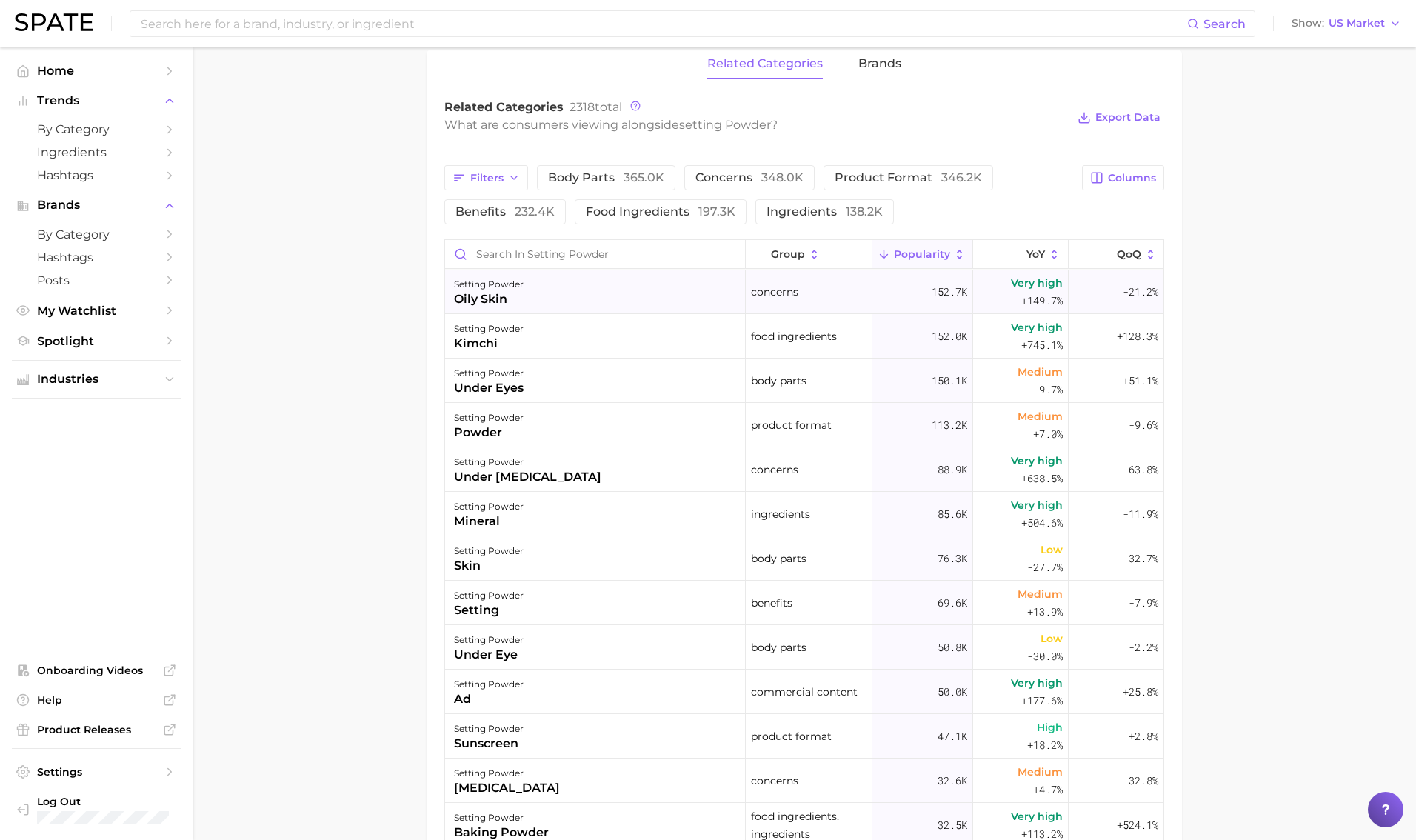
click at [628, 308] on div "setting powder oily skin" at bounding box center [595, 292] width 300 height 45
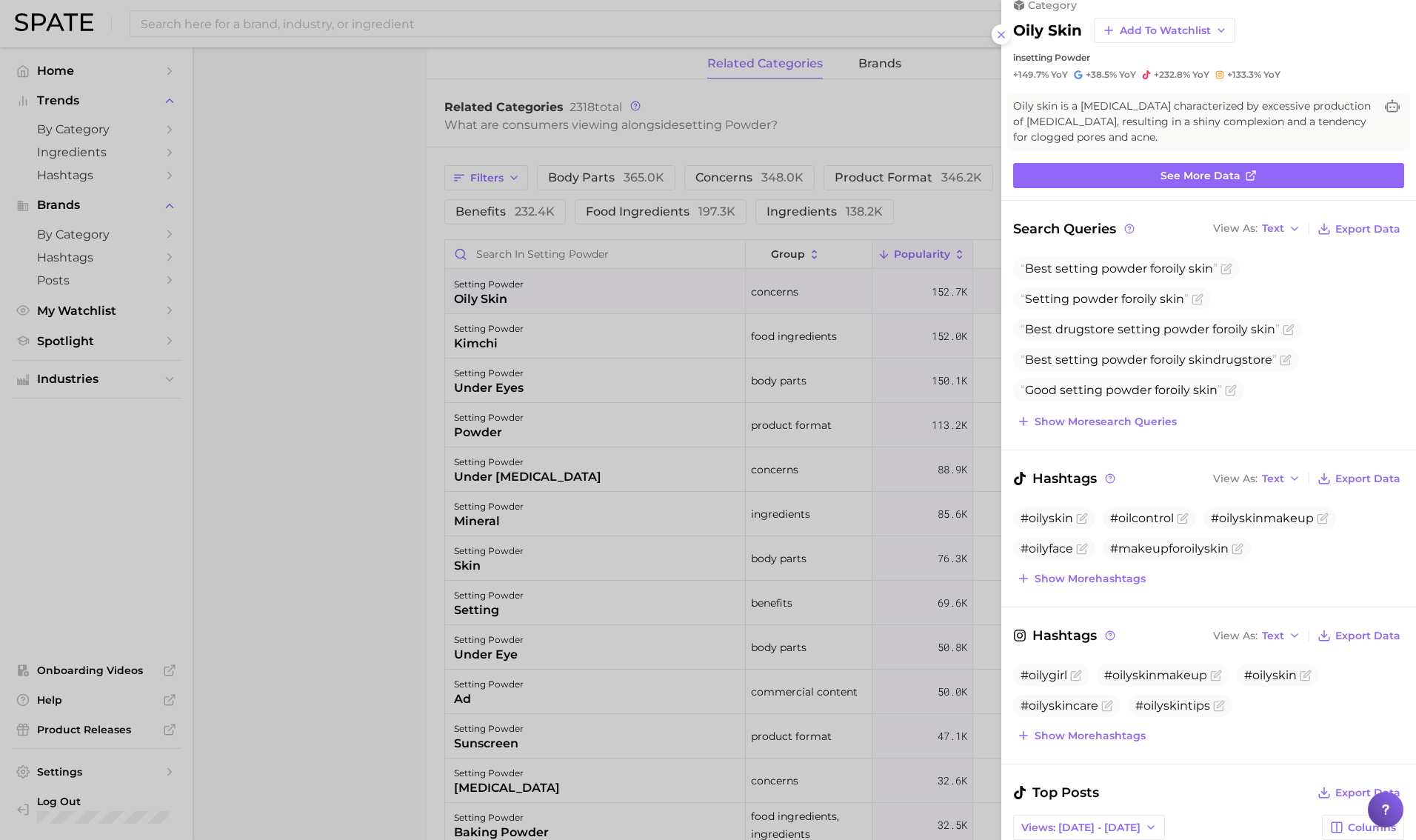
scroll to position [0, 0]
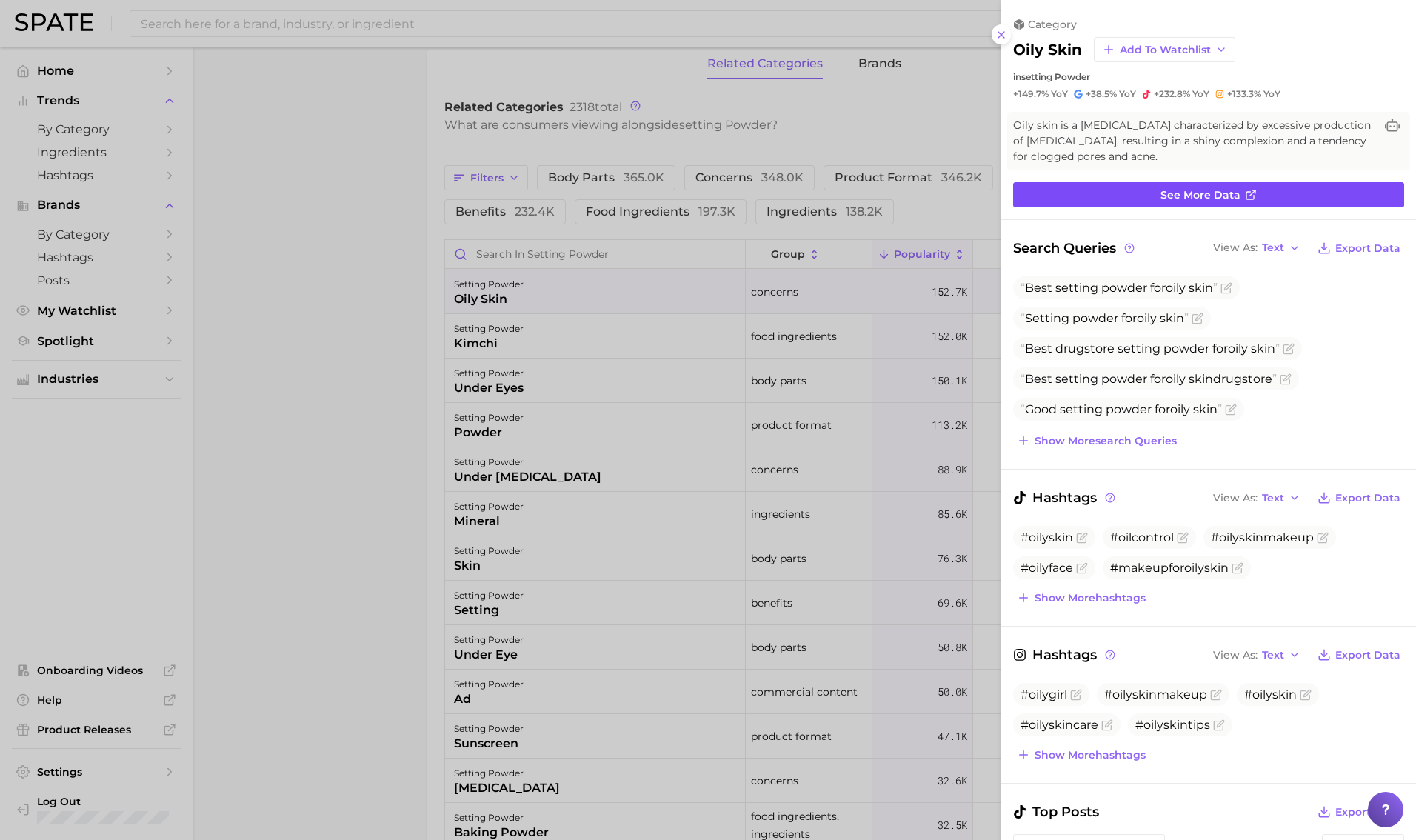
click at [858, 190] on link "See more data" at bounding box center [1209, 195] width 391 height 26
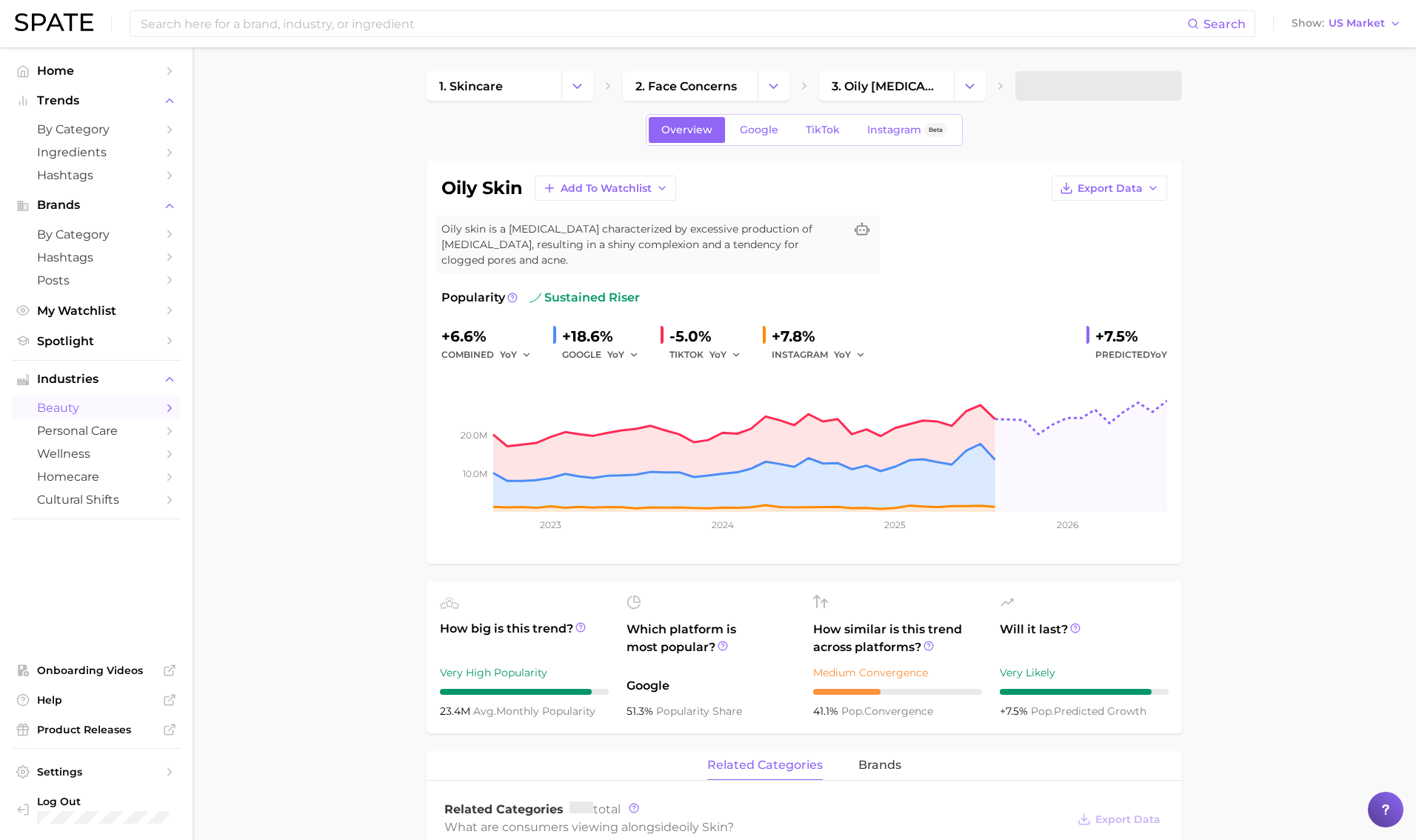
scroll to position [664, 0]
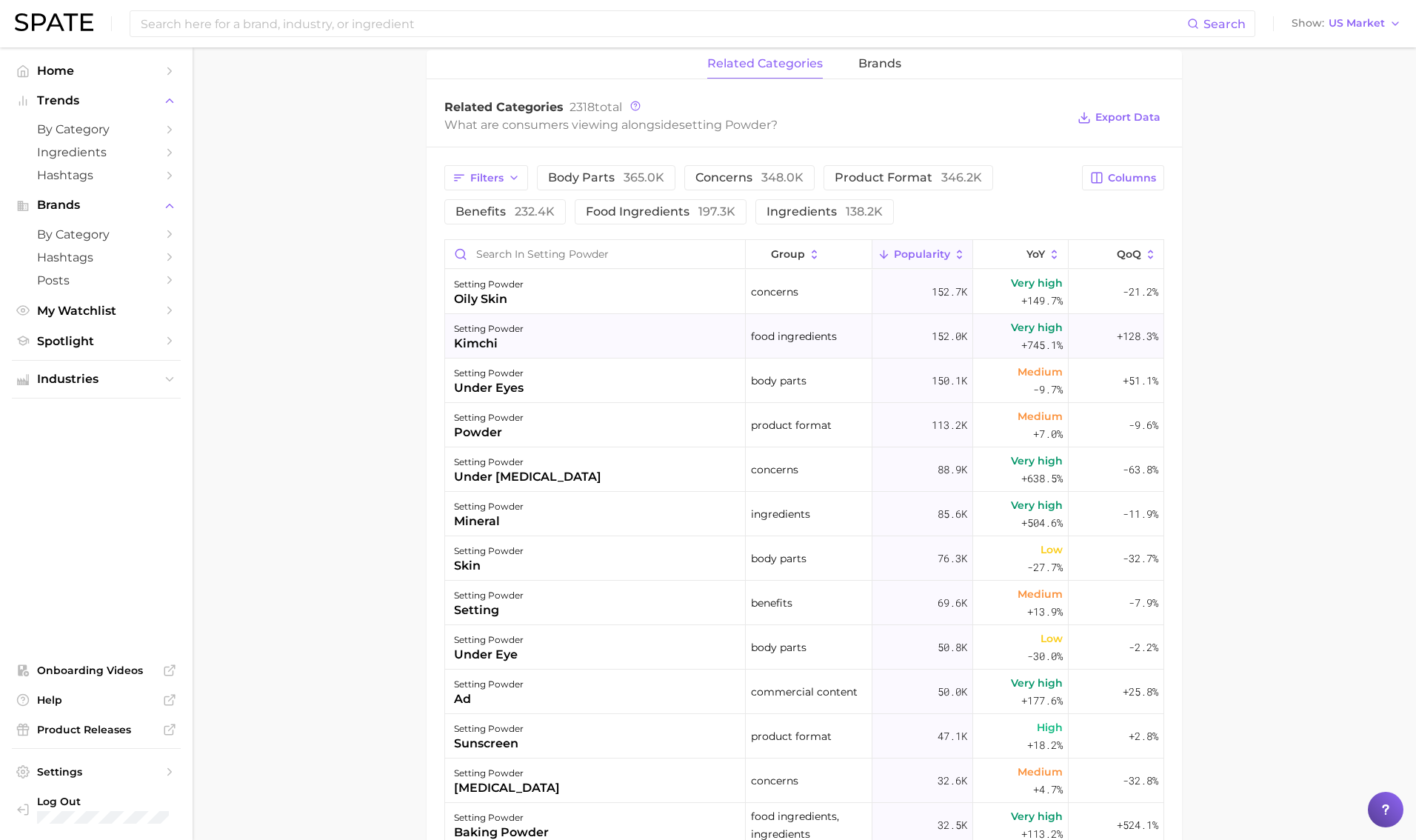
click at [814, 337] on span "food ingredients" at bounding box center [794, 337] width 86 height 18
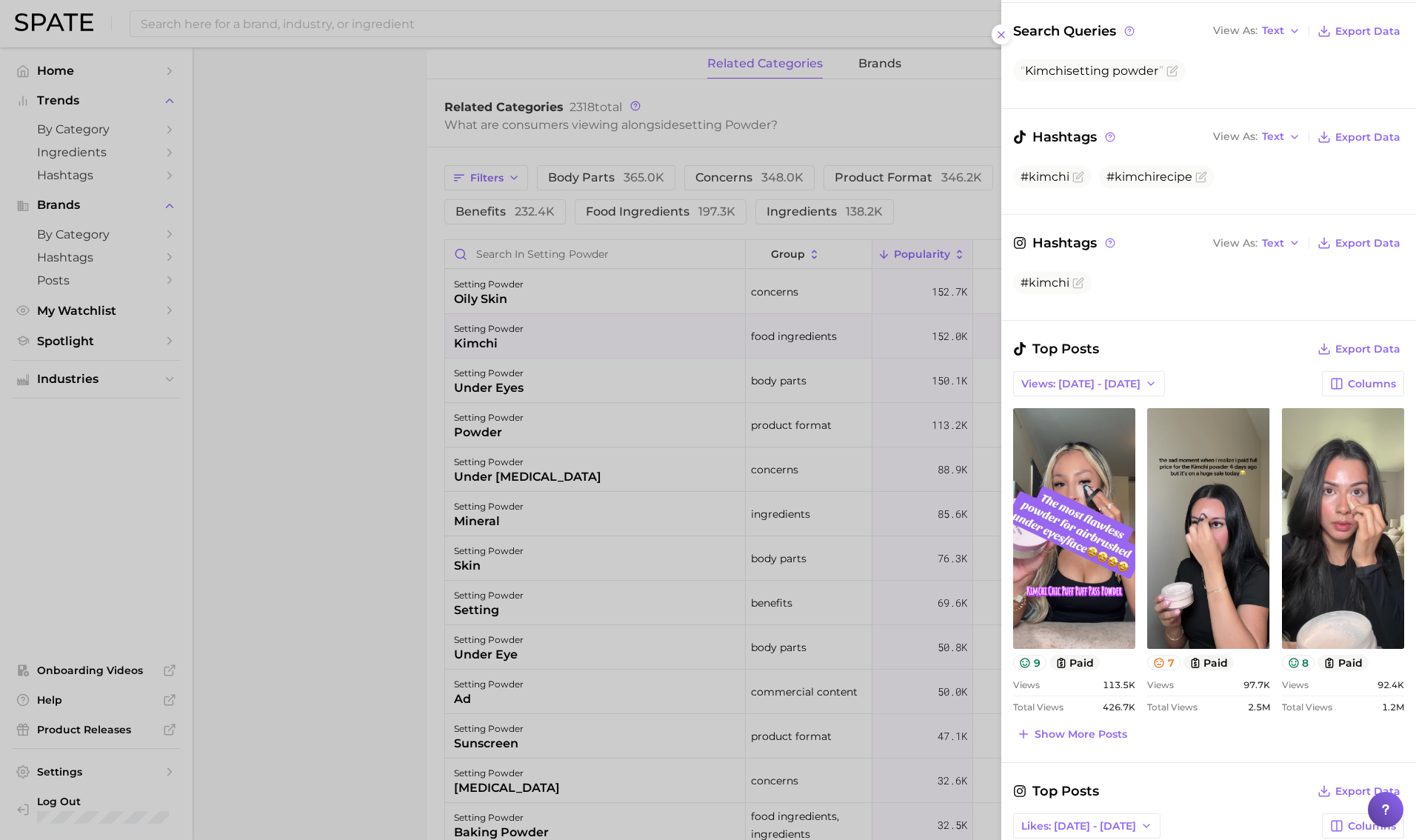
scroll to position [202, 0]
click at [858, 380] on span "Views: [DATE] - [DATE]" at bounding box center [1081, 383] width 120 height 12
click at [858, 437] on span "Total Views" at bounding box center [1051, 437] width 61 height 12
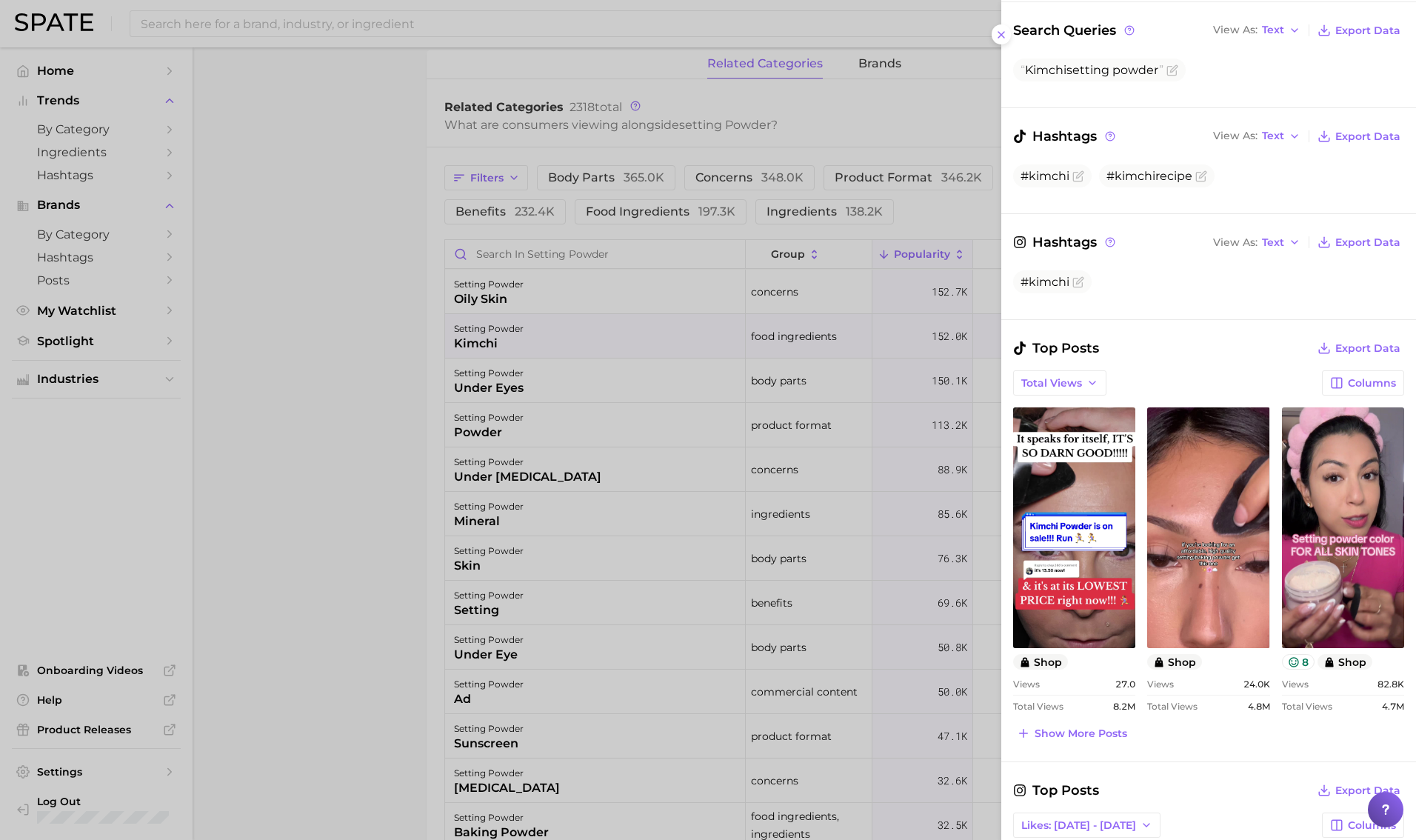
scroll to position [332, 0]
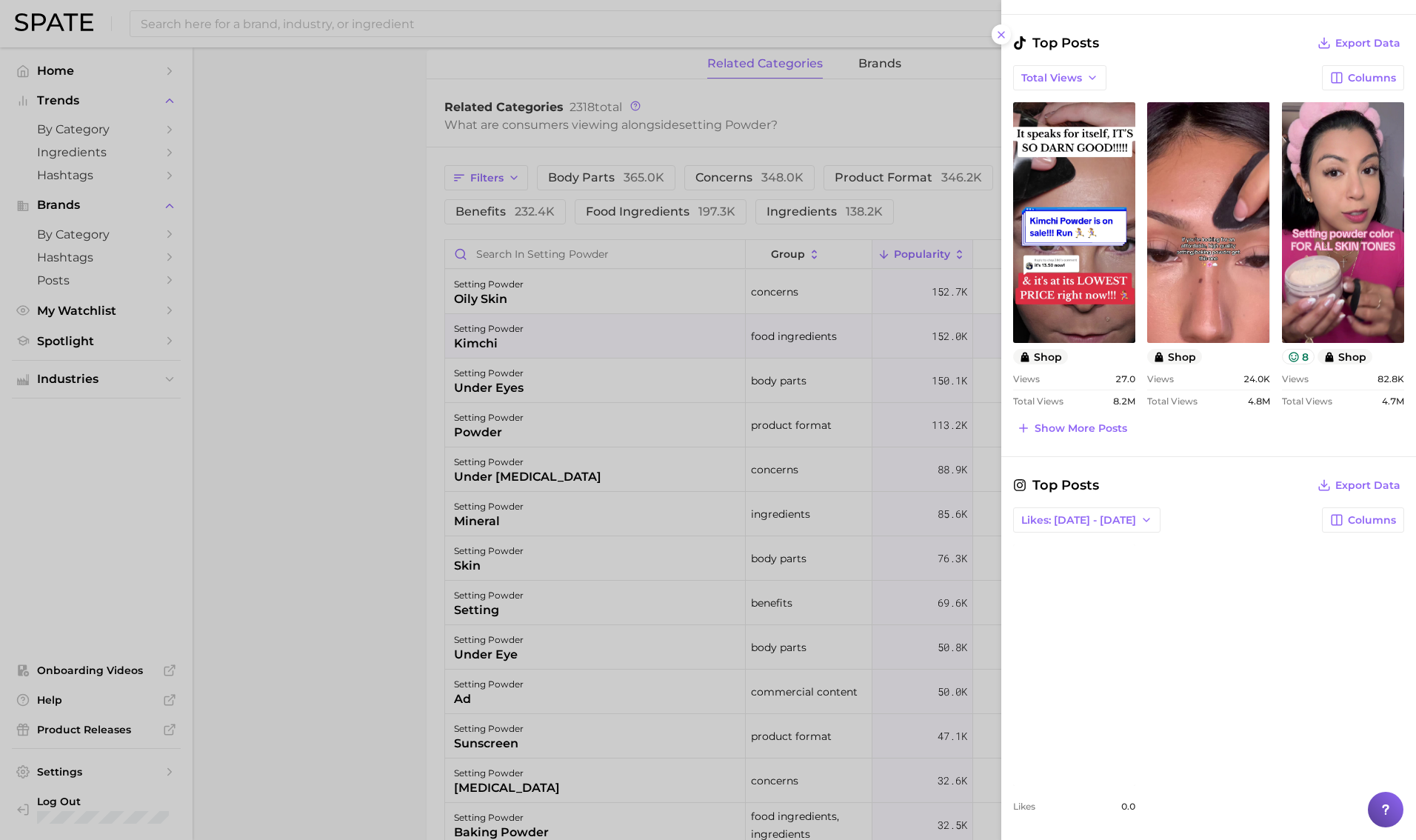
click at [787, 381] on div at bounding box center [708, 420] width 1416 height 840
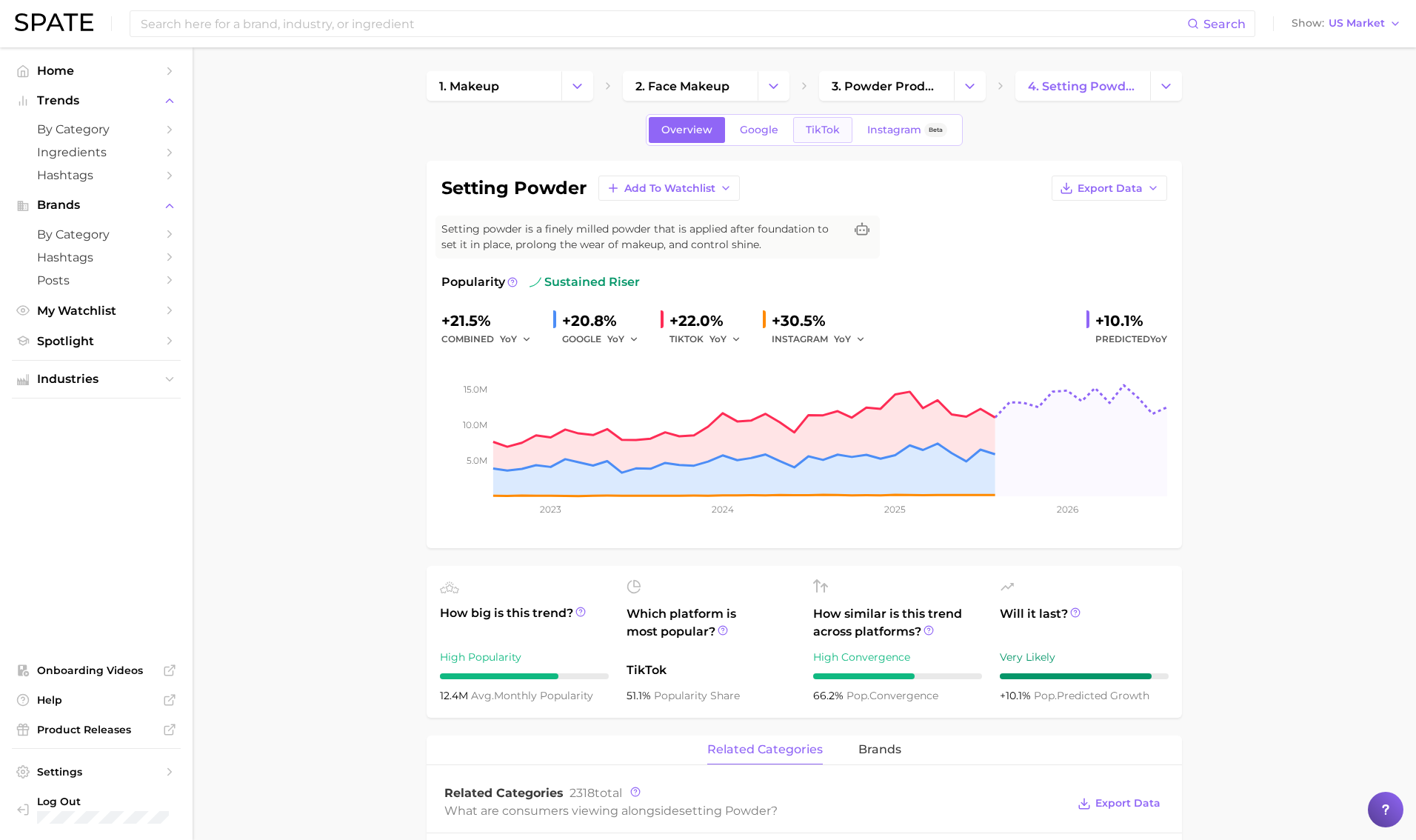
click at [819, 132] on span "TikTok" at bounding box center [823, 130] width 34 height 12
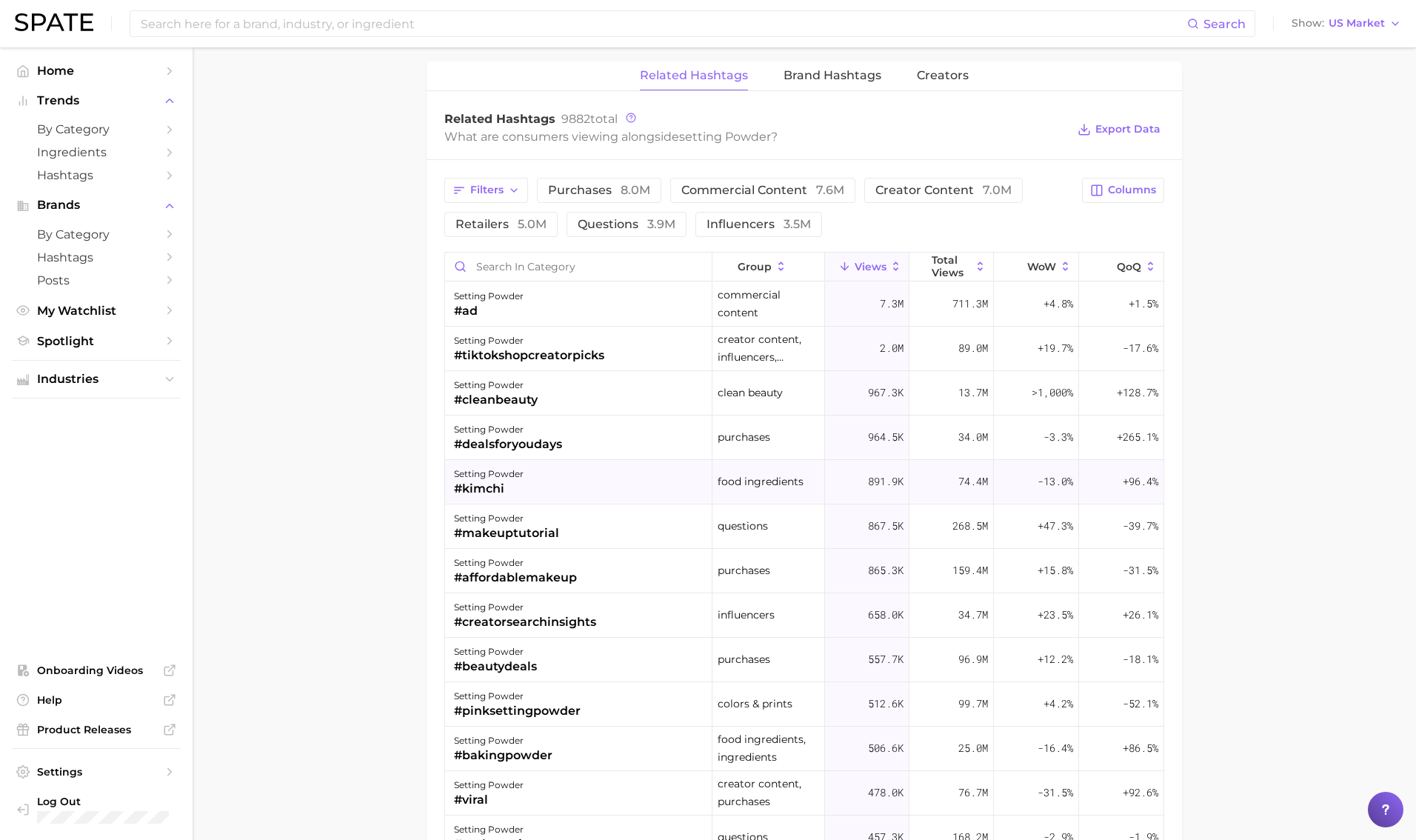
click at [644, 479] on div "setting powder #kimchi" at bounding box center [578, 482] width 267 height 45
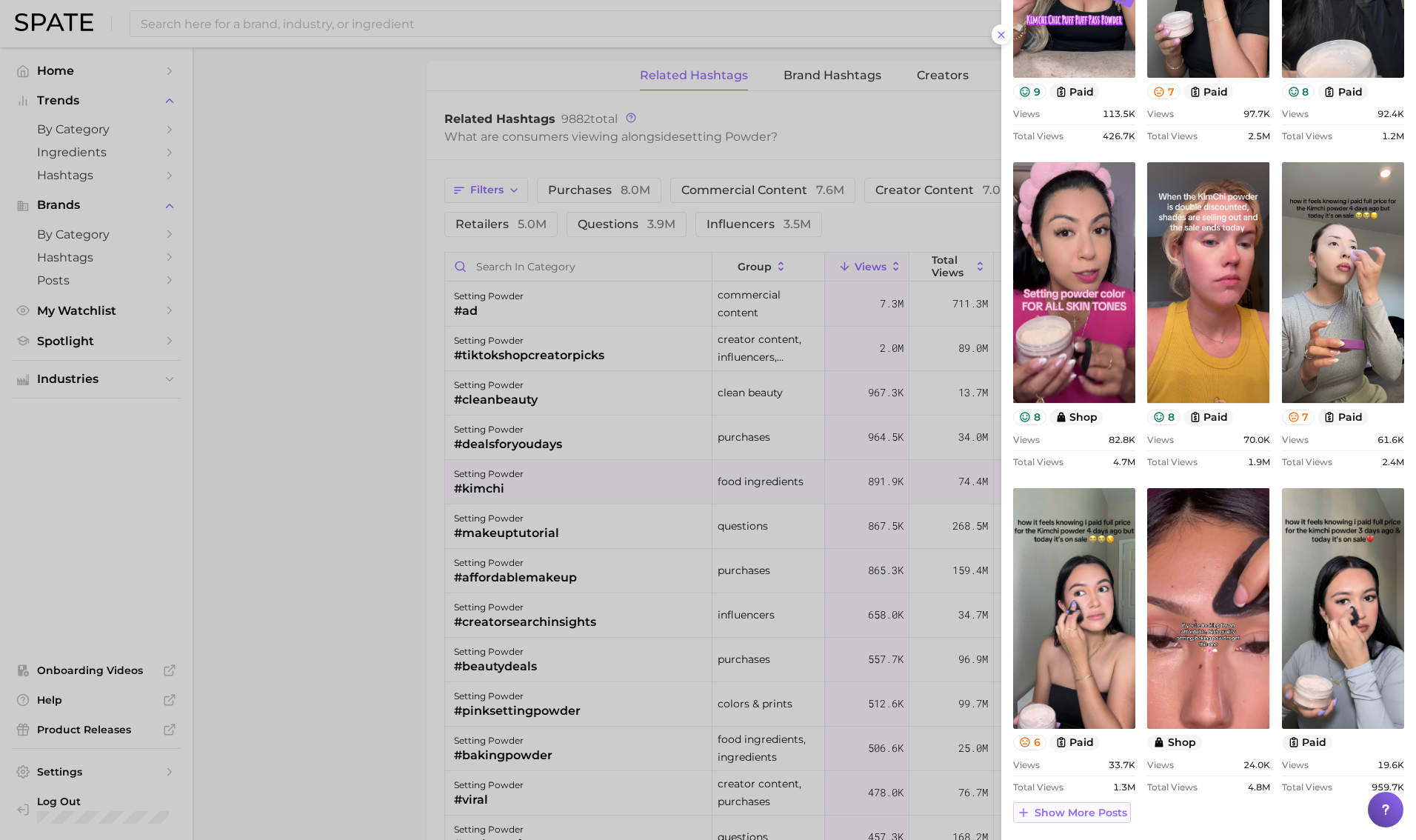
click at [858, 814] on span "Show more posts" at bounding box center [1081, 813] width 92 height 12
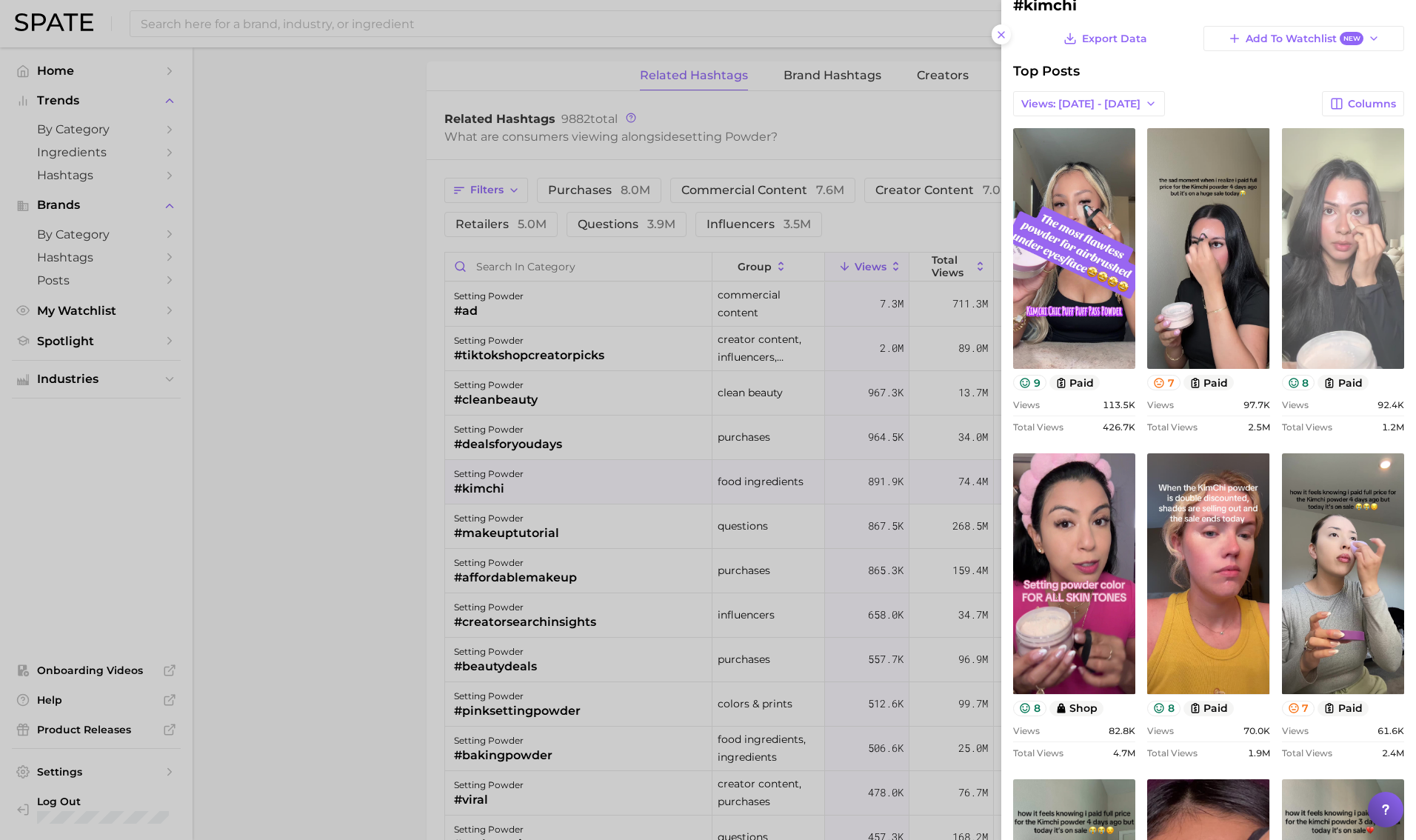
click at [858, 249] on link "view post on TikTok" at bounding box center [1343, 248] width 122 height 241
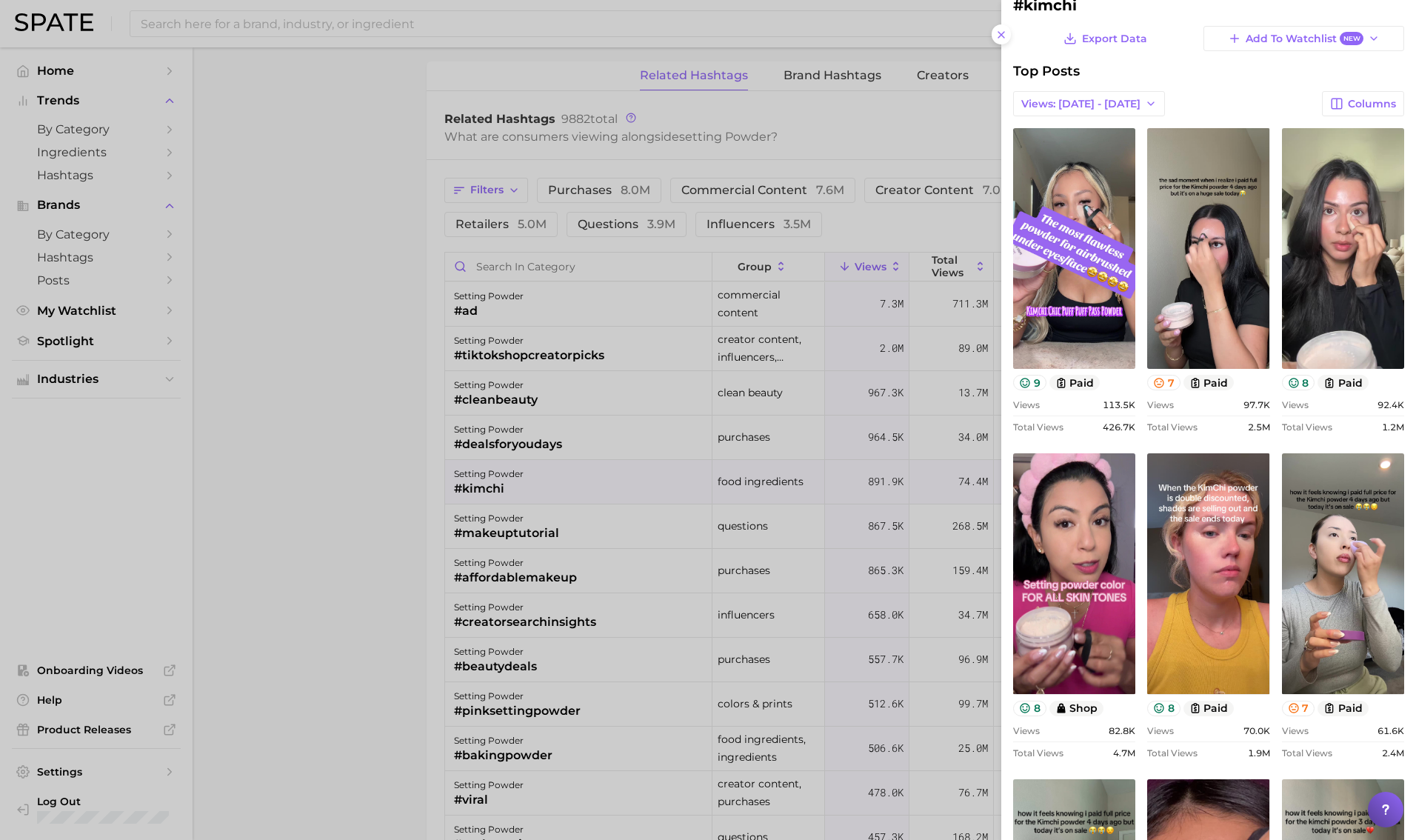
click at [356, 315] on div at bounding box center [708, 420] width 1416 height 840
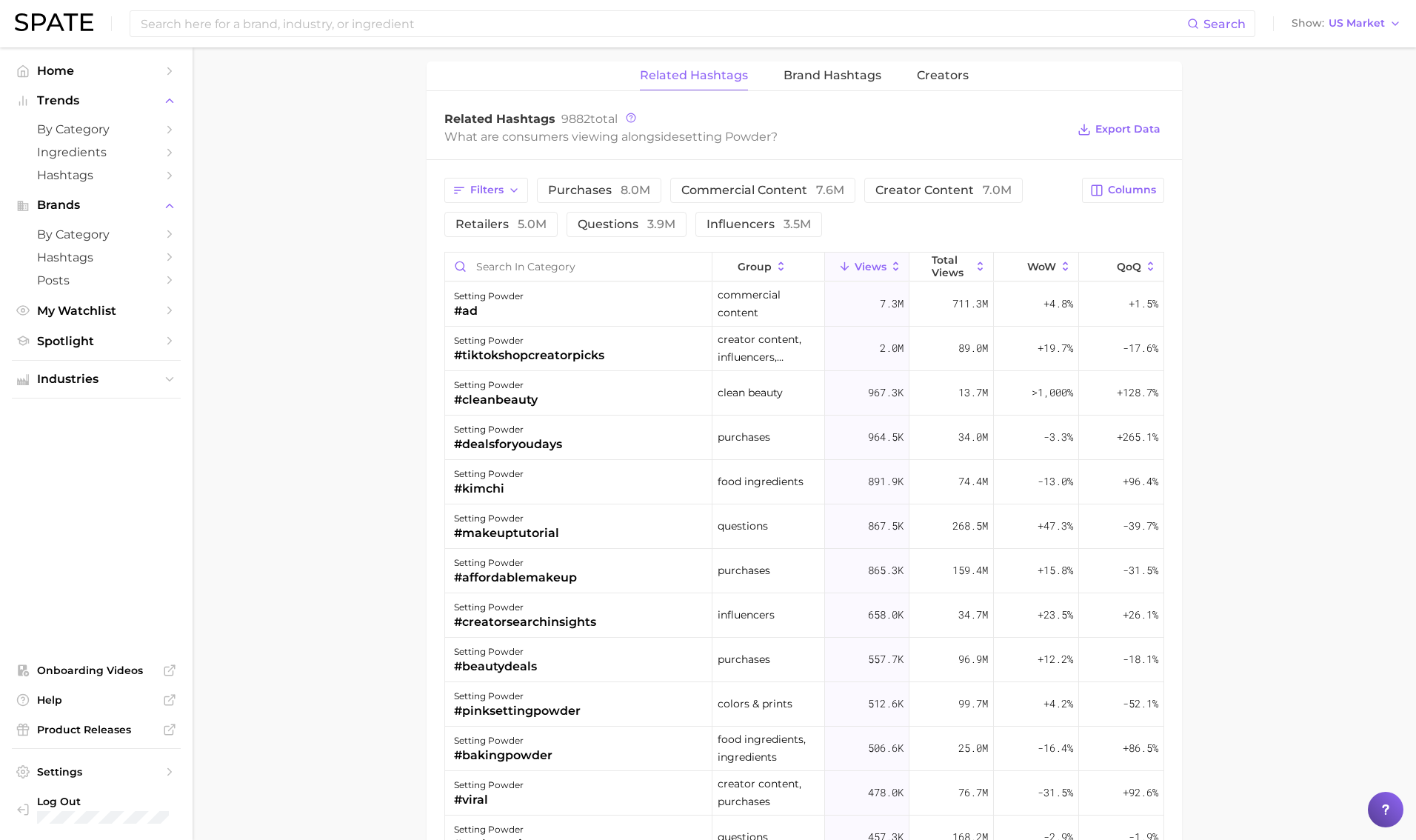
click at [607, 240] on div "Filters purchases 8.0m commercial content 7.6m creator content 7.0m retailers 5…" at bounding box center [805, 635] width 756 height 950
click at [607, 224] on span "questions 3.9m" at bounding box center [626, 224] width 97 height 12
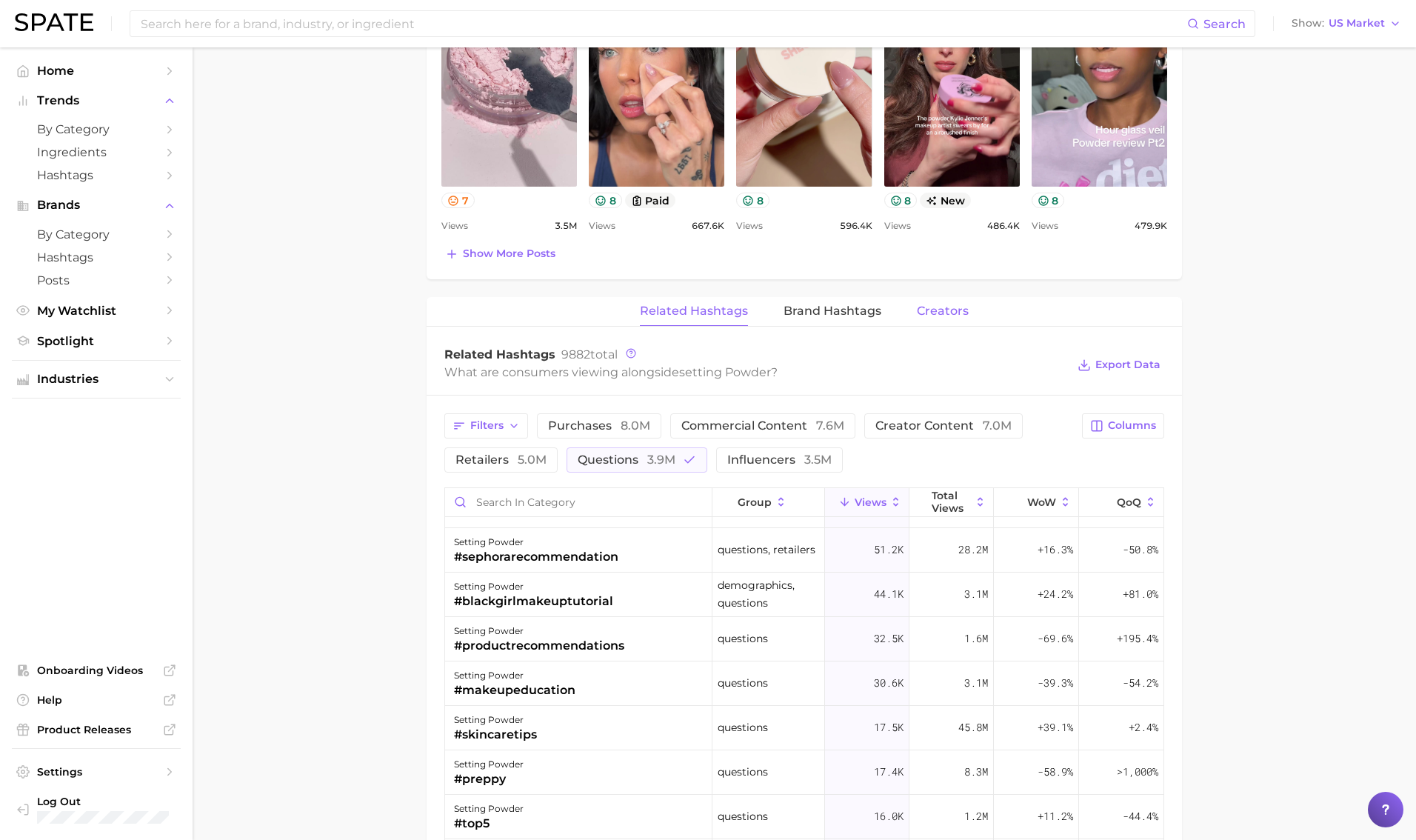
click at [858, 310] on span "Creators" at bounding box center [942, 311] width 52 height 13
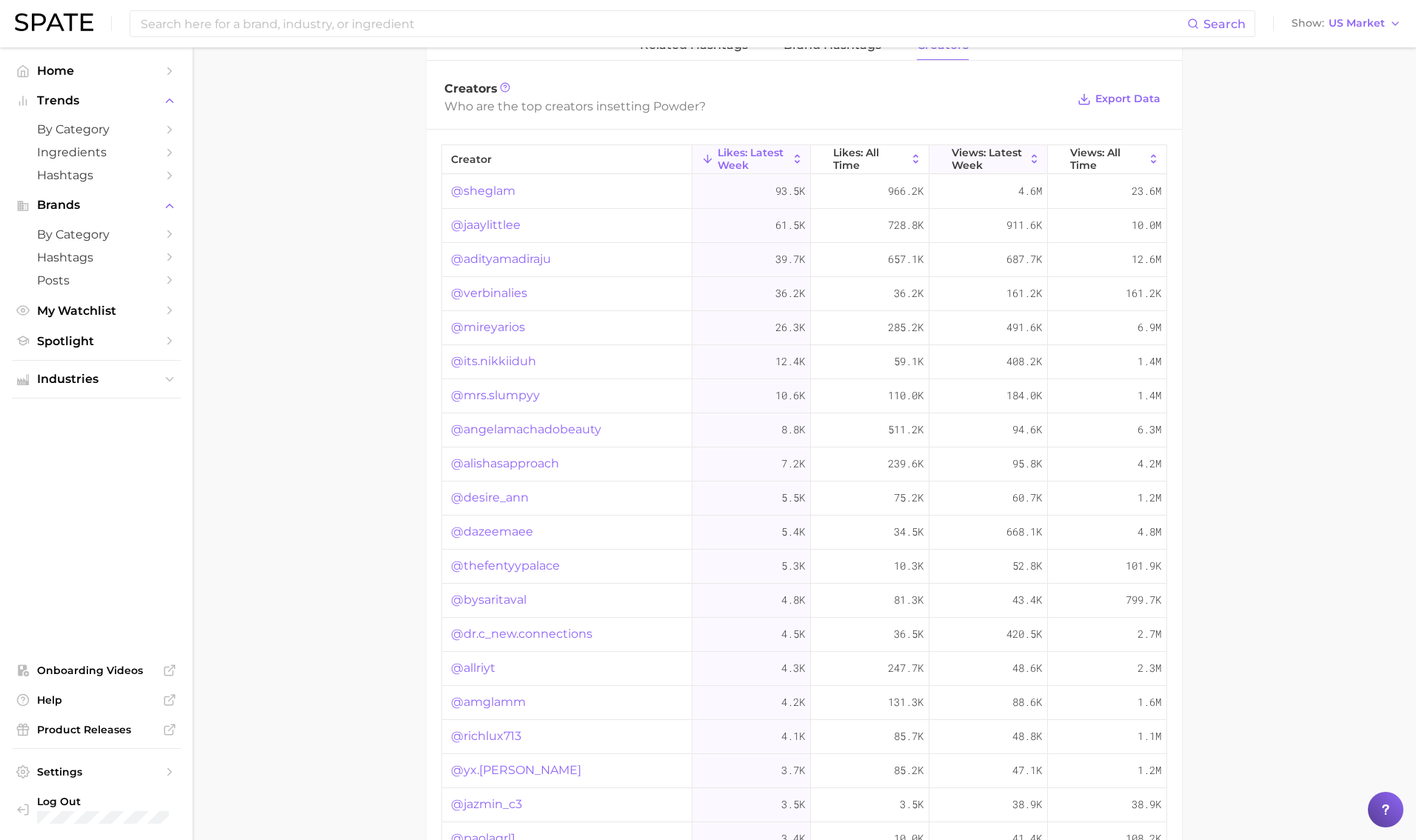
click at [858, 168] on button "Views: Latest Week" at bounding box center [989, 159] width 119 height 29
click at [522, 260] on link "@adityamadiraju" at bounding box center [501, 259] width 100 height 18
click at [514, 290] on link "@dazeemaee" at bounding box center [493, 294] width 83 height 18
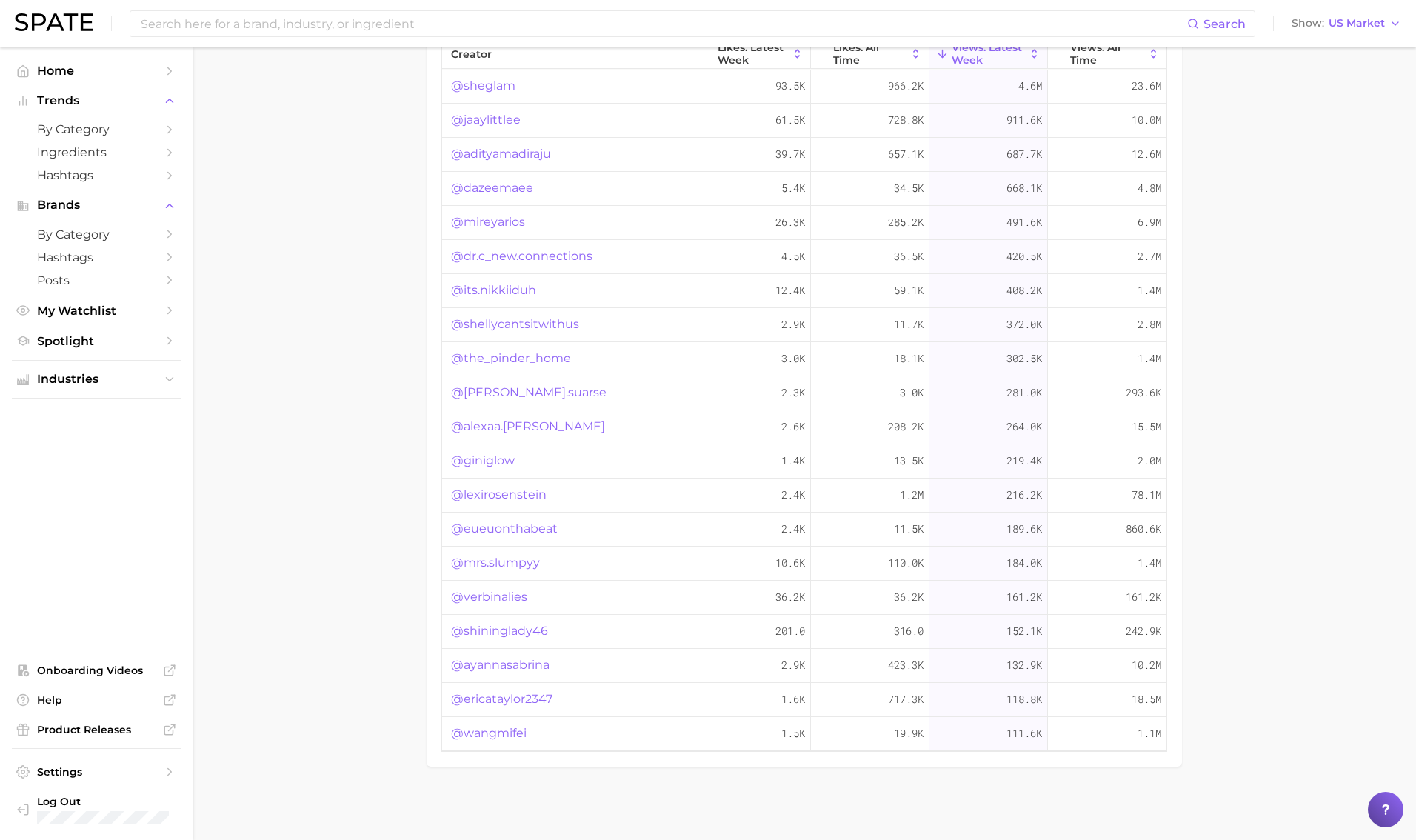
click at [512, 429] on link "@alexaa.[PERSON_NAME]" at bounding box center [528, 427] width 154 height 18
click at [527, 624] on link "@shininglady46" at bounding box center [500, 631] width 97 height 18
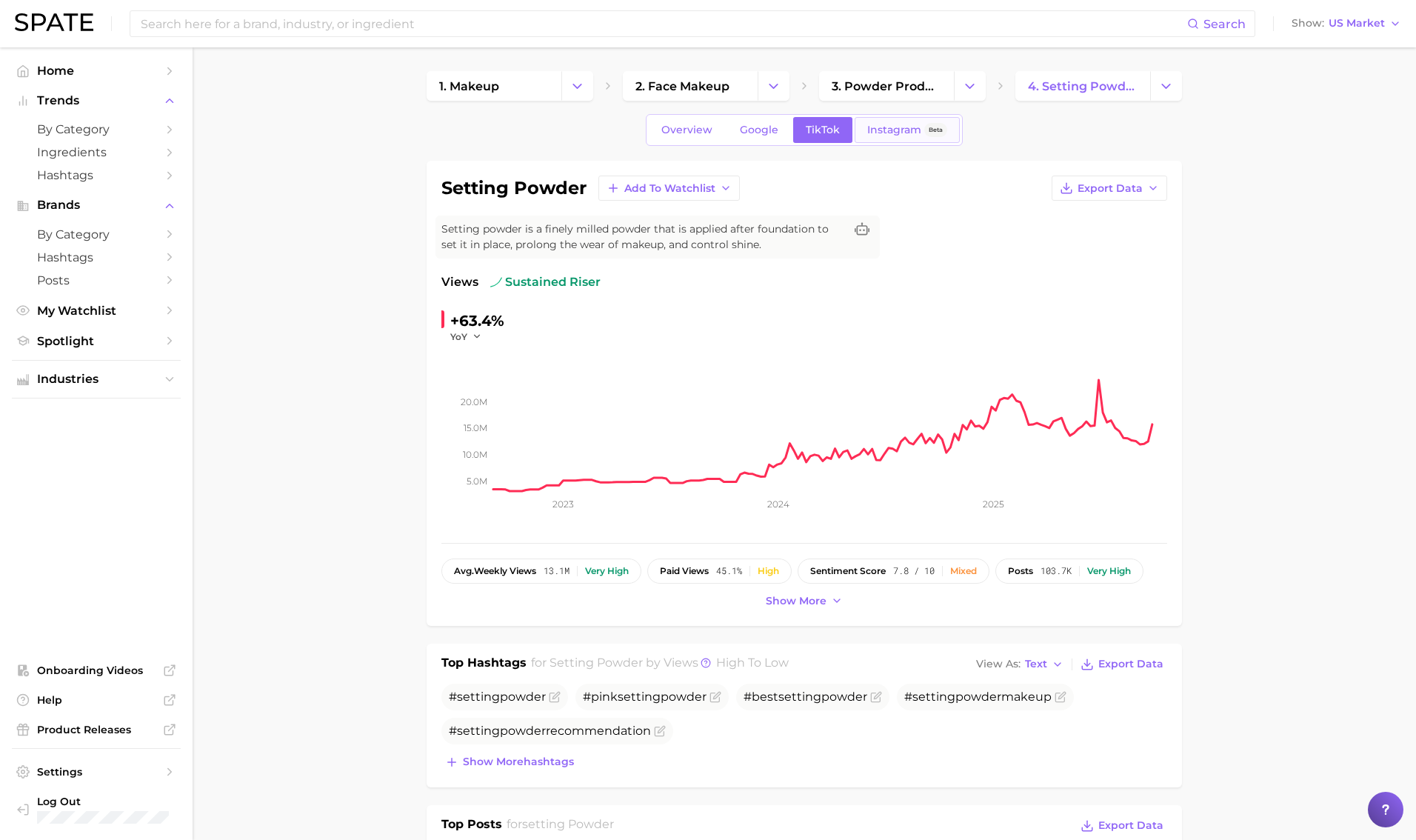
click at [858, 139] on link "Instagram Beta" at bounding box center [907, 130] width 105 height 26
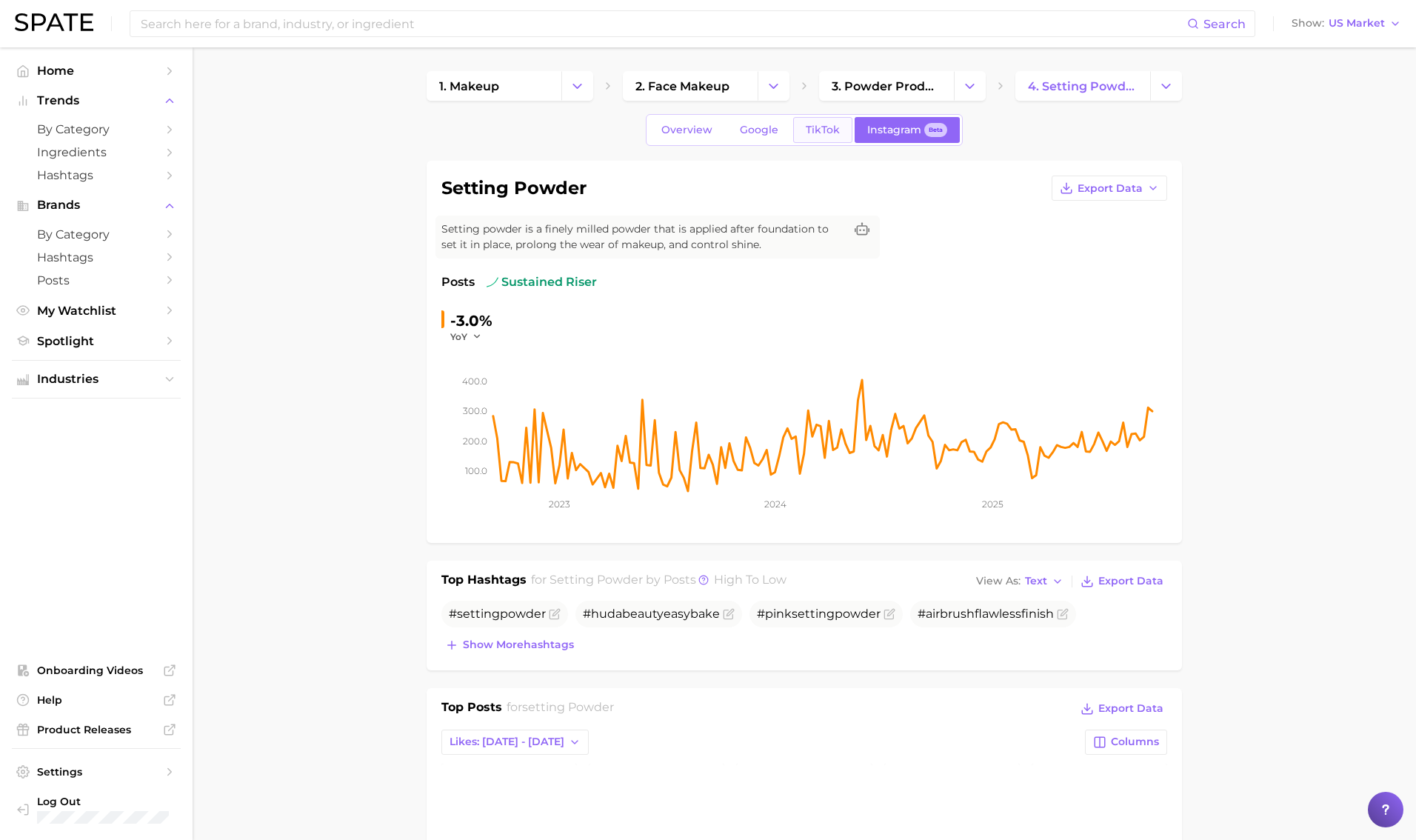
click at [819, 126] on span "TikTok" at bounding box center [823, 130] width 34 height 12
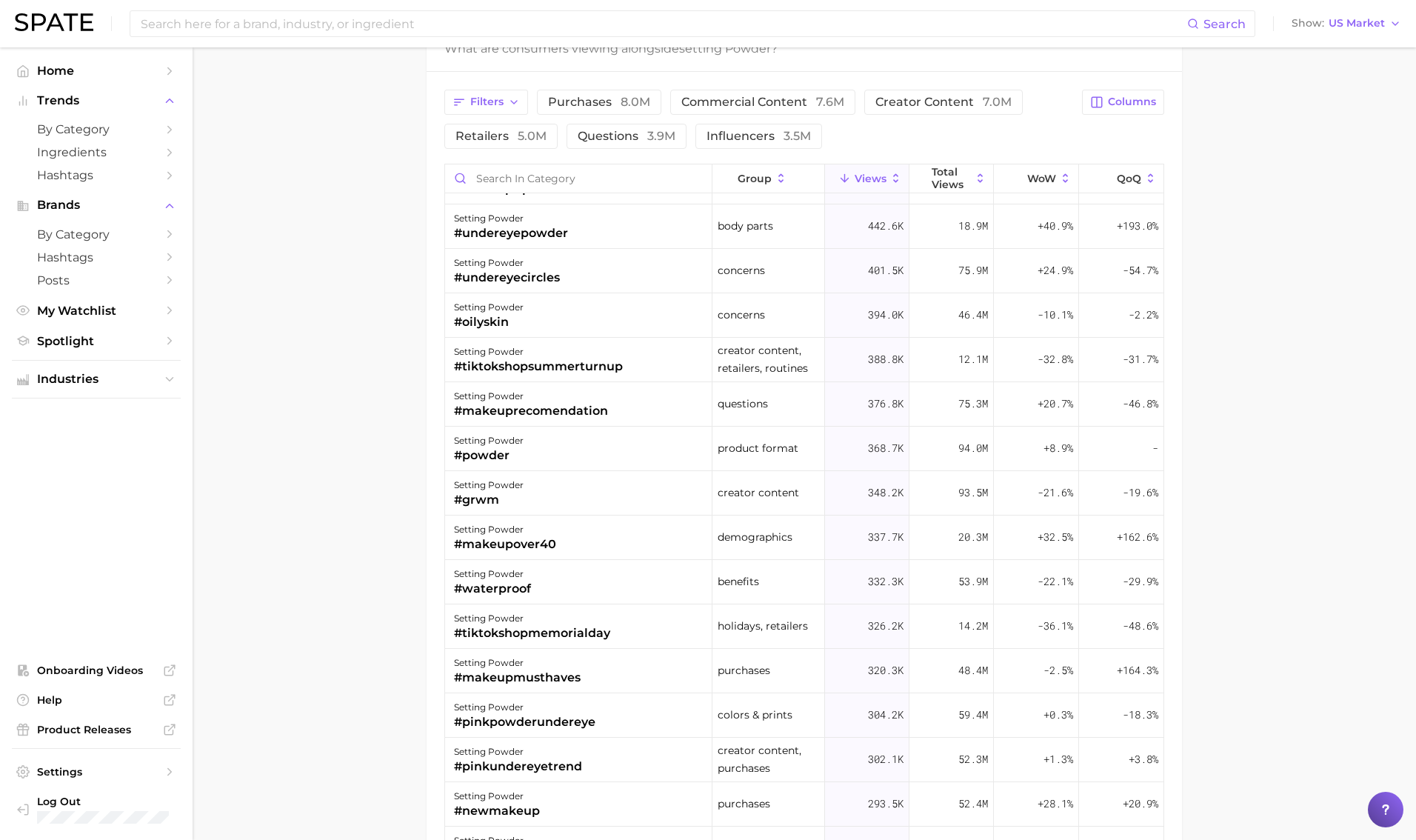
scroll to position [576, 0]
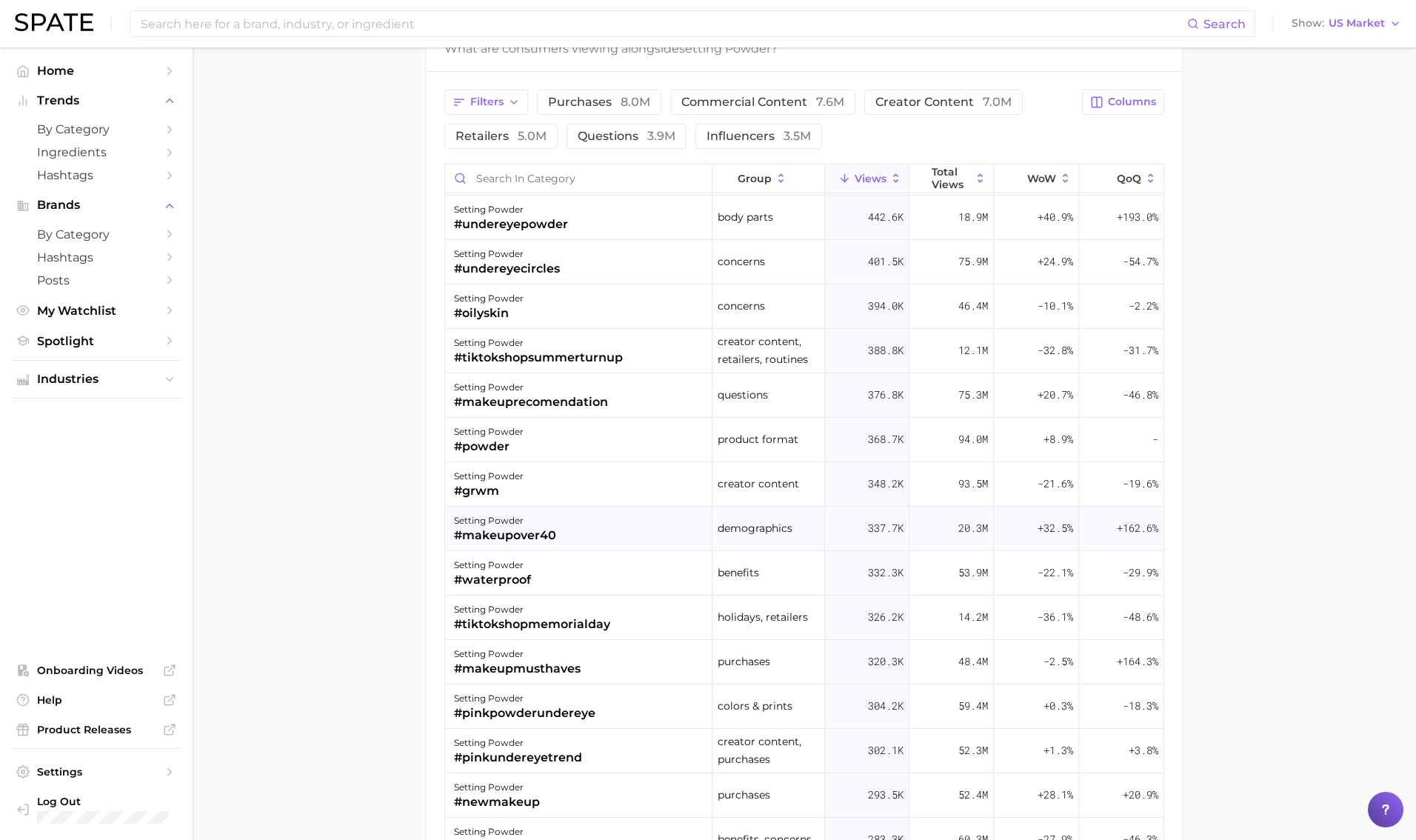
click at [676, 523] on div "setting powder #makeupover40" at bounding box center [578, 529] width 267 height 45
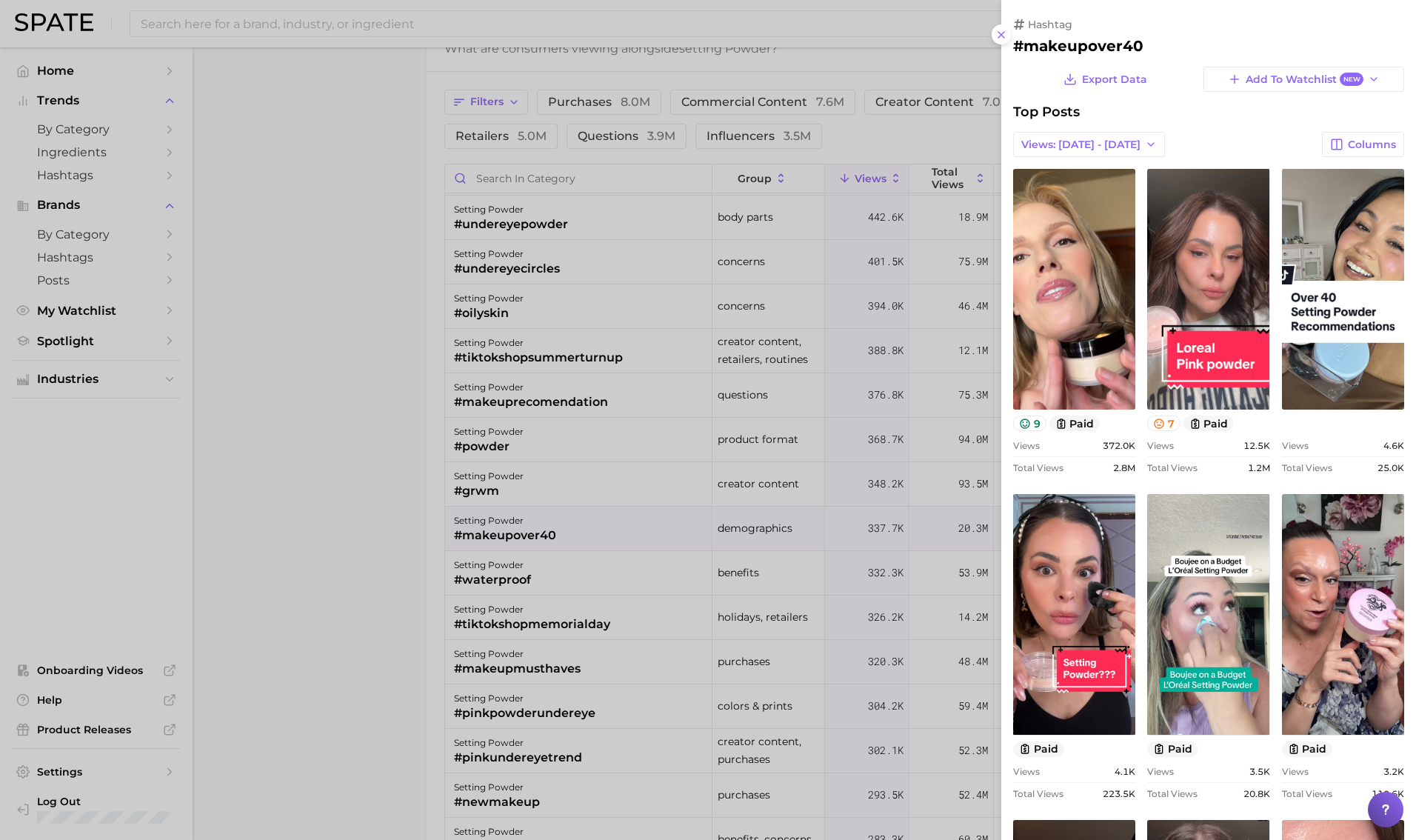
scroll to position [0, 0]
click at [858, 527] on div at bounding box center [708, 420] width 1416 height 840
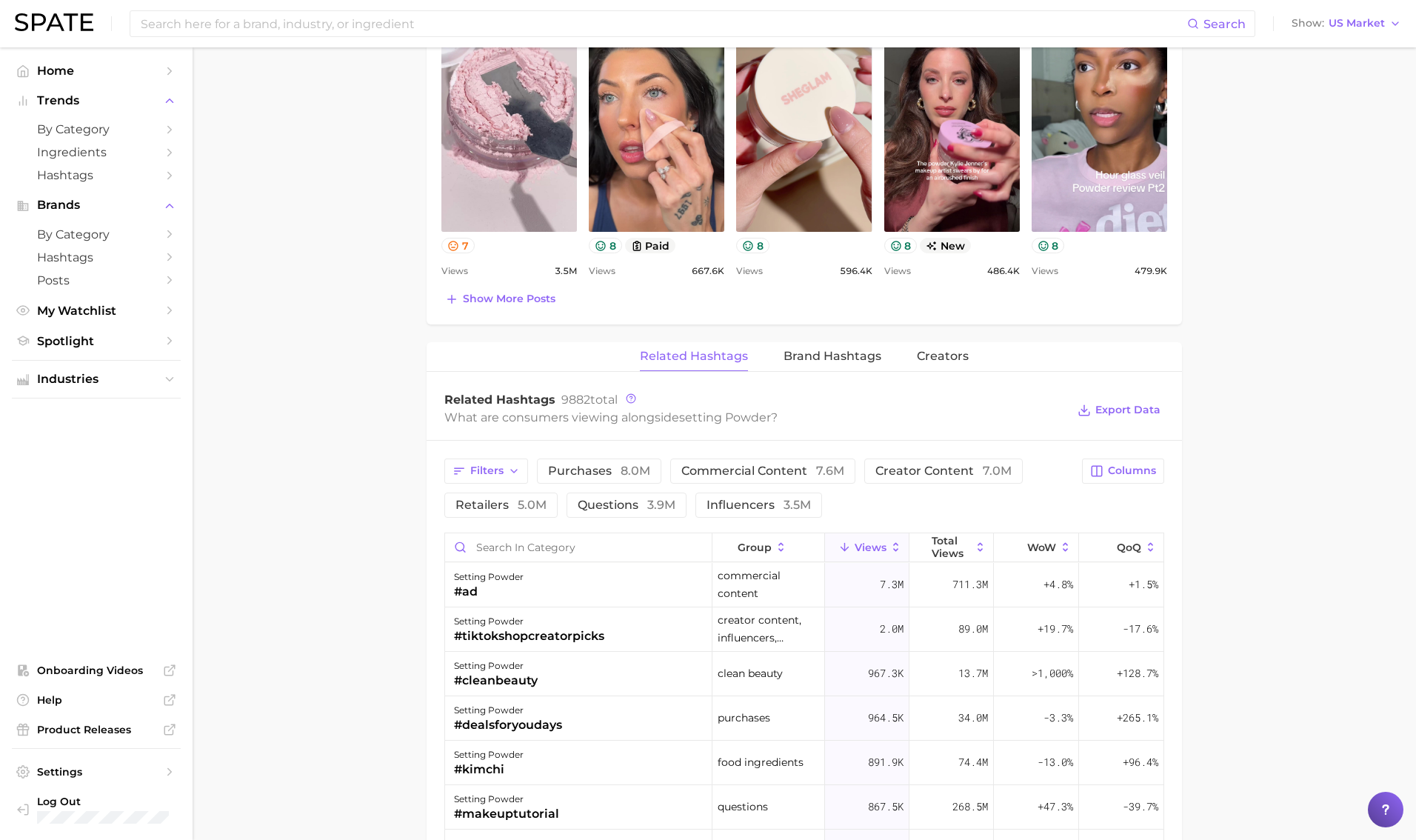
drag, startPoint x: 632, startPoint y: 465, endPoint x: 687, endPoint y: 454, distance: 56.1
click at [632, 465] on span "8.0m" at bounding box center [635, 470] width 30 height 14
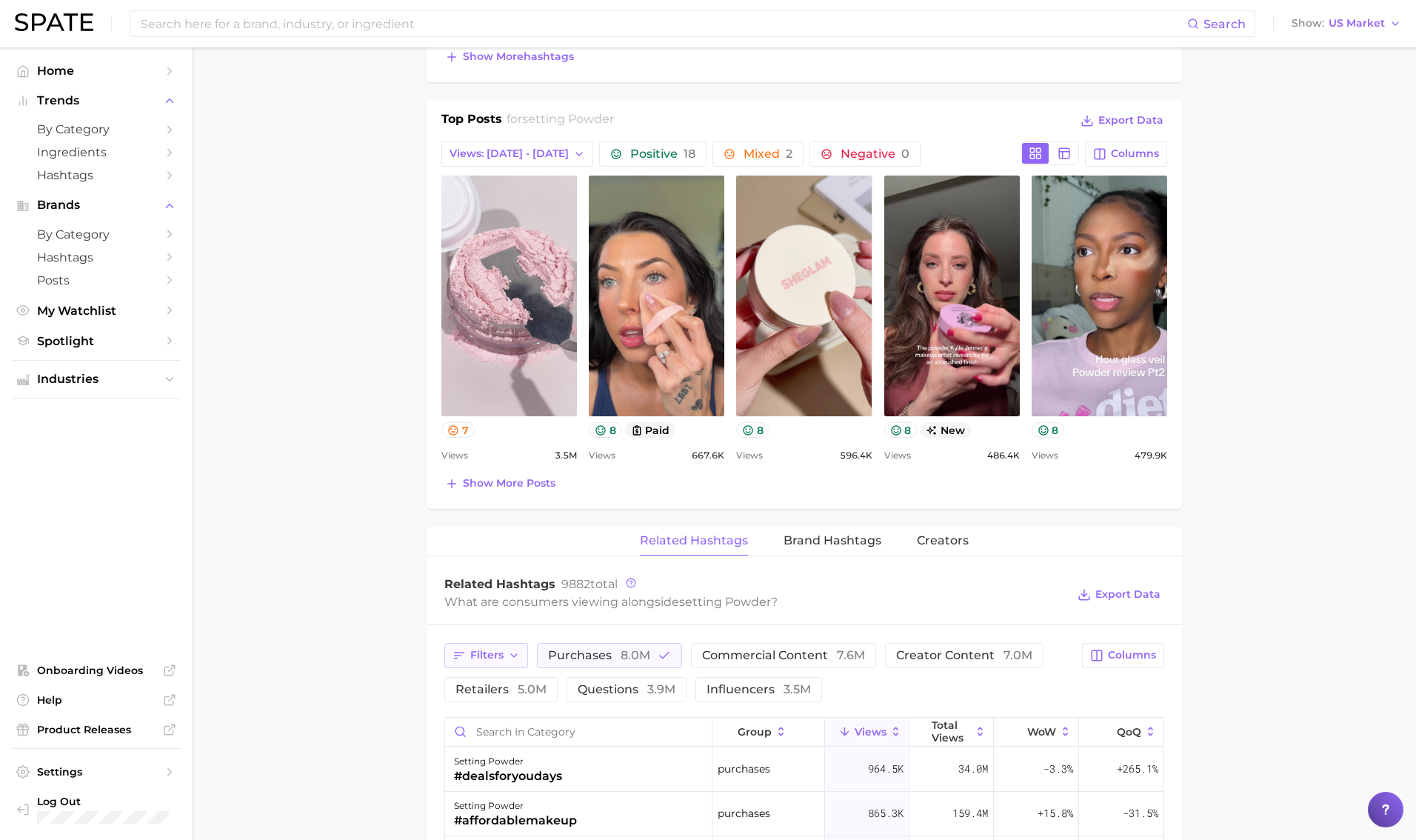
click at [506, 659] on button "Filters" at bounding box center [486, 655] width 83 height 26
click at [662, 583] on div "Related Hashtags 9882 total" at bounding box center [756, 584] width 622 height 15
click at [535, 486] on span "Show more posts" at bounding box center [509, 483] width 92 height 12
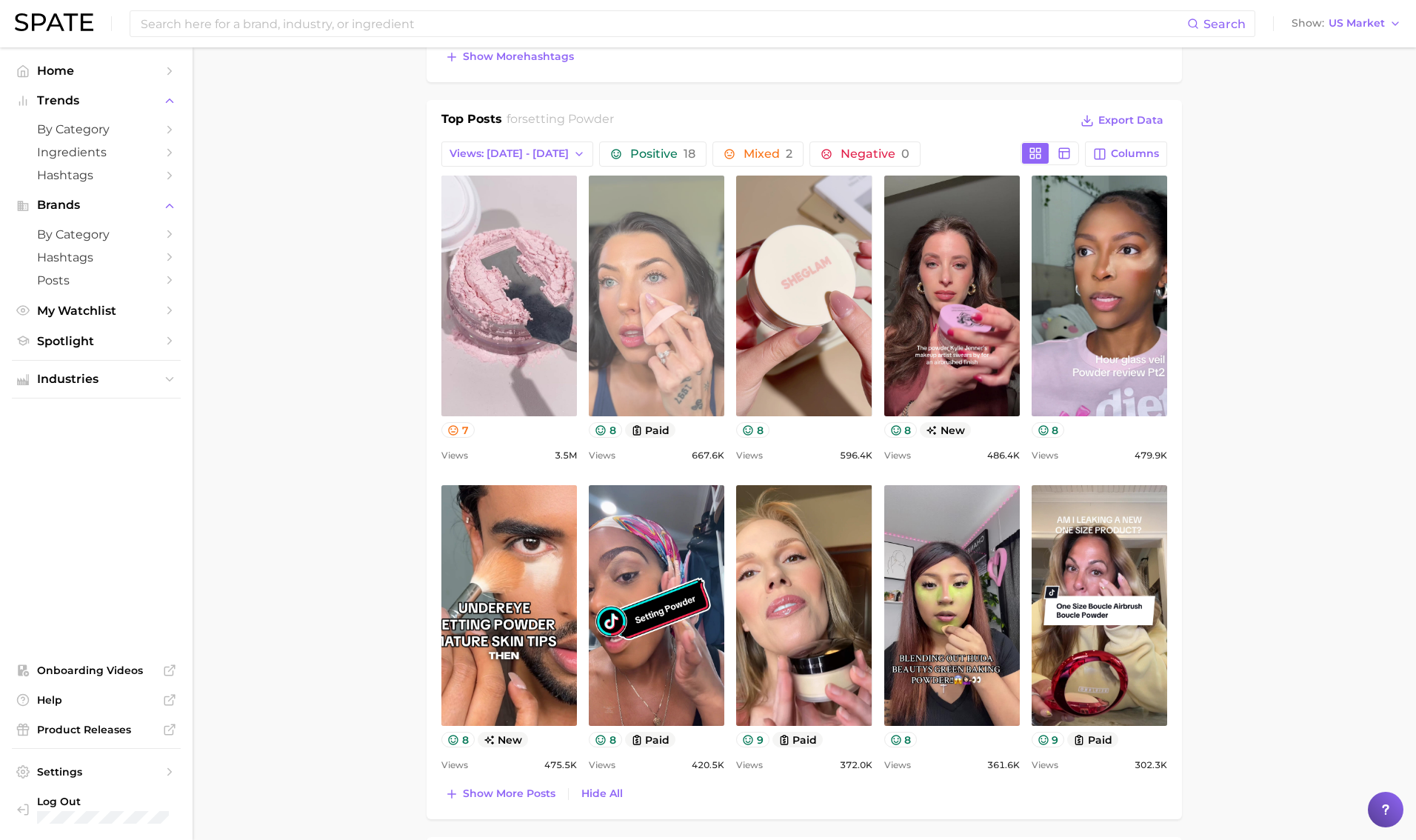
click at [682, 353] on link "view post on TikTok" at bounding box center [657, 296] width 135 height 241
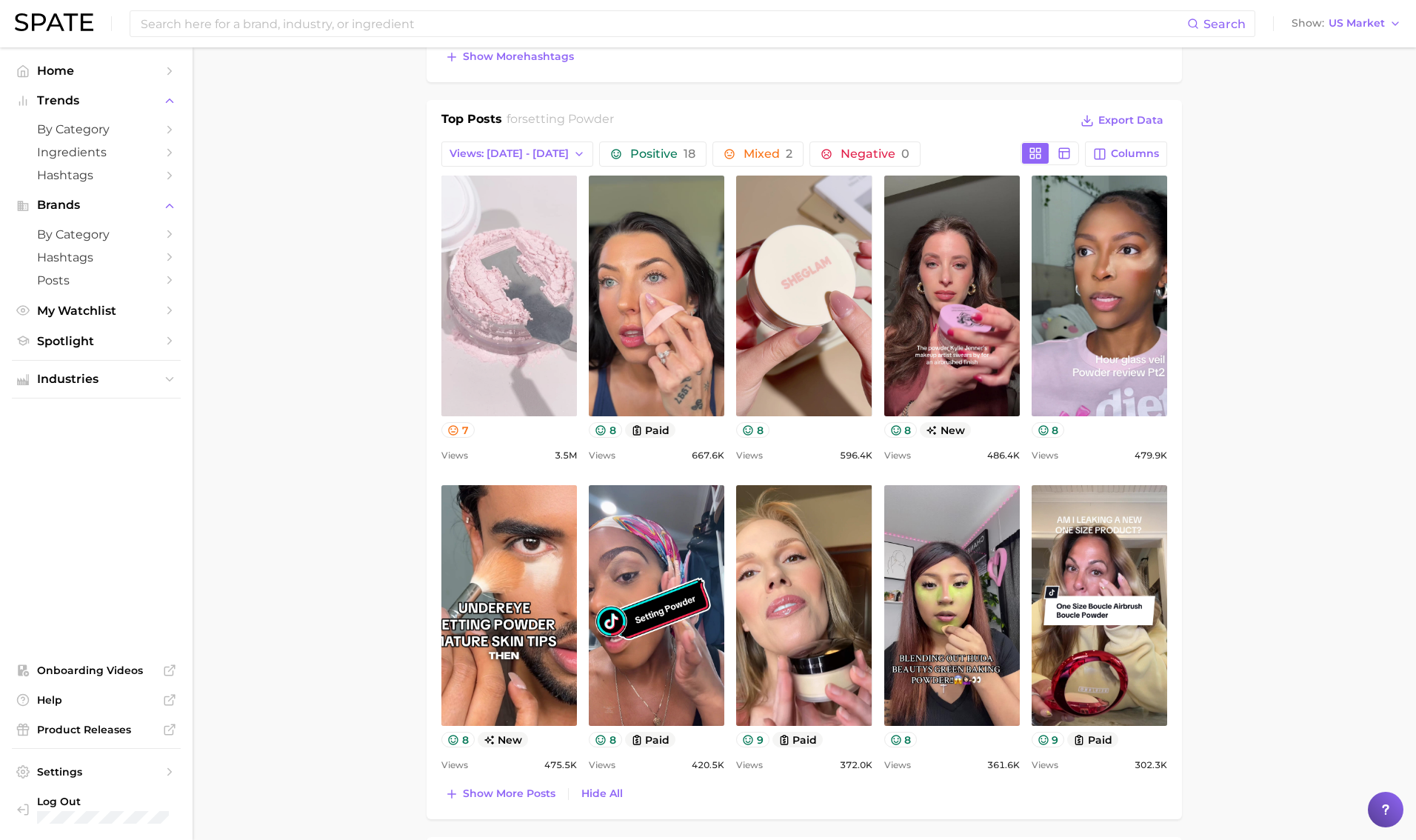
click at [508, 337] on link "view post on TikTok" at bounding box center [509, 296] width 135 height 241
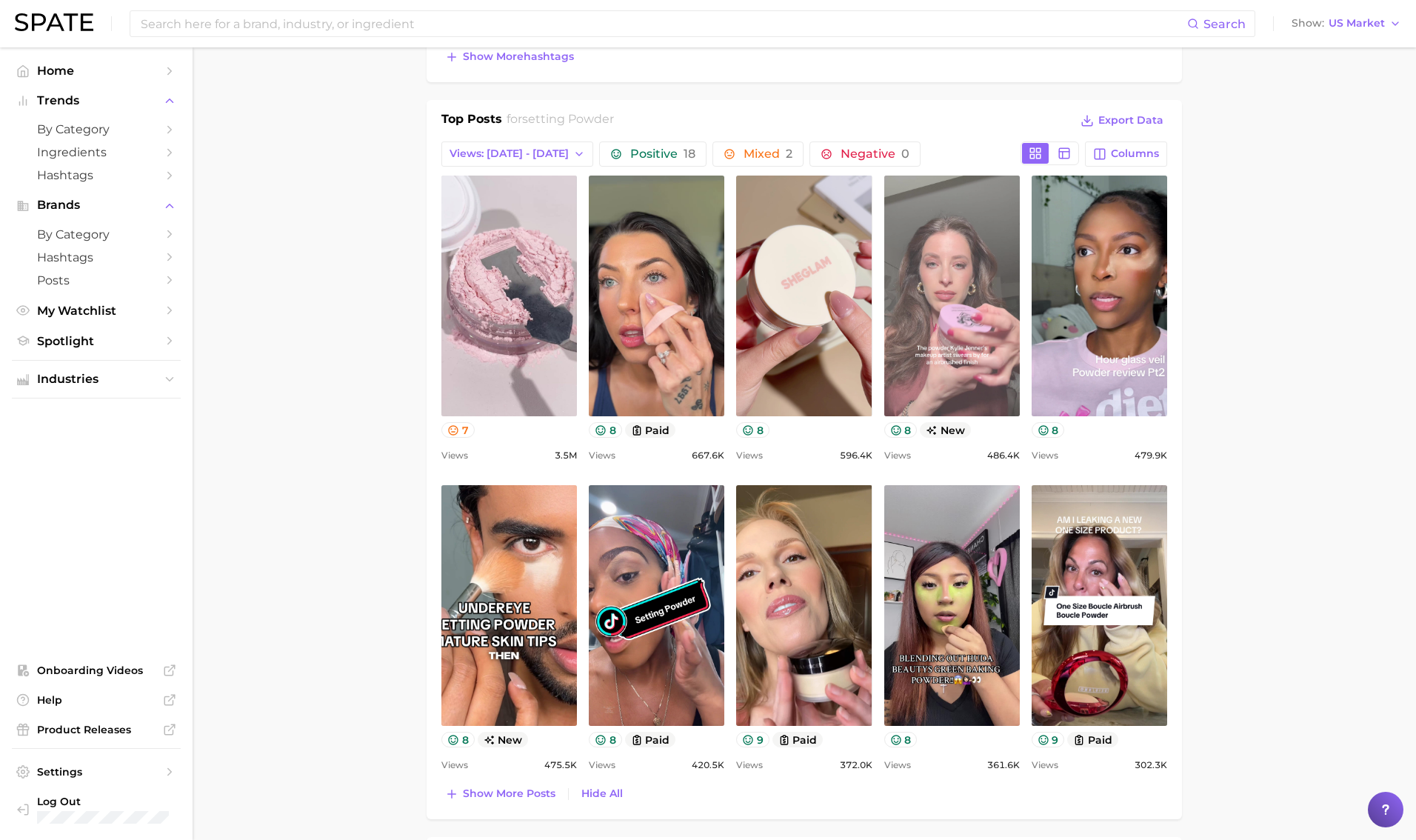
click at [858, 329] on link "view post on TikTok" at bounding box center [952, 296] width 135 height 241
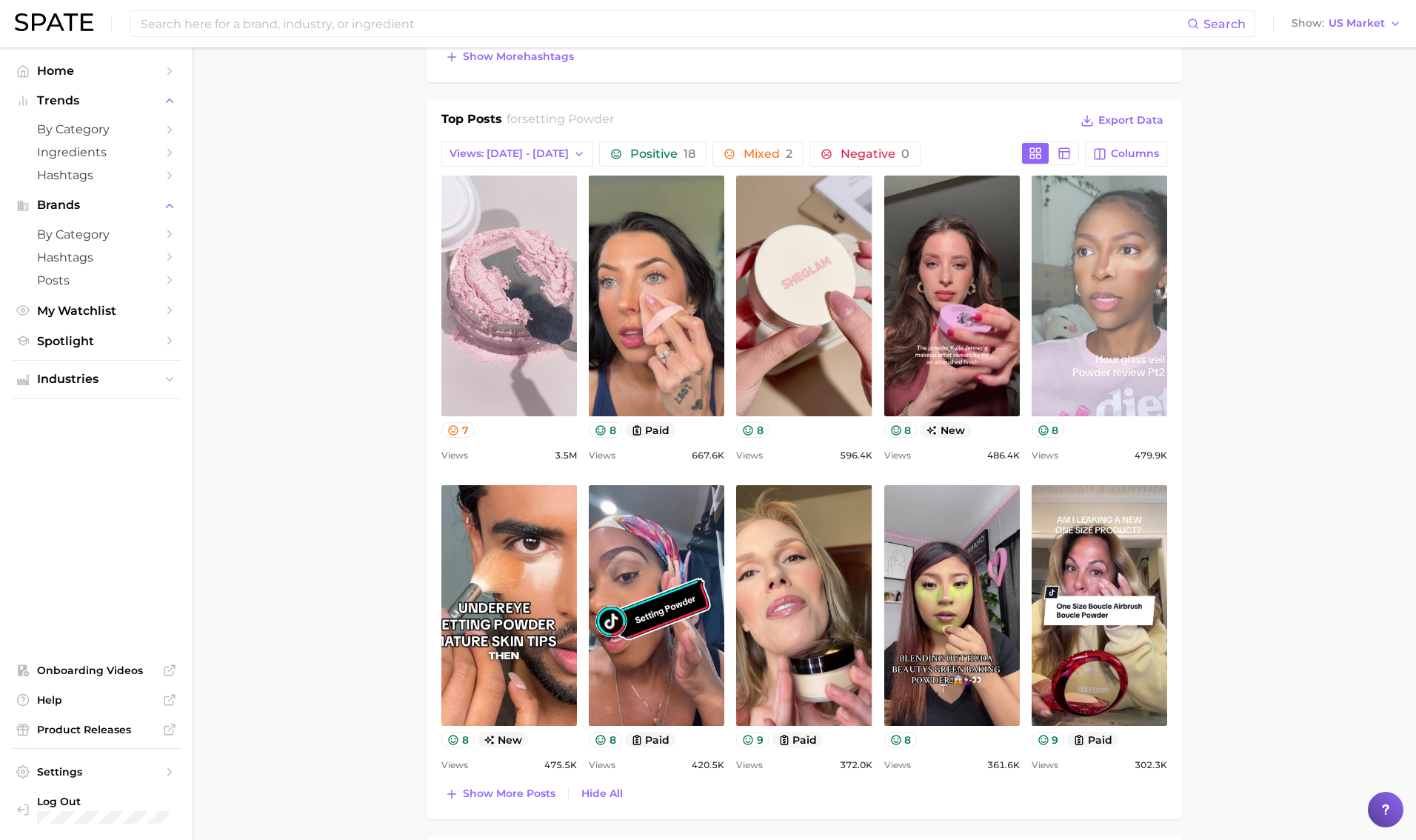
click at [858, 389] on link "view post on TikTok" at bounding box center [1099, 296] width 135 height 241
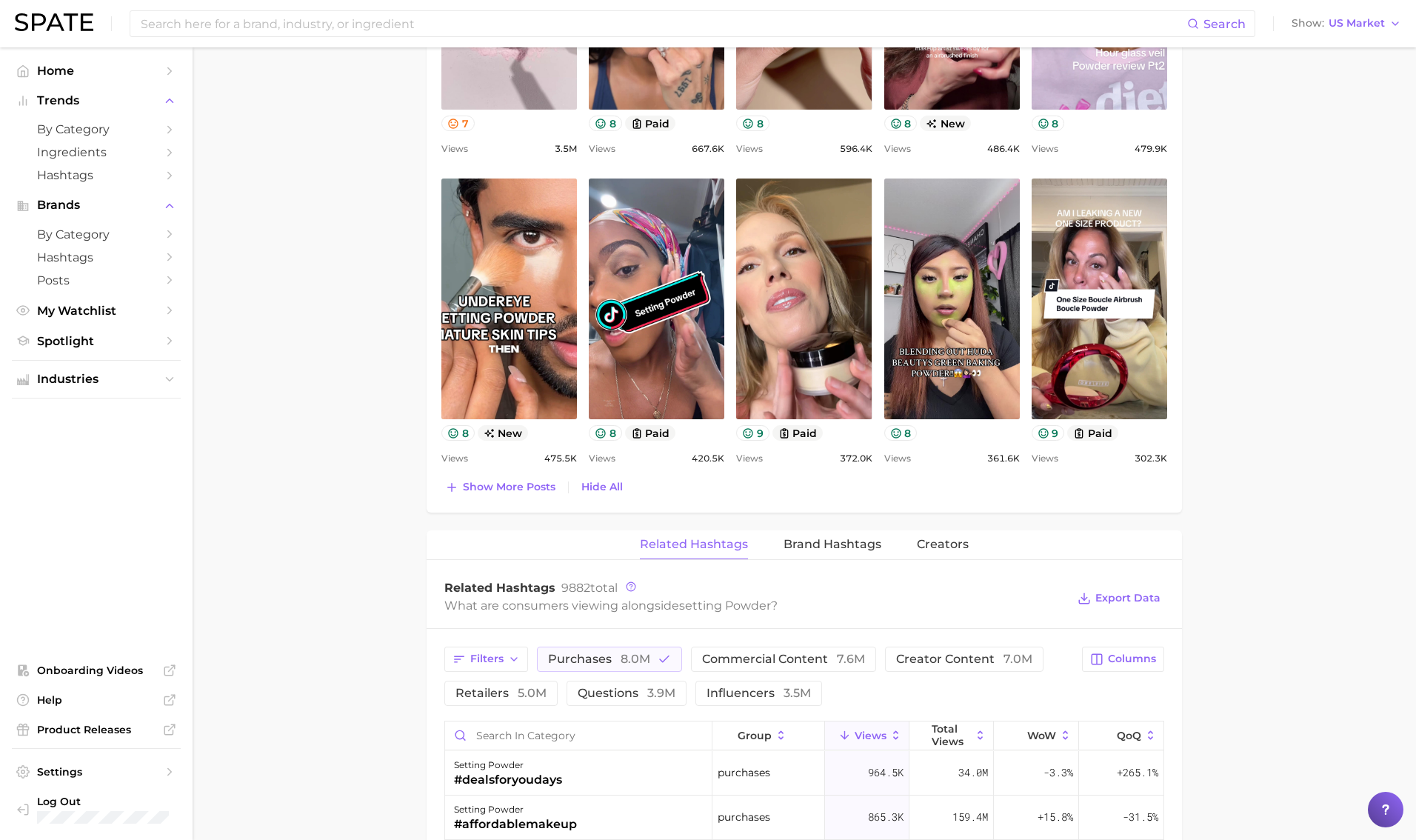
scroll to position [1018, 0]
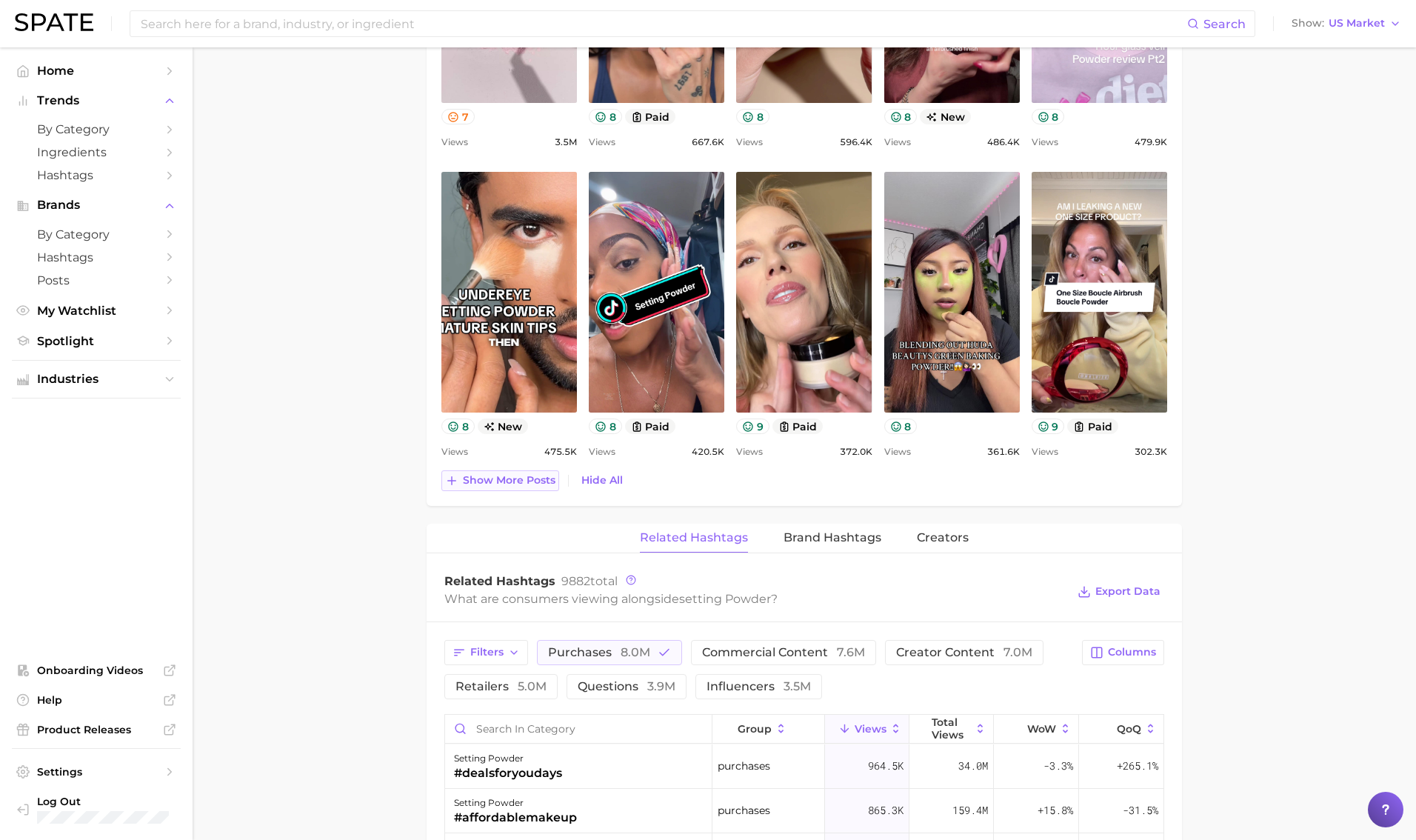
click at [509, 481] on span "Show more posts" at bounding box center [509, 479] width 92 height 12
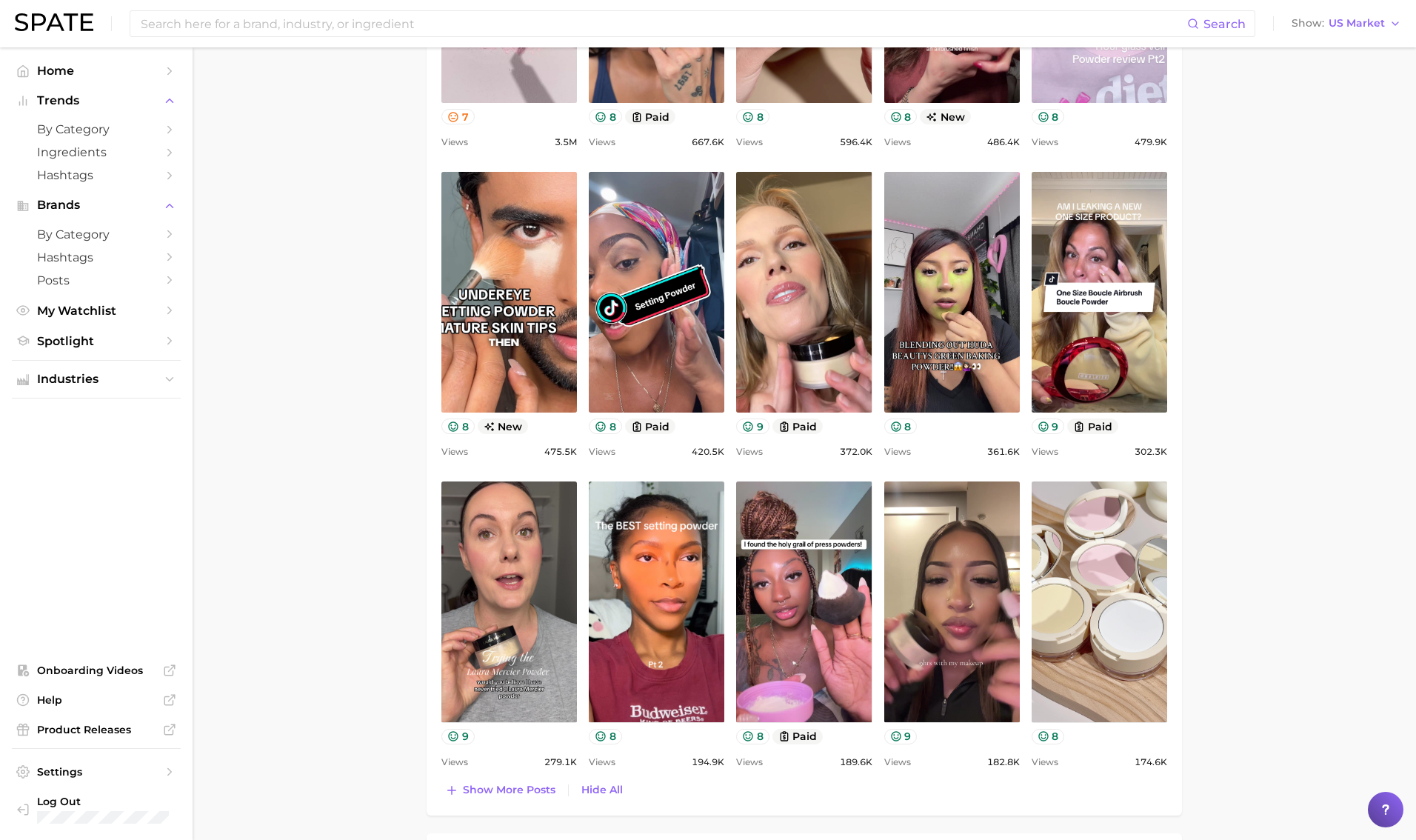
scroll to position [0, 0]
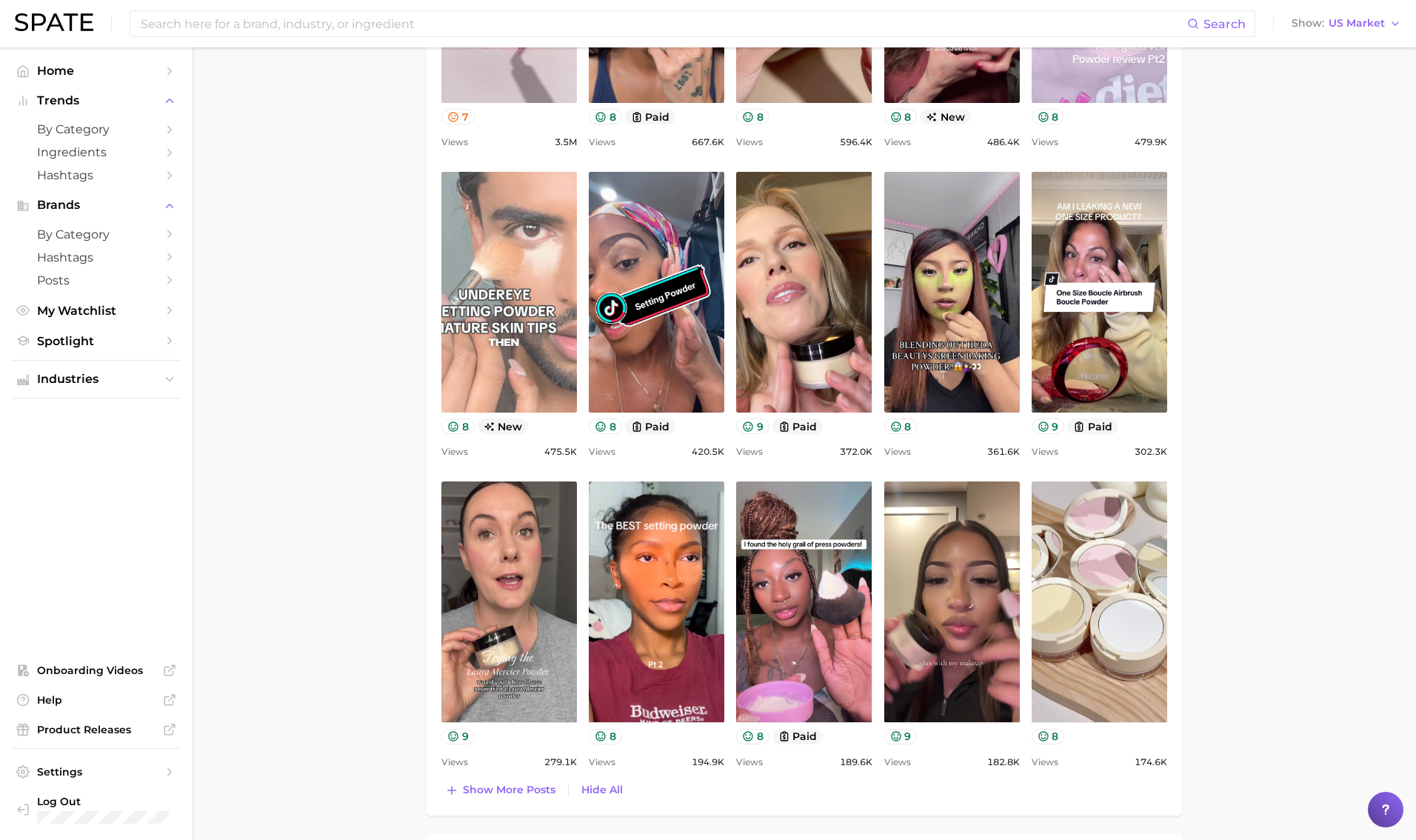
click at [490, 340] on link "view post on TikTok" at bounding box center [509, 292] width 135 height 241
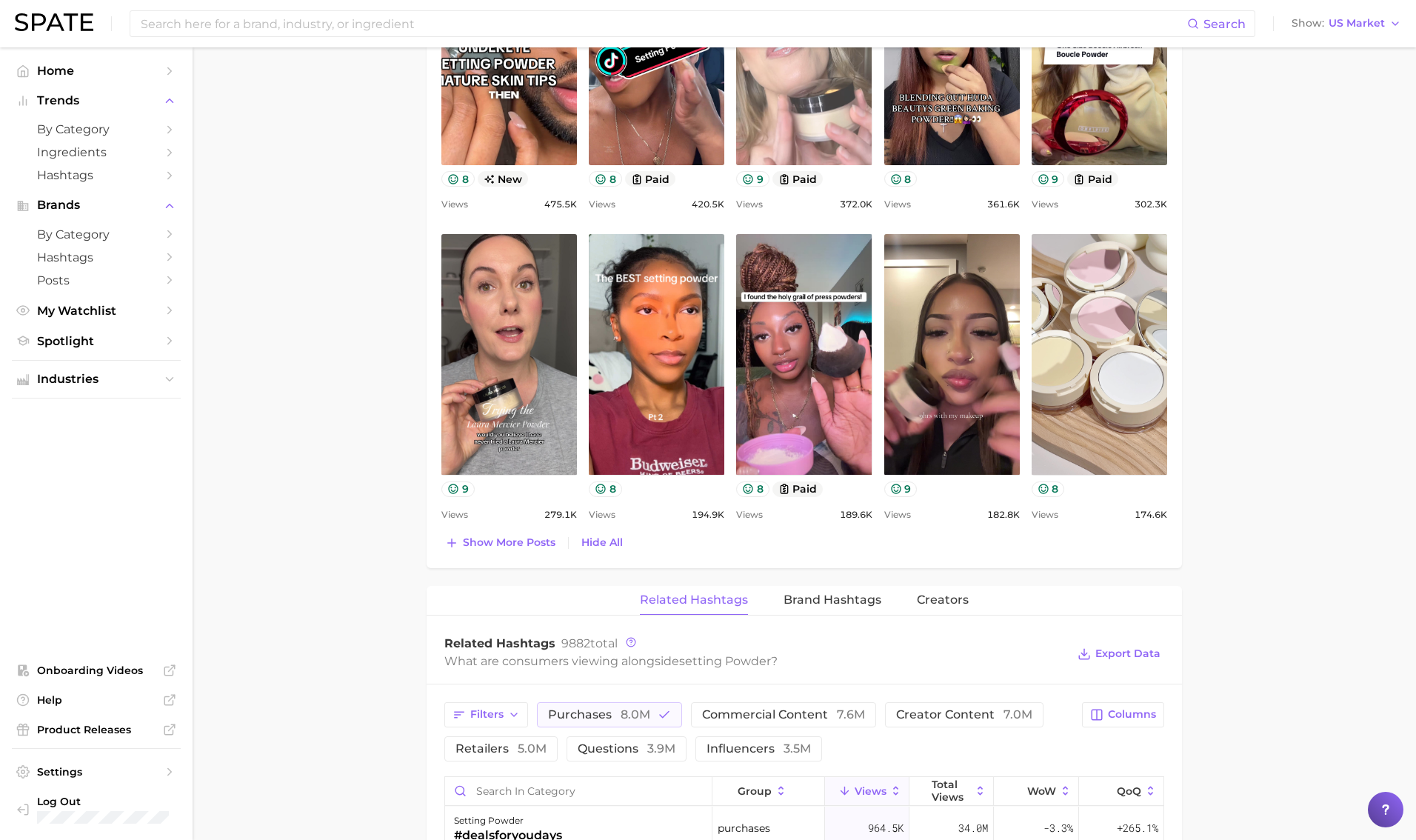
scroll to position [1271, 0]
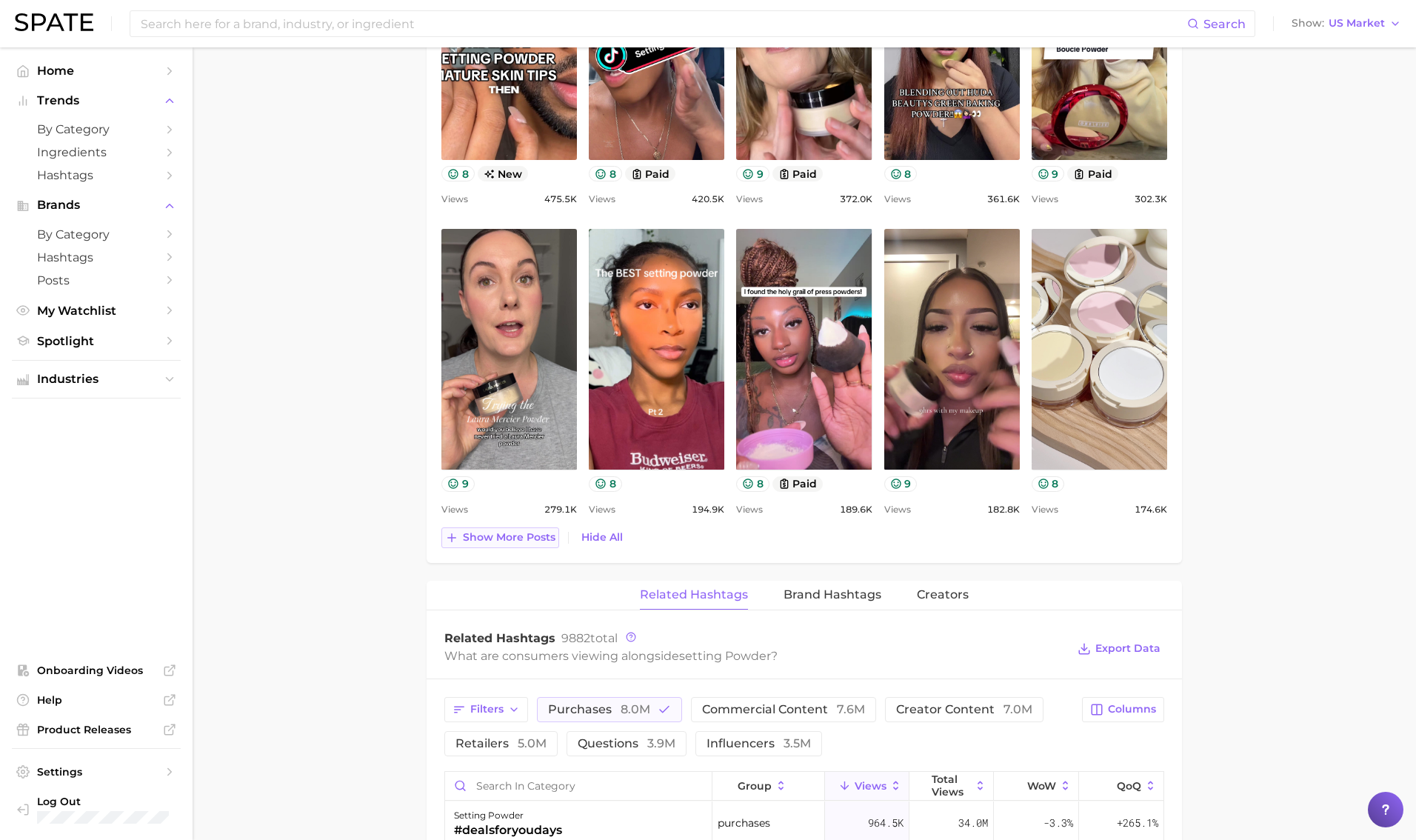
click at [506, 547] on button "Show more posts" at bounding box center [500, 537] width 118 height 21
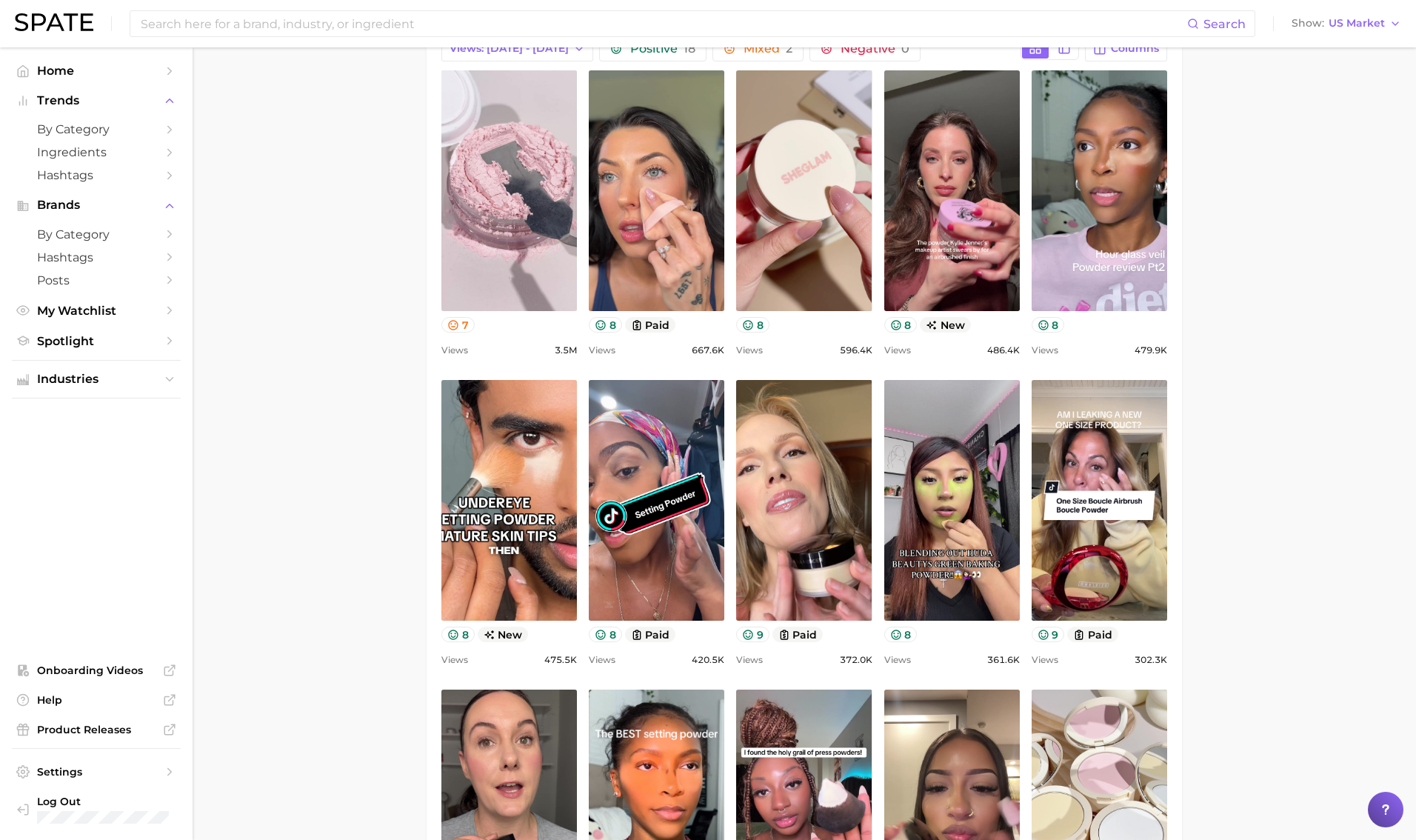
scroll to position [425, 0]
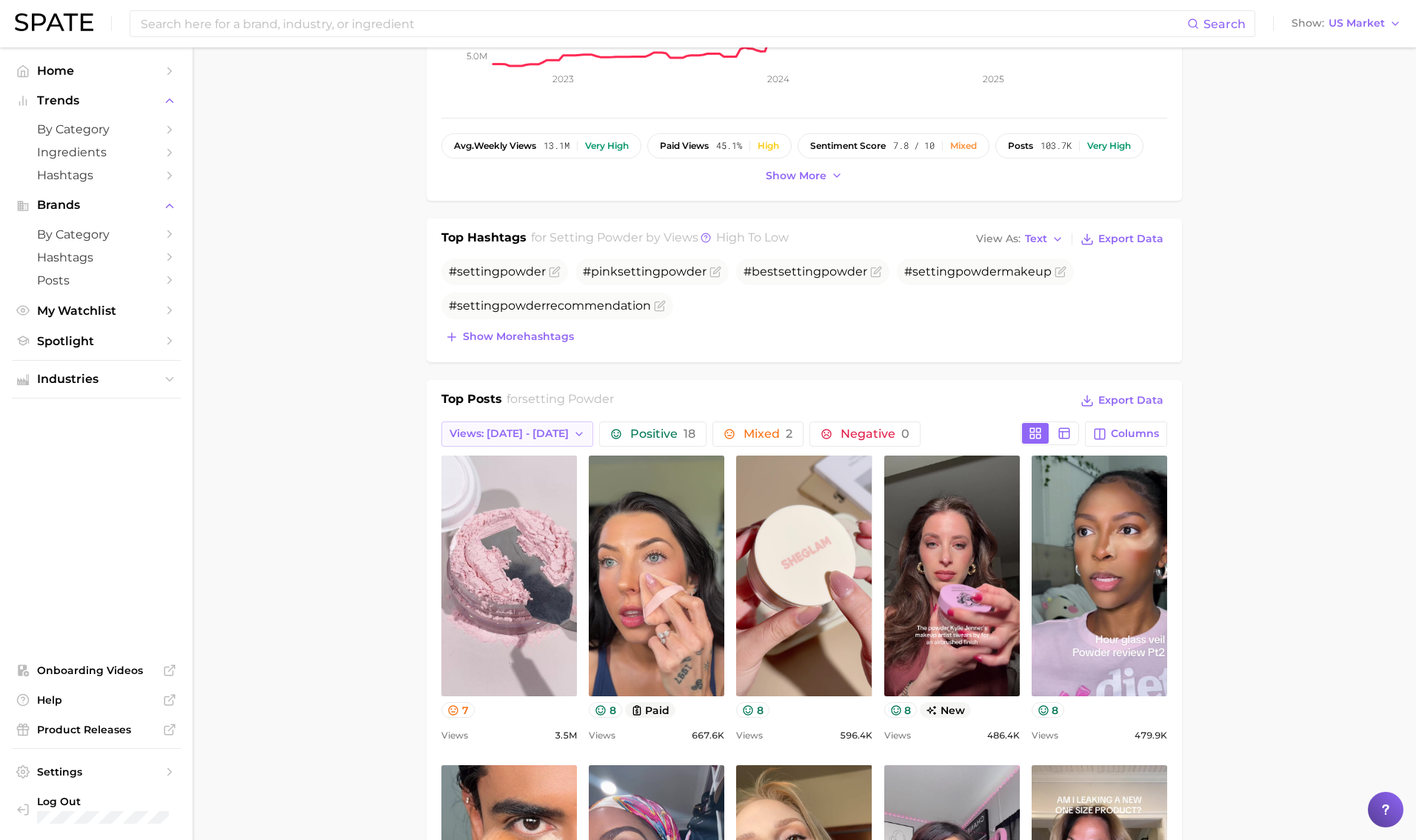
click at [516, 432] on span "Views: [DATE] - [DATE]" at bounding box center [509, 433] width 120 height 12
click at [522, 482] on span "Views: [DATE] - [DATE]" at bounding box center [508, 487] width 120 height 12
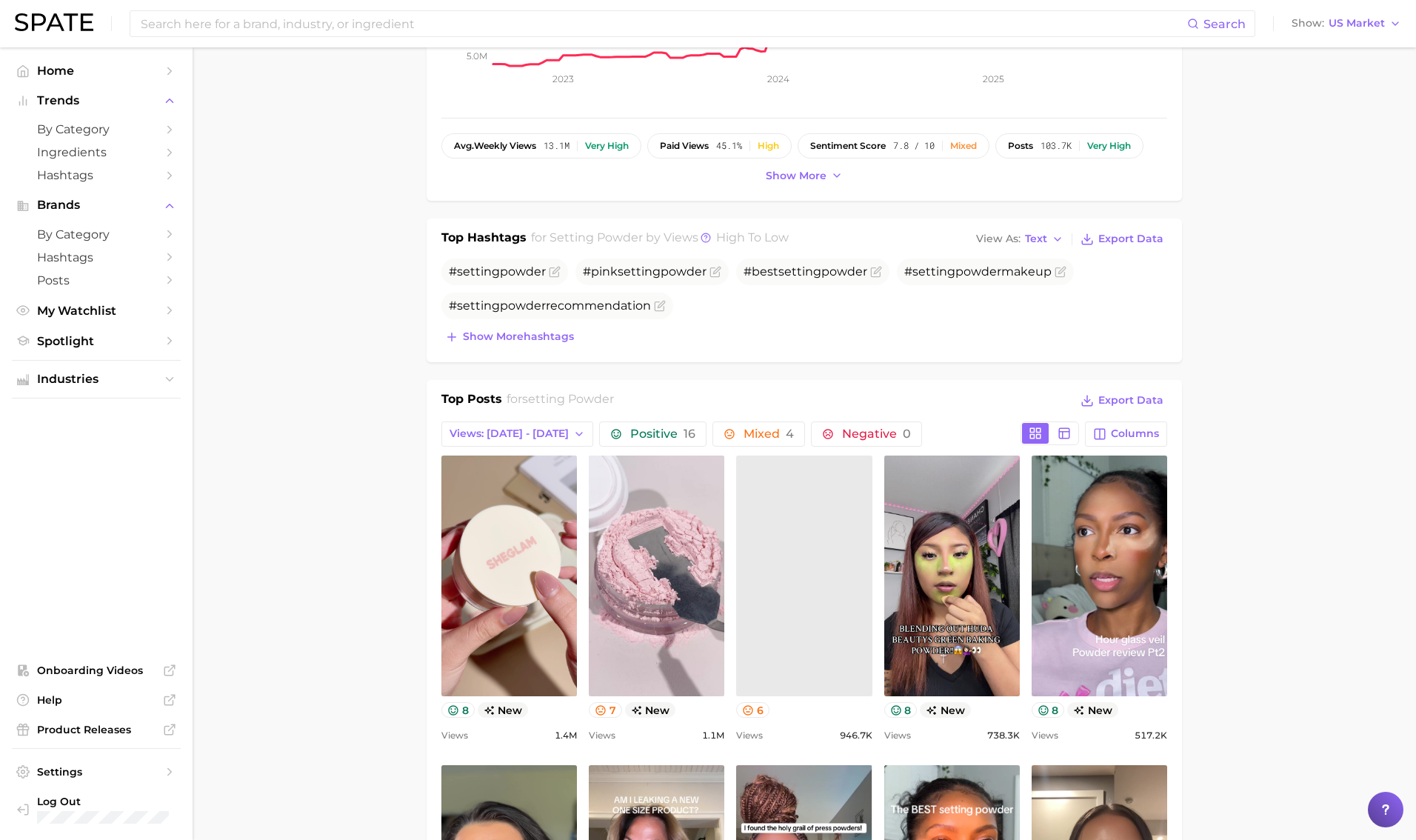
scroll to position [0, 0]
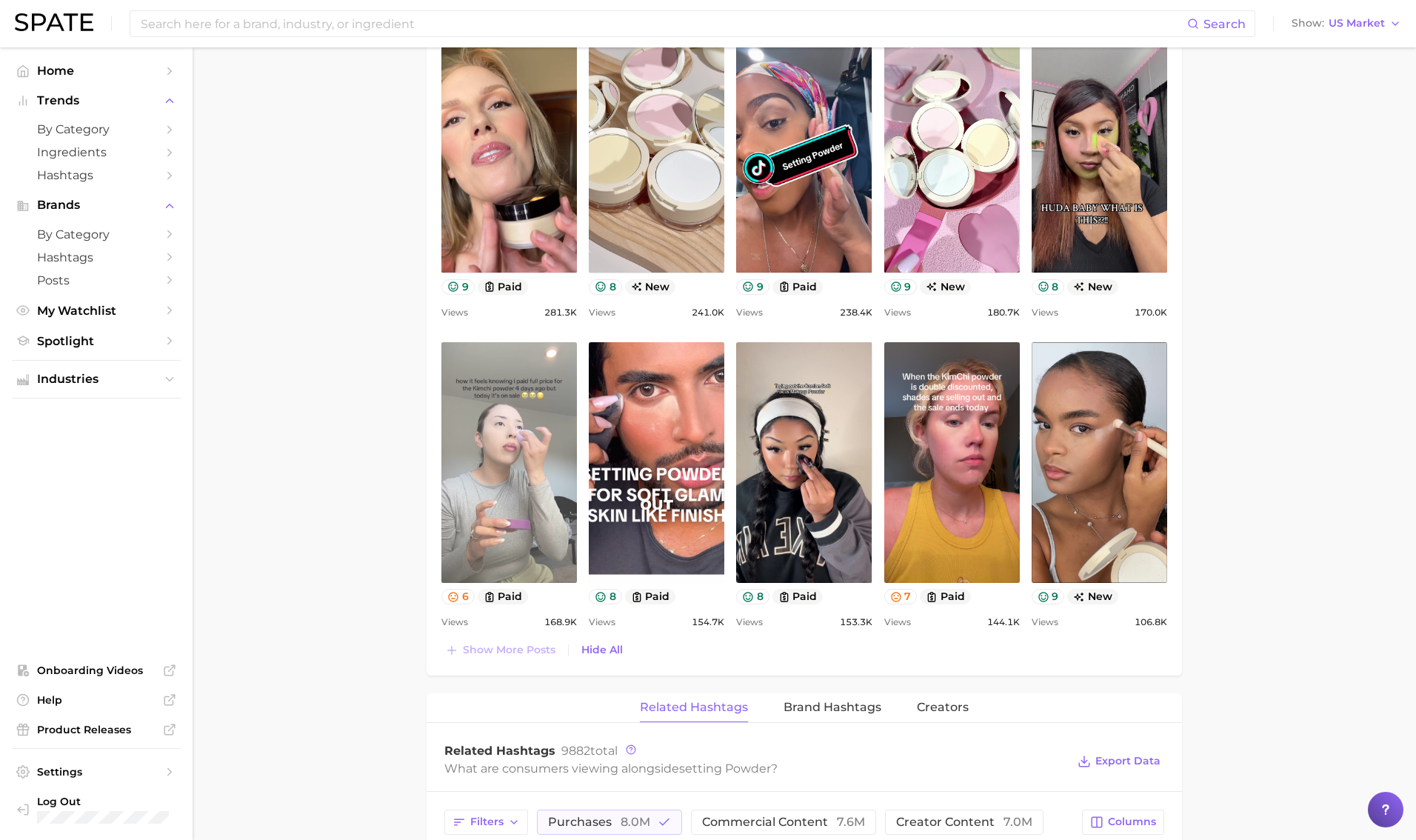
click at [517, 493] on link "view post on TikTok" at bounding box center [509, 463] width 135 height 241
